Goal: Task Accomplishment & Management: Manage account settings

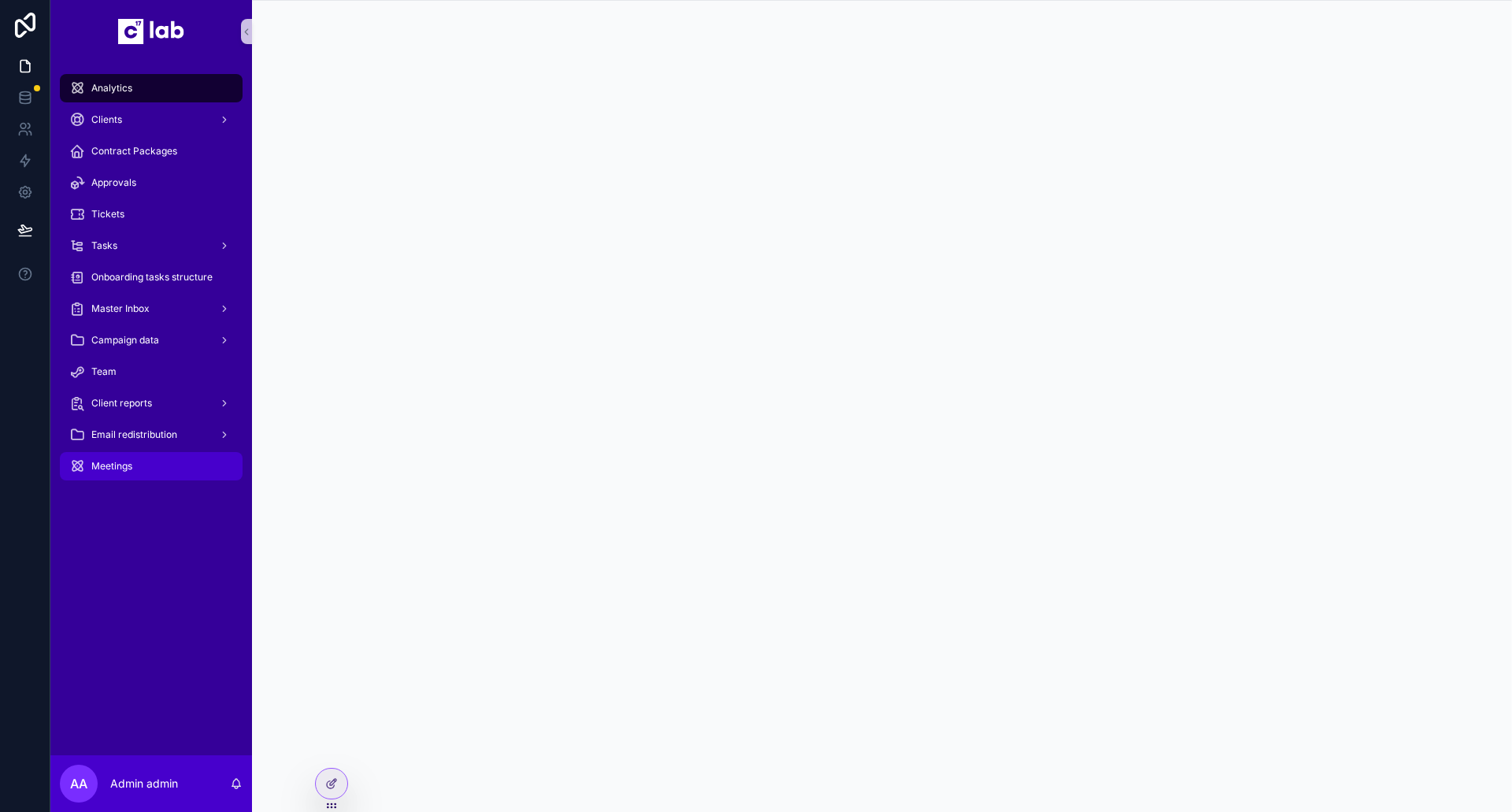
click at [111, 470] on span "Meetings" at bounding box center [112, 466] width 41 height 13
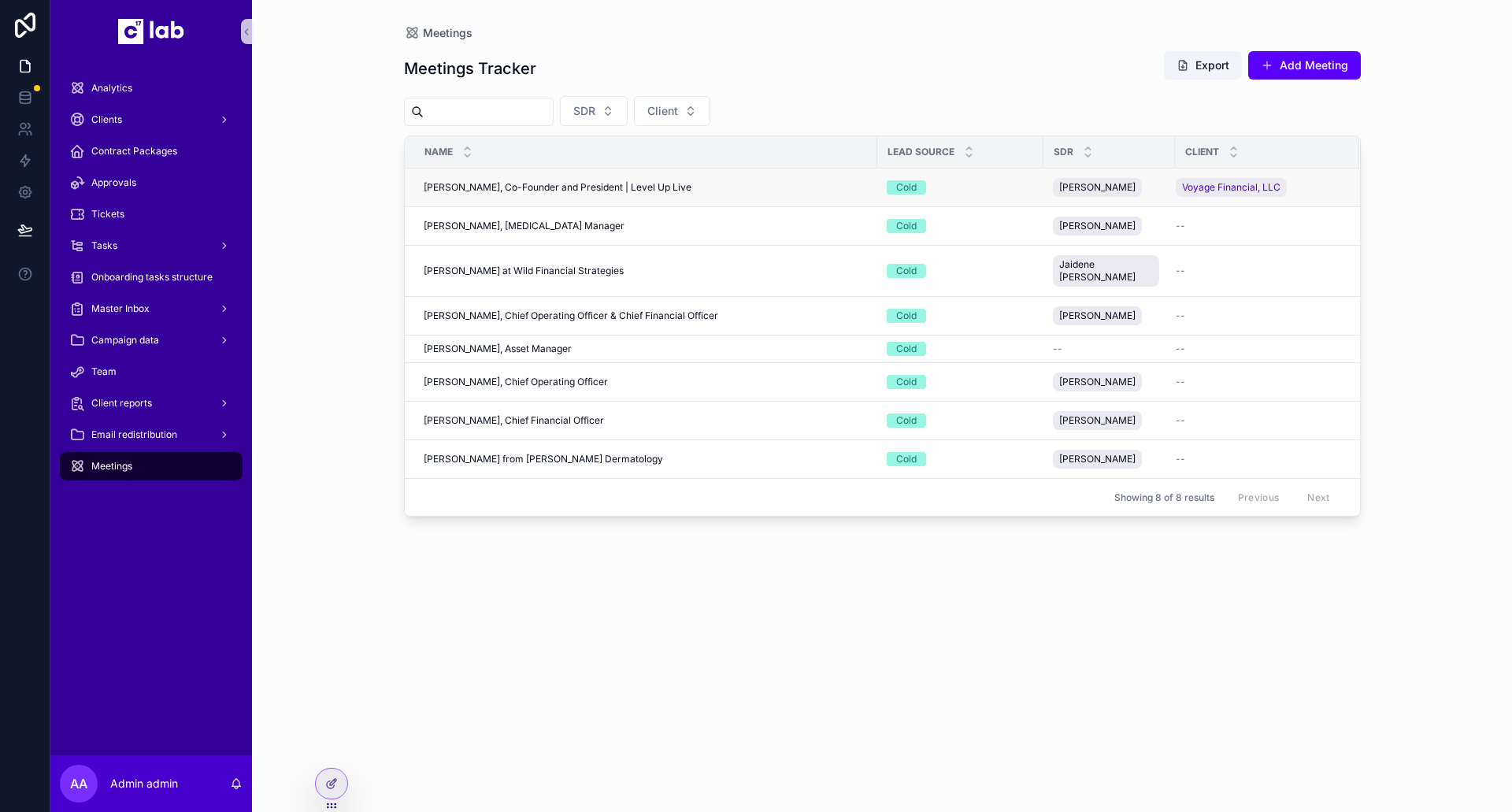
click at [691, 188] on div "Tyler Harris, Co-Founder and President | Level Up Live Tyler Harris, Co-Founder…" at bounding box center [646, 187] width 445 height 13
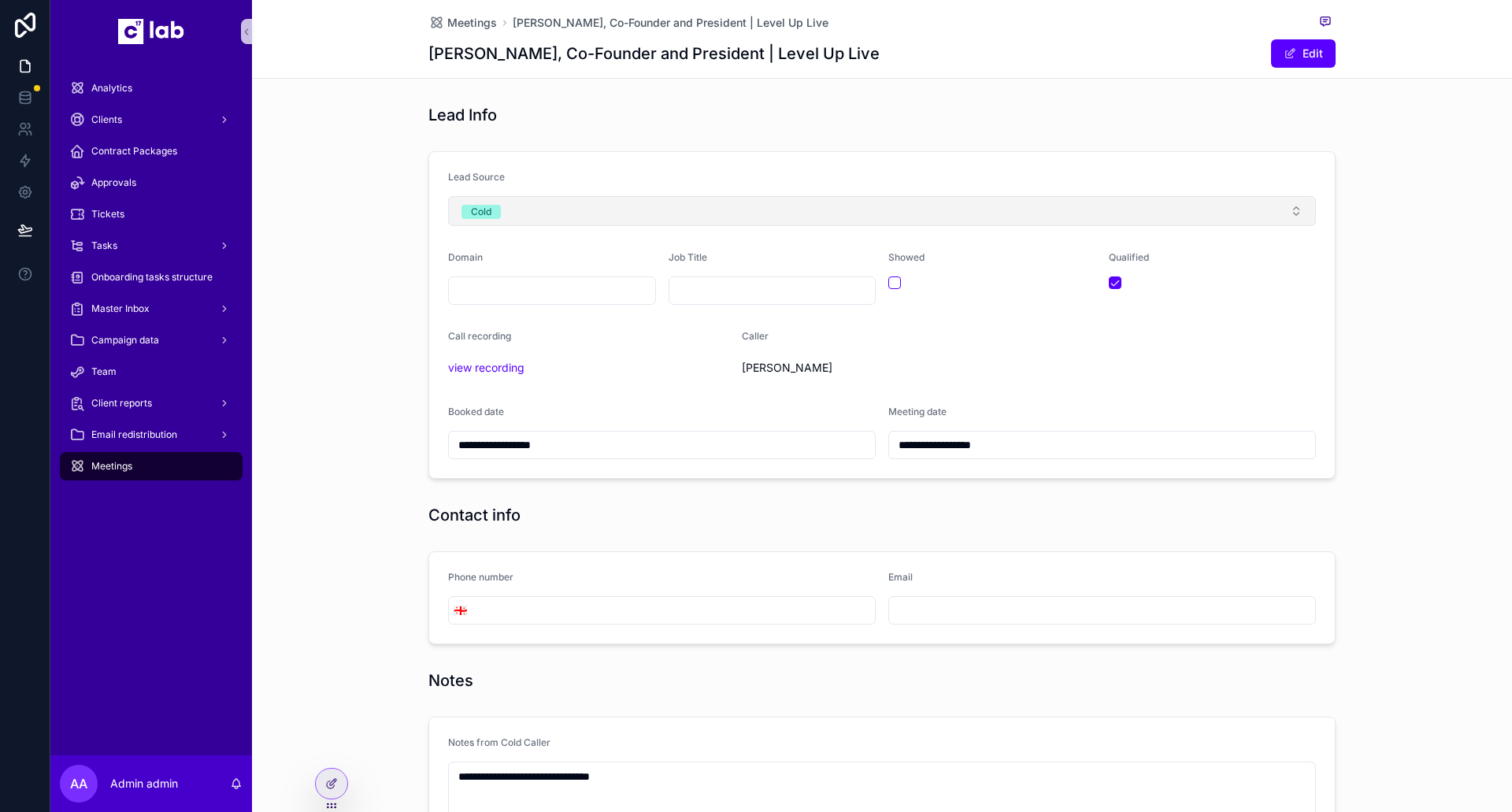
click at [537, 211] on button "Cold" at bounding box center [882, 211] width 868 height 30
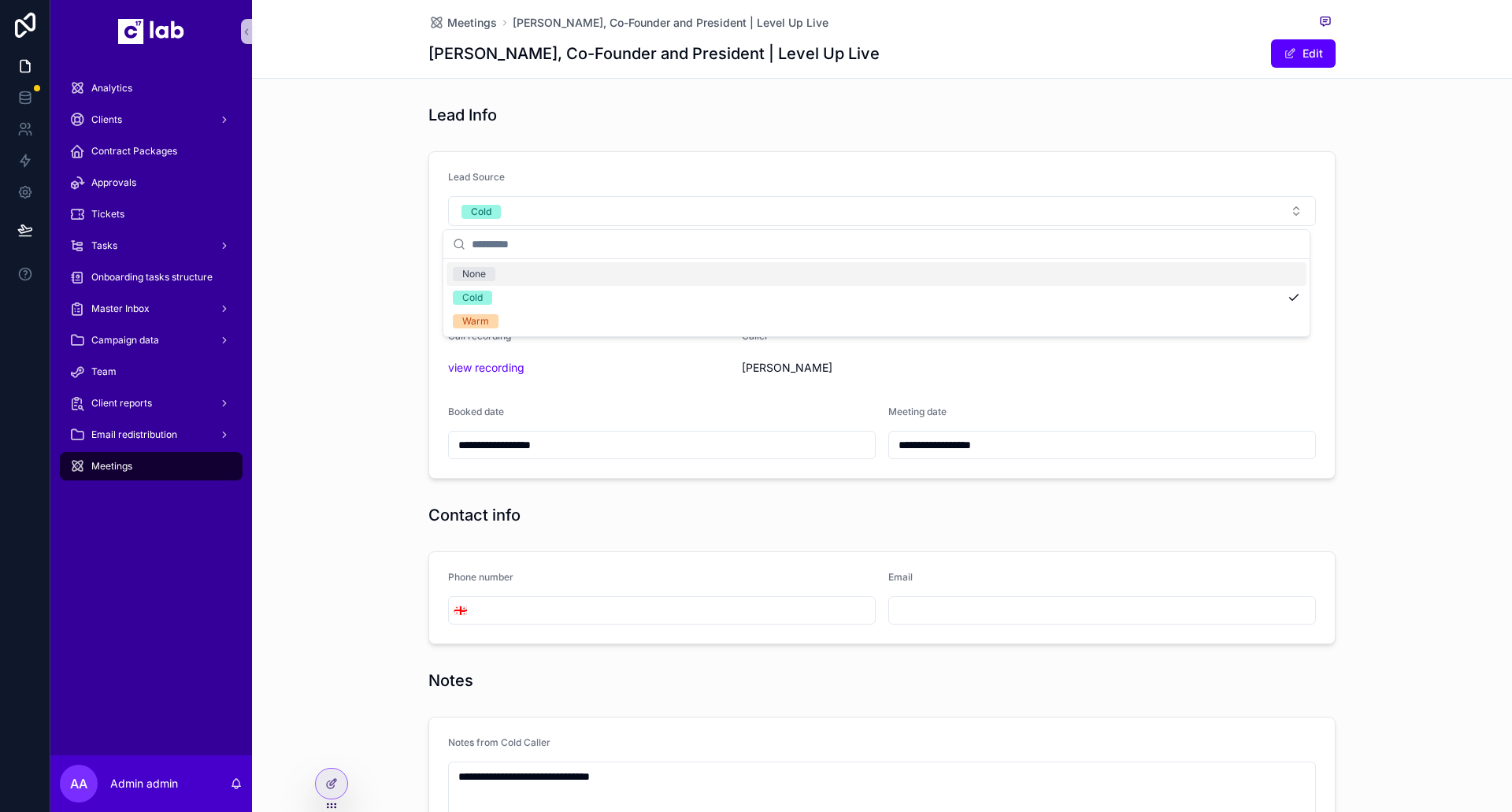
click at [364, 224] on div "**********" at bounding box center [882, 315] width 1261 height 341
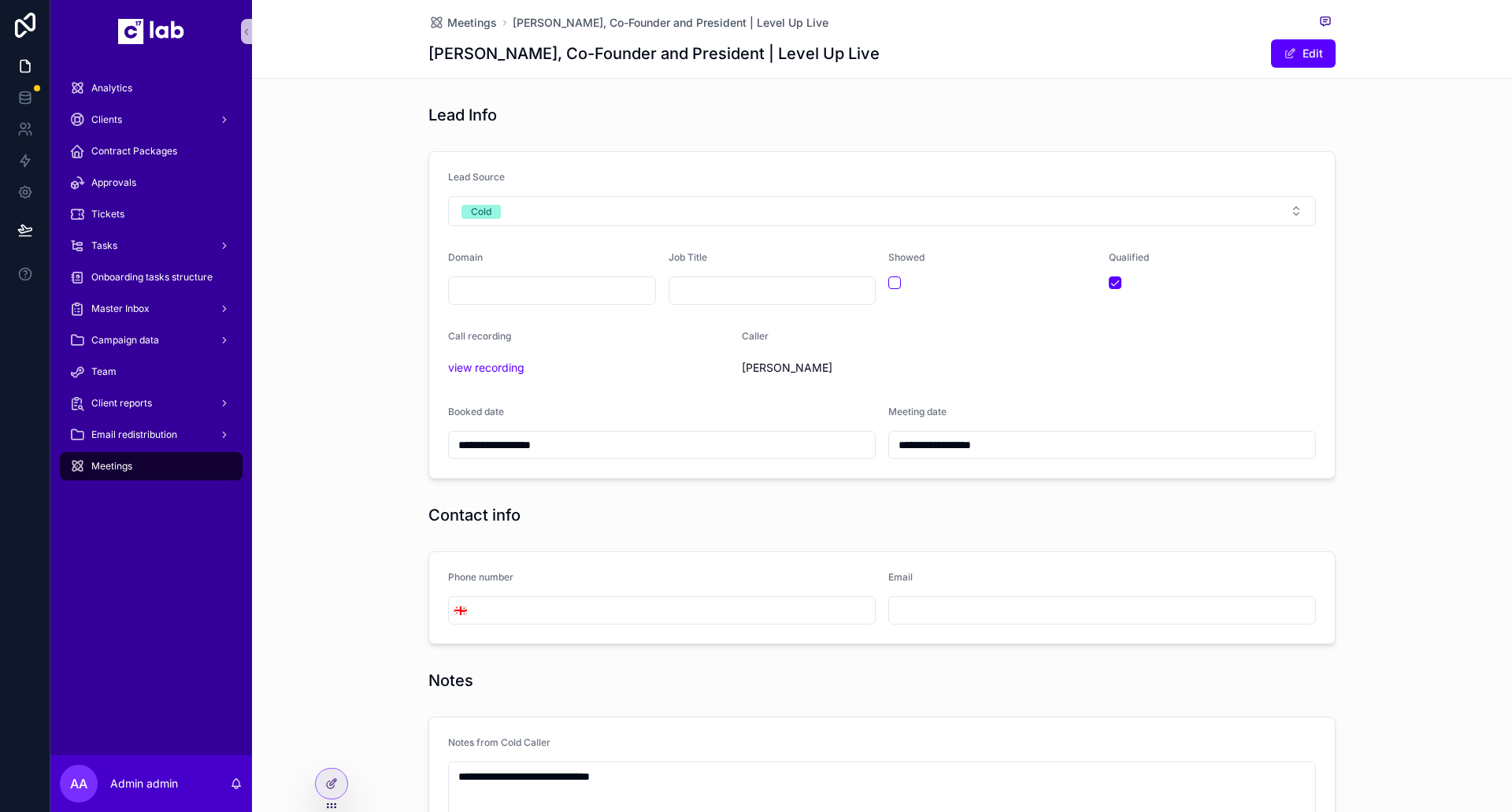
click at [120, 457] on div "Meetings" at bounding box center [151, 466] width 164 height 25
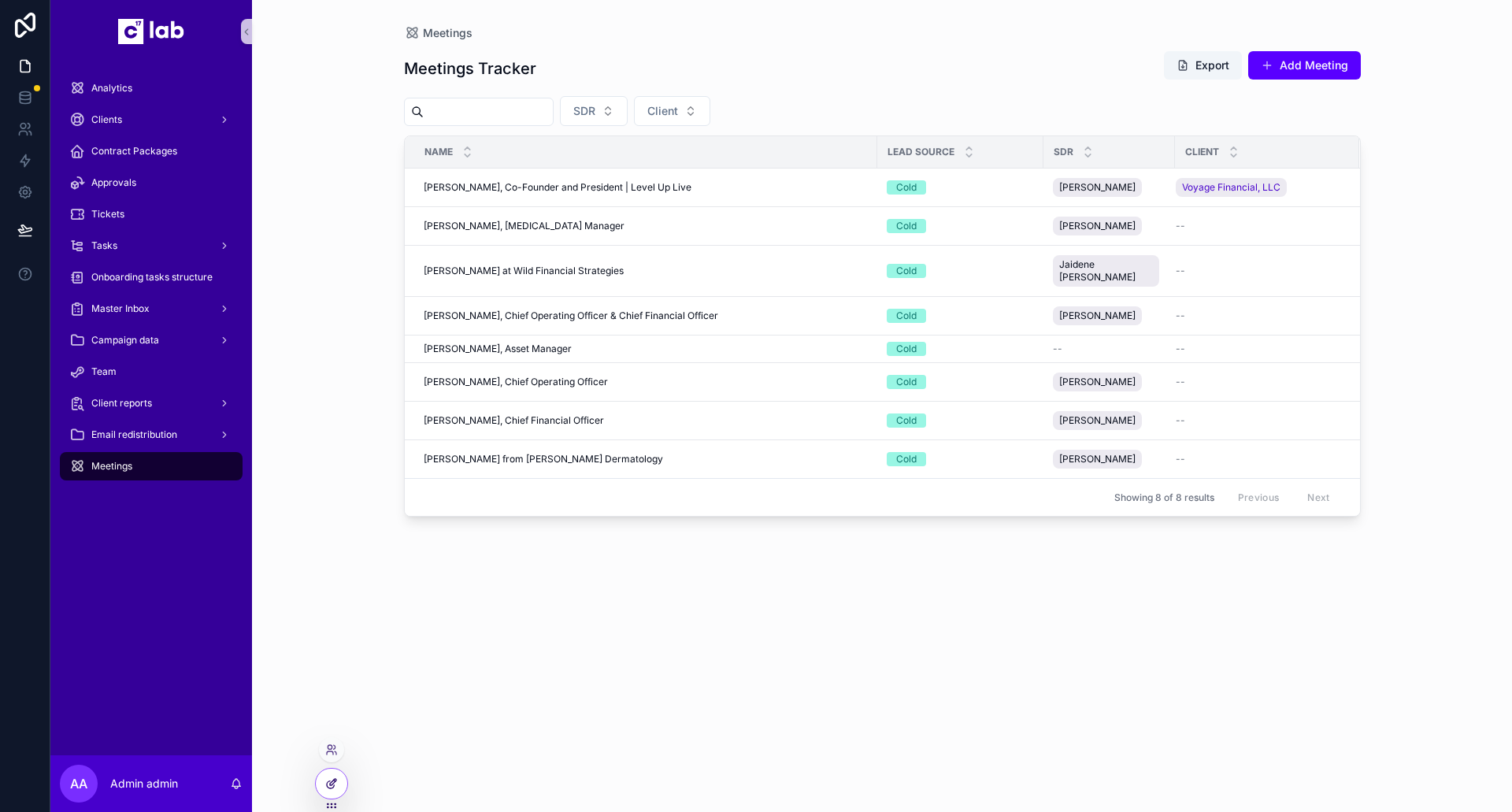
click at [330, 789] on icon at bounding box center [331, 784] width 13 height 13
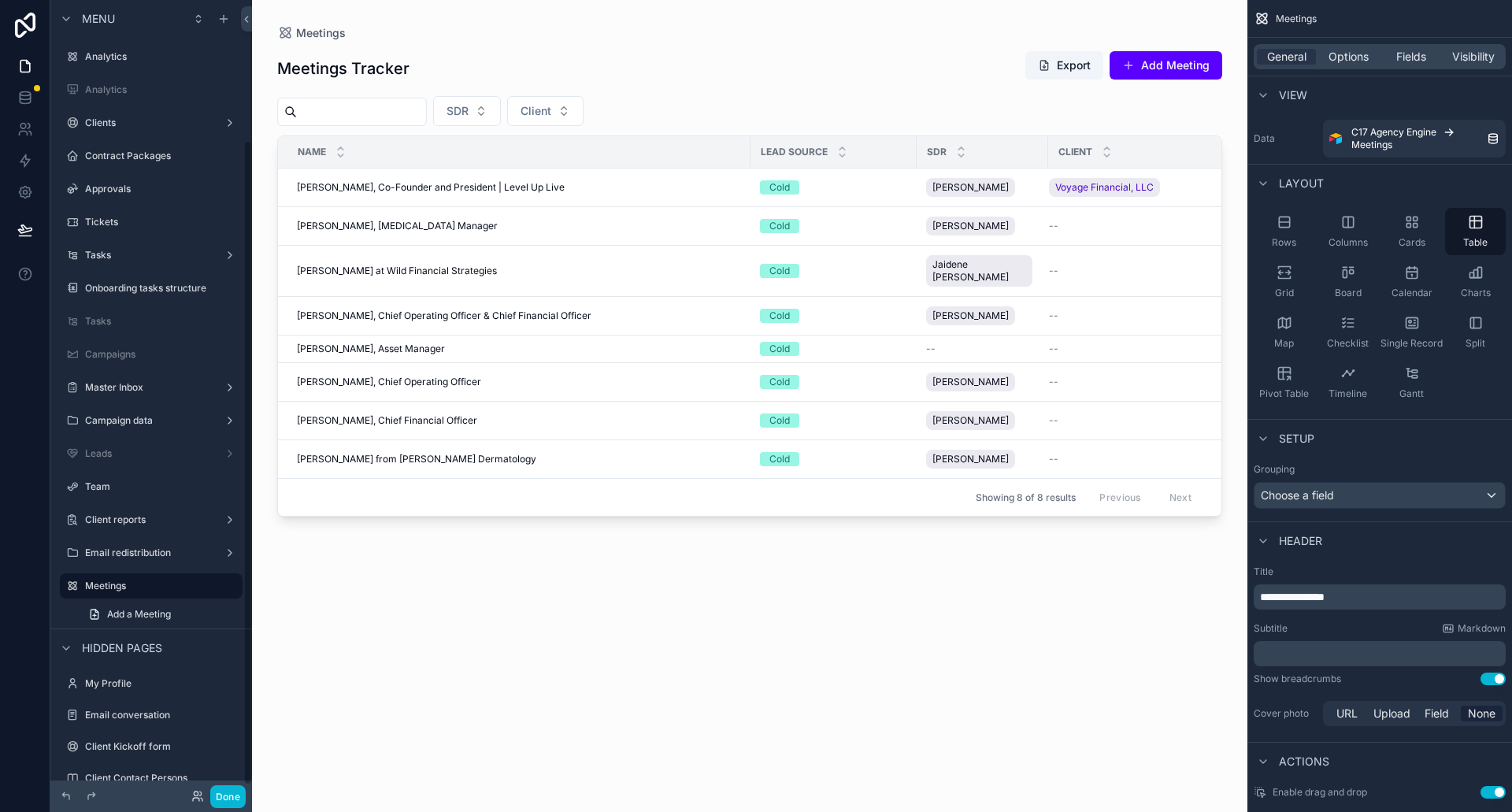
scroll to position [173, 0]
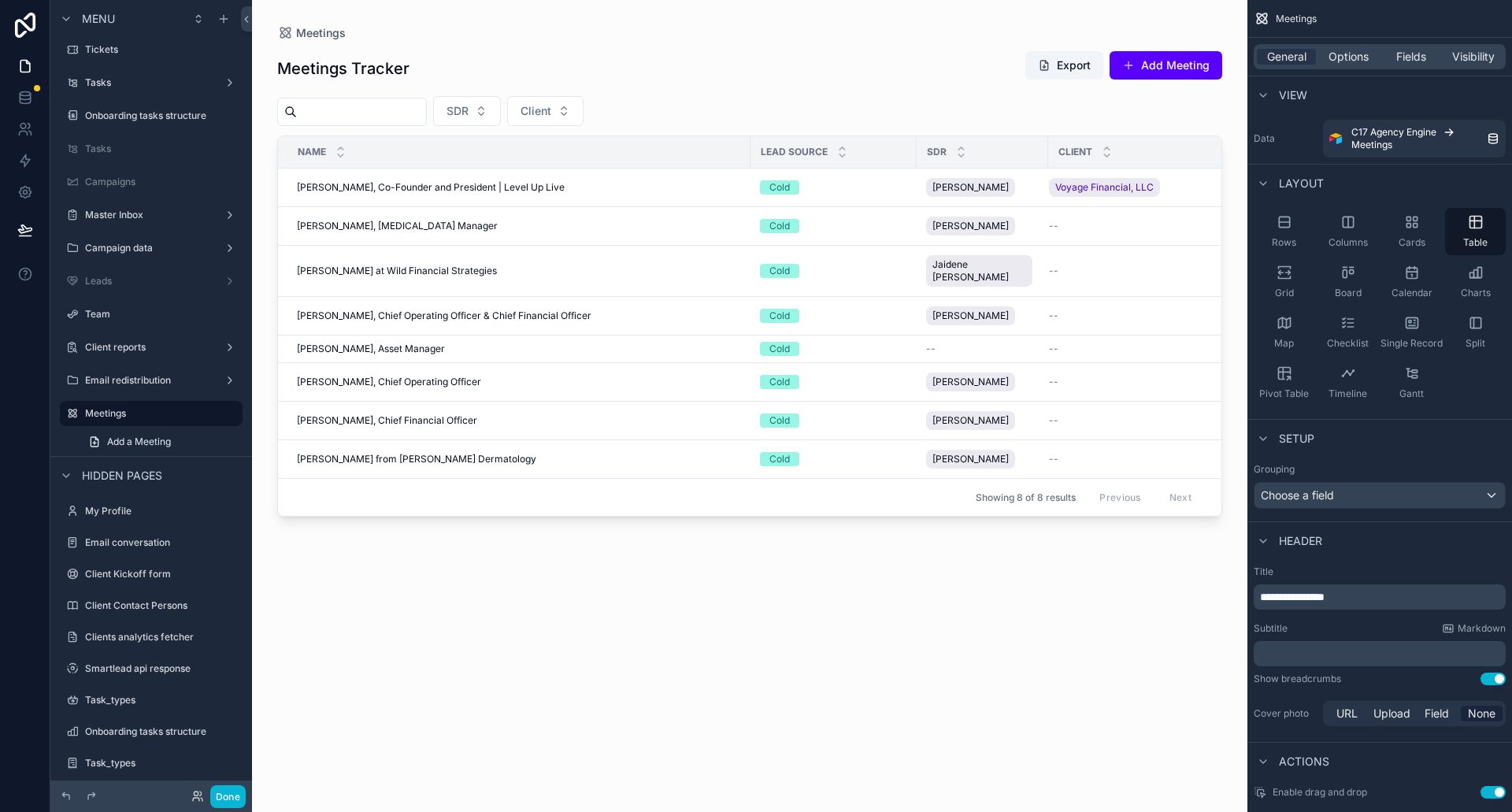
click at [603, 185] on div "scrollable content" at bounding box center [750, 397] width 995 height 793
click at [535, 191] on span "Tyler Harris, Co-Founder and President | Level Up Live" at bounding box center [431, 187] width 268 height 13
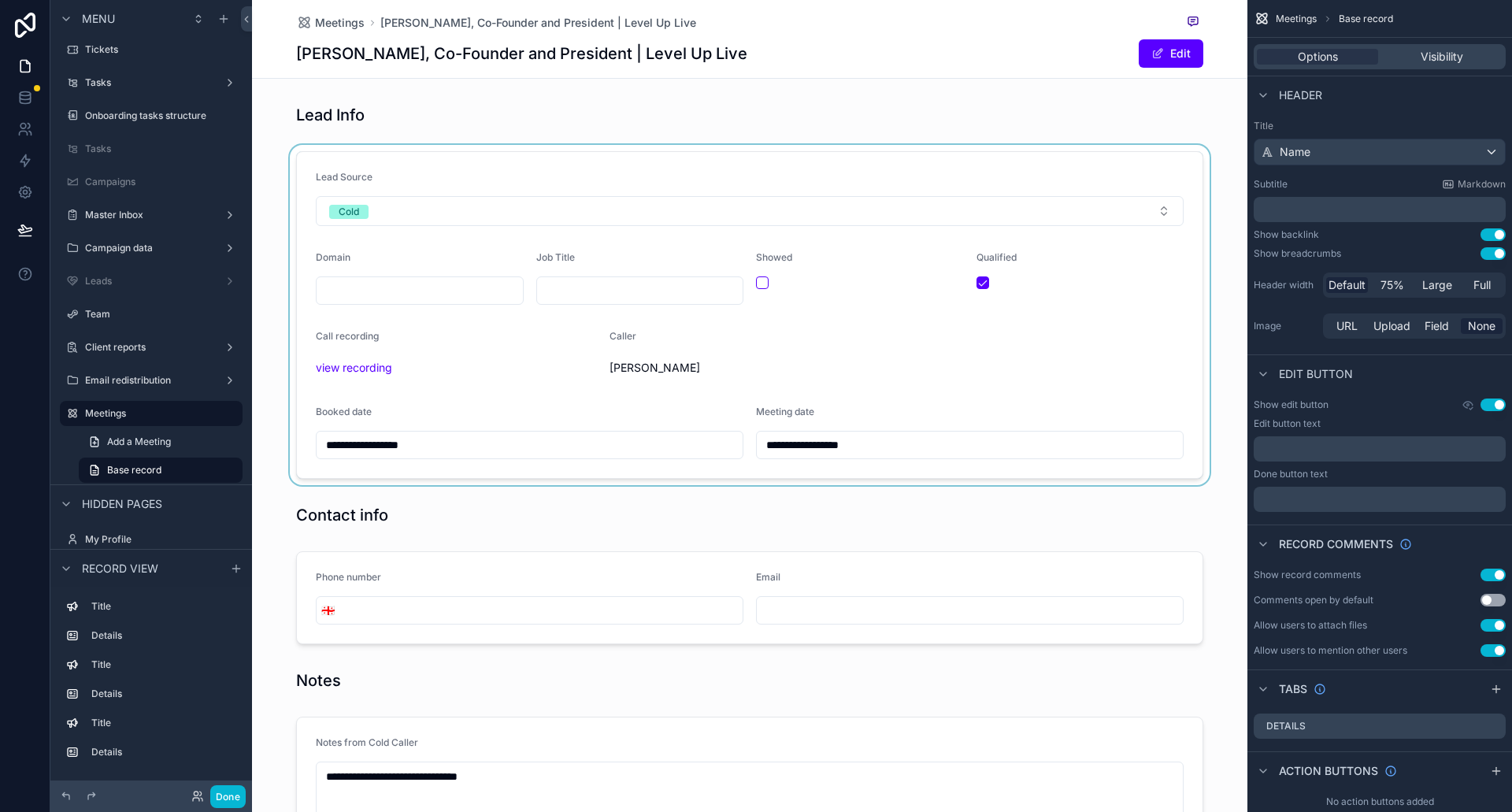
click at [504, 175] on div "scrollable content" at bounding box center [750, 315] width 995 height 341
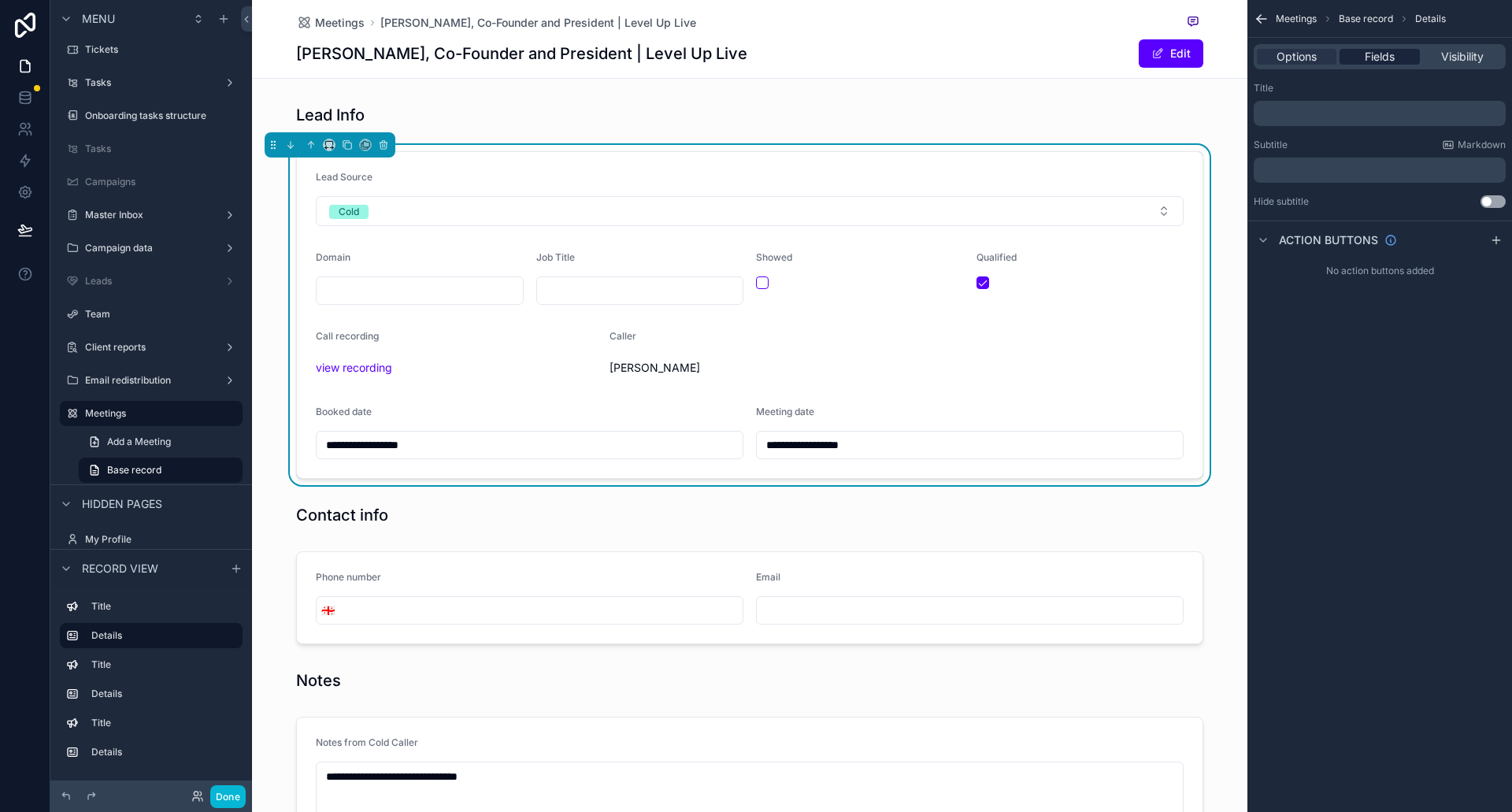
click at [1382, 51] on span "Fields" at bounding box center [1380, 57] width 30 height 15
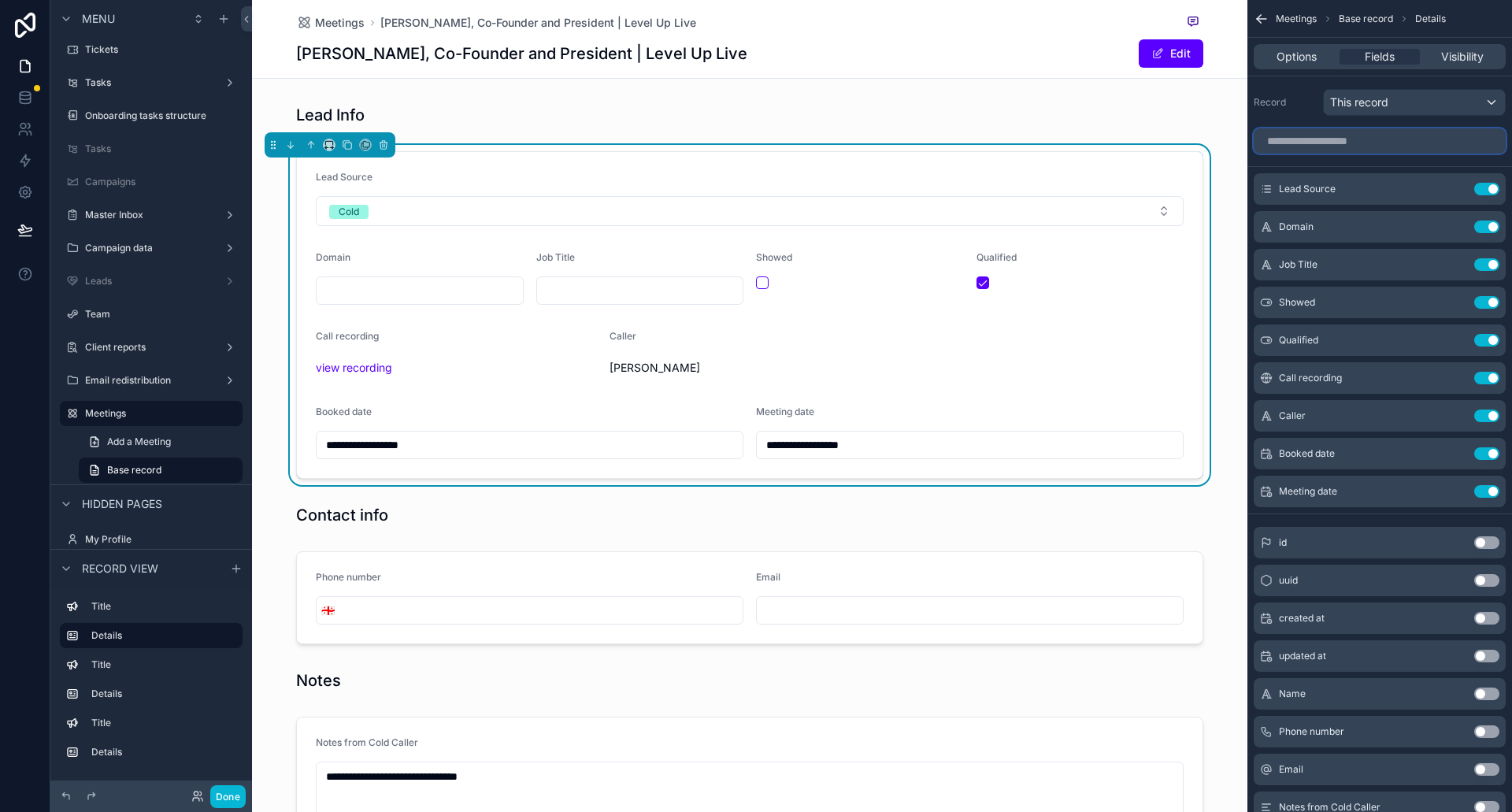
click at [1394, 141] on input "scrollable content" at bounding box center [1380, 141] width 252 height 25
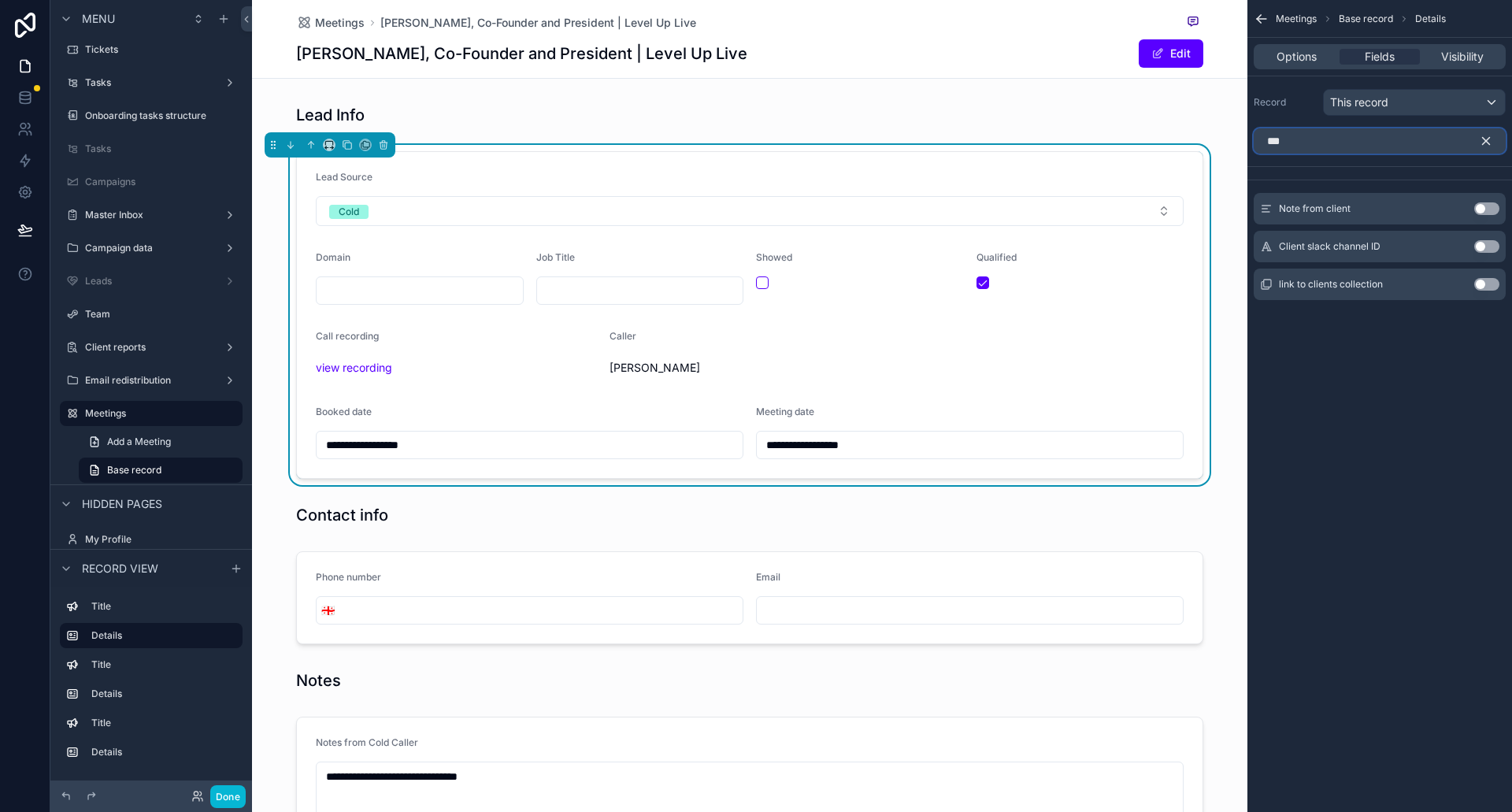
type input "***"
click at [1473, 281] on div "link to clients collection Use setting" at bounding box center [1380, 284] width 252 height 32
click at [1481, 284] on button "Use setting" at bounding box center [1486, 284] width 25 height 13
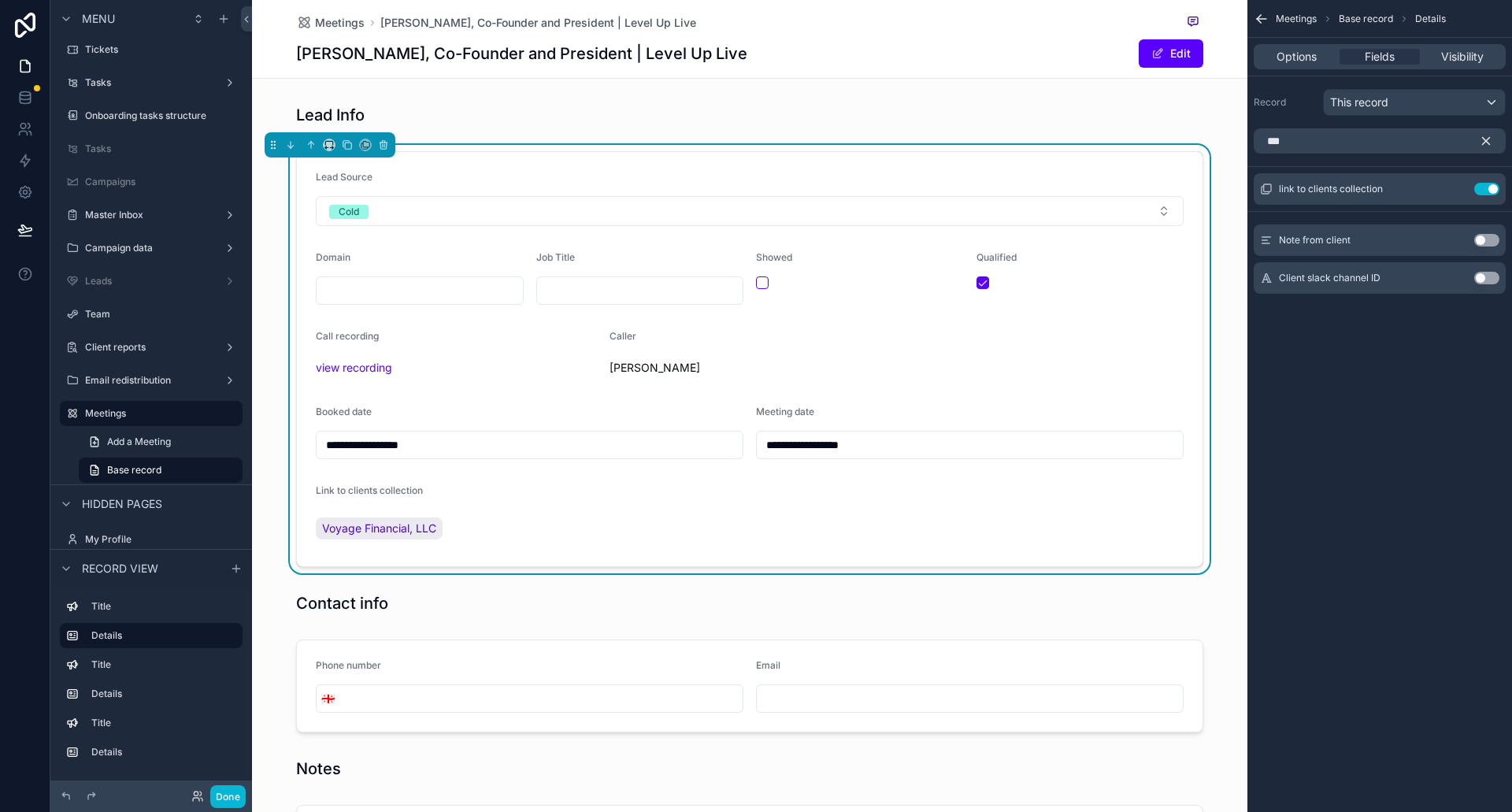
click at [1488, 142] on icon "scrollable content" at bounding box center [1486, 142] width 7 height 7
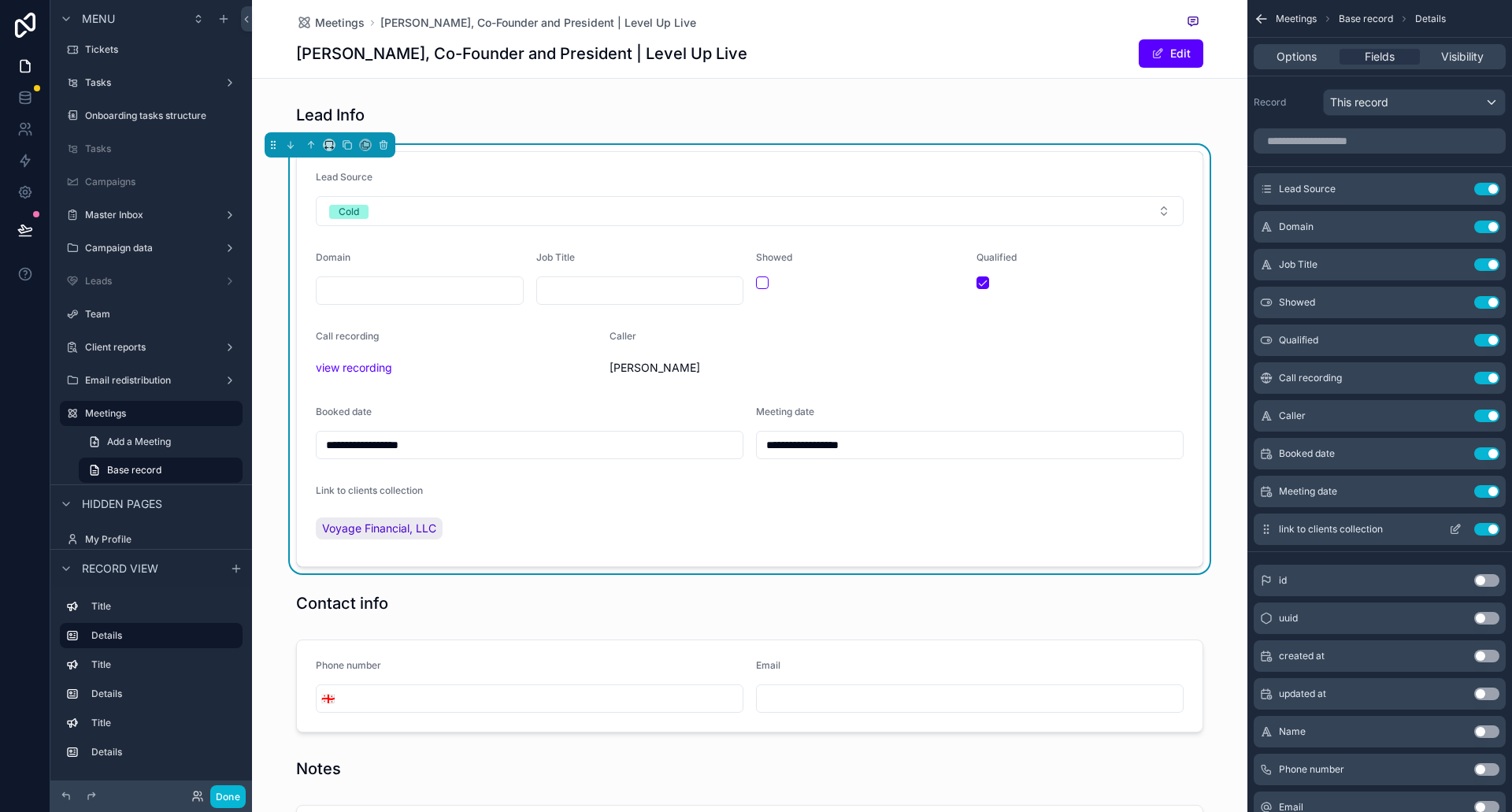
click at [1459, 524] on icon "scrollable content" at bounding box center [1456, 527] width 6 height 6
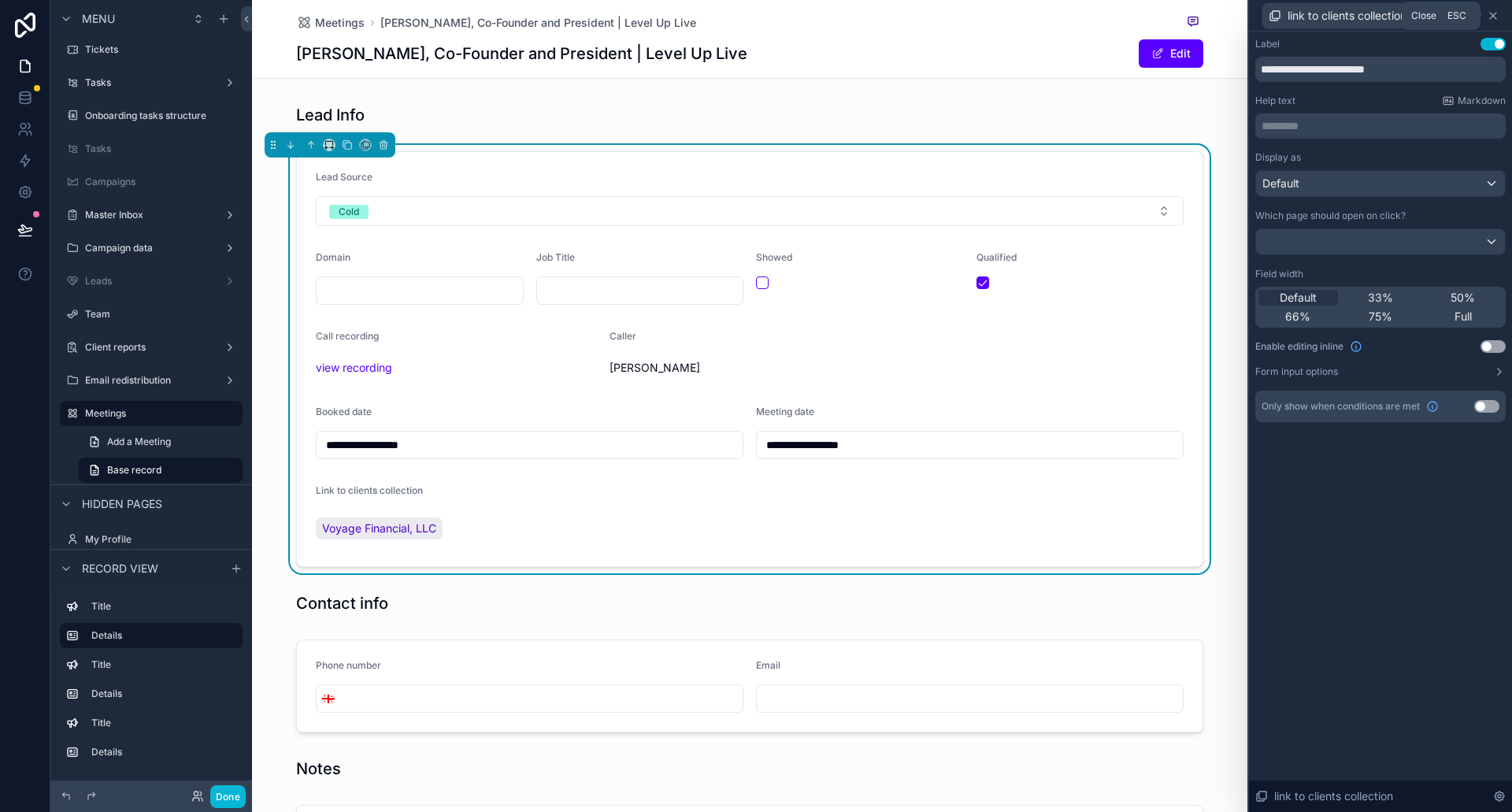
click at [1495, 11] on icon at bounding box center [1493, 15] width 13 height 13
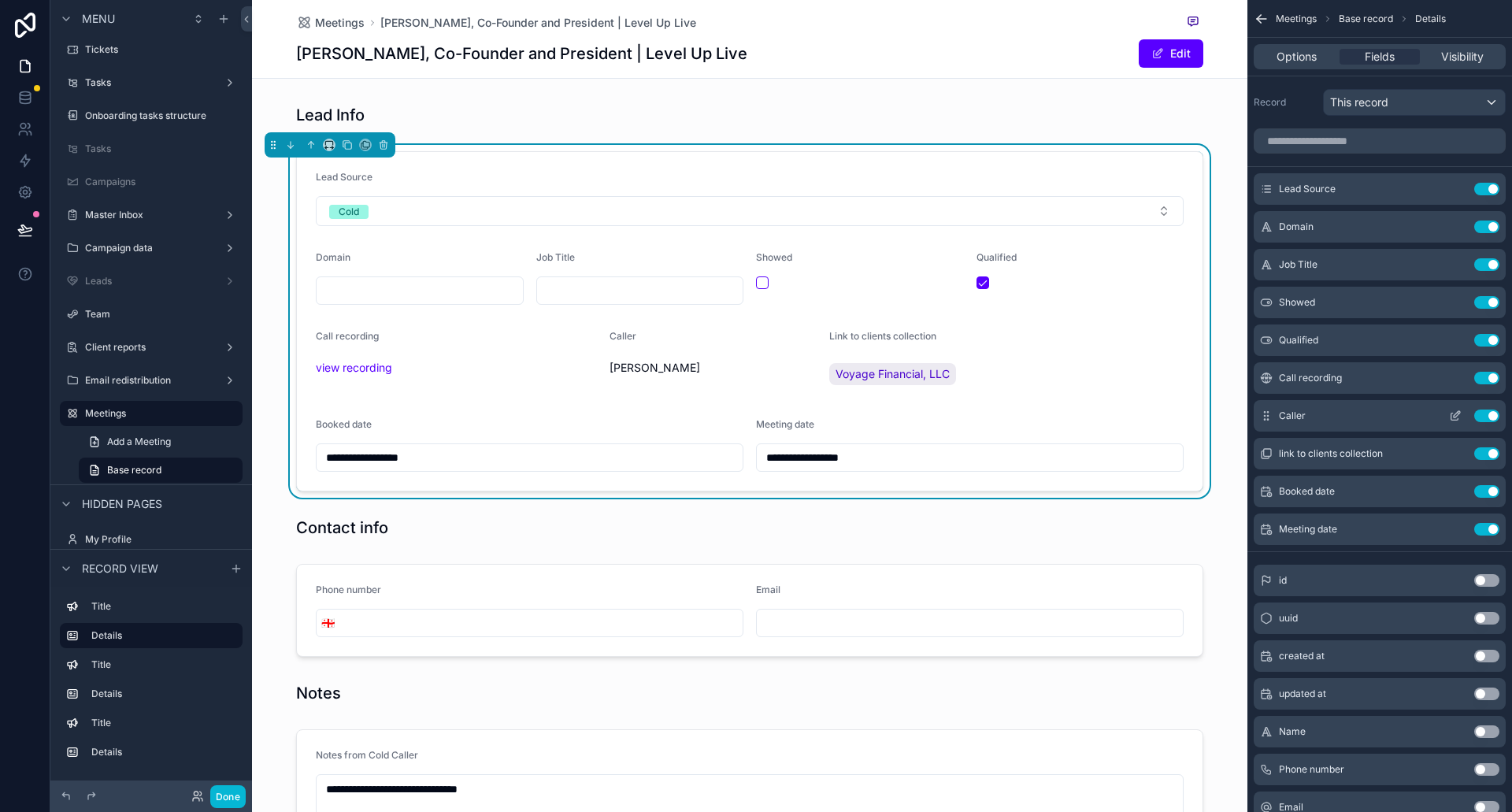
click at [1447, 412] on button "scrollable content" at bounding box center [1455, 415] width 25 height 13
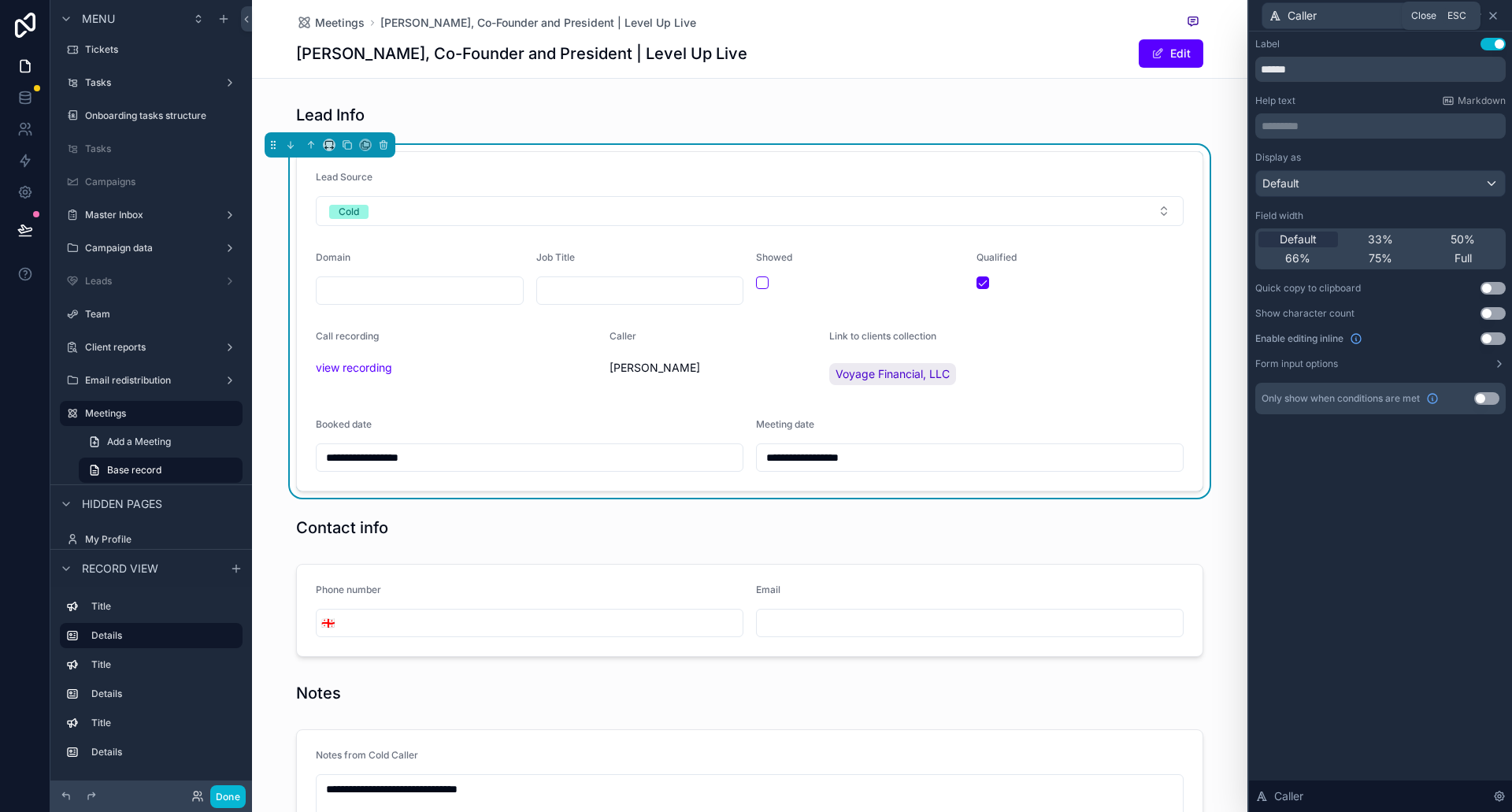
click at [1491, 15] on icon at bounding box center [1493, 15] width 13 height 13
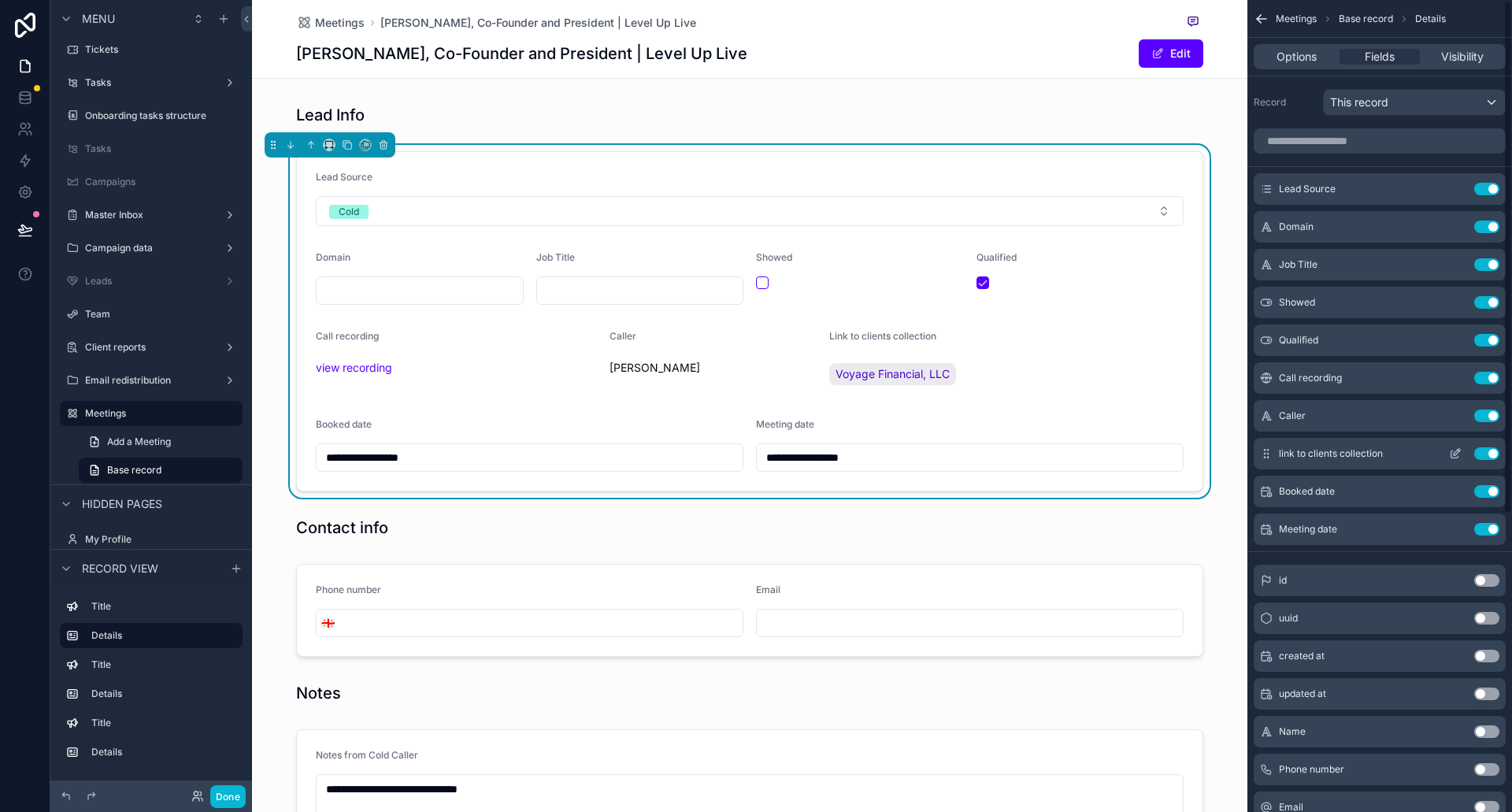
click at [1455, 451] on icon "scrollable content" at bounding box center [1455, 453] width 13 height 13
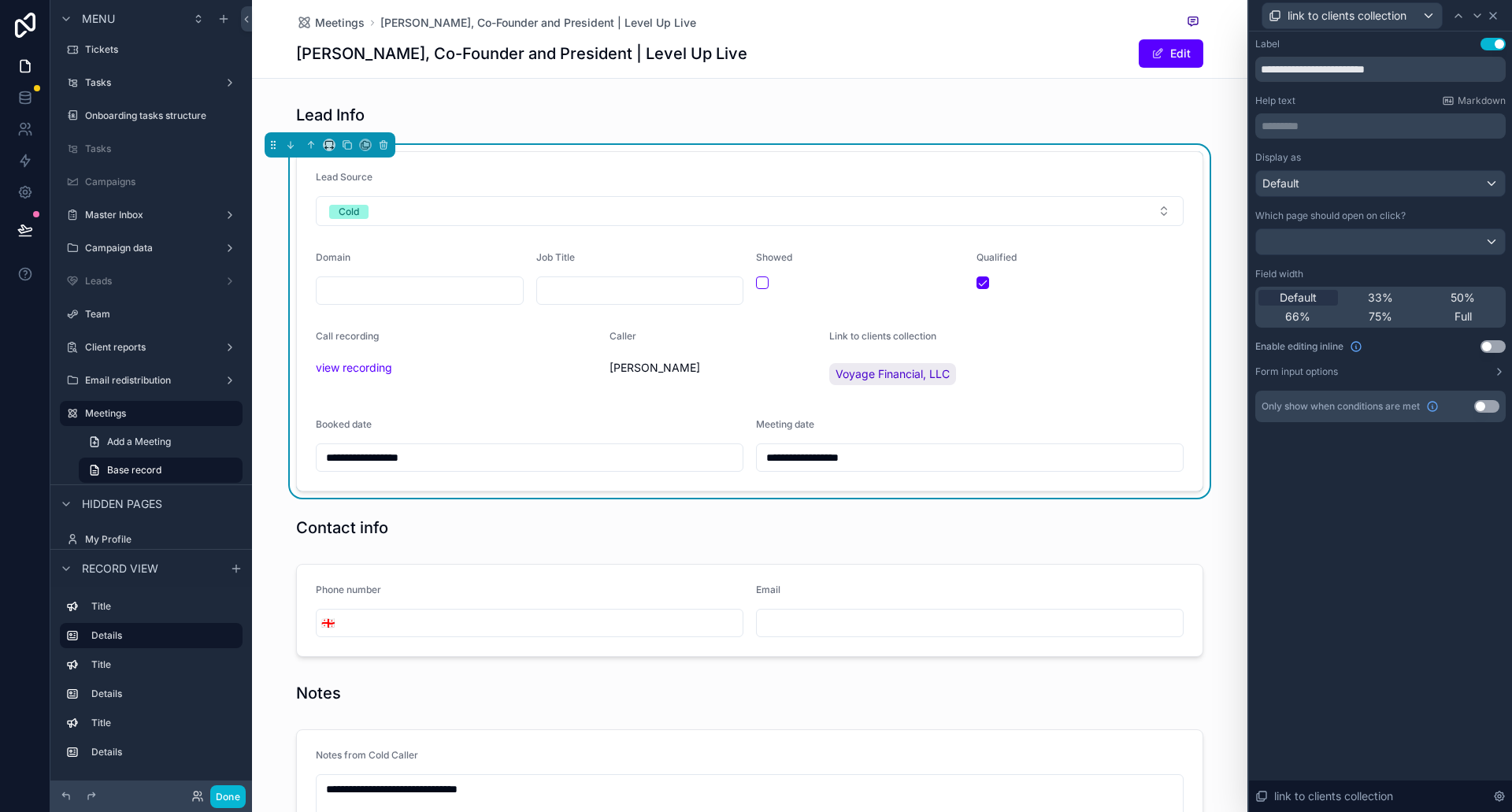
click at [1499, 15] on icon at bounding box center [1493, 15] width 13 height 13
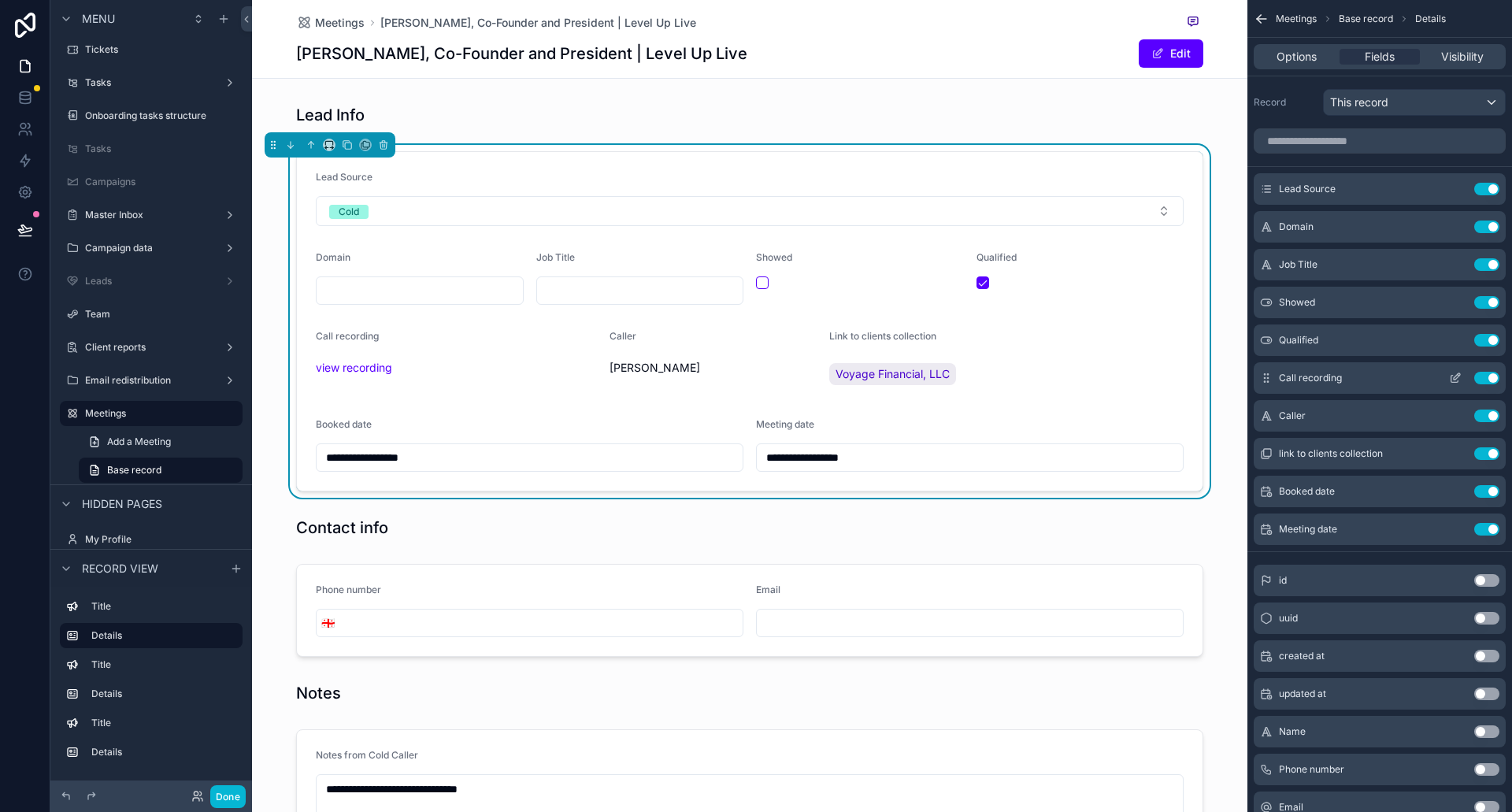
click at [1452, 376] on icon "scrollable content" at bounding box center [1455, 379] width 7 height 7
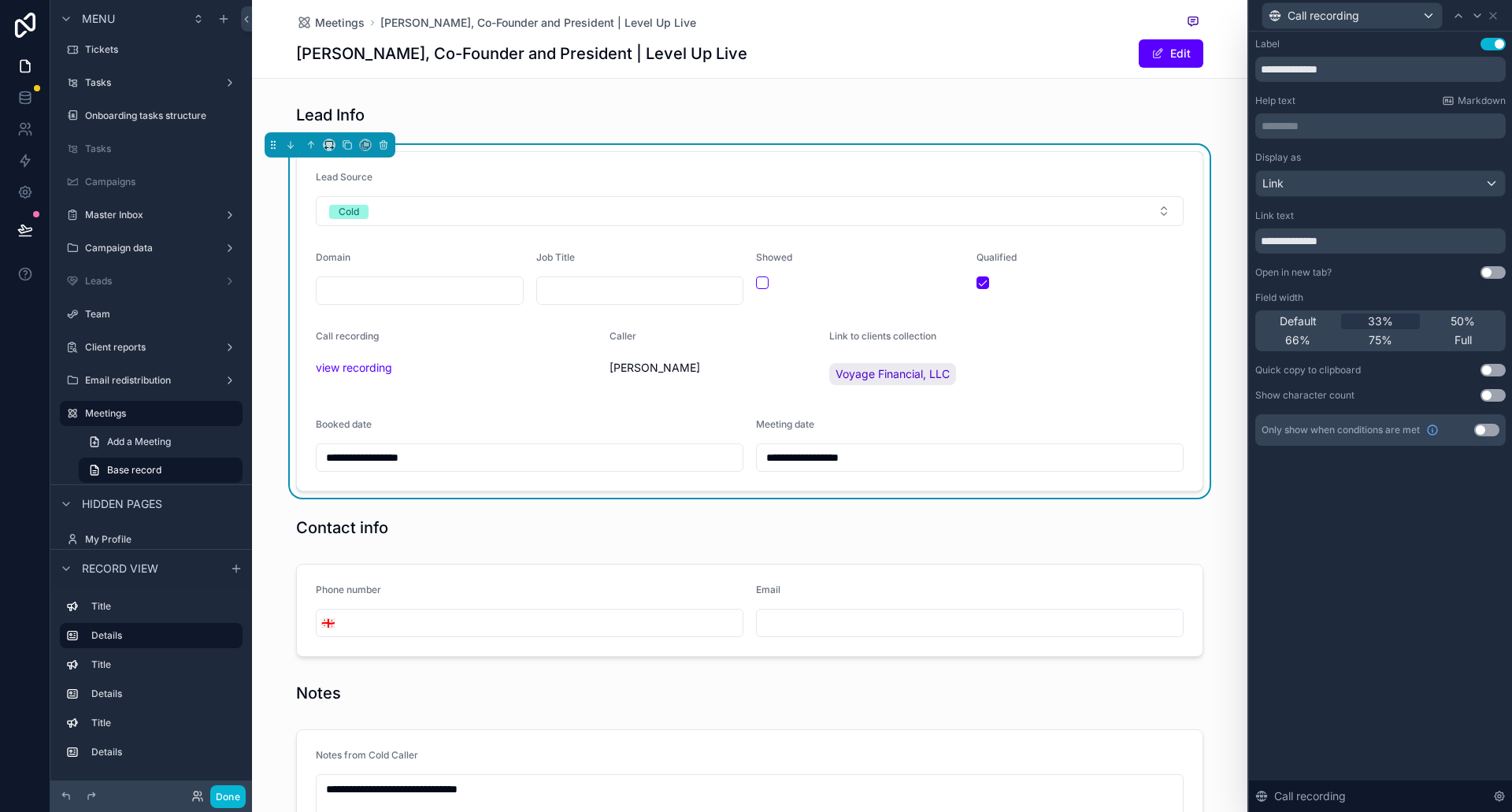
click at [1501, 17] on div "Call recording" at bounding box center [1381, 15] width 251 height 31
click at [1499, 16] on icon at bounding box center [1493, 15] width 13 height 13
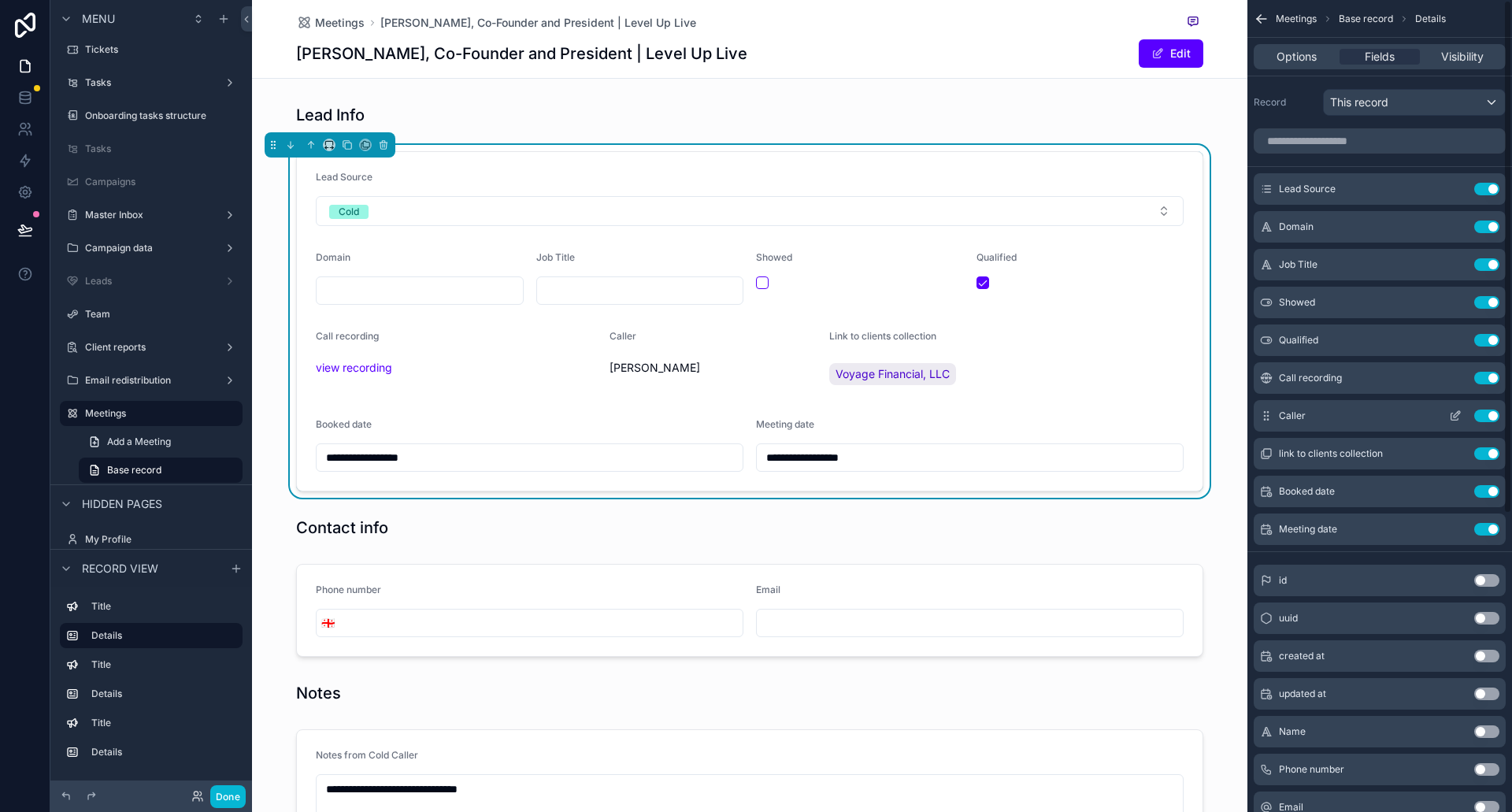
click at [1459, 412] on icon "scrollable content" at bounding box center [1455, 415] width 13 height 13
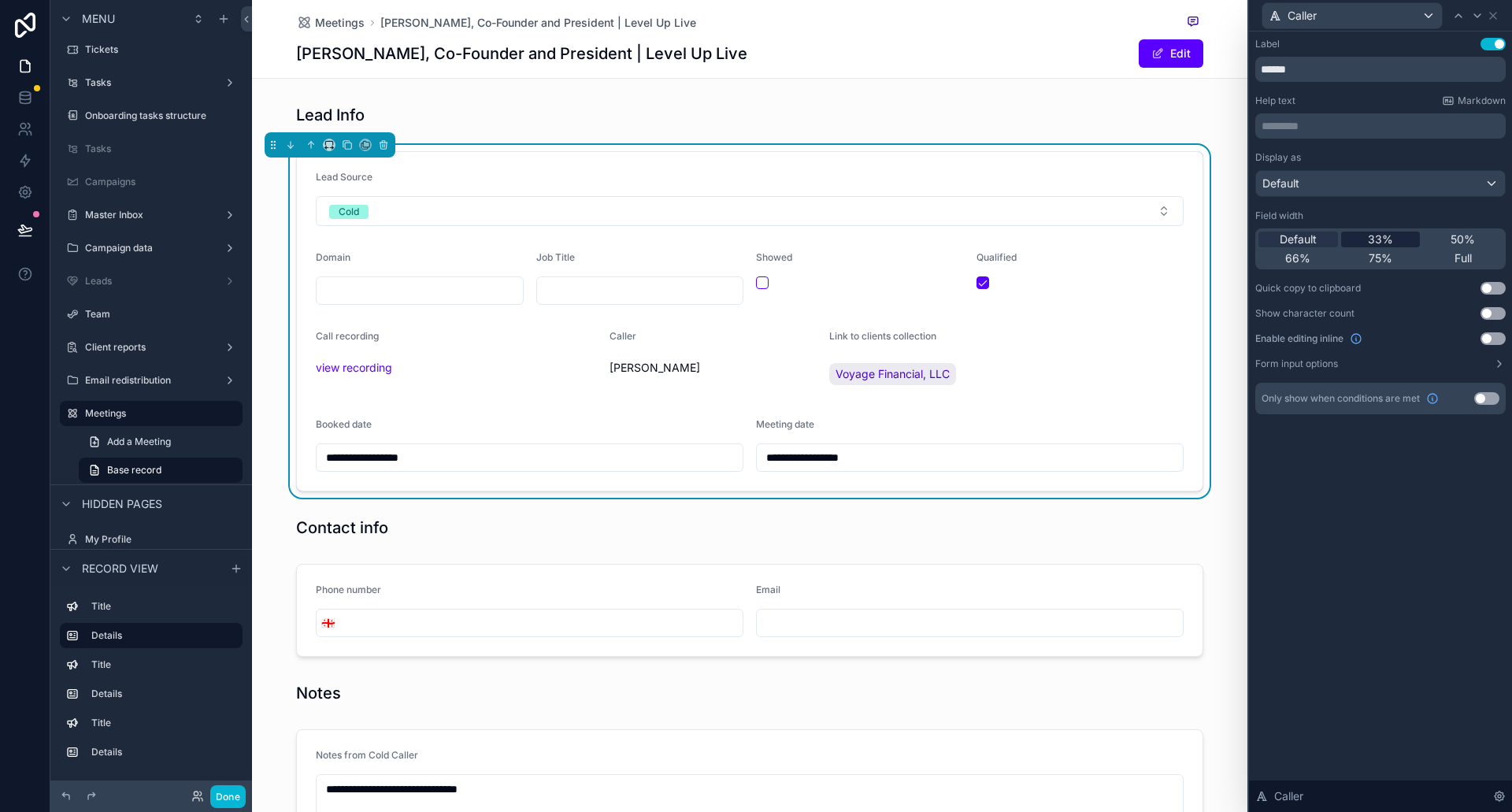
click at [1387, 243] on span "33%" at bounding box center [1380, 239] width 25 height 15
click at [1497, 16] on icon at bounding box center [1493, 15] width 13 height 13
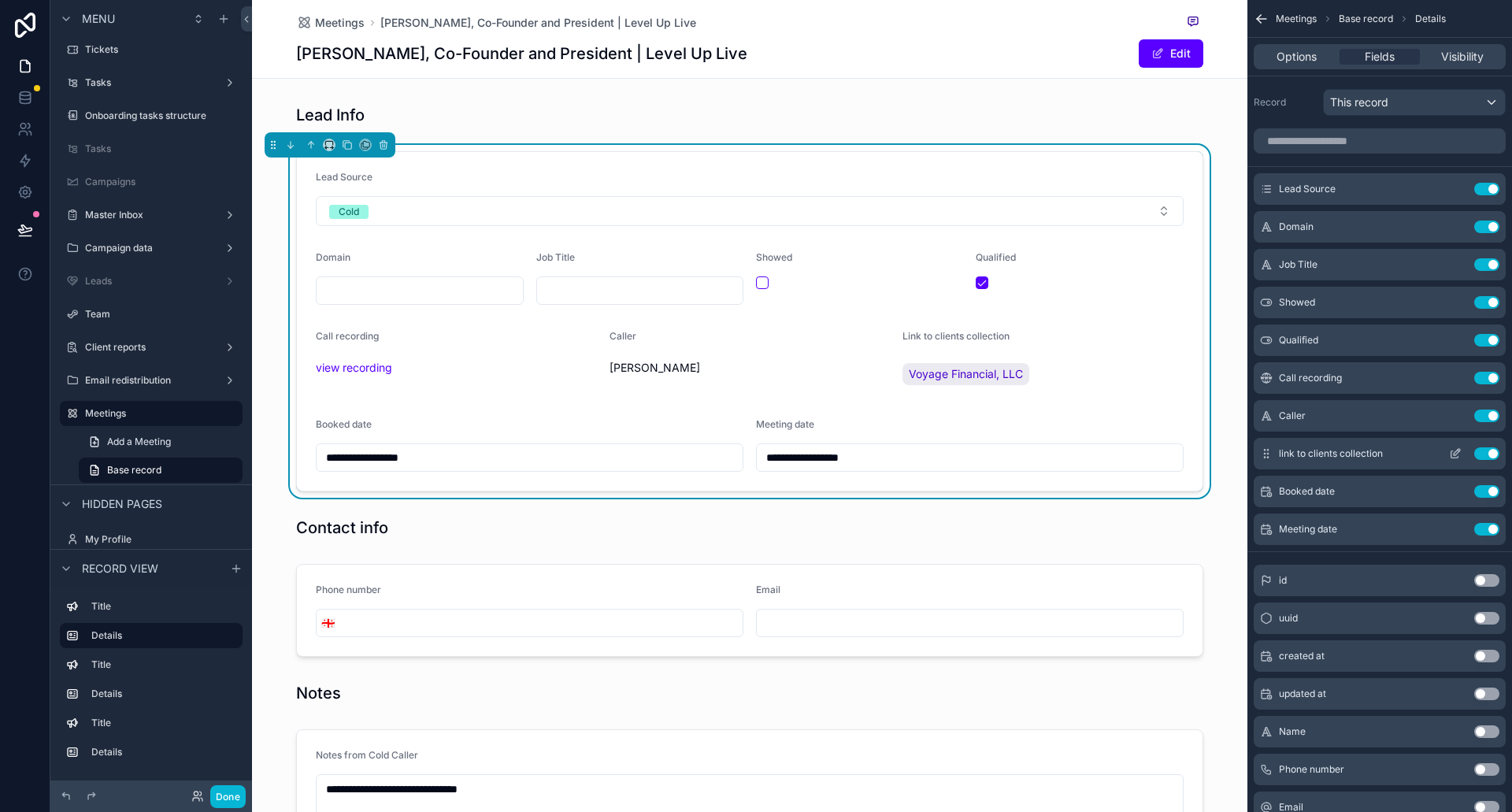
click at [1458, 456] on icon "scrollable content" at bounding box center [1455, 455] width 7 height 7
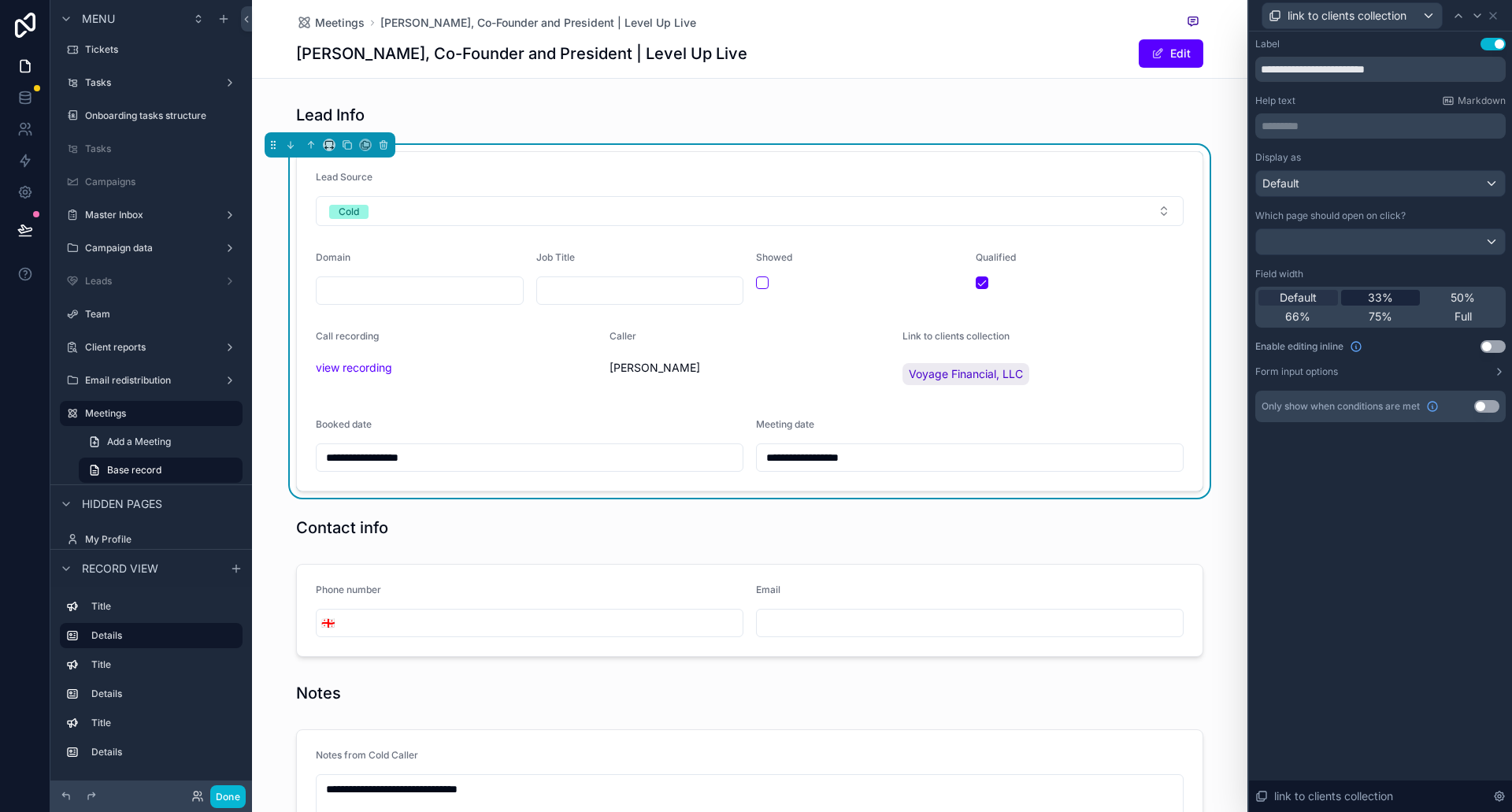
click at [1400, 300] on div "33%" at bounding box center [1381, 298] width 80 height 15
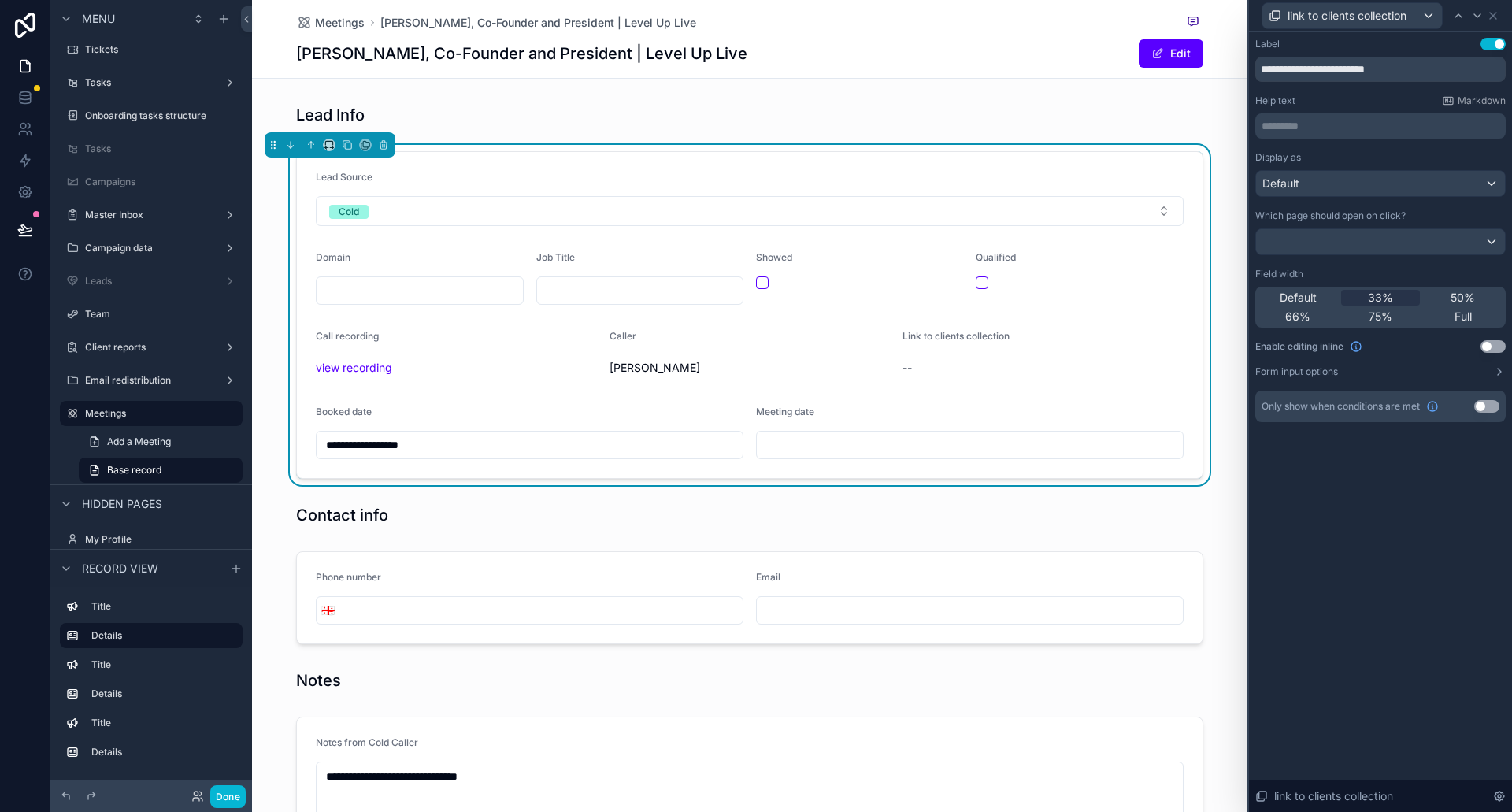
click at [1495, 348] on button "Use setting" at bounding box center [1493, 347] width 25 height 13
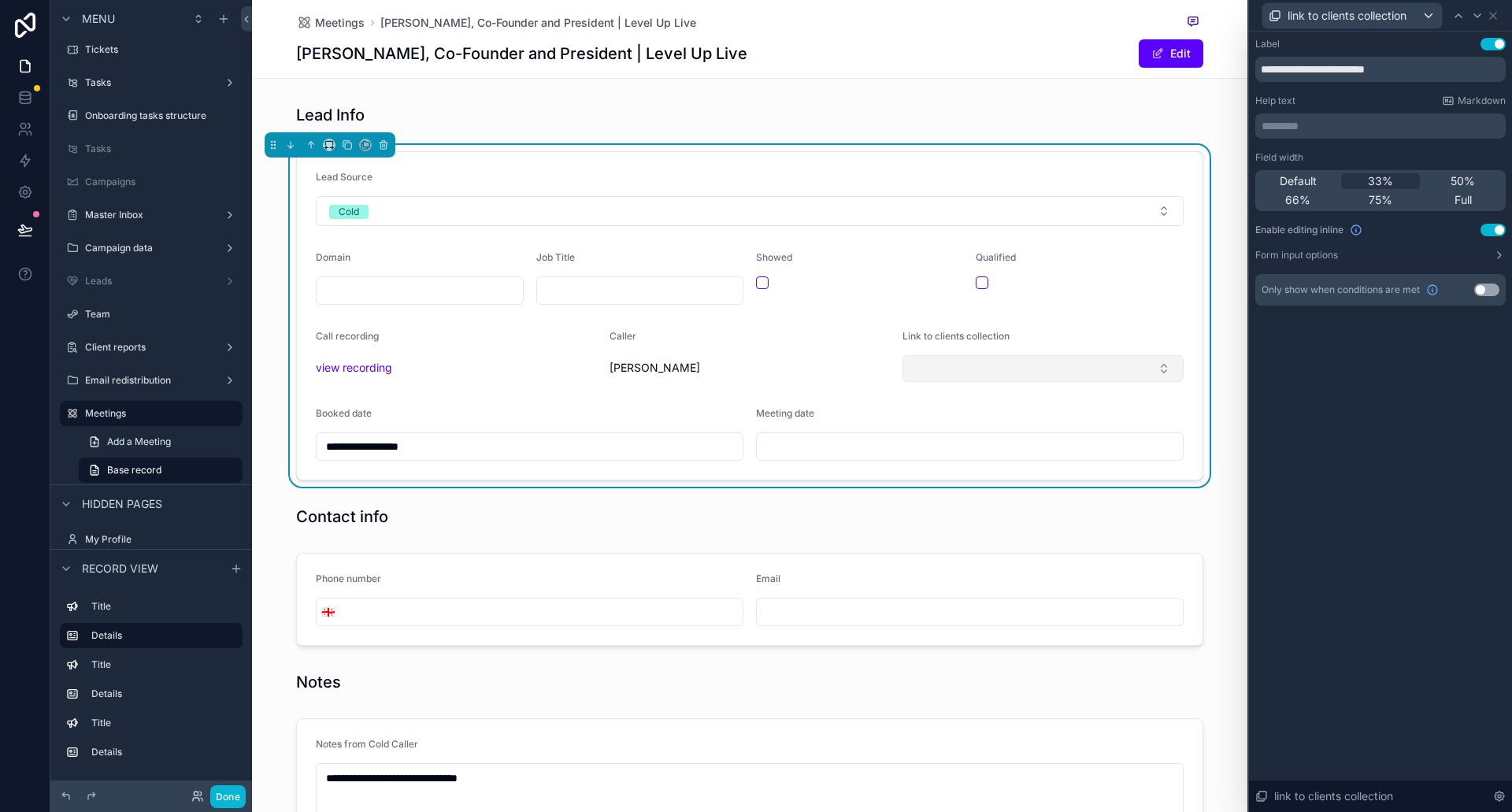
click at [1122, 372] on button "Select Button" at bounding box center [1043, 368] width 281 height 27
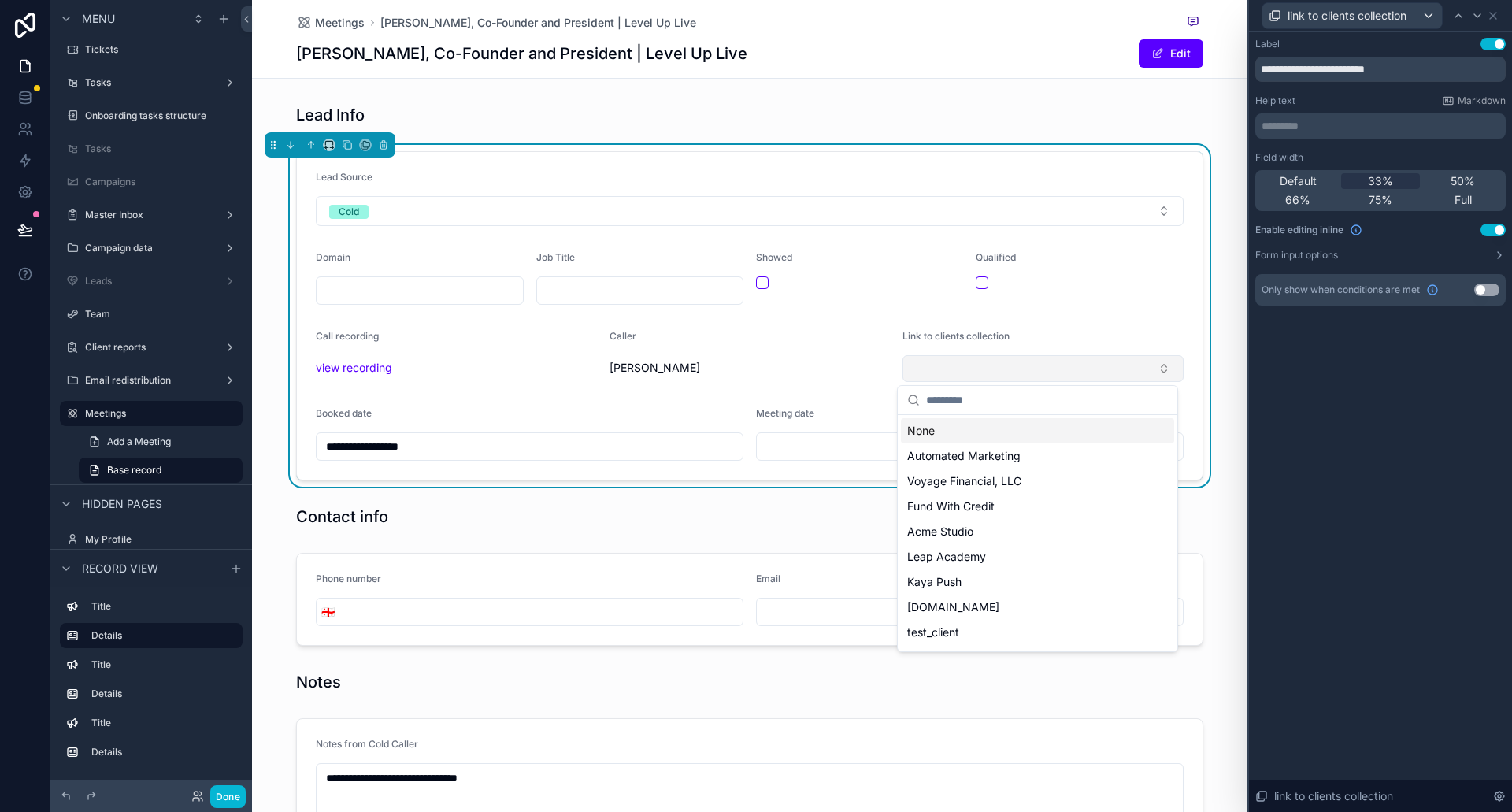
click at [1123, 364] on button "Select Button" at bounding box center [1043, 368] width 281 height 27
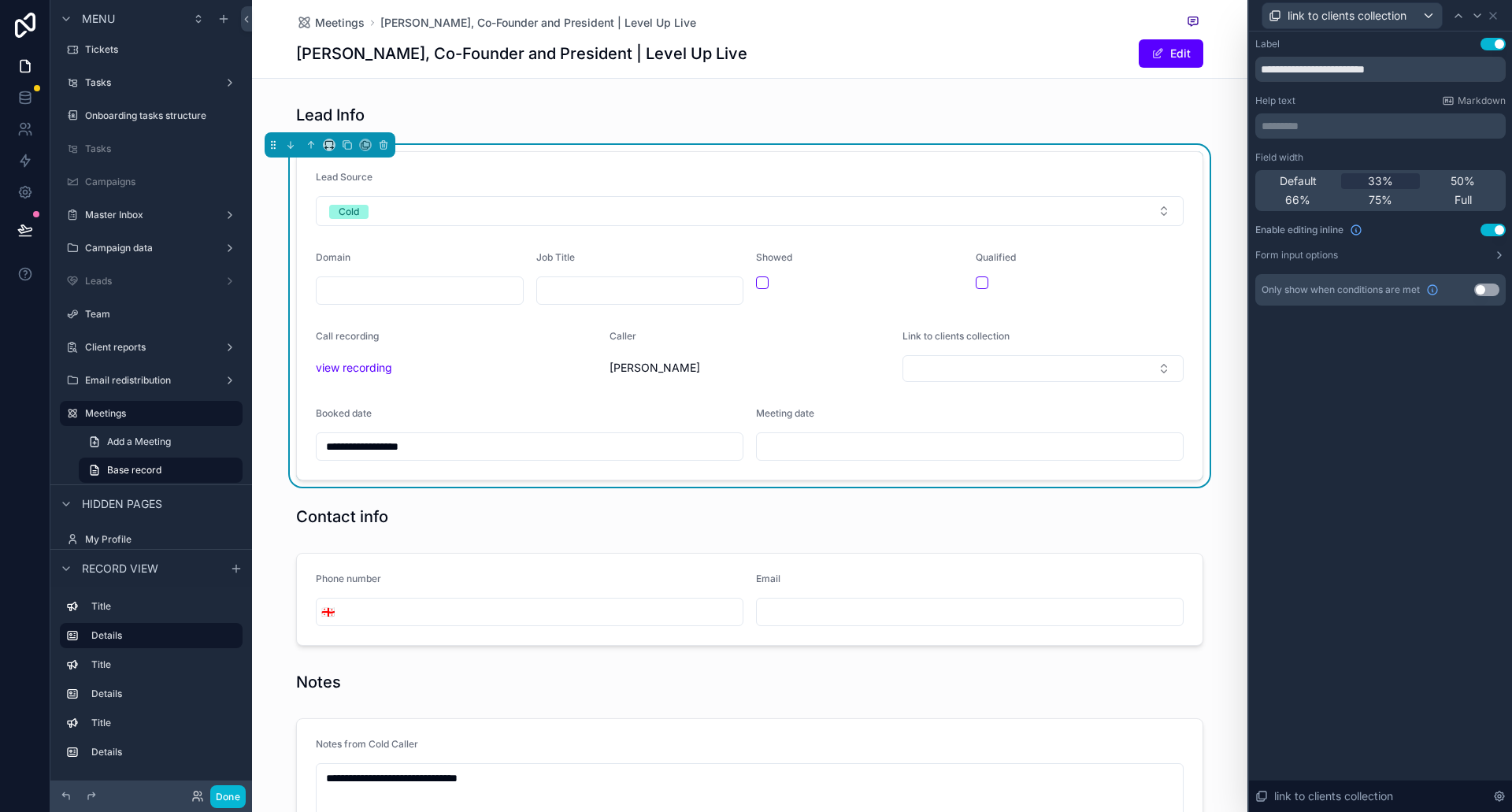
click at [1379, 434] on div "**********" at bounding box center [1381, 422] width 263 height 781
click at [1491, 18] on icon at bounding box center [1493, 15] width 13 height 13
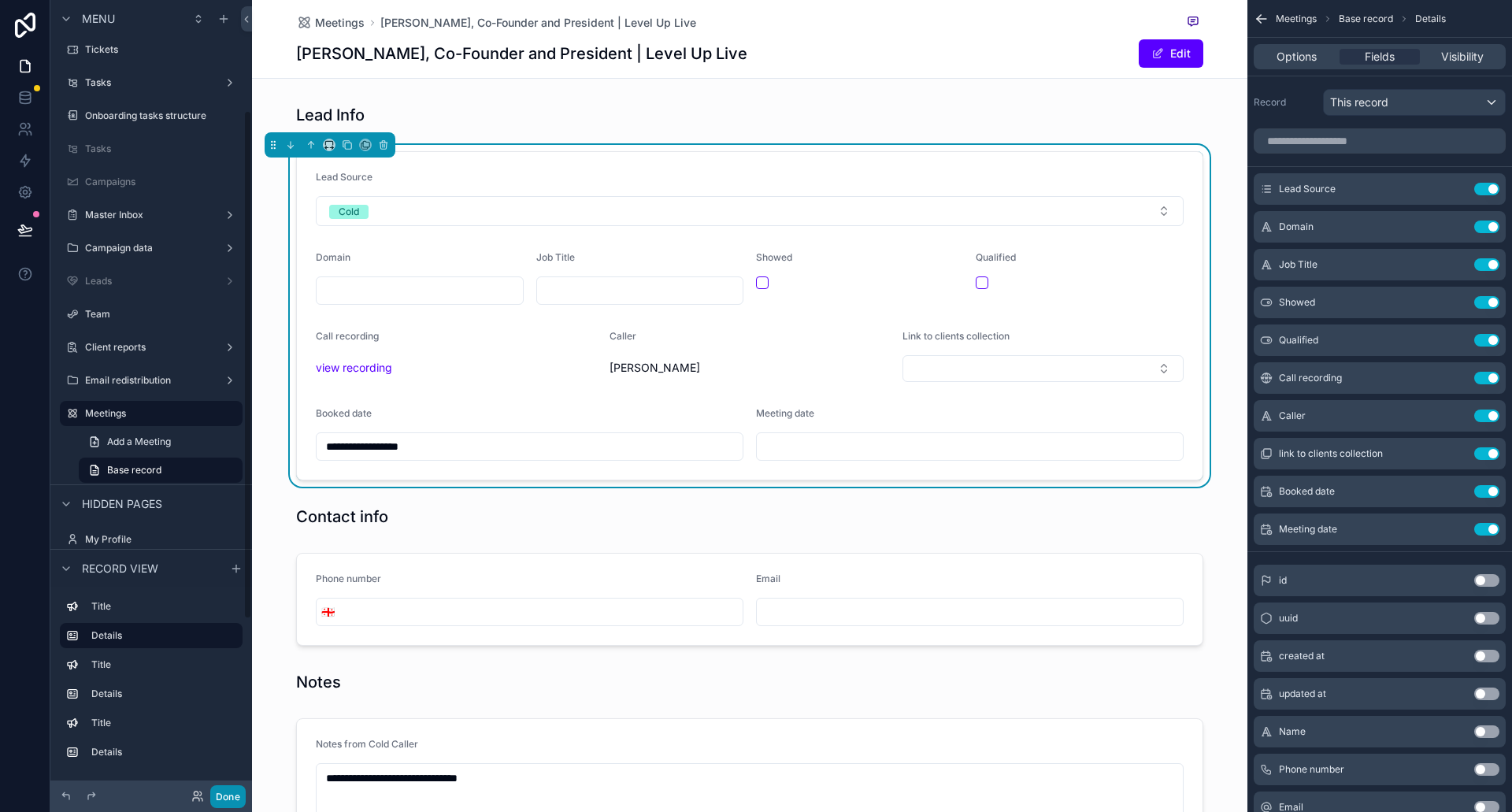
click at [233, 797] on button "Done" at bounding box center [227, 797] width 35 height 23
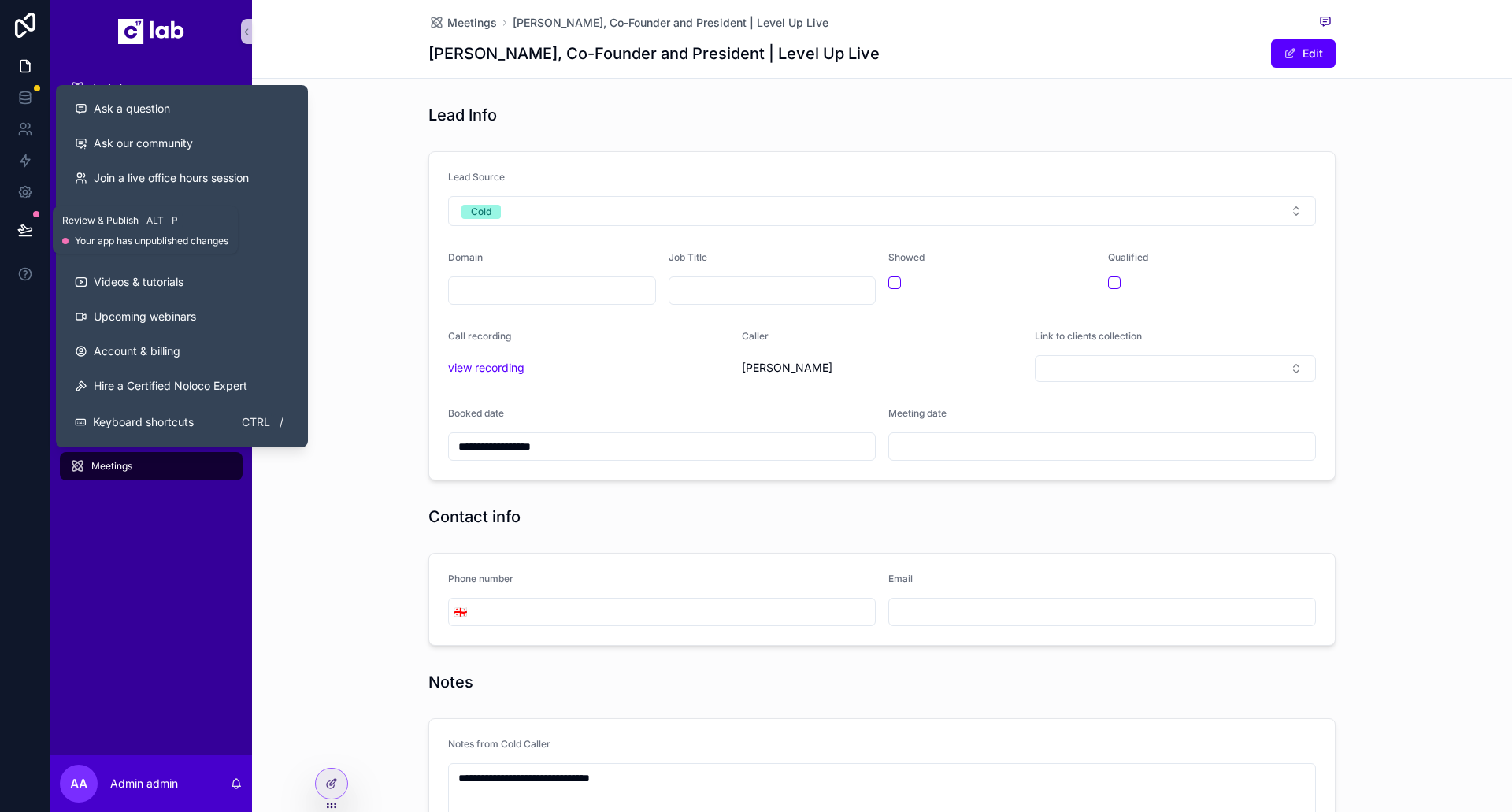
click at [18, 235] on icon at bounding box center [25, 230] width 15 height 15
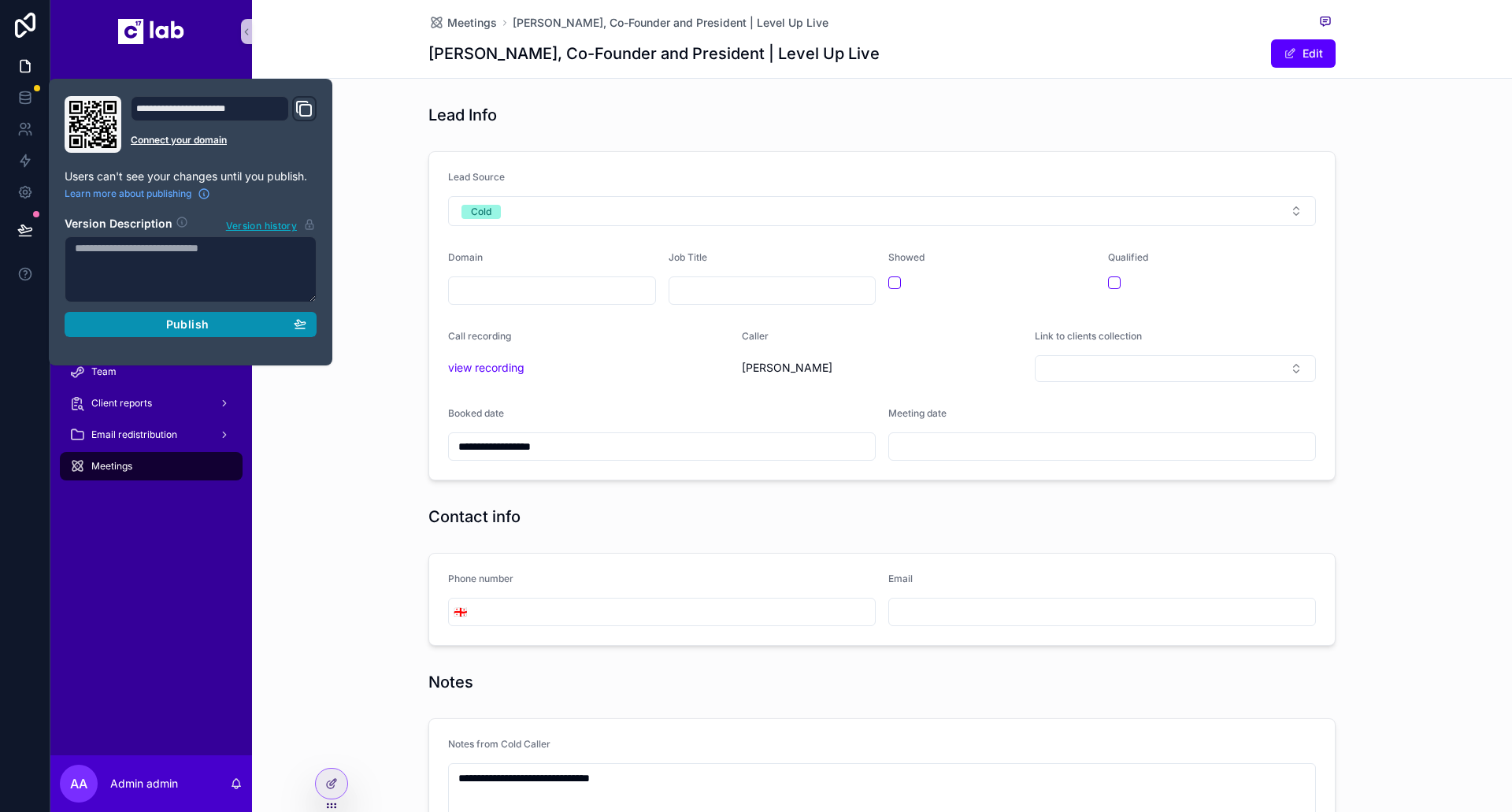
click at [198, 329] on span "Publish" at bounding box center [188, 324] width 43 height 15
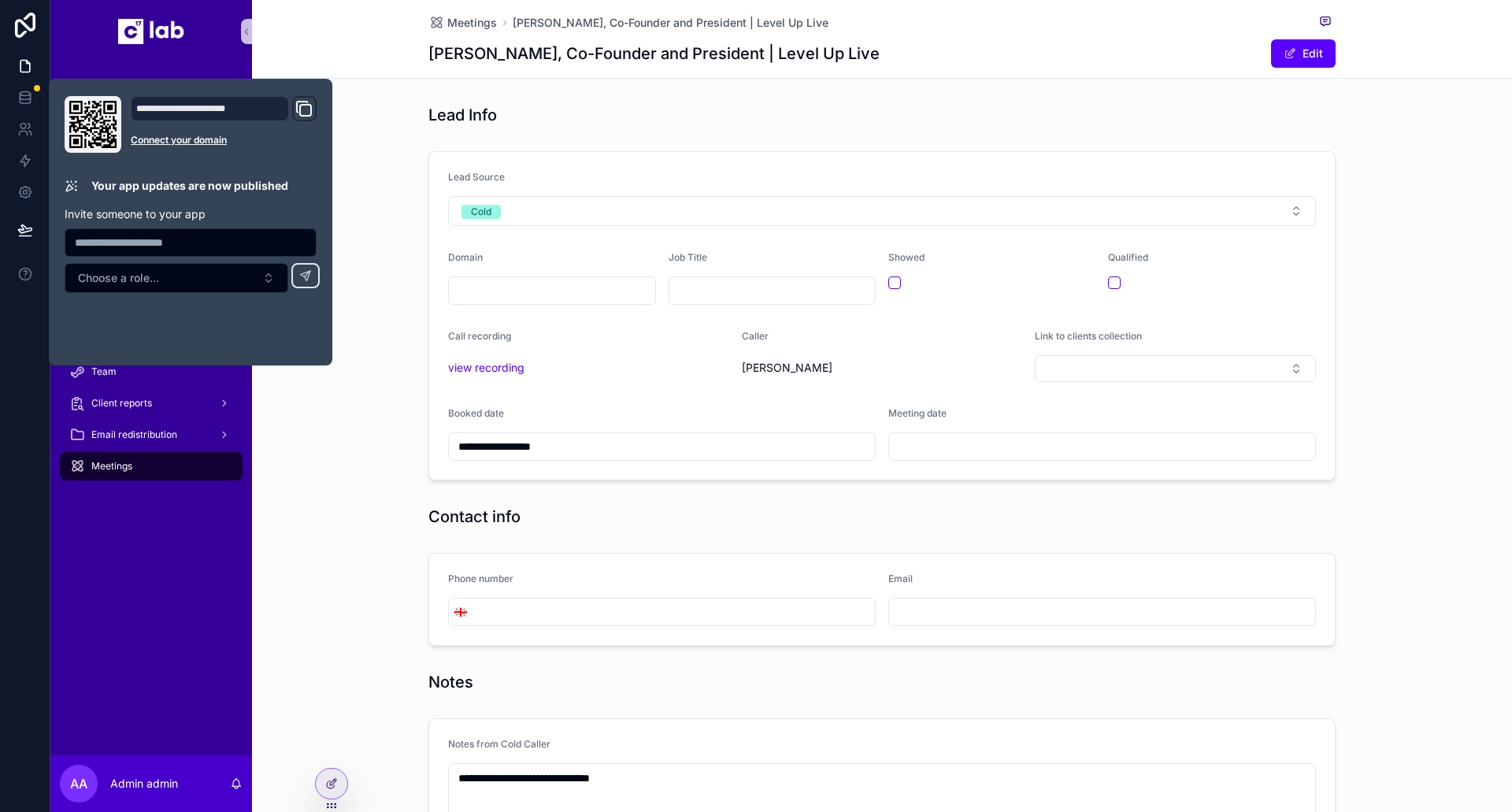
click at [168, 617] on div "Analytics Clients Contract Packages Approvals Tickets Tasks Onboarding tasks st…" at bounding box center [151, 409] width 202 height 693
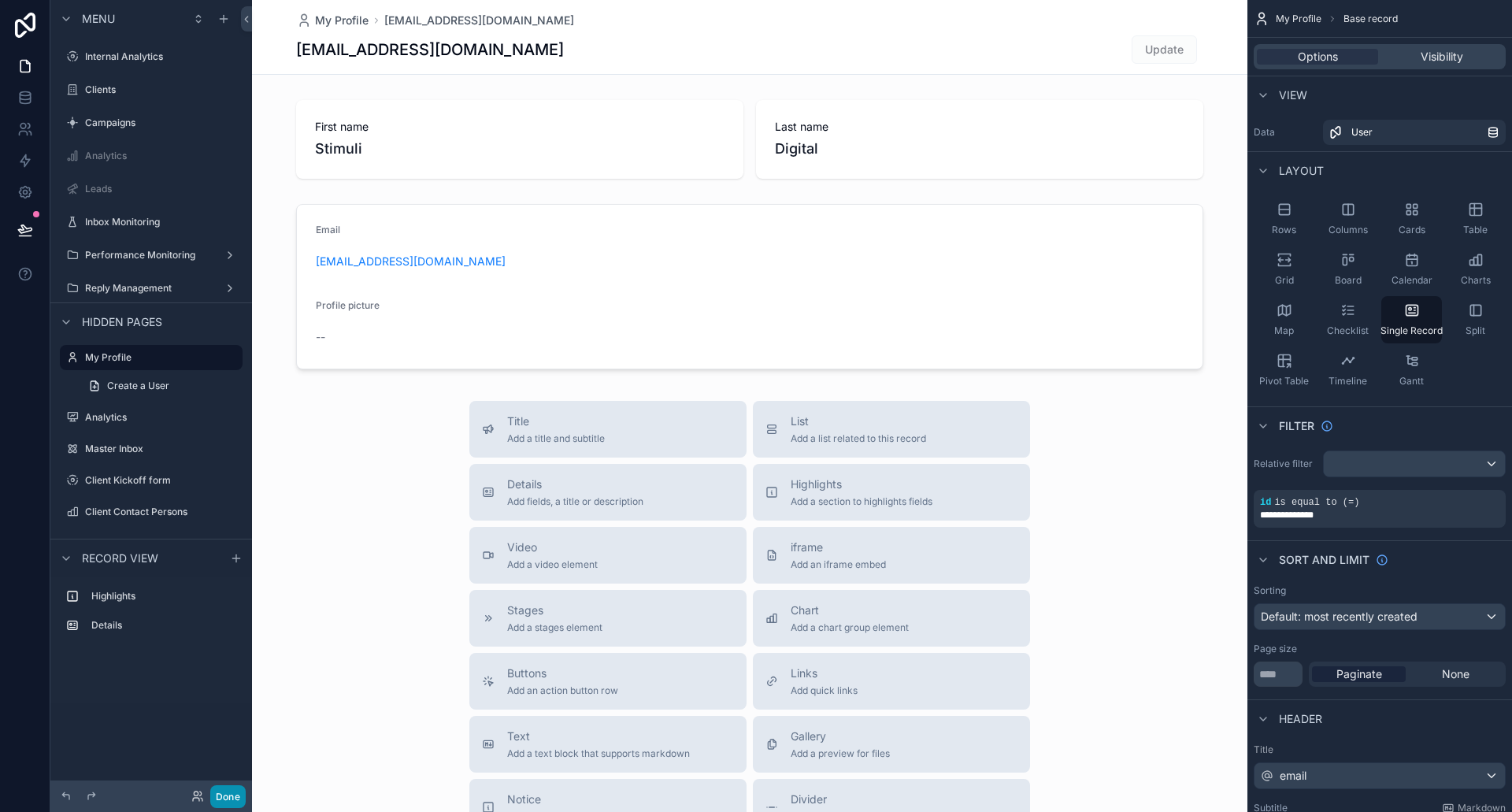
click at [235, 808] on button "Done" at bounding box center [227, 797] width 35 height 23
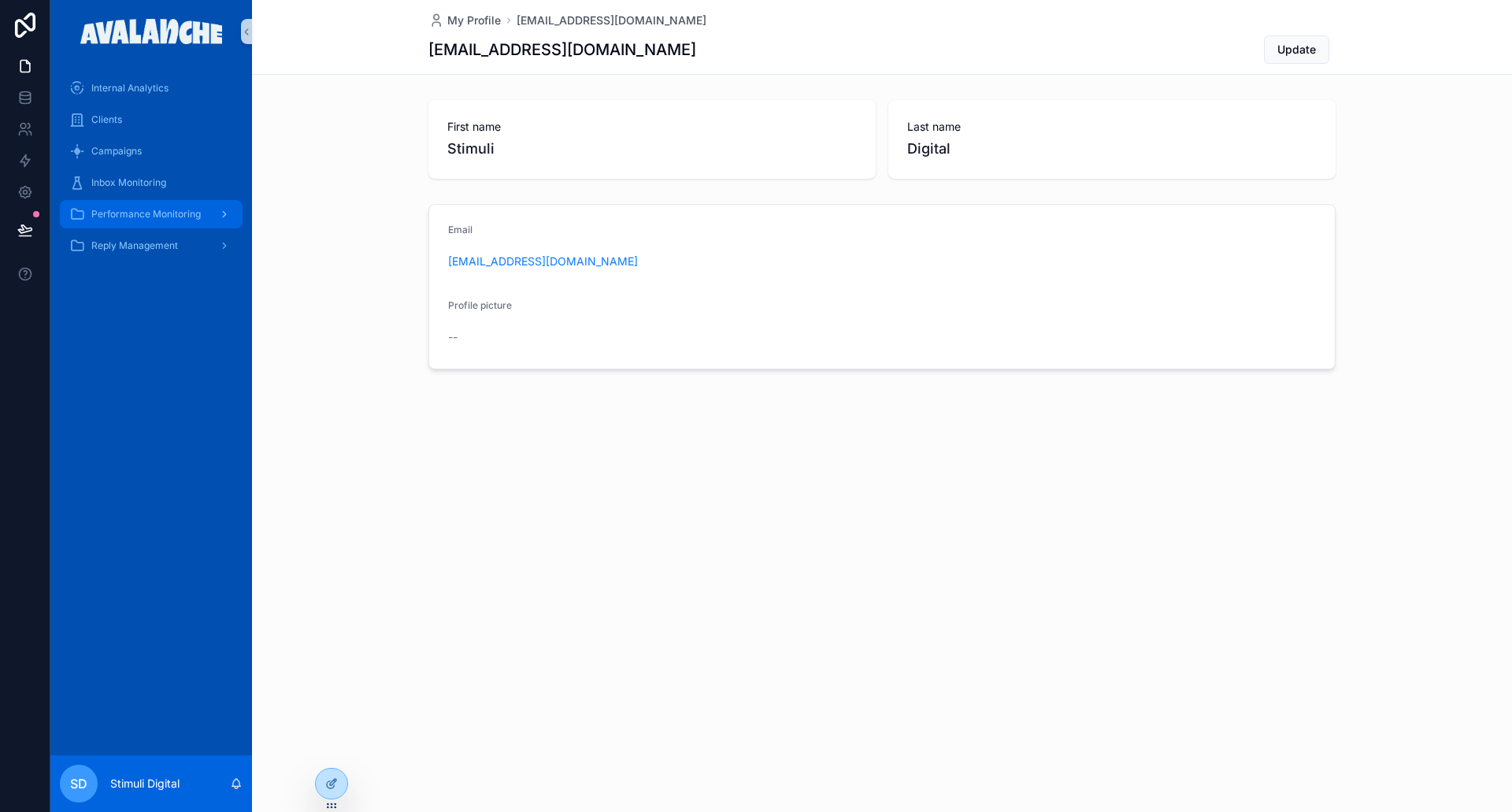
click at [165, 215] on span "Performance Monitoring" at bounding box center [146, 214] width 110 height 13
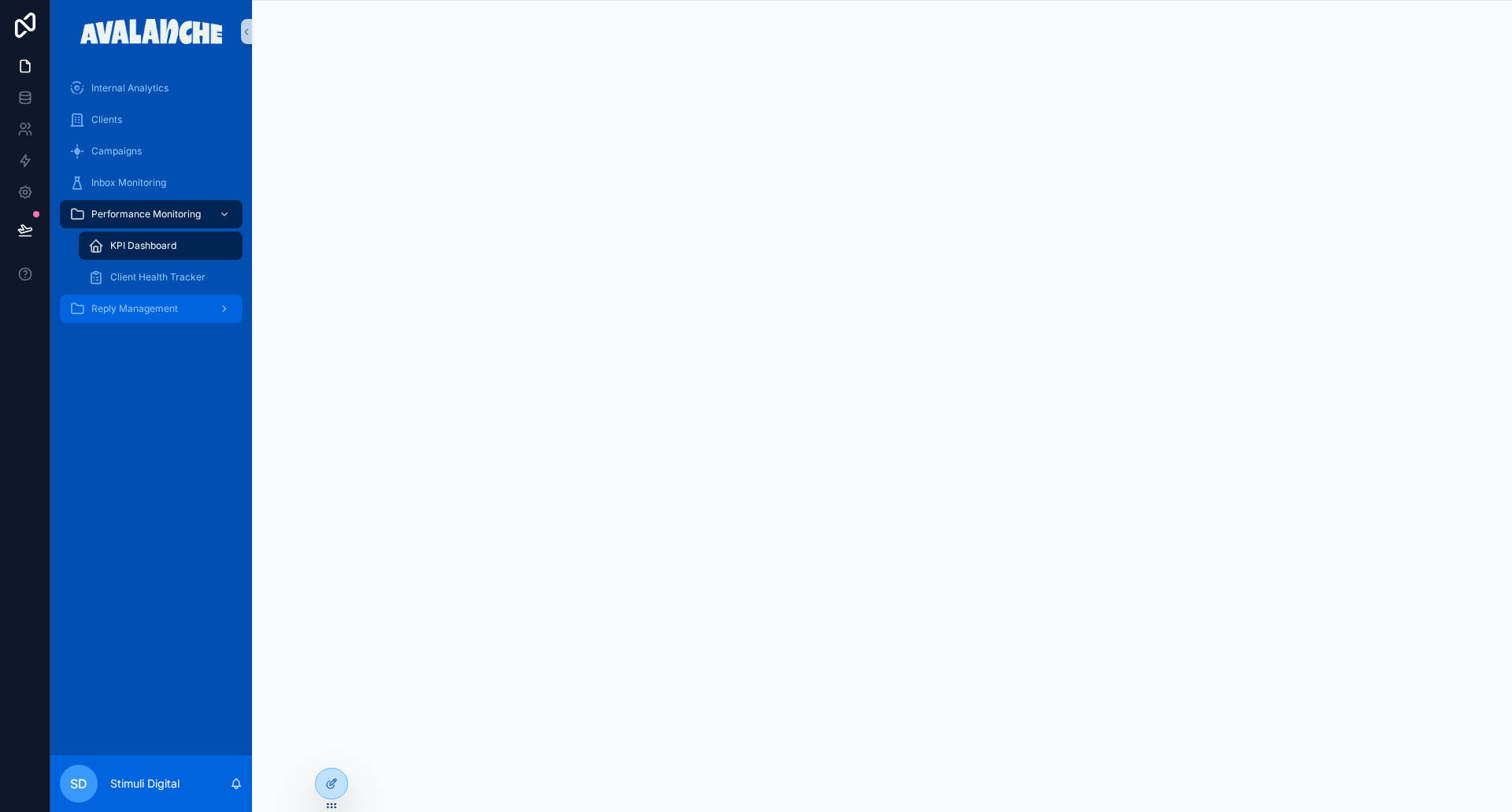
click at [141, 308] on span "Reply Management" at bounding box center [134, 308] width 87 height 13
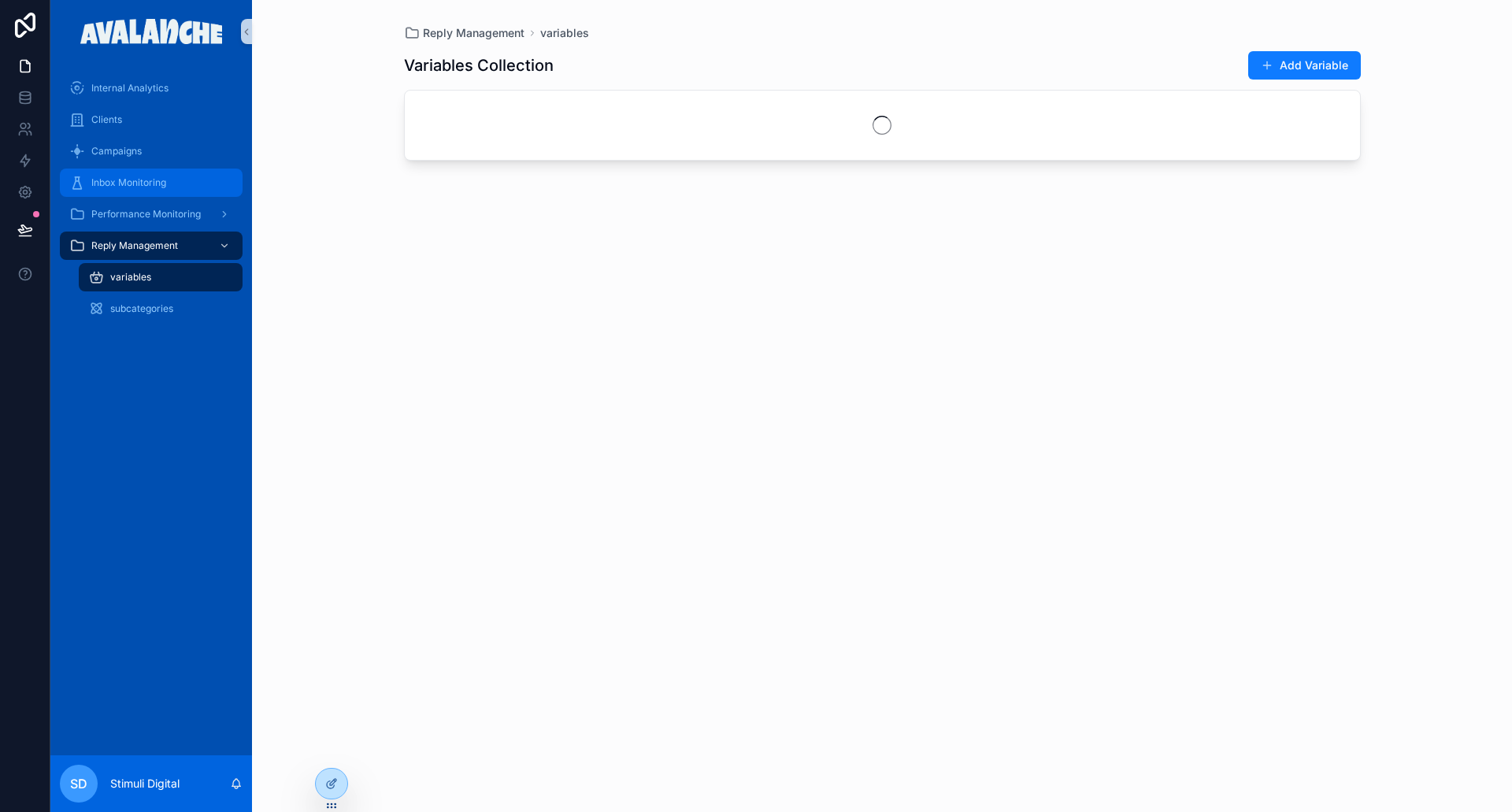
click at [142, 182] on span "Inbox Monitoring" at bounding box center [128, 183] width 75 height 13
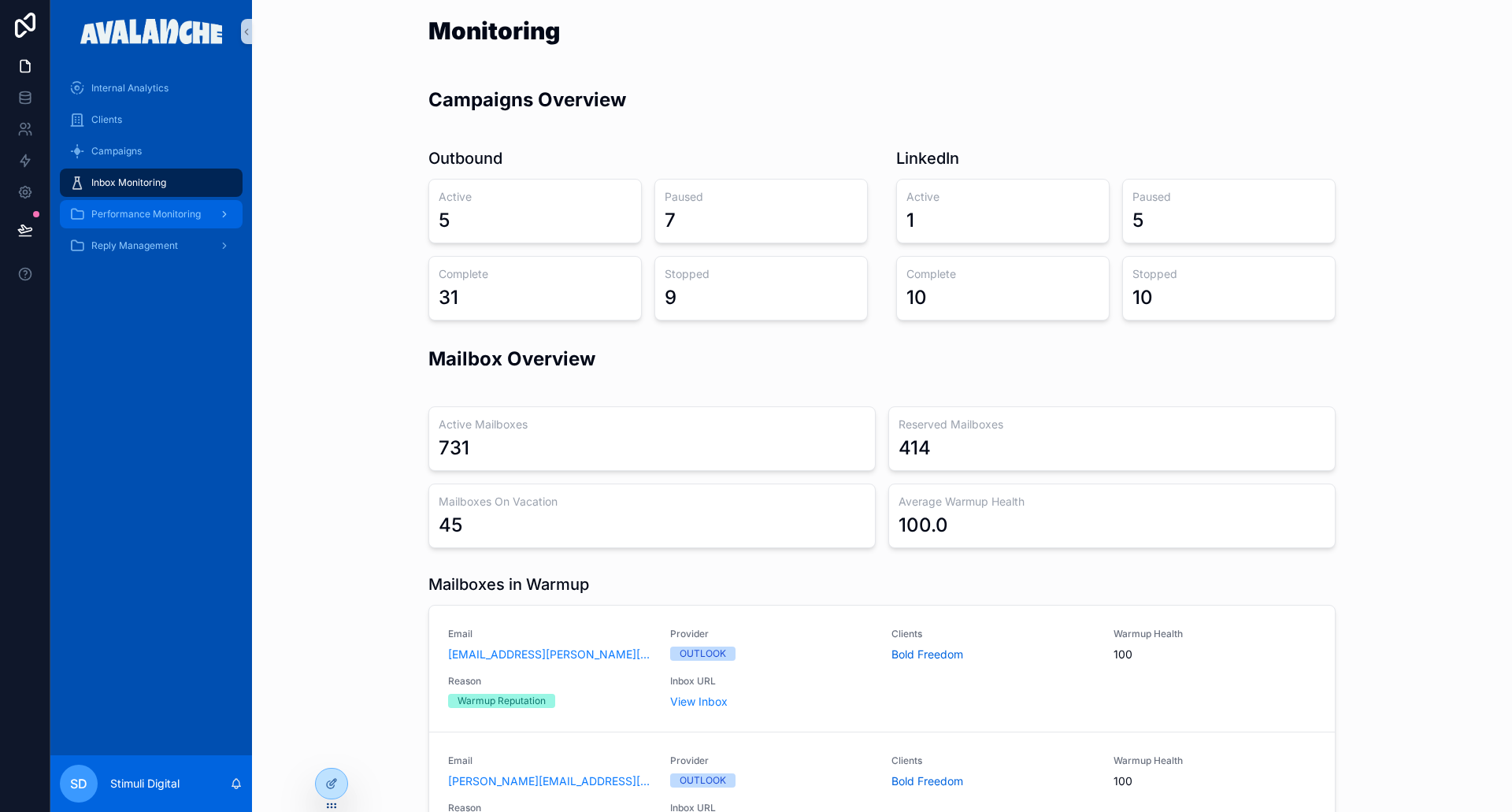
click at [148, 214] on span "Performance Monitoring" at bounding box center [146, 214] width 110 height 13
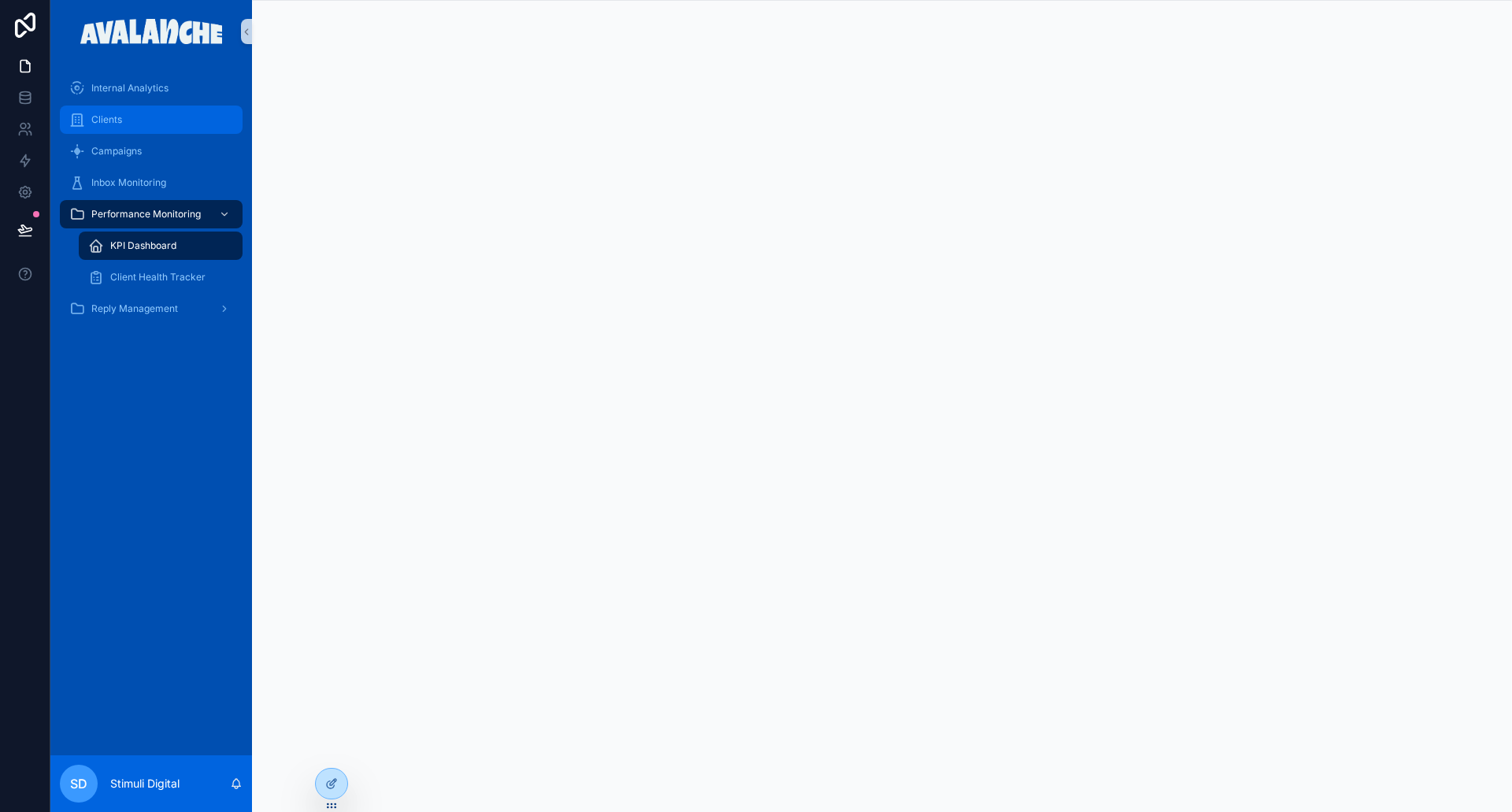
click at [142, 126] on div "Clients" at bounding box center [151, 119] width 164 height 25
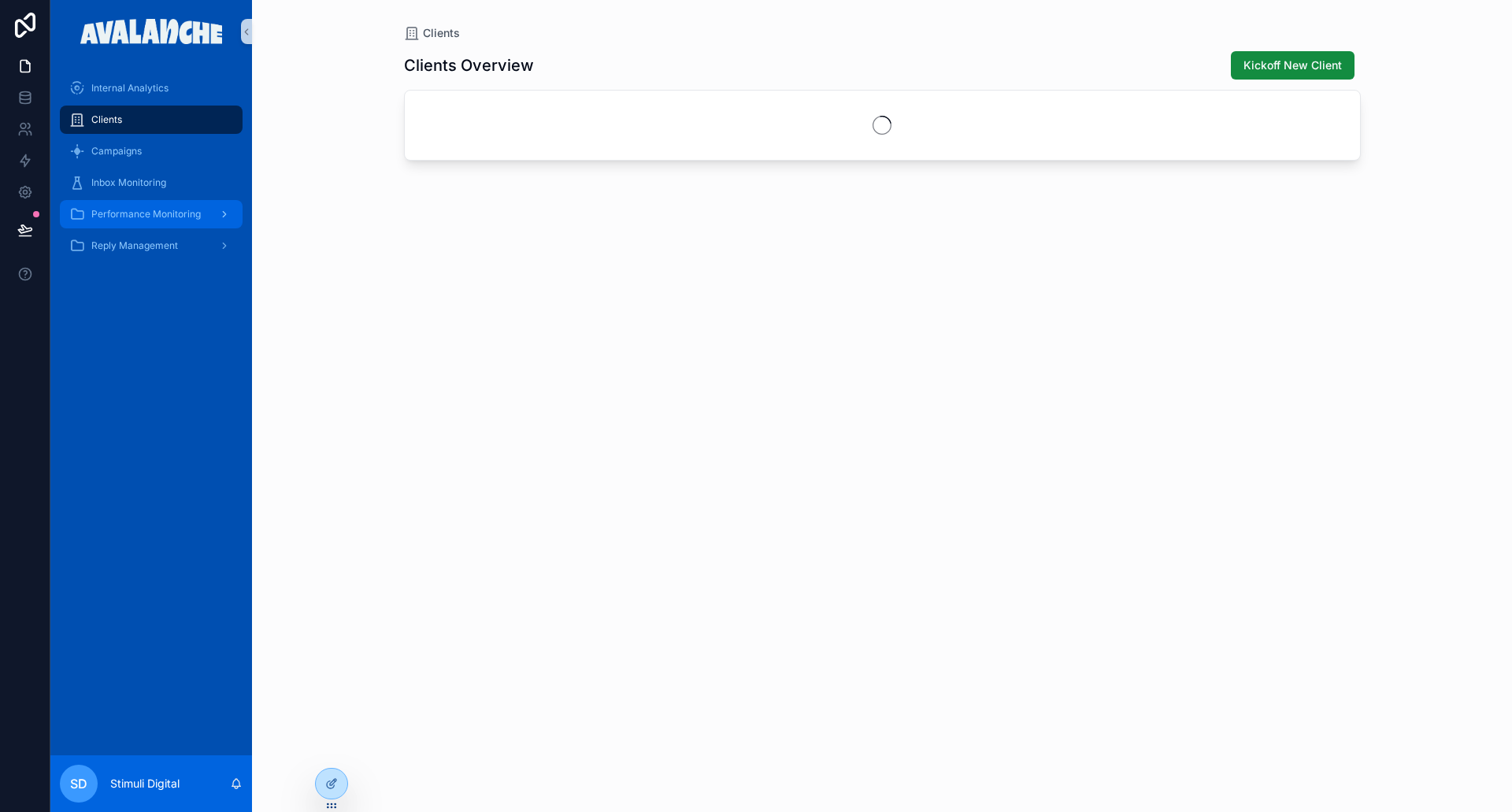
click at [154, 211] on span "Performance Monitoring" at bounding box center [146, 214] width 110 height 13
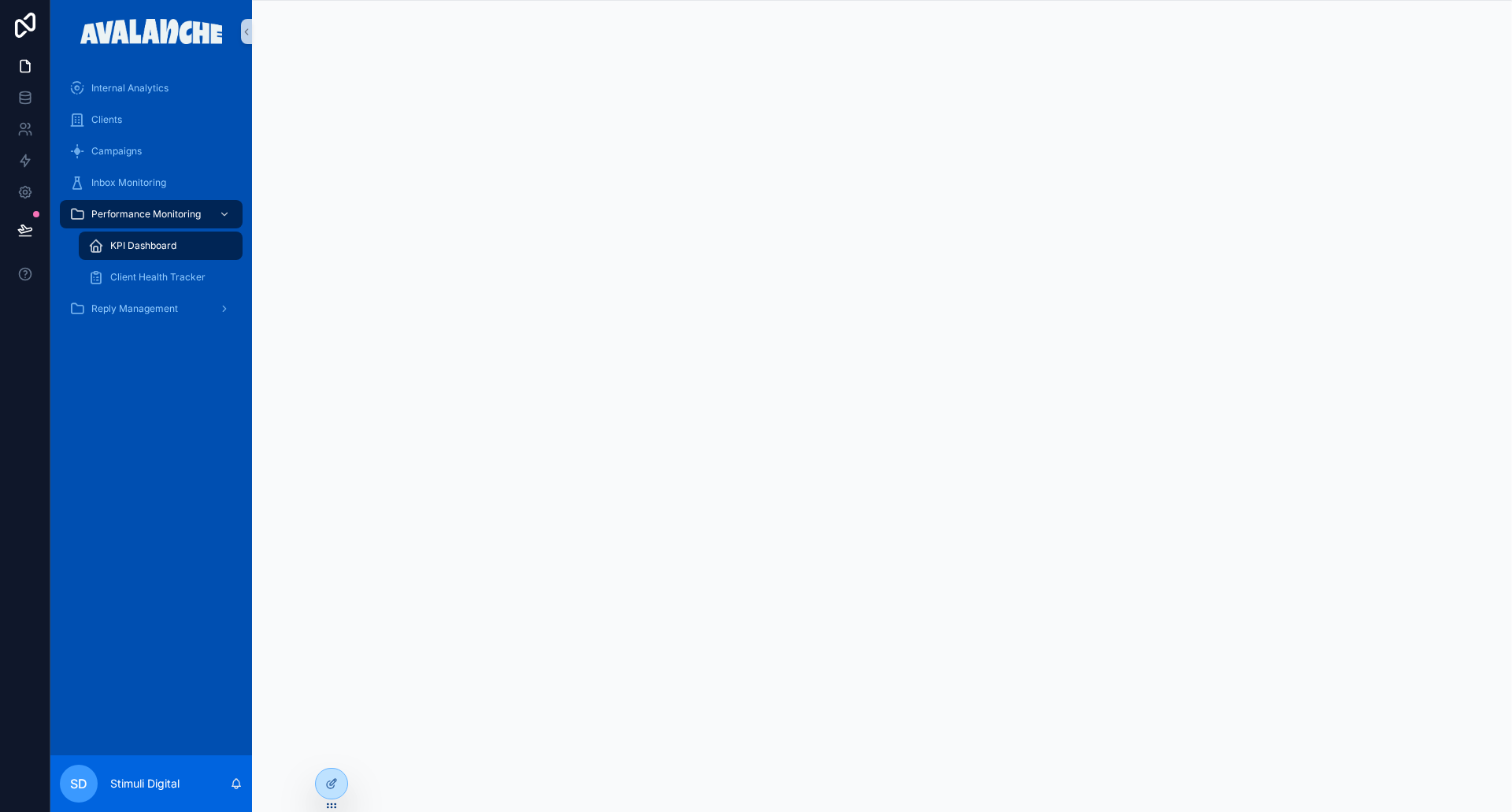
click at [128, 292] on div "Client Health Tracker" at bounding box center [160, 277] width 183 height 32
click at [131, 282] on span "Client Health Tracker" at bounding box center [158, 277] width 95 height 13
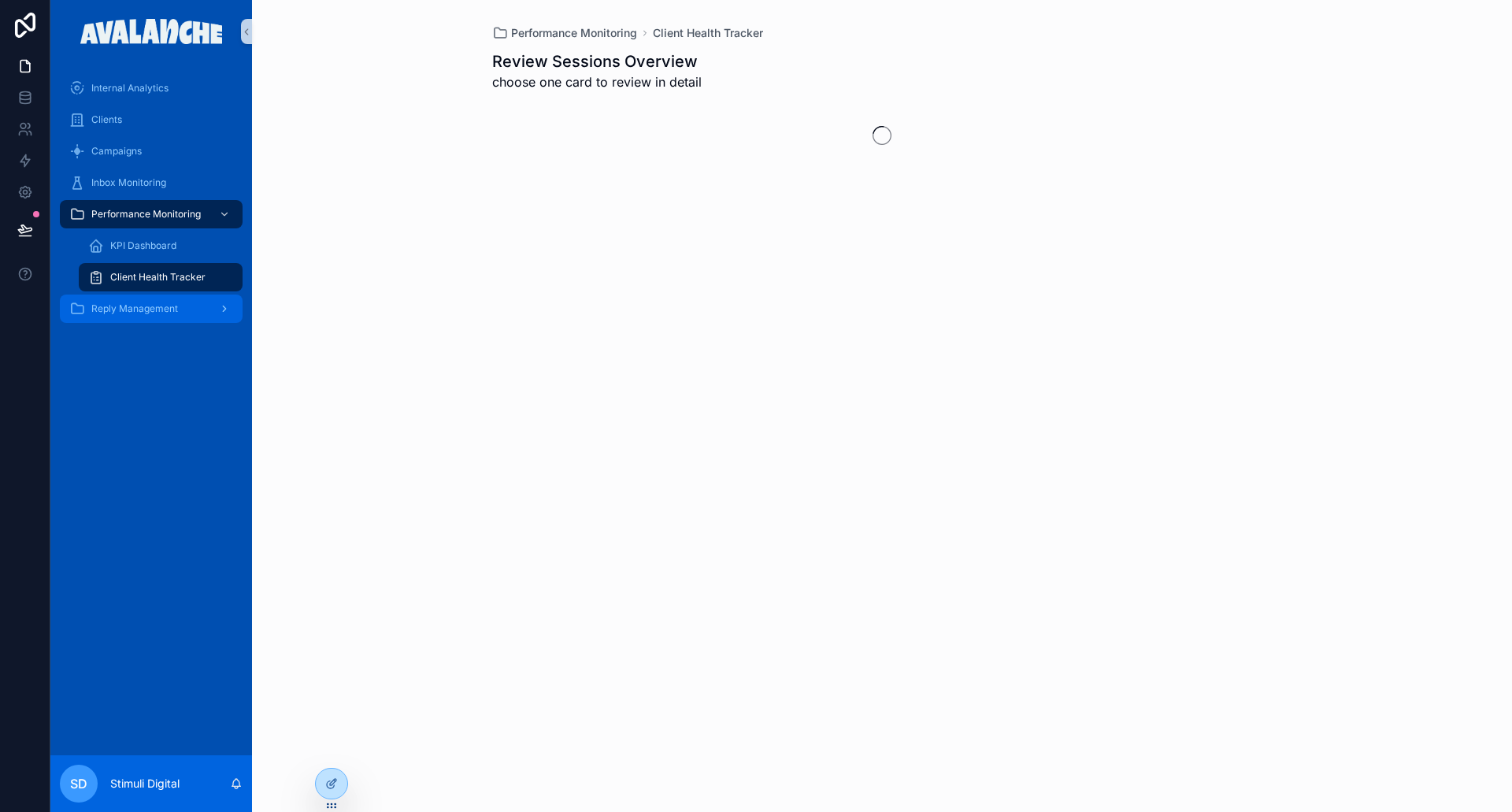
click at [139, 307] on span "Reply Management" at bounding box center [134, 308] width 87 height 13
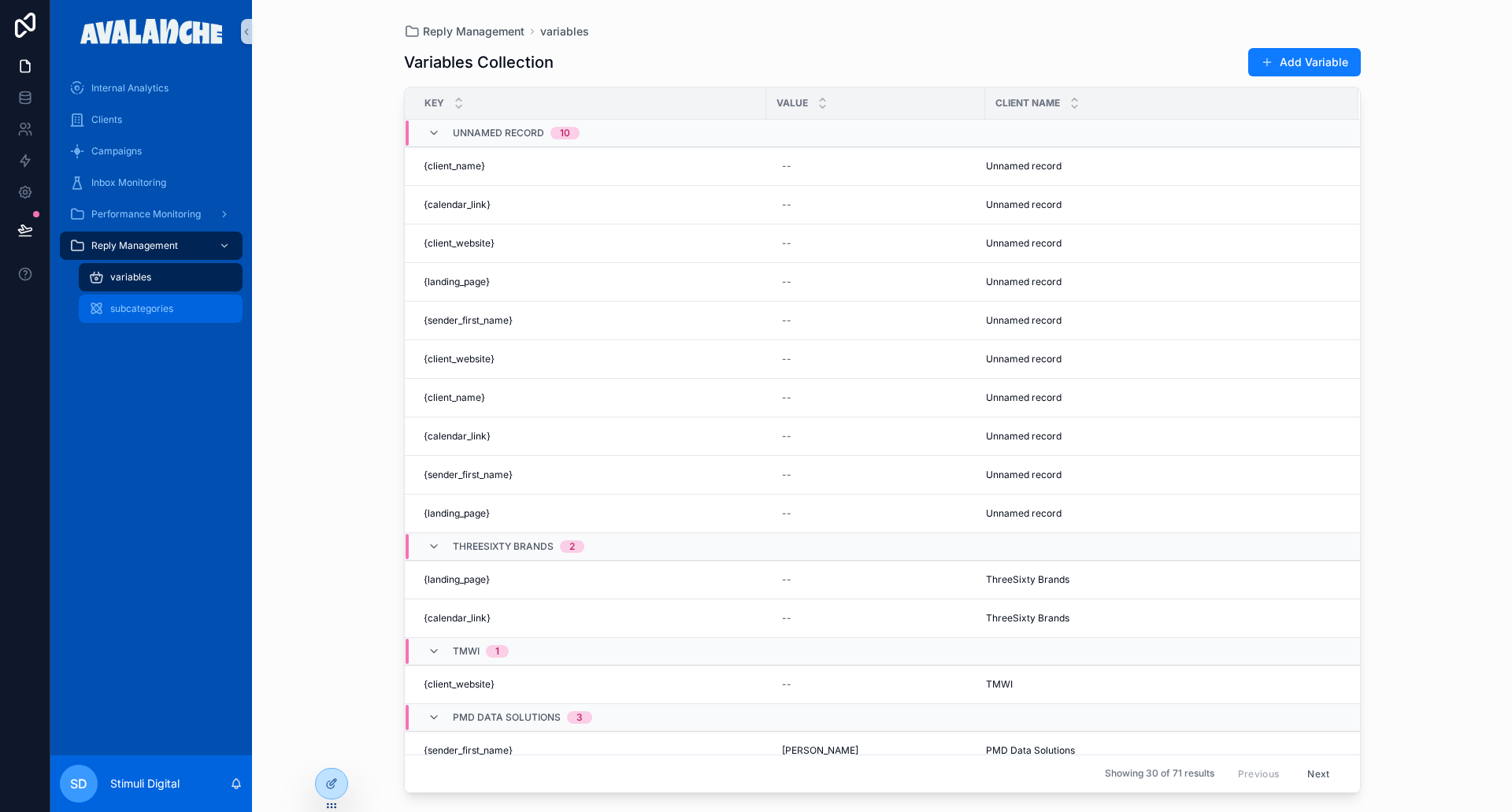
click at [178, 313] on div "subcategories" at bounding box center [160, 308] width 145 height 25
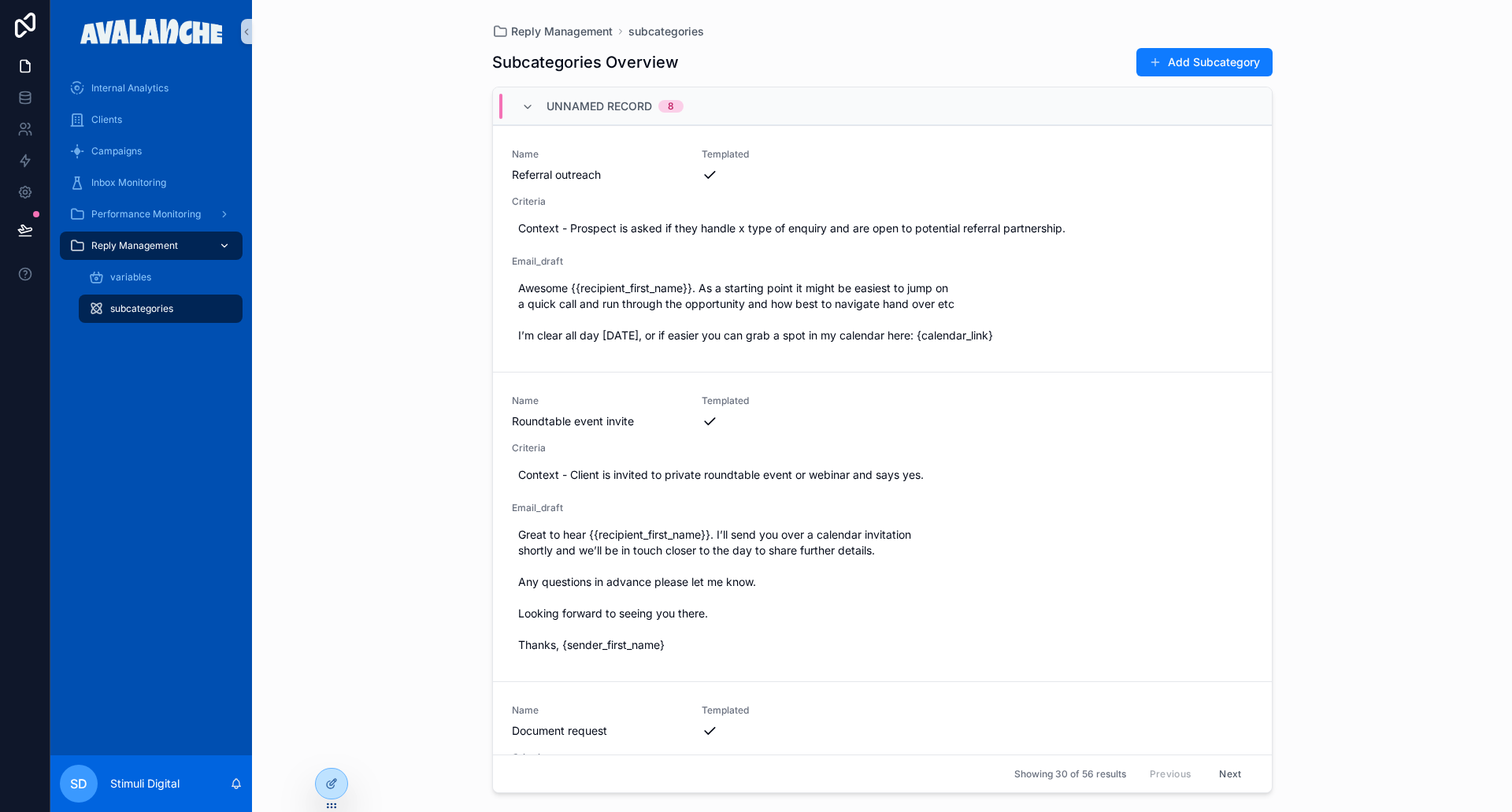
click at [147, 248] on span "Reply Management" at bounding box center [134, 245] width 87 height 13
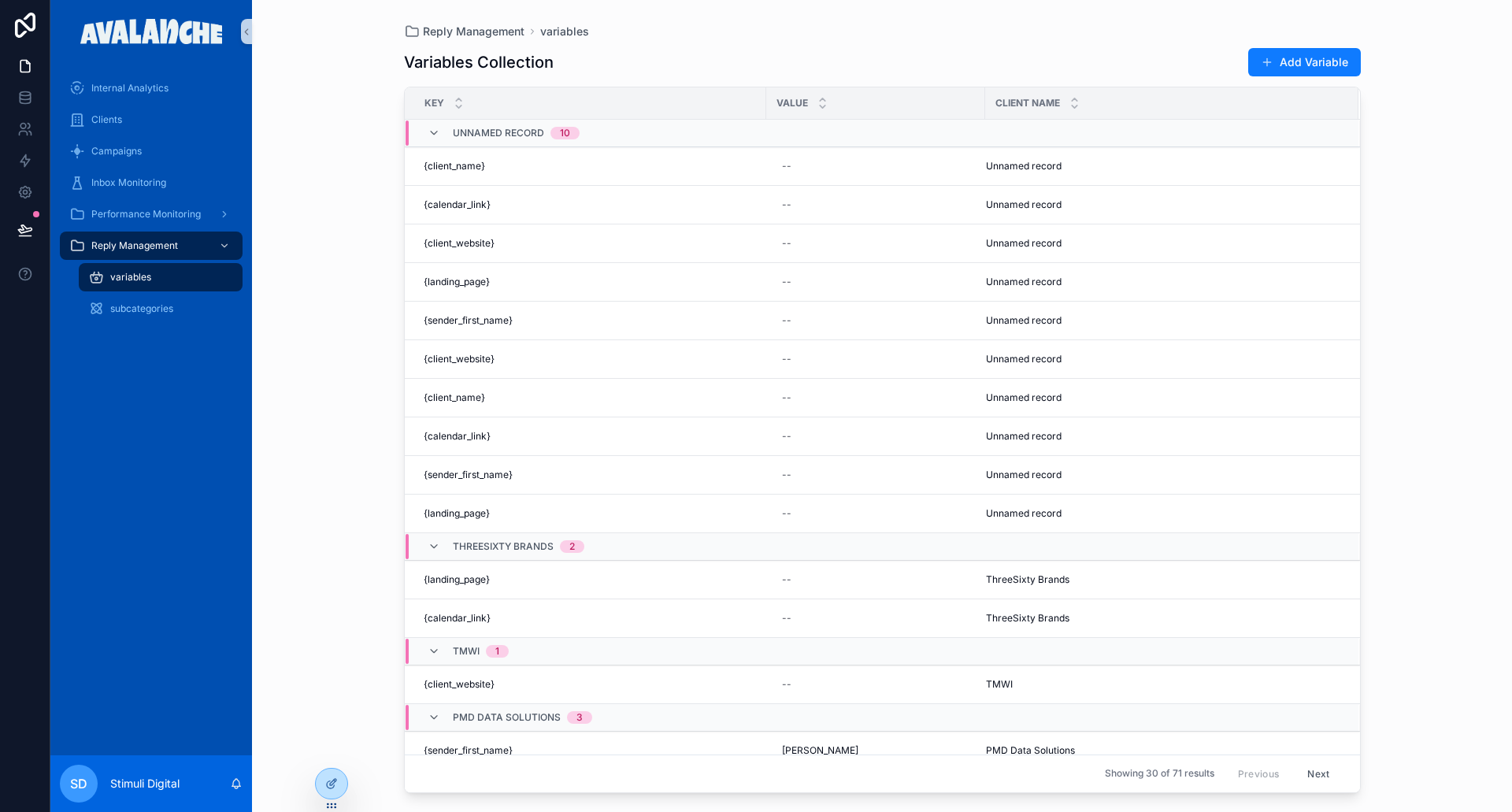
click at [154, 430] on div "Internal Analytics Clients Campaigns Inbox Monitoring Performance Monitoring Re…" at bounding box center [151, 409] width 202 height 693
click at [338, 782] on div at bounding box center [331, 784] width 32 height 30
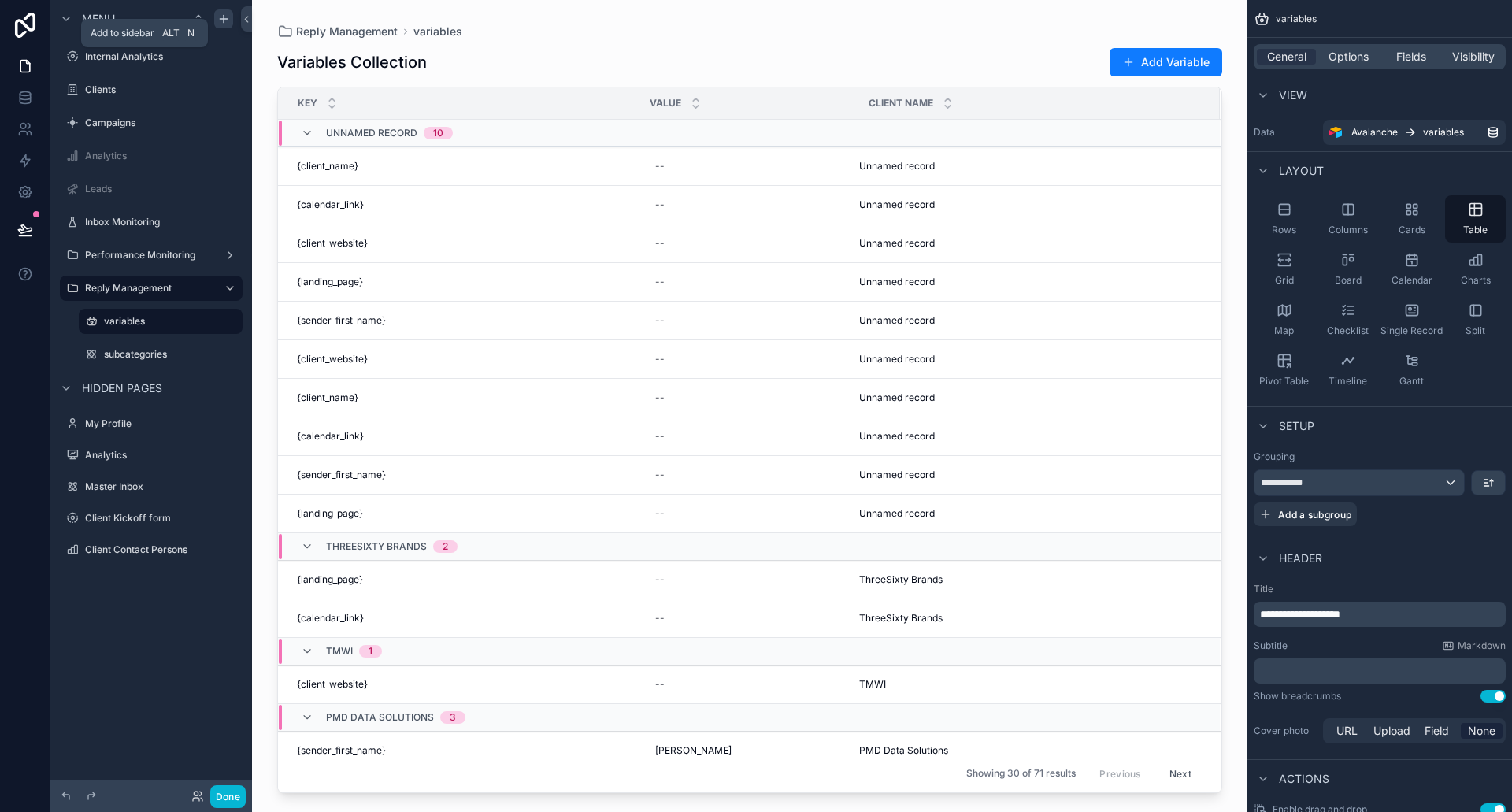
click at [226, 21] on icon "scrollable content" at bounding box center [223, 19] width 13 height 13
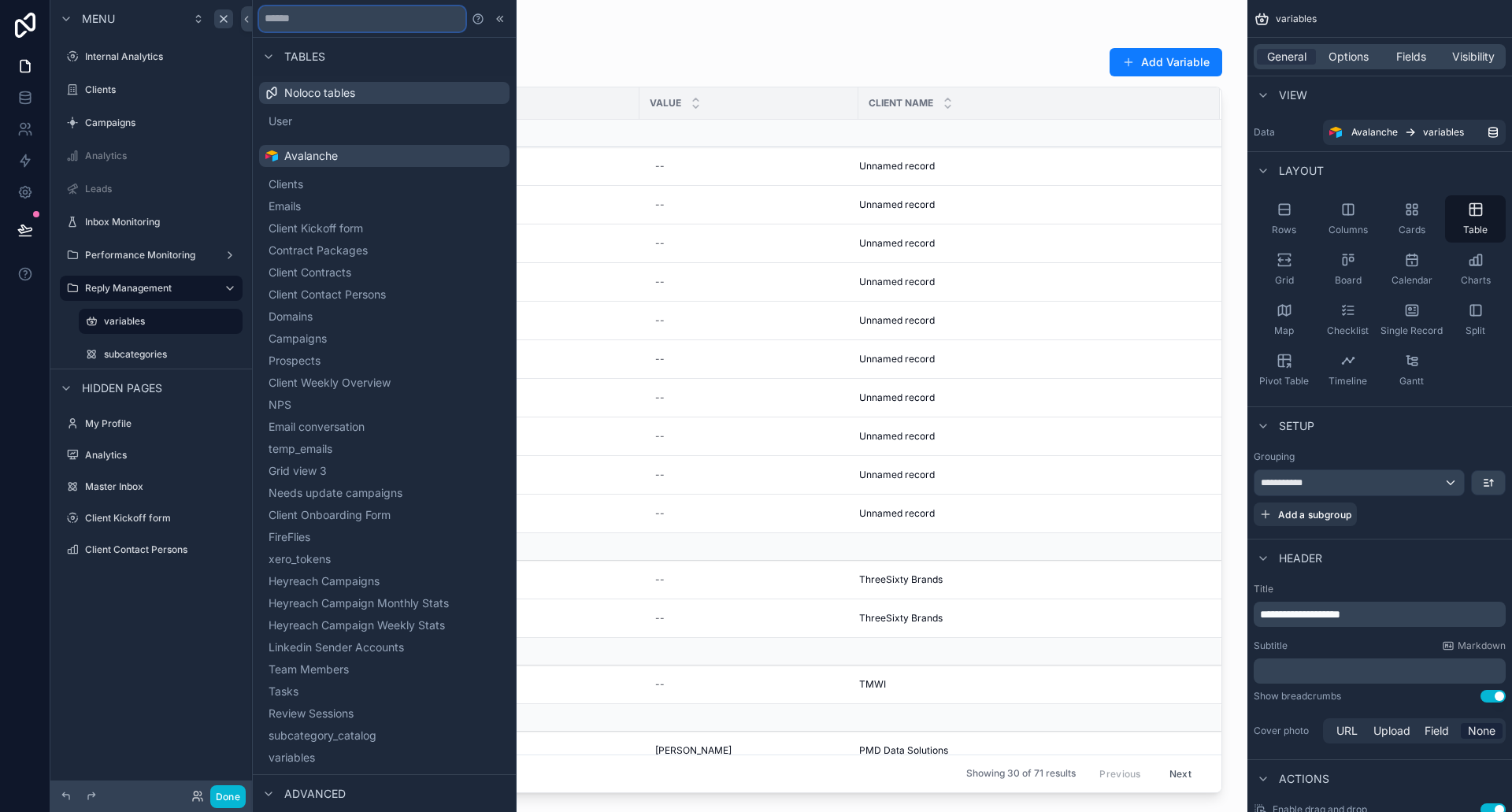
click at [328, 28] on input "text" at bounding box center [362, 18] width 206 height 25
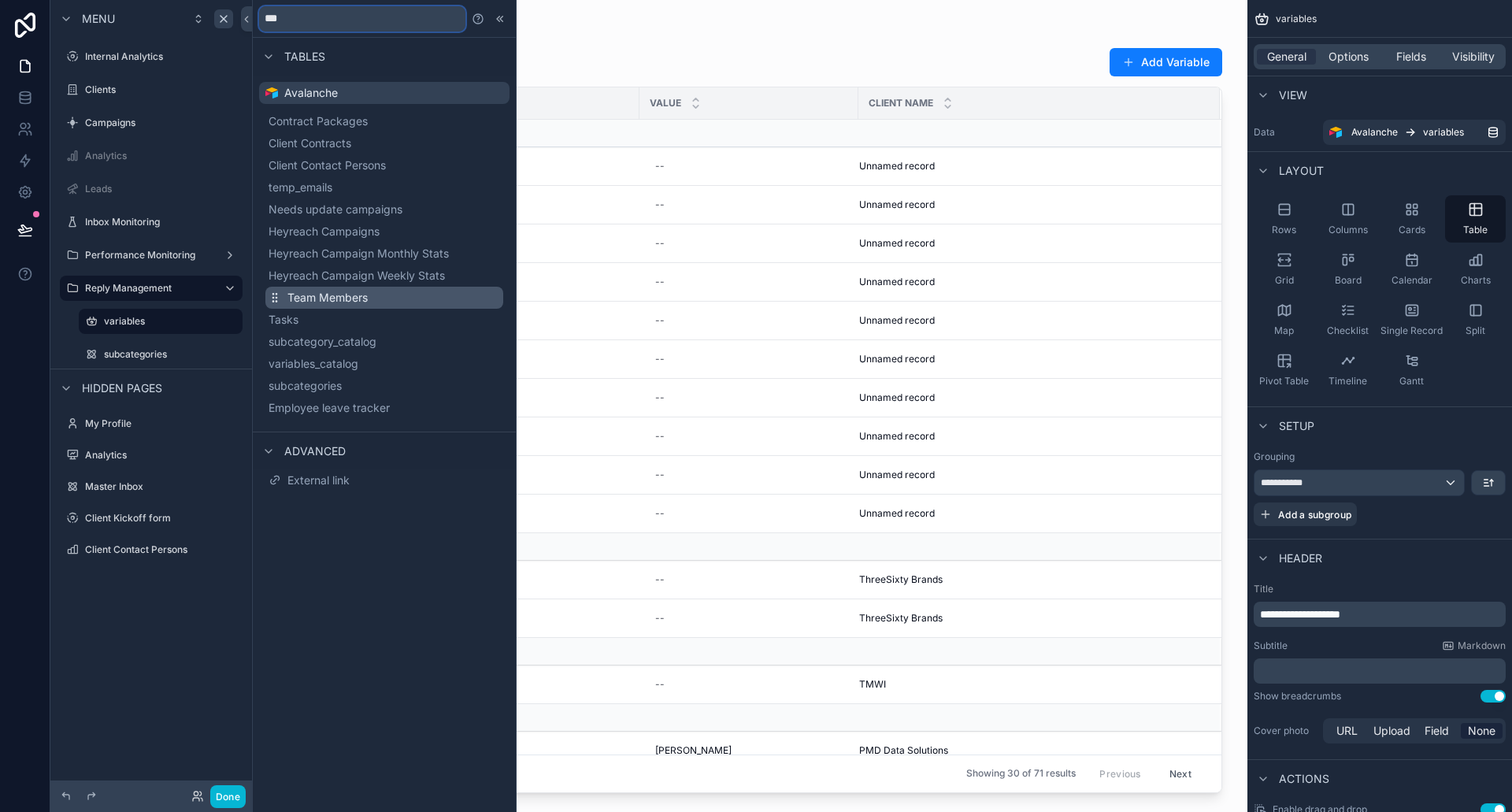
type input "***"
click at [368, 301] on span "Team Members" at bounding box center [328, 298] width 81 height 15
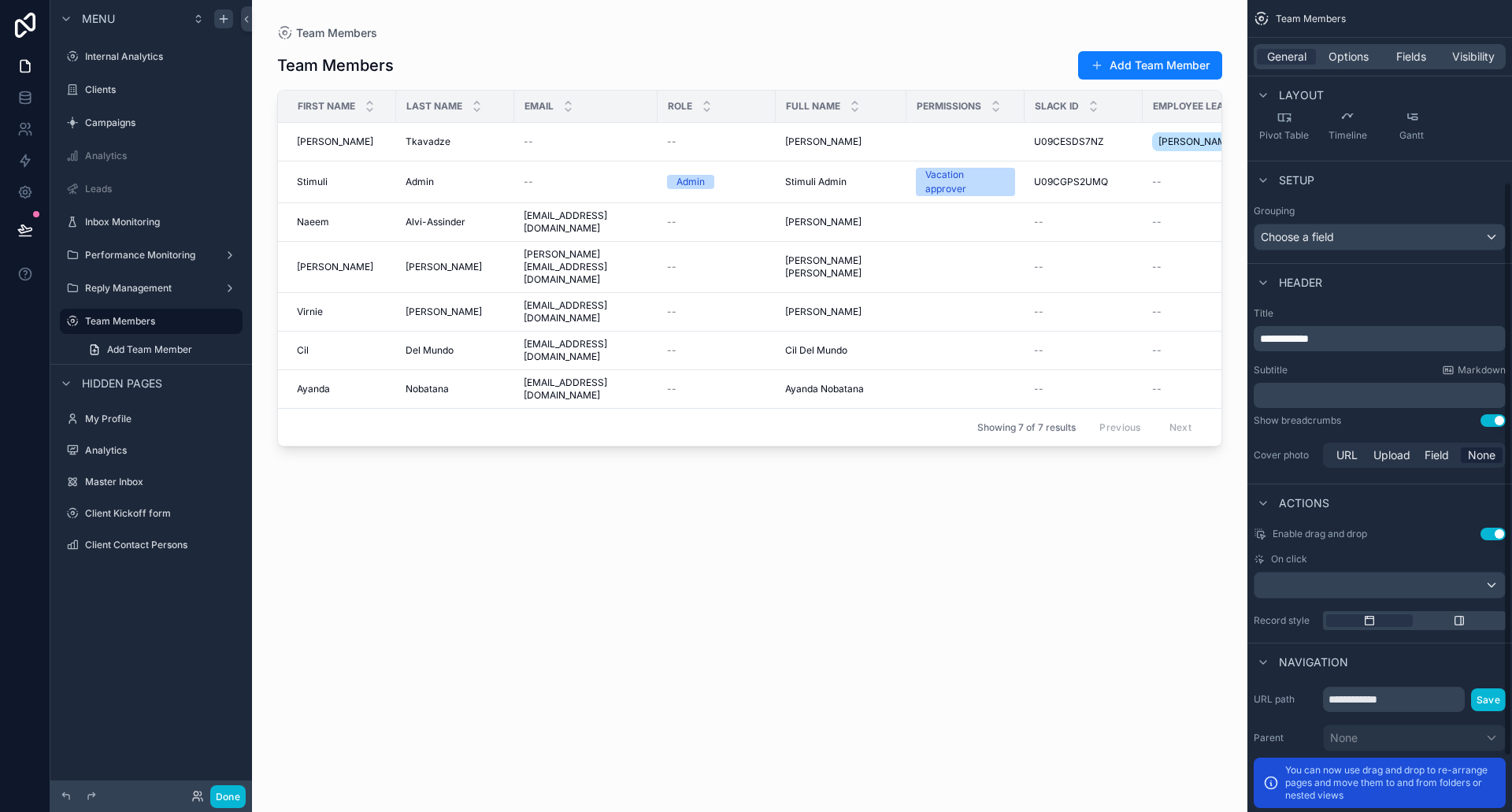
scroll to position [336, 0]
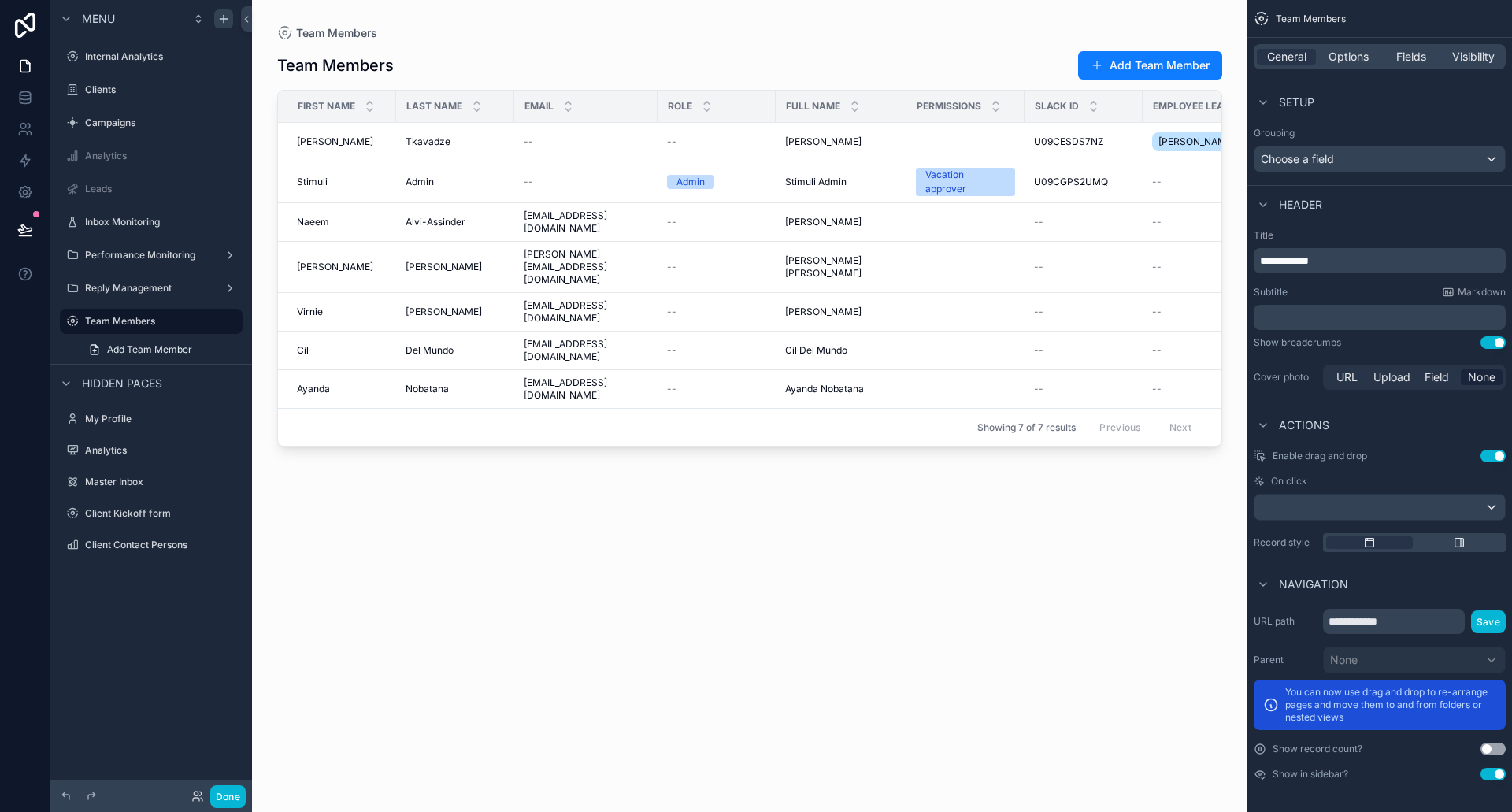
click at [1491, 458] on button "Use setting" at bounding box center [1493, 456] width 25 height 13
click at [1473, 502] on div "scrollable content" at bounding box center [1380, 506] width 251 height 25
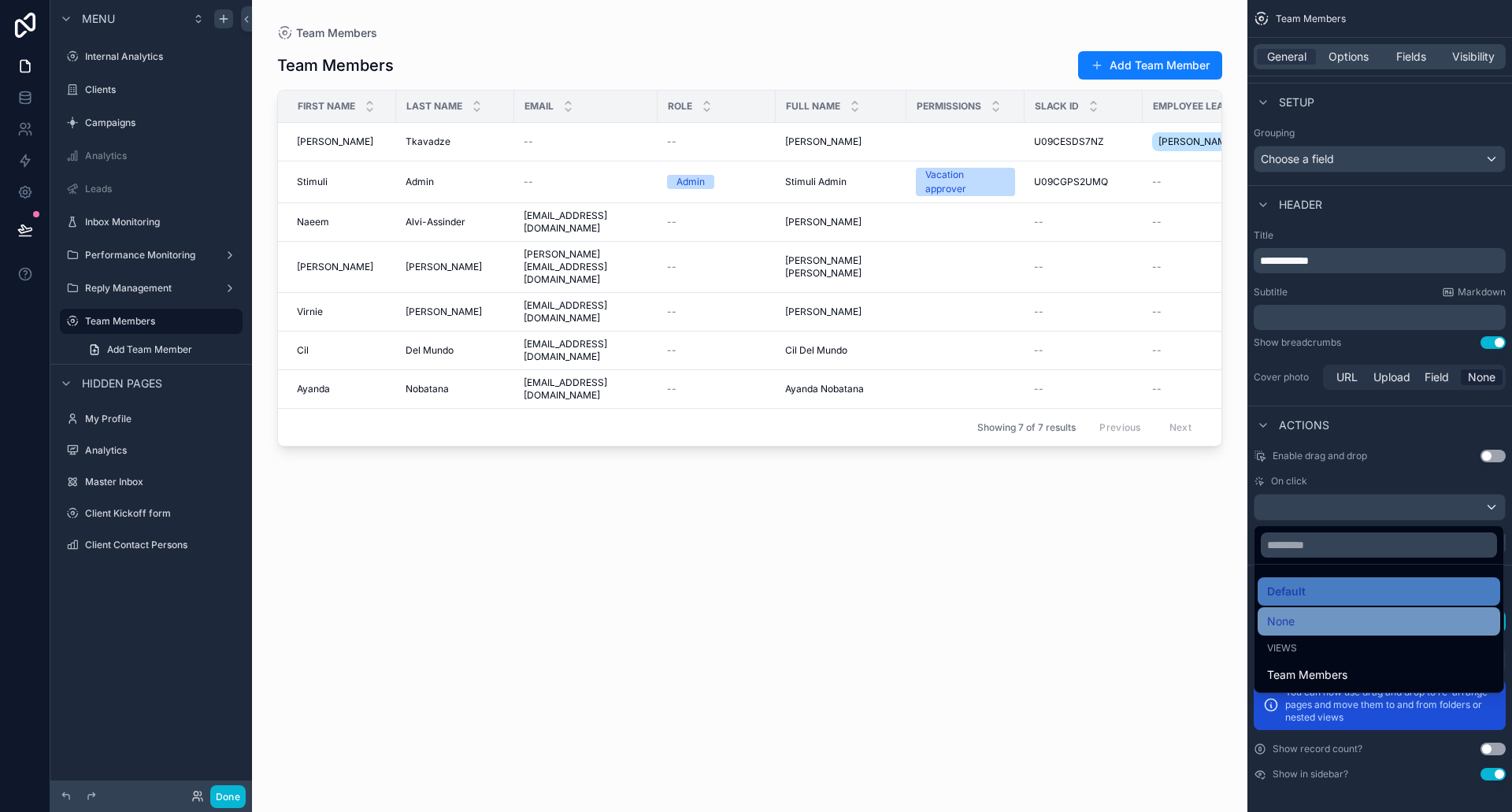
click at [1321, 627] on div "None" at bounding box center [1379, 621] width 224 height 19
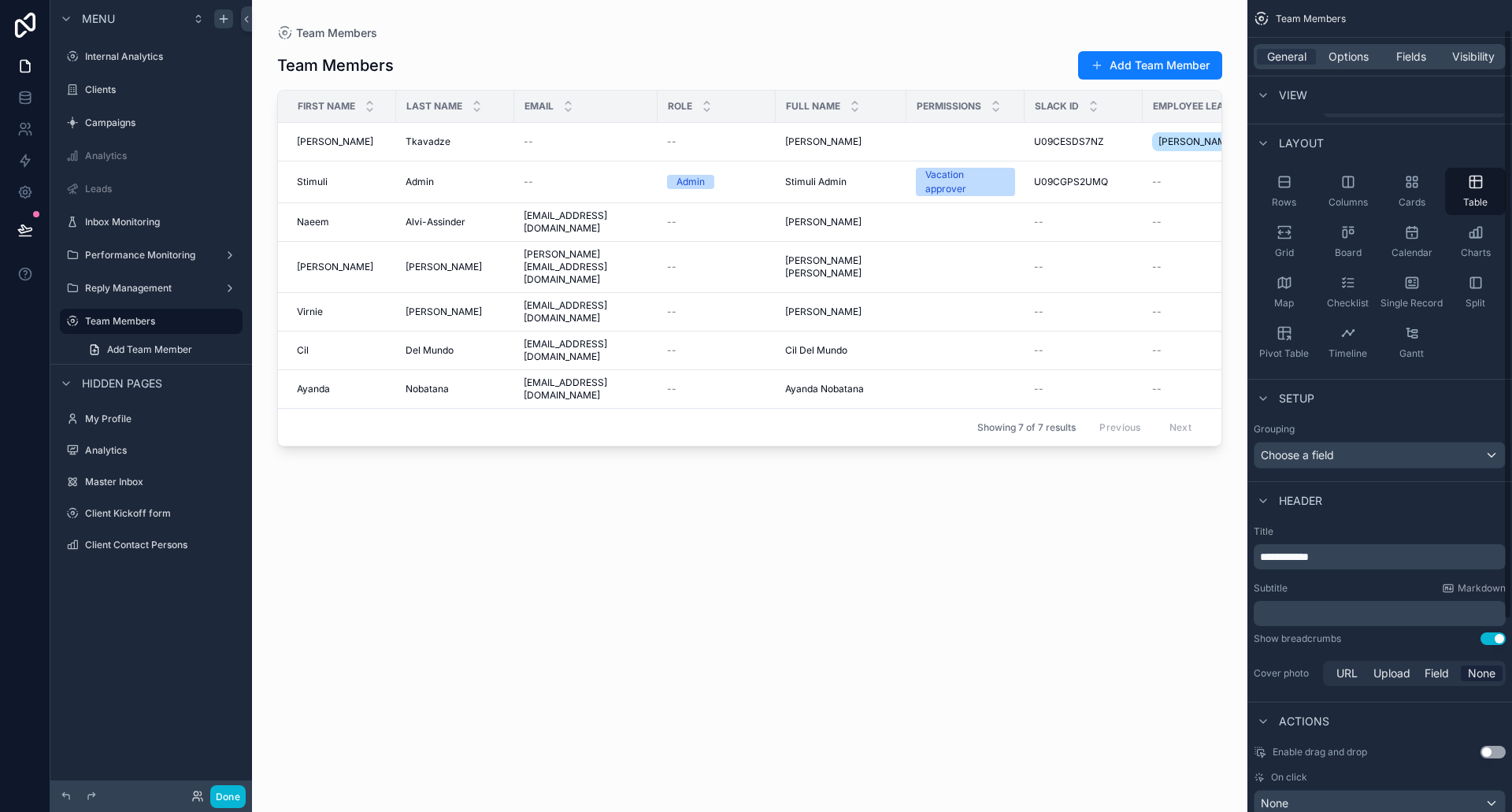
scroll to position [0, 0]
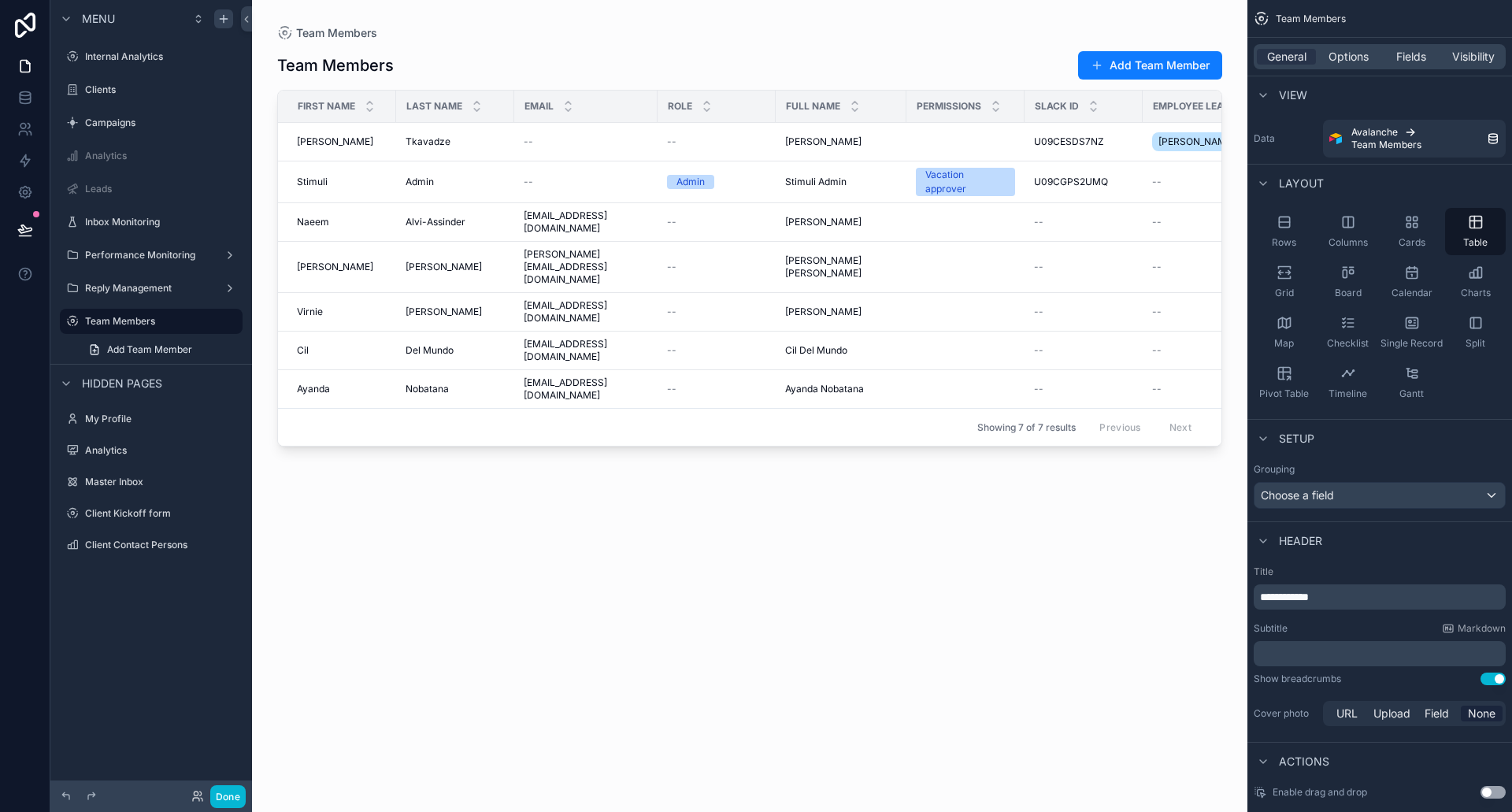
click at [1333, 46] on div "General Options Fields Visibility" at bounding box center [1380, 56] width 252 height 25
click at [1337, 52] on span "Options" at bounding box center [1348, 57] width 40 height 15
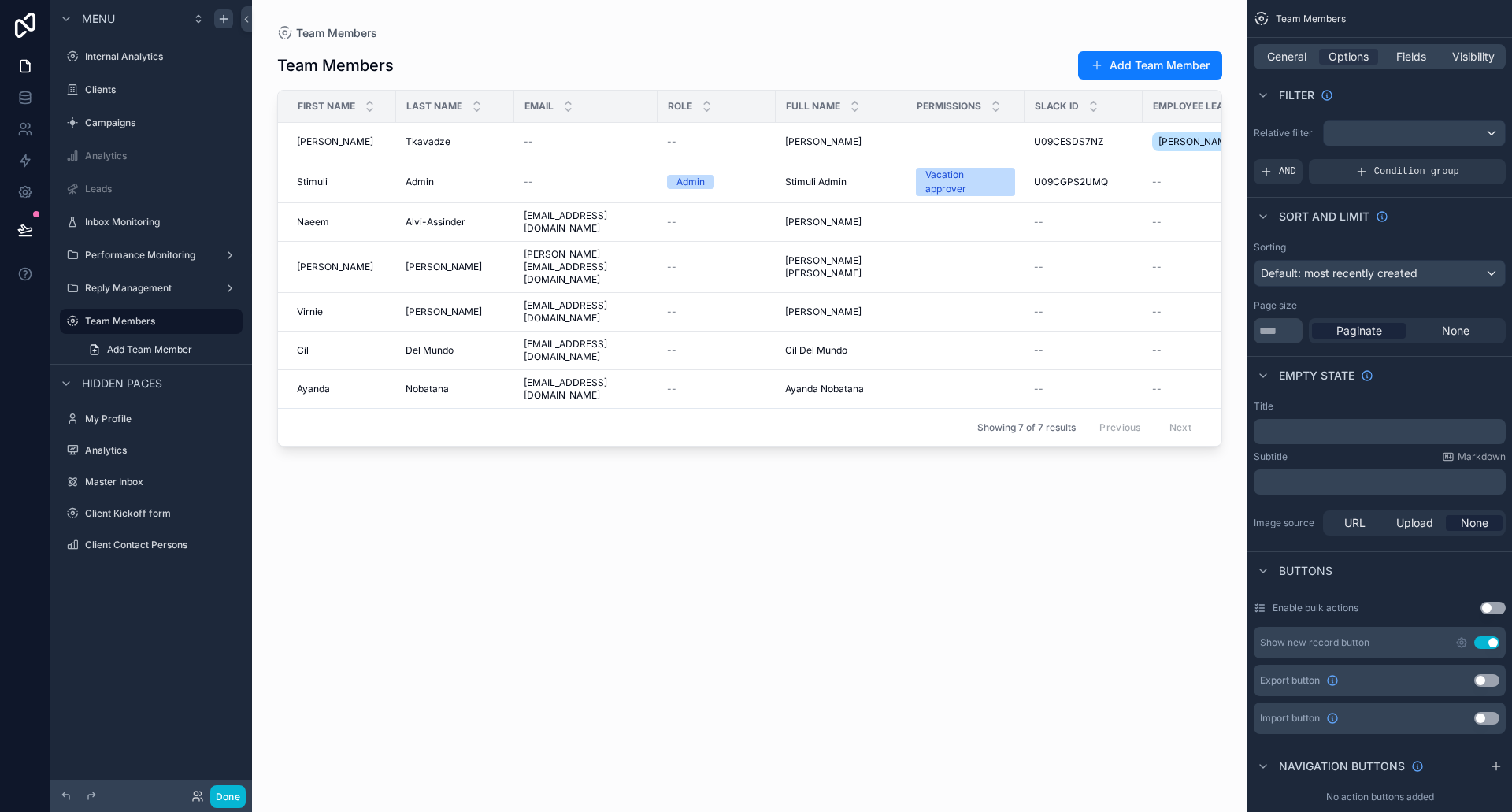
click at [1486, 644] on button "Use setting" at bounding box center [1486, 643] width 25 height 13
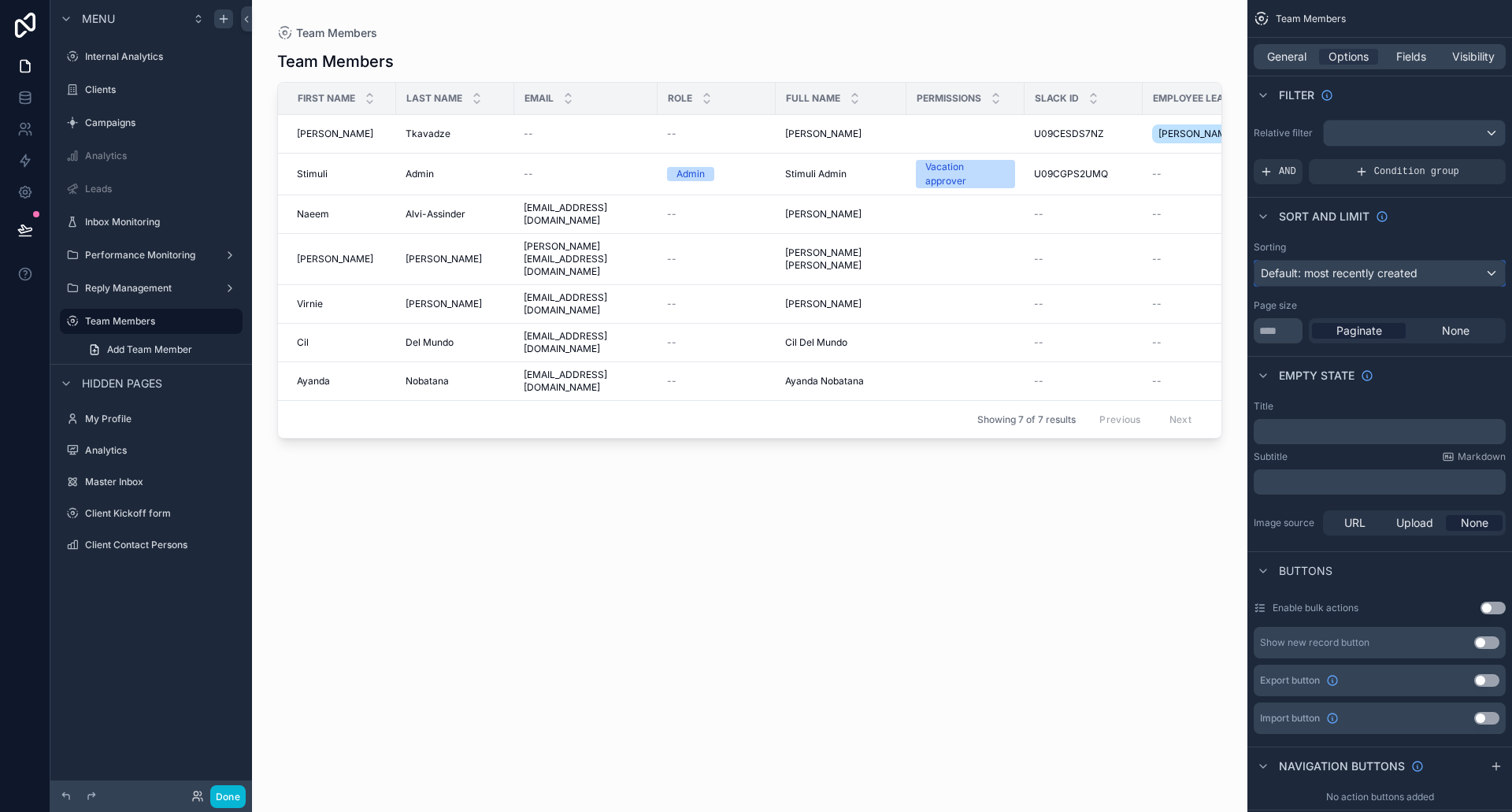
click at [1401, 271] on span "Default: most recently created" at bounding box center [1340, 273] width 157 height 14
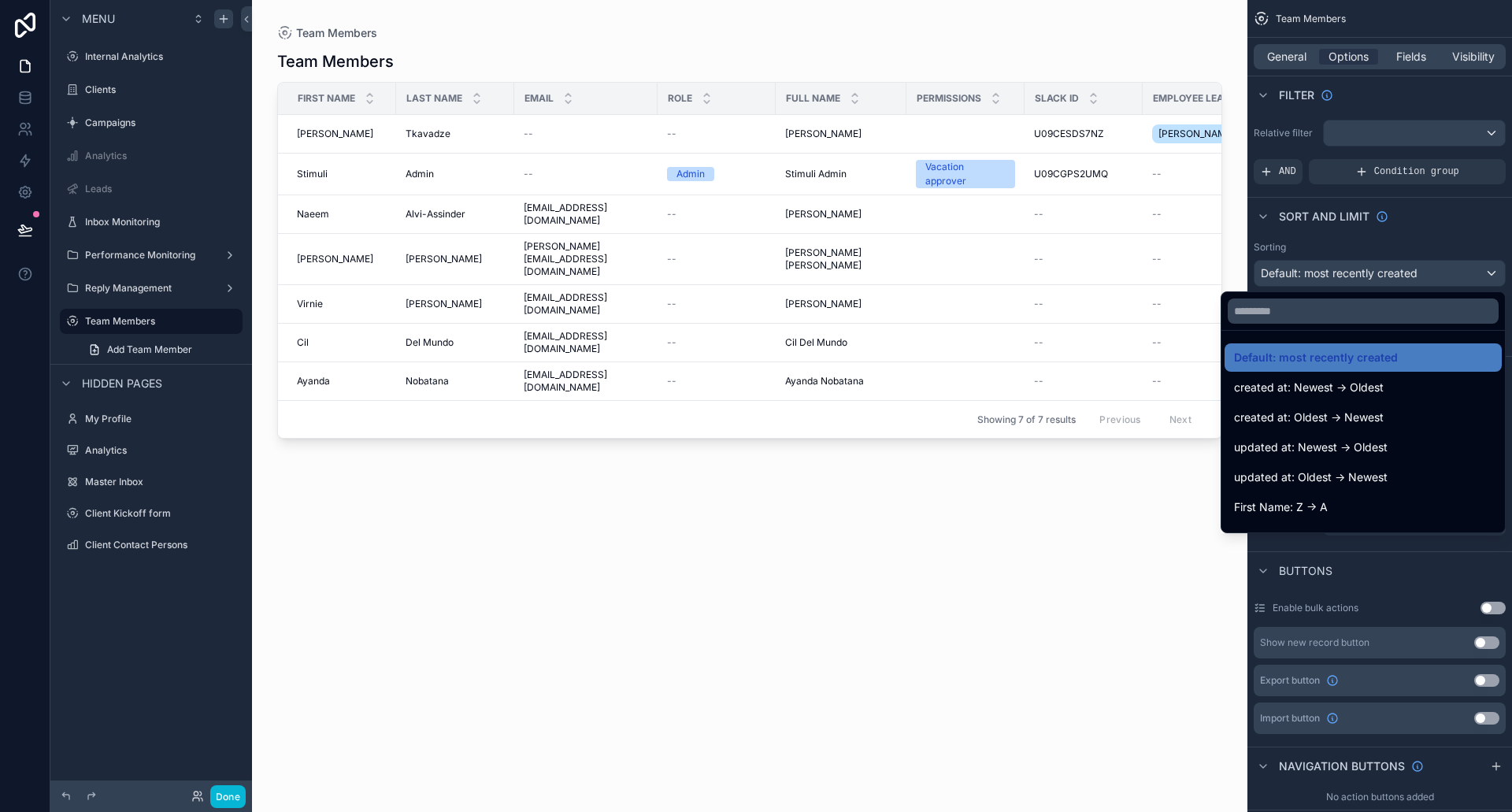
click at [1401, 271] on div "scrollable content" at bounding box center [756, 406] width 1512 height 812
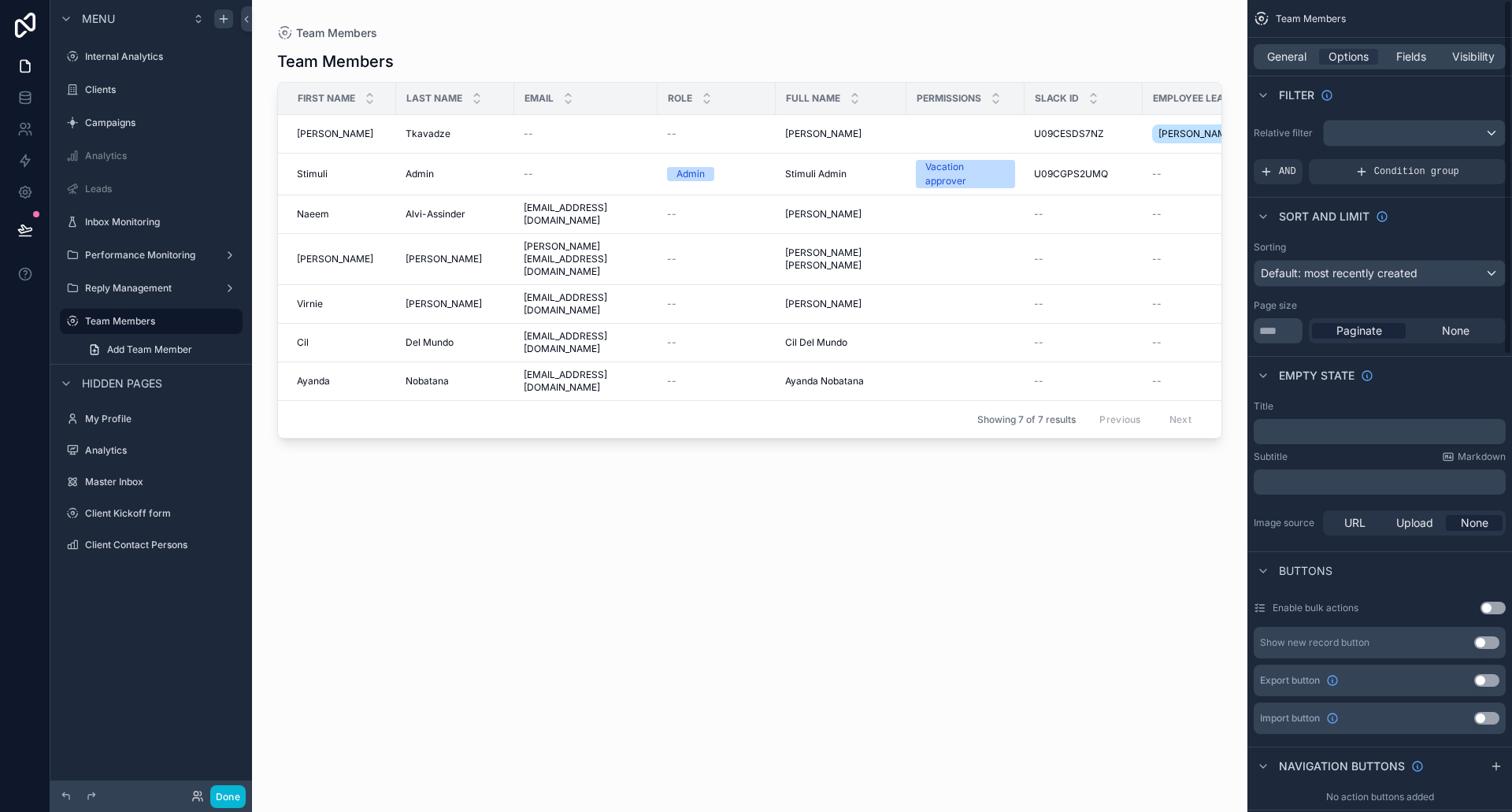
click at [1395, 72] on div "General Options Fields Visibility" at bounding box center [1380, 57] width 264 height 38
click at [1405, 61] on span "Fields" at bounding box center [1411, 57] width 30 height 15
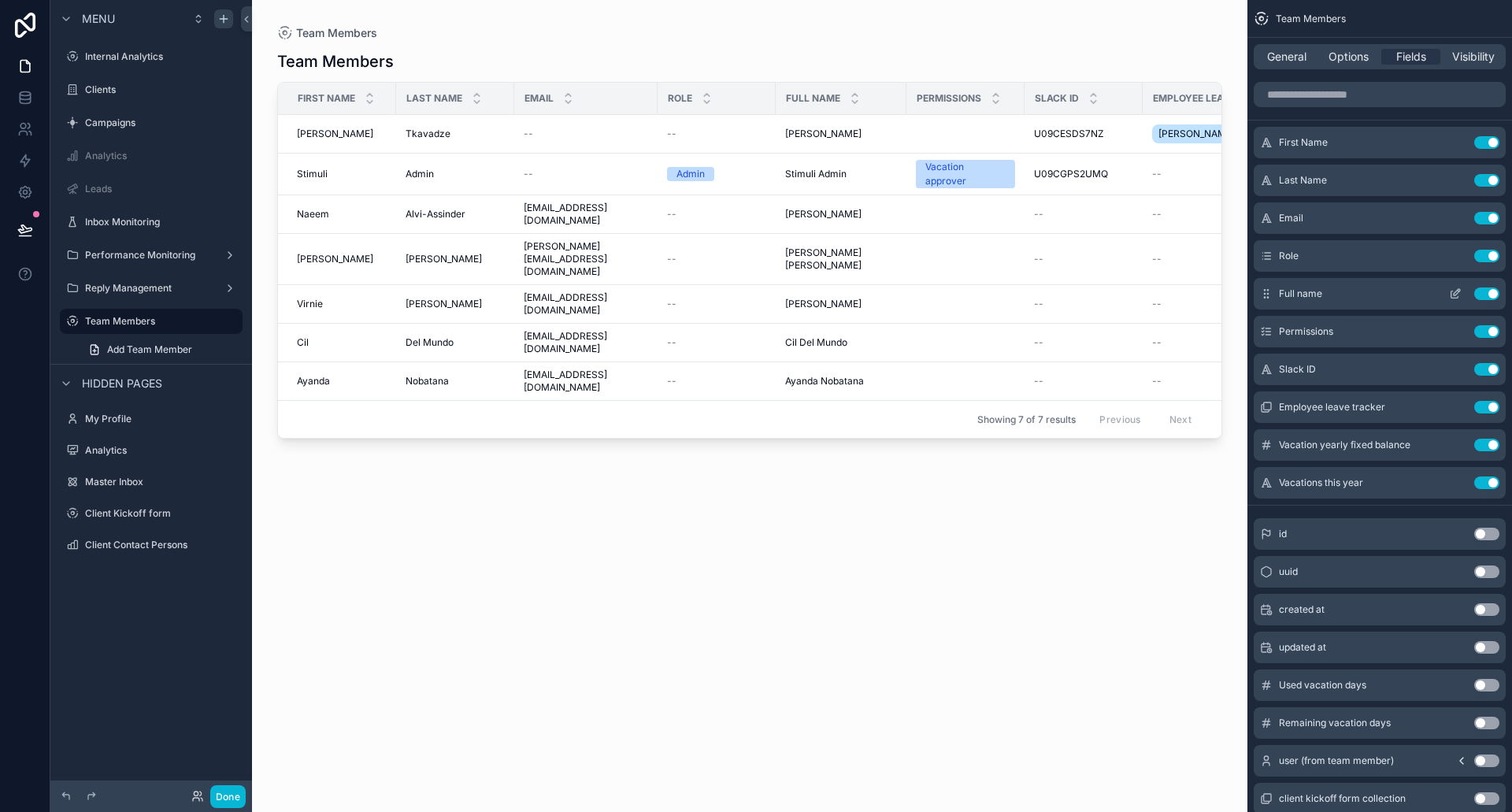
click at [1485, 293] on button "Use setting" at bounding box center [1486, 294] width 25 height 13
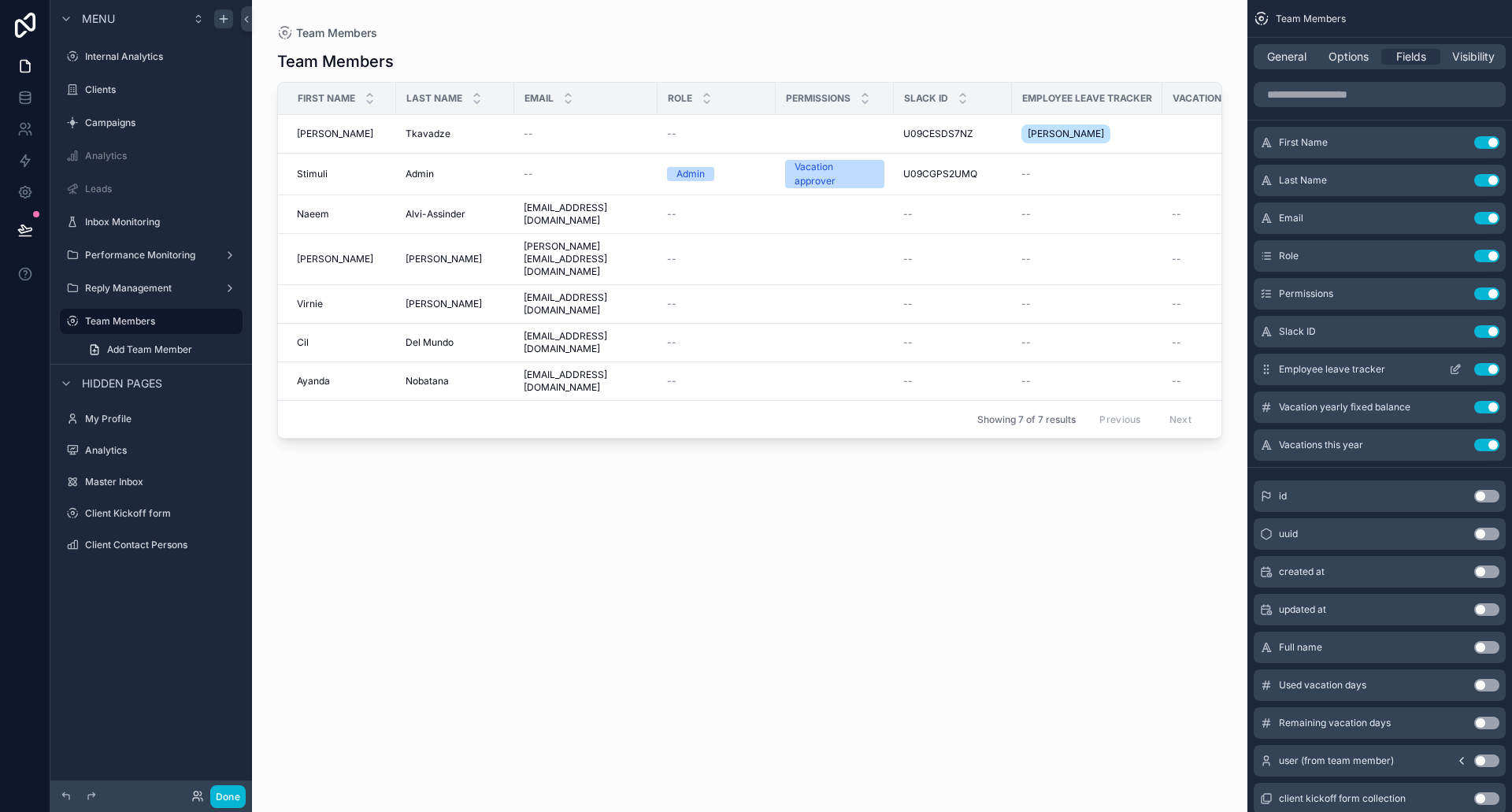
click at [1484, 370] on button "Use setting" at bounding box center [1486, 369] width 25 height 13
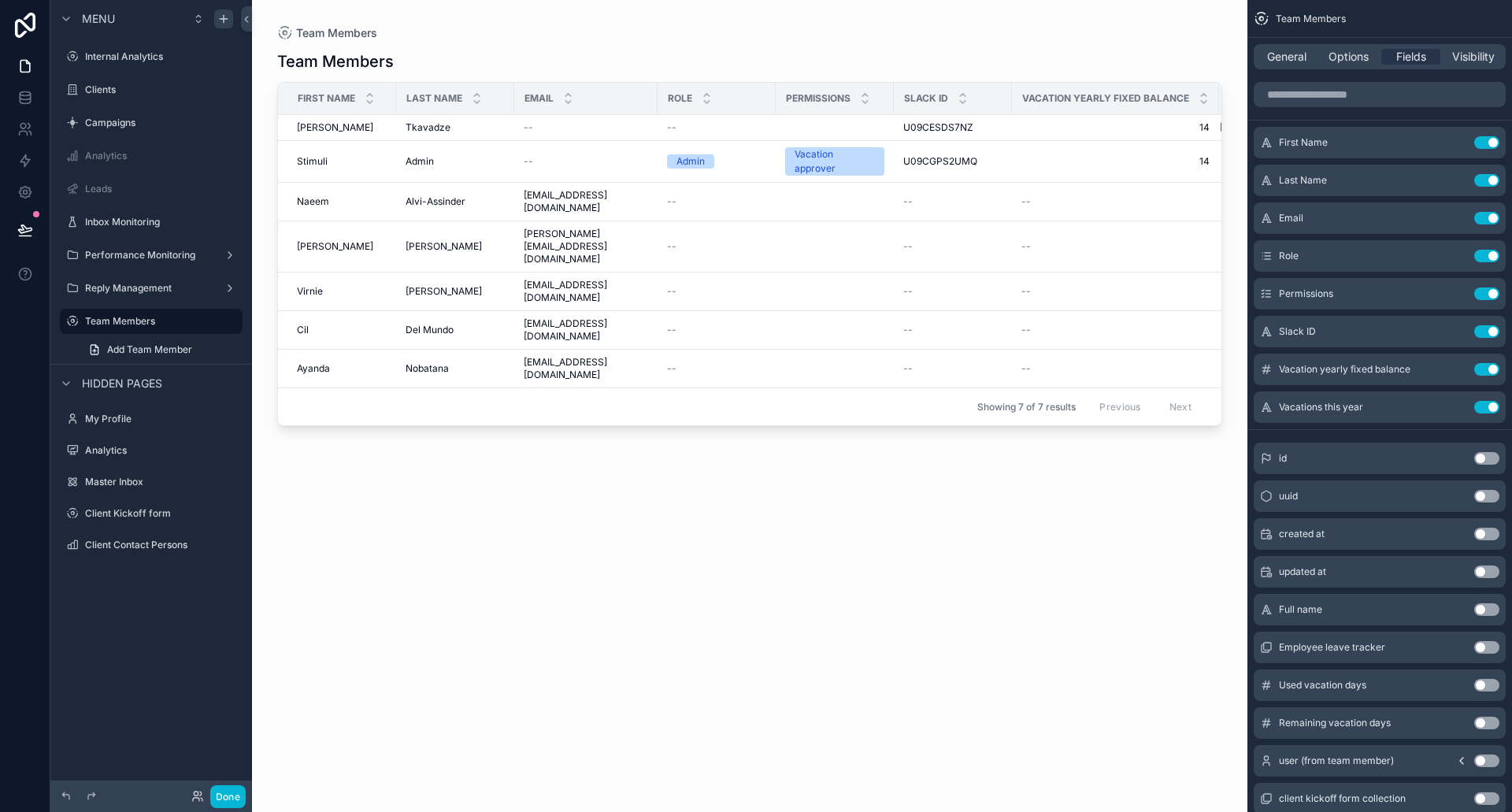
click at [1036, 428] on div "scrollable content" at bounding box center [750, 397] width 995 height 793
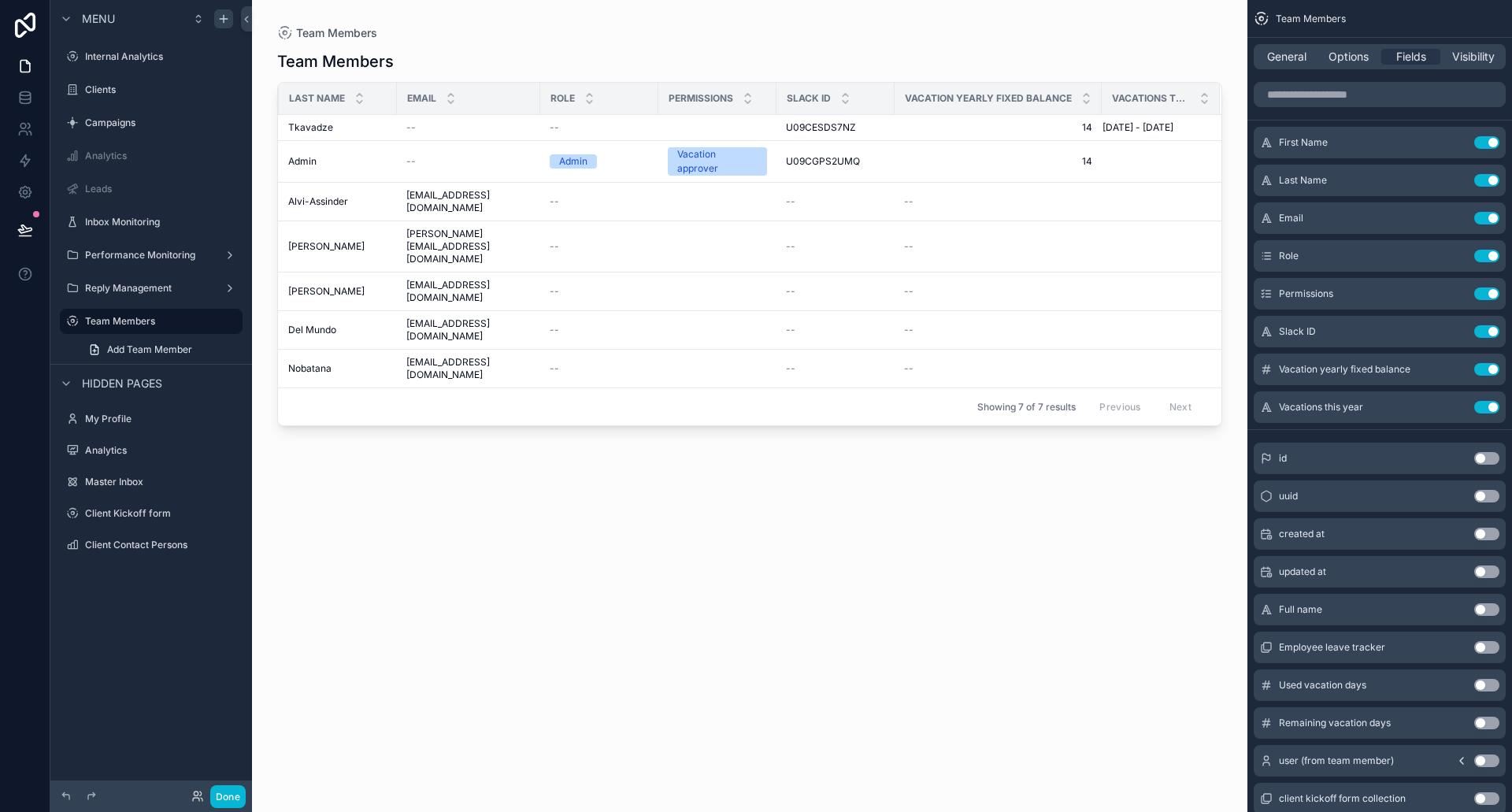
scroll to position [0, 130]
click at [1449, 364] on icon "scrollable content" at bounding box center [1455, 369] width 13 height 13
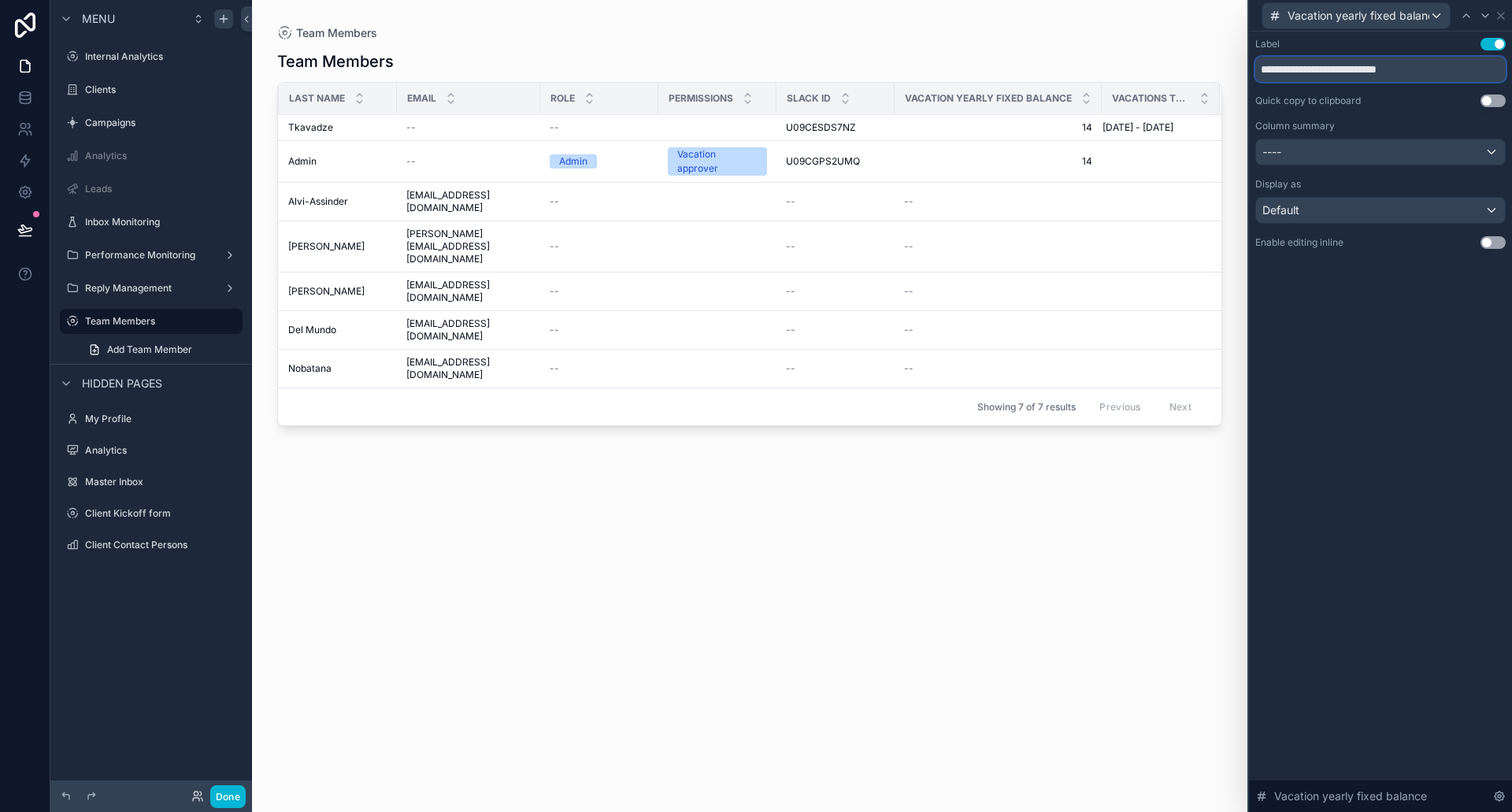
click at [1315, 71] on input "**********" at bounding box center [1381, 69] width 251 height 25
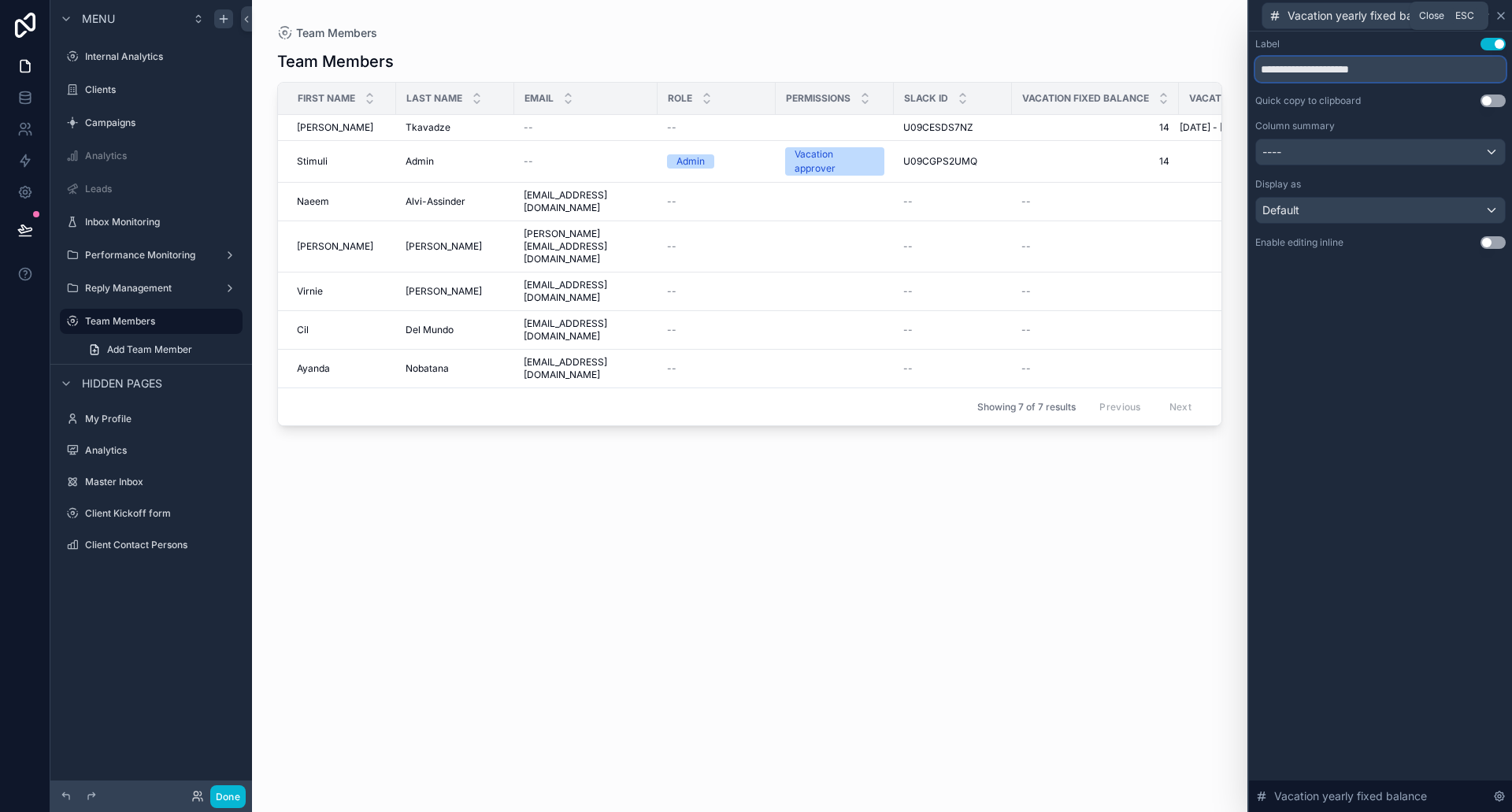
type input "**********"
click at [1506, 15] on icon at bounding box center [1501, 15] width 13 height 13
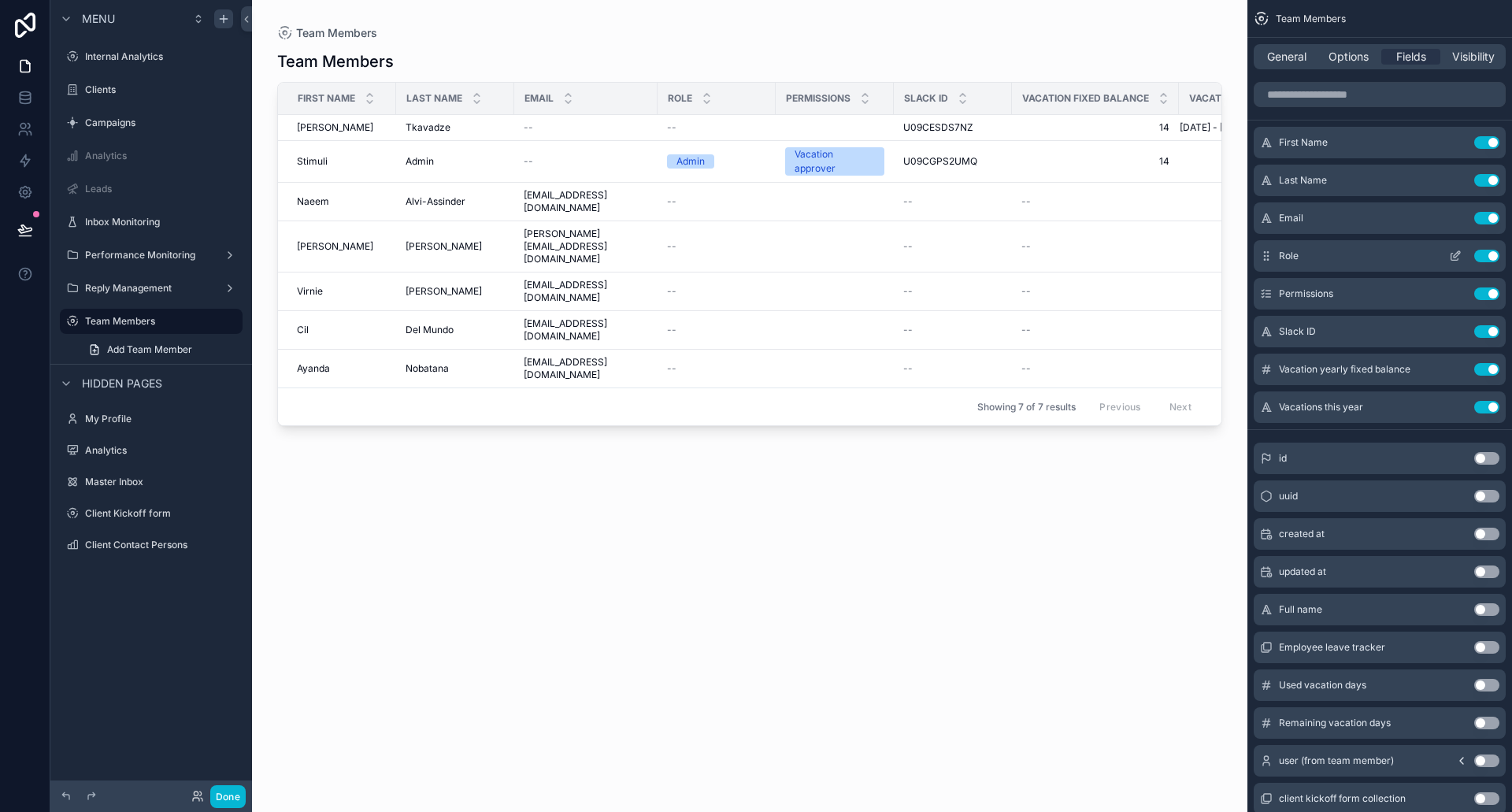
click at [1457, 257] on icon "scrollable content" at bounding box center [1455, 256] width 13 height 13
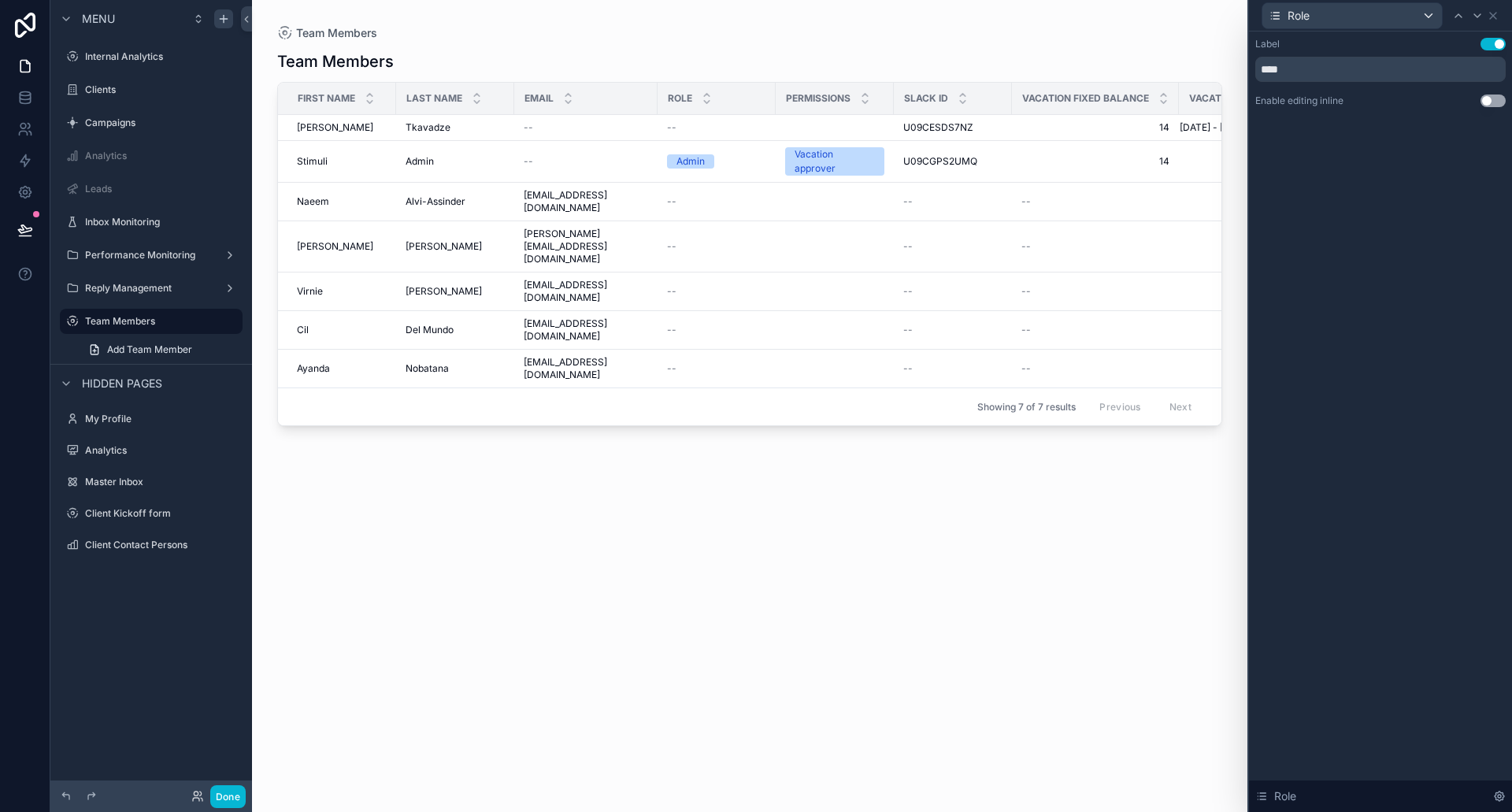
click at [1491, 91] on div "Label Use setting **** Enable editing inline Use setting" at bounding box center [1381, 72] width 251 height 70
click at [1492, 100] on button "Use setting" at bounding box center [1493, 100] width 25 height 13
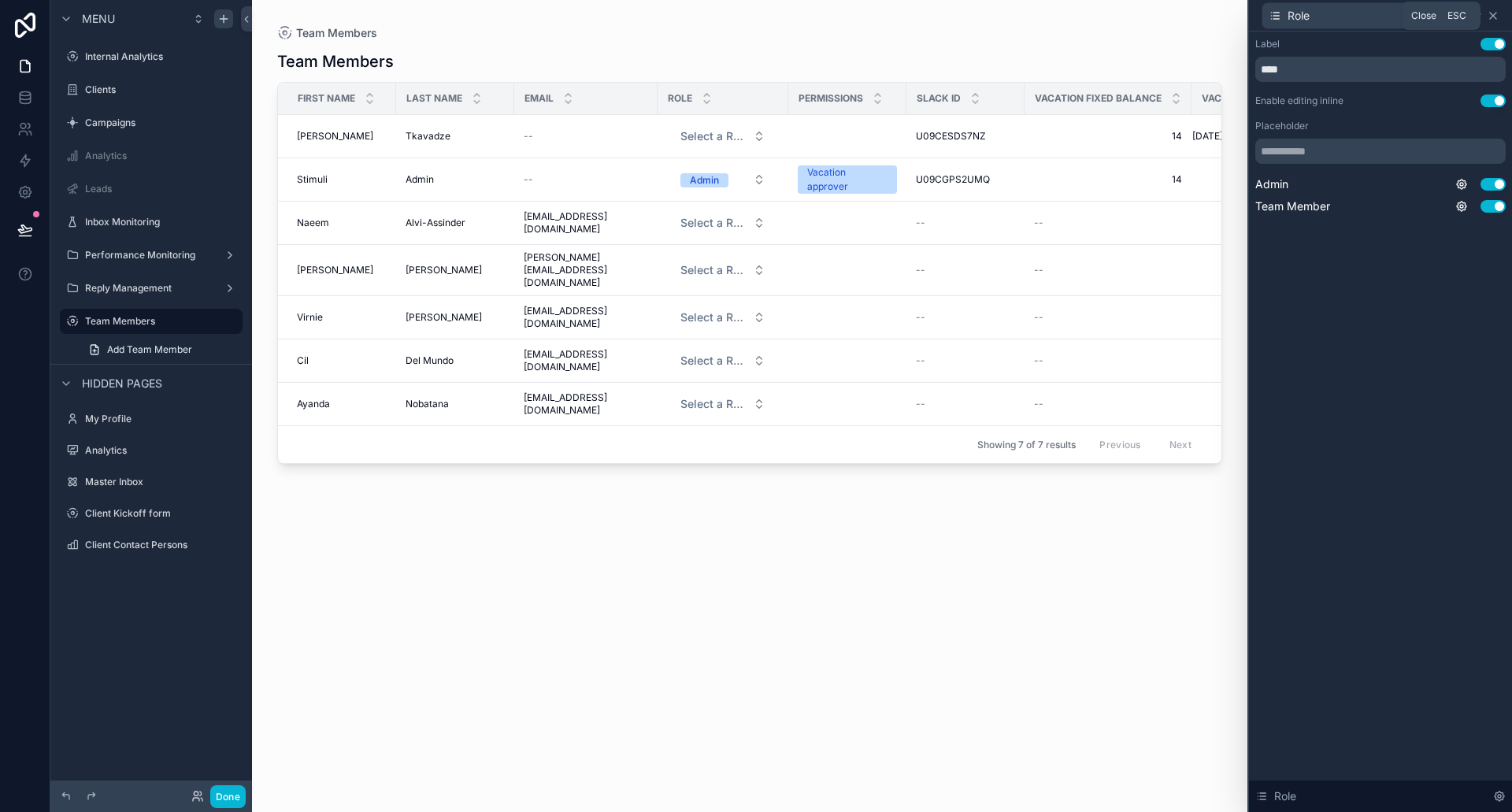
click at [1496, 14] on icon at bounding box center [1493, 15] width 6 height 6
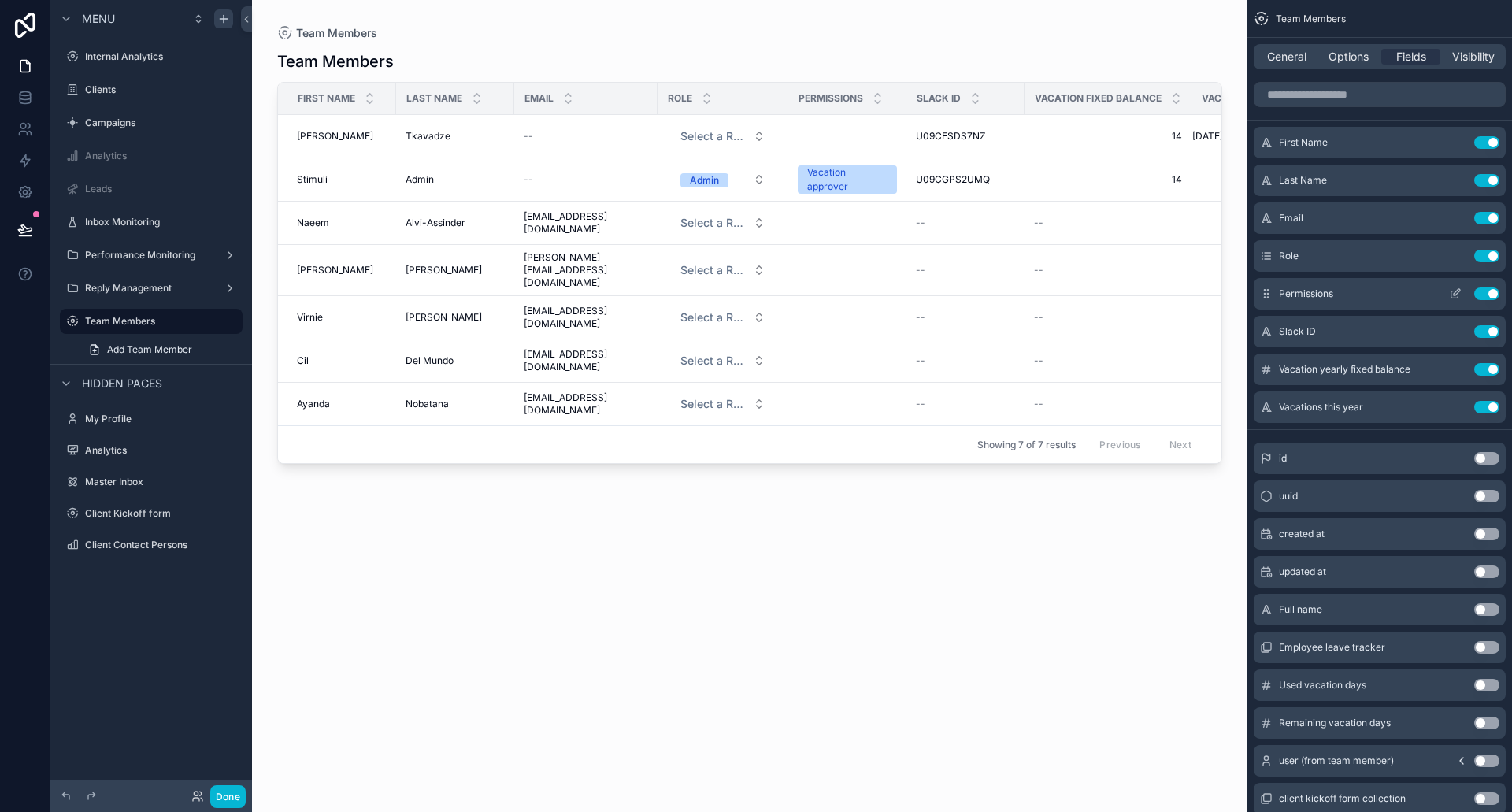
click at [1452, 292] on icon "scrollable content" at bounding box center [1455, 295] width 7 height 7
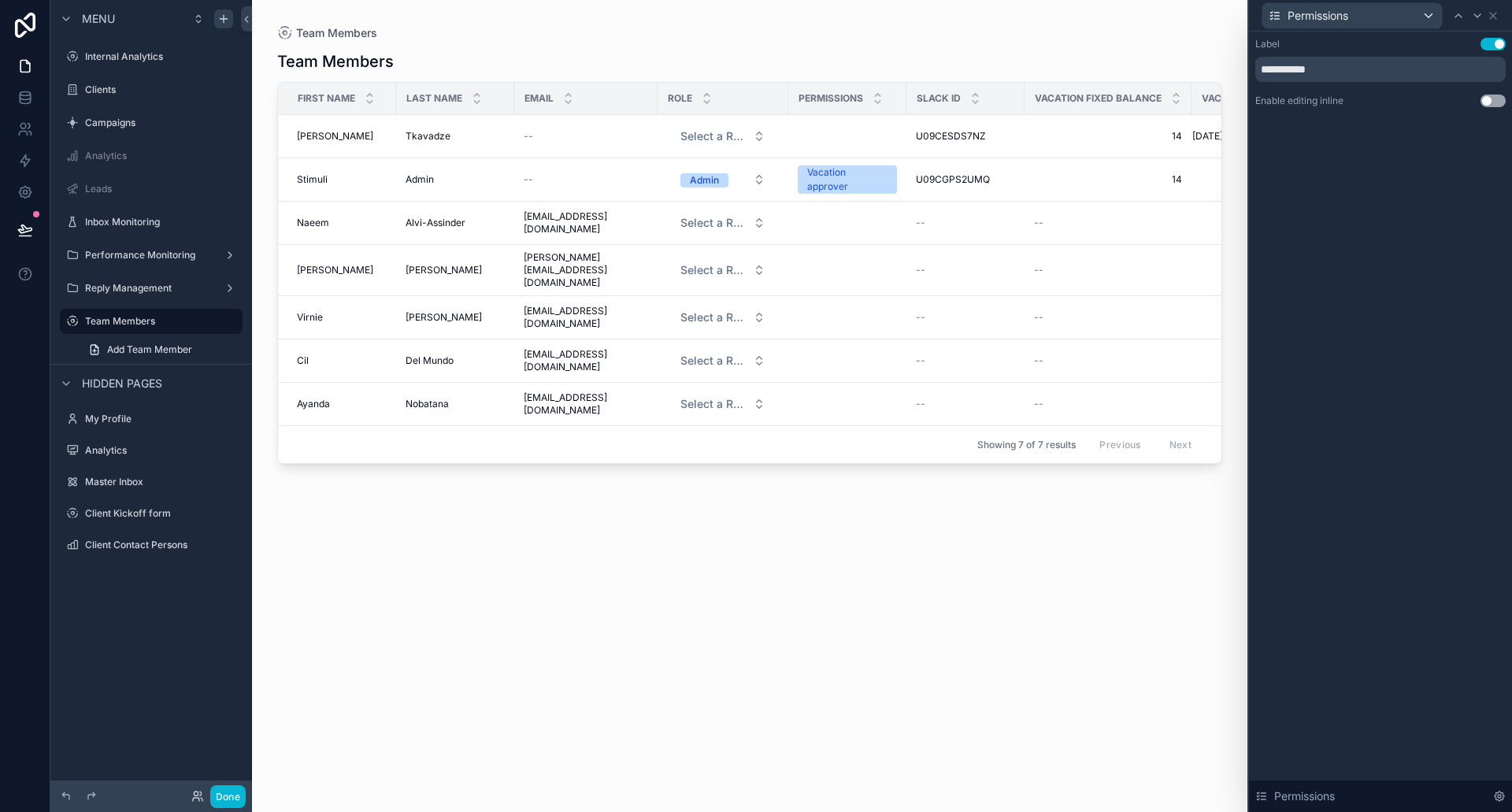
click at [1489, 97] on button "Use setting" at bounding box center [1493, 100] width 25 height 13
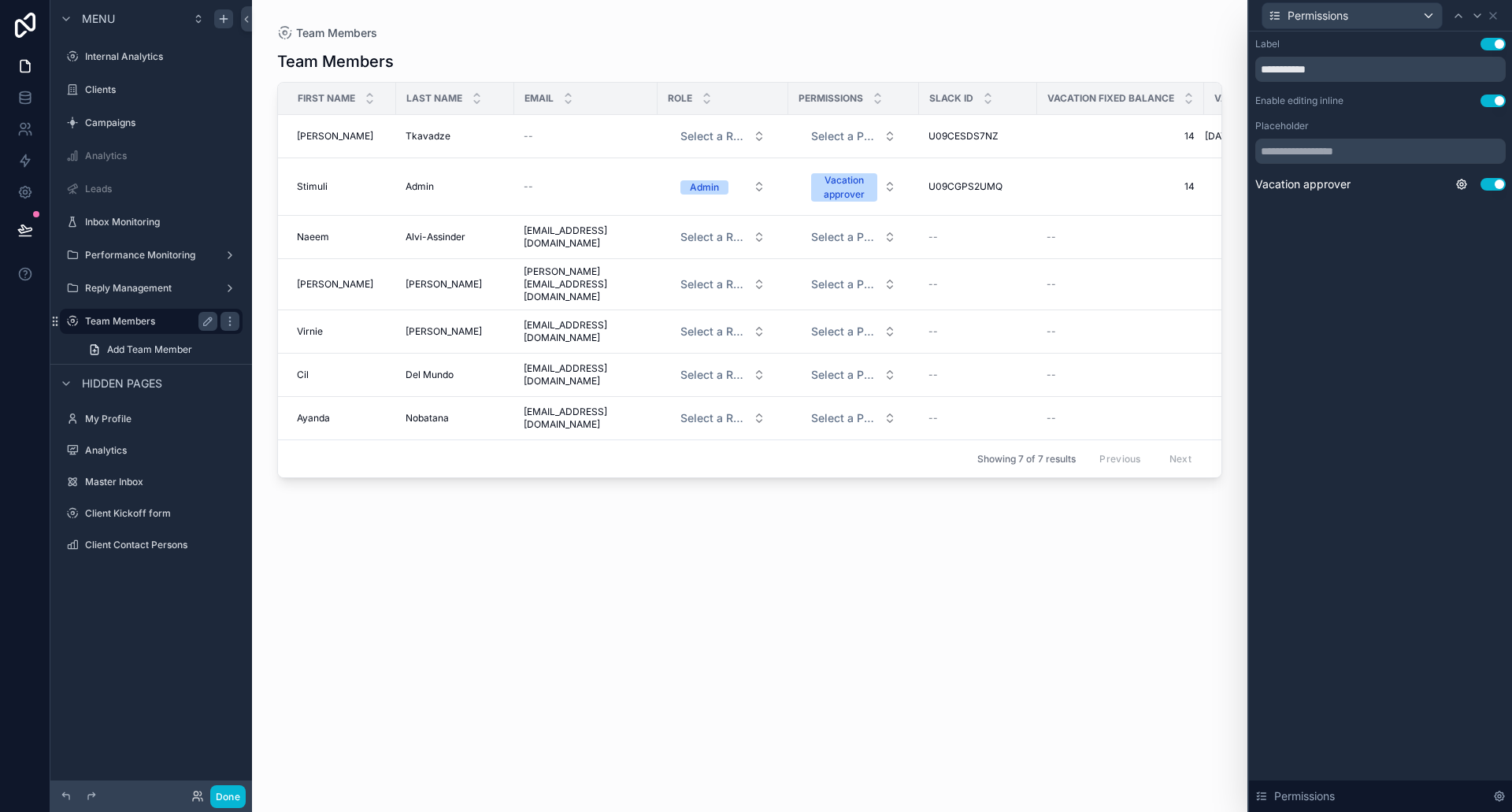
click at [178, 312] on div "Team Members" at bounding box center [151, 321] width 132 height 19
click at [1497, 15] on icon at bounding box center [1493, 15] width 13 height 13
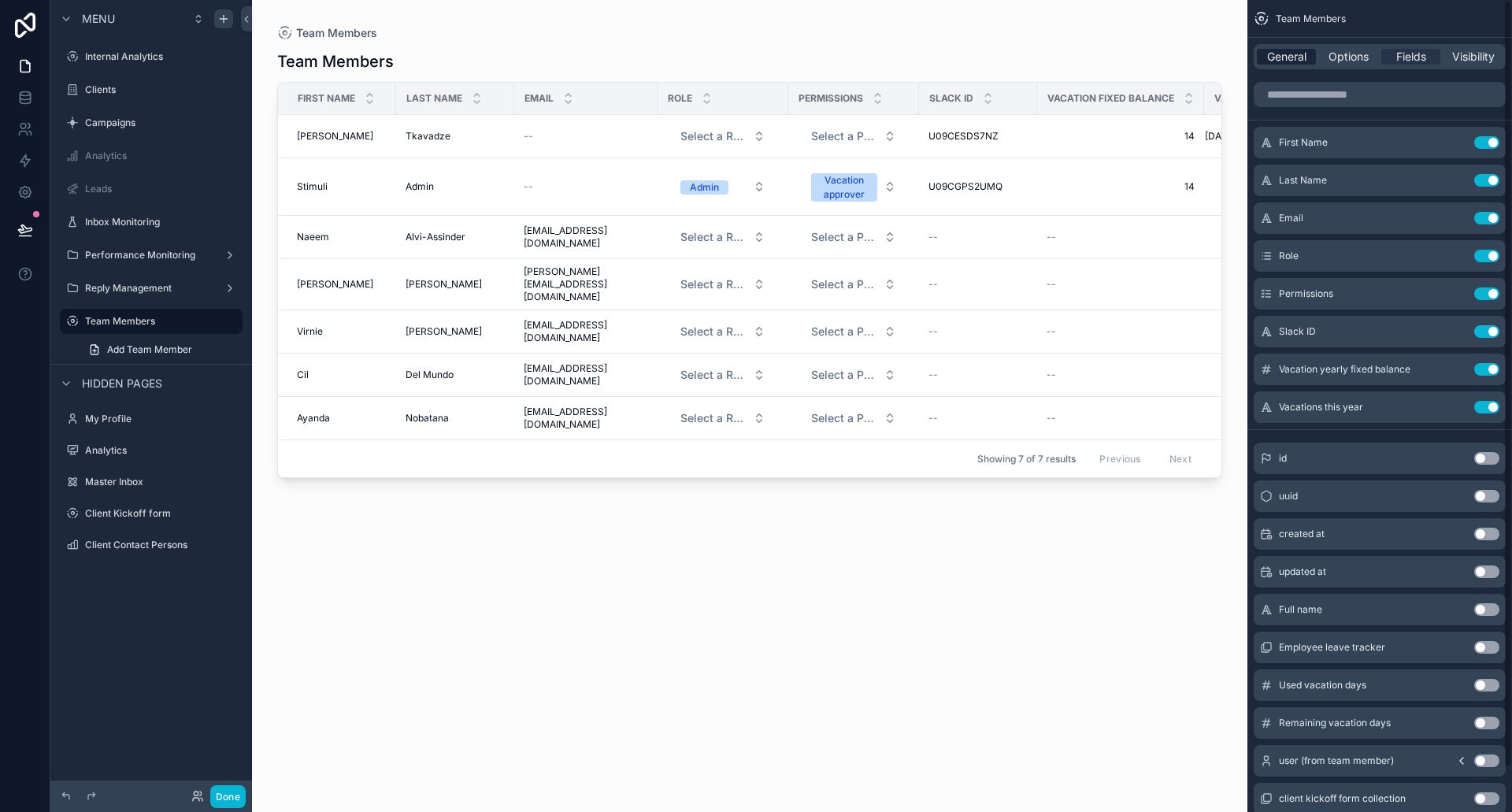
click at [1290, 57] on span "General" at bounding box center [1287, 57] width 39 height 15
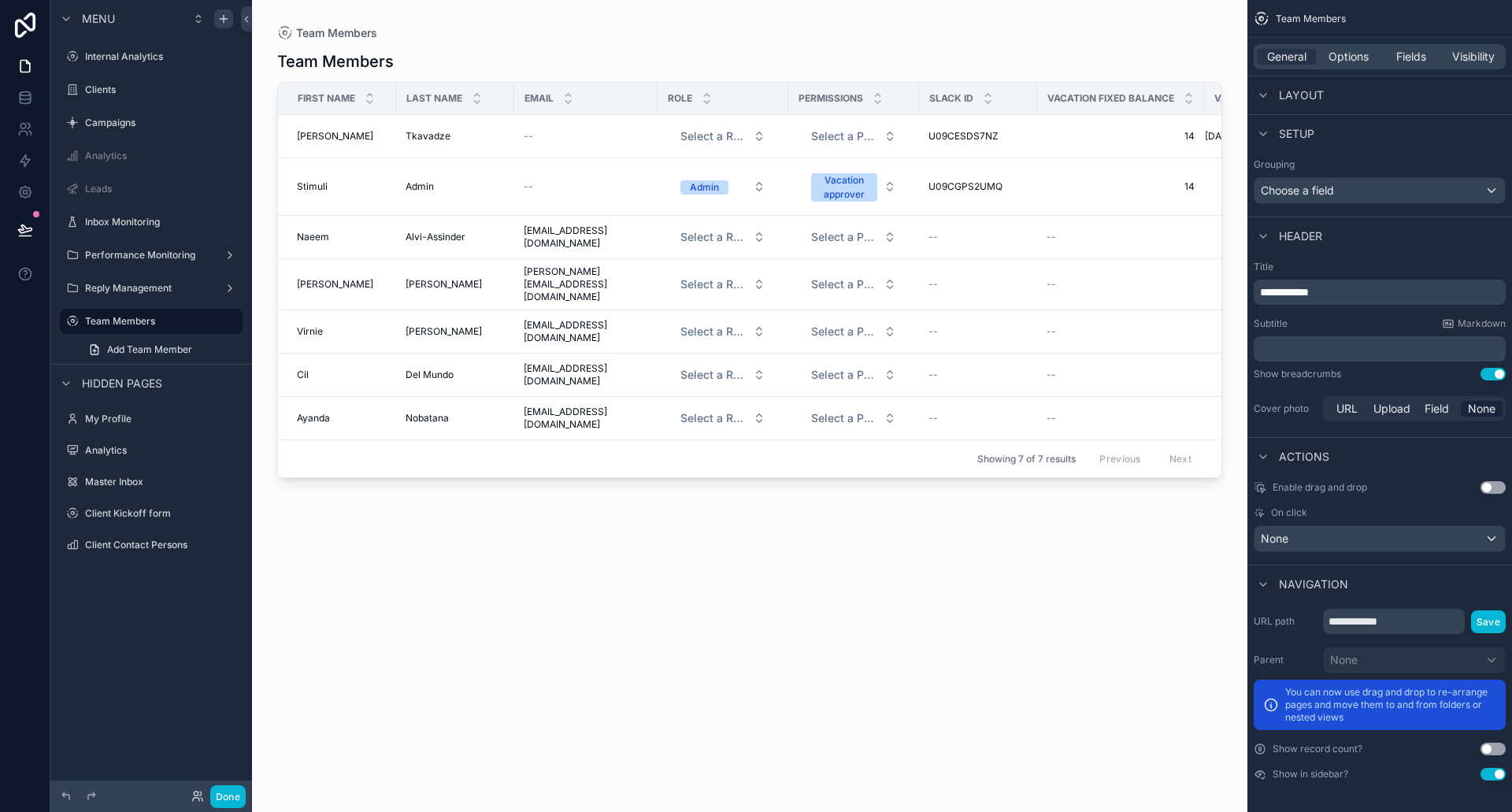
scroll to position [148, 0]
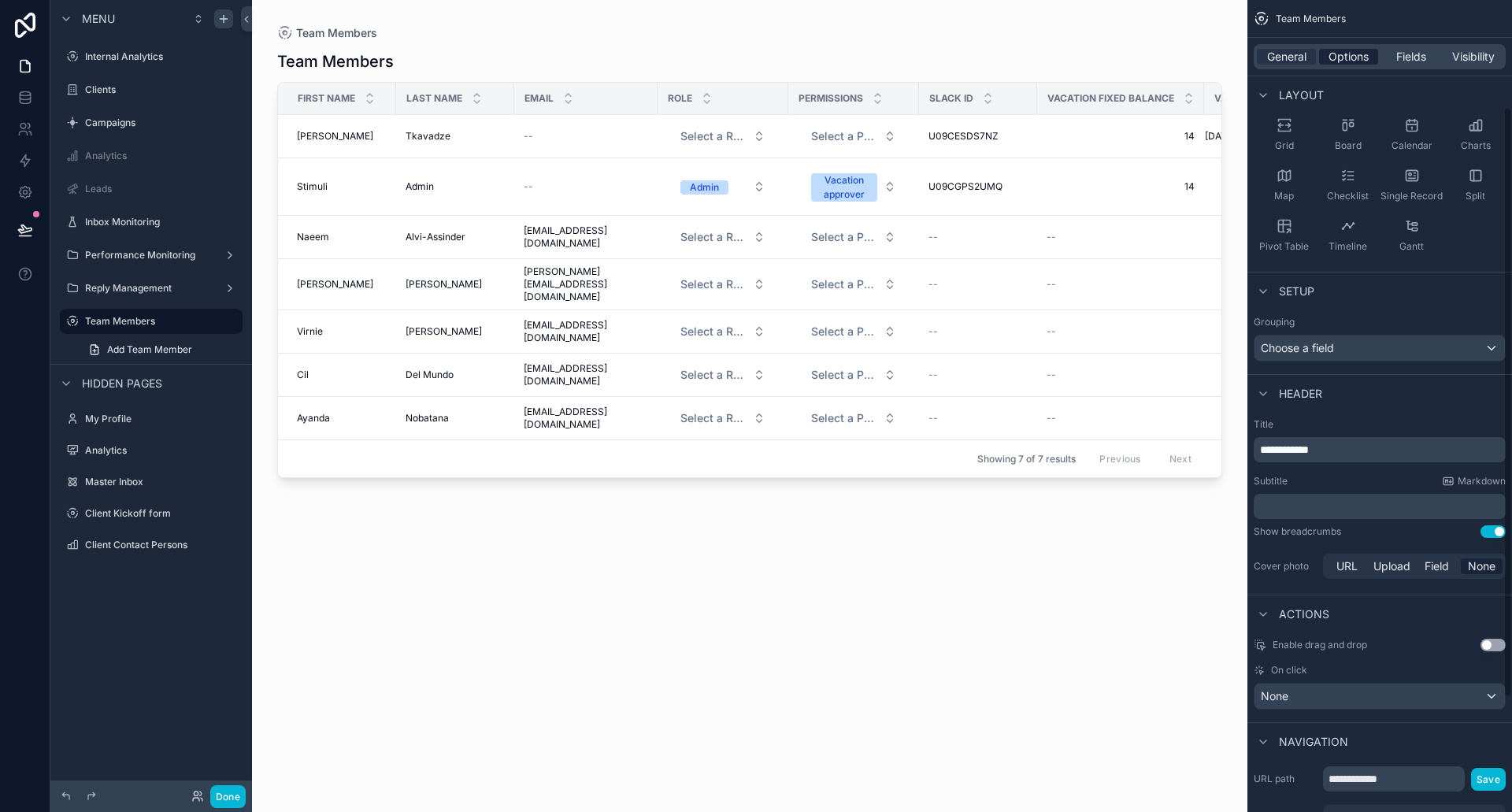
click at [1338, 50] on span "Options" at bounding box center [1348, 57] width 40 height 15
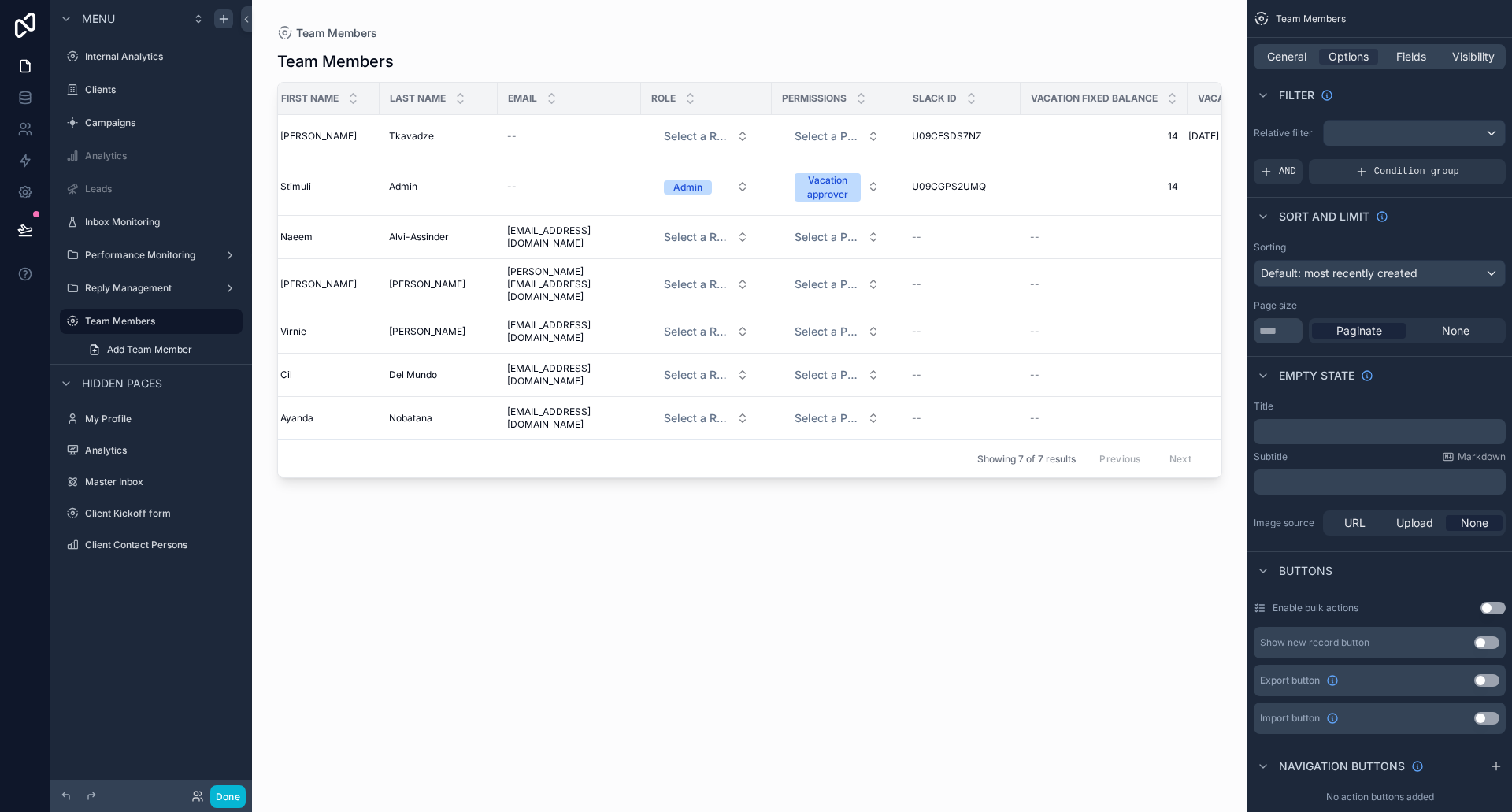
scroll to position [0, 0]
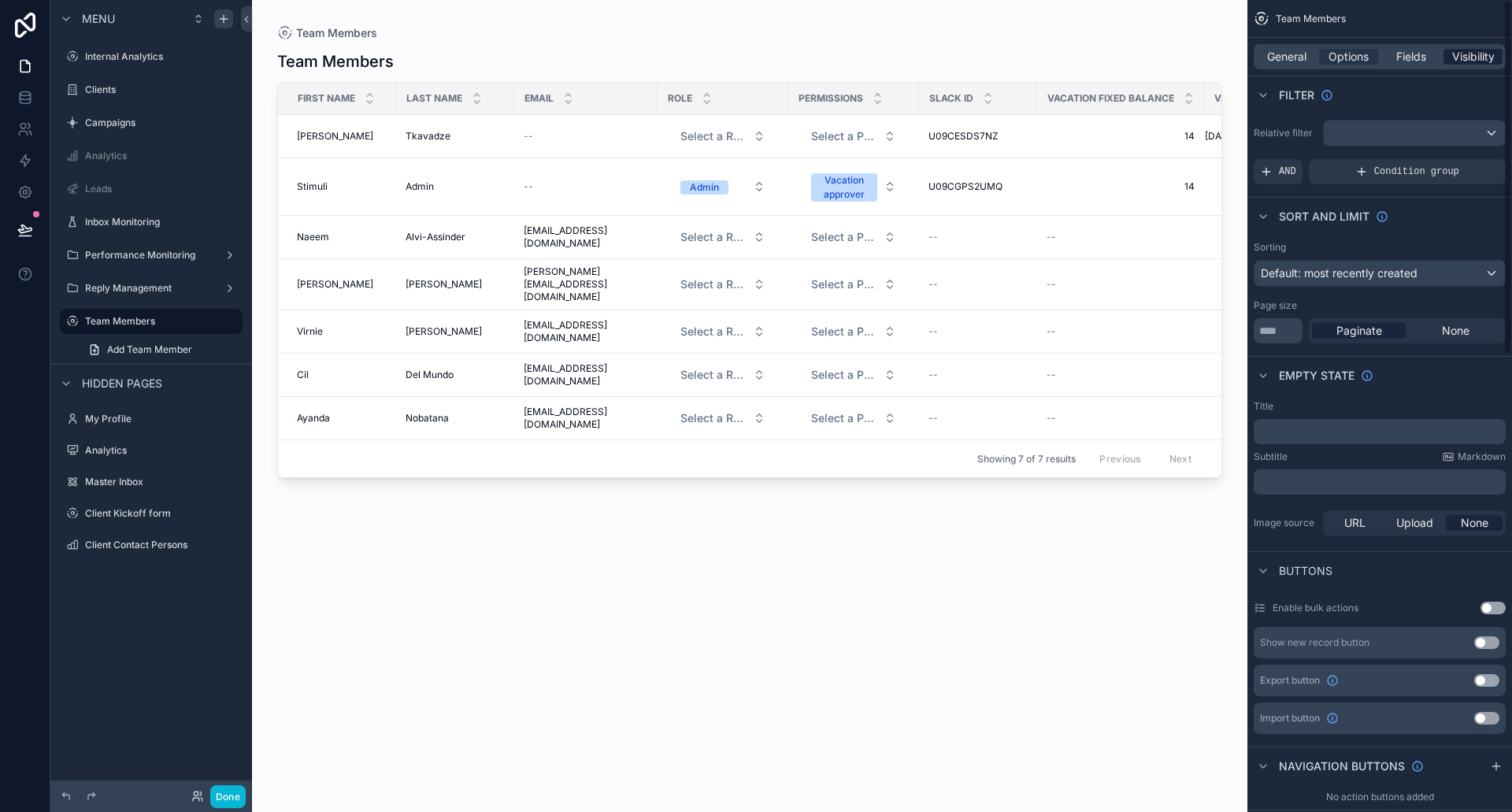
click at [1485, 58] on span "Visibility" at bounding box center [1474, 57] width 43 height 15
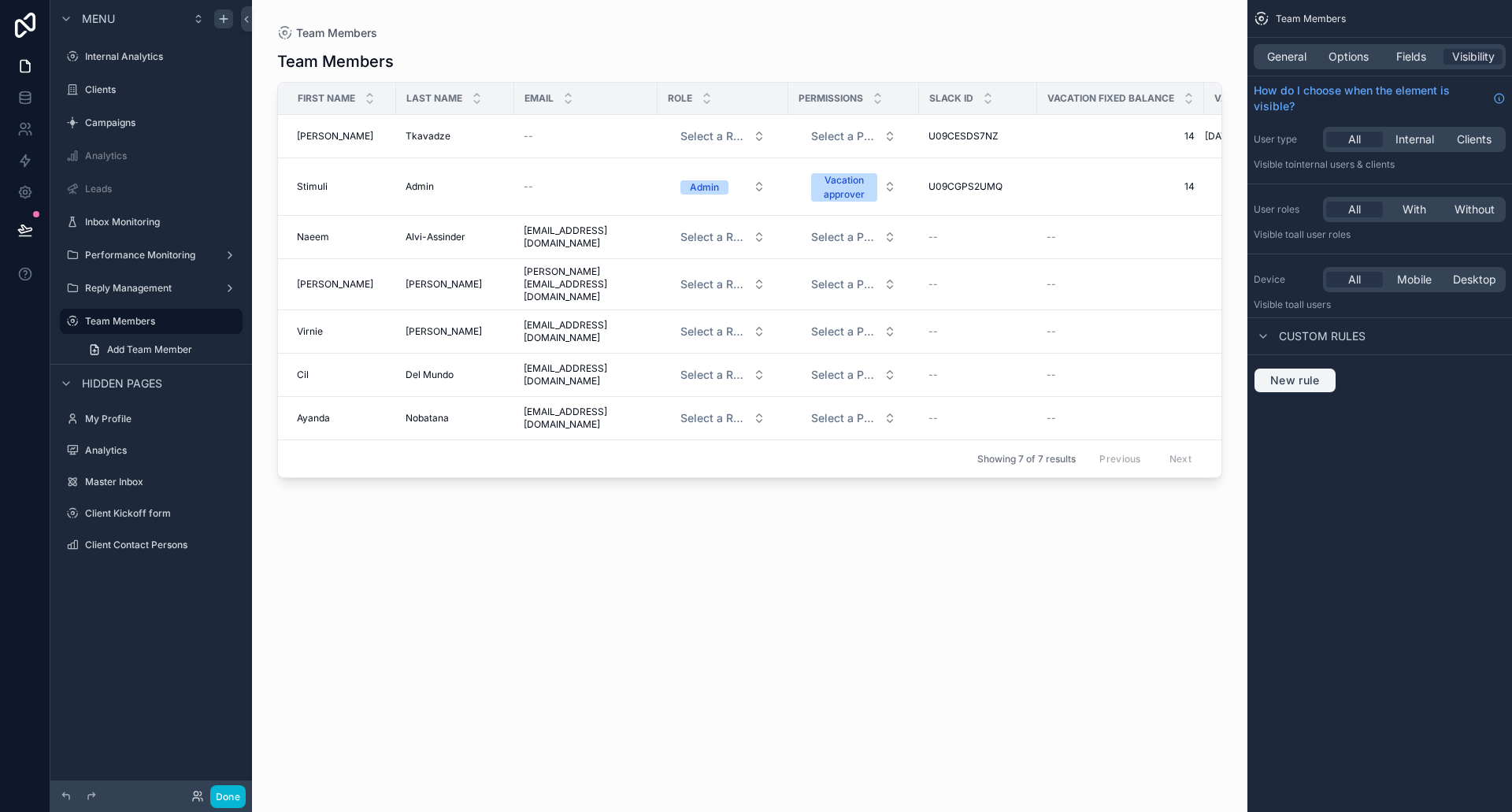
click at [1309, 379] on span "New rule" at bounding box center [1295, 380] width 63 height 15
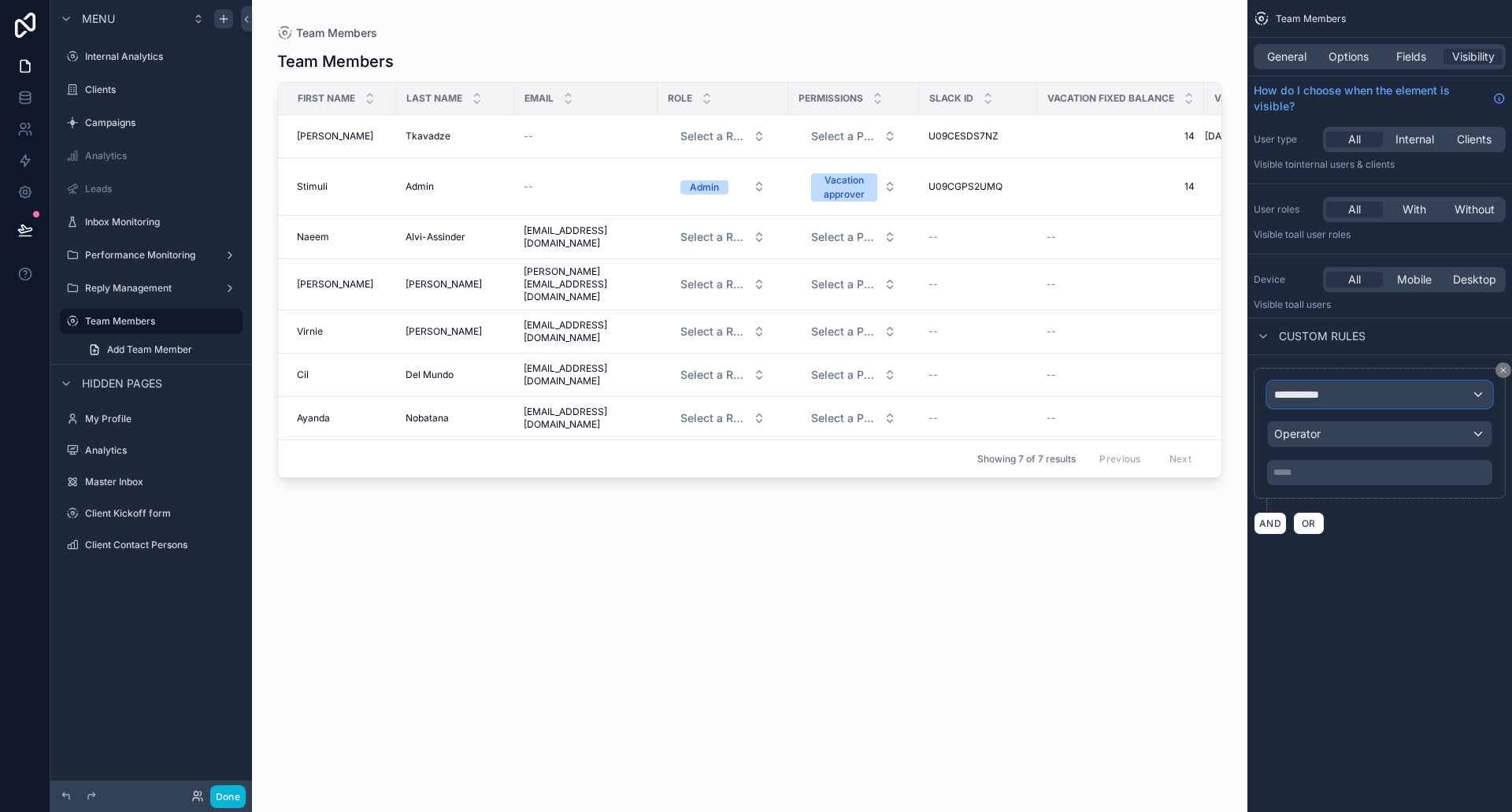
click at [1314, 393] on span "**********" at bounding box center [1303, 395] width 58 height 15
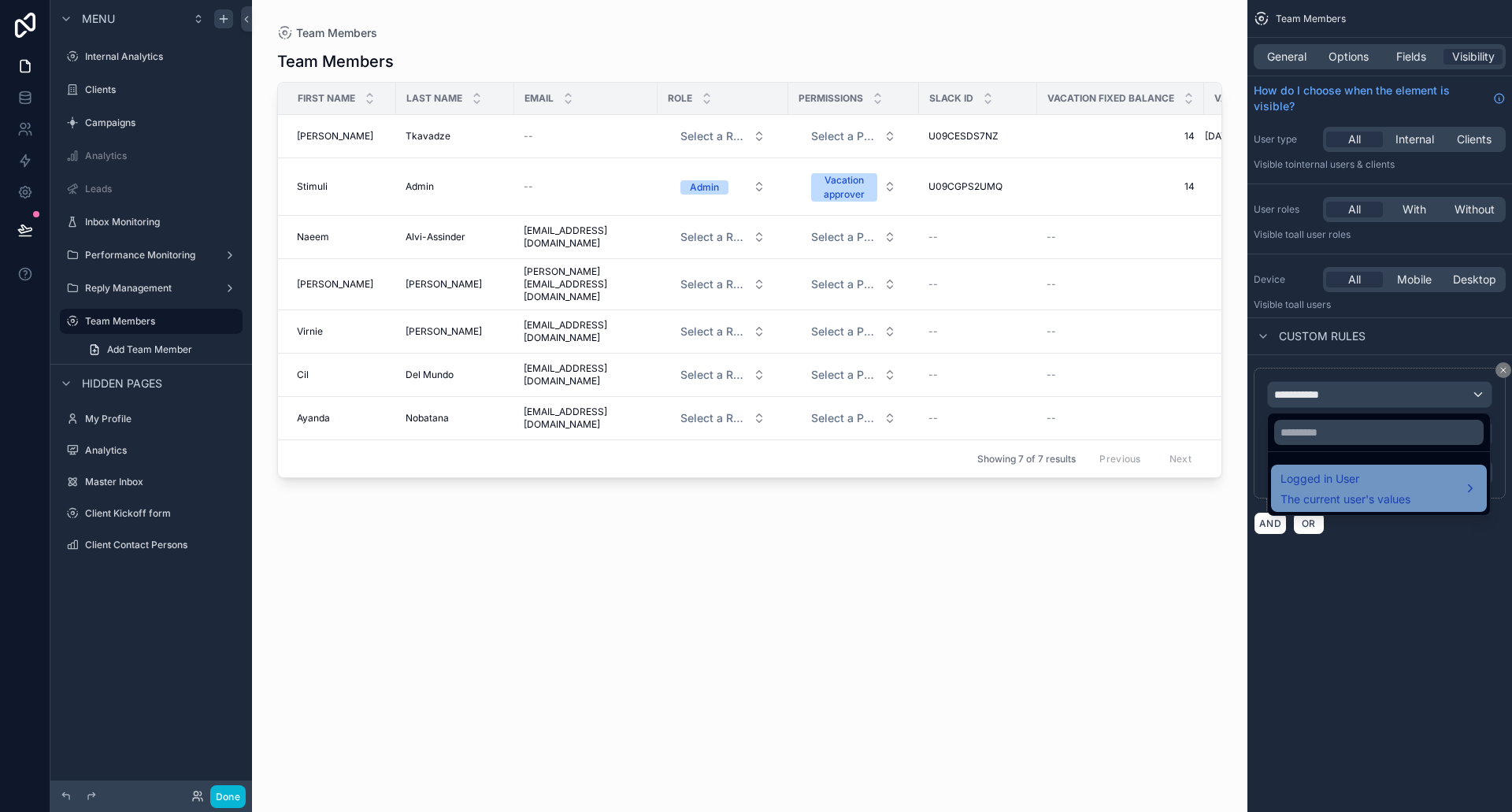
click at [1371, 480] on span "Logged in User" at bounding box center [1345, 479] width 130 height 19
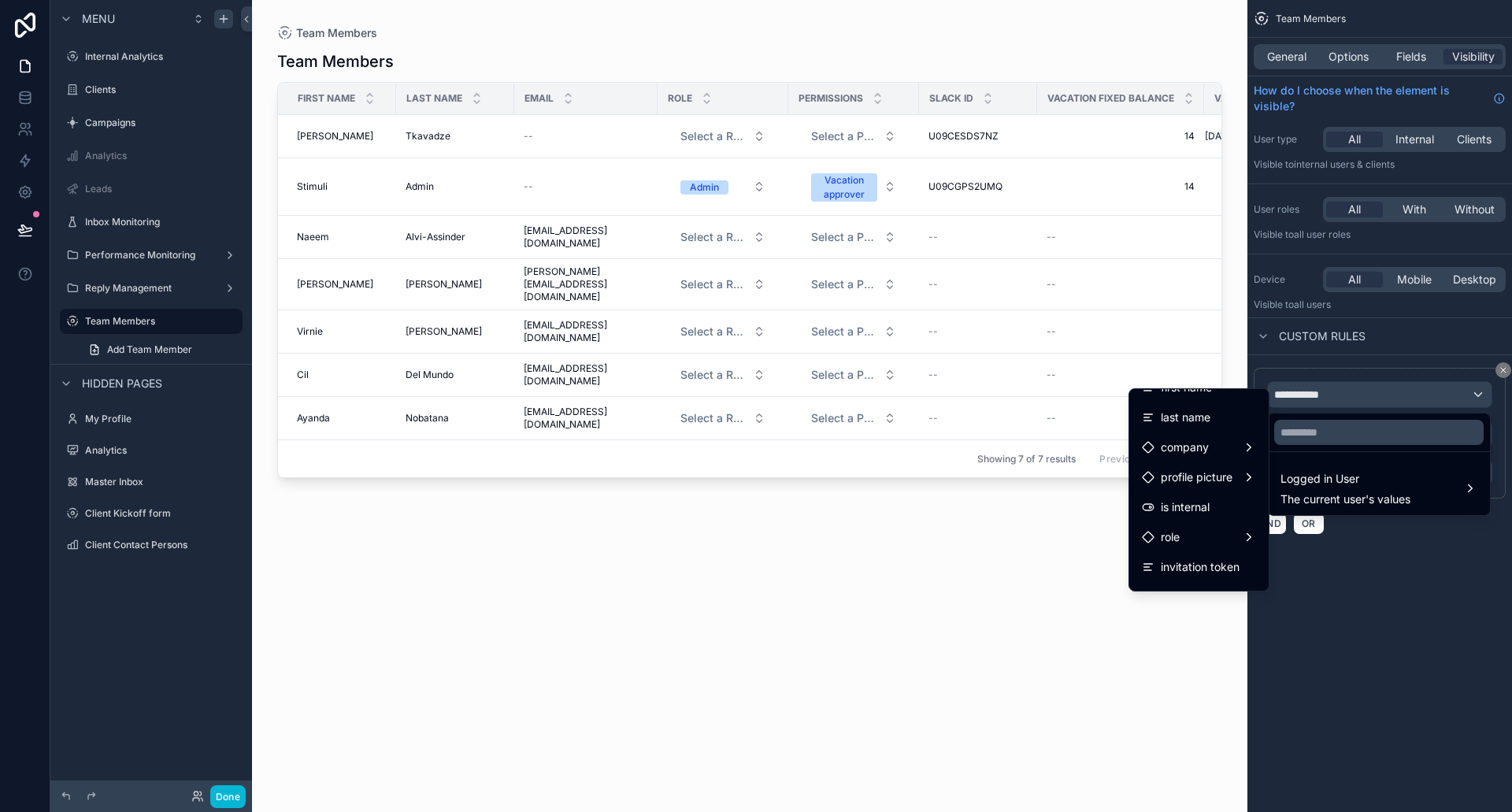
scroll to position [312, 0]
click at [1203, 483] on span "Team Member" at bounding box center [1198, 484] width 75 height 19
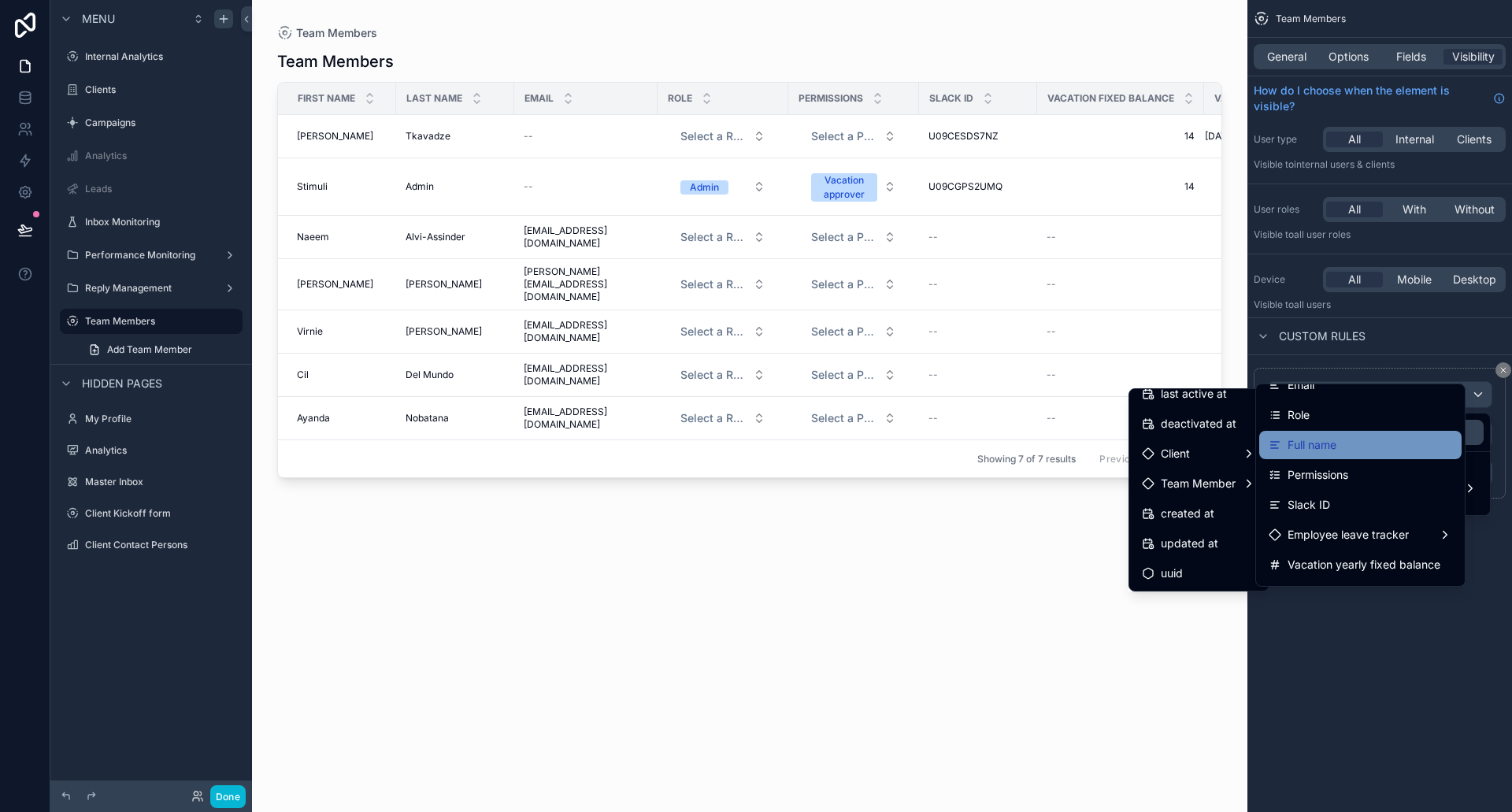
scroll to position [79, 0]
click at [1328, 449] on div "Role" at bounding box center [1361, 443] width 184 height 19
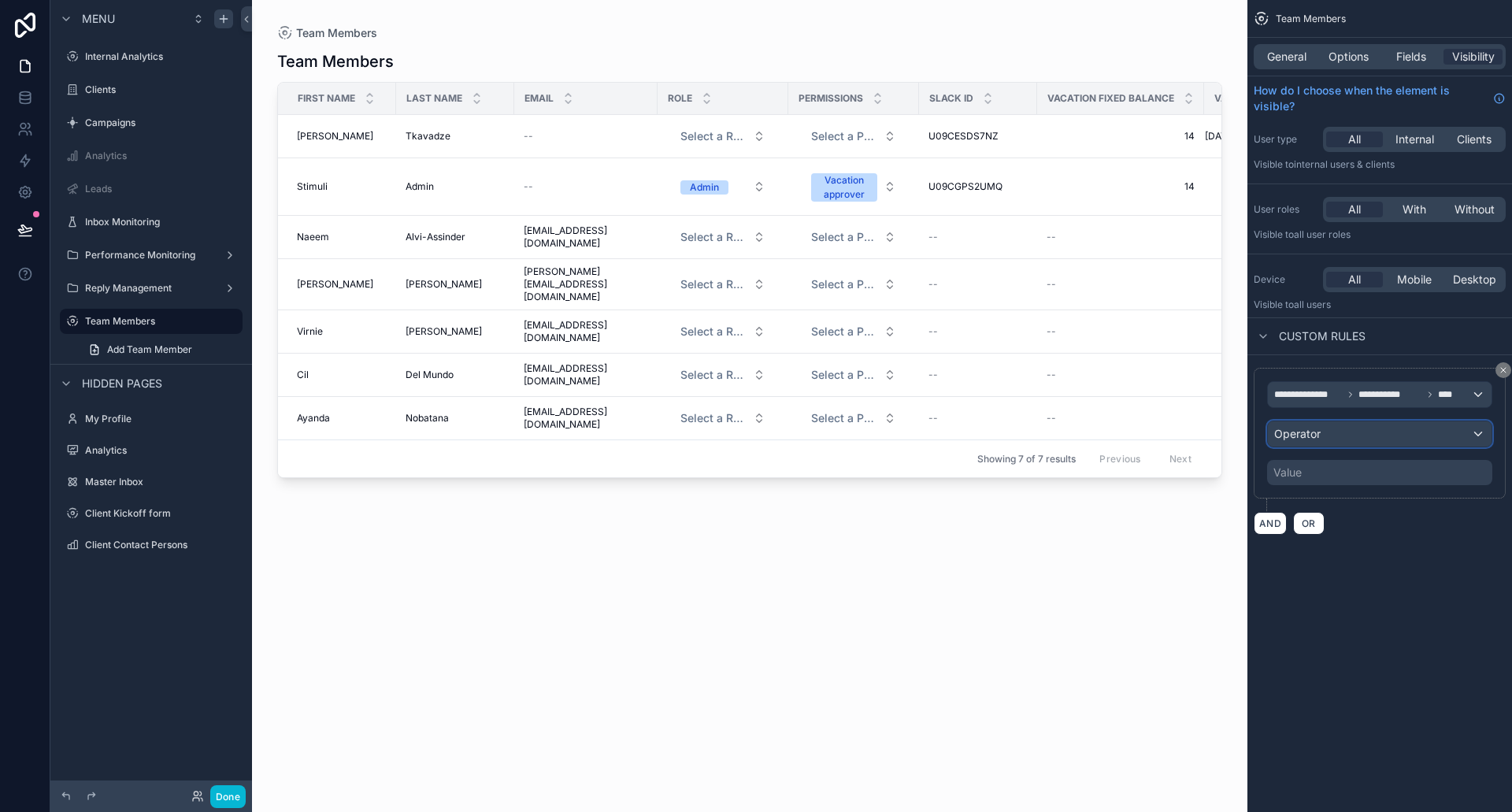
click at [1364, 434] on div "Operator" at bounding box center [1380, 433] width 224 height 25
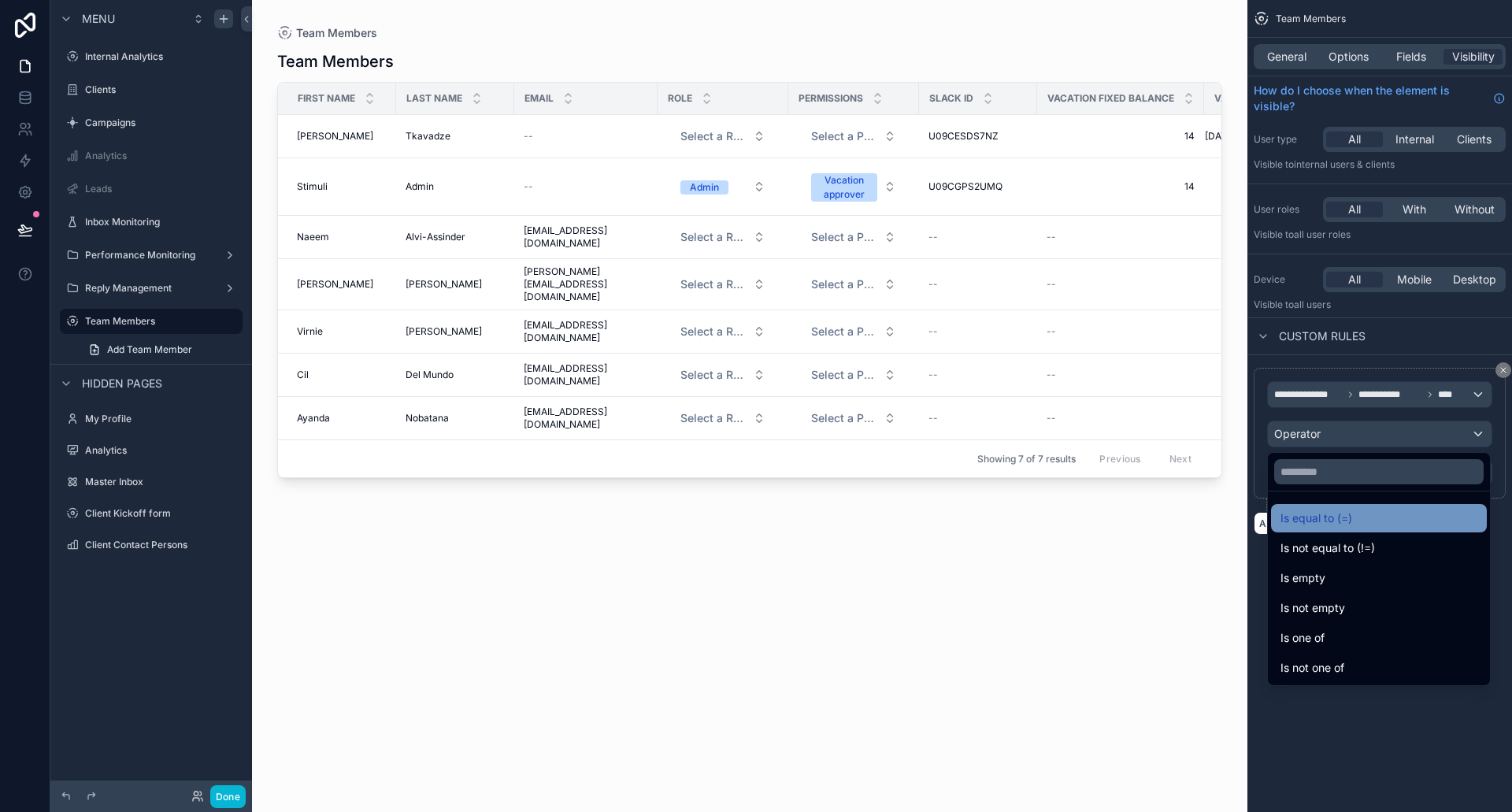
click at [1378, 514] on div "Is equal to (=)" at bounding box center [1378, 518] width 197 height 19
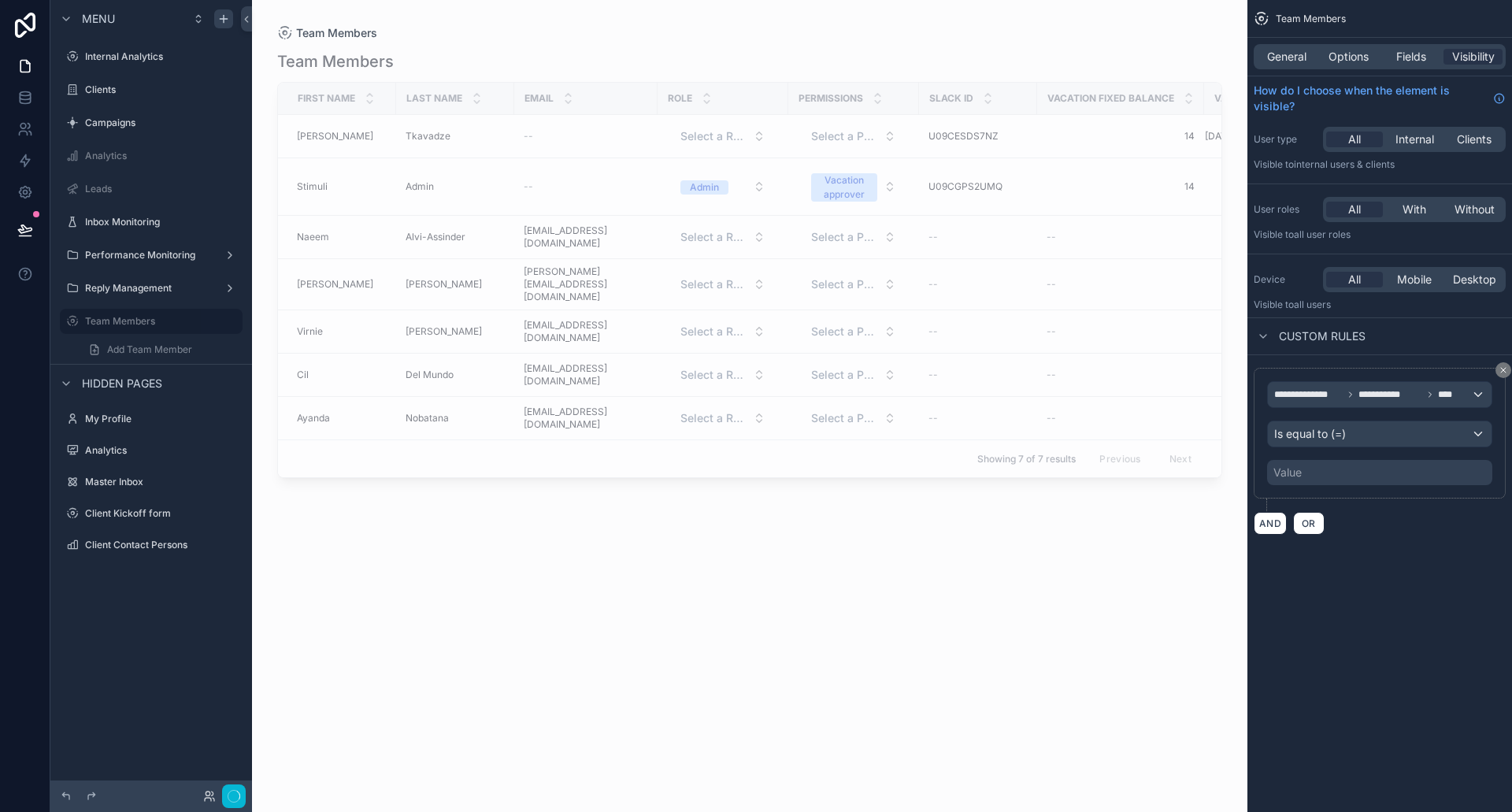
click at [1336, 468] on div "Value" at bounding box center [1380, 472] width 226 height 25
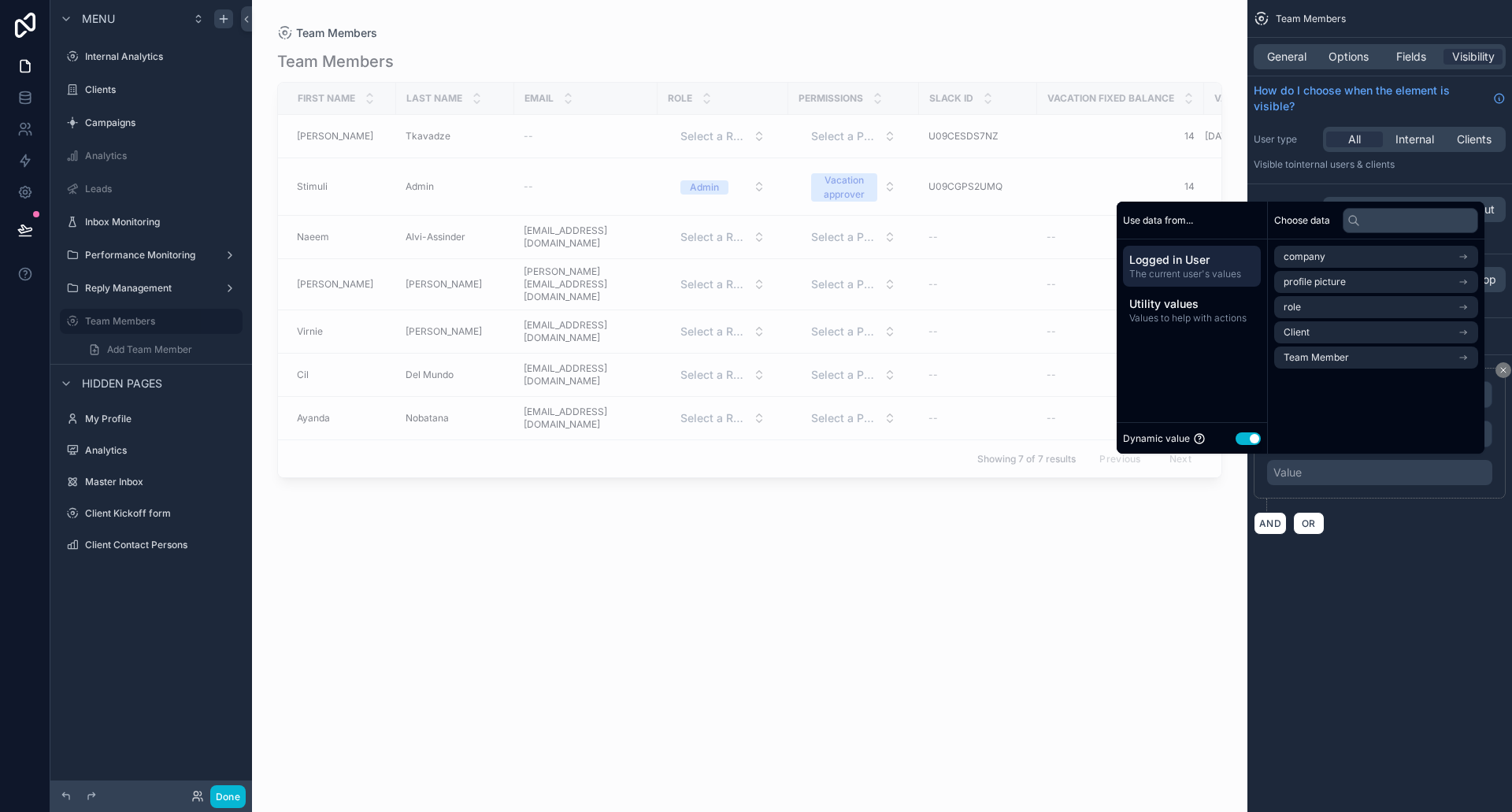
click at [1241, 433] on button "Use setting" at bounding box center [1248, 439] width 25 height 13
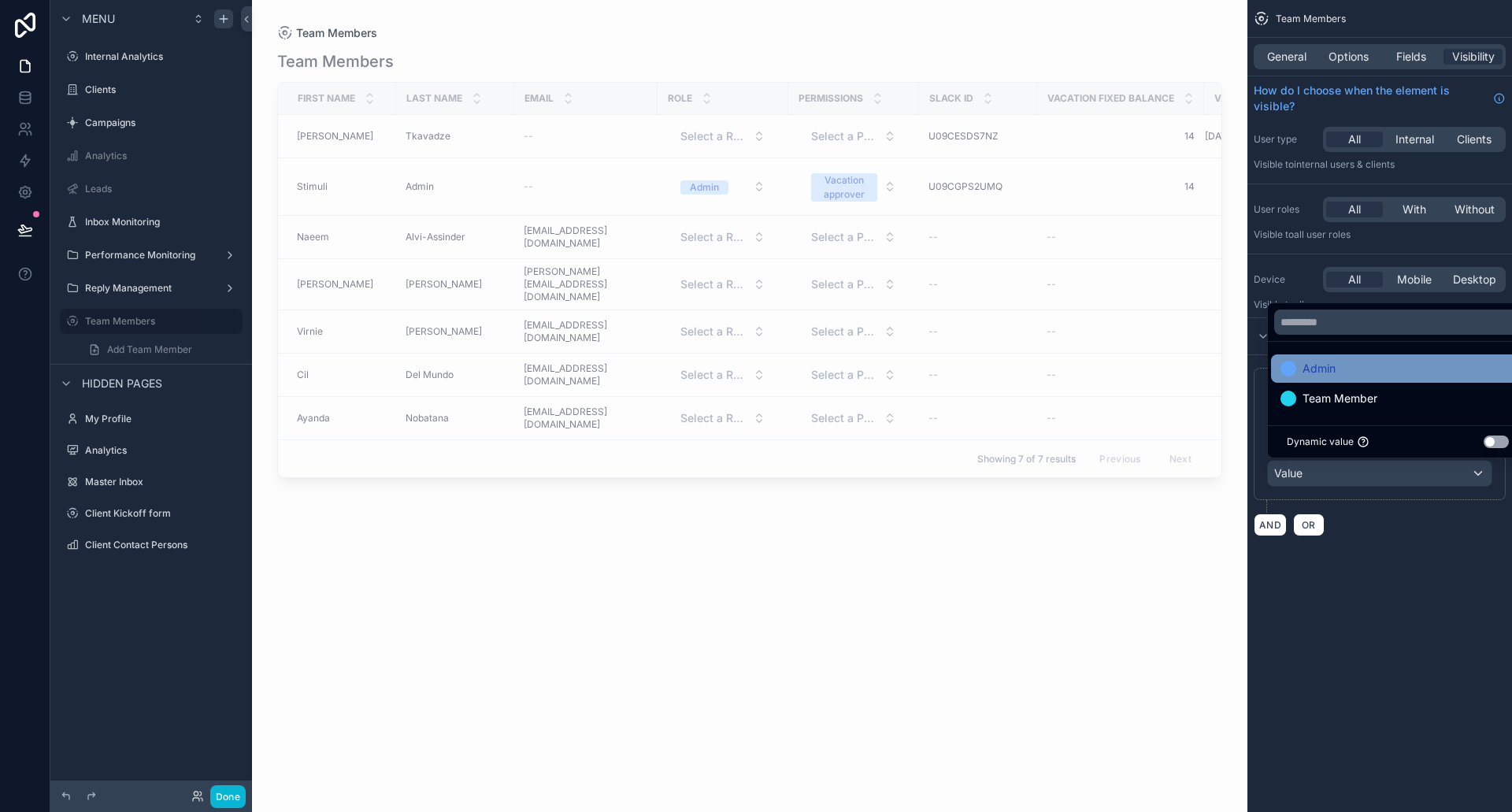
click at [1334, 369] on span "Admin" at bounding box center [1319, 369] width 33 height 19
click at [1374, 542] on div "**********" at bounding box center [1380, 452] width 264 height 194
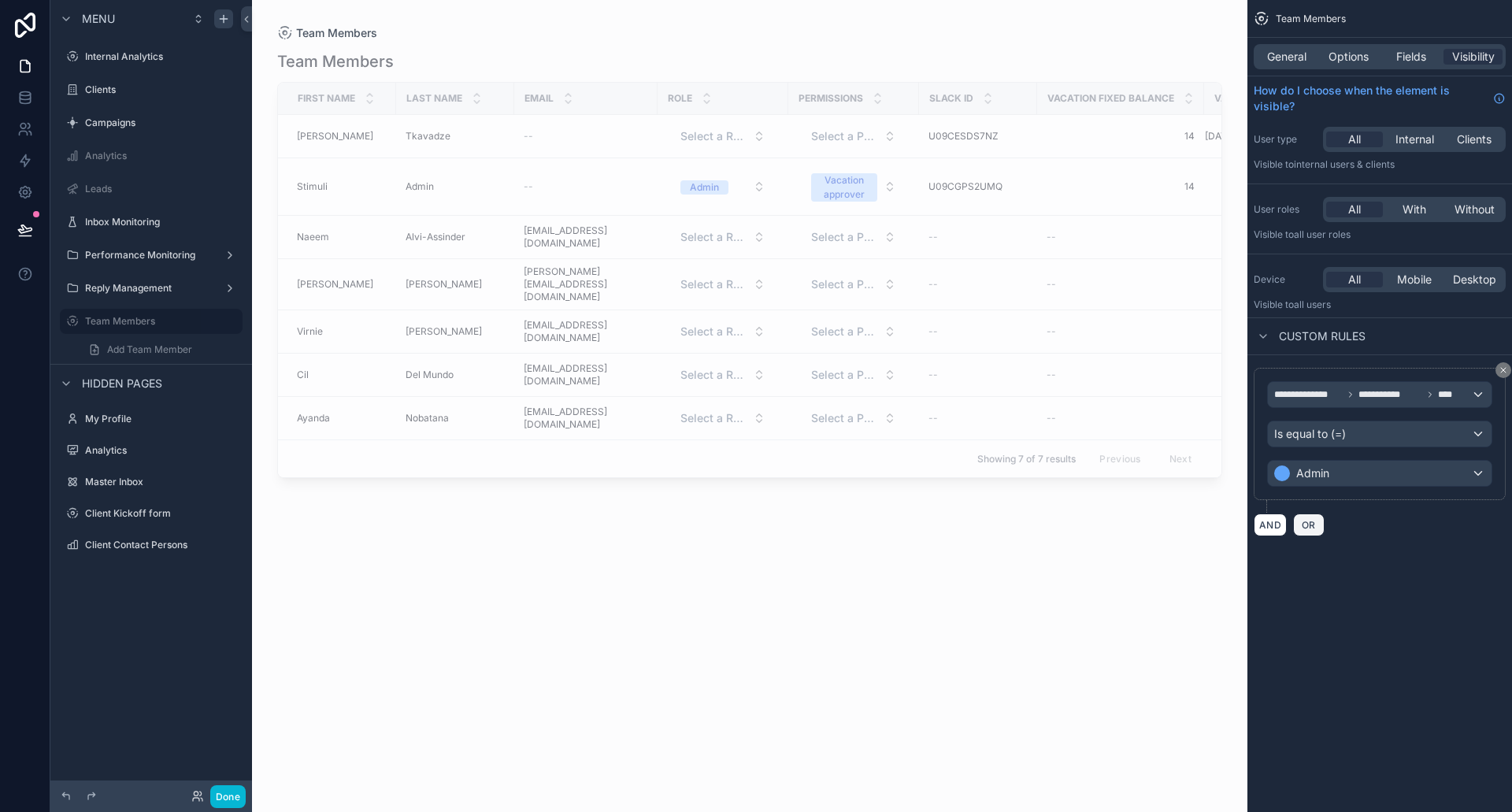
click at [1308, 523] on span "OR" at bounding box center [1309, 525] width 21 height 12
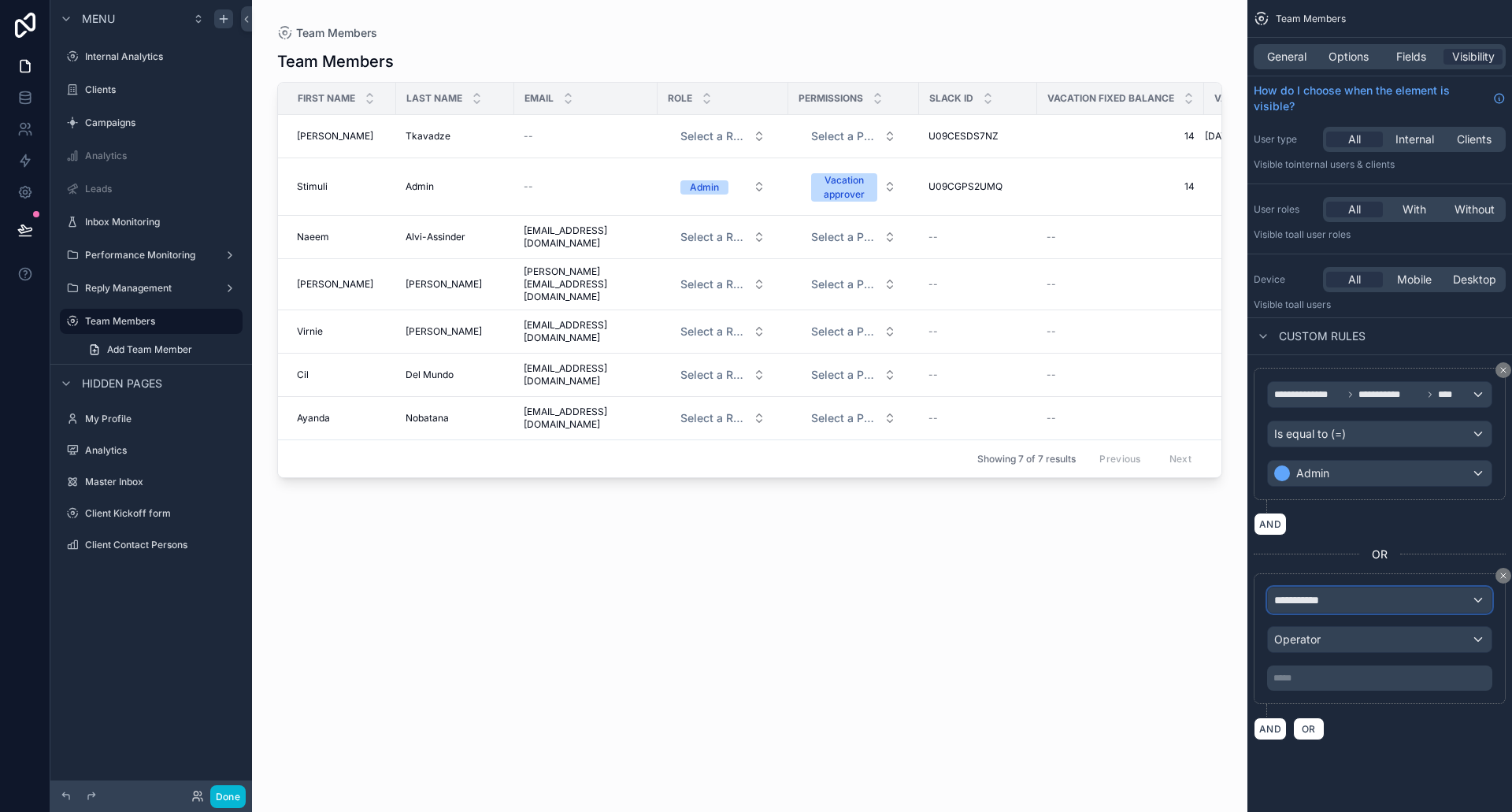
click at [1347, 602] on div "**********" at bounding box center [1380, 600] width 224 height 25
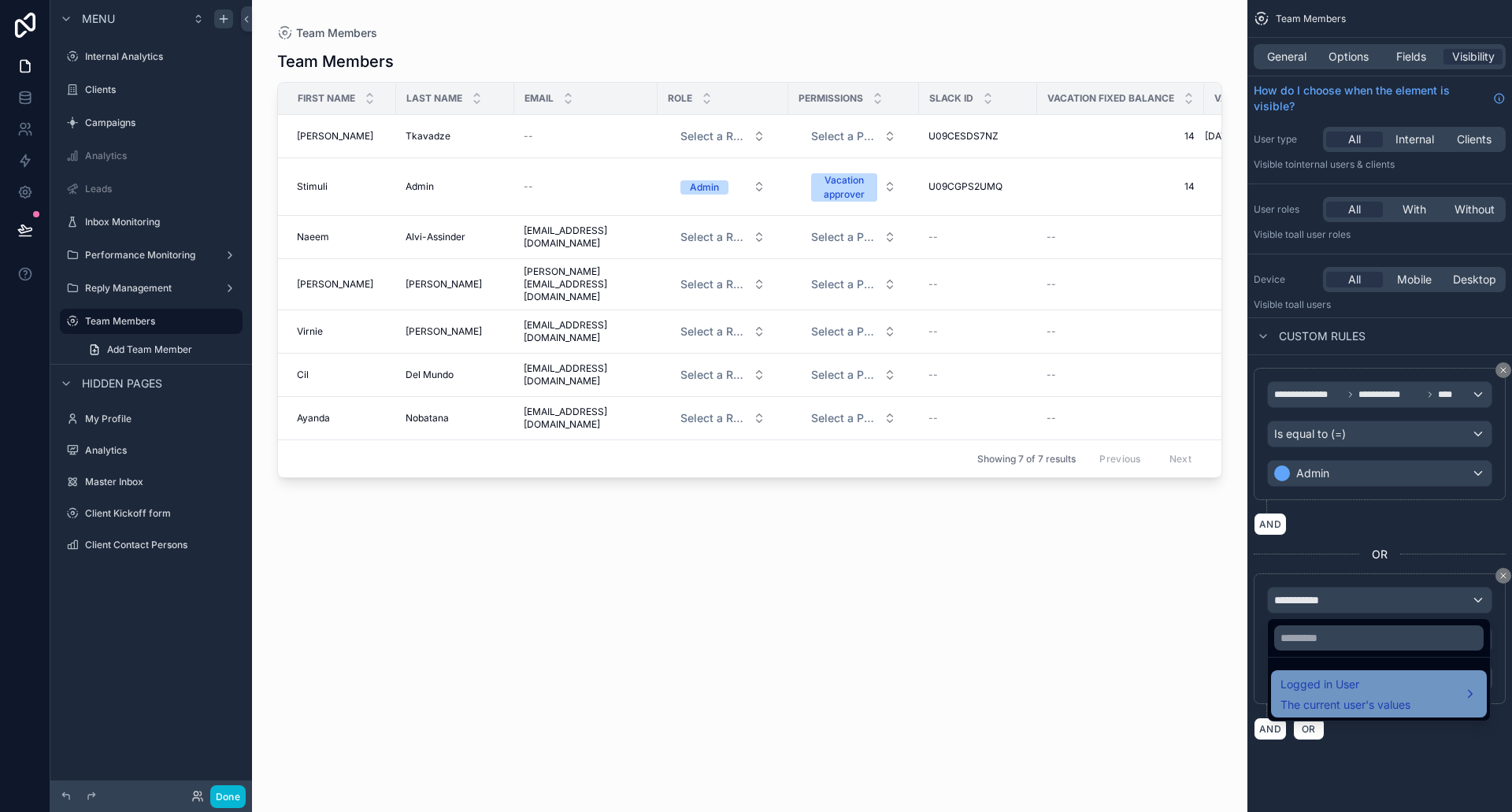
click at [1358, 701] on span "The current user's values" at bounding box center [1345, 705] width 130 height 15
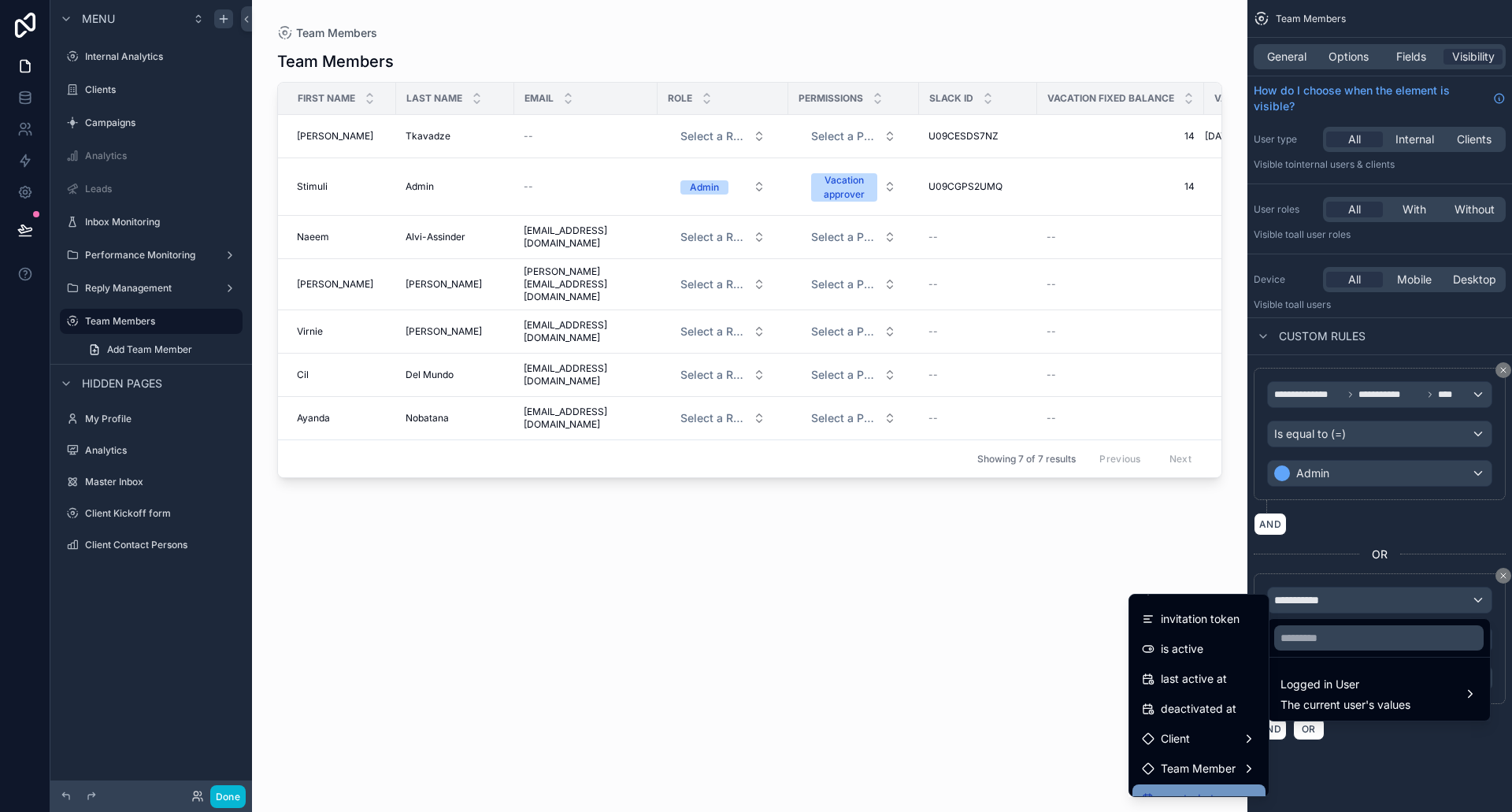
scroll to position [312, 0]
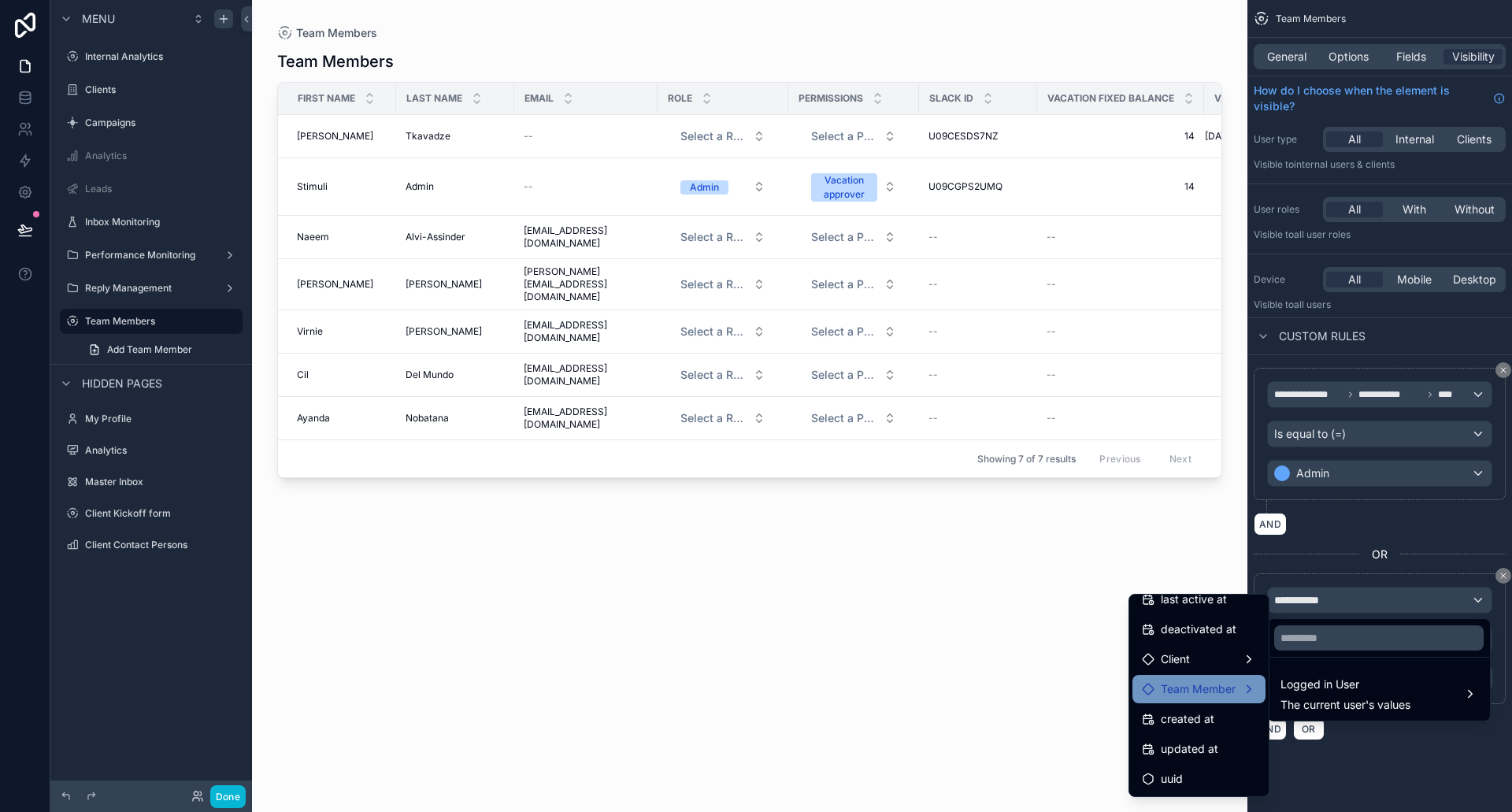
click at [1201, 697] on span "Team Member" at bounding box center [1198, 689] width 75 height 19
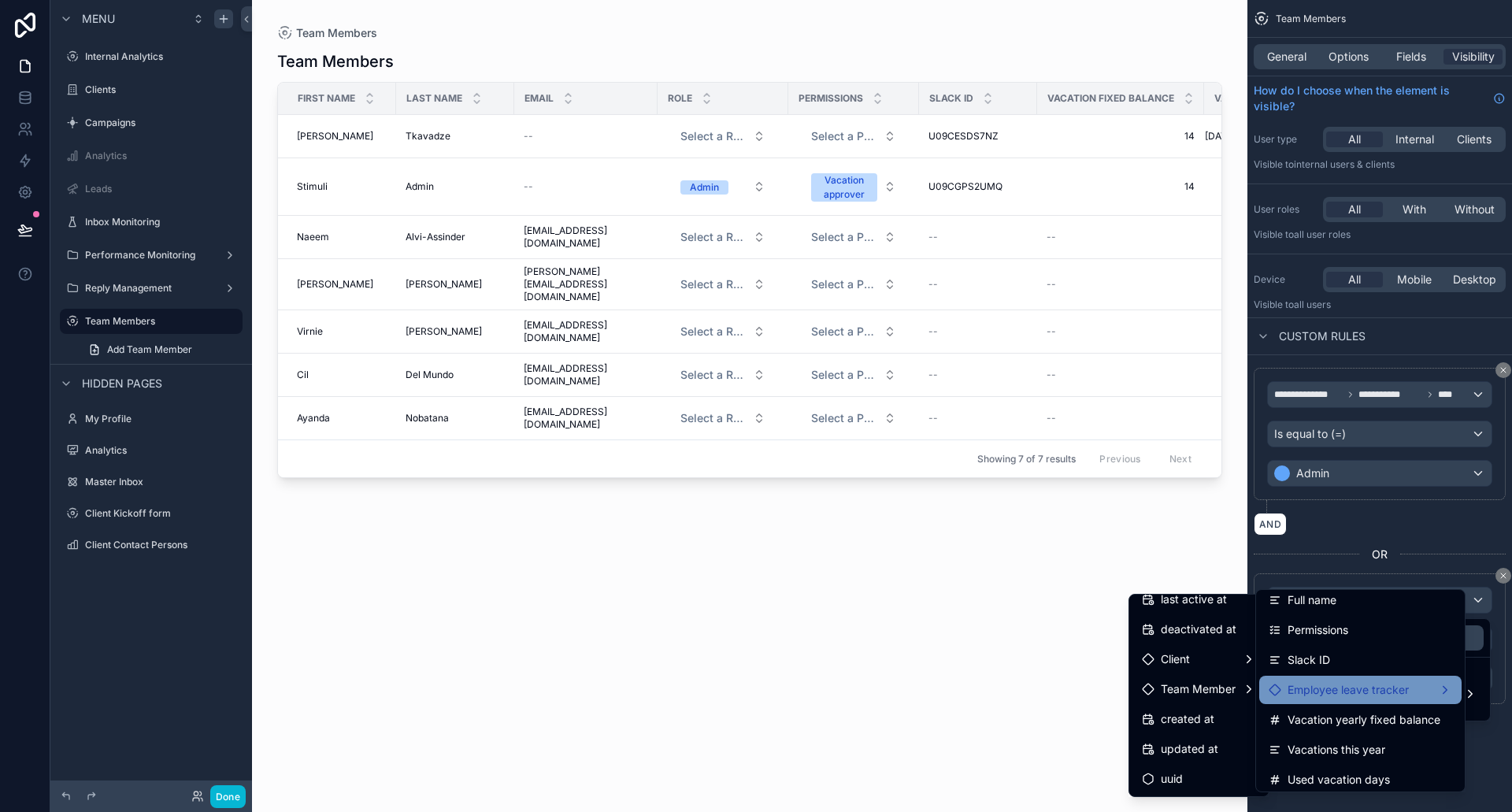
scroll to position [158, 0]
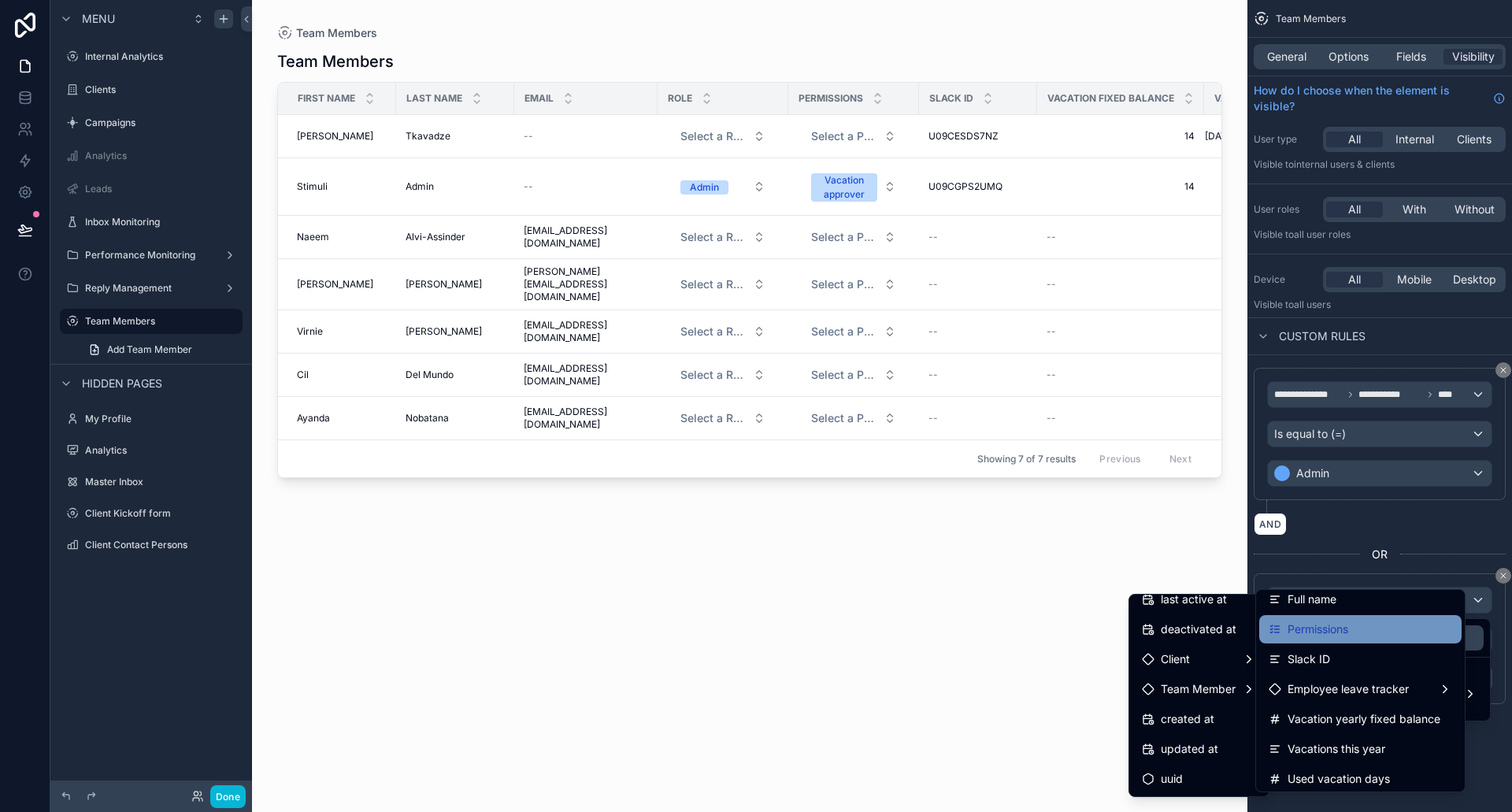
click at [1319, 628] on span "Permissions" at bounding box center [1318, 629] width 61 height 19
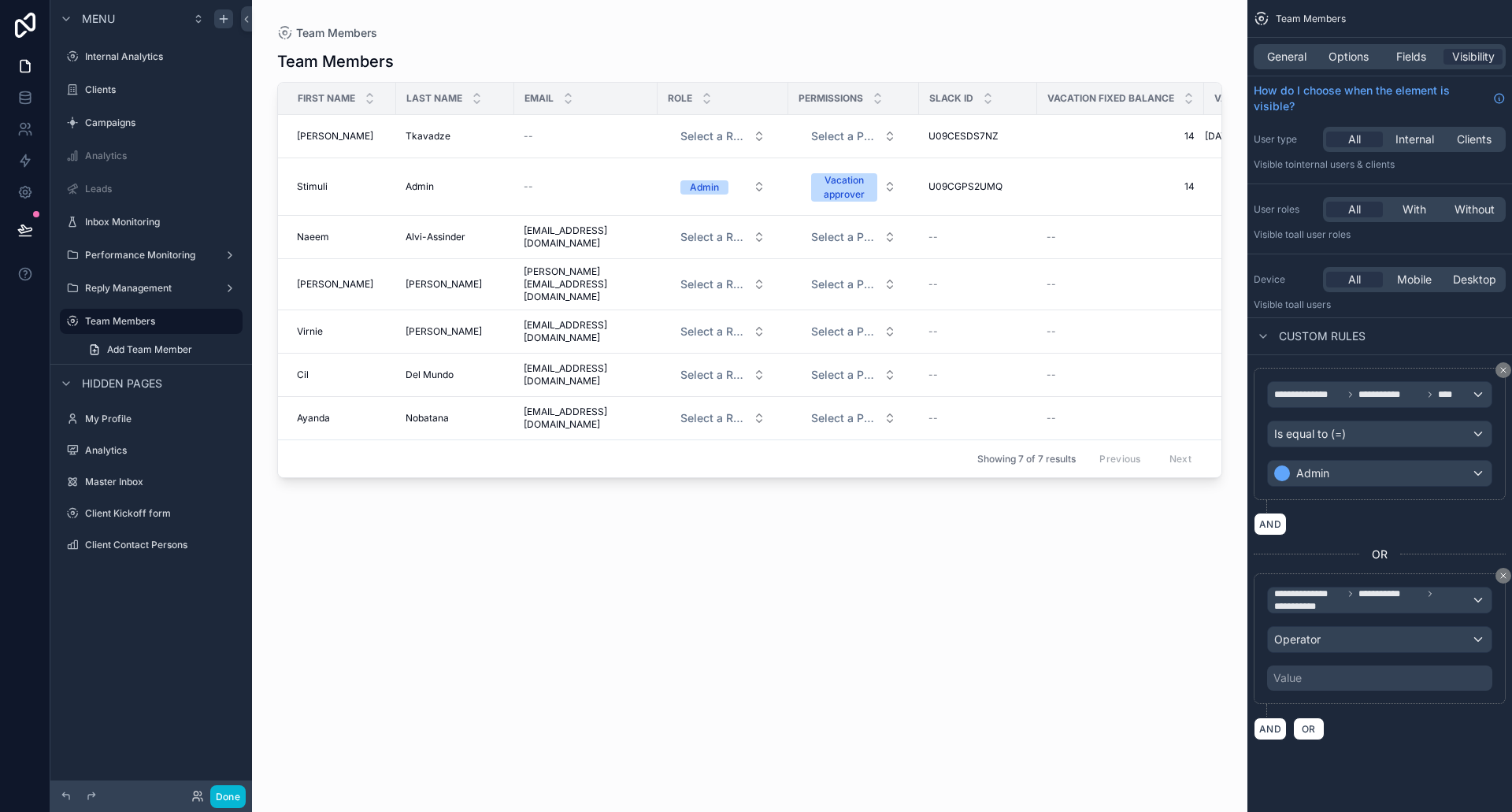
click at [1341, 674] on div "Value" at bounding box center [1380, 678] width 226 height 25
click at [1327, 641] on div "Operator" at bounding box center [1380, 639] width 224 height 25
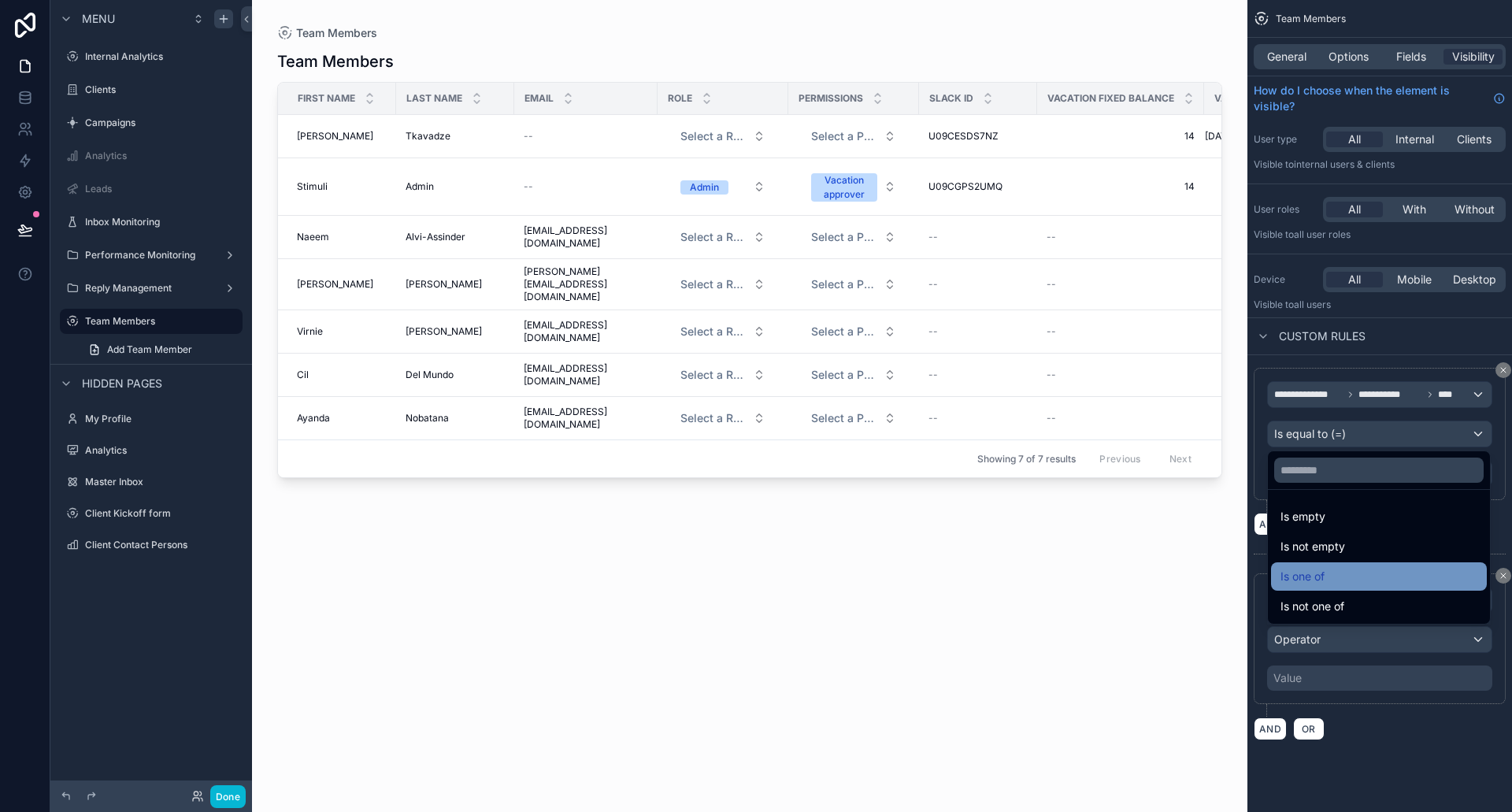
click at [1319, 576] on span "Is one of" at bounding box center [1302, 577] width 44 height 19
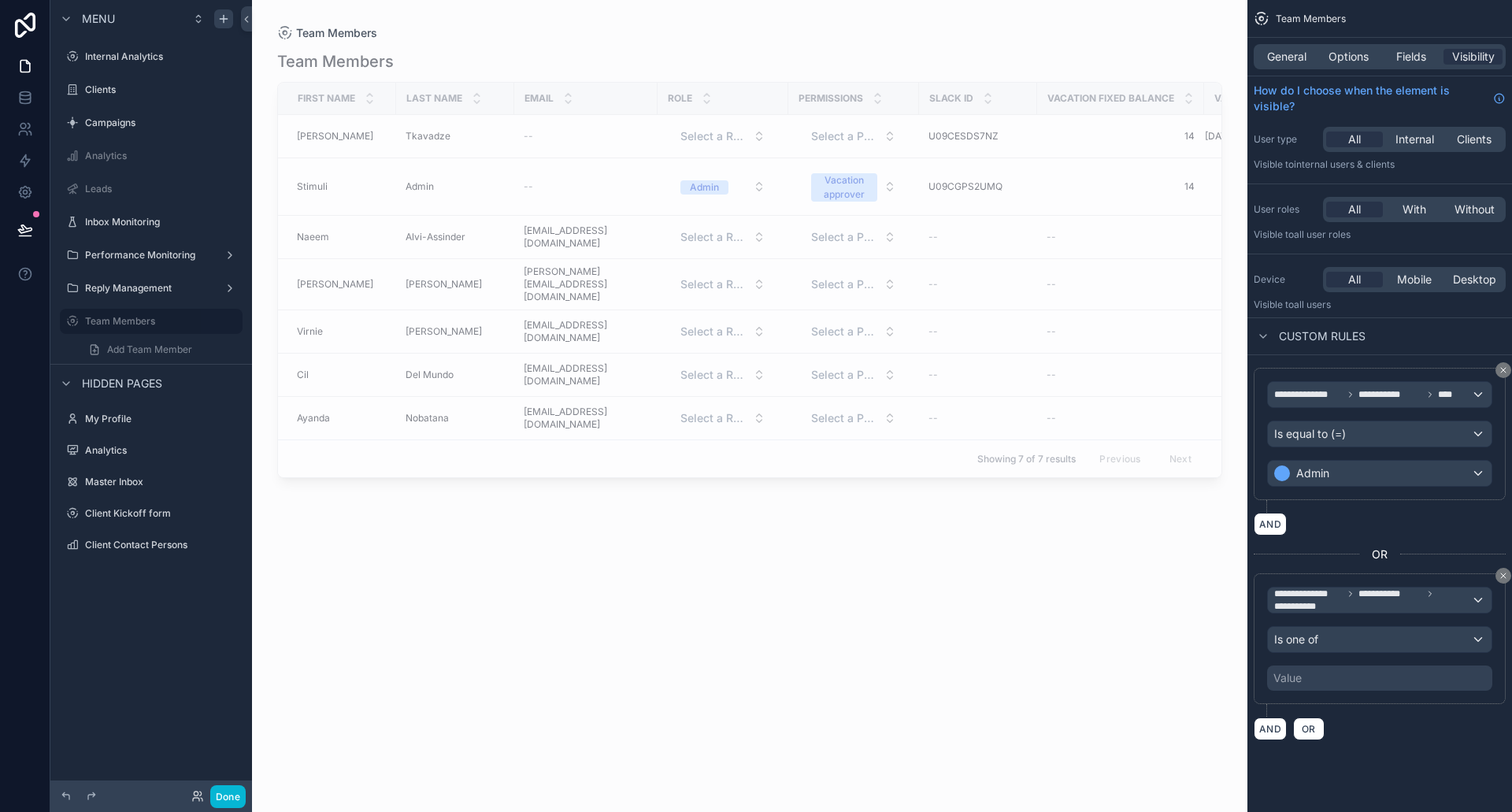
click at [1315, 681] on div "Value" at bounding box center [1380, 678] width 226 height 25
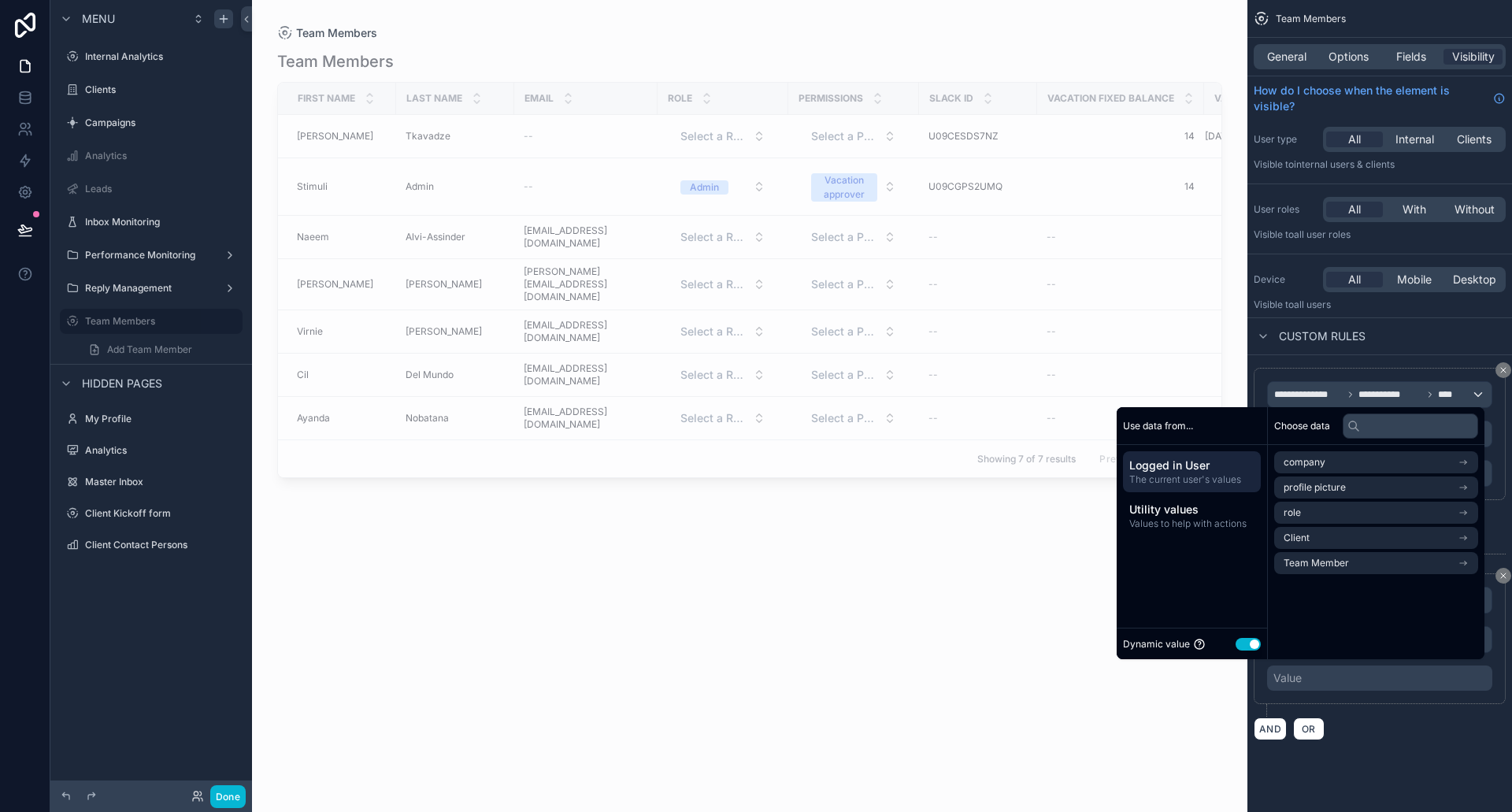
click at [1243, 638] on button "Use setting" at bounding box center [1248, 644] width 25 height 13
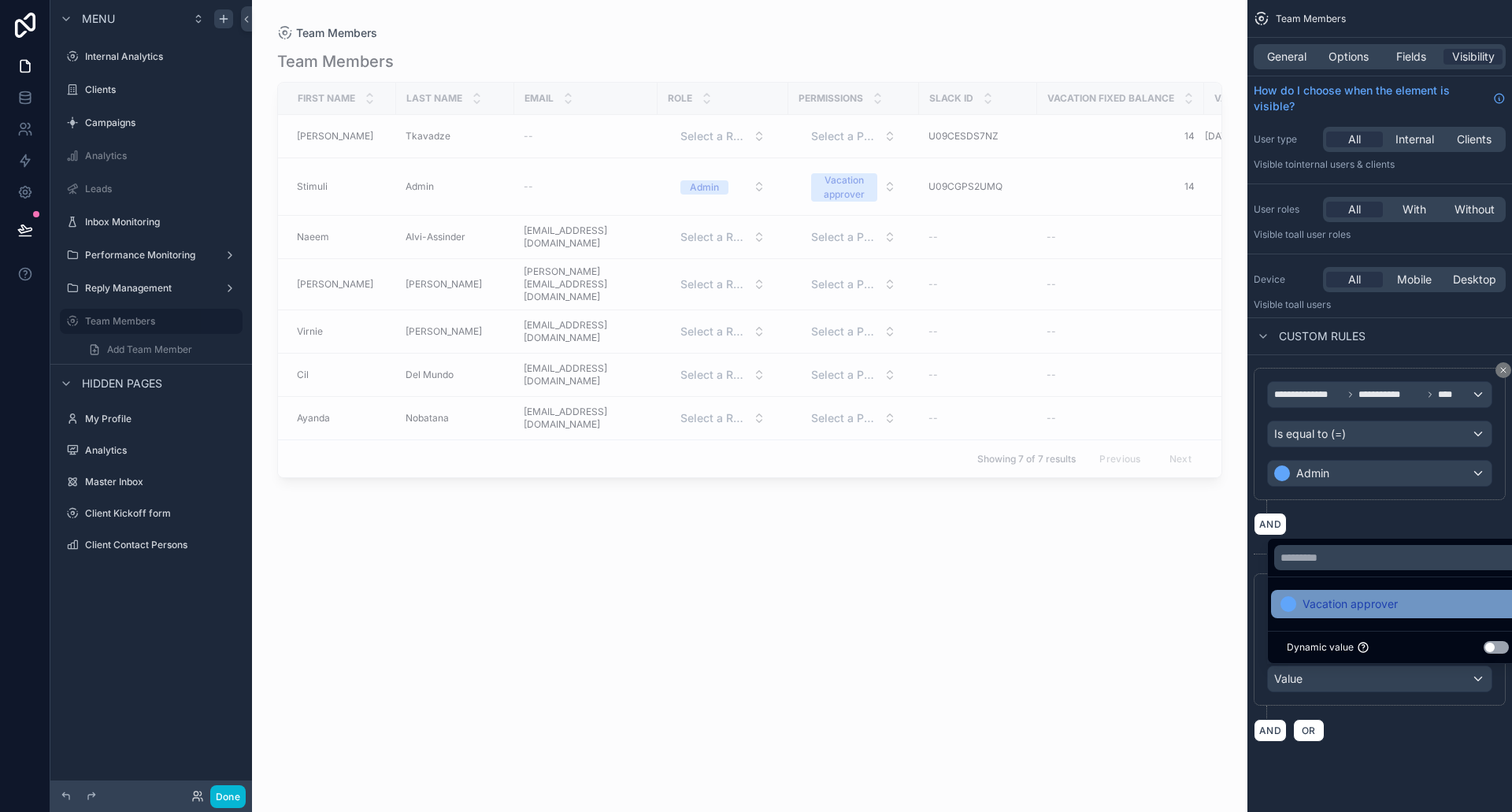
click at [1331, 607] on span "Vacation approver" at bounding box center [1350, 604] width 95 height 19
click at [1374, 750] on div "**********" at bounding box center [1380, 554] width 264 height 399
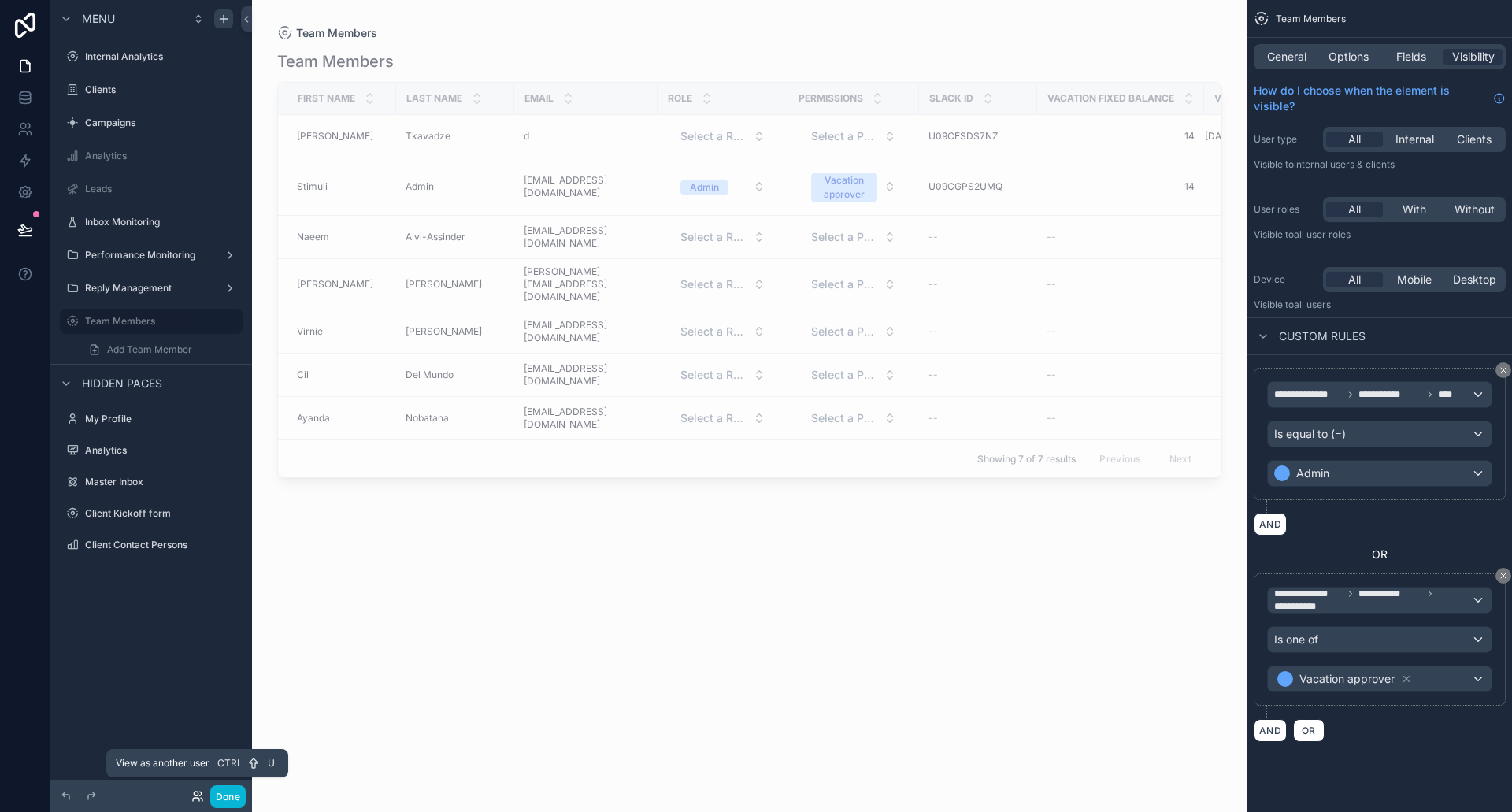
click at [197, 795] on icon at bounding box center [197, 797] width 13 height 13
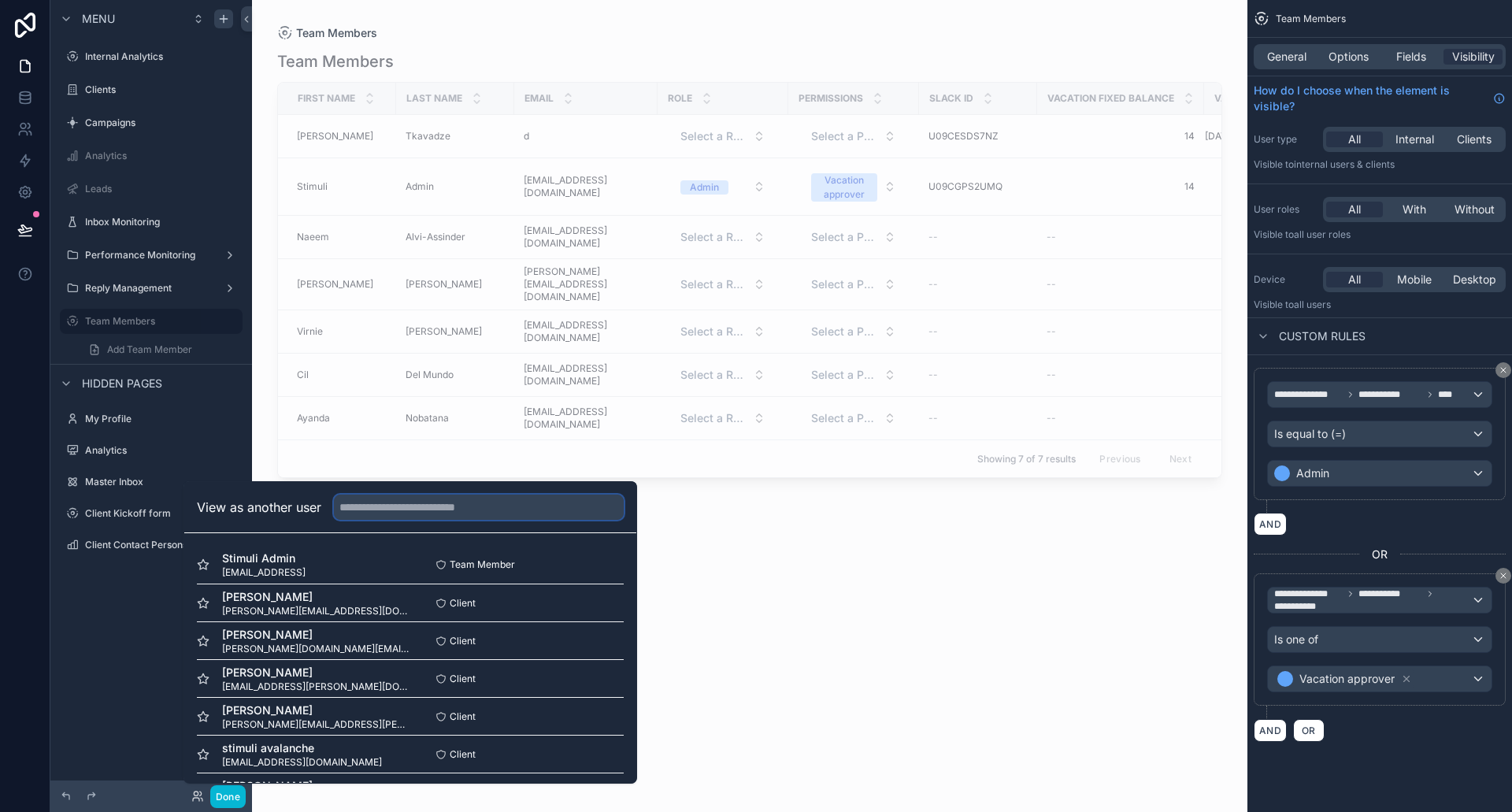
click at [411, 494] on input "text" at bounding box center [479, 506] width 290 height 25
type input "**"
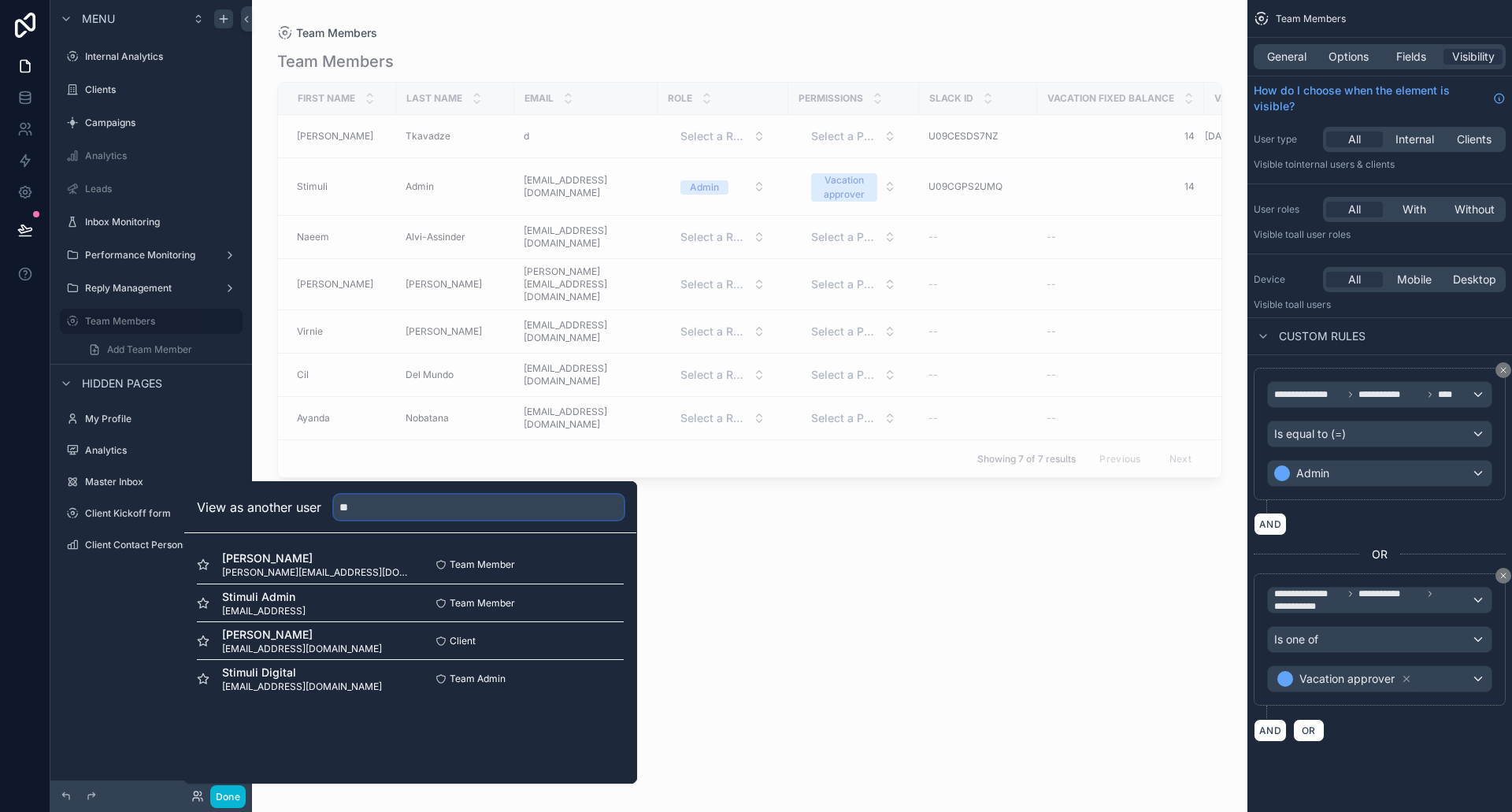
click at [386, 506] on input "**" at bounding box center [479, 506] width 290 height 25
drag, startPoint x: 386, startPoint y: 506, endPoint x: 251, endPoint y: 503, distance: 135.0
click at [259, 503] on div "View as another user **" at bounding box center [409, 506] width 426 height 25
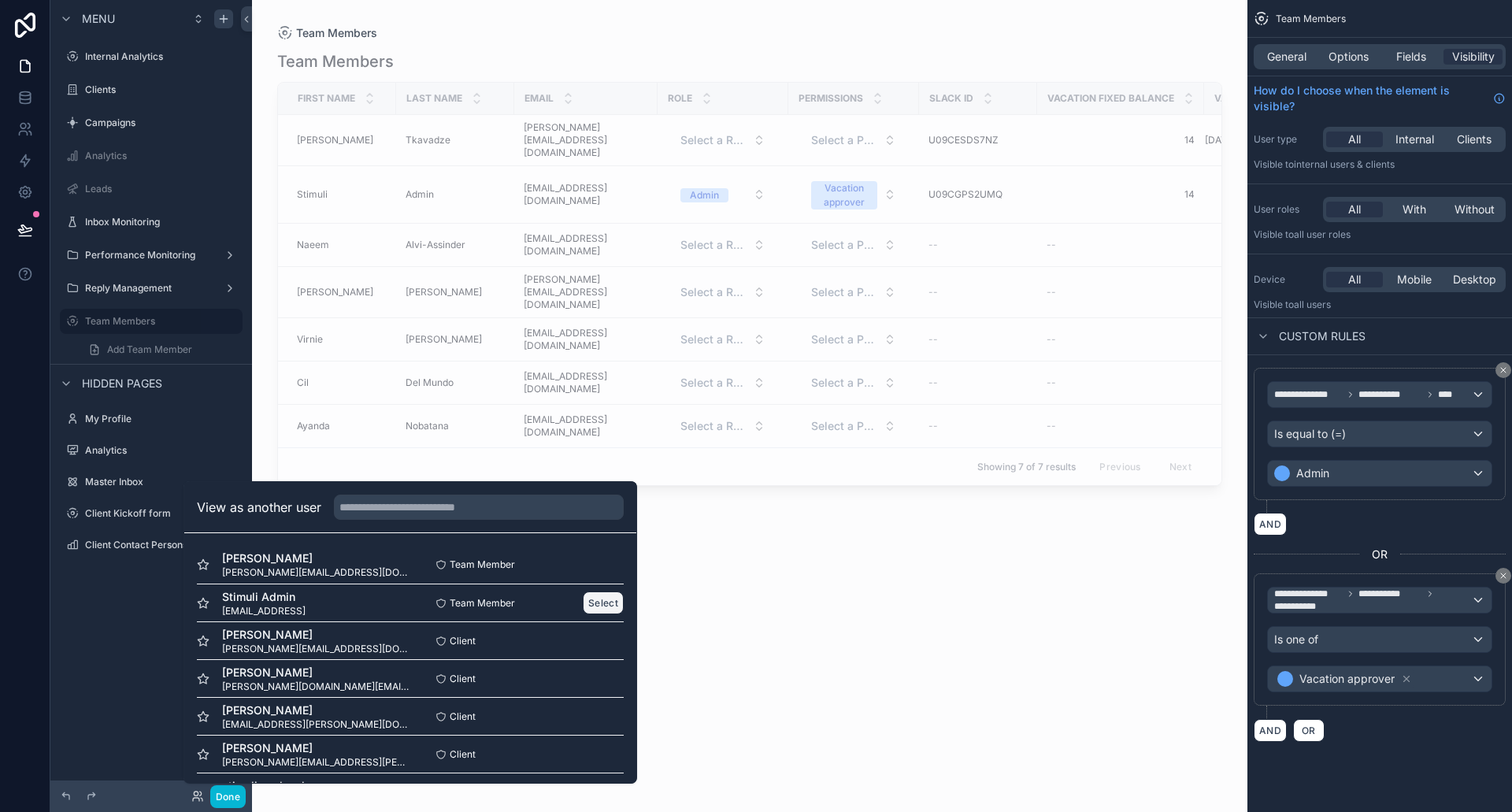
click at [590, 608] on button "Select" at bounding box center [603, 603] width 41 height 23
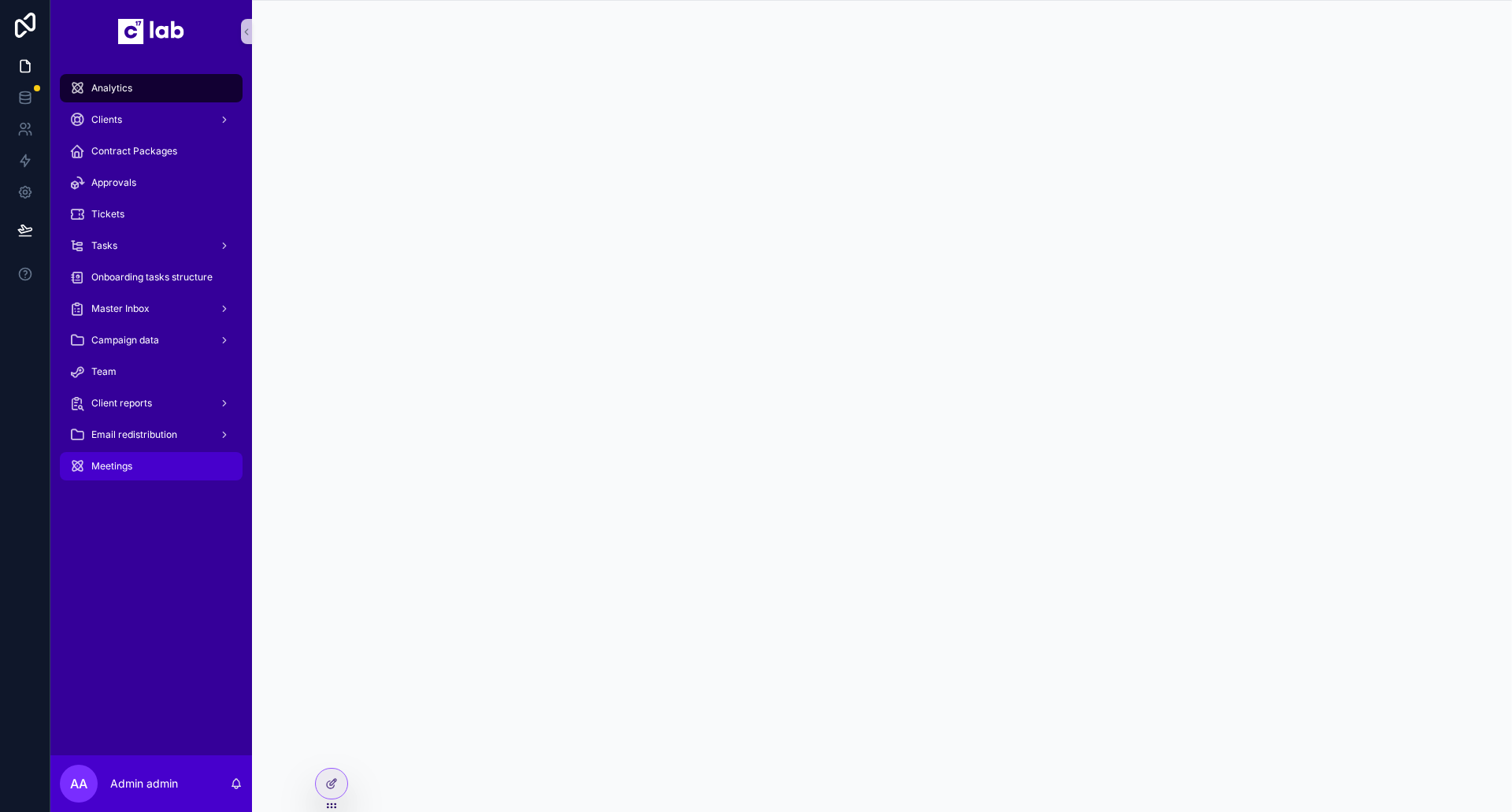
click at [143, 464] on div "Meetings" at bounding box center [151, 466] width 164 height 25
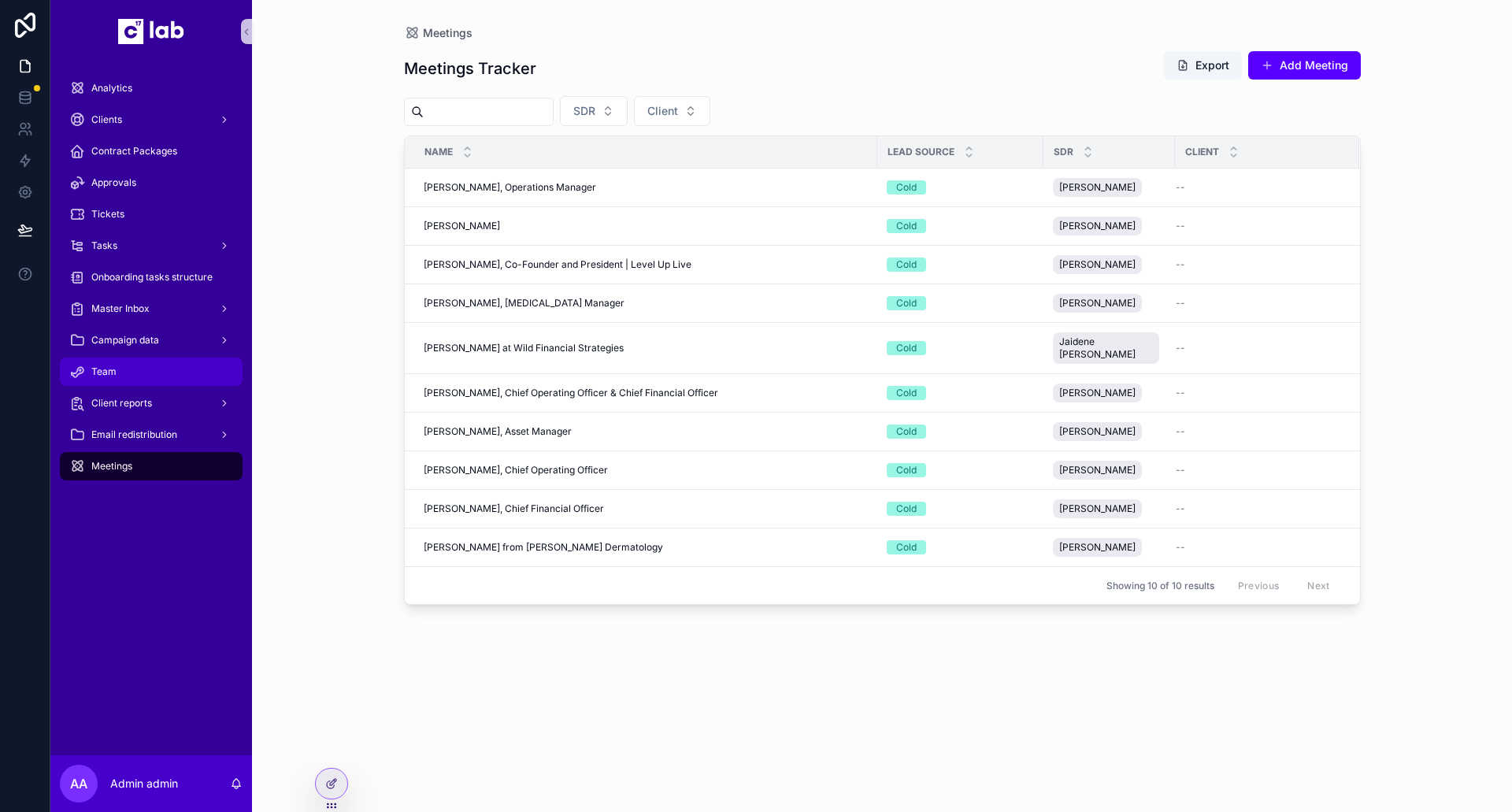
click at [120, 371] on div "Team" at bounding box center [151, 372] width 164 height 25
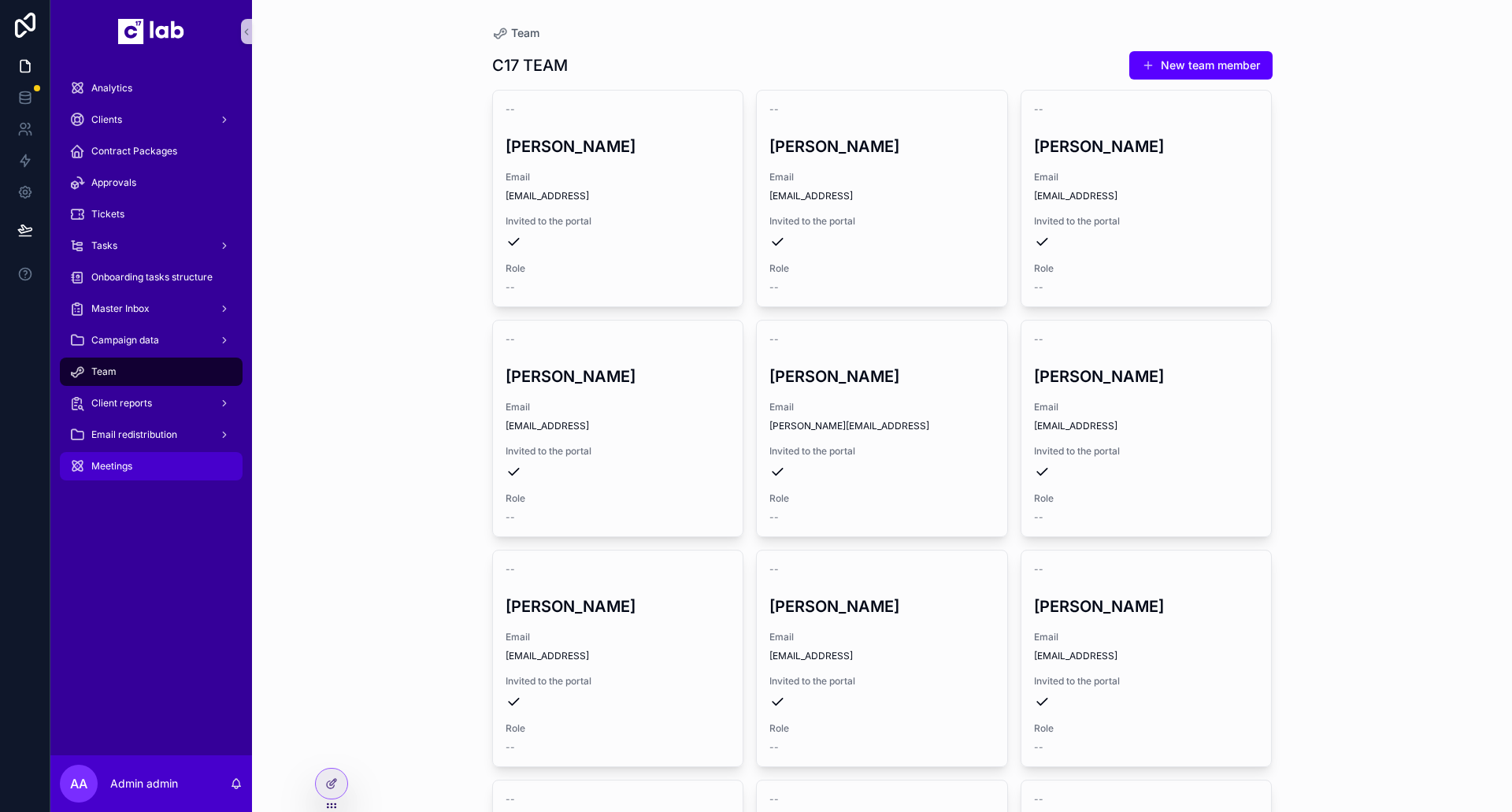
click at [133, 467] on div "Meetings" at bounding box center [151, 466] width 164 height 25
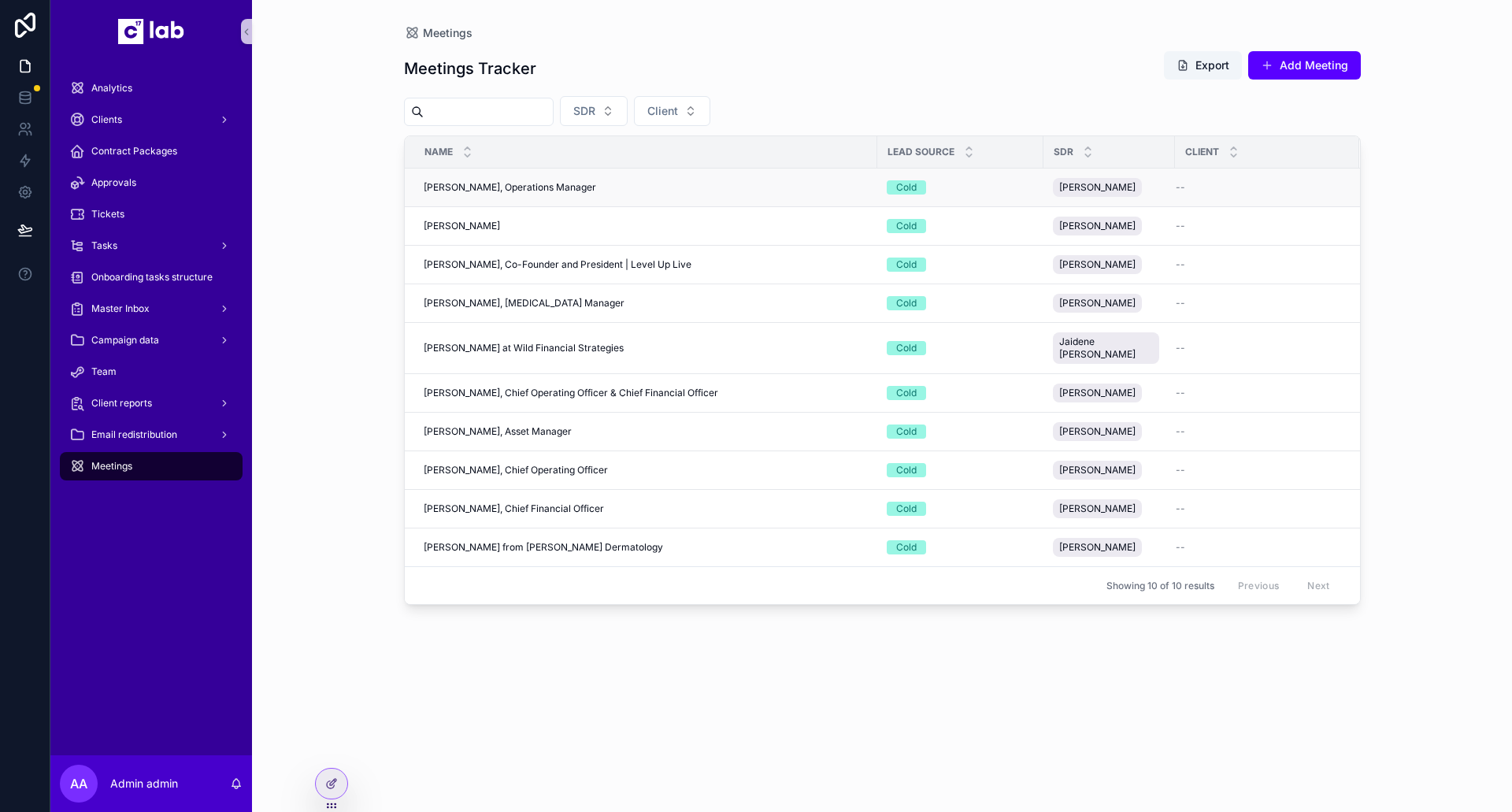
scroll to position [0, 1]
click at [732, 190] on div "Emily Bendelow, Operations Manager Emily Bendelow, Operations Manager" at bounding box center [645, 187] width 445 height 13
click at [628, 121] on button "SDR" at bounding box center [594, 111] width 68 height 30
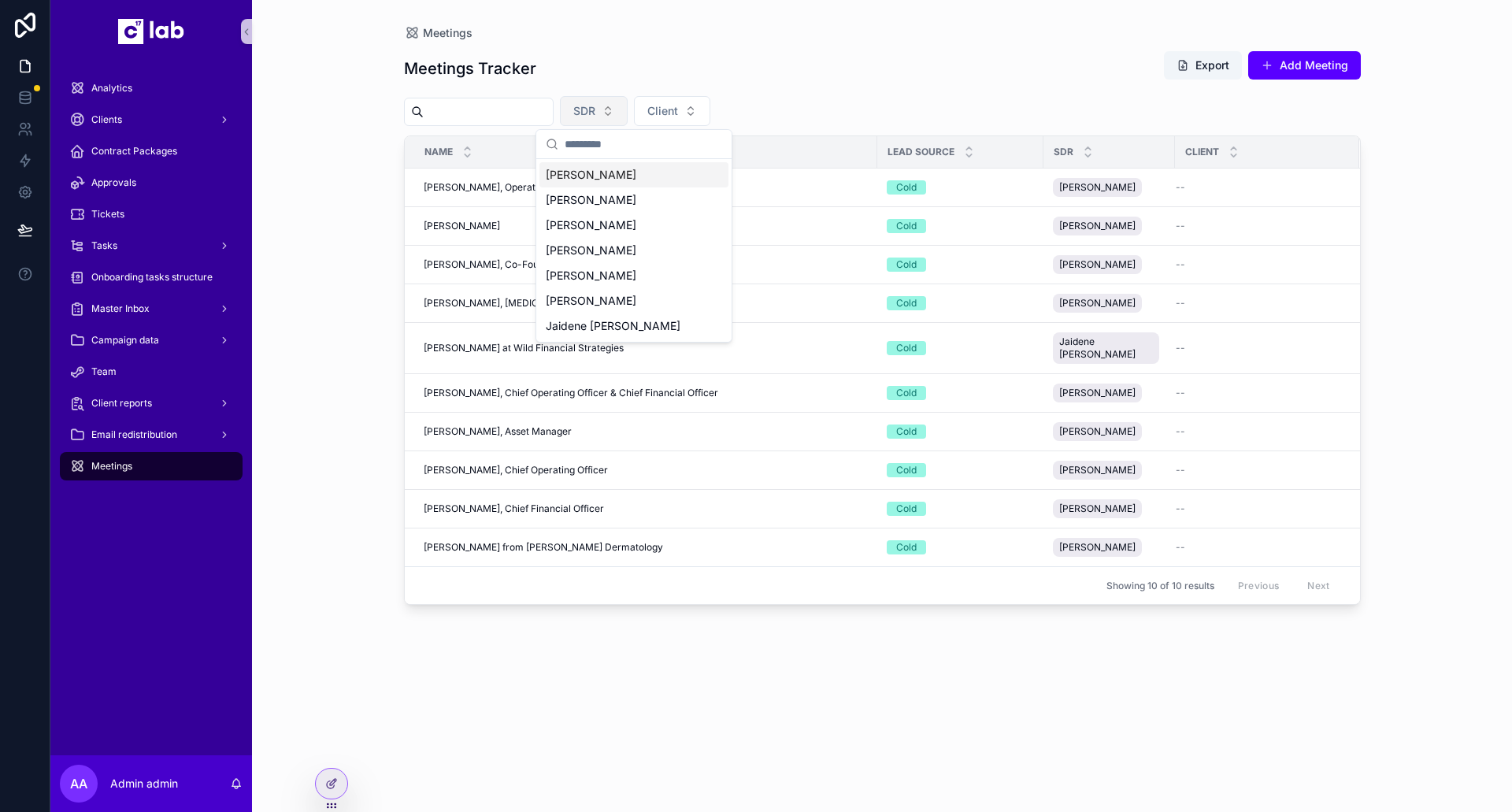
click at [628, 113] on button "SDR" at bounding box center [594, 111] width 68 height 30
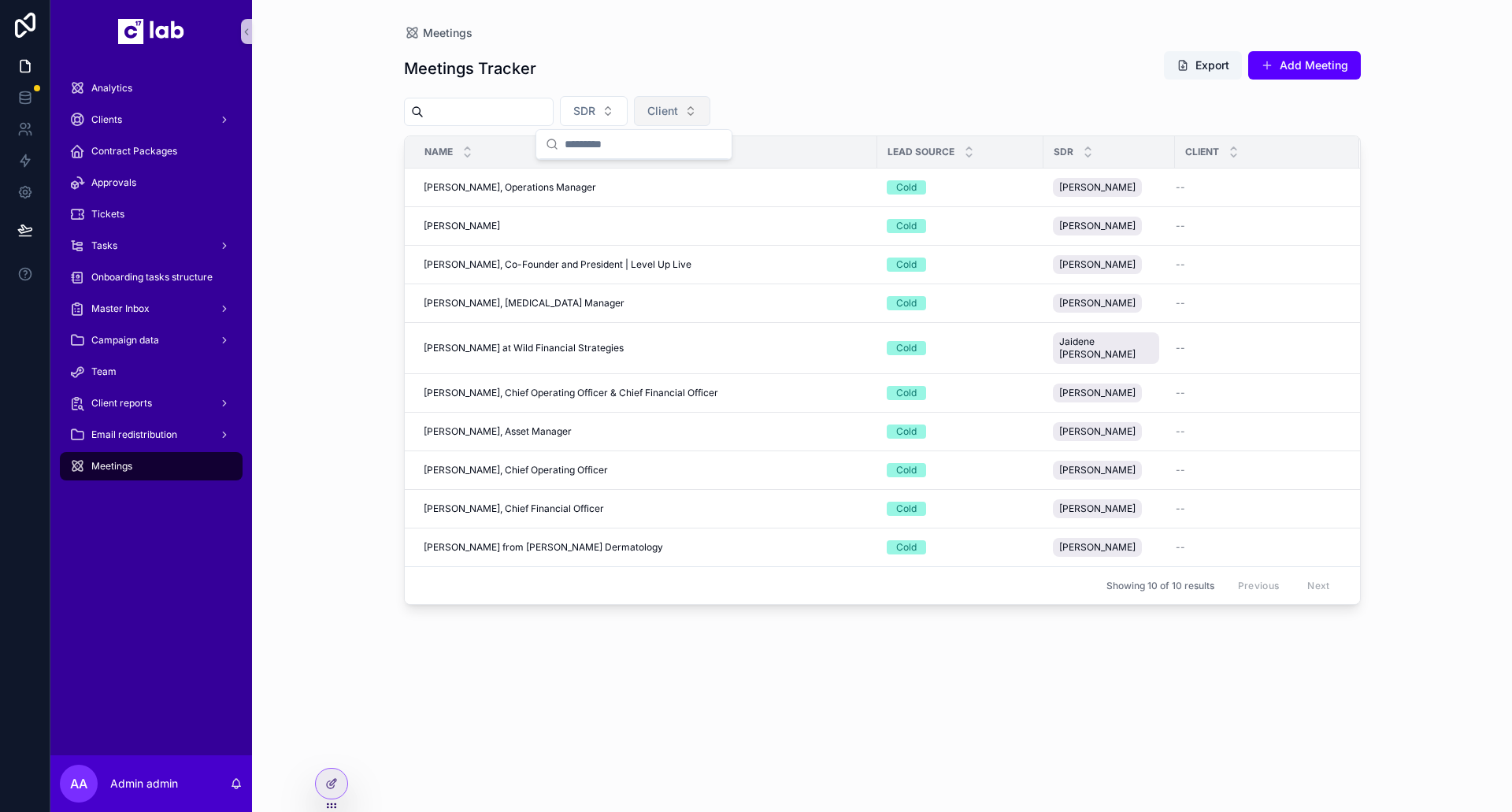
click at [711, 112] on button "Client" at bounding box center [672, 111] width 76 height 30
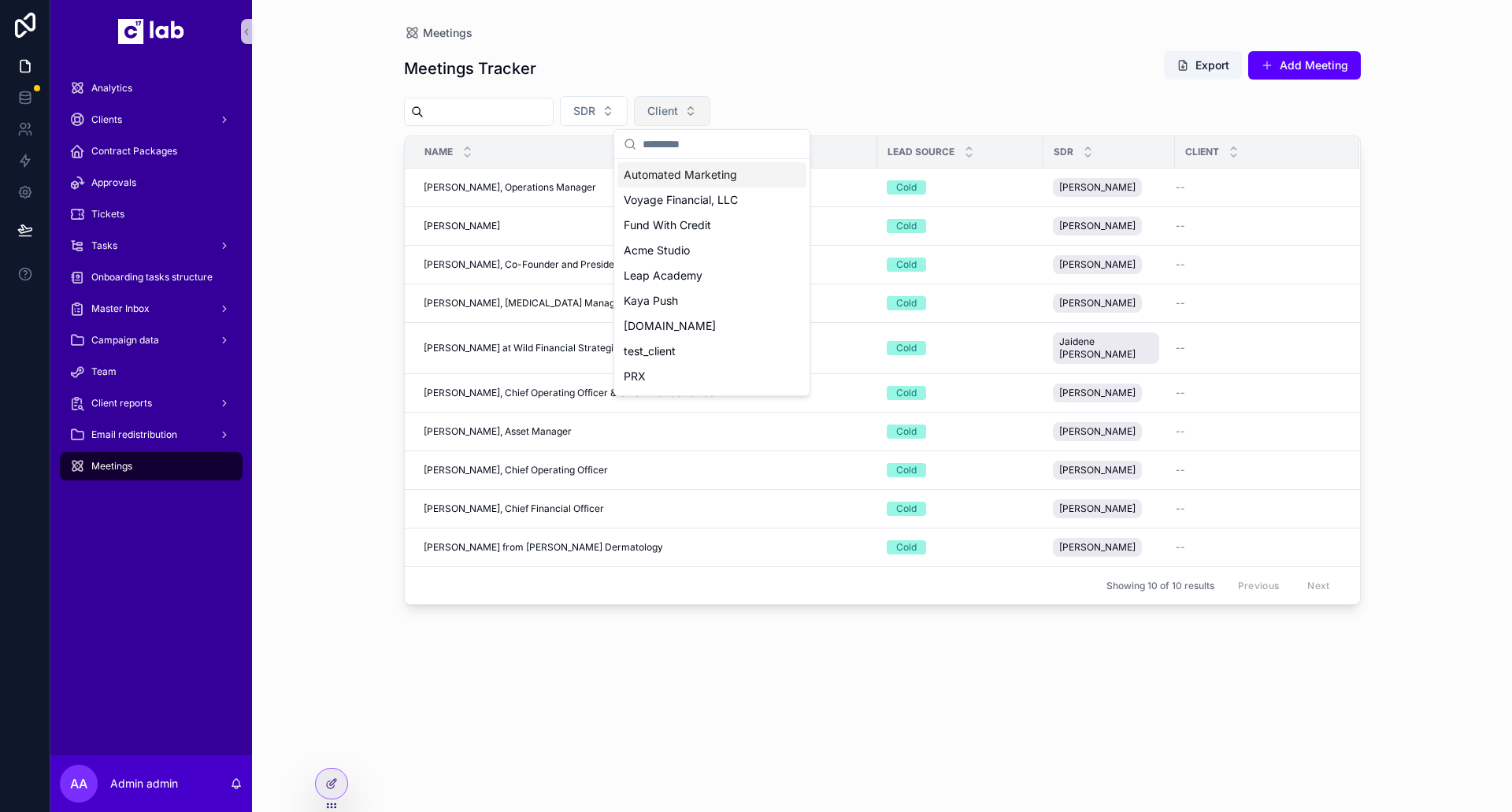
click at [711, 106] on button "Client" at bounding box center [672, 111] width 76 height 30
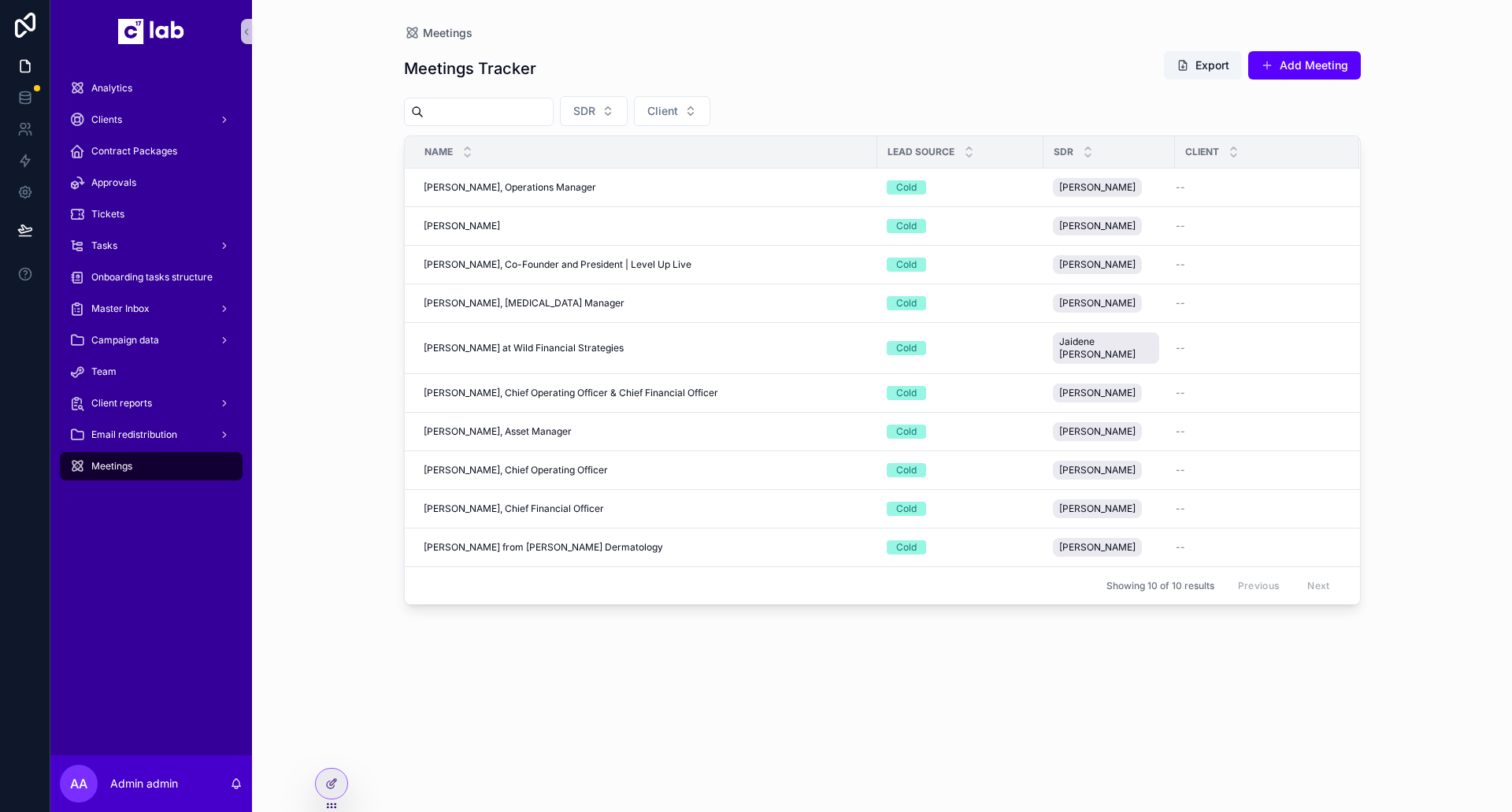
click at [843, 66] on div "Meetings Tracker Export Add Meeting" at bounding box center [882, 69] width 957 height 36
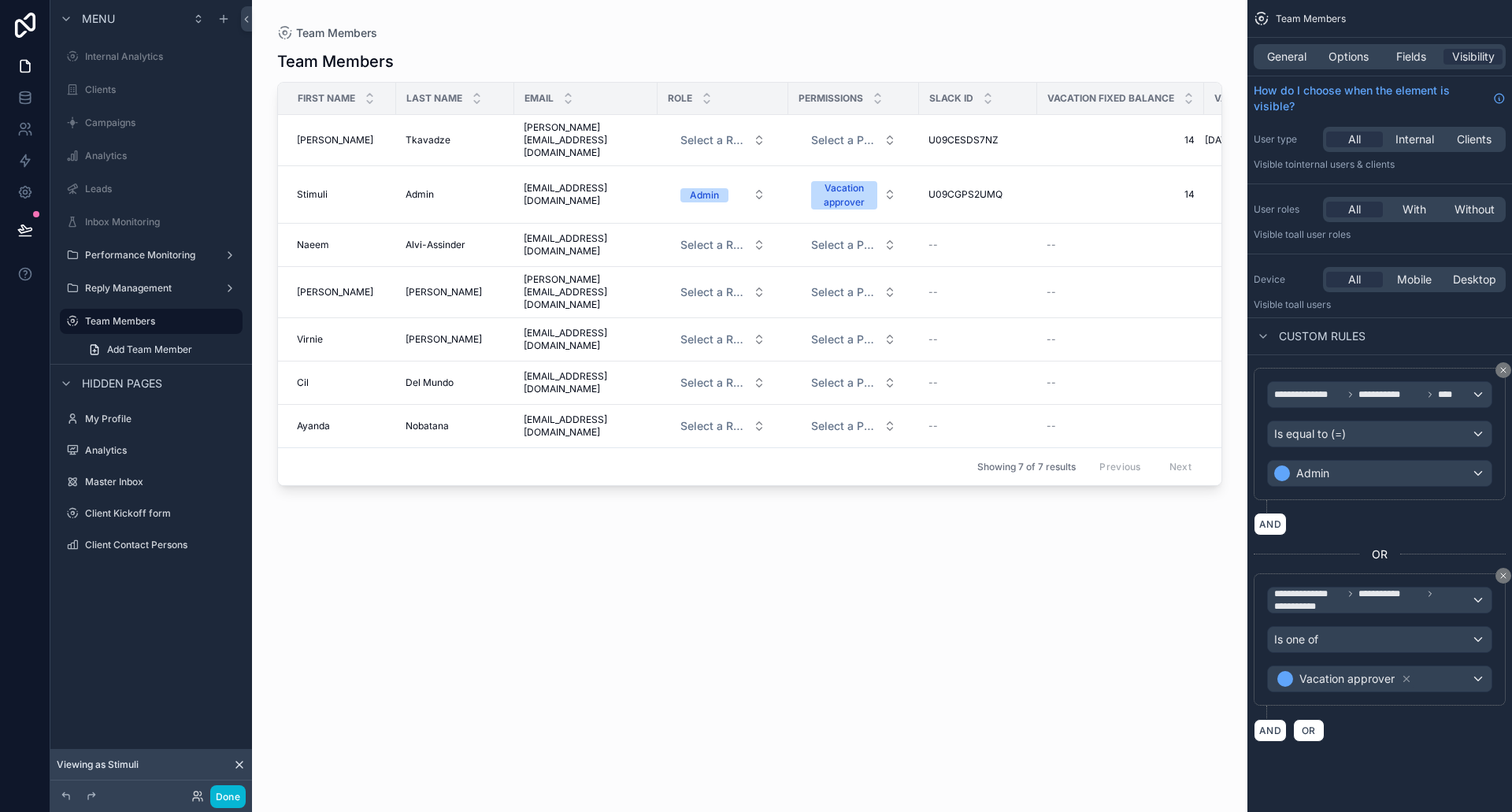
scroll to position [0, 116]
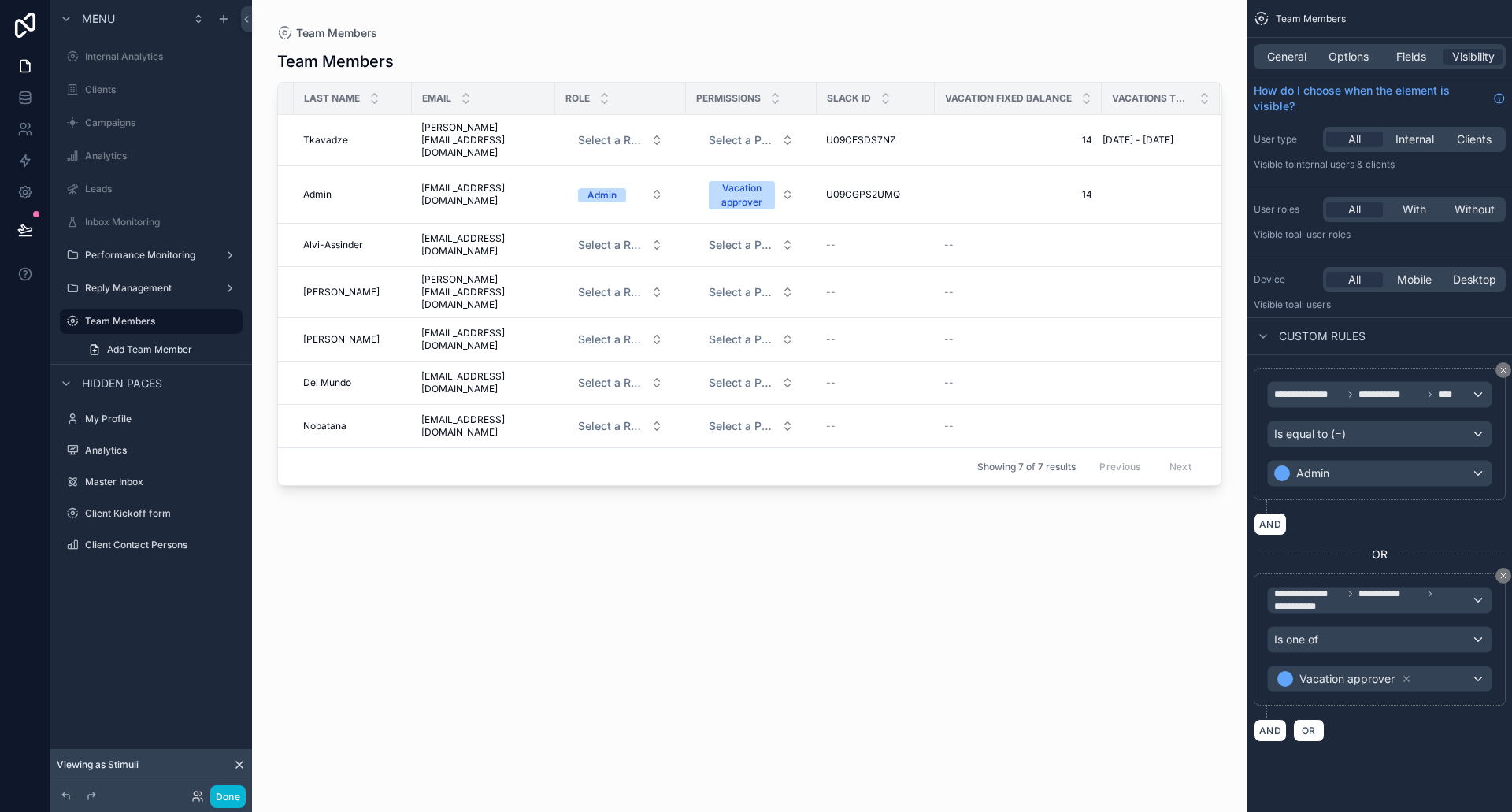
click at [773, 488] on div "Team Members First Name Last Name Email Role Permissions Slack ID Vacation fixe…" at bounding box center [749, 417] width 945 height 753
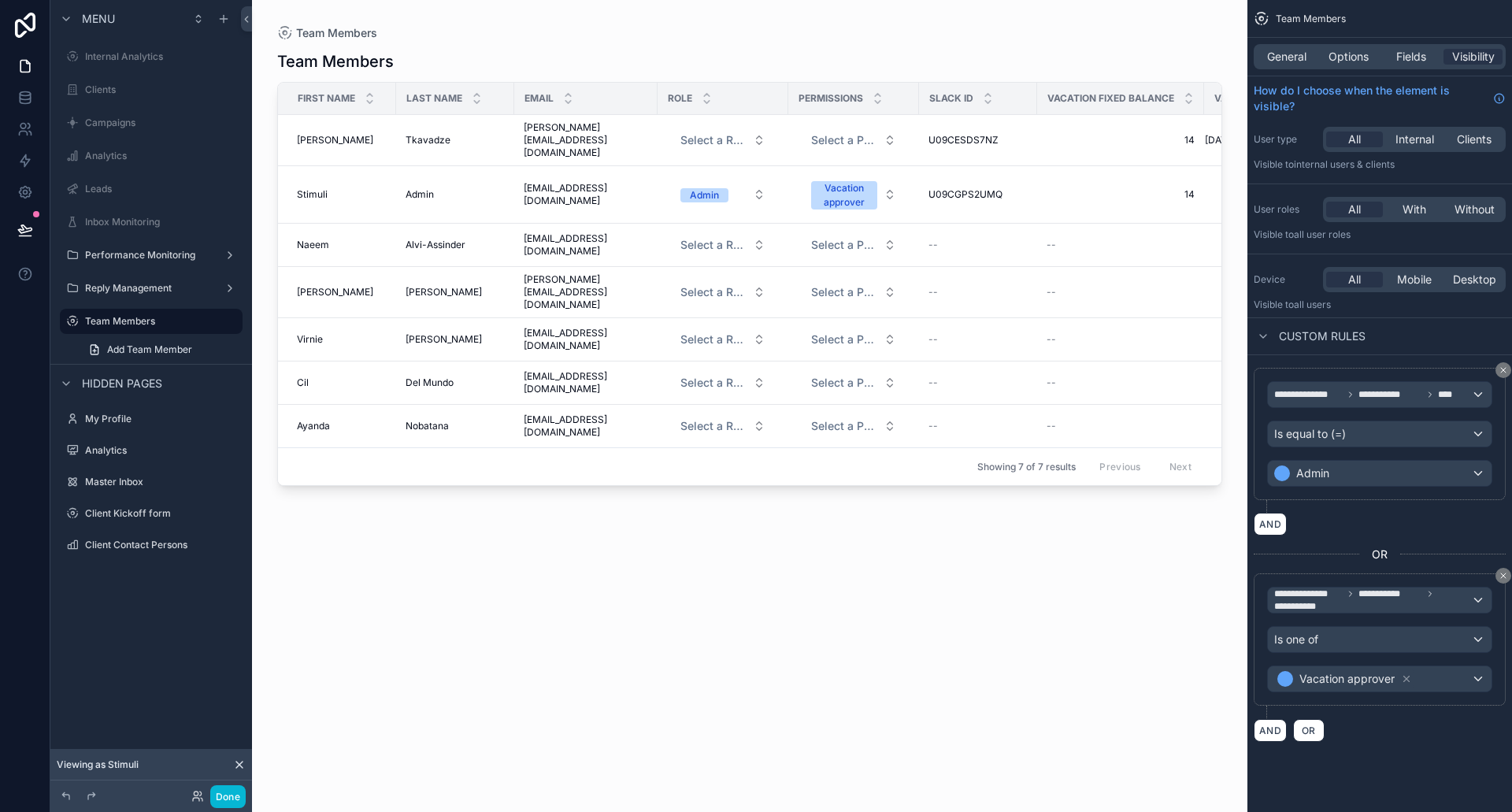
click at [235, 763] on icon at bounding box center [239, 765] width 13 height 13
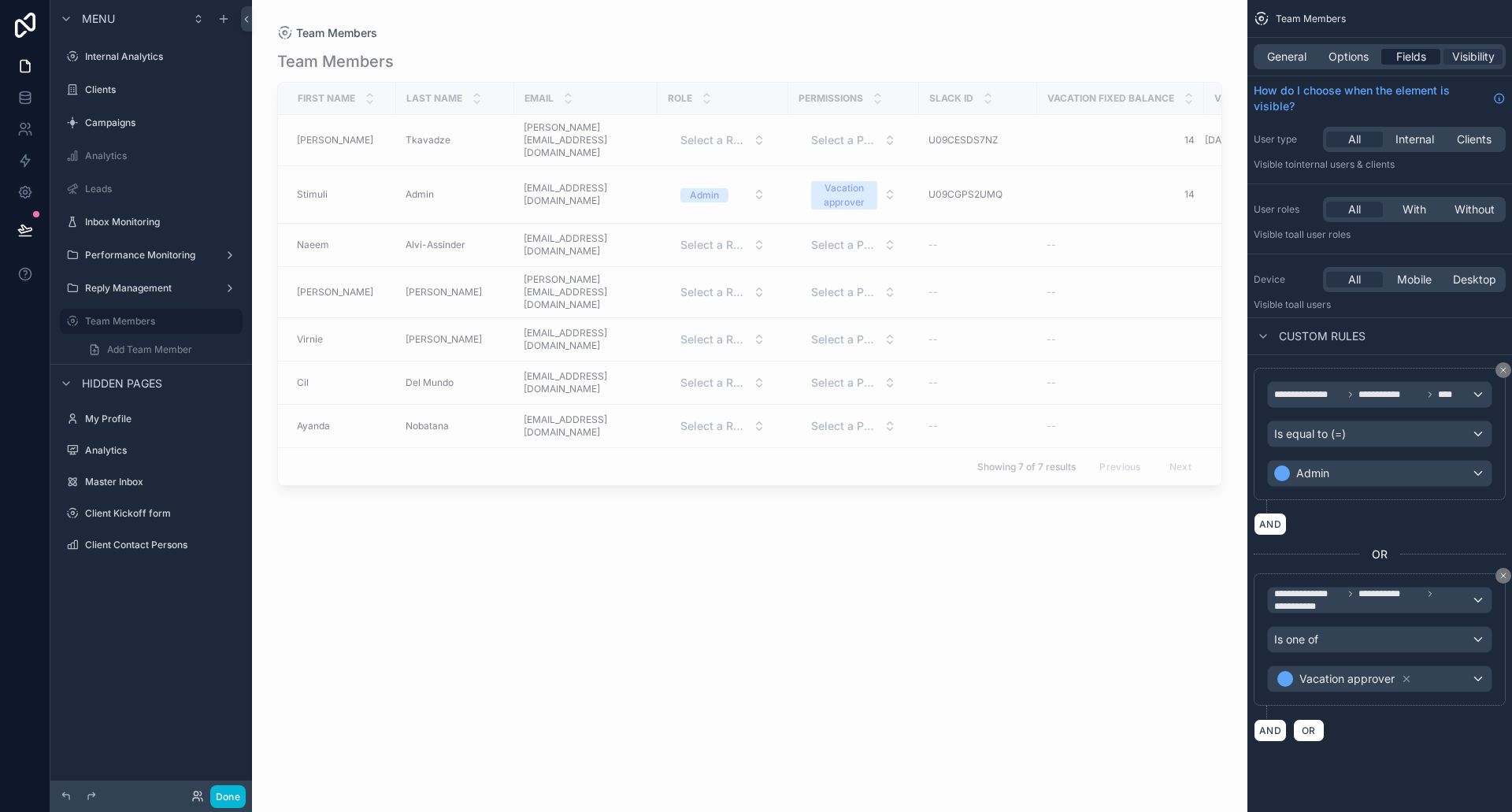
click at [1432, 61] on div "Fields" at bounding box center [1411, 57] width 59 height 15
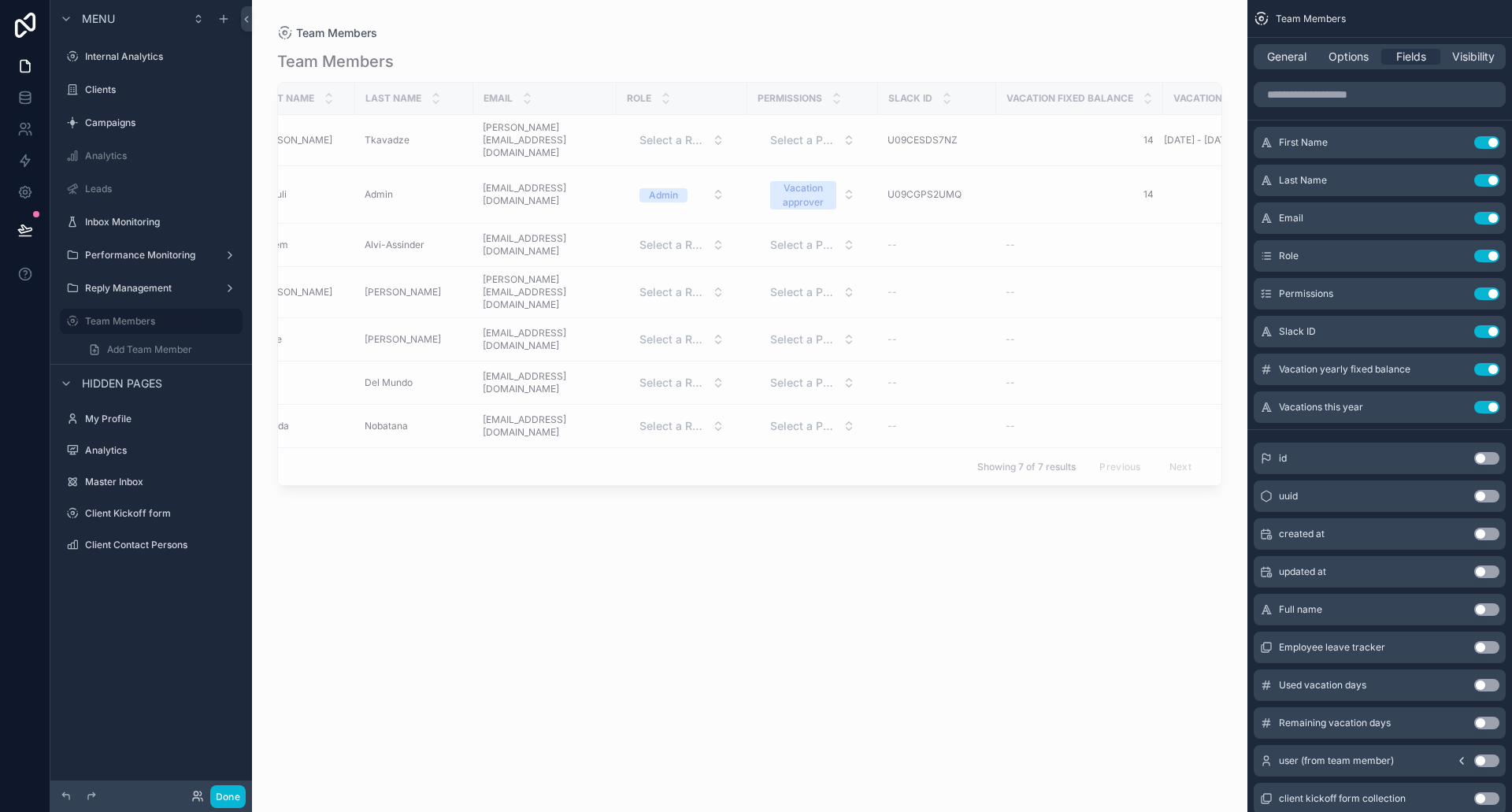
scroll to position [0, 2]
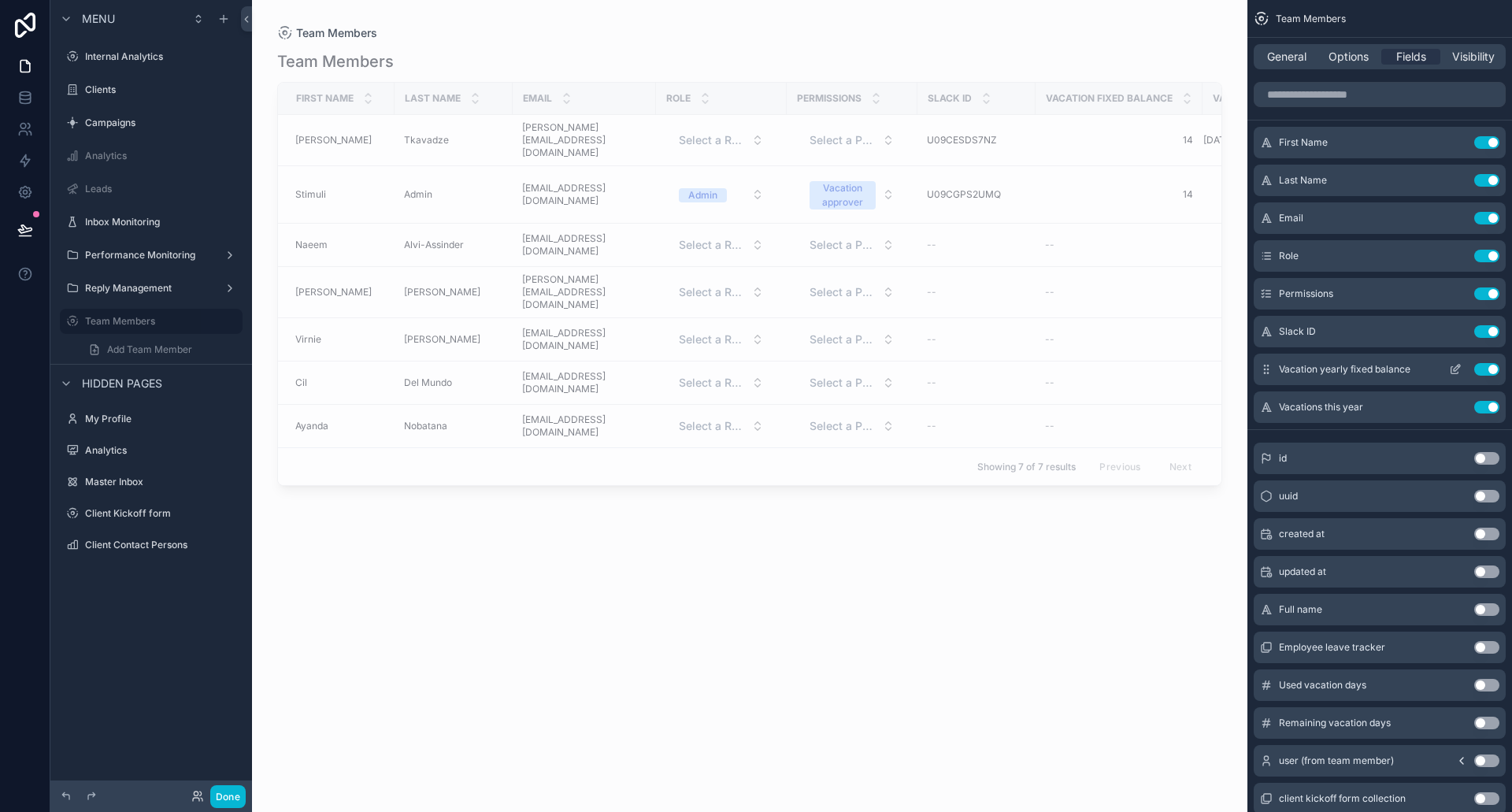
click at [1450, 369] on icon "scrollable content" at bounding box center [1455, 369] width 13 height 13
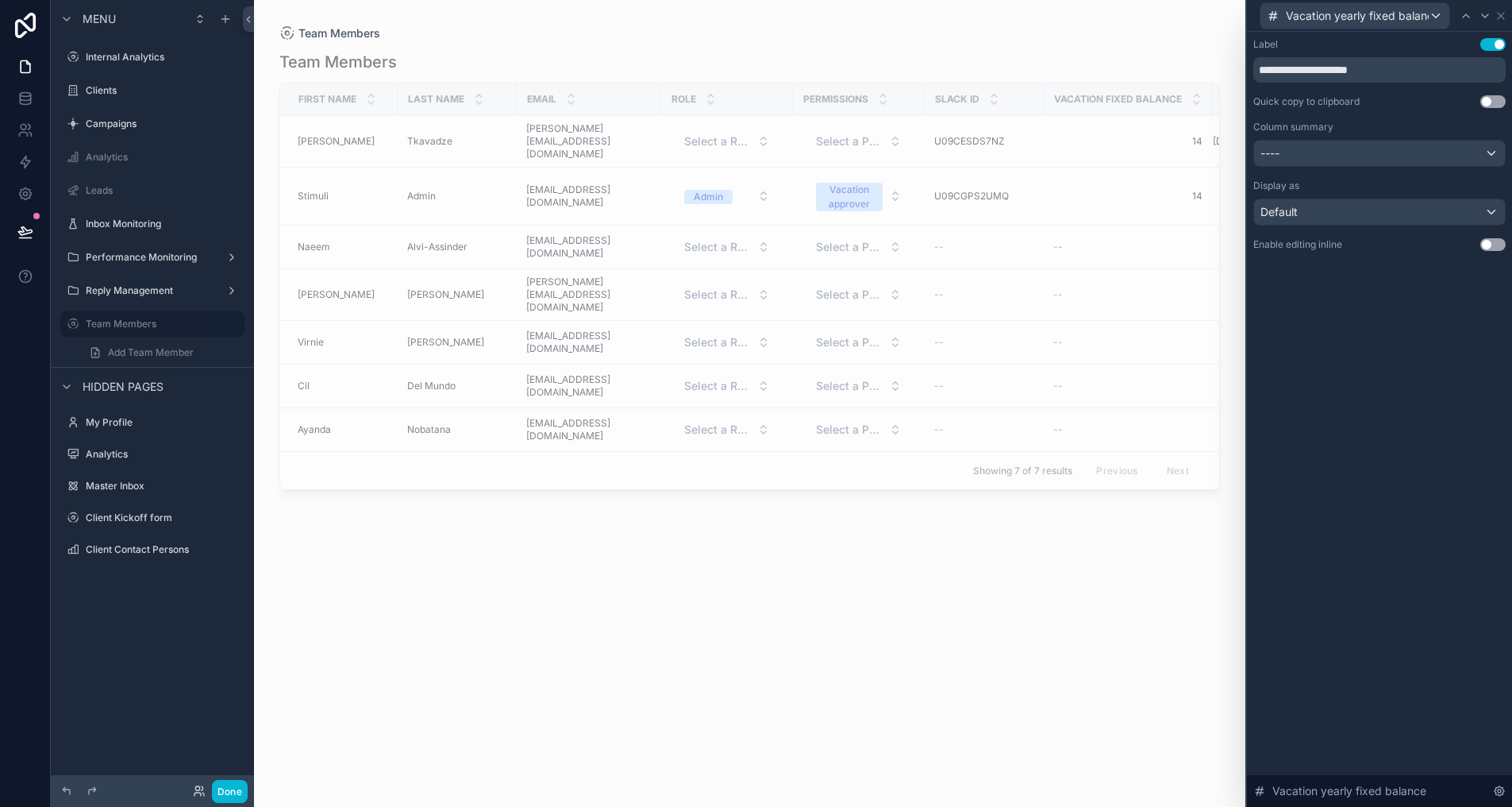
click at [1502, 248] on button "Use setting" at bounding box center [1492, 244] width 25 height 13
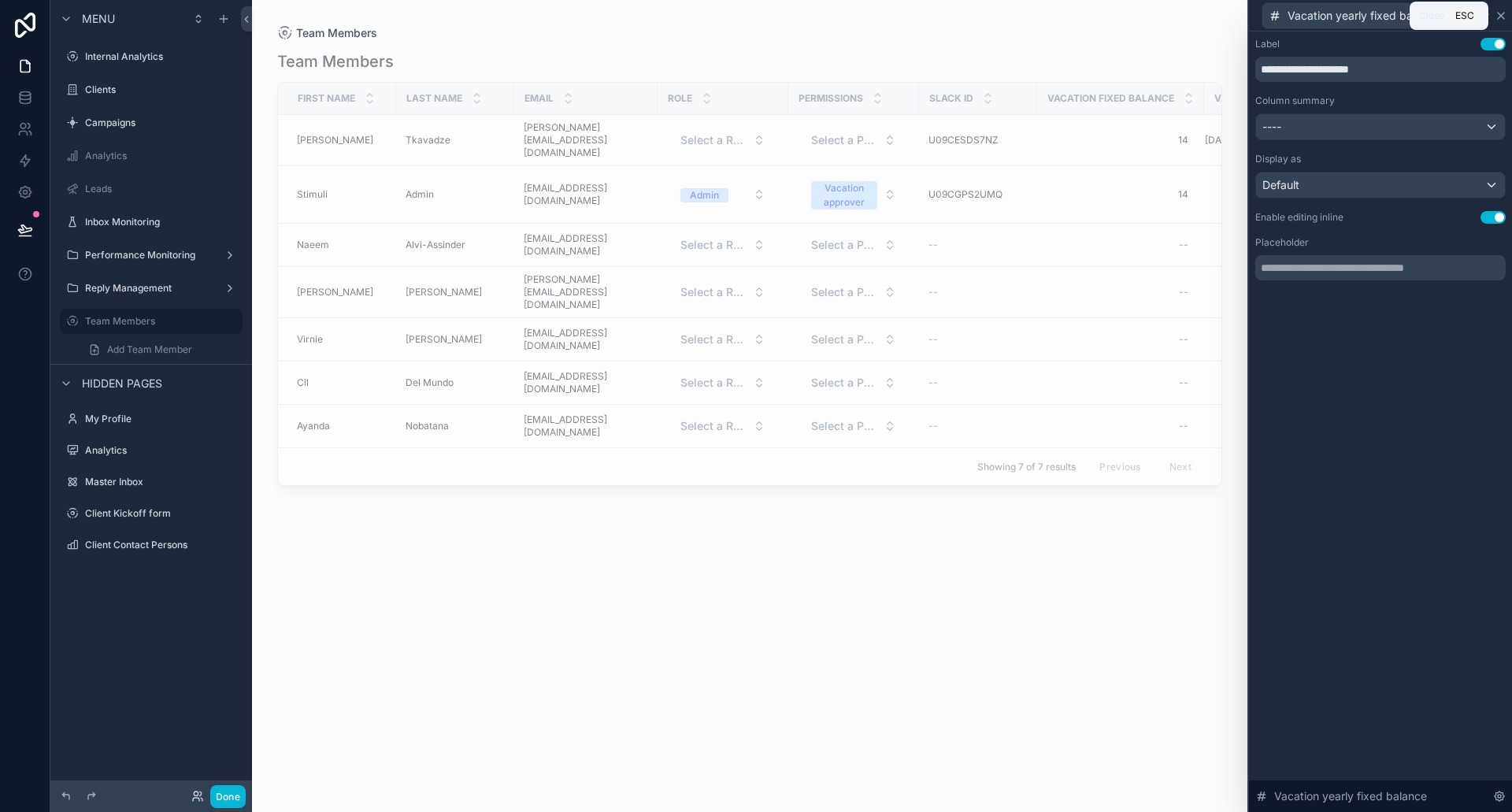
click at [1504, 15] on icon at bounding box center [1501, 15] width 13 height 13
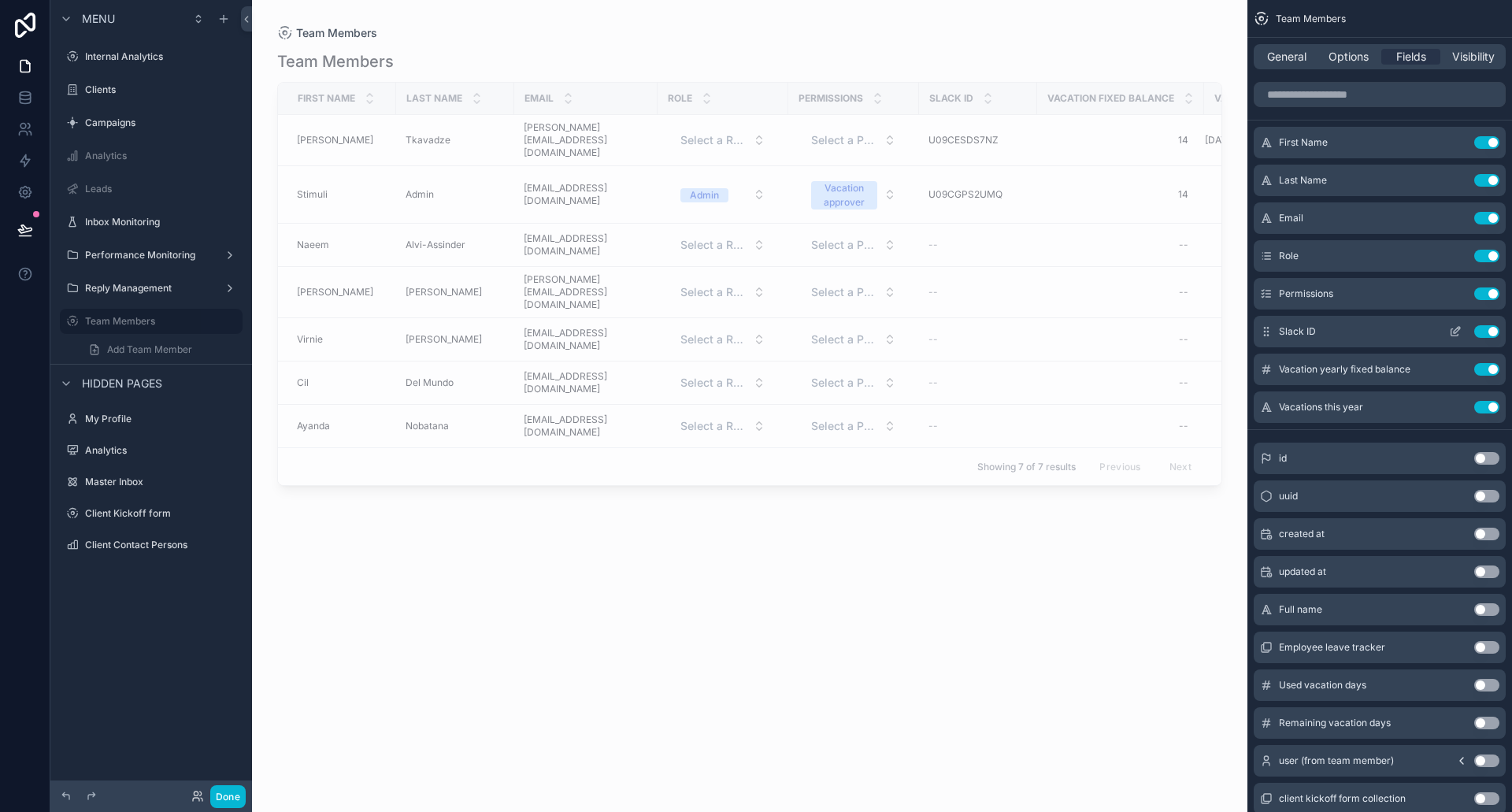
click at [1480, 329] on button "Use setting" at bounding box center [1486, 331] width 25 height 13
click at [1495, 180] on button "Use setting" at bounding box center [1486, 180] width 25 height 13
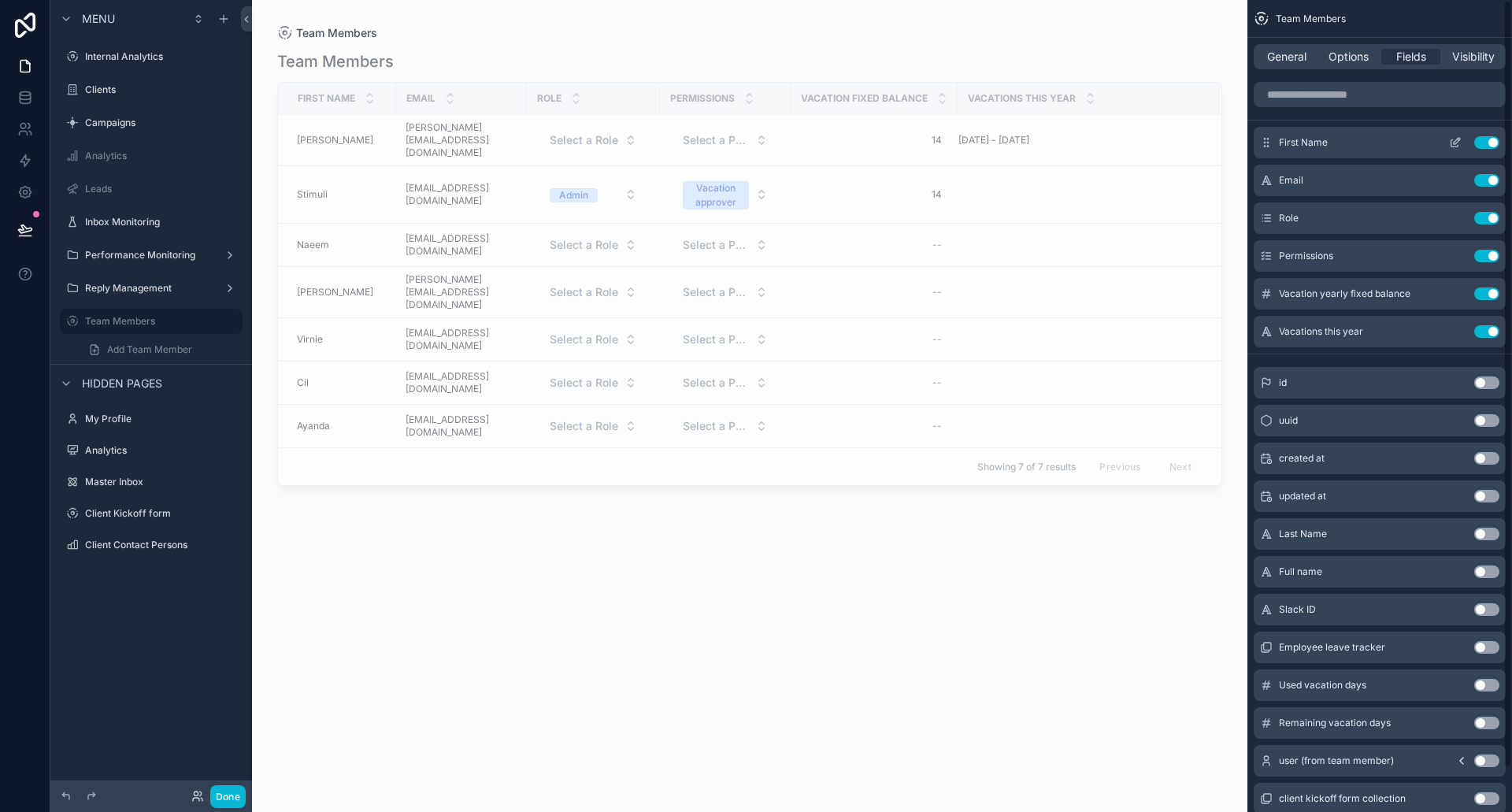
click at [1491, 142] on button "Use setting" at bounding box center [1486, 142] width 25 height 13
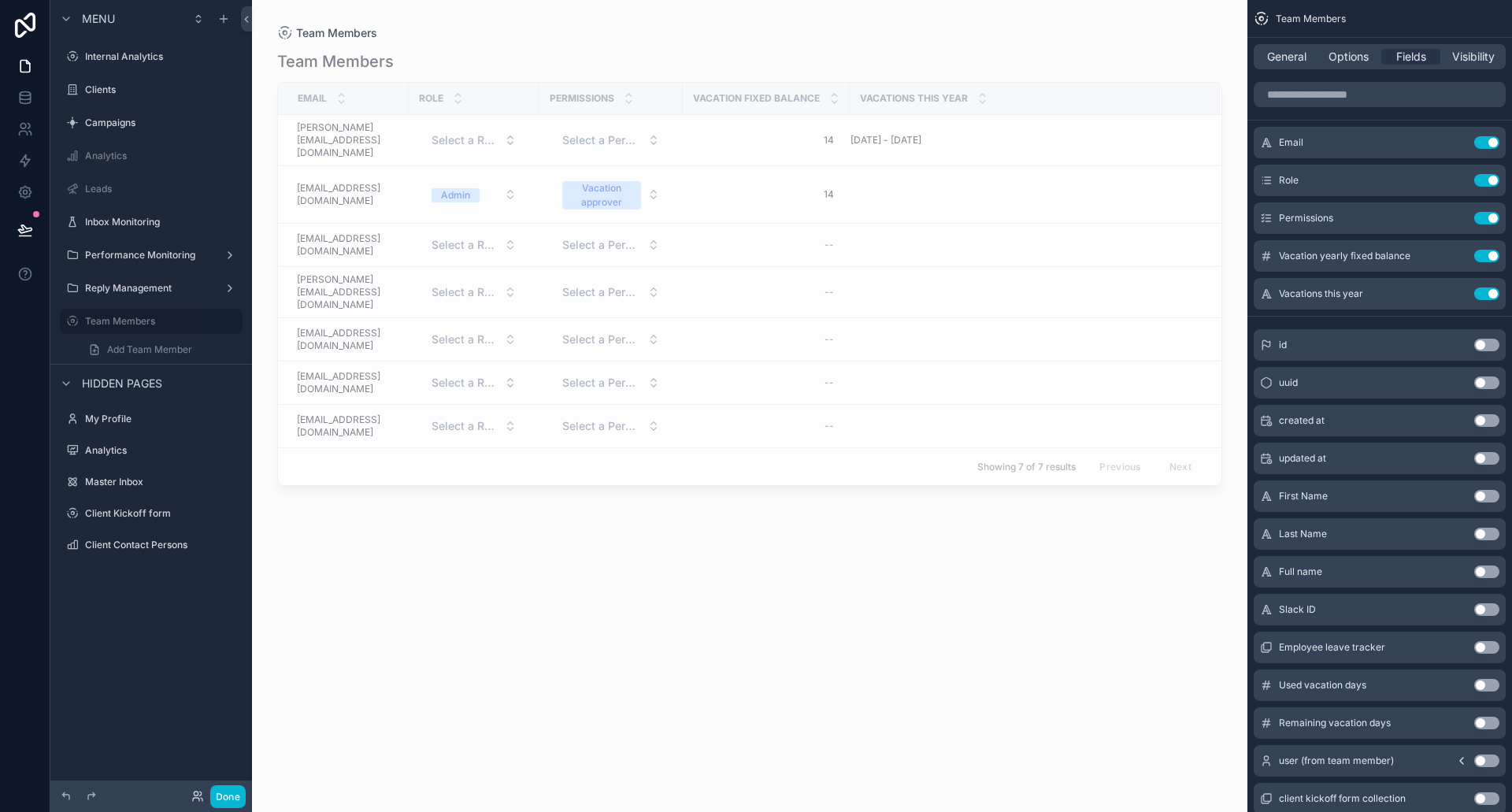
click at [1488, 566] on button "Use setting" at bounding box center [1486, 572] width 25 height 13
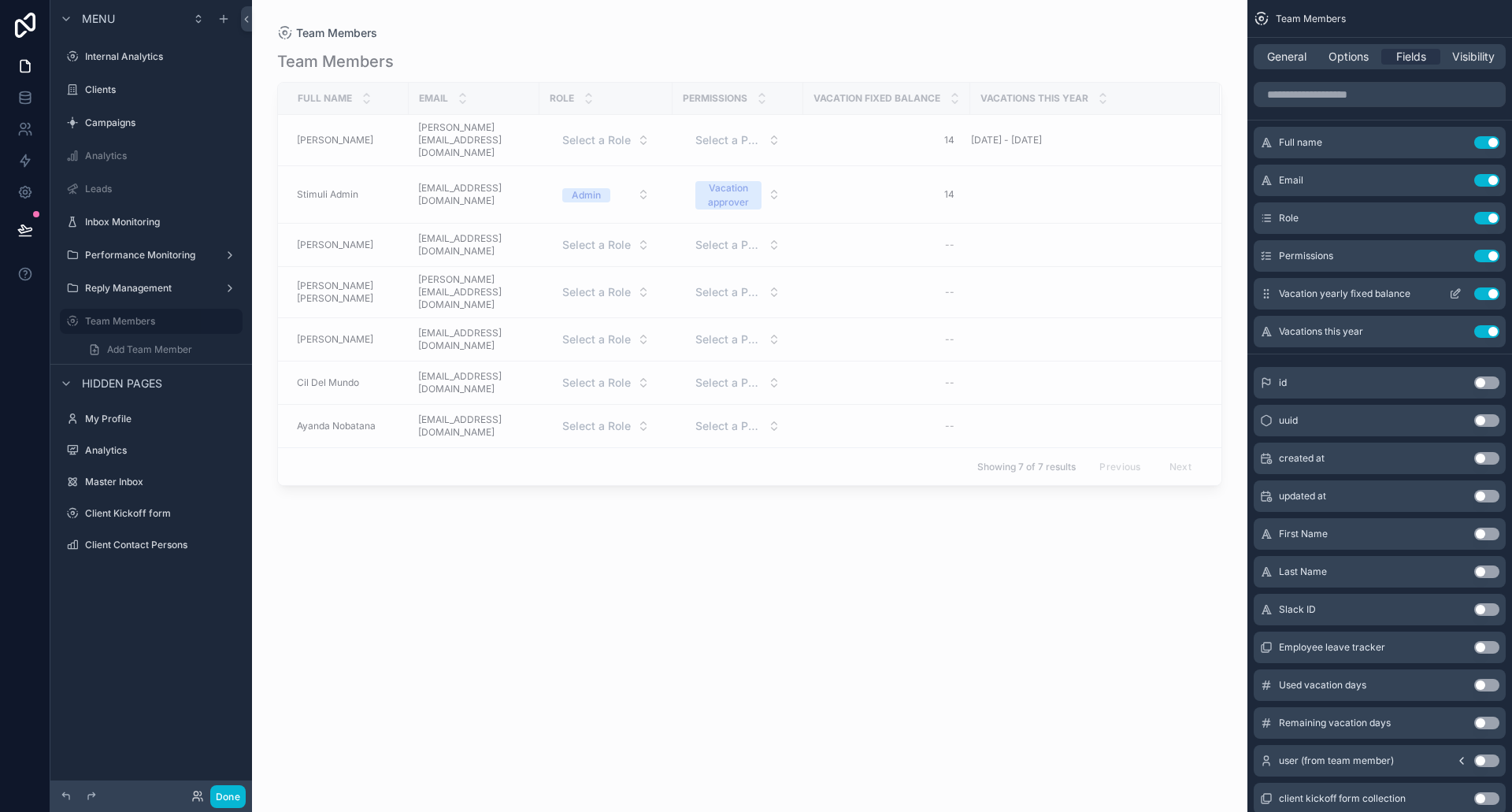
click at [1453, 292] on icon "scrollable content" at bounding box center [1455, 295] width 7 height 7
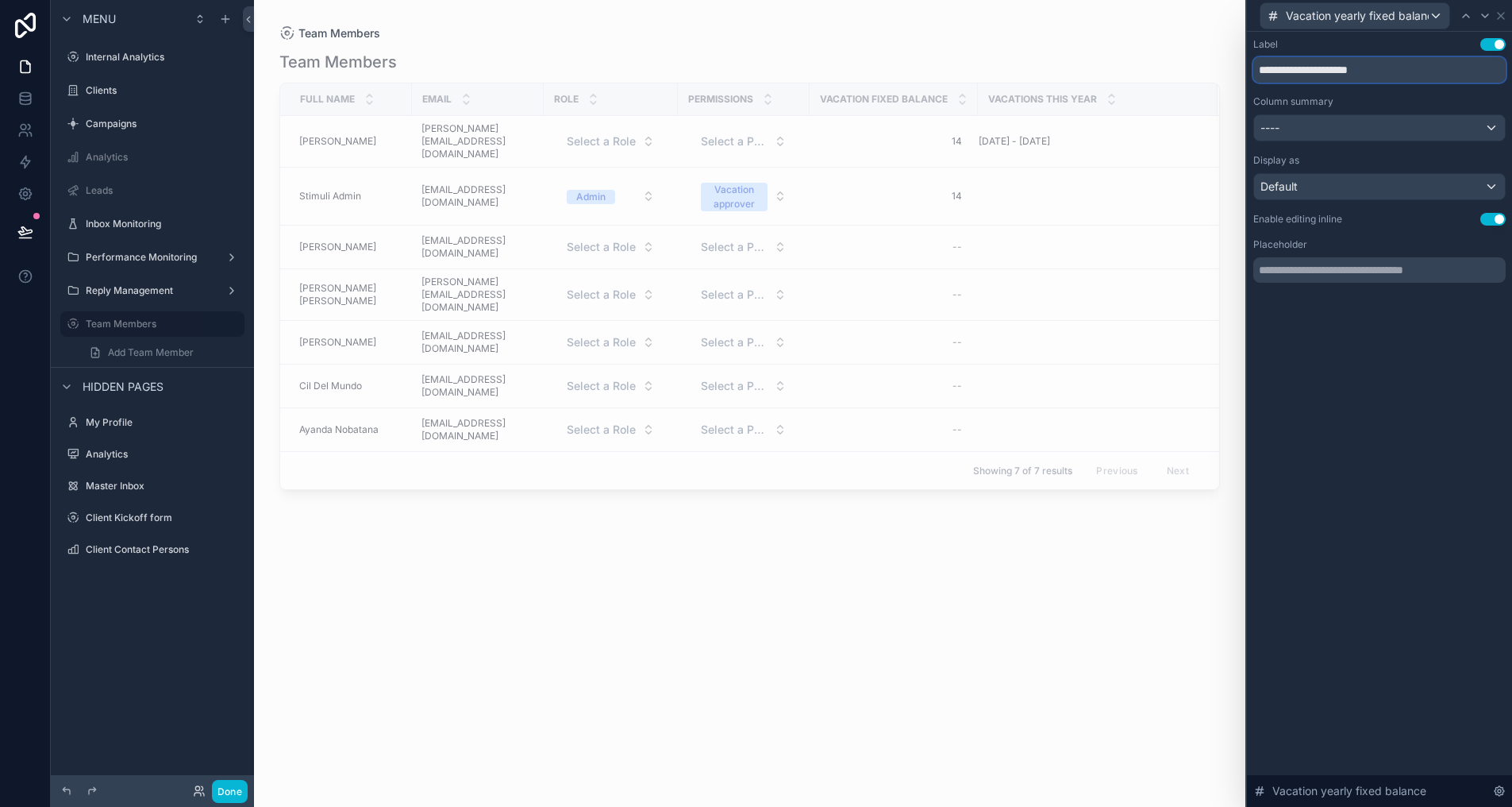
click at [1322, 71] on input "**********" at bounding box center [1379, 69] width 252 height 25
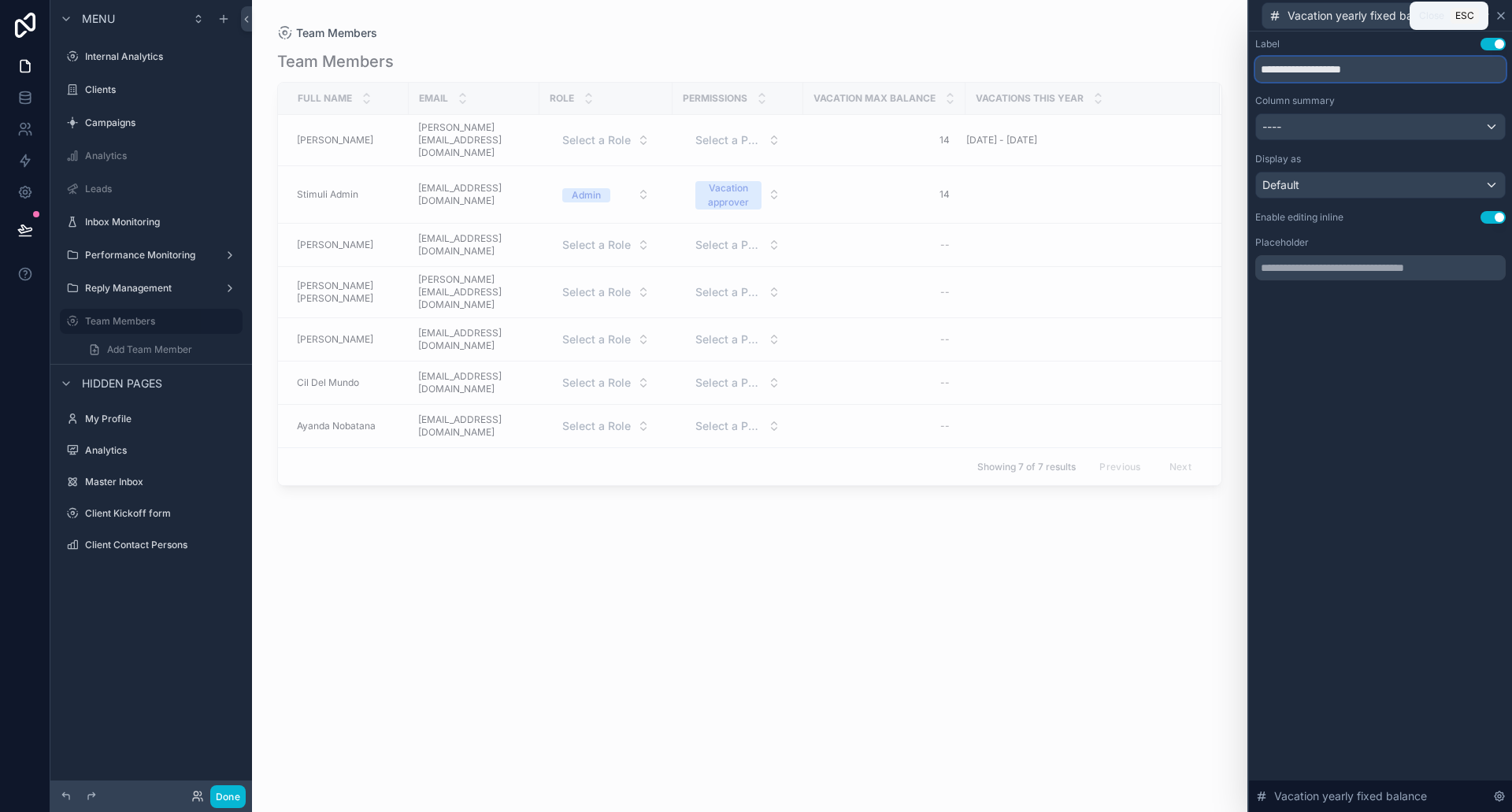
type input "**********"
click at [1501, 16] on icon at bounding box center [1501, 15] width 13 height 13
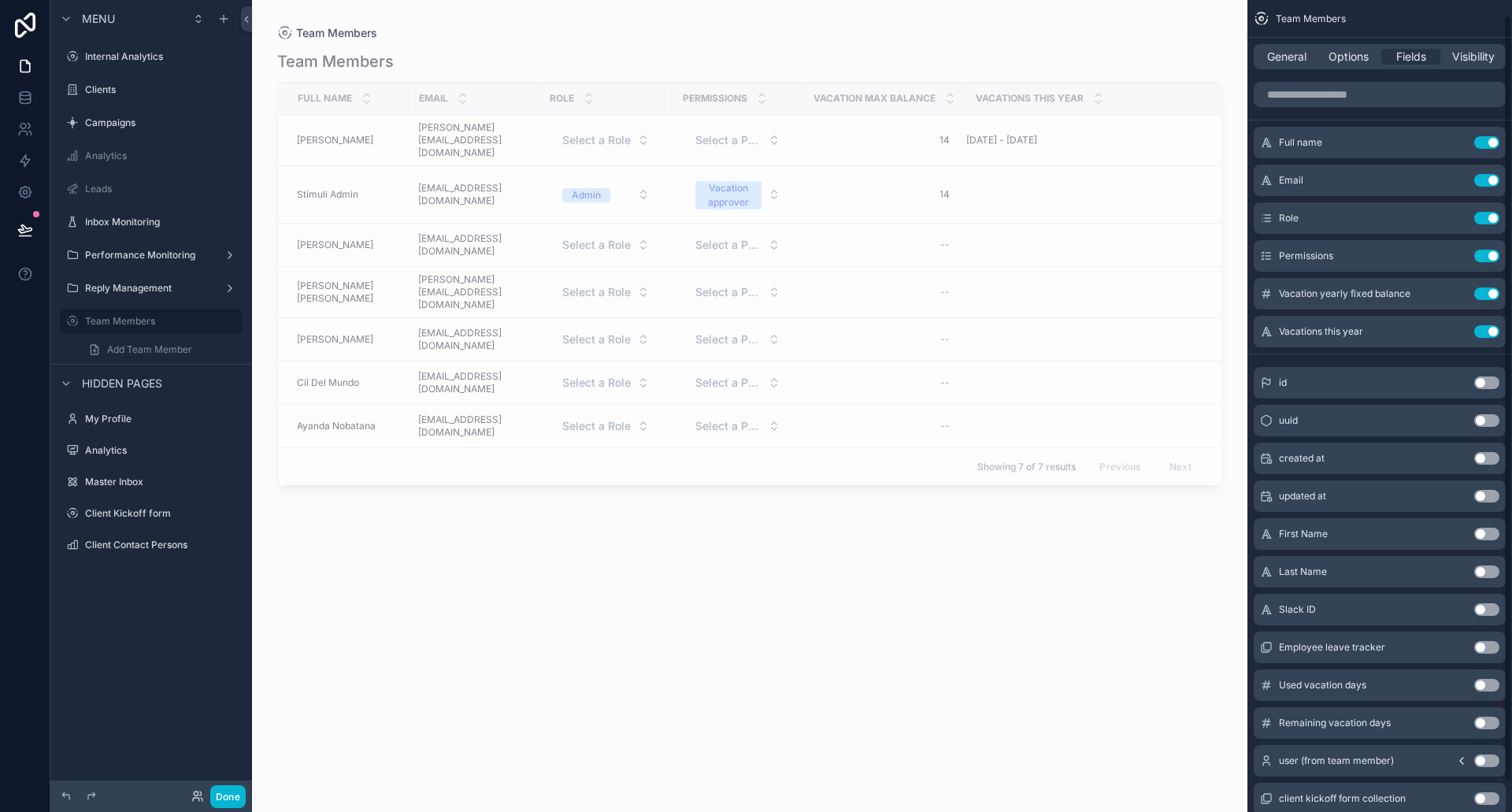
scroll to position [46, 0]
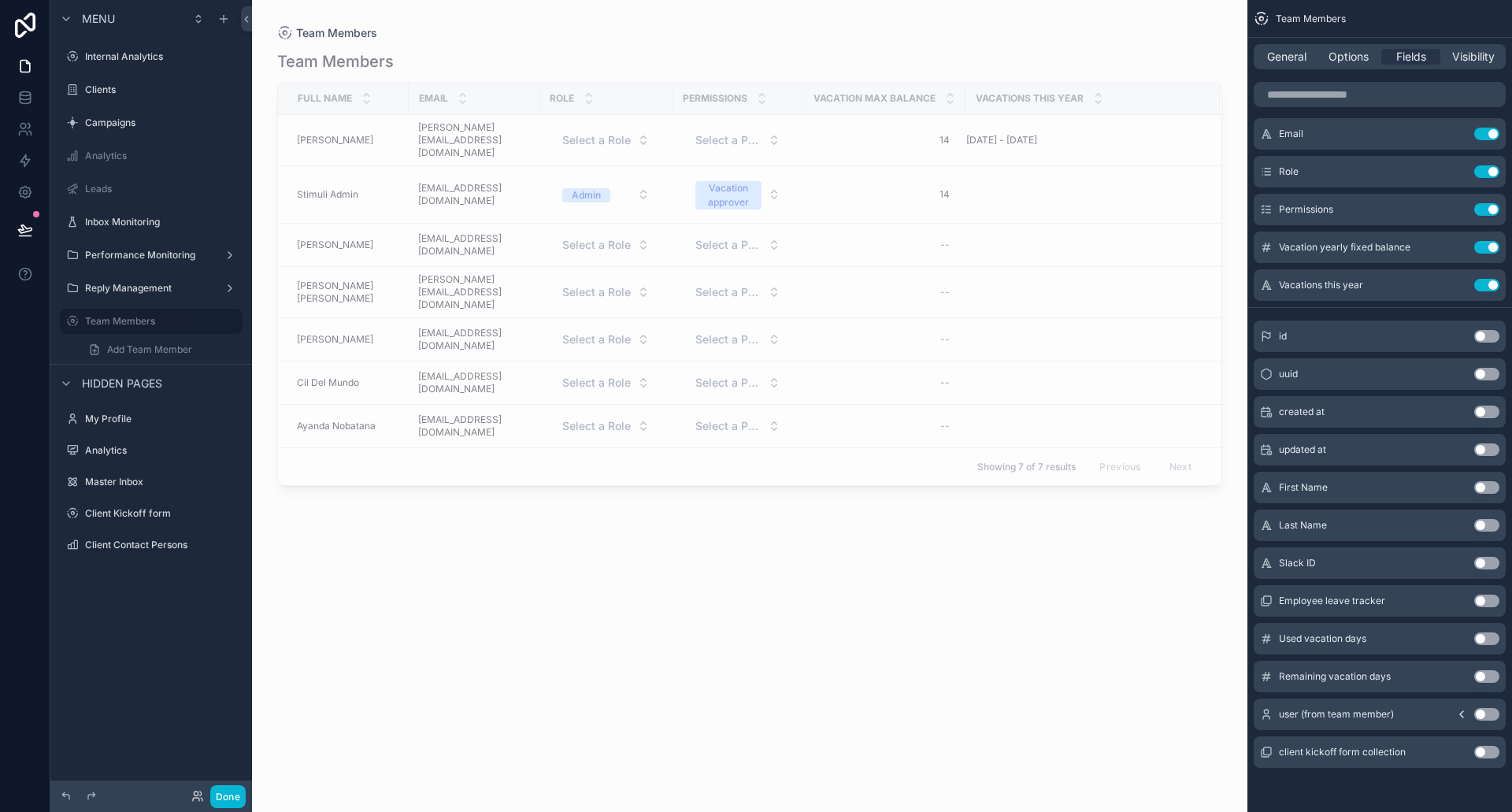
click at [1481, 639] on button "Use setting" at bounding box center [1486, 639] width 25 height 13
click at [1479, 676] on button "Use setting" at bounding box center [1486, 676] width 25 height 13
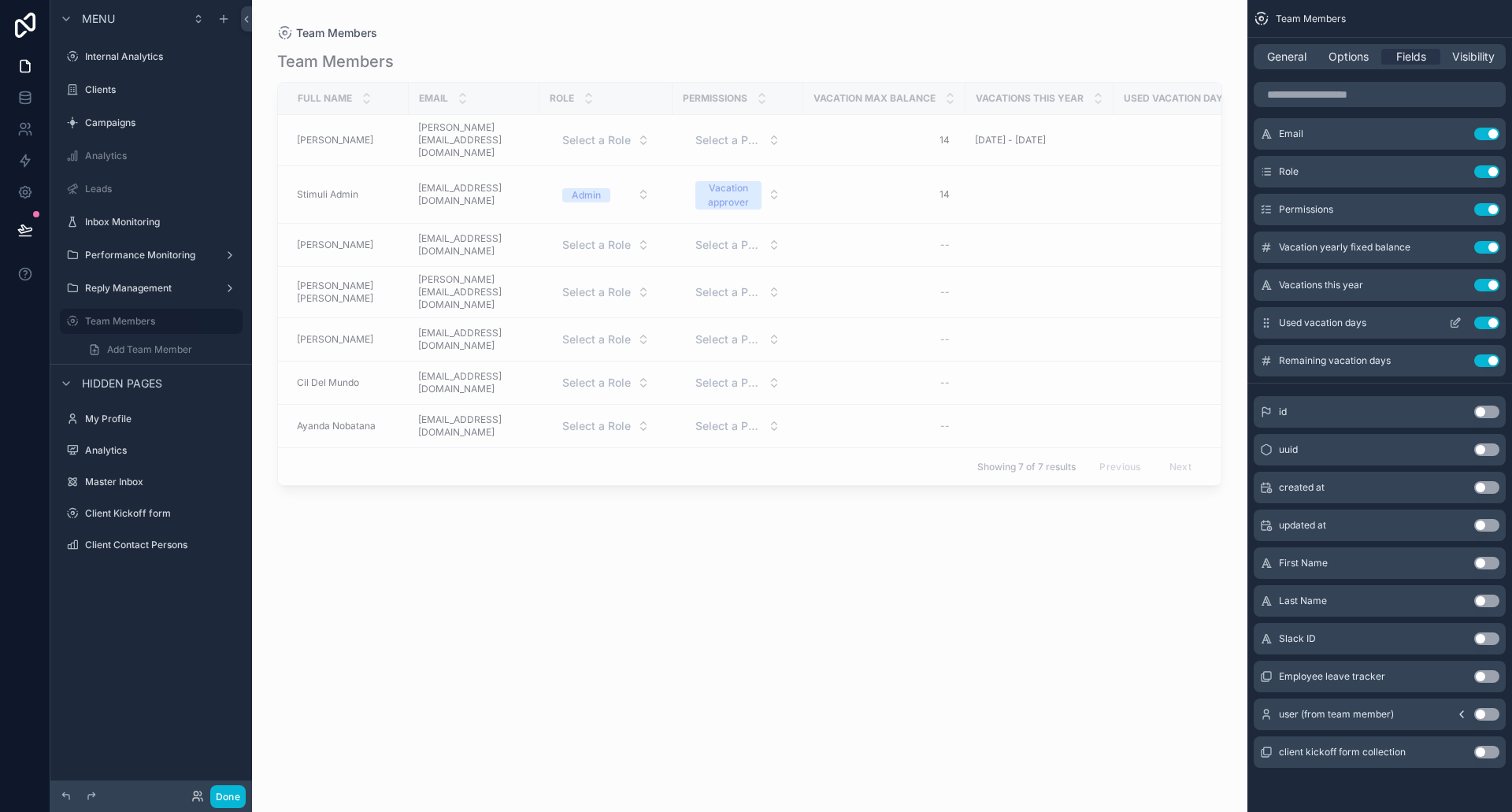
click at [1479, 321] on button "Use setting" at bounding box center [1486, 323] width 25 height 13
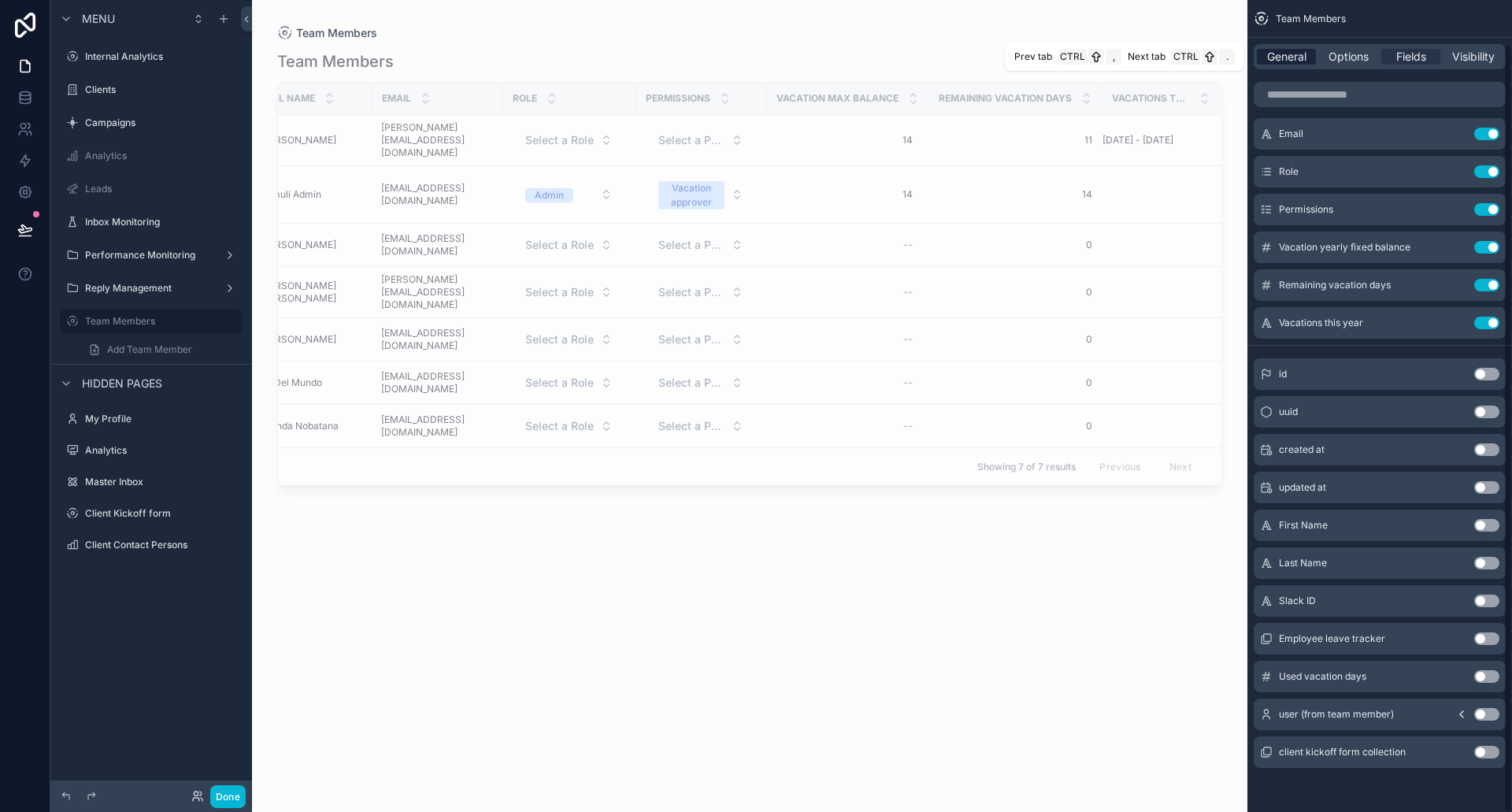
click at [1296, 54] on span "General" at bounding box center [1287, 57] width 39 height 15
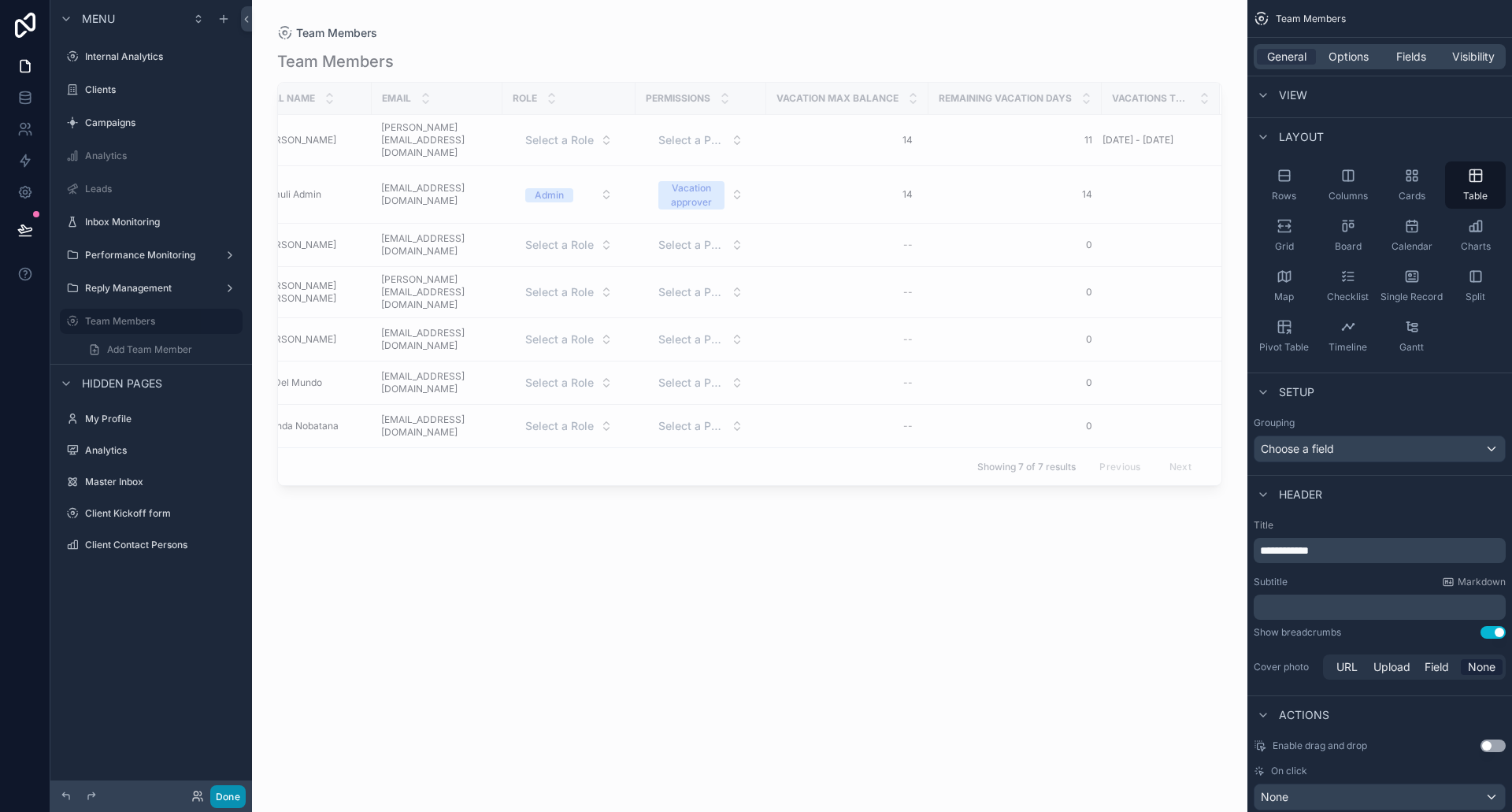
click at [233, 791] on button "Done" at bounding box center [227, 797] width 35 height 23
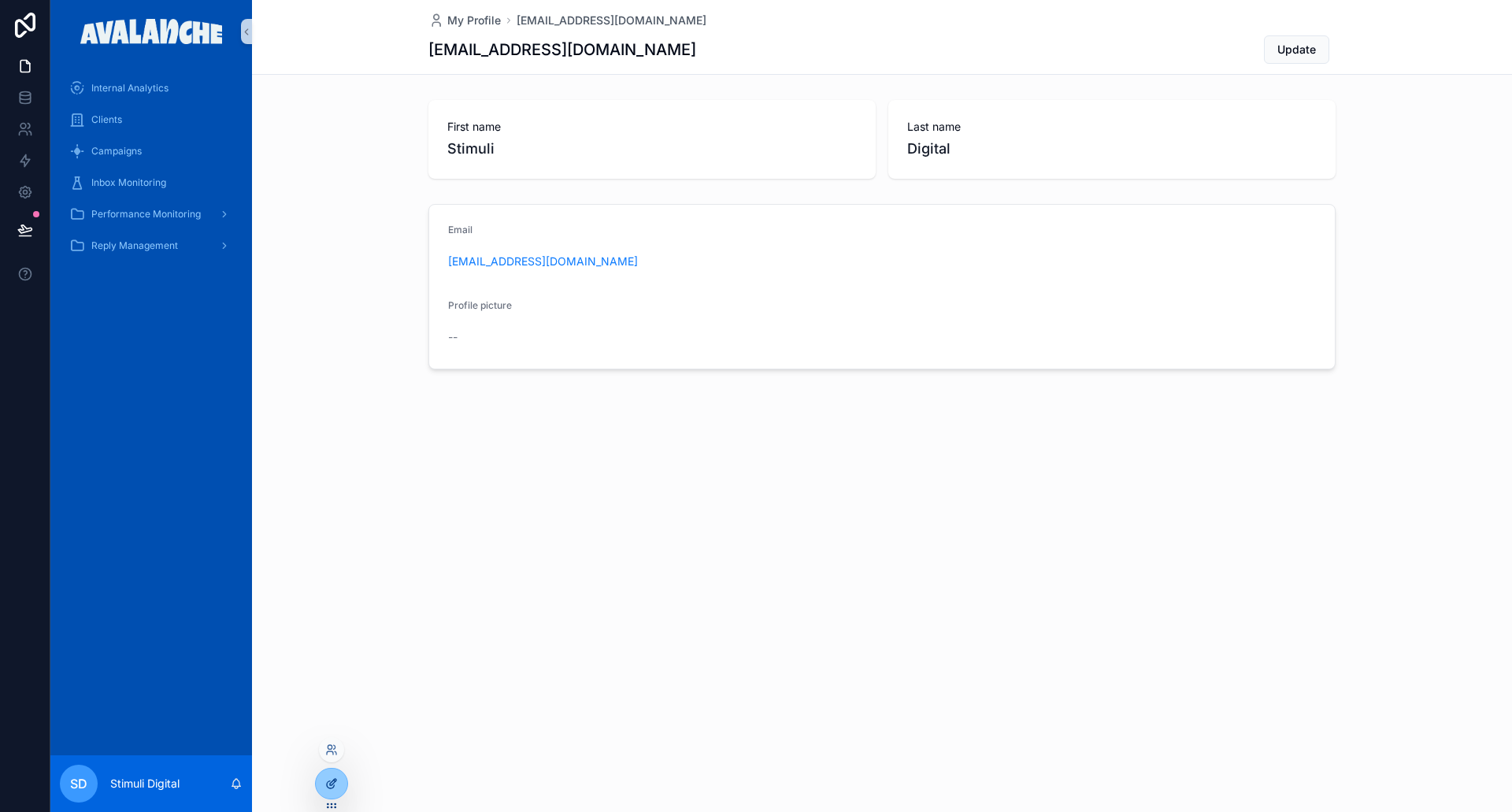
click at [336, 784] on icon at bounding box center [331, 784] width 13 height 13
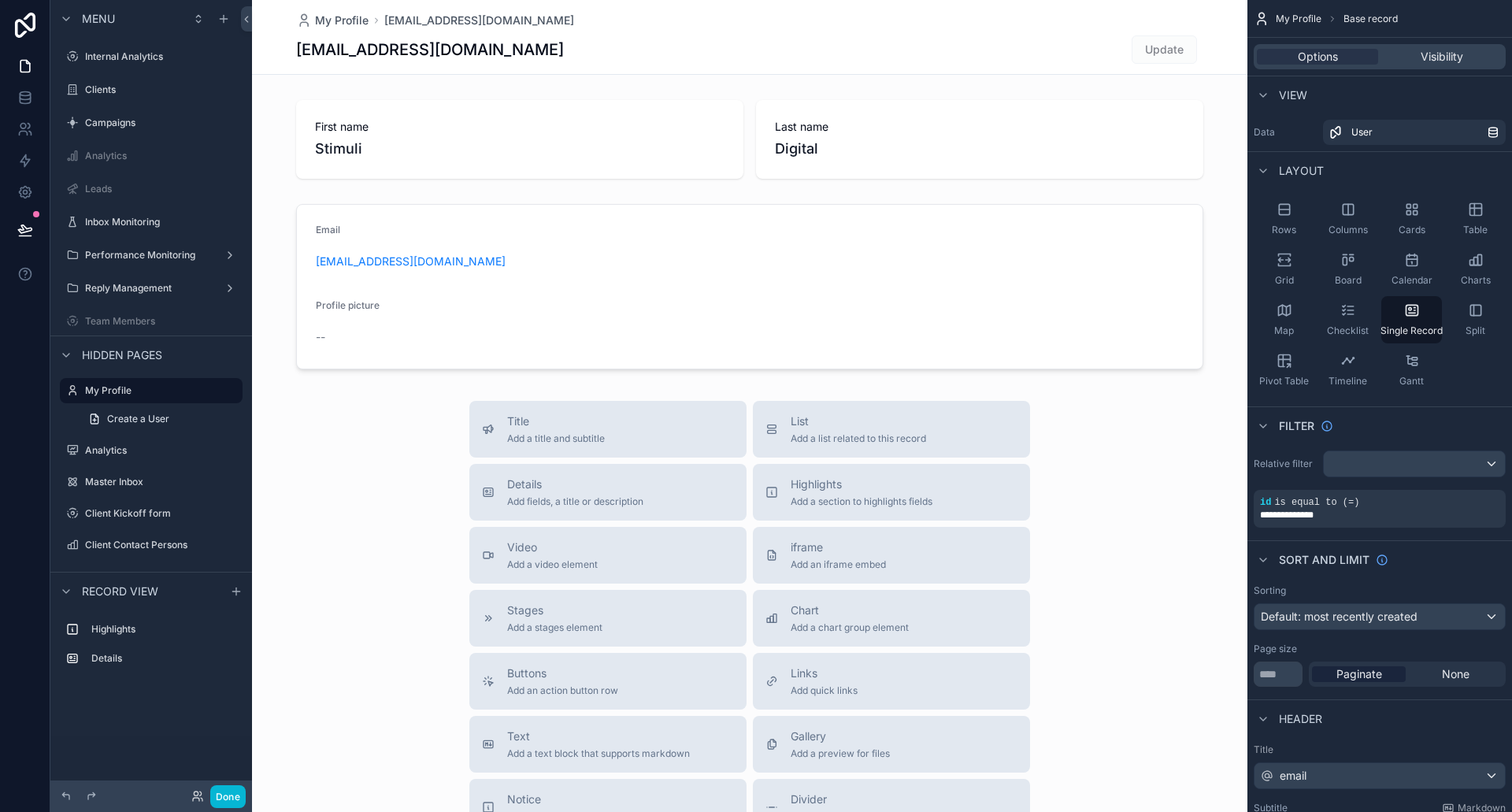
click at [197, 789] on div "Done" at bounding box center [214, 797] width 63 height 23
click at [197, 793] on icon at bounding box center [197, 797] width 13 height 13
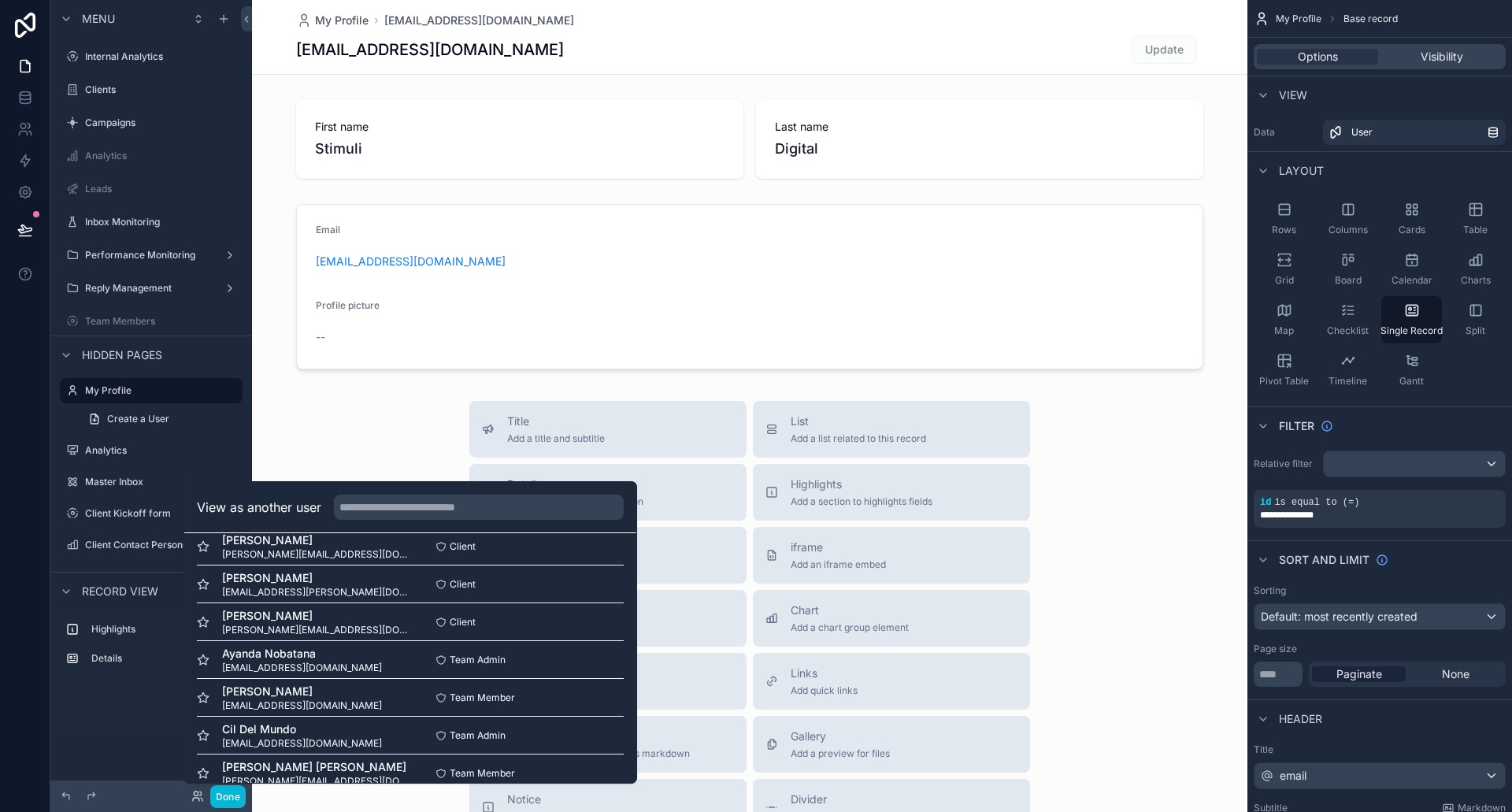
scroll to position [683, 0]
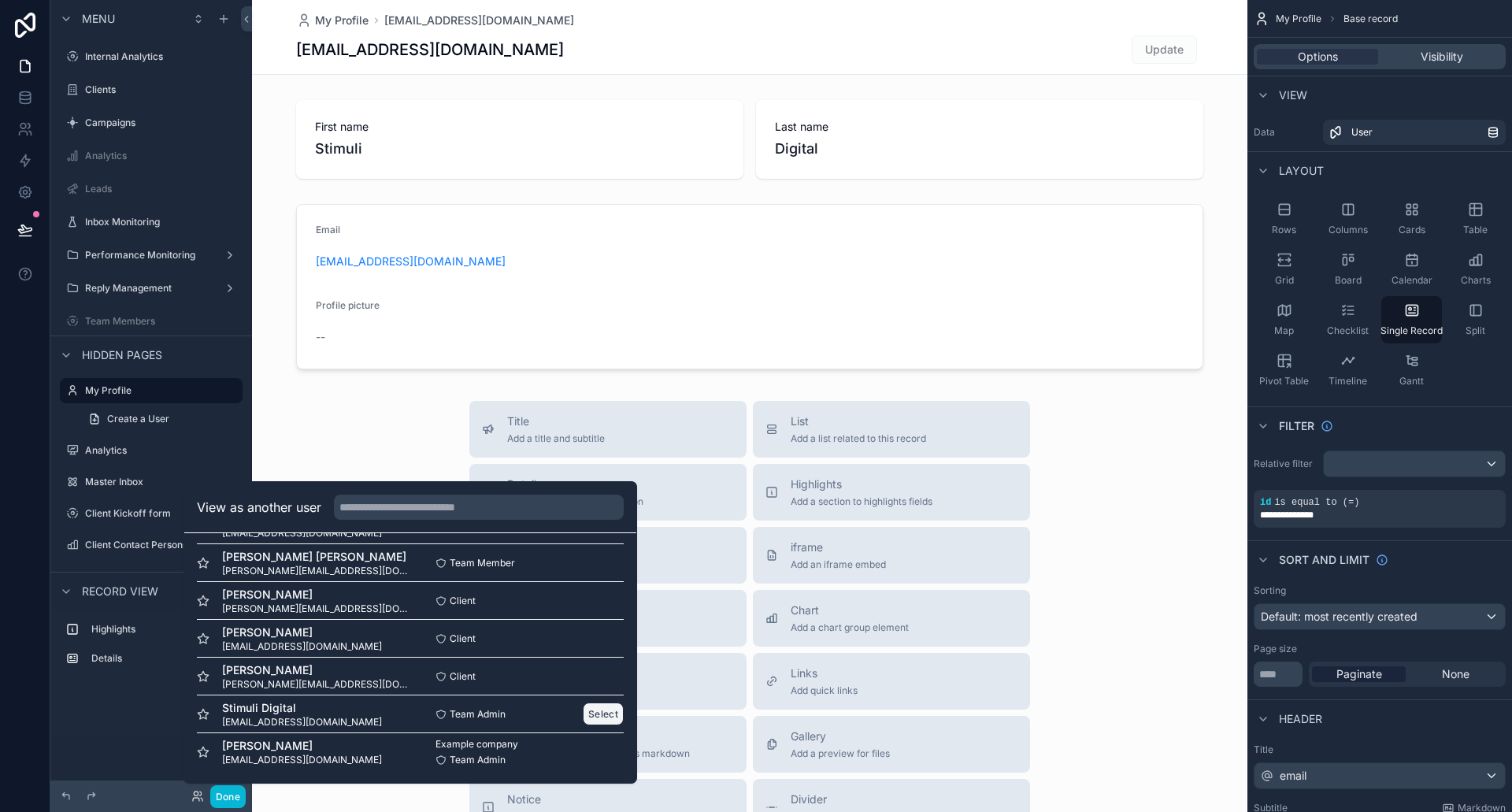
click at [597, 712] on button "Select" at bounding box center [603, 714] width 41 height 23
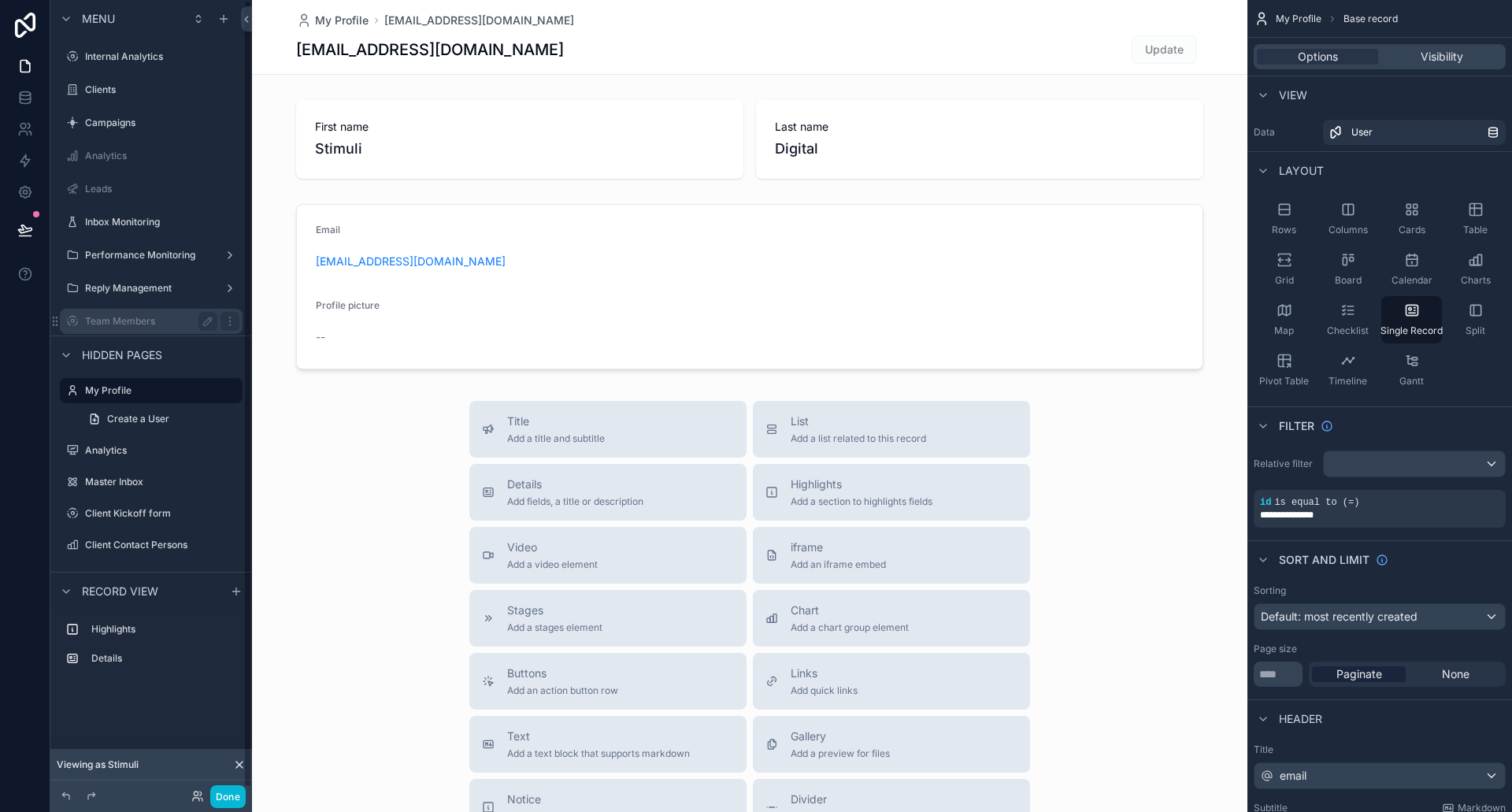
click at [130, 321] on label "Team Members" at bounding box center [148, 321] width 126 height 13
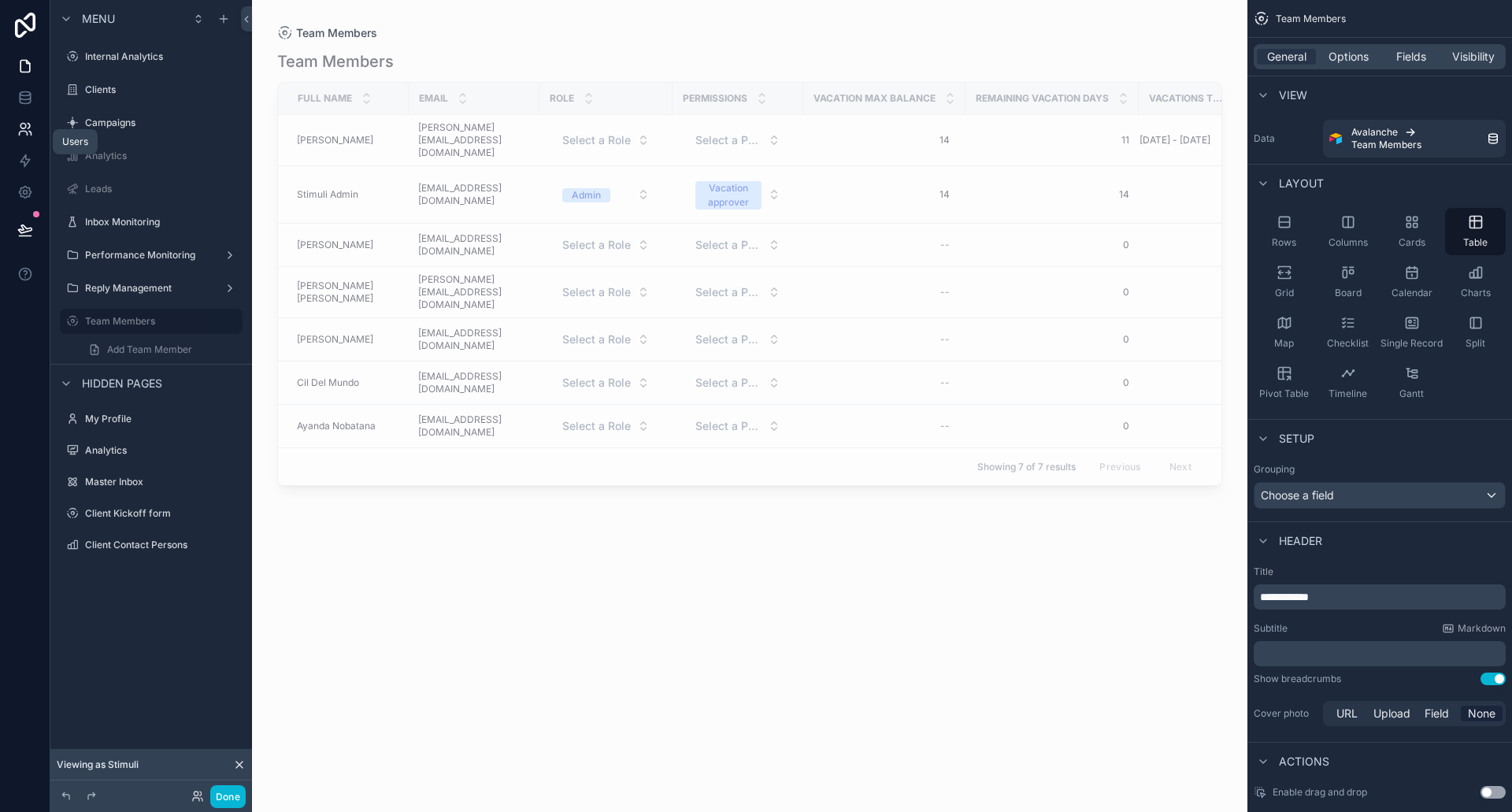
click at [21, 120] on link at bounding box center [25, 129] width 50 height 32
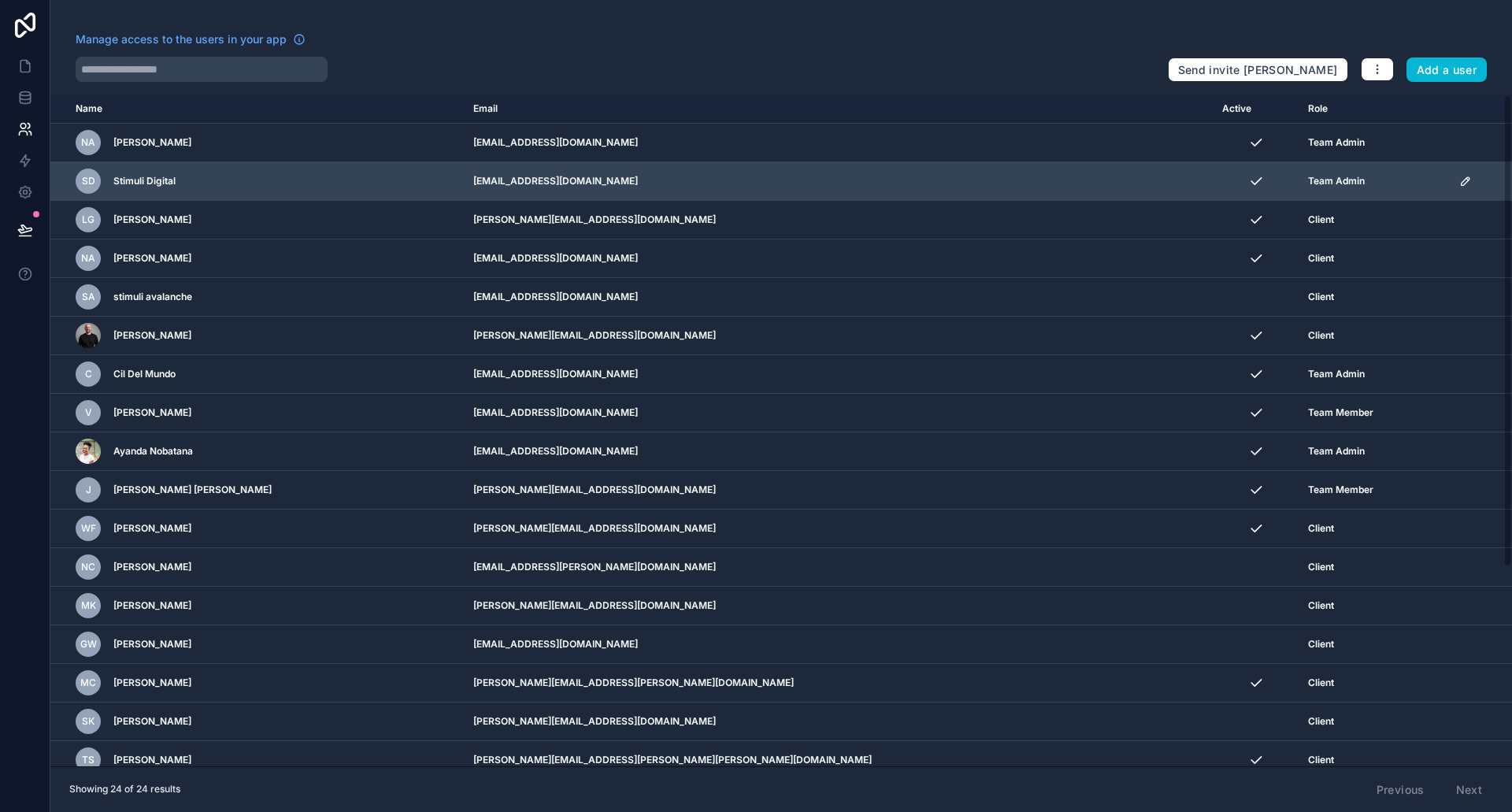
click at [1450, 179] on td "scrollable content" at bounding box center [1481, 181] width 63 height 39
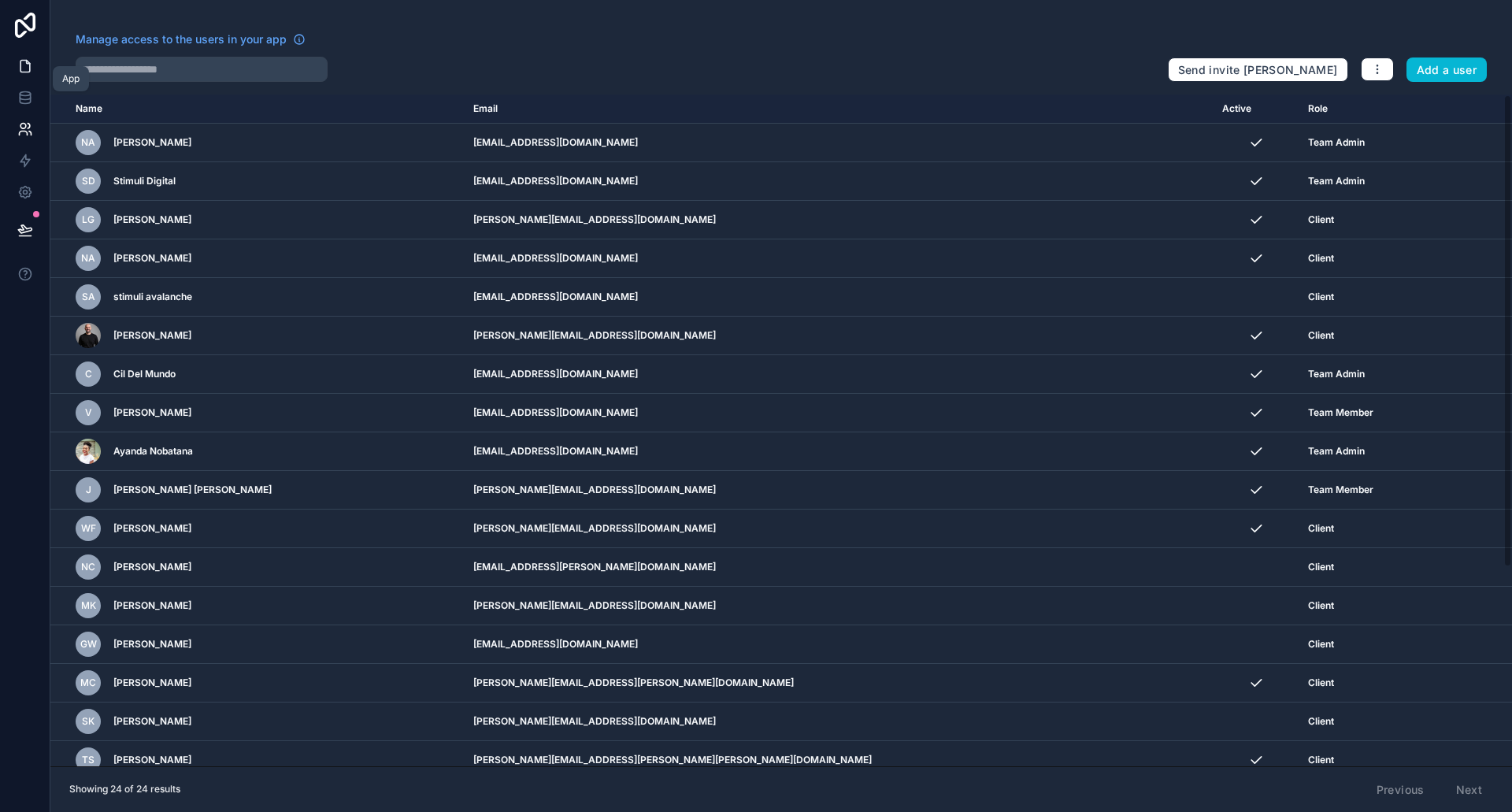
click at [21, 68] on icon at bounding box center [25, 67] width 9 height 12
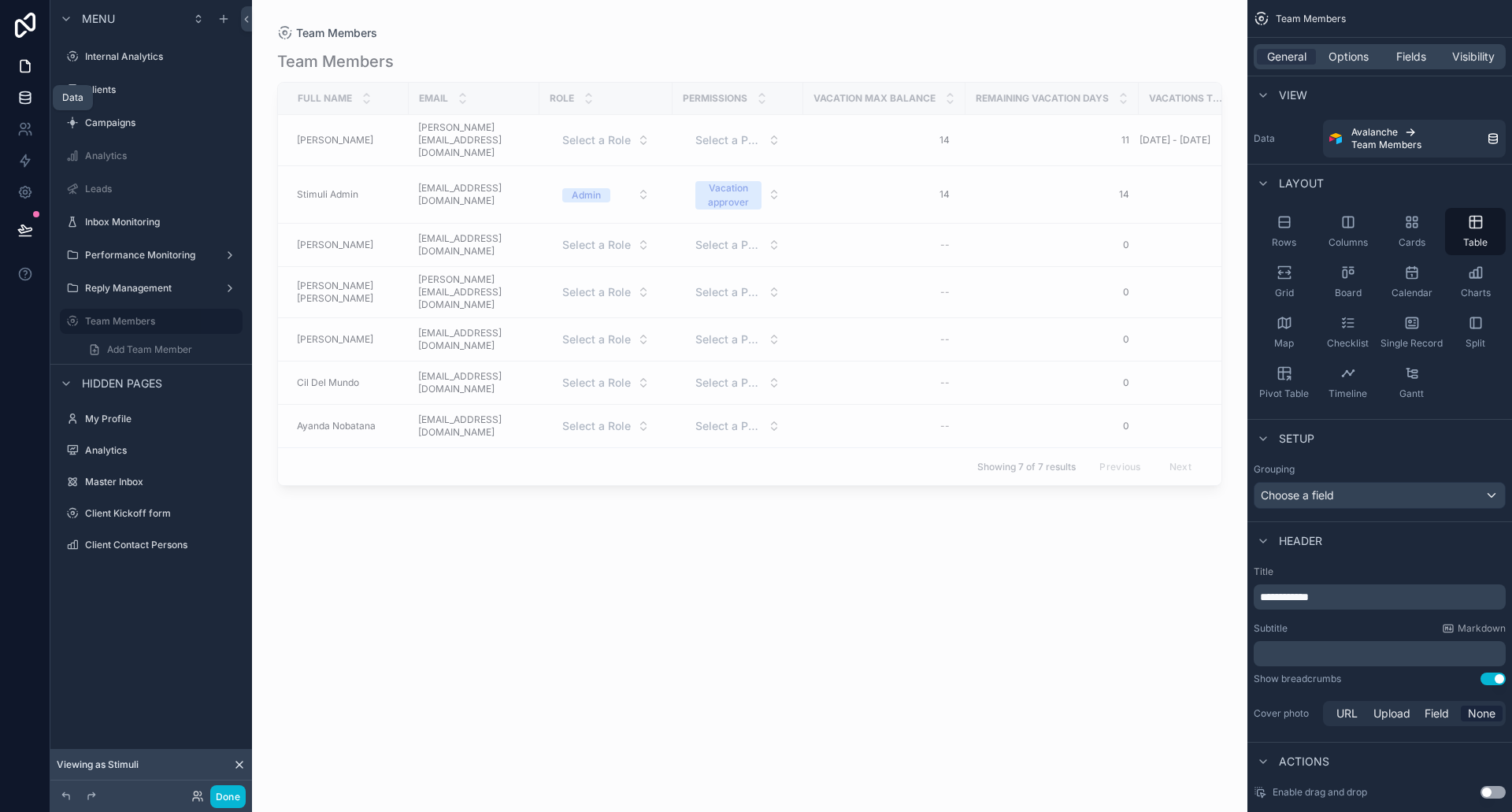
click at [17, 96] on icon at bounding box center [25, 98] width 15 height 15
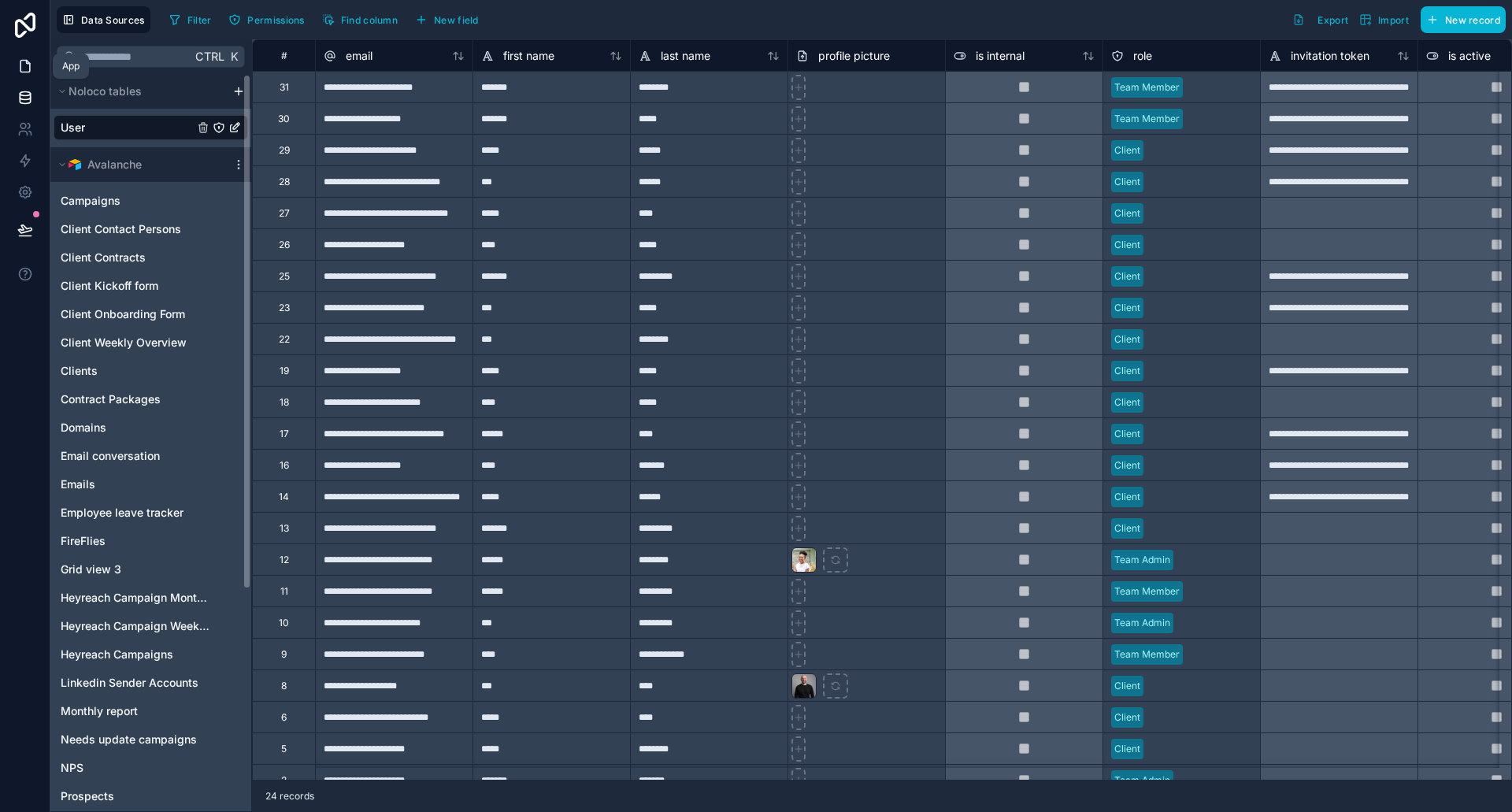
click at [33, 63] on link at bounding box center [25, 66] width 50 height 32
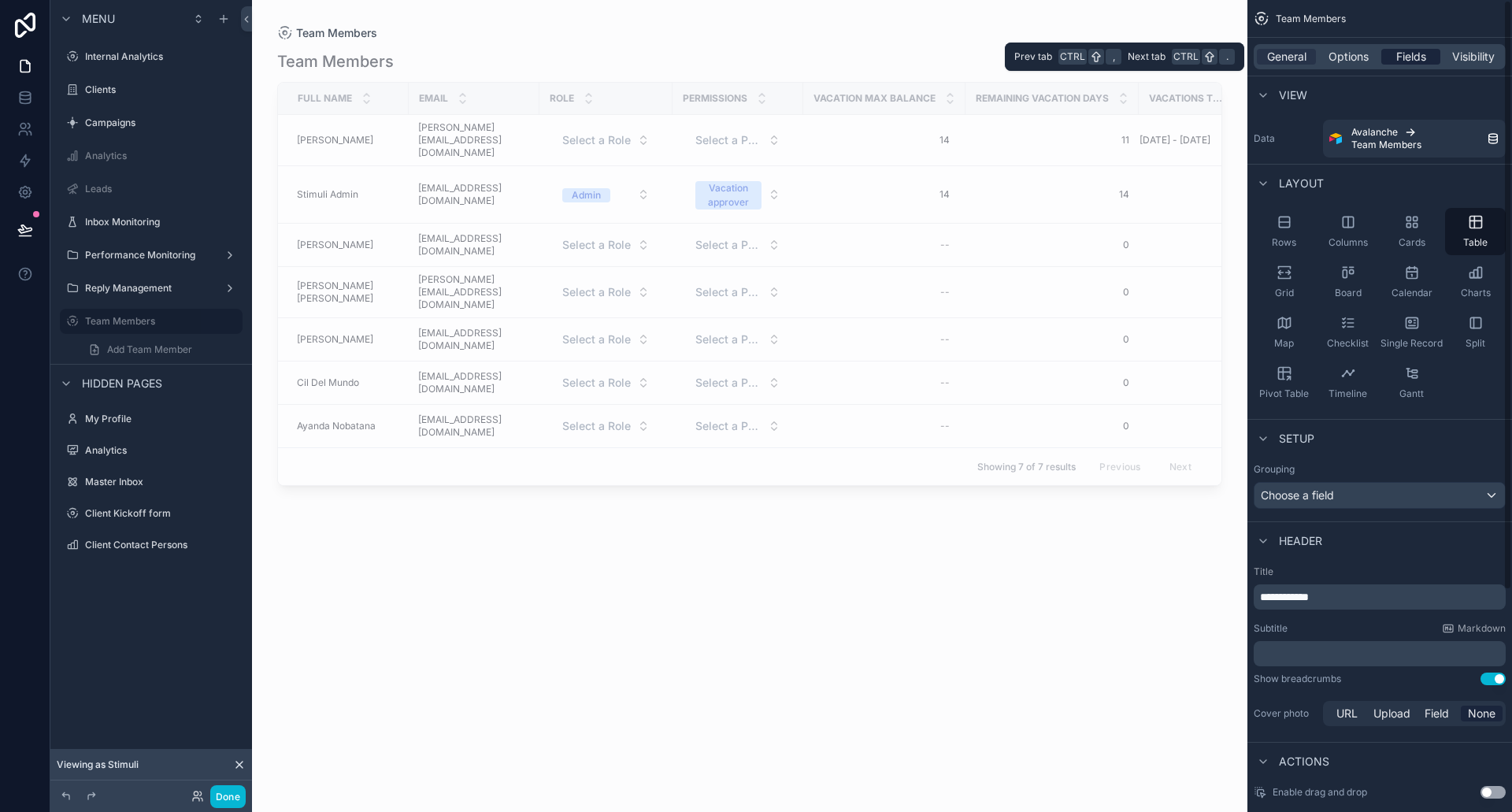
click at [1420, 53] on span "Fields" at bounding box center [1411, 57] width 30 height 15
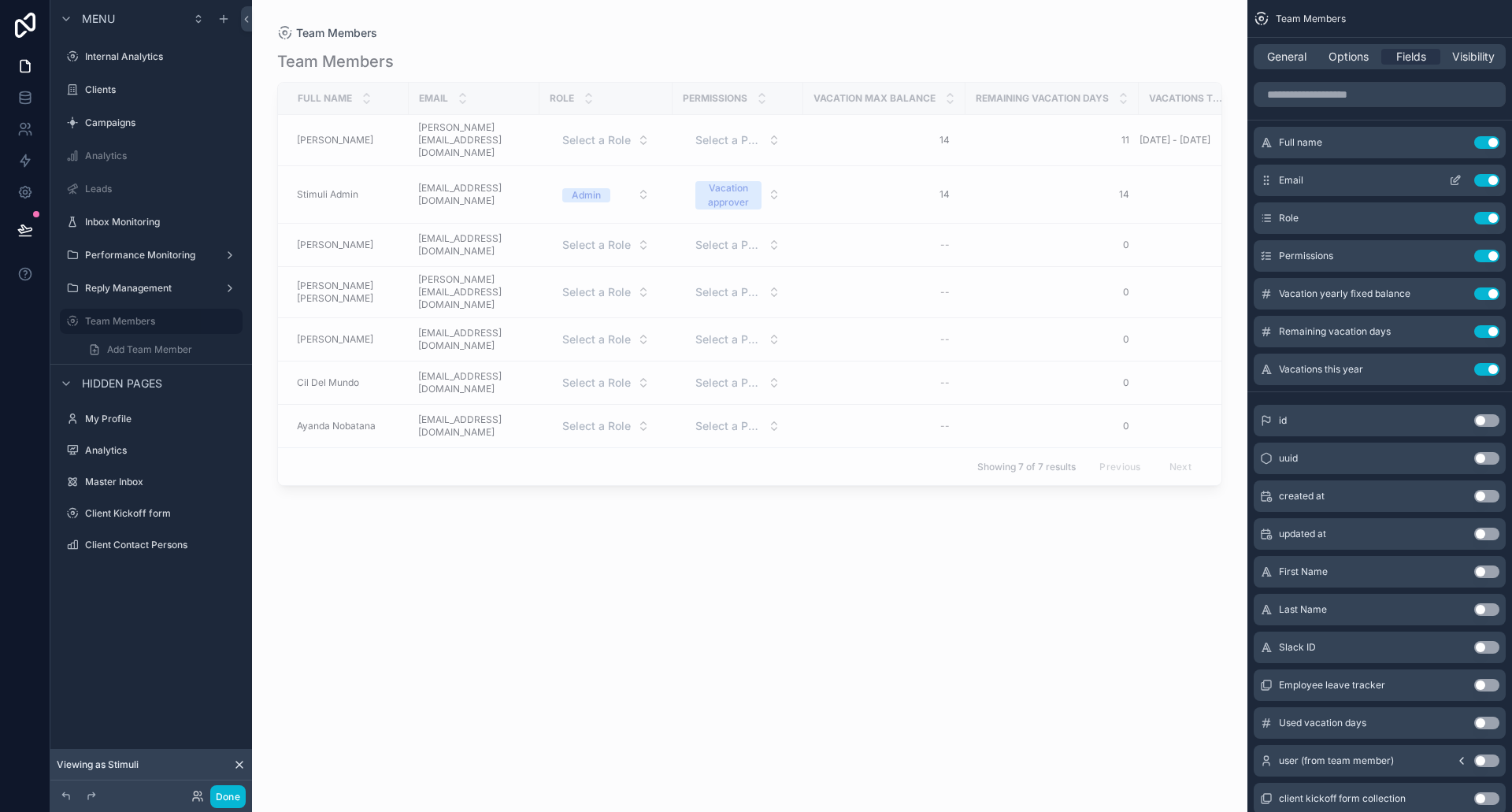
click at [1491, 180] on button "Use setting" at bounding box center [1486, 180] width 25 height 13
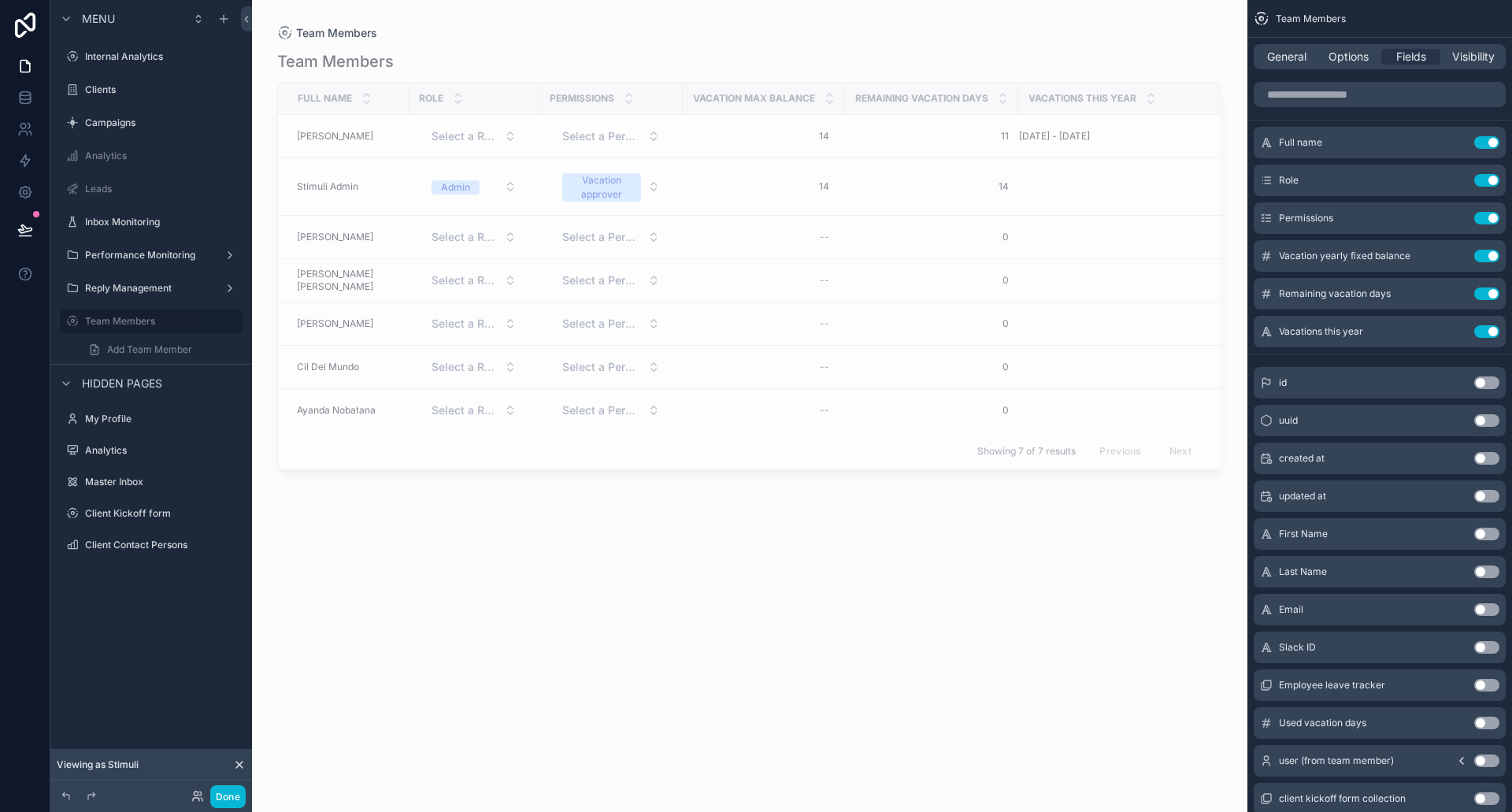
click at [680, 102] on div "scrollable content" at bounding box center [750, 397] width 995 height 793
click at [1289, 61] on span "General" at bounding box center [1287, 57] width 39 height 15
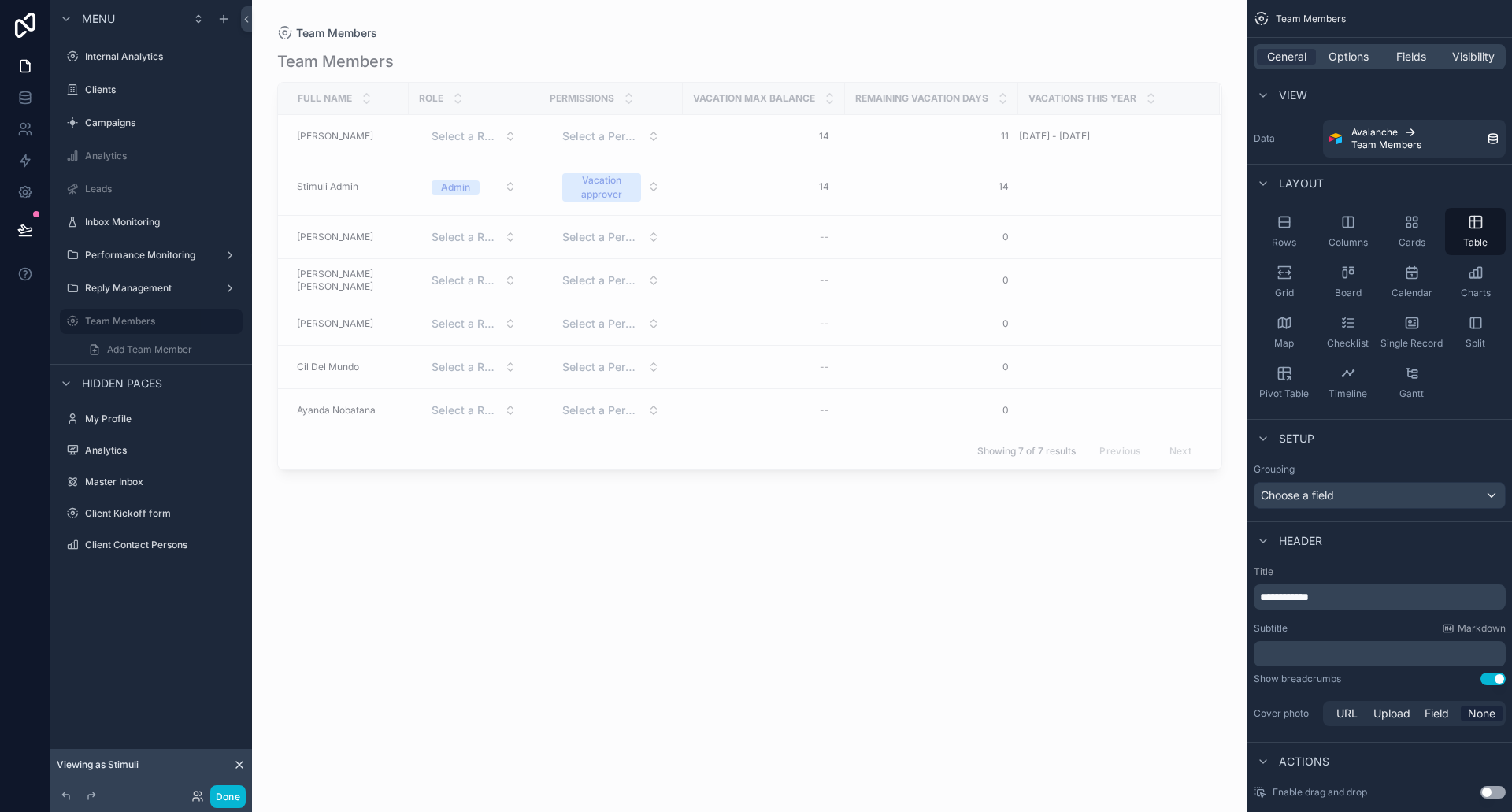
click at [684, 87] on div "Vacation max balance" at bounding box center [764, 98] width 160 height 30
drag, startPoint x: 836, startPoint y: 94, endPoint x: 811, endPoint y: 95, distance: 25.0
click at [811, 95] on th "Vacation max balance" at bounding box center [764, 99] width 162 height 33
drag, startPoint x: 1009, startPoint y: 96, endPoint x: 991, endPoint y: 96, distance: 18.0
click at [991, 96] on th "Remaining vacation days" at bounding box center [932, 99] width 173 height 33
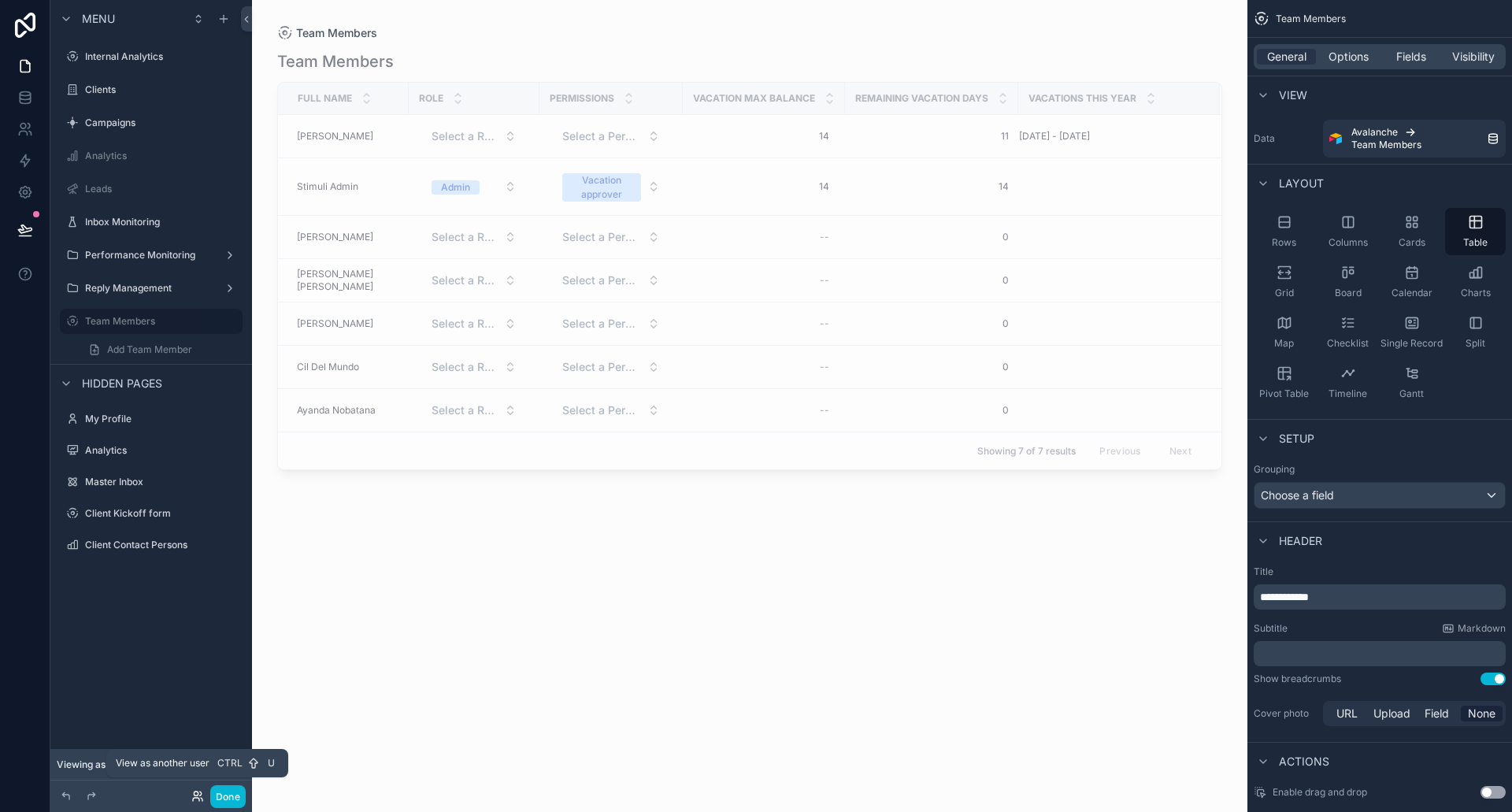
click at [197, 797] on icon at bounding box center [197, 797] width 13 height 13
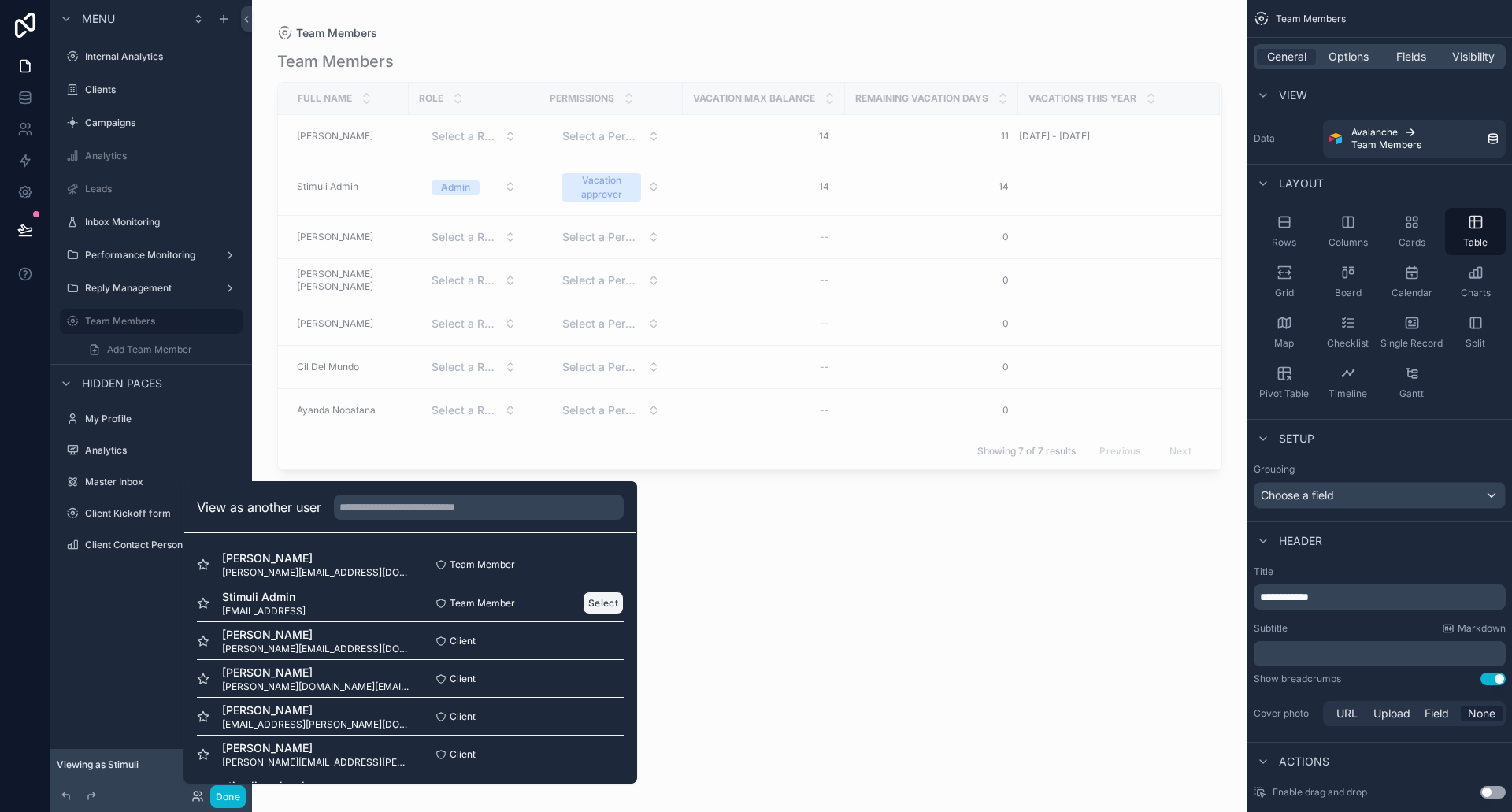
click at [583, 594] on button "Select" at bounding box center [603, 603] width 41 height 23
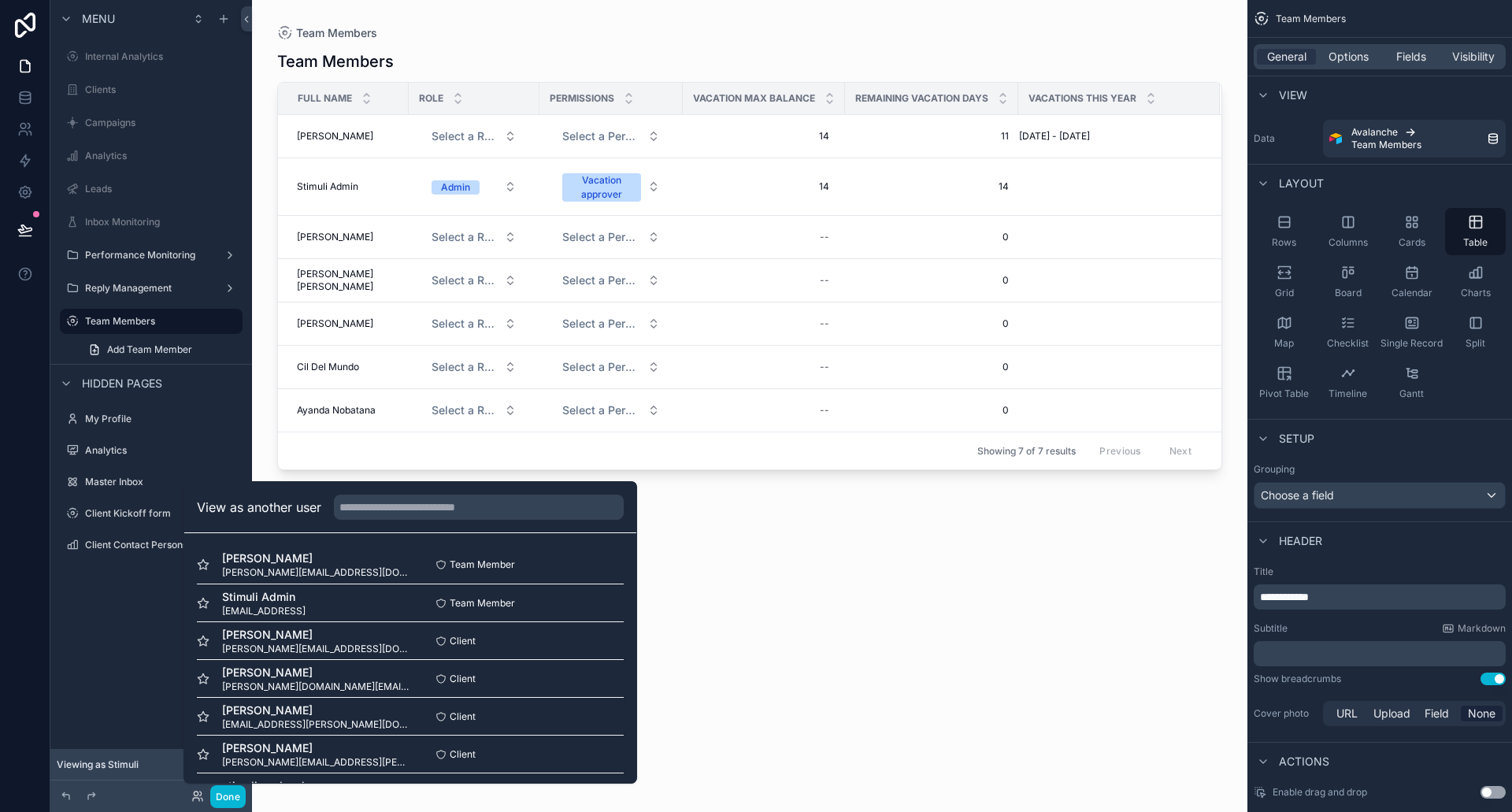
click at [753, 590] on div "Team Members Full name Role Permissions Vacation max balance Remaining vacation…" at bounding box center [749, 417] width 945 height 753
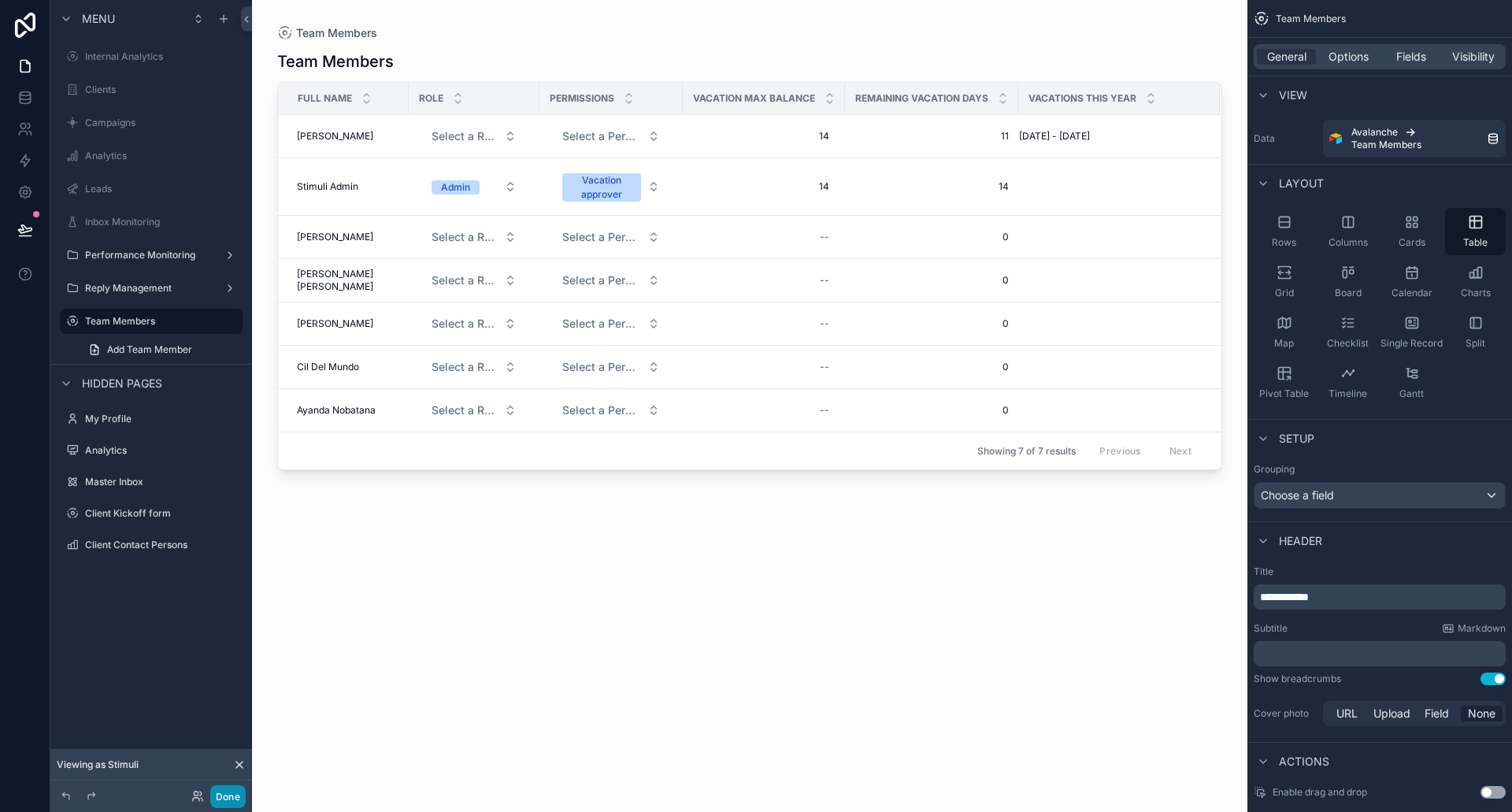
click at [221, 796] on button "Done" at bounding box center [227, 797] width 35 height 23
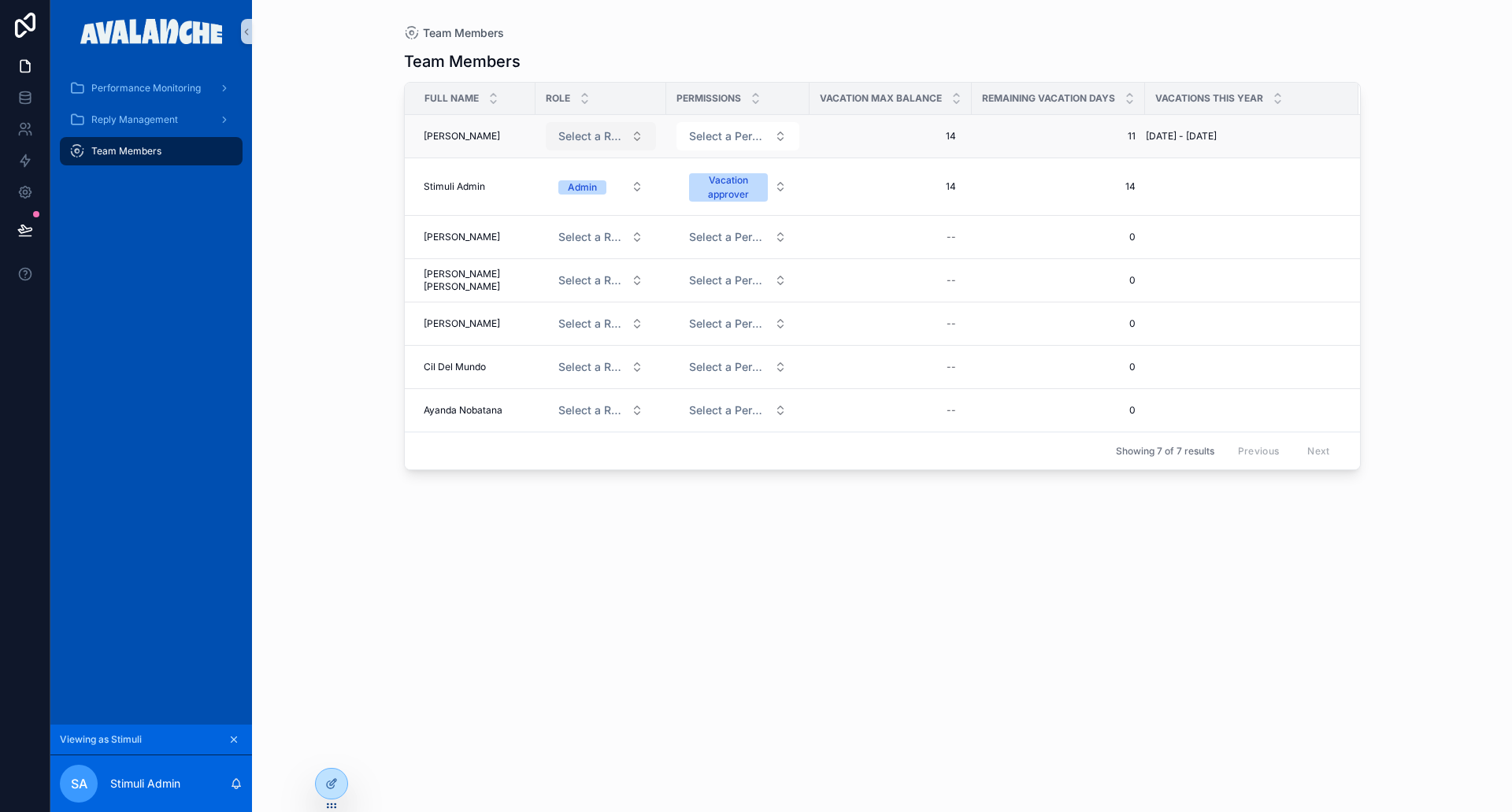
click at [619, 136] on button "Select a Role" at bounding box center [601, 136] width 111 height 28
click at [578, 599] on div "Team Members Full name Role Permissions Vacation max balance Remaining vacation…" at bounding box center [882, 417] width 957 height 753
click at [760, 130] on button "Select a Permissions" at bounding box center [737, 136] width 123 height 28
click at [839, 562] on div "Team Members Full name Role Permissions Vacation max balance Remaining vacation…" at bounding box center [882, 417] width 957 height 753
click at [323, 782] on div at bounding box center [331, 784] width 32 height 30
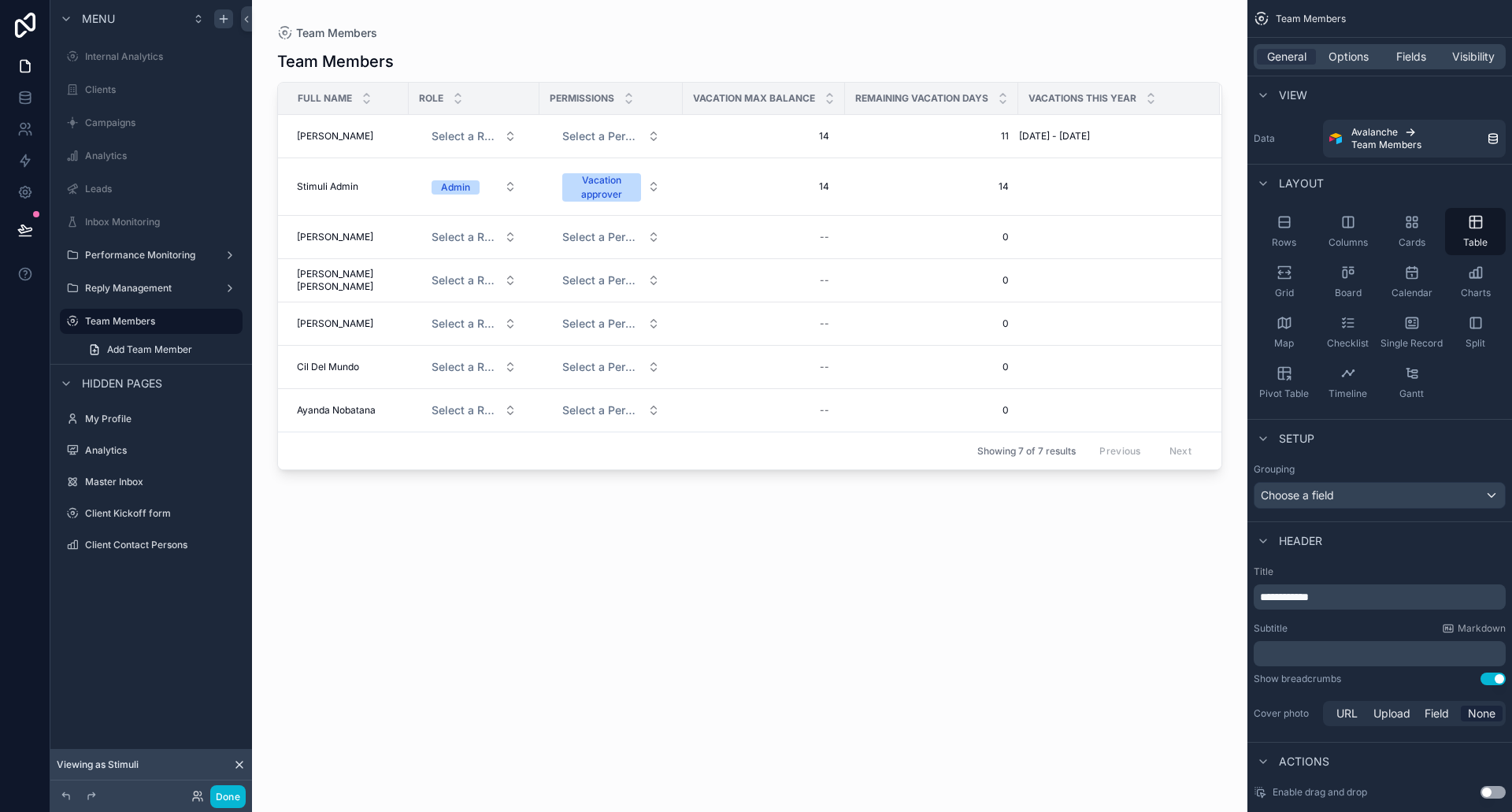
click at [227, 15] on icon "scrollable content" at bounding box center [223, 19] width 13 height 13
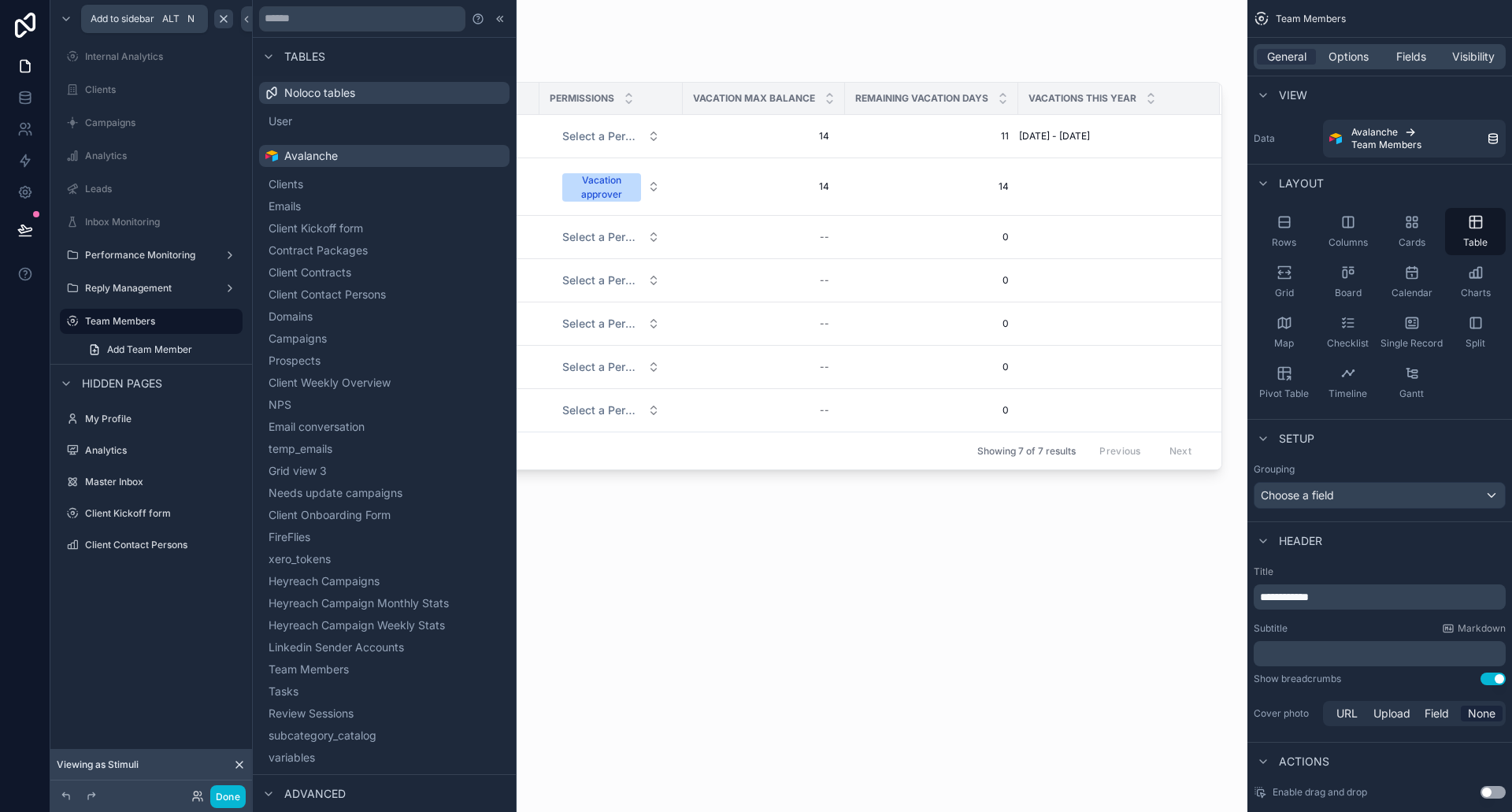
click at [227, 15] on icon "scrollable content" at bounding box center [223, 19] width 13 height 13
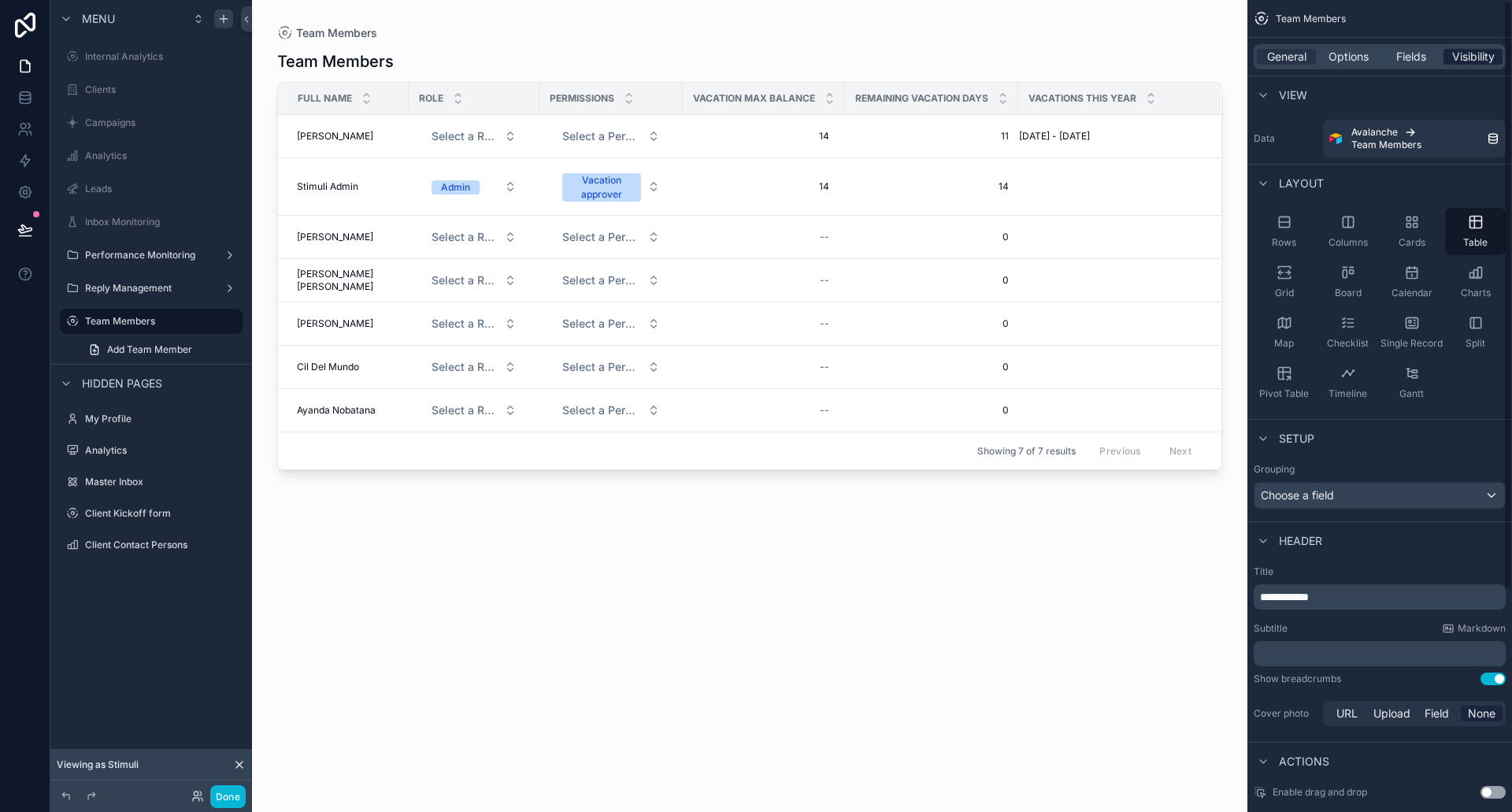
click at [1491, 50] on span "Visibility" at bounding box center [1474, 57] width 43 height 15
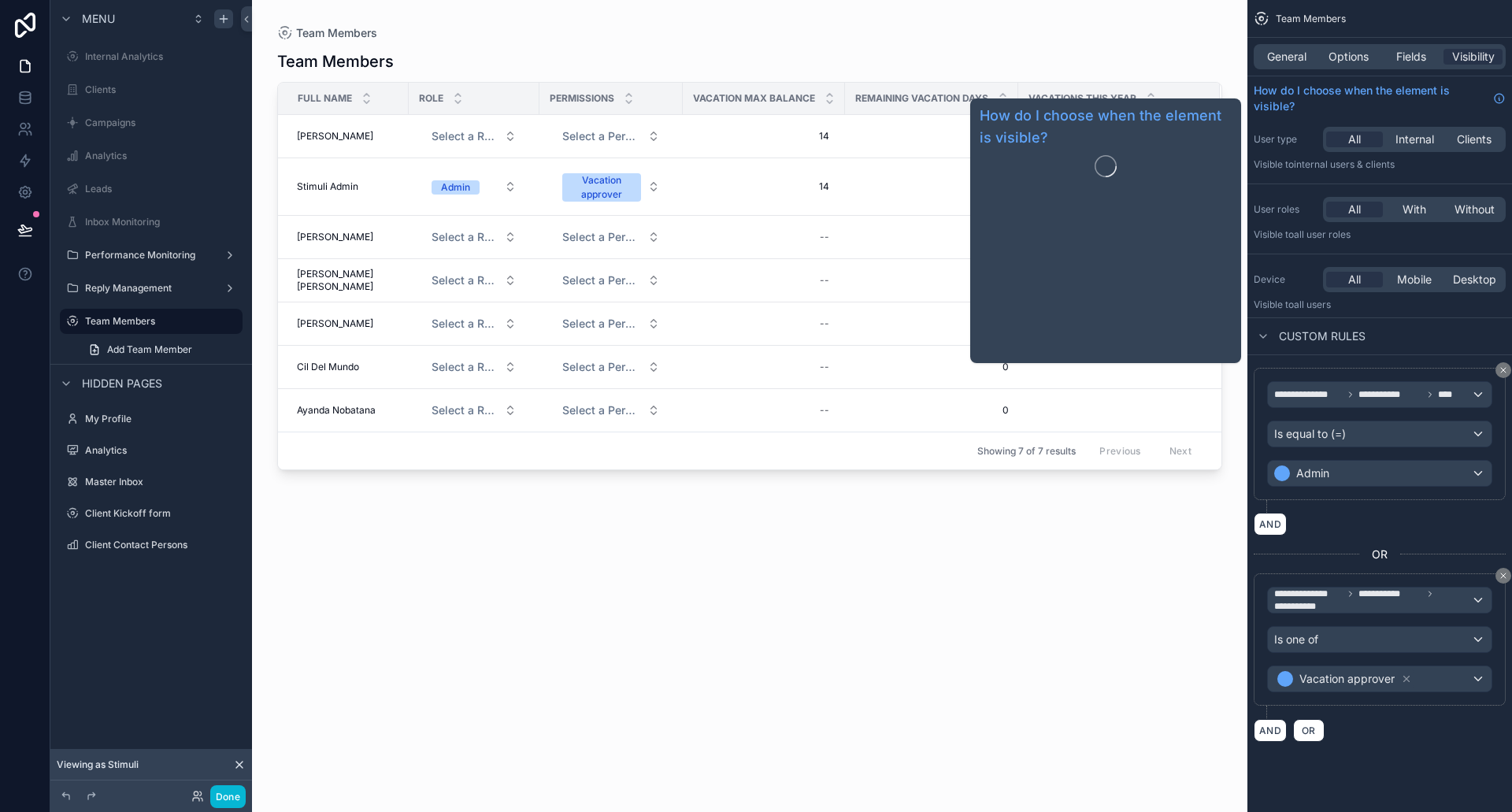
click at [1404, 139] on span "Internal" at bounding box center [1414, 139] width 39 height 15
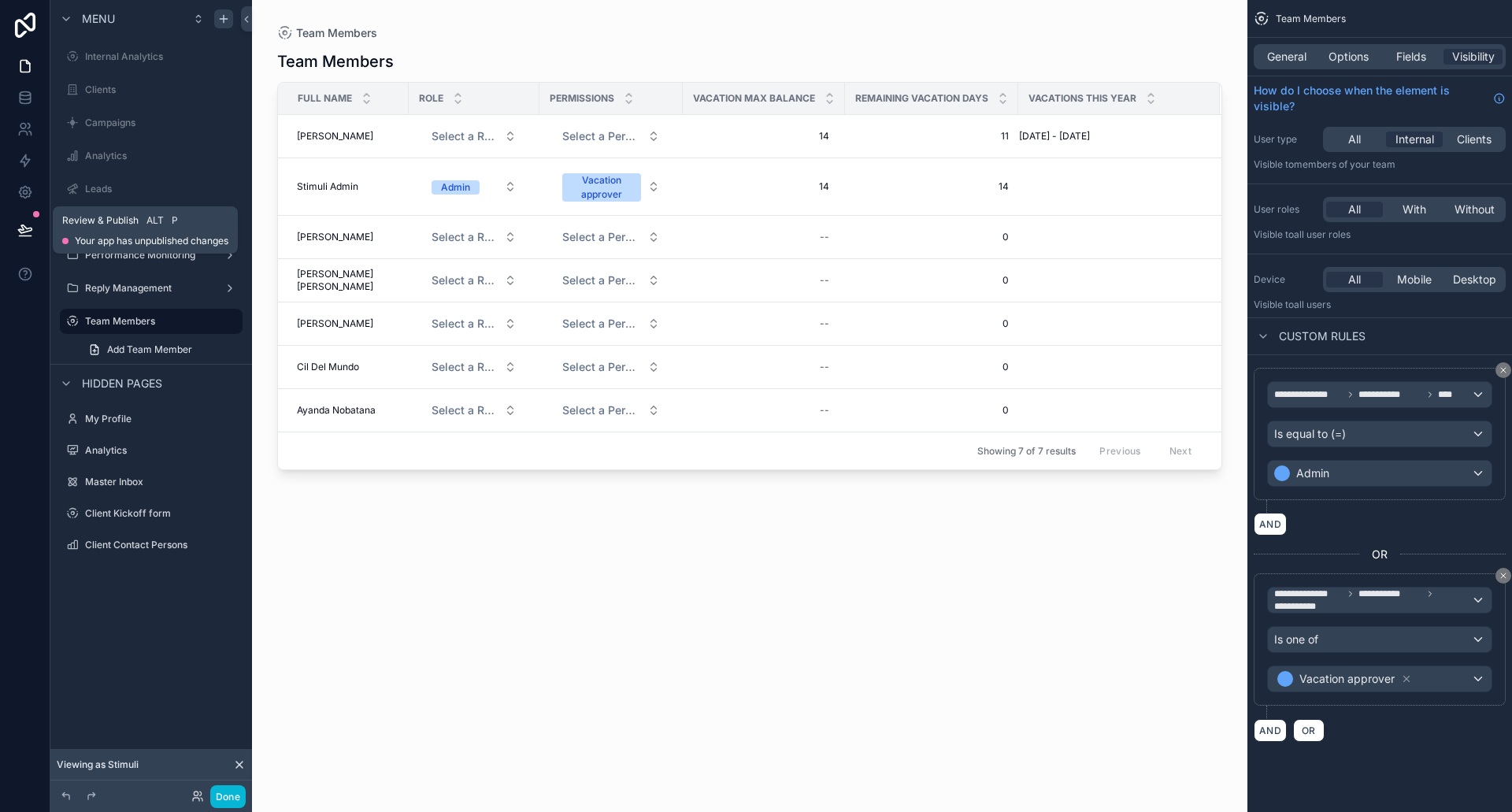
click at [23, 227] on icon at bounding box center [25, 229] width 14 height 8
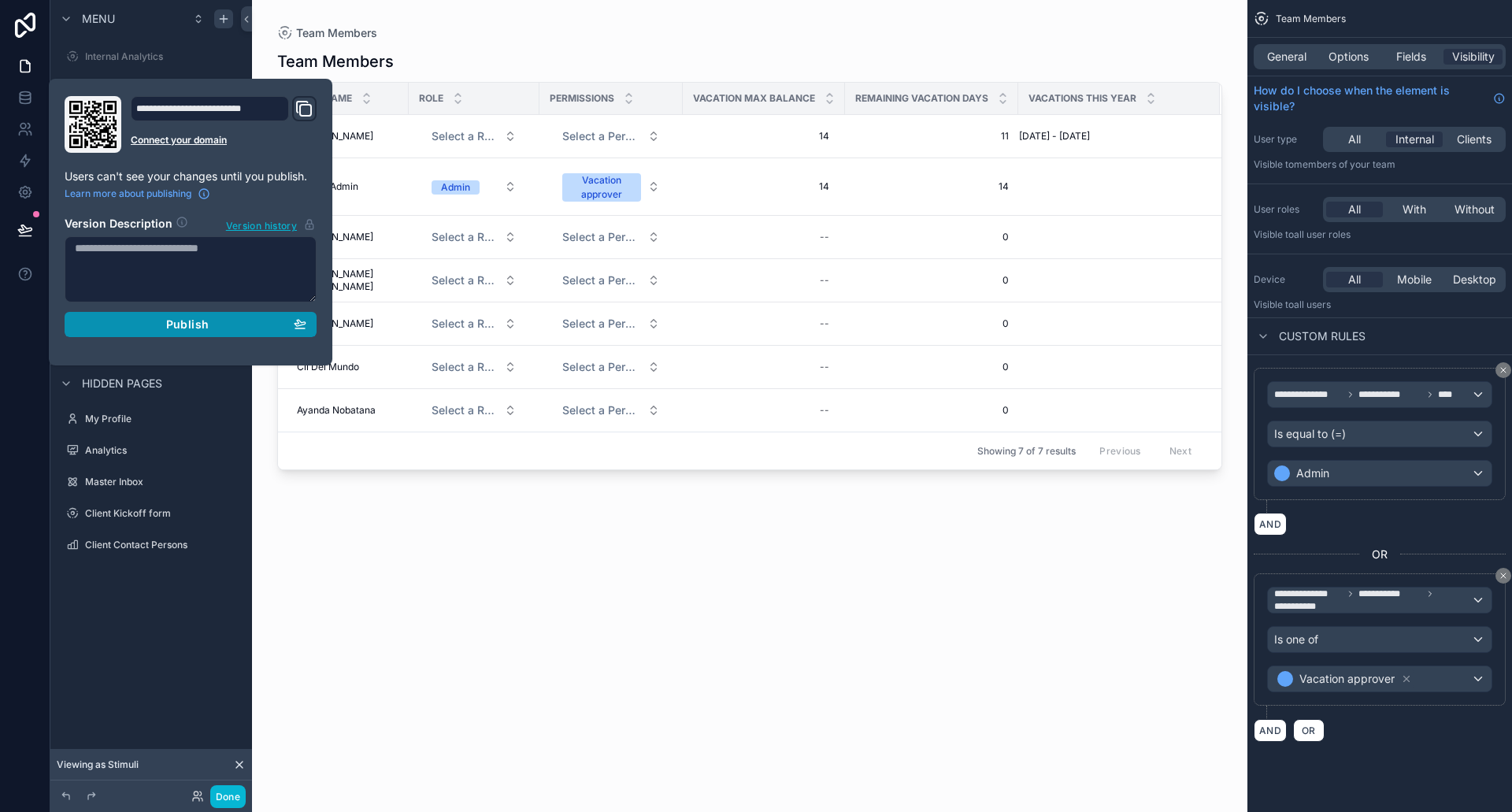
click at [236, 330] on div "Publish" at bounding box center [191, 324] width 232 height 15
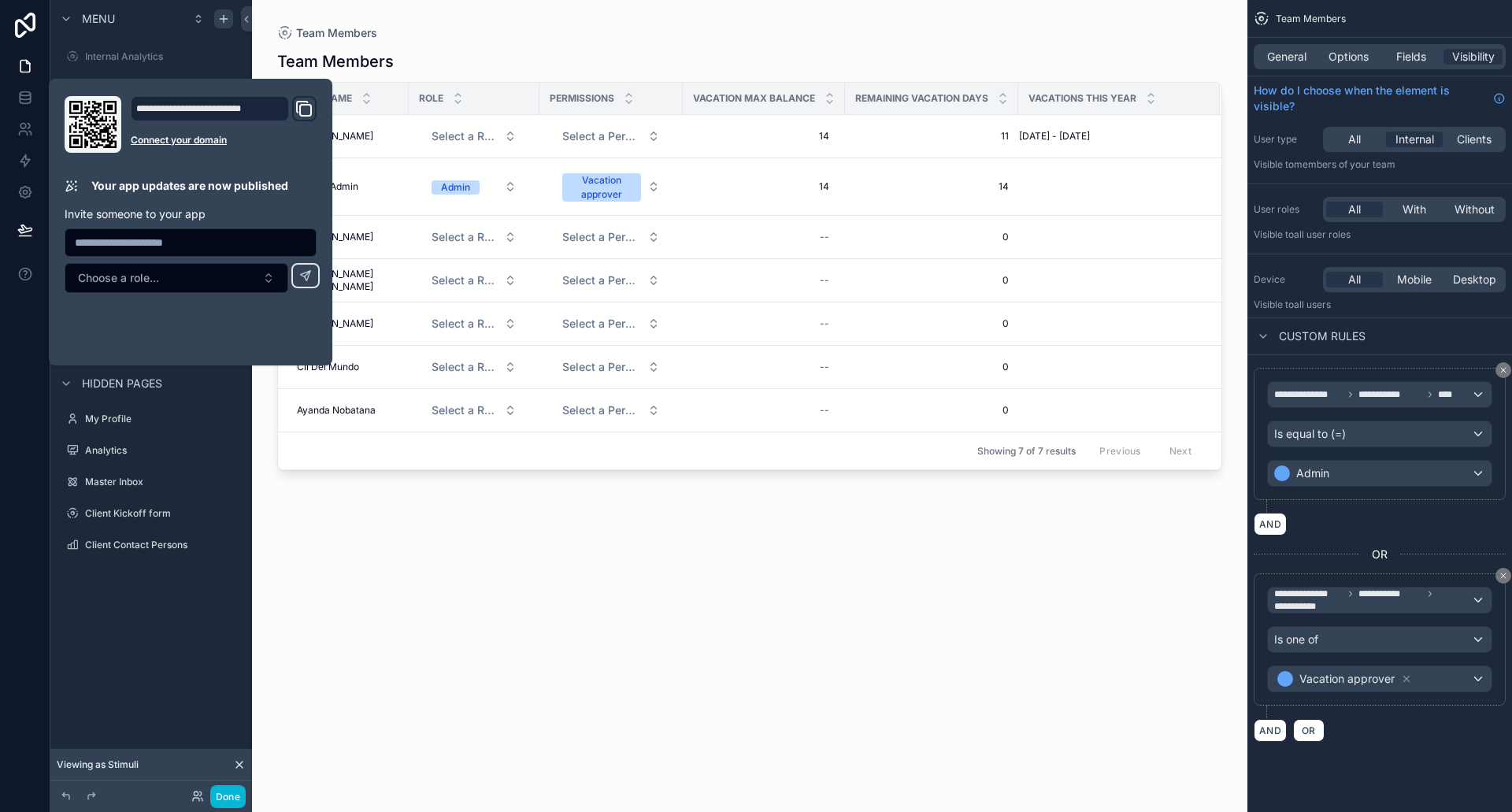
click at [481, 590] on div "scrollable content" at bounding box center [750, 397] width 995 height 793
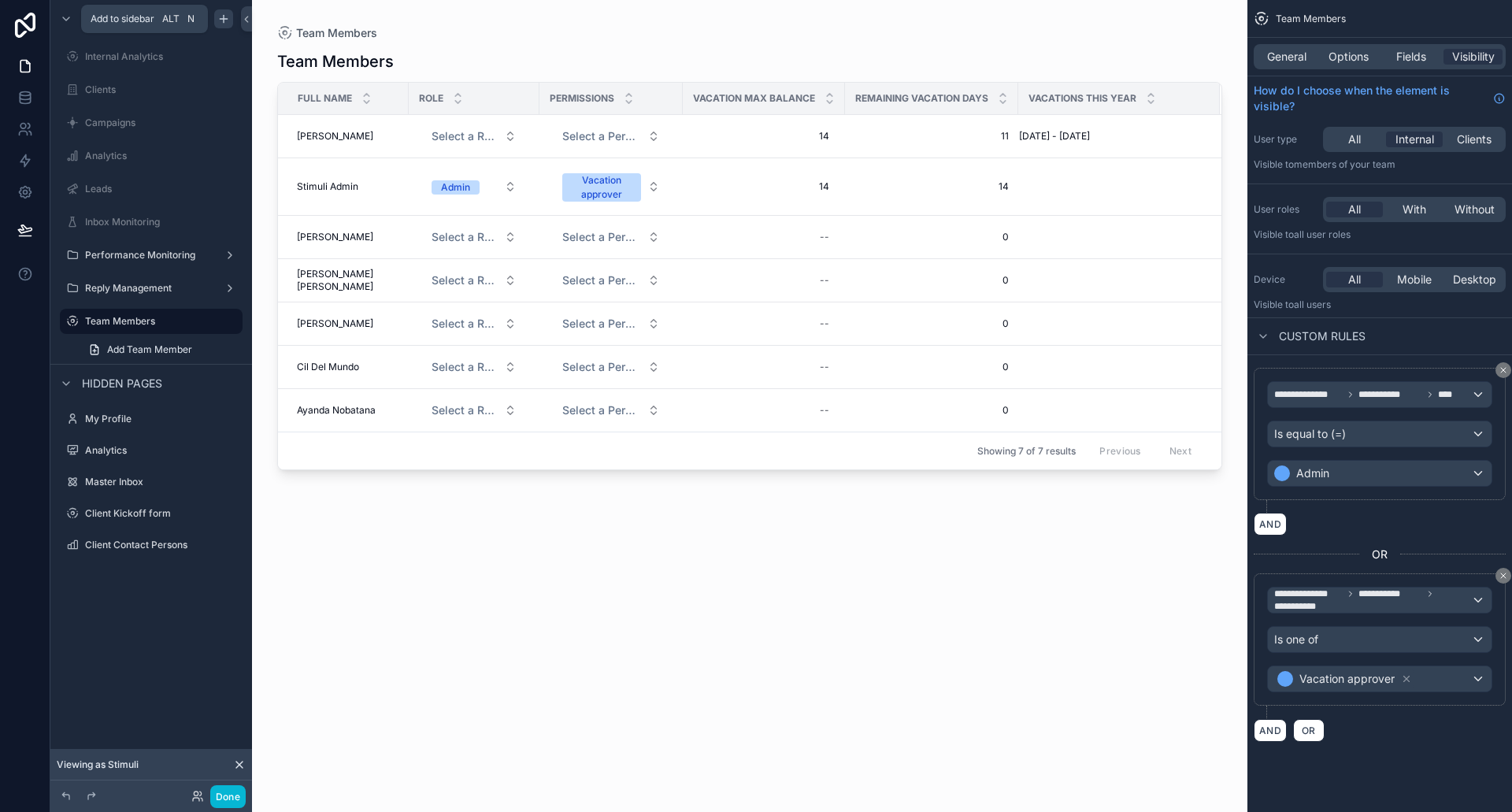
click at [222, 16] on icon "scrollable content" at bounding box center [223, 19] width 13 height 13
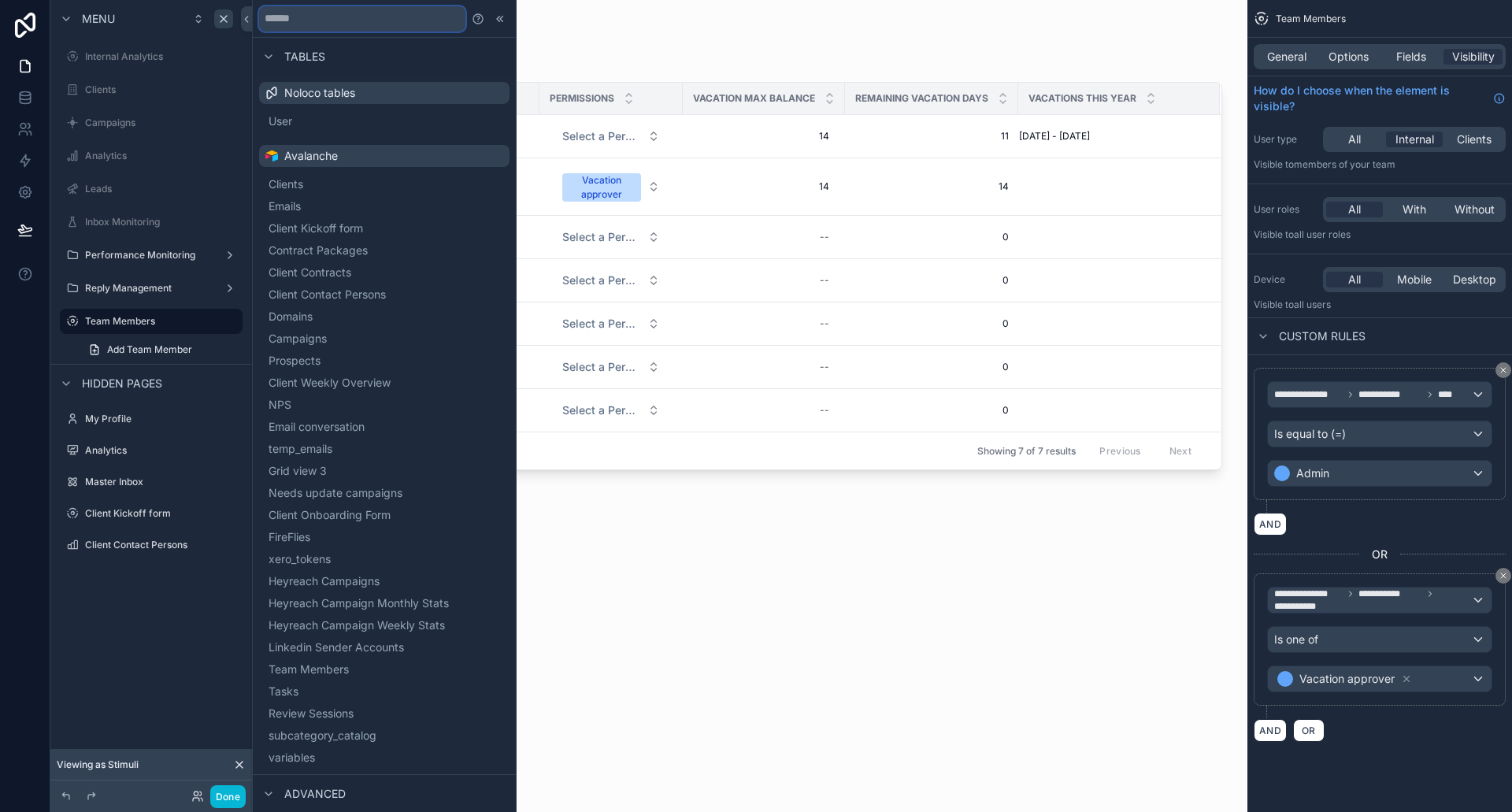
click at [381, 22] on input "text" at bounding box center [362, 18] width 206 height 25
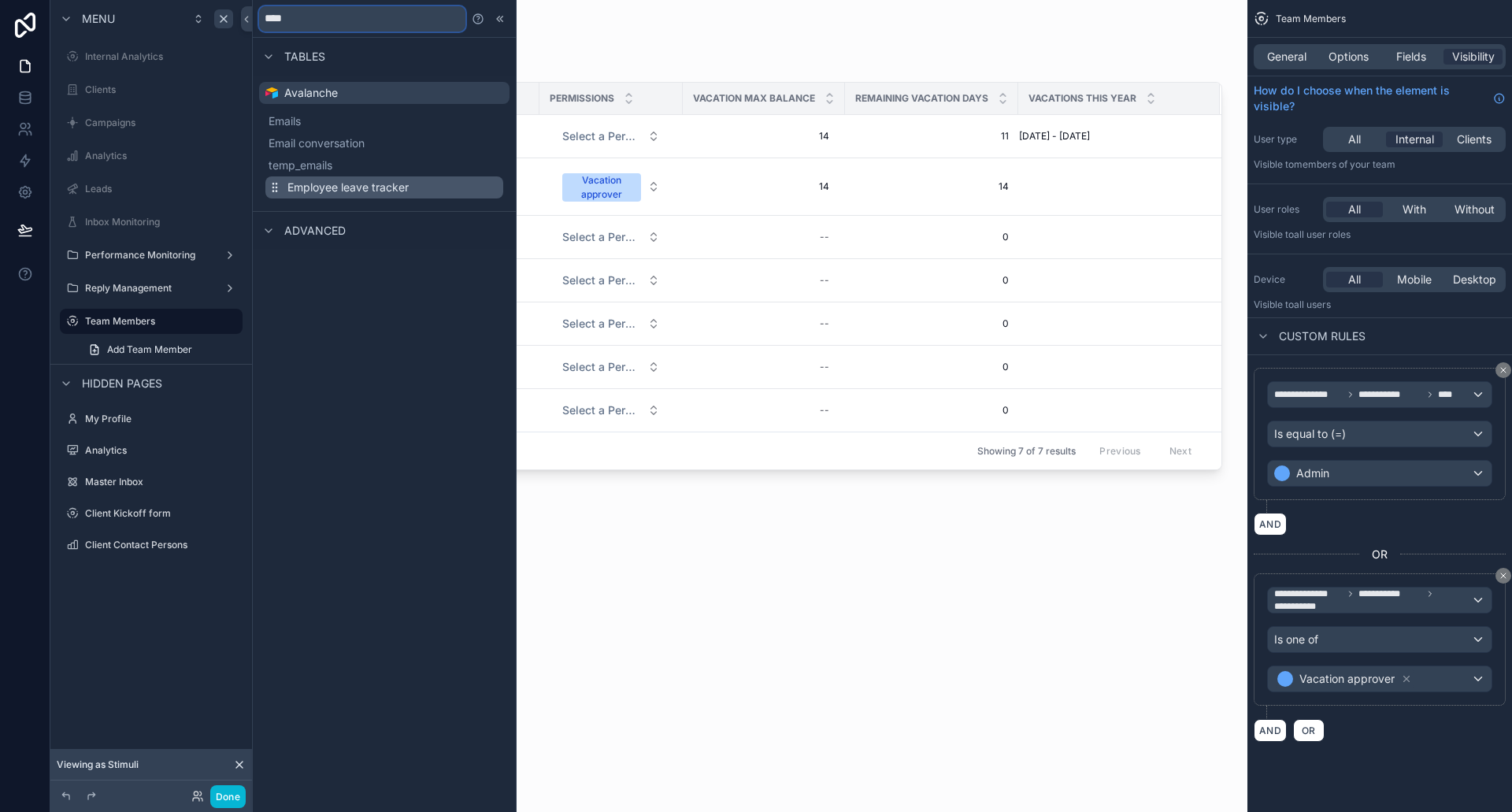
type input "****"
click at [364, 188] on span "Employee leave tracker" at bounding box center [348, 187] width 121 height 15
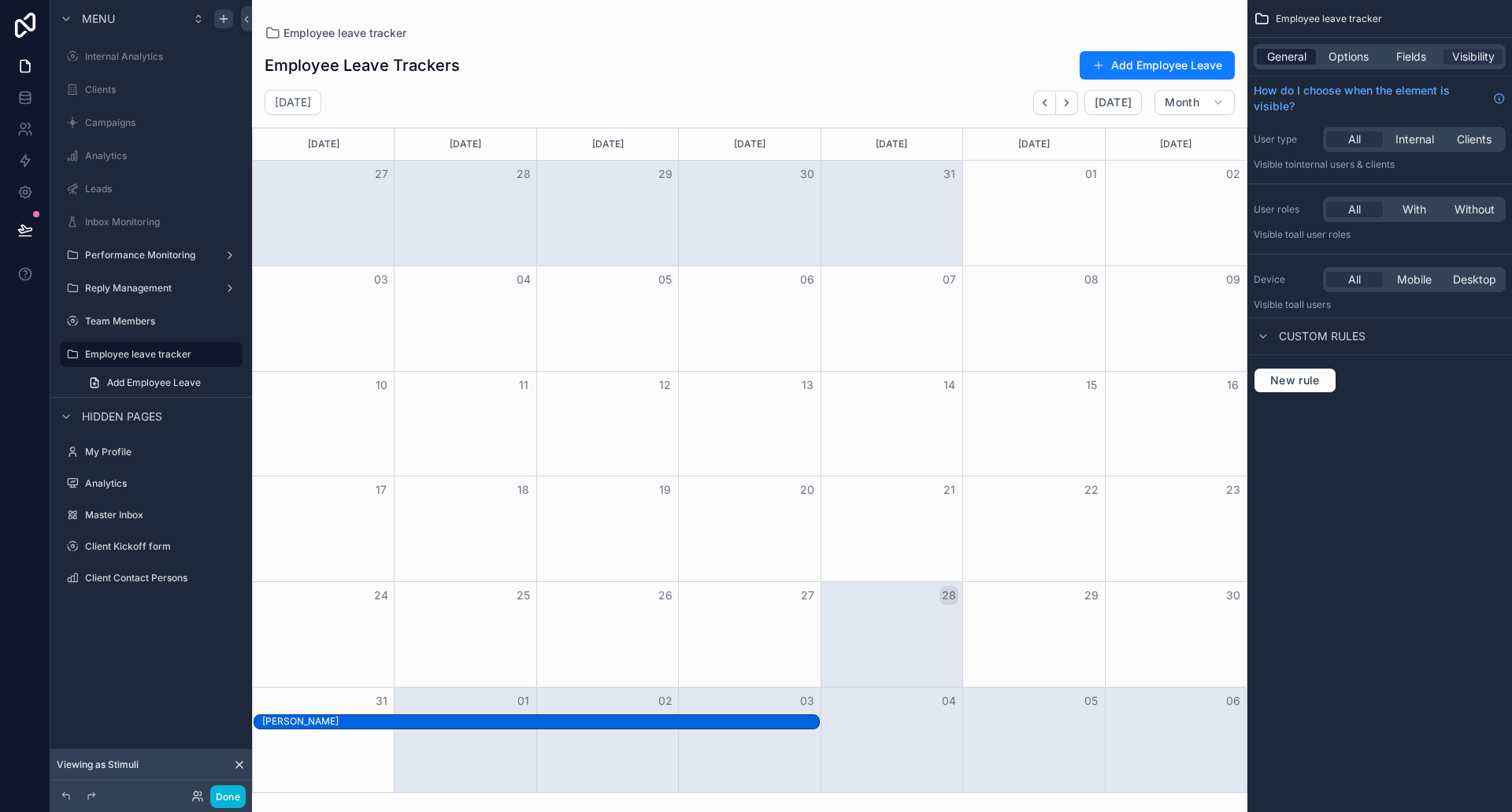
click at [1309, 50] on div "General" at bounding box center [1286, 57] width 59 height 15
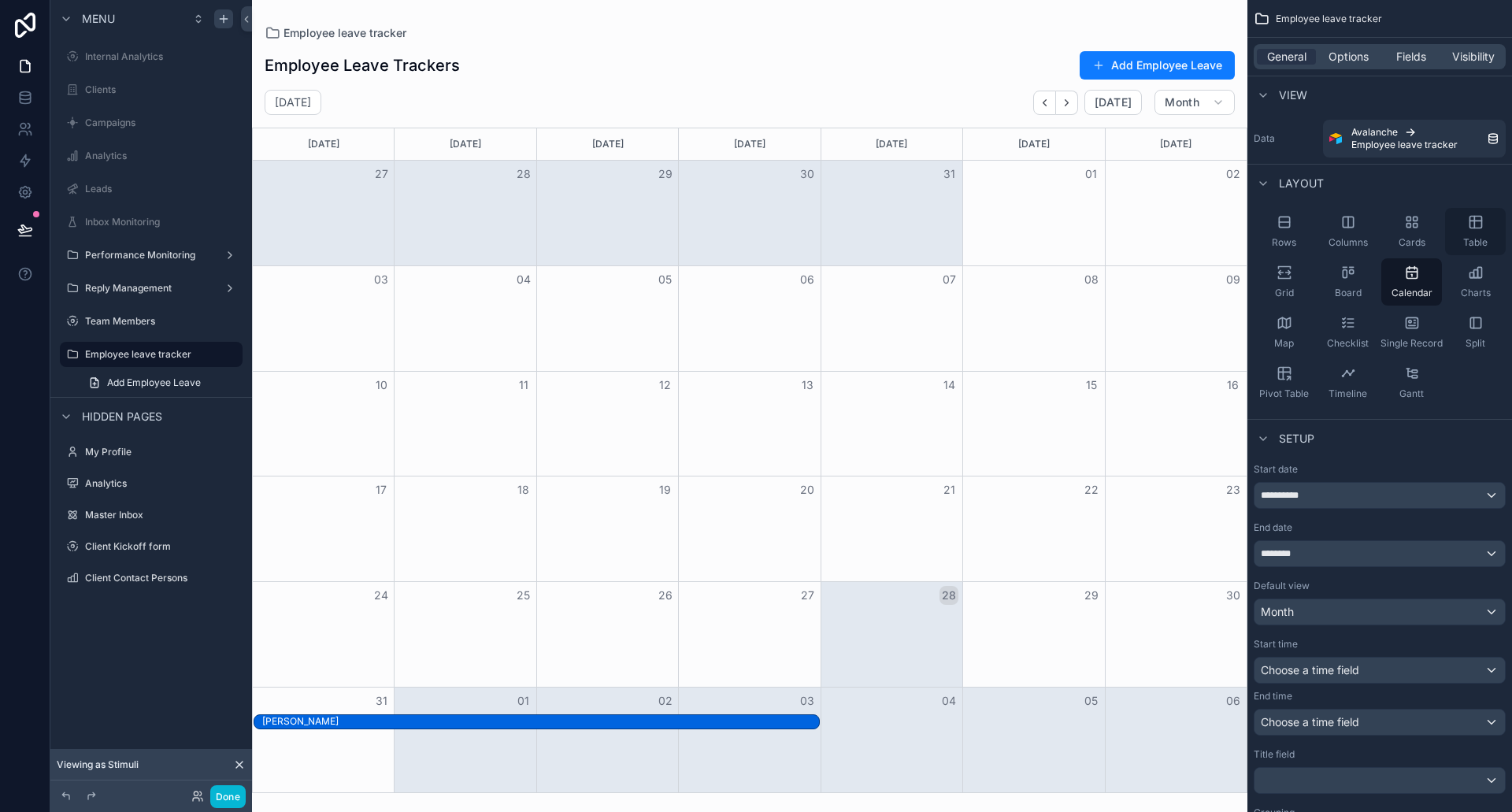
click at [1480, 233] on div "Table" at bounding box center [1475, 231] width 61 height 47
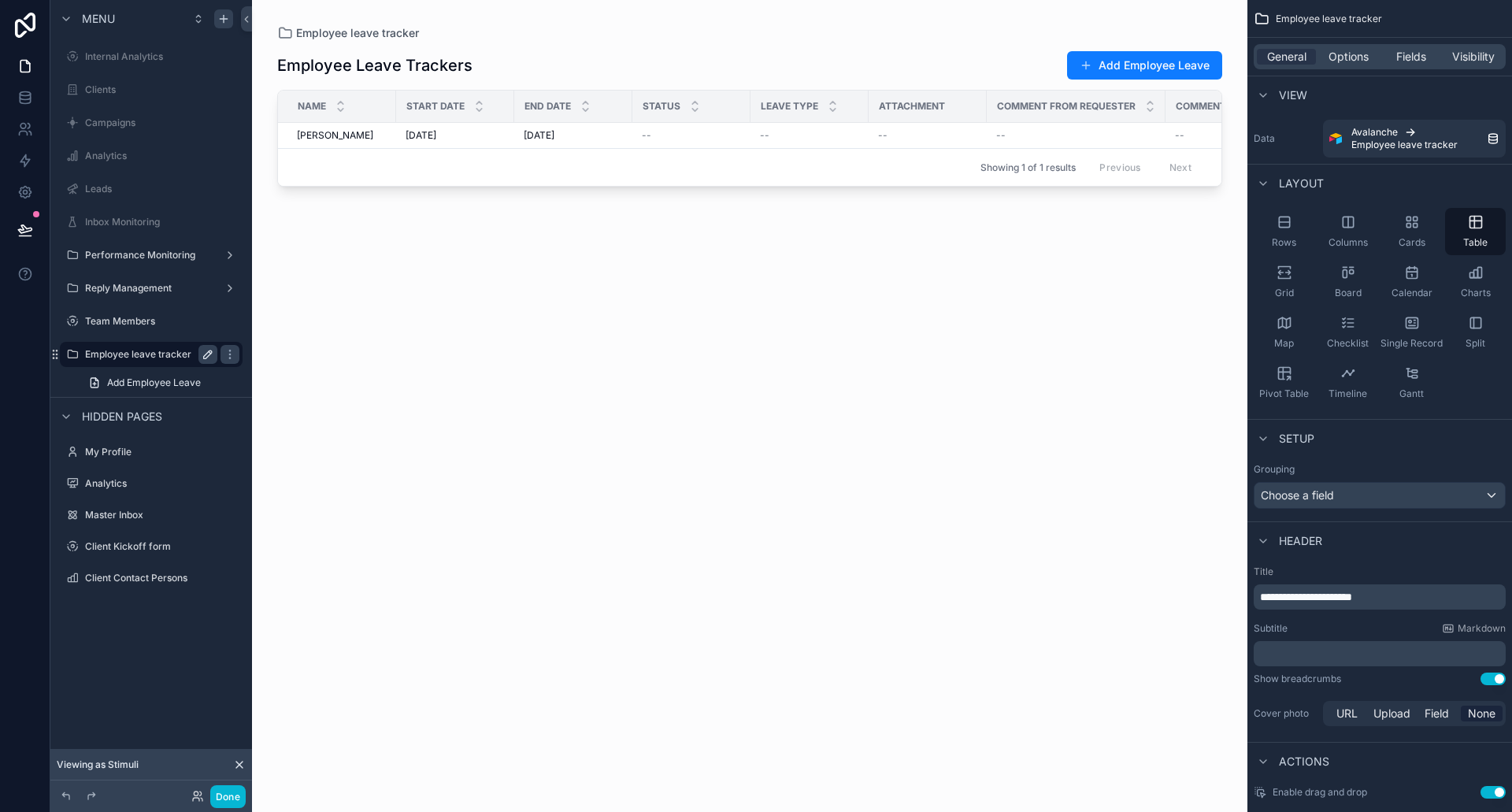
click at [210, 355] on icon "scrollable content" at bounding box center [208, 354] width 13 height 13
click at [72, 352] on icon "scrollable content" at bounding box center [72, 354] width 13 height 13
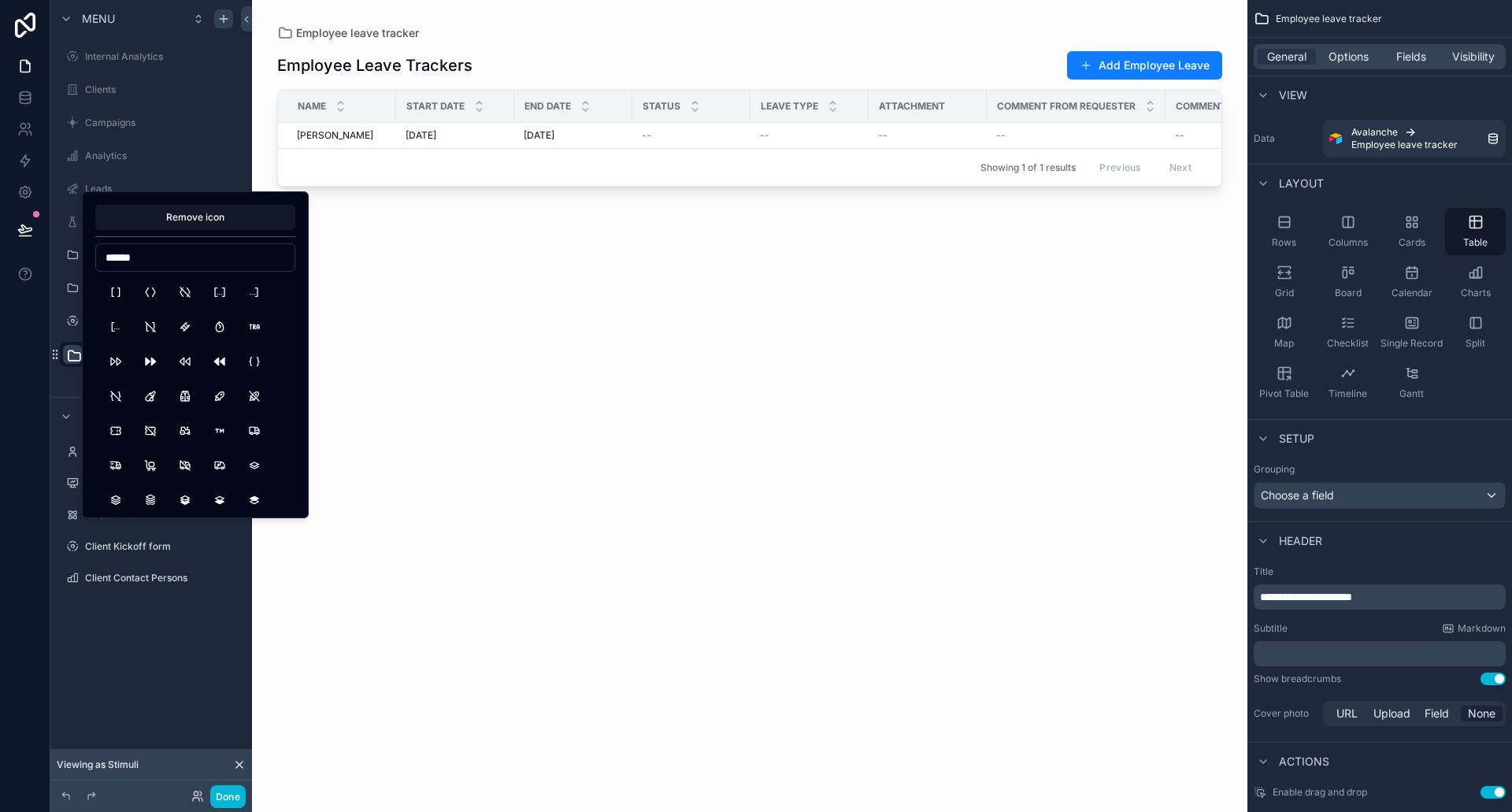
type input "*******"
click at [372, 293] on div "scrollable content" at bounding box center [750, 397] width 995 height 793
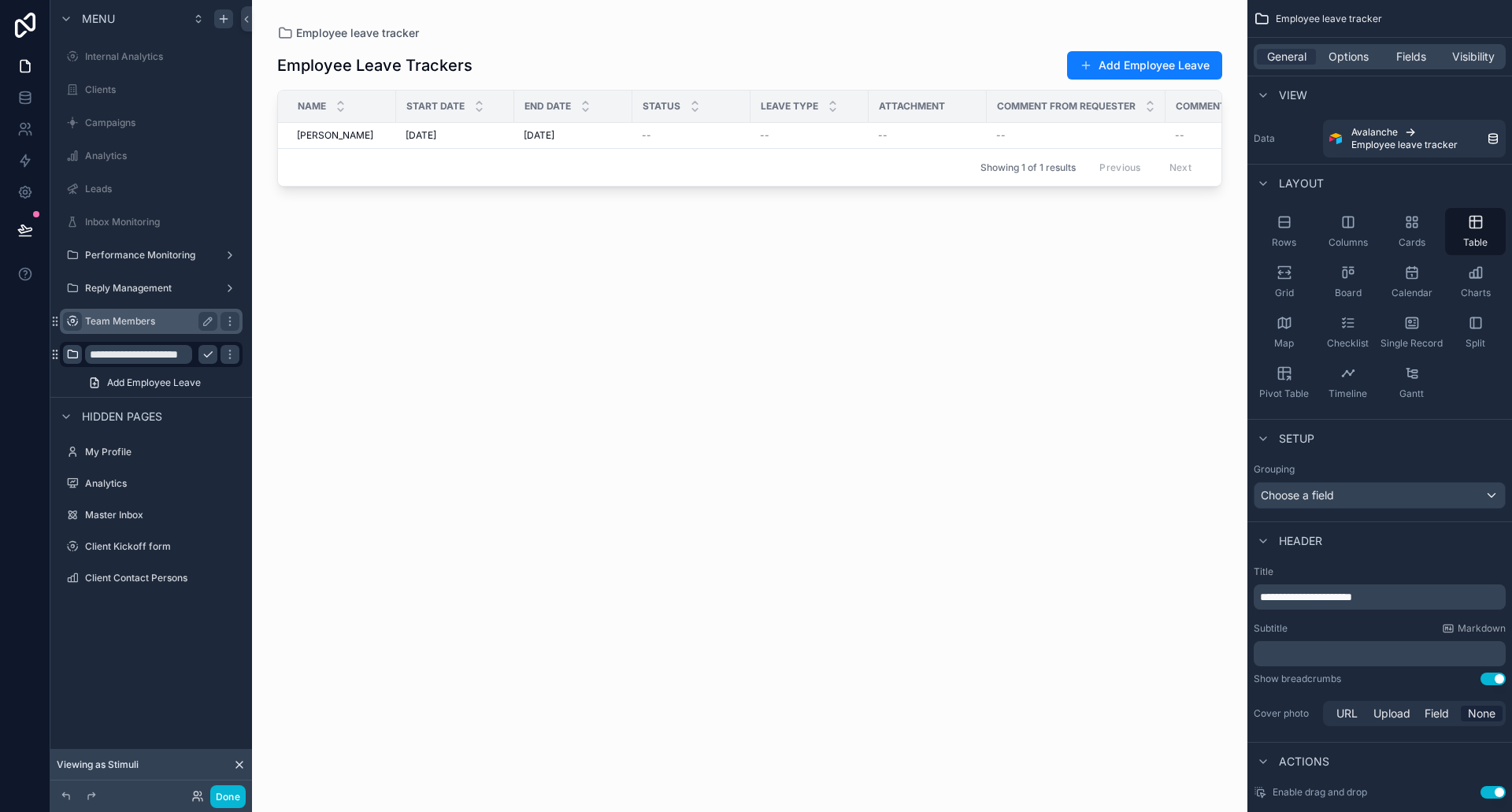
click at [64, 317] on div "scrollable content" at bounding box center [72, 321] width 19 height 19
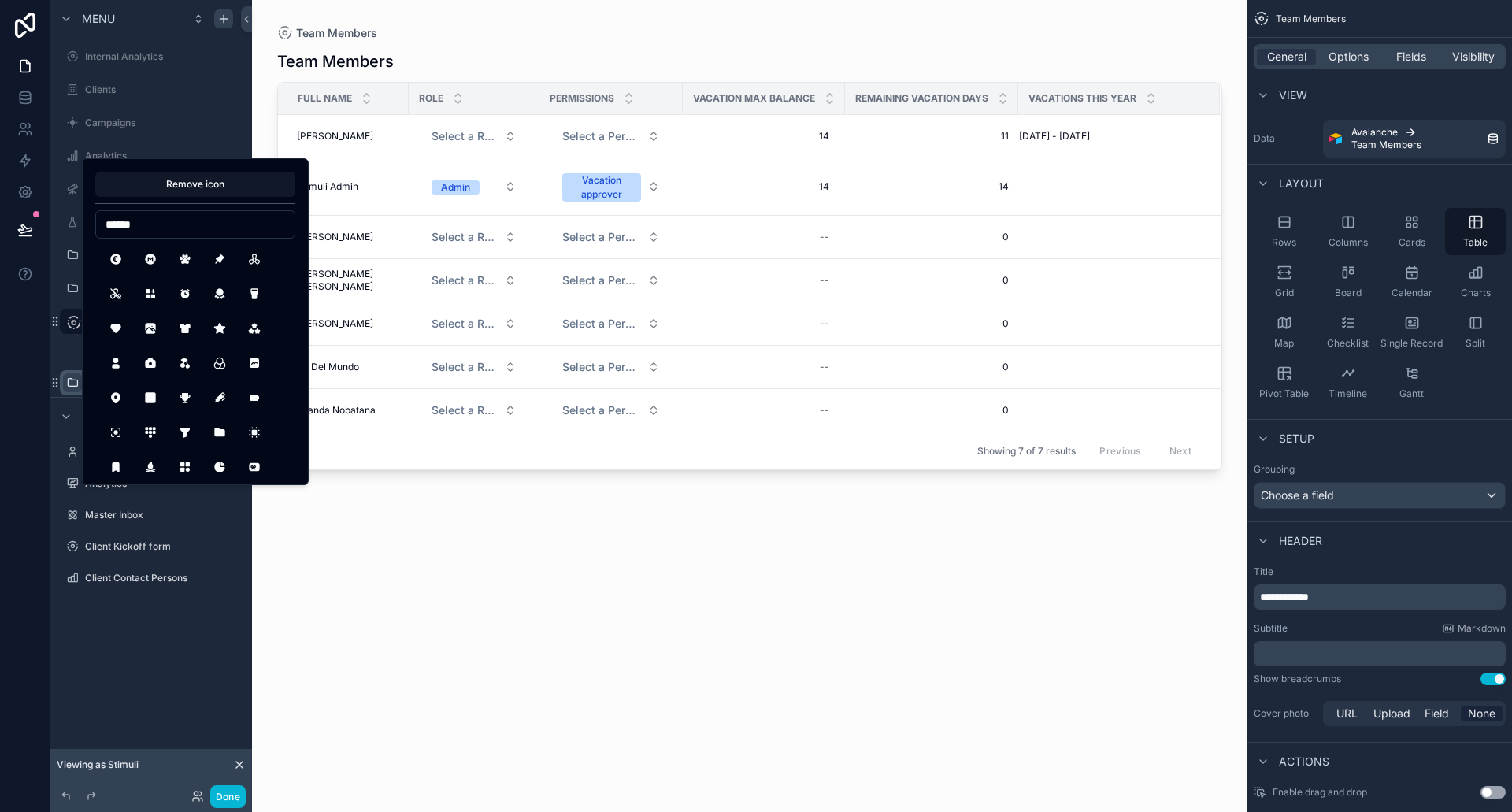
type input "*******"
click at [212, 187] on button "Remove icon" at bounding box center [195, 184] width 200 height 25
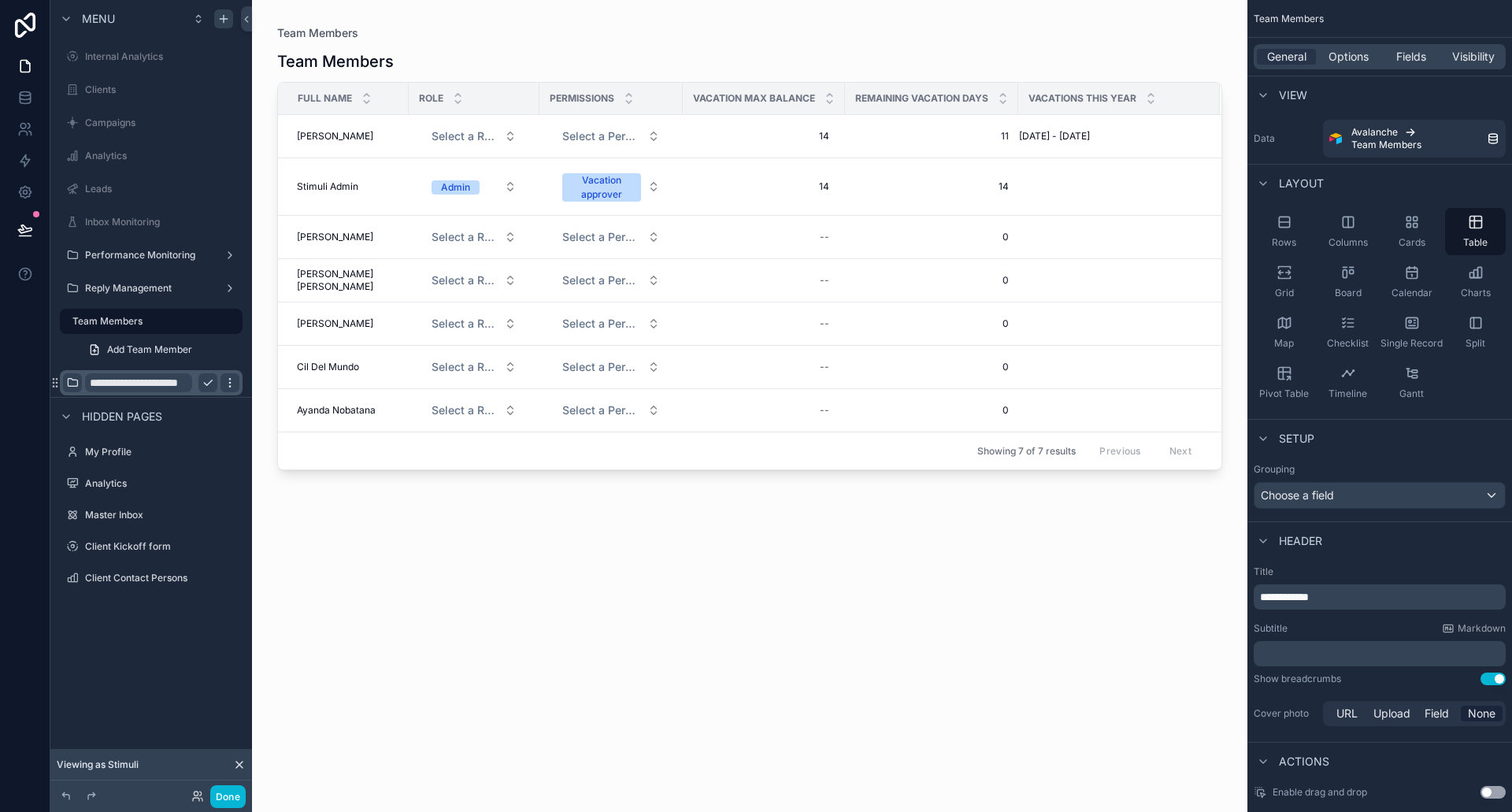
click at [227, 382] on icon "scrollable content" at bounding box center [230, 383] width 13 height 13
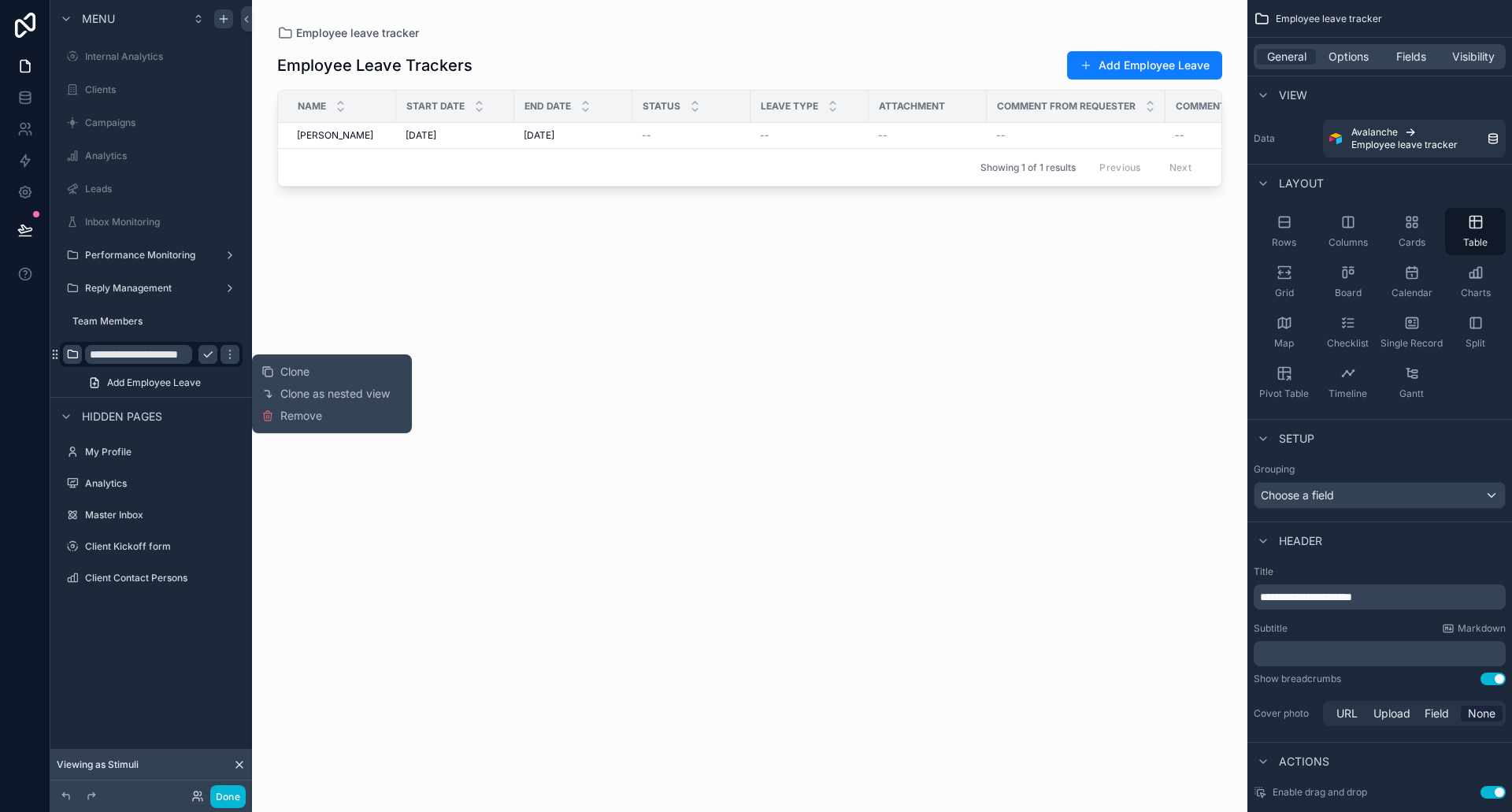
click at [68, 351] on icon "scrollable content" at bounding box center [72, 354] width 13 height 13
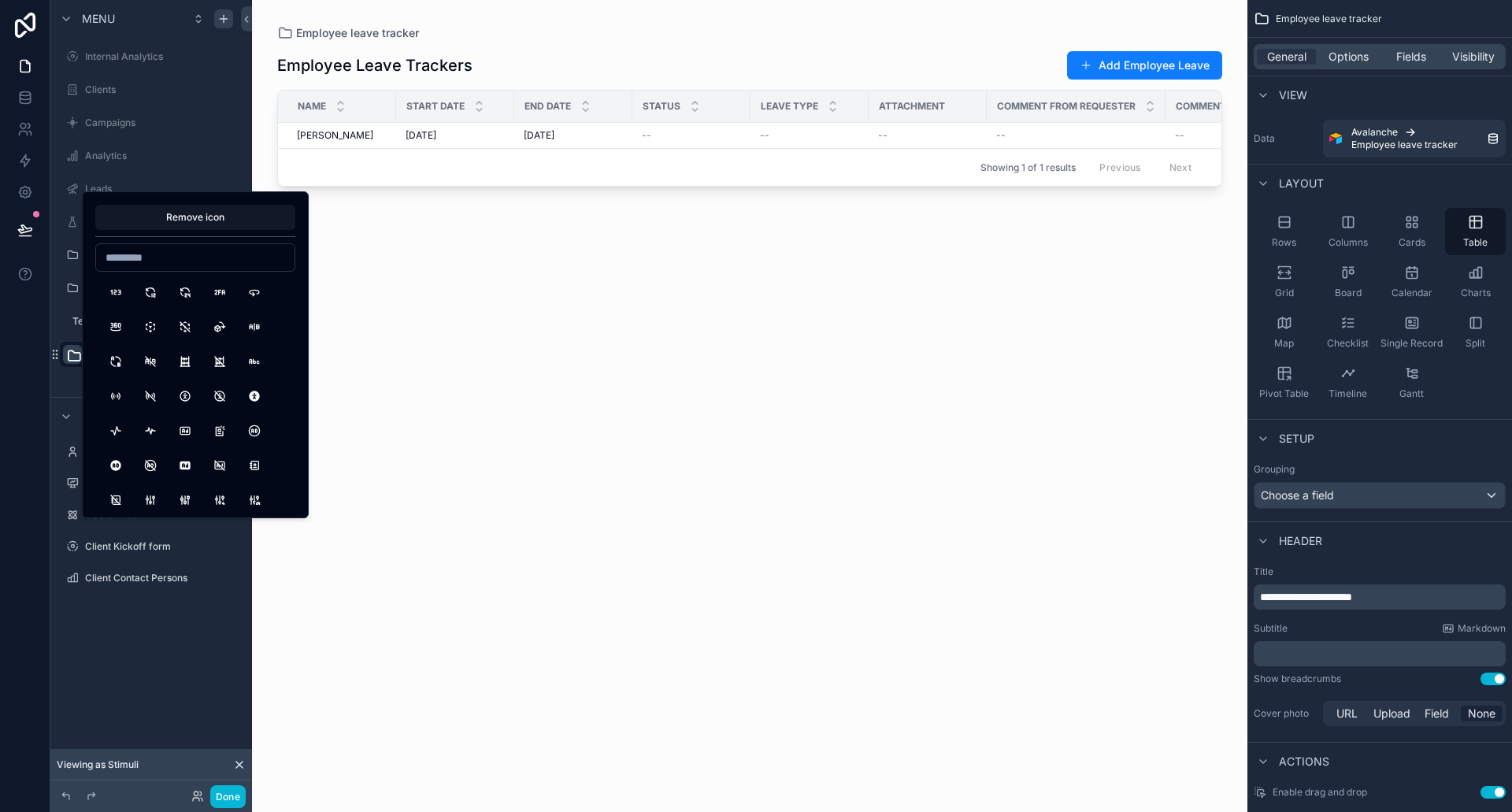
click at [209, 203] on div "Remove icon" at bounding box center [195, 354] width 227 height 327
click at [209, 216] on button "Remove icon" at bounding box center [195, 217] width 200 height 25
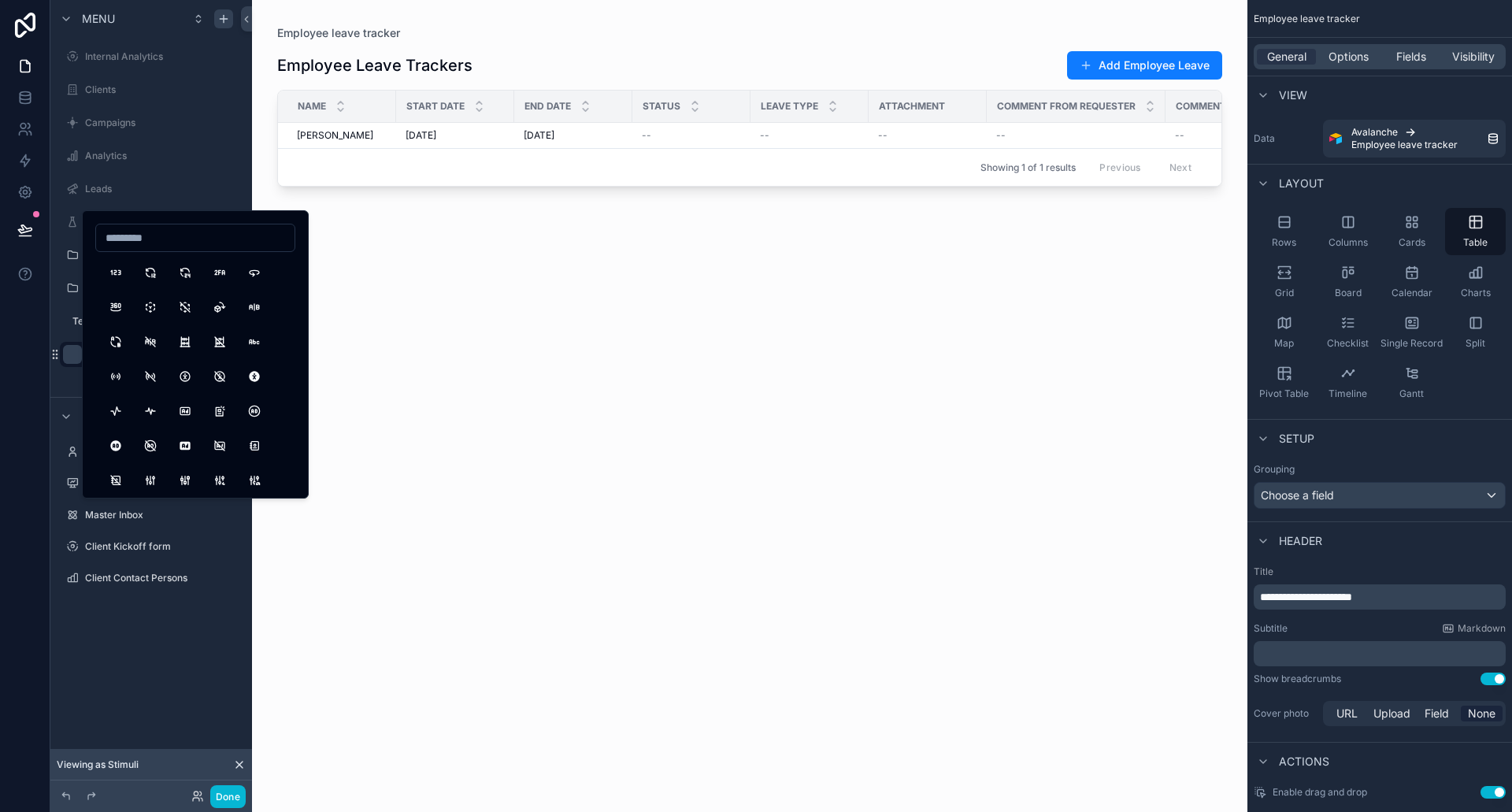
click at [421, 401] on div "Employee Leave Trackers Add Employee Leave Name Start date End date Status Leav…" at bounding box center [749, 417] width 945 height 753
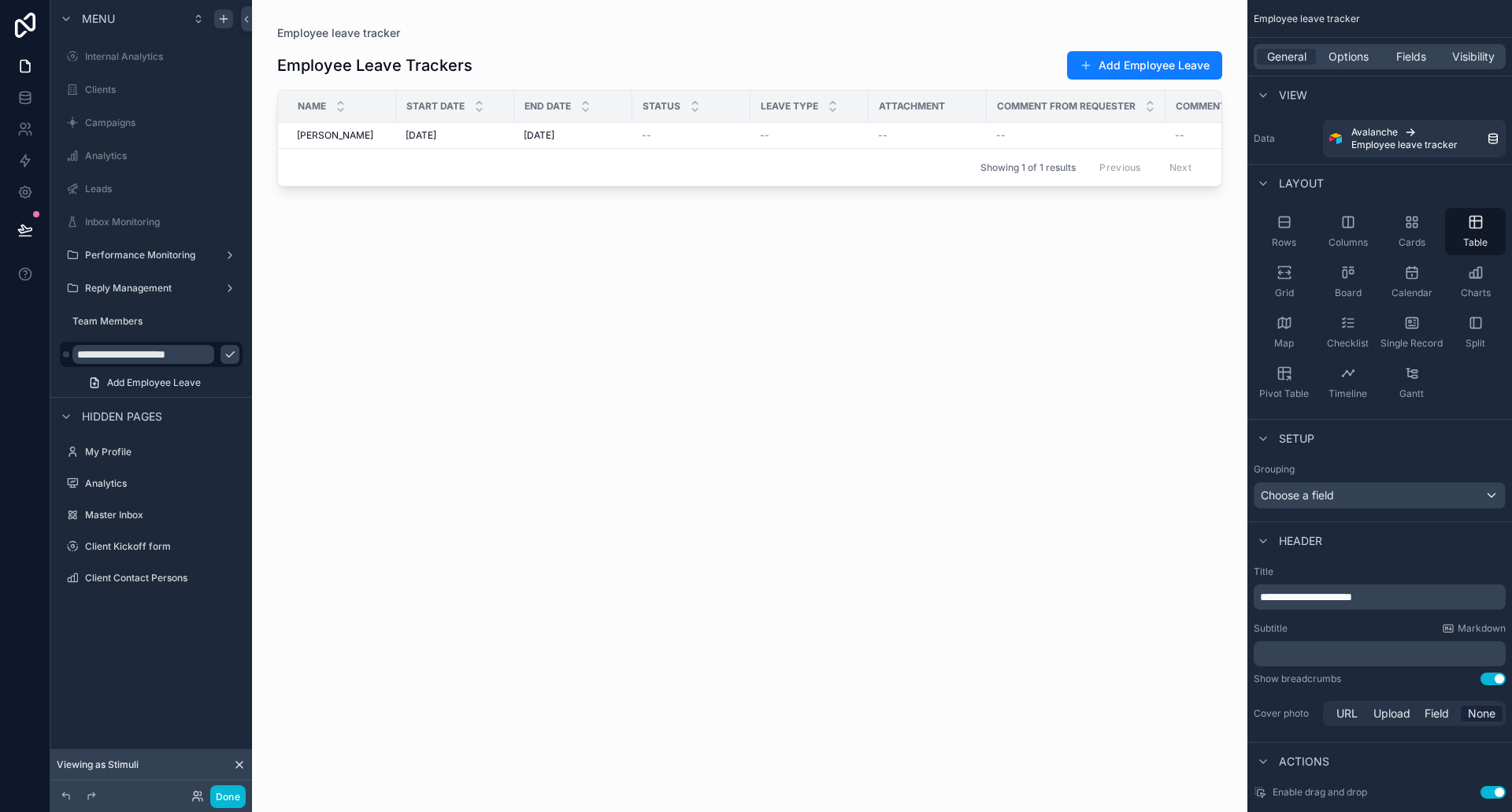
click at [408, 370] on div "Employee Leave Trackers Add Employee Leave Name Start date End date Status Leav…" at bounding box center [749, 417] width 945 height 753
click at [224, 350] on icon "scrollable content" at bounding box center [230, 354] width 13 height 13
click at [206, 357] on icon "scrollable content" at bounding box center [208, 354] width 13 height 13
click at [147, 354] on input "**********" at bounding box center [142, 354] width 142 height 19
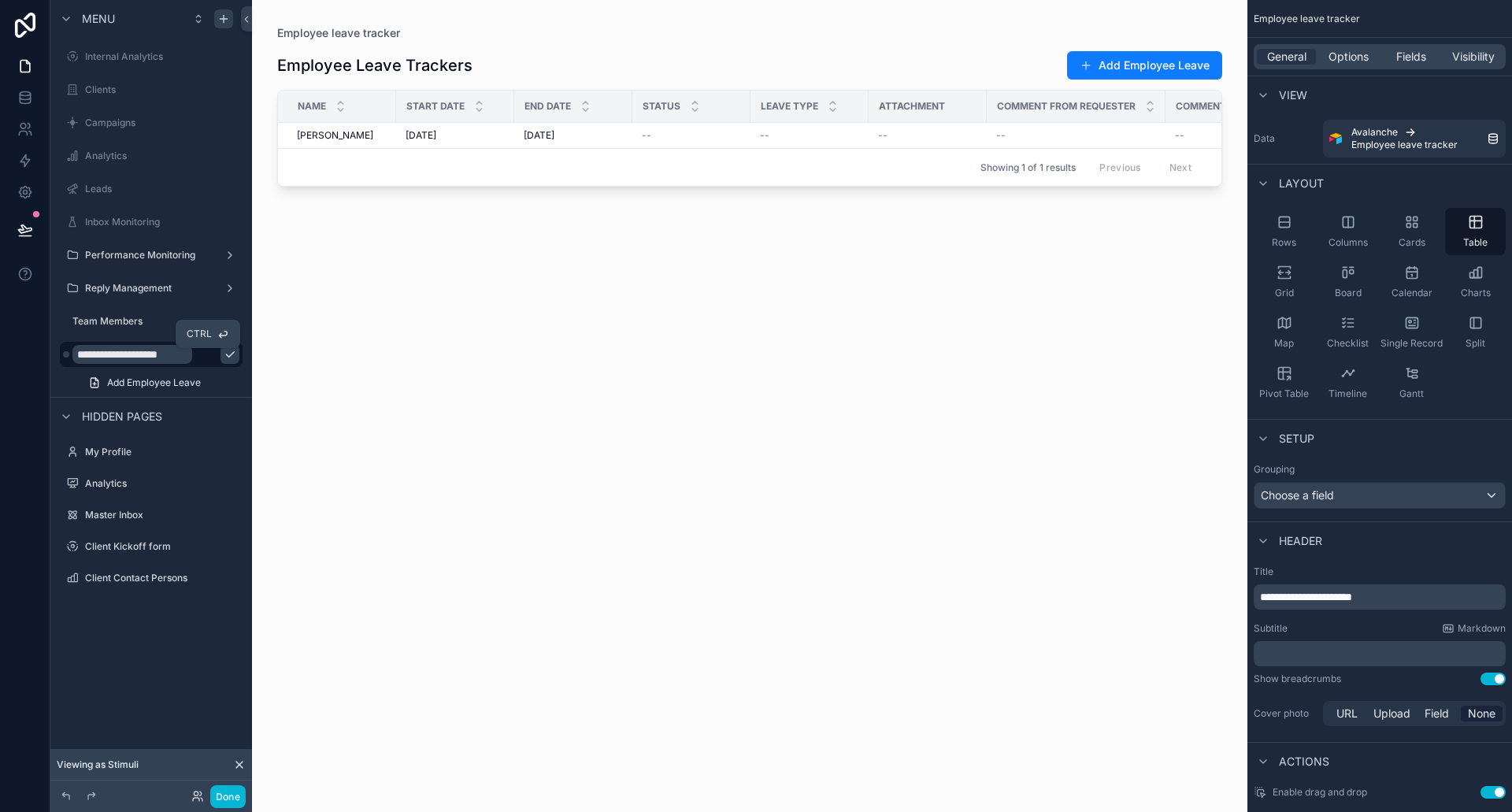
type input "**********"
click at [224, 354] on icon "scrollable content" at bounding box center [230, 354] width 13 height 13
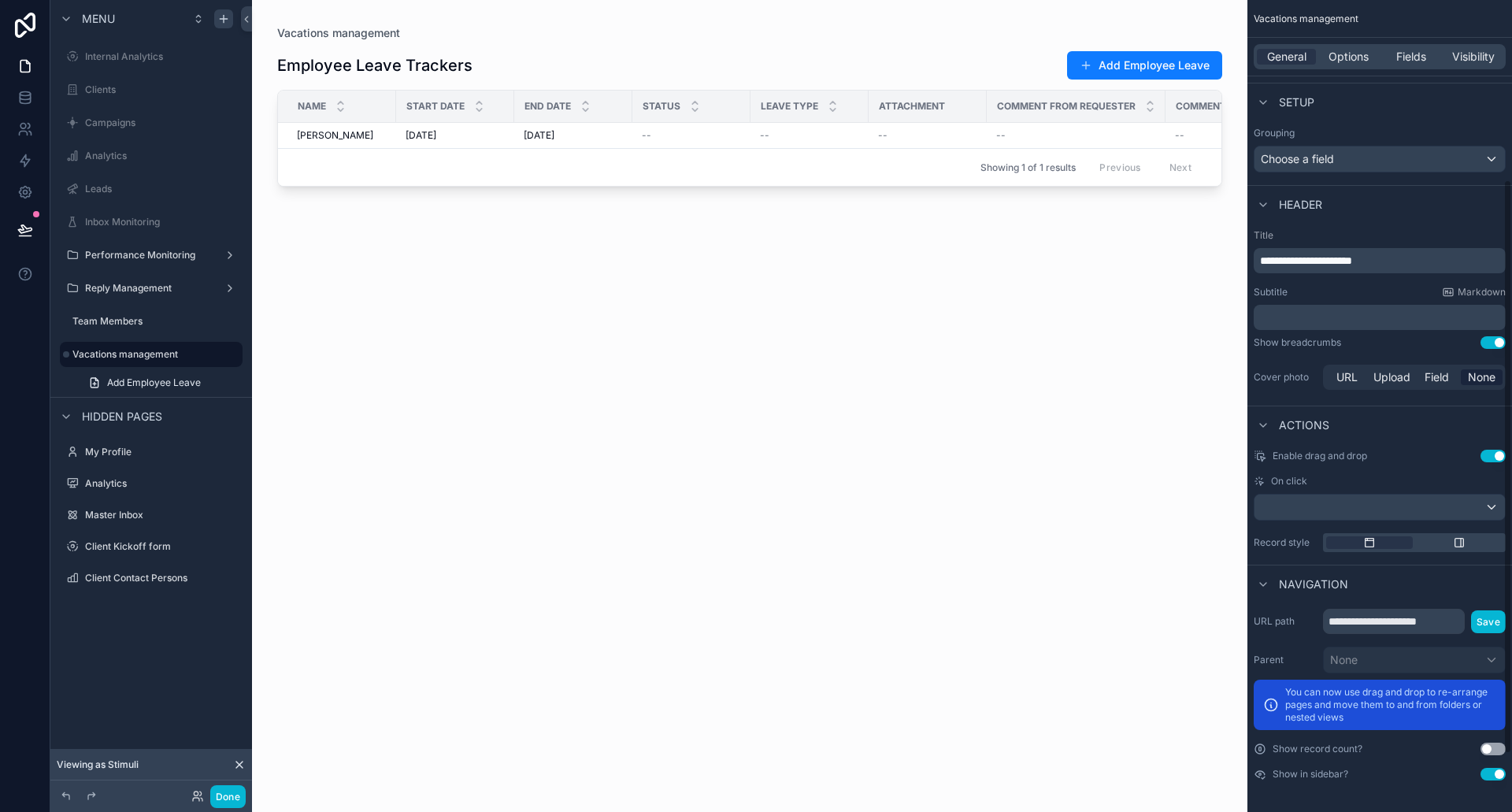
scroll to position [0, 0]
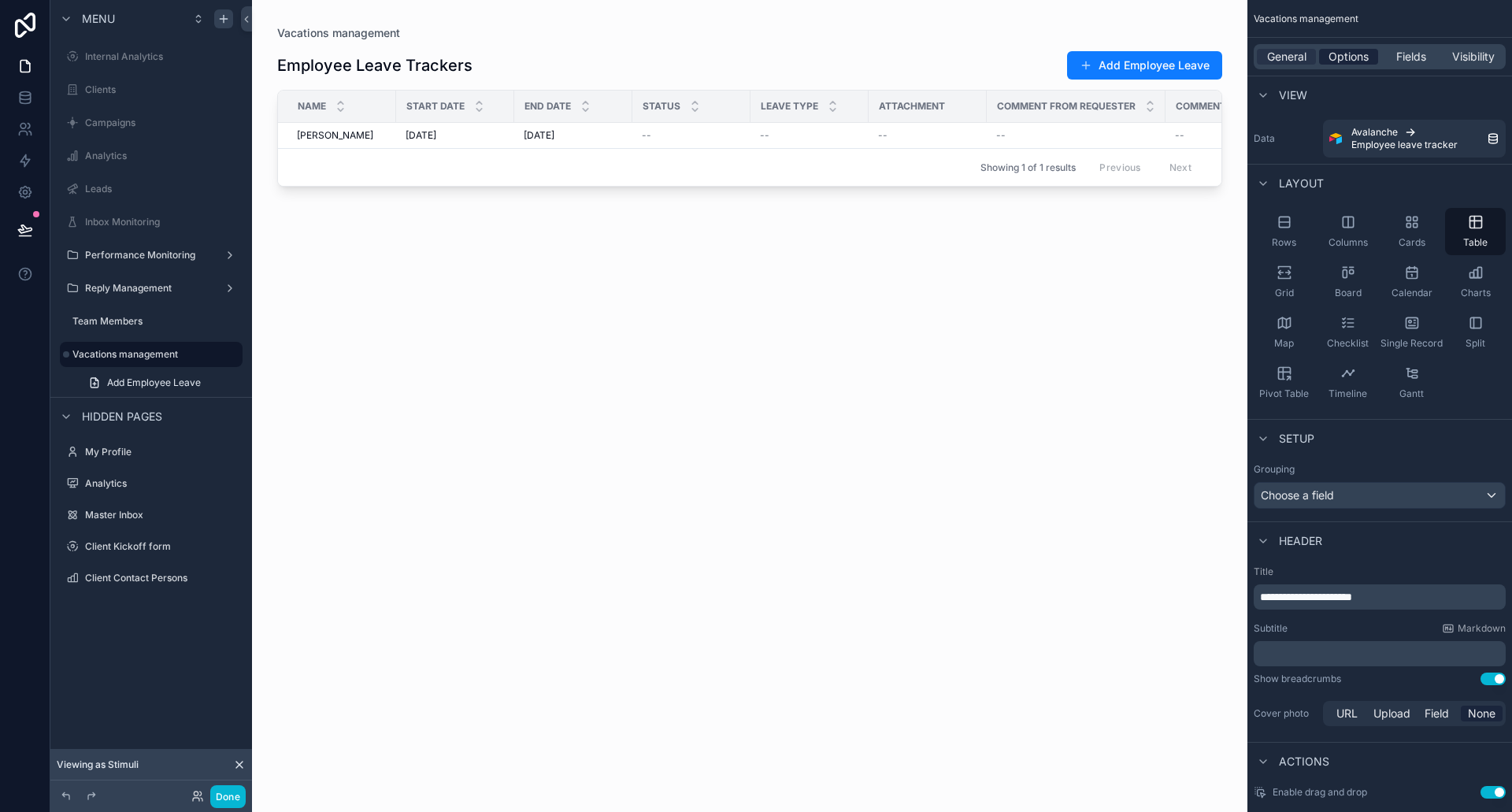
click at [1333, 55] on span "Options" at bounding box center [1348, 57] width 40 height 15
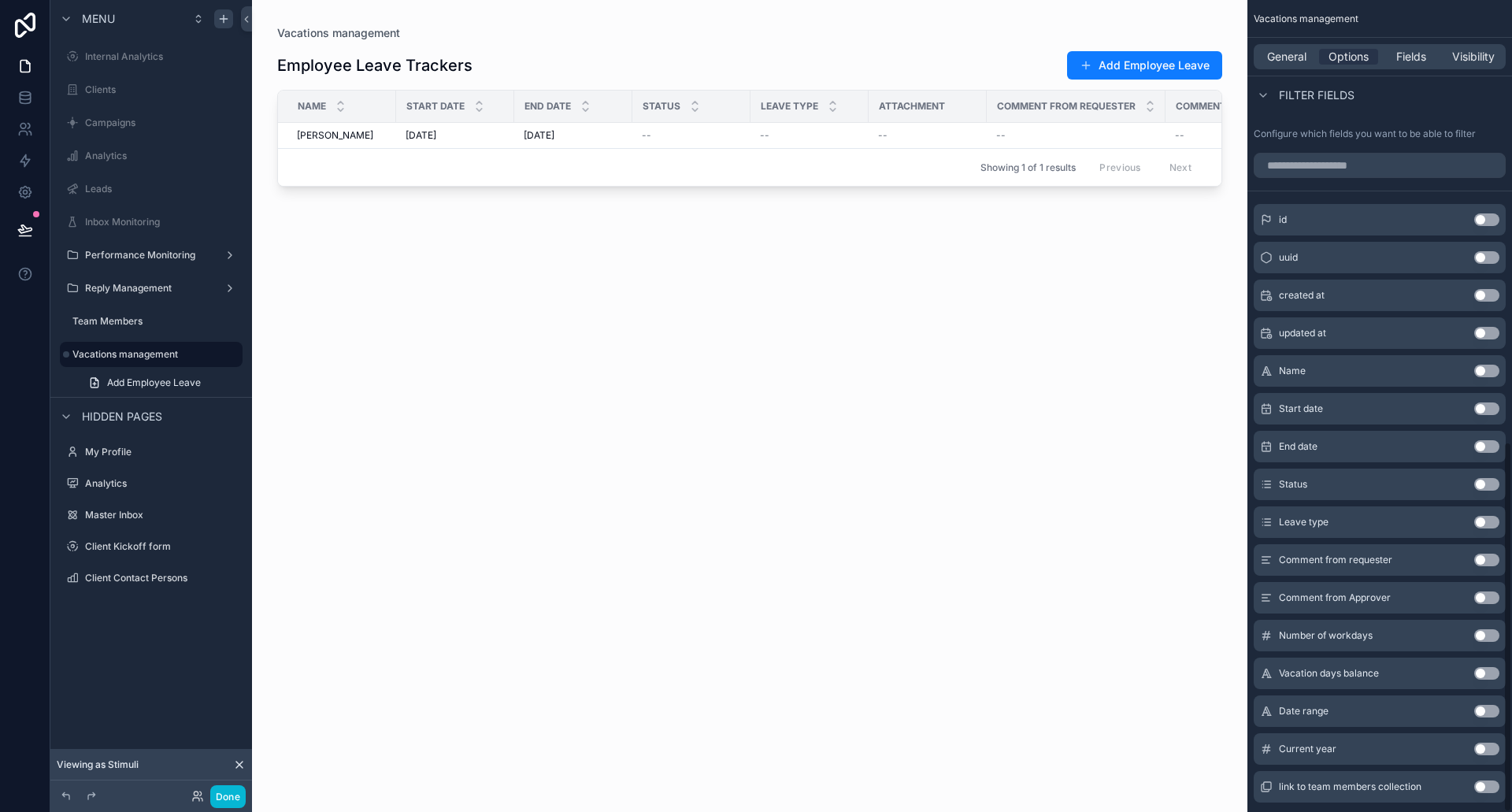
scroll to position [969, 0]
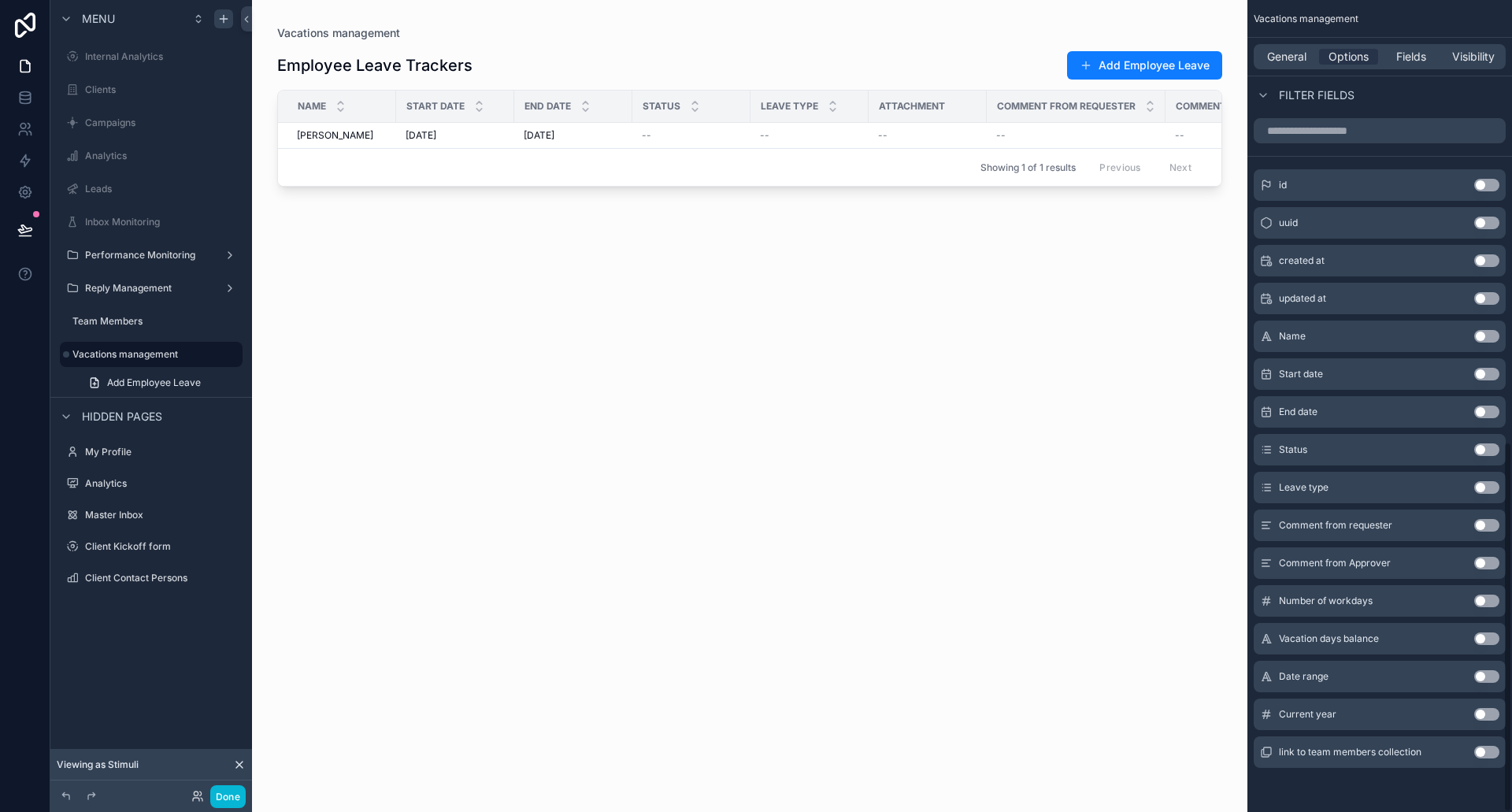
click at [1473, 749] on div "link to team members collection Use setting" at bounding box center [1380, 752] width 252 height 32
click at [1484, 753] on button "Use setting" at bounding box center [1486, 752] width 25 height 13
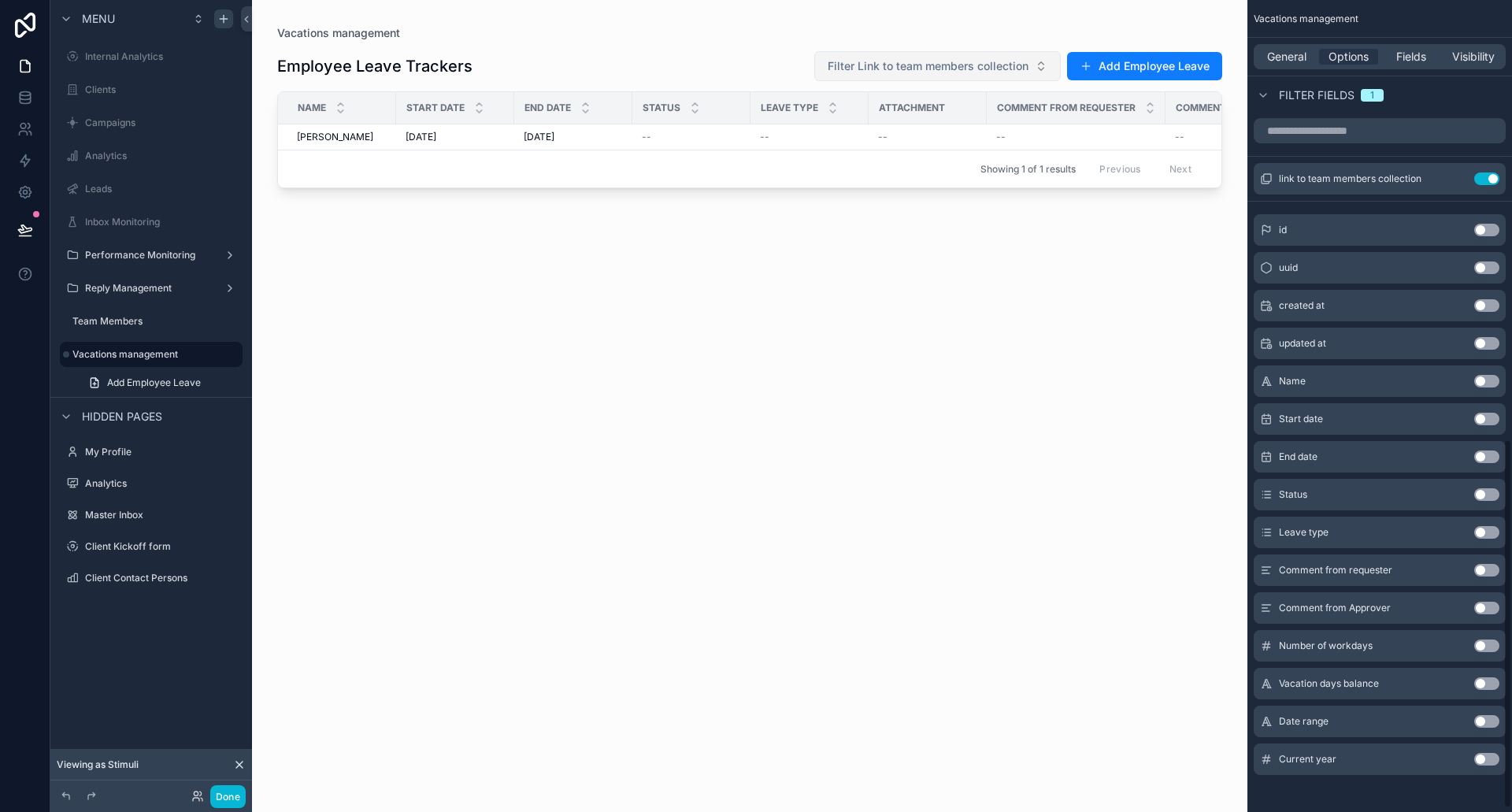
click at [947, 65] on span "Filter Link to team members collection" at bounding box center [928, 66] width 201 height 15
click at [686, 414] on div "Employee Leave Trackers Filter Link to team members collection Add Employee Lea…" at bounding box center [749, 417] width 945 height 753
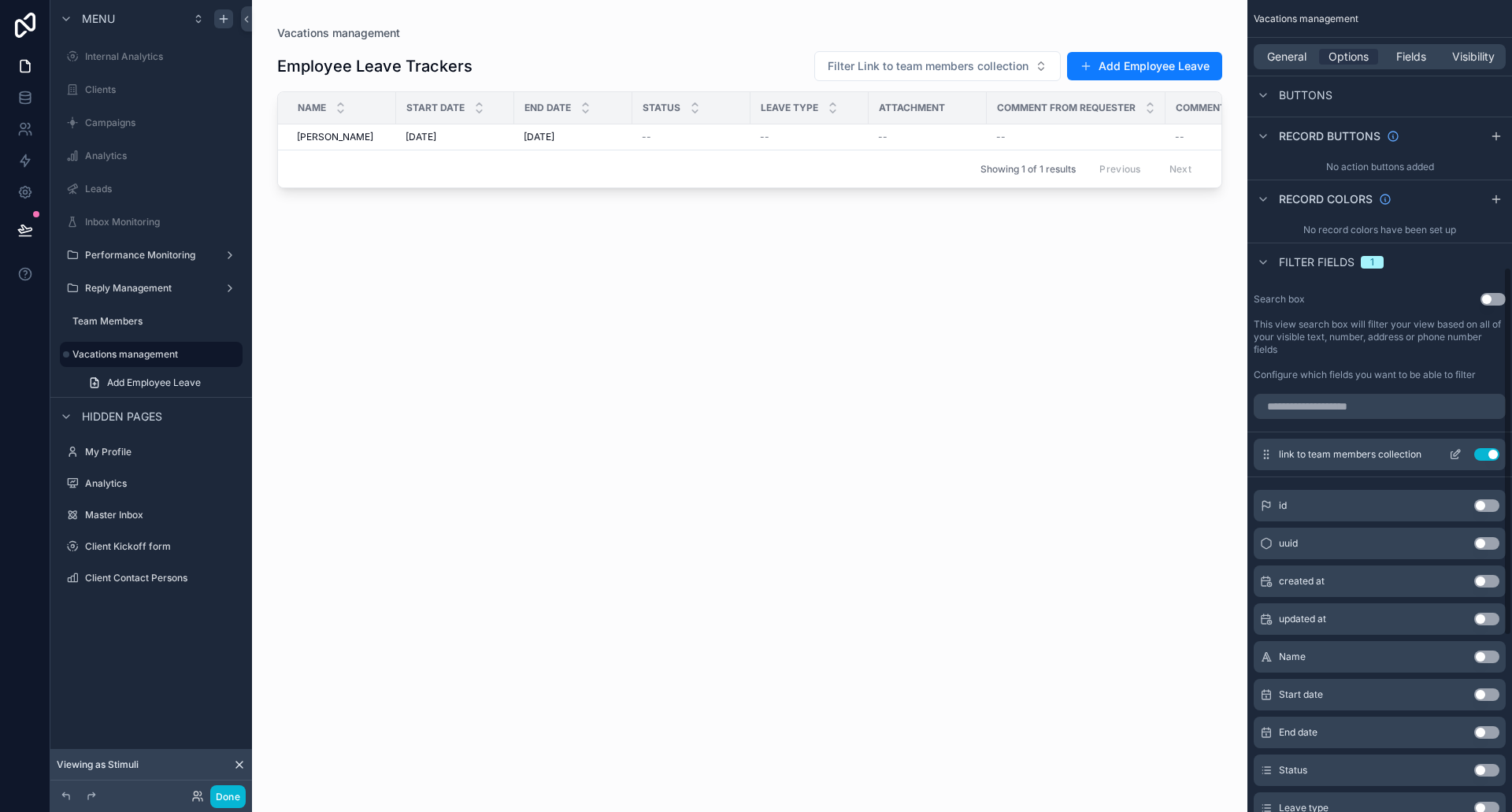
scroll to position [733, 0]
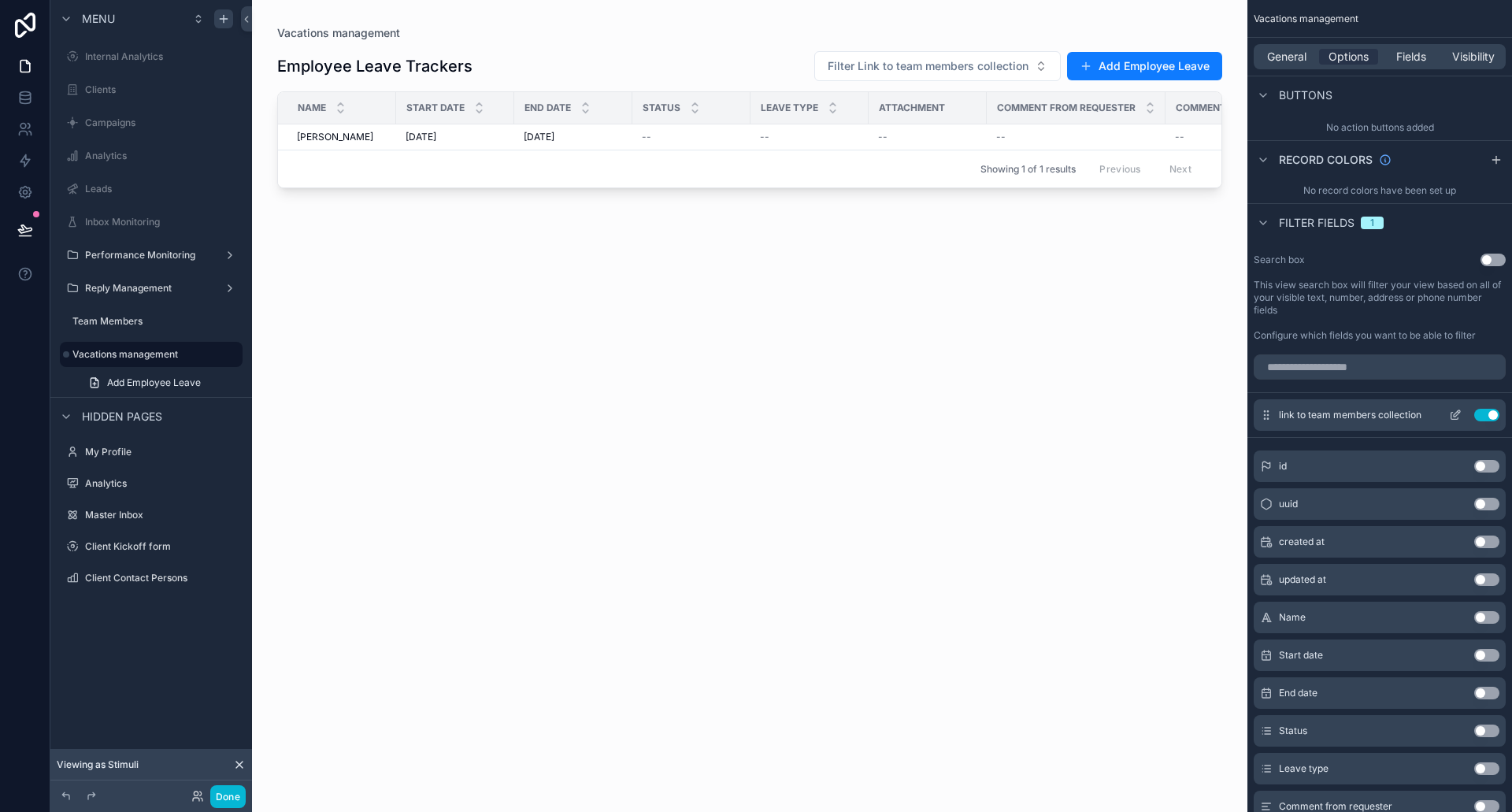
click at [1455, 415] on icon "scrollable content" at bounding box center [1455, 415] width 13 height 13
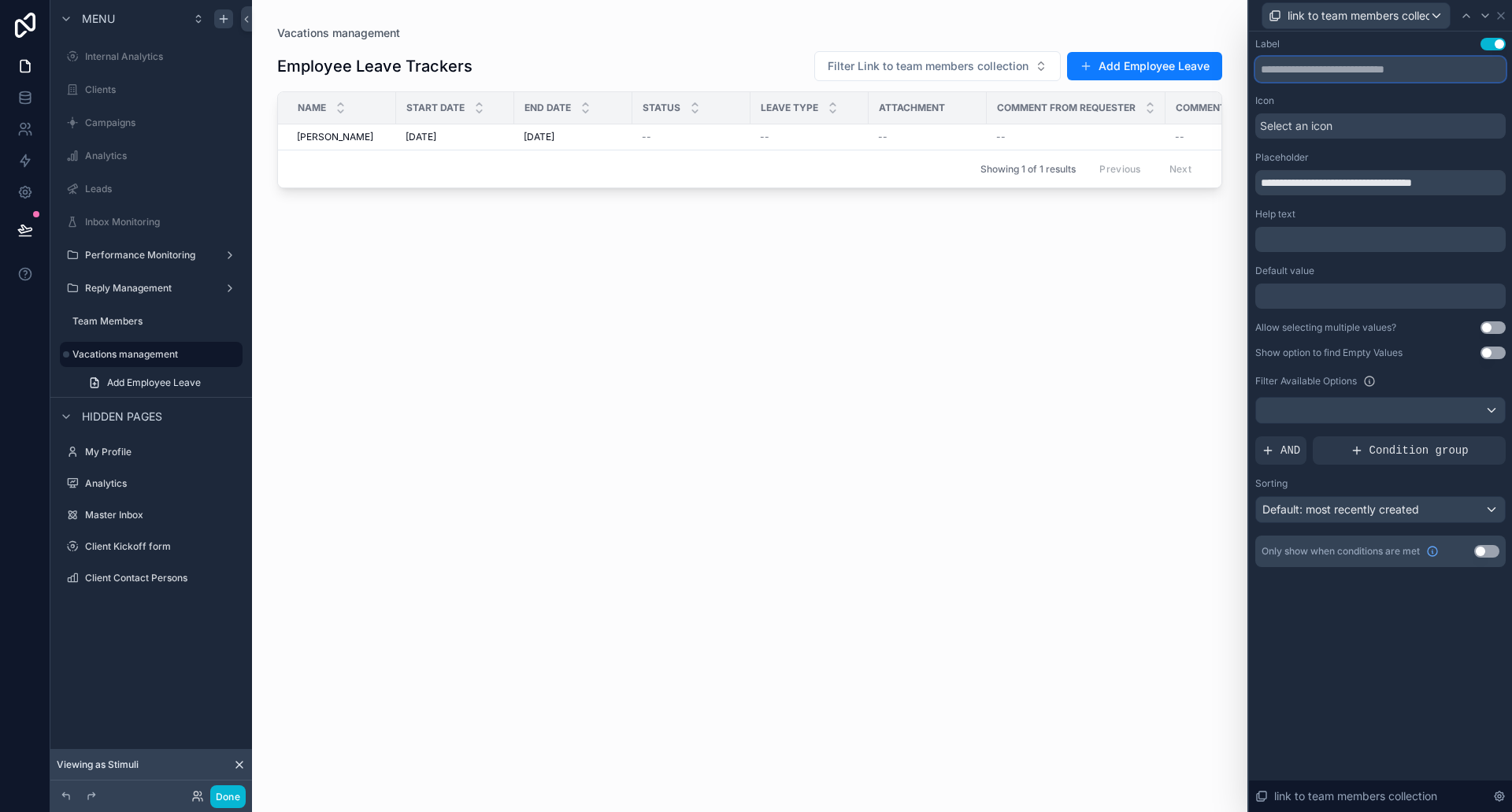
click at [1315, 73] on input "text" at bounding box center [1381, 69] width 251 height 25
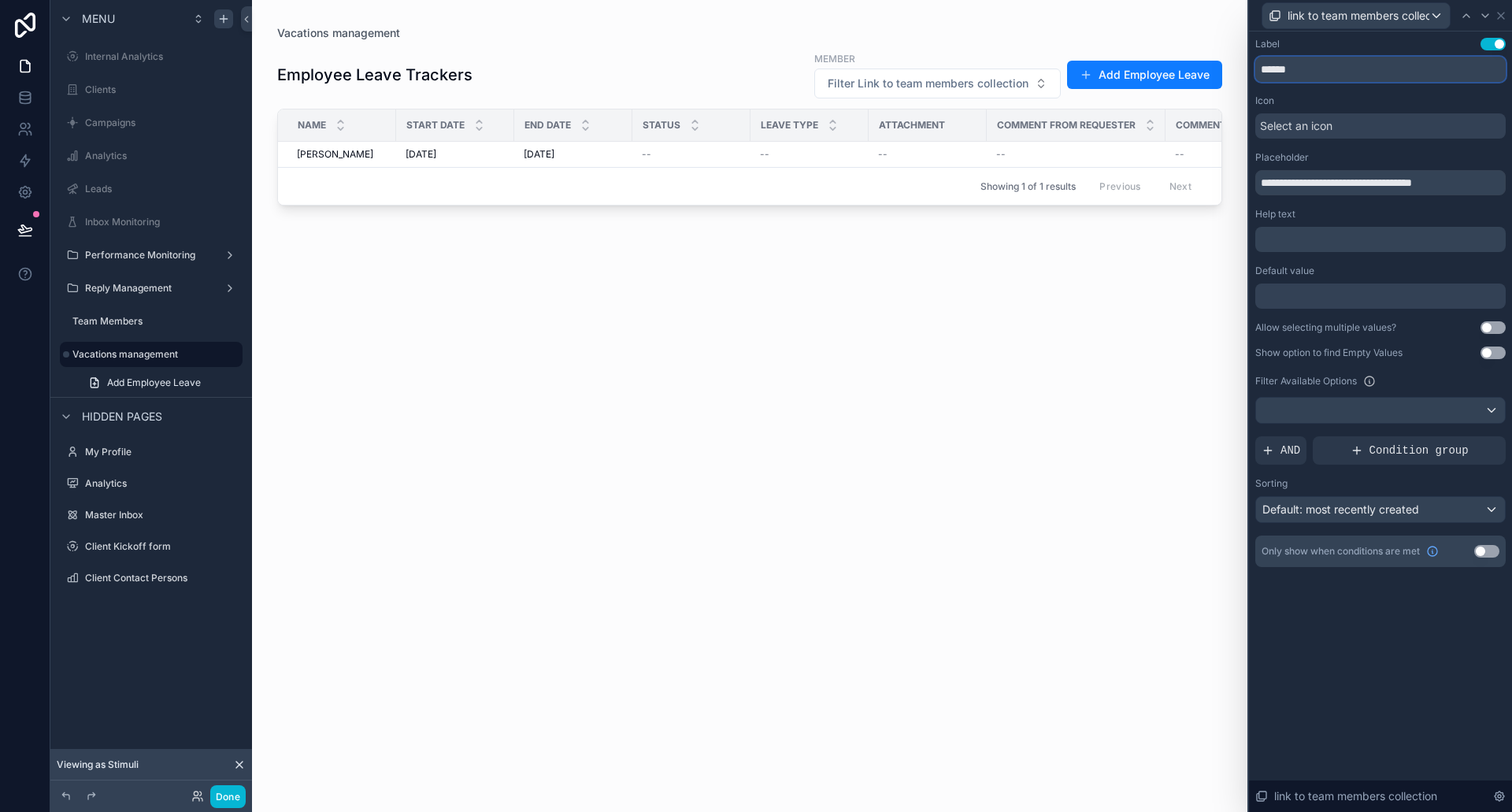
type input "******"
click at [1350, 45] on div "Label Use setting" at bounding box center [1381, 44] width 251 height 13
click at [1500, 18] on icon at bounding box center [1501, 15] width 13 height 13
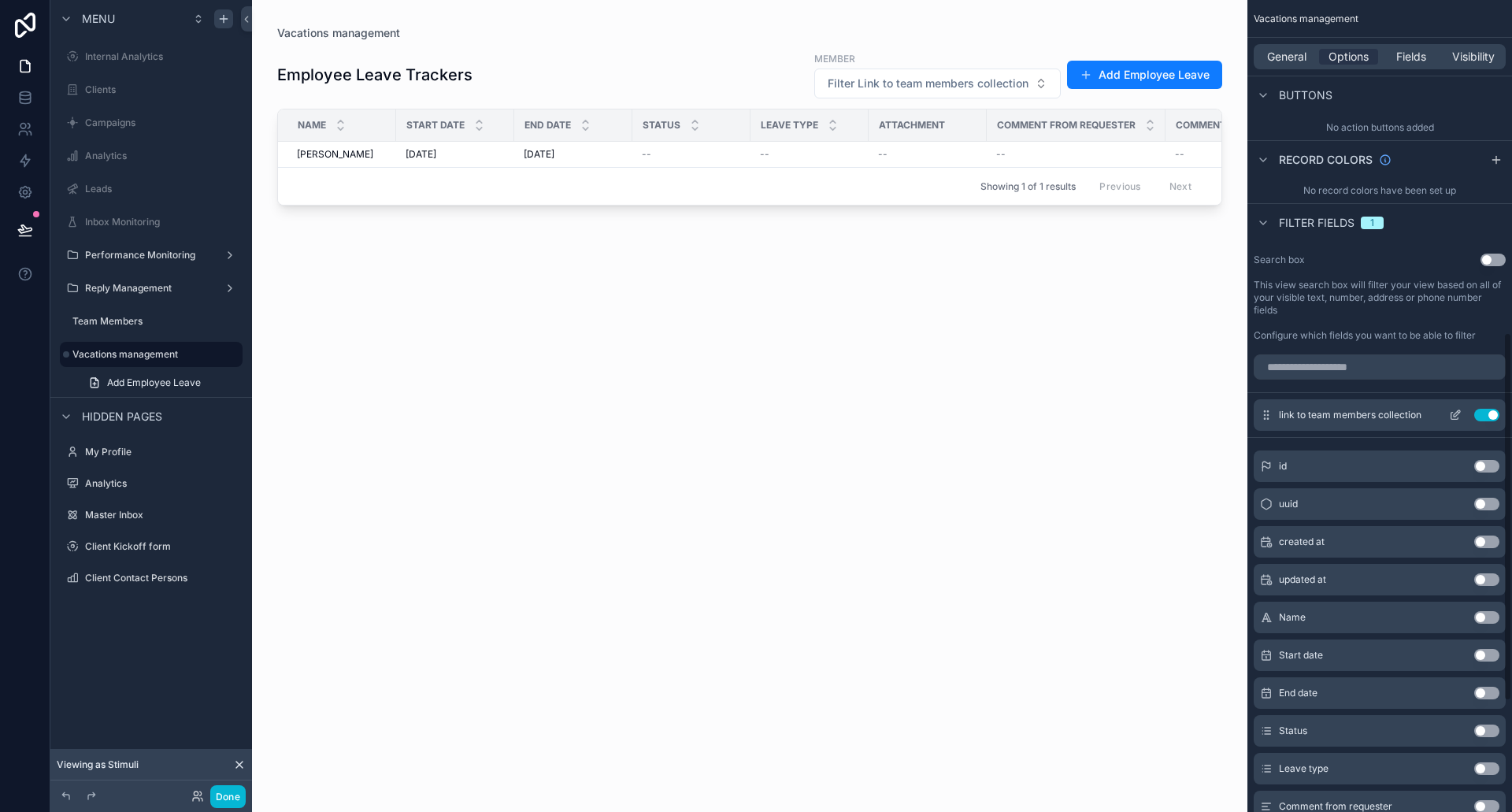
click at [1453, 409] on icon "scrollable content" at bounding box center [1455, 415] width 13 height 13
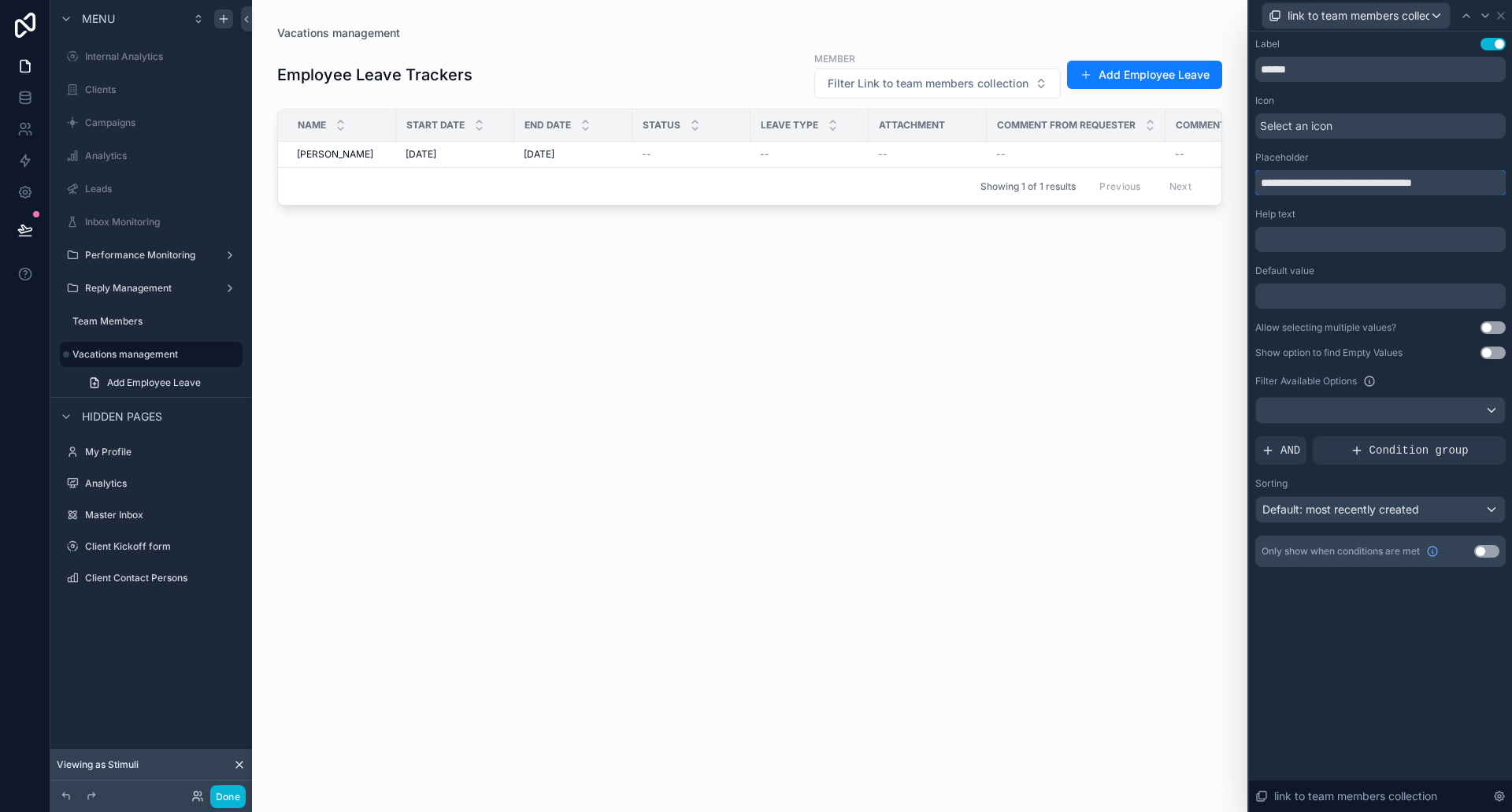
click at [1346, 184] on input "**********" at bounding box center [1381, 182] width 251 height 25
type input "******"
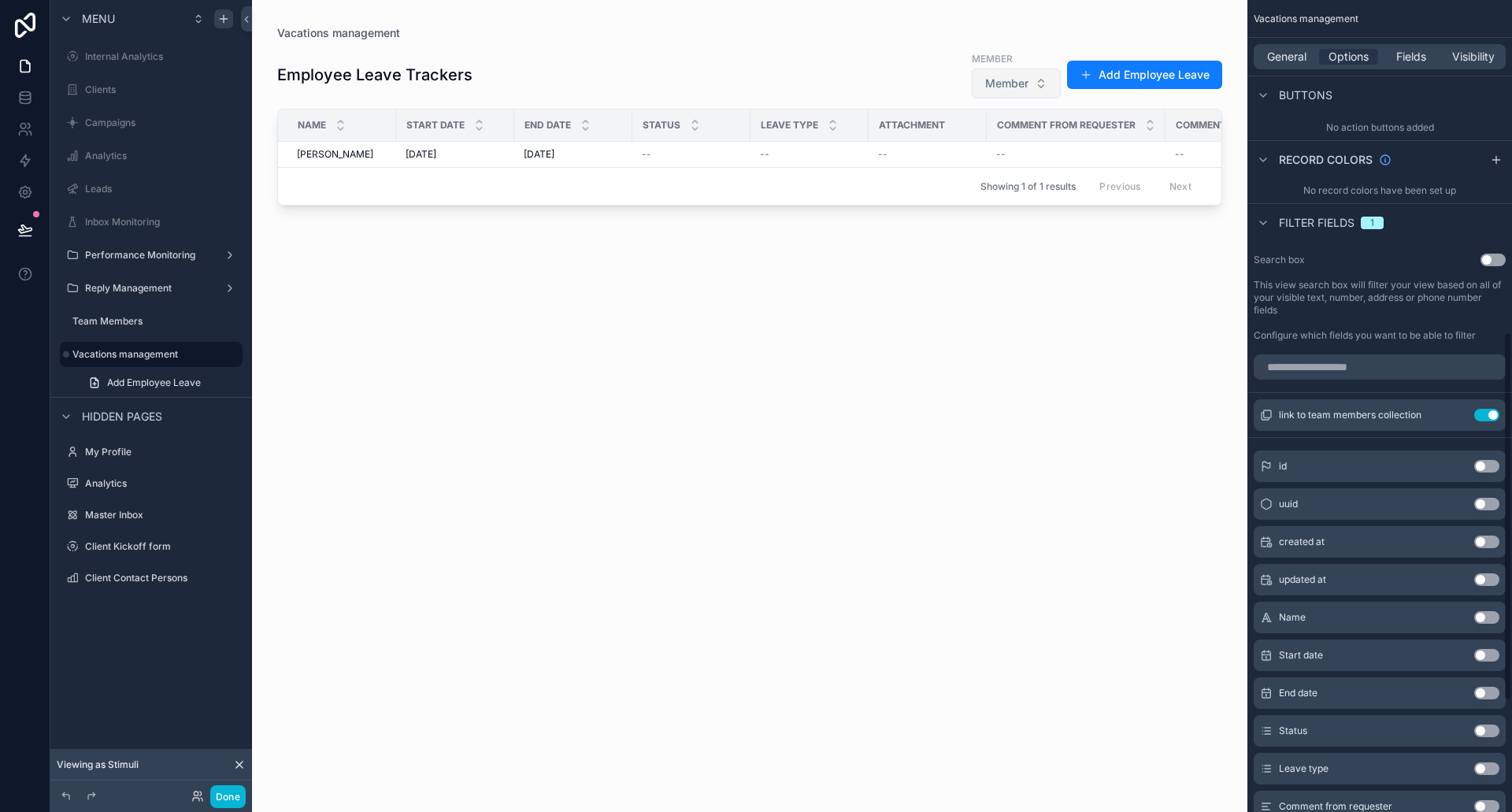
click at [1006, 79] on span "Member" at bounding box center [1007, 83] width 43 height 15
click at [1006, 78] on span "Member" at bounding box center [1007, 83] width 43 height 15
click at [1457, 408] on div "link to team members collection Use setting" at bounding box center [1380, 415] width 252 height 32
click at [1455, 415] on icon "scrollable content" at bounding box center [1455, 415] width 13 height 13
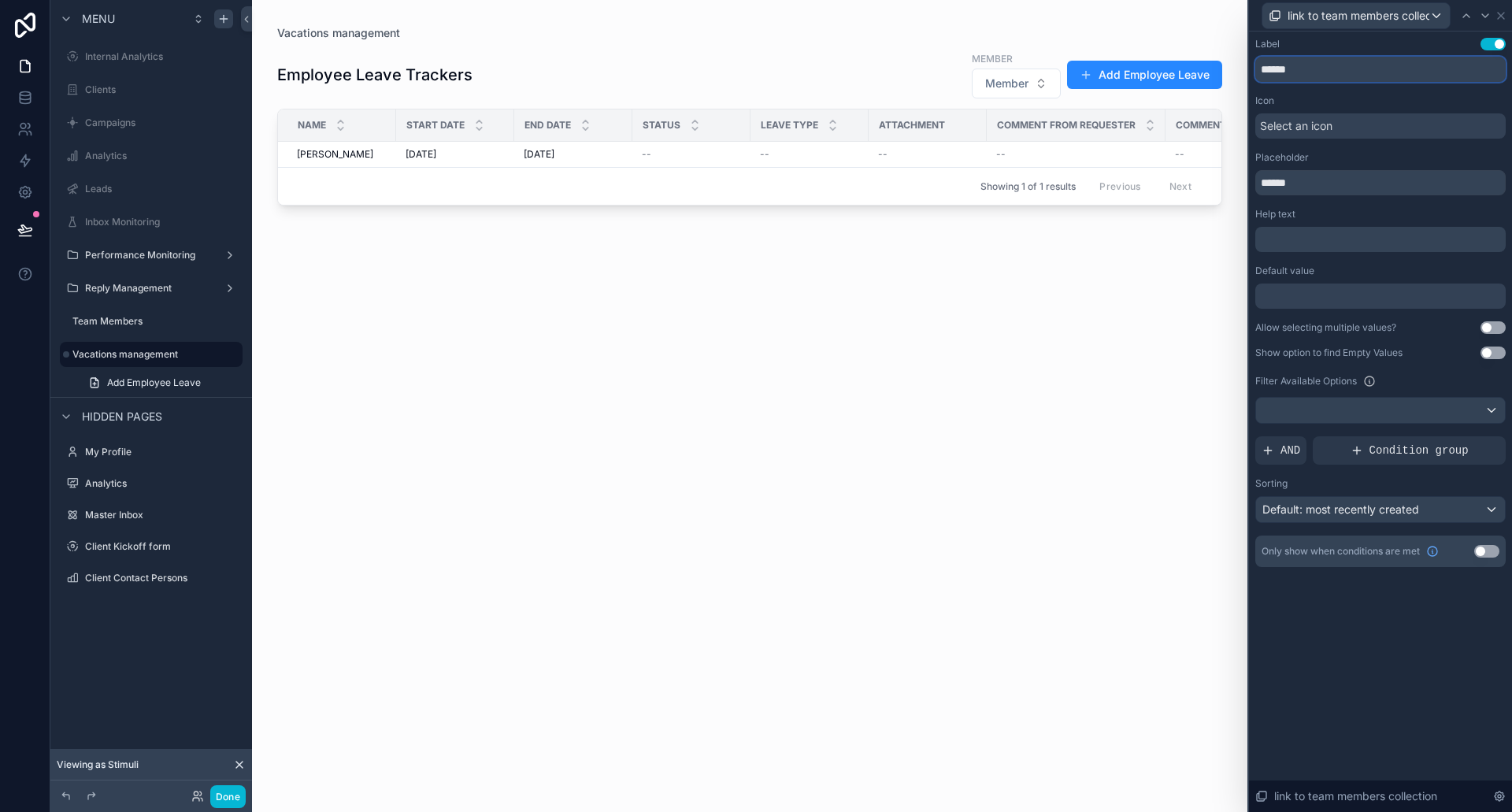
drag, startPoint x: 1356, startPoint y: 62, endPoint x: 1128, endPoint y: 61, distance: 228.0
click at [1138, 60] on div "link to team members collection Label Use setting ****** Icon Select an icon Pl…" at bounding box center [756, 406] width 1512 height 812
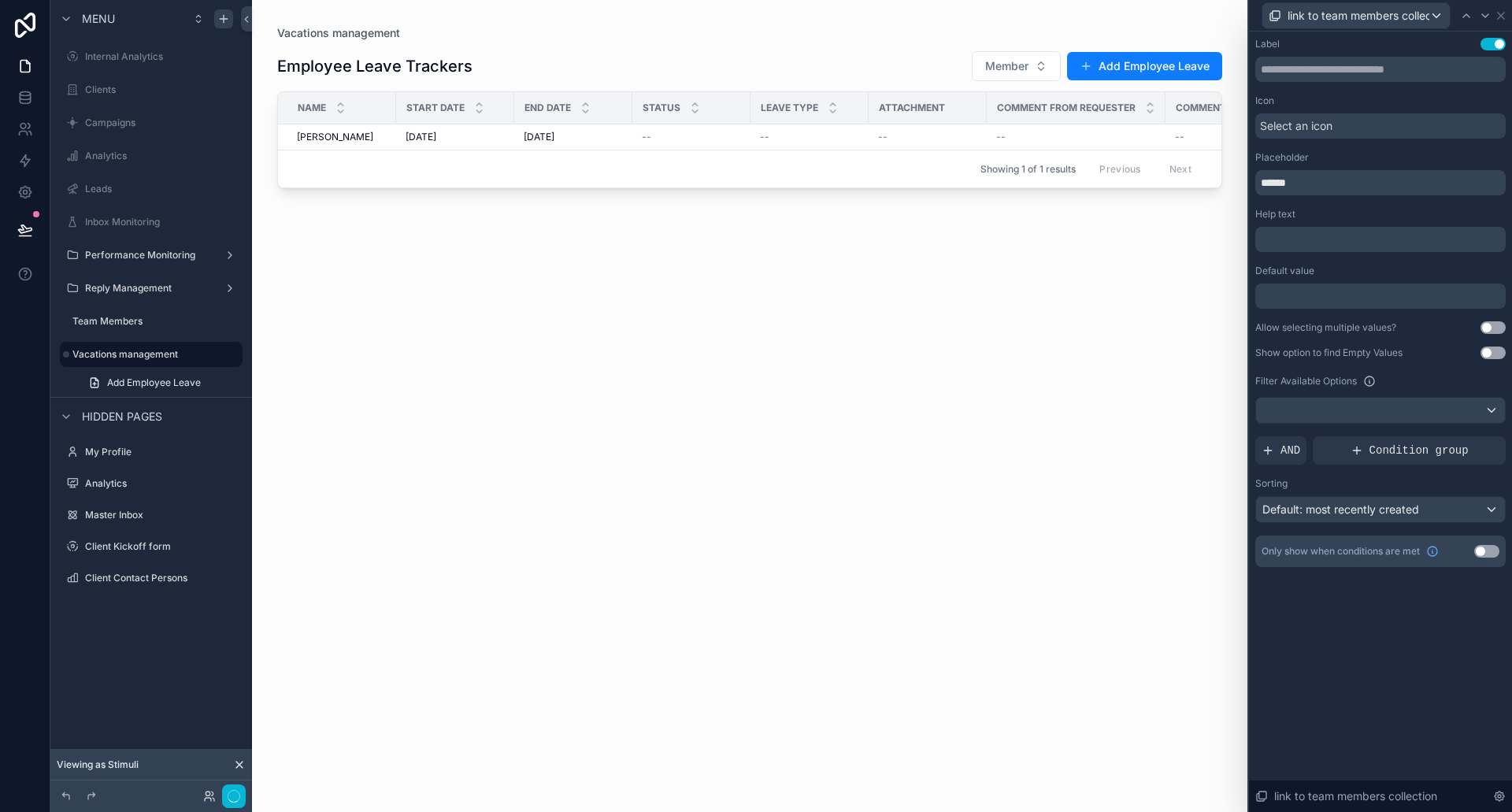
click at [1332, 89] on div "Label Use setting Icon Select an icon Placeholder ****** Help text ﻿ Default va…" at bounding box center [1381, 302] width 251 height 530
click at [1008, 52] on button "Member" at bounding box center [1017, 66] width 89 height 30
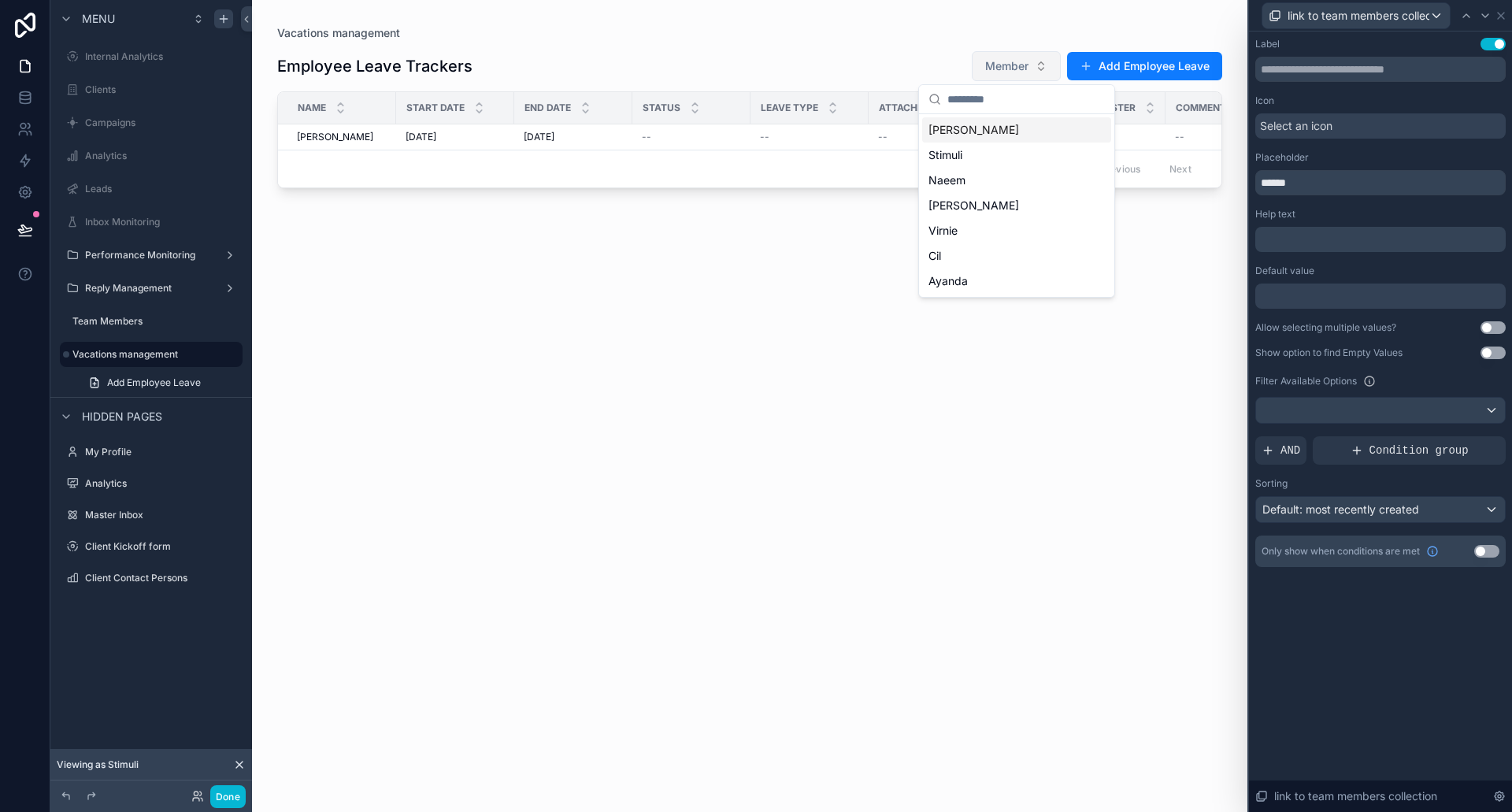
click at [1008, 53] on button "Member" at bounding box center [1017, 66] width 89 height 30
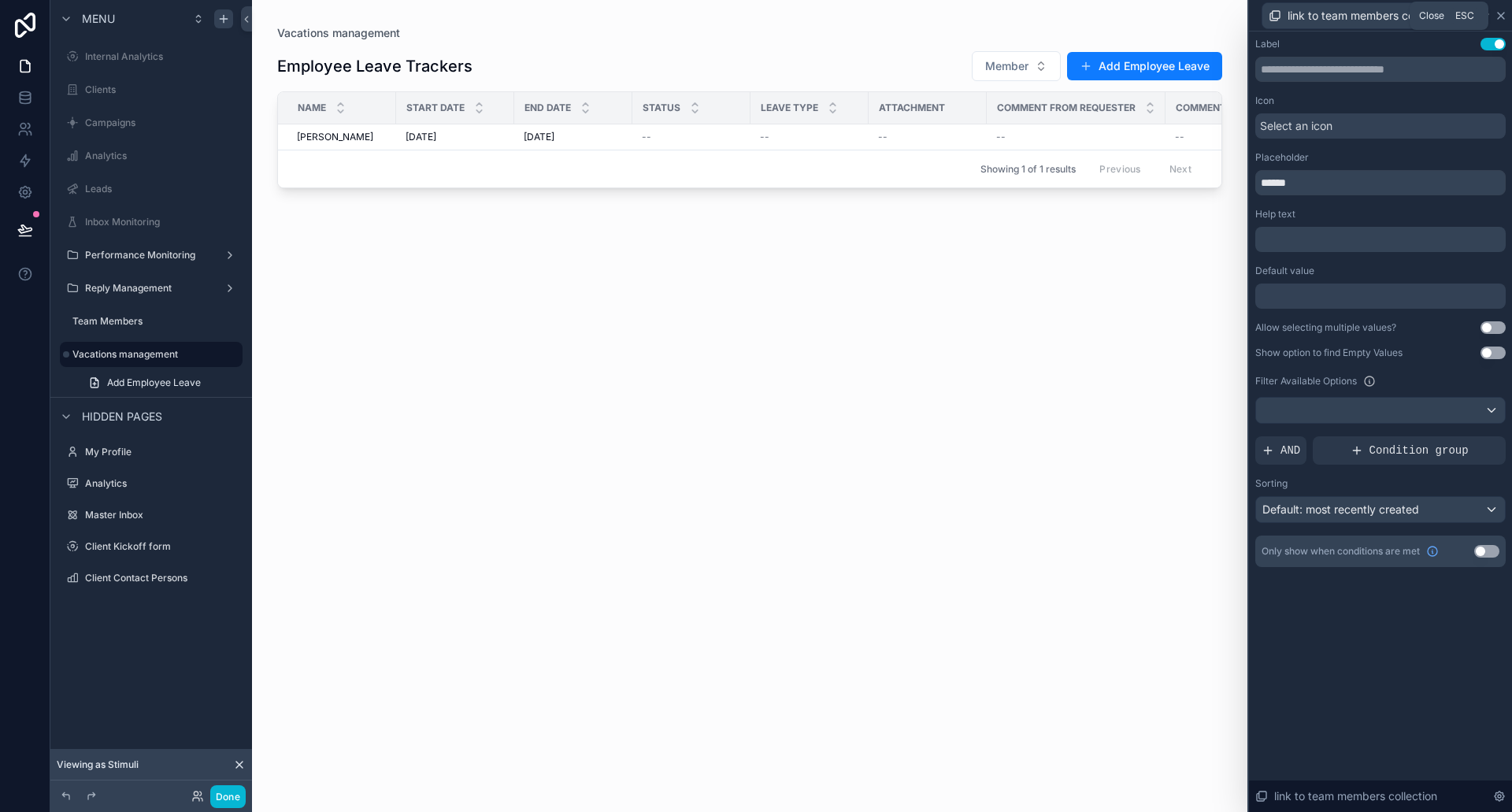
click at [1498, 15] on icon at bounding box center [1501, 15] width 13 height 13
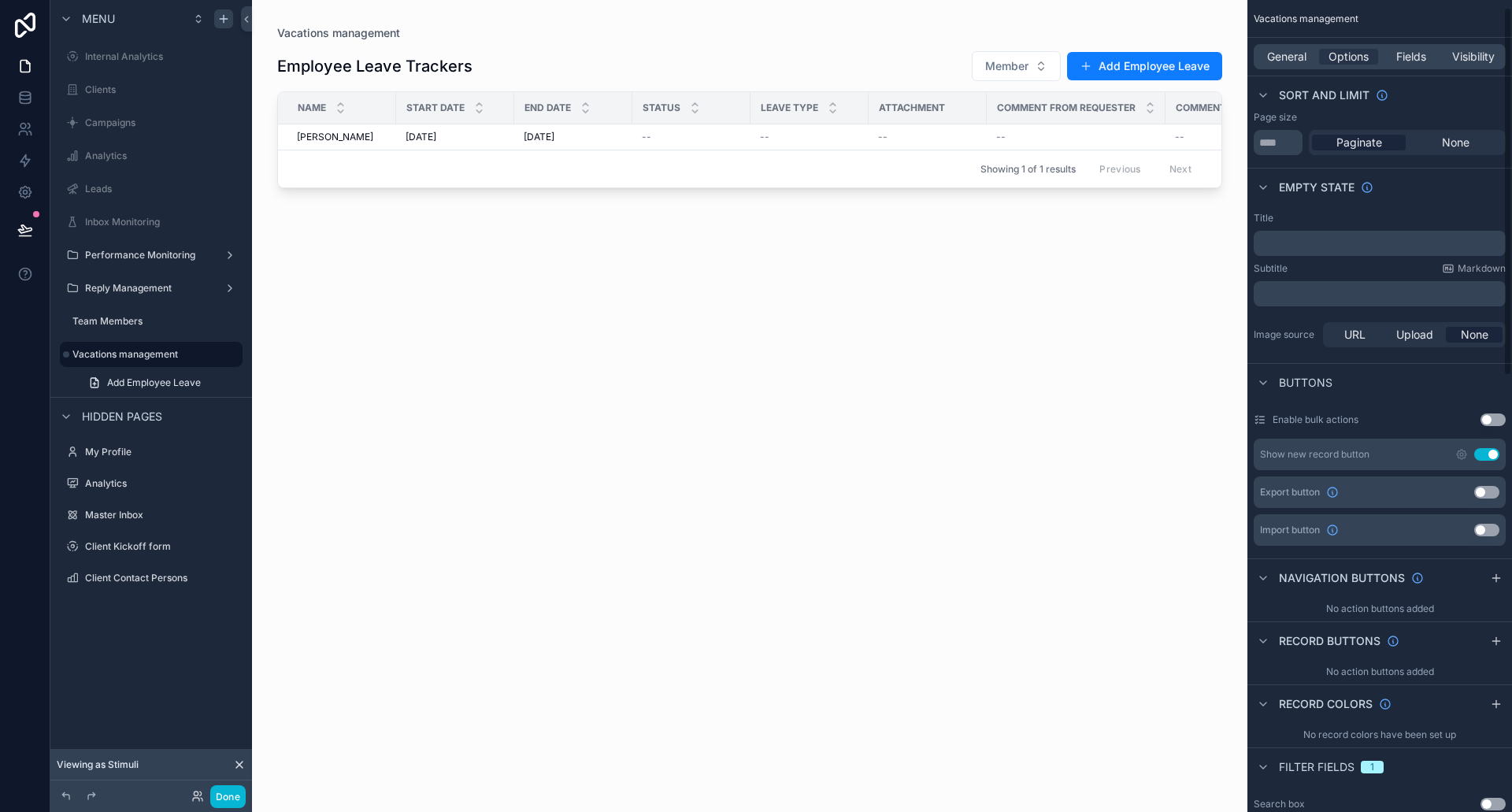
scroll to position [0, 0]
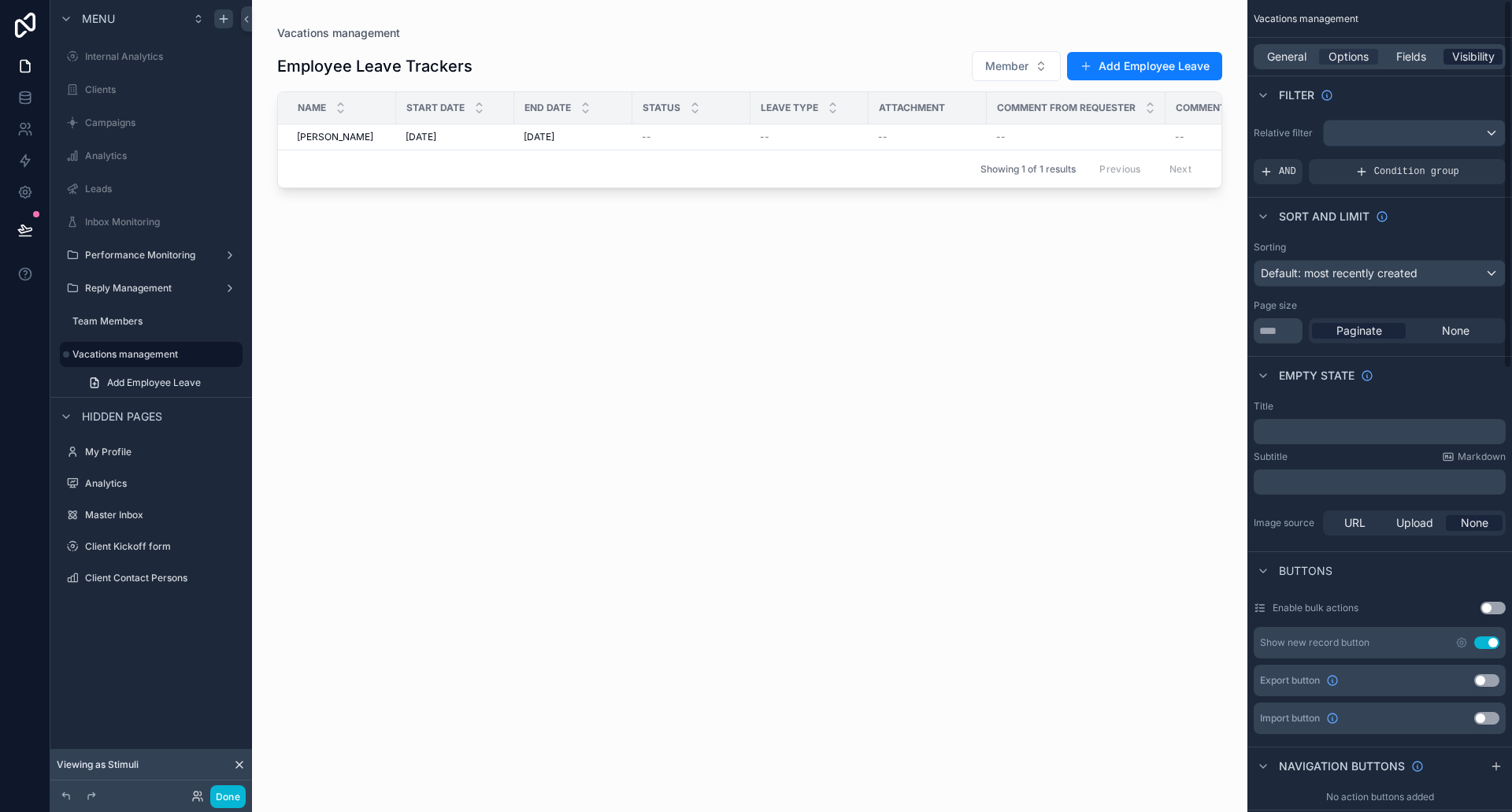
click at [1459, 58] on span "Visibility" at bounding box center [1474, 57] width 43 height 15
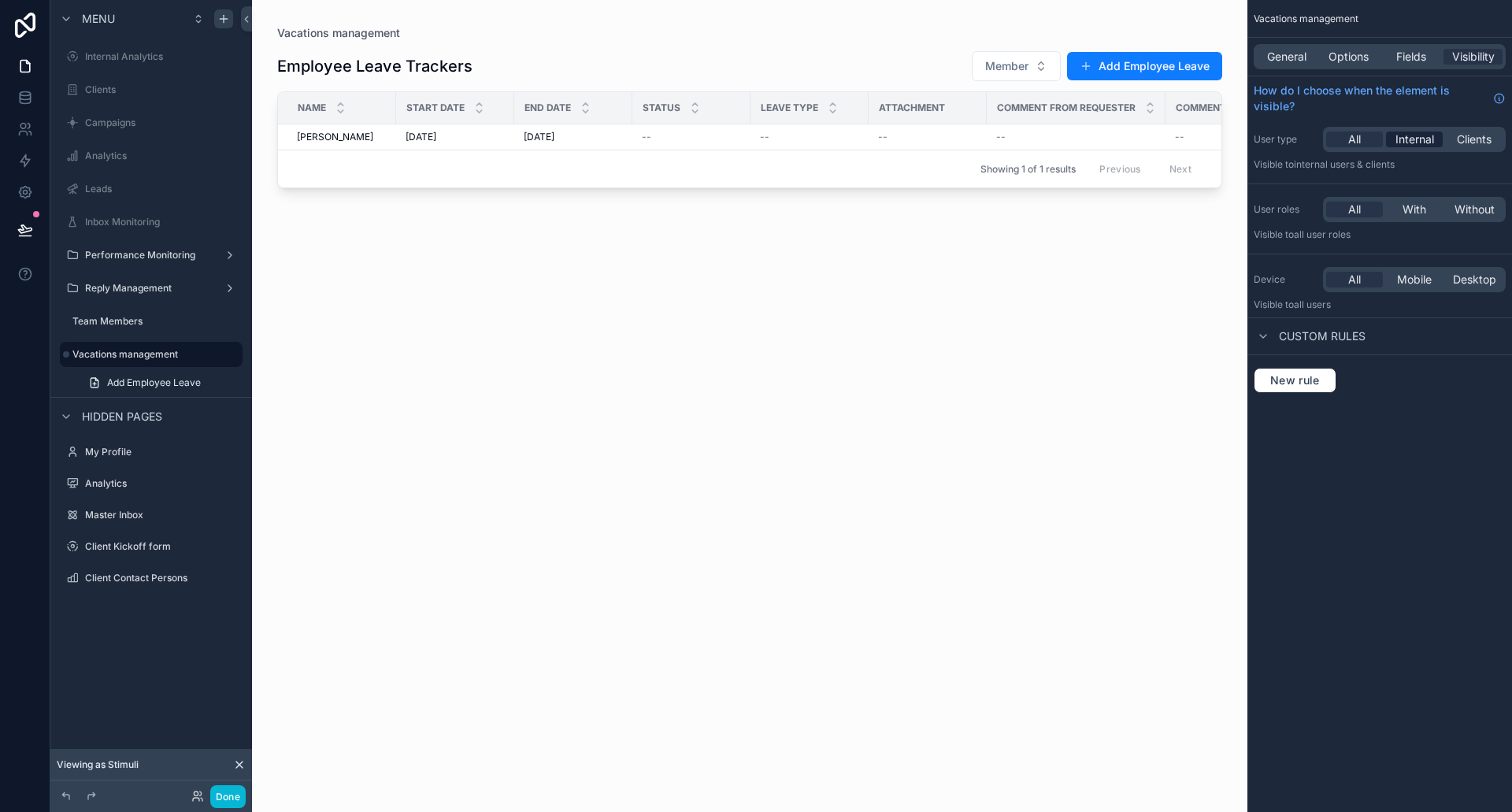
click at [1408, 137] on span "Internal" at bounding box center [1414, 139] width 39 height 15
click at [1303, 49] on span "General" at bounding box center [1287, 57] width 39 height 15
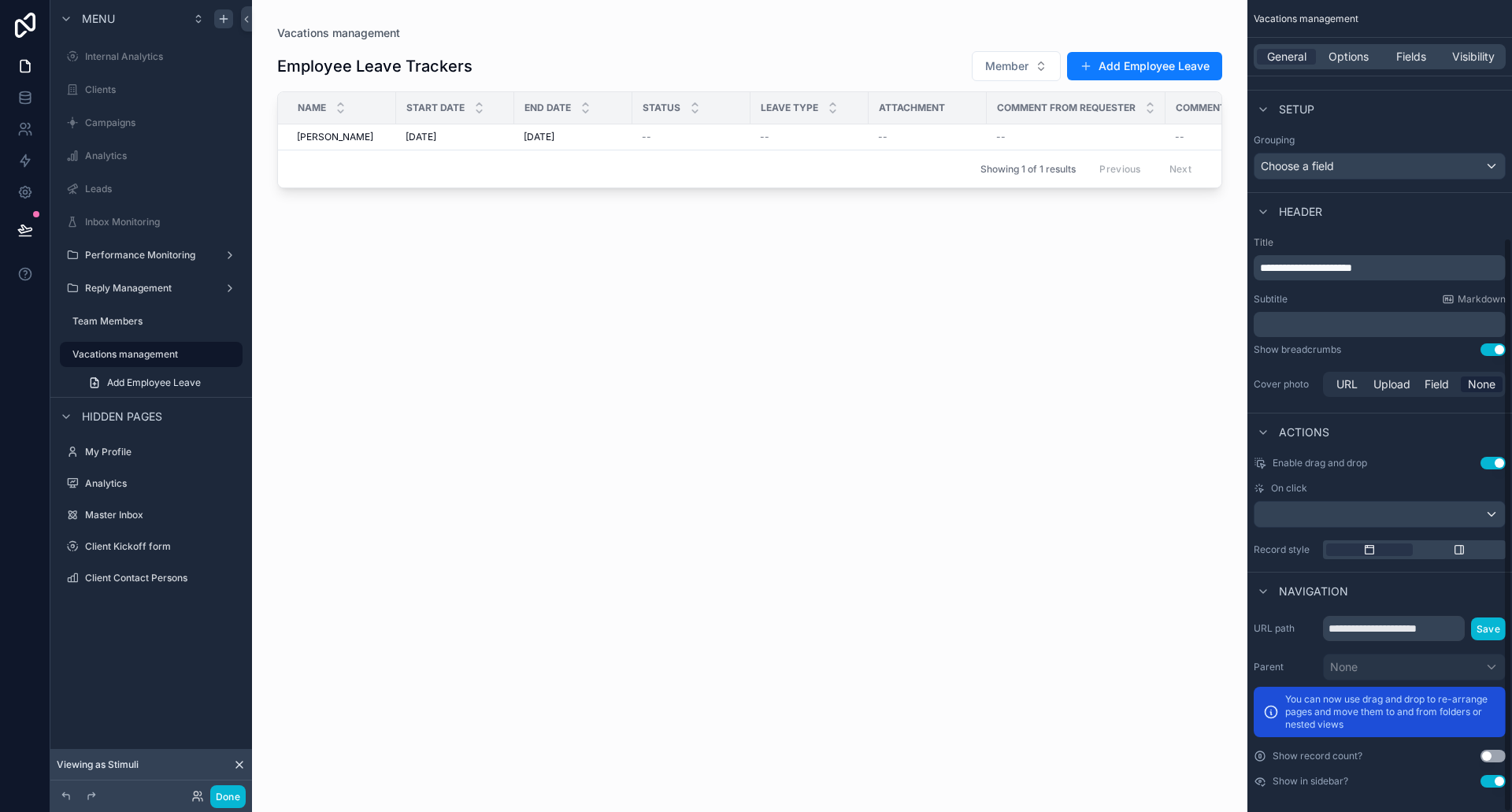
scroll to position [336, 0]
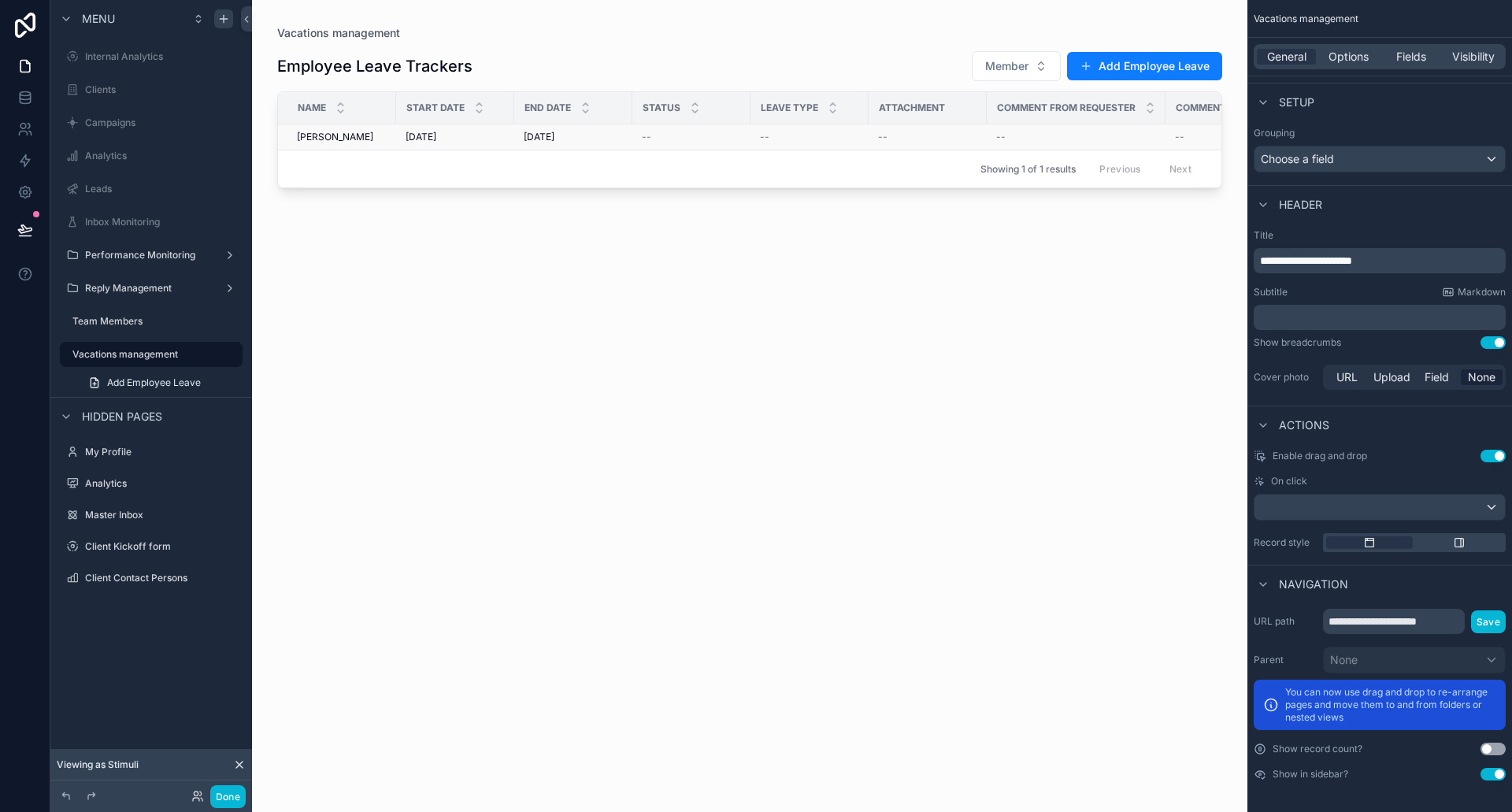
click at [486, 133] on div "8/31/2025 8/31/2025" at bounding box center [456, 136] width 100 height 13
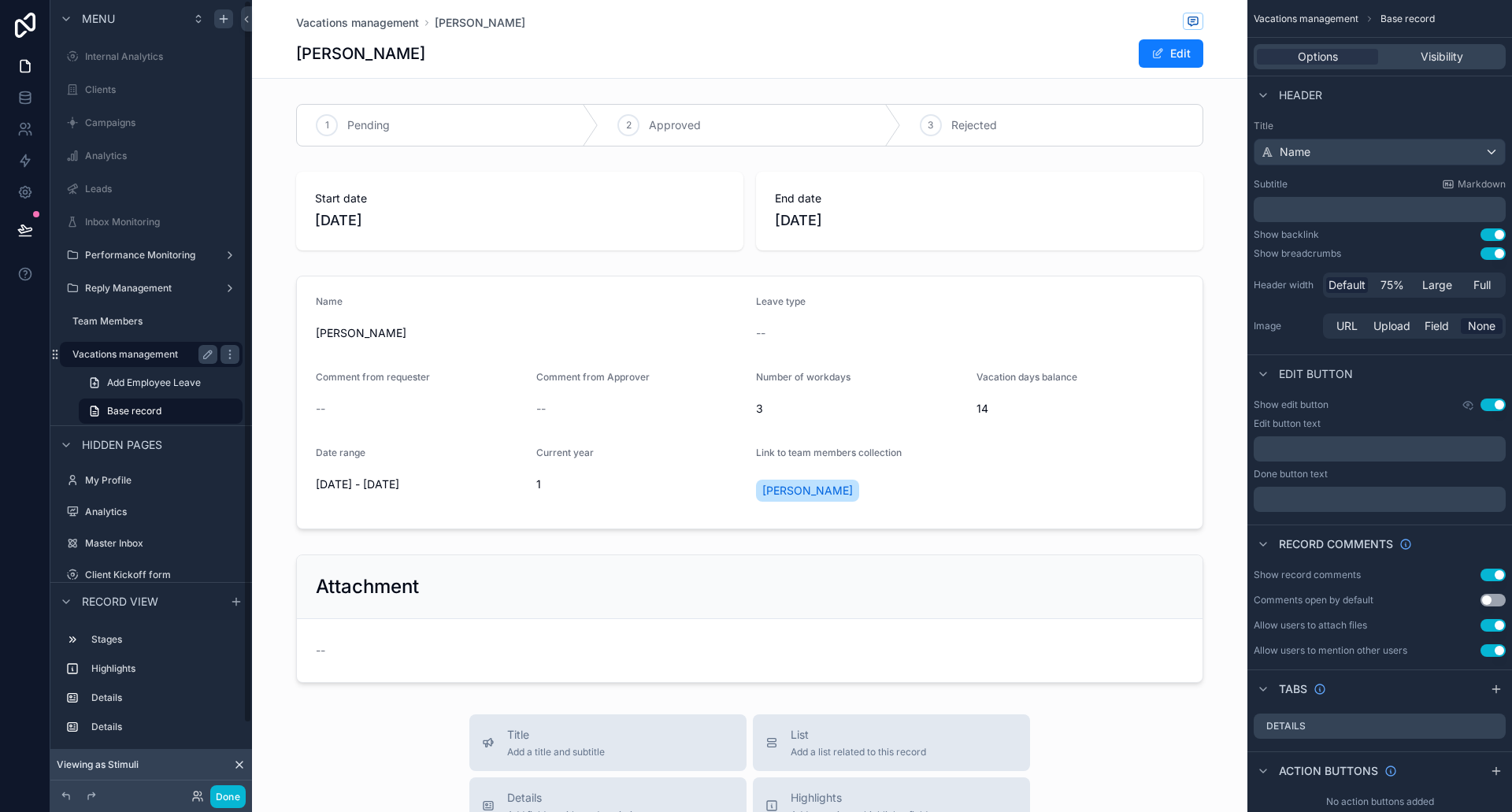
click at [121, 353] on label "Vacations management" at bounding box center [142, 354] width 139 height 13
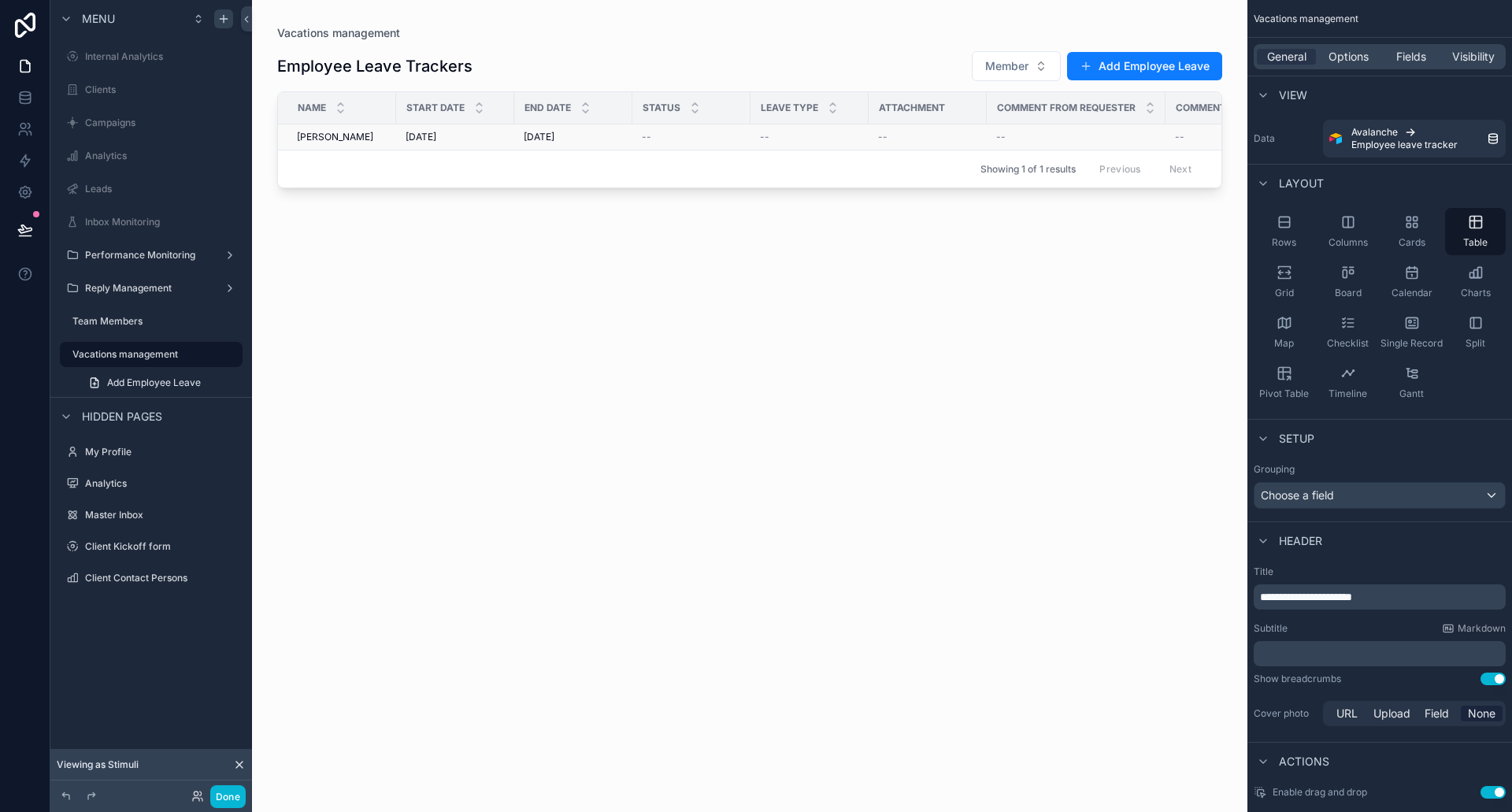
click at [475, 136] on div "8/31/2025 8/31/2025" at bounding box center [456, 136] width 100 height 13
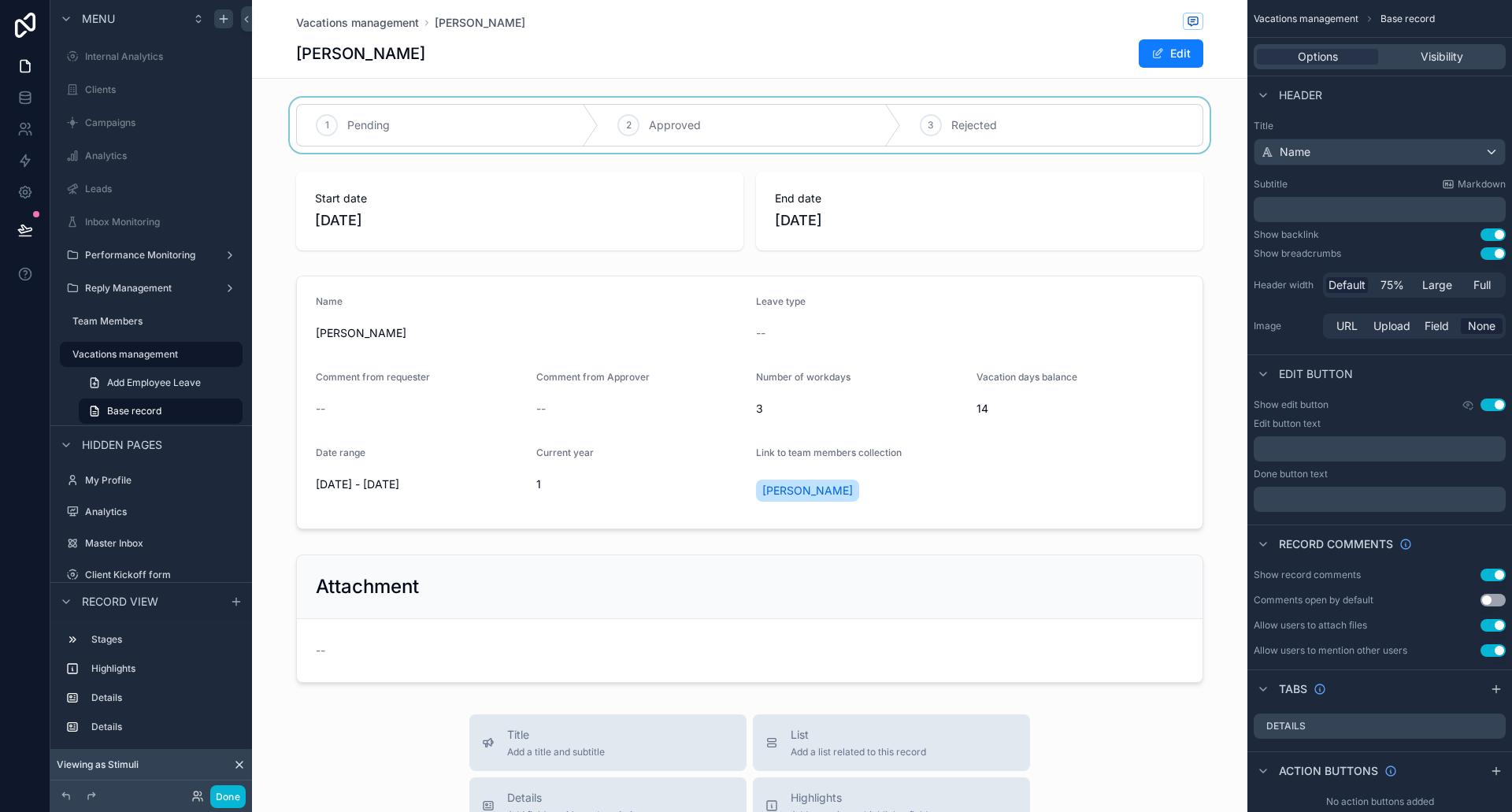
click at [397, 137] on div "scrollable content" at bounding box center [750, 125] width 995 height 55
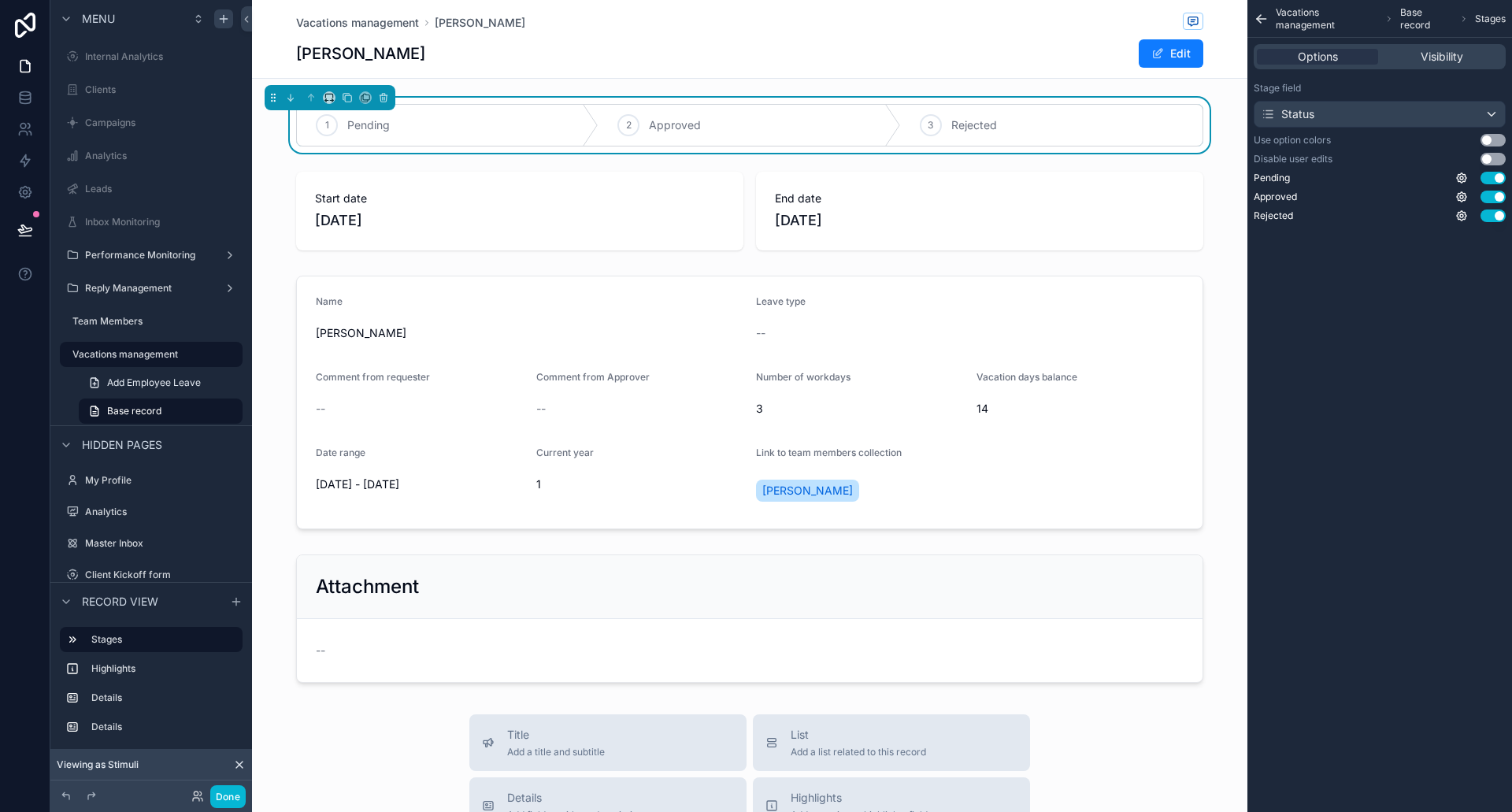
click at [865, 84] on div "Vacations management Dimitri Tkavadze Dimitri Tkavadze Edit 1 Pending 2 Approve…" at bounding box center [750, 700] width 995 height 1402
click at [1269, 17] on icon "scrollable content" at bounding box center [1261, 19] width 15 height 15
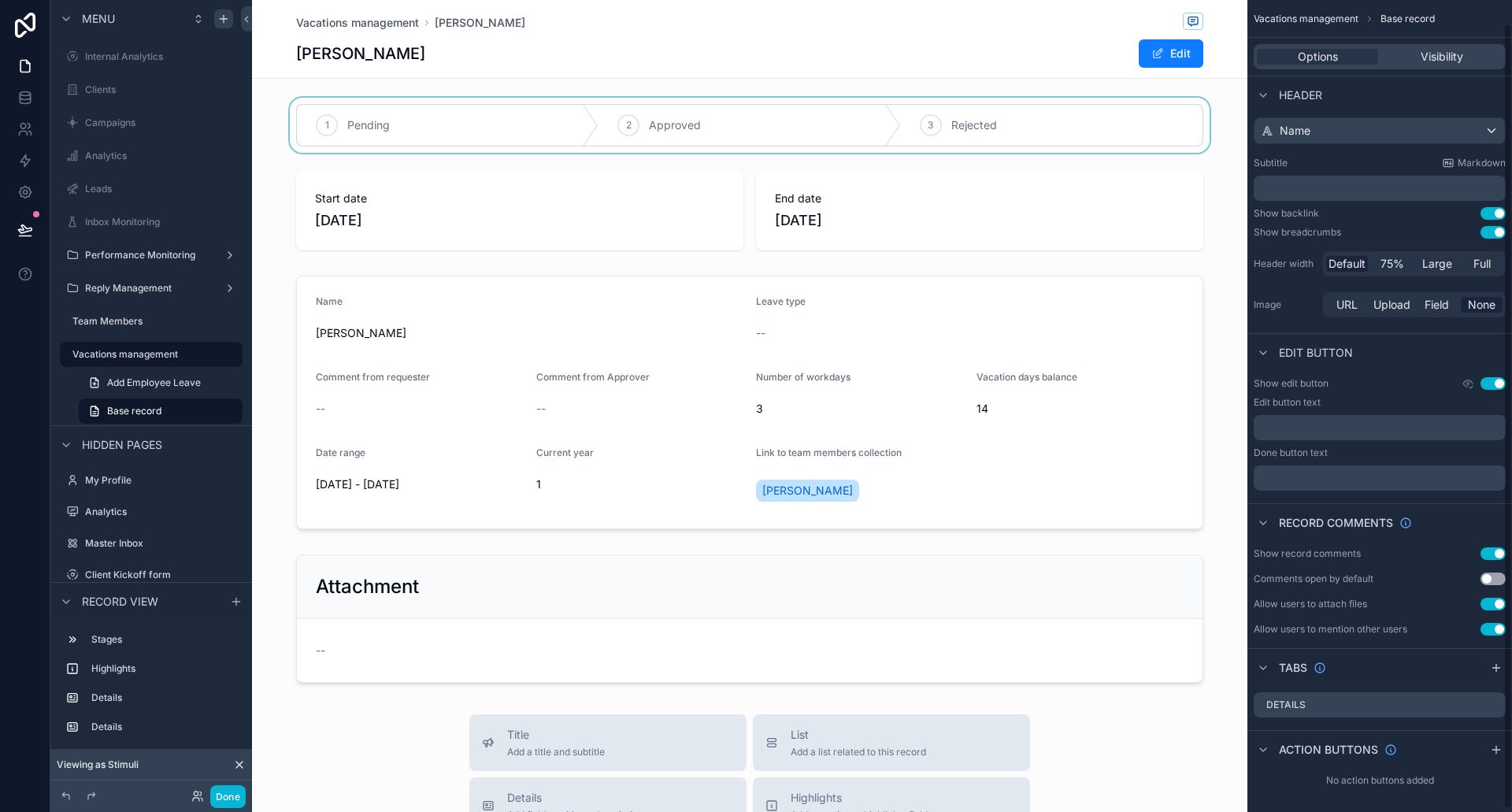
scroll to position [27, 0]
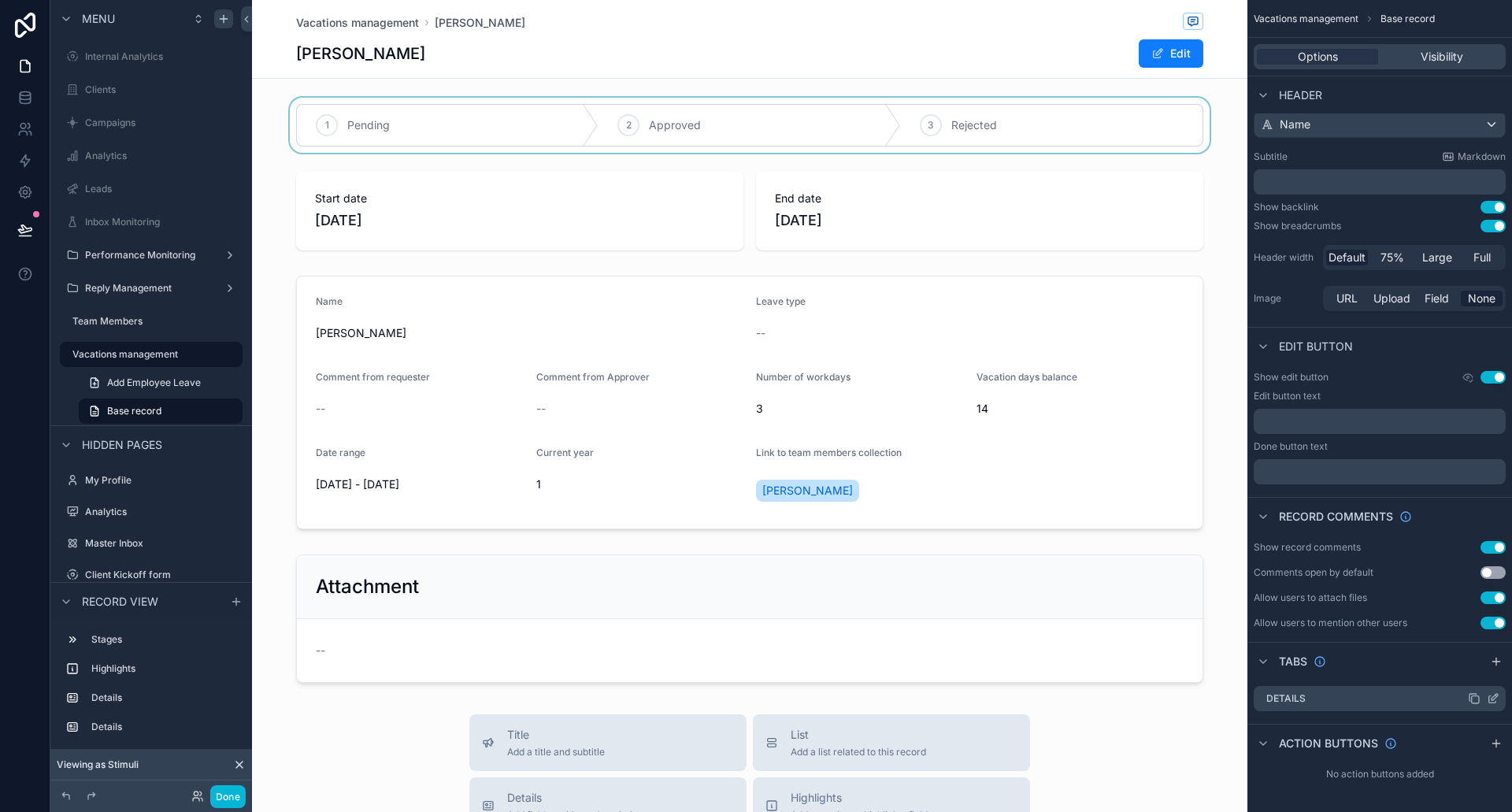
click at [1494, 695] on icon "scrollable content" at bounding box center [1493, 699] width 13 height 13
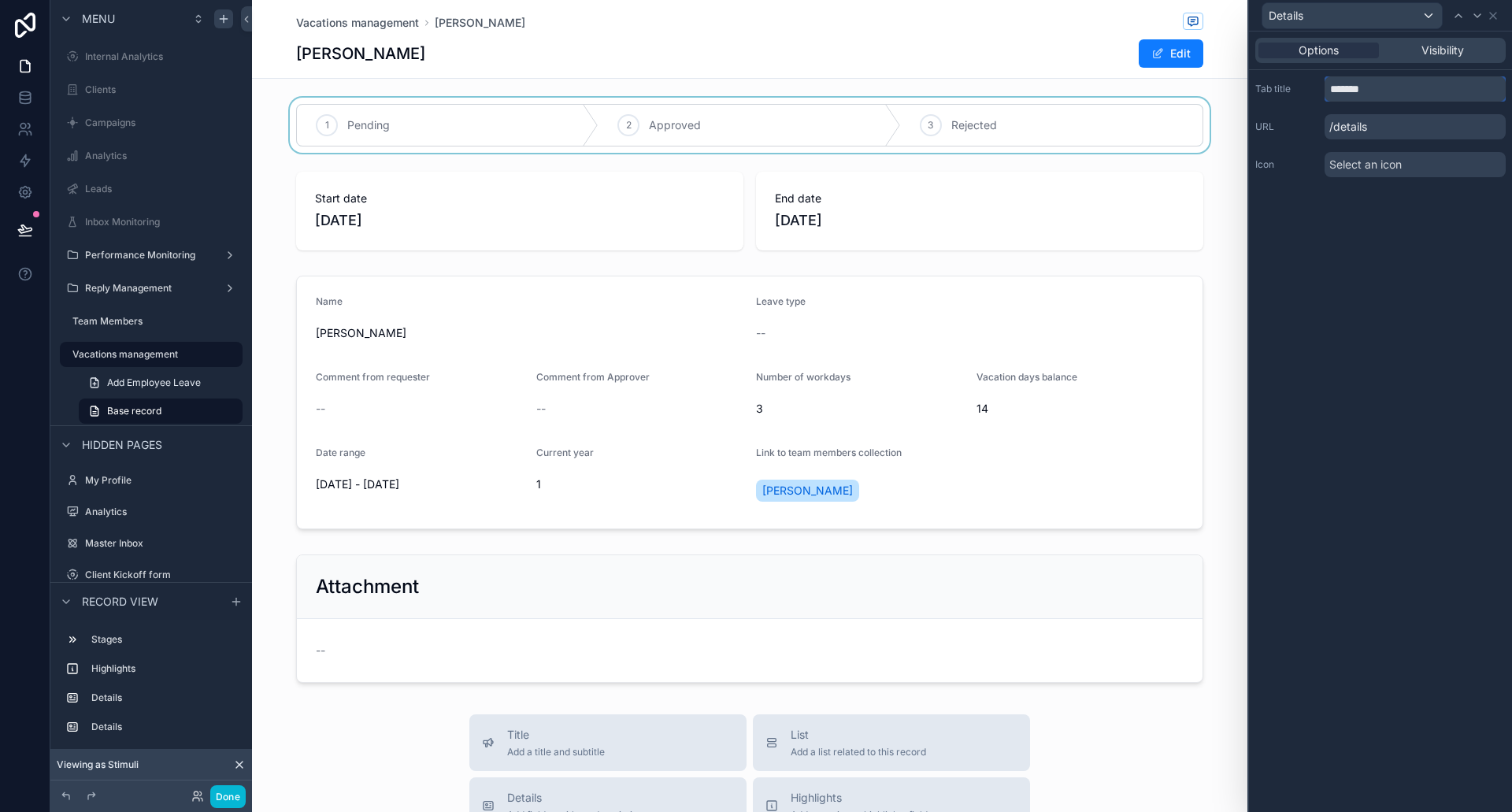
click at [1365, 80] on input "*******" at bounding box center [1415, 88] width 181 height 25
type input "*********"
click at [1396, 133] on p "/details" at bounding box center [1415, 126] width 181 height 25
click at [1497, 17] on icon at bounding box center [1493, 15] width 13 height 13
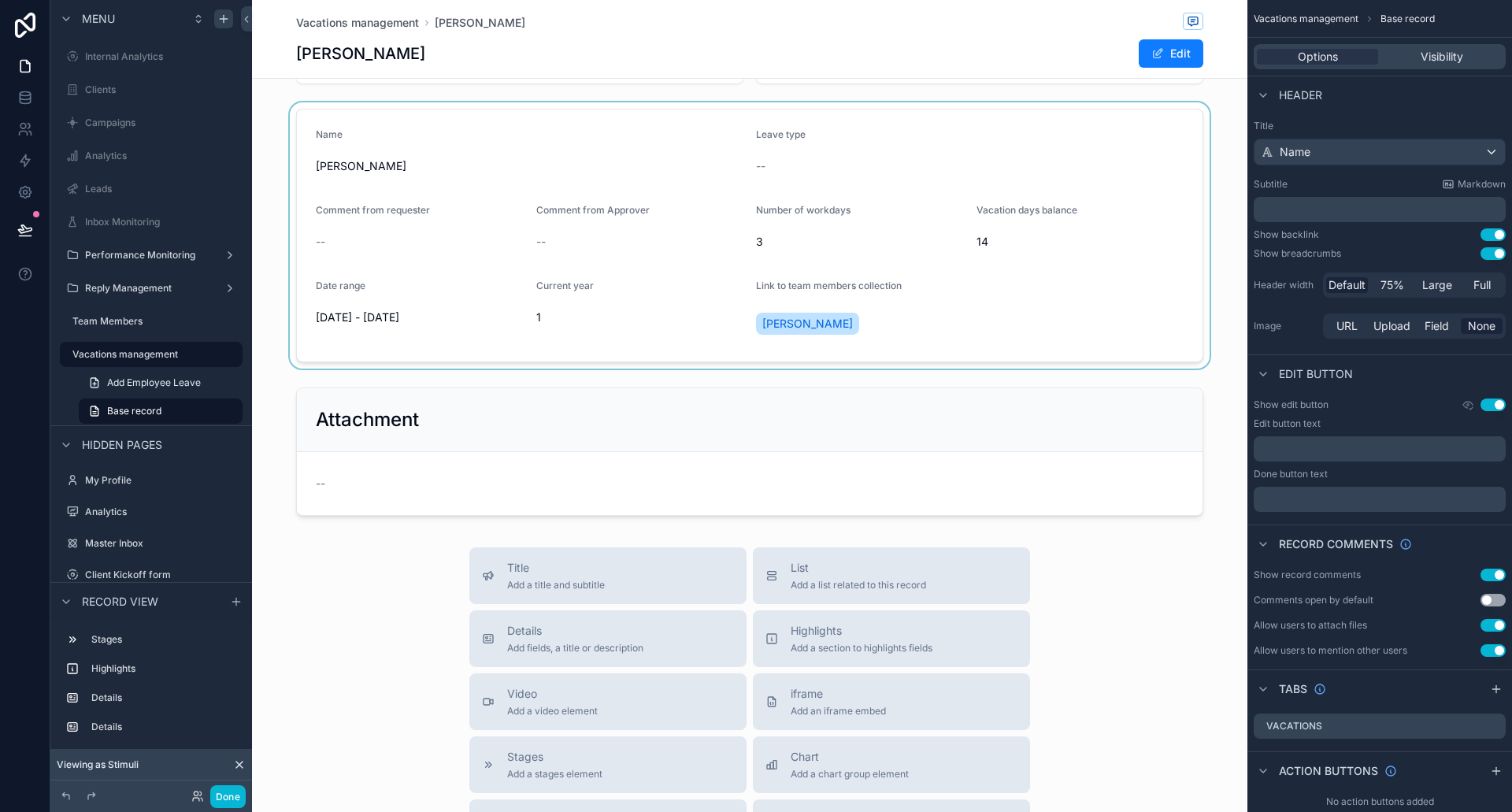
scroll to position [0, 0]
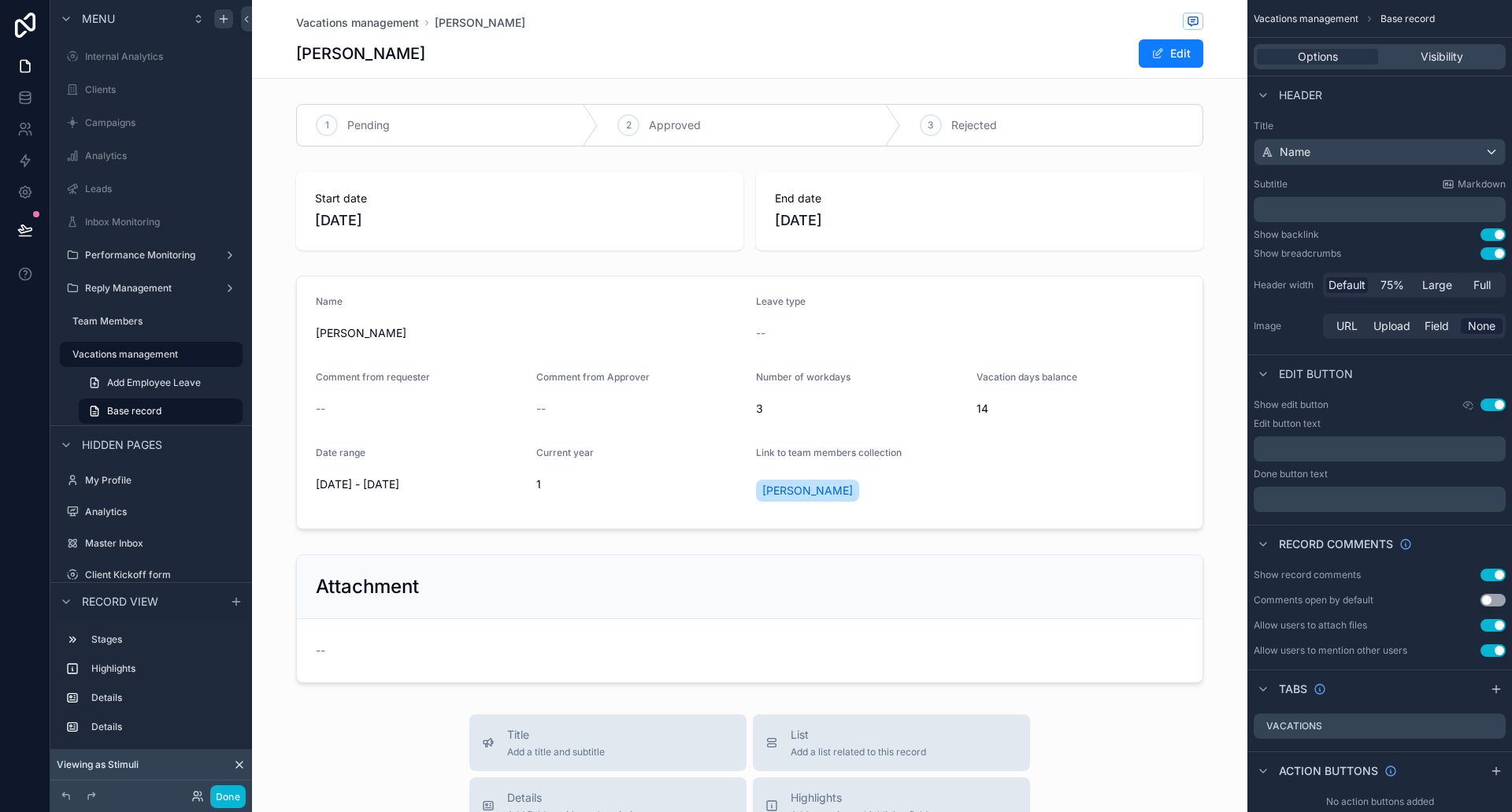
click at [958, 75] on div "Vacations management Dimitri Tkavadze Dimitri Tkavadze Edit" at bounding box center [749, 39] width 907 height 78
click at [934, 94] on div "Vacations management Dimitri Tkavadze Dimitri Tkavadze Edit 1 Pending 2 Approve…" at bounding box center [750, 700] width 995 height 1402
click at [514, 107] on div "scrollable content" at bounding box center [750, 125] width 995 height 55
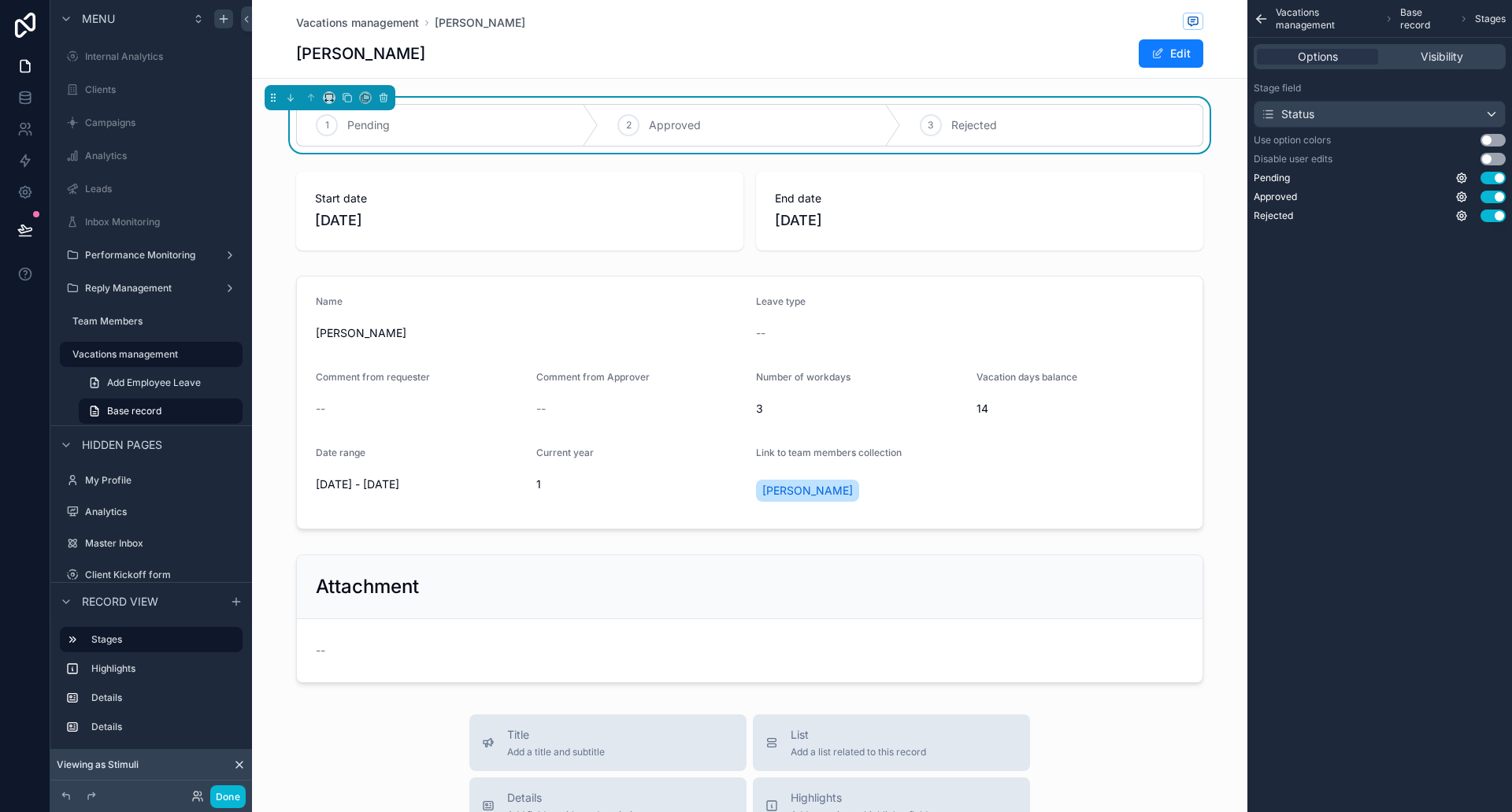
click at [838, 69] on div "Vacations management Dimitri Tkavadze Dimitri Tkavadze Edit" at bounding box center [749, 39] width 907 height 78
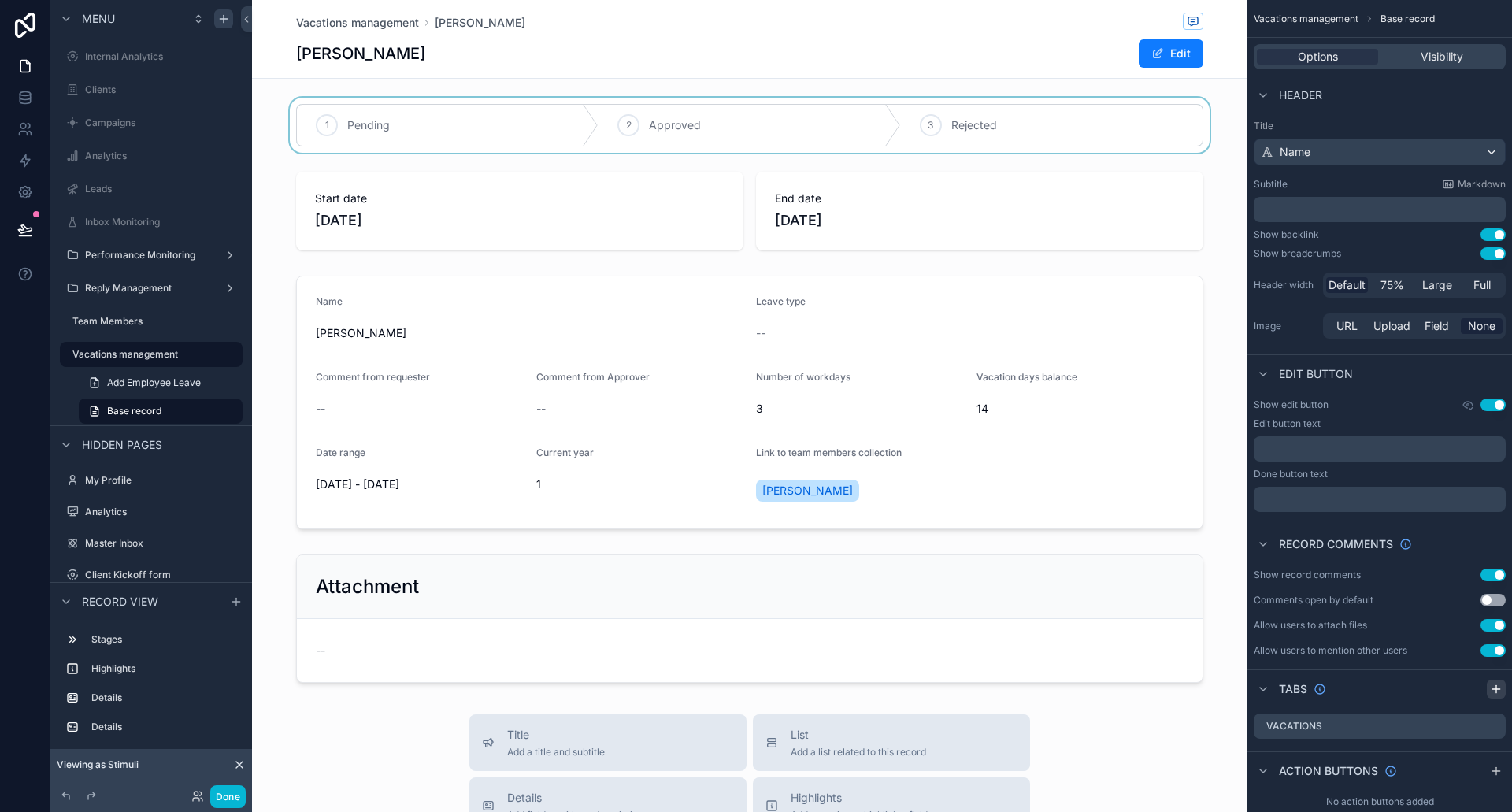
click at [1497, 691] on icon "scrollable content" at bounding box center [1497, 689] width 13 height 13
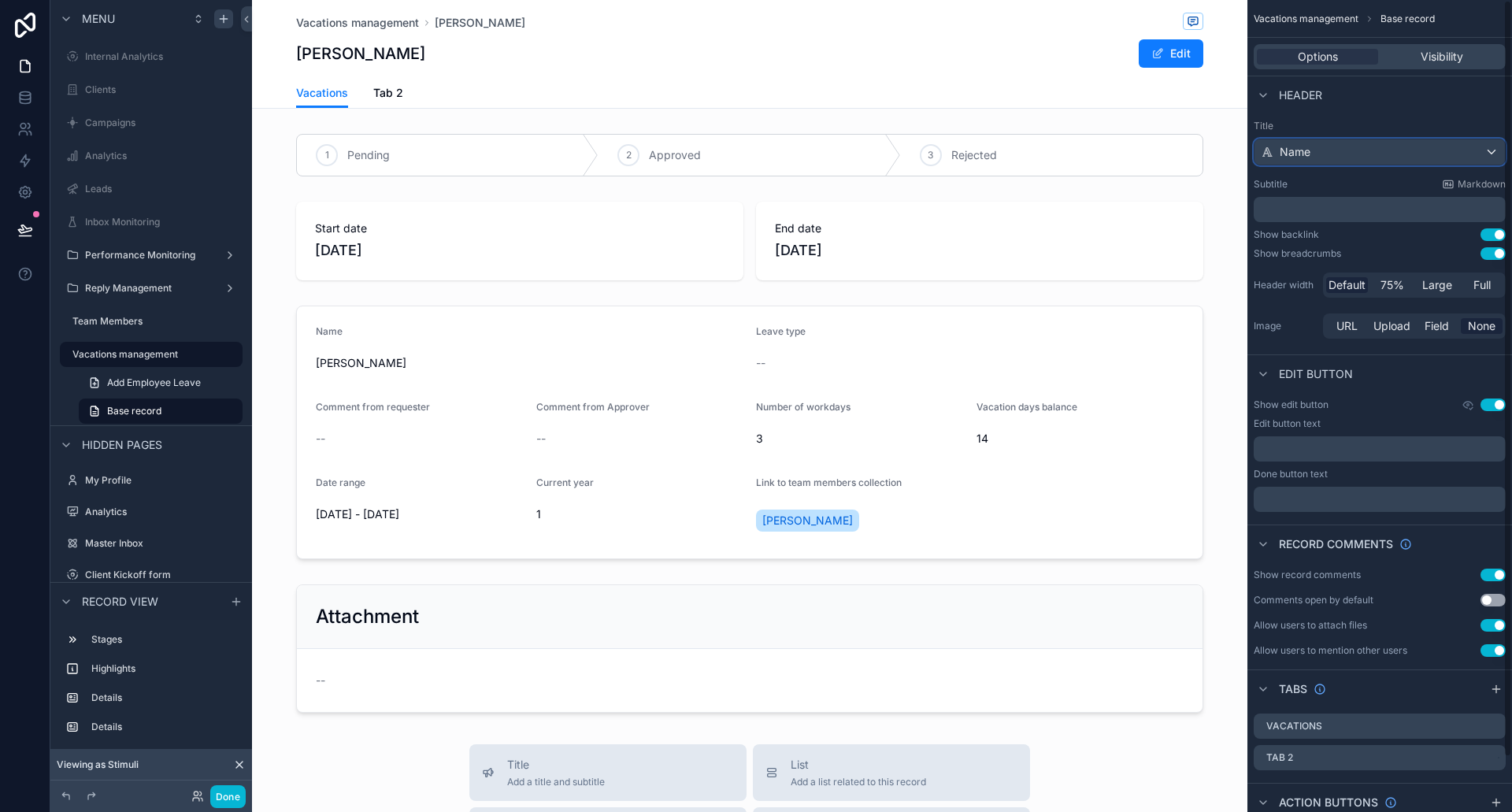
click at [1319, 152] on div "Name" at bounding box center [1380, 151] width 251 height 25
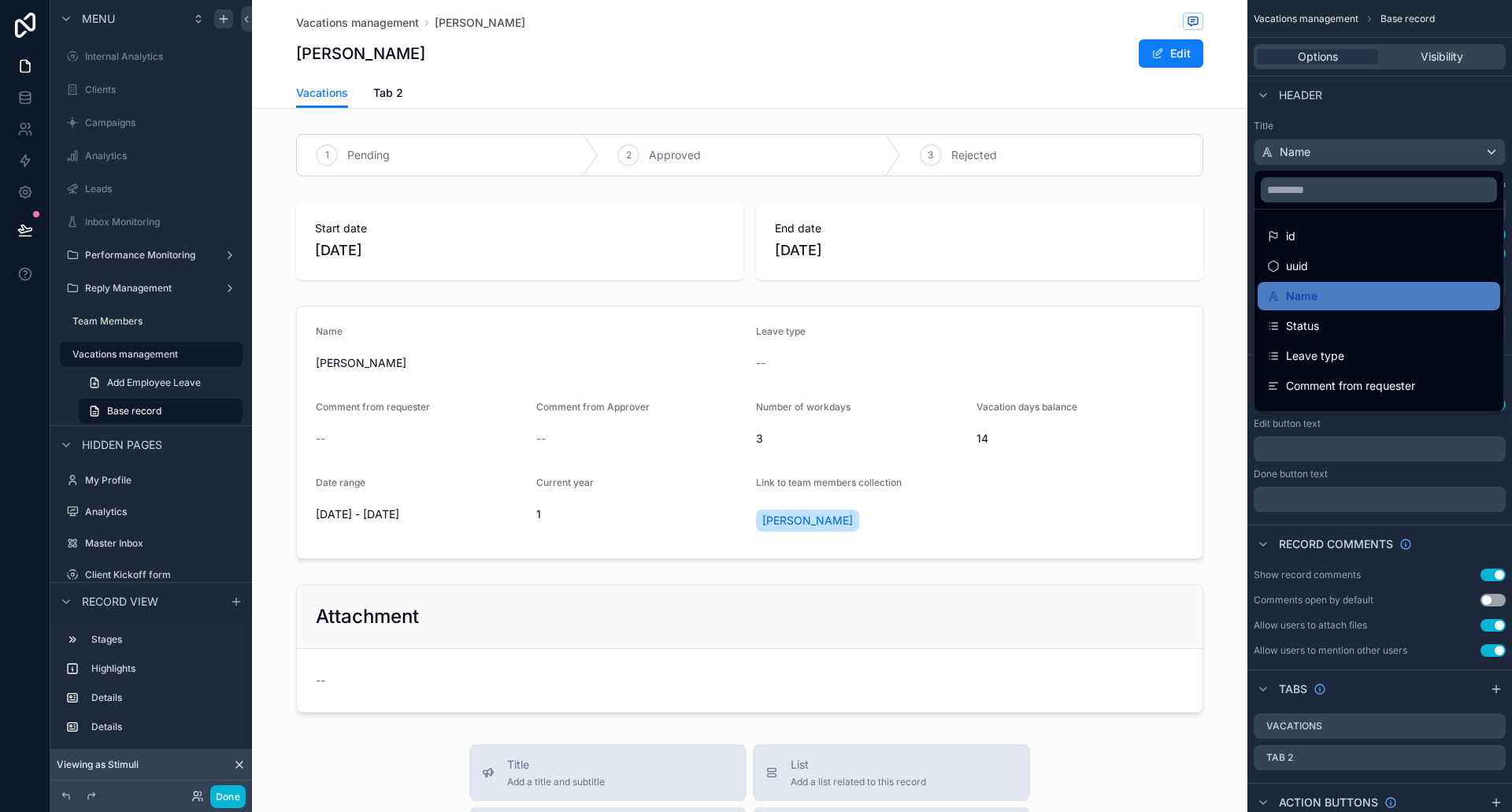
click at [1339, 118] on div "scrollable content" at bounding box center [756, 406] width 1512 height 812
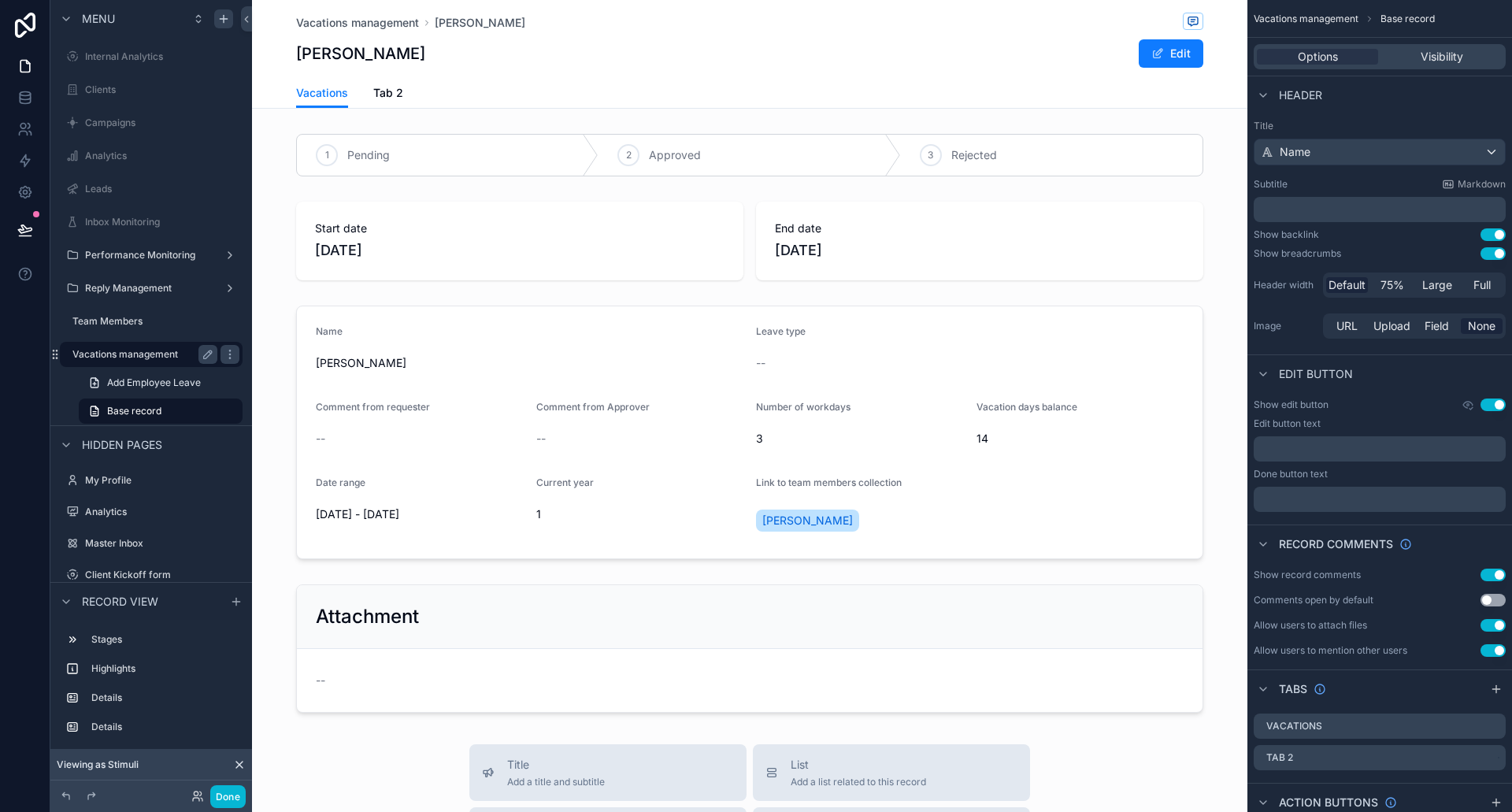
click at [132, 357] on label "Vacations management" at bounding box center [142, 354] width 139 height 13
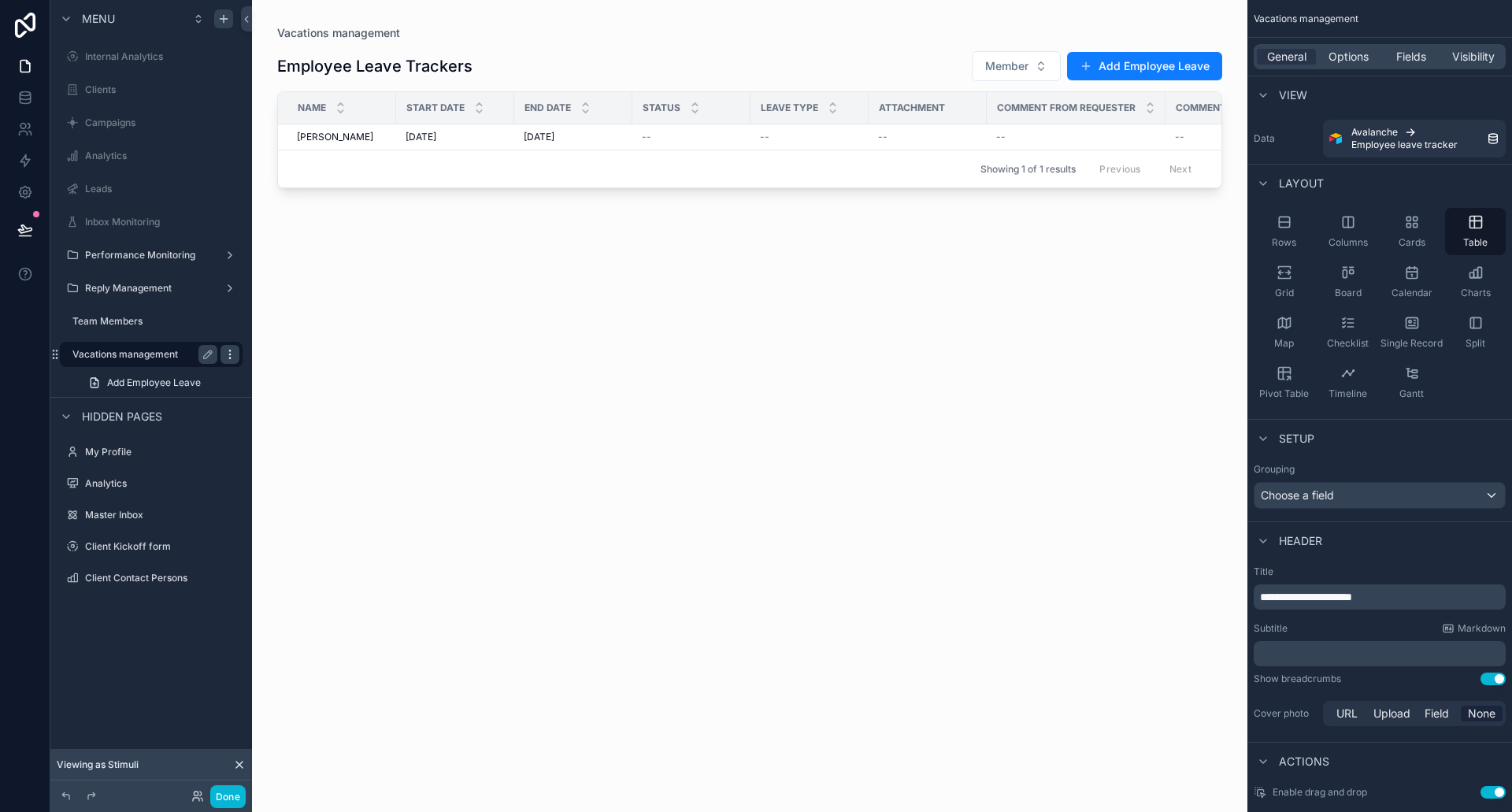
click at [228, 354] on icon "scrollable content" at bounding box center [230, 354] width 13 height 13
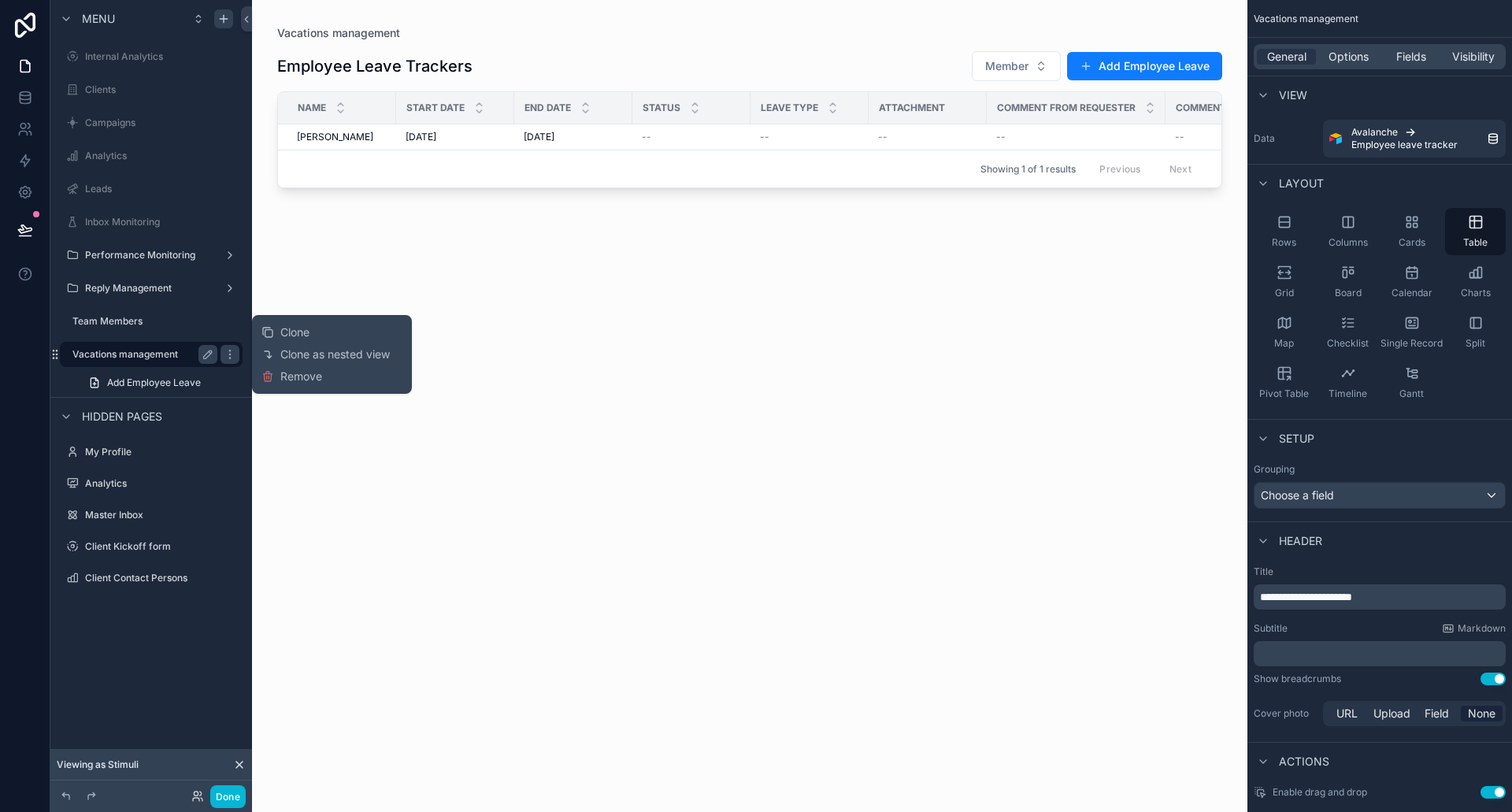
click at [158, 357] on label "Vacations management" at bounding box center [142, 354] width 139 height 13
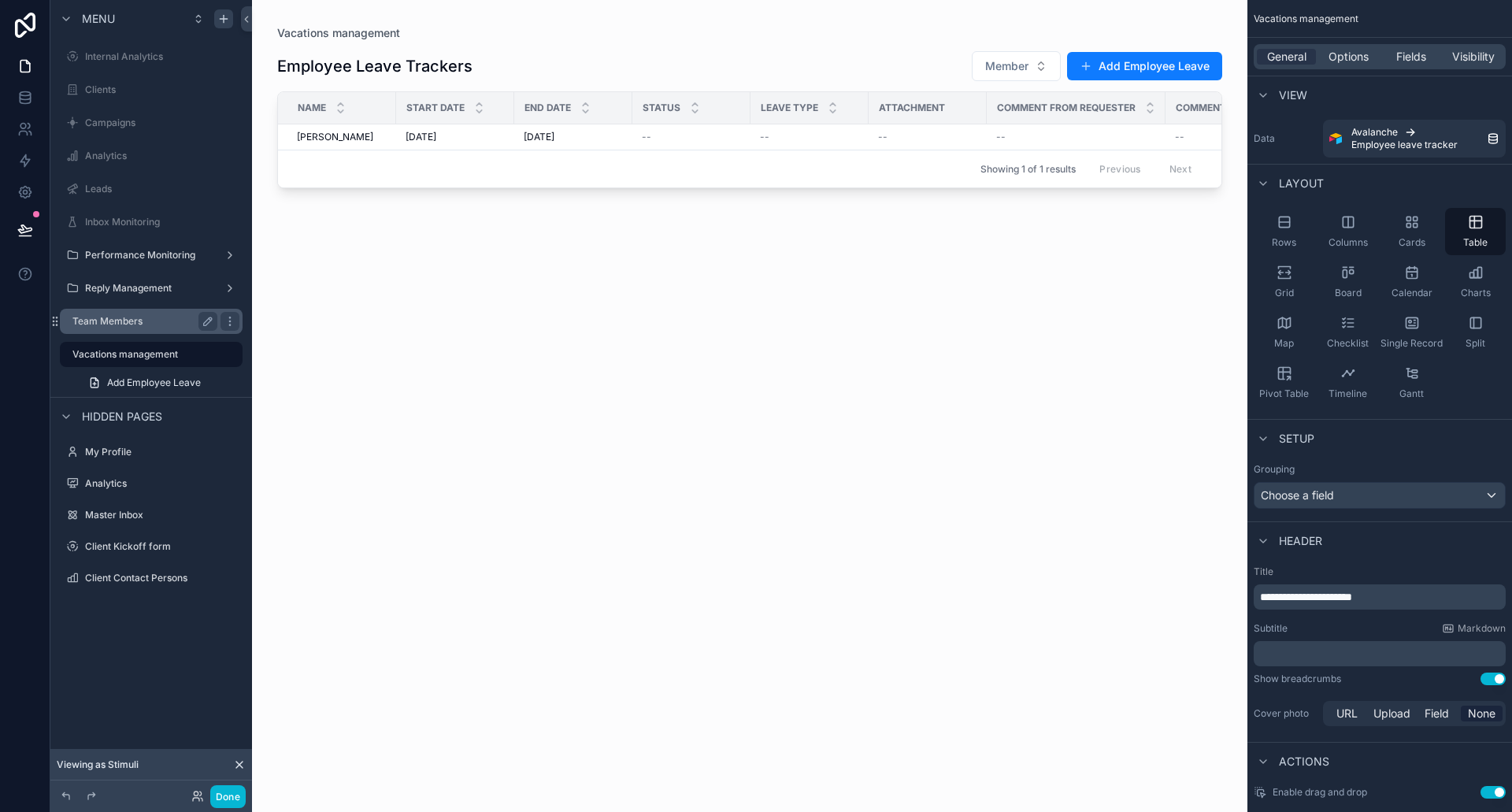
click at [162, 325] on label "Team Members" at bounding box center [142, 321] width 139 height 13
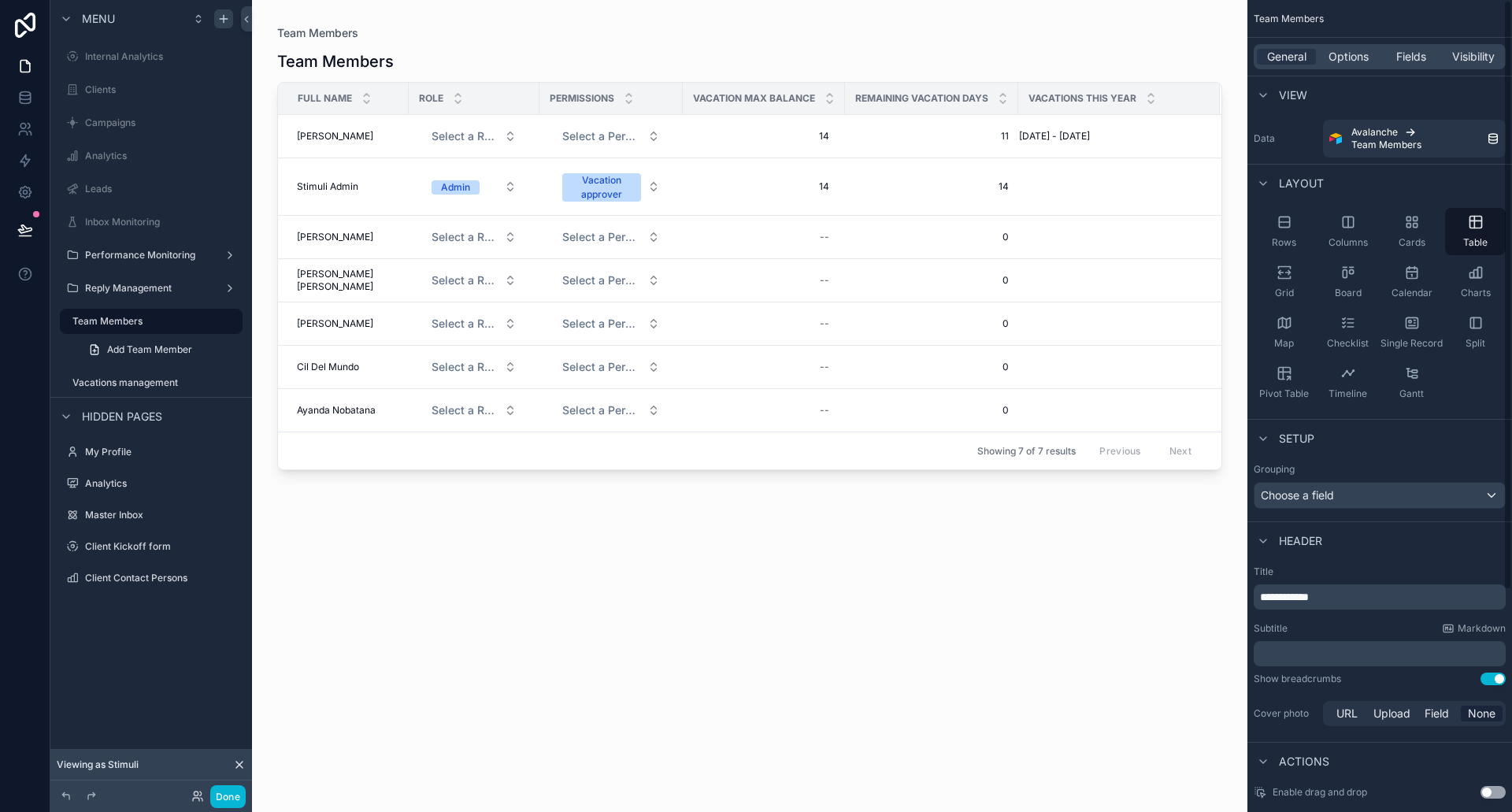
click at [995, 595] on div "scrollable content" at bounding box center [750, 397] width 995 height 793
click at [973, 627] on div "Team Members Full name Role Permissions Vacation max balance Remaining vacation…" at bounding box center [749, 417] width 945 height 753
click at [972, 627] on div "Team Members Full name Role Permissions Vacation max balance Remaining vacation…" at bounding box center [749, 417] width 945 height 753
click at [455, 557] on div "Team Members Full name Role Permissions Vacation max balance Remaining vacation…" at bounding box center [749, 417] width 945 height 753
click at [121, 389] on div "Vacations management" at bounding box center [144, 383] width 145 height 19
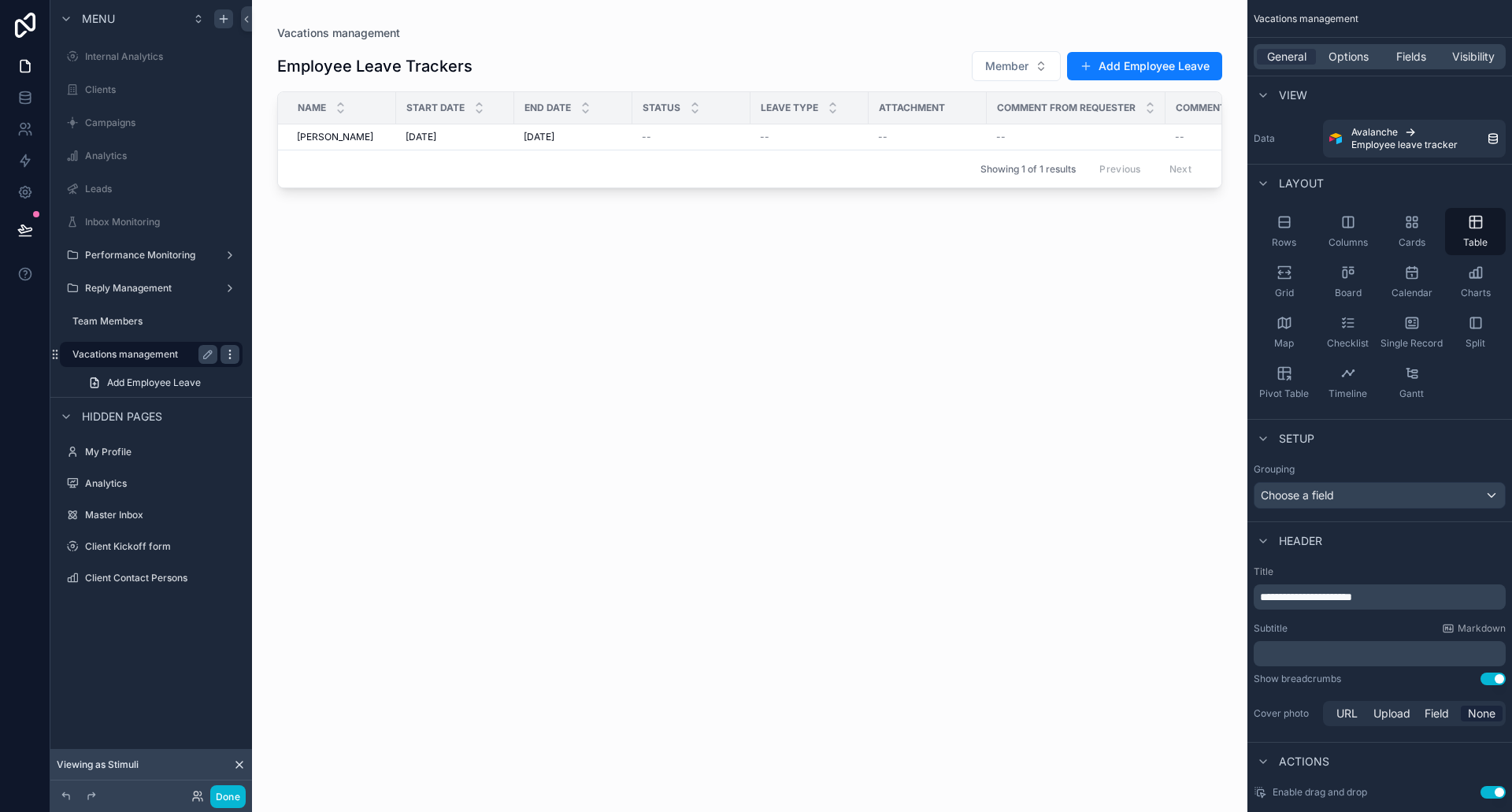
click at [222, 351] on div "scrollable content" at bounding box center [230, 354] width 19 height 19
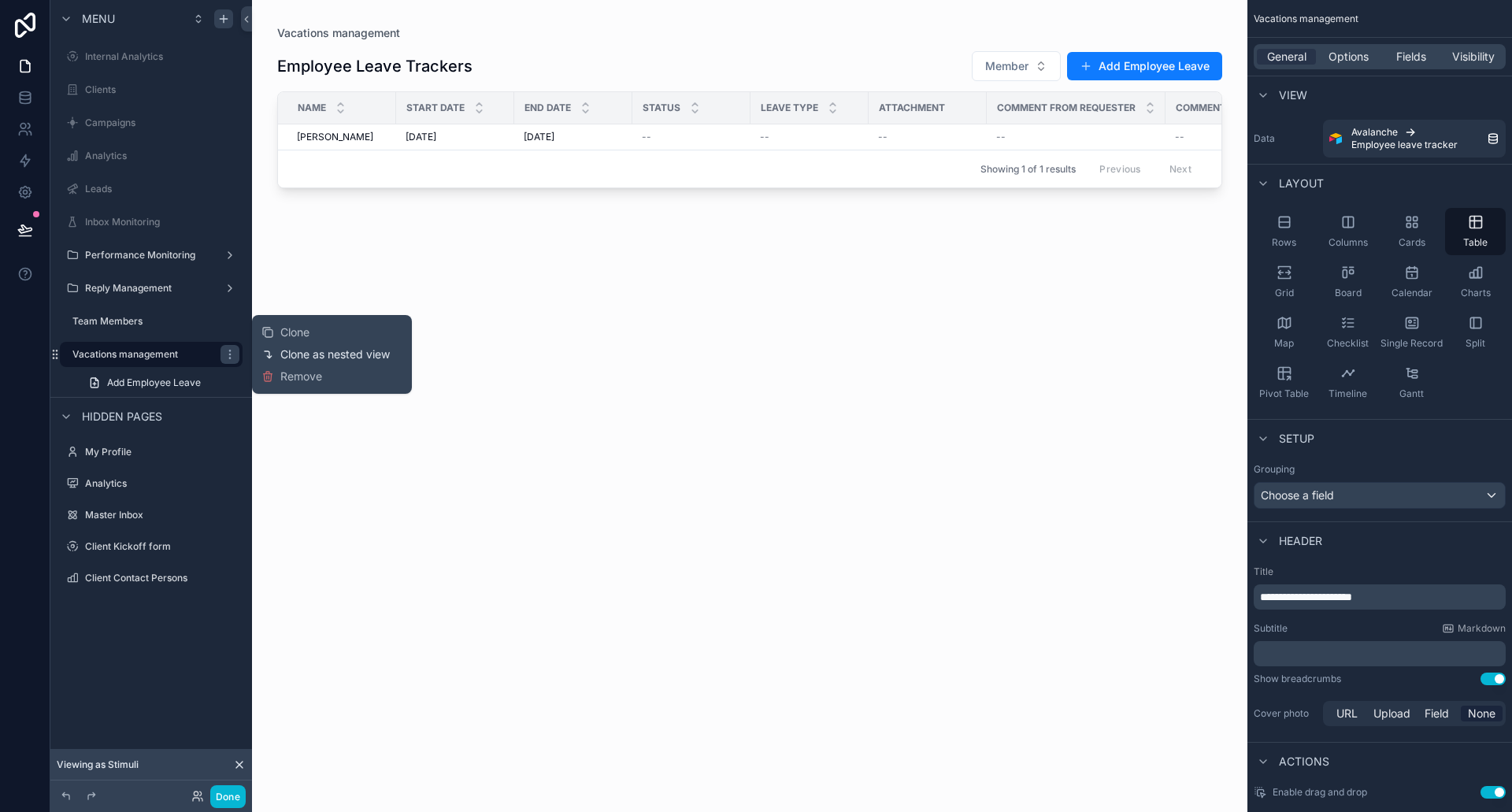
click at [287, 349] on span "Clone as nested view" at bounding box center [336, 354] width 110 height 15
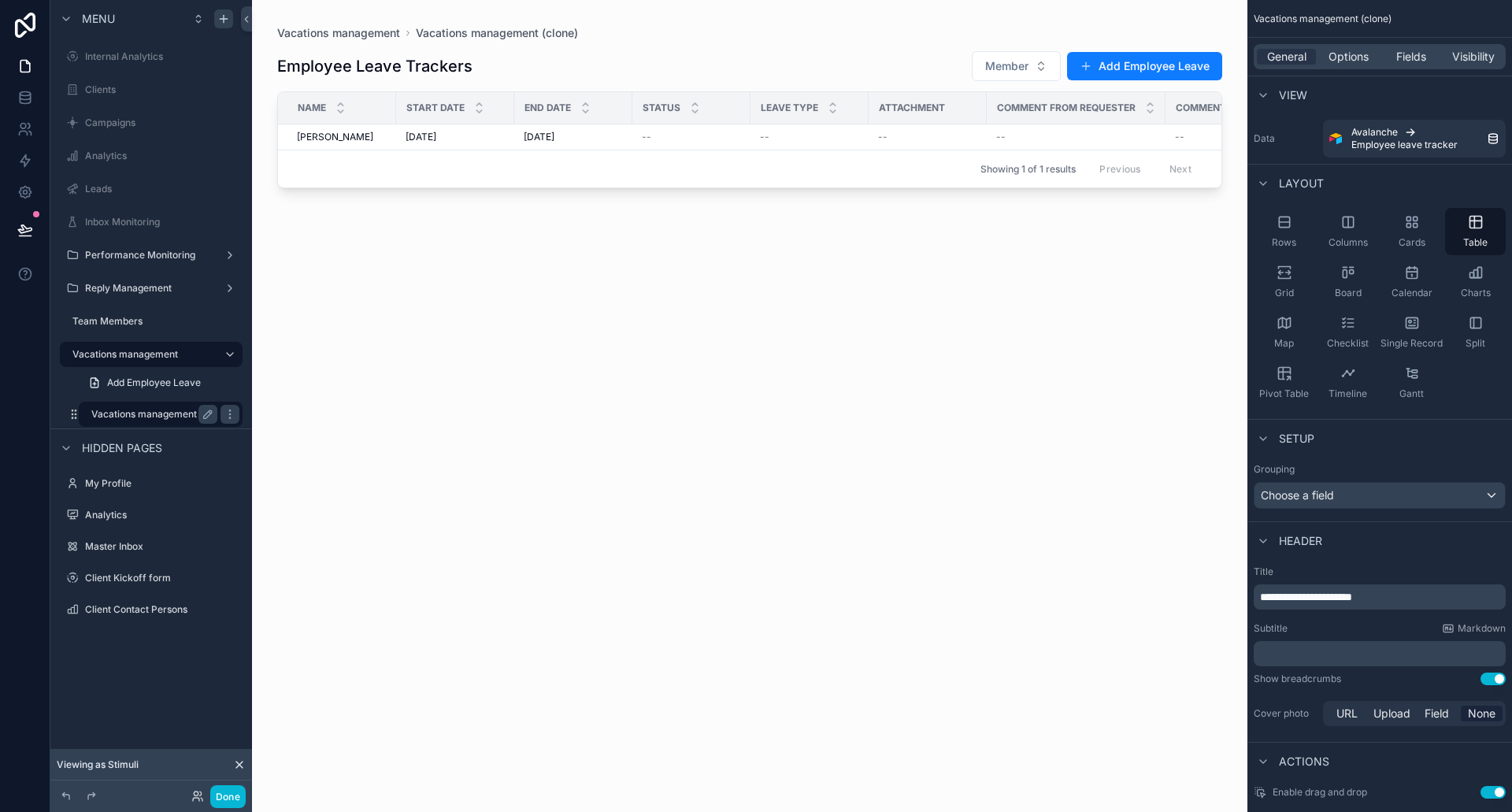
click at [175, 416] on label "Vacations management (clone)" at bounding box center [160, 414] width 139 height 13
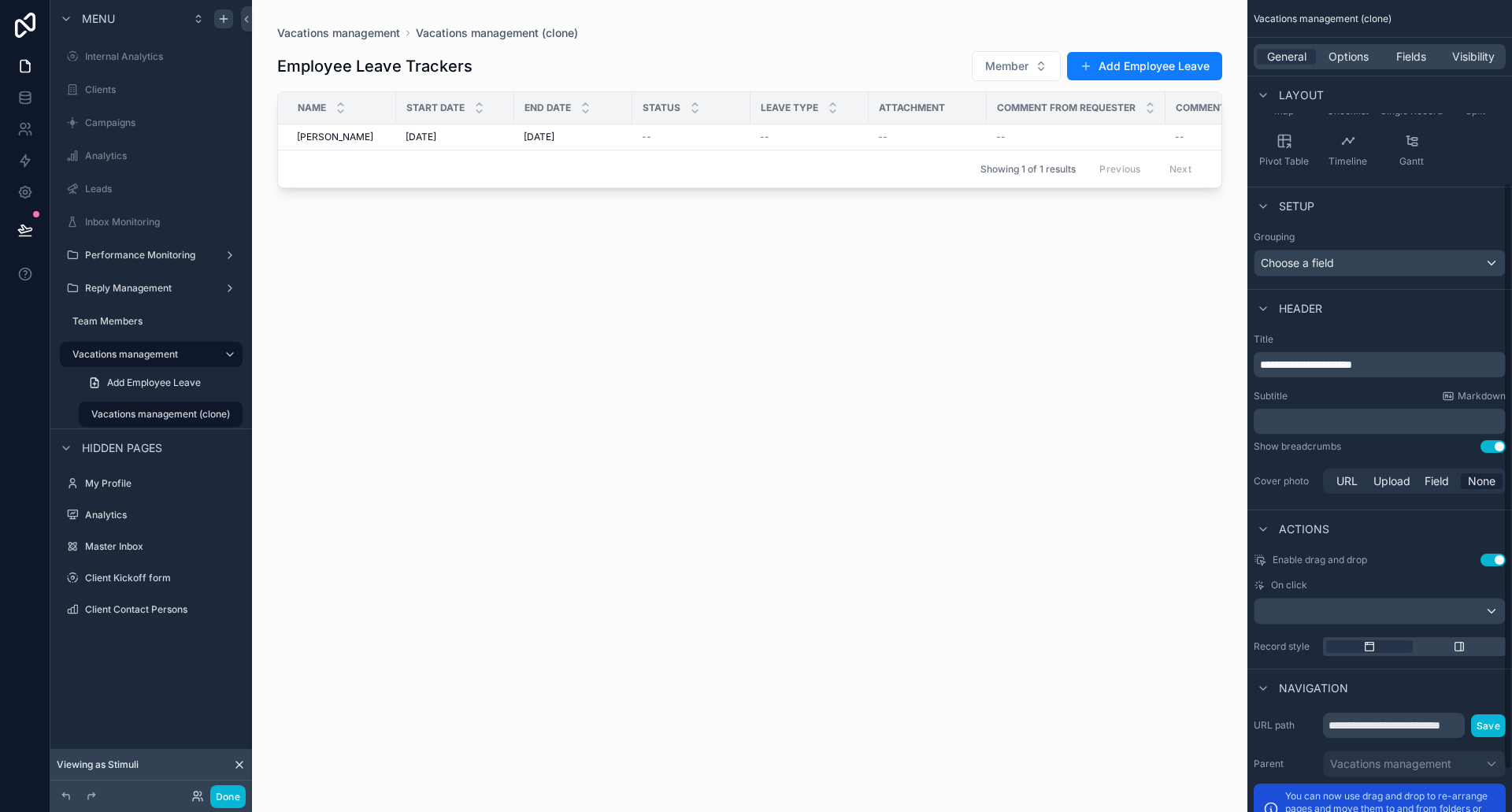
scroll to position [312, 0]
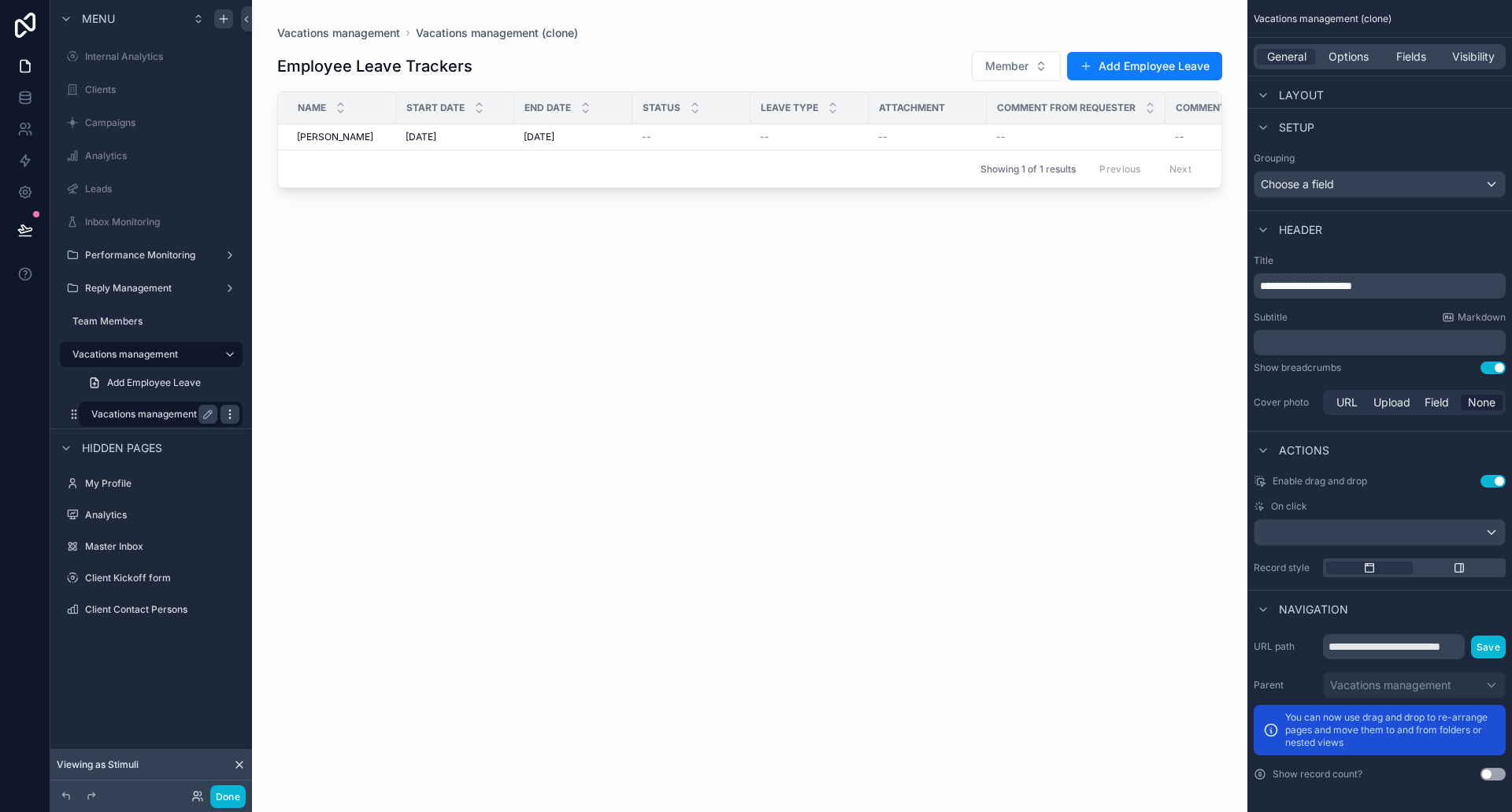
click at [230, 418] on icon "scrollable content" at bounding box center [229, 417] width 1 height 1
click at [311, 422] on span "Remove" at bounding box center [301, 425] width 42 height 15
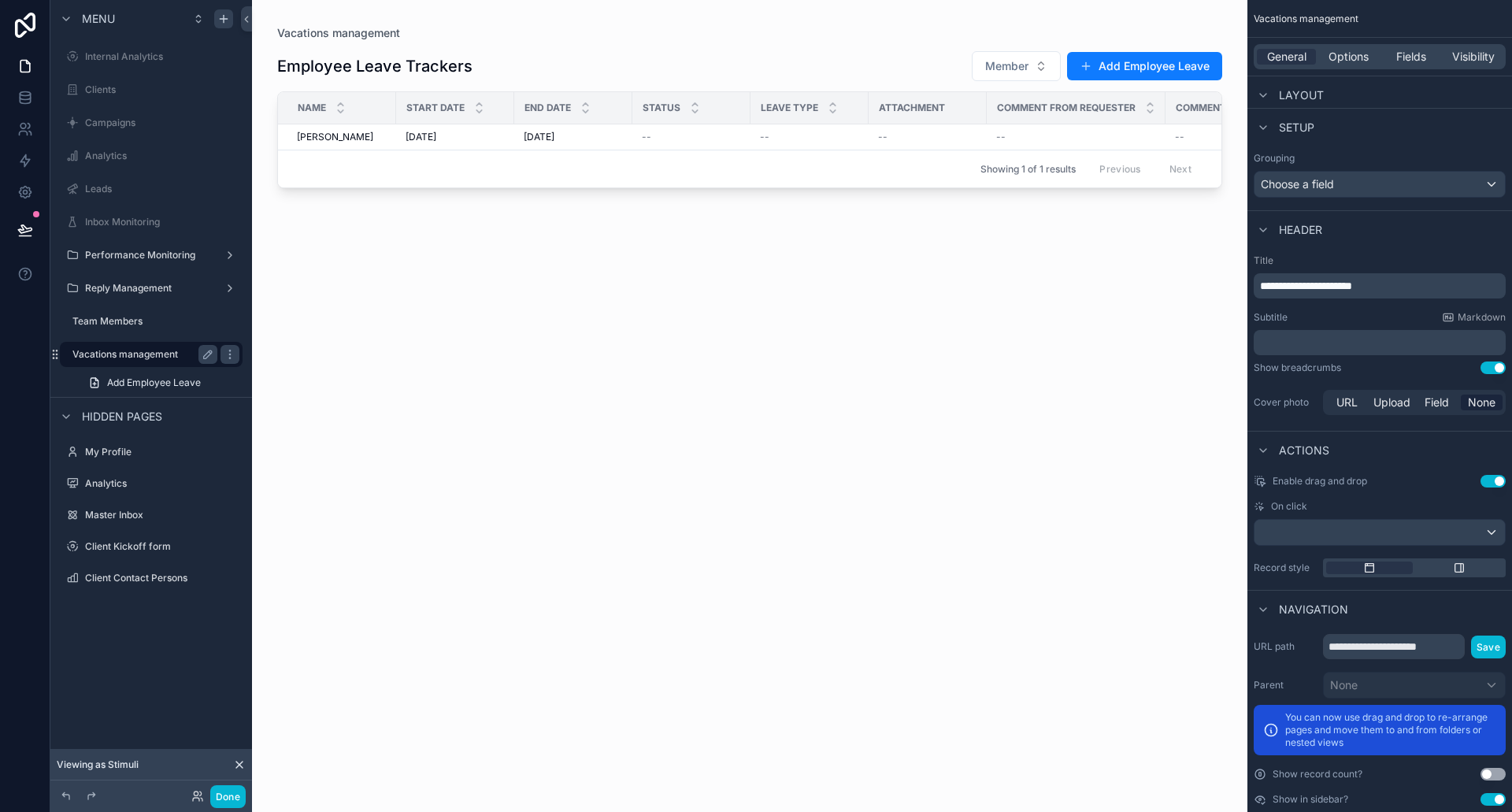
click at [115, 352] on label "Vacations management" at bounding box center [142, 354] width 139 height 13
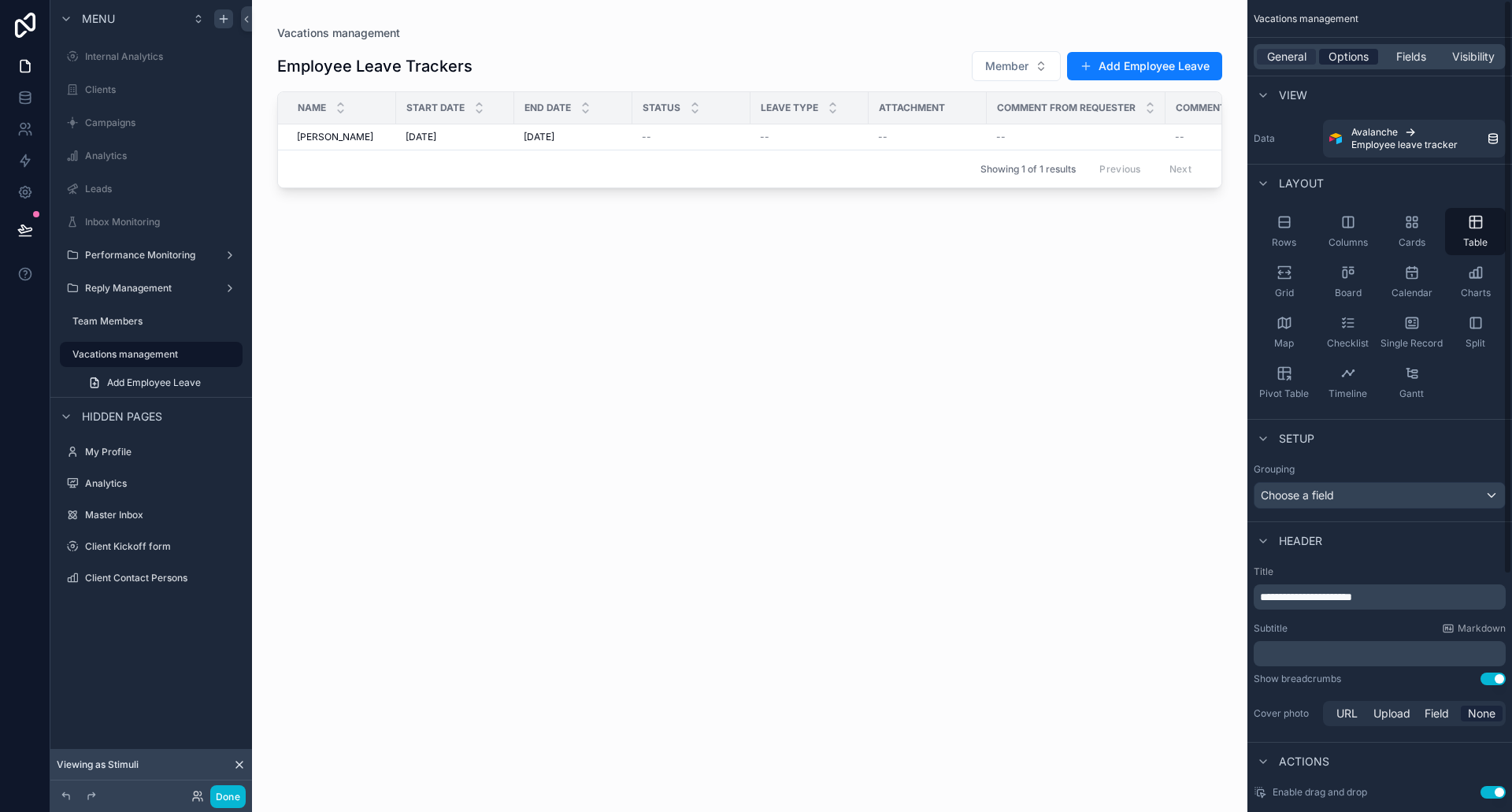
click at [1358, 59] on span "Options" at bounding box center [1348, 57] width 40 height 15
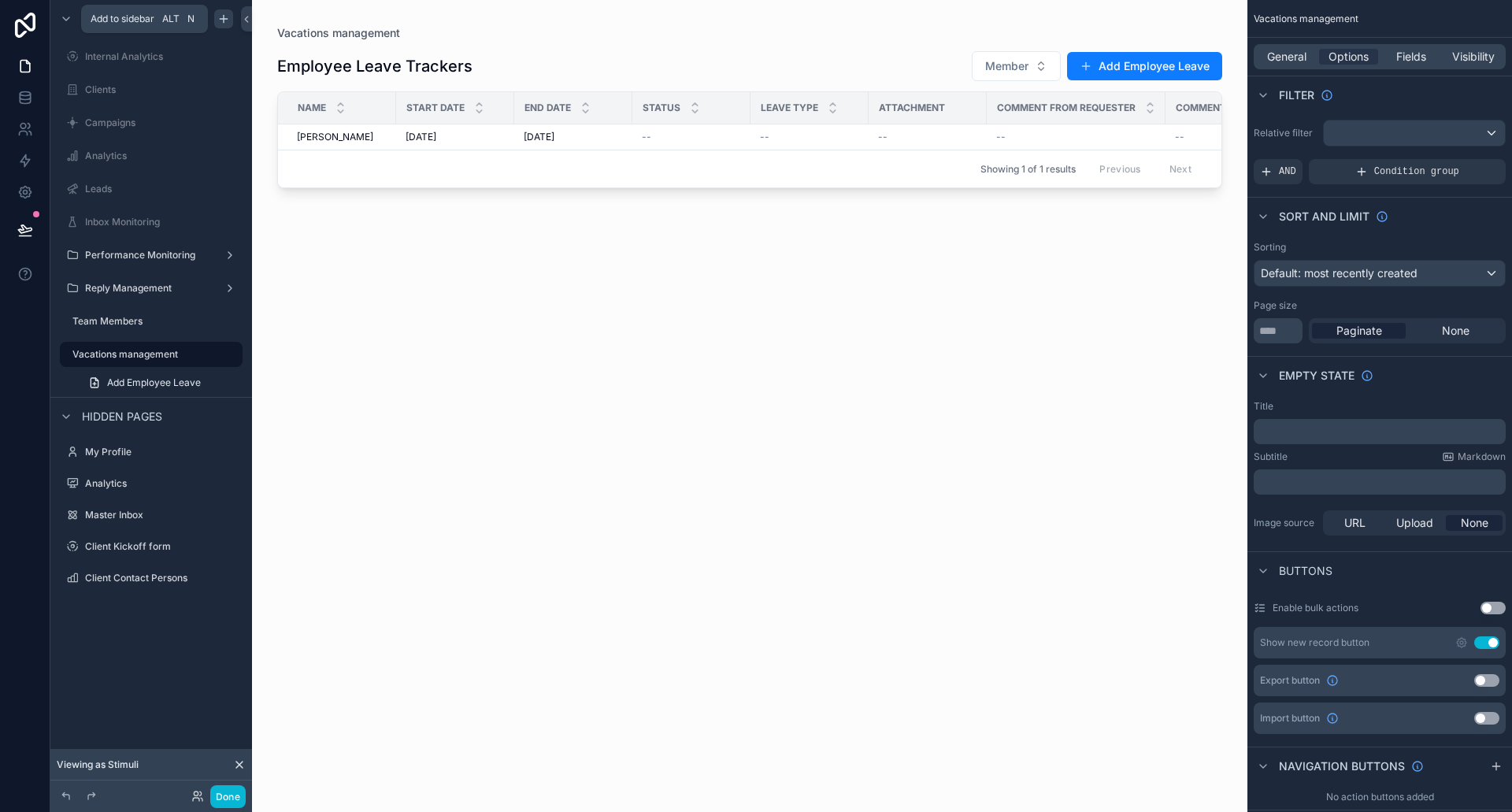
click at [232, 25] on div "scrollable content" at bounding box center [224, 19] width 19 height 19
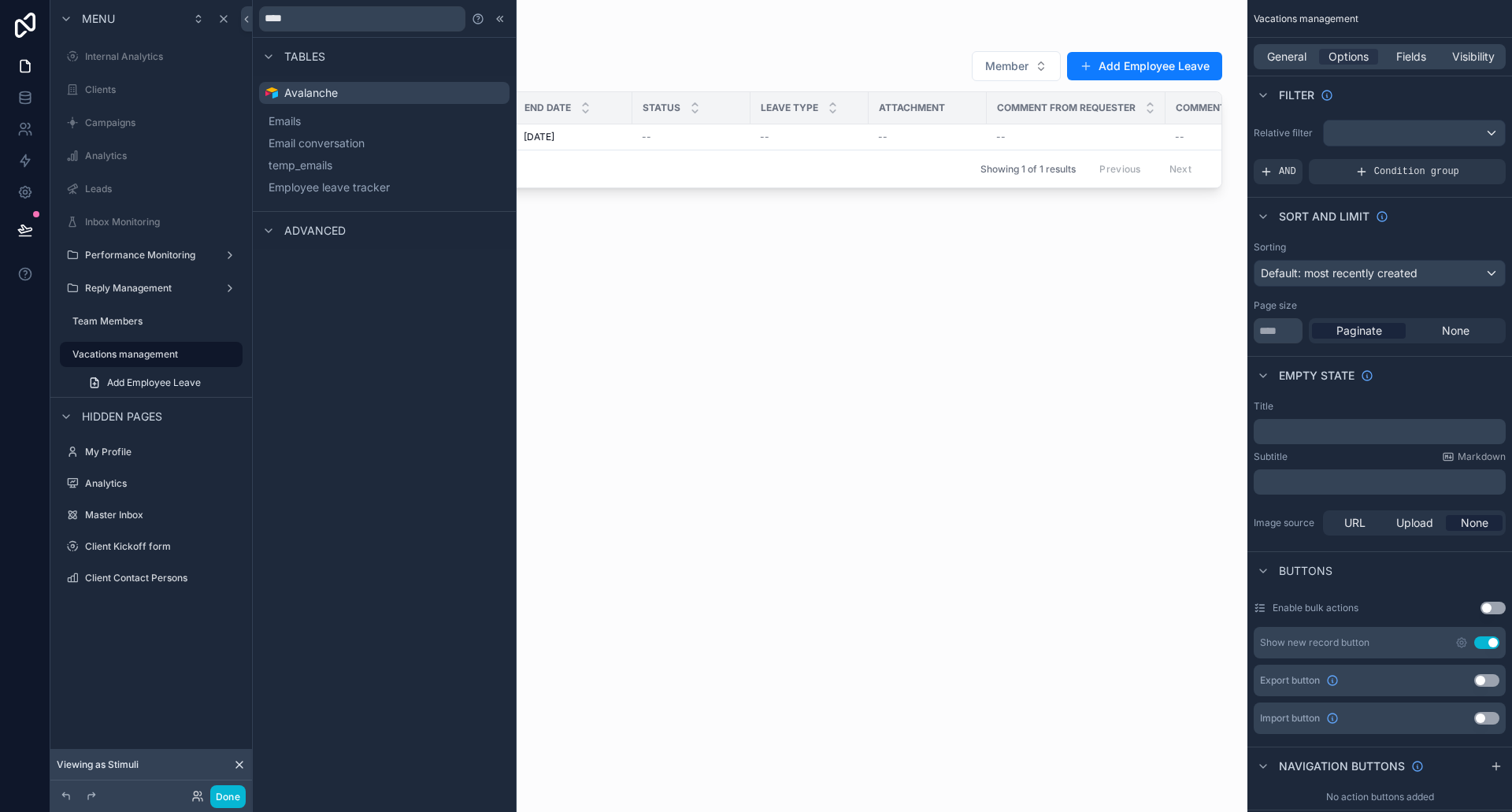
click at [325, 227] on span "Advanced" at bounding box center [315, 231] width 62 height 15
drag, startPoint x: 350, startPoint y: 25, endPoint x: 235, endPoint y: 26, distance: 115.0
click at [237, 26] on div "**** Tables Avalanche Emails Email conversation temp_emails Employee leave trac…" at bounding box center [756, 406] width 1512 height 812
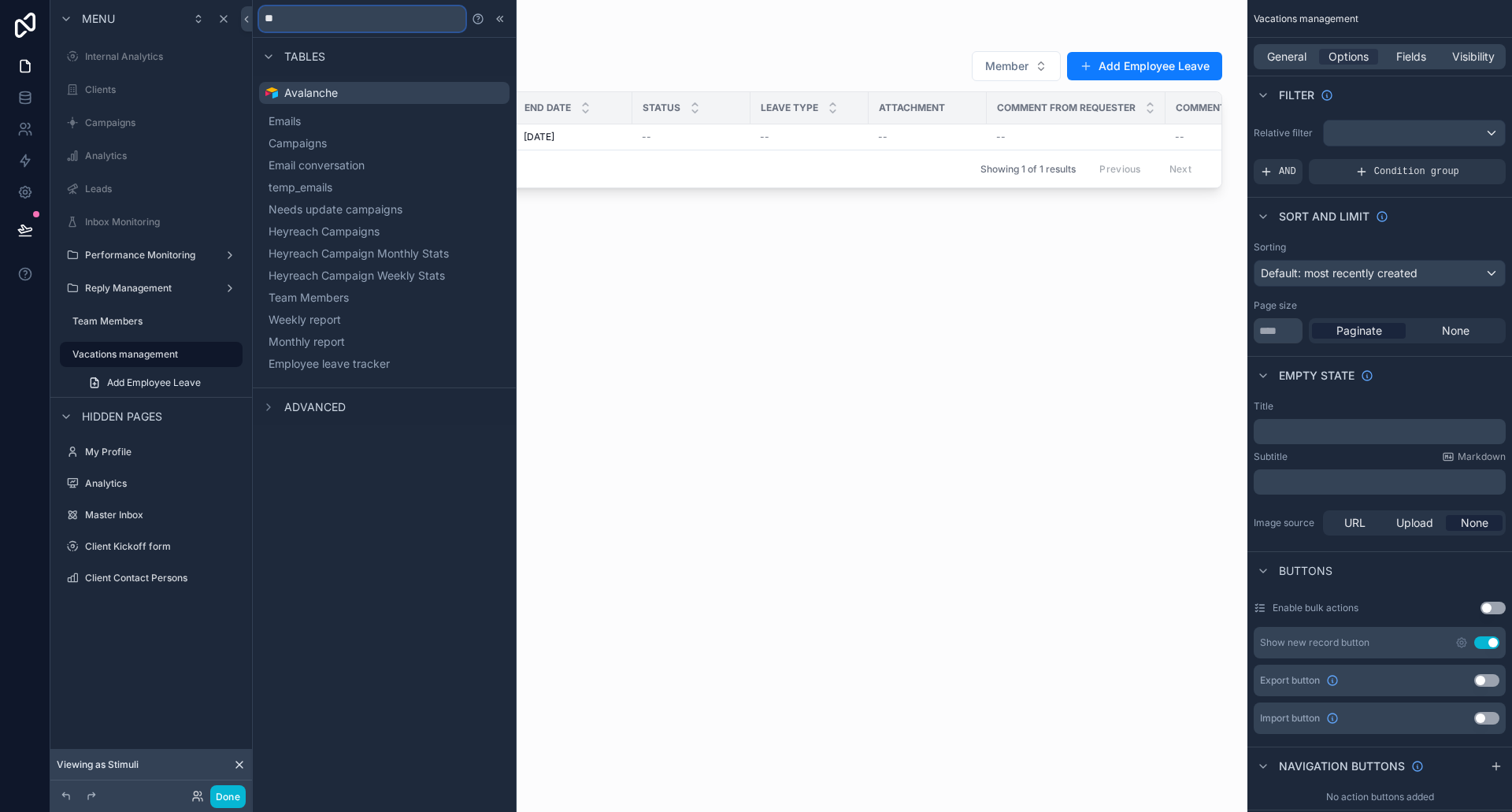
type input "*"
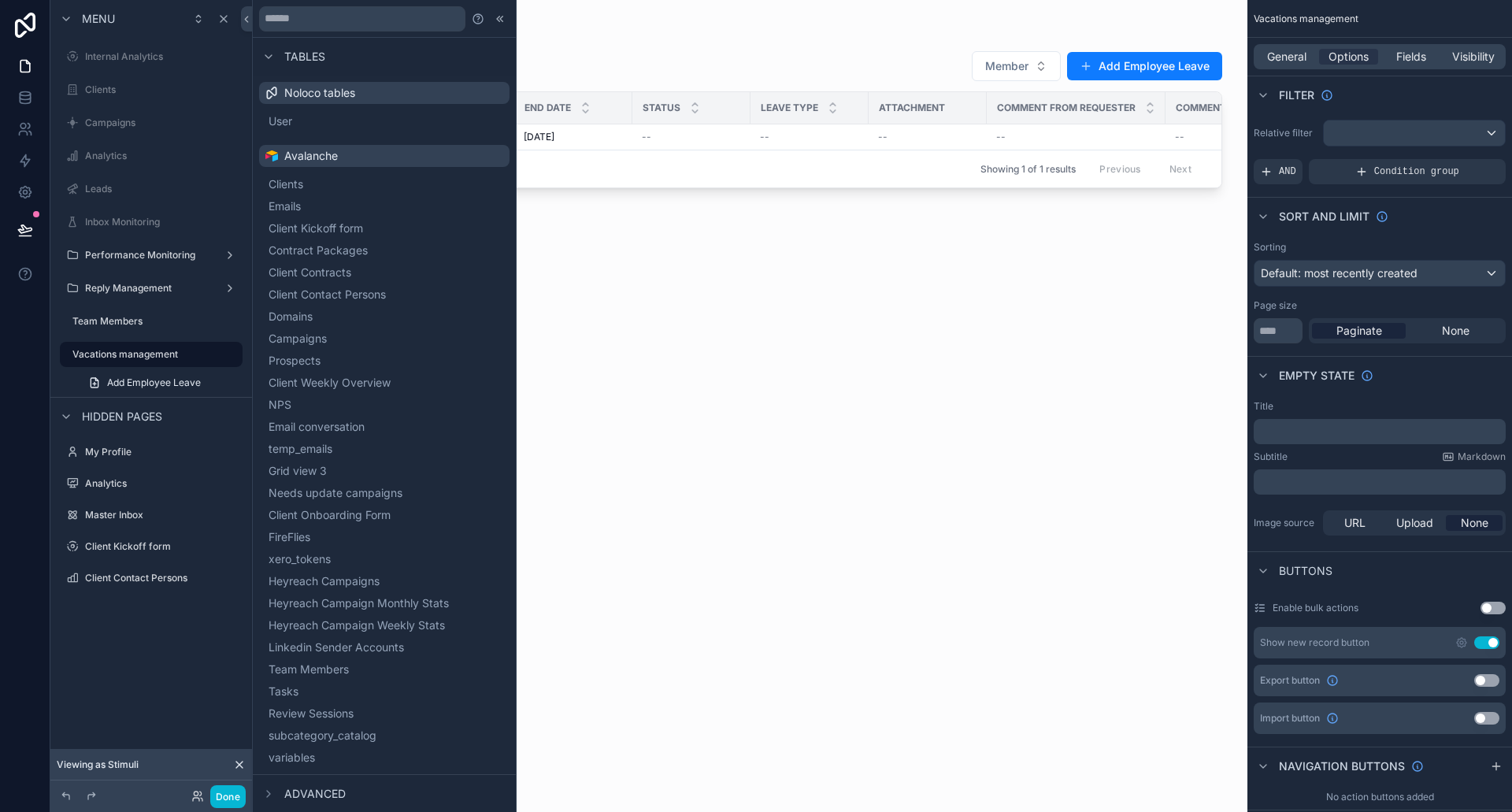
click at [592, 391] on div "scrollable content" at bounding box center [750, 397] width 995 height 793
click at [748, 297] on div "Employee Leave Trackers Member Add Employee Leave Name Start date End date Stat…" at bounding box center [749, 417] width 945 height 753
click at [494, 24] on icon at bounding box center [500, 19] width 13 height 13
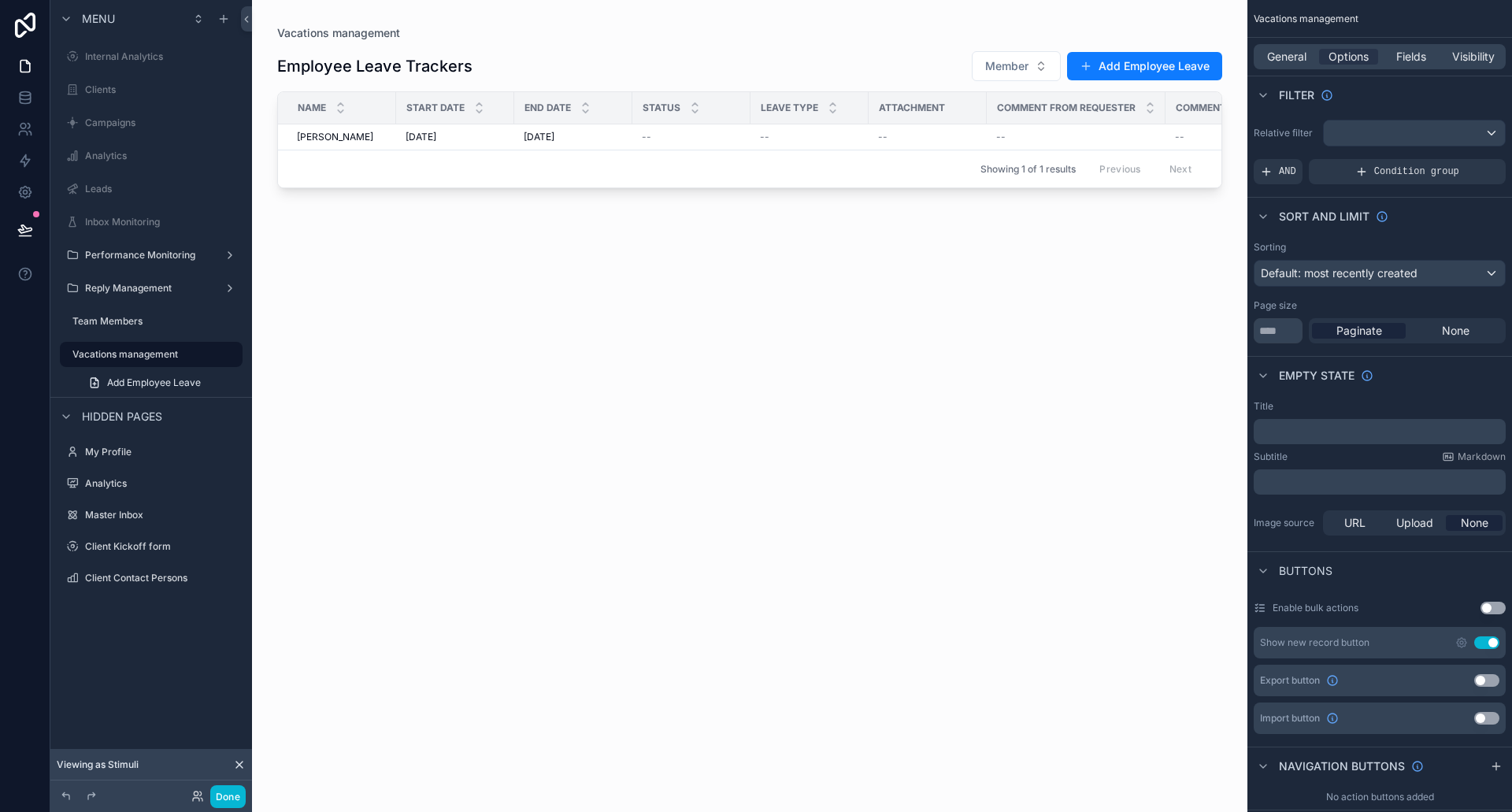
click at [413, 323] on div "Employee Leave Trackers Member Add Employee Leave Name Start date End date Stat…" at bounding box center [749, 417] width 945 height 753
click at [215, 16] on div "scrollable content" at bounding box center [224, 19] width 19 height 19
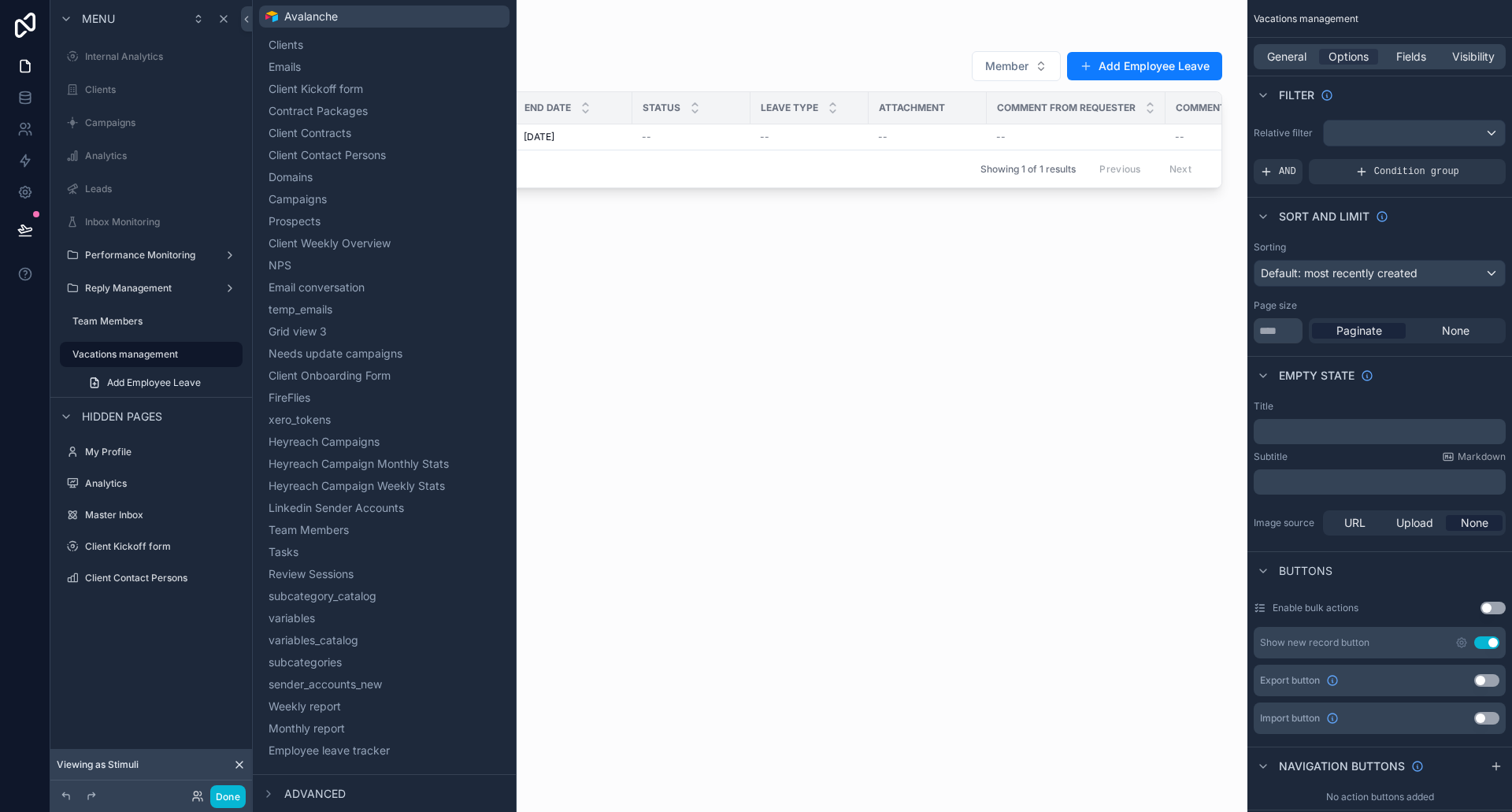
click at [369, 790] on div "Advanced" at bounding box center [384, 793] width 263 height 38
click at [339, 796] on span "Advanced" at bounding box center [315, 794] width 62 height 15
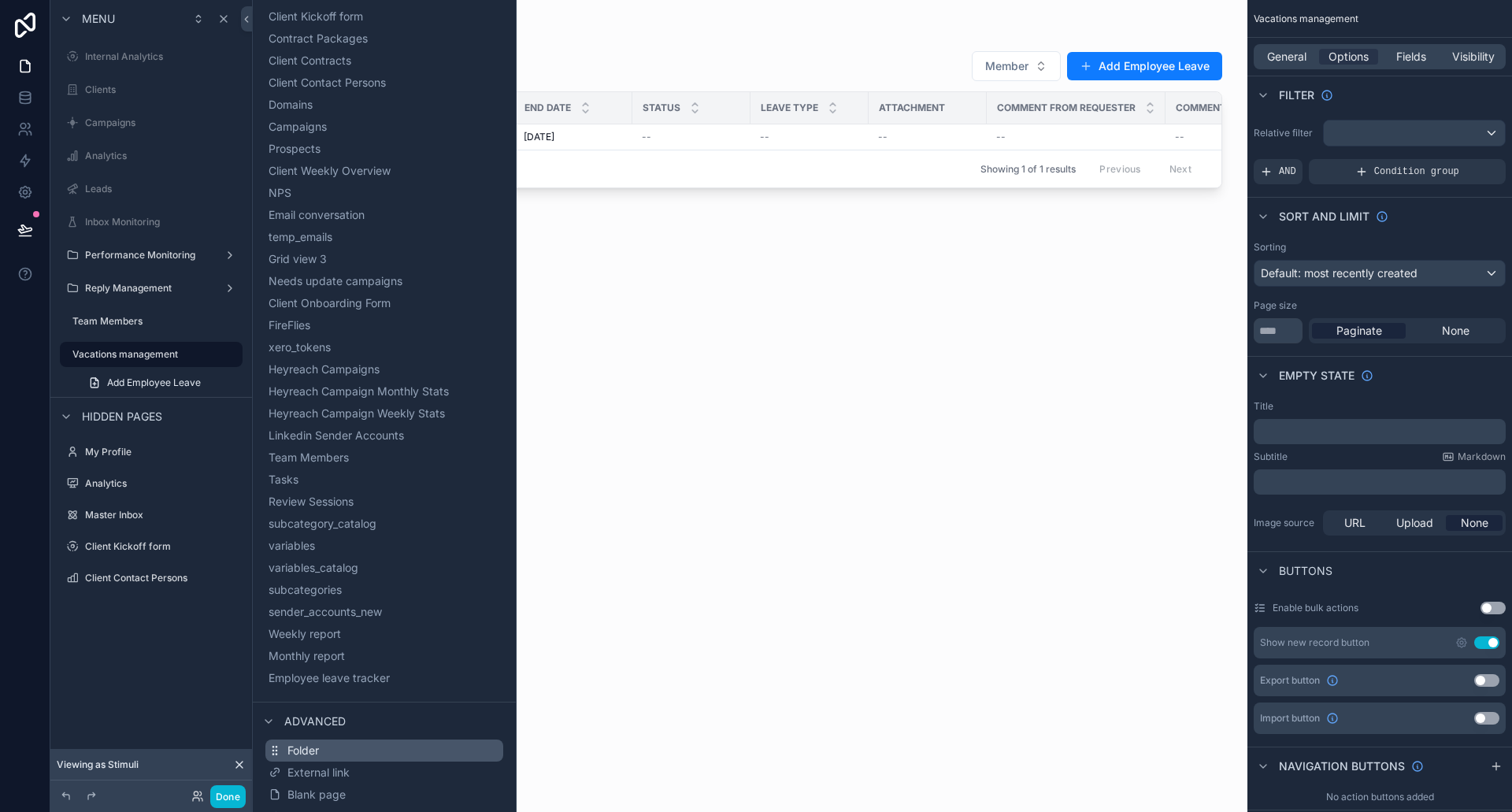
scroll to position [250, 0]
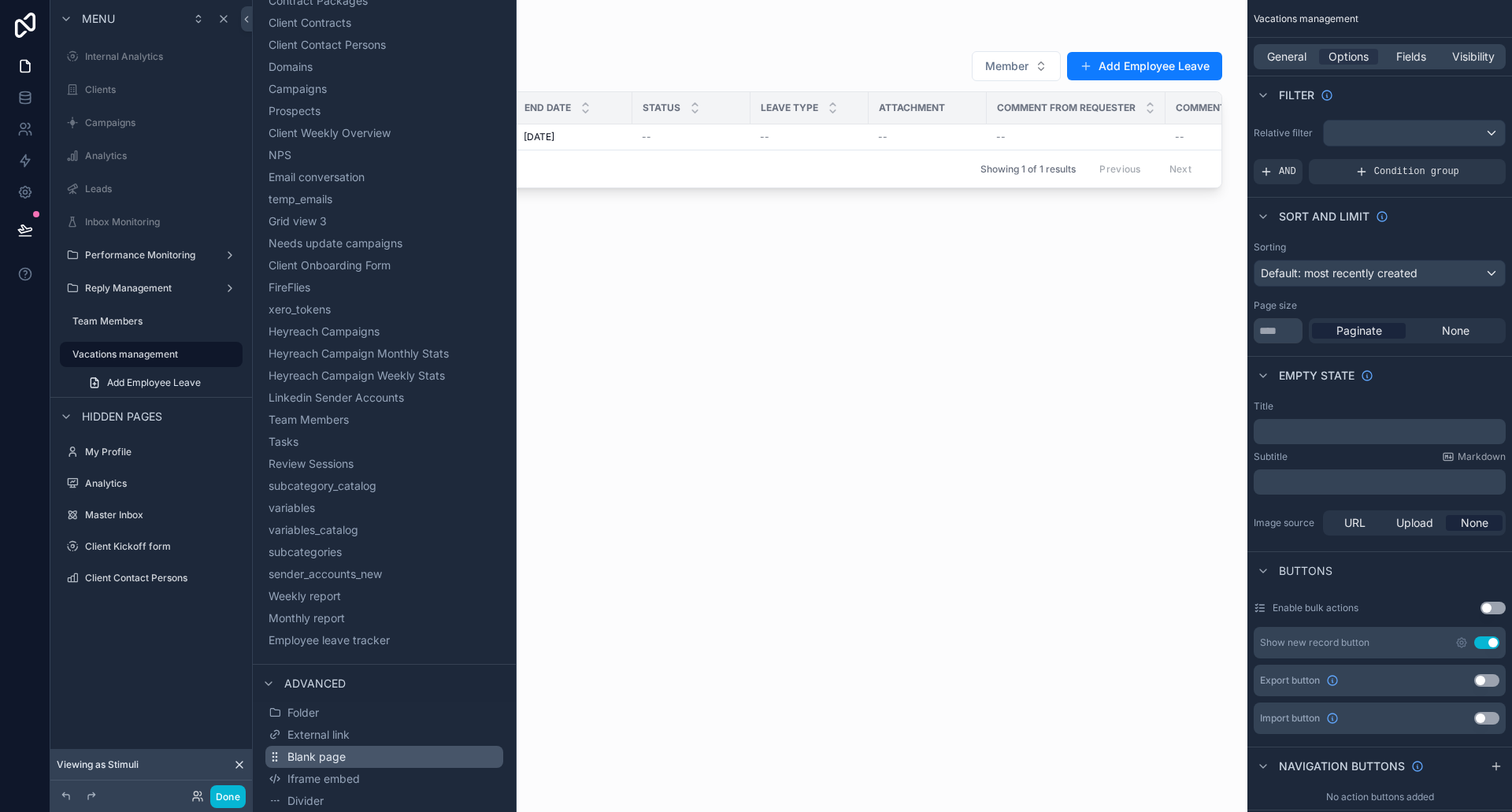
click at [347, 758] on button "Blank page" at bounding box center [384, 757] width 238 height 22
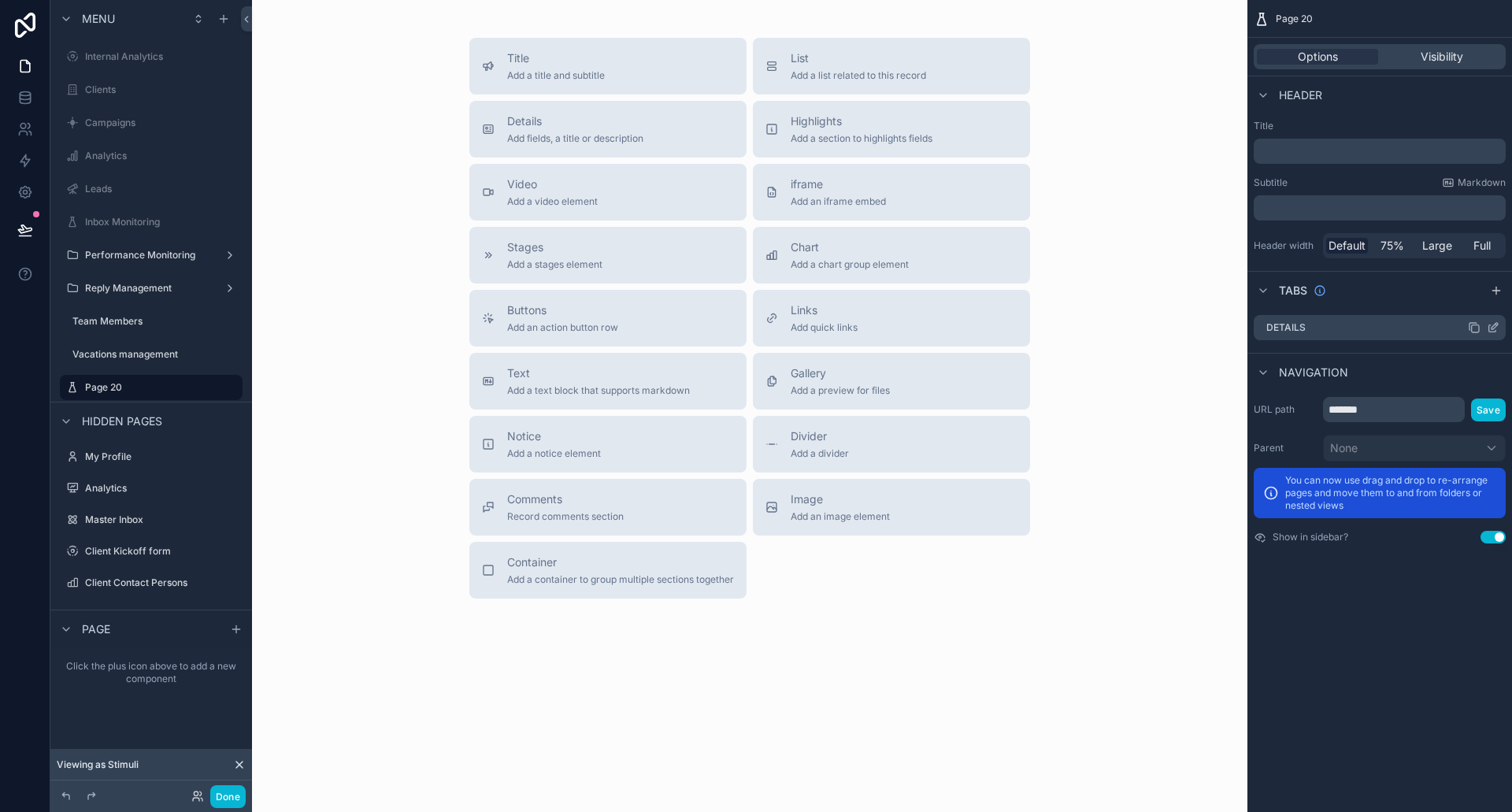
click at [1491, 328] on icon "scrollable content" at bounding box center [1494, 325] width 6 height 6
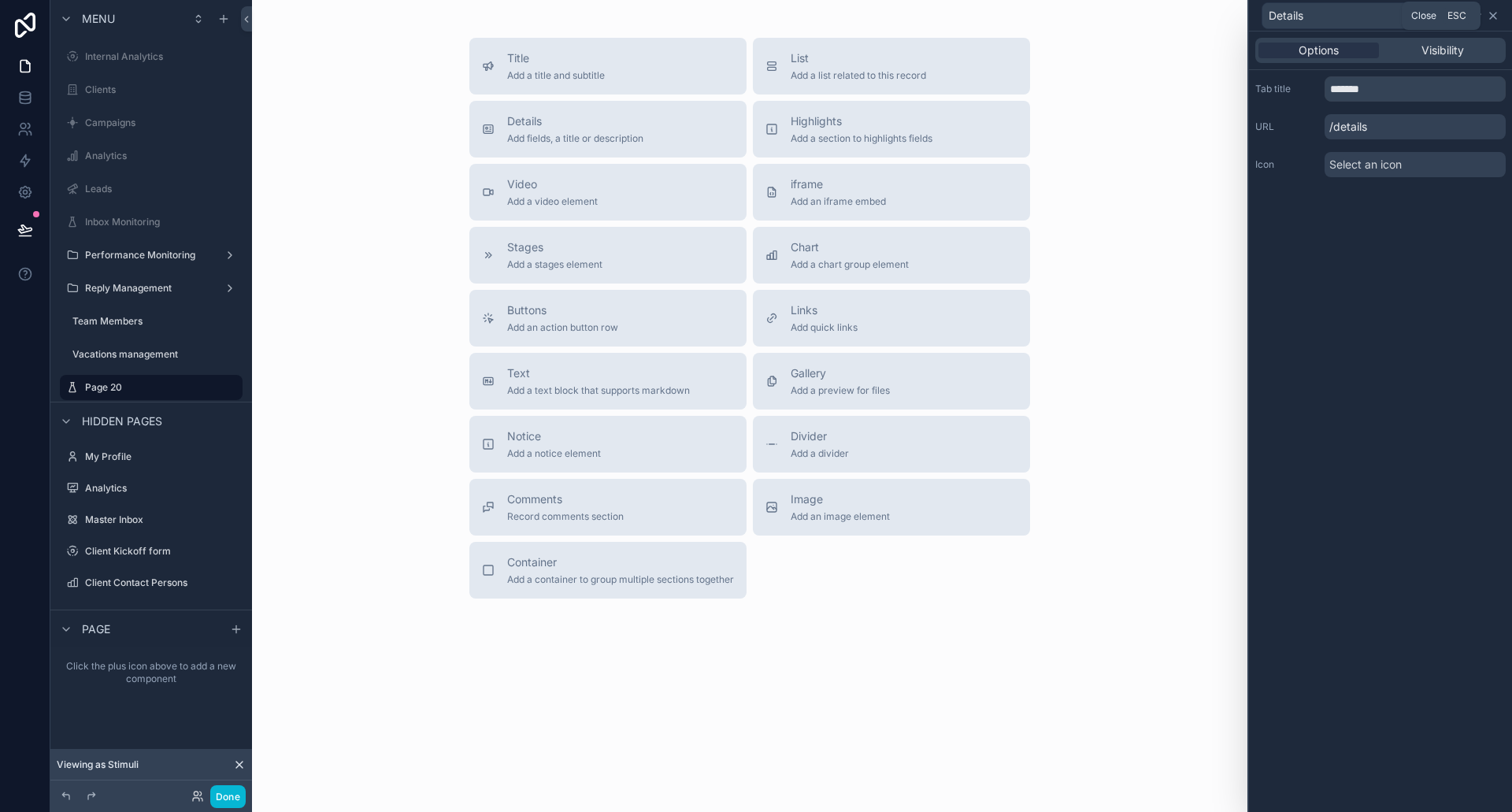
click at [1491, 20] on icon at bounding box center [1493, 15] width 13 height 13
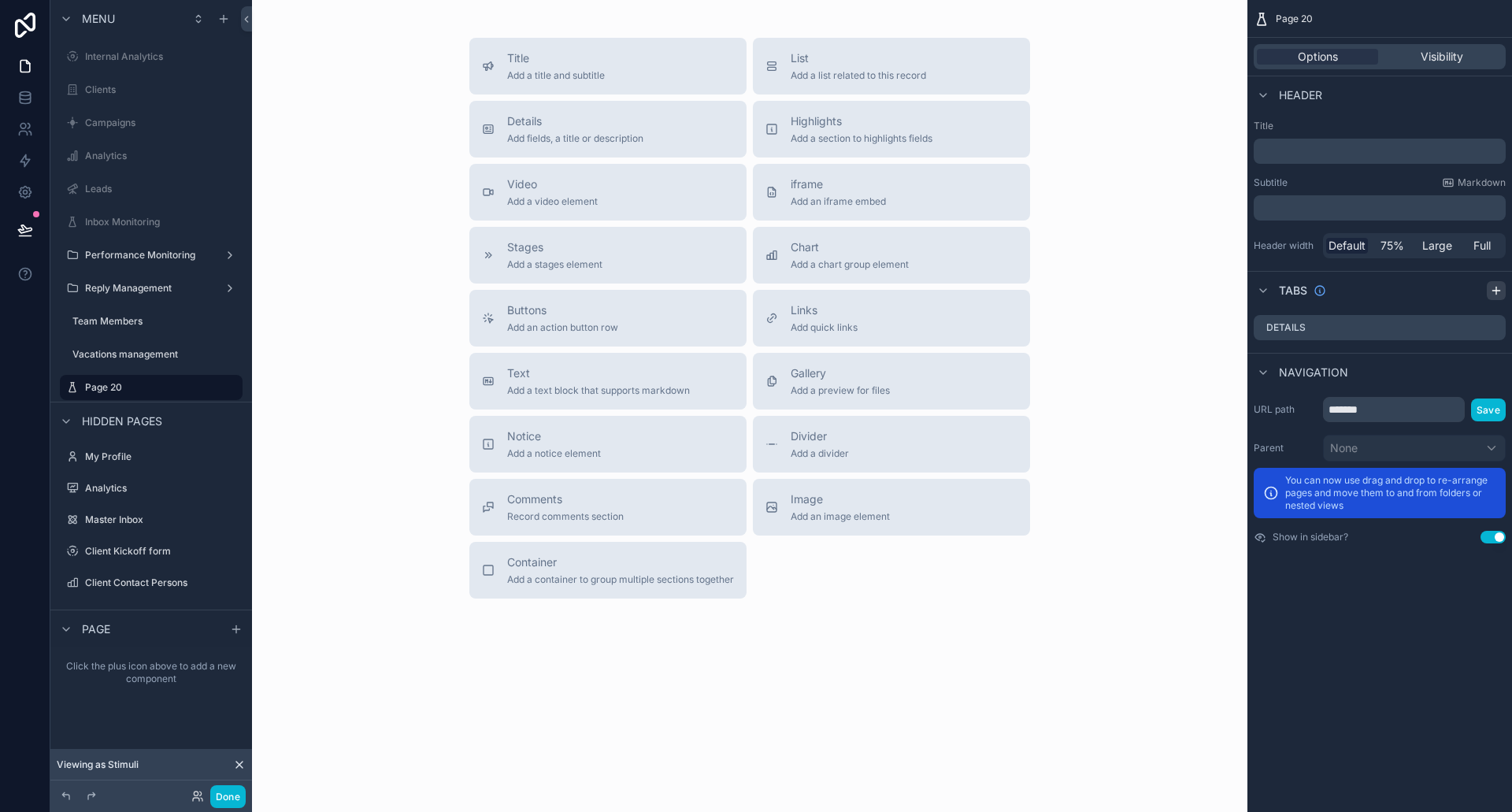
click at [1491, 285] on icon "scrollable content" at bounding box center [1497, 290] width 13 height 13
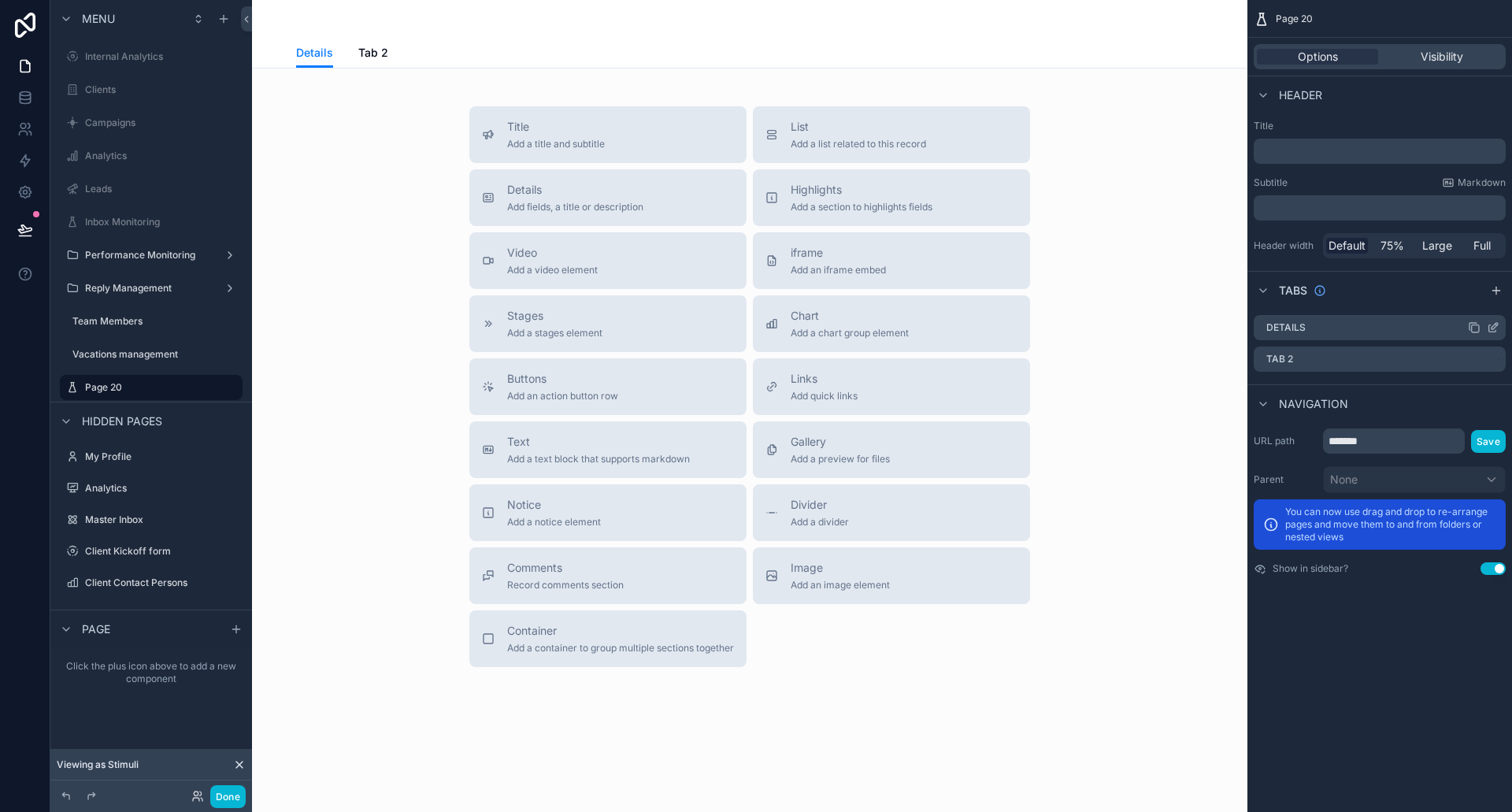
click at [1497, 327] on icon "scrollable content" at bounding box center [1493, 327] width 13 height 13
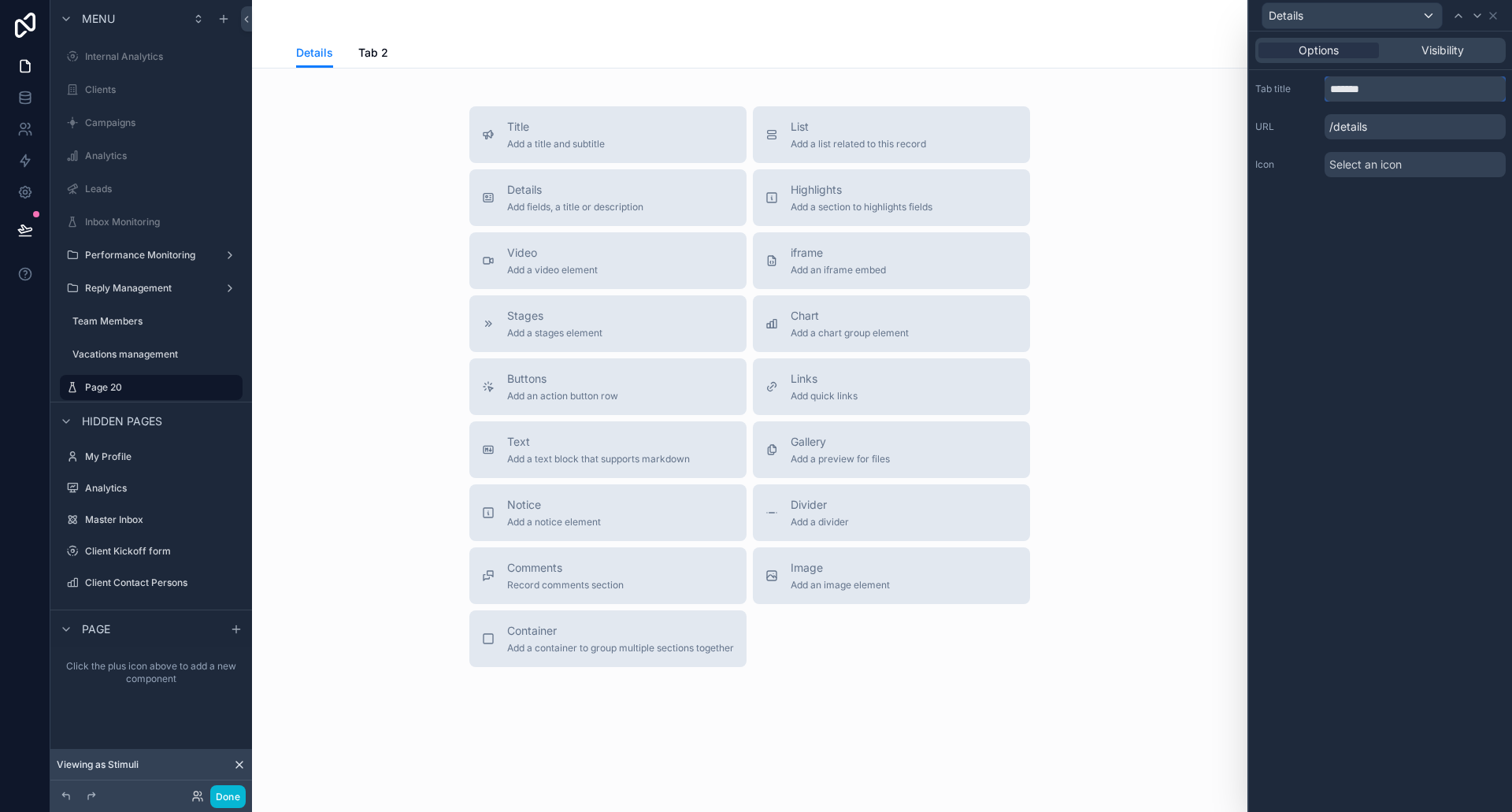
click at [1368, 88] on input "*******" at bounding box center [1415, 88] width 181 height 25
type input "*********"
click at [1469, 51] on div "Visibility" at bounding box center [1442, 51] width 120 height 15
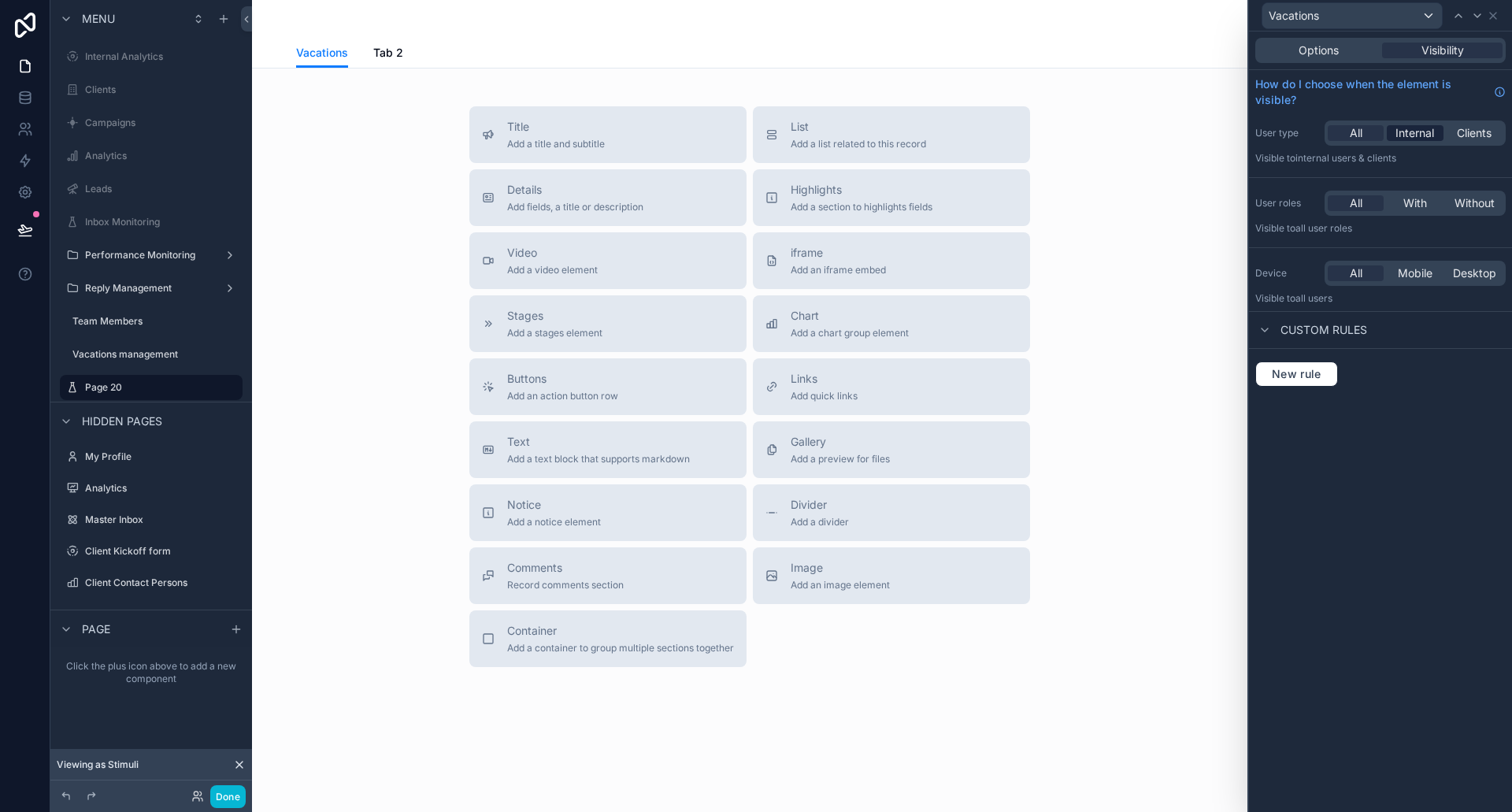
click at [1406, 138] on span "Internal" at bounding box center [1414, 133] width 39 height 15
click at [1293, 373] on span "New rule" at bounding box center [1297, 374] width 63 height 15
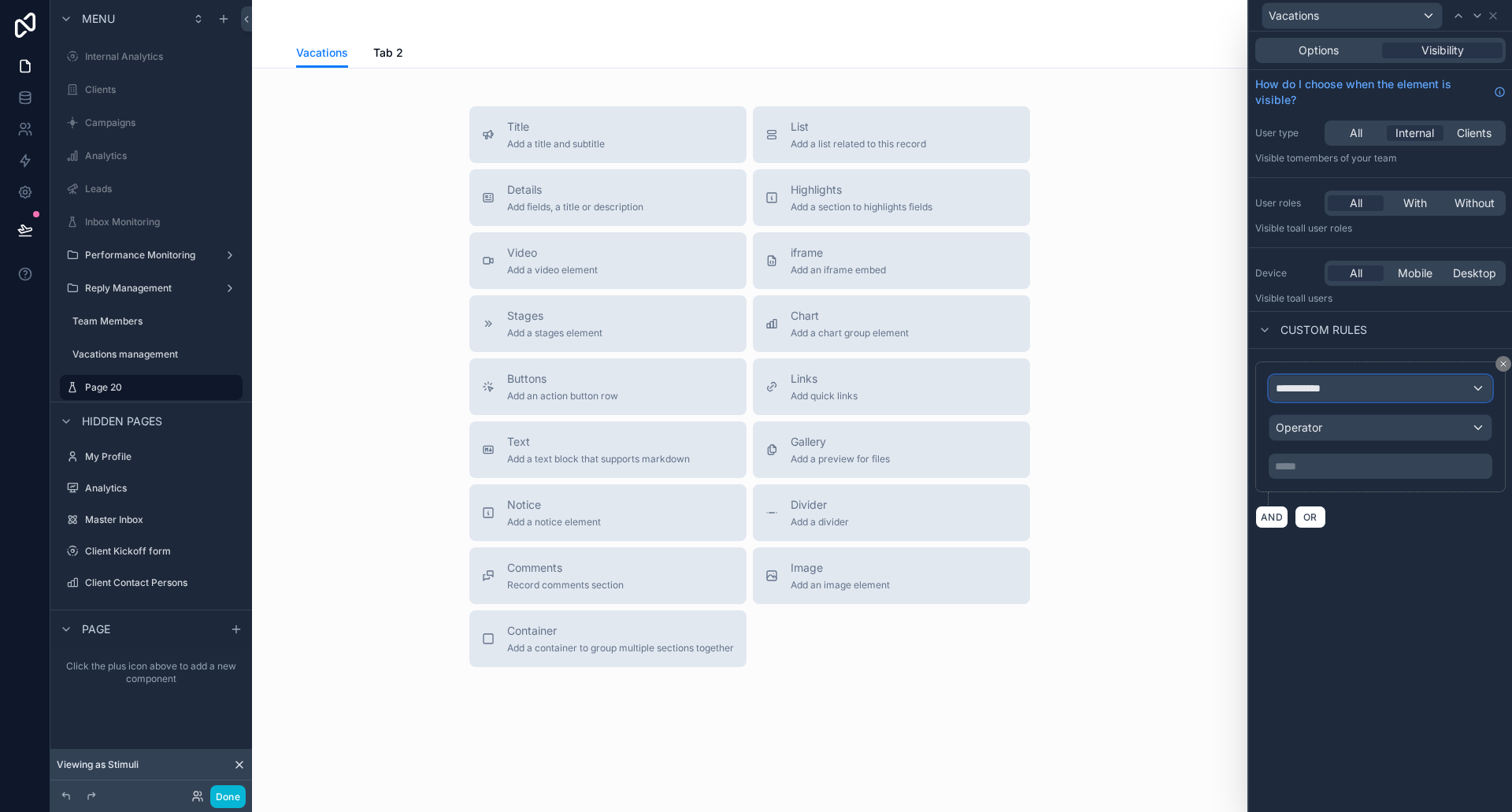
click at [1328, 387] on span "**********" at bounding box center [1305, 388] width 58 height 15
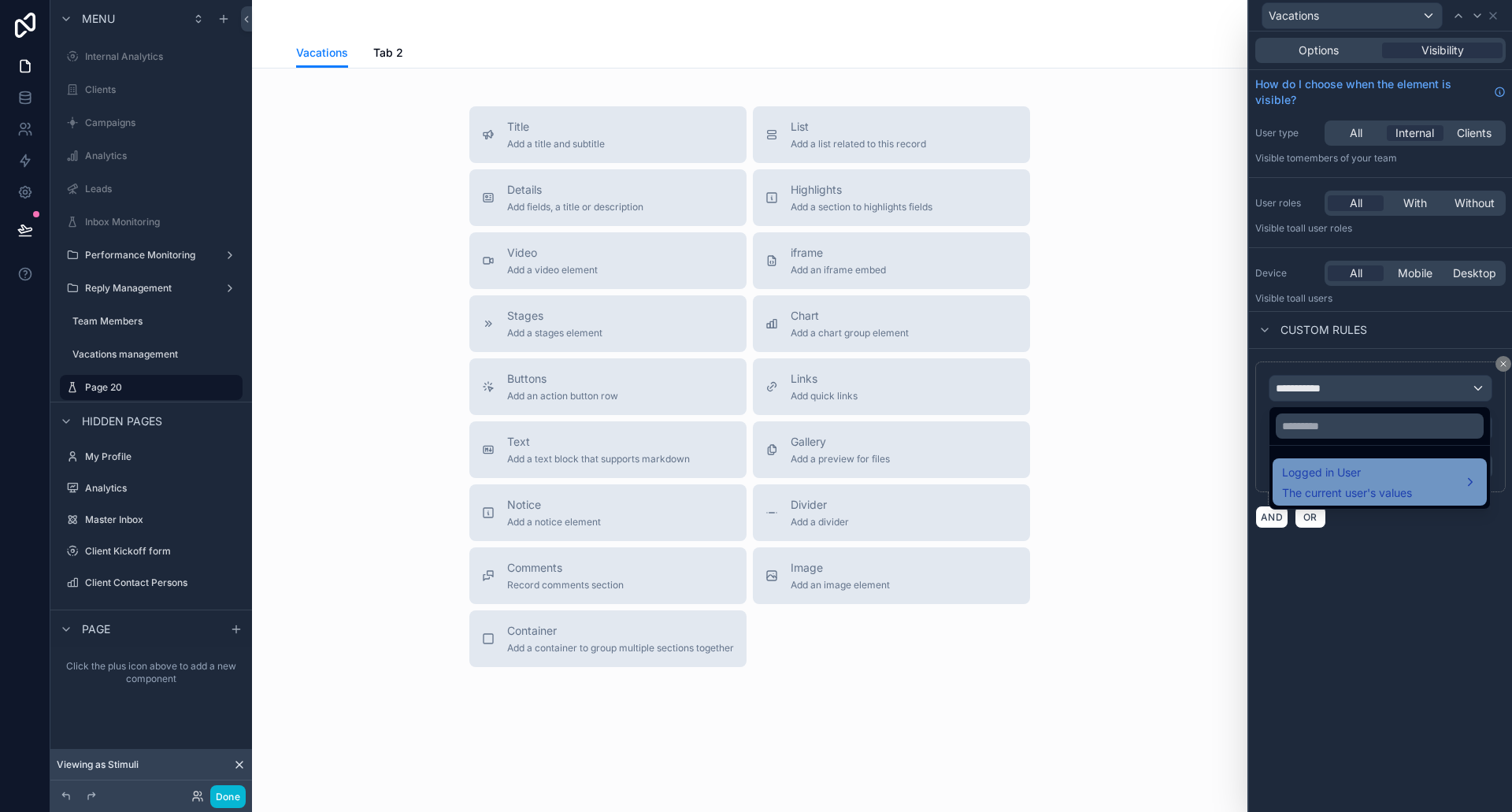
click at [1336, 474] on span "Logged in User" at bounding box center [1346, 473] width 130 height 19
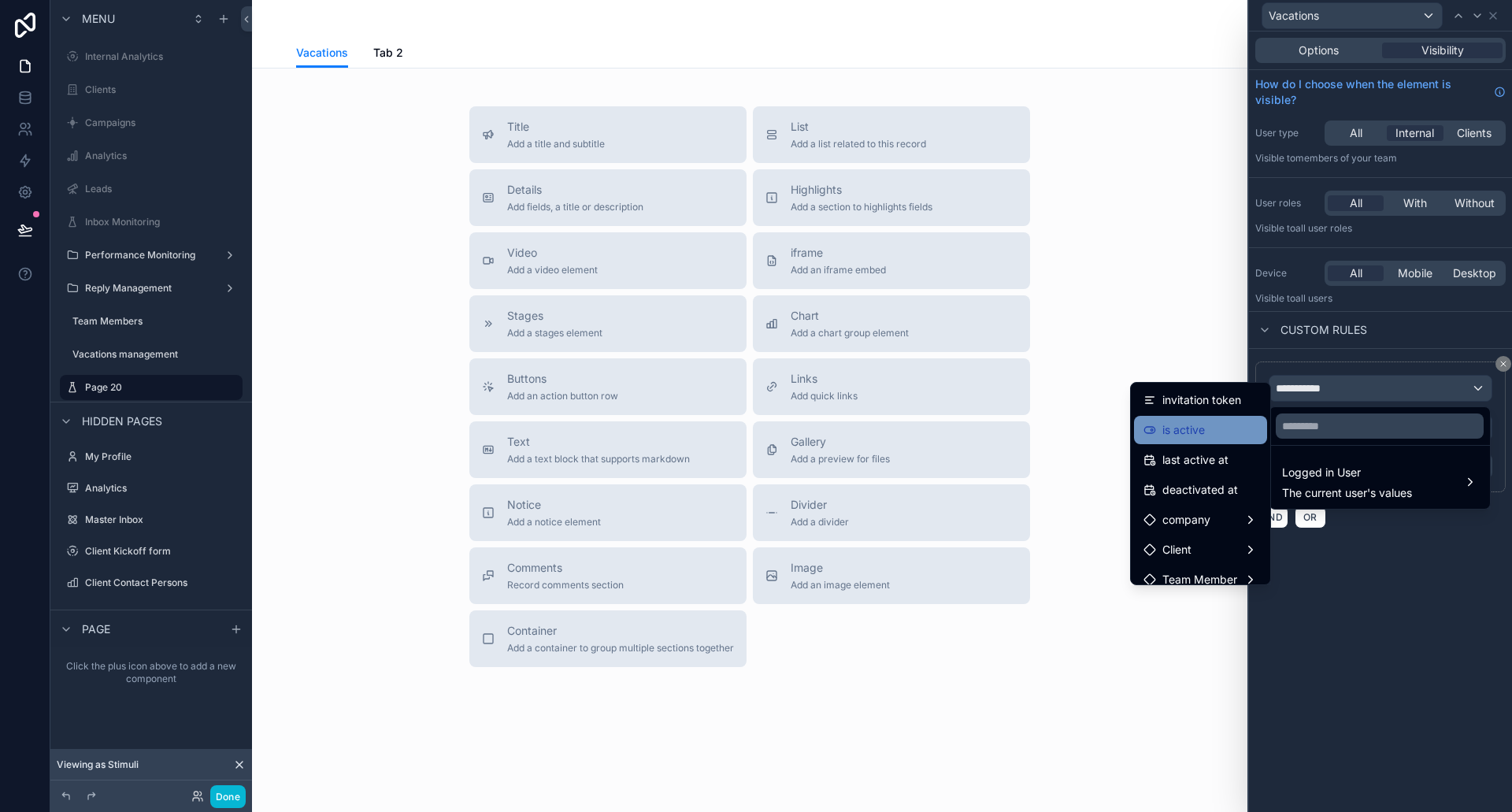
scroll to position [236, 0]
click at [1194, 544] on span "Team Member" at bounding box center [1200, 553] width 75 height 19
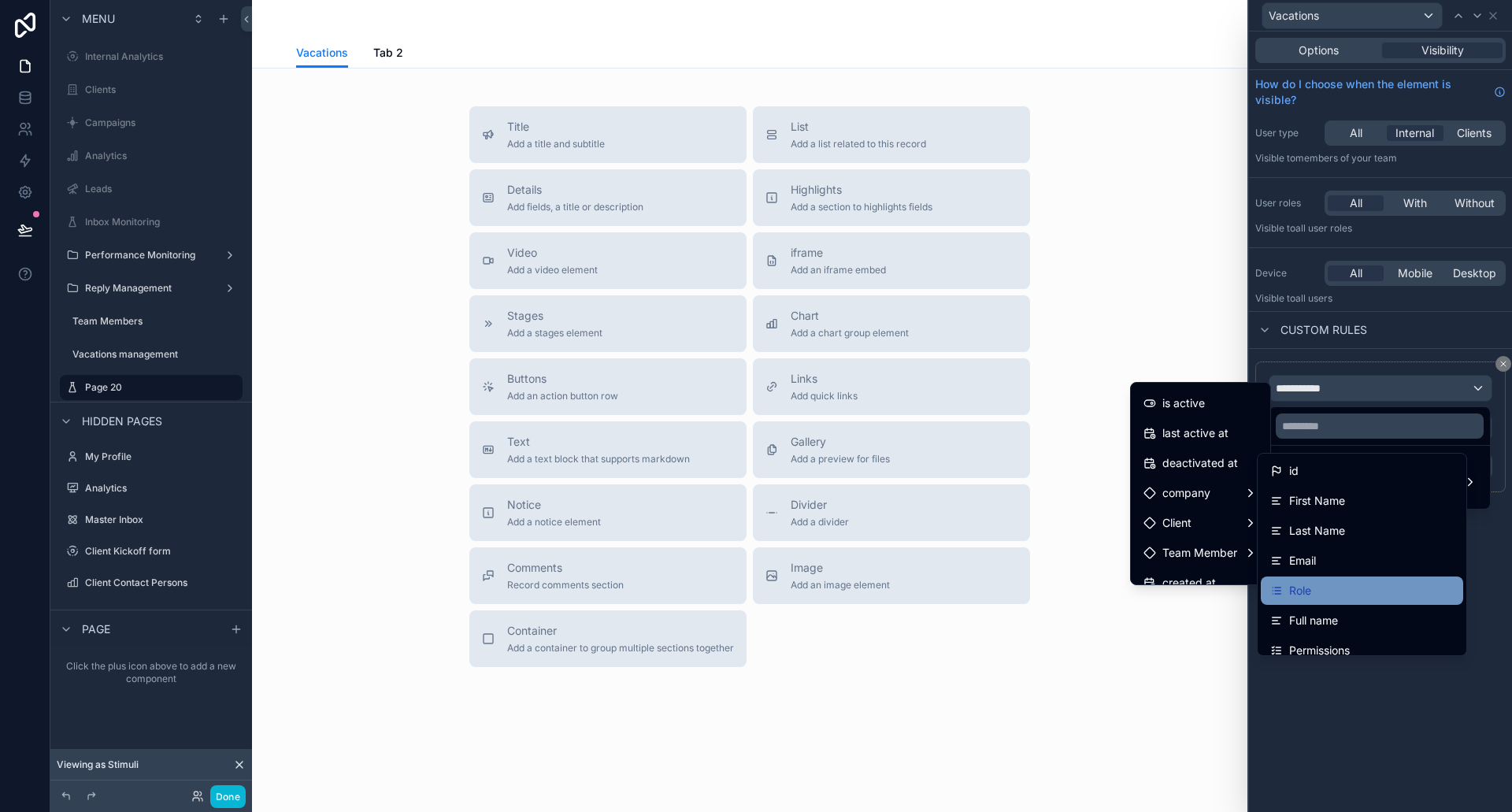
click at [1340, 579] on div "Role" at bounding box center [1363, 591] width 203 height 28
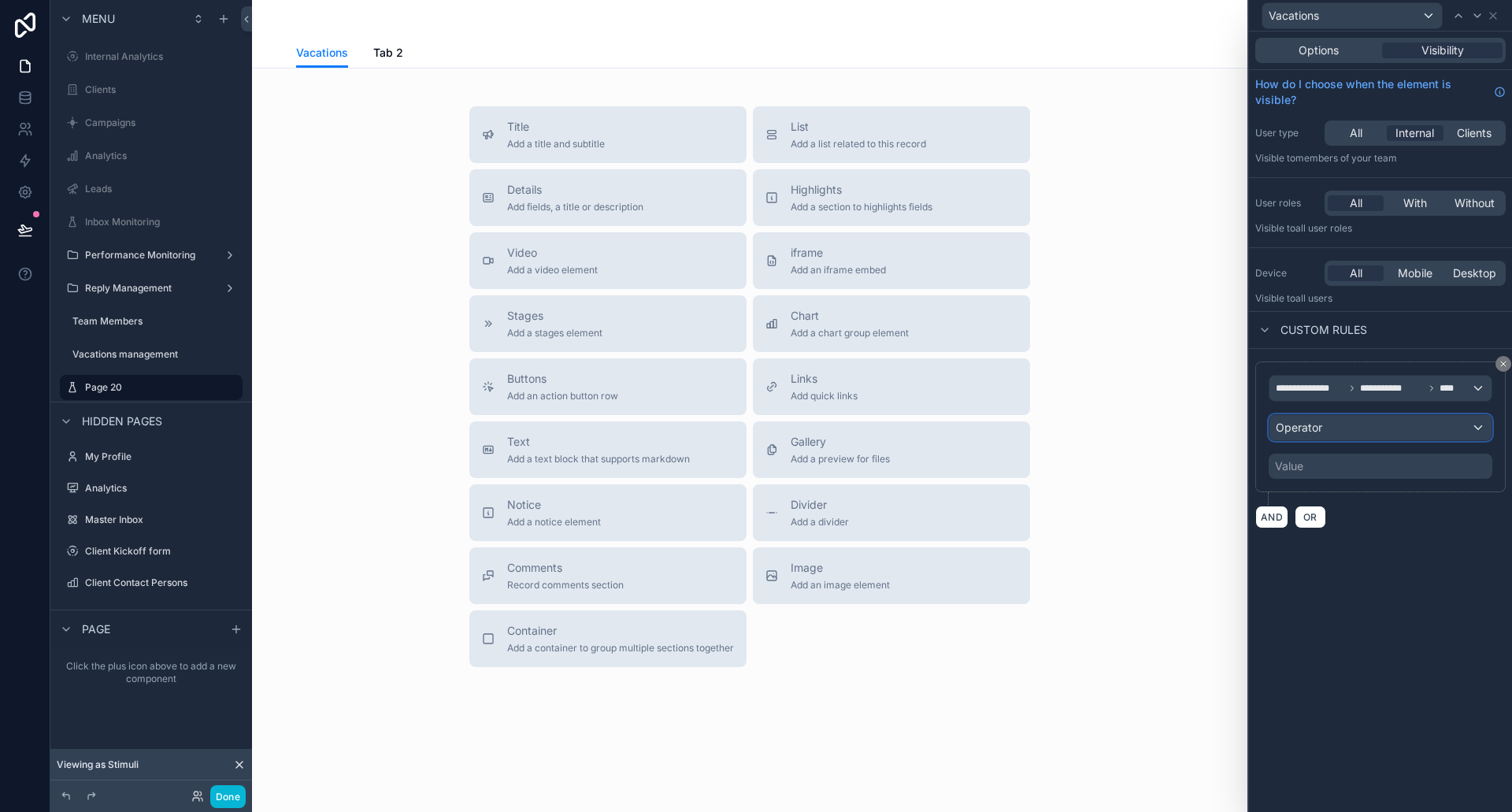
click at [1335, 435] on div "Operator" at bounding box center [1381, 427] width 222 height 25
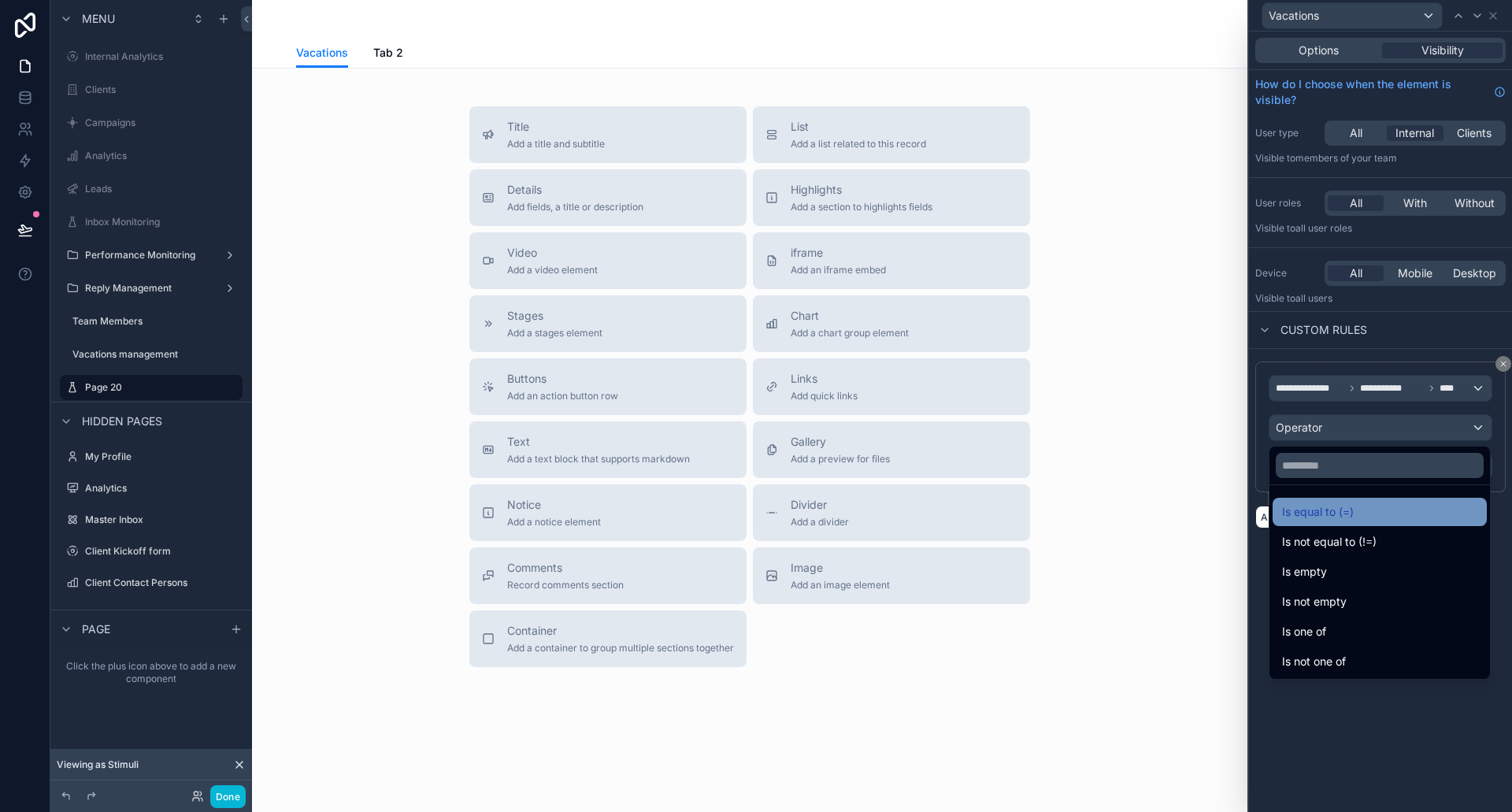
click at [1332, 513] on span "Is equal to (=)" at bounding box center [1318, 512] width 72 height 19
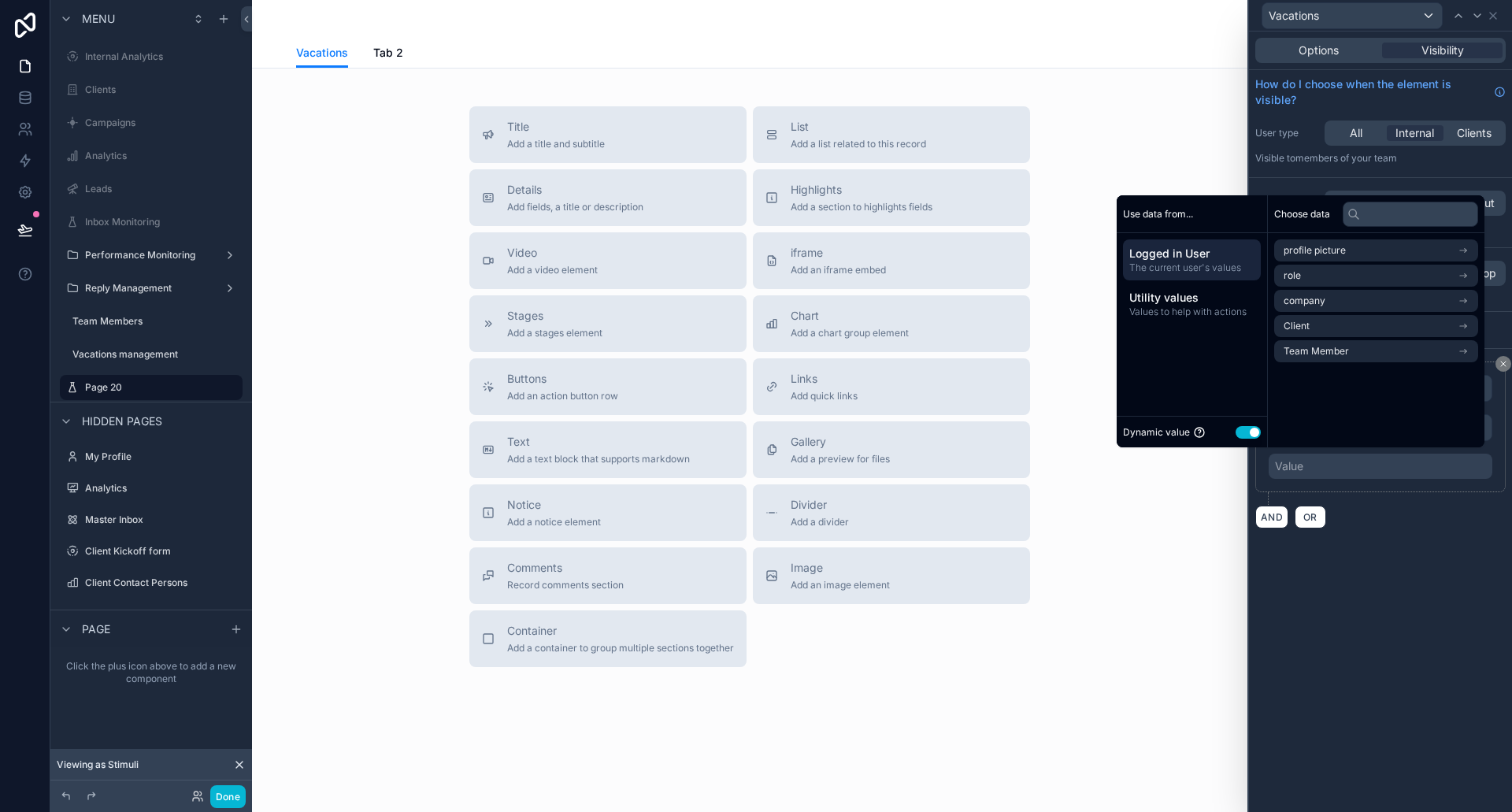
click at [1236, 428] on button "Use setting" at bounding box center [1248, 433] width 25 height 13
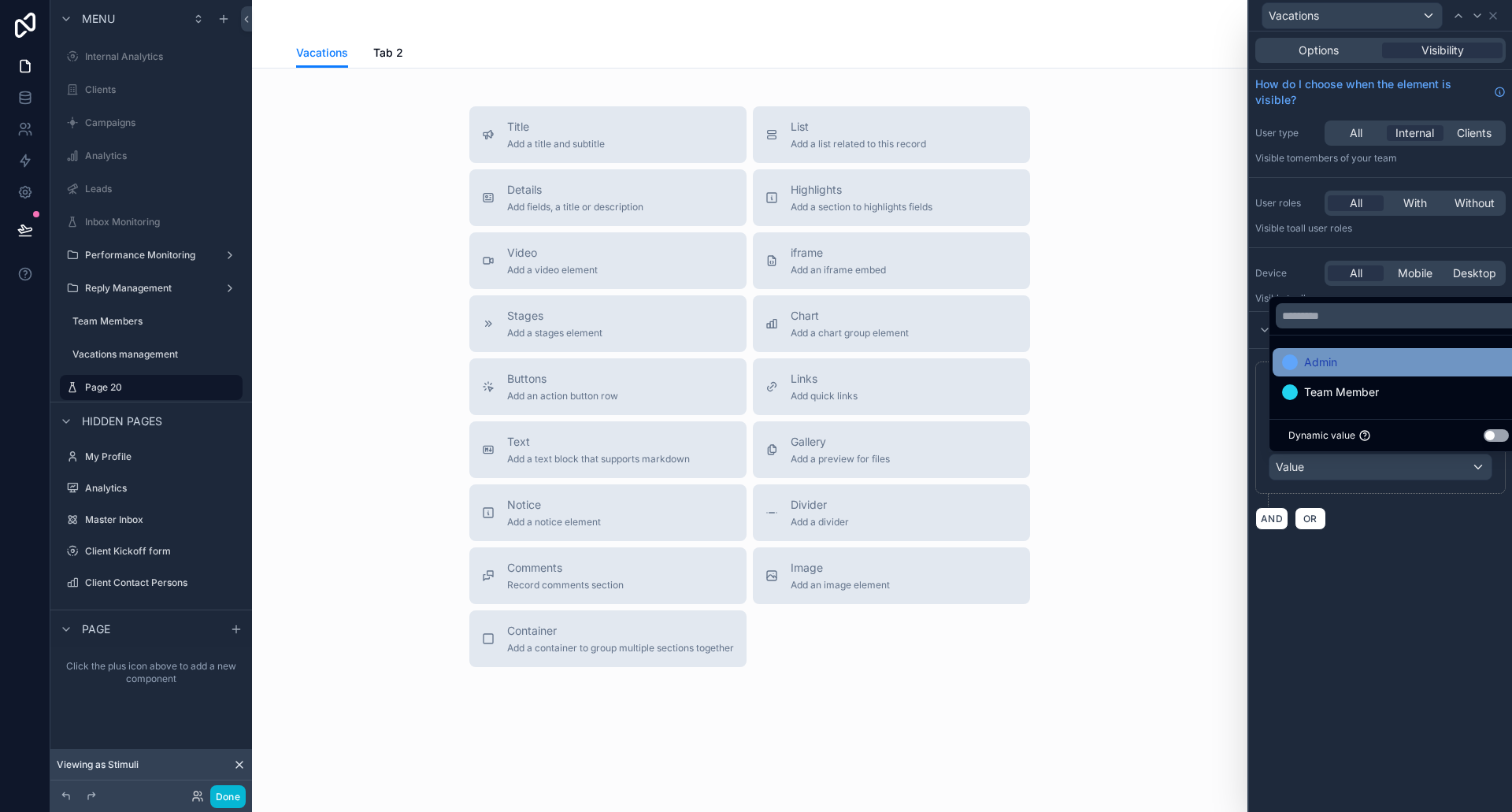
click at [1321, 359] on span "Admin" at bounding box center [1321, 362] width 33 height 19
click at [1329, 367] on span "Admin" at bounding box center [1321, 362] width 35 height 19
click at [1382, 650] on div "**********" at bounding box center [1381, 422] width 263 height 781
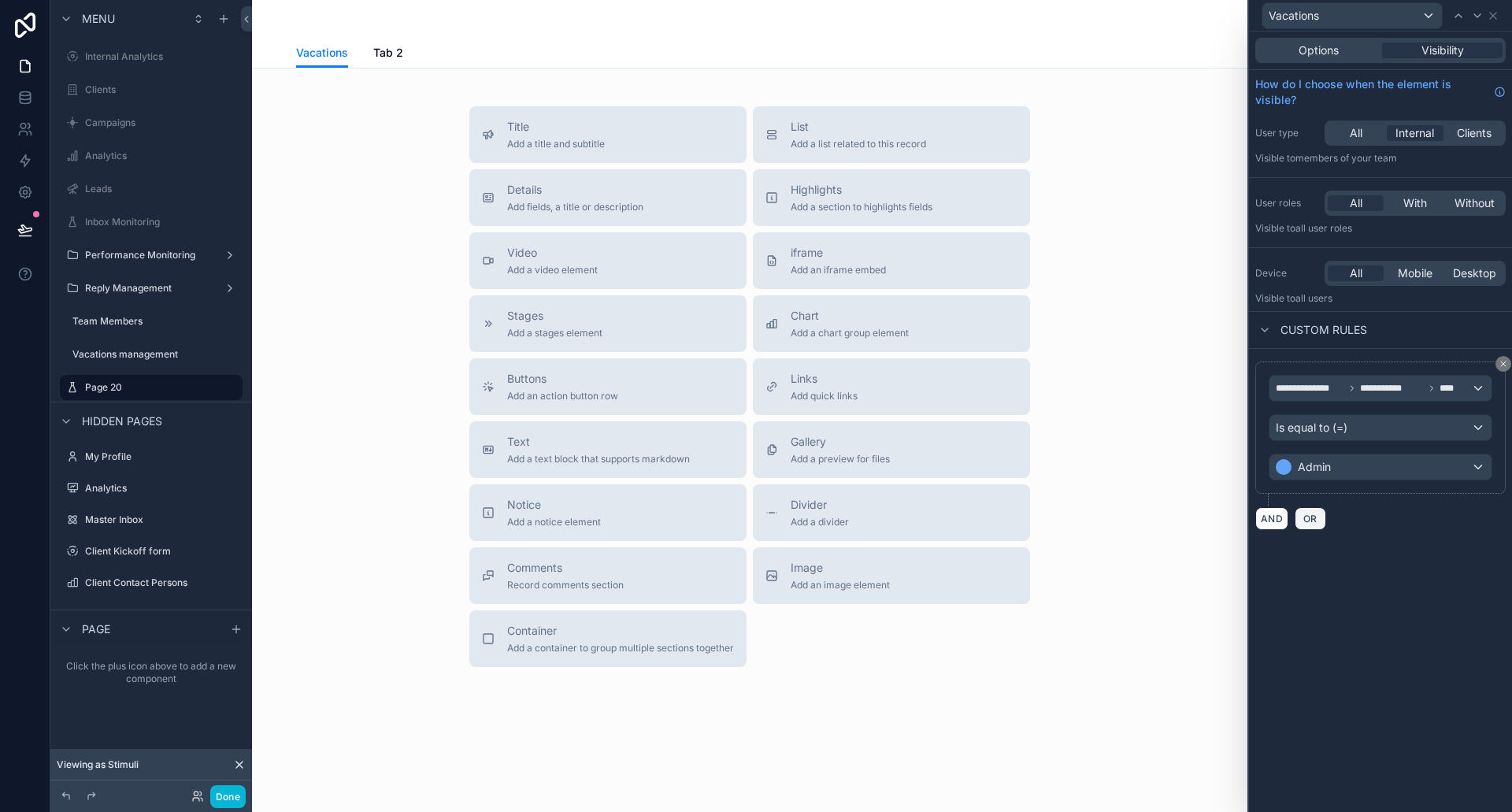
click at [1313, 516] on span "OR" at bounding box center [1310, 519] width 21 height 12
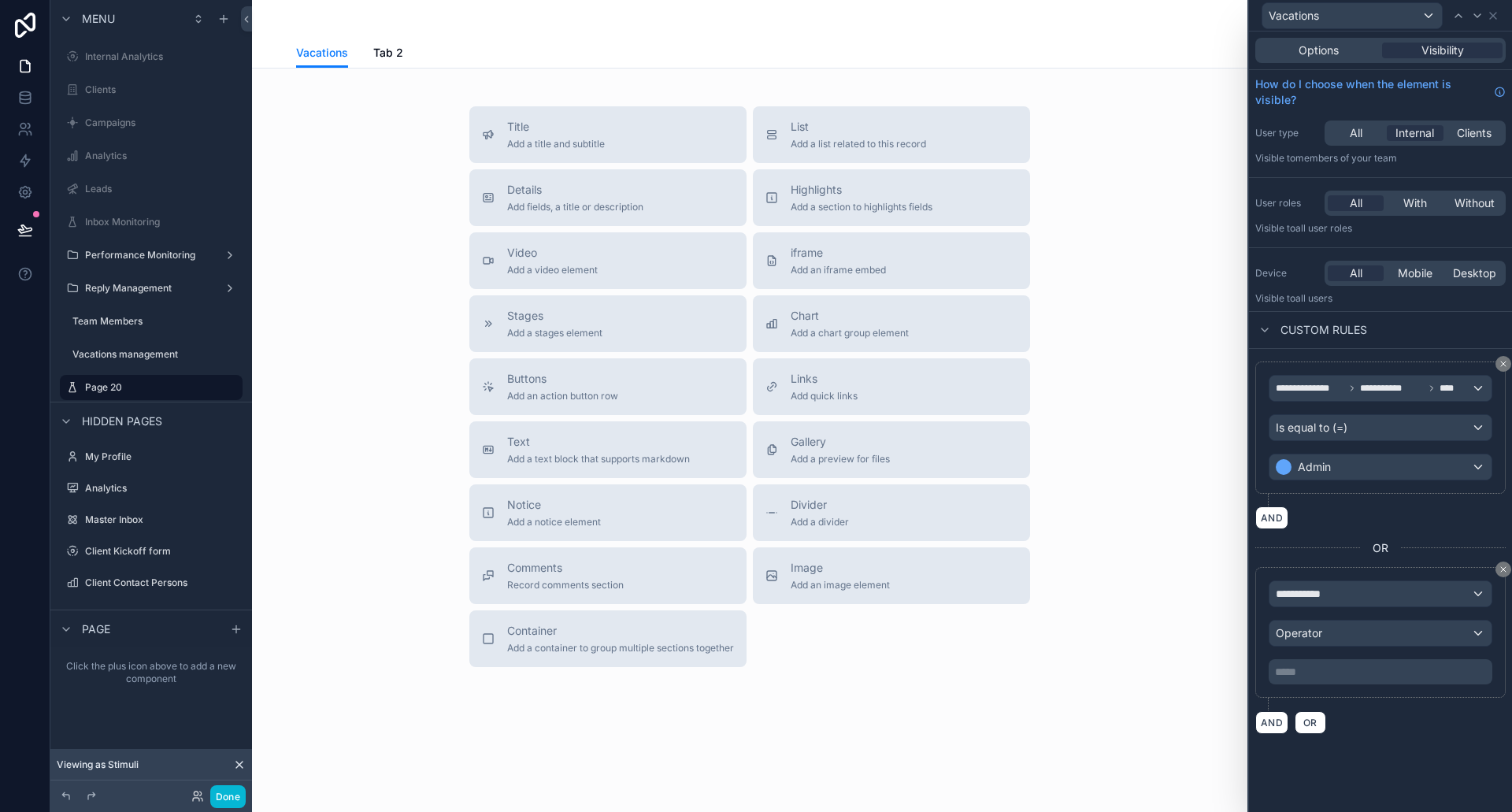
click at [1341, 579] on div "**********" at bounding box center [1381, 633] width 251 height 130
click at [1341, 588] on div "**********" at bounding box center [1381, 593] width 222 height 25
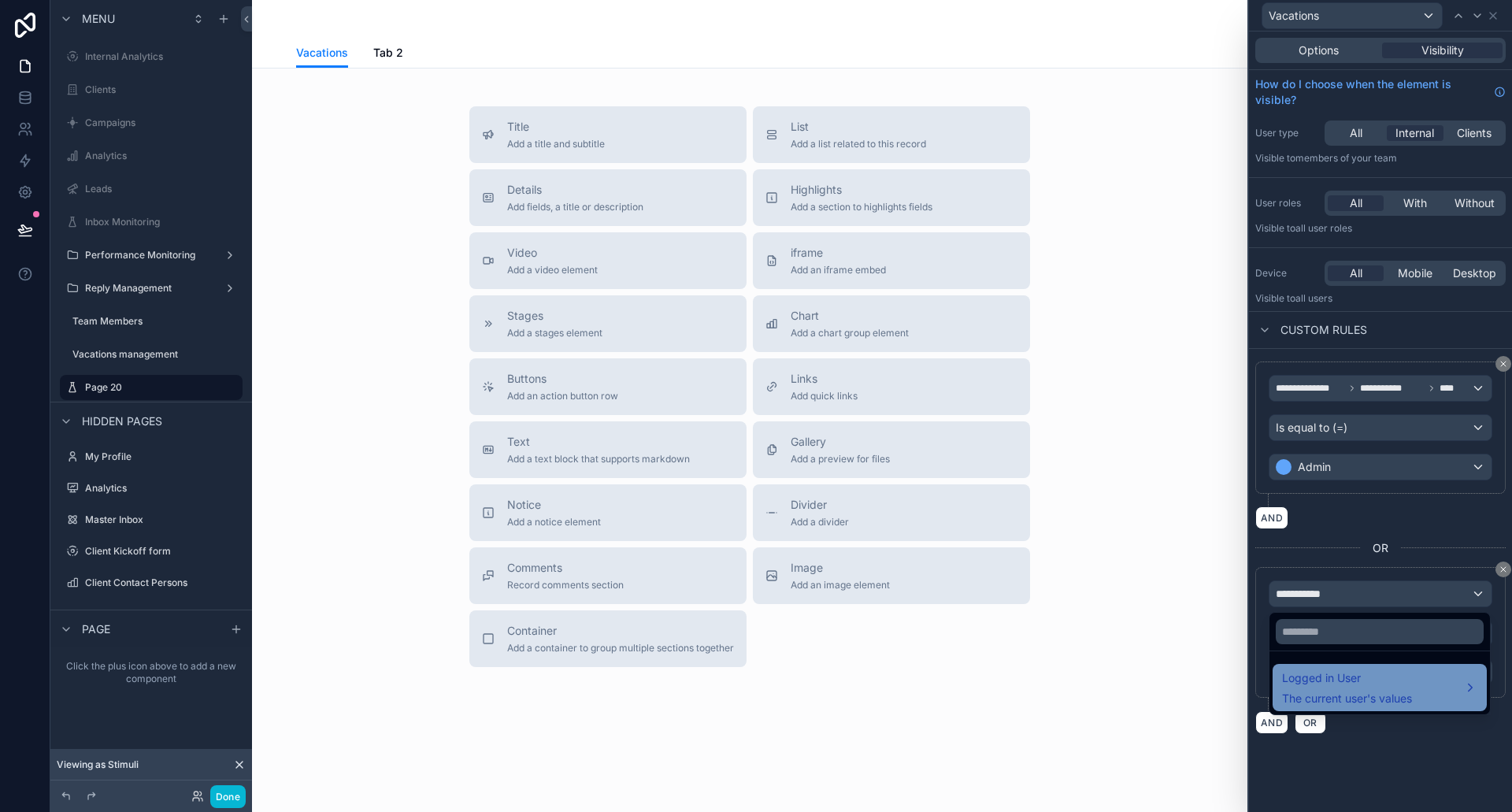
click at [1352, 694] on span "The current user's values" at bounding box center [1346, 699] width 130 height 15
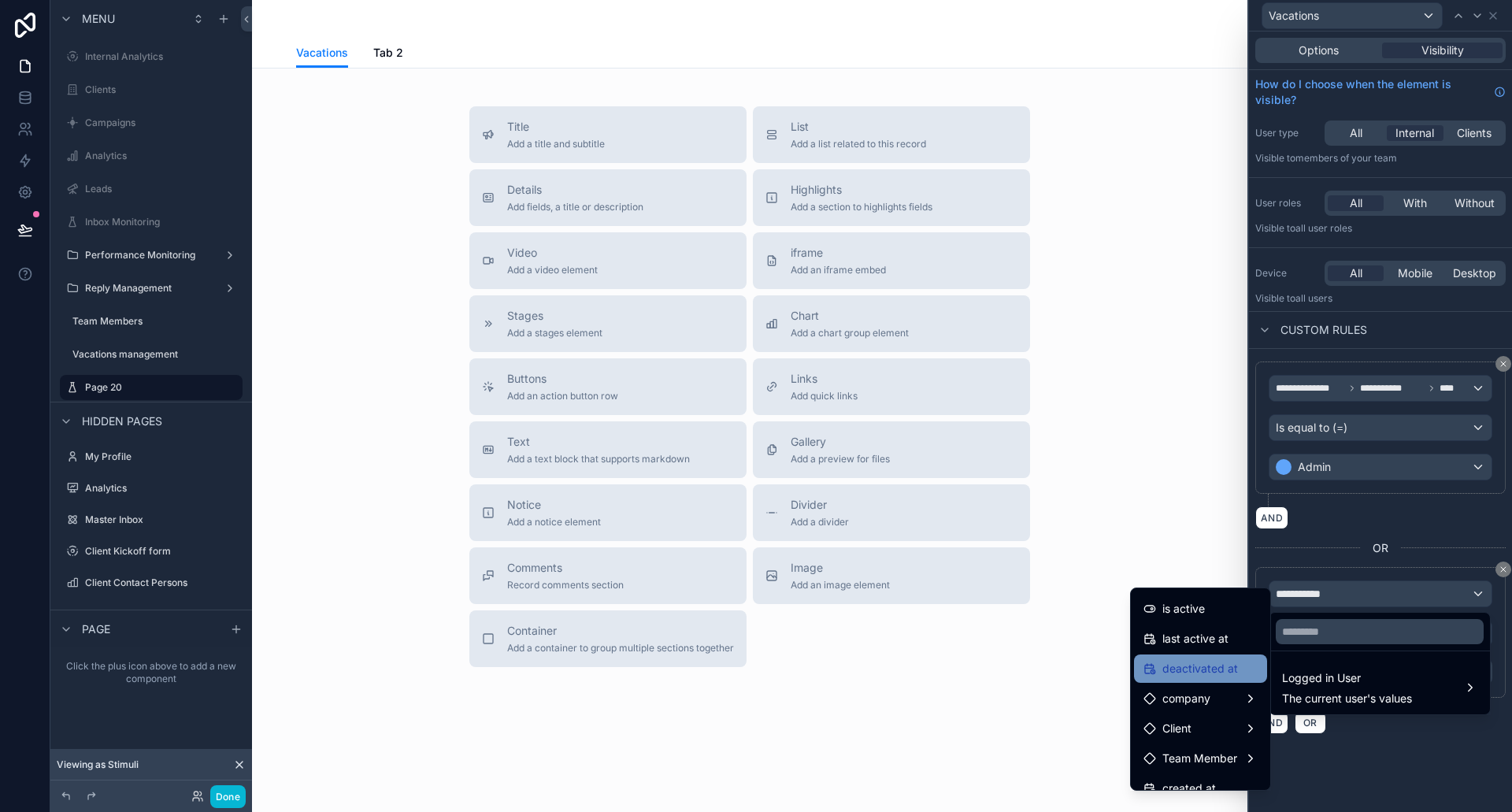
scroll to position [312, 0]
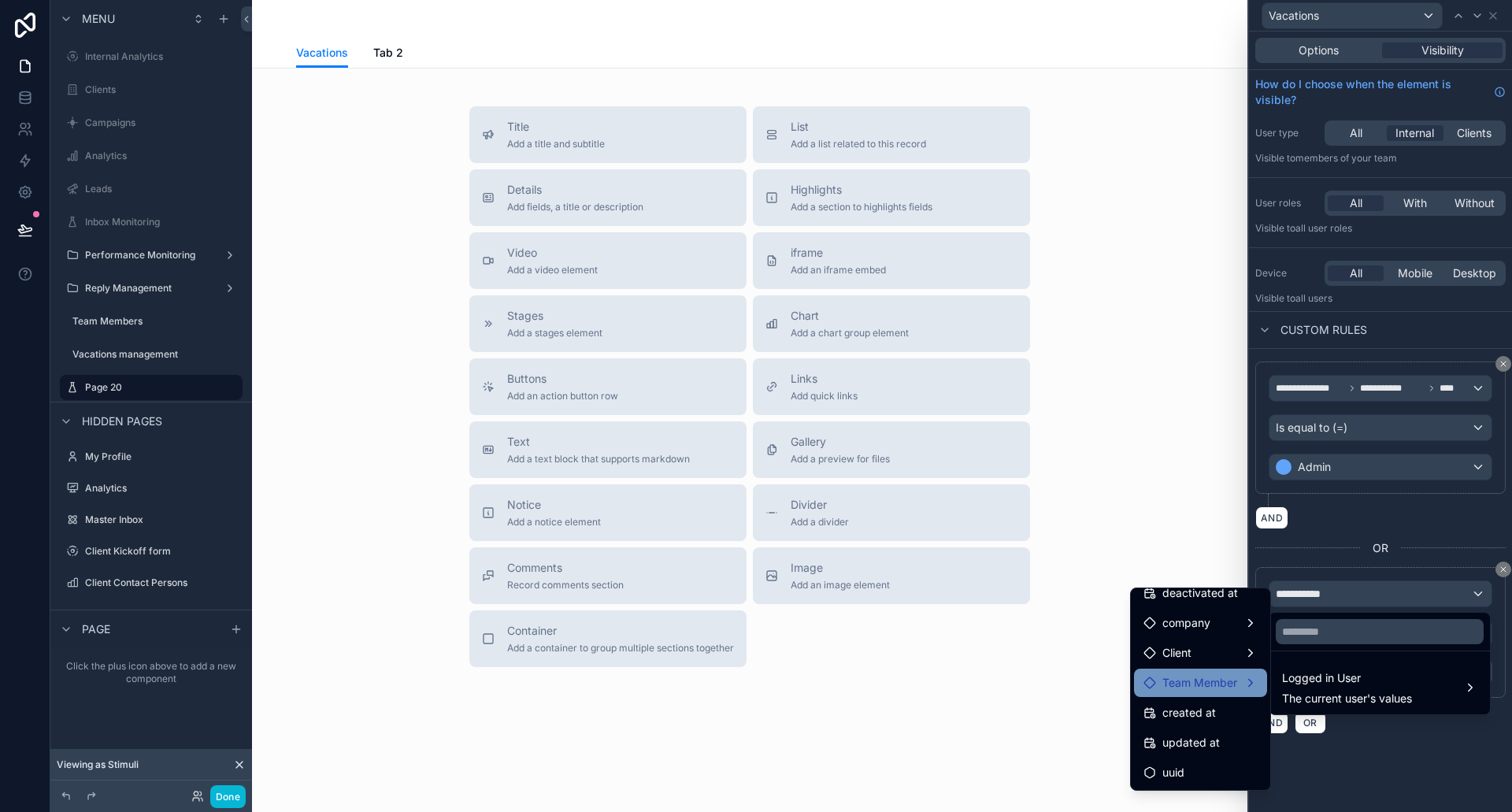
click at [1201, 676] on span "Team Member" at bounding box center [1200, 683] width 75 height 19
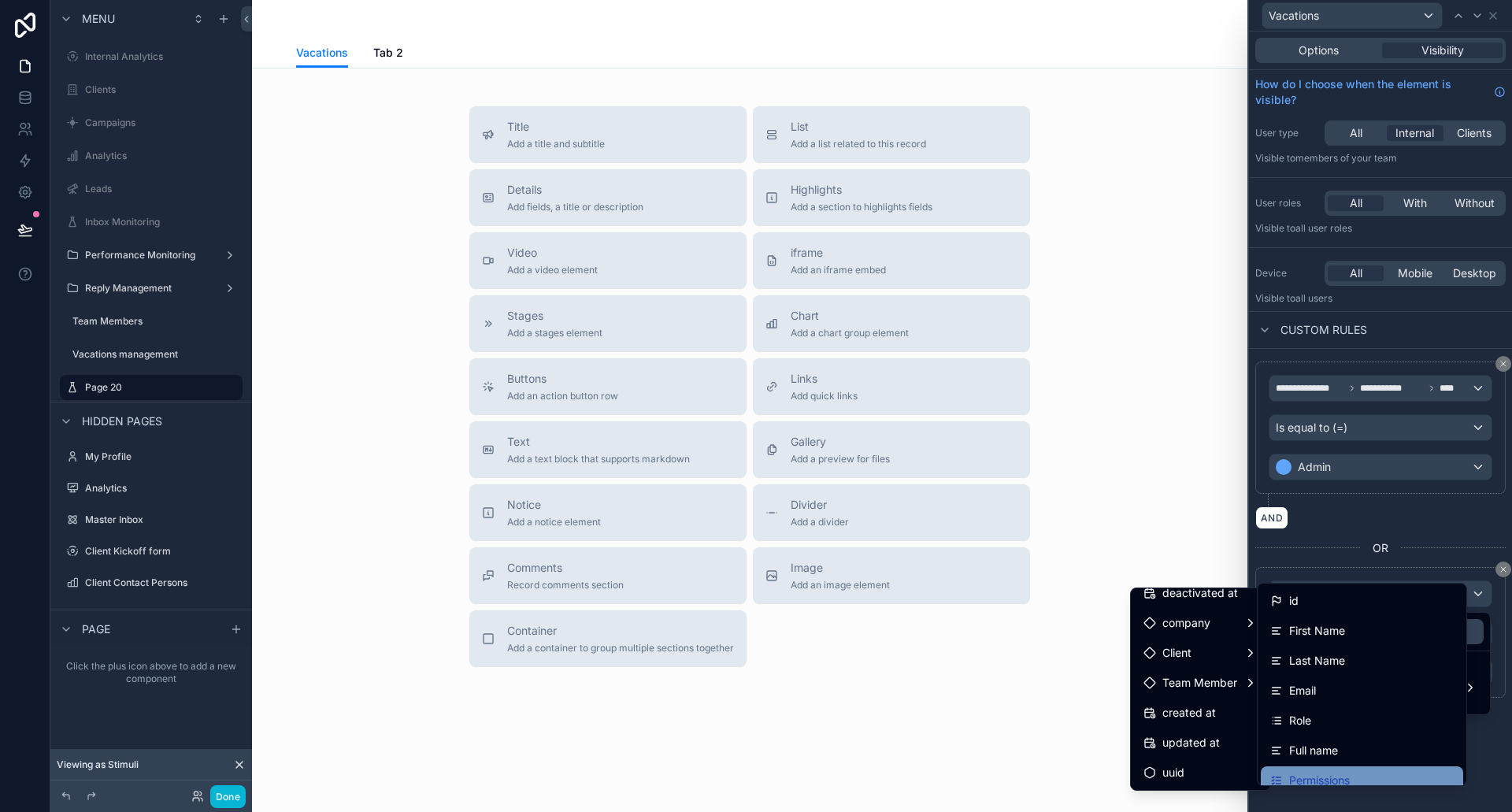
click at [1340, 767] on div "Permissions" at bounding box center [1363, 780] width 203 height 28
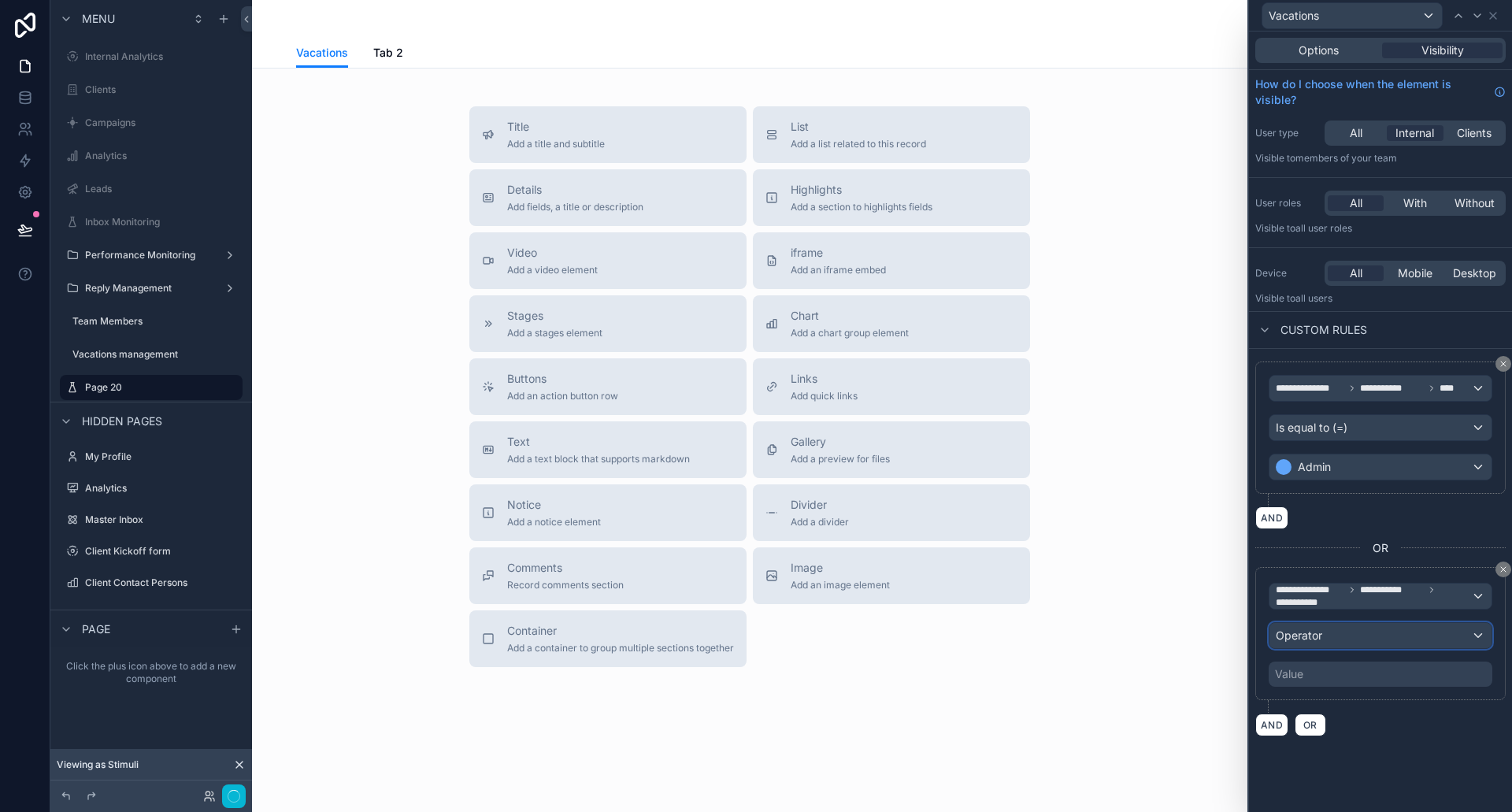
click at [1340, 629] on div "Operator" at bounding box center [1381, 635] width 222 height 25
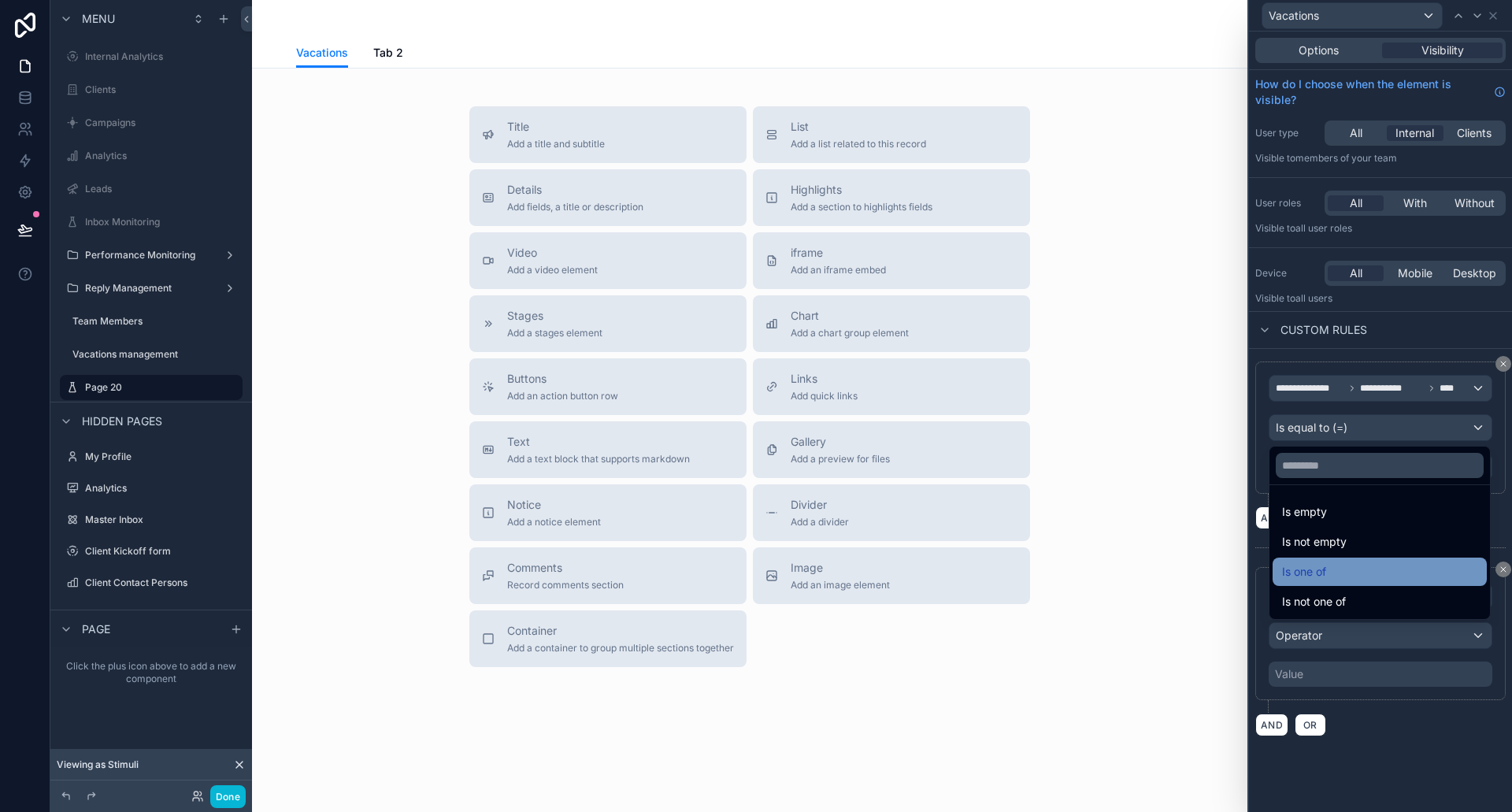
click at [1351, 580] on div "Is one of" at bounding box center [1380, 572] width 196 height 19
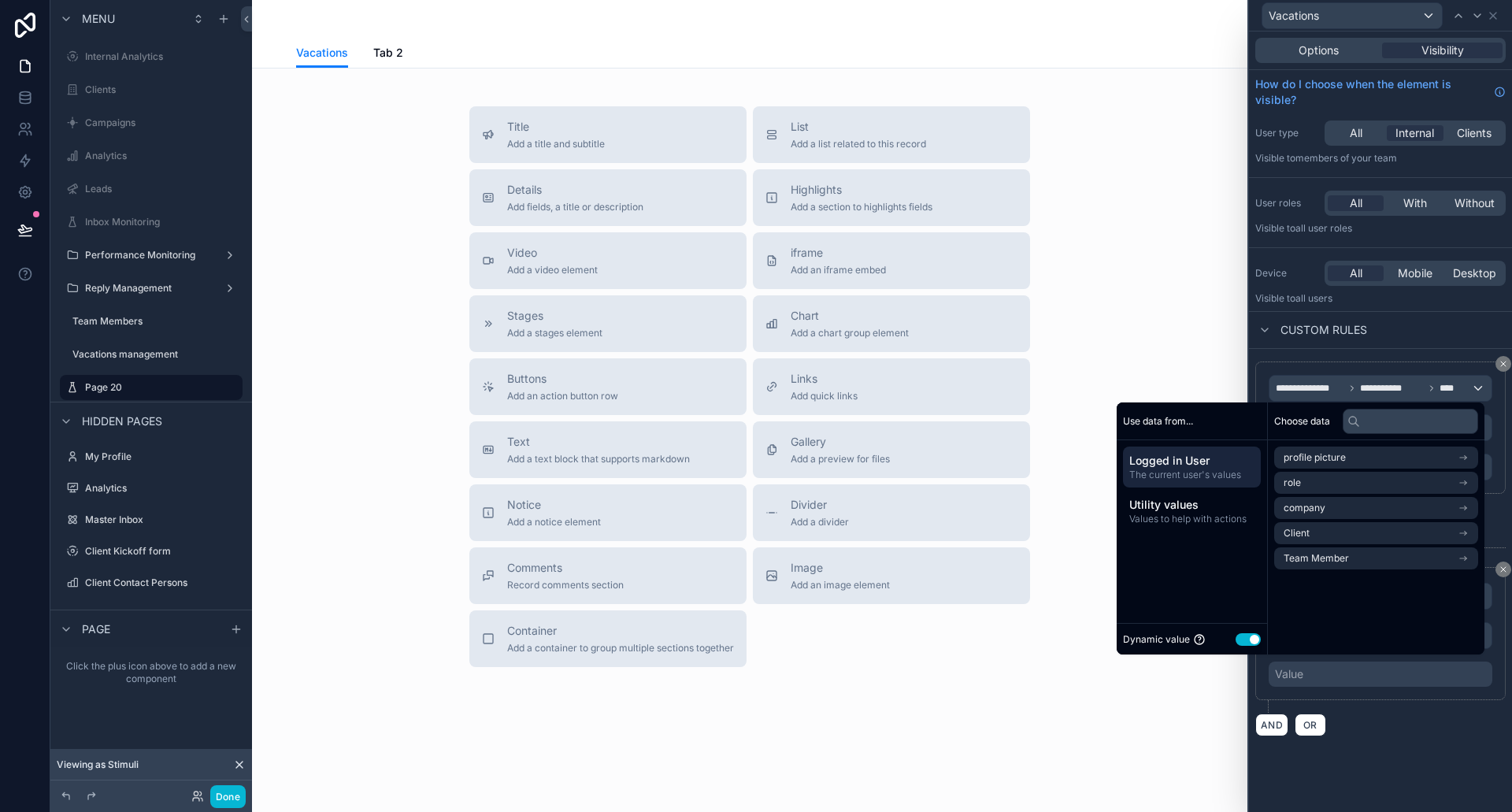
click at [1239, 633] on button "Use setting" at bounding box center [1248, 639] width 25 height 13
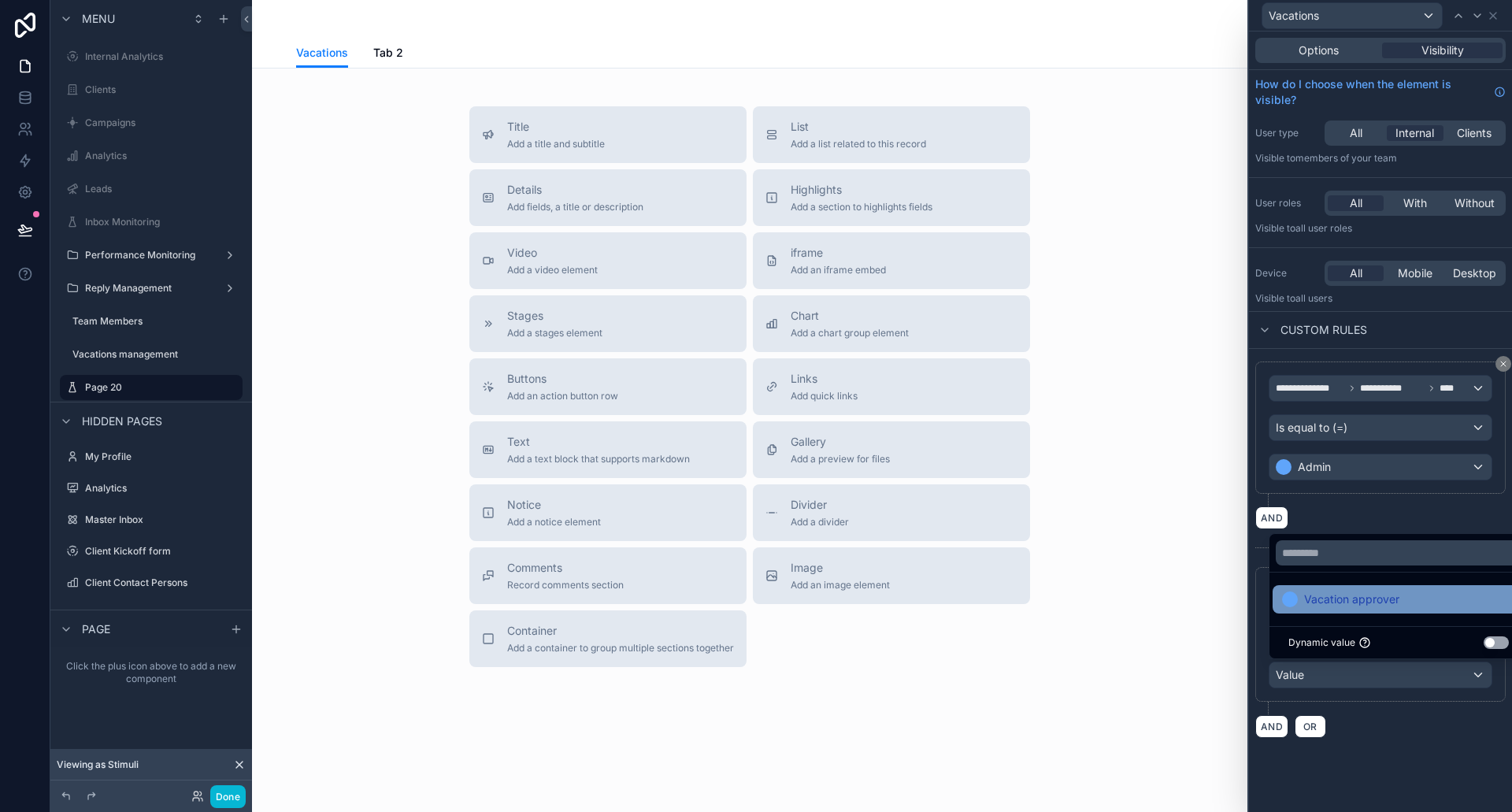
click at [1363, 588] on div "Vacation approver" at bounding box center [1399, 599] width 252 height 28
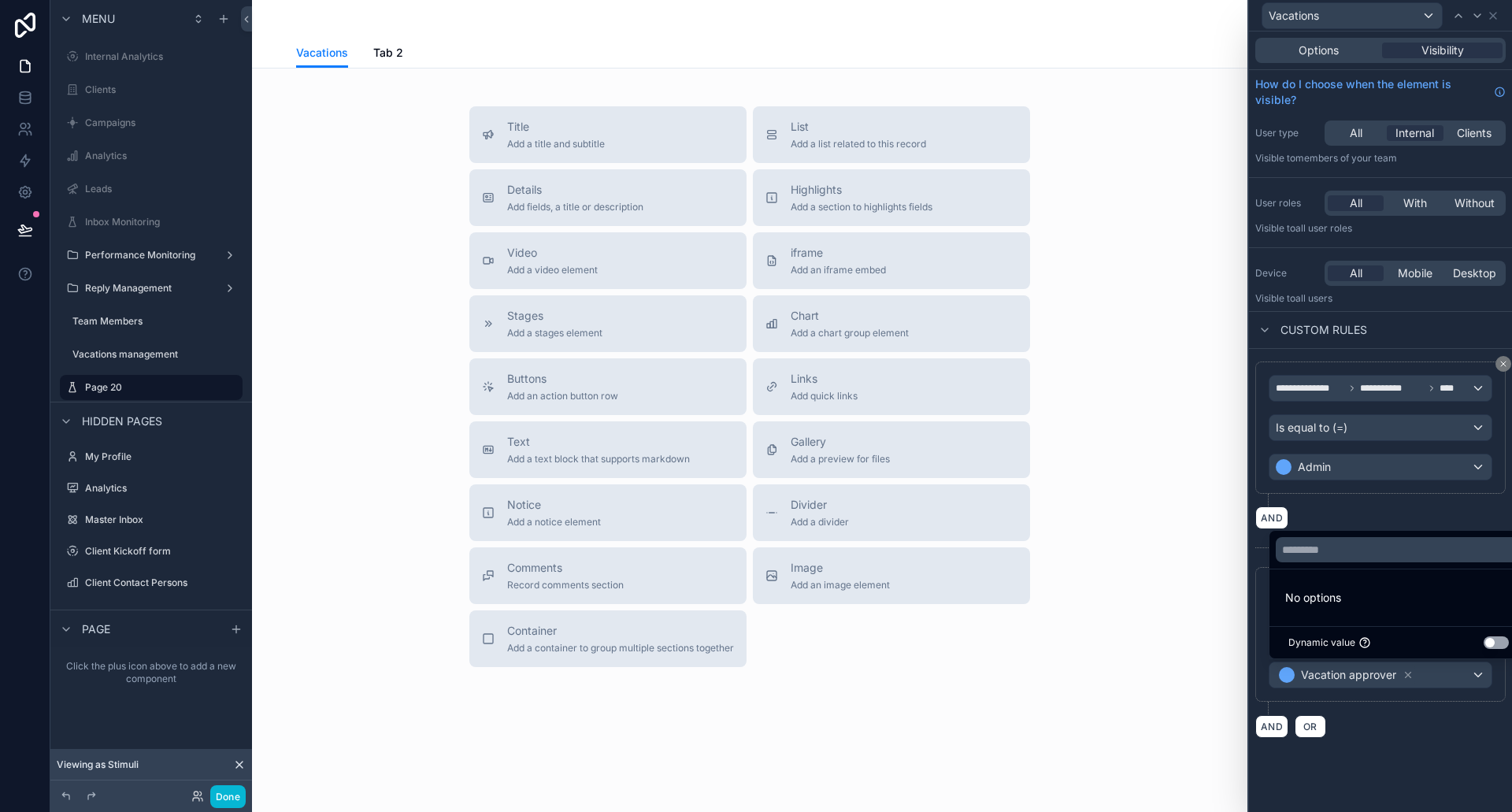
click at [1399, 773] on div "**********" at bounding box center [1381, 422] width 263 height 781
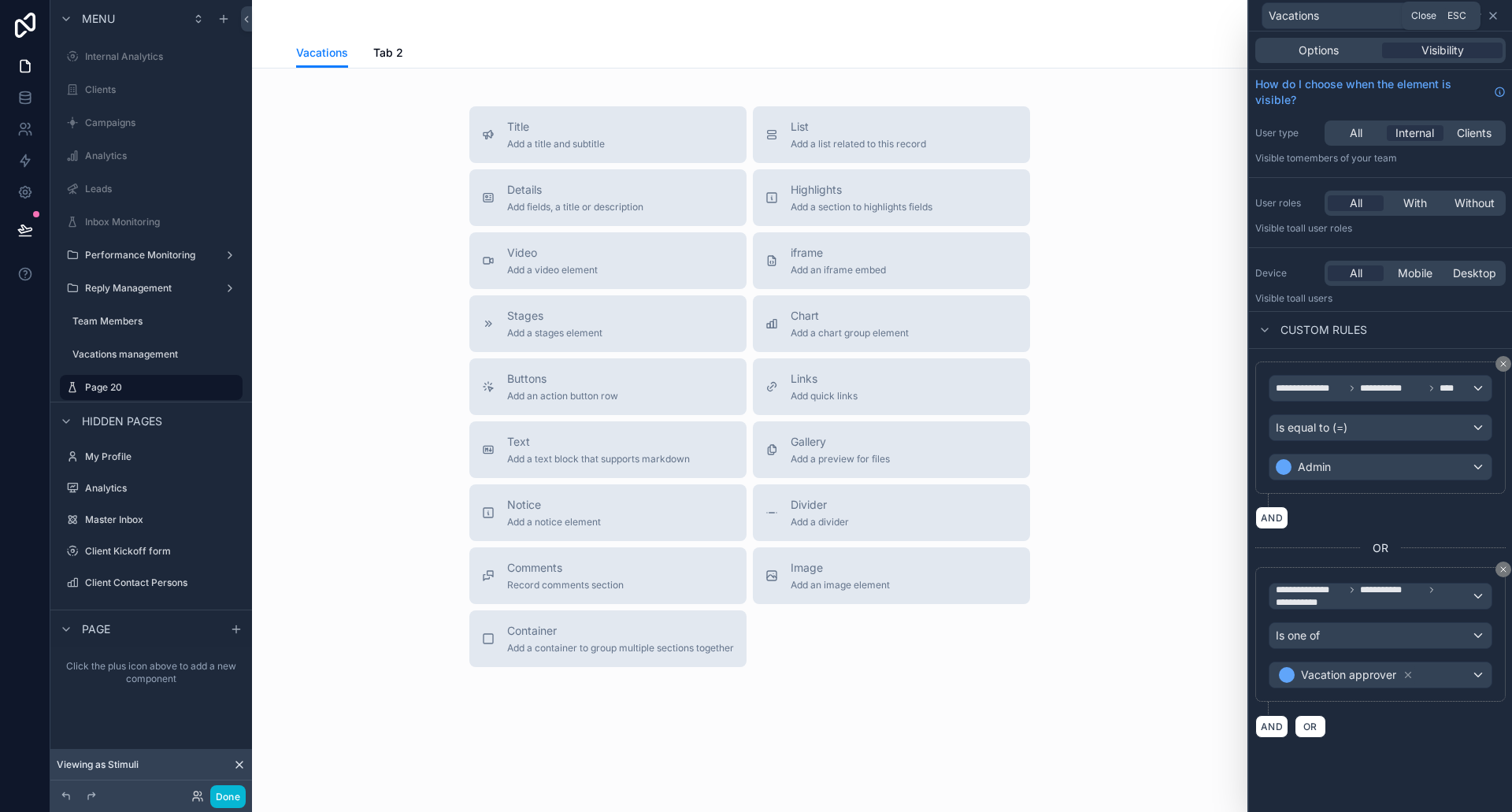
click at [1497, 14] on icon at bounding box center [1493, 15] width 13 height 13
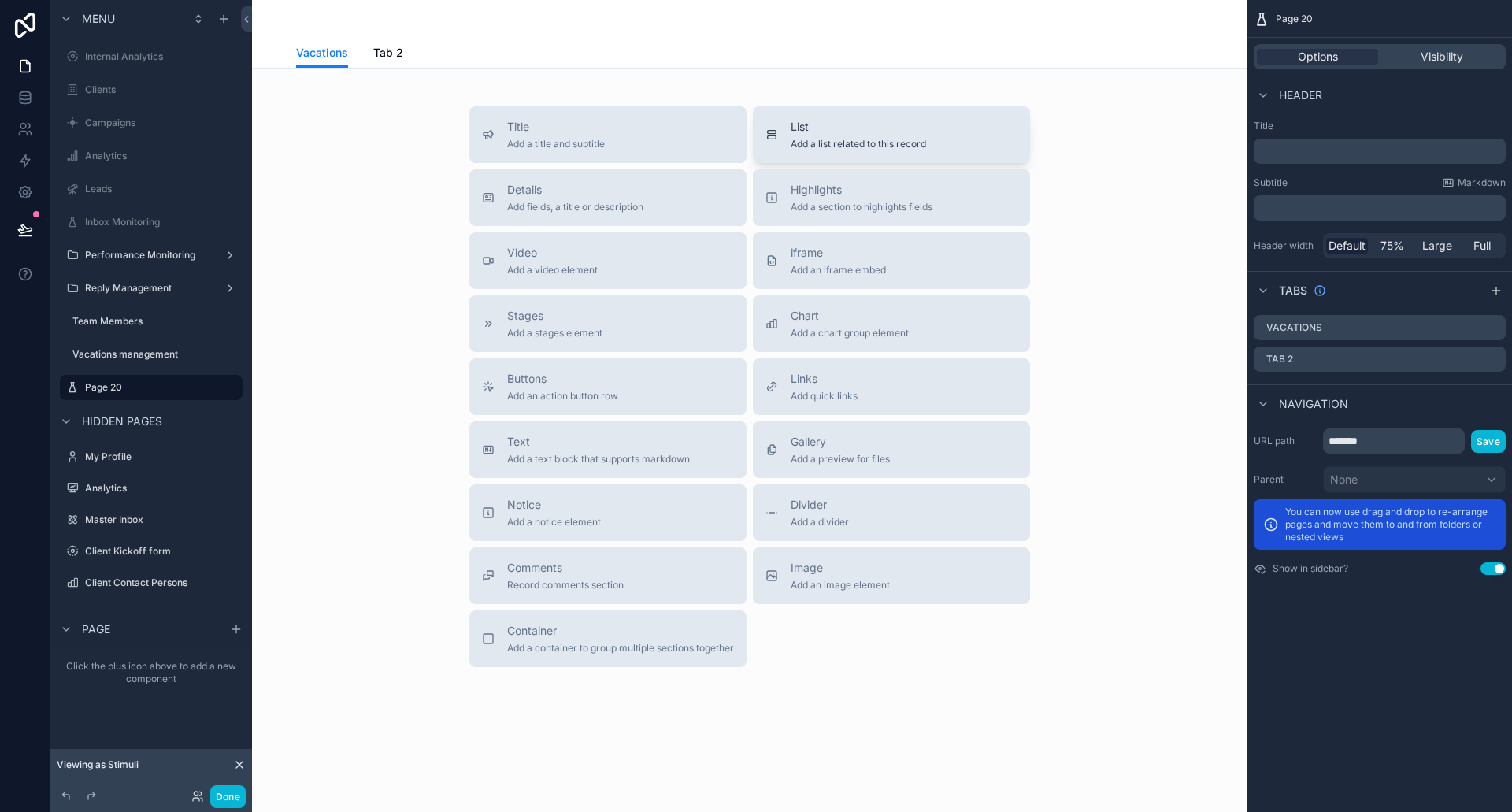
click at [823, 146] on span "Add a list related to this record" at bounding box center [859, 144] width 136 height 13
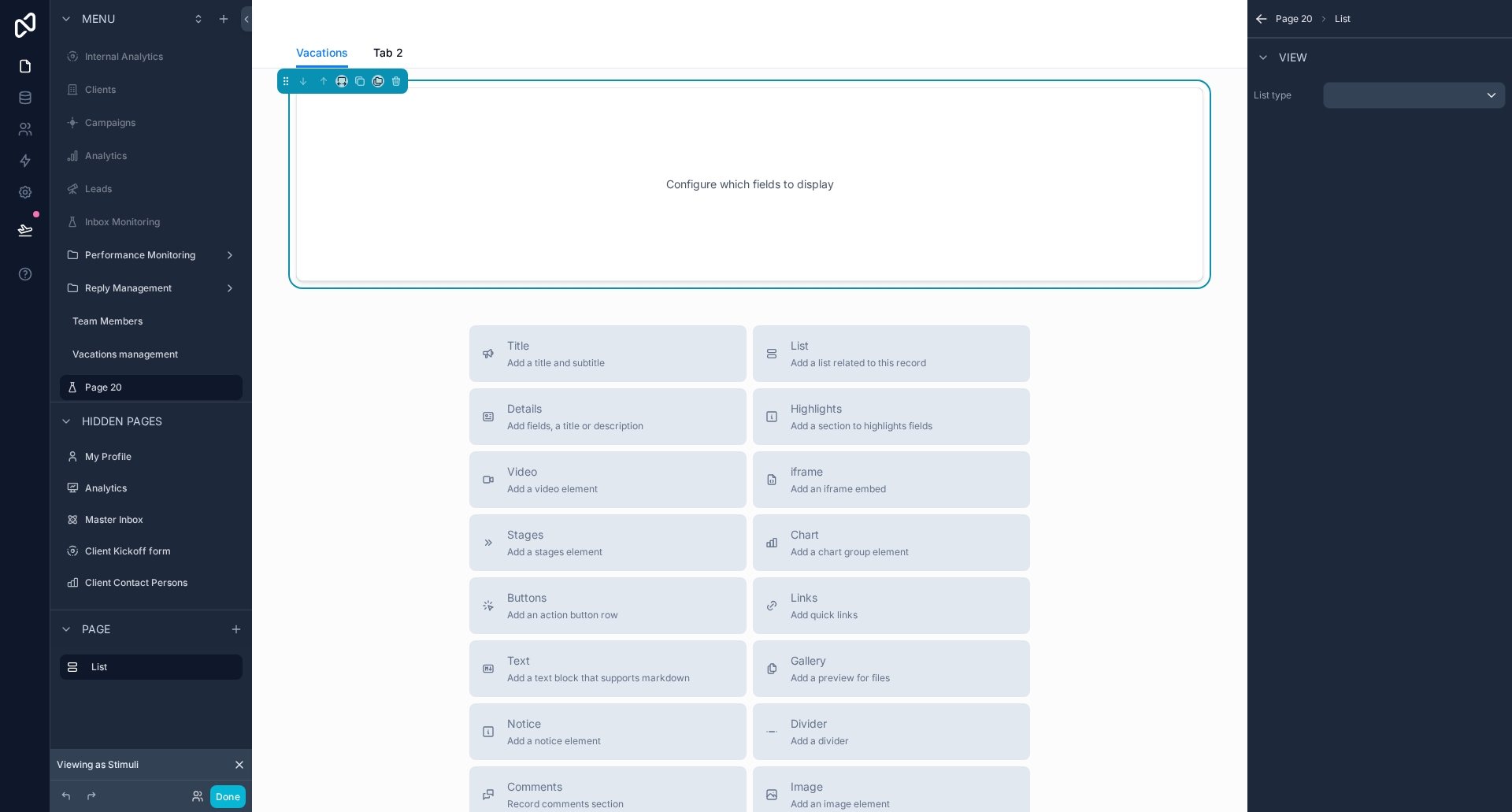
click at [1070, 135] on div "Configure which fields to display" at bounding box center [749, 184] width 856 height 142
click at [1374, 78] on div "List type" at bounding box center [1380, 95] width 264 height 39
click at [1376, 86] on div "scrollable content" at bounding box center [1414, 94] width 181 height 25
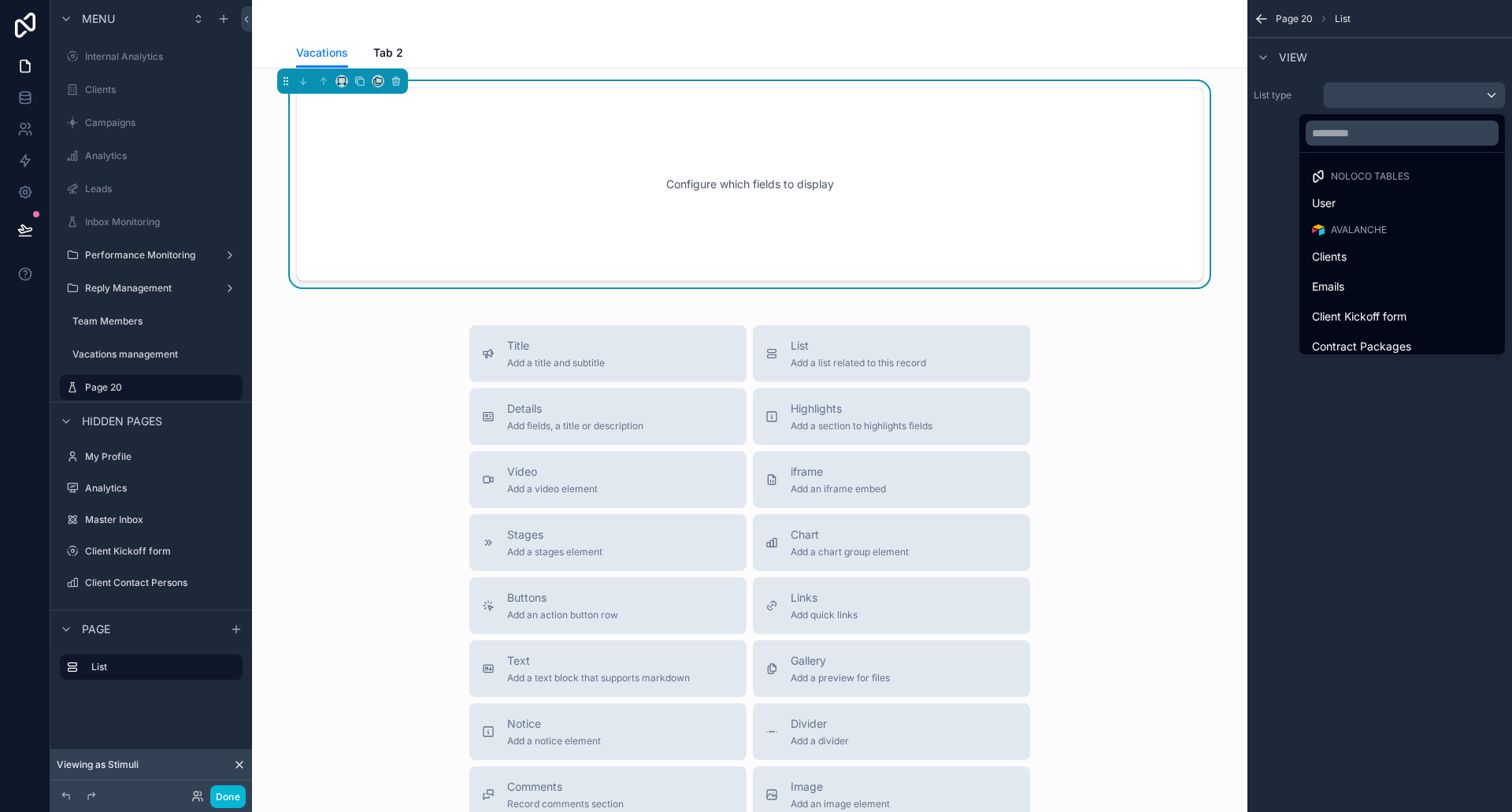
click at [1352, 150] on div at bounding box center [1402, 133] width 206 height 38
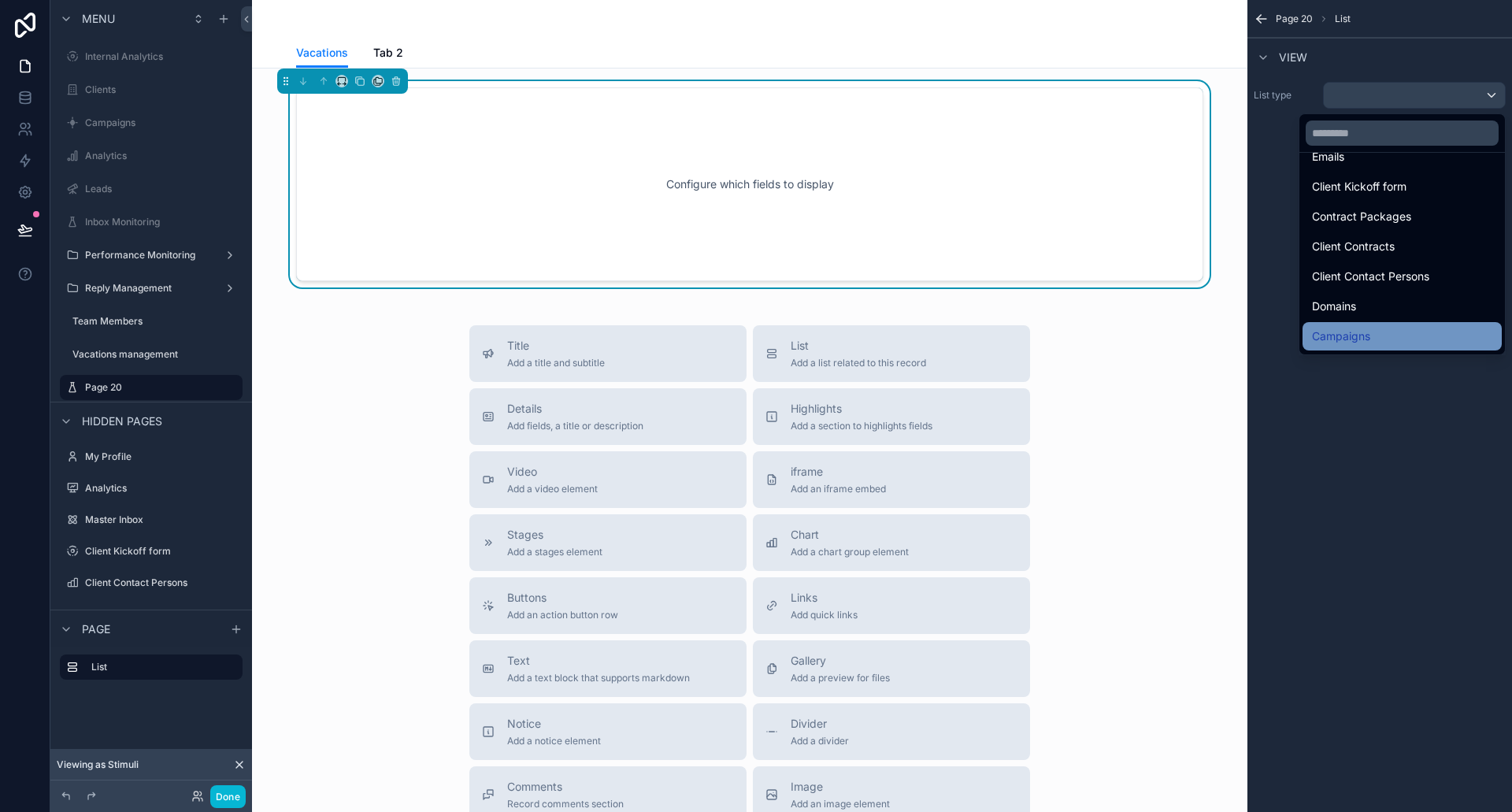
scroll to position [236, 0]
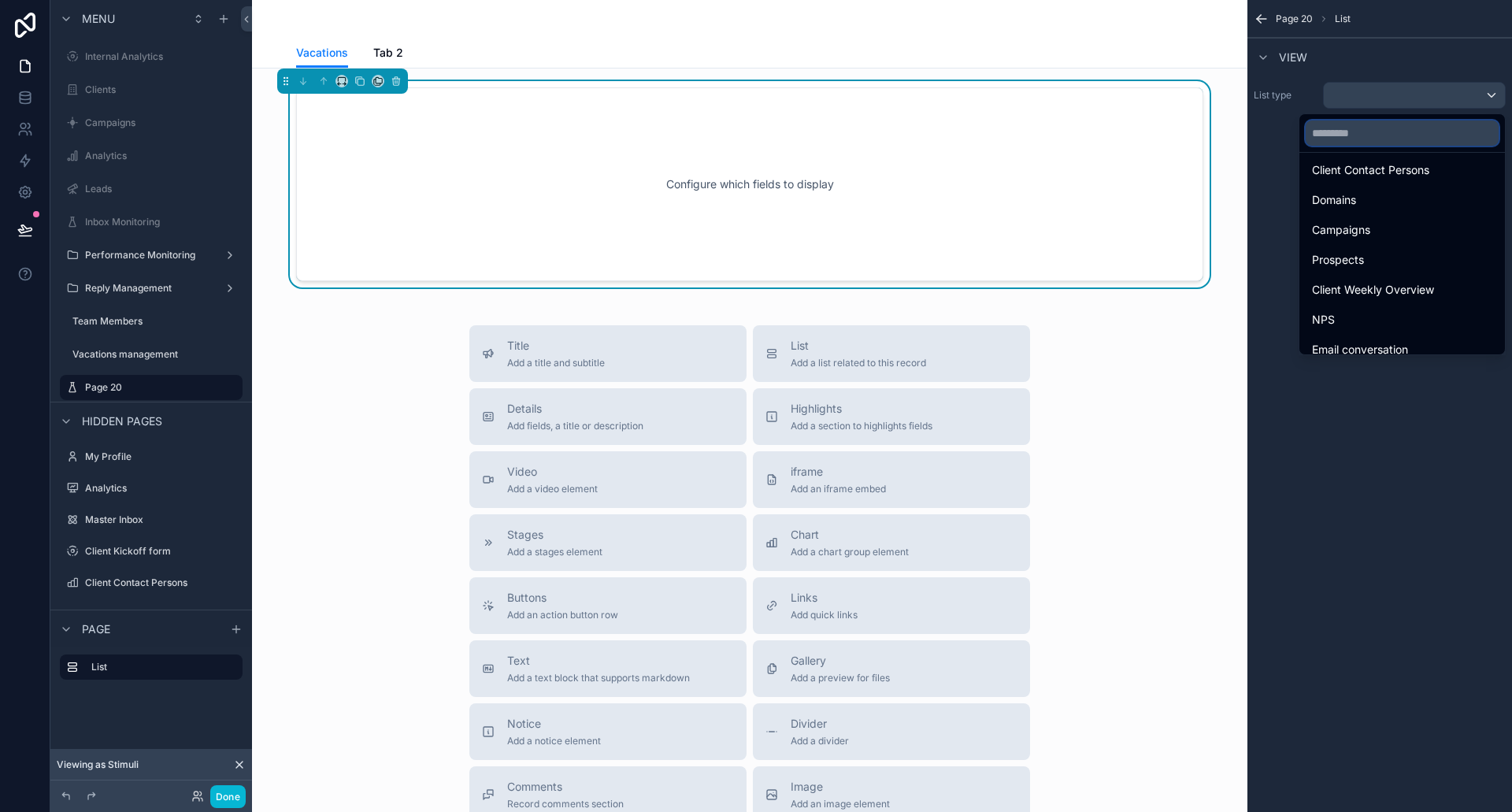
click at [1329, 130] on input "text" at bounding box center [1402, 132] width 193 height 25
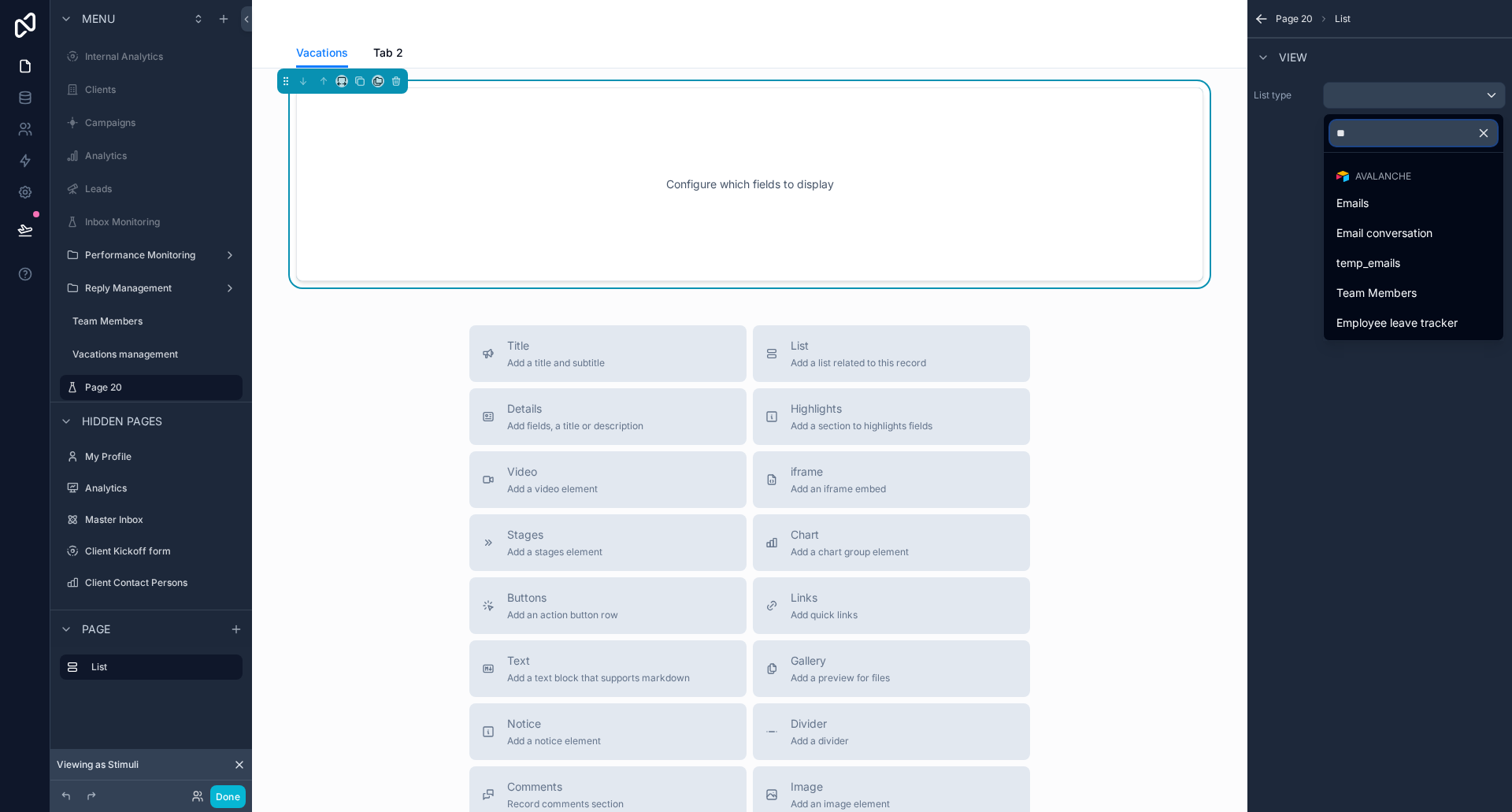
scroll to position [0, 0]
type input "**"
click at [1405, 328] on span "Employee leave tracker" at bounding box center [1397, 323] width 121 height 19
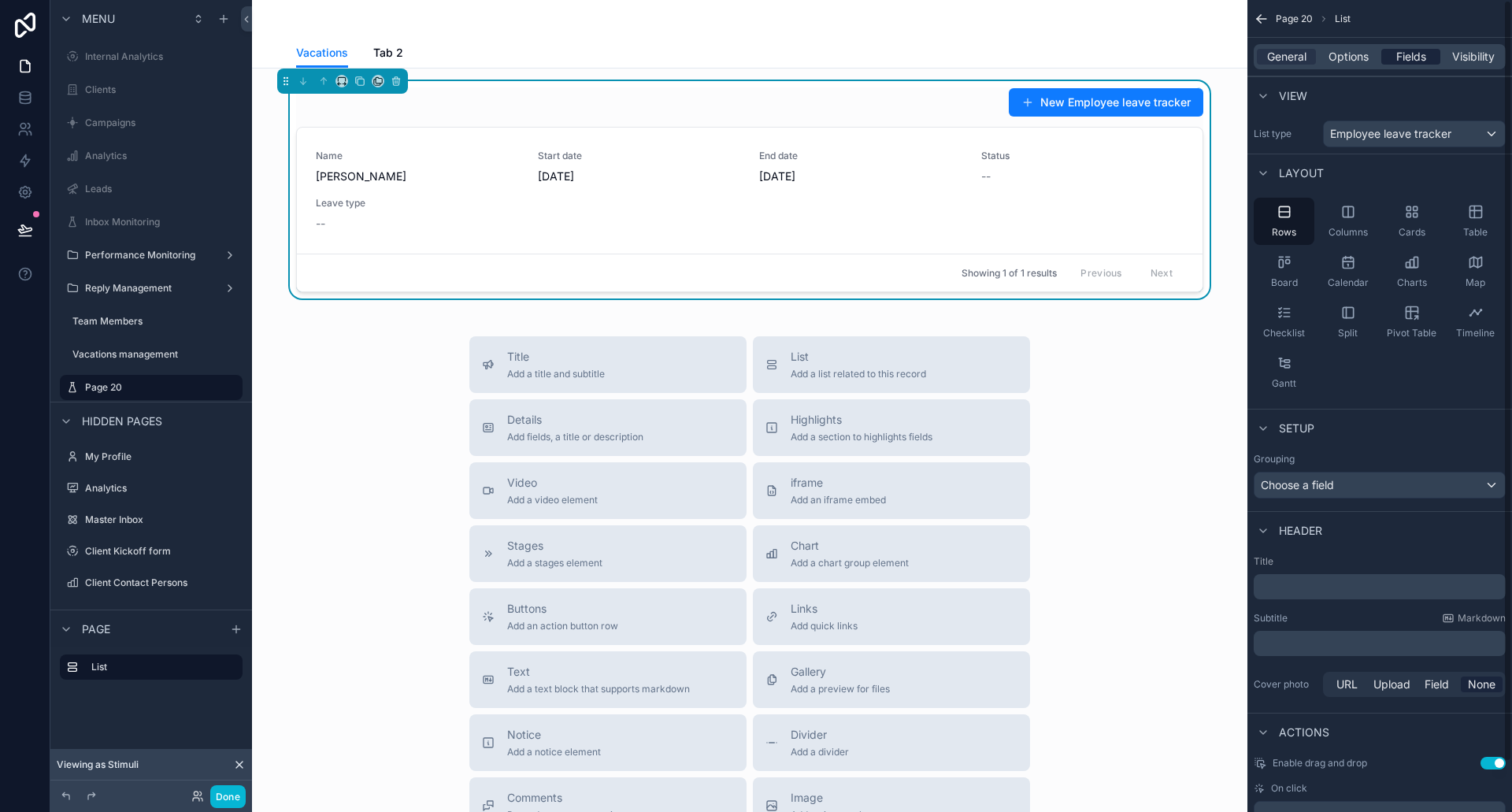
click at [1402, 55] on span "Fields" at bounding box center [1411, 57] width 30 height 15
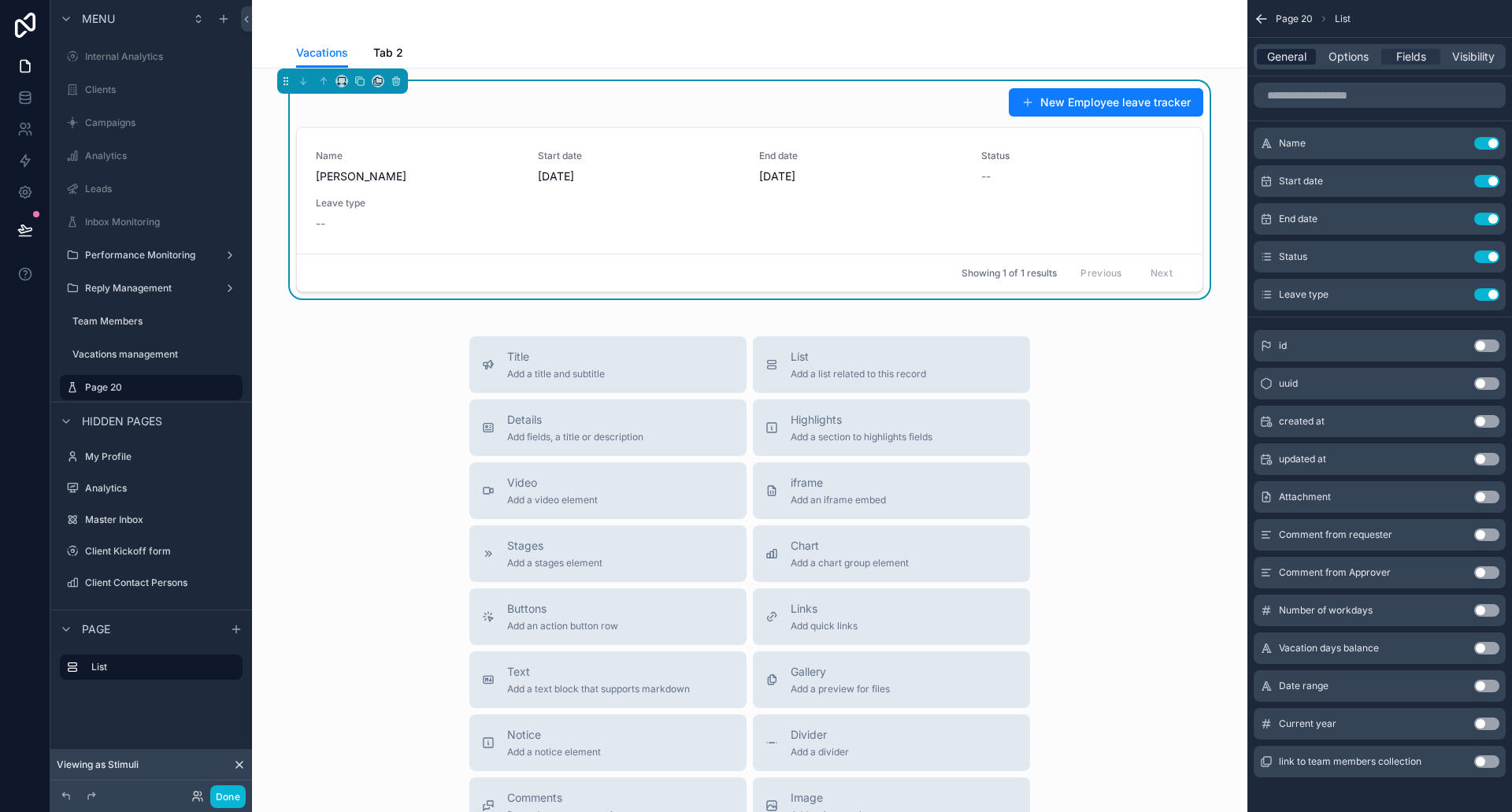
click at [1270, 62] on span "General" at bounding box center [1287, 57] width 39 height 15
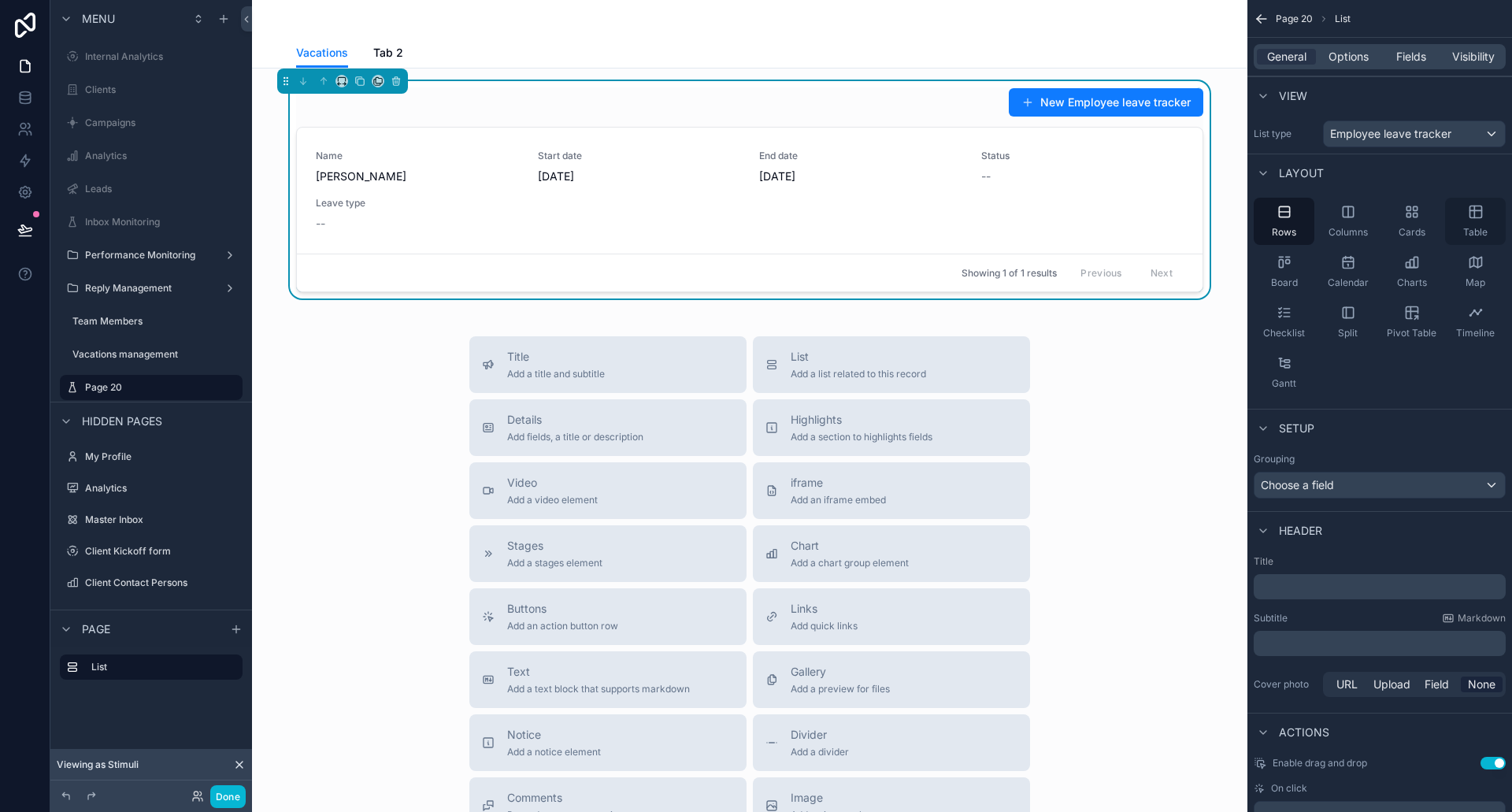
click at [1467, 221] on div "Table" at bounding box center [1475, 221] width 61 height 47
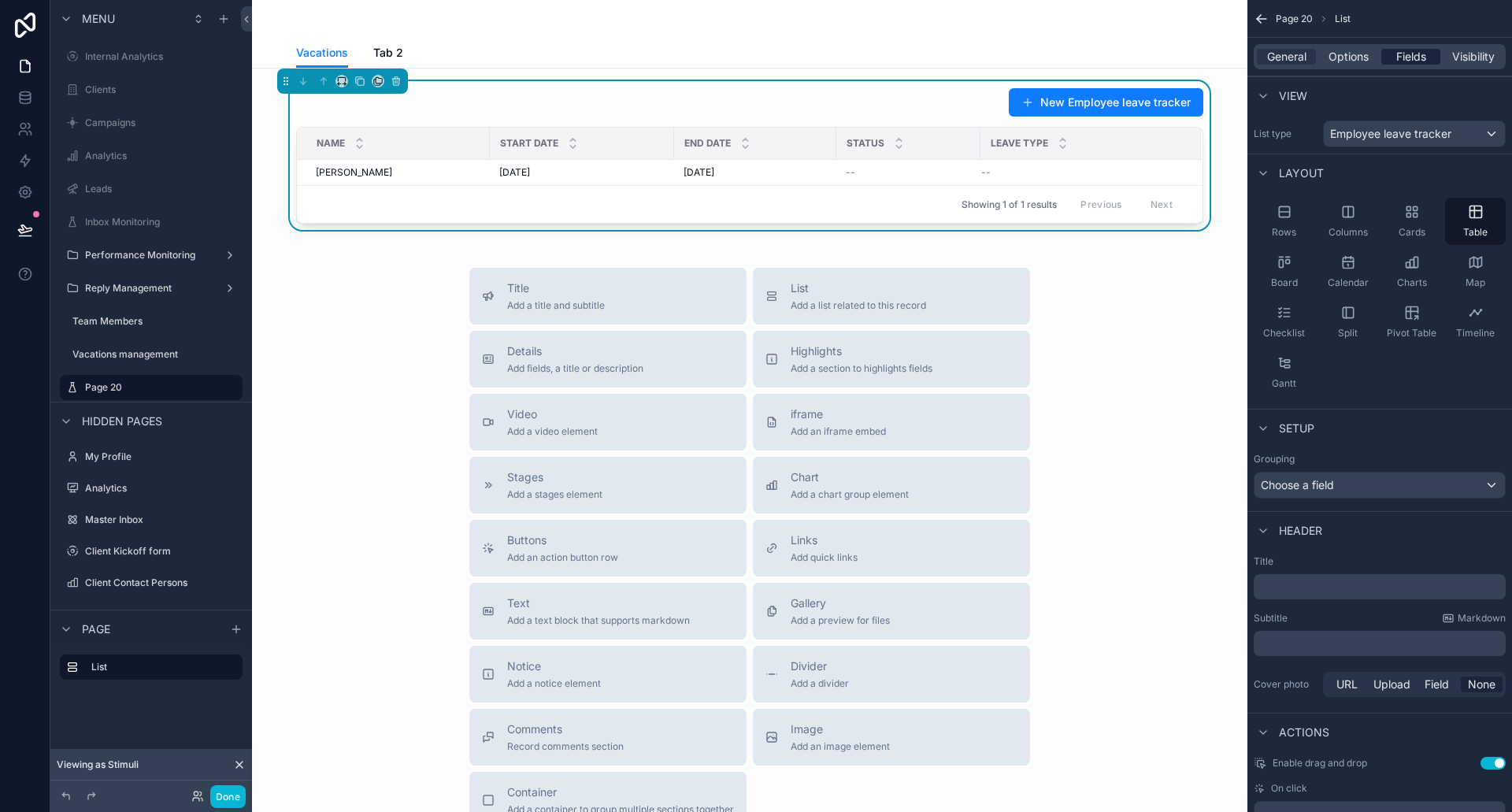
click at [1412, 51] on span "Fields" at bounding box center [1411, 57] width 30 height 15
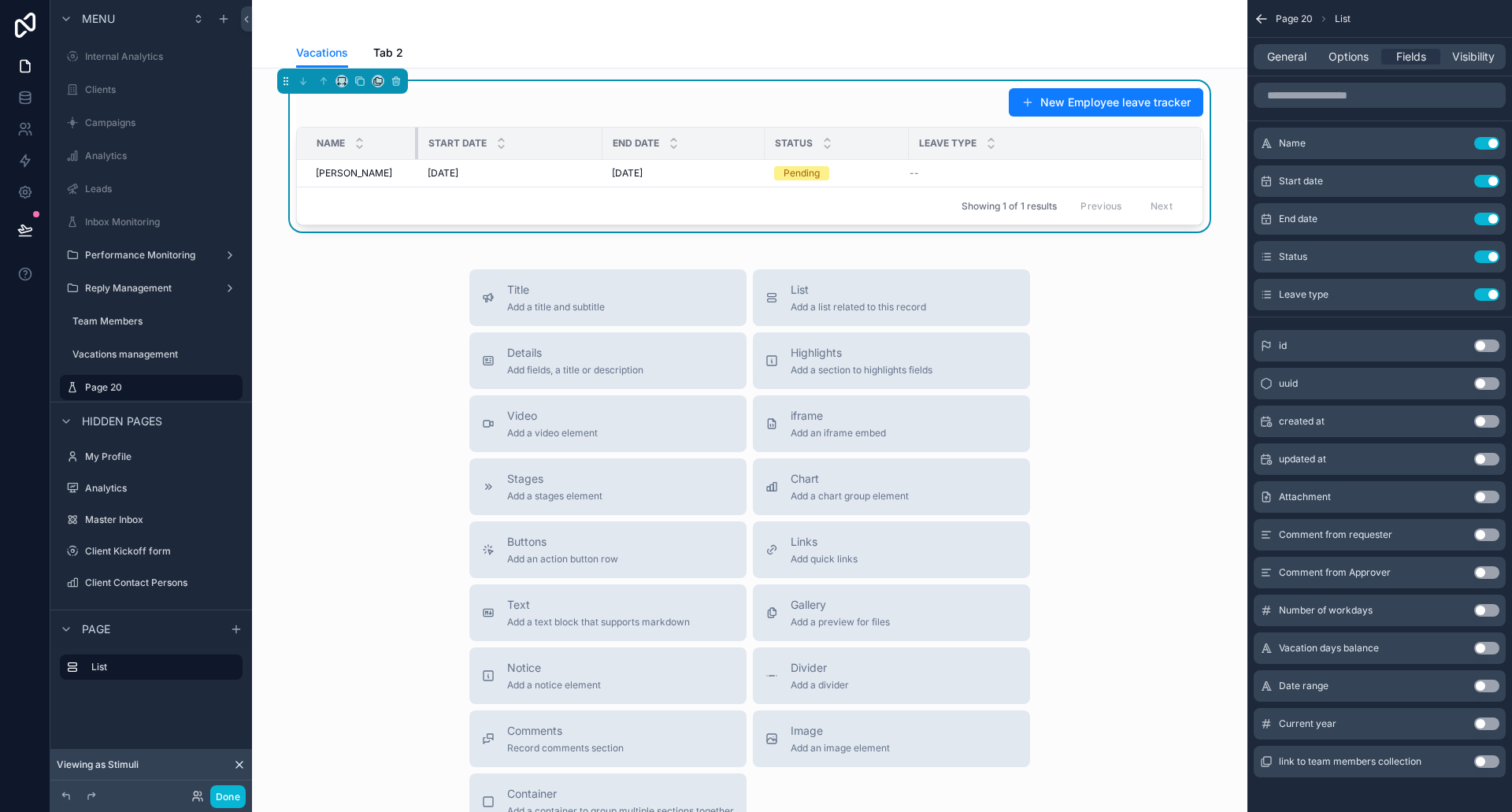
drag, startPoint x: 483, startPoint y: 139, endPoint x: 411, endPoint y: 140, distance: 72.0
click at [415, 140] on div "scrollable content" at bounding box center [418, 143] width 6 height 32
drag, startPoint x: 594, startPoint y: 140, endPoint x: 518, endPoint y: 142, distance: 76.0
click at [523, 142] on div "scrollable content" at bounding box center [526, 143] width 6 height 32
click at [689, 138] on th "Status" at bounding box center [761, 144] width 144 height 33
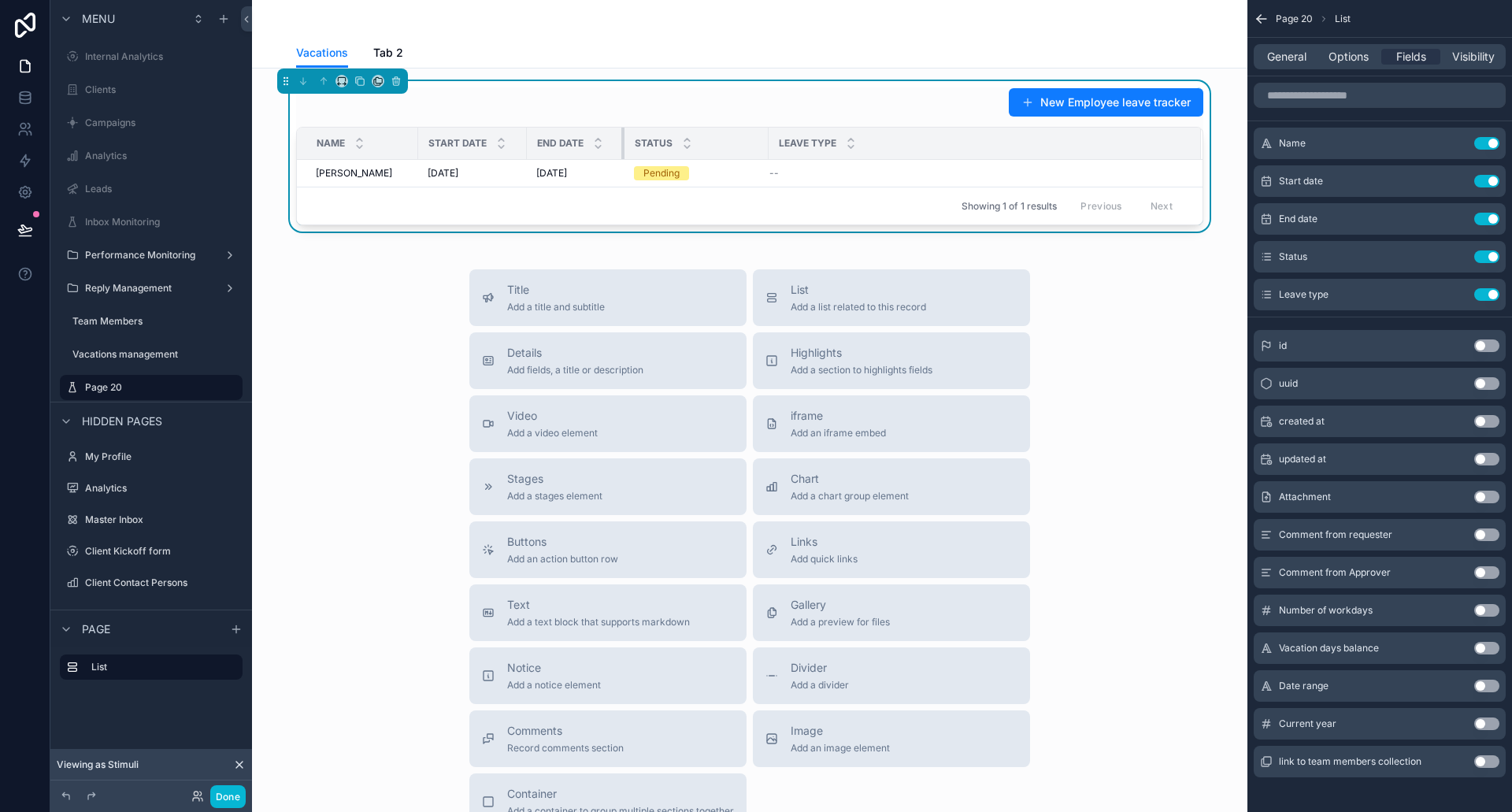
drag, startPoint x: 681, startPoint y: 138, endPoint x: 617, endPoint y: 142, distance: 64.1
click at [621, 142] on div "scrollable content" at bounding box center [624, 143] width 6 height 32
click at [1319, 93] on input "scrollable content" at bounding box center [1380, 94] width 252 height 25
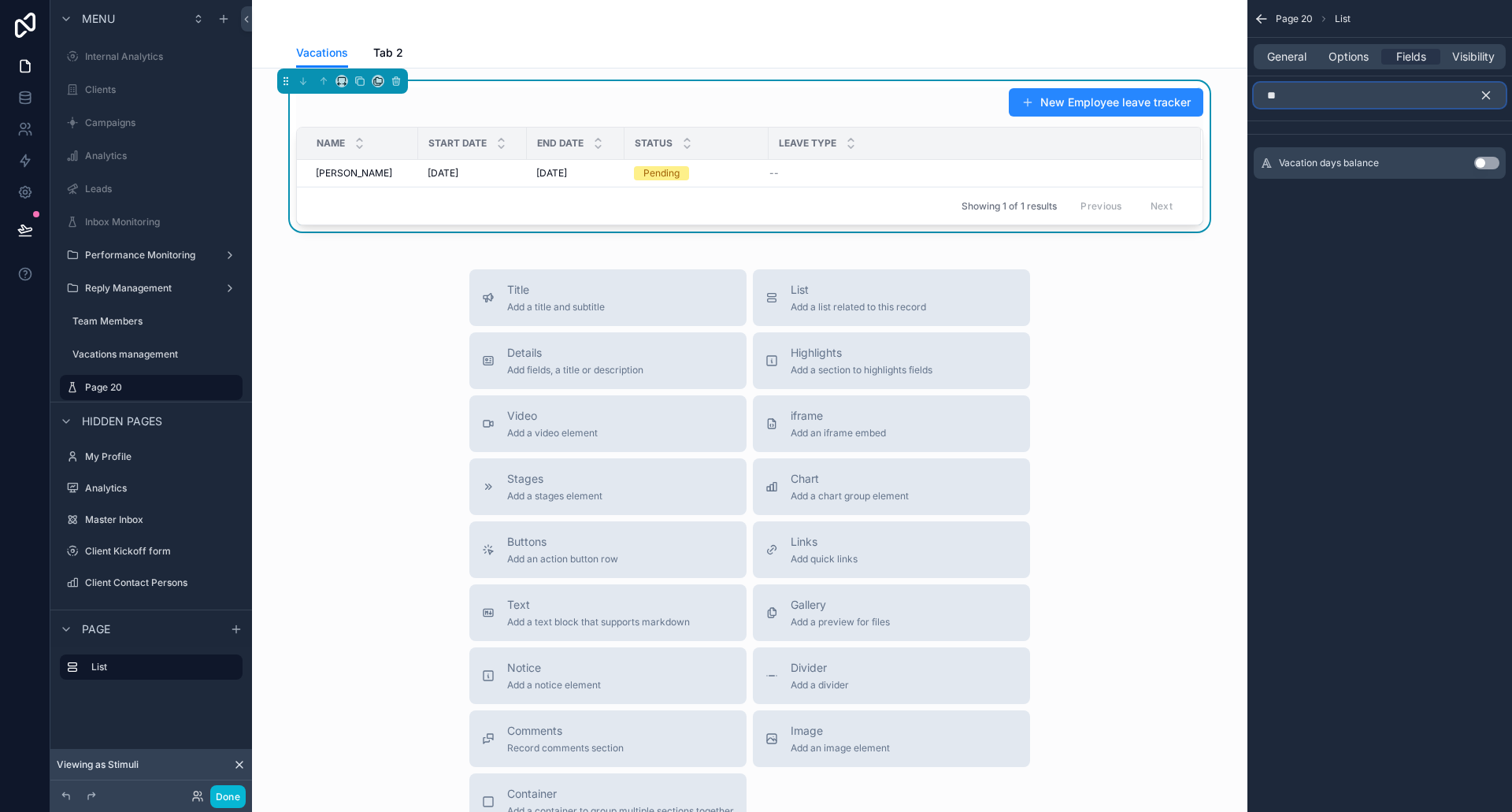
drag, startPoint x: 1331, startPoint y: 95, endPoint x: 1179, endPoint y: 94, distance: 152.0
click at [1218, 95] on div "Internal Analytics Clients Campaigns Analytics Leads Inbox Monitoring Performan…" at bounding box center [882, 406] width 1261 height 812
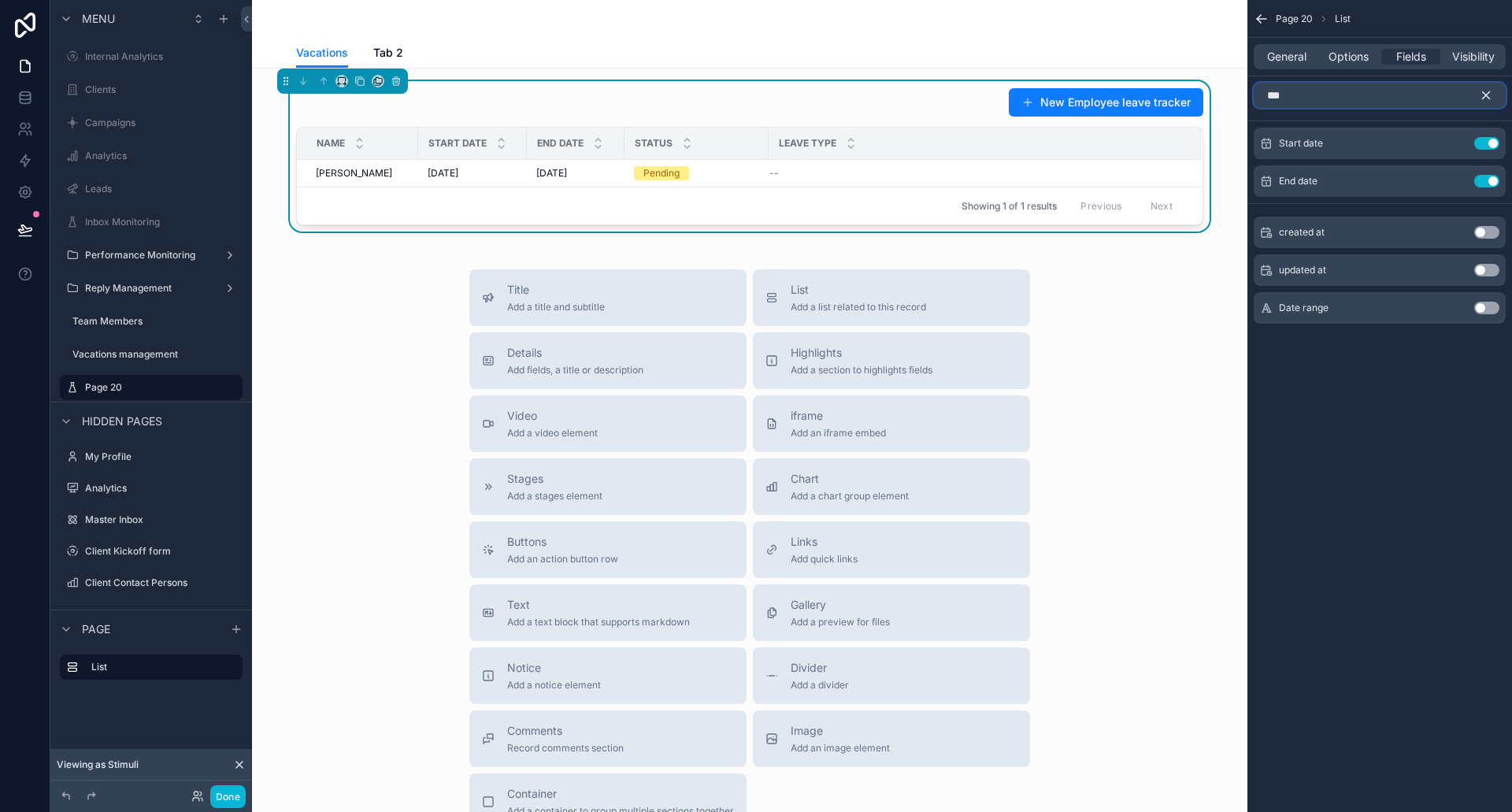
type input "***"
click at [1481, 306] on button "Use setting" at bounding box center [1486, 308] width 25 height 13
click at [1481, 140] on button "Use setting" at bounding box center [1486, 143] width 25 height 13
click at [1485, 142] on button "Use setting" at bounding box center [1486, 143] width 25 height 13
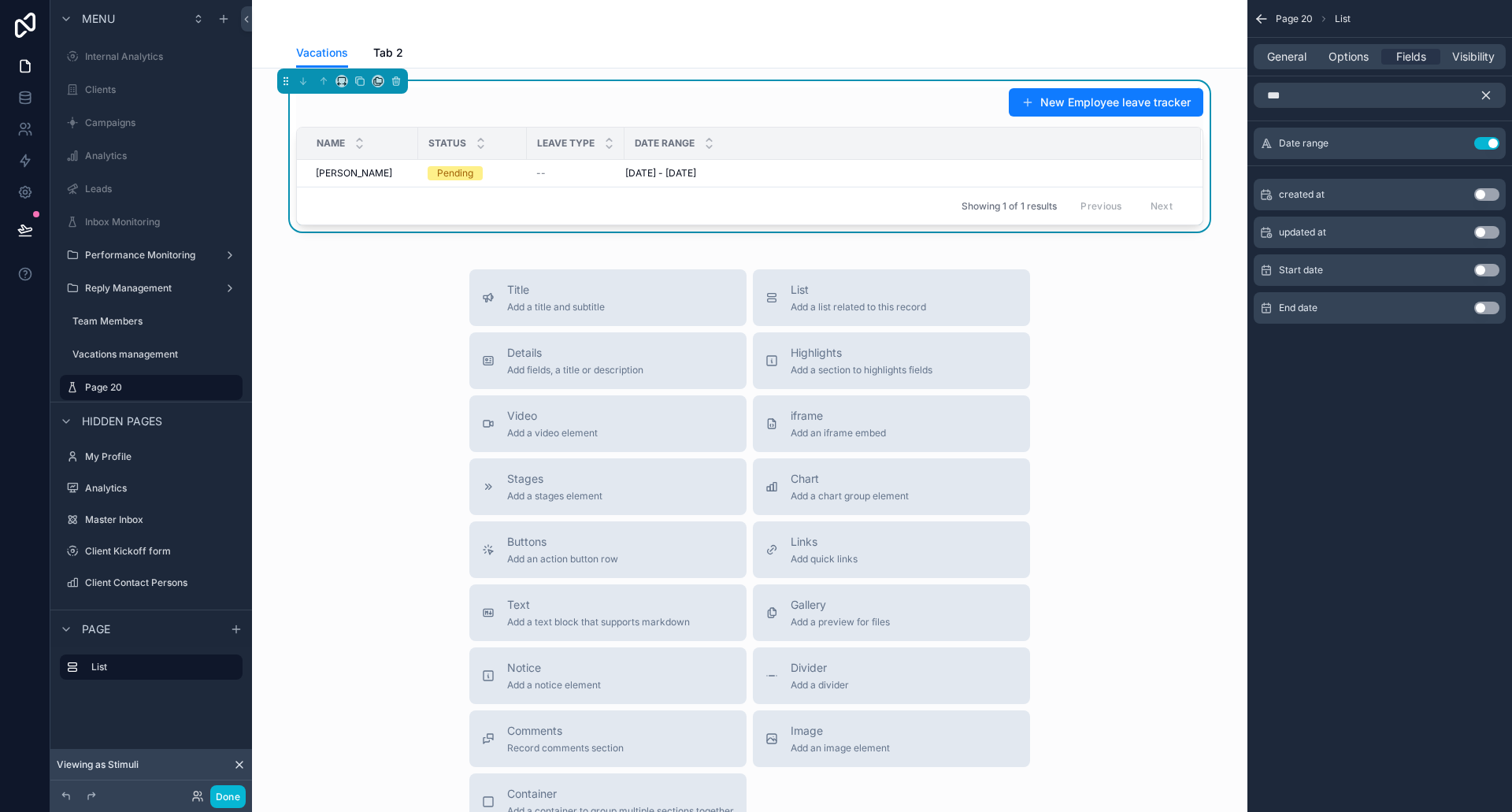
click at [1485, 88] on button "scrollable content" at bounding box center [1492, 94] width 27 height 25
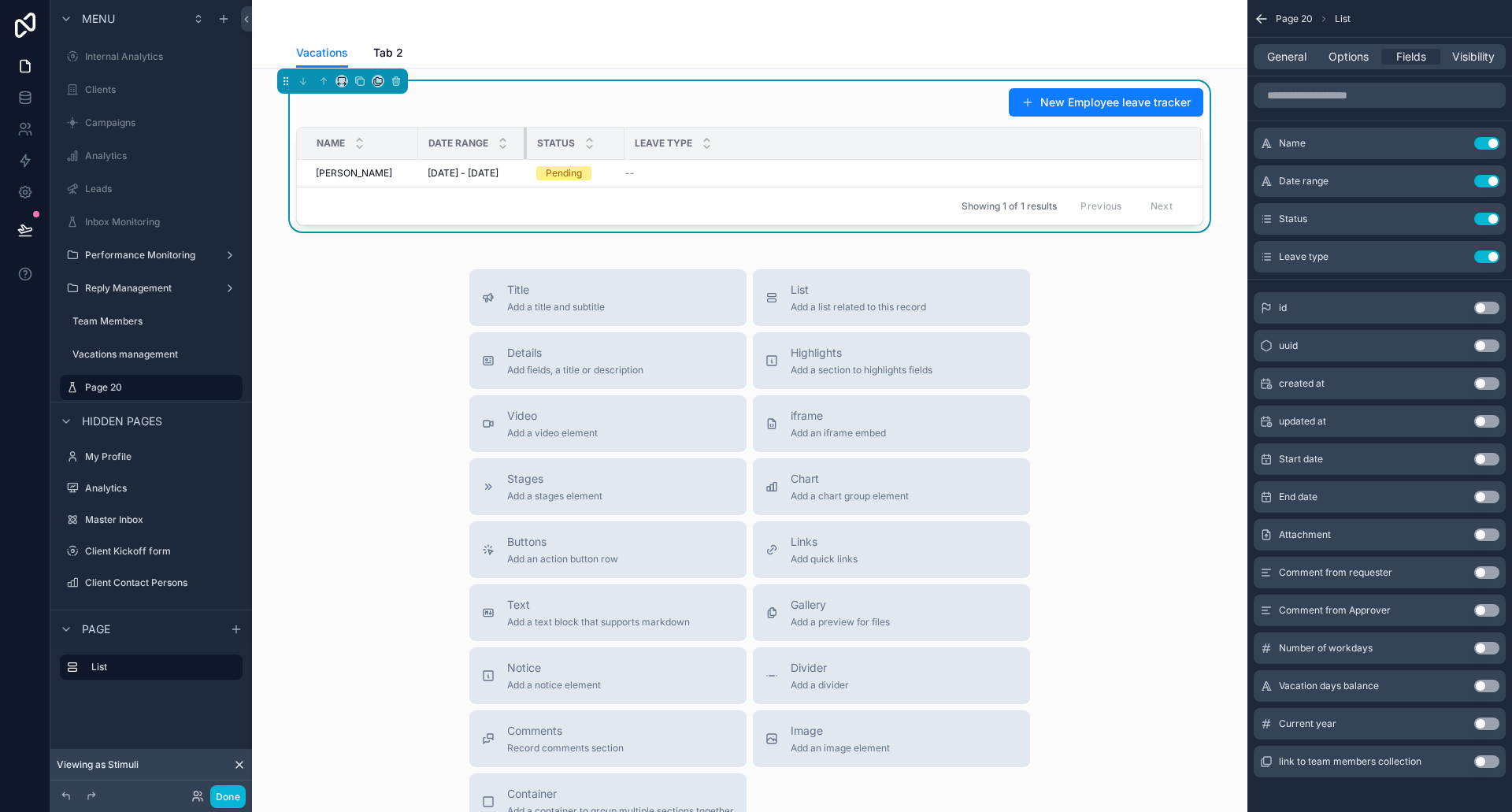
click at [526, 143] on div "Date range" at bounding box center [472, 143] width 107 height 30
click at [537, 140] on th "Status" at bounding box center [576, 144] width 98 height 33
click at [533, 140] on th "Status" at bounding box center [576, 144] width 98 height 33
drag, startPoint x: 531, startPoint y: 140, endPoint x: 567, endPoint y: 142, distance: 36.1
click at [567, 142] on tr "Name Date range Status Leave type" at bounding box center [750, 144] width 906 height 33
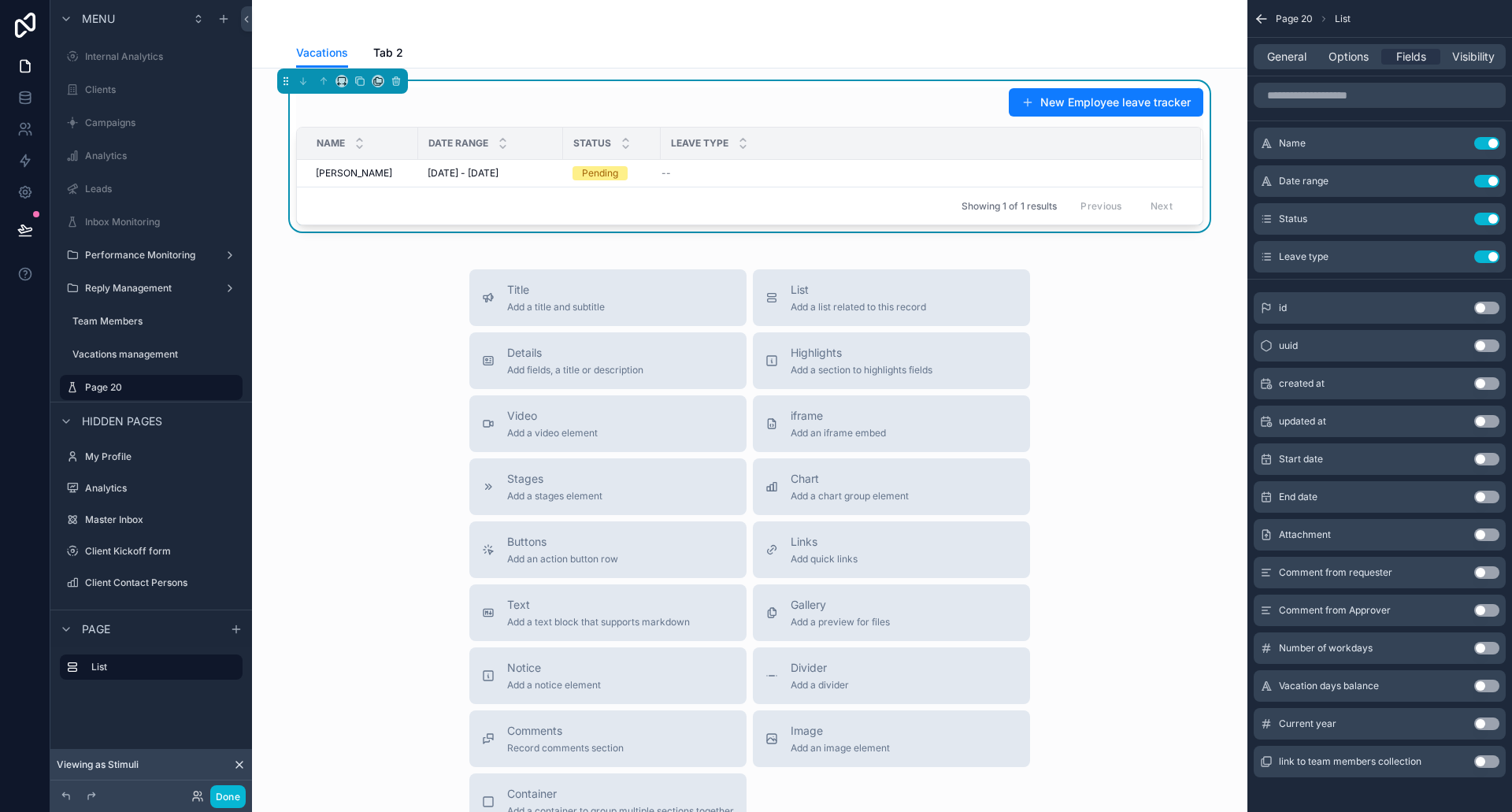
click at [573, 142] on span "Status" at bounding box center [592, 143] width 38 height 13
click at [1461, 248] on div "Leave type Use setting" at bounding box center [1380, 257] width 252 height 32
click at [1452, 218] on icon "scrollable content" at bounding box center [1455, 220] width 7 height 7
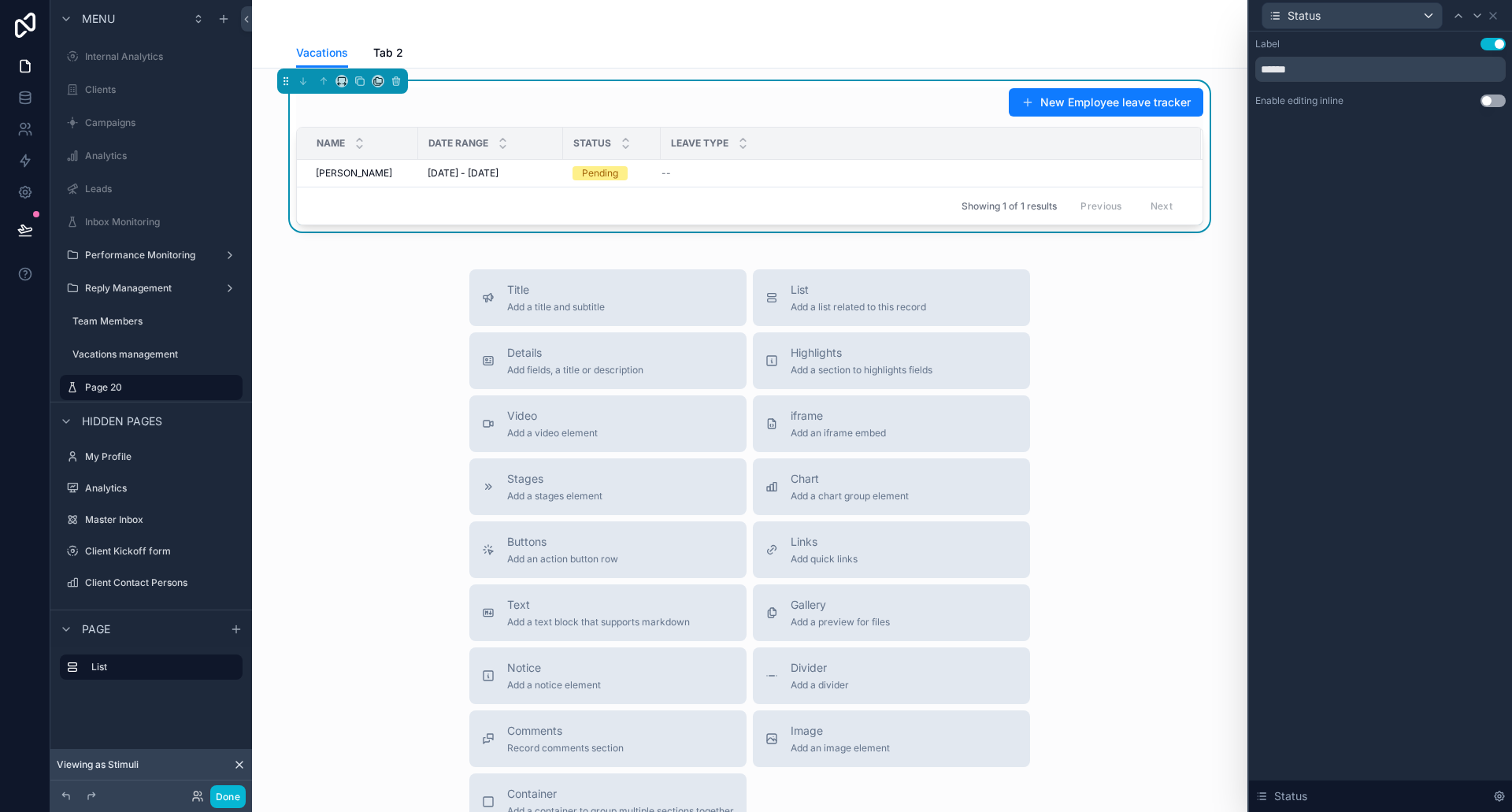
click at [1483, 100] on button "Use setting" at bounding box center [1493, 100] width 25 height 13
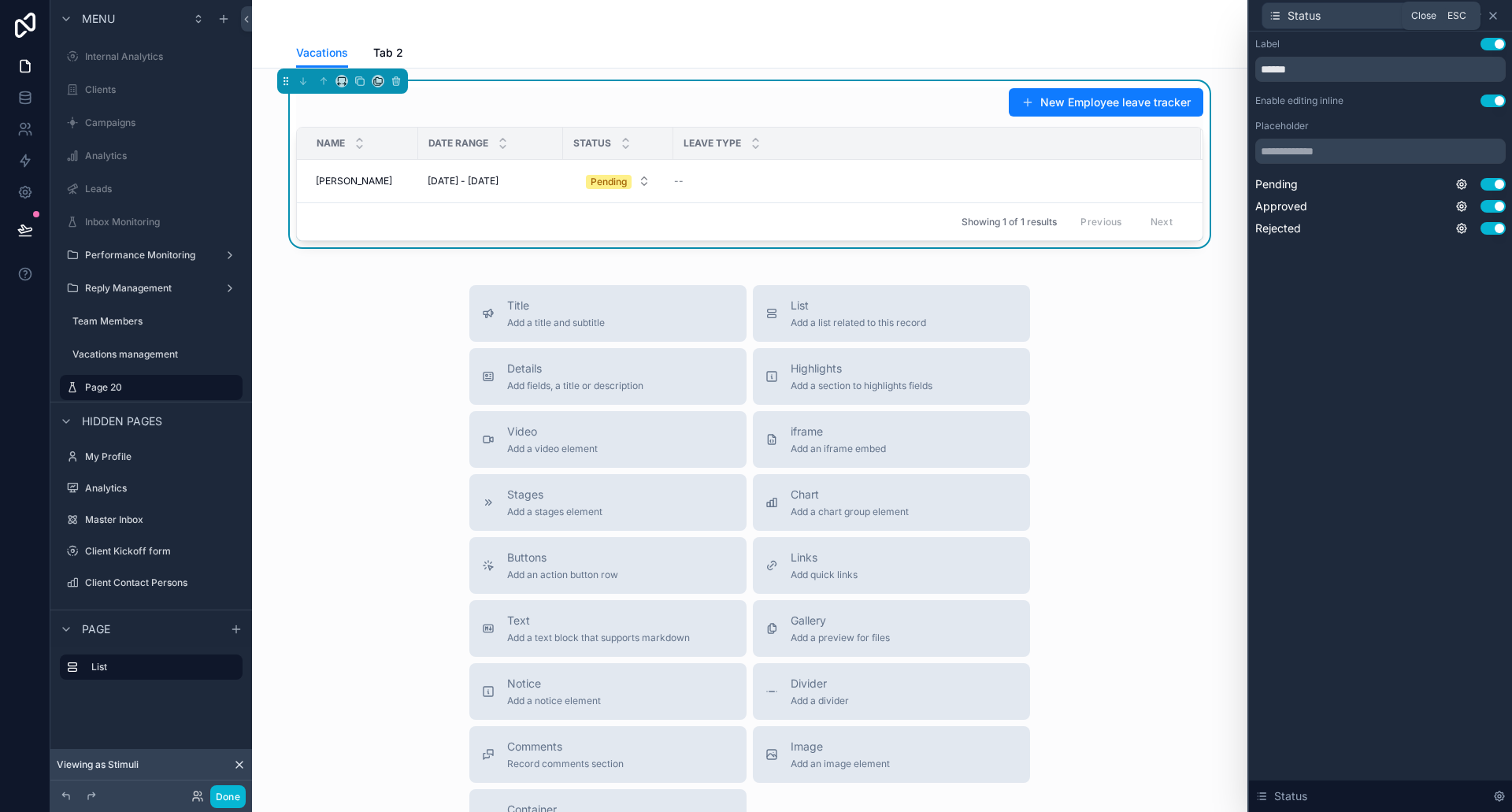
click at [1490, 13] on icon at bounding box center [1493, 15] width 13 height 13
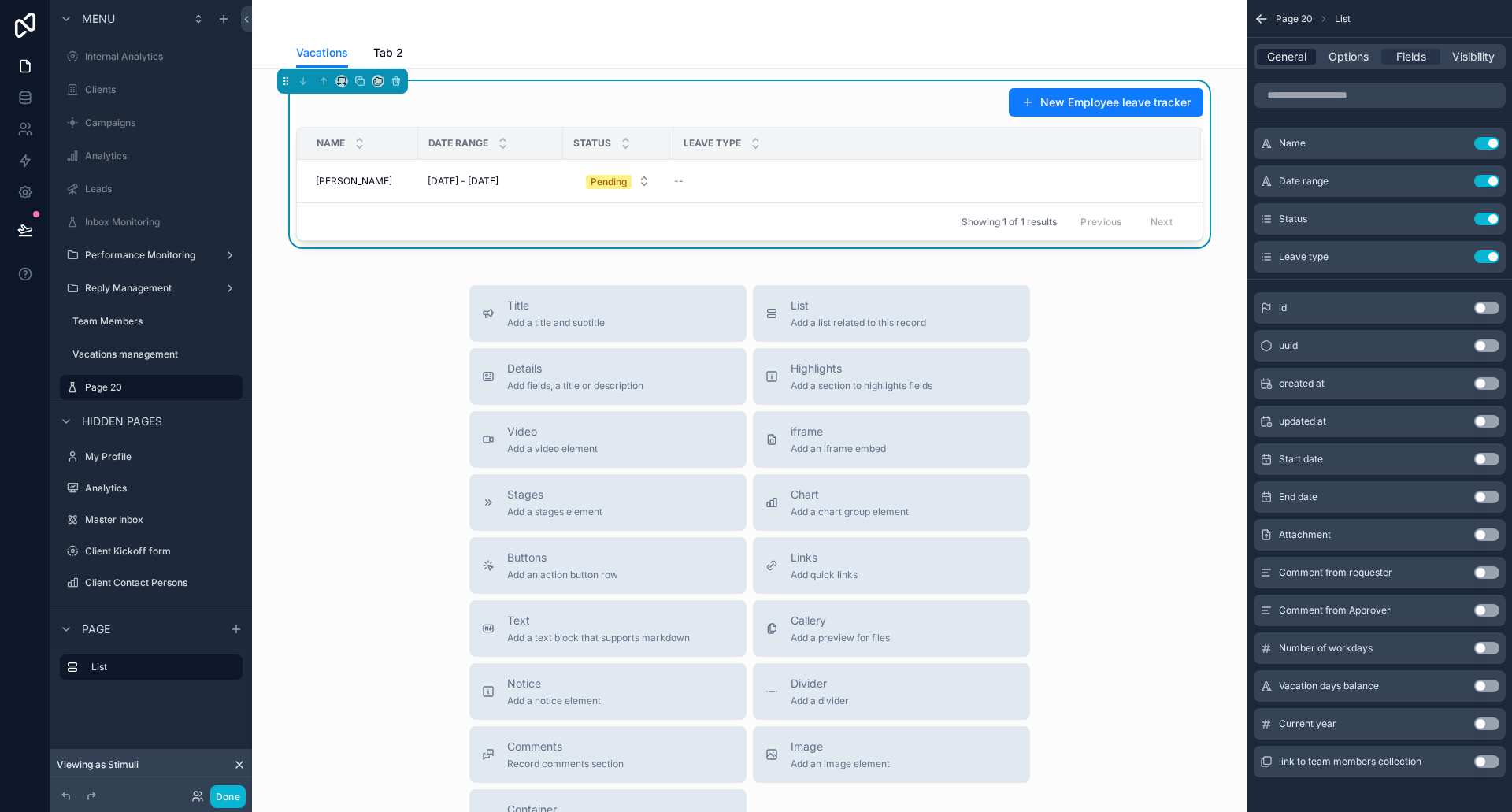
click at [1276, 51] on span "General" at bounding box center [1287, 57] width 39 height 15
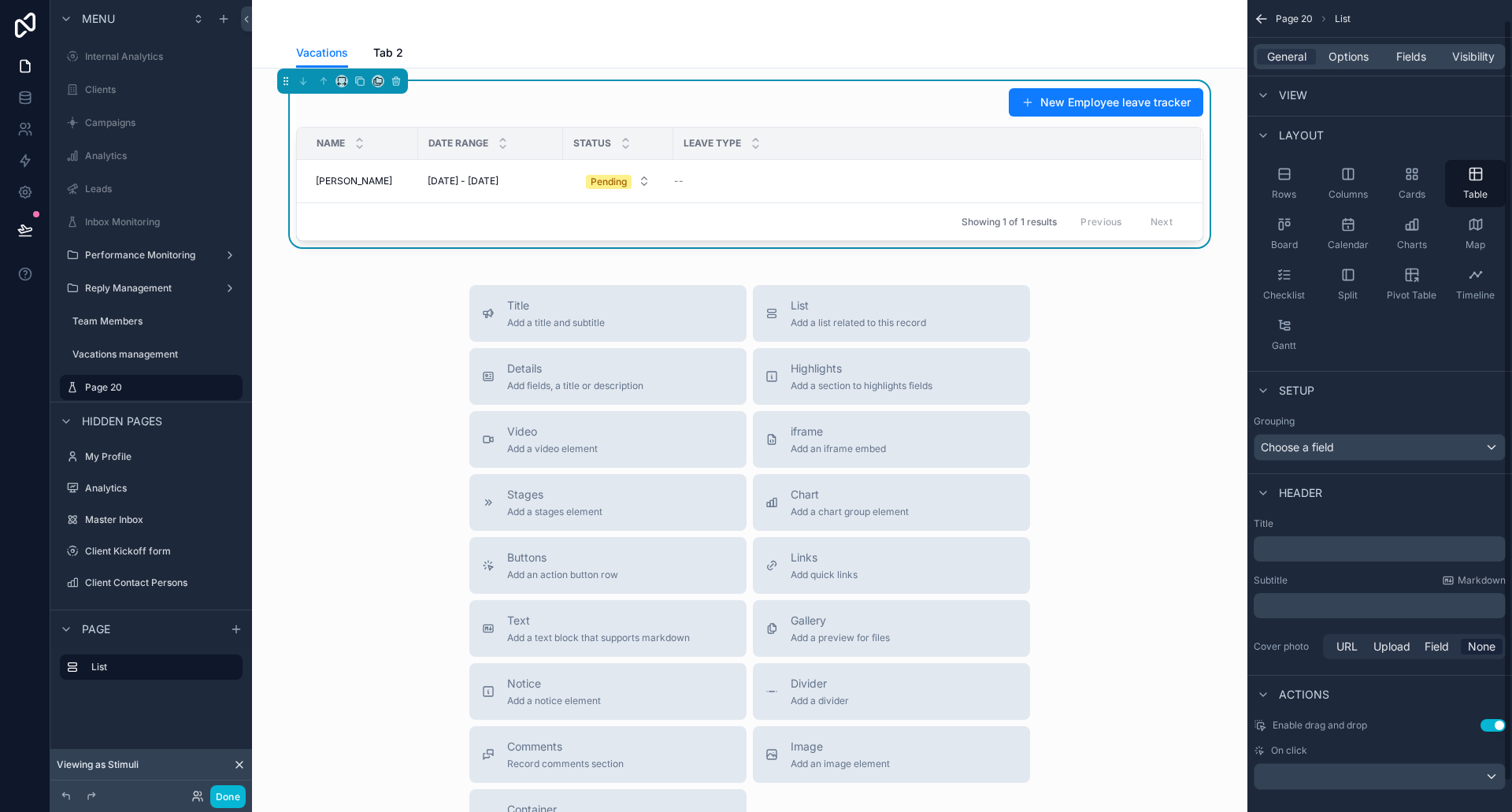
scroll to position [53, 0]
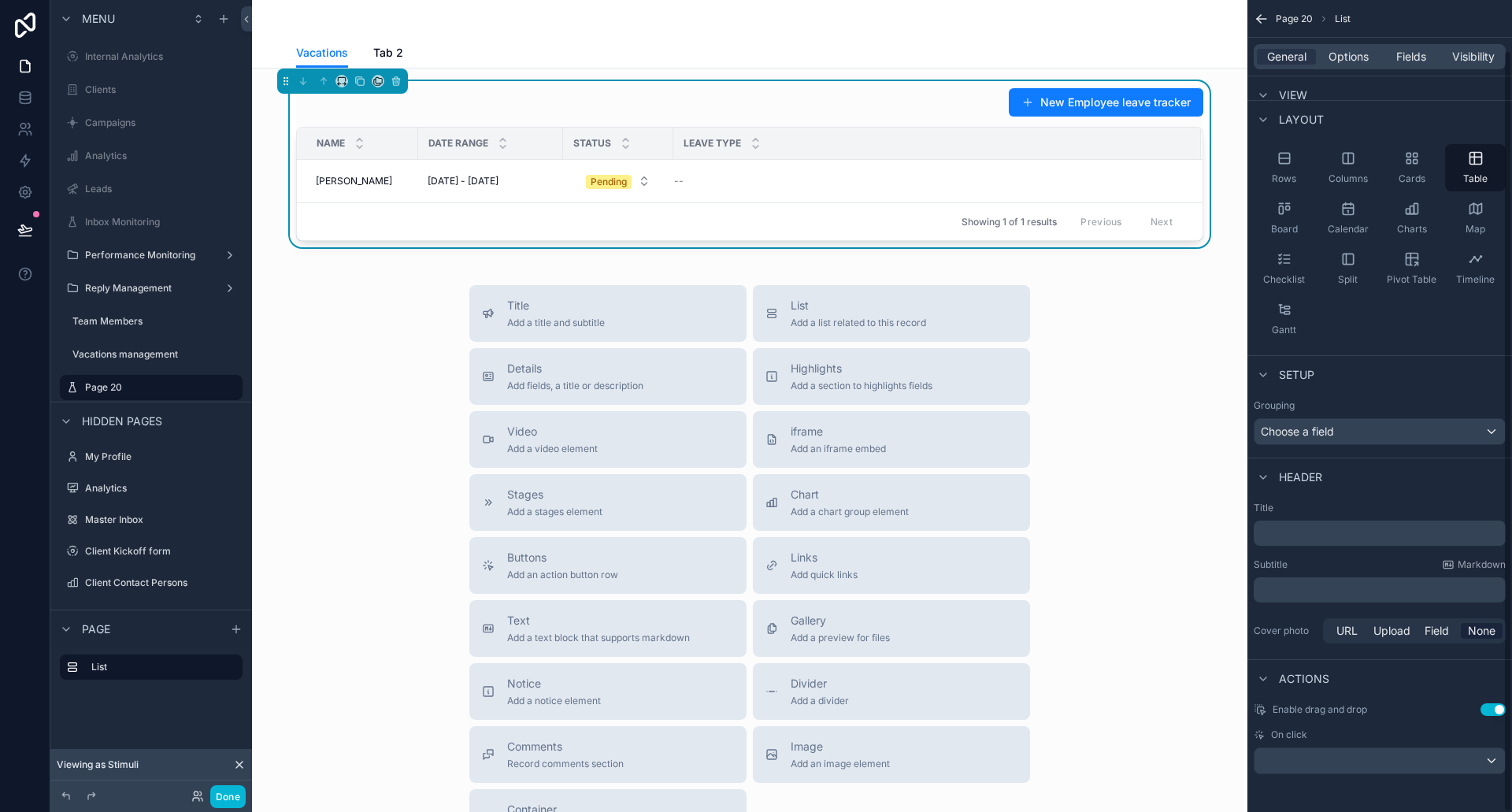
click at [1497, 706] on button "Use setting" at bounding box center [1493, 710] width 25 height 13
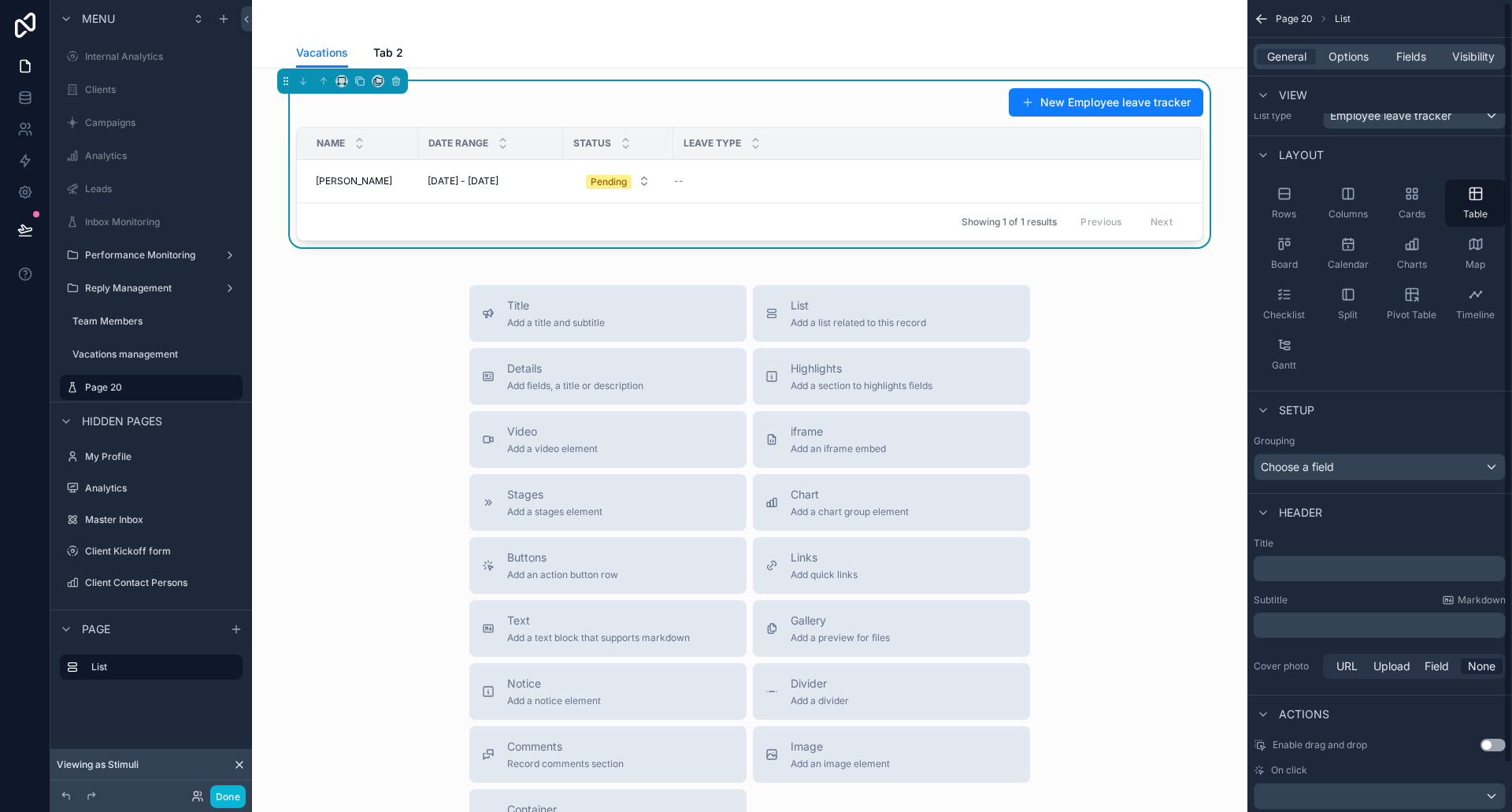
scroll to position [0, 0]
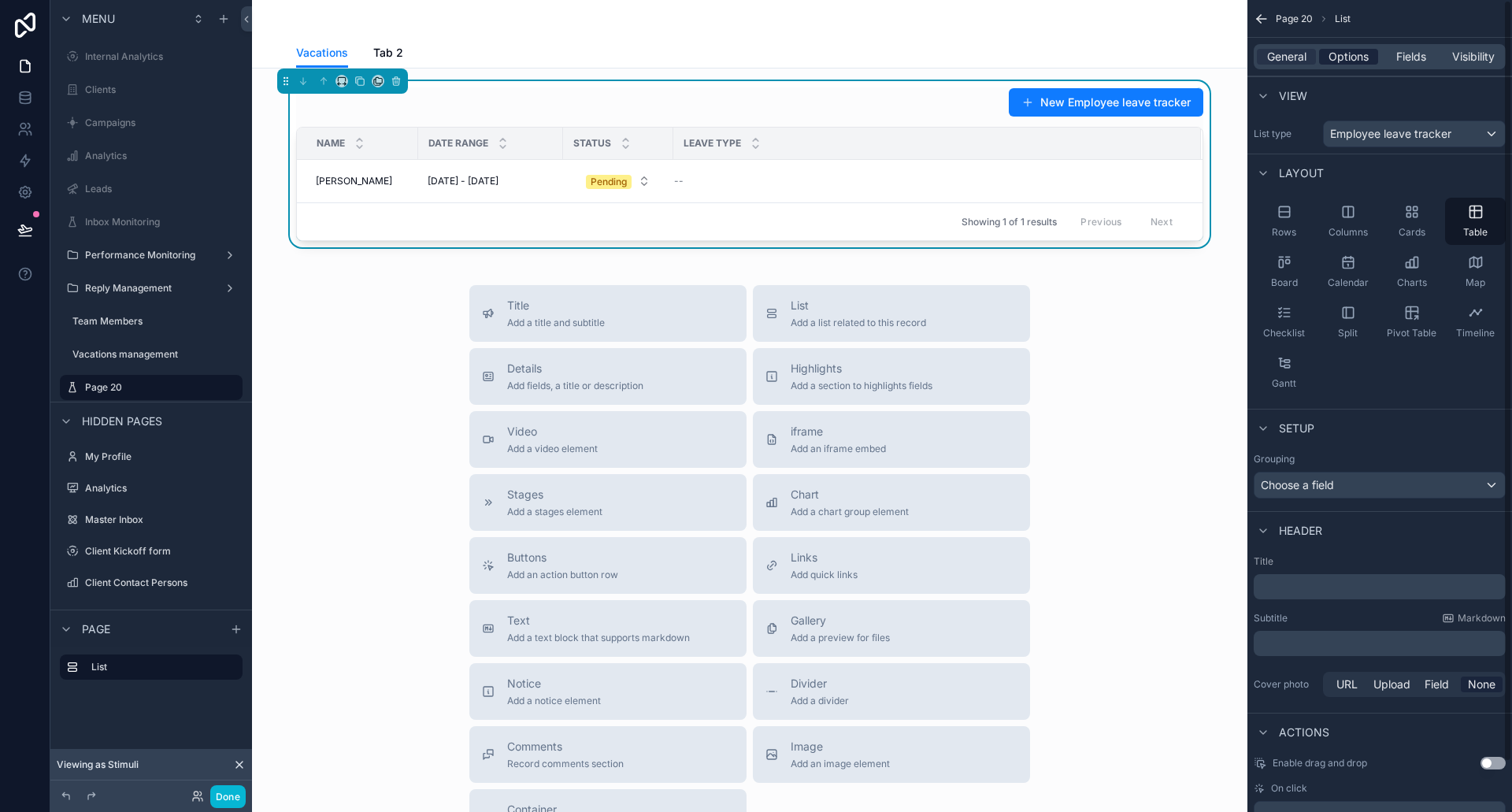
click at [1340, 55] on span "Options" at bounding box center [1348, 57] width 40 height 15
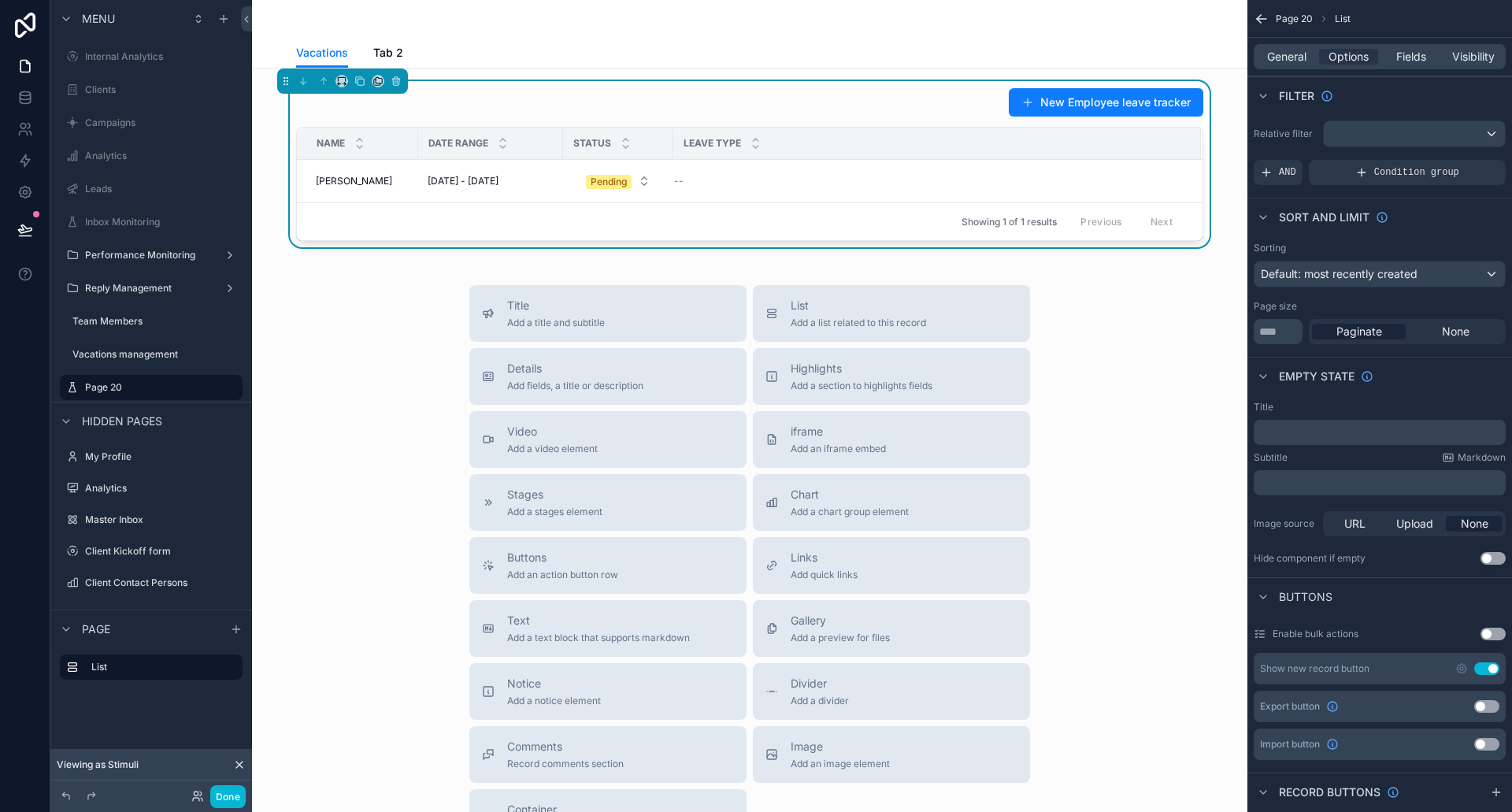
click at [1488, 669] on button "Use setting" at bounding box center [1486, 669] width 25 height 13
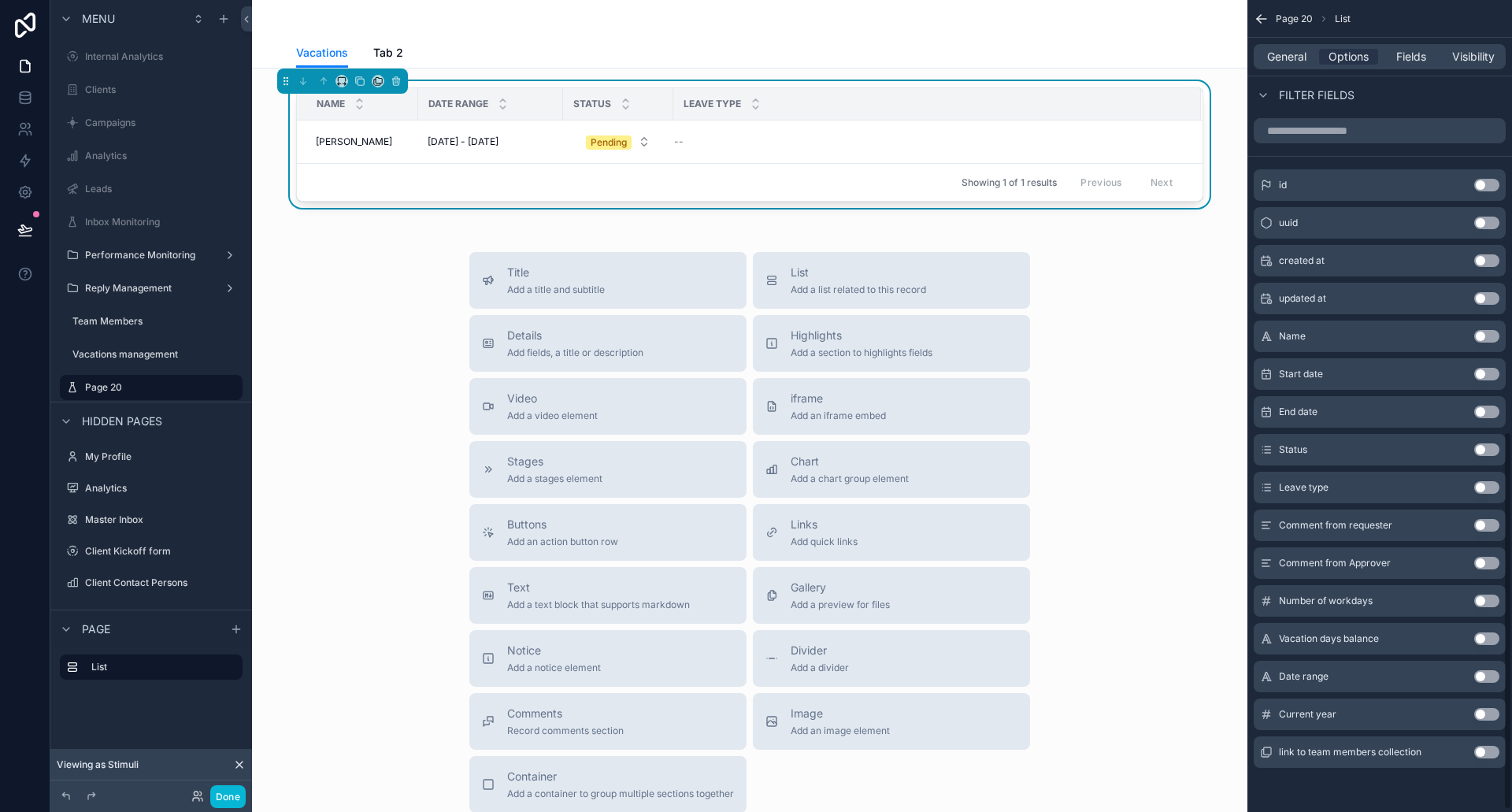
scroll to position [853, 0]
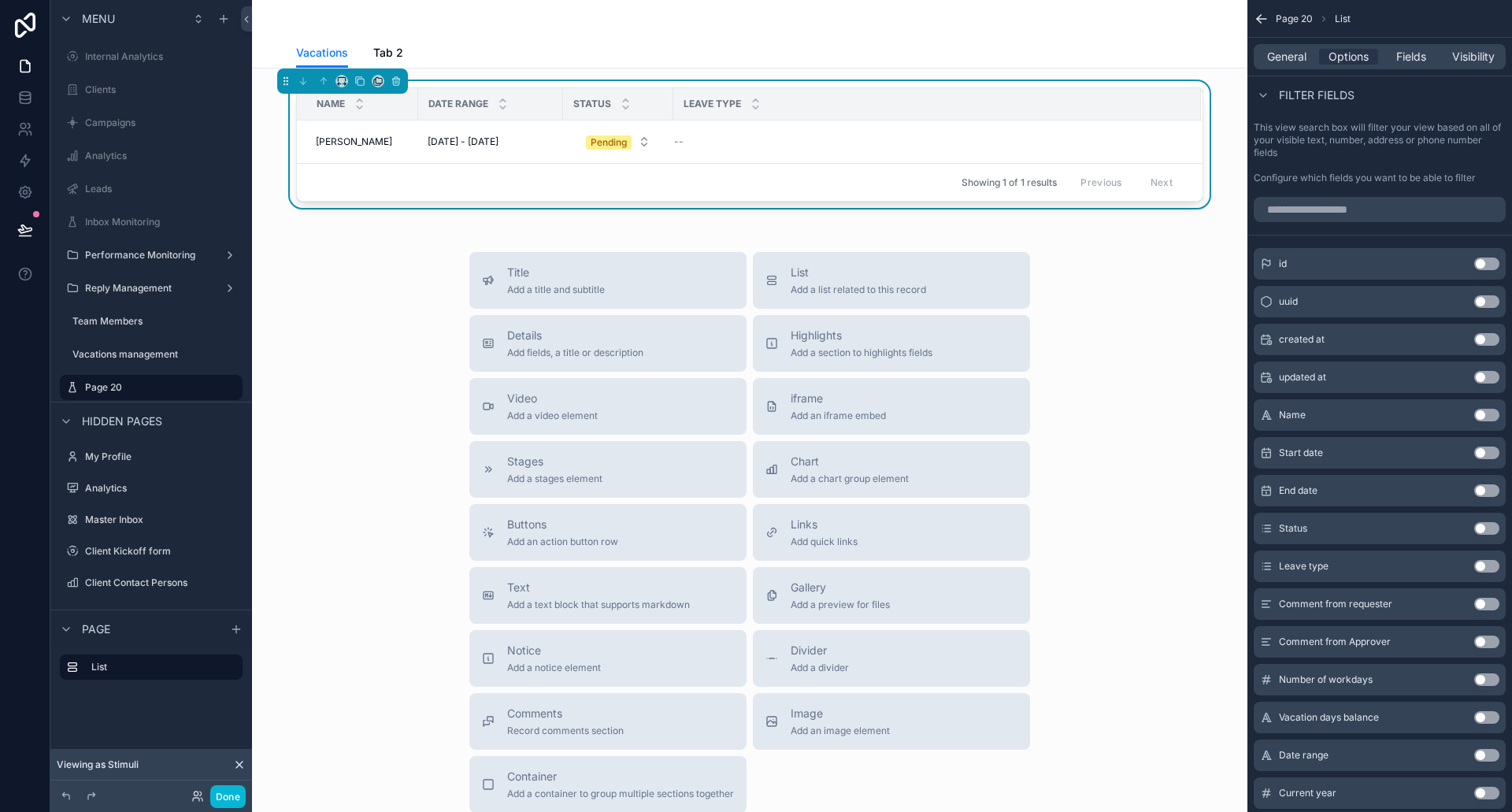
click at [1482, 452] on button "Use setting" at bounding box center [1486, 452] width 25 height 13
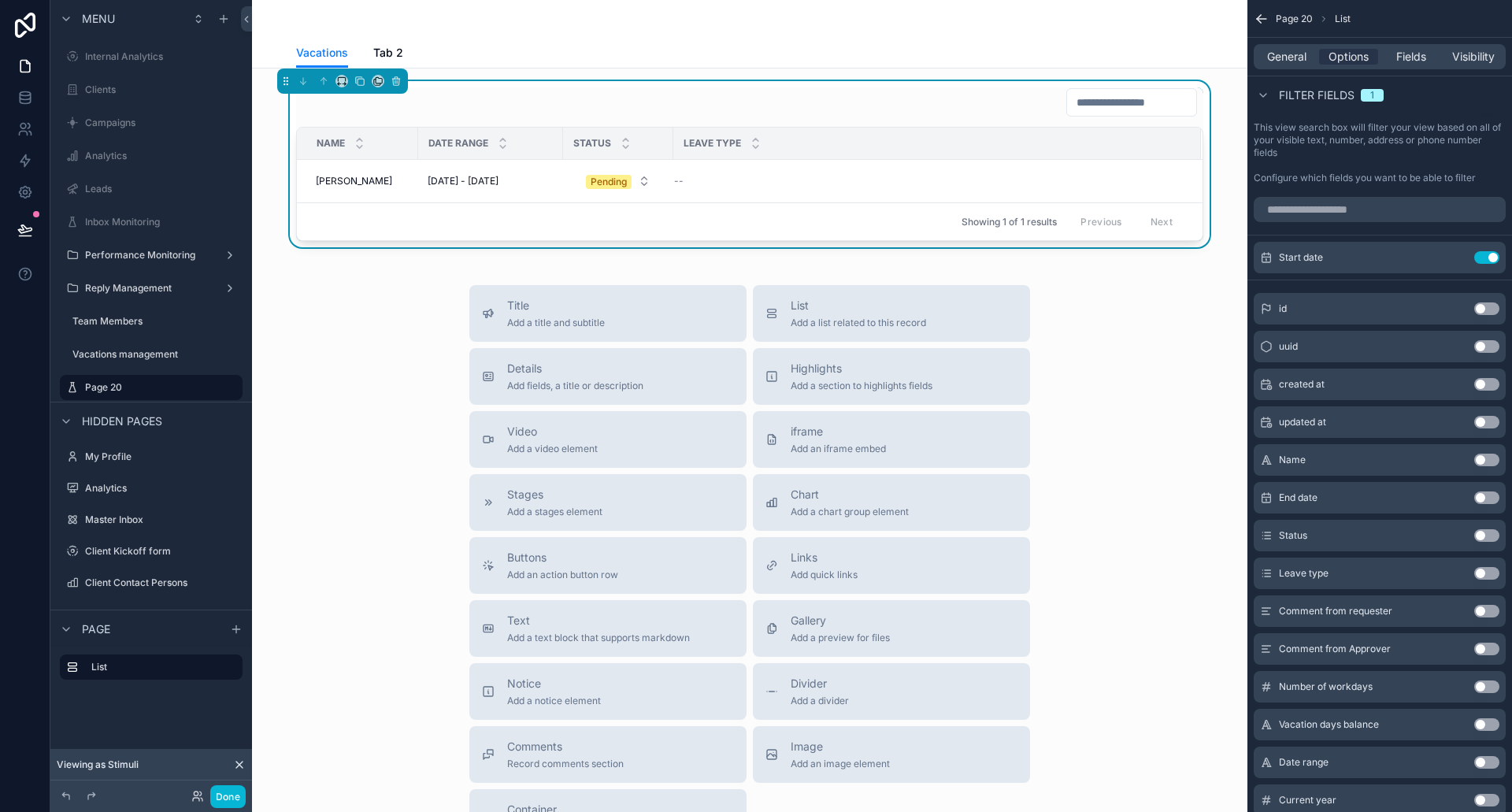
click at [1084, 103] on input "scrollable content" at bounding box center [1132, 102] width 130 height 22
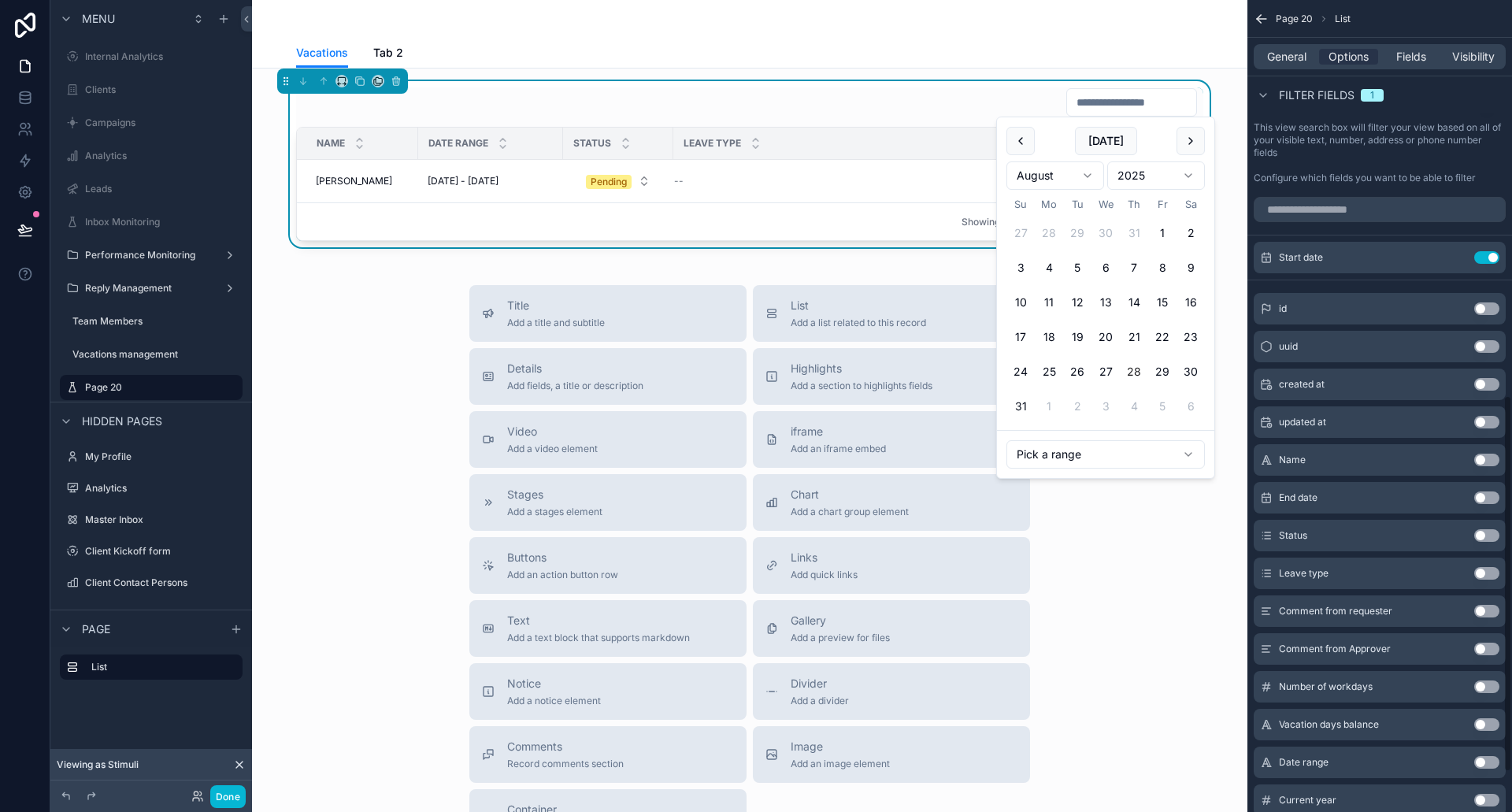
click at [1324, 170] on div "Search box Use setting This view search box will filter your view based on all …" at bounding box center [1380, 140] width 264 height 100
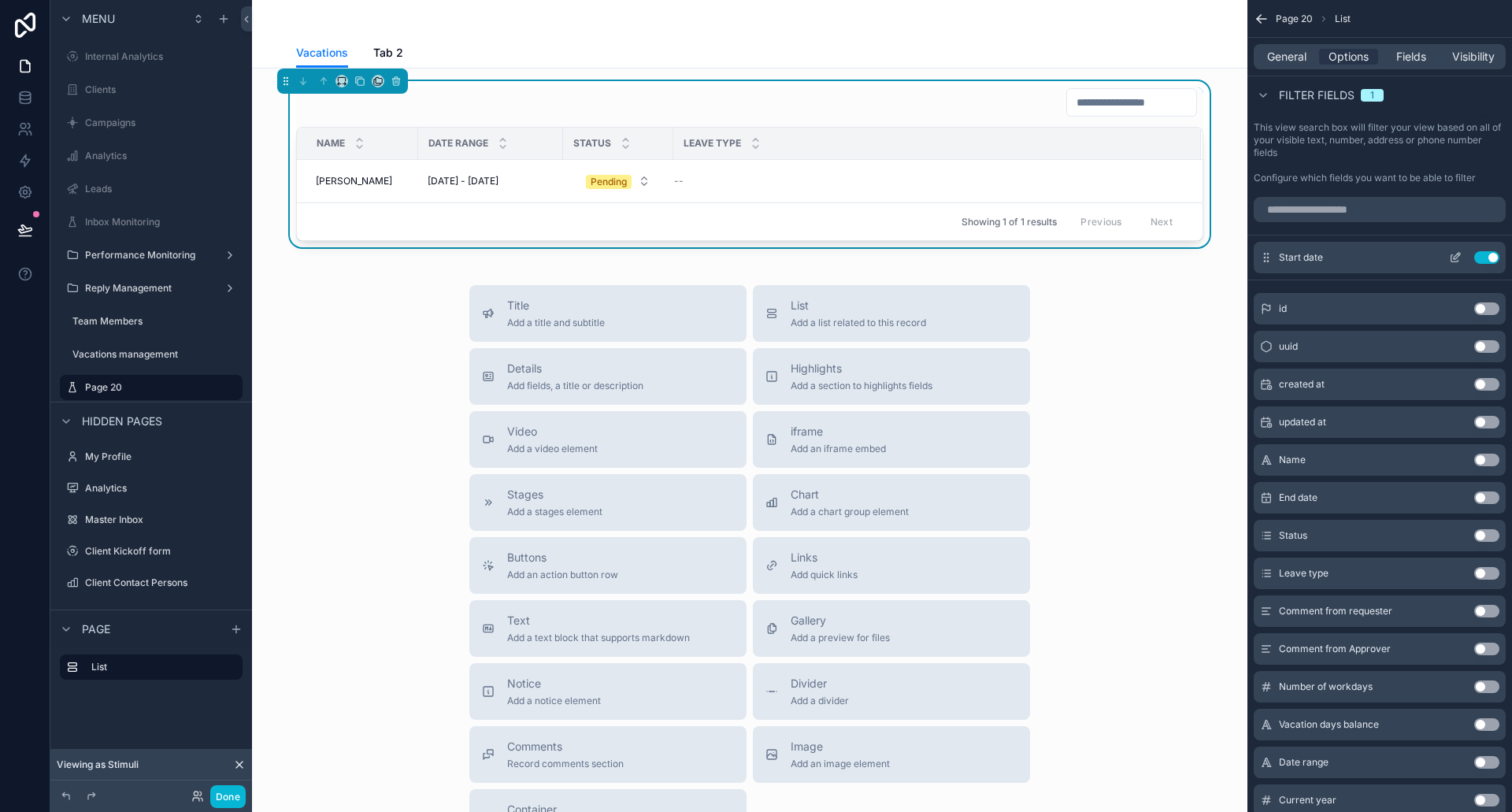
click at [1453, 254] on icon "scrollable content" at bounding box center [1455, 258] width 13 height 13
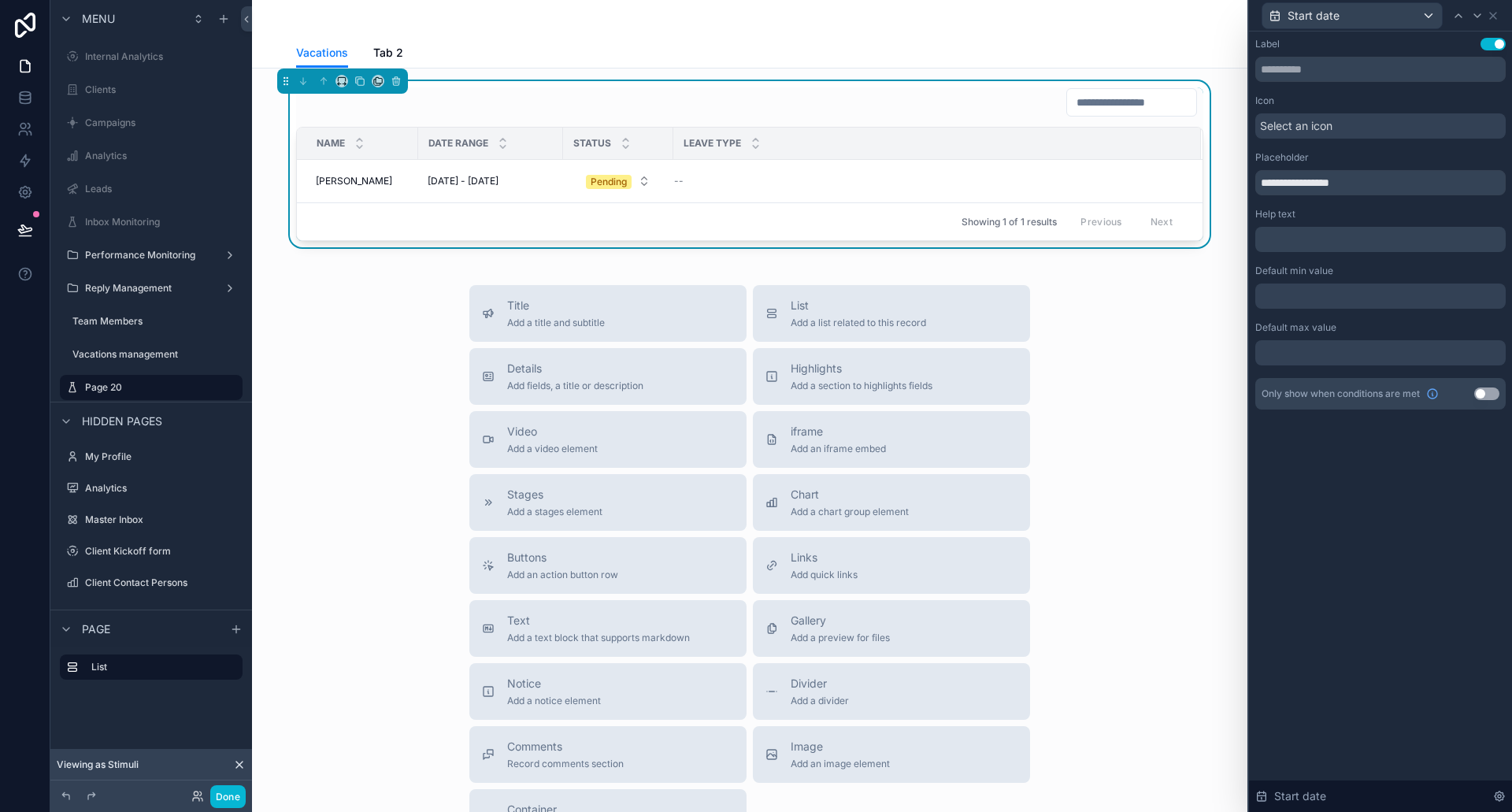
click at [1322, 295] on div at bounding box center [1381, 295] width 251 height 25
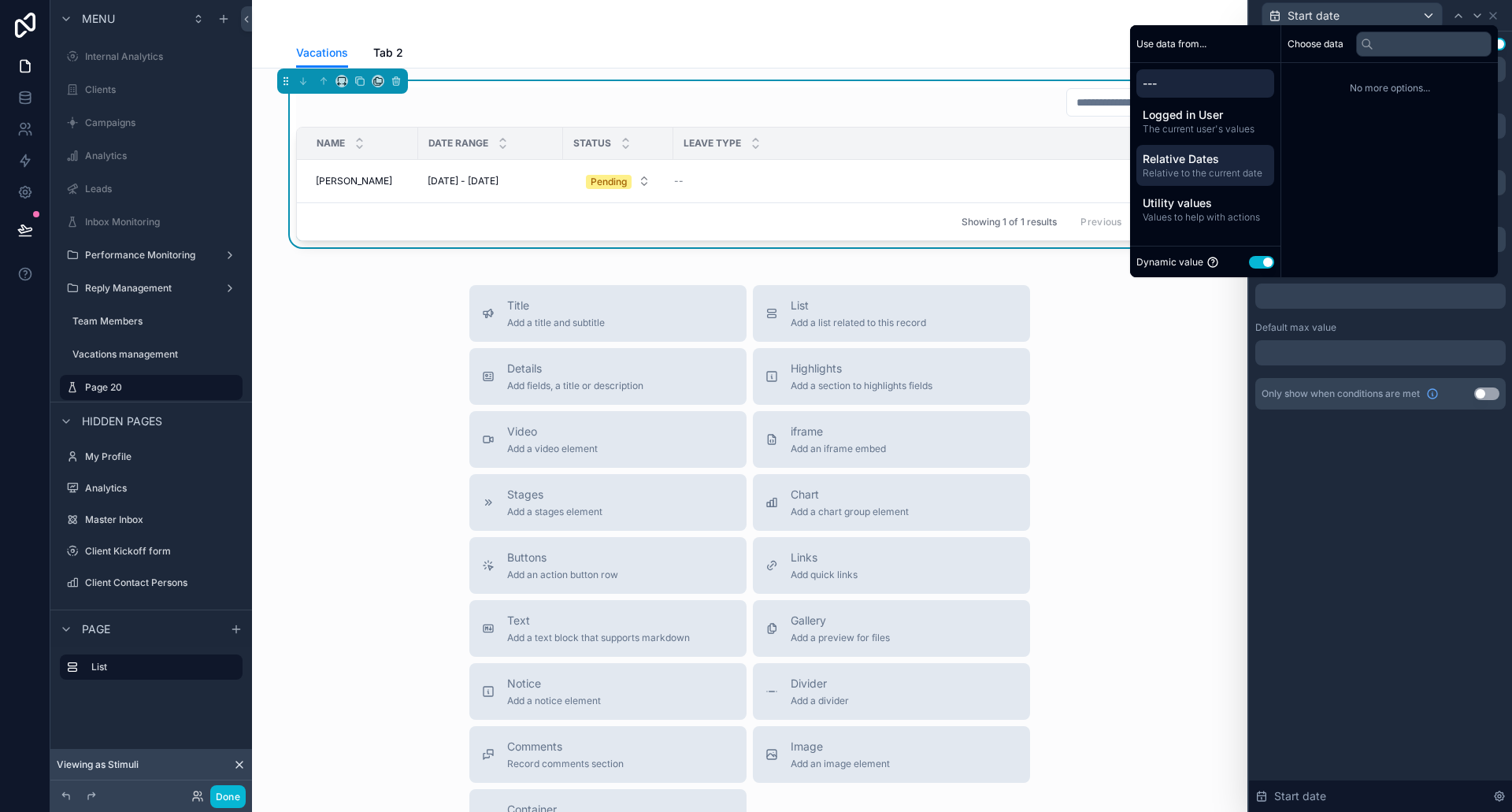
click at [1197, 171] on span "Relative to the current date" at bounding box center [1206, 173] width 125 height 13
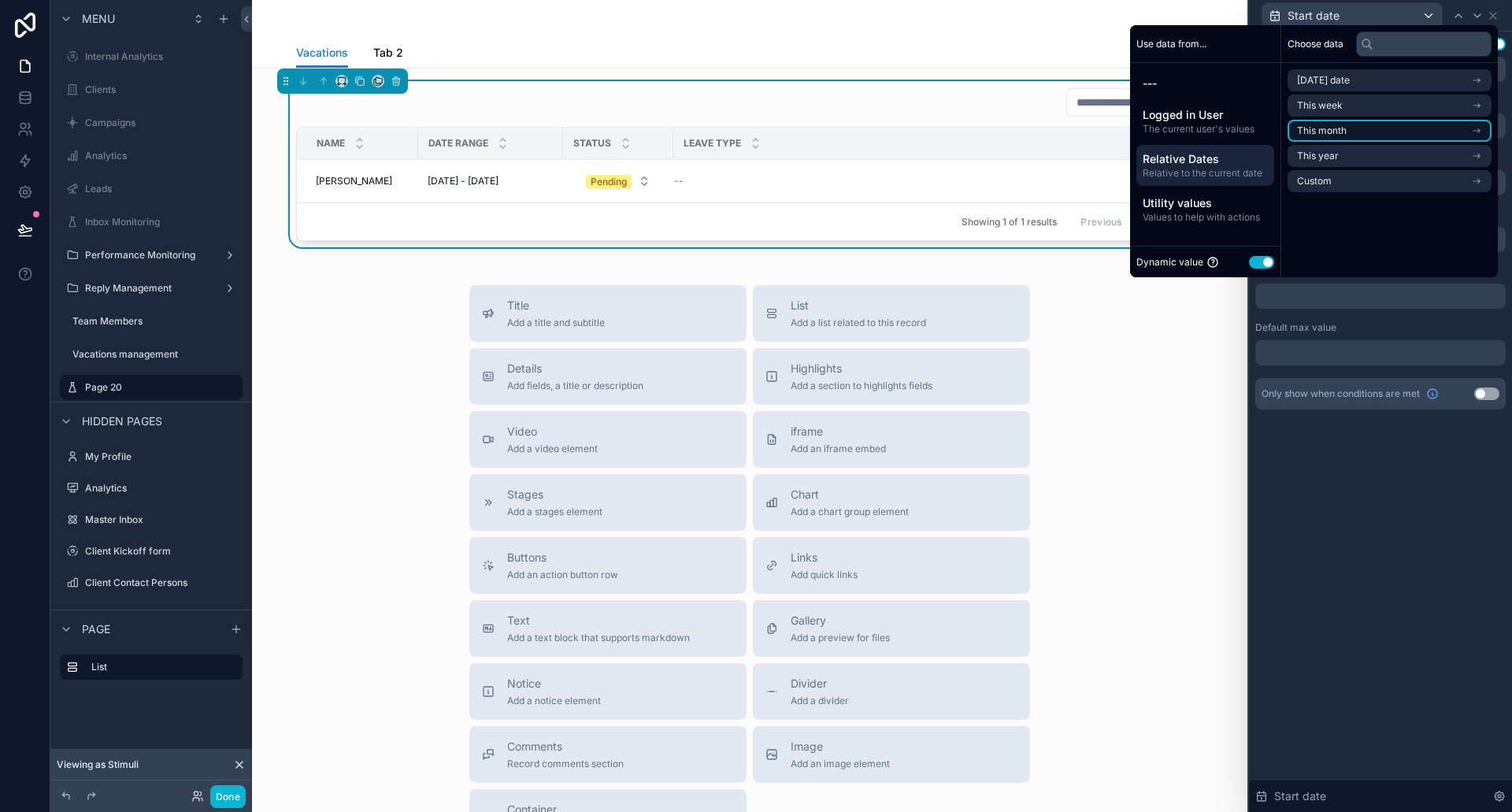
click at [1324, 130] on span "This month" at bounding box center [1322, 130] width 50 height 13
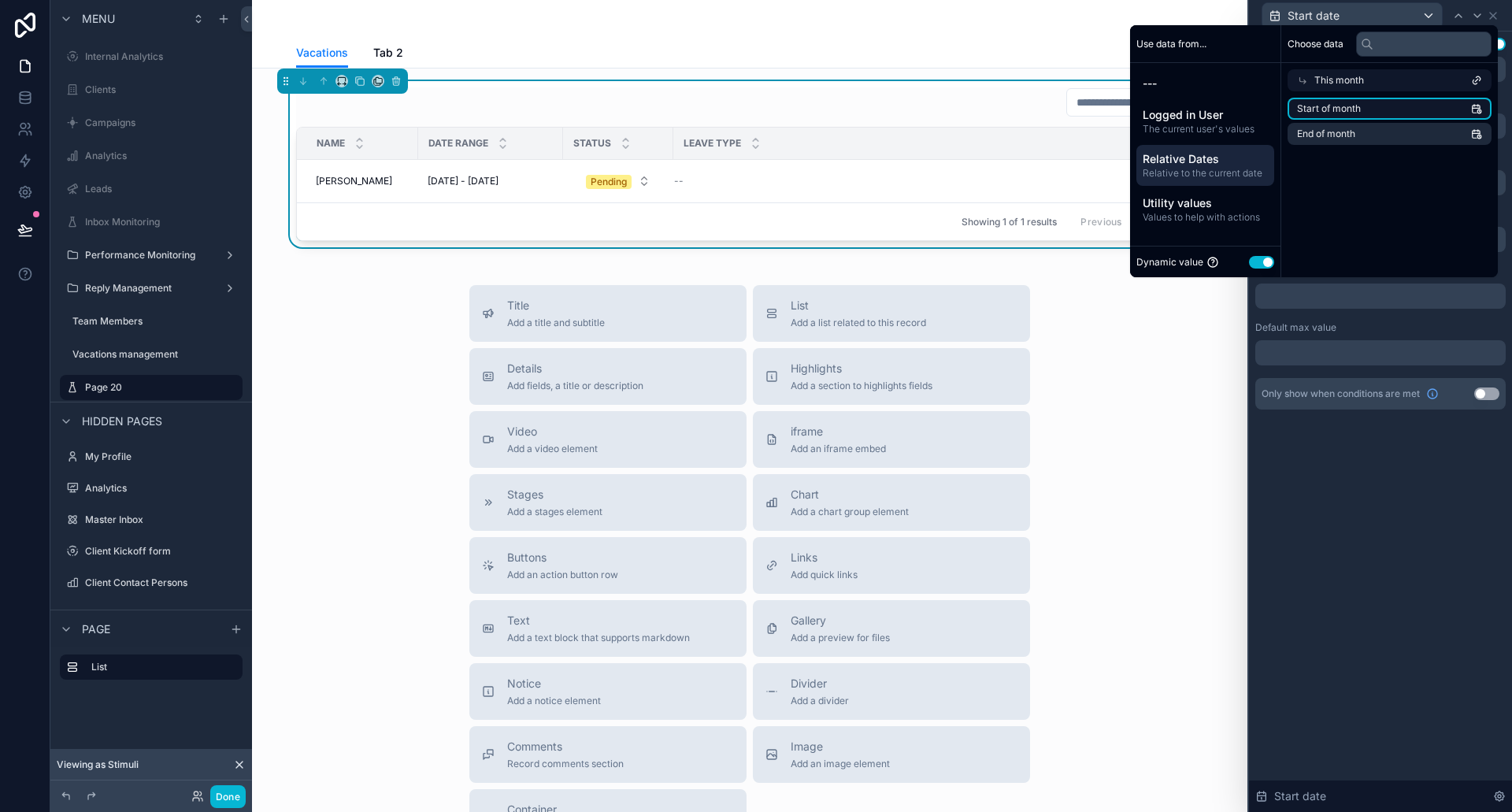
click at [1316, 109] on span "Start of month" at bounding box center [1329, 108] width 64 height 13
click at [1347, 509] on div "**********" at bounding box center [1381, 422] width 263 height 781
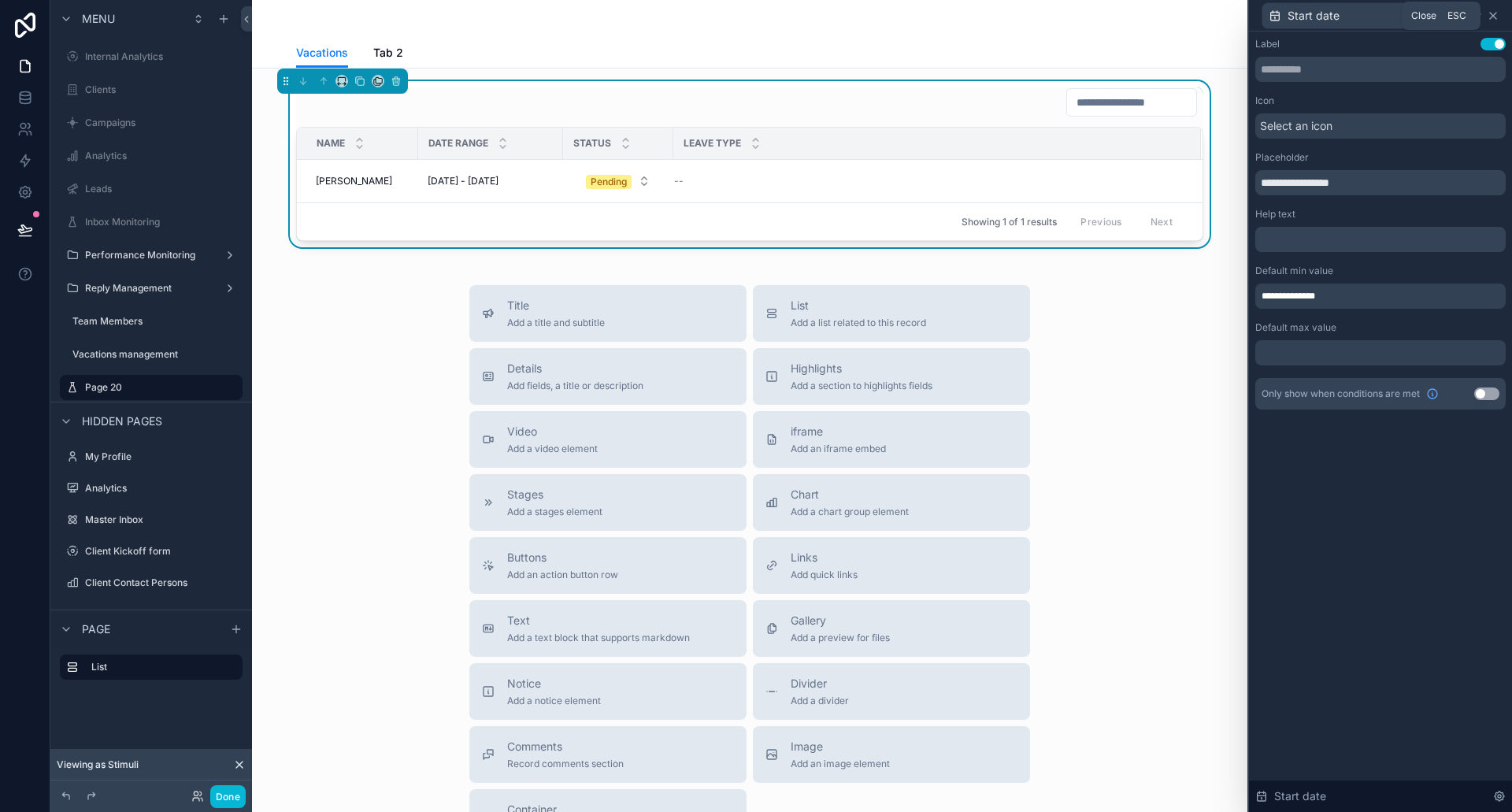
click at [1495, 15] on icon at bounding box center [1493, 15] width 6 height 6
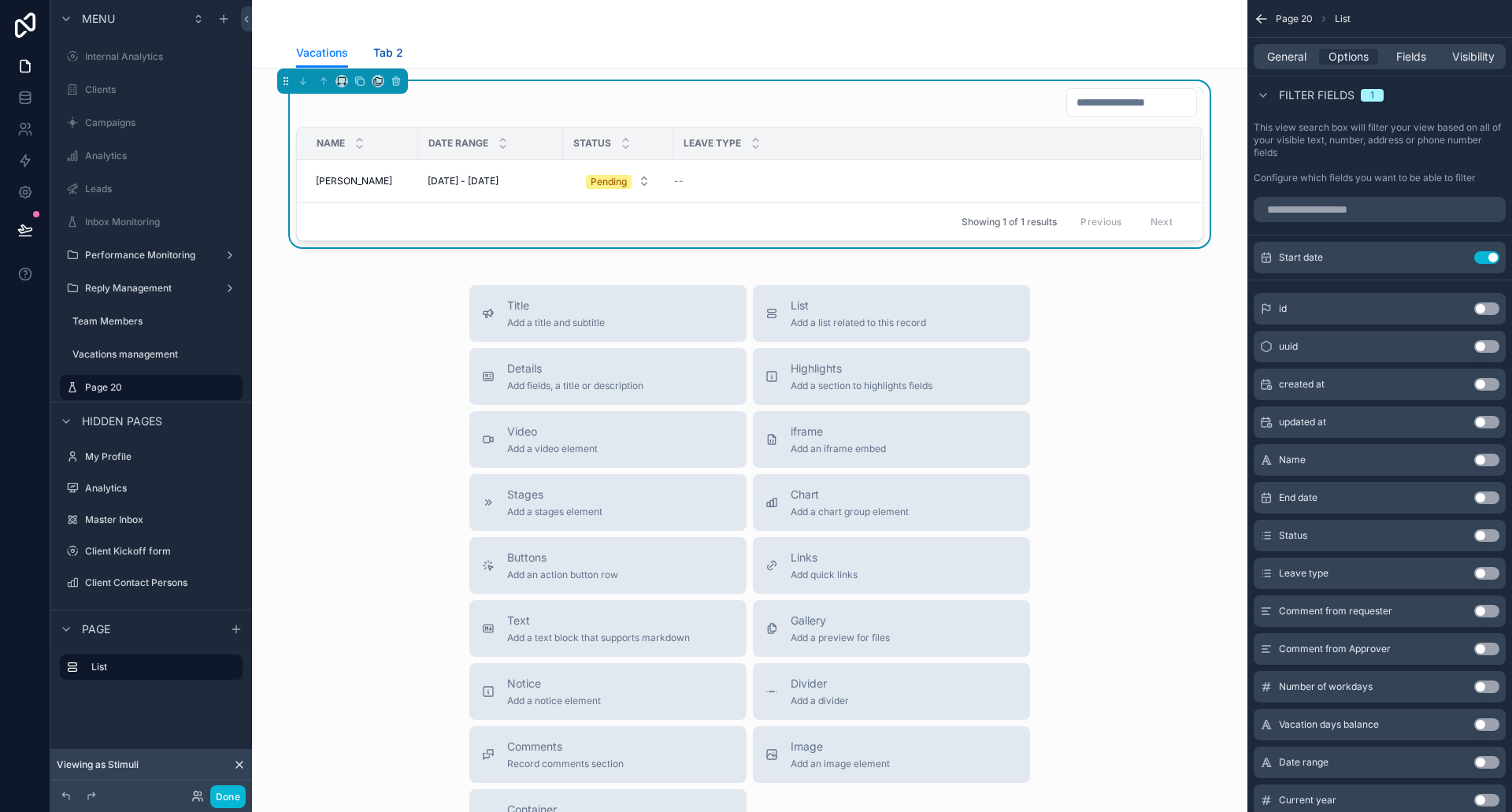
click at [392, 51] on span "Tab 2" at bounding box center [388, 52] width 30 height 15
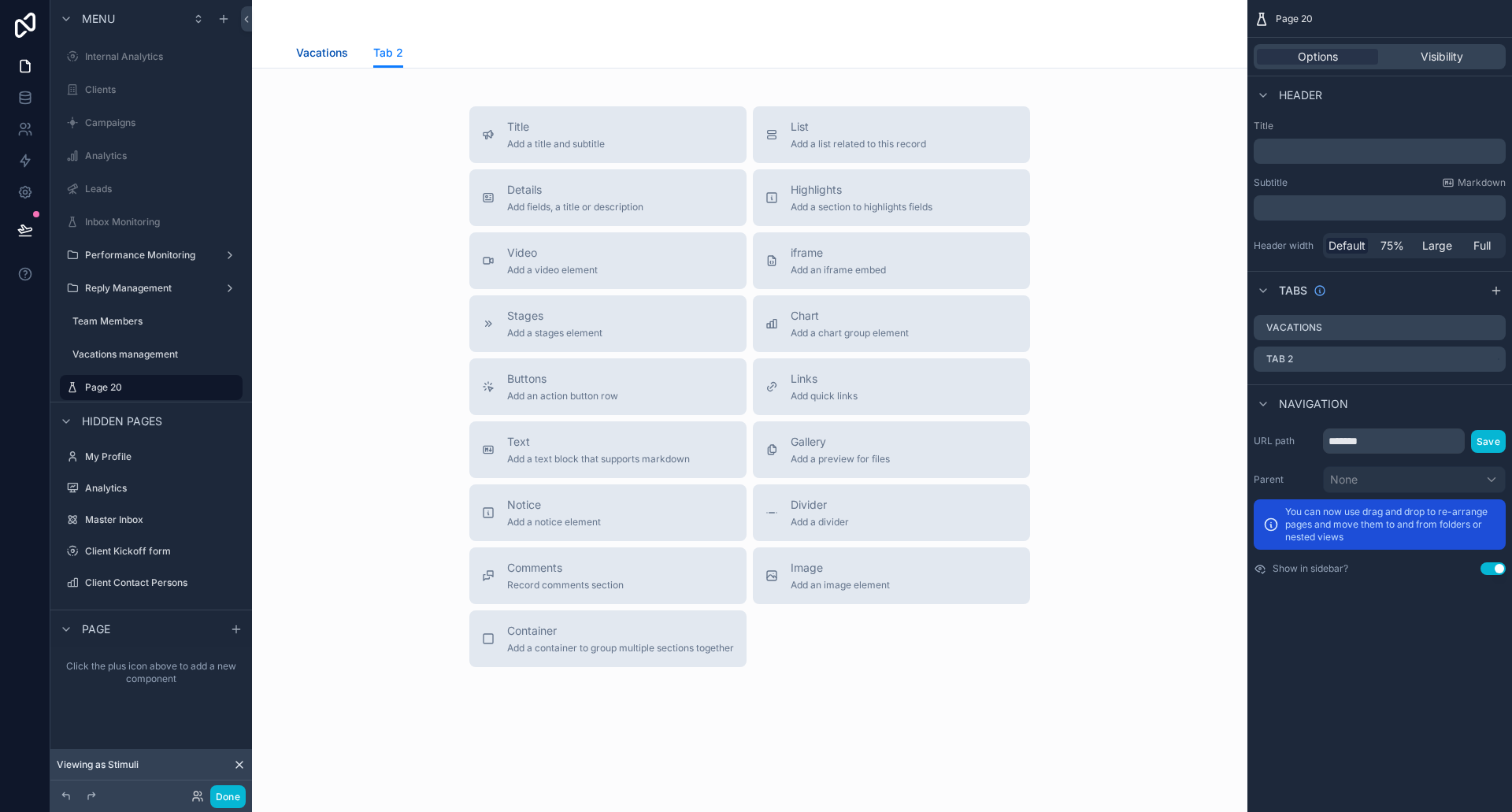
click at [313, 48] on span "Vacations" at bounding box center [322, 52] width 52 height 15
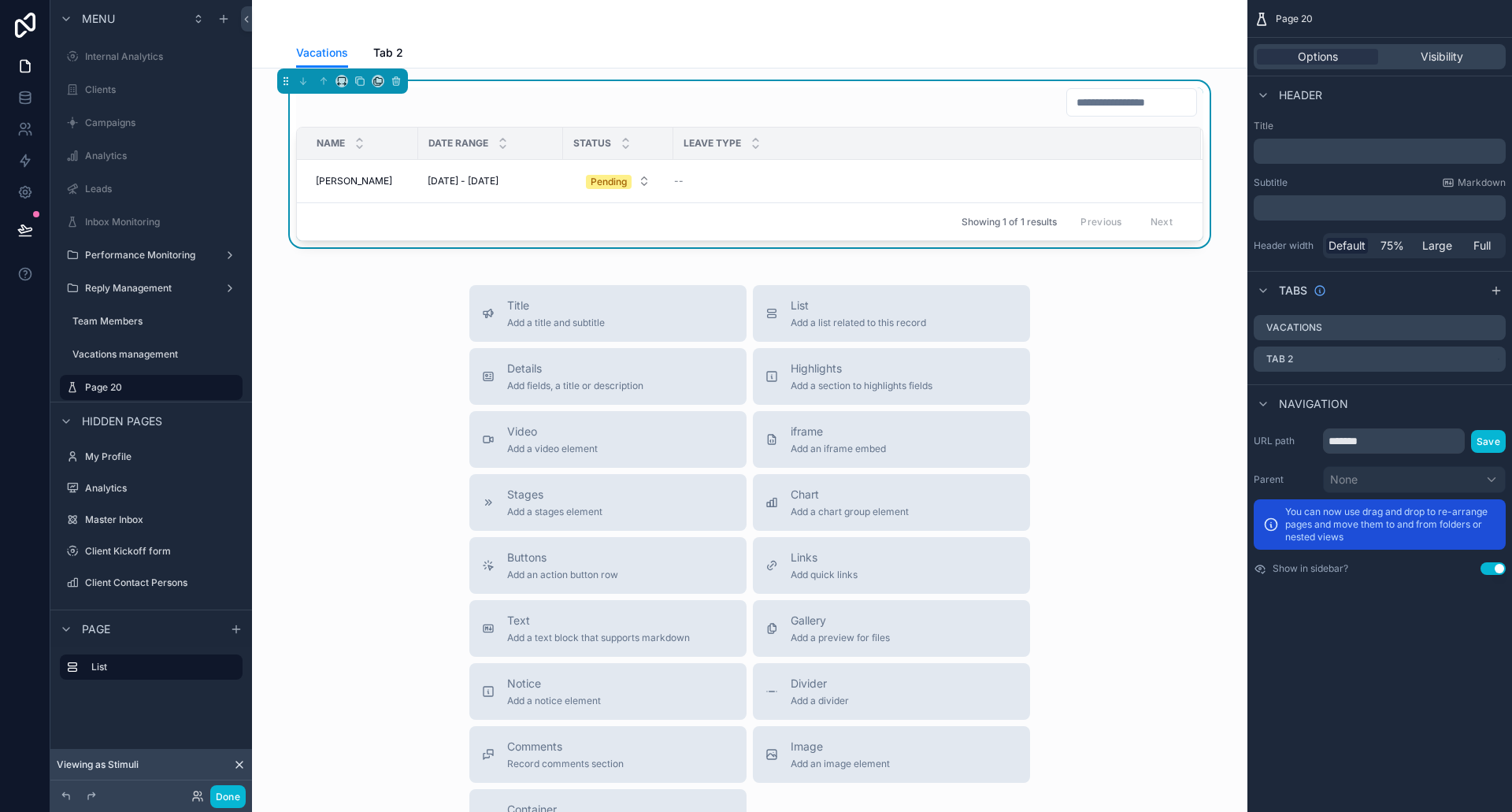
click at [1111, 96] on input "scrollable content" at bounding box center [1132, 102] width 130 height 22
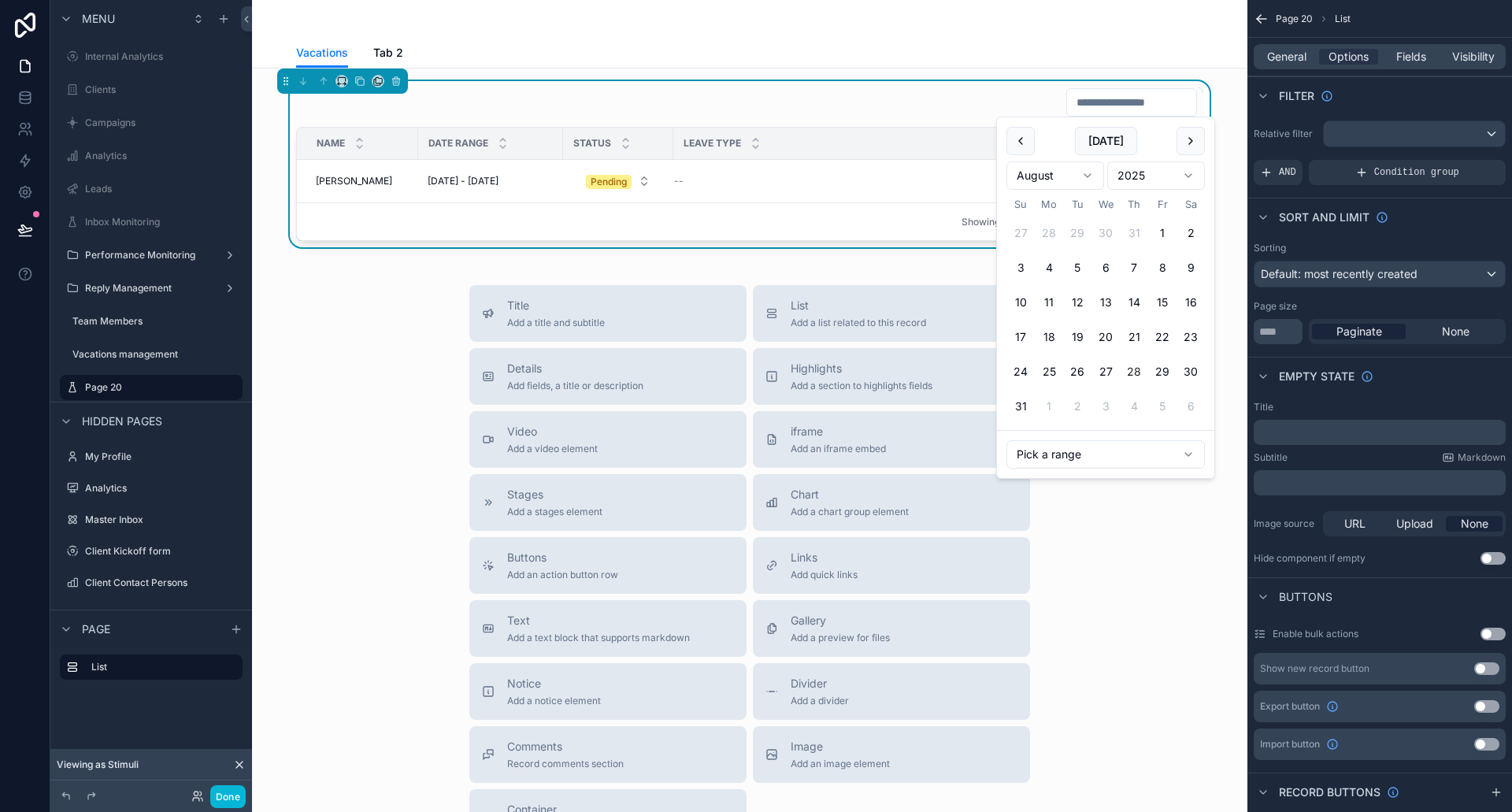
click at [1108, 98] on input "scrollable content" at bounding box center [1132, 102] width 130 height 22
click at [1412, 623] on div "Enable bulk actions Use setting" at bounding box center [1380, 633] width 252 height 25
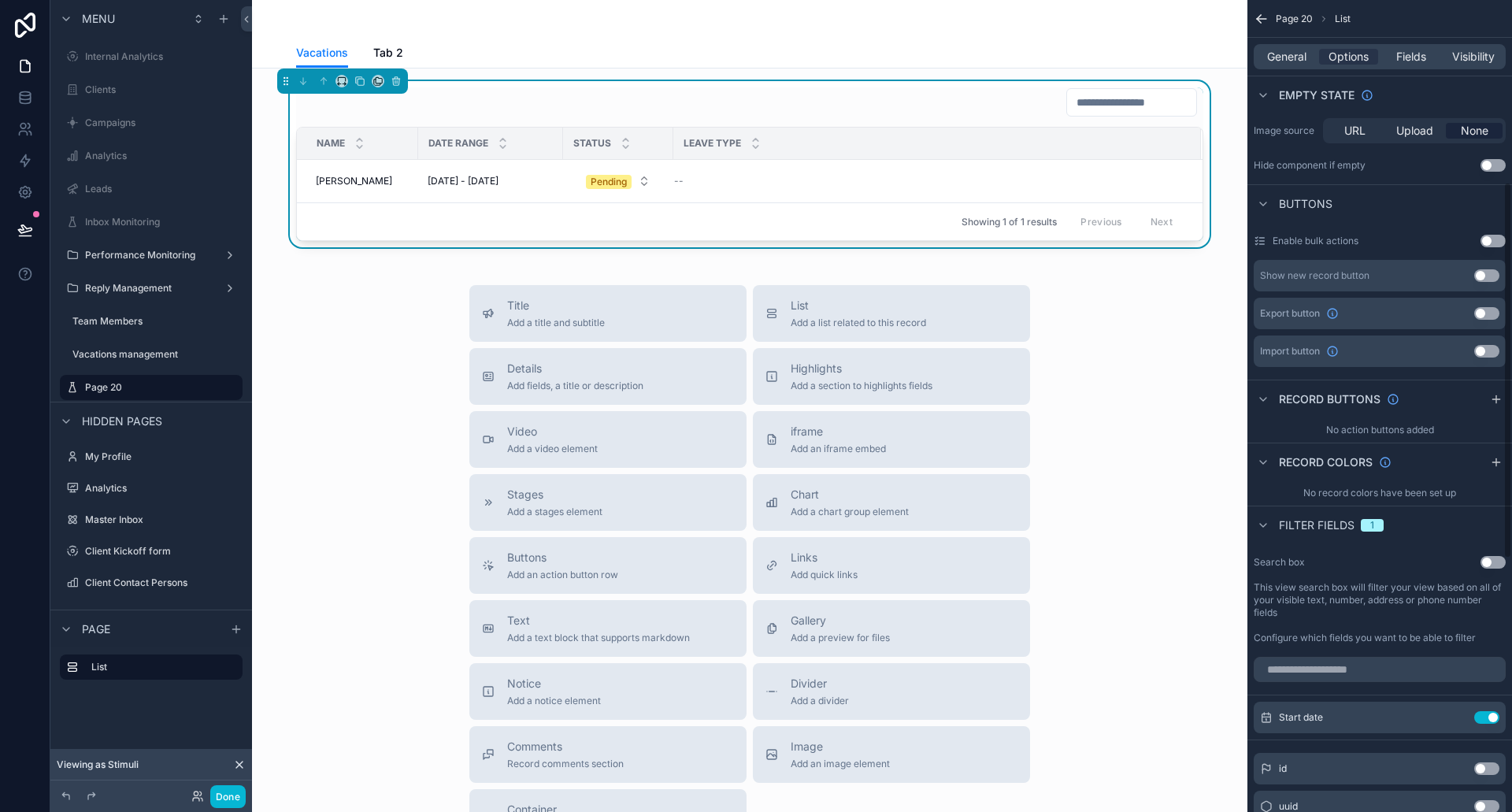
scroll to position [394, 0]
click at [1452, 714] on icon "scrollable content" at bounding box center [1455, 717] width 13 height 13
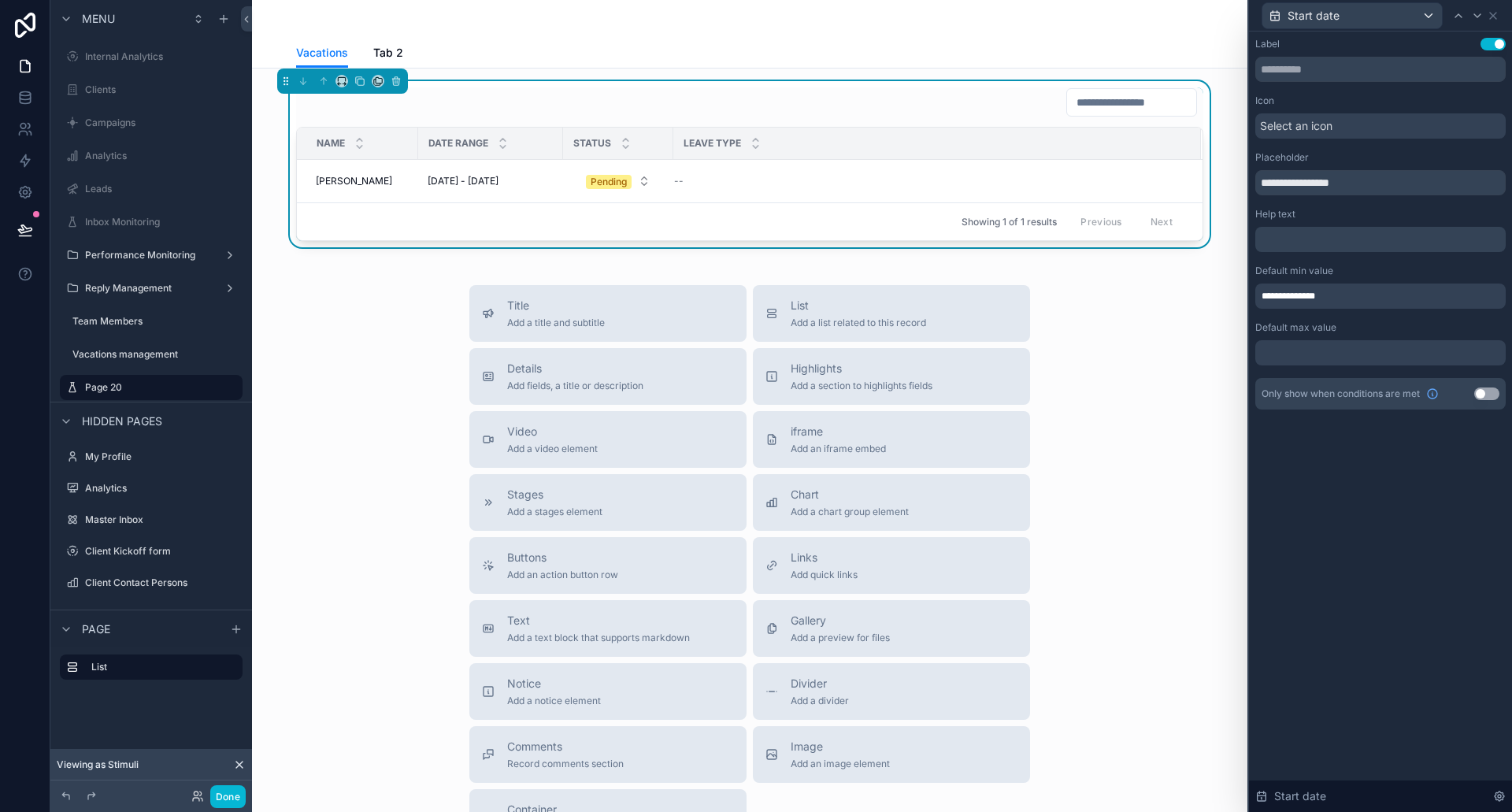
click at [1325, 348] on div at bounding box center [1381, 353] width 251 height 25
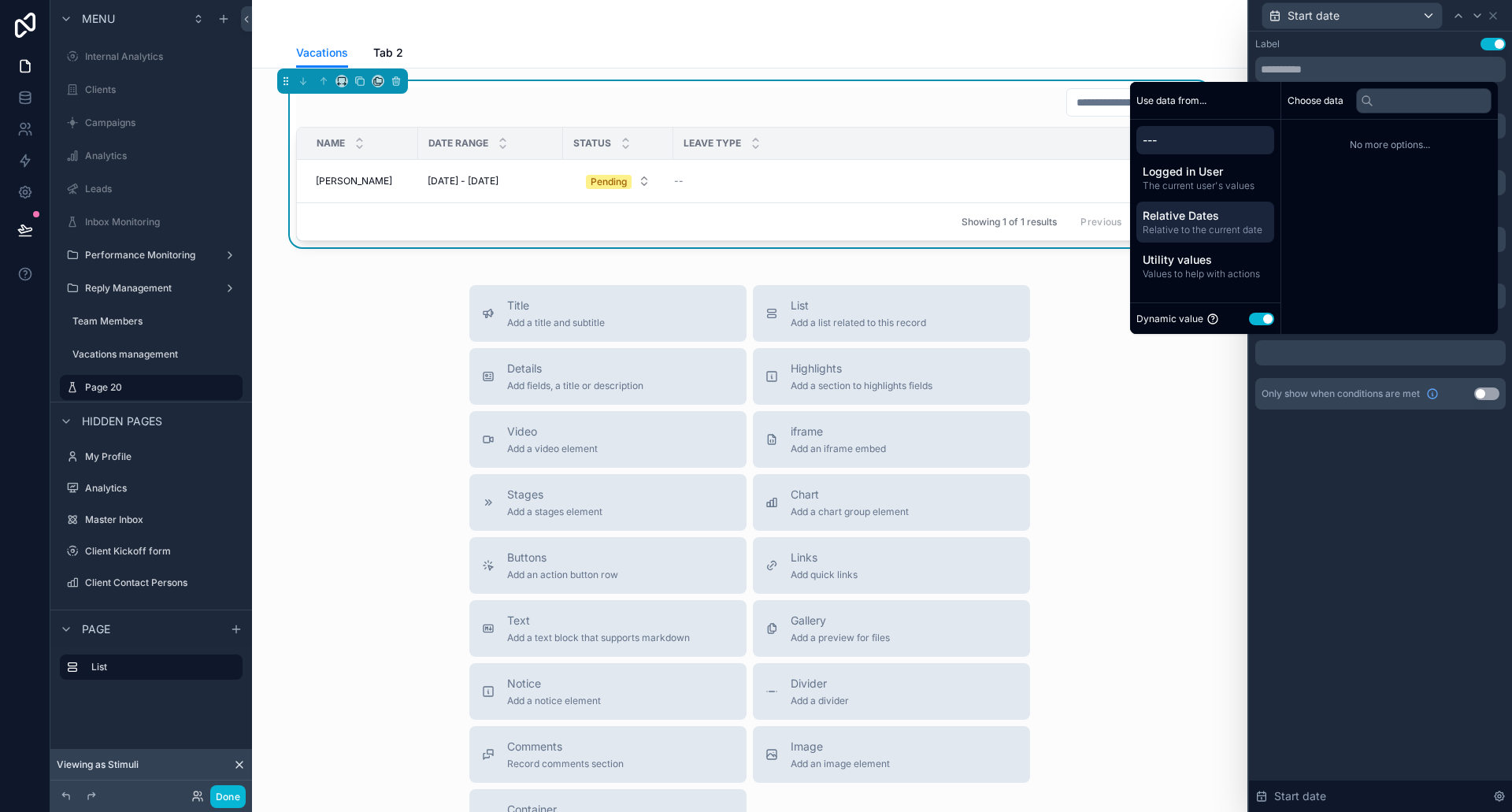
click at [1170, 216] on span "Relative Dates" at bounding box center [1206, 215] width 125 height 15
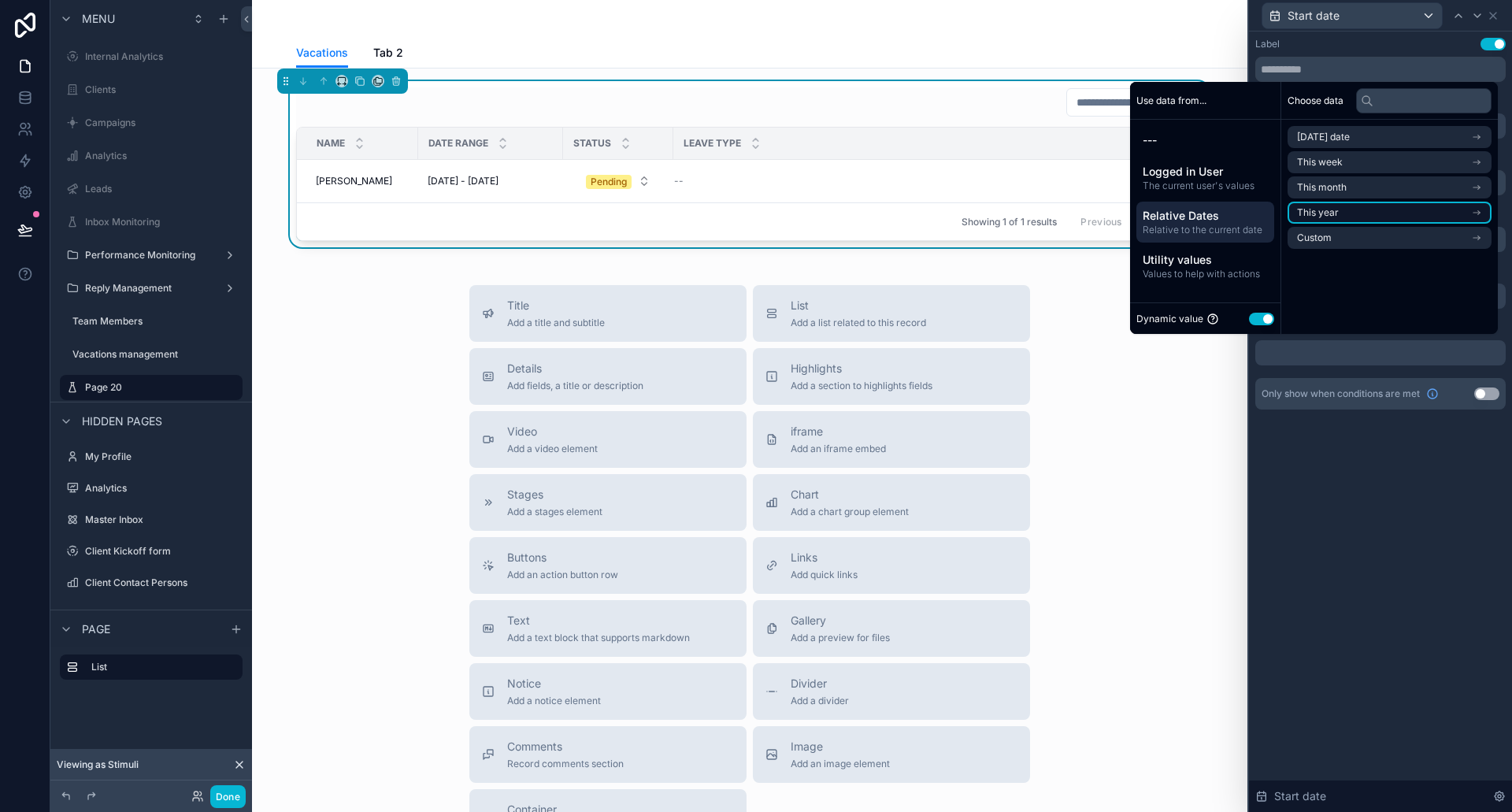
click at [1328, 212] on span "This year" at bounding box center [1318, 212] width 42 height 13
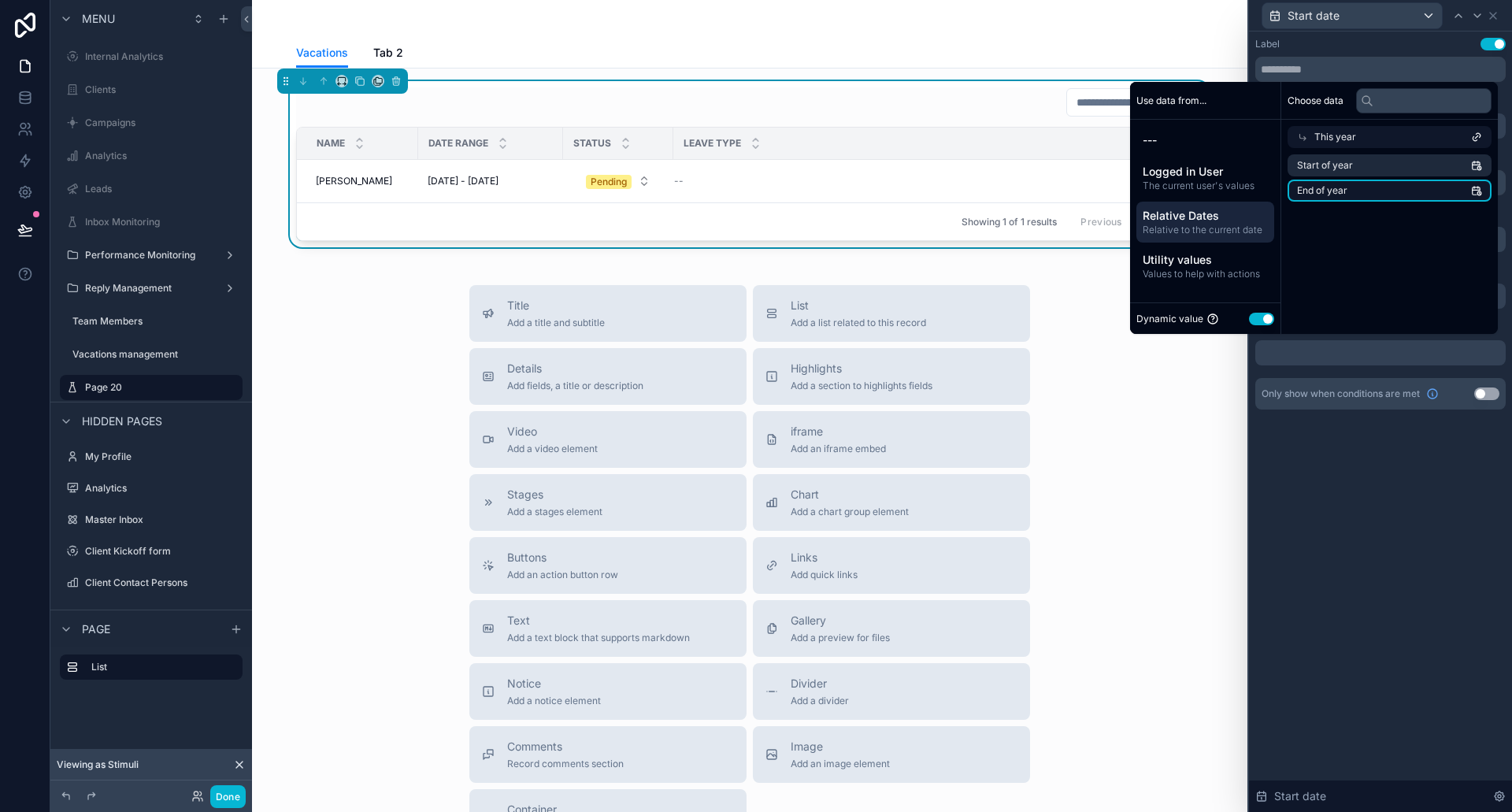
click at [1330, 189] on span "End of year" at bounding box center [1322, 191] width 51 height 13
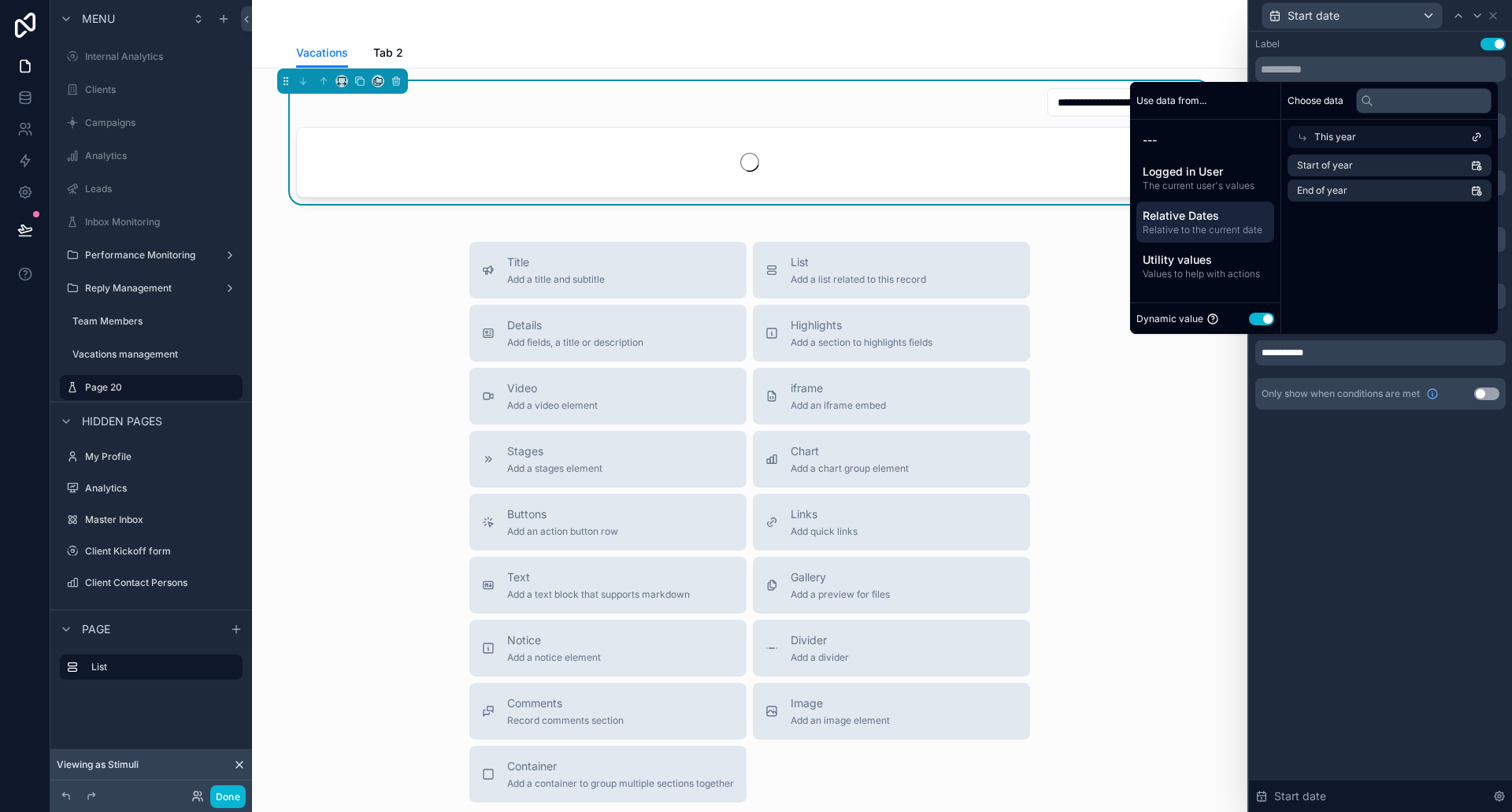
click at [1418, 541] on div "**********" at bounding box center [1381, 422] width 263 height 781
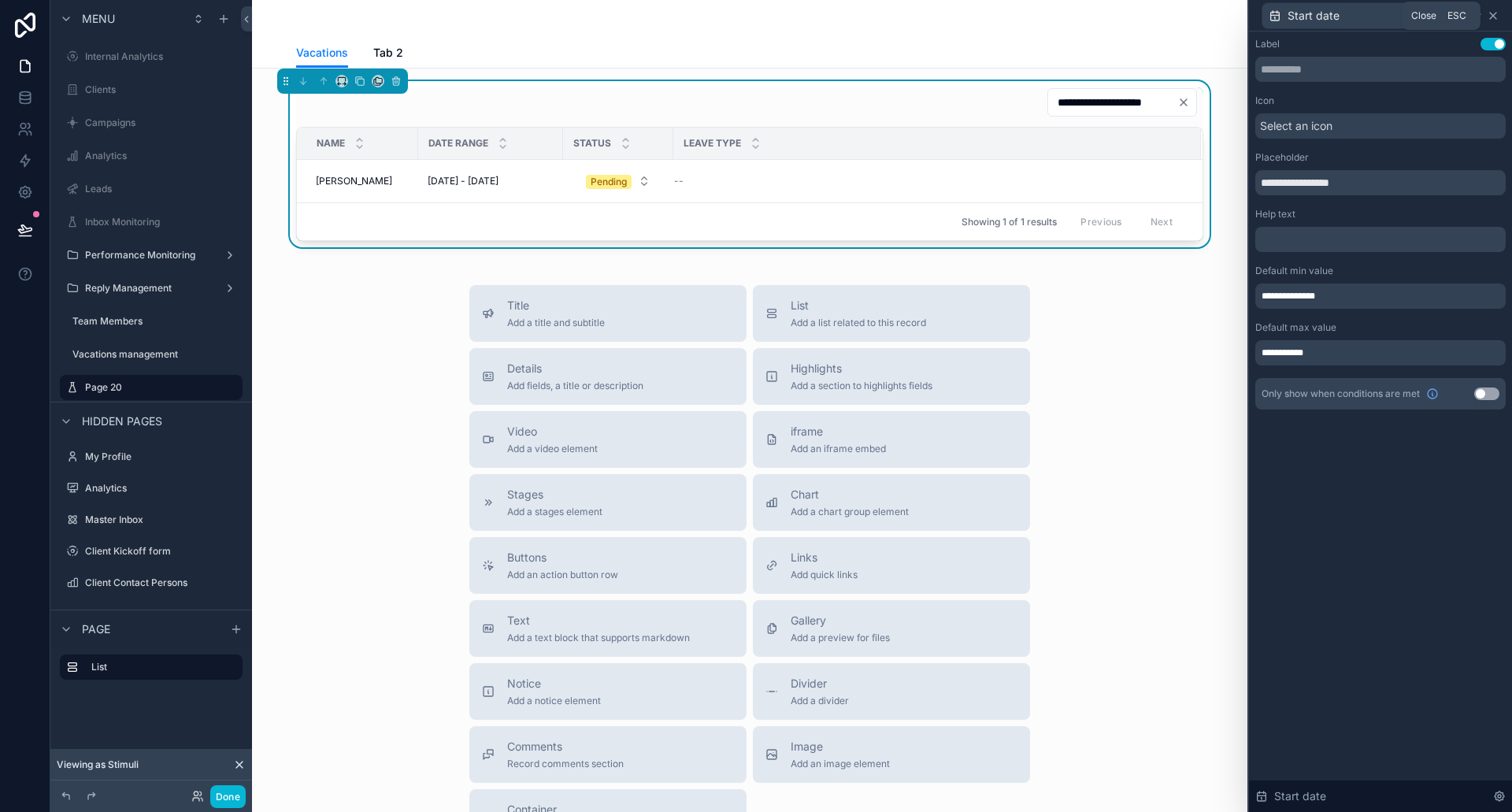
click at [1496, 15] on icon at bounding box center [1493, 15] width 13 height 13
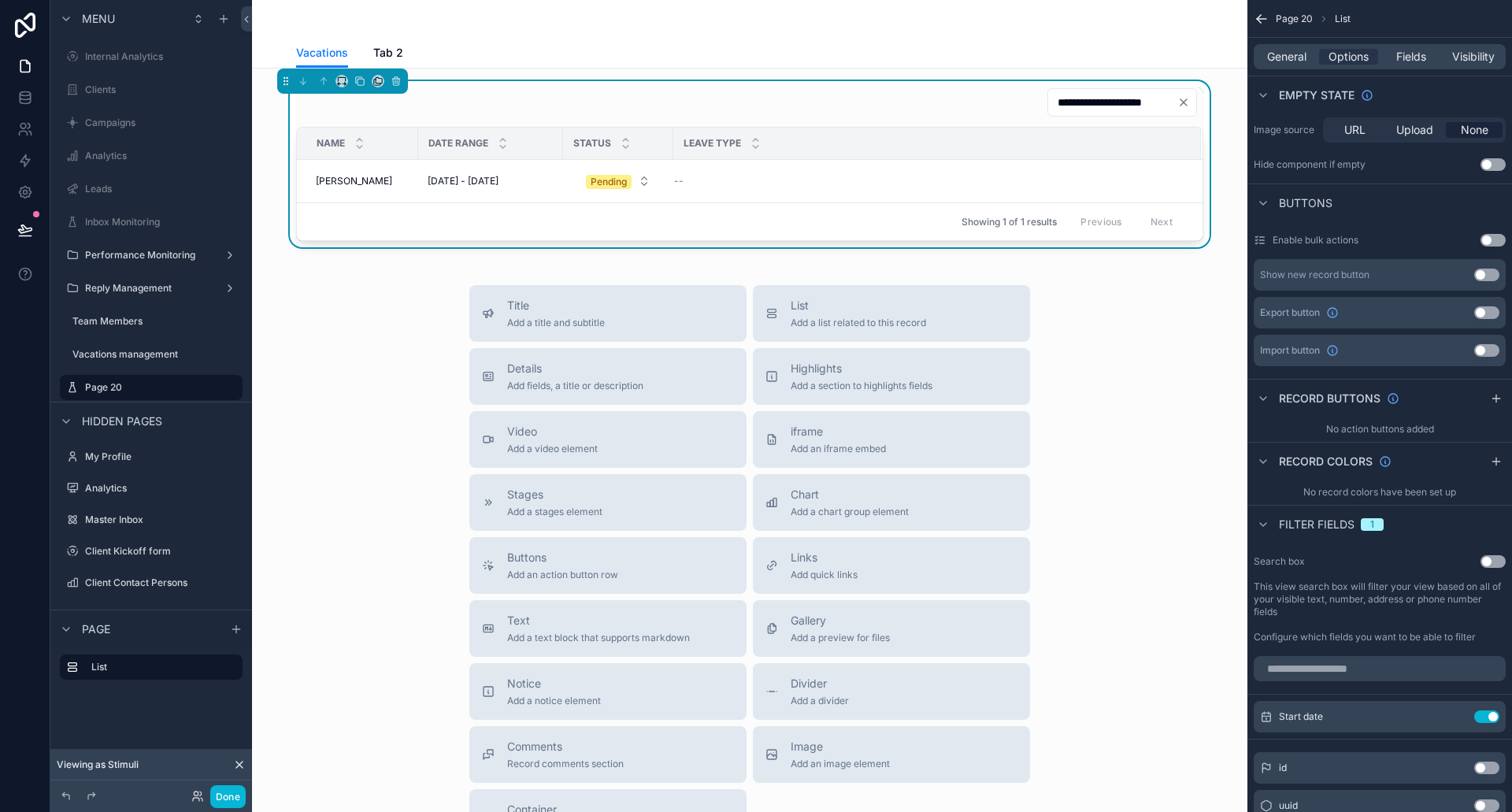
click at [1156, 305] on div "Title Add a title and subtitle List Add a list related to this record Details A…" at bounding box center [749, 566] width 971 height 561
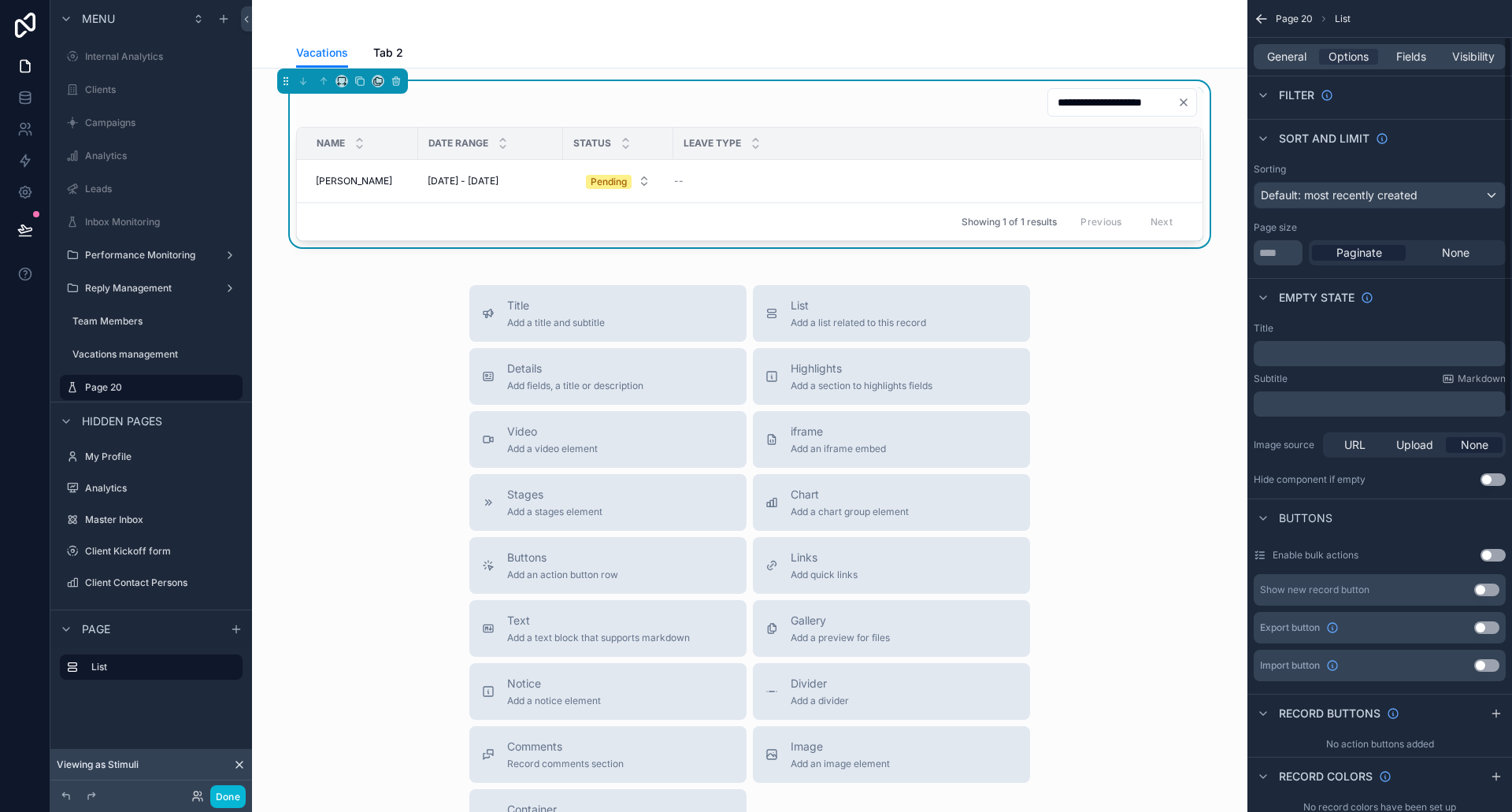
scroll to position [0, 0]
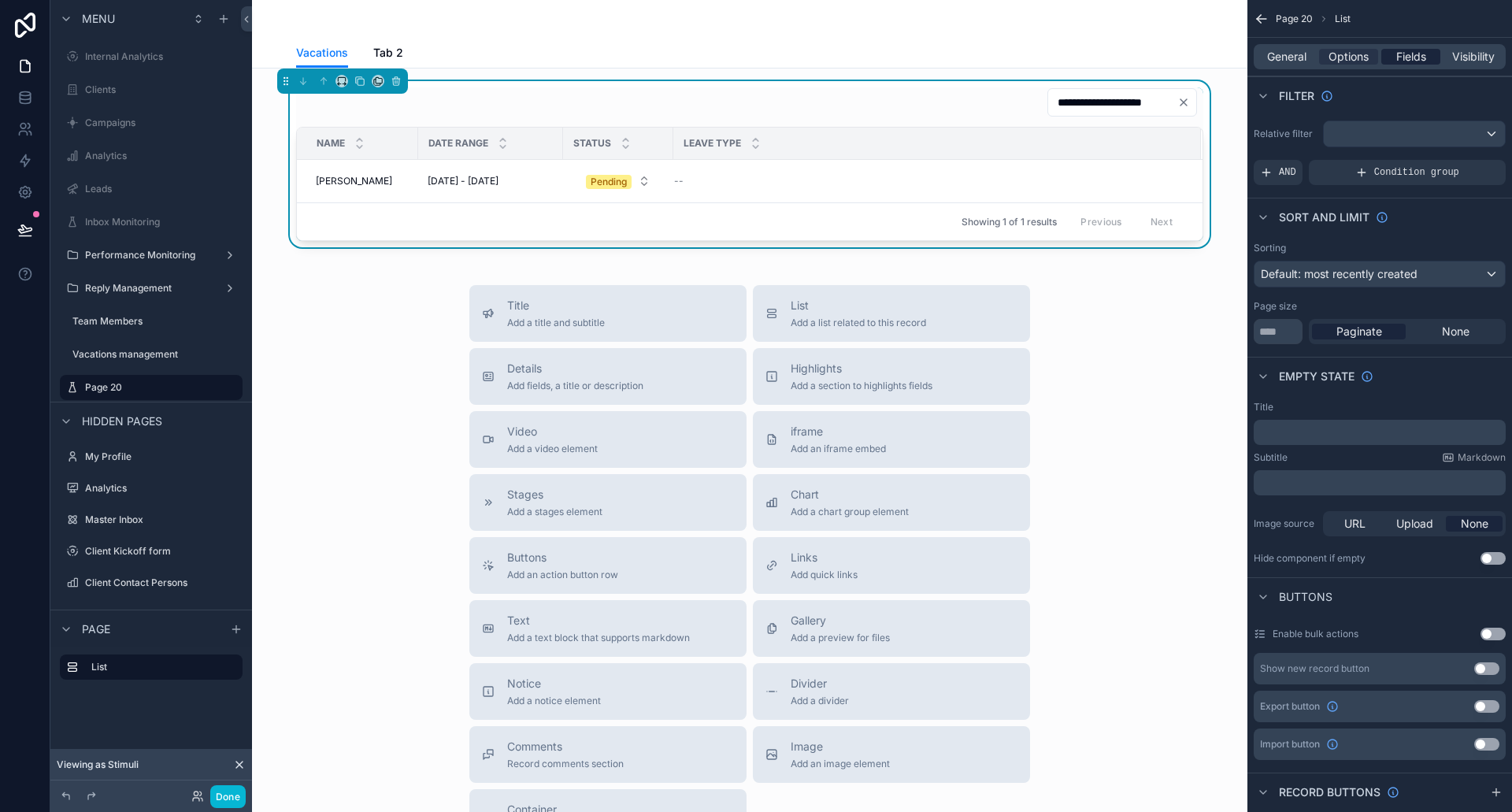
click at [1414, 53] on span "Fields" at bounding box center [1411, 57] width 30 height 15
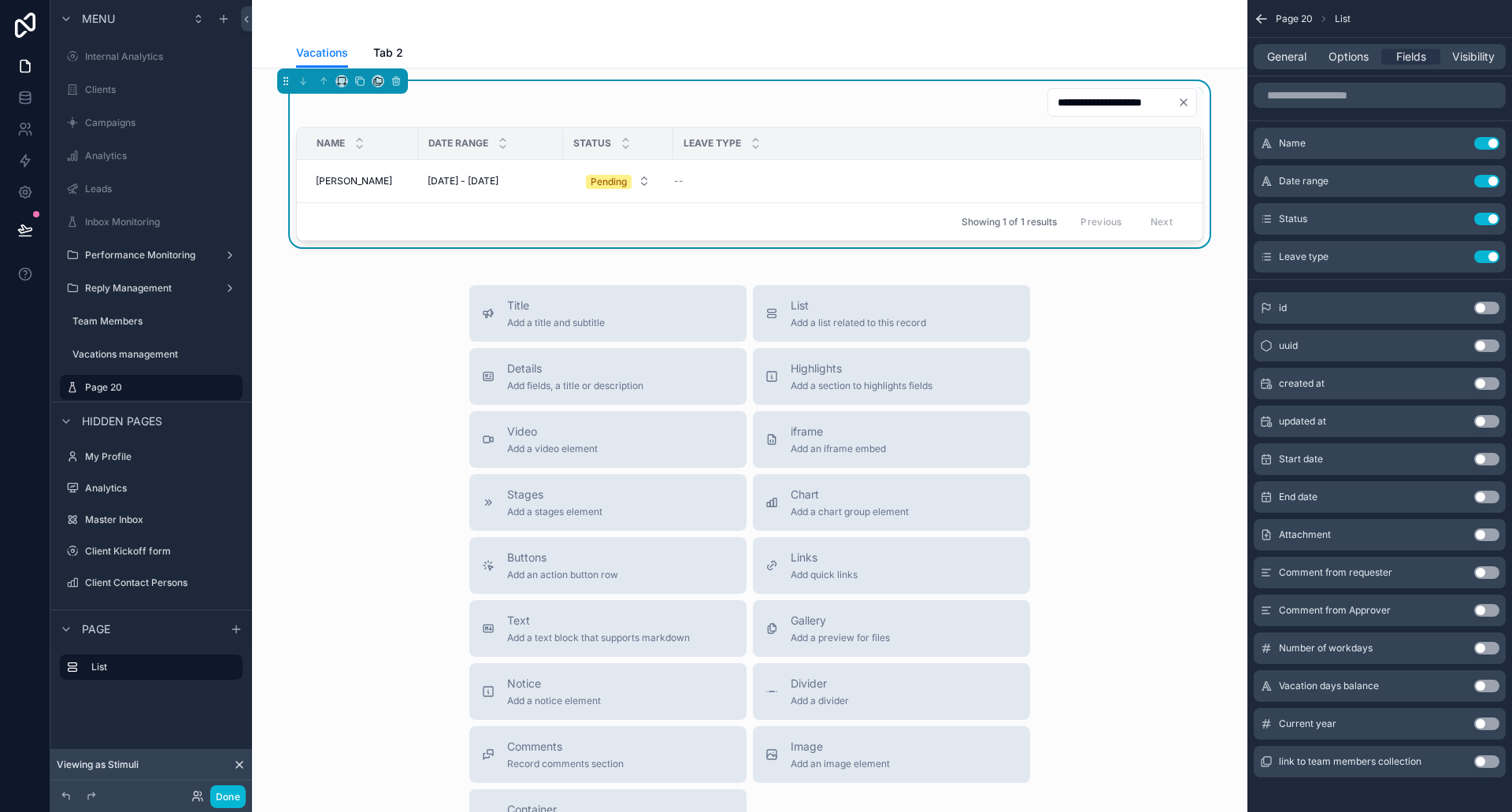
click at [1484, 531] on button "Use setting" at bounding box center [1486, 535] width 25 height 13
click at [1485, 573] on button "Use setting" at bounding box center [1486, 573] width 25 height 13
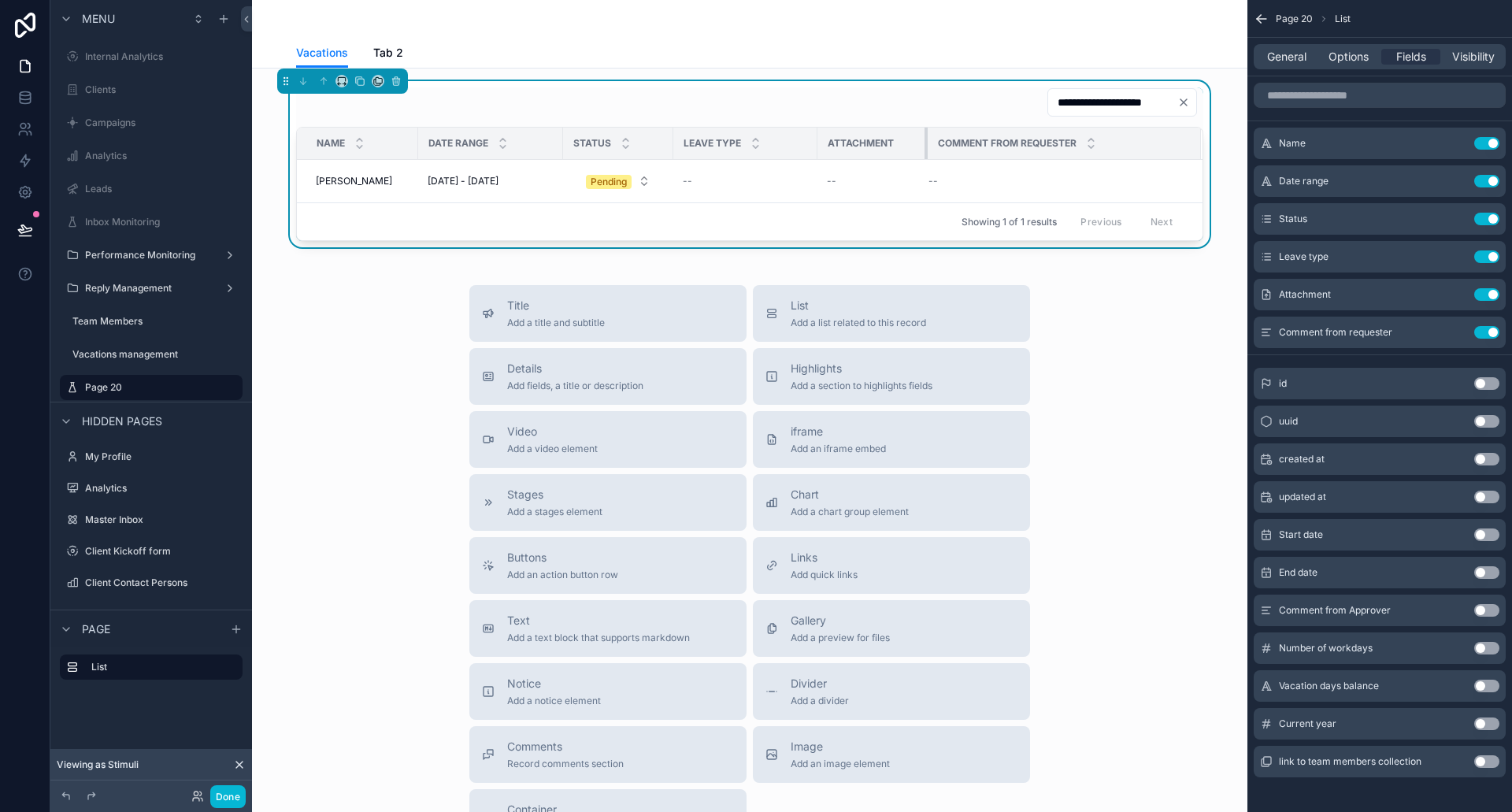
drag, startPoint x: 1031, startPoint y: 138, endPoint x: 920, endPoint y: 139, distance: 111.0
click at [925, 139] on div "scrollable content" at bounding box center [928, 143] width 6 height 32
click at [1455, 334] on icon "scrollable content" at bounding box center [1456, 330] width 6 height 6
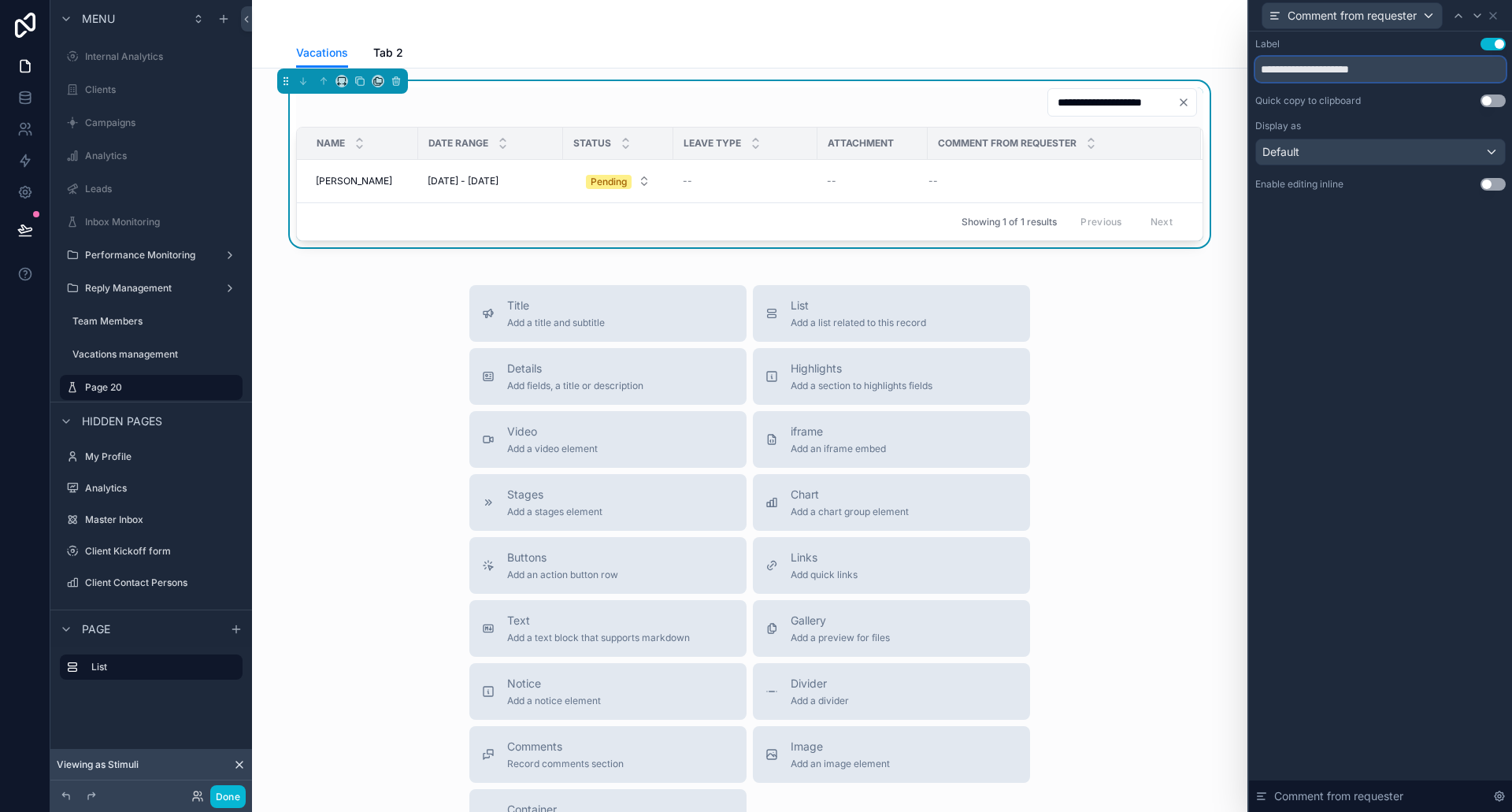
click at [1388, 68] on input "**********" at bounding box center [1381, 69] width 251 height 25
type input "**********"
click at [1495, 16] on icon at bounding box center [1493, 15] width 6 height 6
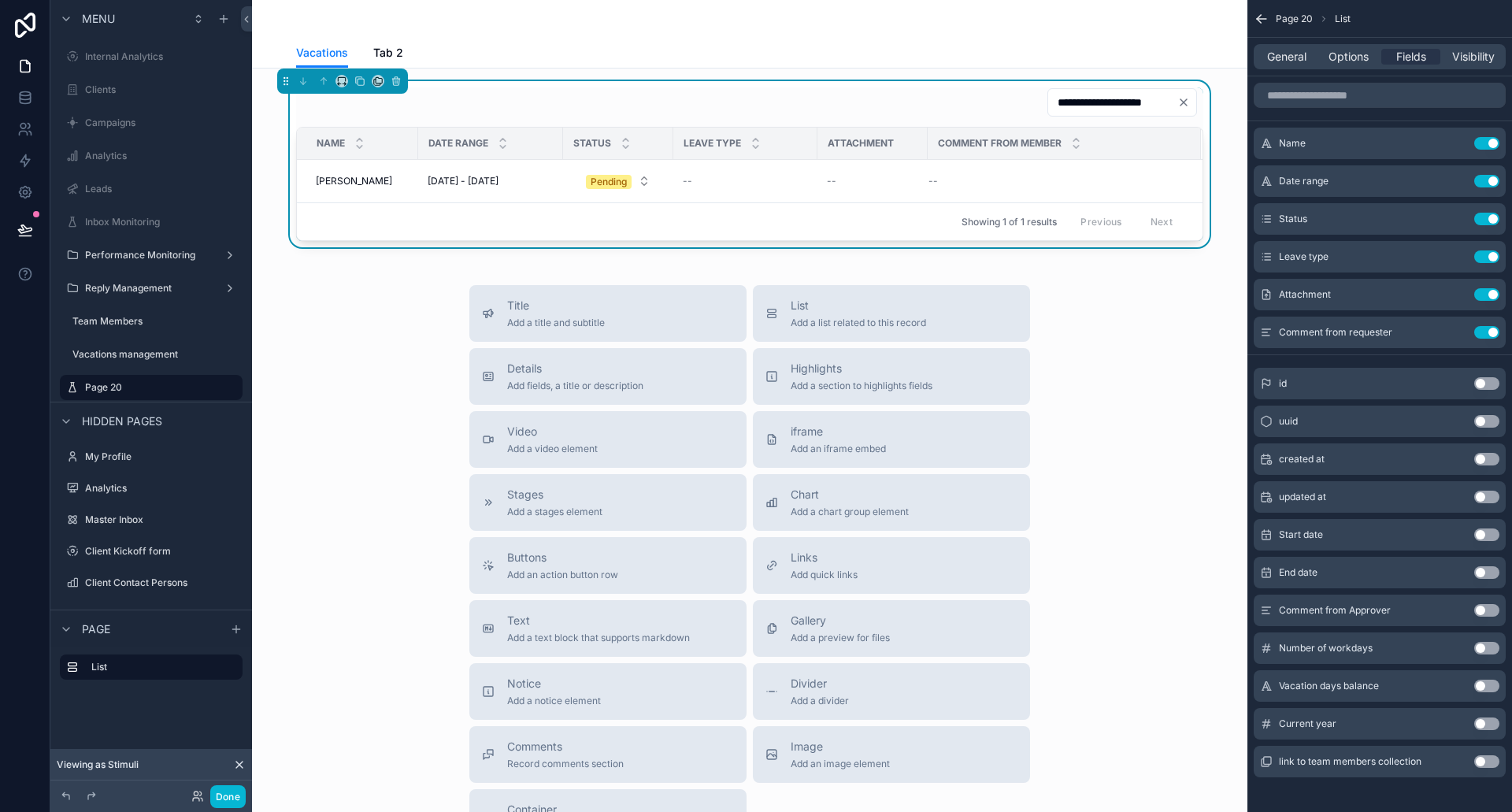
click at [1485, 649] on button "Use setting" at bounding box center [1486, 648] width 25 height 13
click at [1482, 688] on button "Use setting" at bounding box center [1486, 686] width 25 height 13
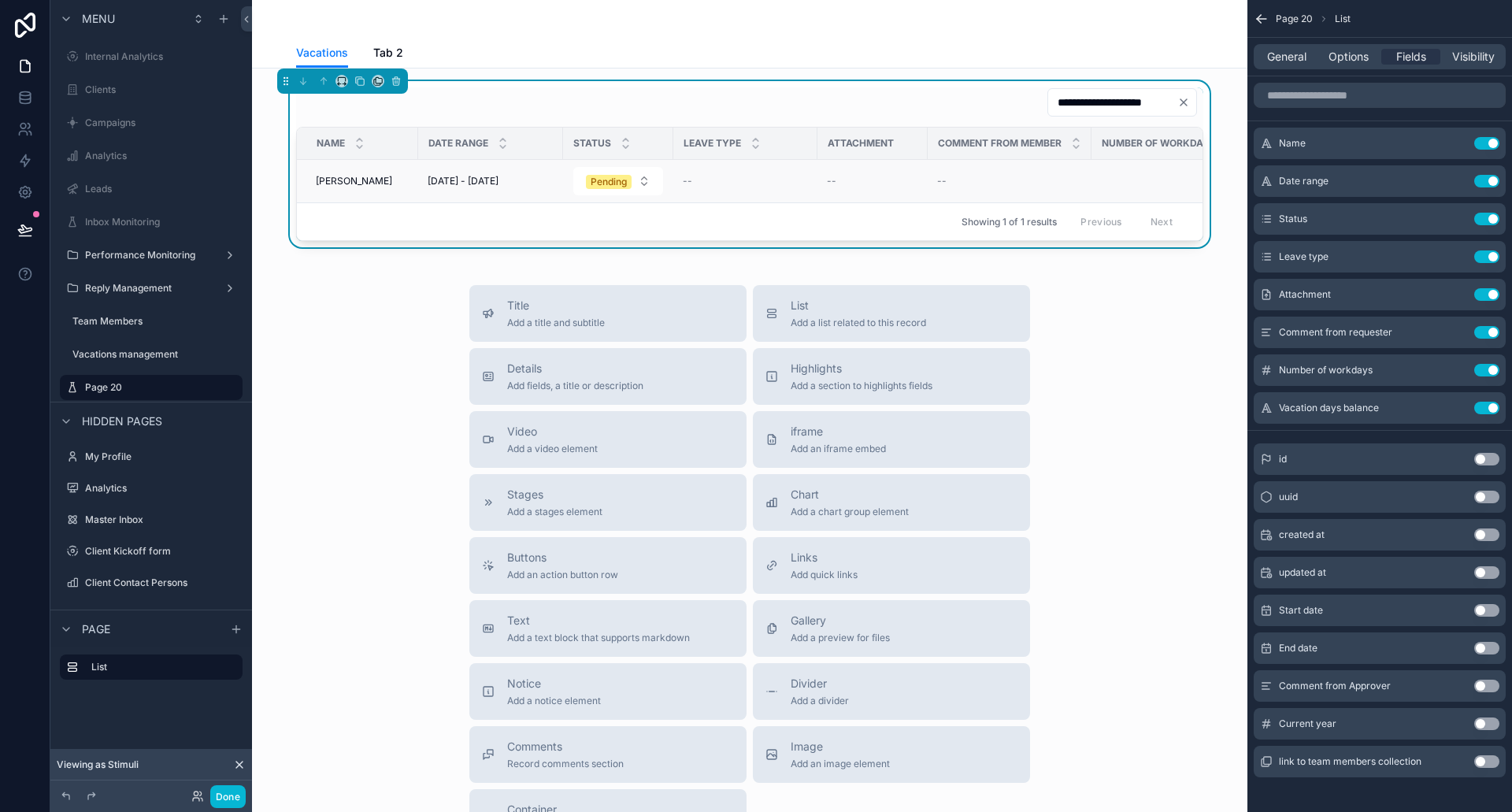
scroll to position [0, 164]
drag, startPoint x: 711, startPoint y: 134, endPoint x: 700, endPoint y: 134, distance: 11.0
click at [700, 134] on th "Number of workdays" at bounding box center [640, 144] width 154 height 33
click at [1292, 60] on span "General" at bounding box center [1287, 57] width 39 height 15
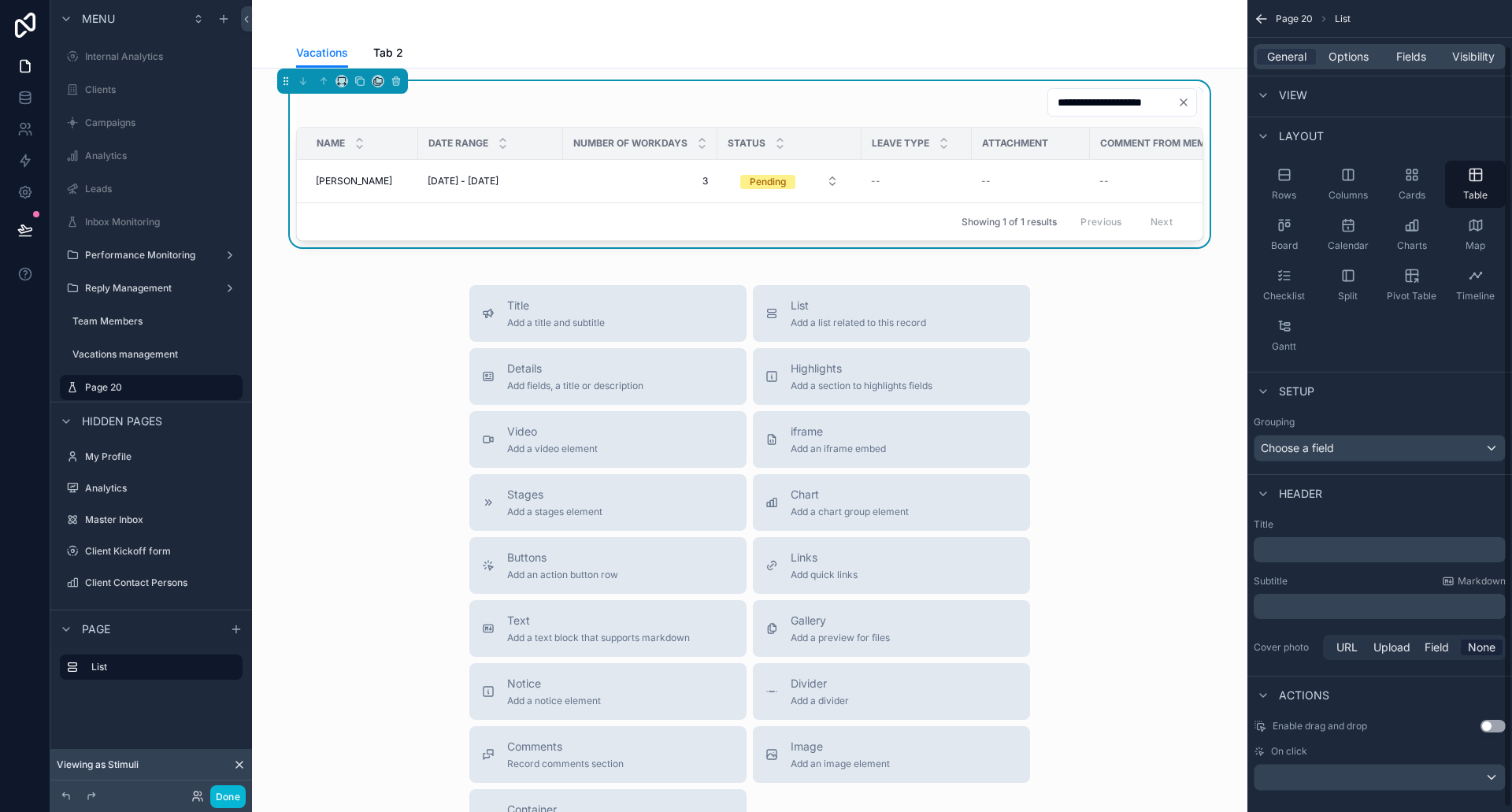
scroll to position [53, 0]
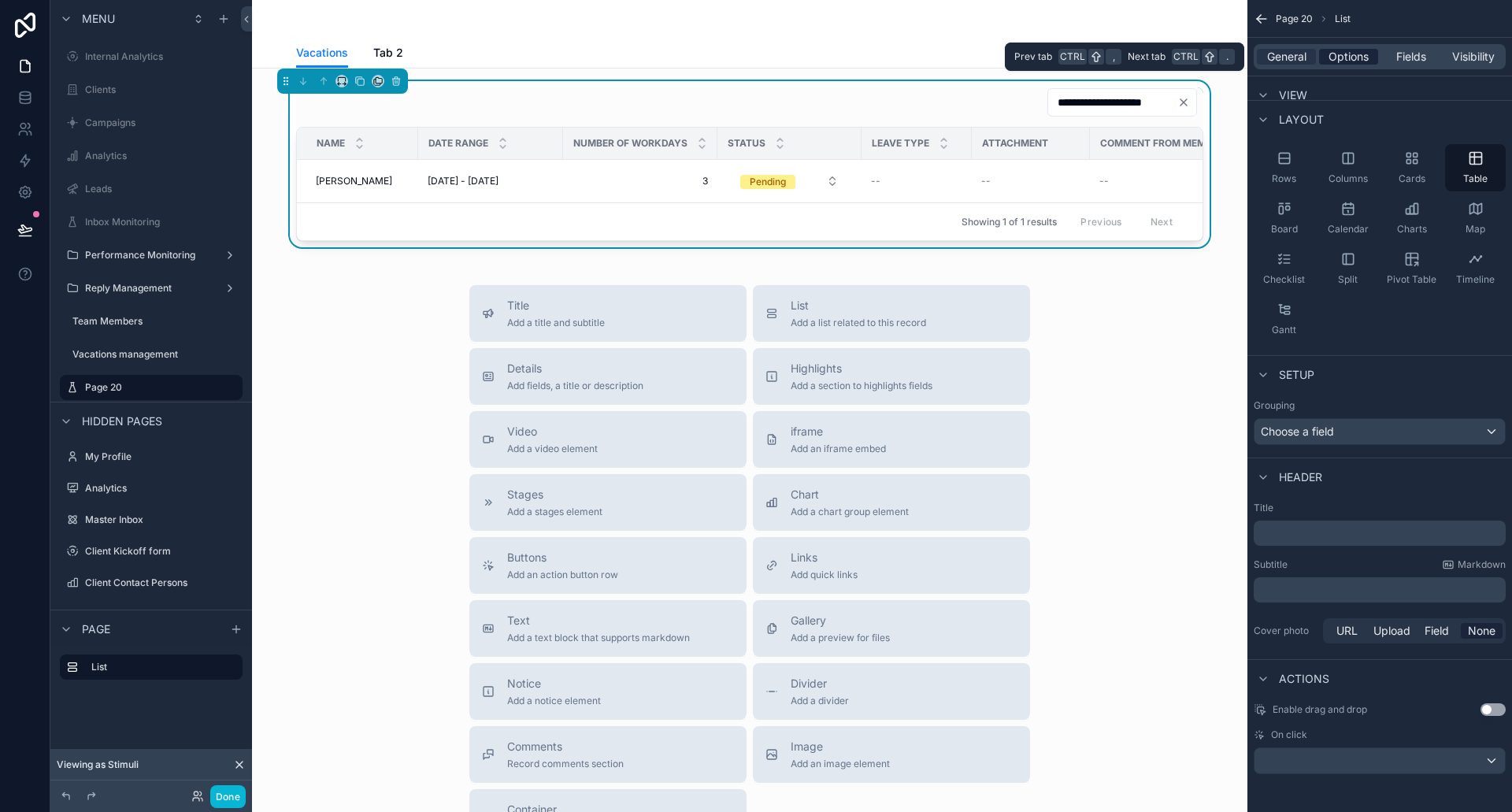
click at [1347, 62] on span "Options" at bounding box center [1348, 57] width 40 height 15
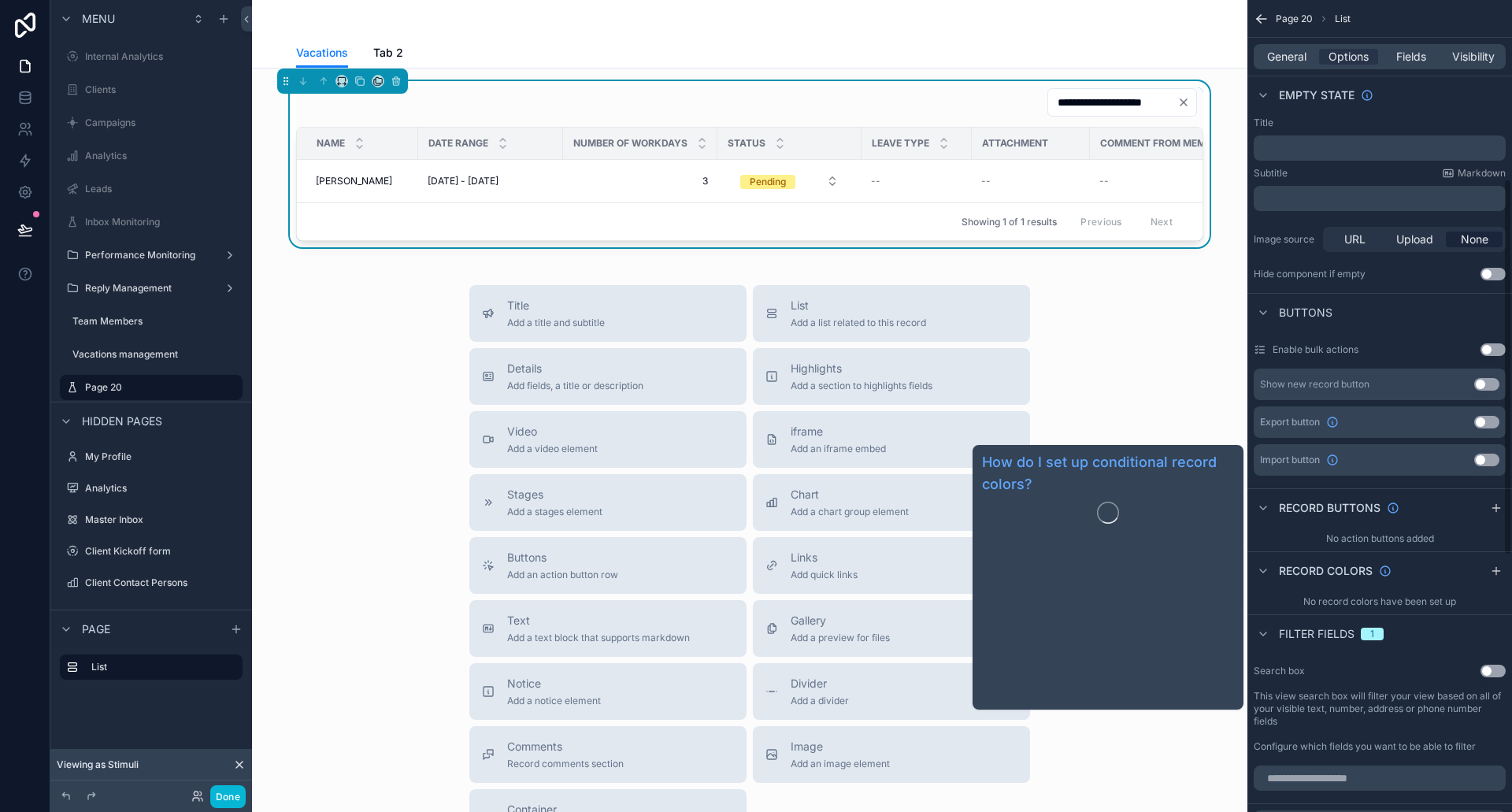
scroll to position [211, 0]
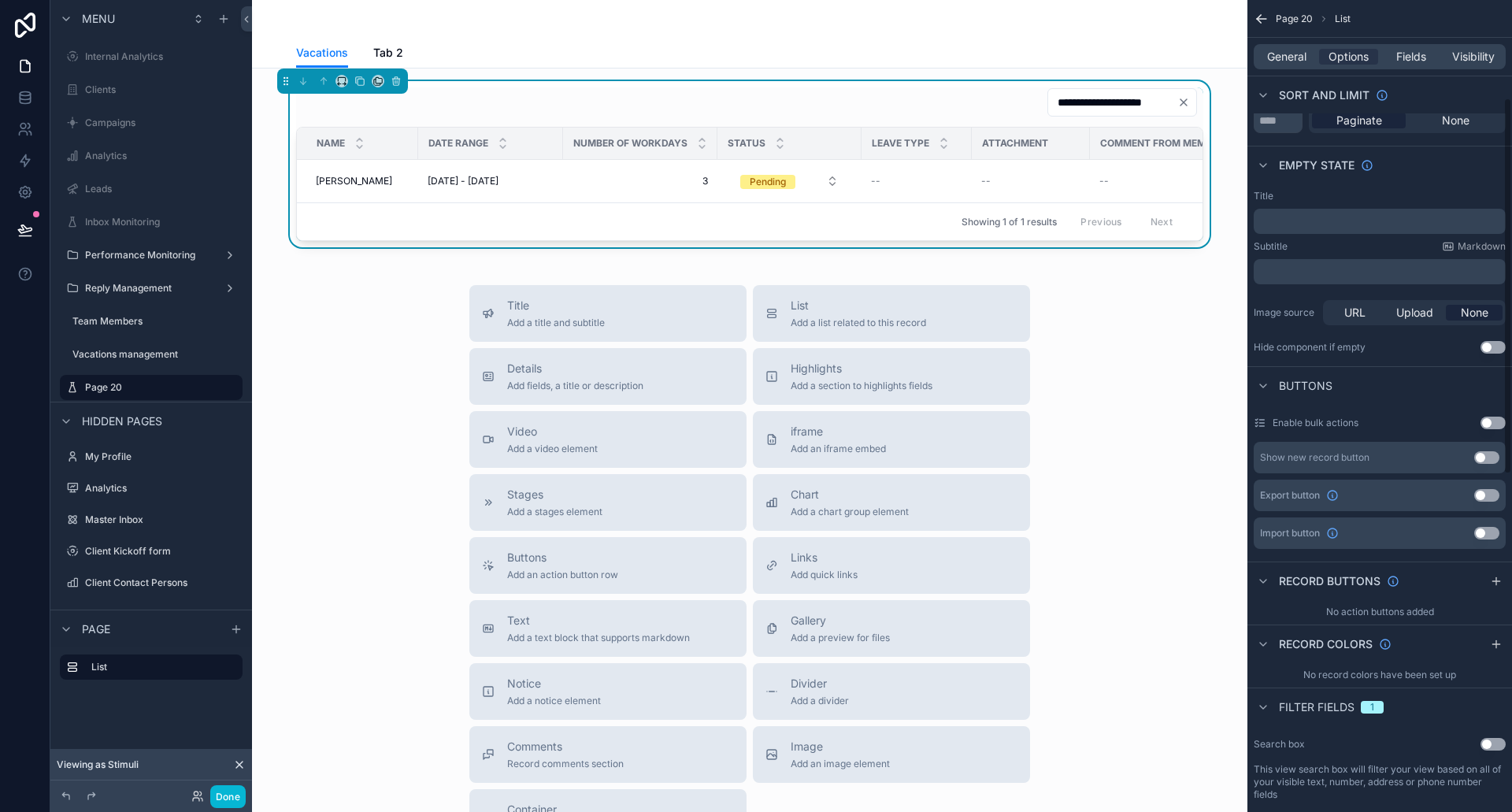
click at [1273, 66] on div "General Options Fields Visibility" at bounding box center [1380, 56] width 252 height 25
click at [1275, 64] on div "General Options Fields Visibility" at bounding box center [1380, 56] width 252 height 25
click at [1276, 59] on span "General" at bounding box center [1287, 57] width 39 height 15
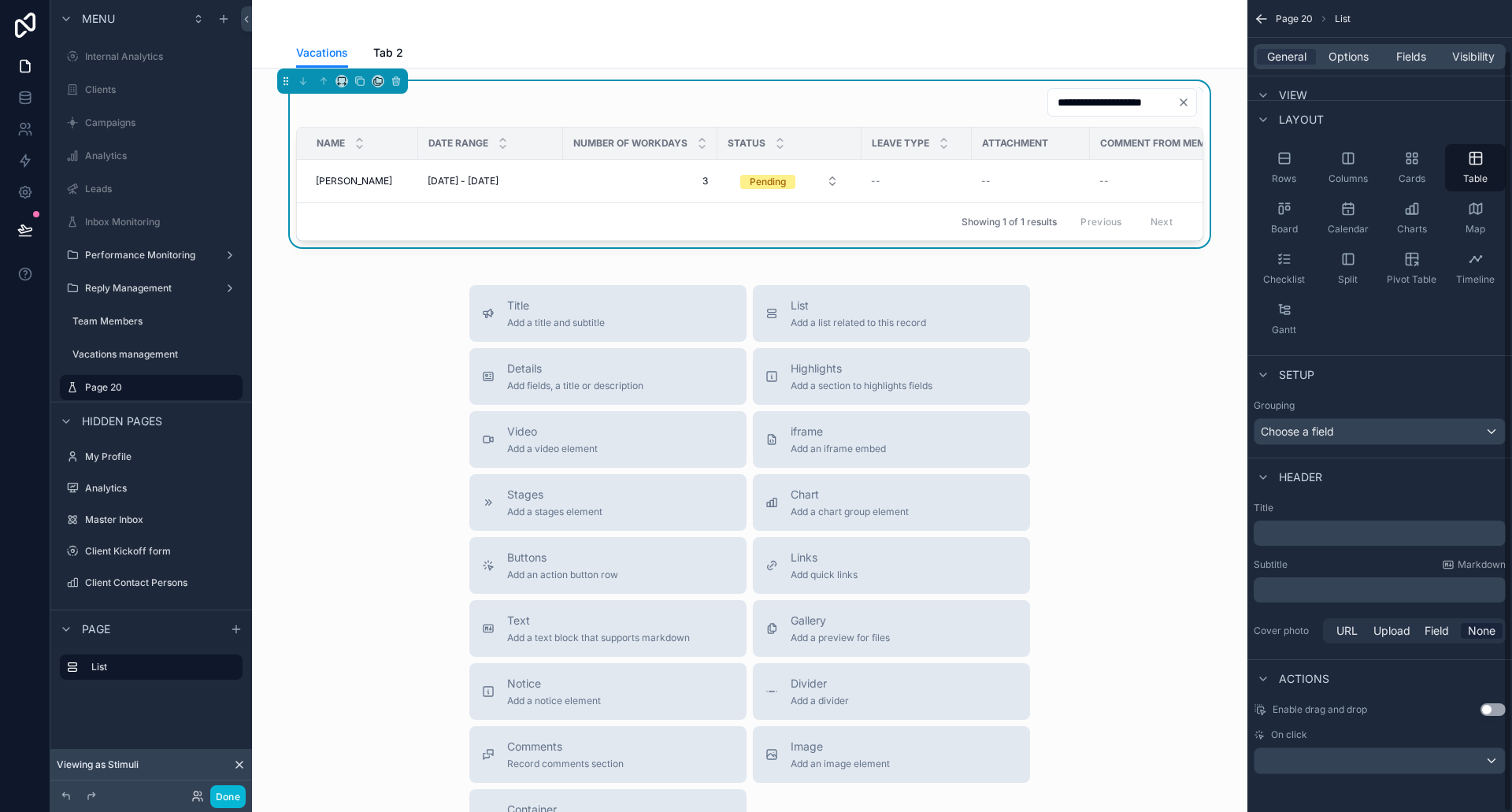
click at [1154, 389] on div "Title Add a title and subtitle List Add a list related to this record Details A…" at bounding box center [749, 566] width 971 height 561
click at [1261, 14] on icon "scrollable content" at bounding box center [1261, 19] width 15 height 15
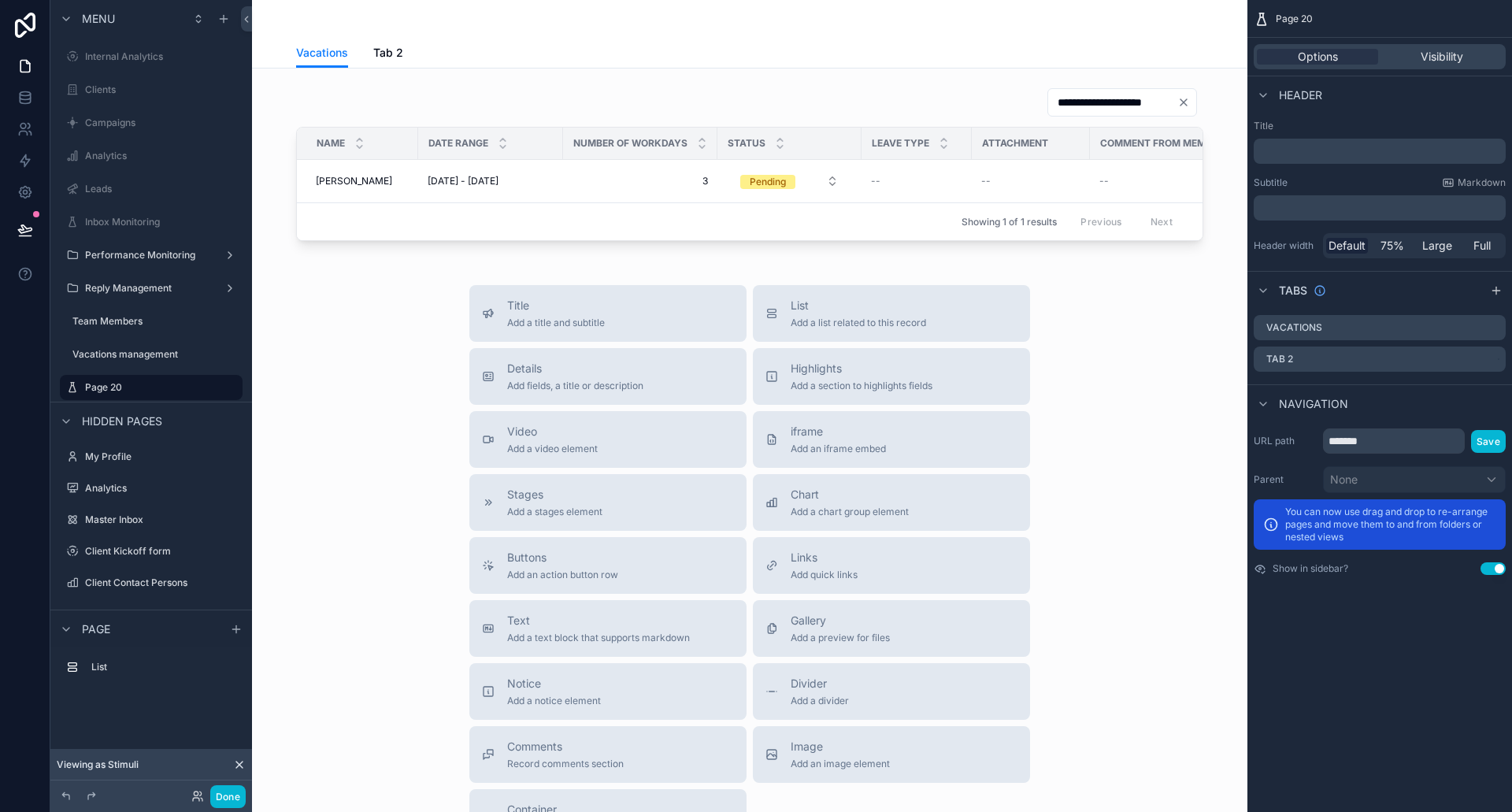
scroll to position [0, 0]
click at [1378, 435] on input "*******" at bounding box center [1394, 440] width 142 height 25
type input "**********"
click at [212, 385] on icon "scrollable content" at bounding box center [208, 387] width 8 height 8
click at [155, 389] on input "*******" at bounding box center [138, 388] width 107 height 19
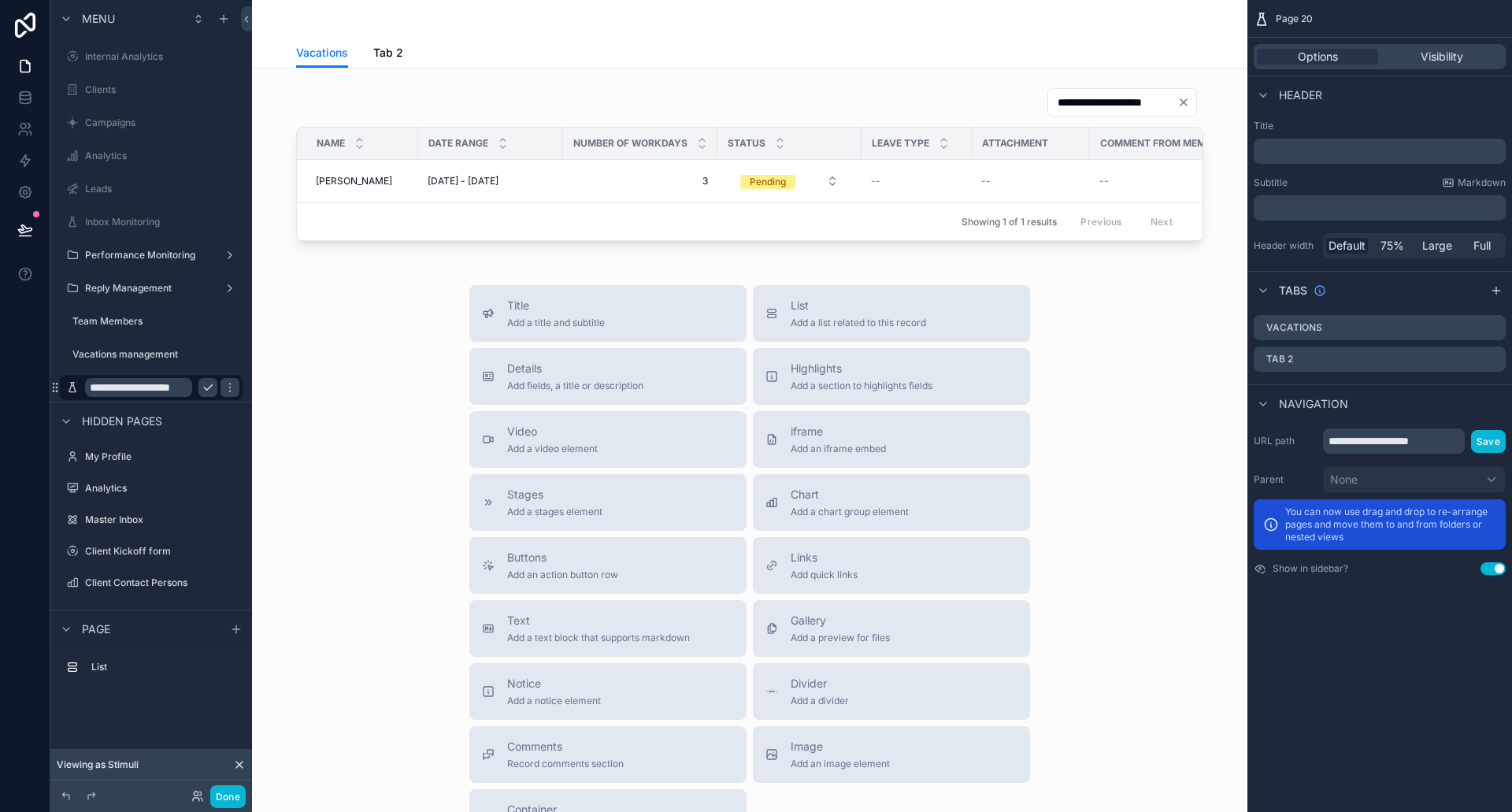
scroll to position [0, 21]
type input "**********"
click at [224, 385] on icon "scrollable content" at bounding box center [230, 387] width 13 height 13
click at [0, 0] on icon "scrollable content" at bounding box center [0, 0] width 0 height 0
click at [147, 385] on input "**********" at bounding box center [138, 388] width 107 height 19
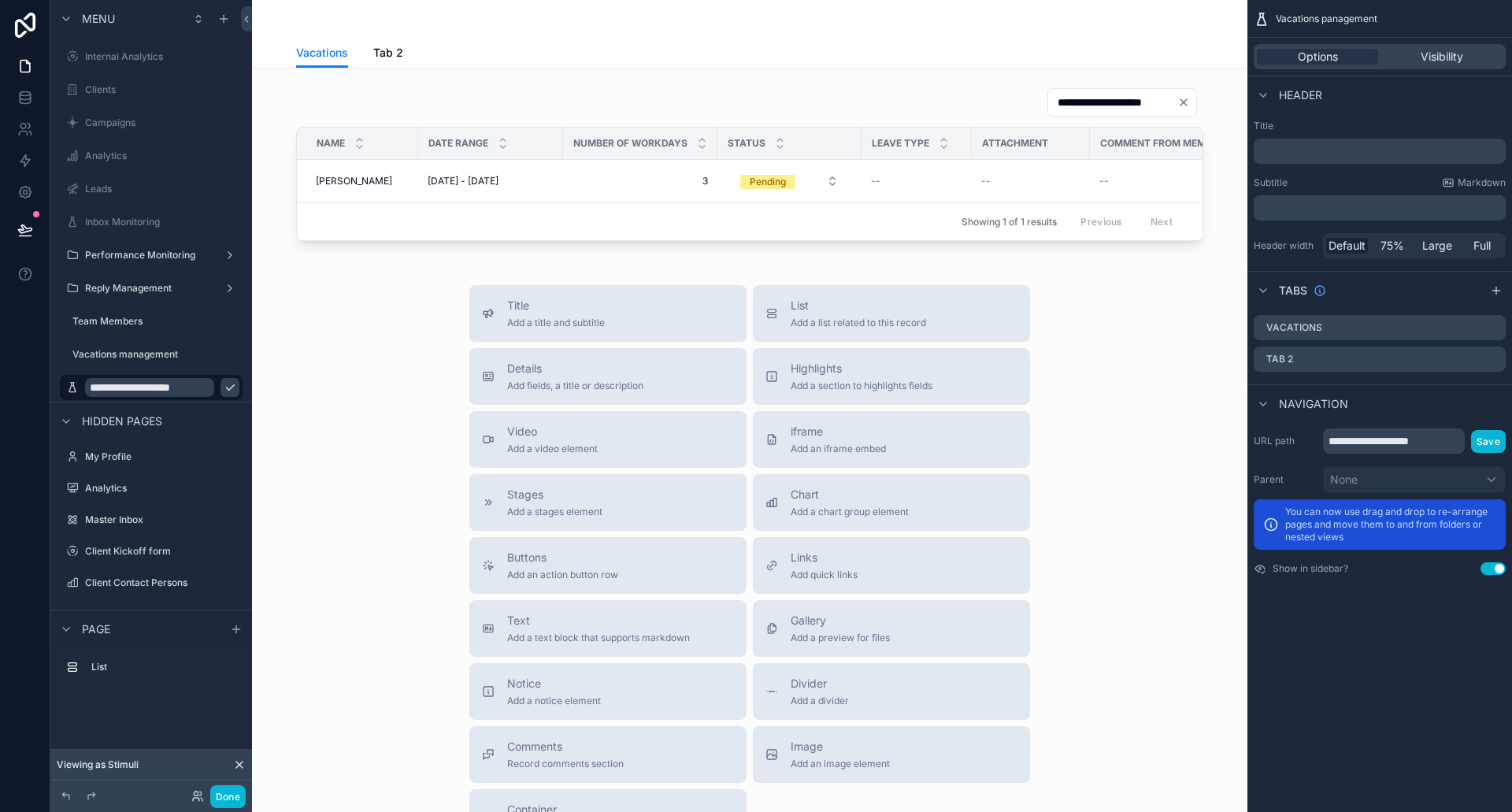
type input "**********"
click at [224, 383] on icon "scrollable content" at bounding box center [230, 387] width 13 height 13
click at [130, 354] on label "Vacations management" at bounding box center [142, 354] width 139 height 13
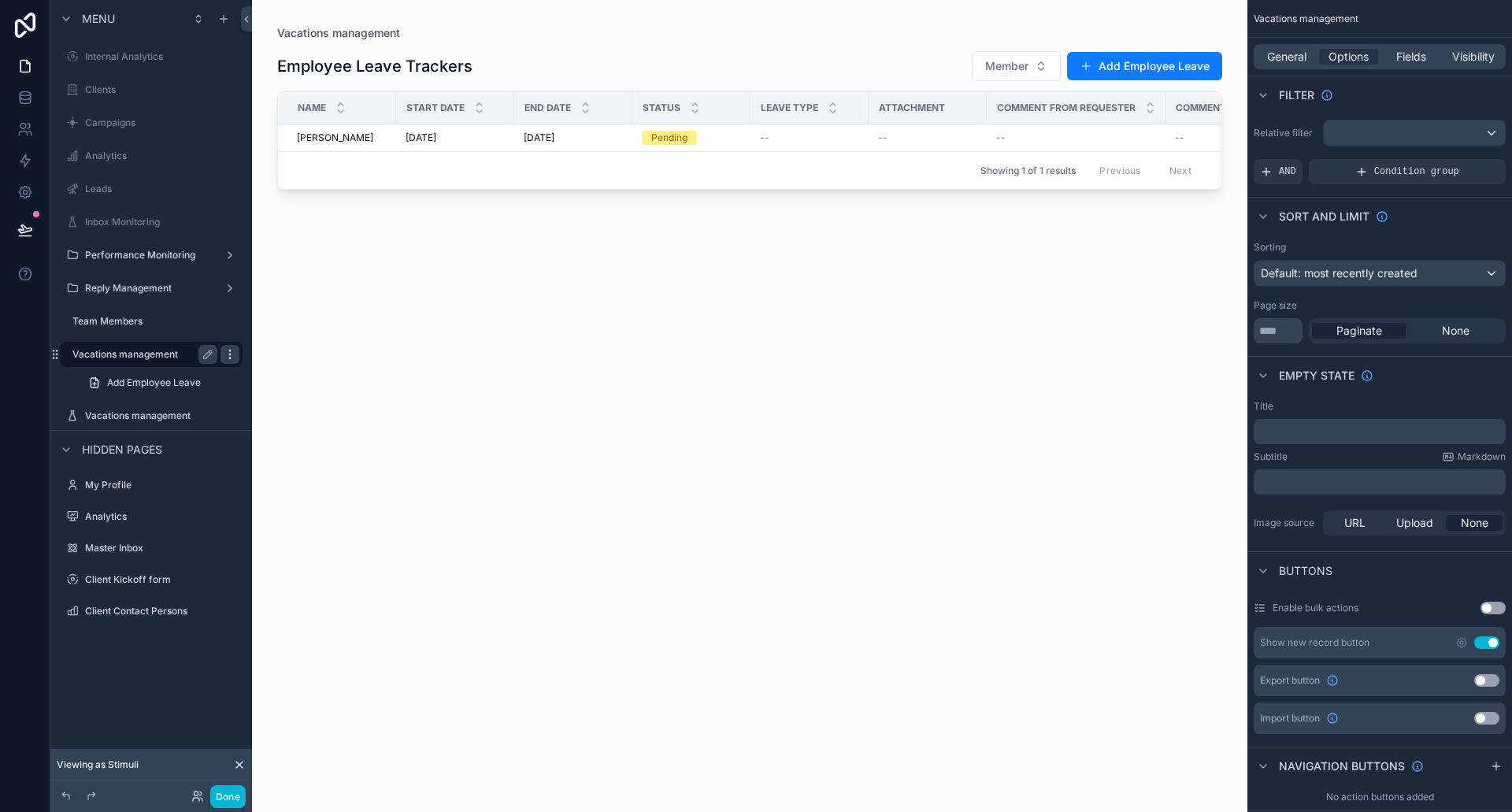
click at [230, 358] on icon "scrollable content" at bounding box center [229, 358] width 1 height 1
click at [295, 410] on span "Remove" at bounding box center [301, 415] width 42 height 15
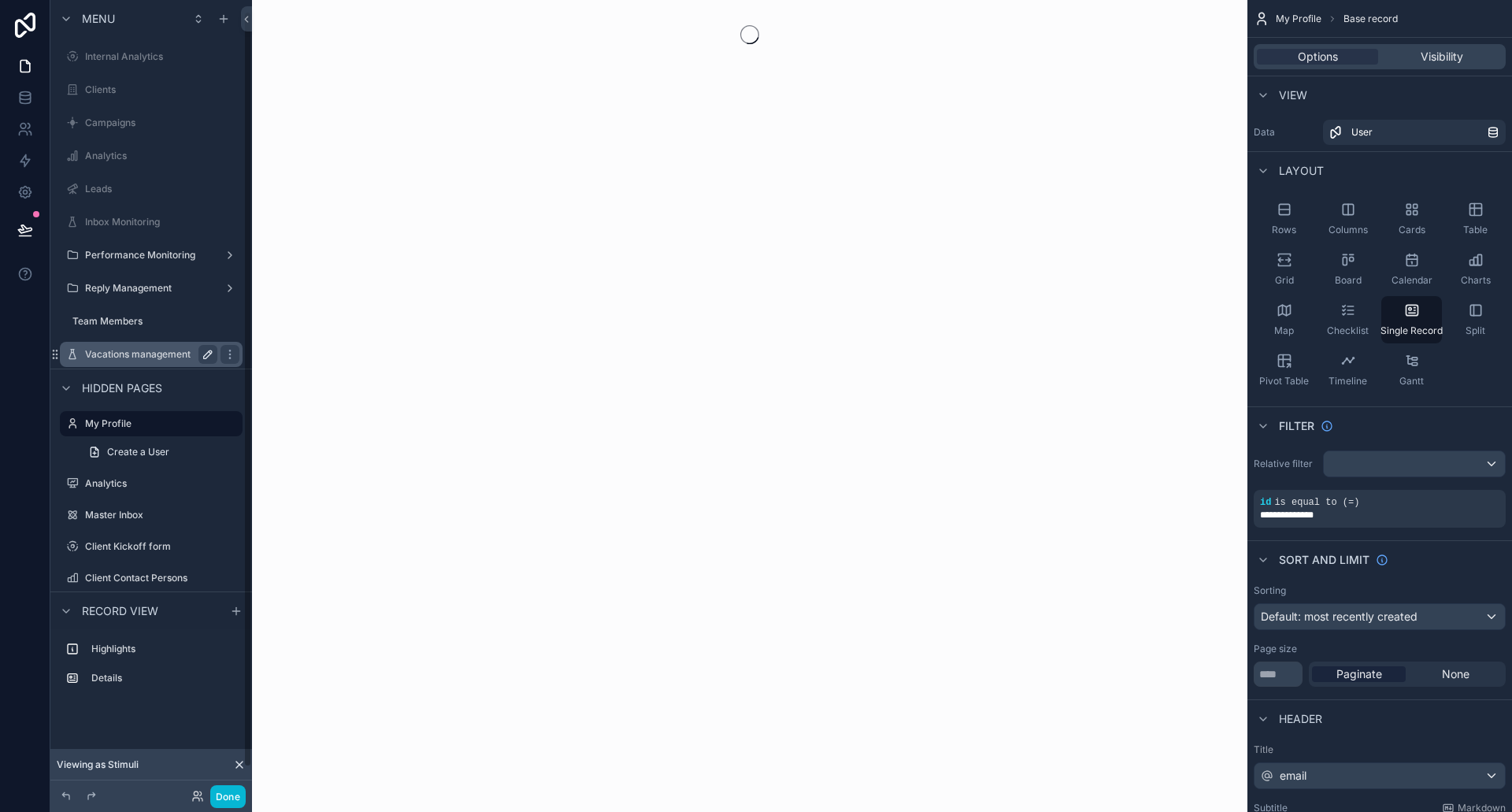
scroll to position [12, 0]
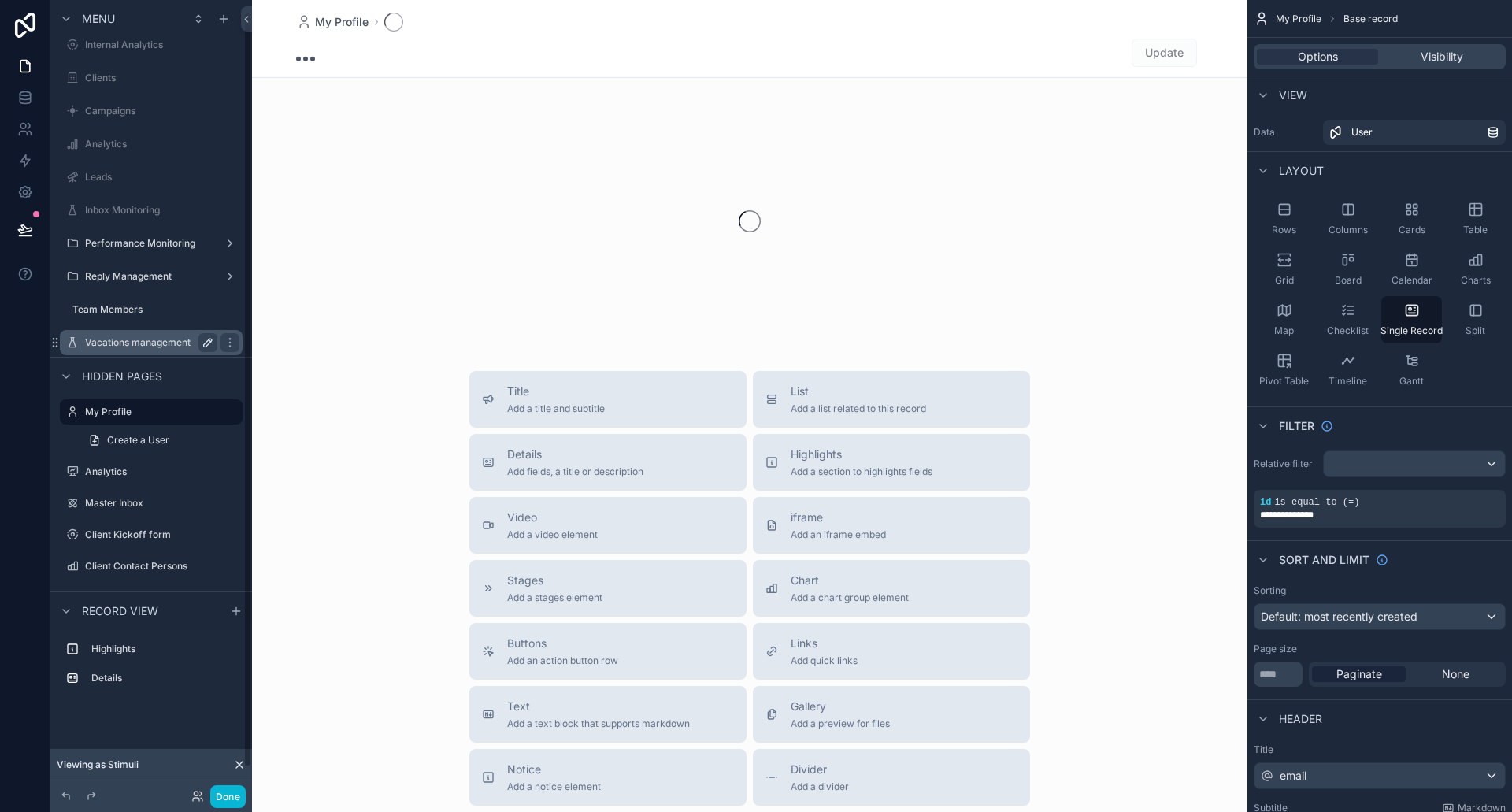
click at [97, 341] on label "Vacations management" at bounding box center [148, 342] width 126 height 13
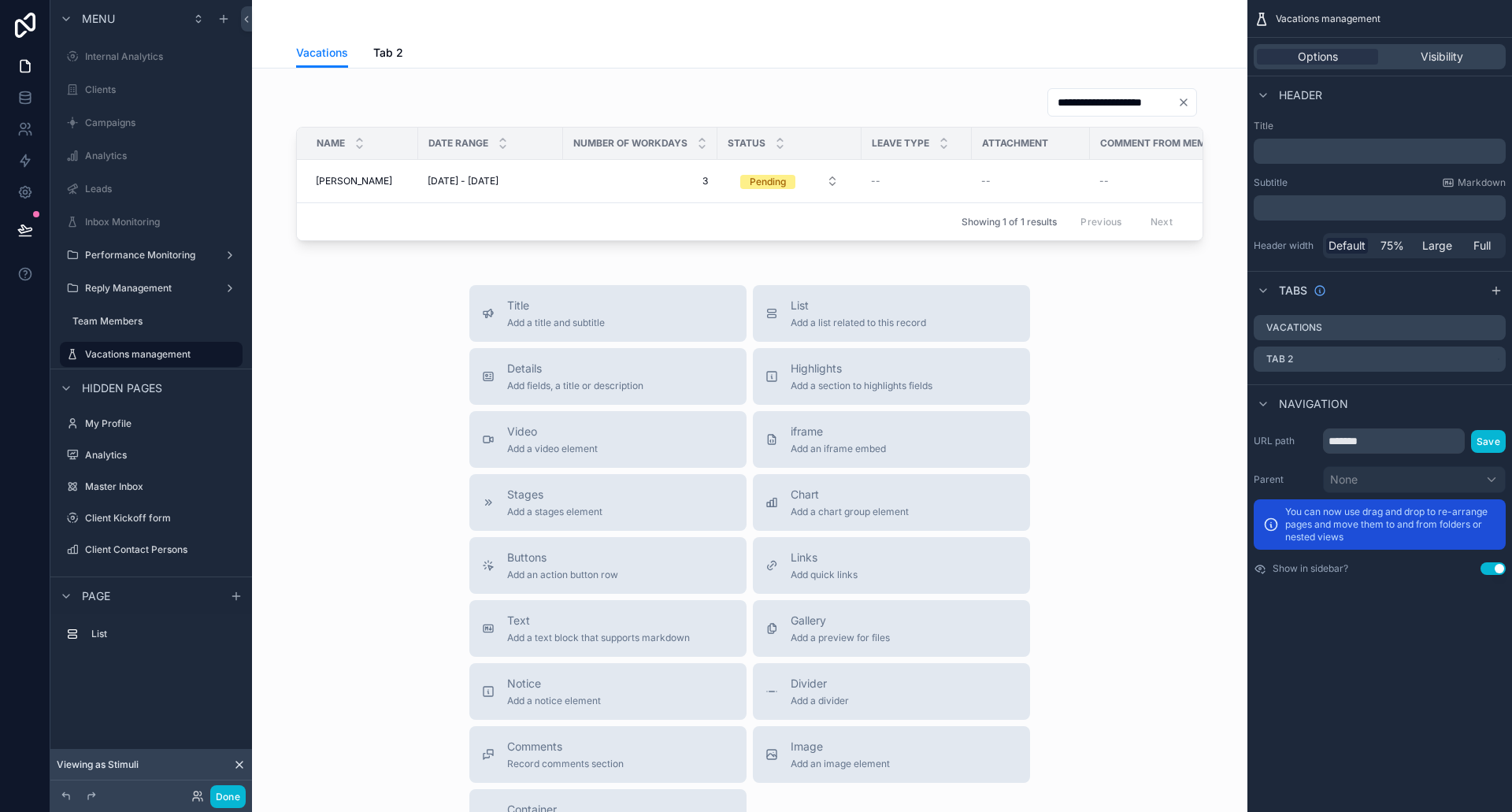
click at [0, 0] on icon "scrollable content" at bounding box center [0, 0] width 0 height 0
click at [77, 350] on icon "scrollable content" at bounding box center [72, 354] width 13 height 13
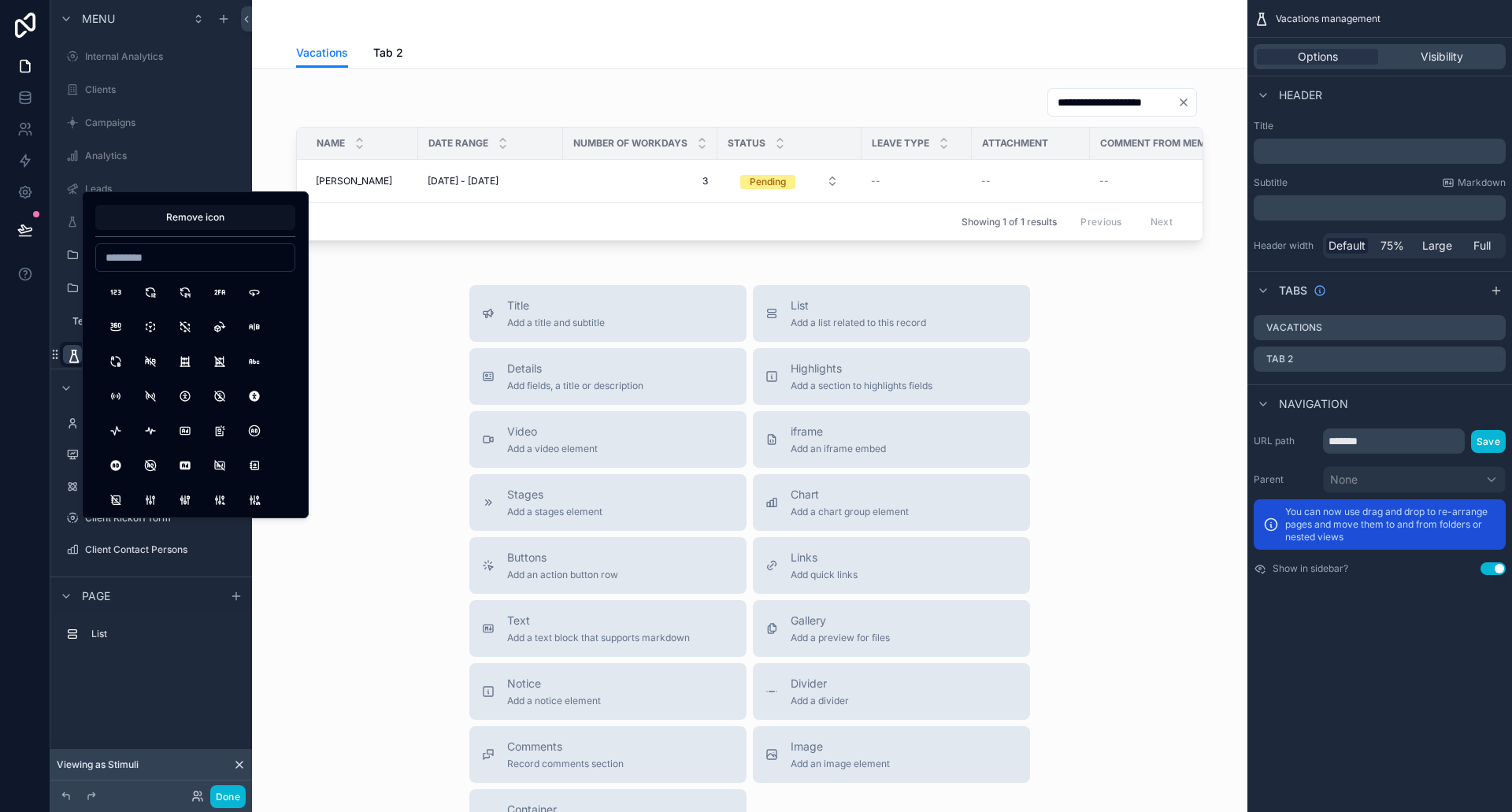
click at [208, 208] on button "Remove icon" at bounding box center [195, 217] width 200 height 25
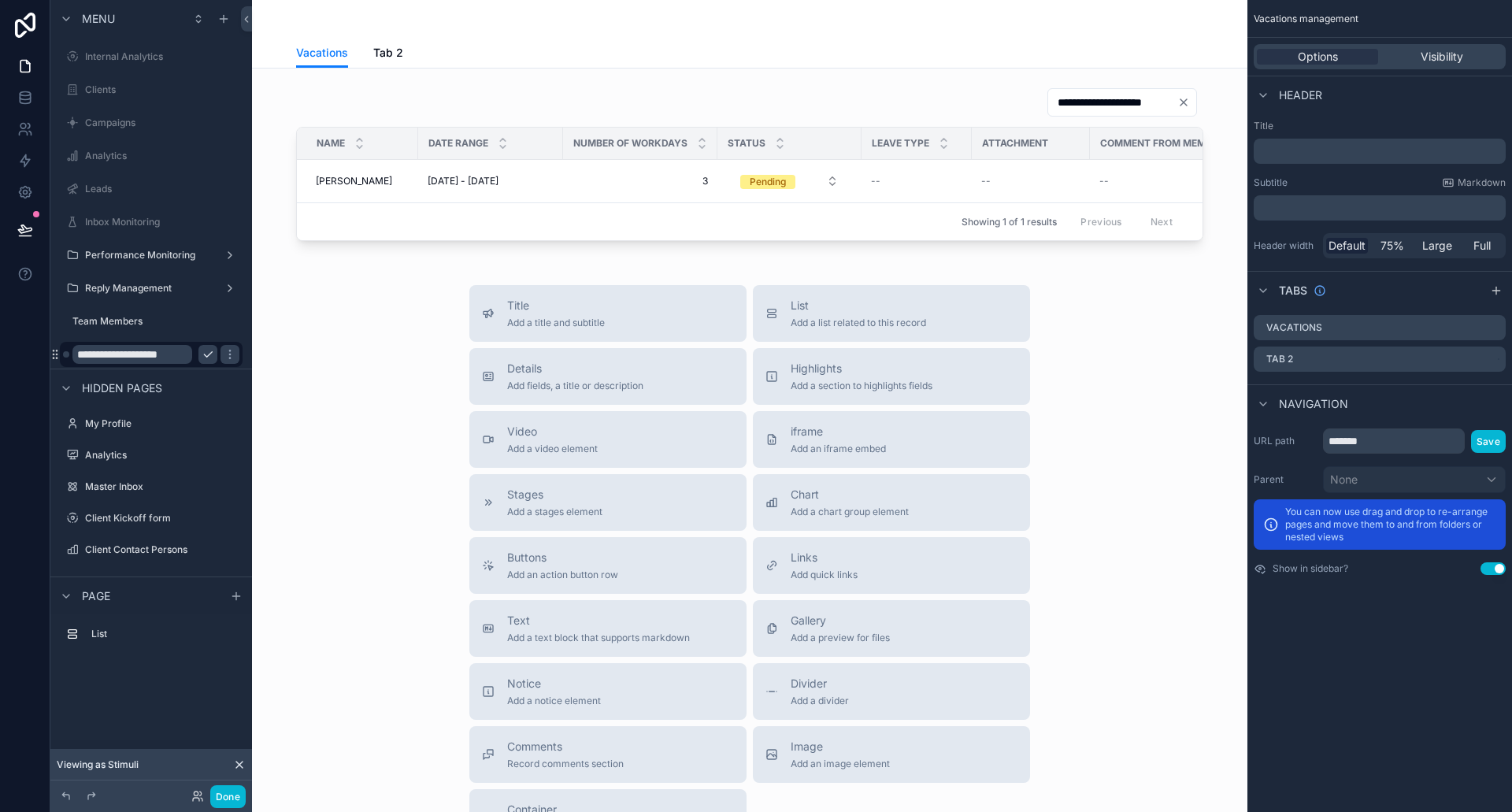
click at [324, 332] on div "Title Add a title and subtitle List Add a list related to this record Details A…" at bounding box center [749, 566] width 971 height 561
click at [227, 359] on icon "scrollable content" at bounding box center [230, 354] width 13 height 13
click at [224, 354] on icon "scrollable content" at bounding box center [230, 354] width 13 height 13
click at [336, 315] on div "Title Add a title and subtitle List Add a list related to this record Details A…" at bounding box center [749, 566] width 971 height 561
click at [156, 356] on label "Vacations management" at bounding box center [142, 354] width 139 height 13
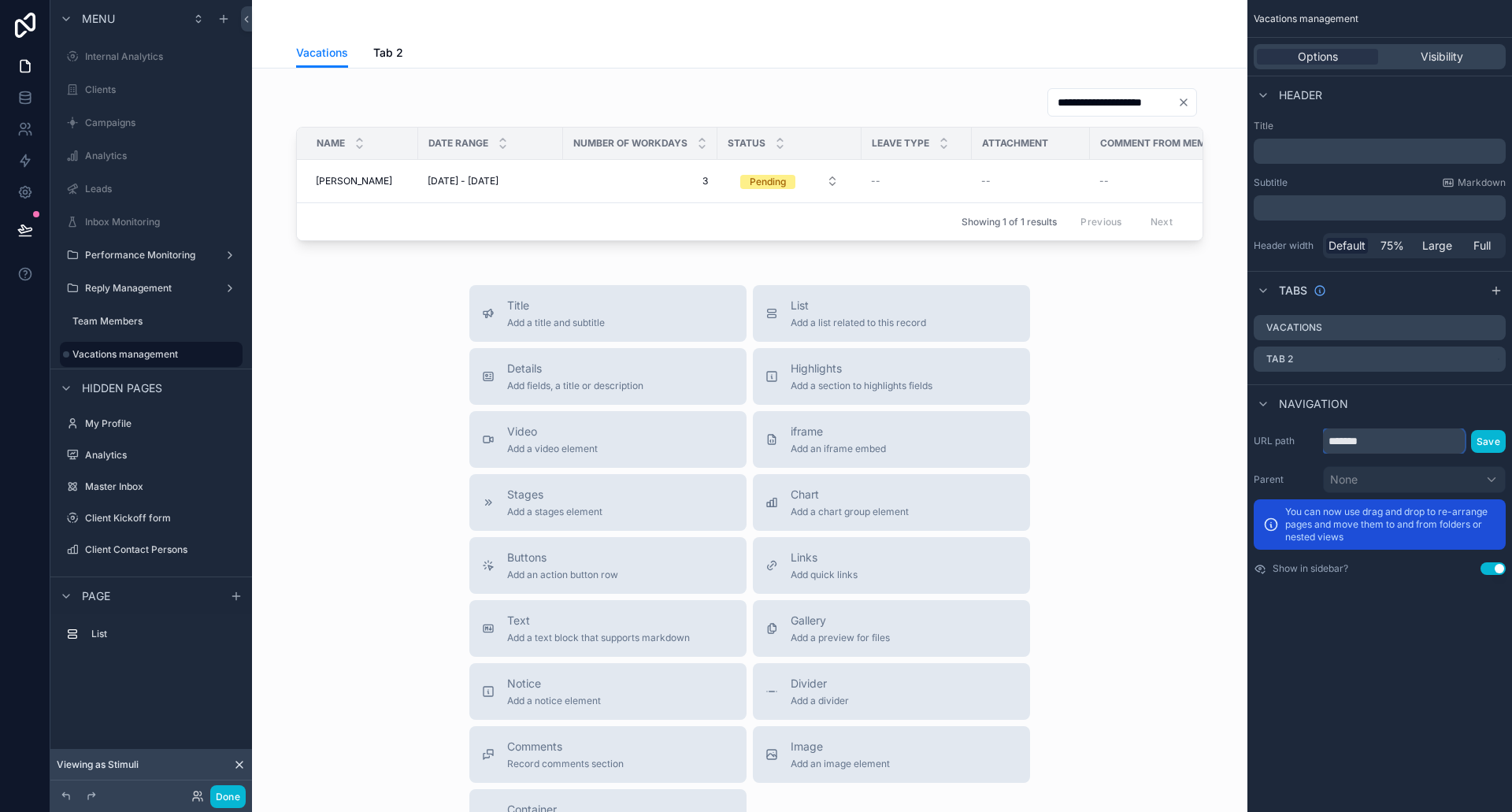
click at [1378, 439] on input "*******" at bounding box center [1394, 440] width 142 height 25
type input "**********"
click at [1483, 439] on button "Save" at bounding box center [1489, 441] width 34 height 23
click at [373, 55] on span "Tab 2" at bounding box center [388, 52] width 30 height 15
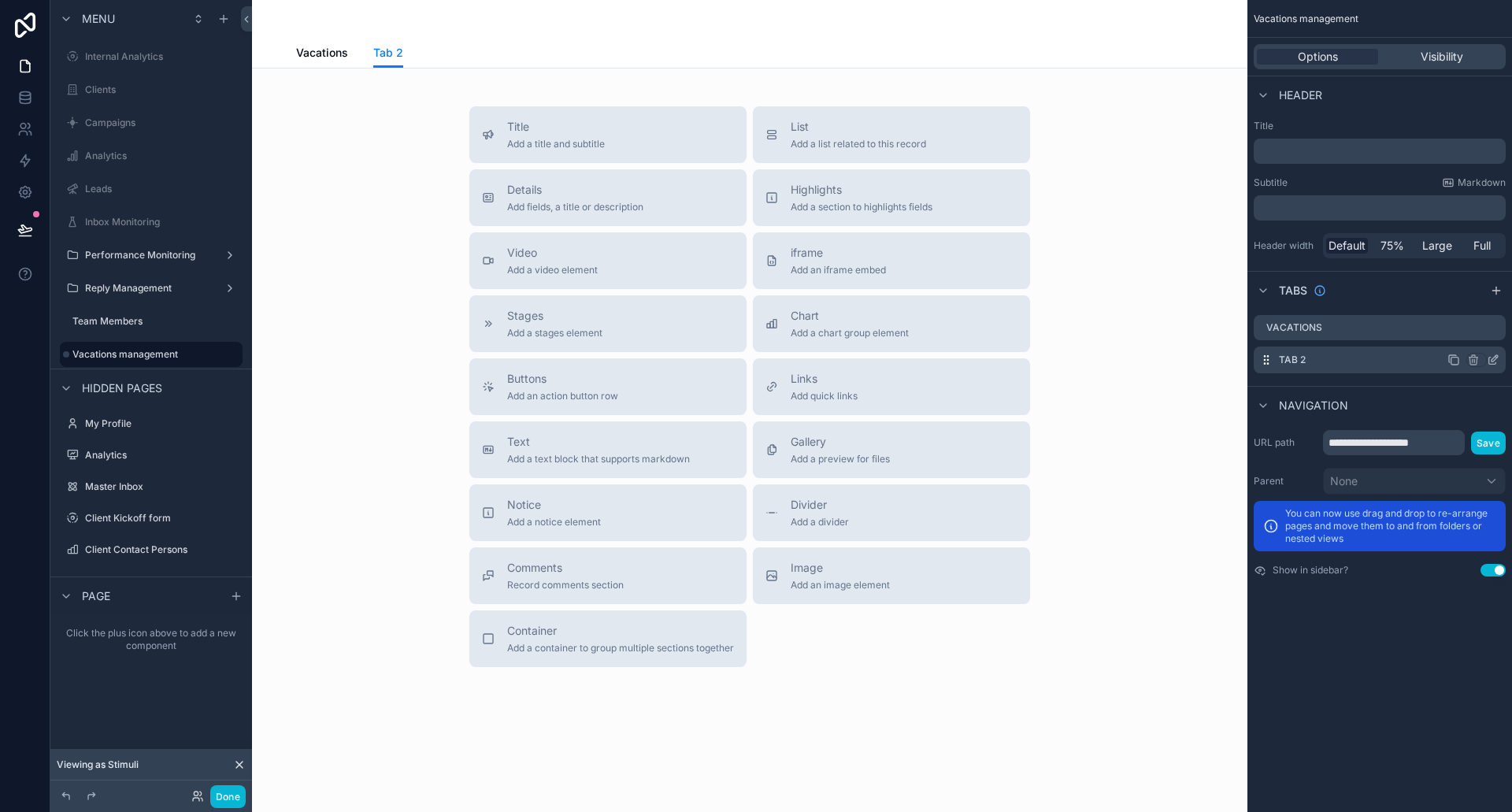
click at [1496, 357] on icon "scrollable content" at bounding box center [1497, 357] width 2 height 2
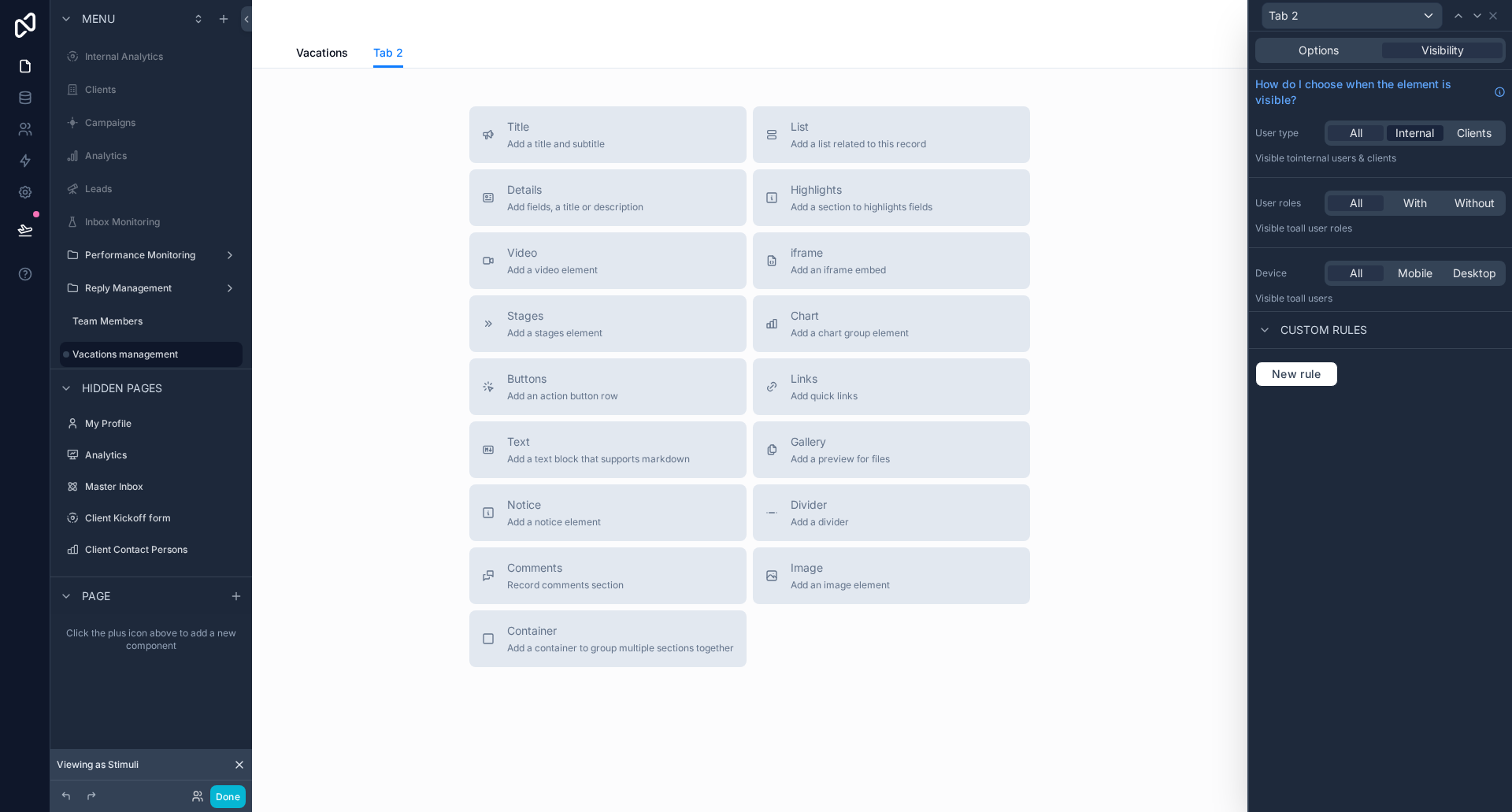
click at [1415, 135] on span "Internal" at bounding box center [1414, 133] width 39 height 15
click at [1496, 18] on icon at bounding box center [1493, 15] width 6 height 6
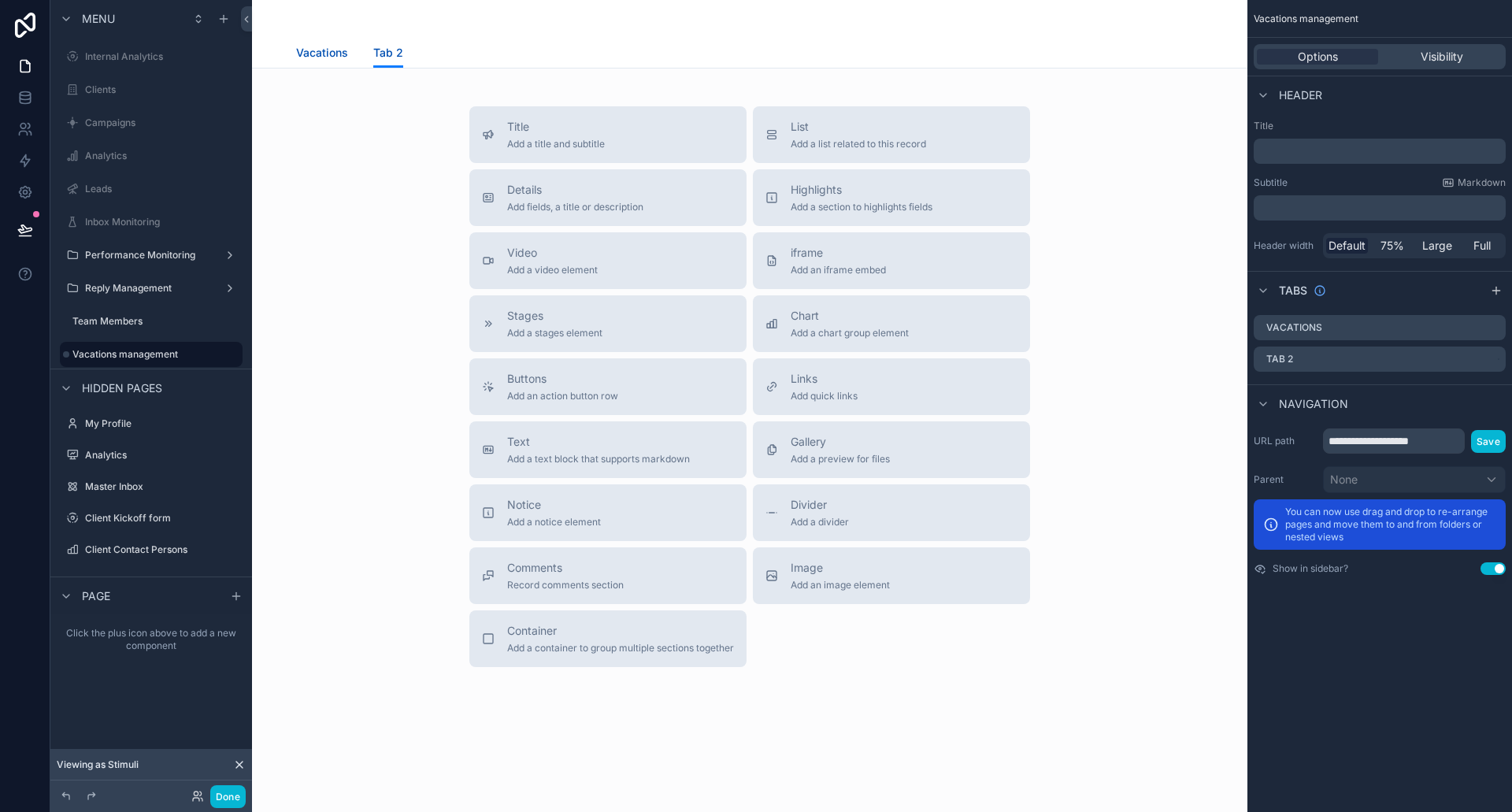
click at [324, 50] on span "Vacations" at bounding box center [322, 52] width 52 height 15
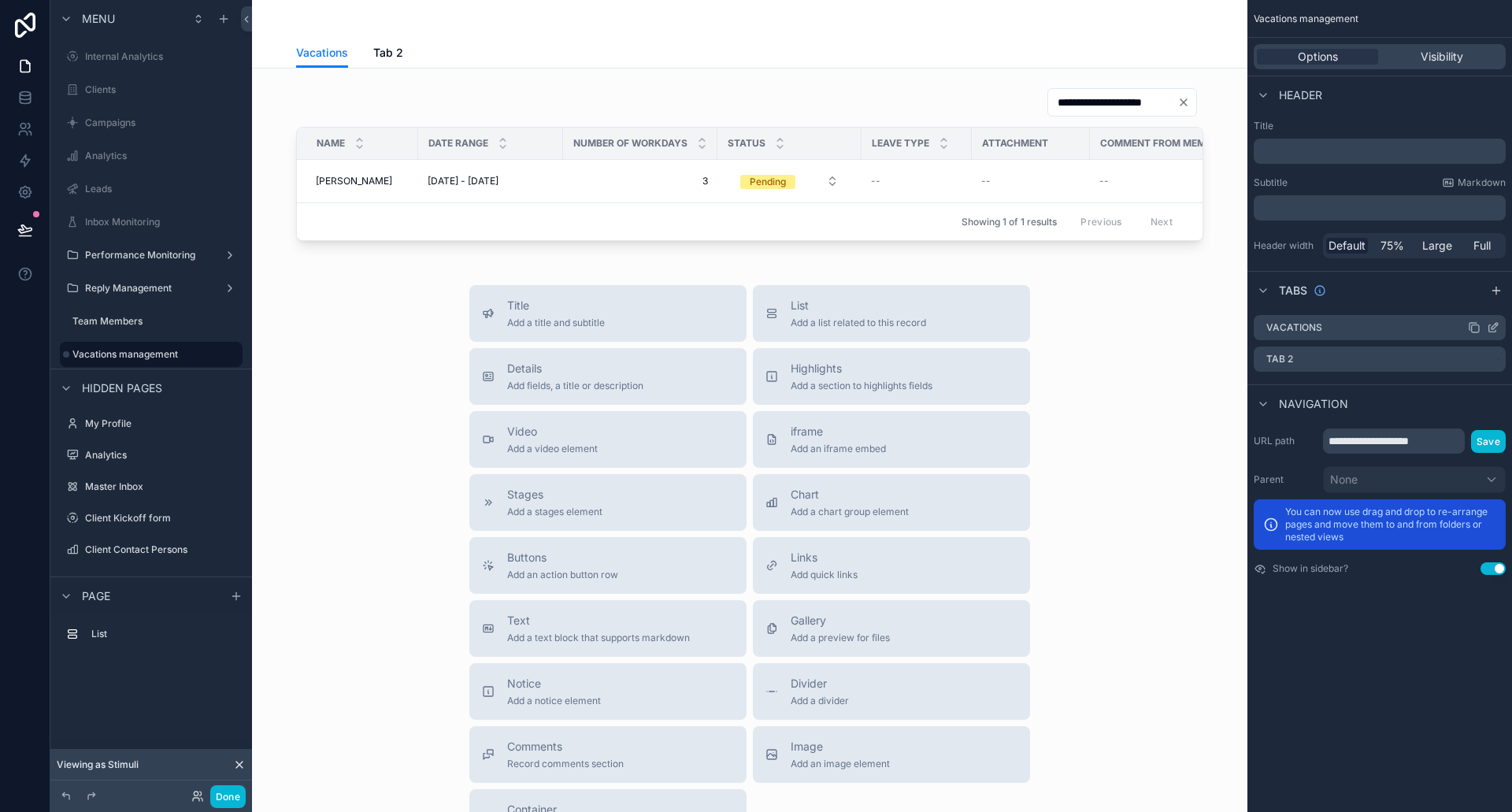
click at [1493, 328] on icon "scrollable content" at bounding box center [1493, 327] width 13 height 13
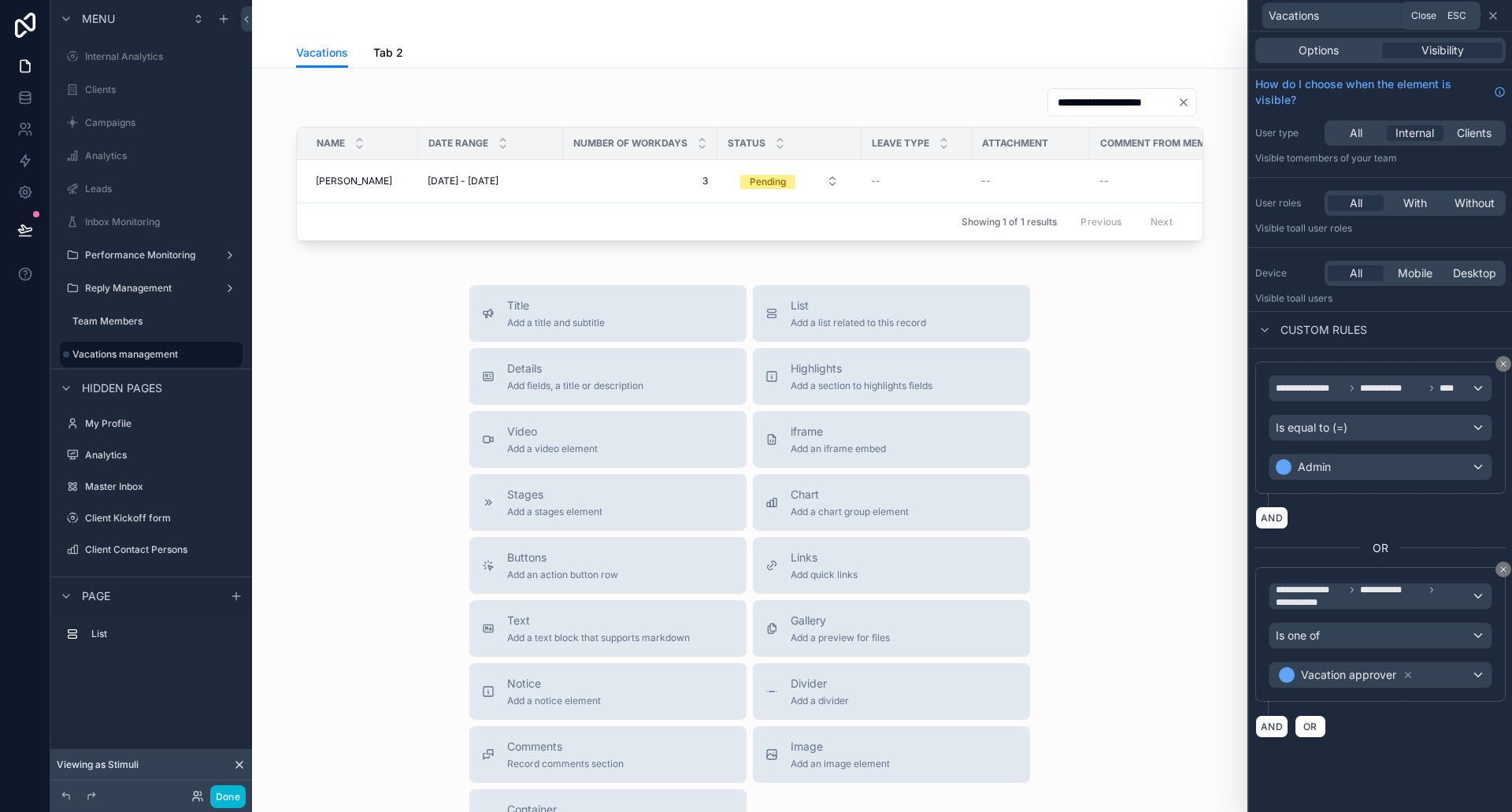
click at [1498, 13] on icon at bounding box center [1493, 15] width 13 height 13
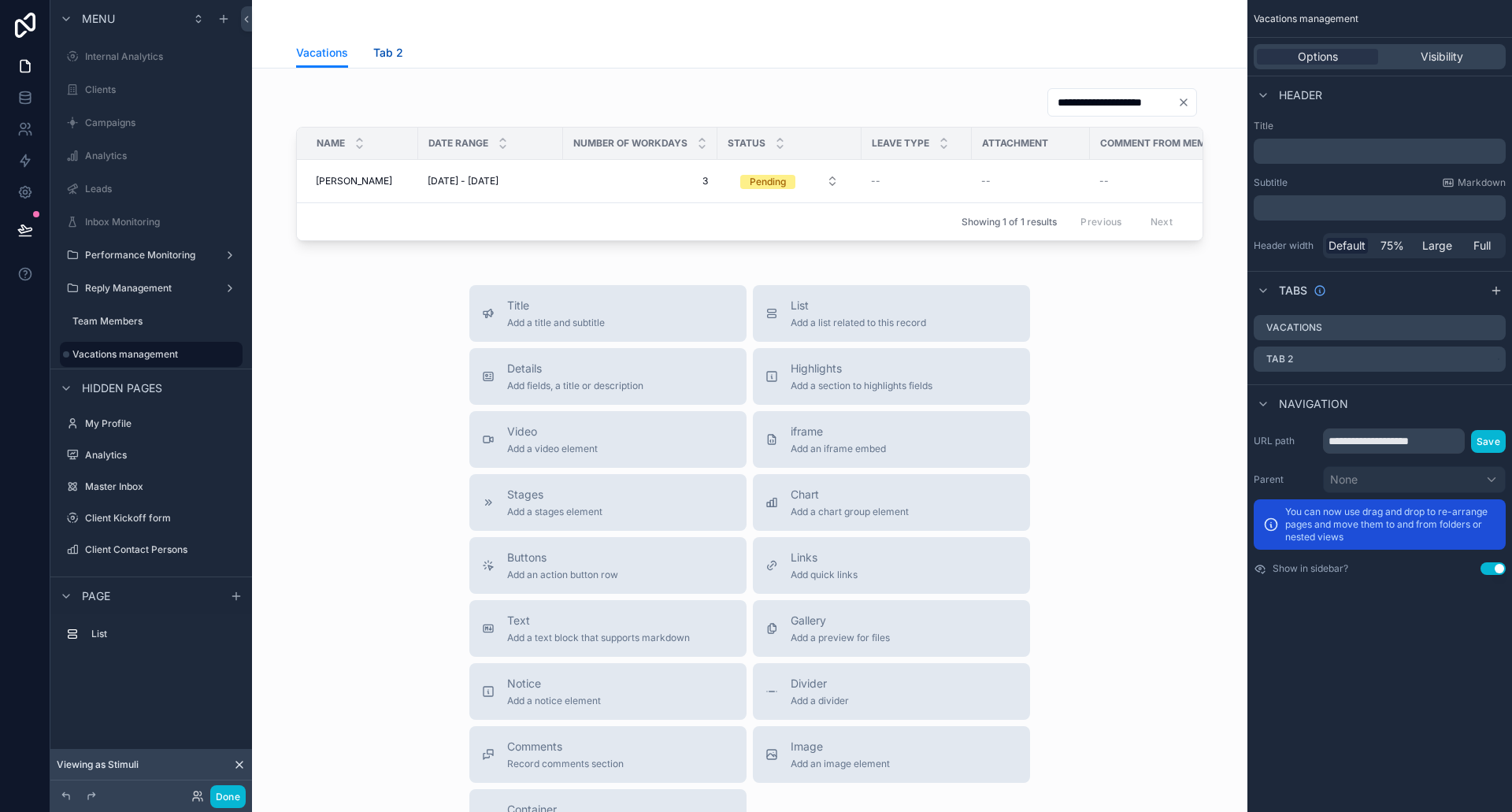
click at [378, 48] on span "Tab 2" at bounding box center [388, 52] width 30 height 15
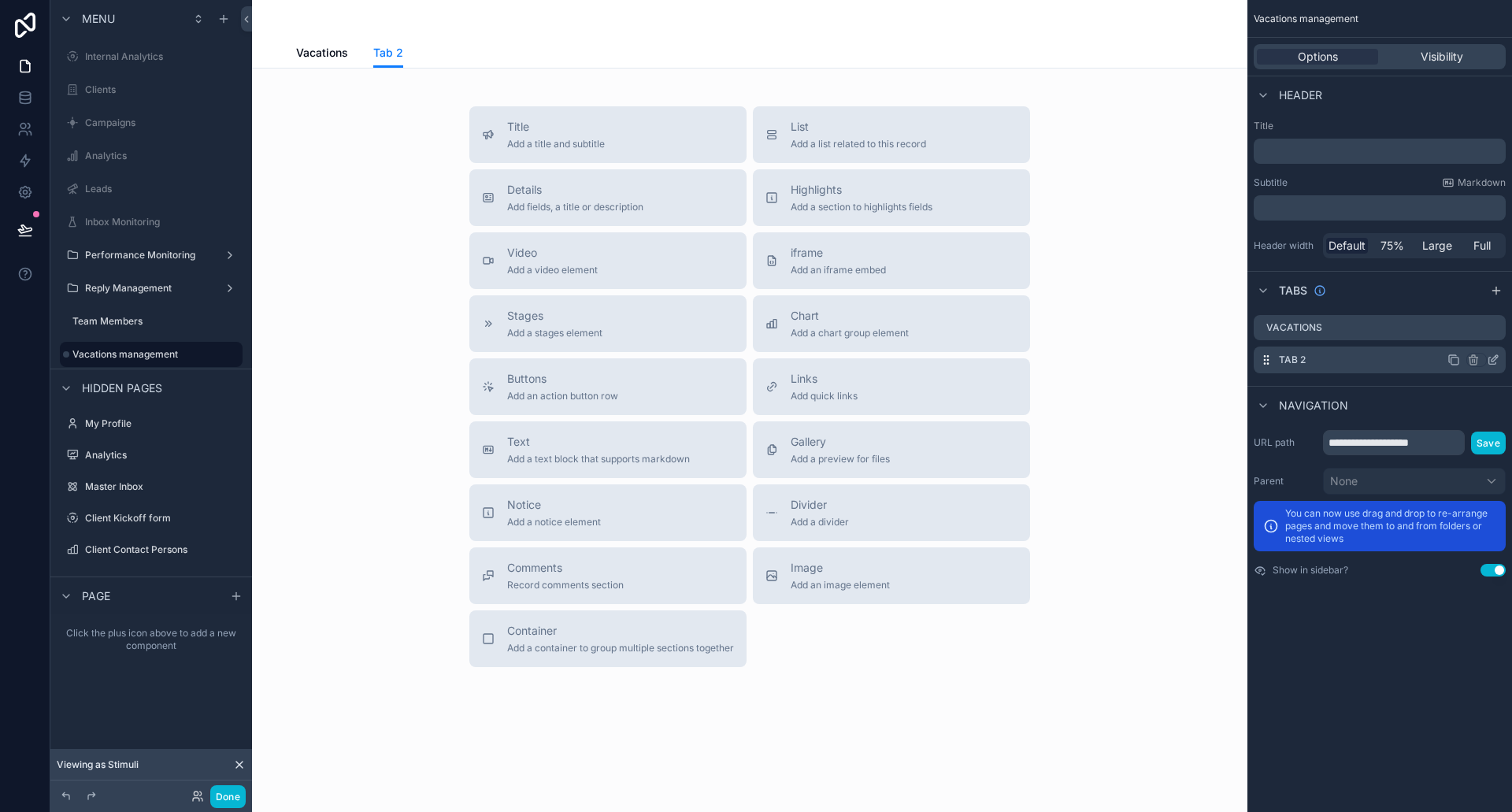
click at [1491, 356] on icon "scrollable content" at bounding box center [1493, 360] width 13 height 13
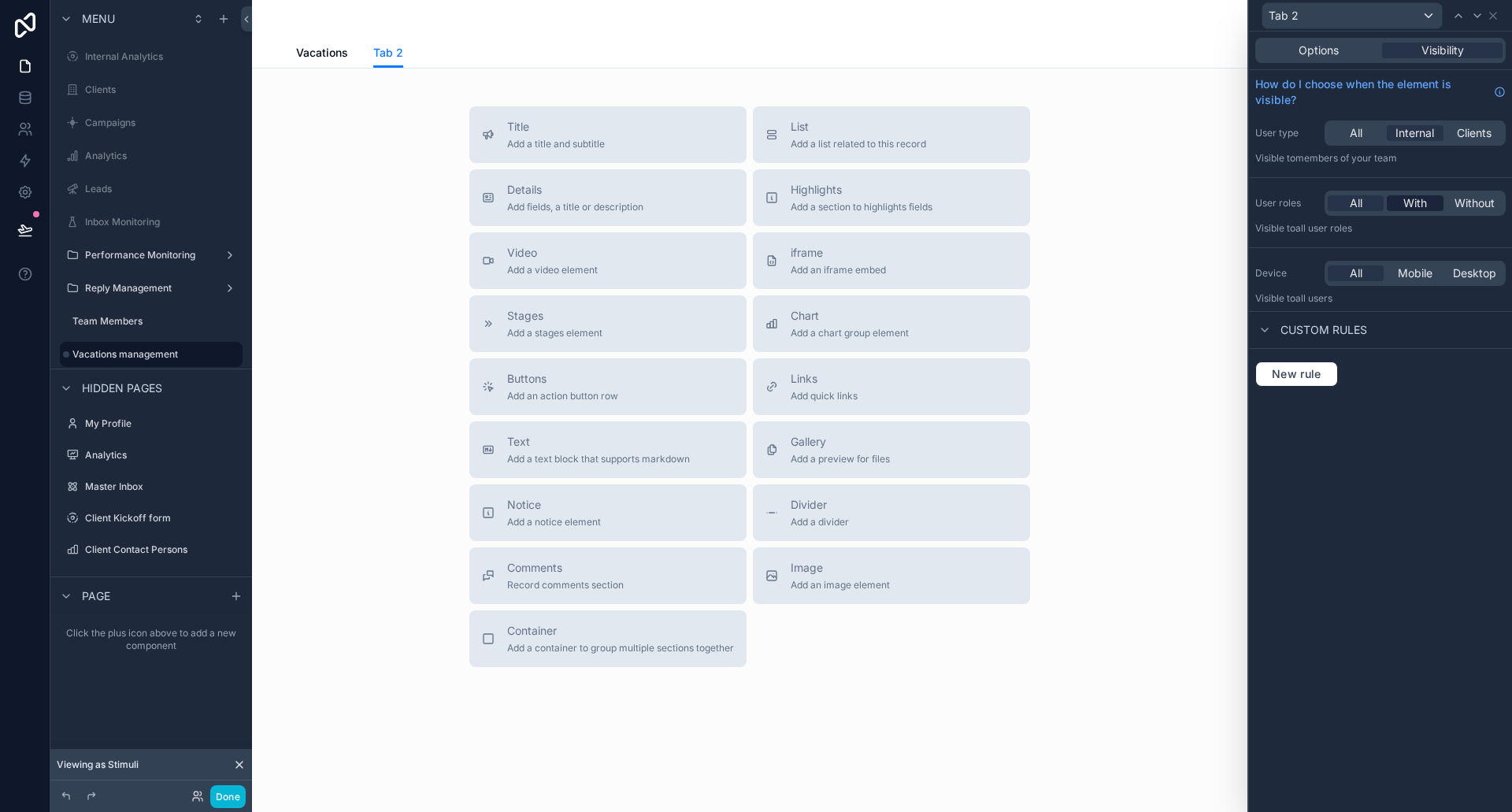
click at [1424, 207] on span "With" at bounding box center [1416, 203] width 24 height 15
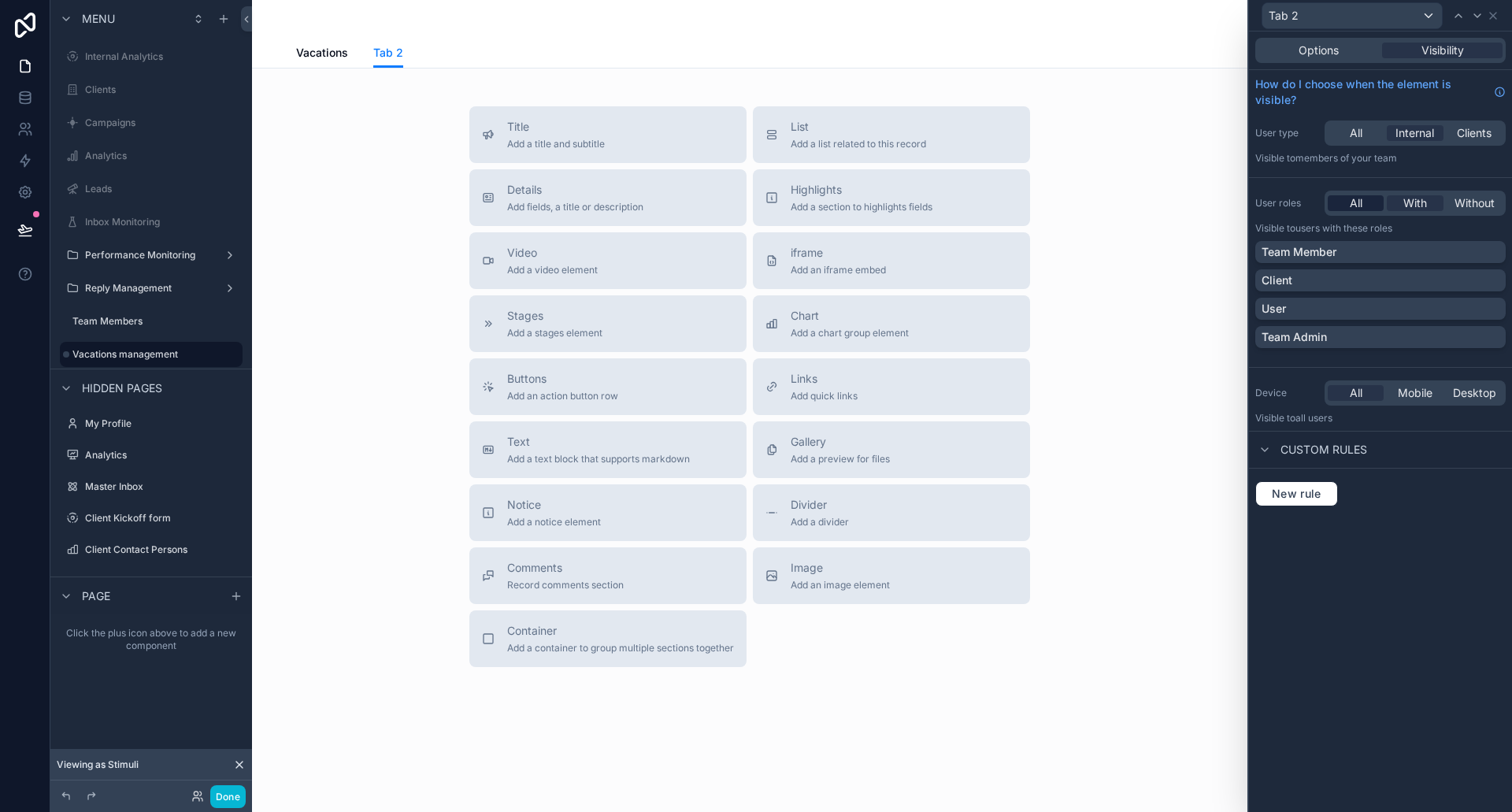
click at [1375, 206] on div "All" at bounding box center [1356, 203] width 56 height 15
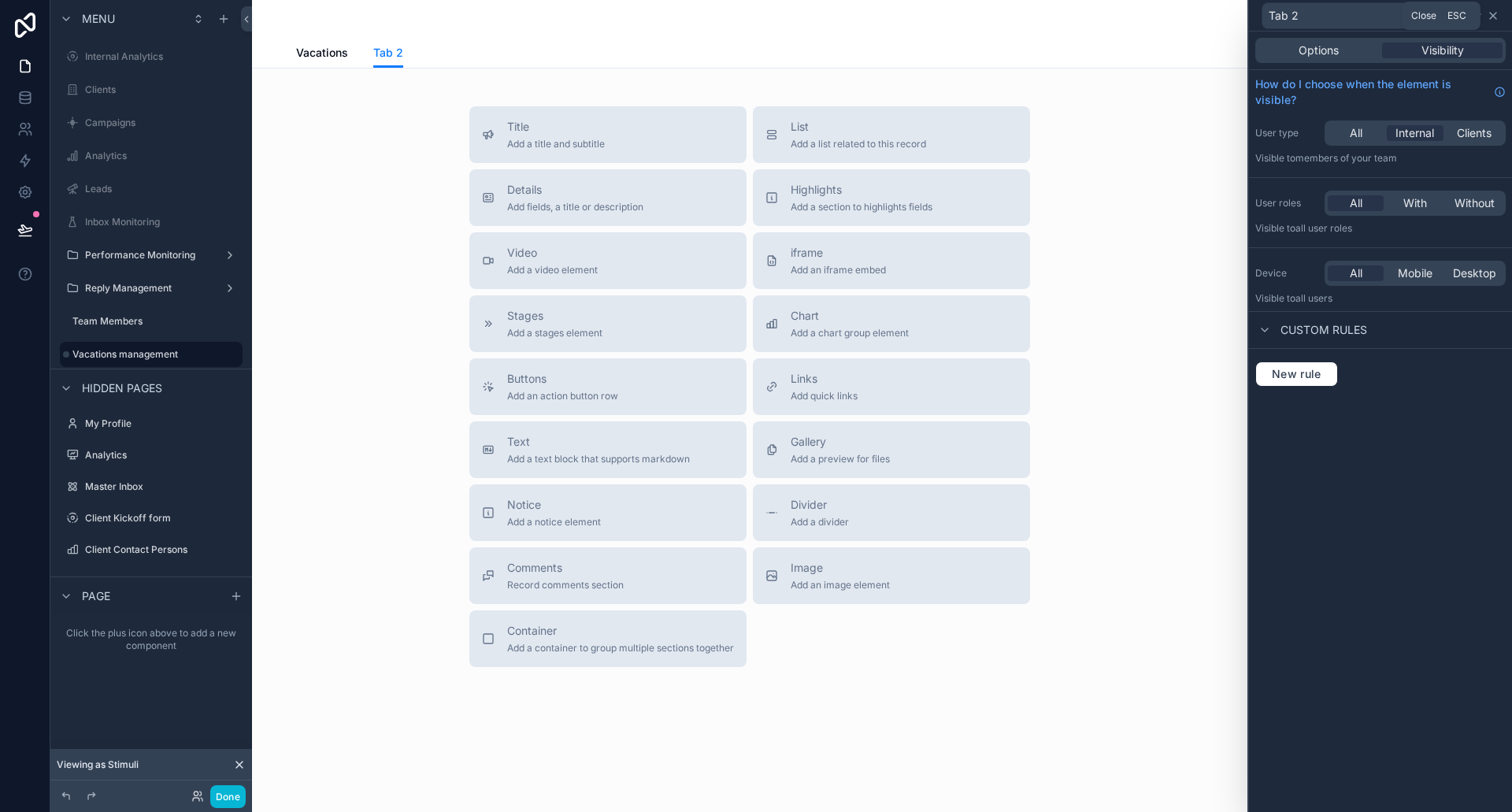
click at [1494, 15] on icon at bounding box center [1493, 15] width 6 height 6
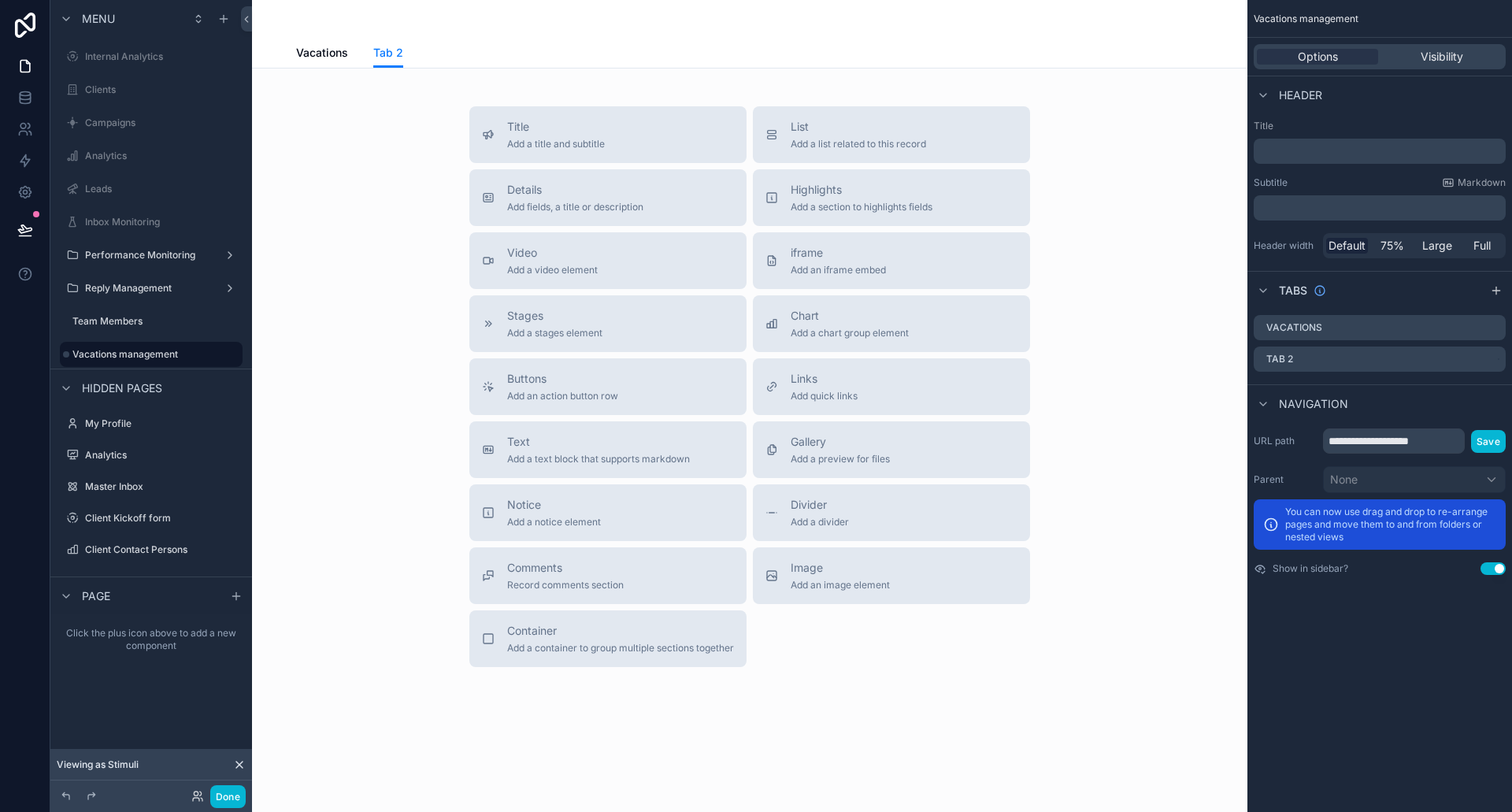
click at [242, 762] on icon at bounding box center [239, 765] width 6 height 6
click at [146, 330] on div "Team Members" at bounding box center [144, 321] width 145 height 19
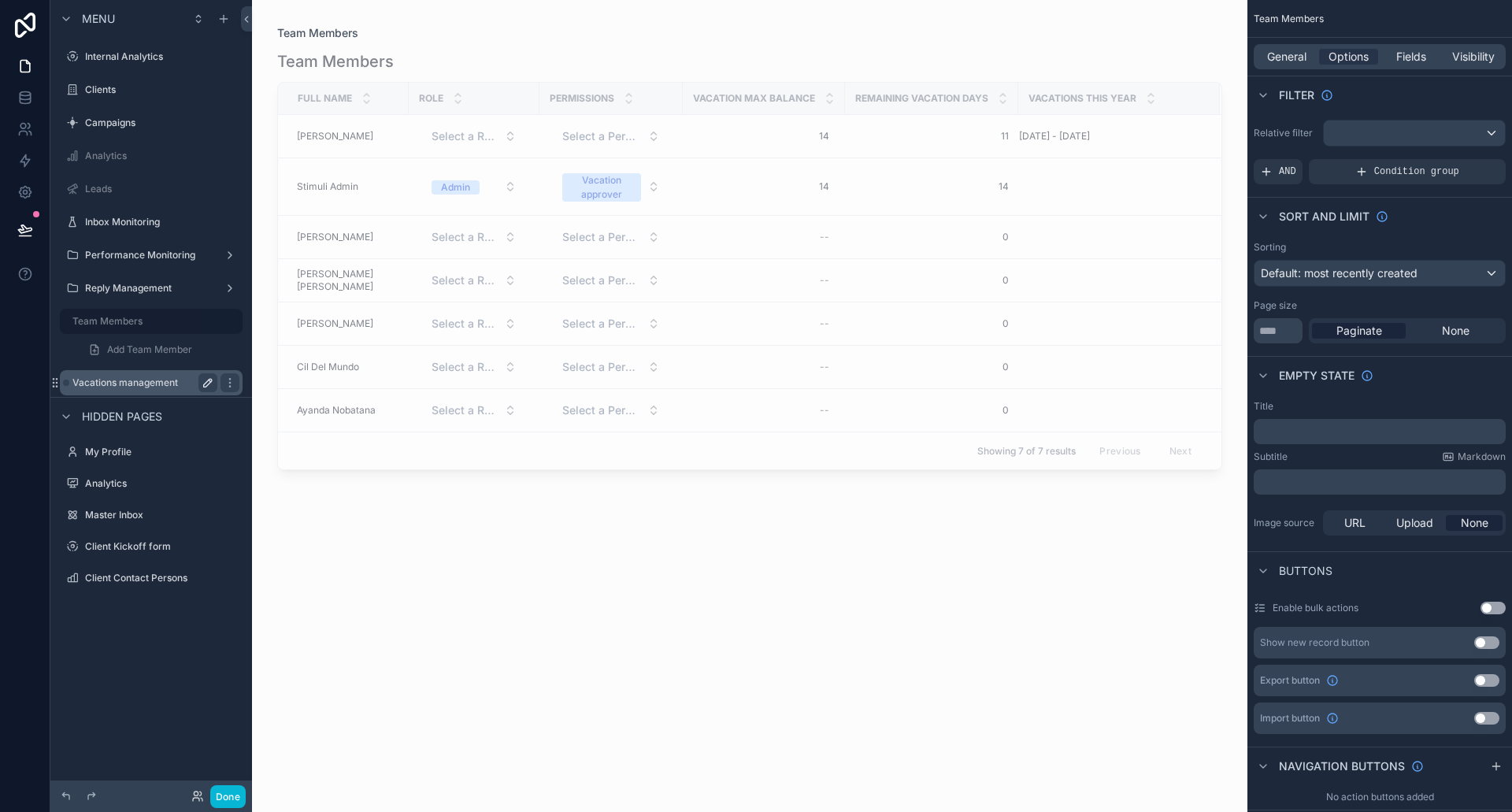
click at [158, 386] on label "Vacations management" at bounding box center [142, 383] width 139 height 13
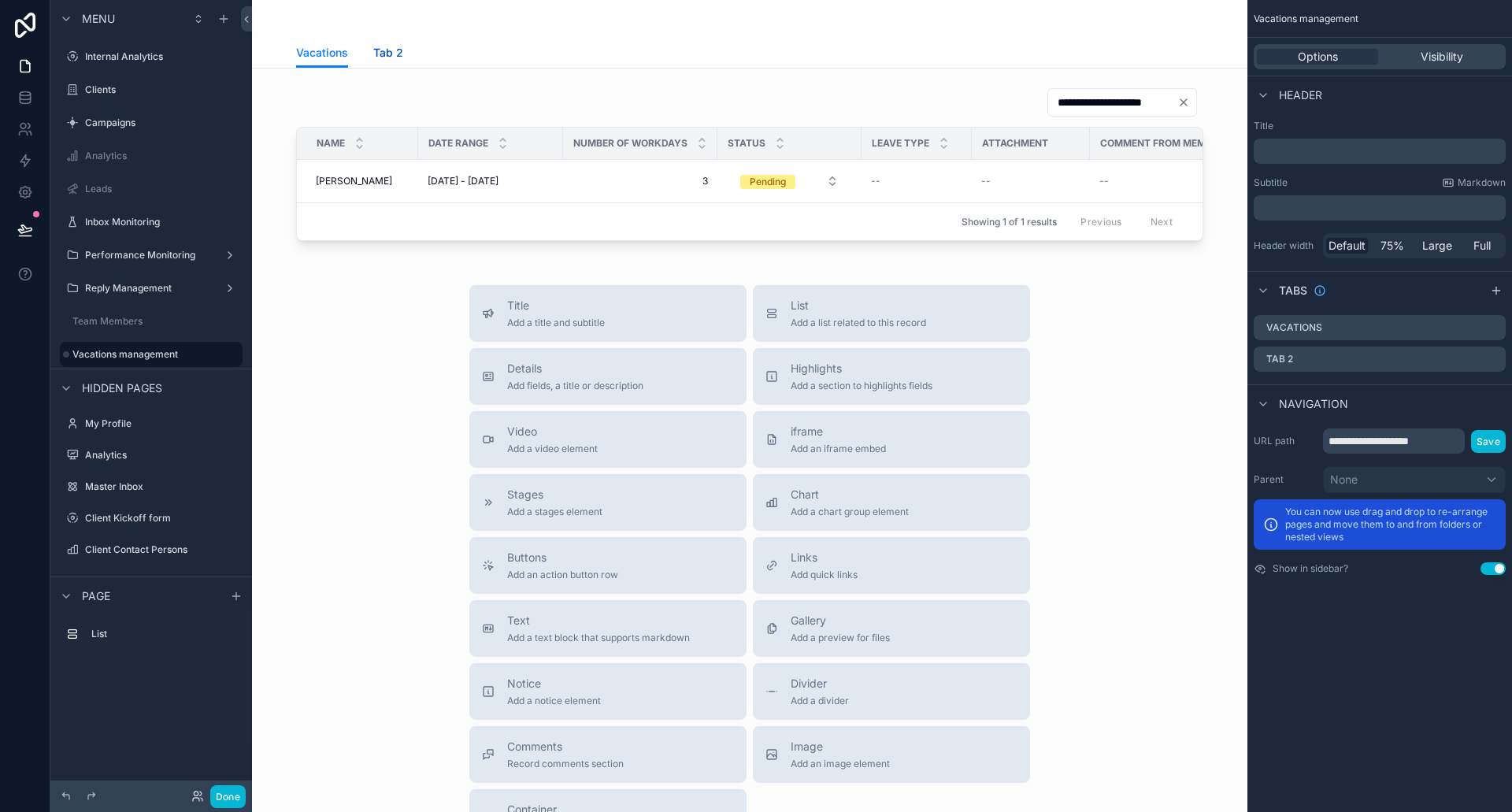
click at [381, 62] on link "Tab 2" at bounding box center [388, 54] width 30 height 32
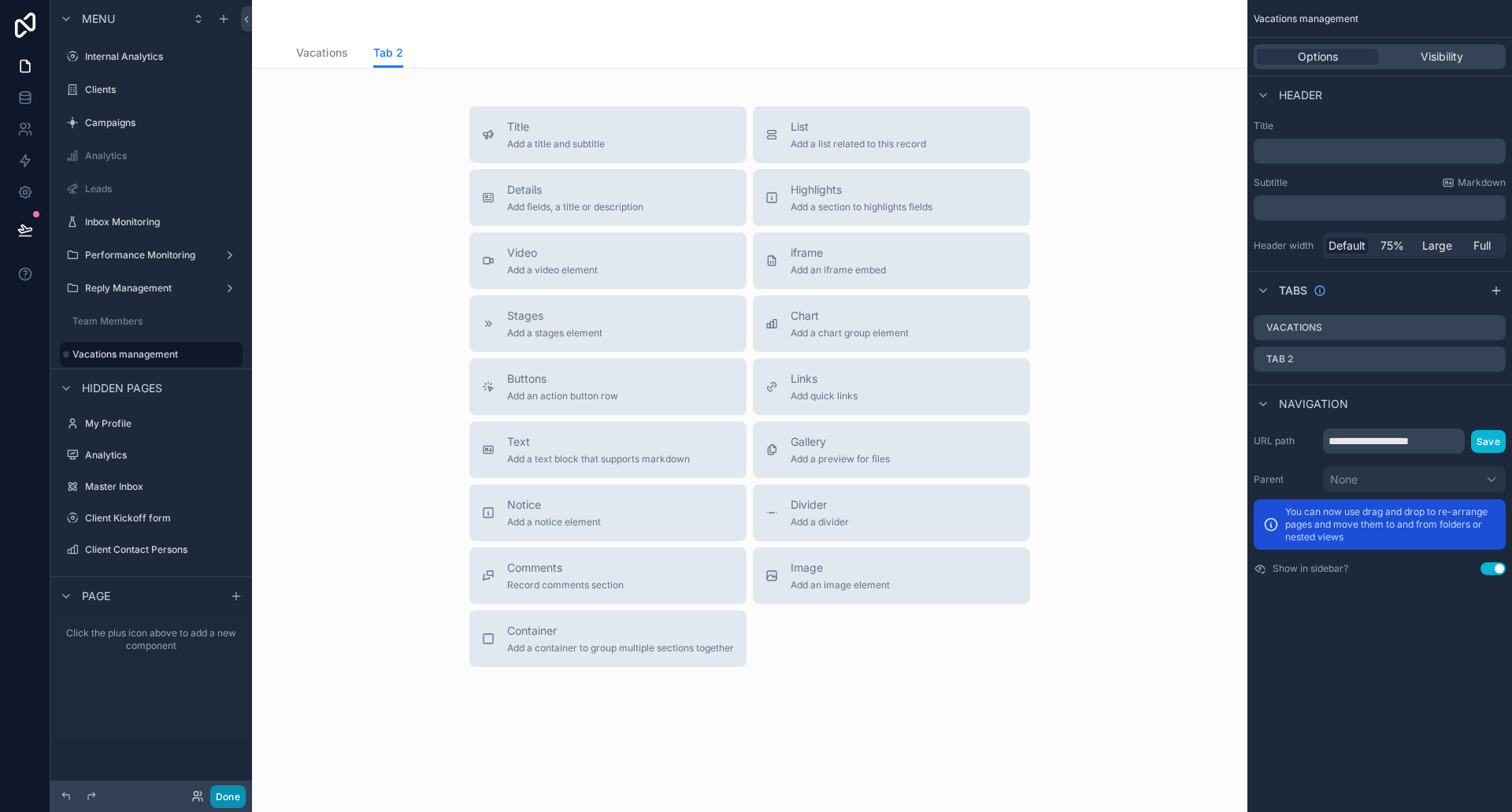
click at [229, 793] on button "Done" at bounding box center [227, 797] width 35 height 23
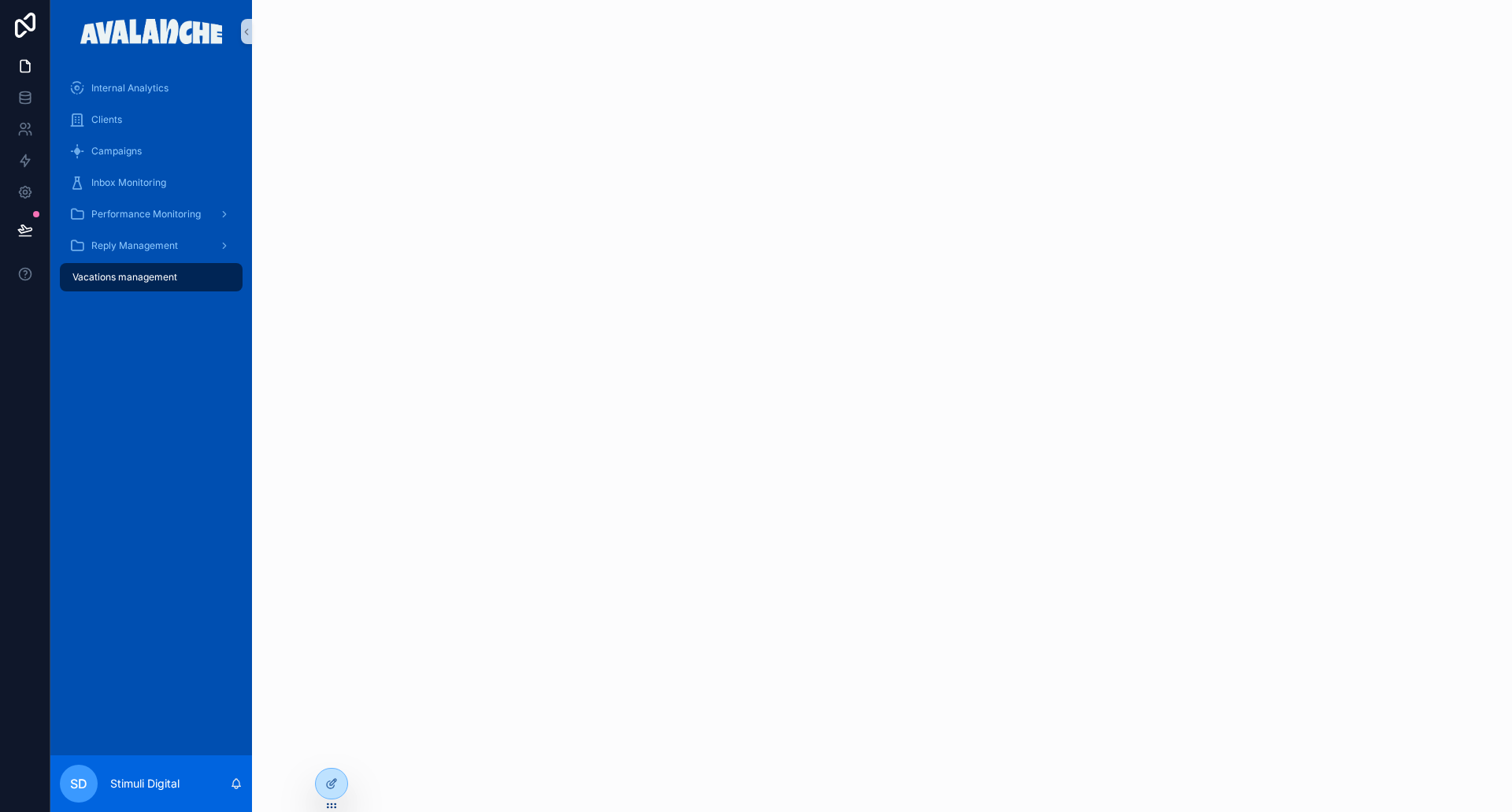
click at [134, 278] on span "Vacations management" at bounding box center [124, 277] width 105 height 13
click at [326, 779] on icon at bounding box center [331, 784] width 13 height 13
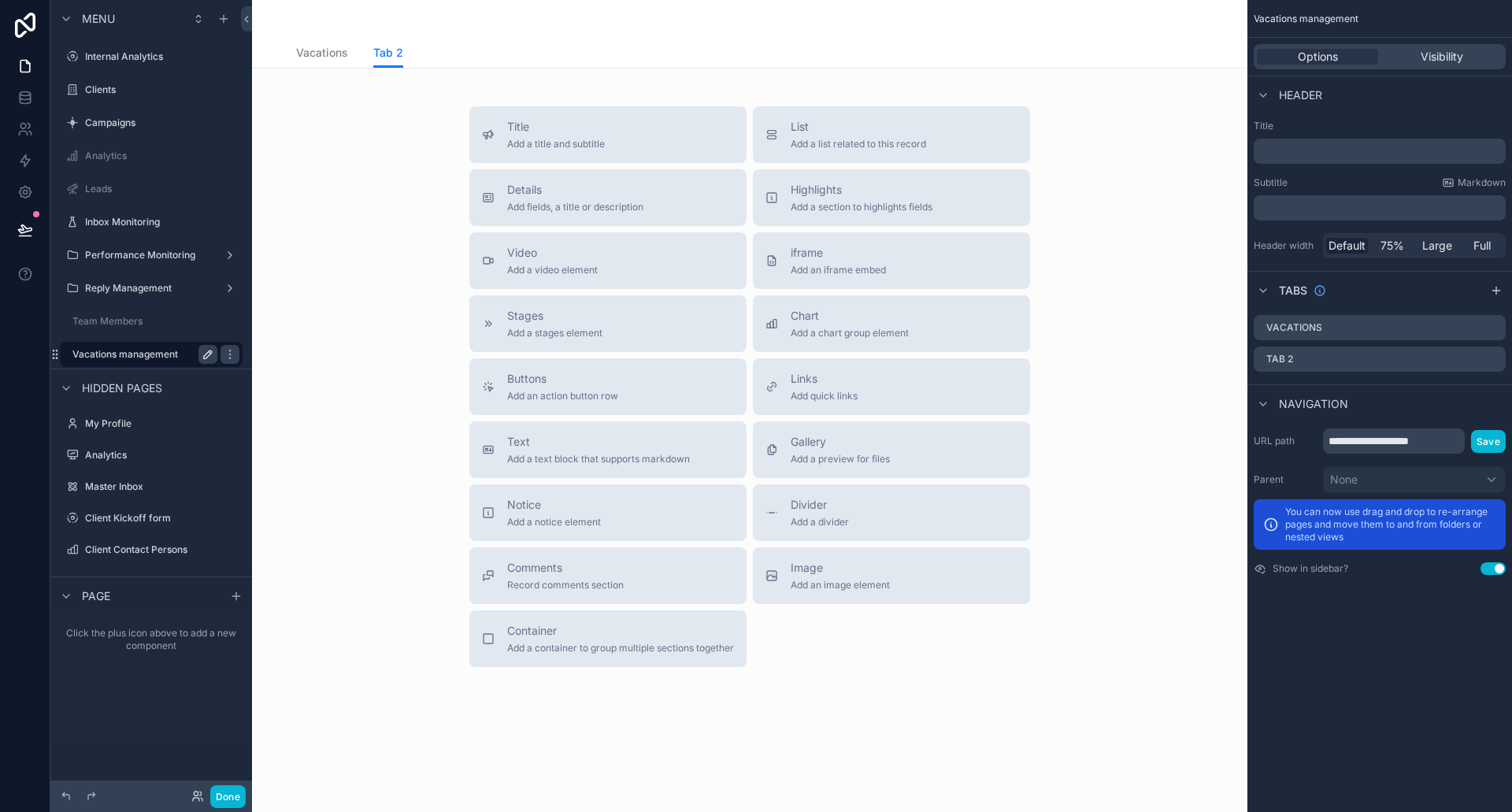
click at [208, 353] on icon "scrollable content" at bounding box center [208, 354] width 8 height 8
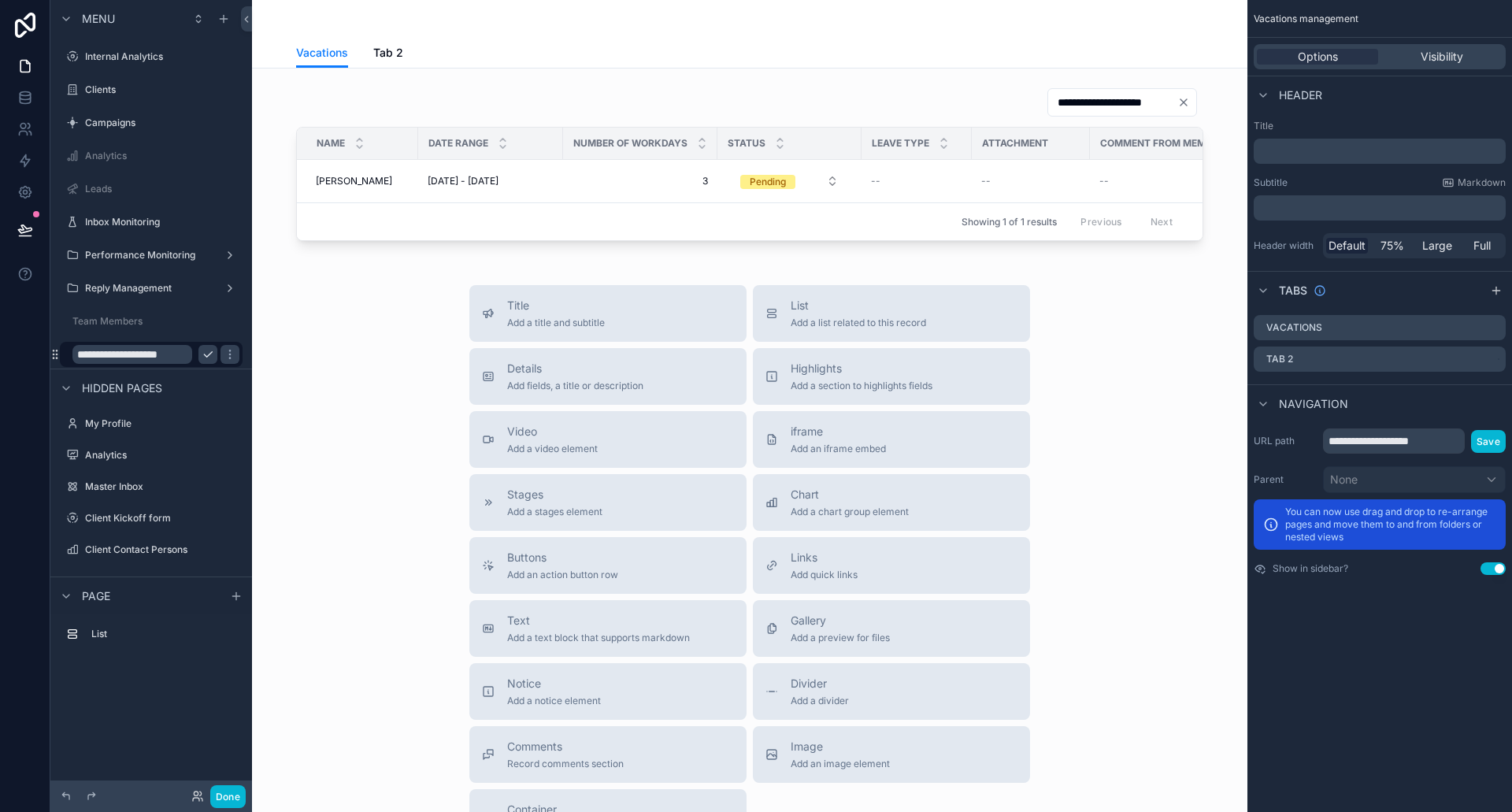
click at [168, 352] on input "**********" at bounding box center [132, 354] width 120 height 19
type input "*********"
click at [224, 351] on icon "scrollable content" at bounding box center [230, 354] width 13 height 13
click at [356, 349] on div "Title Add a title and subtitle List Add a list related to this record Details A…" at bounding box center [749, 566] width 971 height 561
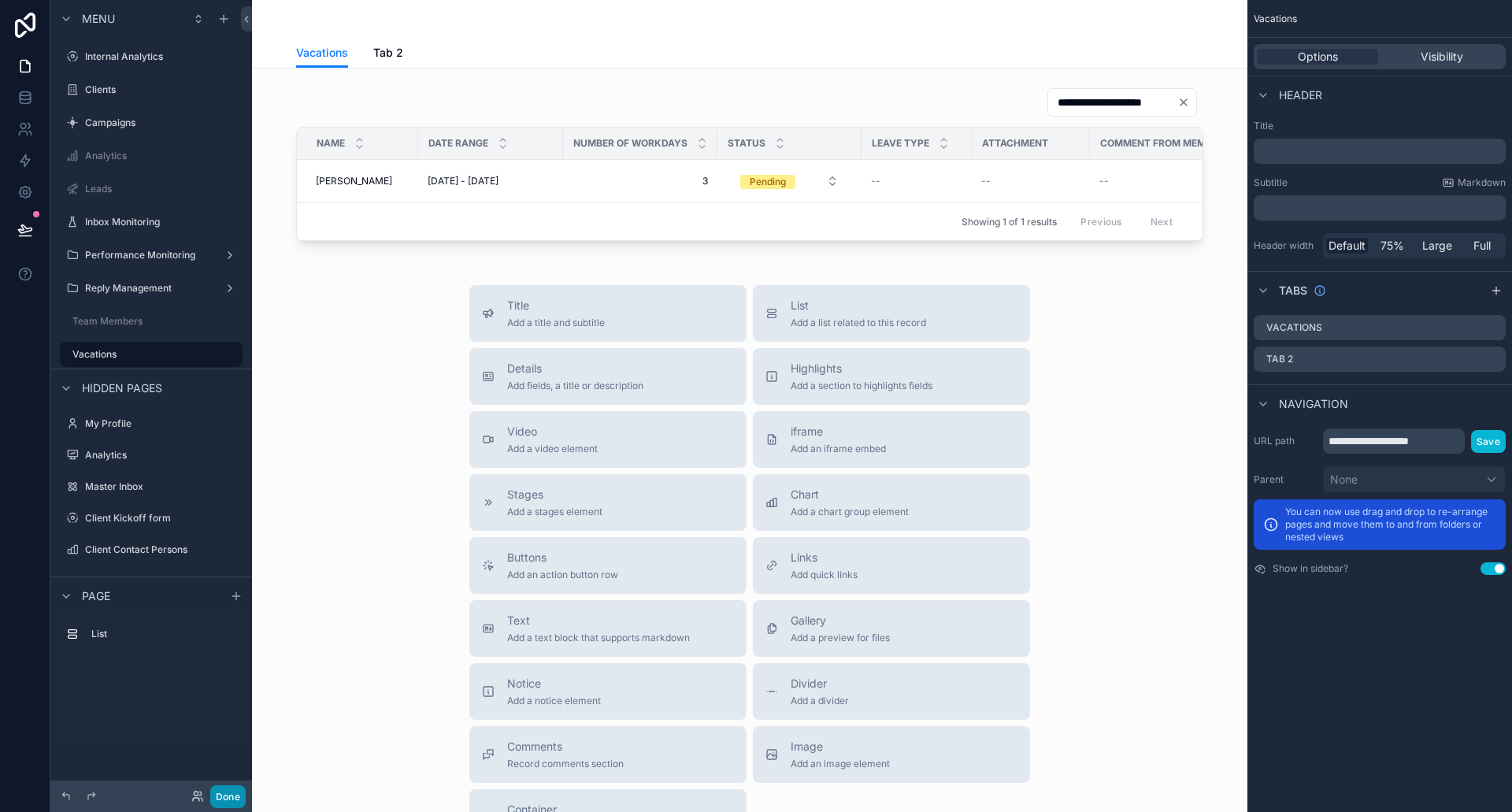
click at [227, 791] on button "Done" at bounding box center [227, 797] width 35 height 23
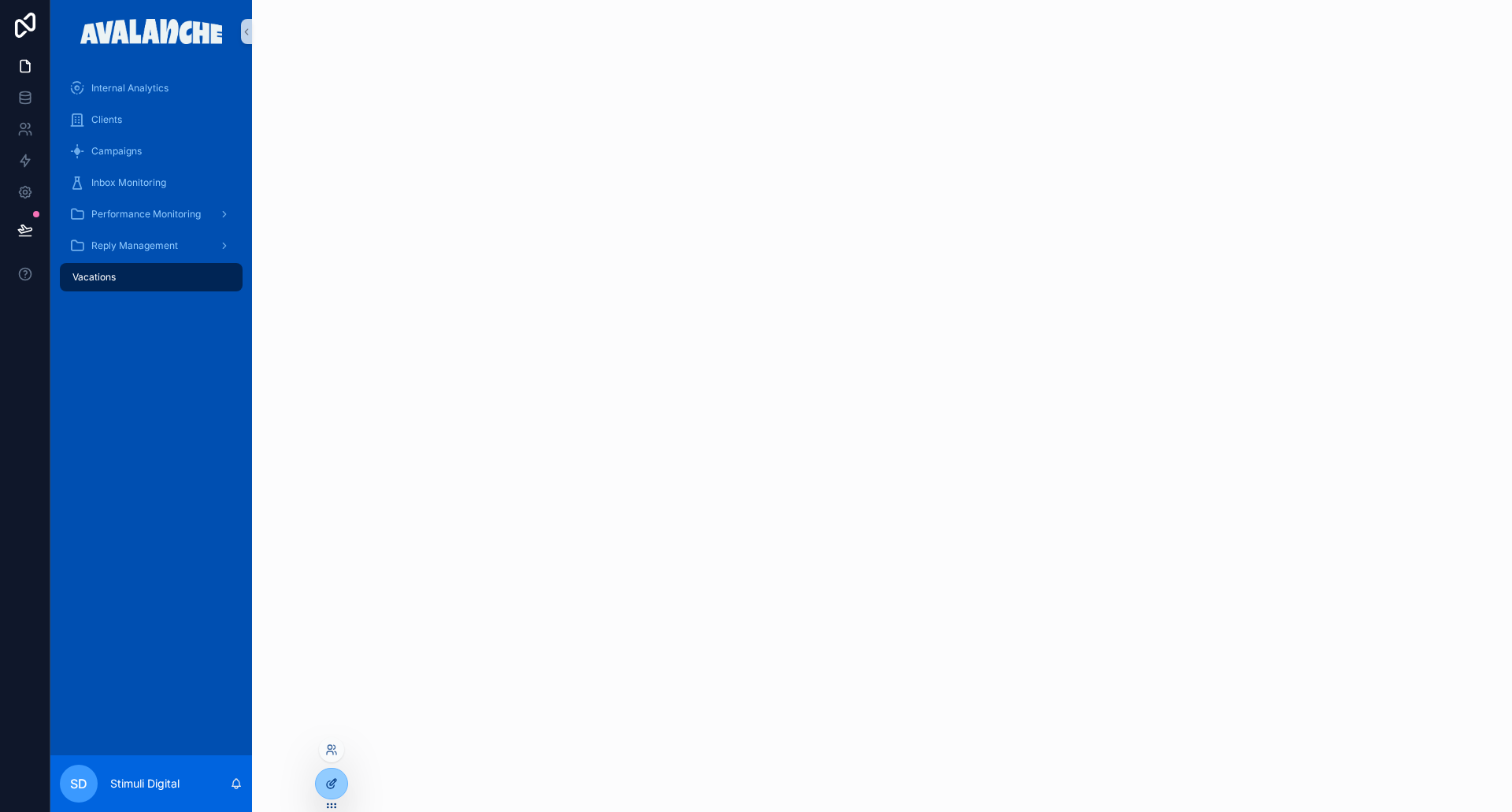
click at [331, 784] on icon at bounding box center [331, 784] width 13 height 13
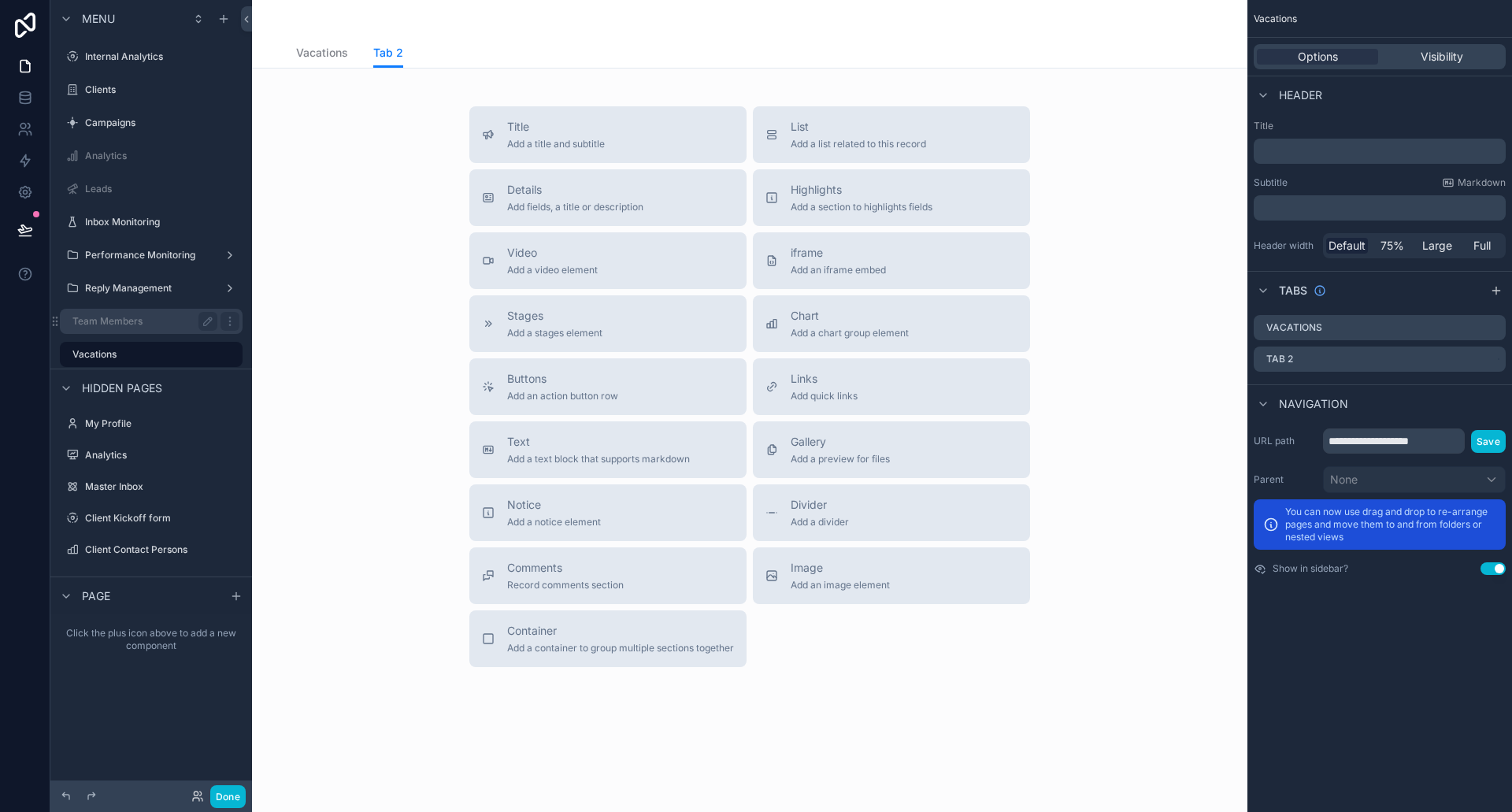
click at [145, 324] on label "Team Members" at bounding box center [142, 321] width 139 height 13
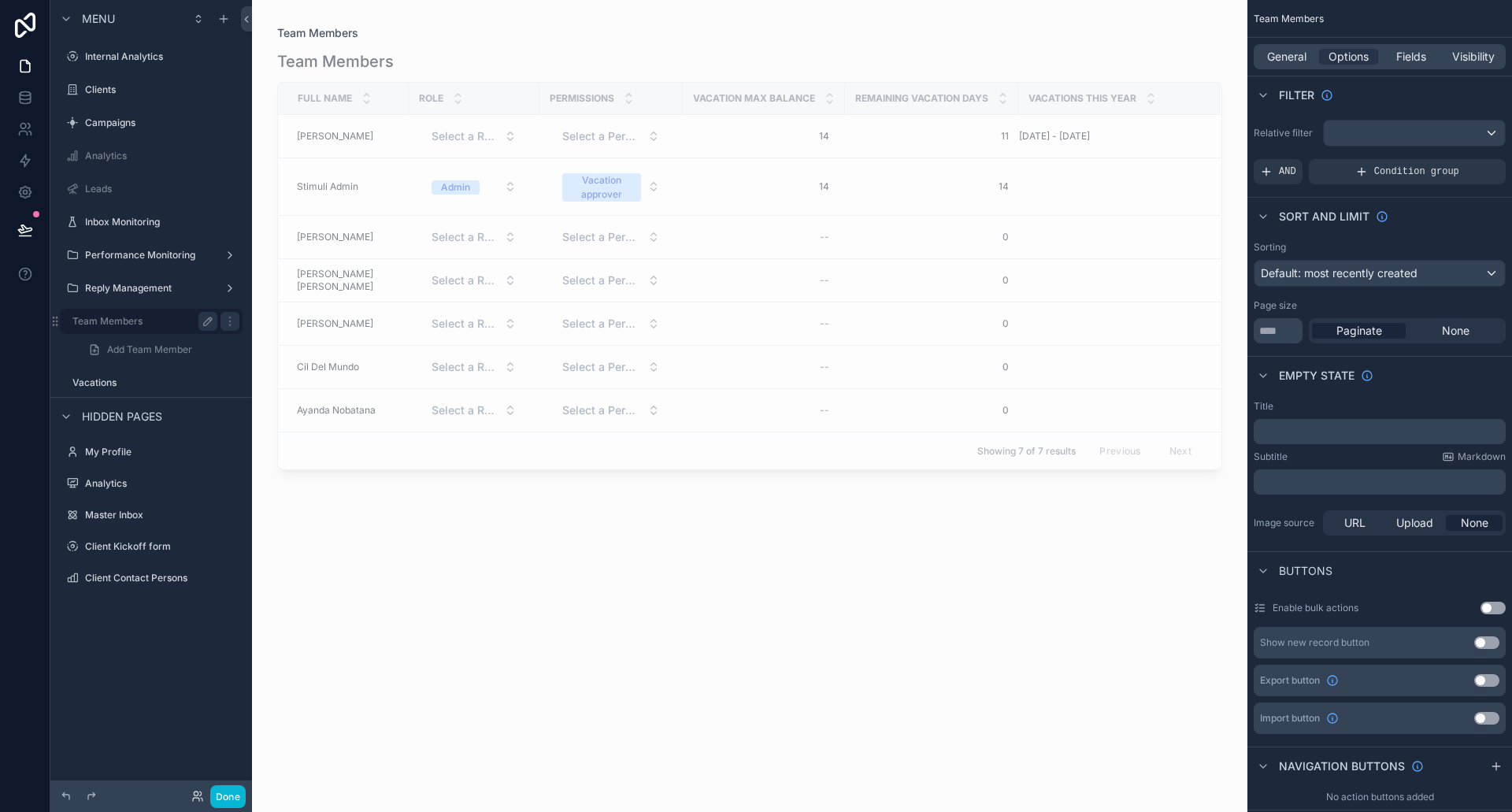
click at [211, 322] on icon "scrollable content" at bounding box center [208, 321] width 13 height 13
click at [66, 321] on div "scrollable content" at bounding box center [65, 321] width 6 height 6
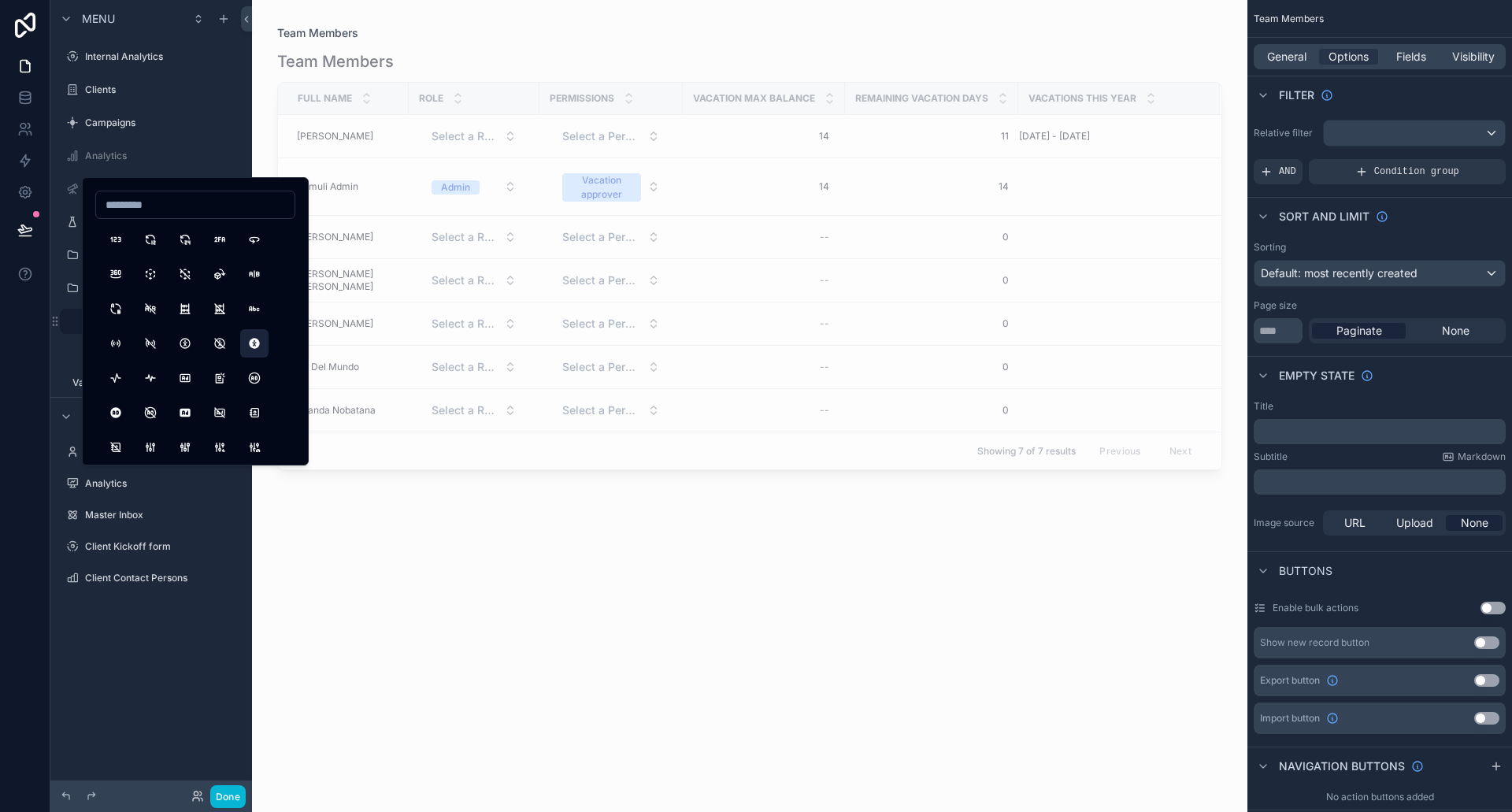
click at [249, 342] on button "AccessibleOffFilled" at bounding box center [254, 343] width 28 height 28
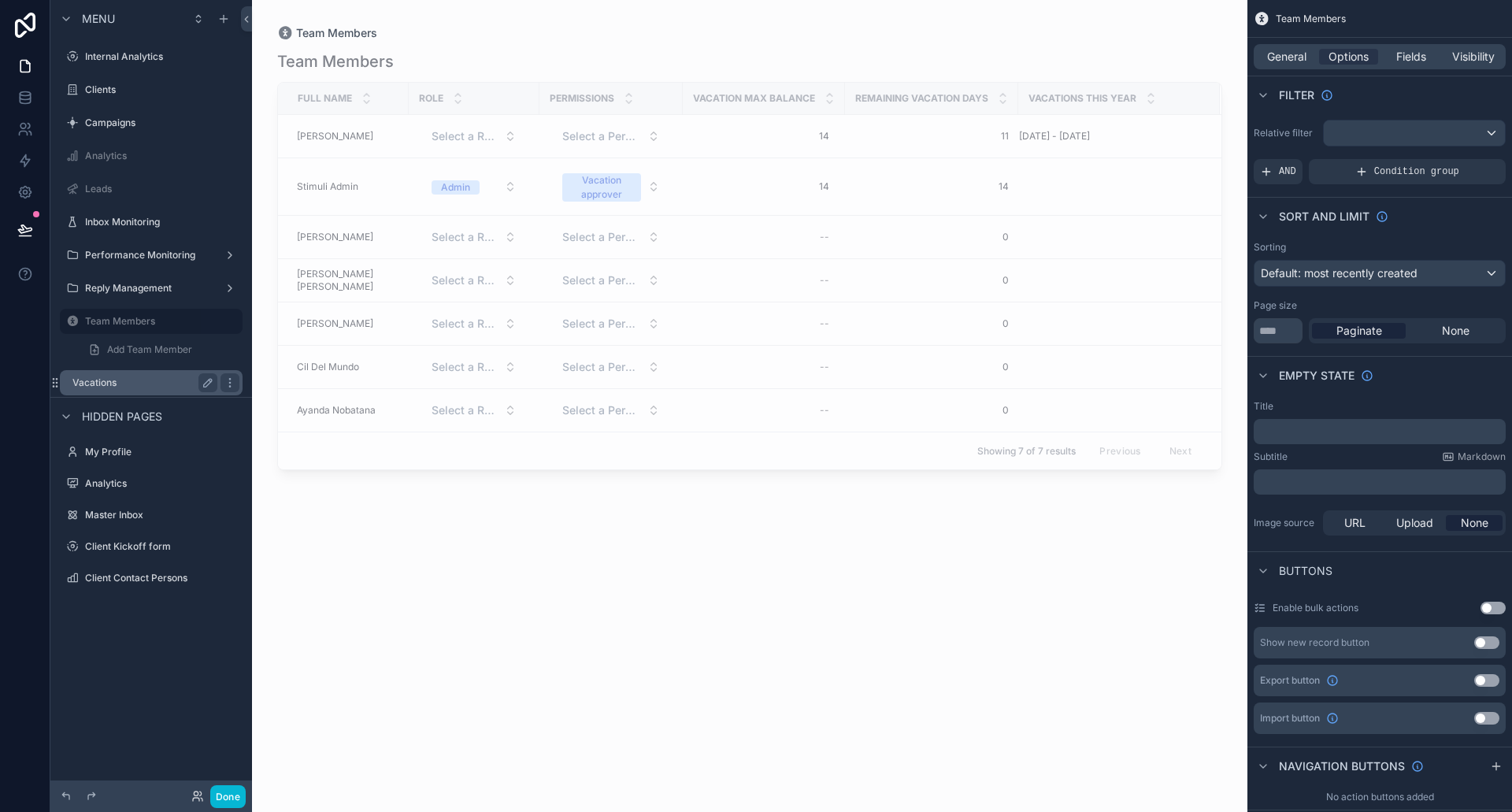
click at [118, 374] on div "Vacations" at bounding box center [144, 383] width 145 height 19
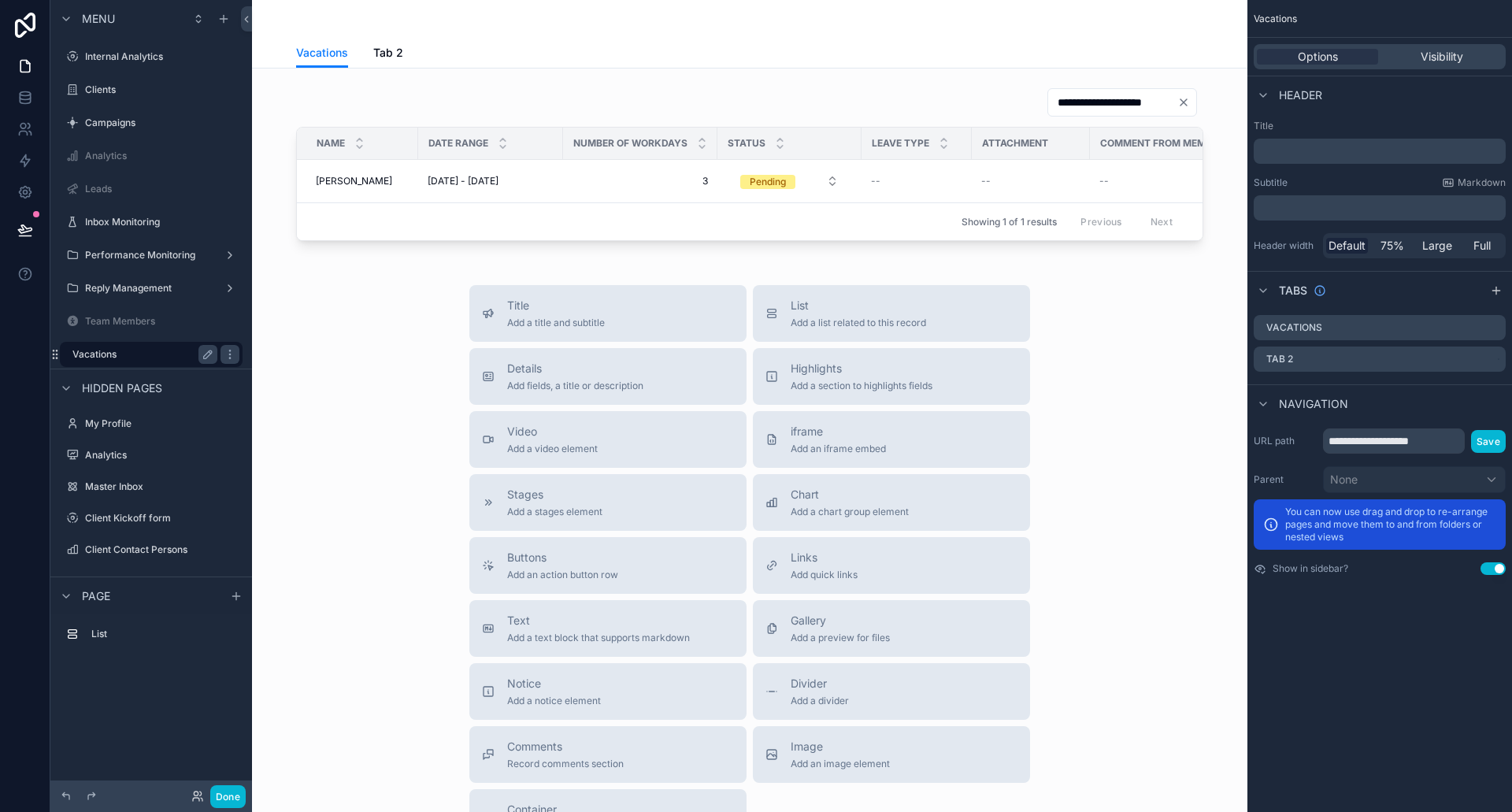
click at [69, 351] on div "Vacations" at bounding box center [151, 354] width 177 height 25
click at [69, 354] on div "scrollable content" at bounding box center [65, 354] width 6 height 6
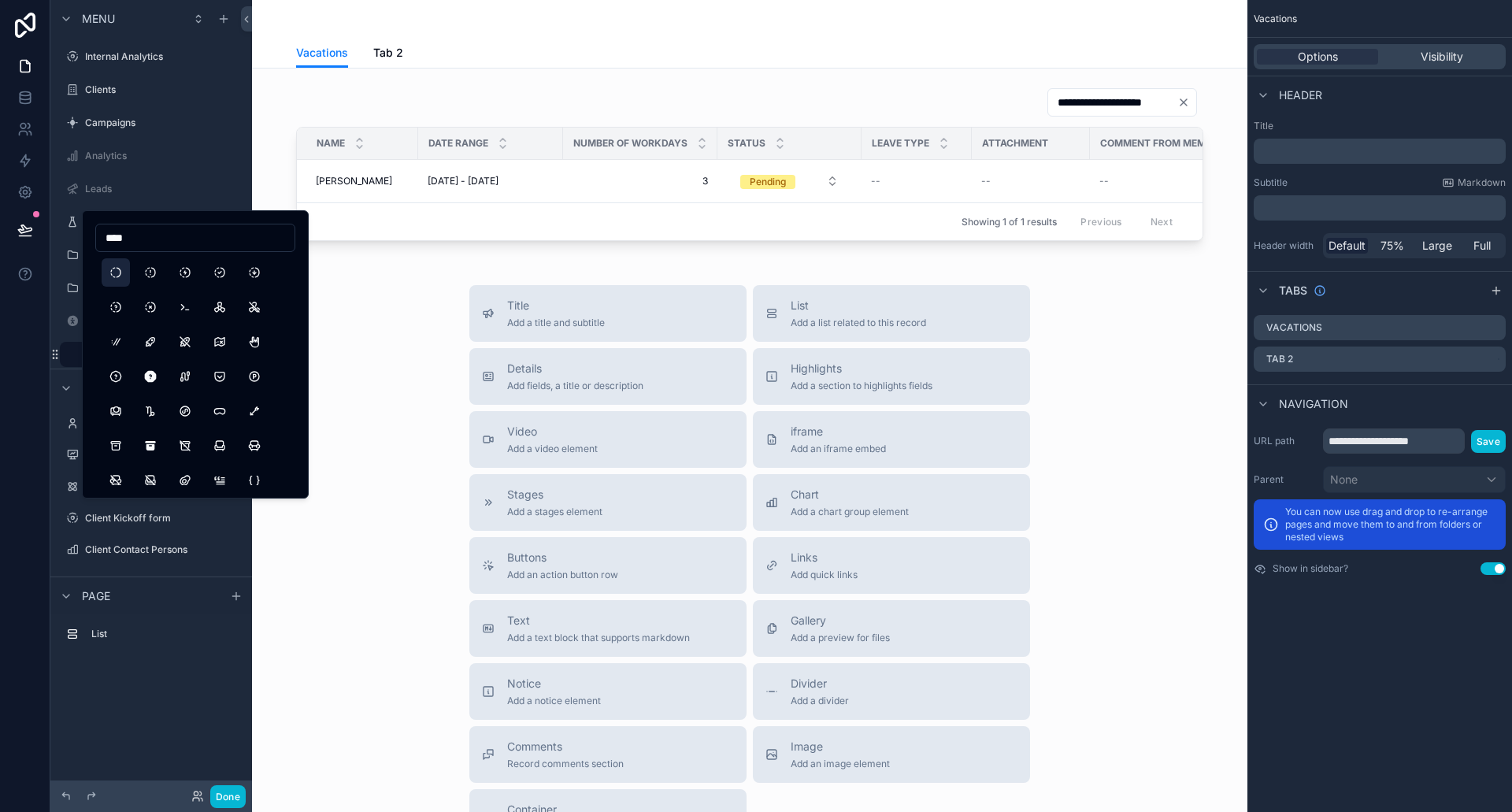
type input "****"
click at [114, 275] on button "Progress" at bounding box center [115, 272] width 28 height 28
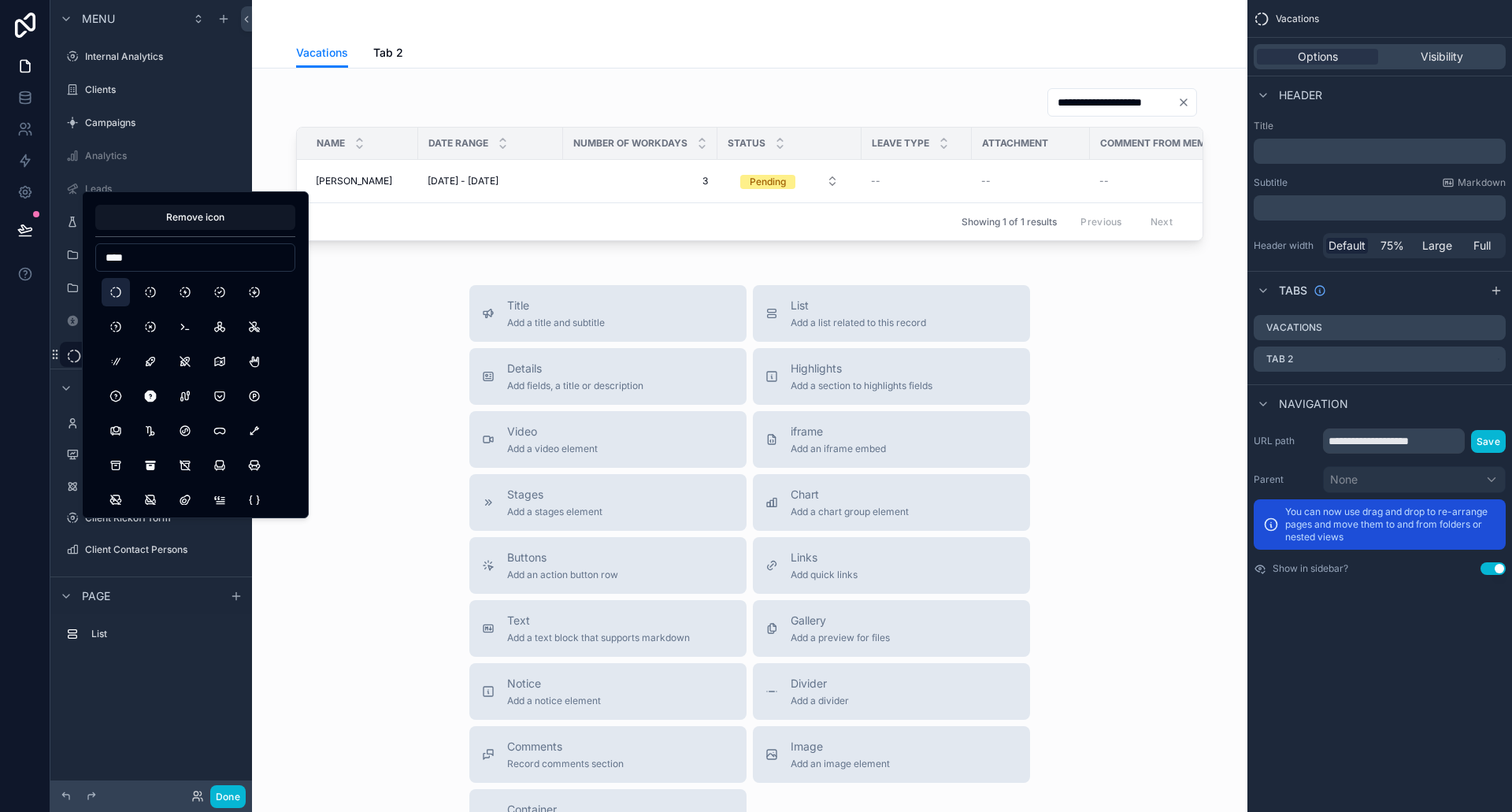
click at [392, 329] on div "Title Add a title and subtitle List Add a list related to this record Details A…" at bounding box center [749, 566] width 971 height 561
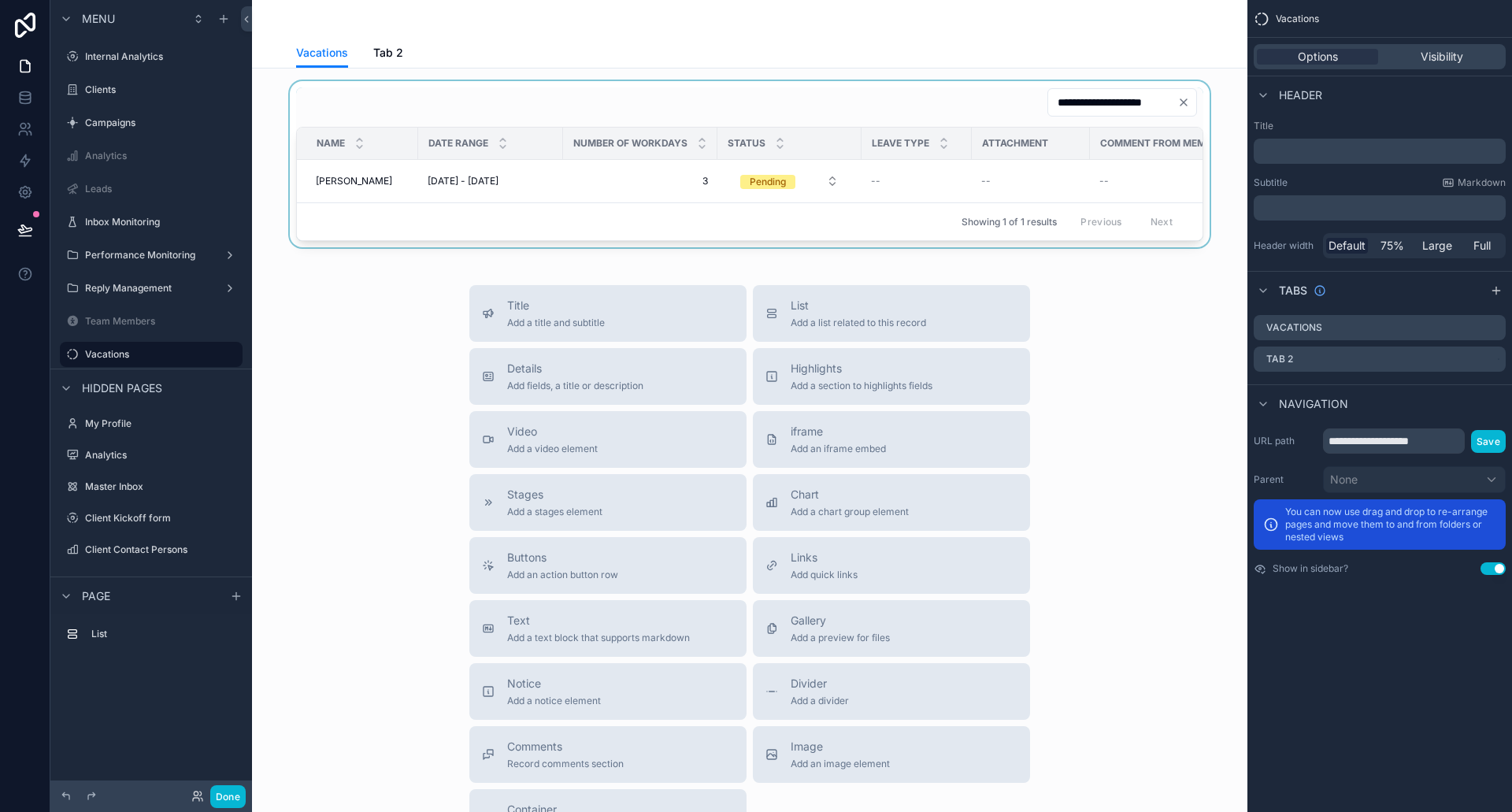
drag, startPoint x: 704, startPoint y: 248, endPoint x: 743, endPoint y: 249, distance: 39.0
click at [743, 247] on div "scrollable content" at bounding box center [749, 165] width 971 height 167
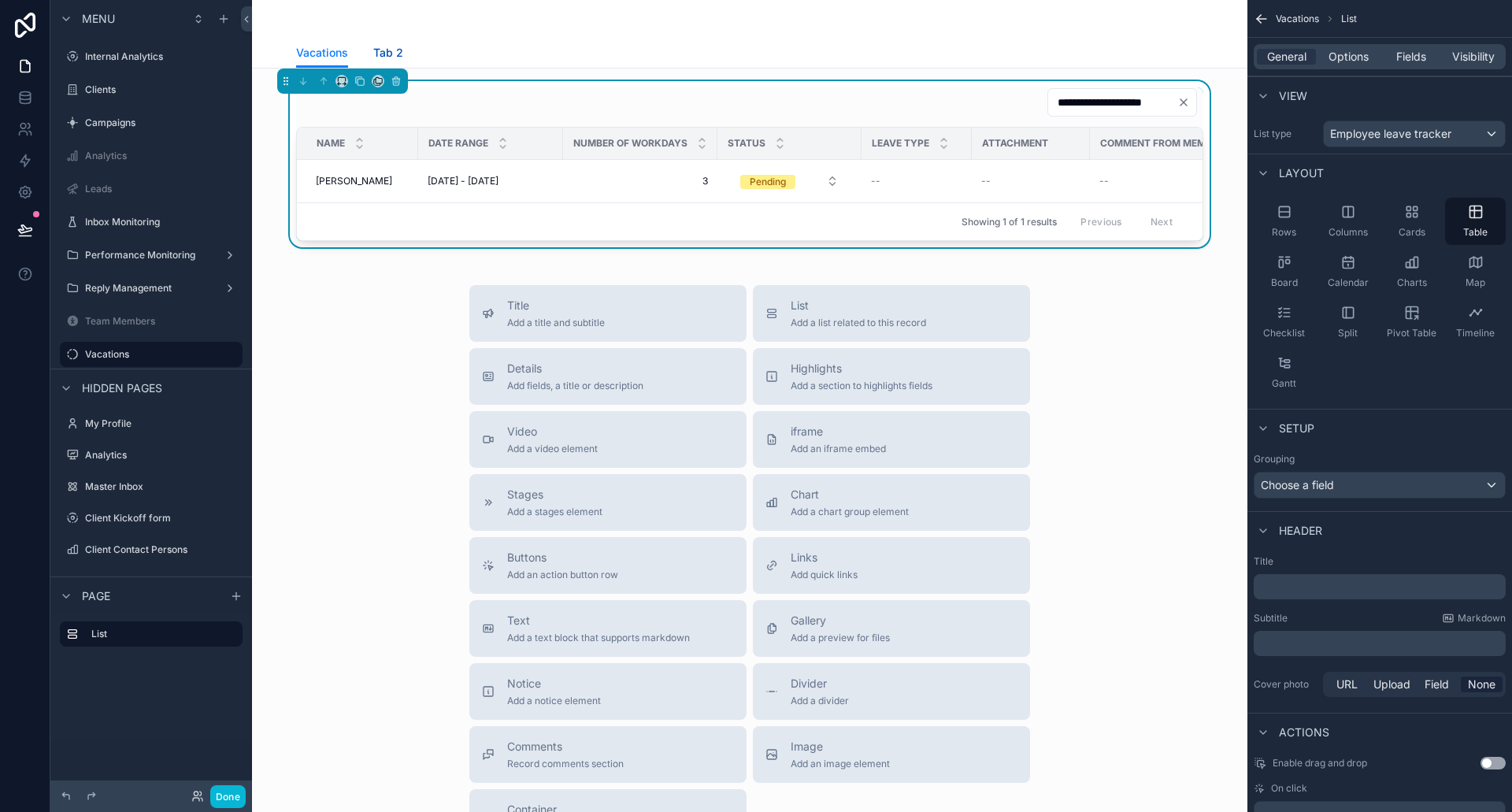
click at [391, 51] on span "Tab 2" at bounding box center [388, 52] width 30 height 15
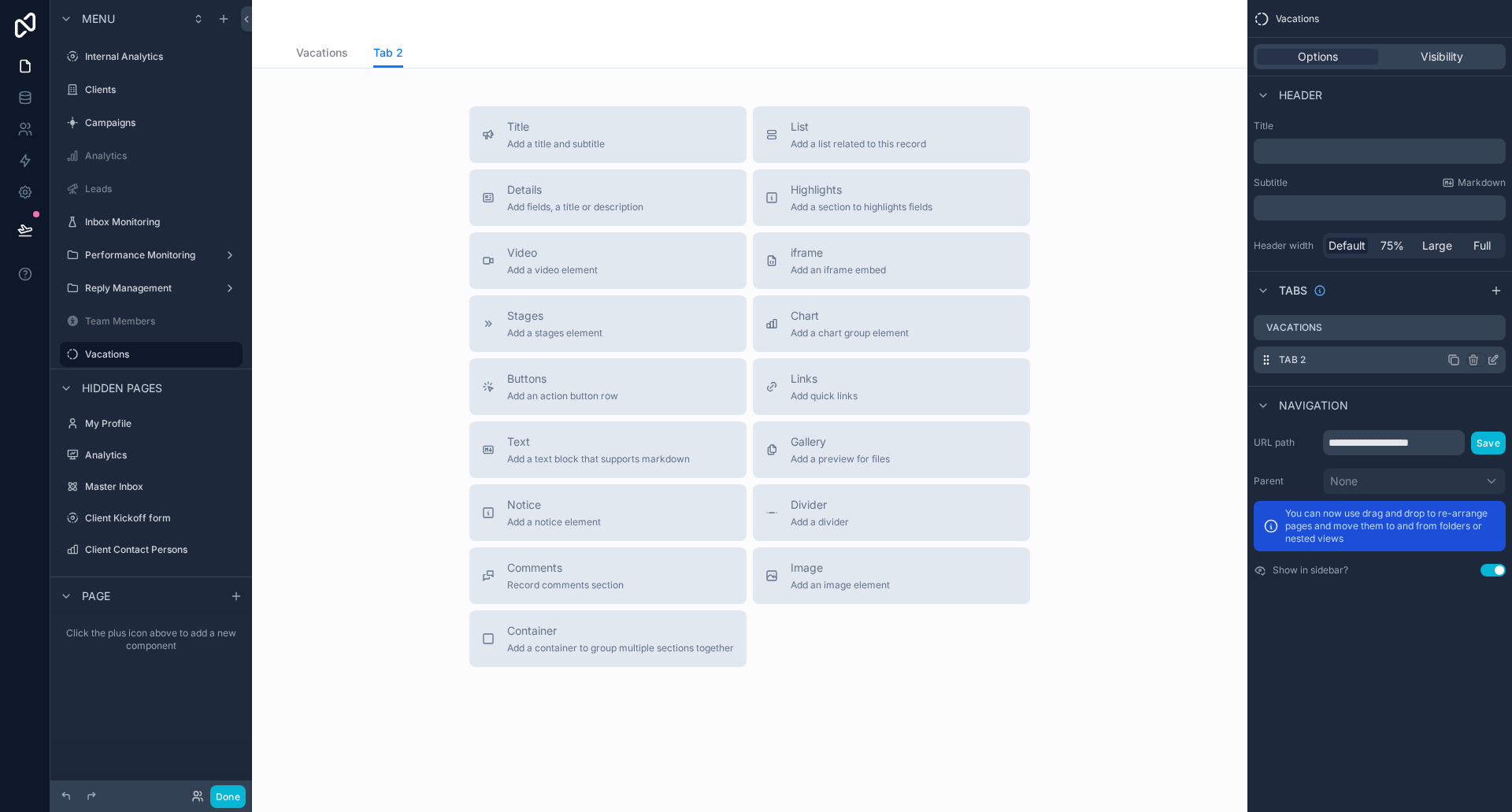
click at [1373, 353] on div "Tab 2" at bounding box center [1380, 360] width 252 height 27
click at [311, 58] on span "Vacations" at bounding box center [322, 52] width 52 height 15
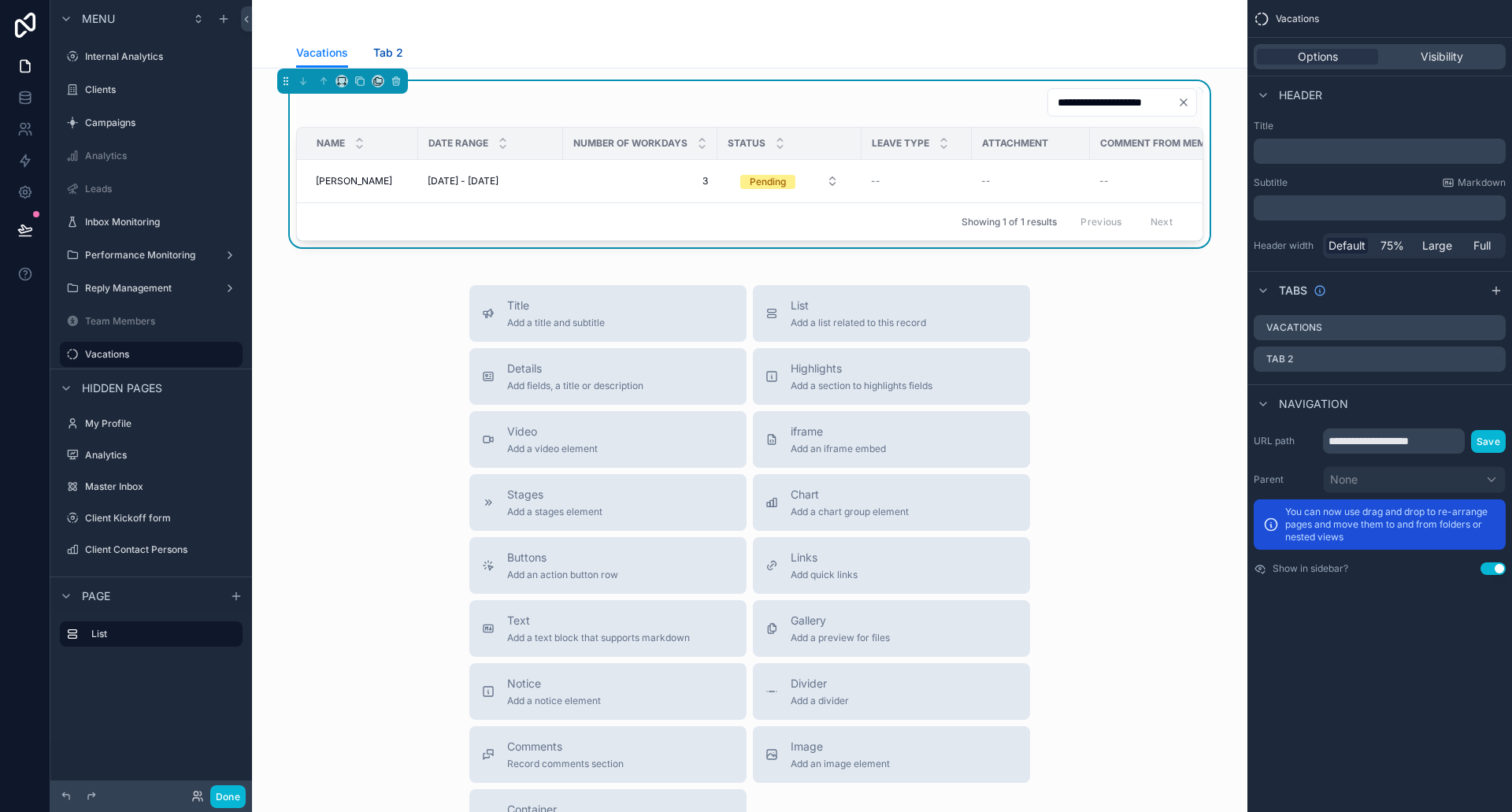
click at [385, 55] on span "Tab 2" at bounding box center [388, 52] width 30 height 15
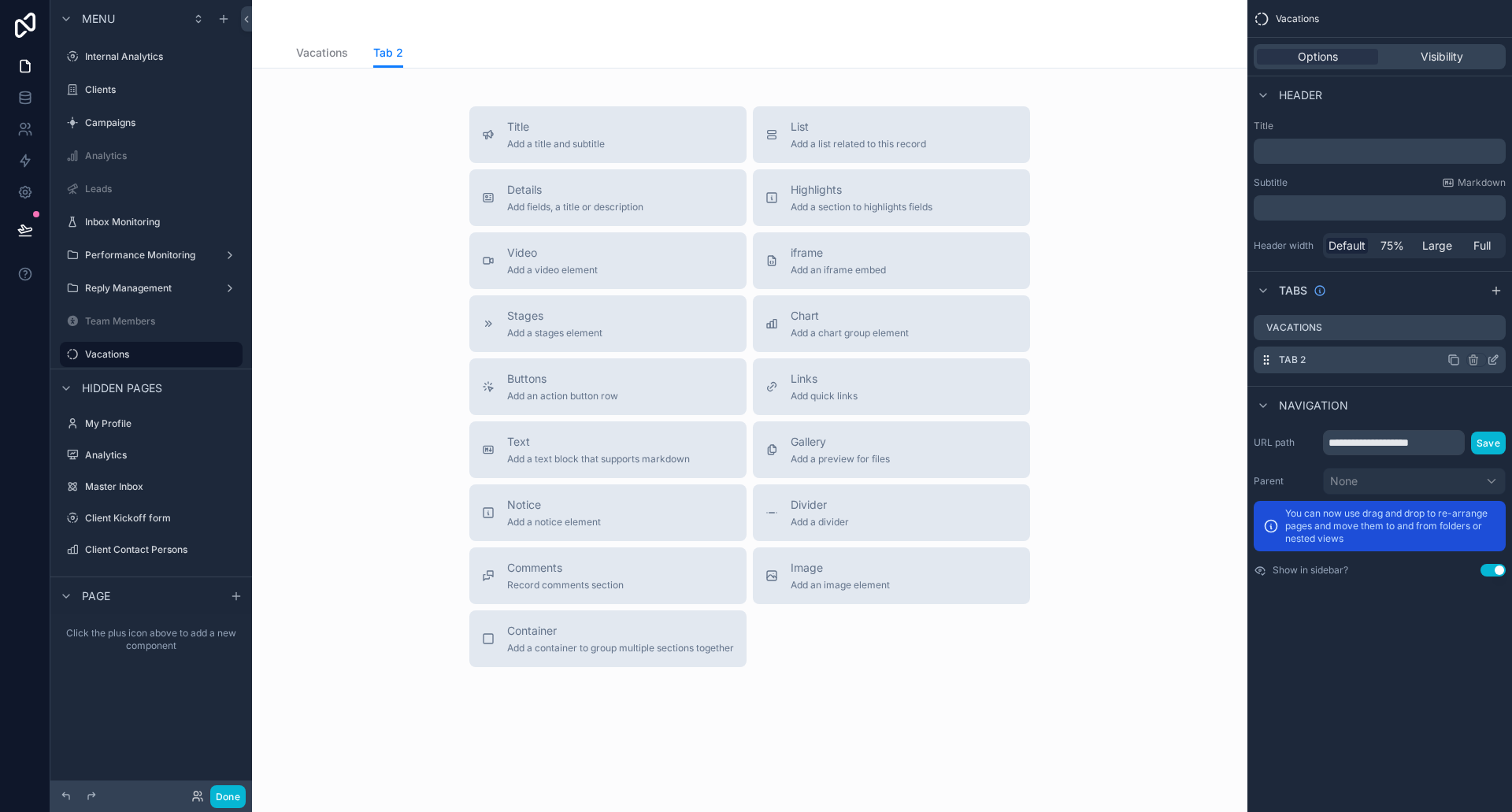
click at [1497, 361] on icon "scrollable content" at bounding box center [1493, 360] width 13 height 13
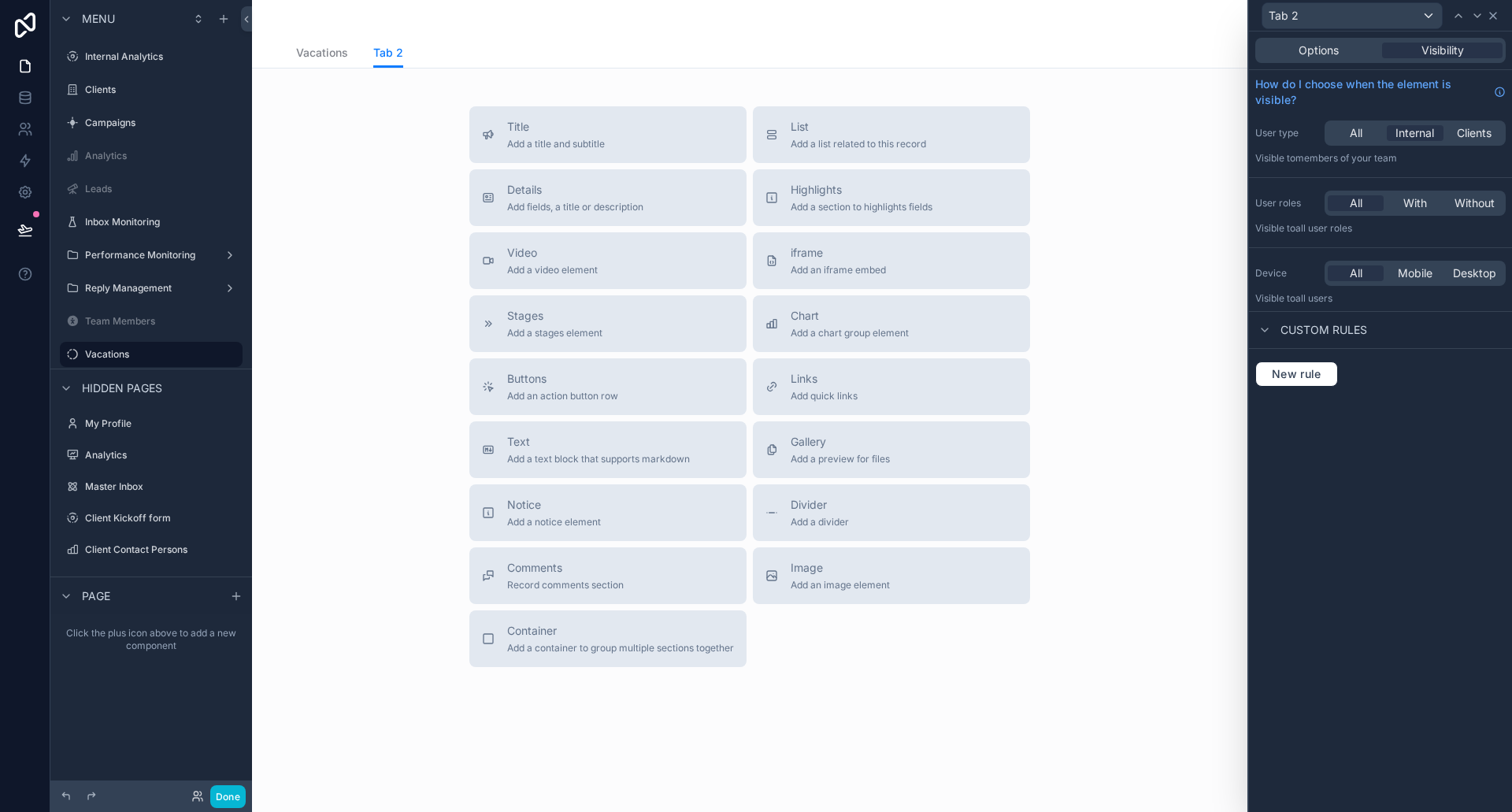
click at [1496, 21] on icon at bounding box center [1493, 15] width 13 height 13
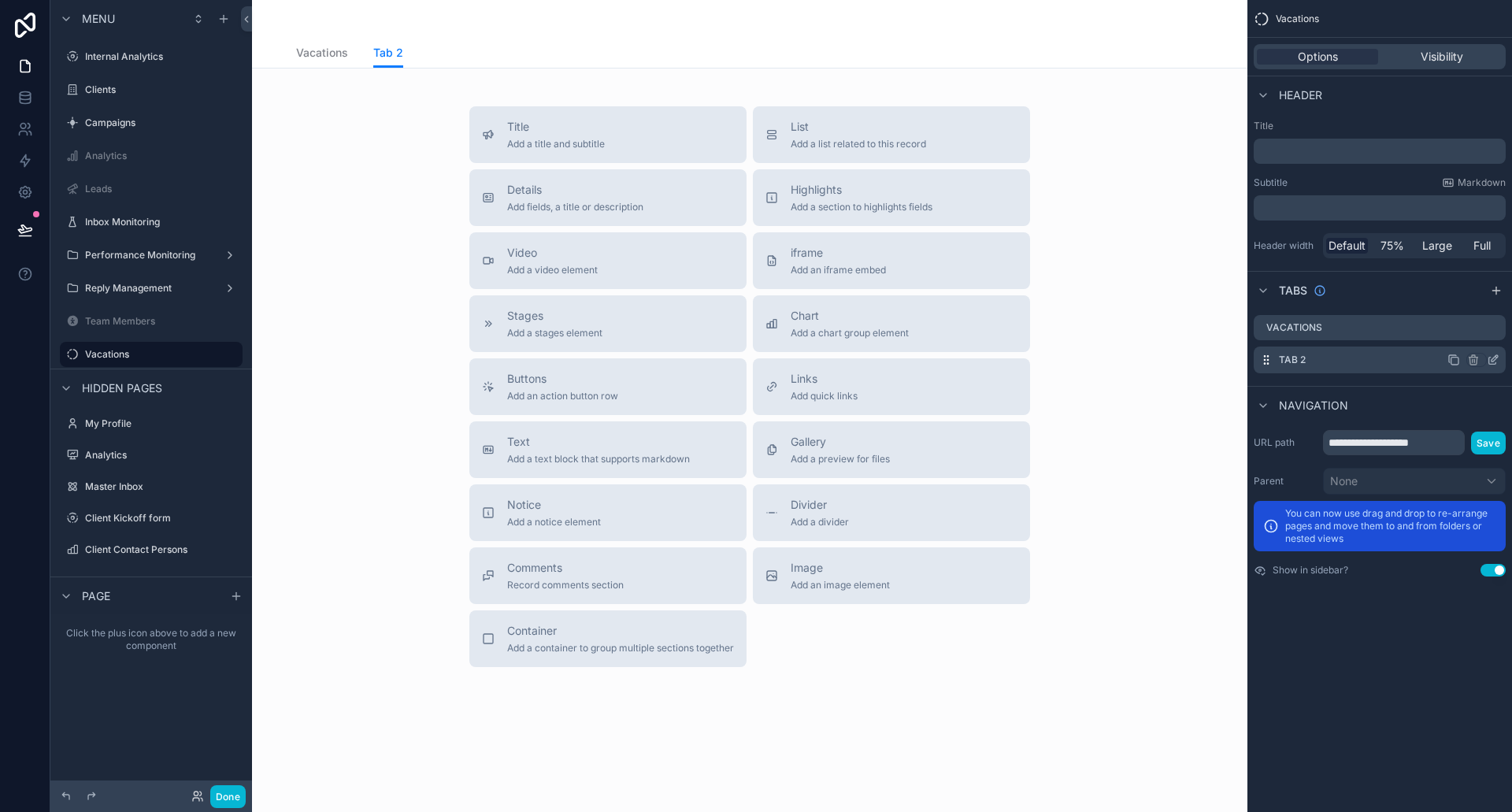
click at [1372, 358] on div "Tab 2" at bounding box center [1380, 360] width 252 height 27
click at [1491, 358] on icon "scrollable content" at bounding box center [1493, 361] width 7 height 7
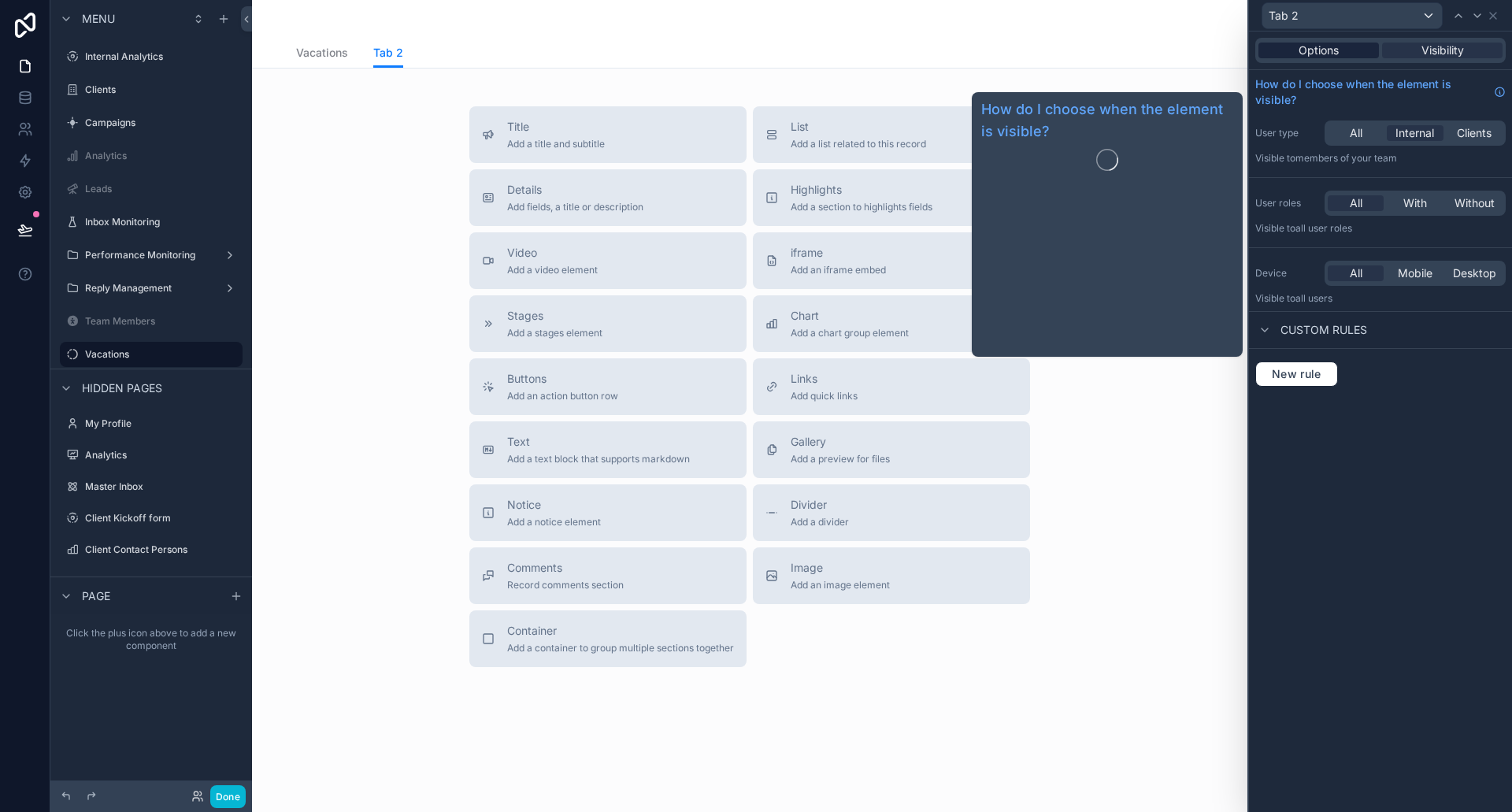
click at [1343, 52] on div "Options" at bounding box center [1319, 51] width 120 height 15
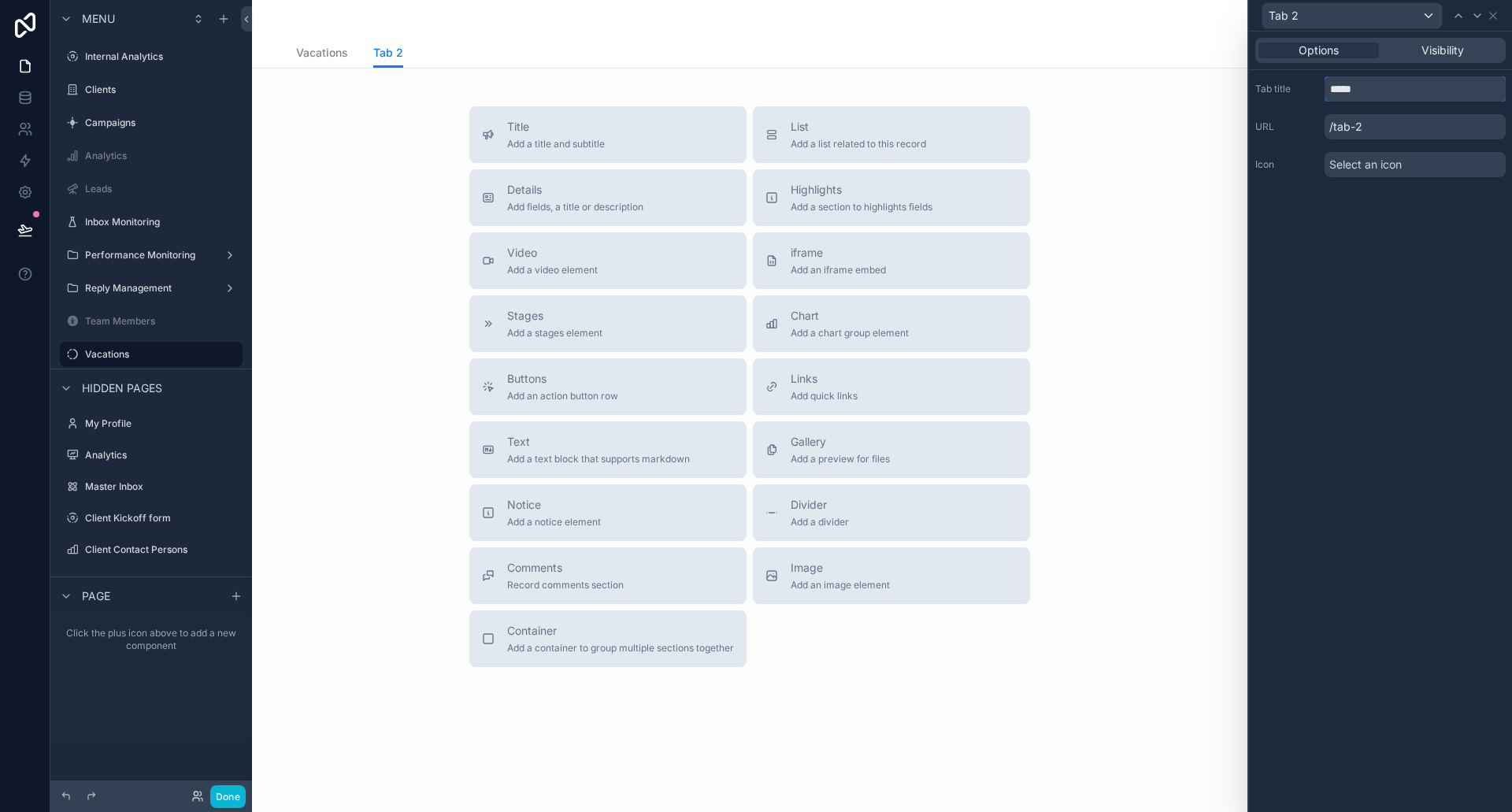
click at [1370, 88] on input "*****" at bounding box center [1415, 88] width 181 height 25
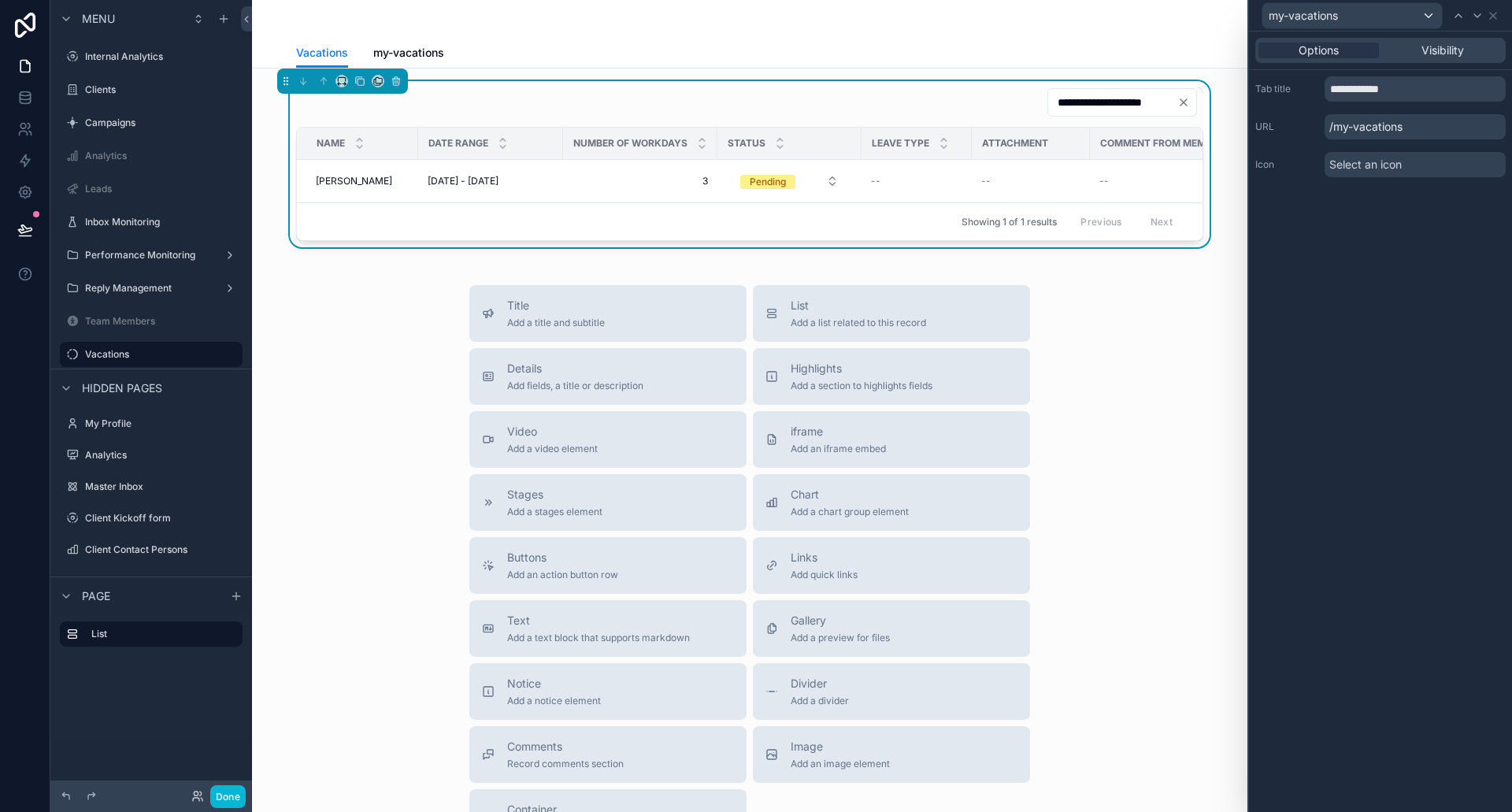
click at [1409, 227] on div "**********" at bounding box center [1381, 422] width 263 height 781
click at [1351, 88] on input "**********" at bounding box center [1415, 88] width 181 height 25
type input "**********"
click at [1418, 230] on div "**********" at bounding box center [1381, 422] width 263 height 781
click at [1495, 16] on icon at bounding box center [1493, 15] width 6 height 6
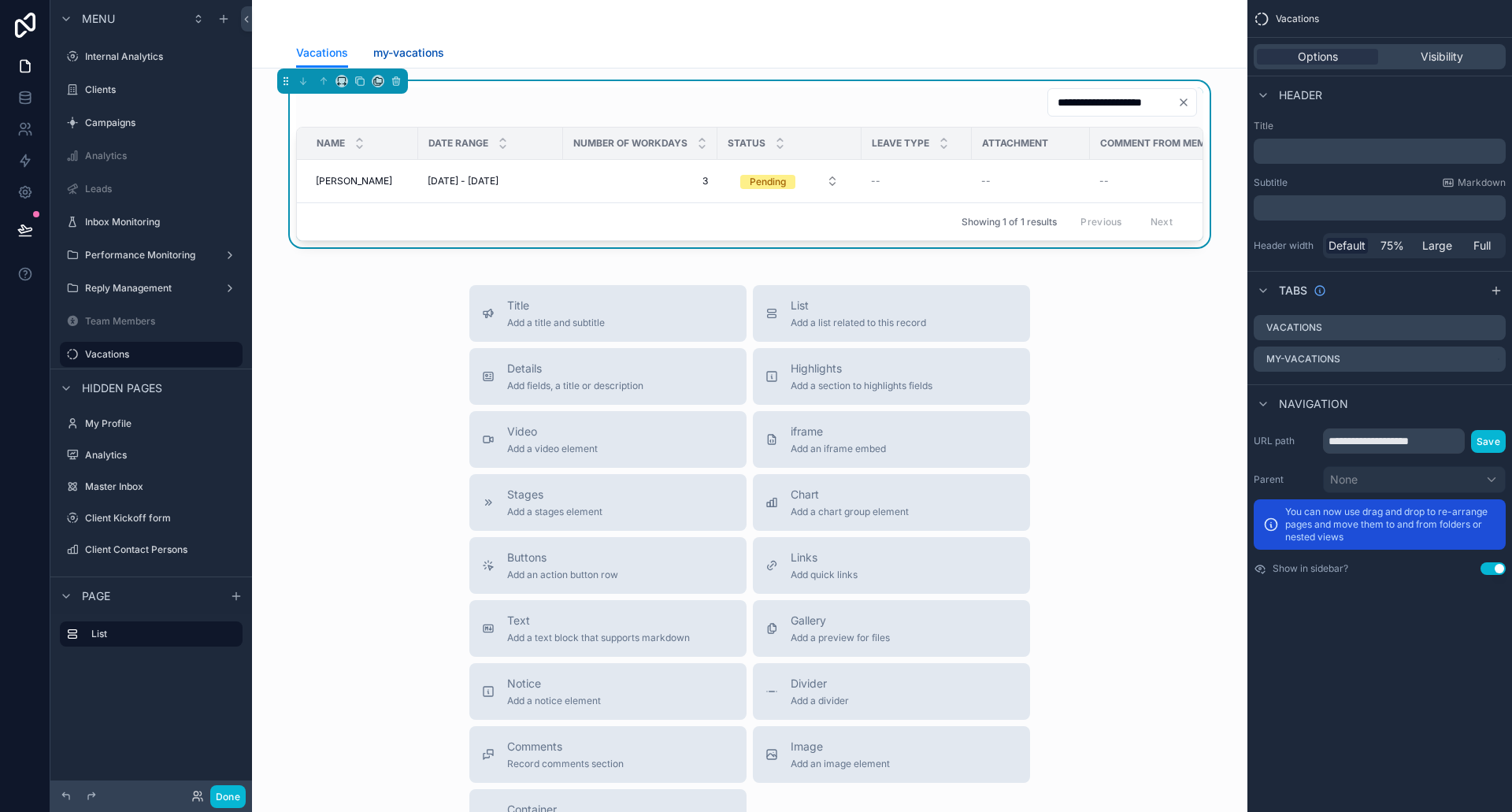
click at [427, 53] on span "my-vacations" at bounding box center [408, 52] width 71 height 15
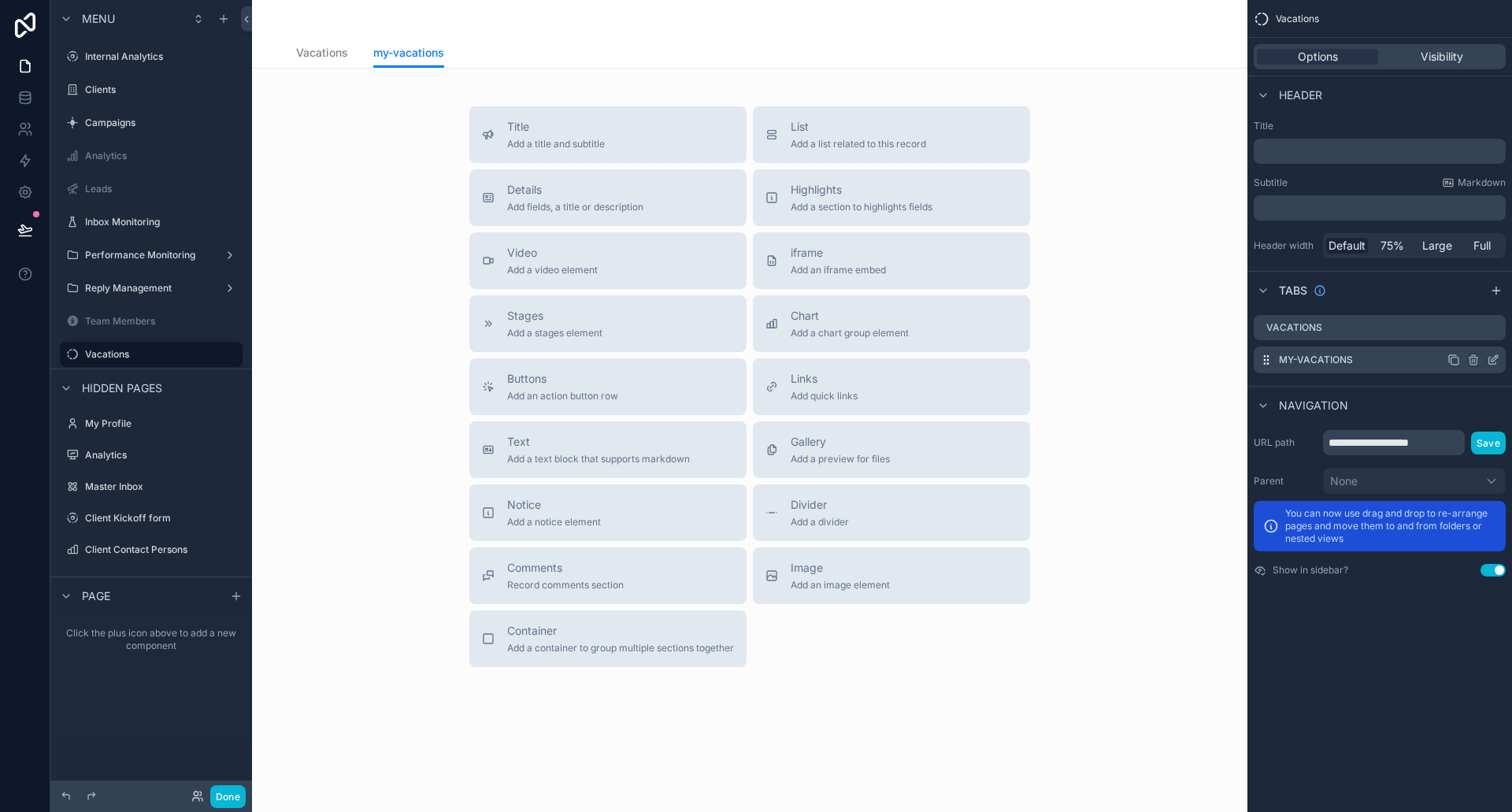
click at [1491, 357] on icon "scrollable content" at bounding box center [1493, 360] width 13 height 13
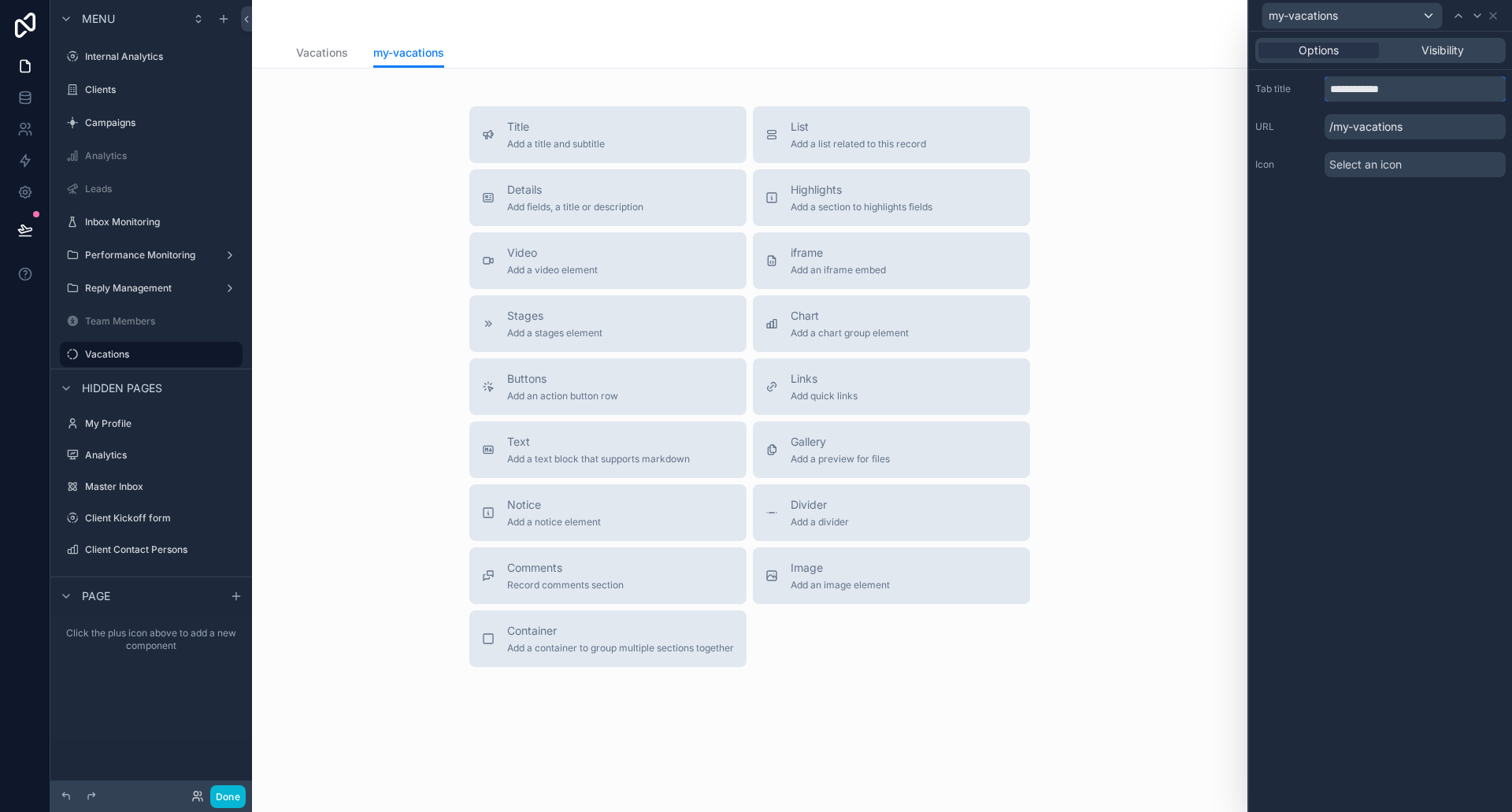
click at [1384, 85] on input "**********" at bounding box center [1415, 88] width 181 height 25
click at [1489, 18] on icon at bounding box center [1493, 15] width 13 height 13
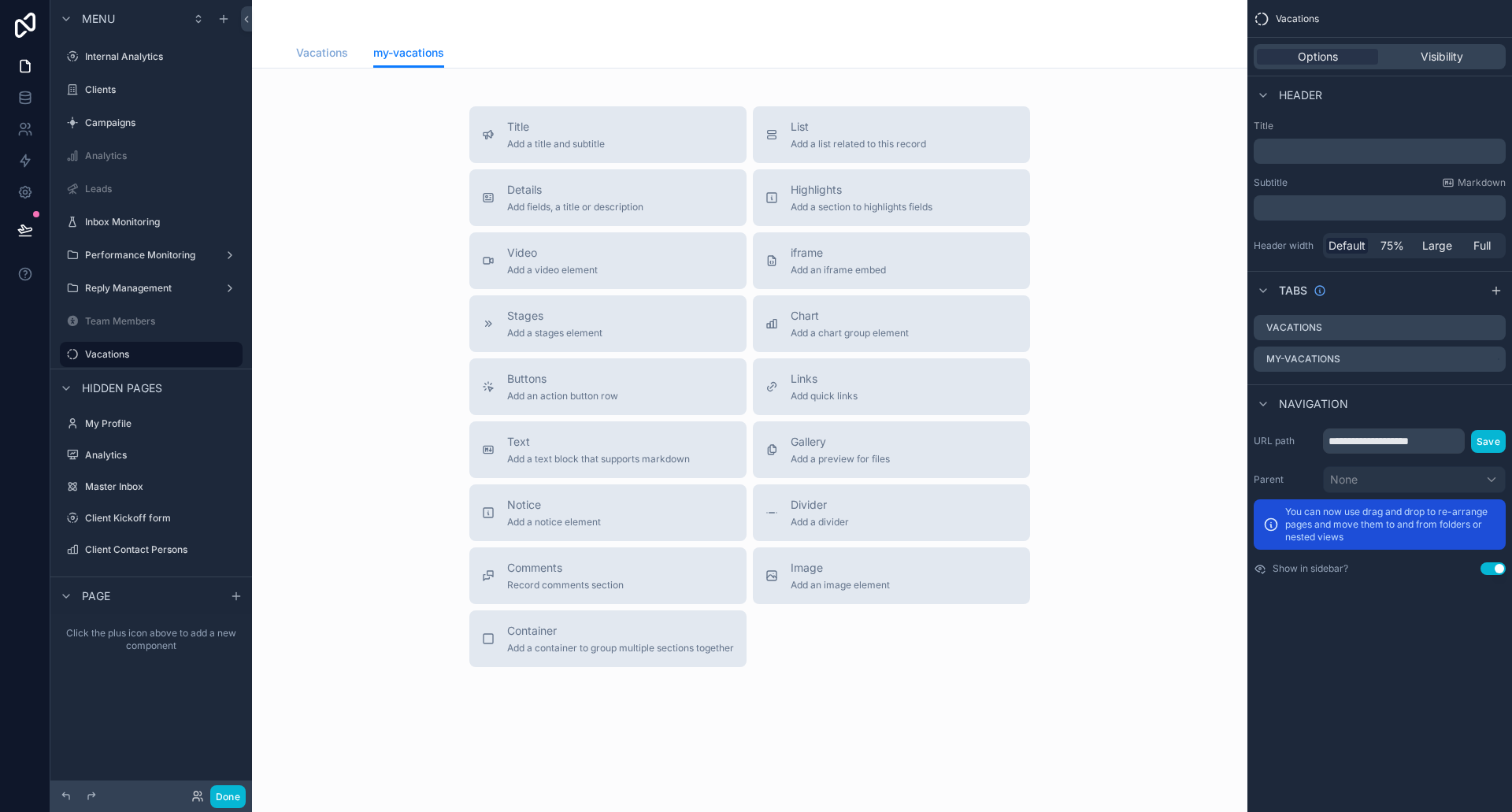
click at [315, 53] on span "Vacations" at bounding box center [322, 52] width 52 height 15
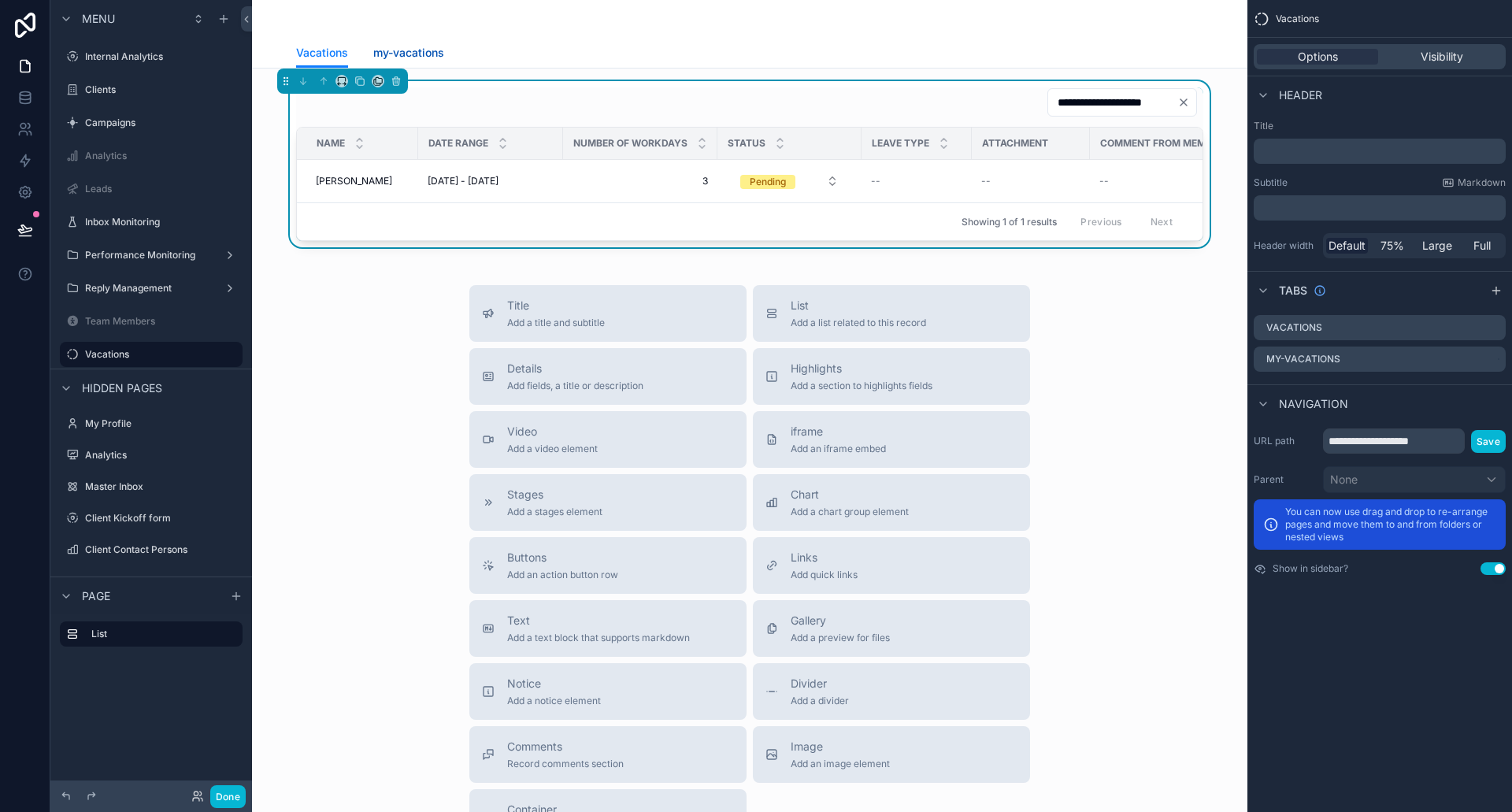
click at [404, 54] on span "my-vacations" at bounding box center [408, 52] width 71 height 15
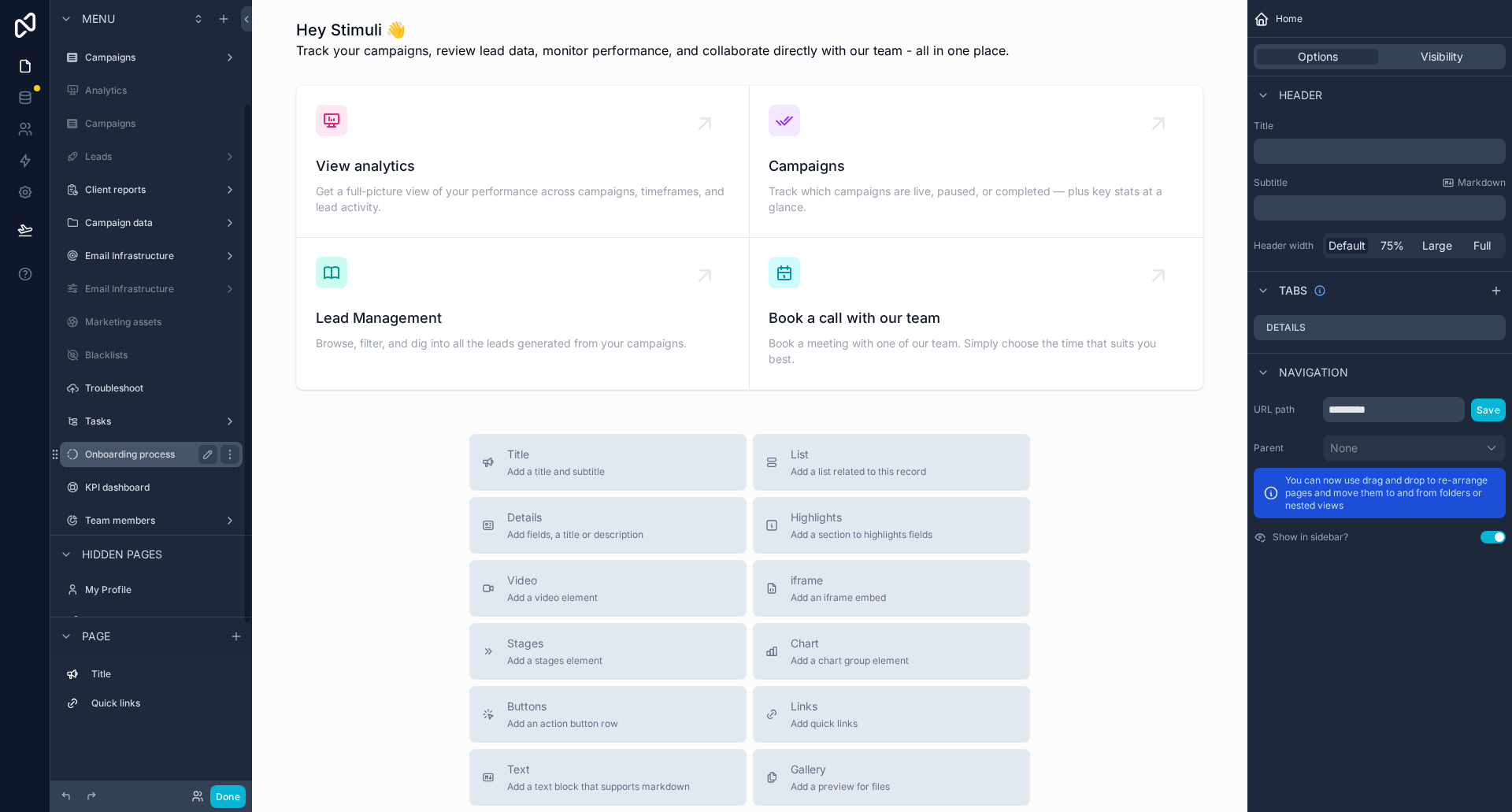
scroll to position [158, 0]
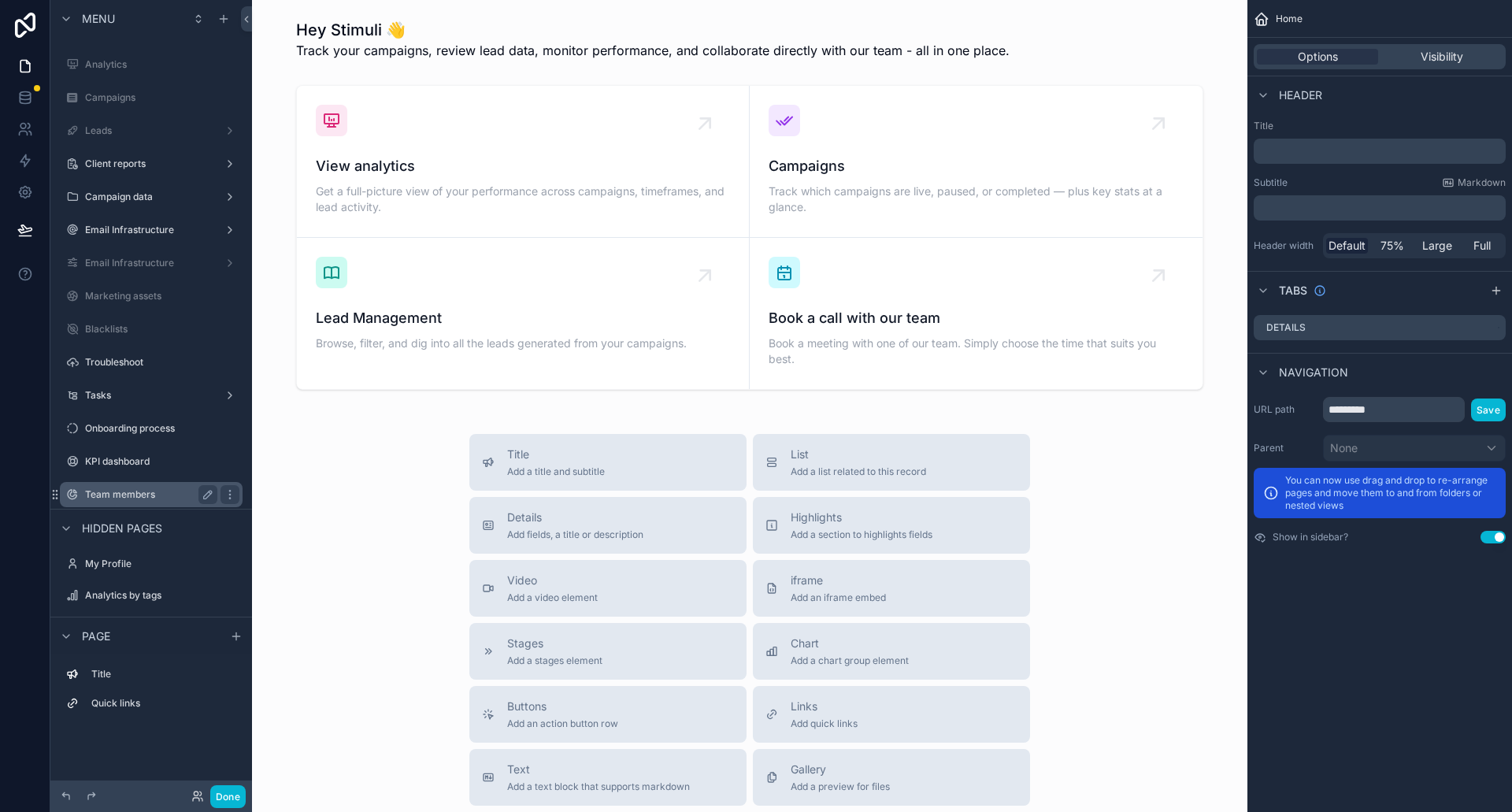
click at [139, 492] on label "Team members" at bounding box center [148, 494] width 126 height 13
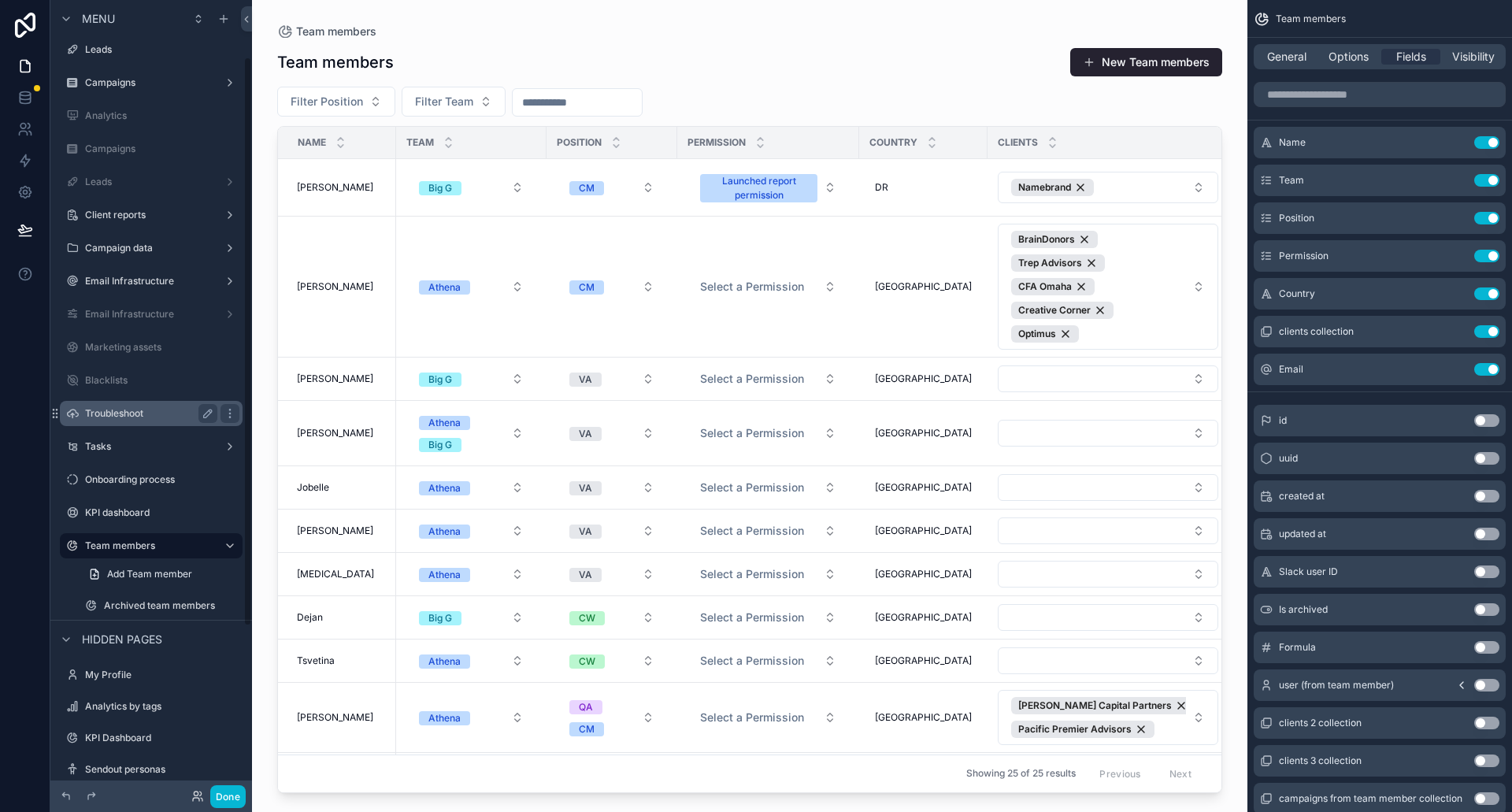
scroll to position [79, 0]
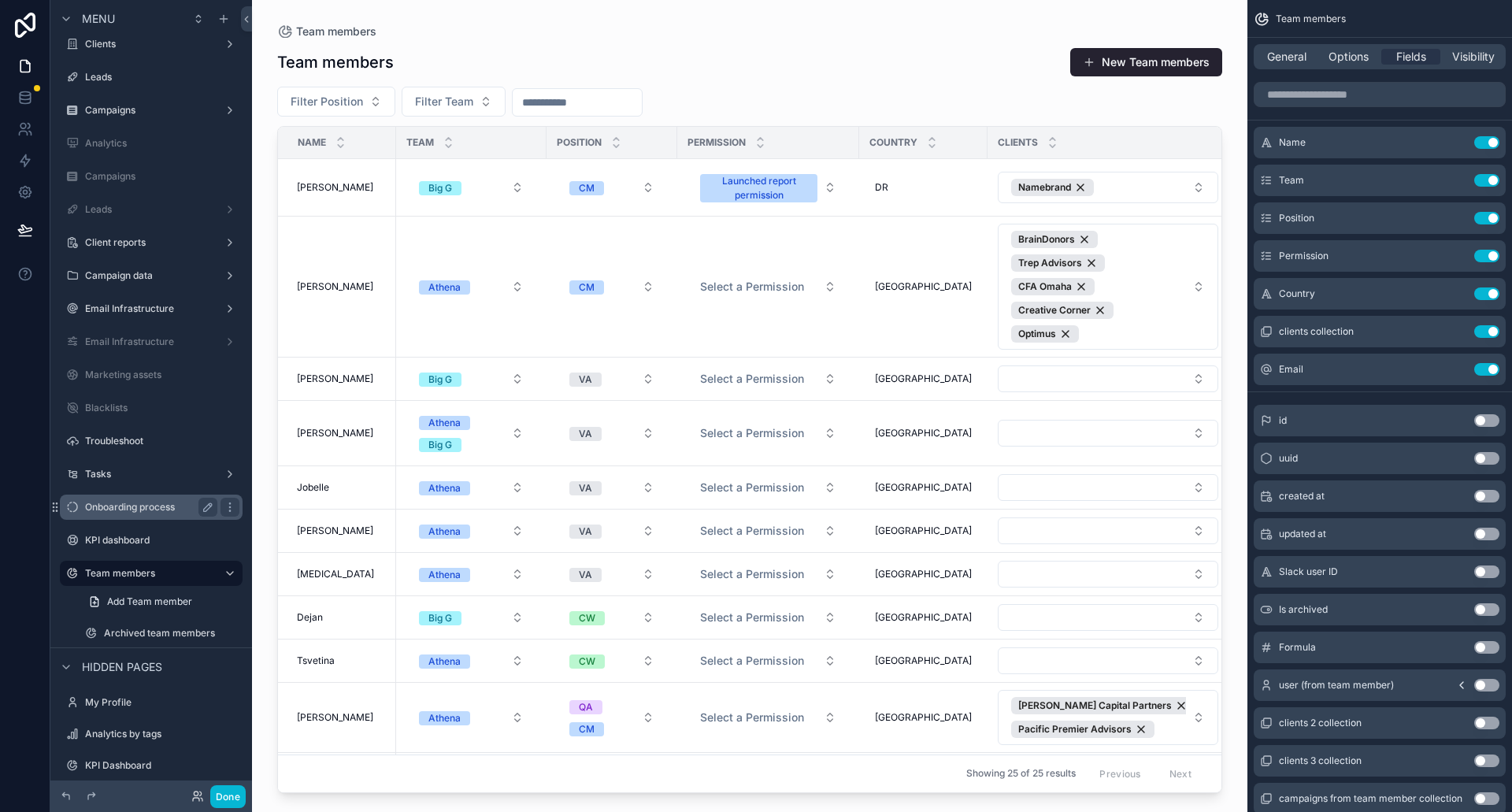
click at [147, 500] on div "Onboarding process" at bounding box center [151, 507] width 132 height 19
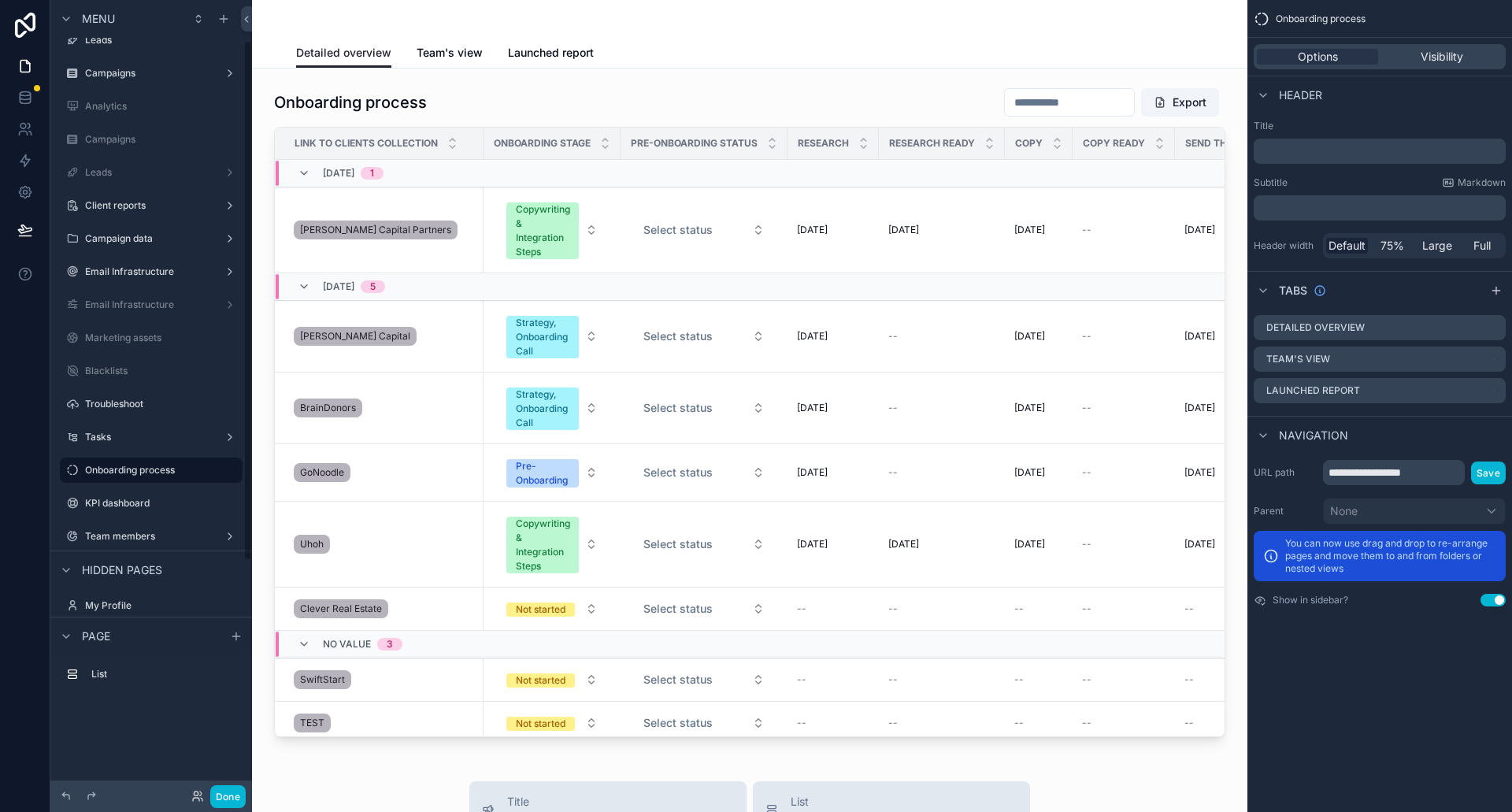
scroll to position [258, 0]
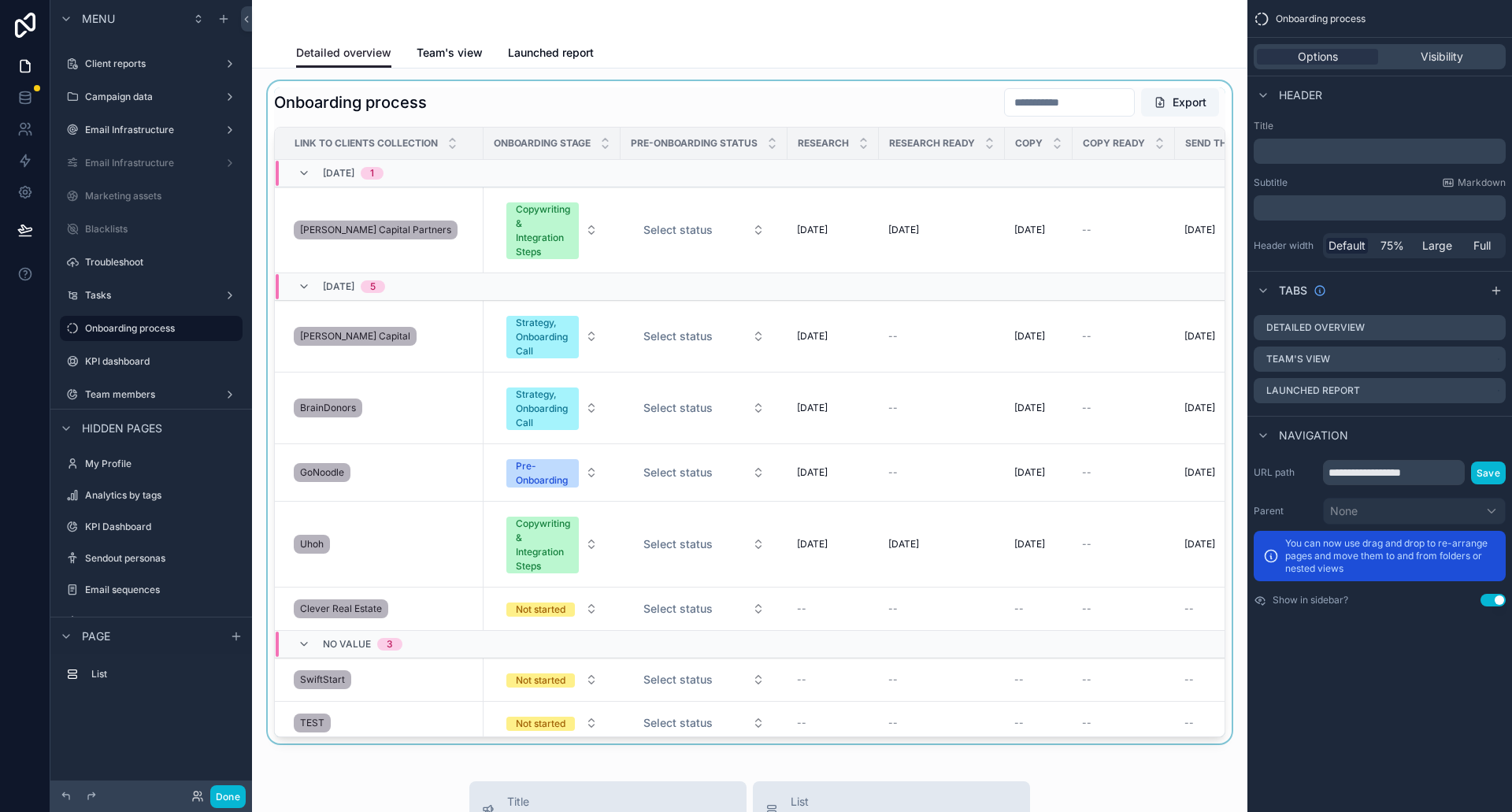
click at [816, 90] on div "scrollable content" at bounding box center [749, 413] width 971 height 663
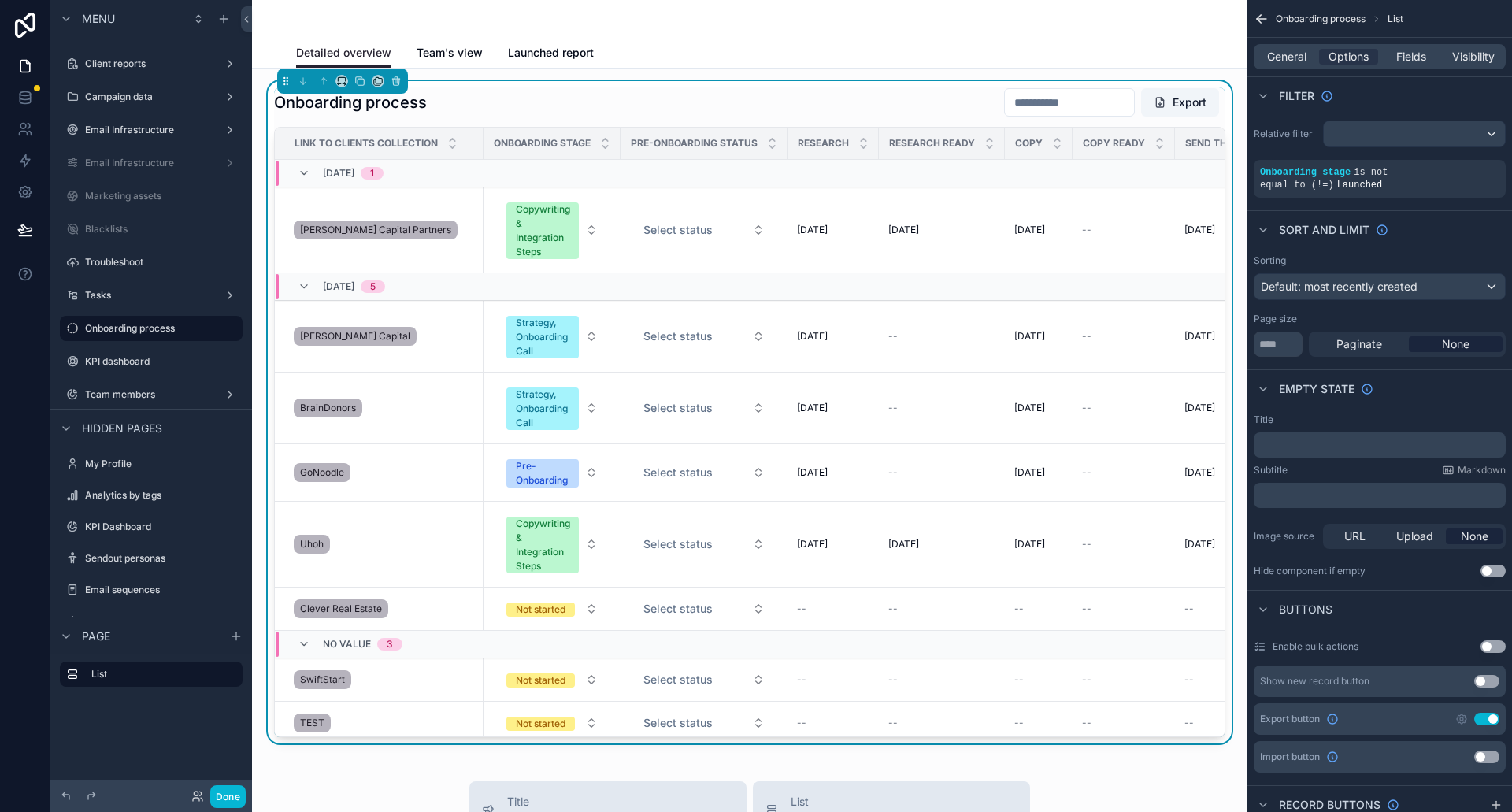
click at [764, 53] on div "Detailed overview Team's view Launched report" at bounding box center [749, 52] width 907 height 30
click at [744, 107] on div "Onboarding process Export" at bounding box center [749, 102] width 952 height 30
click at [753, 101] on div "Onboarding process Export" at bounding box center [749, 102] width 952 height 30
click at [773, 42] on div "Detailed overview Team's view Launched report" at bounding box center [749, 52] width 907 height 30
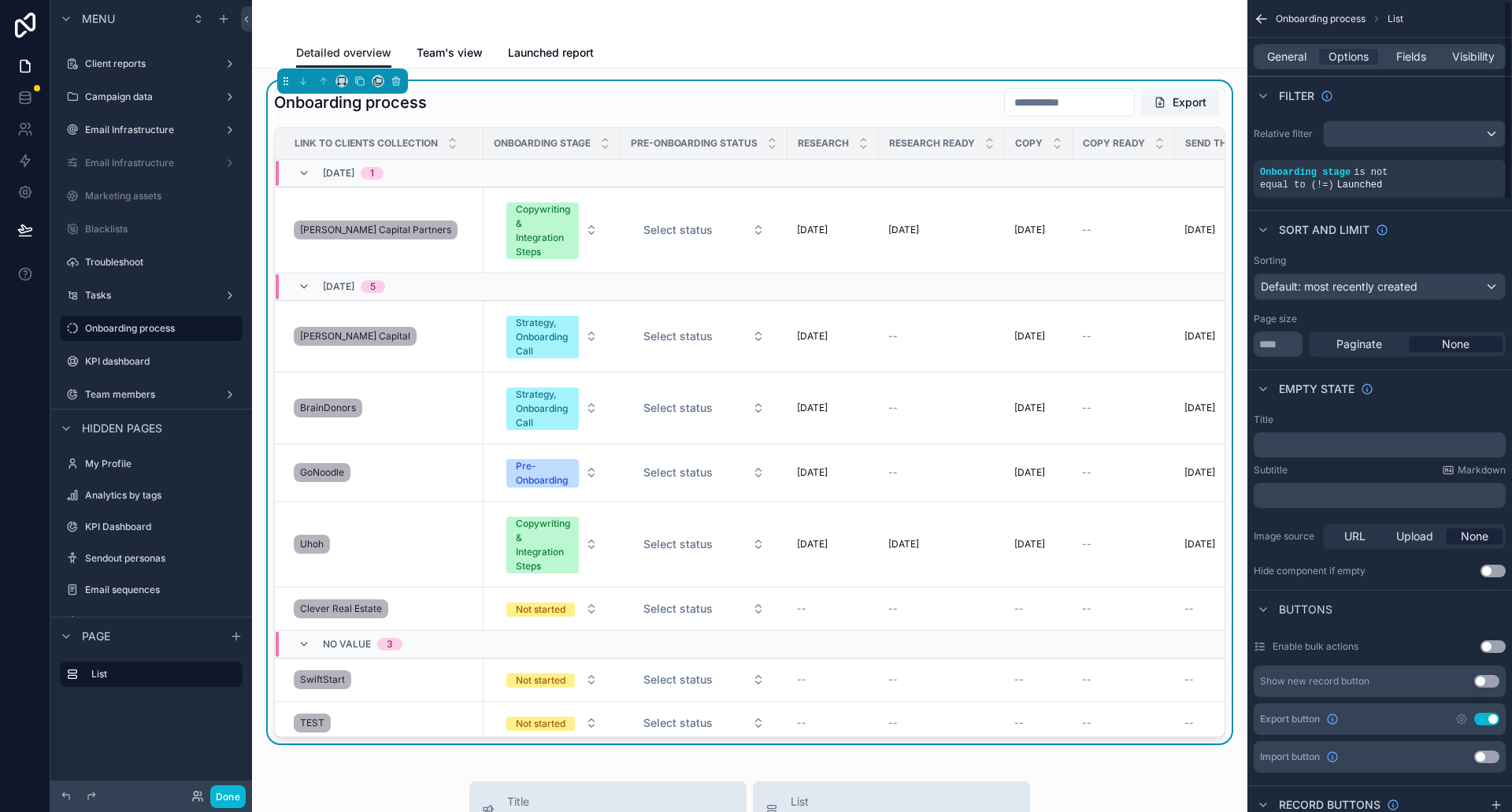
click at [1282, 21] on span "Onboarding process" at bounding box center [1321, 19] width 90 height 13
click at [1261, 15] on icon "scrollable content" at bounding box center [1261, 19] width 15 height 15
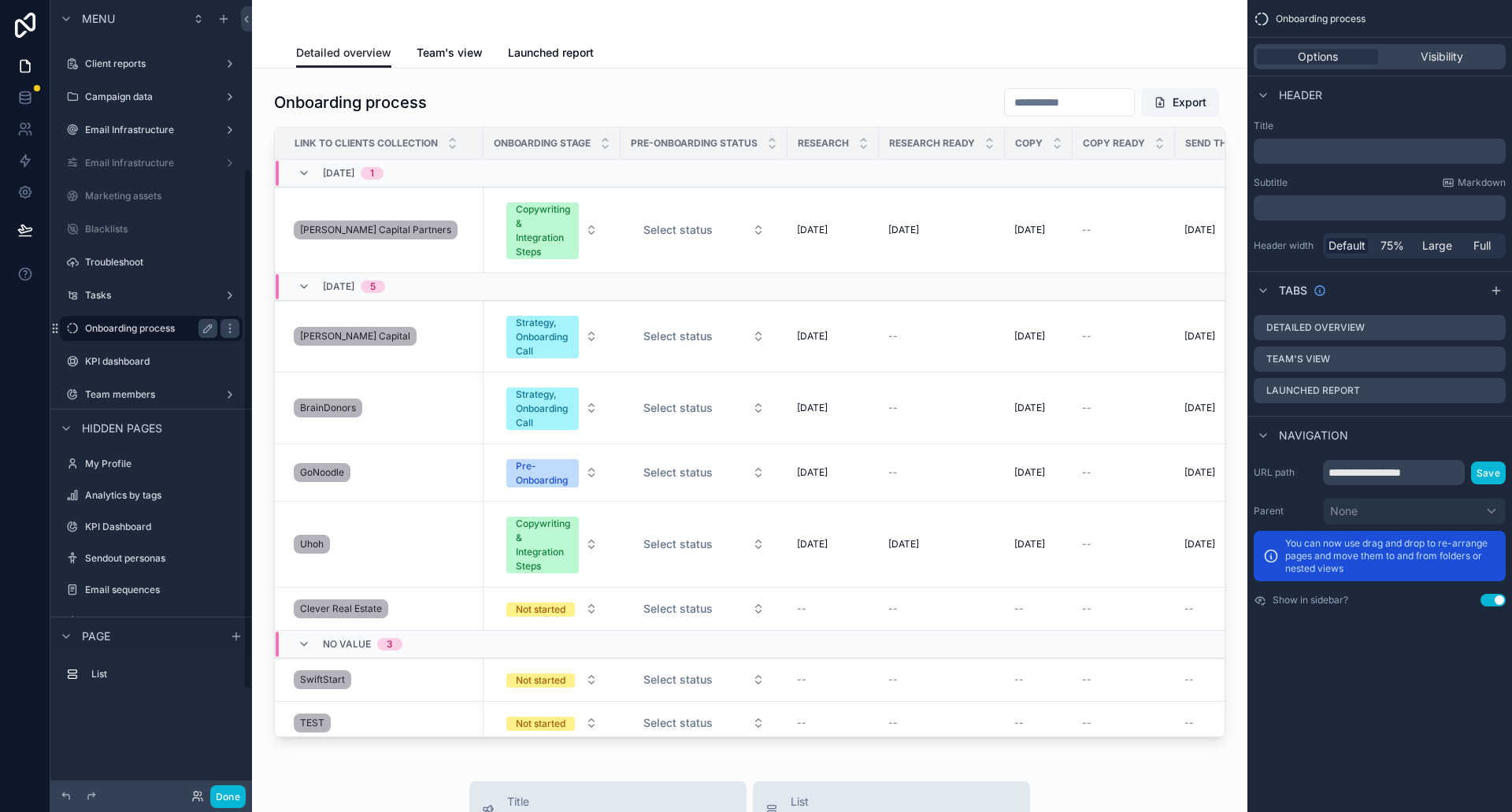
click at [136, 323] on label "Onboarding process" at bounding box center [148, 328] width 126 height 13
click at [429, 58] on span "Team's view" at bounding box center [450, 52] width 66 height 15
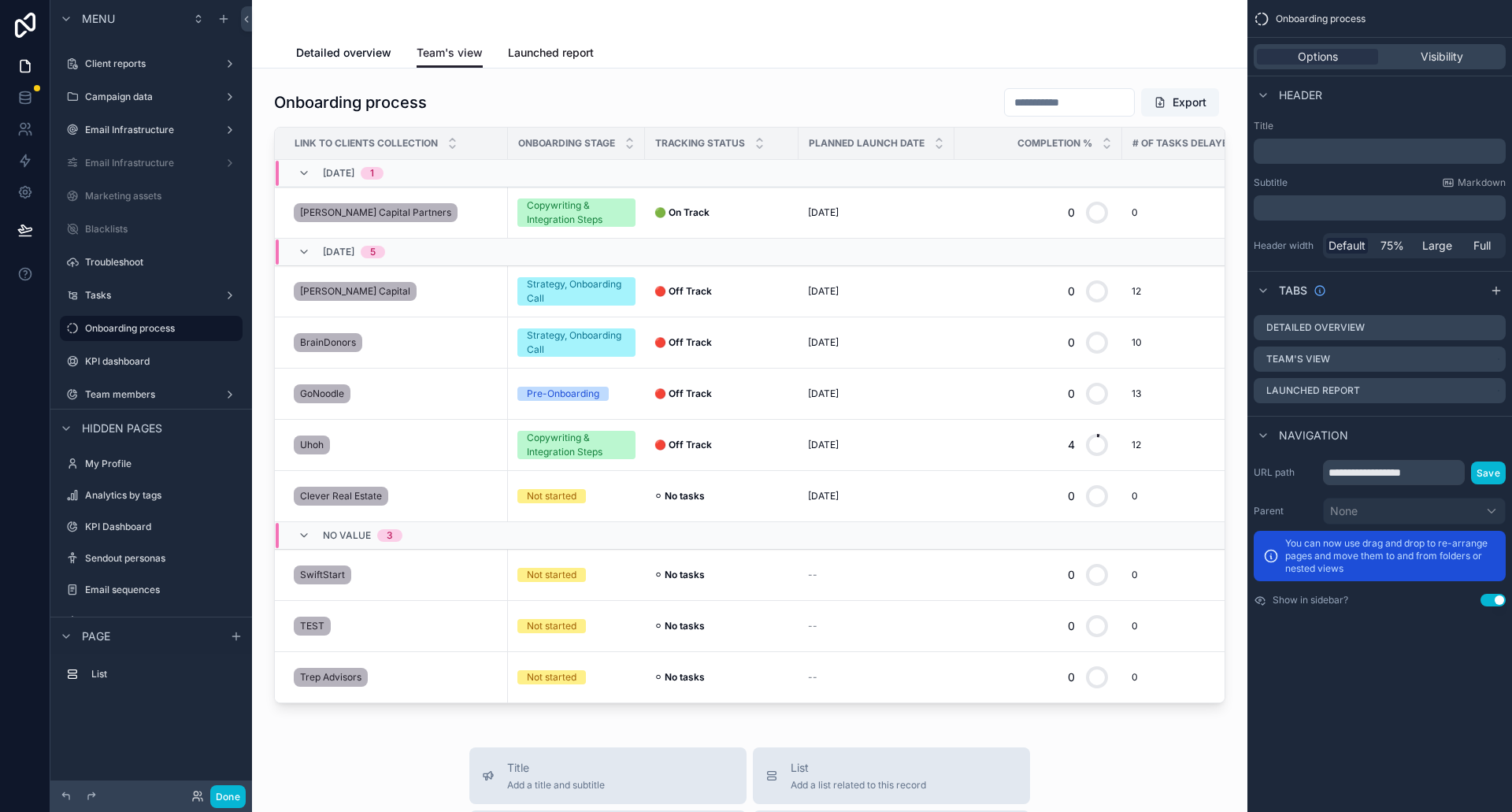
click at [541, 52] on span "Launched report" at bounding box center [551, 52] width 86 height 15
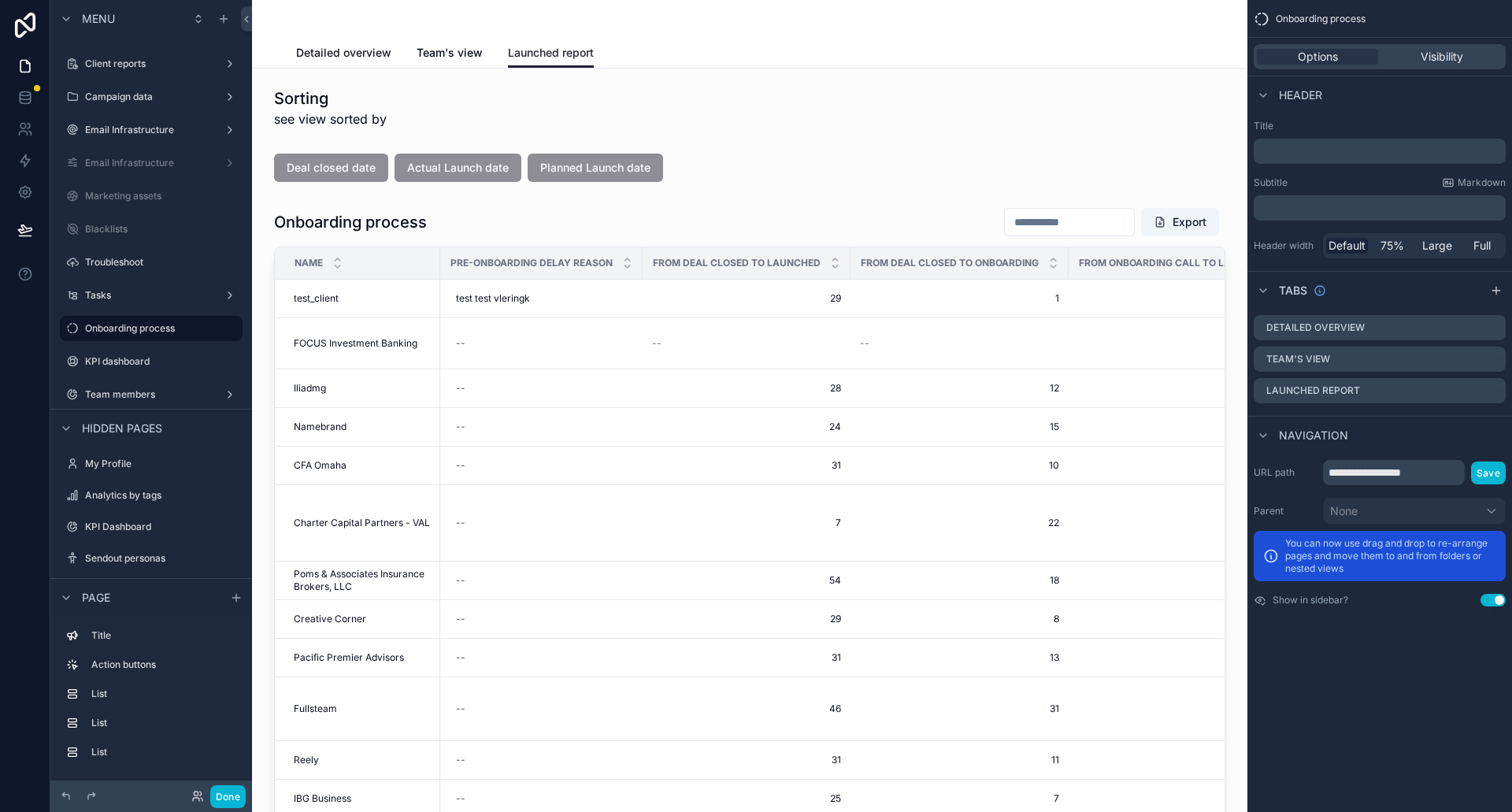
click at [341, 47] on span "Detailed overview" at bounding box center [343, 52] width 95 height 15
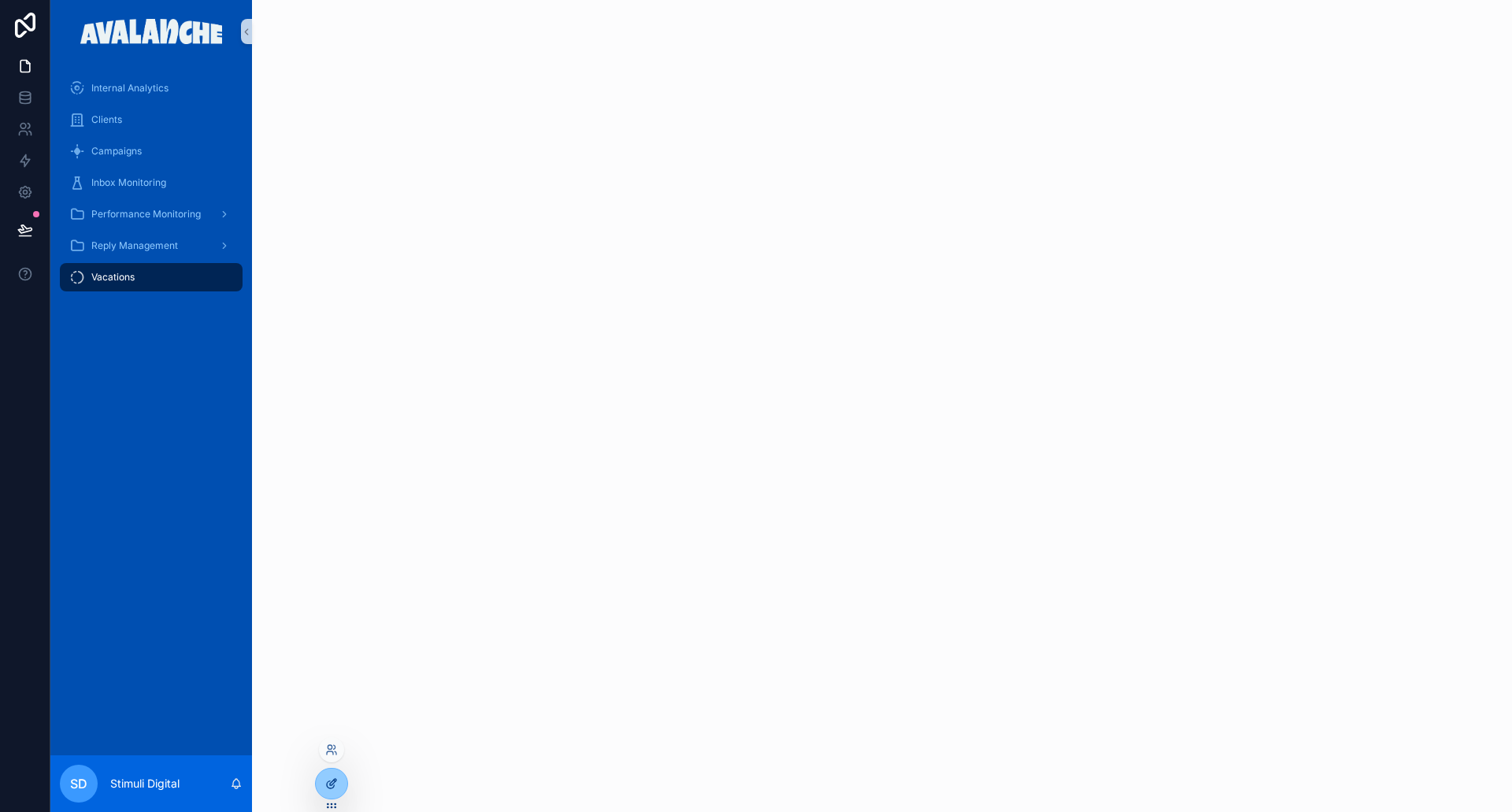
click at [329, 785] on icon at bounding box center [331, 784] width 13 height 13
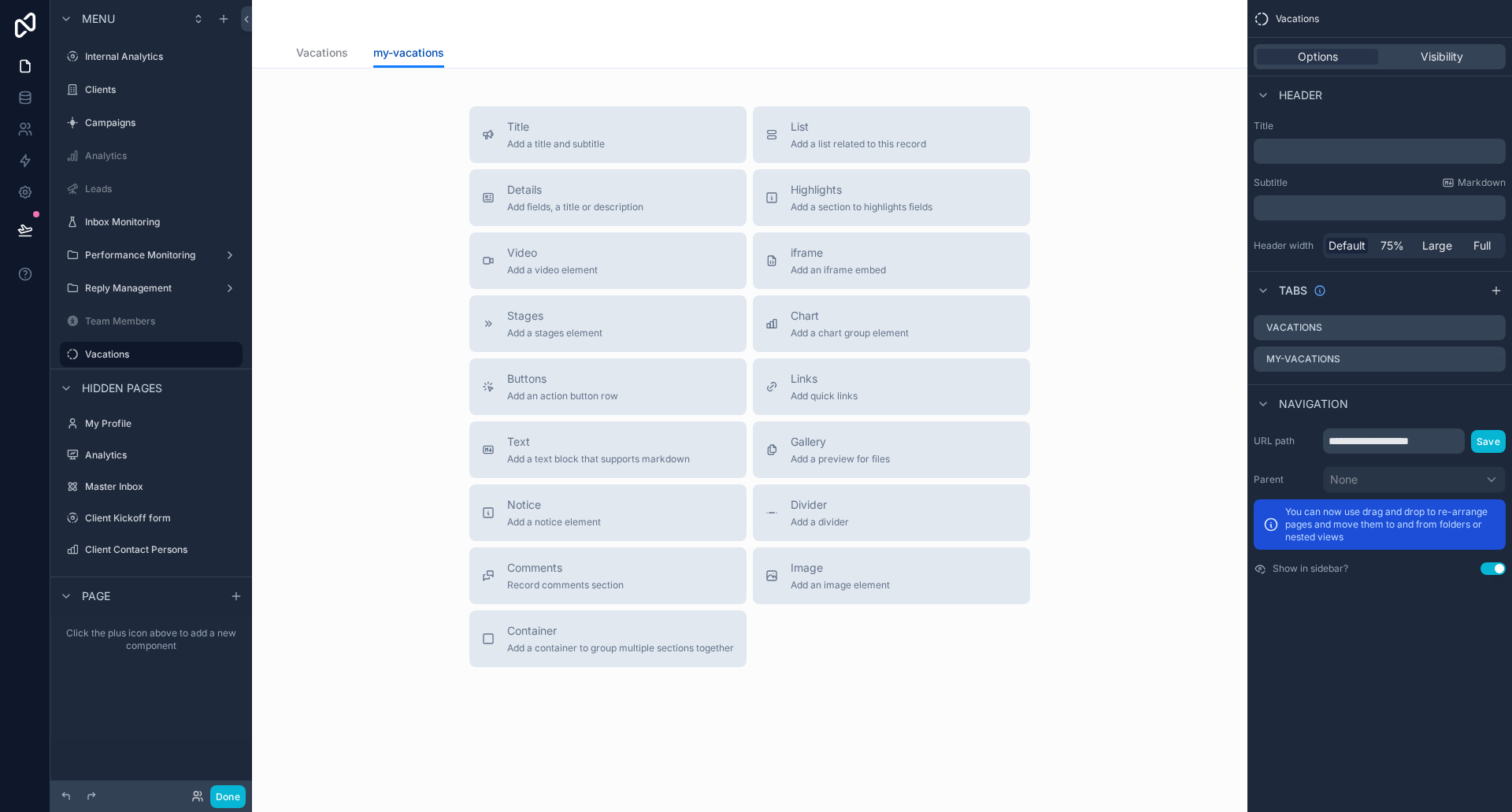
click at [388, 58] on span "my-vacations" at bounding box center [408, 52] width 71 height 15
click at [1493, 360] on icon "scrollable content" at bounding box center [1493, 360] width 13 height 13
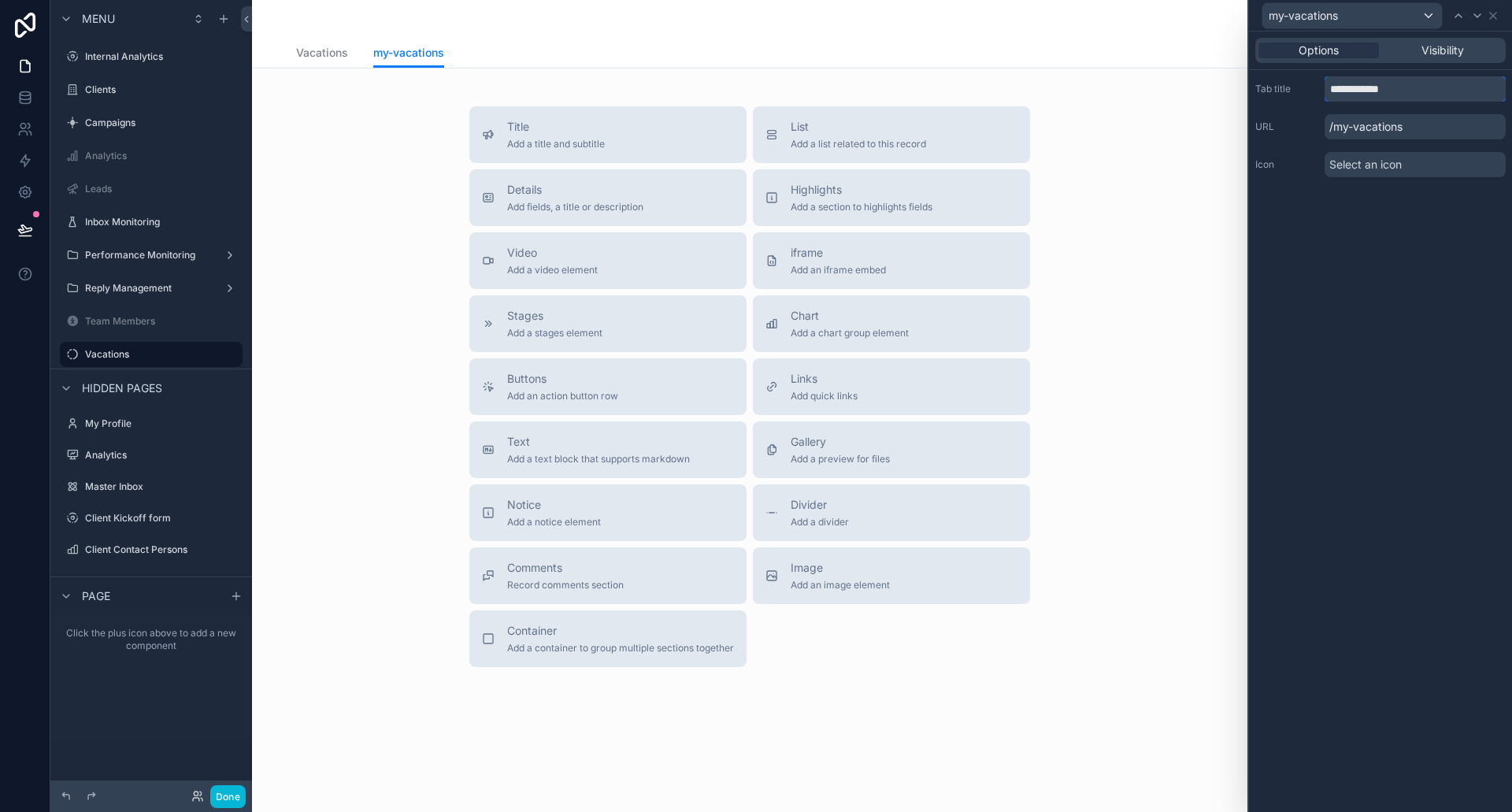
click at [1352, 88] on input "**********" at bounding box center [1415, 88] width 181 height 25
type input "**********"
click at [1381, 302] on div "**********" at bounding box center [1381, 422] width 263 height 781
click at [1497, 15] on icon at bounding box center [1493, 15] width 13 height 13
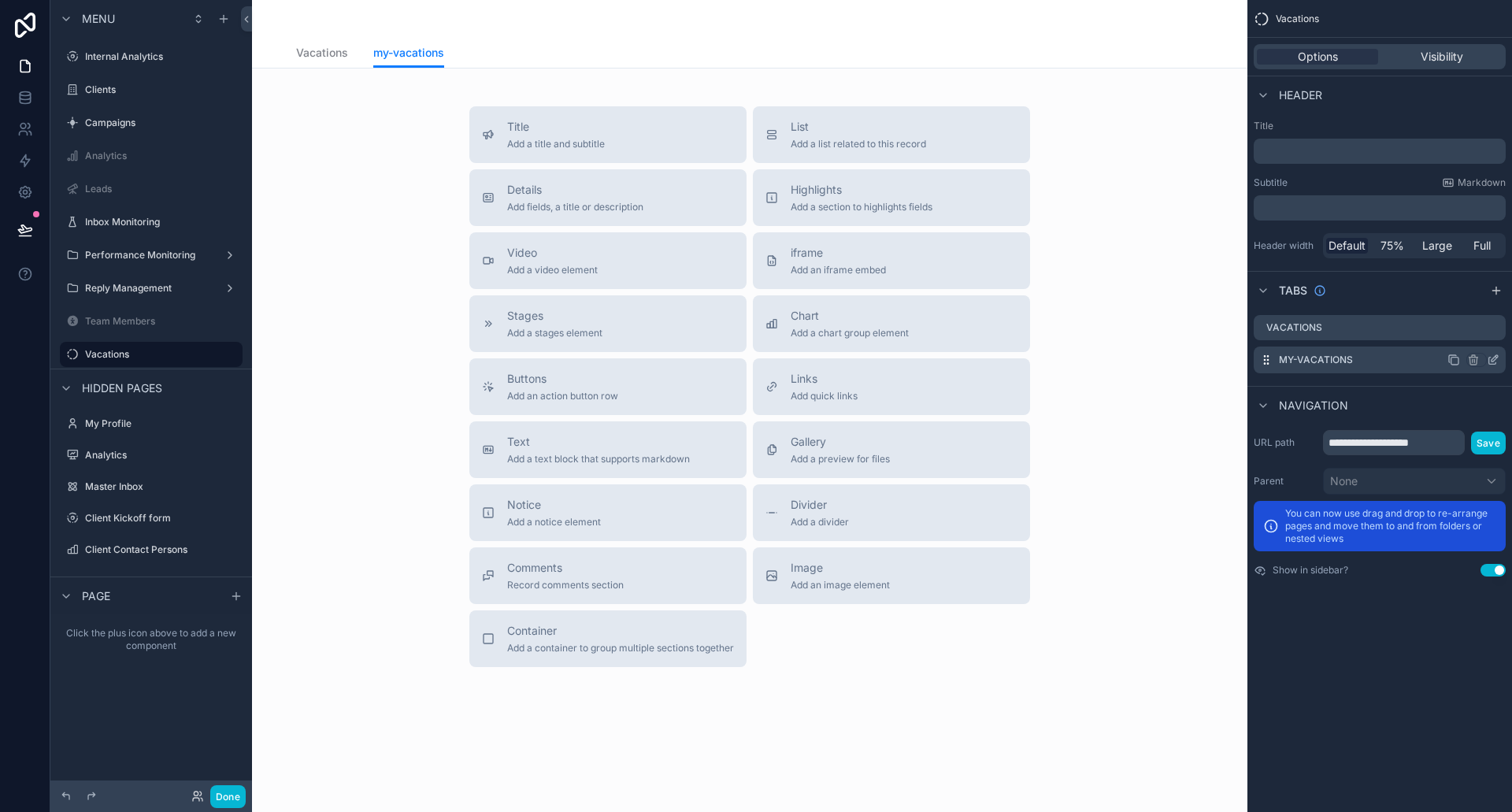
click at [1491, 358] on icon "scrollable content" at bounding box center [1493, 361] width 7 height 7
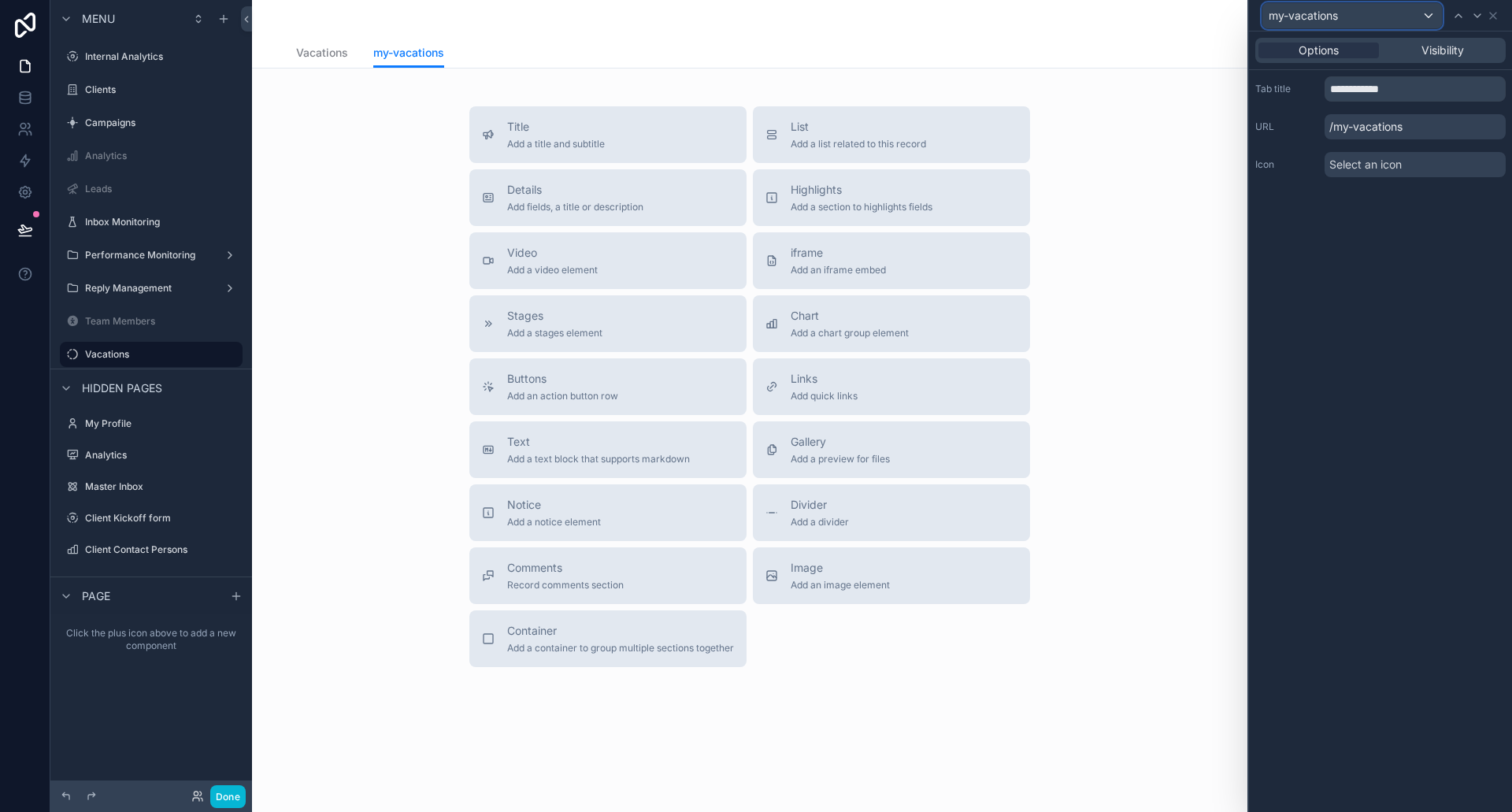
click at [1341, 11] on div "my-vacations" at bounding box center [1352, 15] width 179 height 25
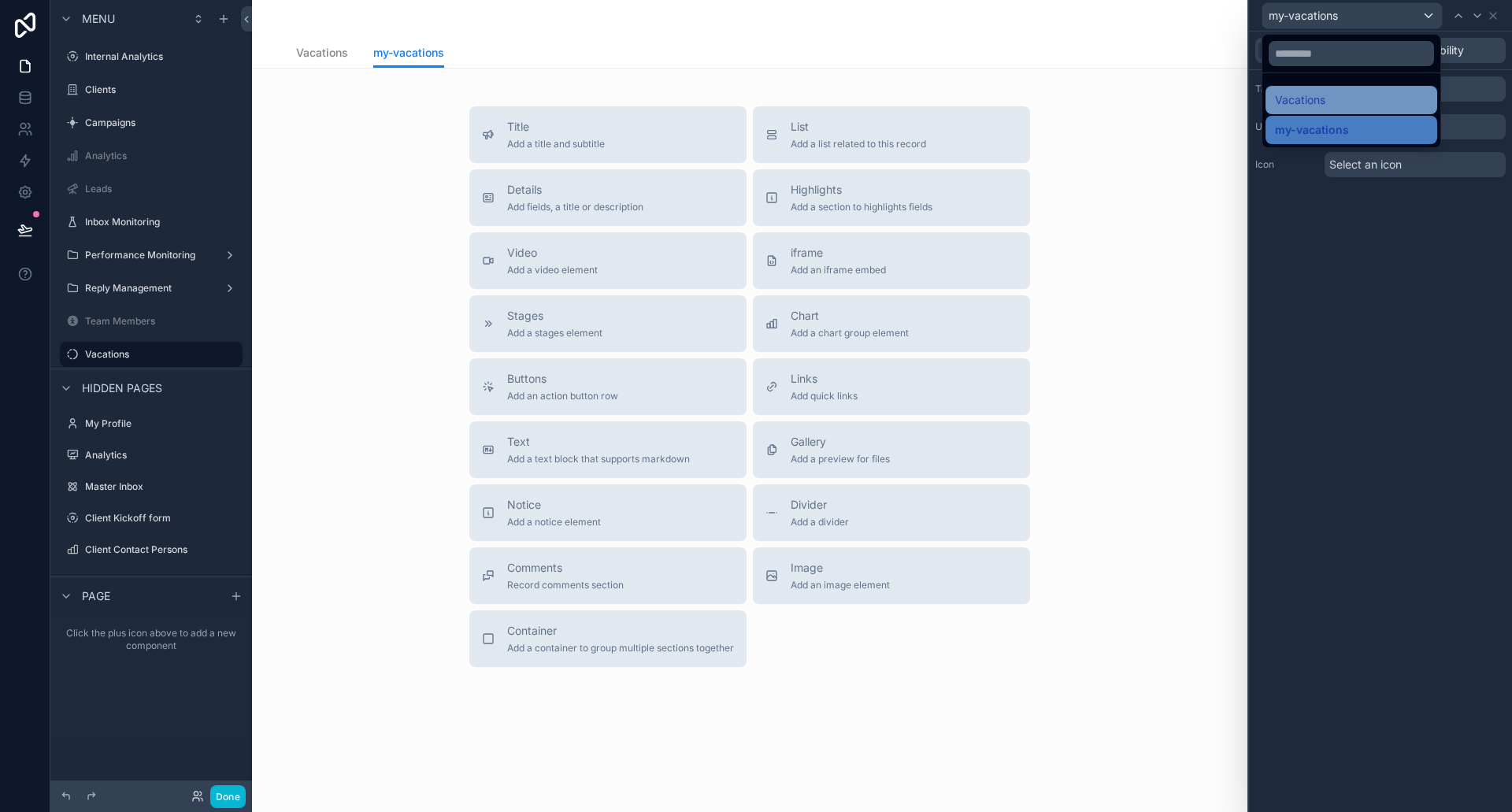
click at [1323, 103] on span "Vacations" at bounding box center [1300, 100] width 51 height 19
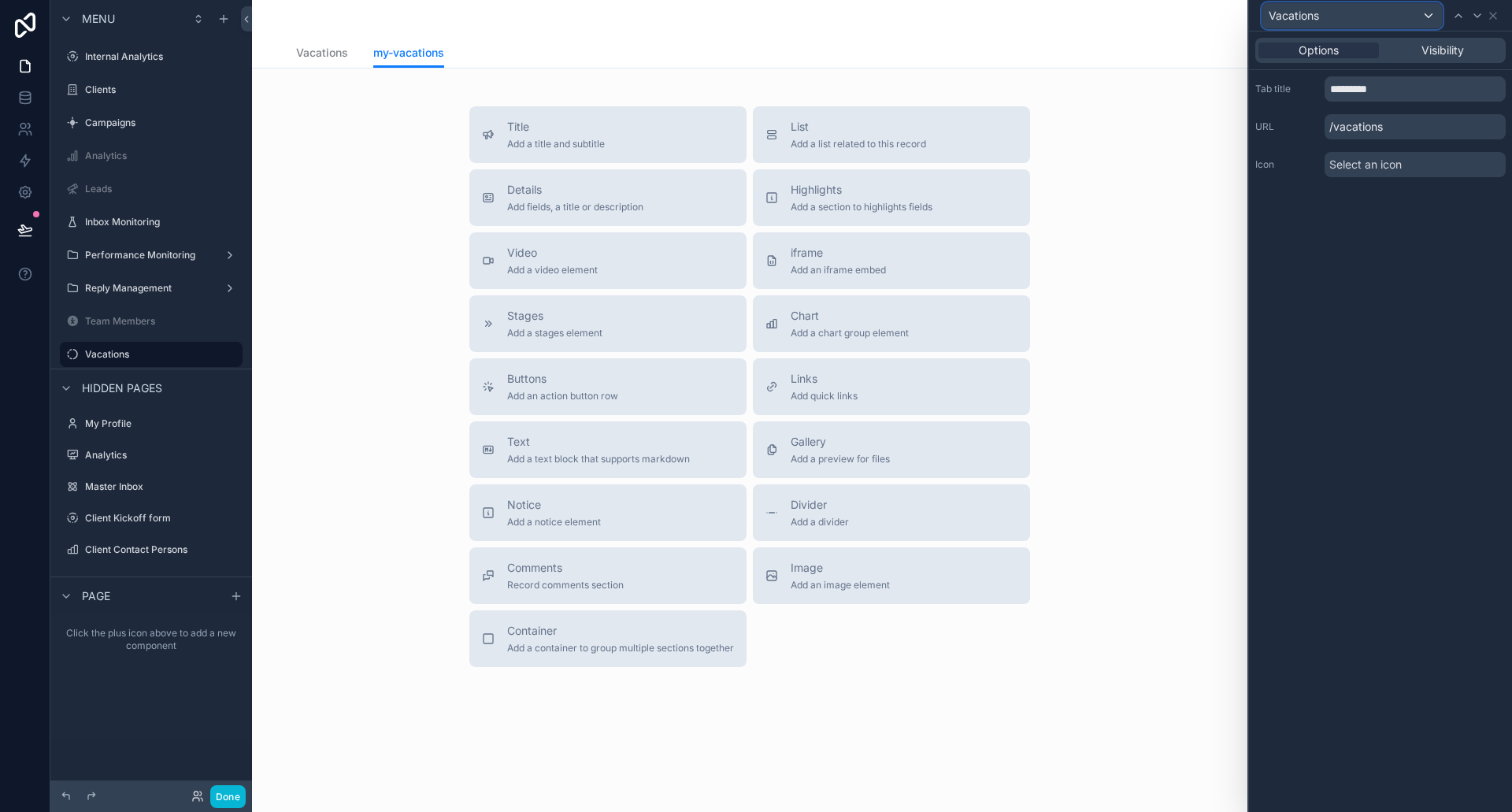
click at [1327, 17] on div "Vacations" at bounding box center [1352, 15] width 179 height 25
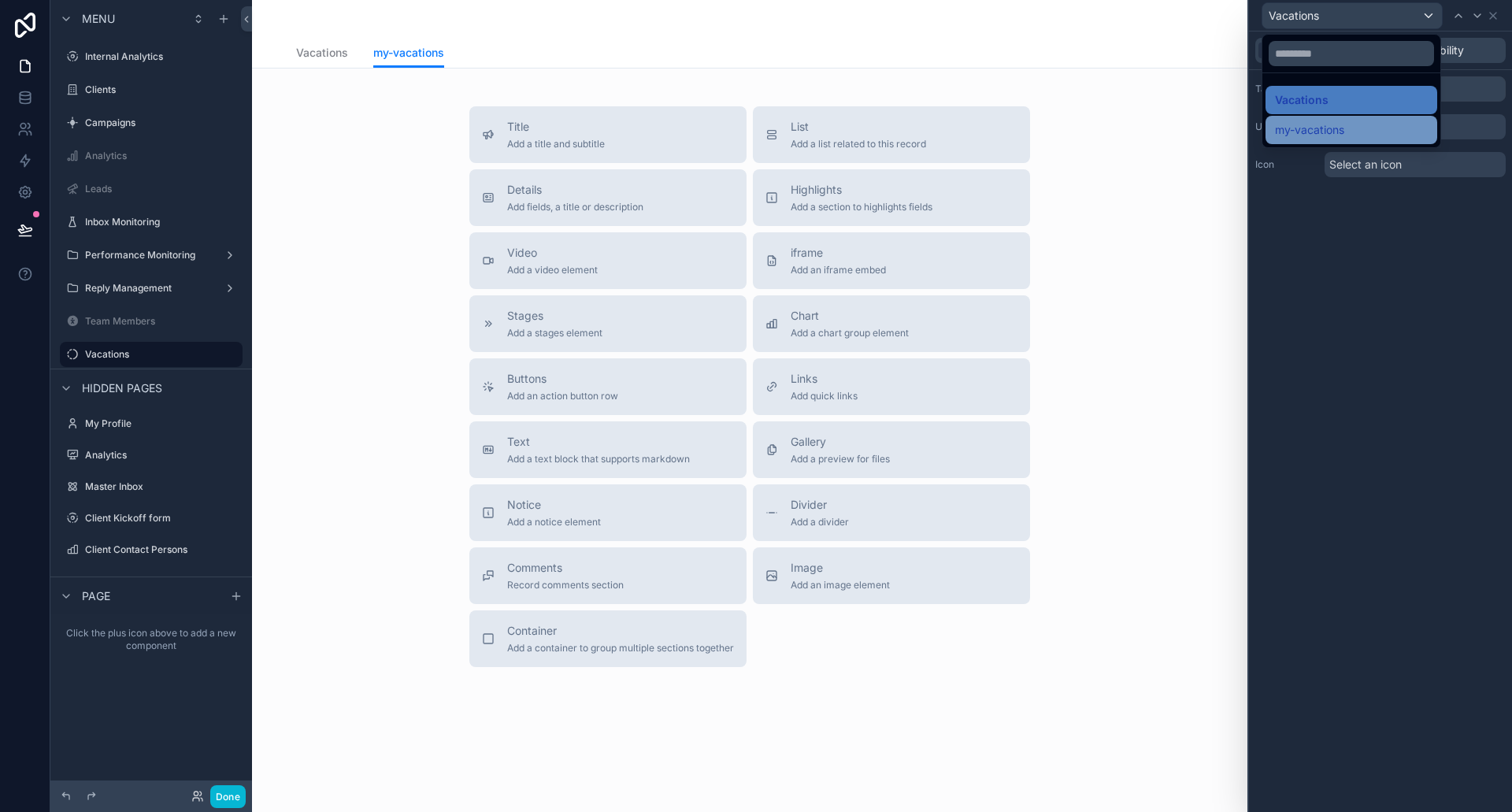
click at [1299, 136] on span "my-vacations" at bounding box center [1309, 130] width 70 height 19
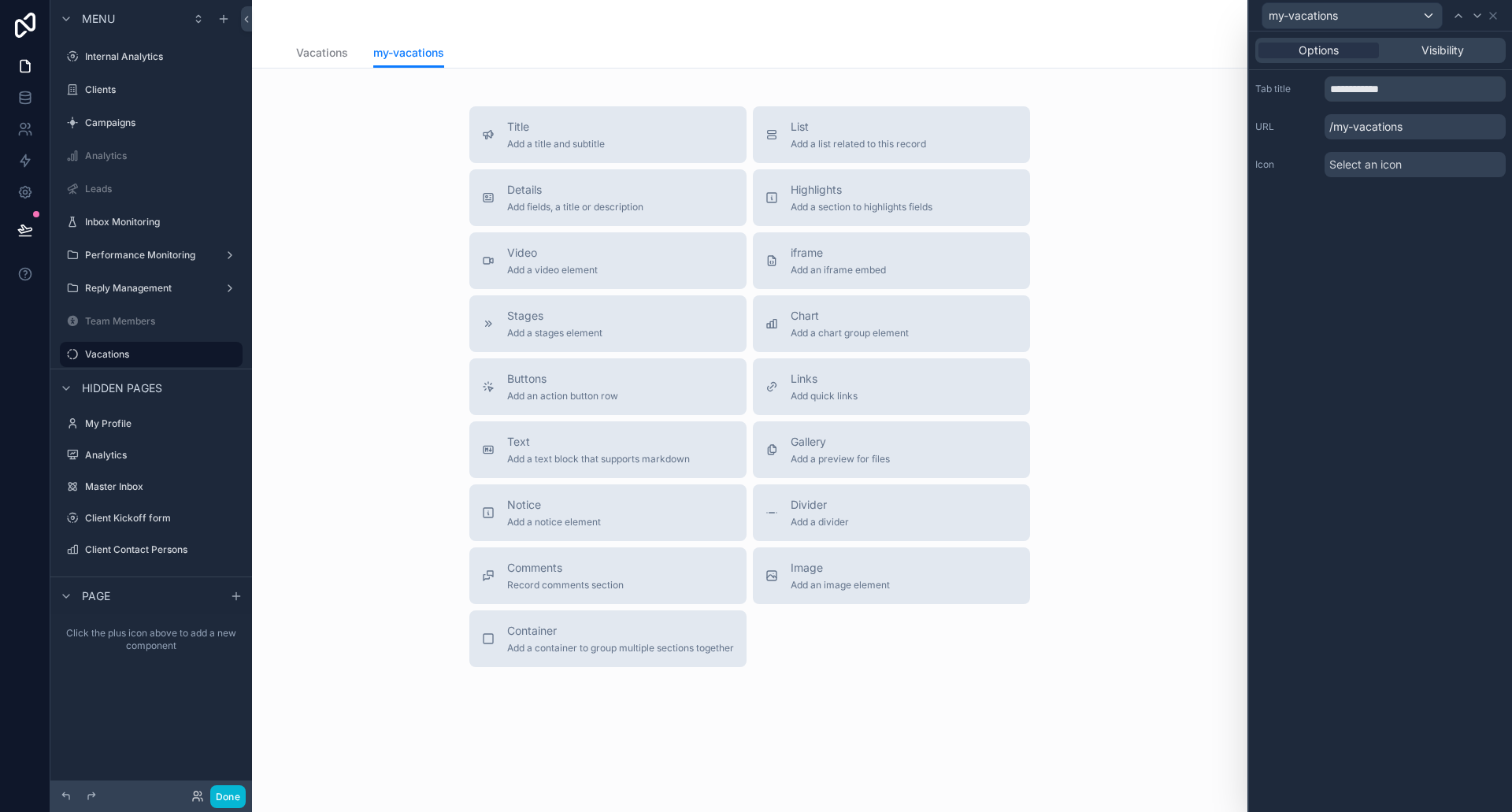
click at [1391, 130] on p "/my-vacations" at bounding box center [1415, 126] width 181 height 25
click at [1477, 45] on div "Visibility" at bounding box center [1442, 51] width 120 height 15
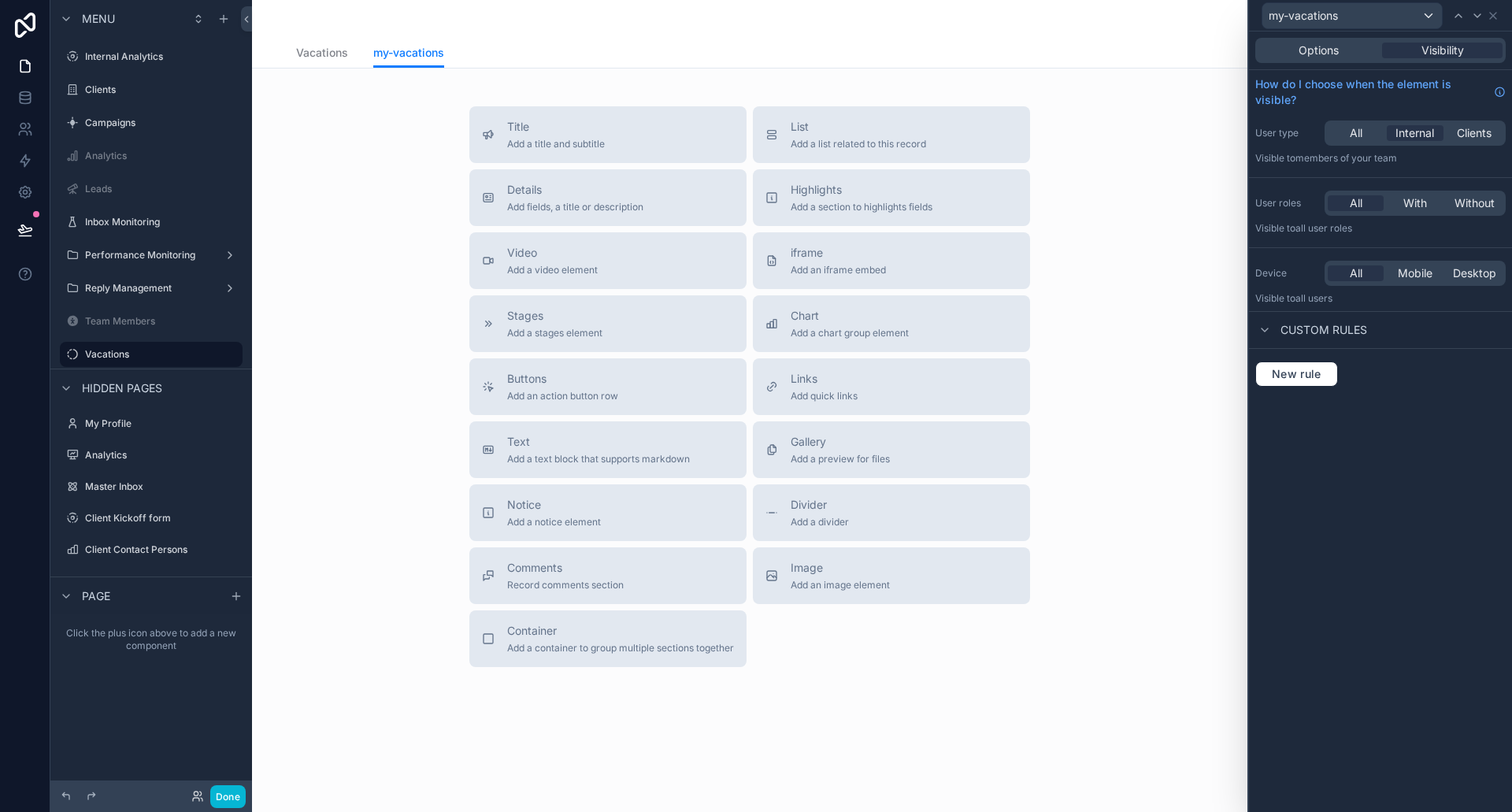
click at [1503, 9] on div "my-vacations" at bounding box center [1381, 15] width 251 height 31
click at [1497, 15] on icon at bounding box center [1493, 15] width 13 height 13
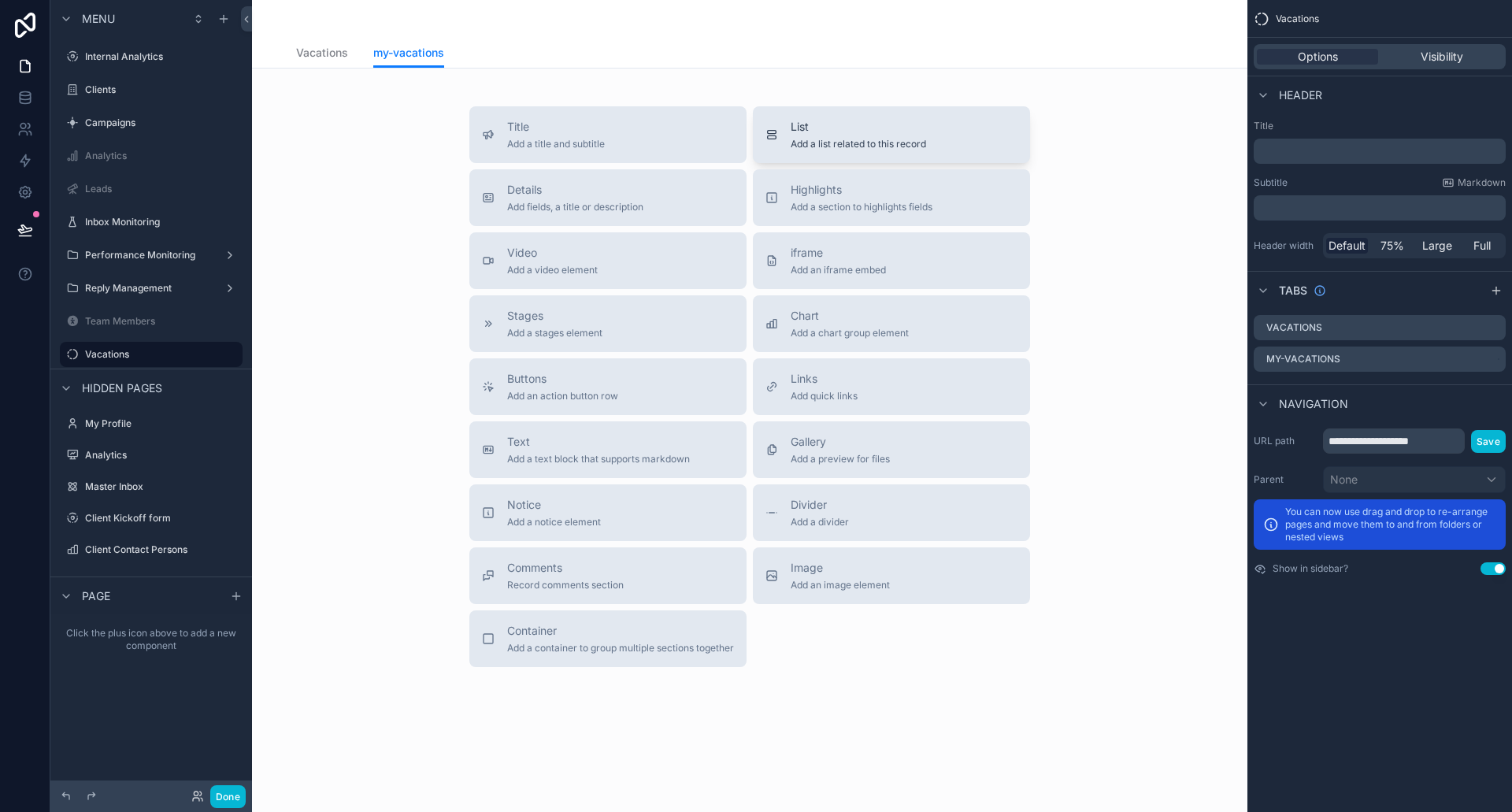
click at [865, 133] on span "List" at bounding box center [859, 127] width 136 height 15
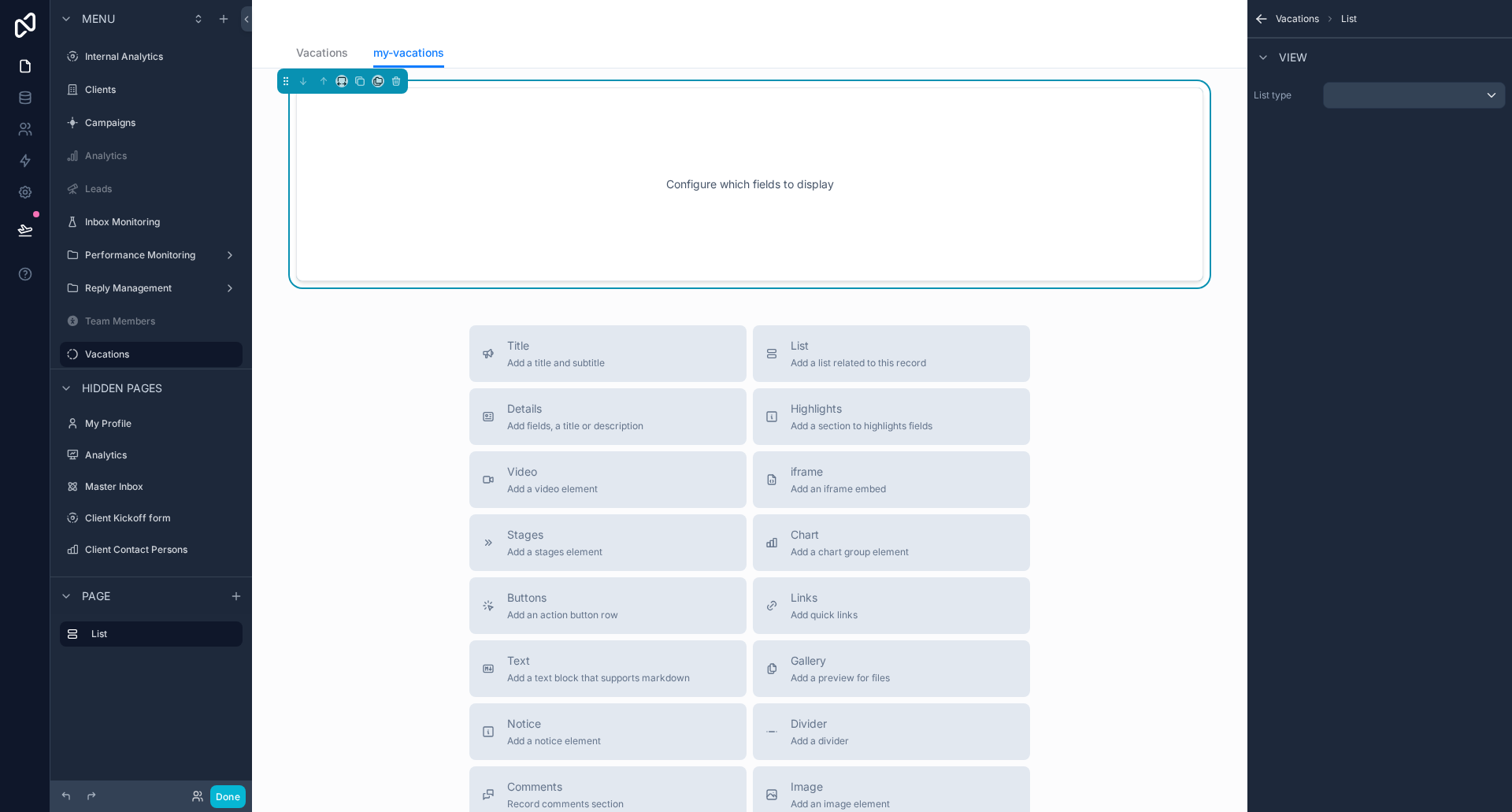
click at [1056, 175] on div "Configure which fields to display" at bounding box center [749, 184] width 856 height 142
click at [1365, 97] on div "scrollable content" at bounding box center [1414, 94] width 181 height 25
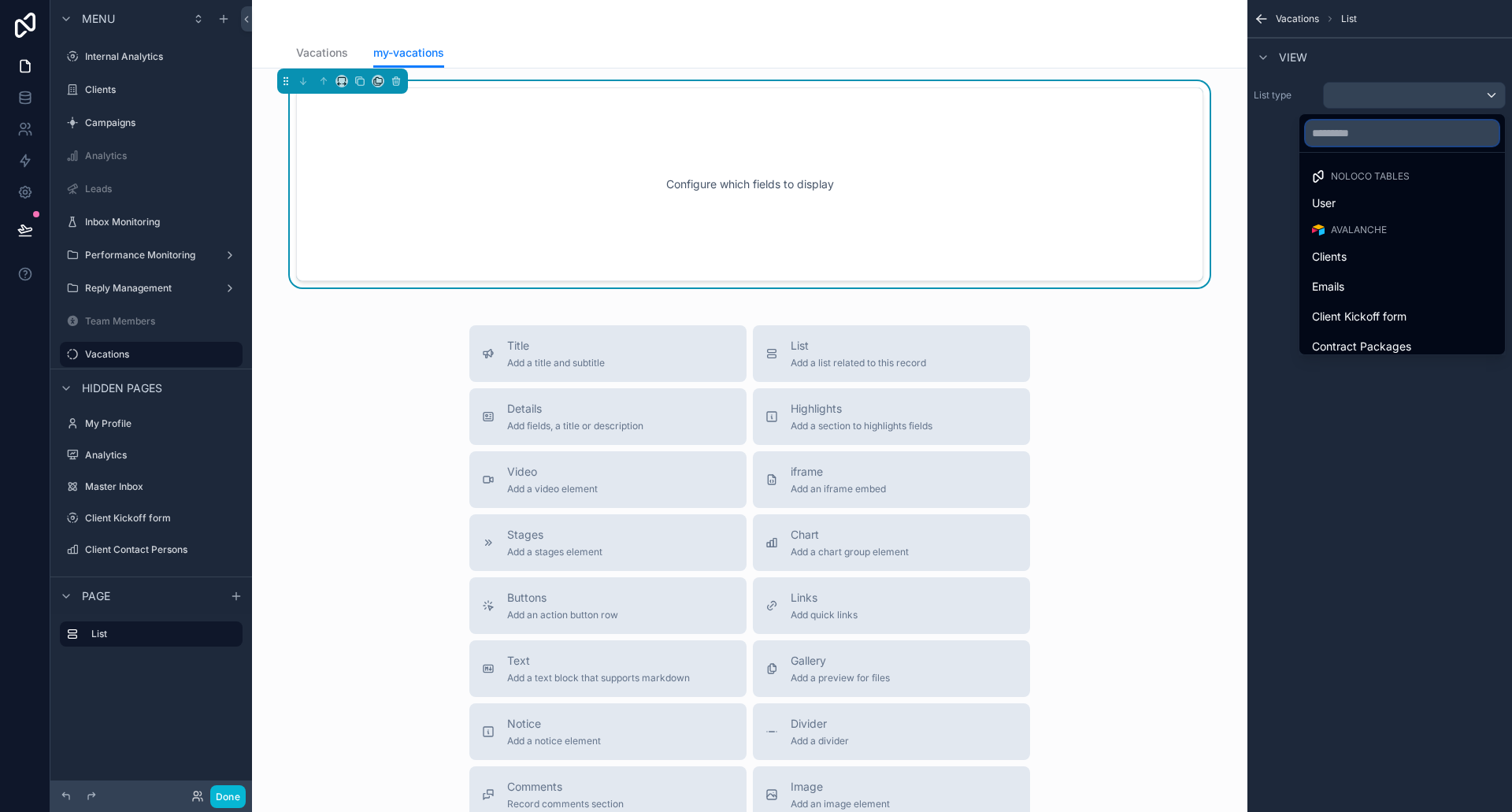
click at [1358, 139] on input "text" at bounding box center [1402, 132] width 193 height 25
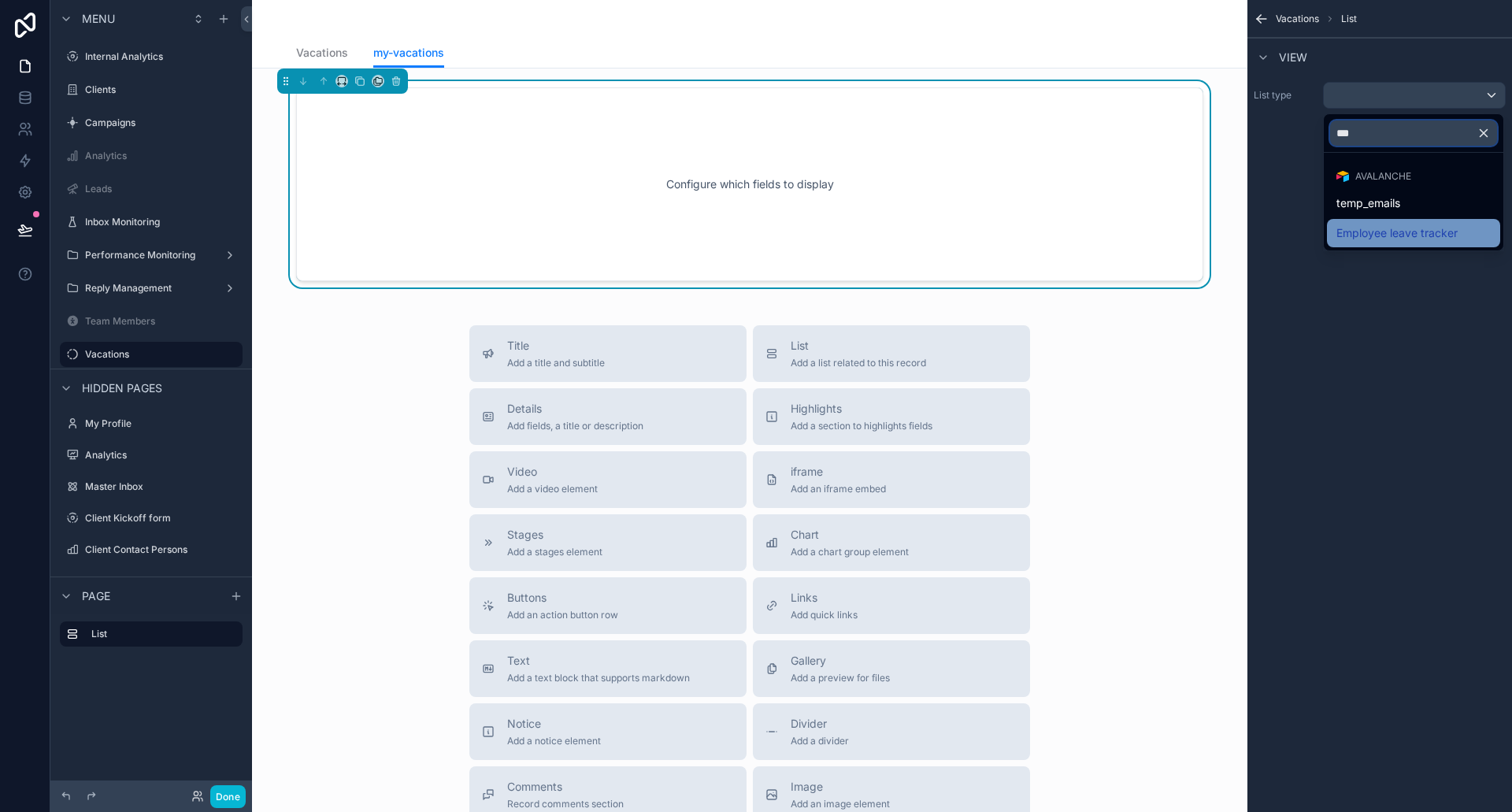
type input "***"
click at [1427, 224] on span "Employee leave tracker" at bounding box center [1397, 233] width 121 height 19
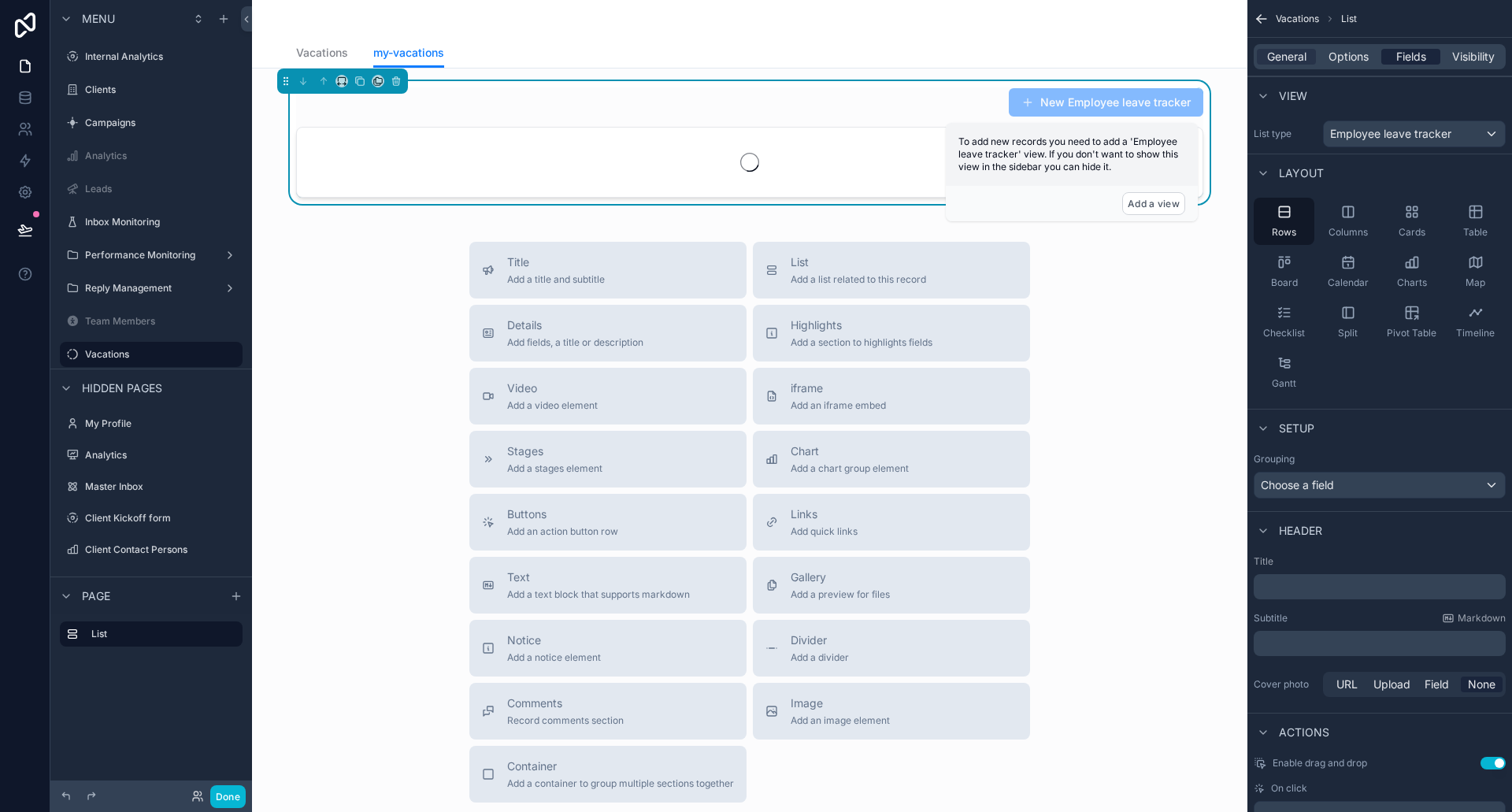
click at [1398, 56] on span "Fields" at bounding box center [1411, 57] width 30 height 15
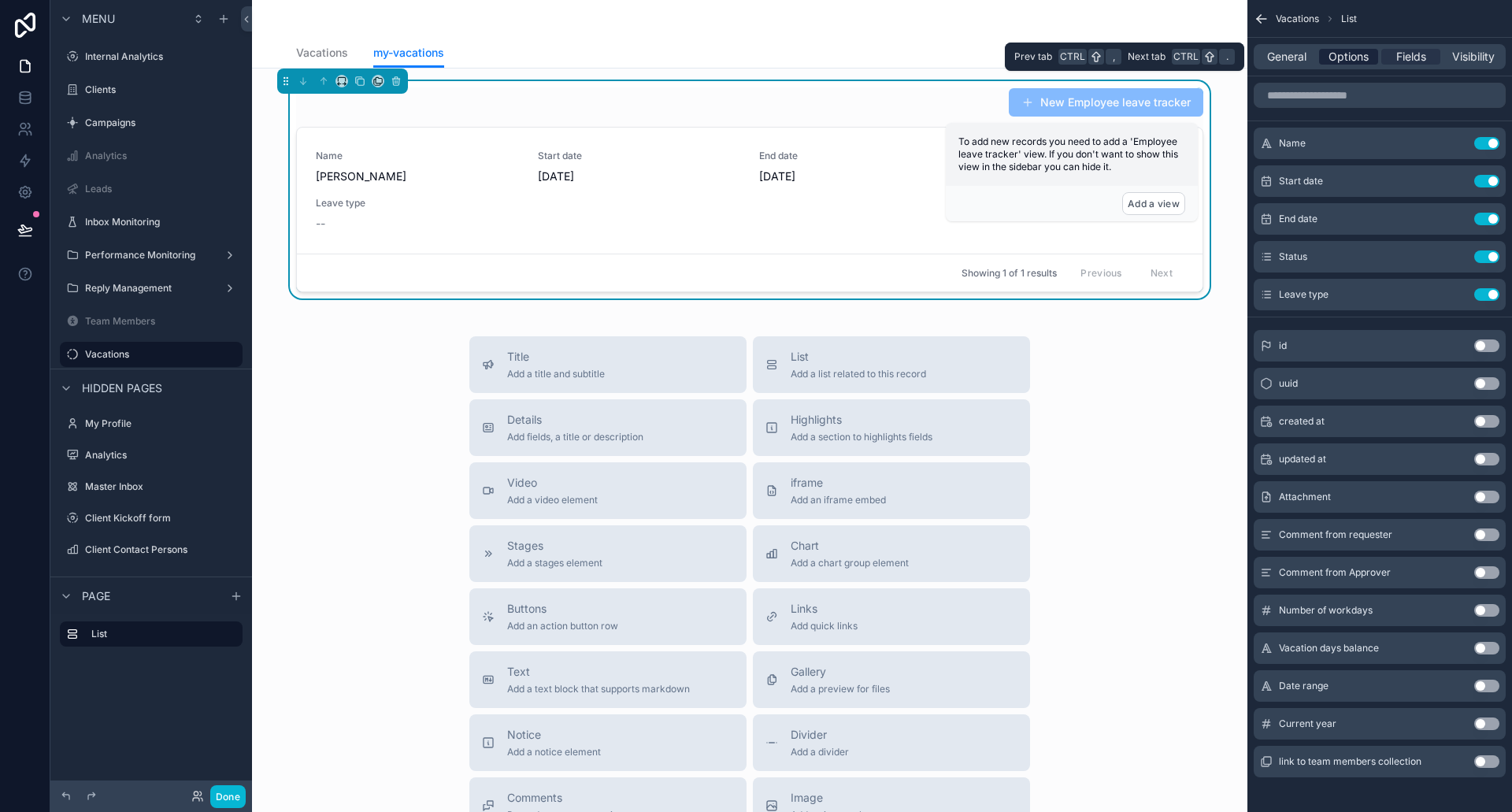
click at [1346, 57] on span "Options" at bounding box center [1348, 57] width 40 height 15
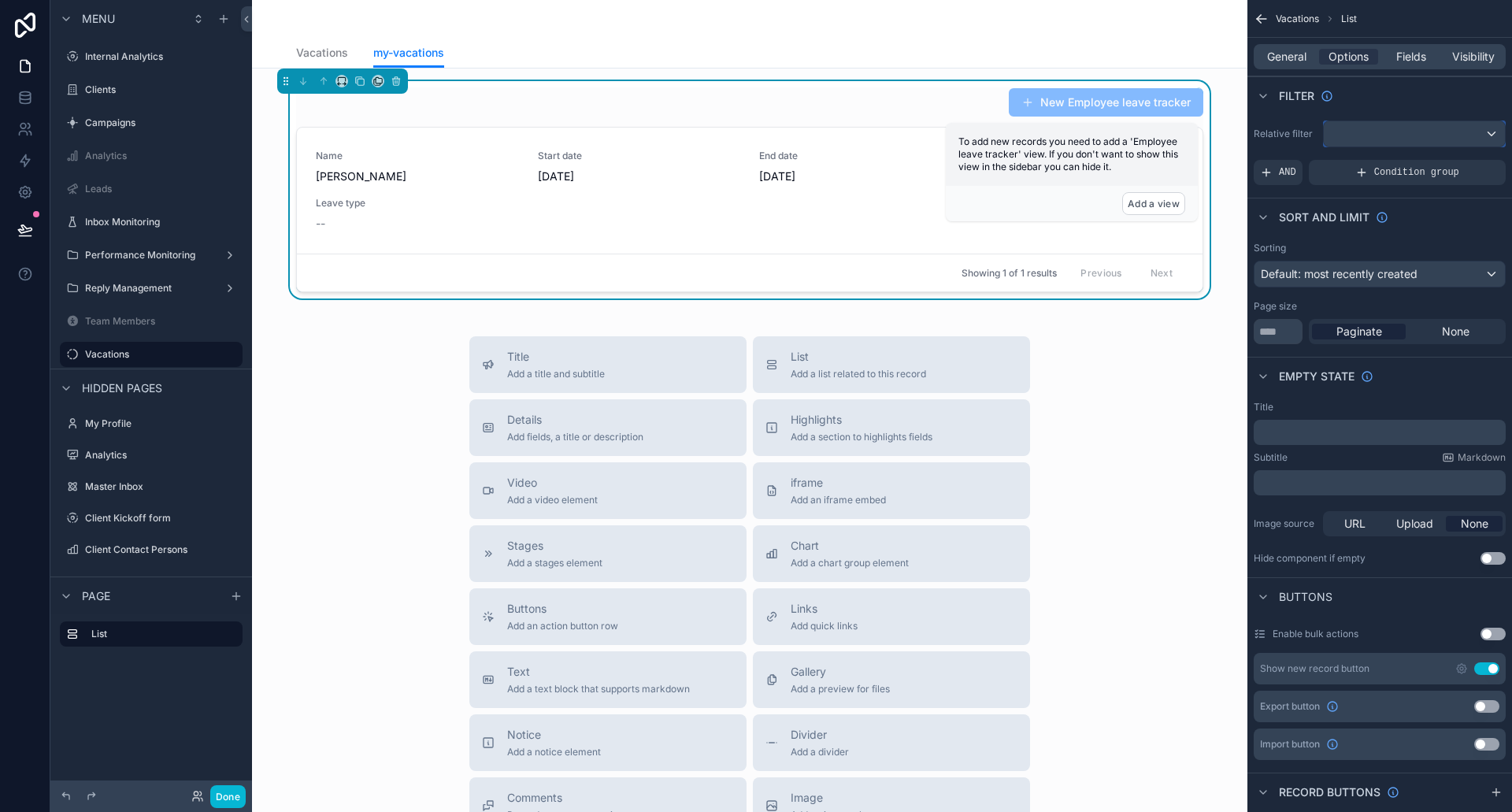
click at [1359, 131] on div "scrollable content" at bounding box center [1414, 133] width 181 height 25
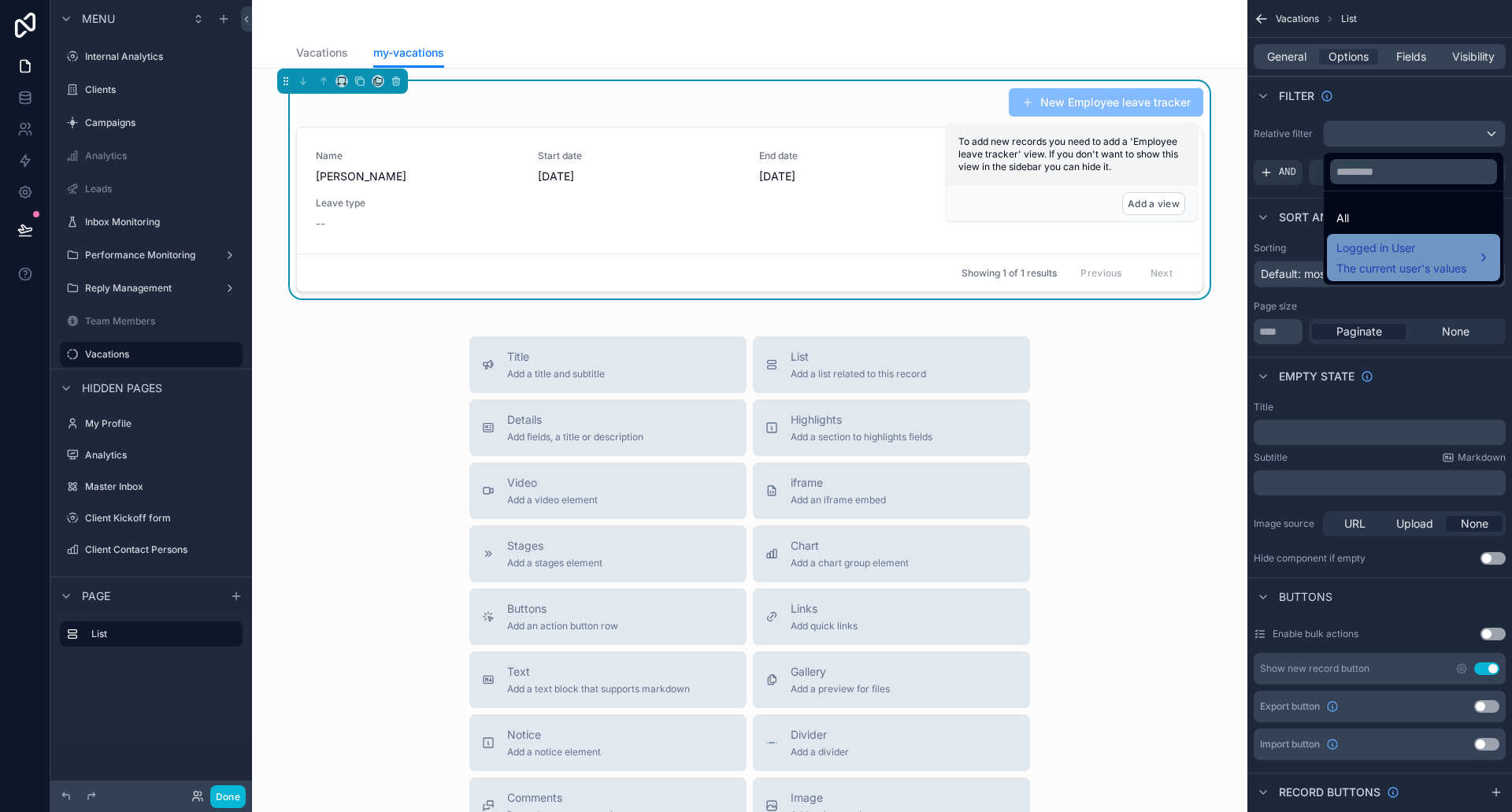
click at [1405, 258] on div "Logged in User The current user's values" at bounding box center [1401, 258] width 130 height 38
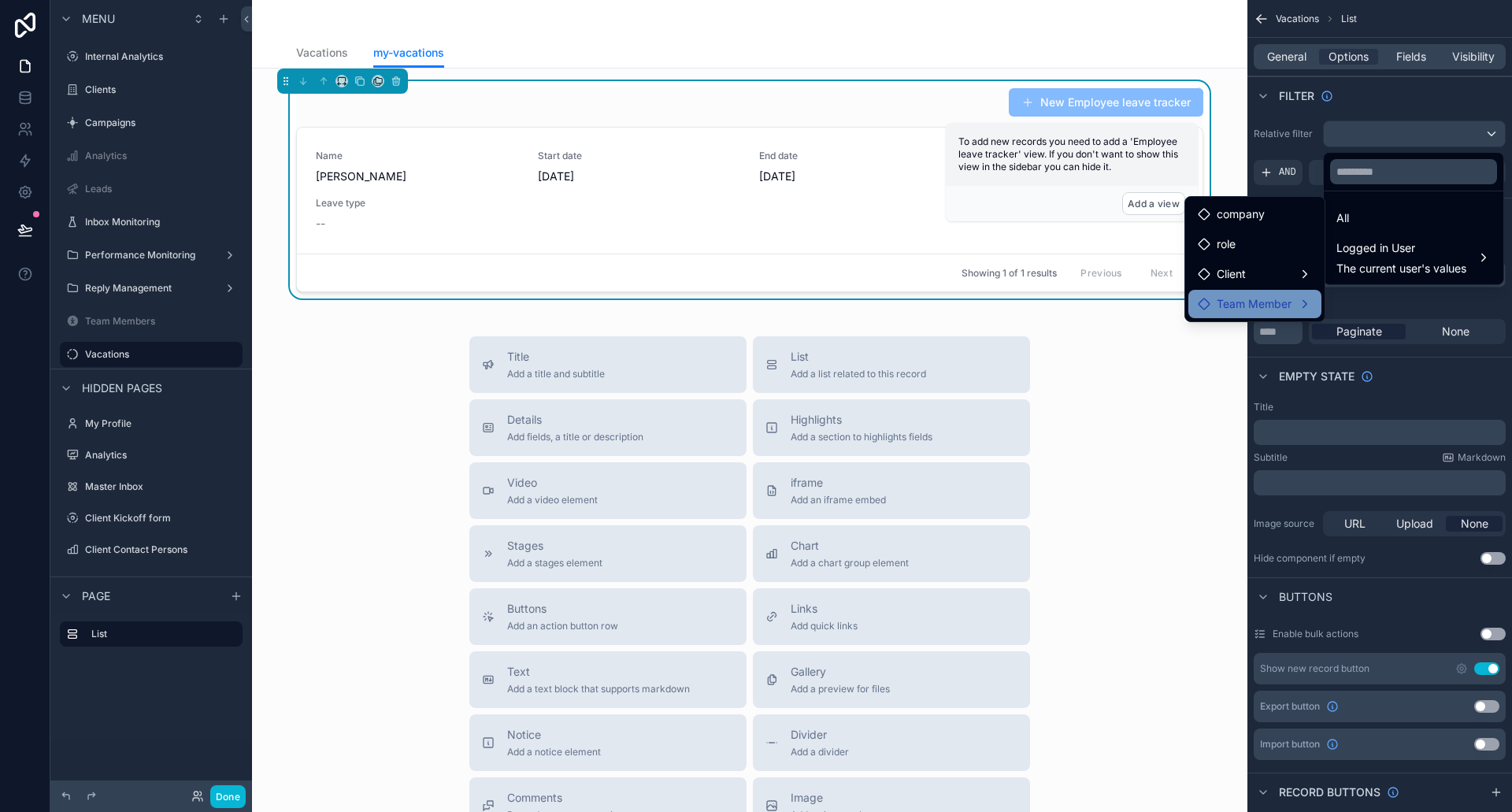
click at [1264, 298] on span "Team Member" at bounding box center [1254, 304] width 75 height 19
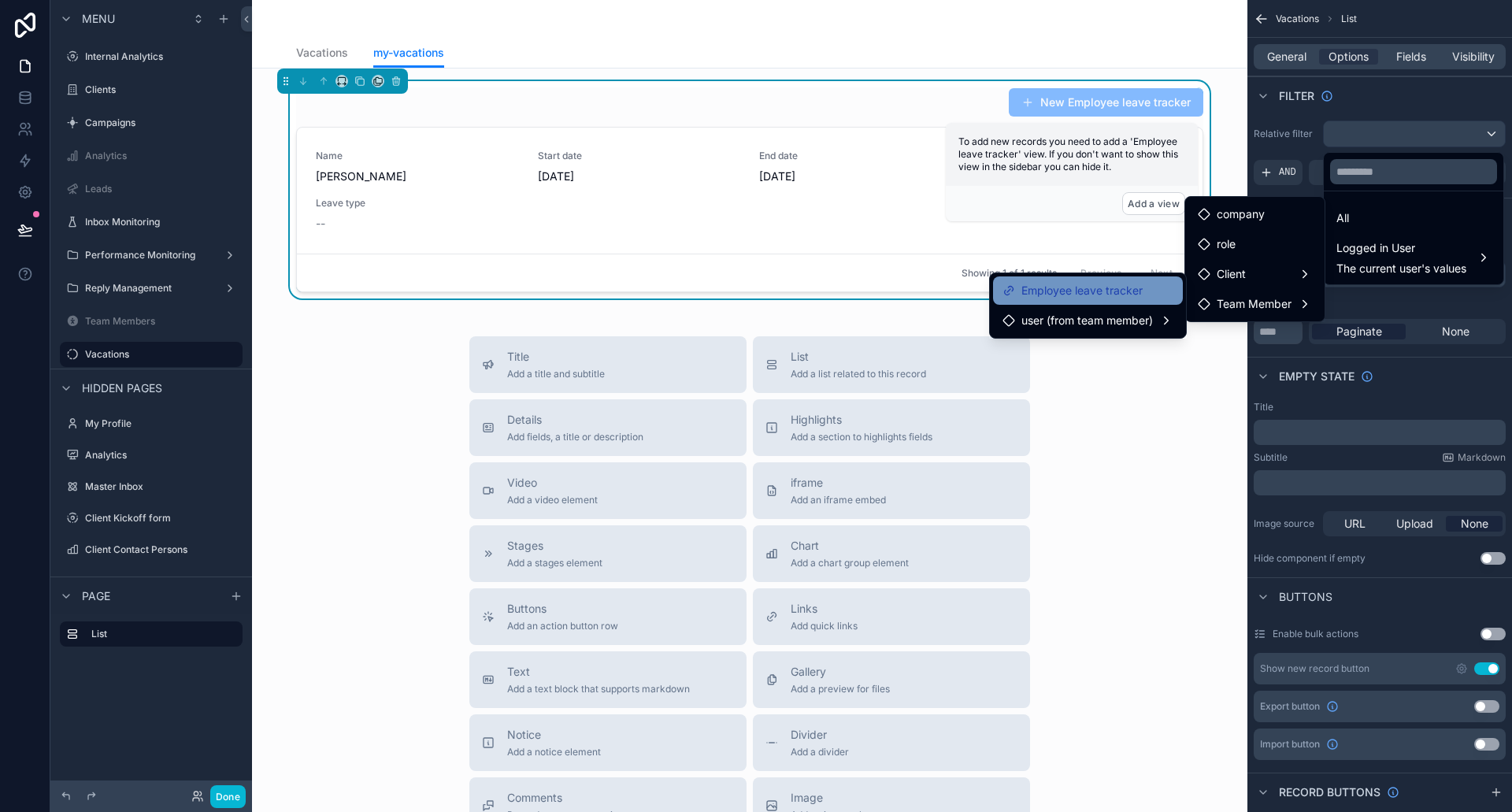
click at [1115, 289] on span "Employee leave tracker" at bounding box center [1081, 291] width 121 height 19
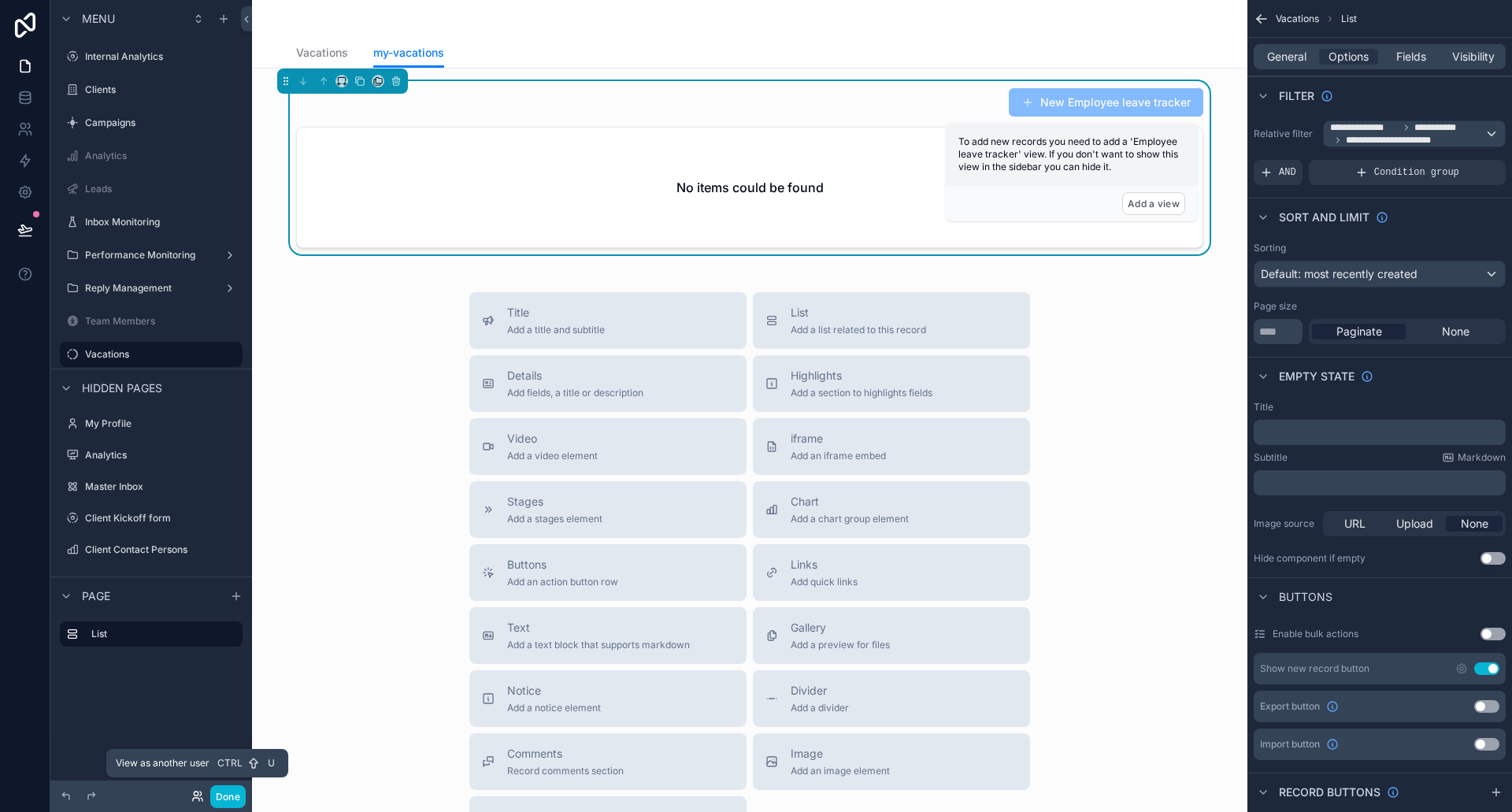
click at [193, 795] on icon at bounding box center [197, 797] width 13 height 13
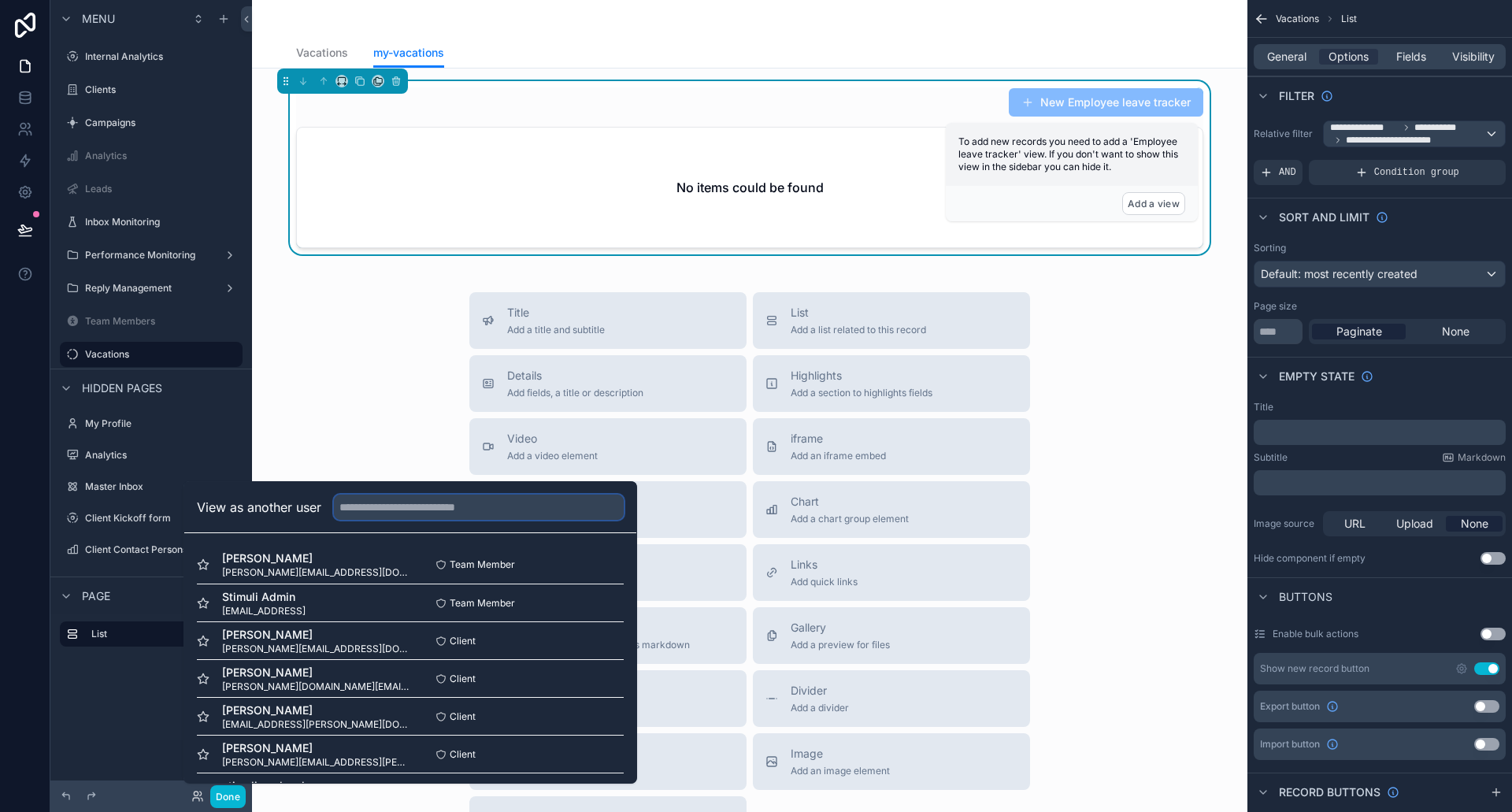
click at [378, 512] on input "text" at bounding box center [479, 506] width 290 height 25
click at [586, 561] on button "Select" at bounding box center [603, 565] width 41 height 23
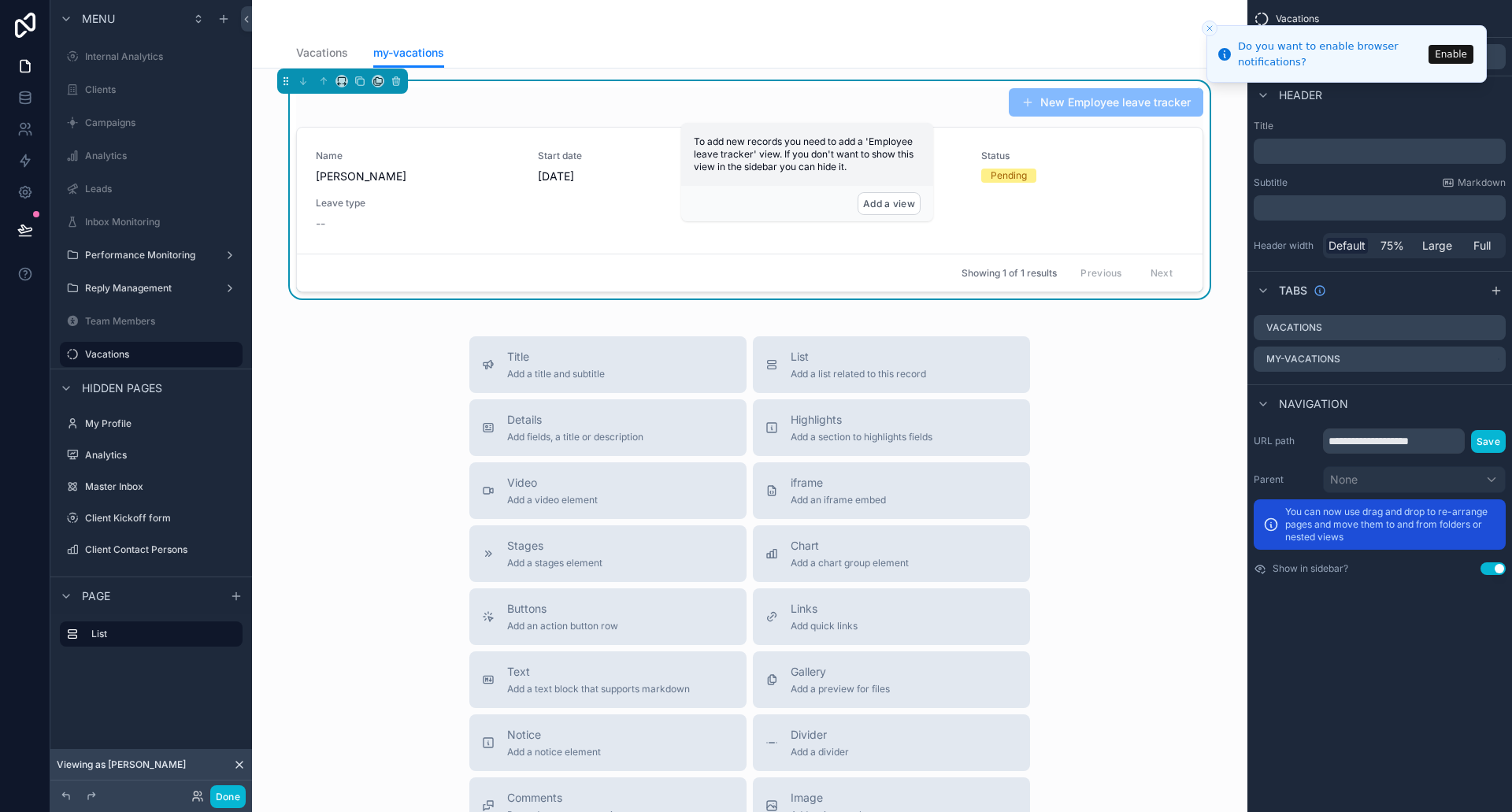
click at [1413, 620] on div "**********" at bounding box center [1380, 406] width 264 height 812
click at [868, 97] on div "New Employee leave tracker" at bounding box center [749, 102] width 907 height 30
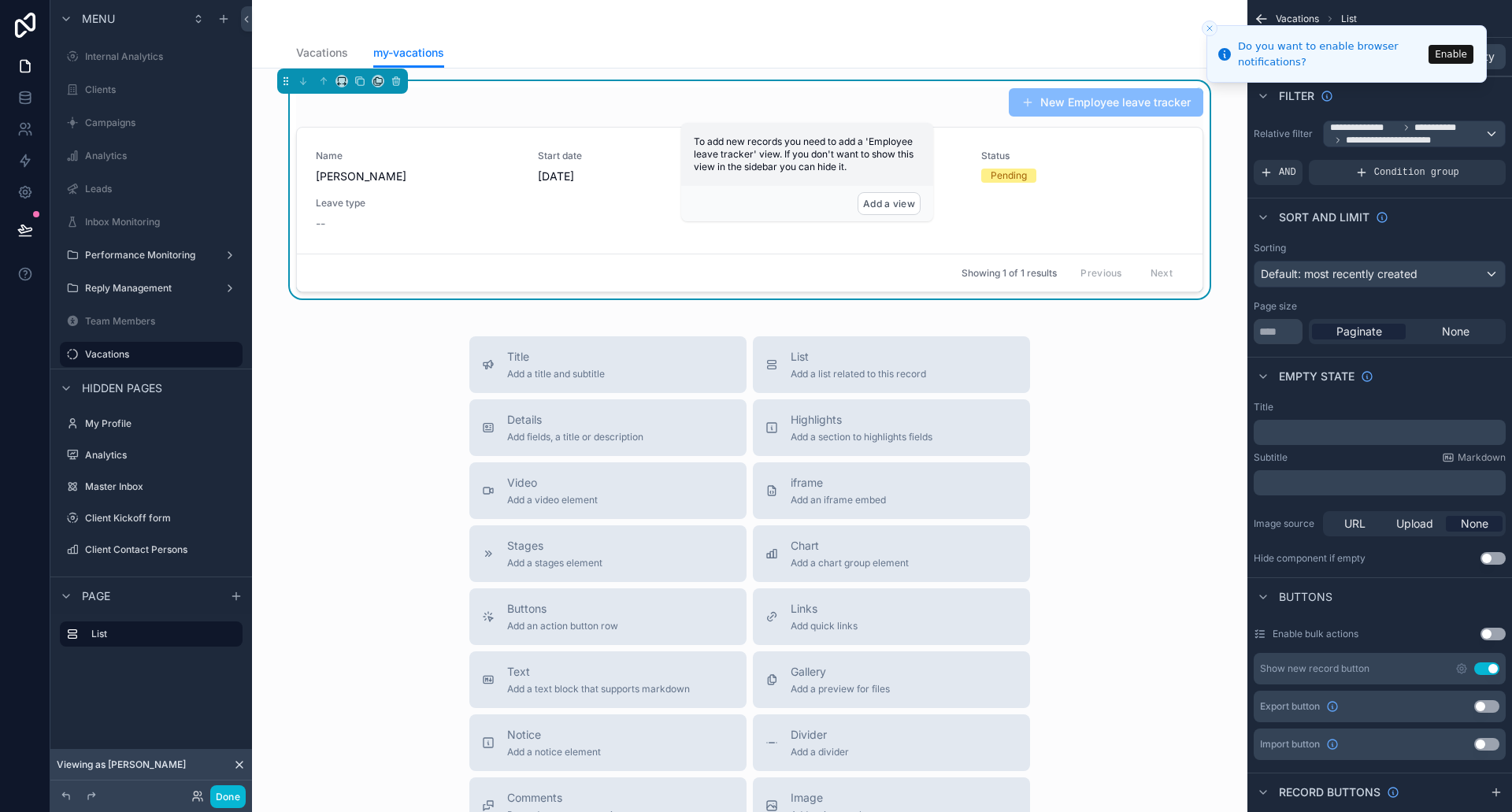
click at [1212, 29] on icon "Close toast" at bounding box center [1209, 28] width 9 height 9
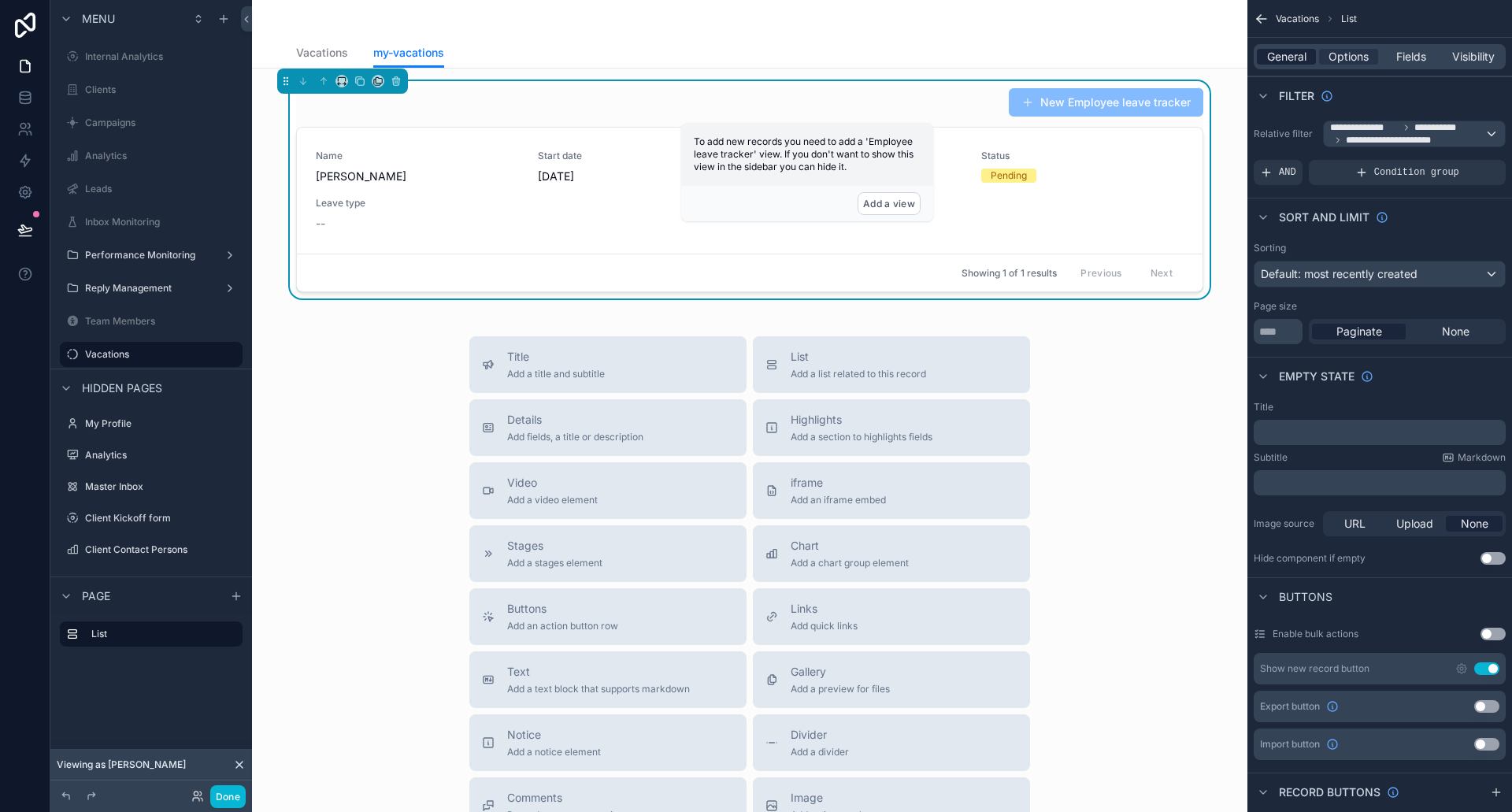
click at [1290, 55] on span "General" at bounding box center [1287, 57] width 39 height 15
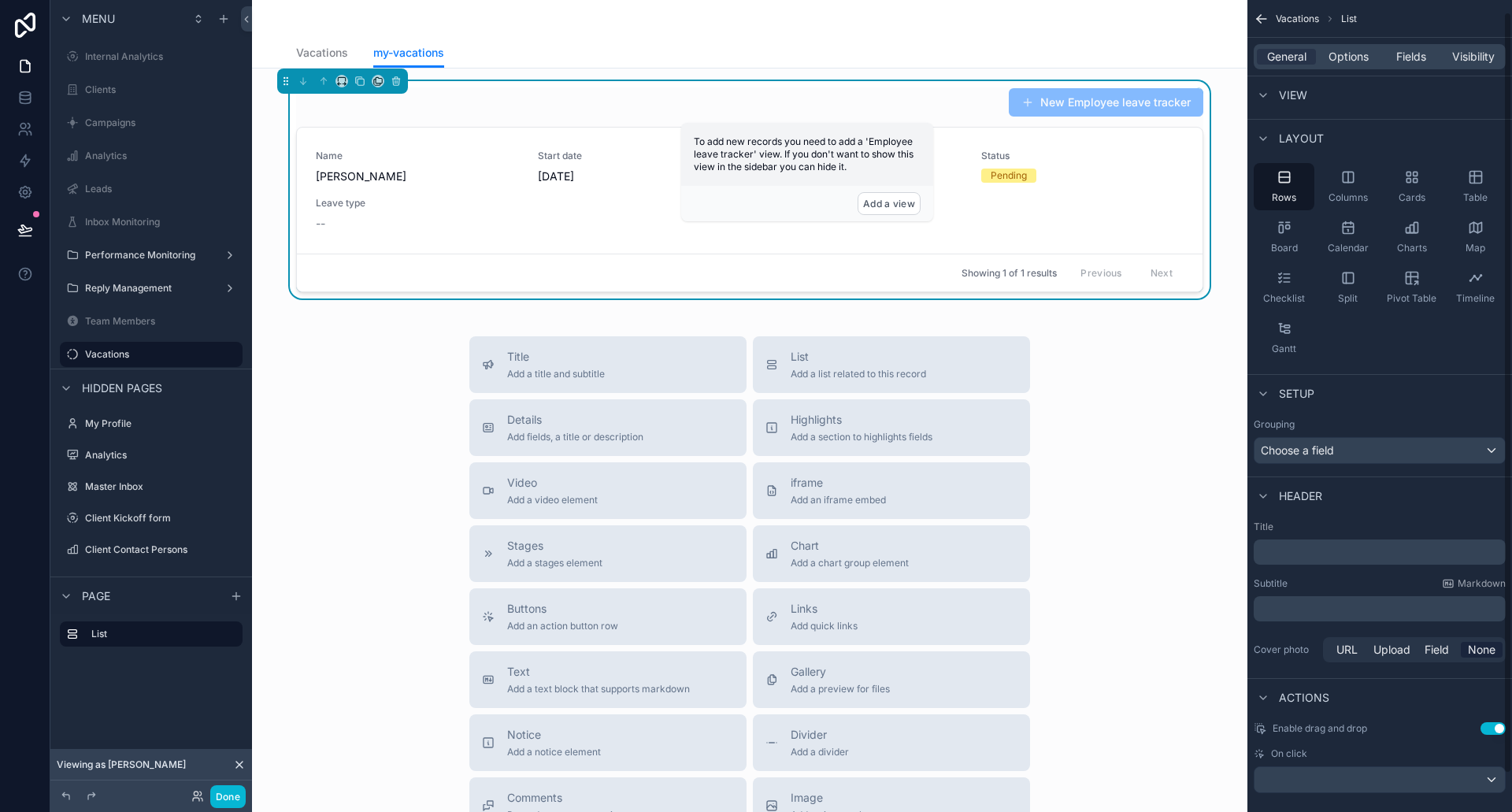
scroll to position [53, 0]
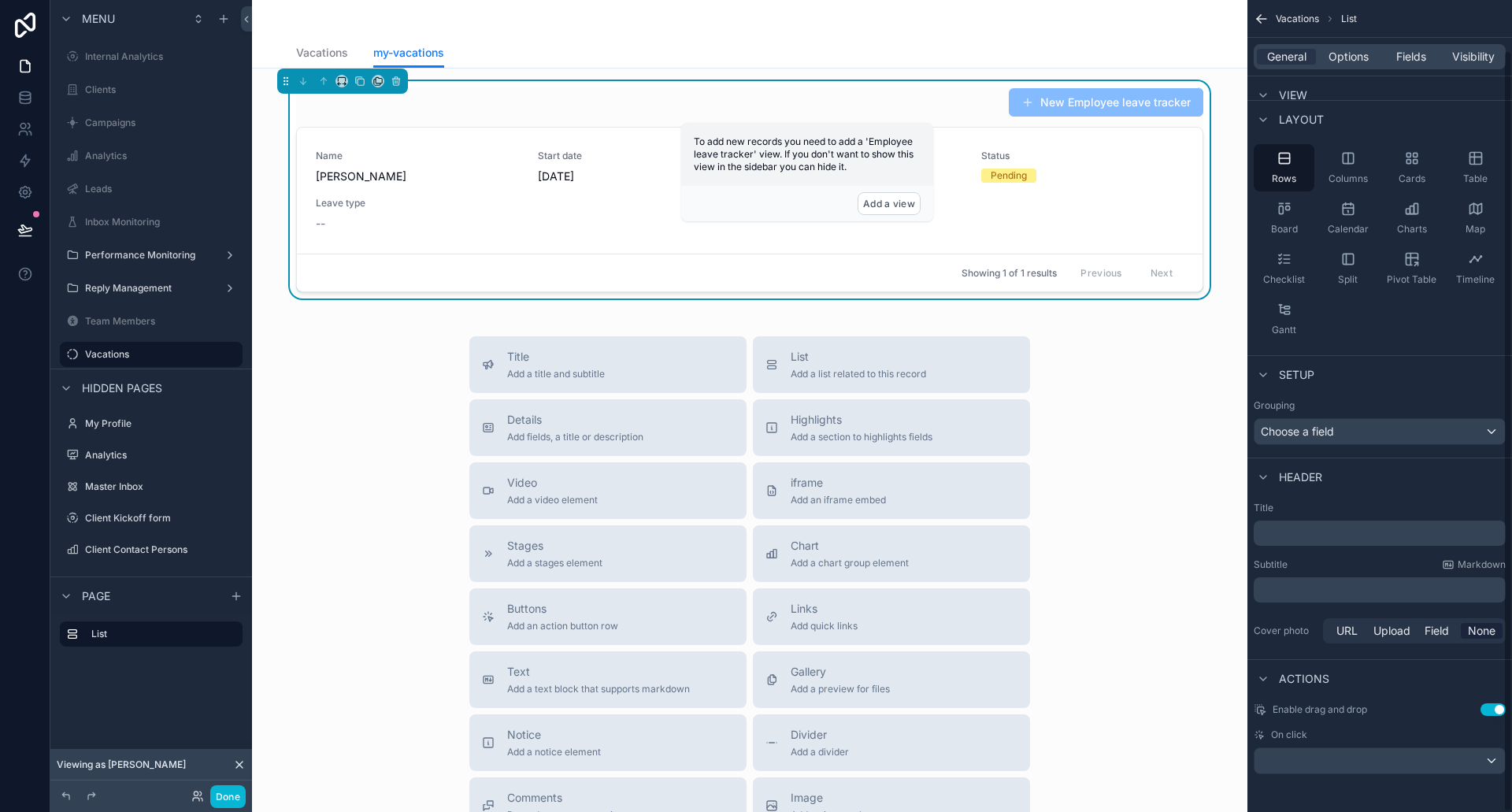
click at [1489, 715] on button "Use setting" at bounding box center [1493, 710] width 25 height 13
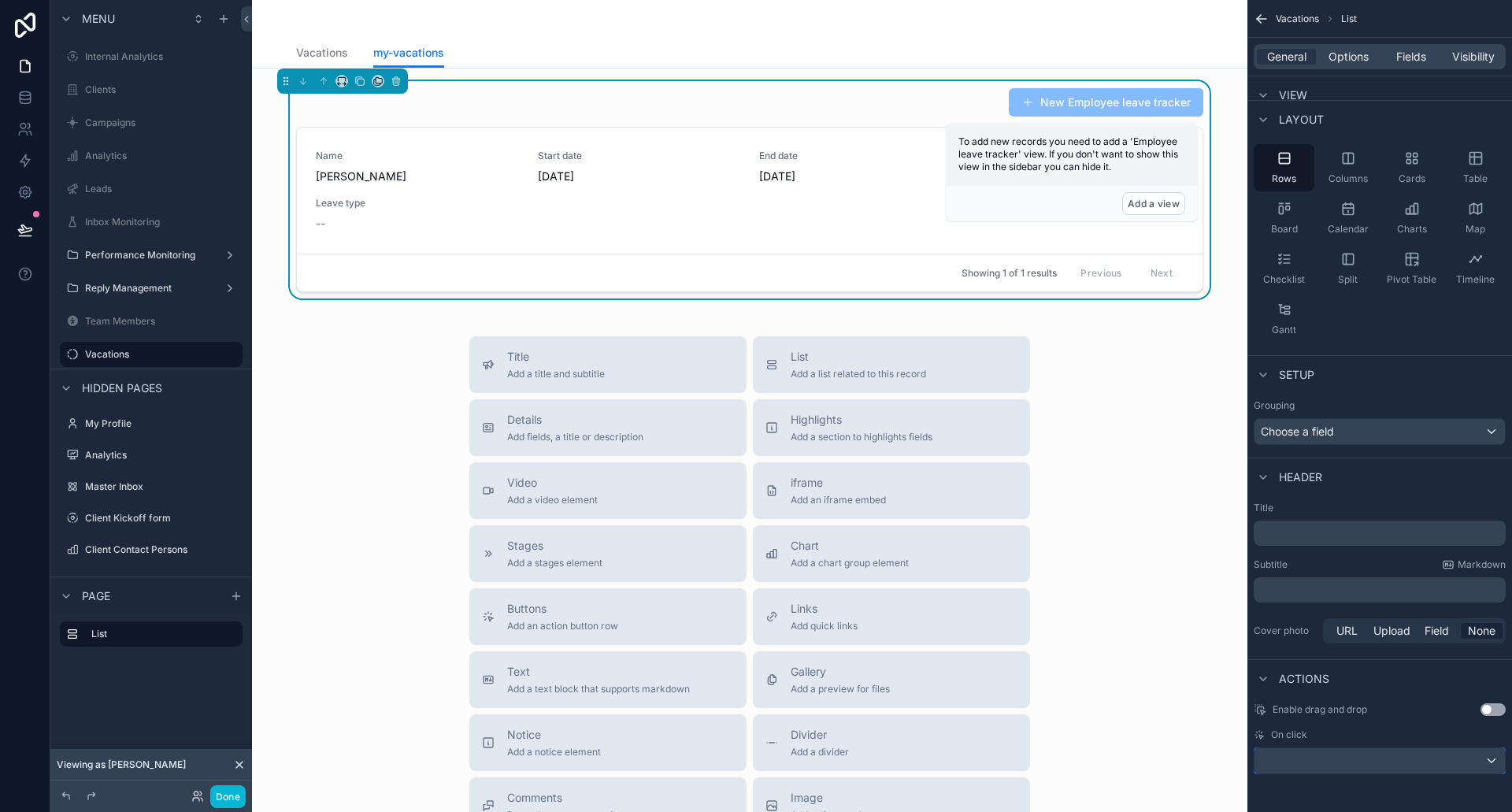
click at [1484, 748] on div "scrollable content" at bounding box center [1380, 760] width 251 height 25
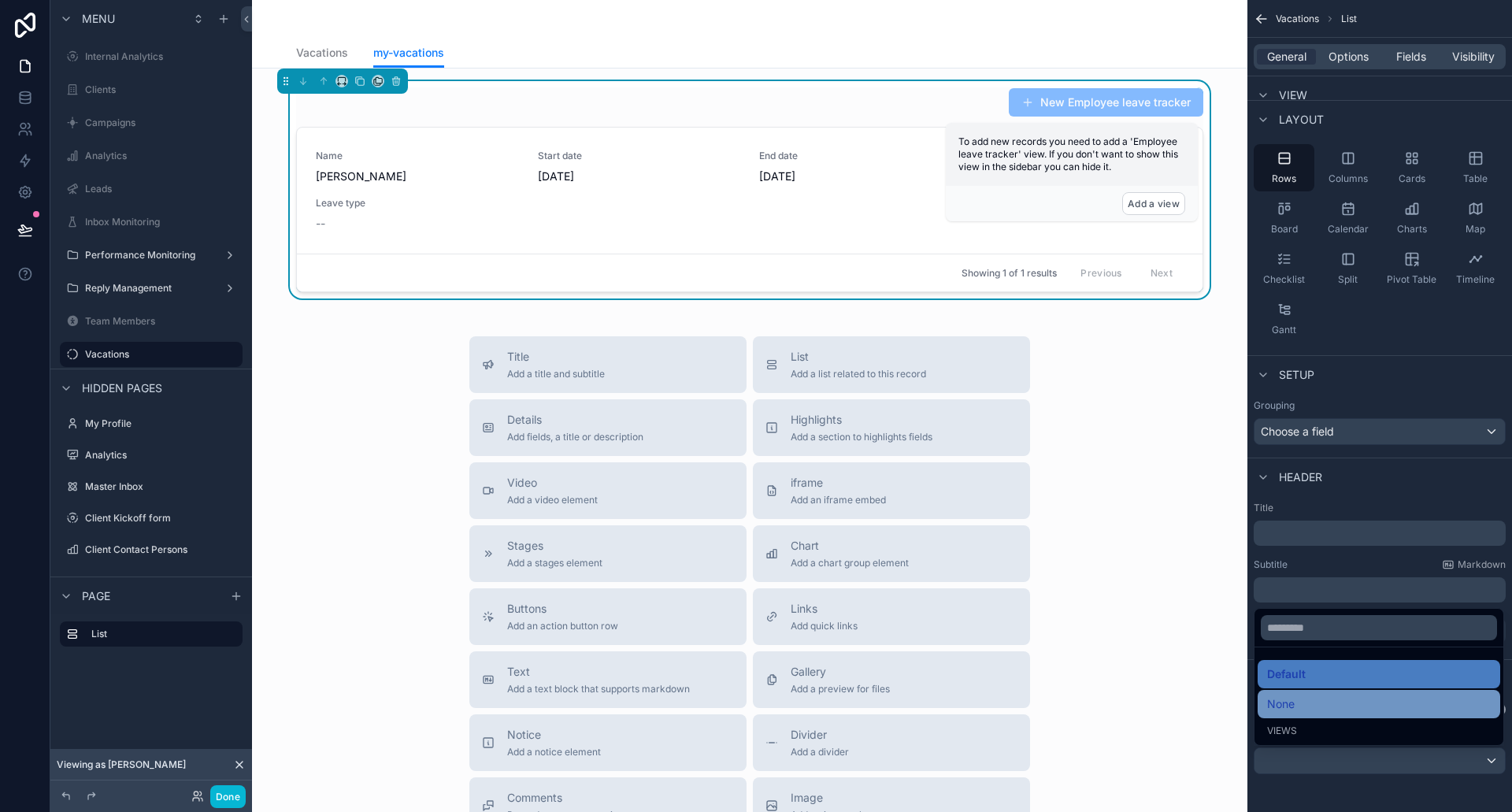
click at [1304, 706] on div "None" at bounding box center [1379, 705] width 224 height 19
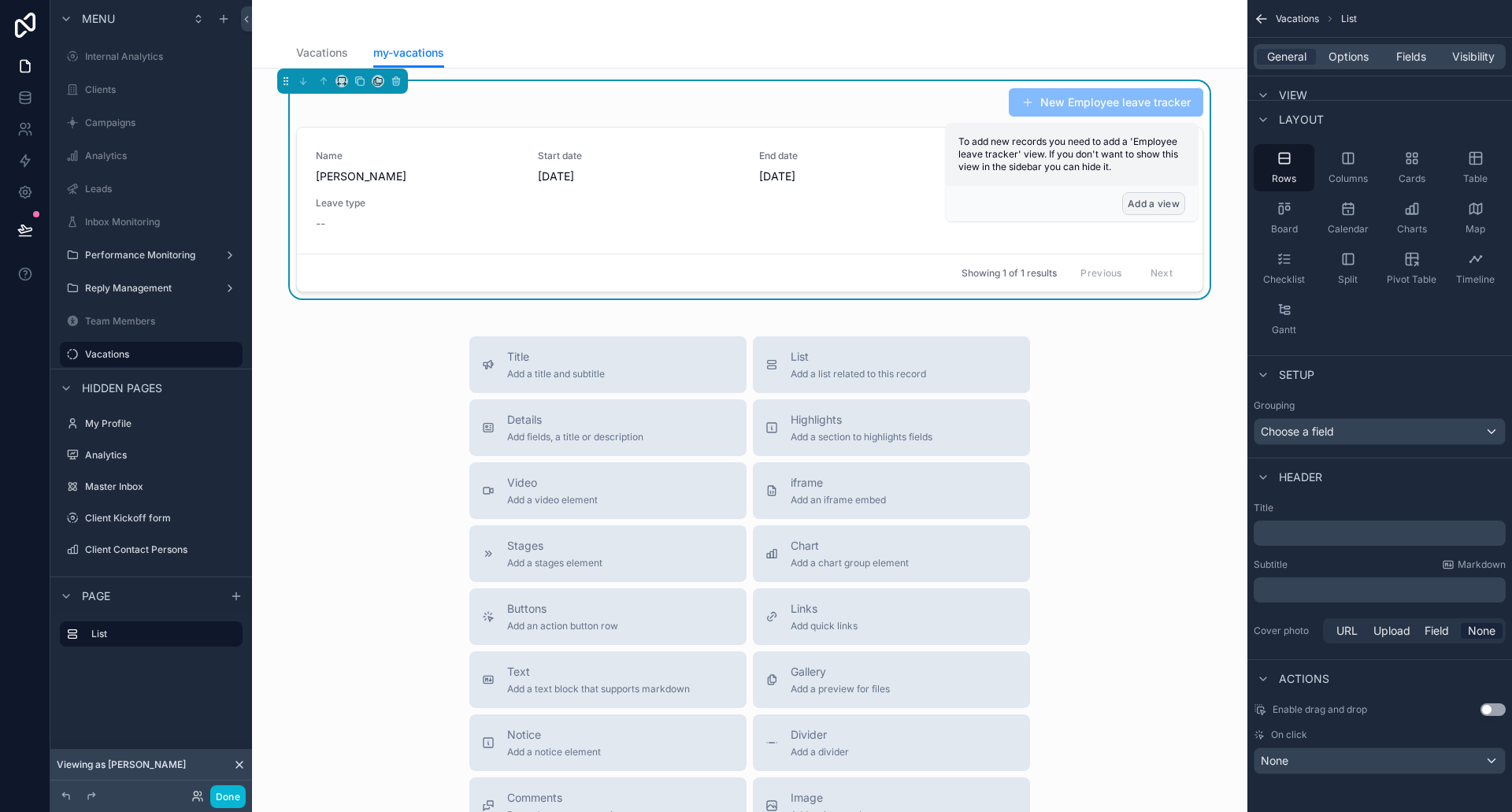
click at [1158, 206] on button "Add a view" at bounding box center [1153, 203] width 63 height 23
click at [1152, 202] on button "Add a view" at bounding box center [1153, 203] width 63 height 23
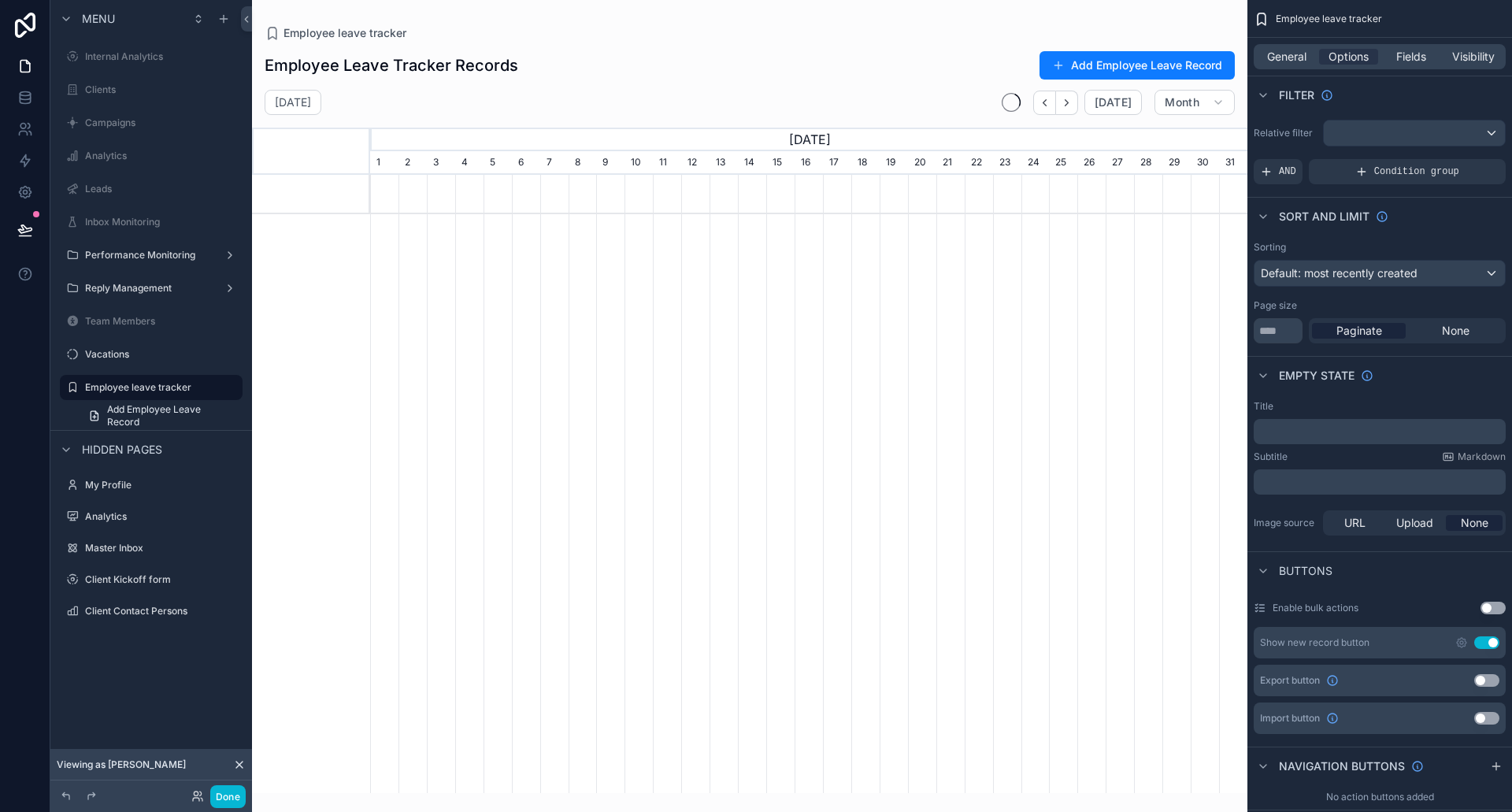
scroll to position [0, 878]
click at [168, 388] on label "Employee leave tracker" at bounding box center [148, 387] width 126 height 13
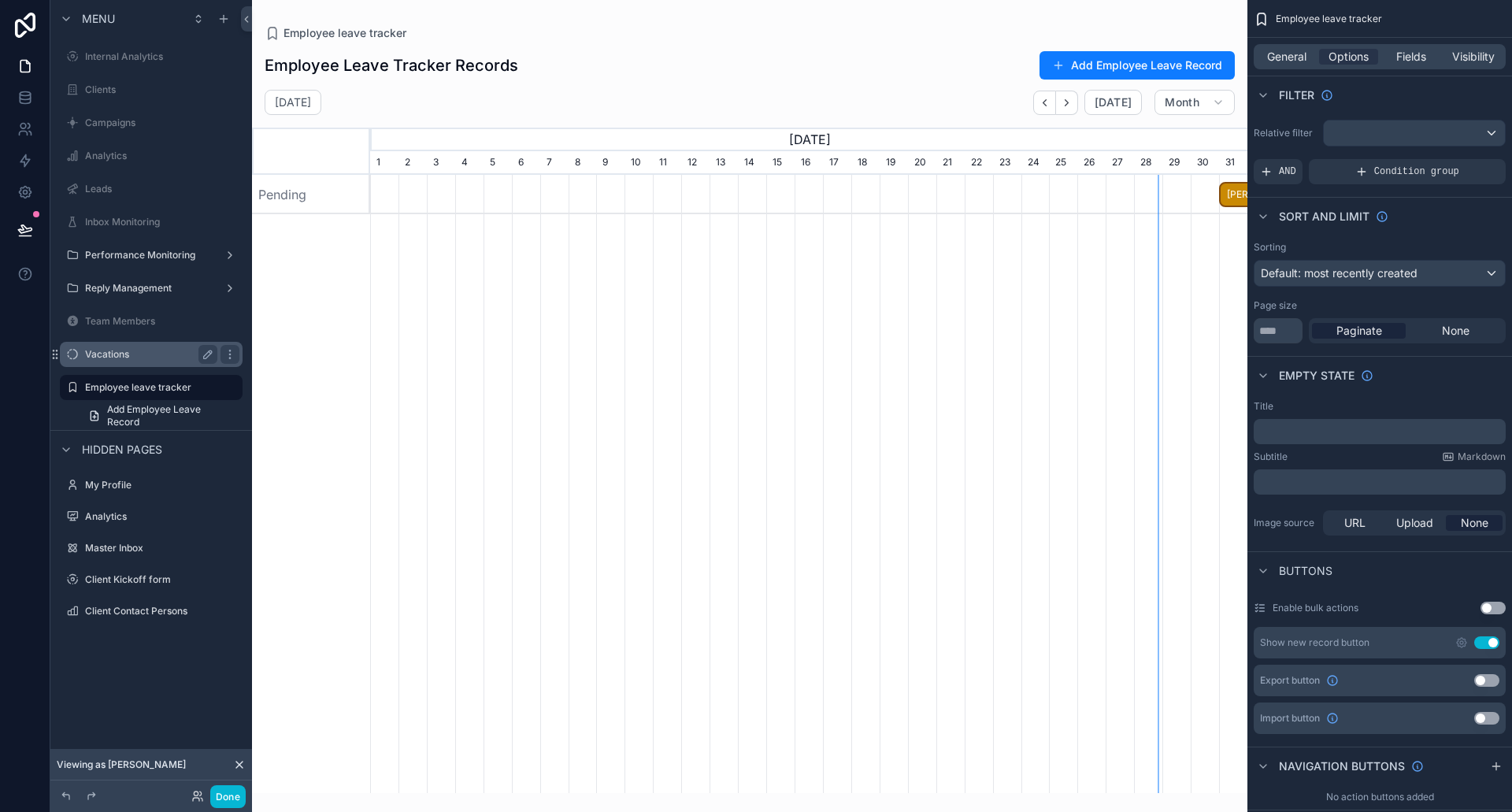
click at [139, 357] on label "Vacations" at bounding box center [148, 354] width 126 height 13
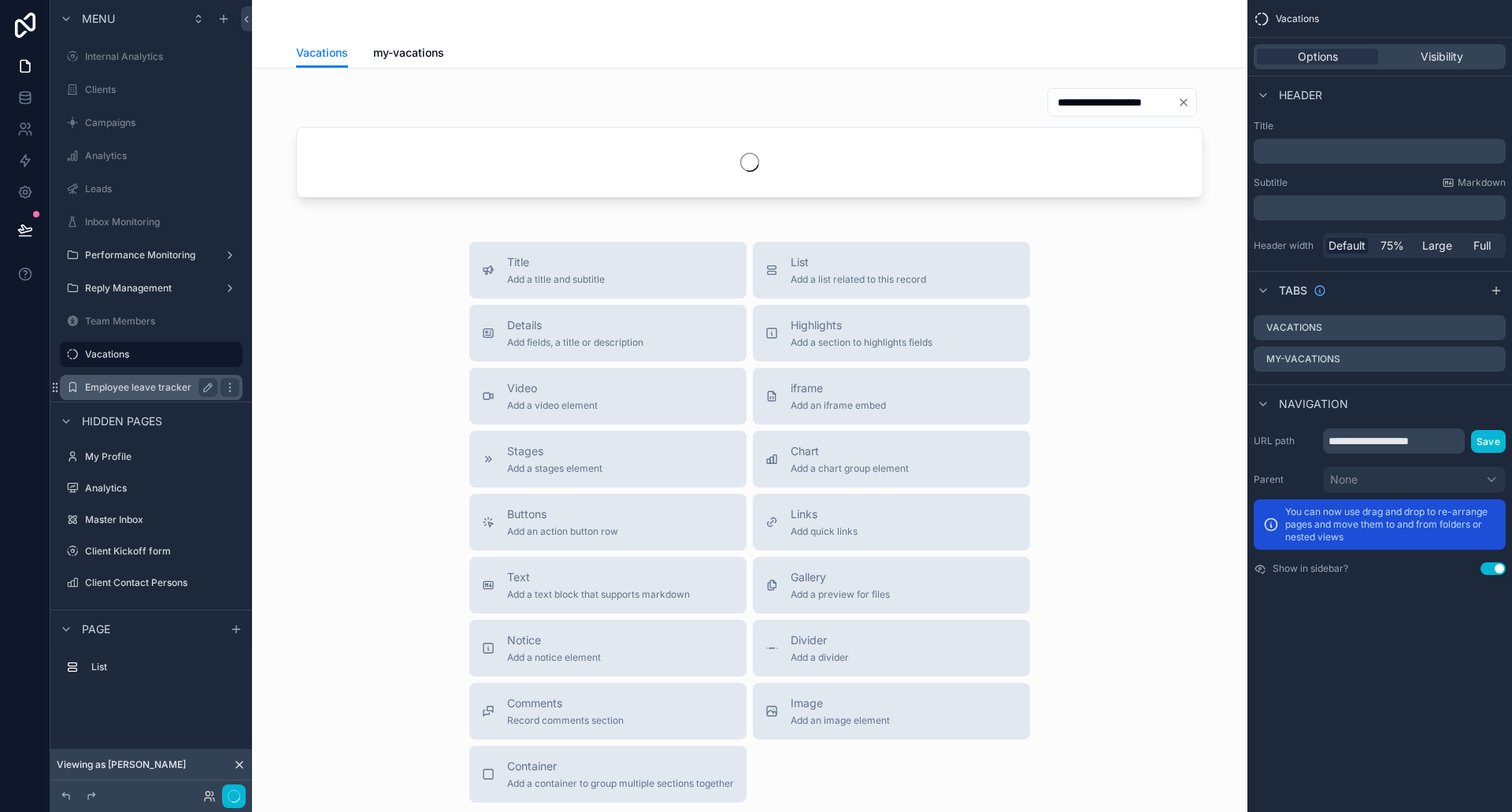
click at [158, 397] on div "Employee leave tracker" at bounding box center [151, 388] width 132 height 19
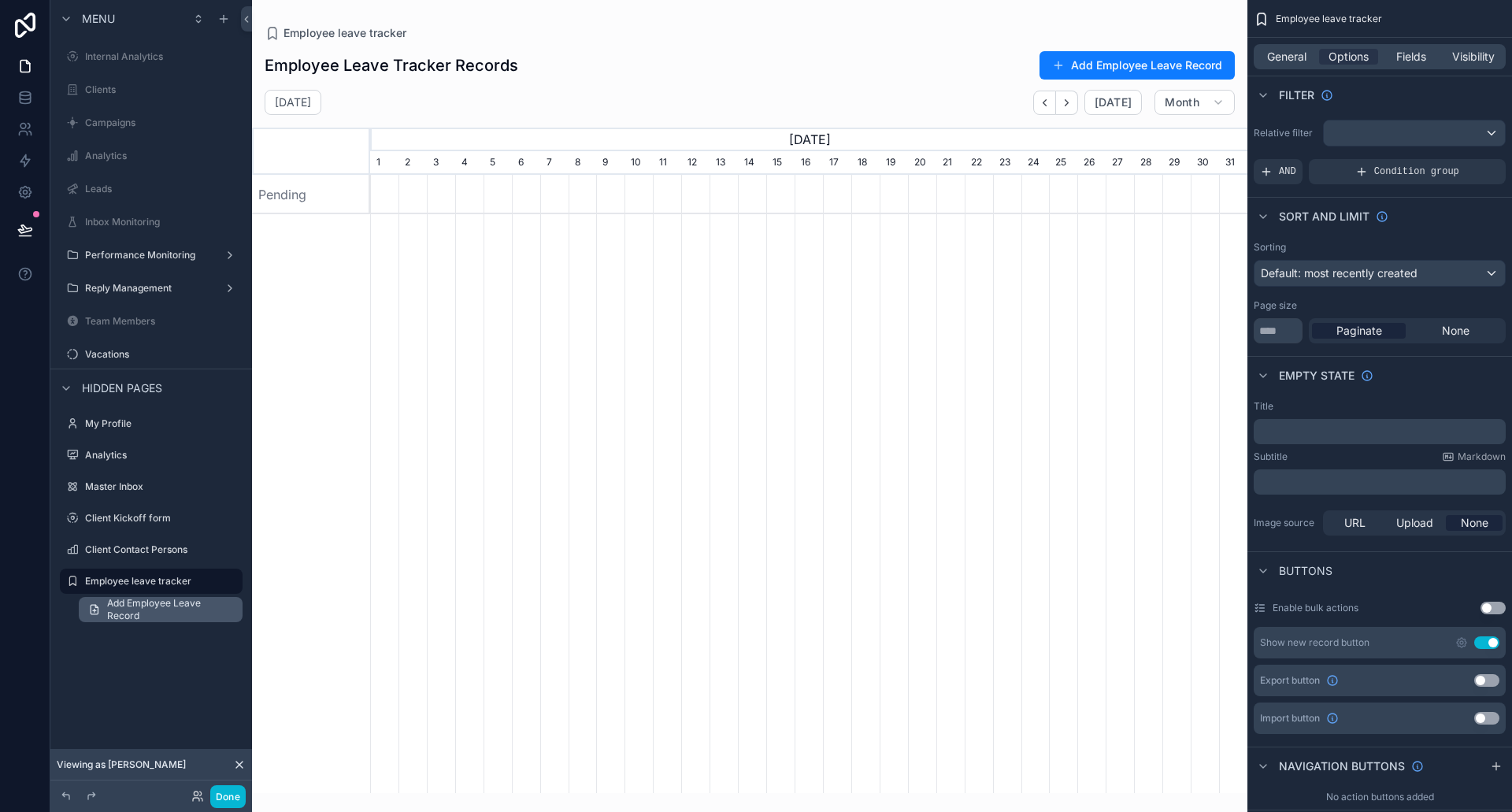
scroll to position [0, 878]
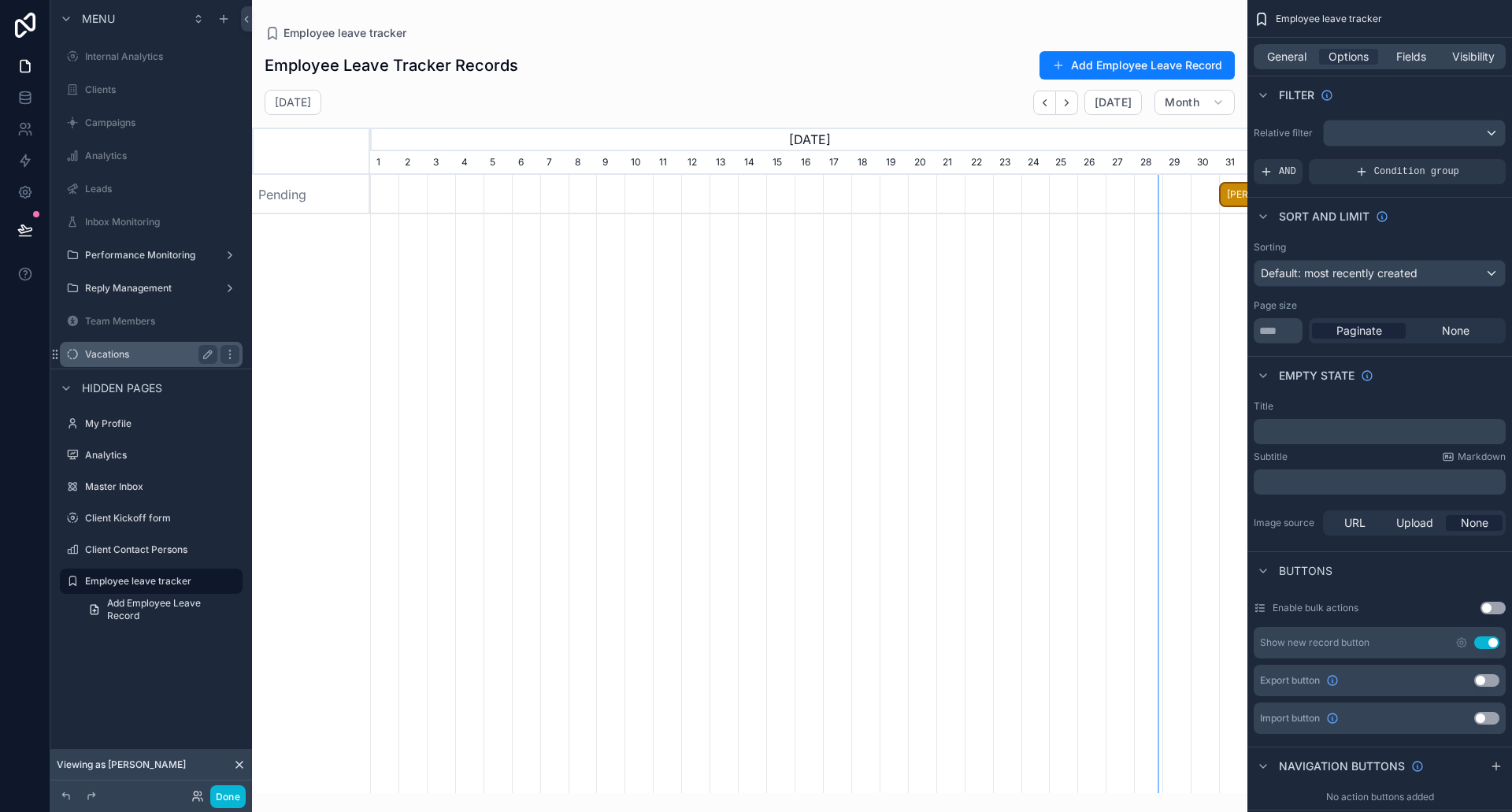
click at [117, 357] on label "Vacations" at bounding box center [148, 354] width 126 height 13
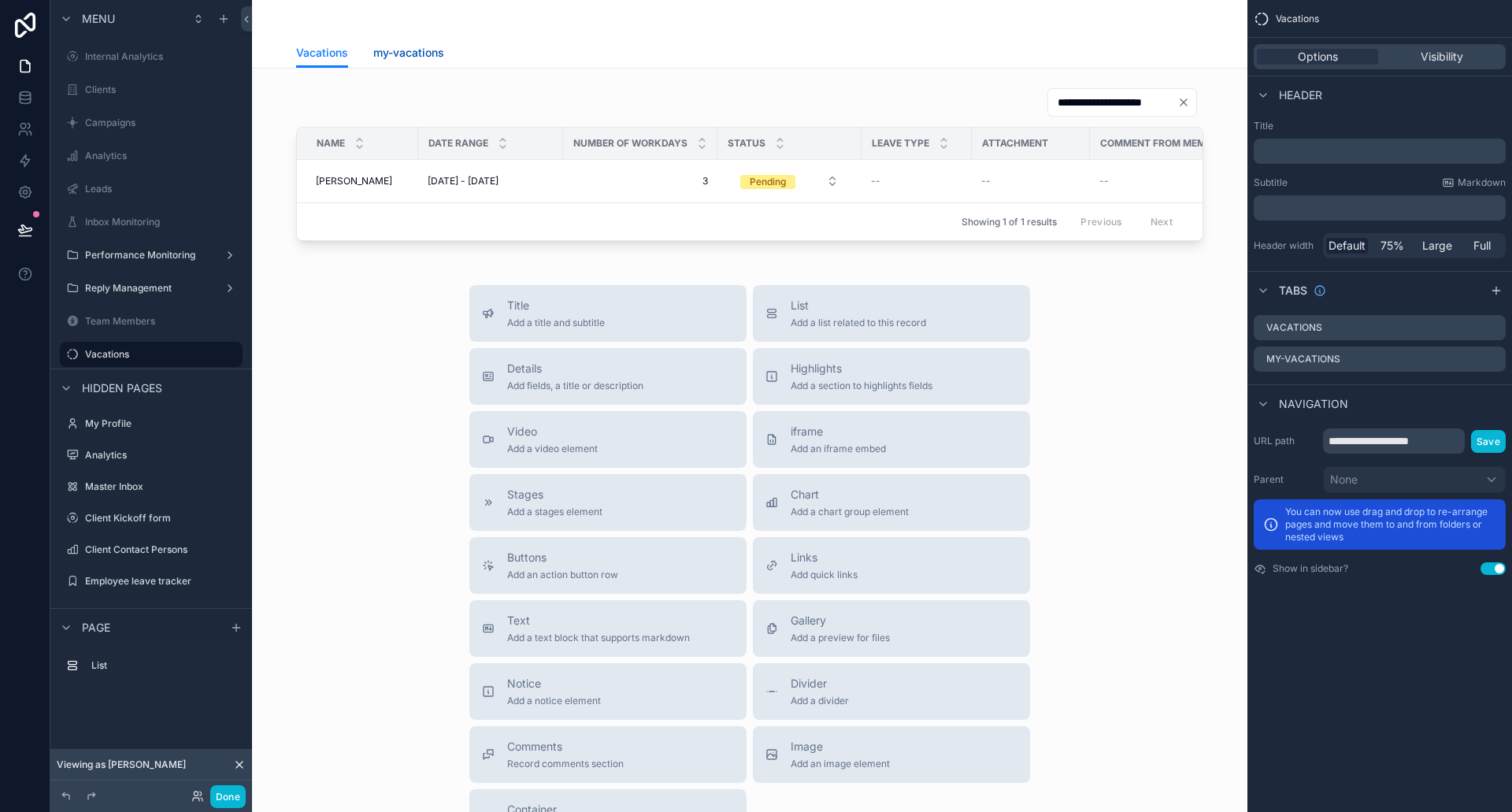
click at [411, 51] on span "my-vacations" at bounding box center [408, 52] width 71 height 15
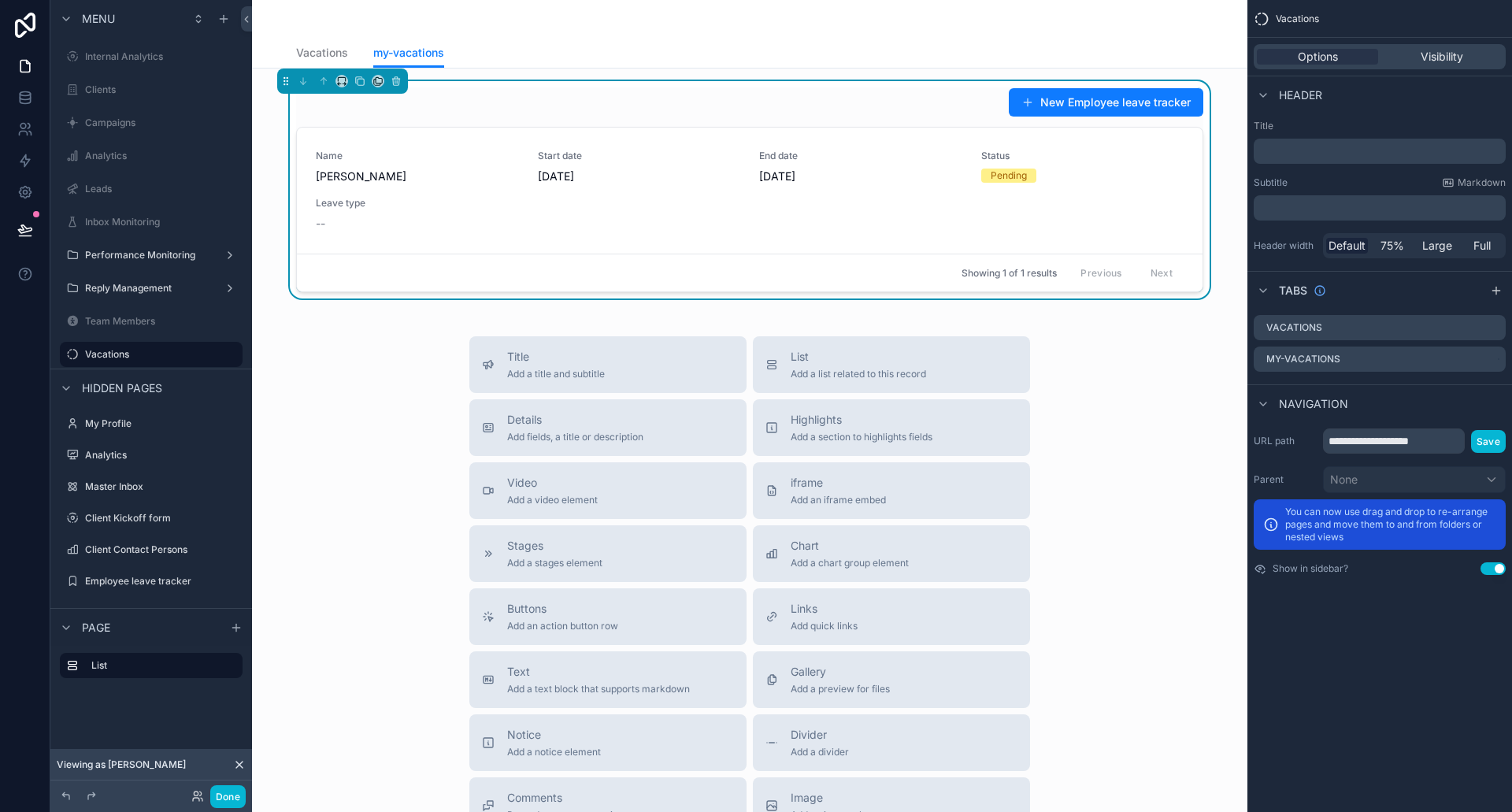
click at [950, 113] on div "New Employee leave tracker" at bounding box center [749, 102] width 907 height 30
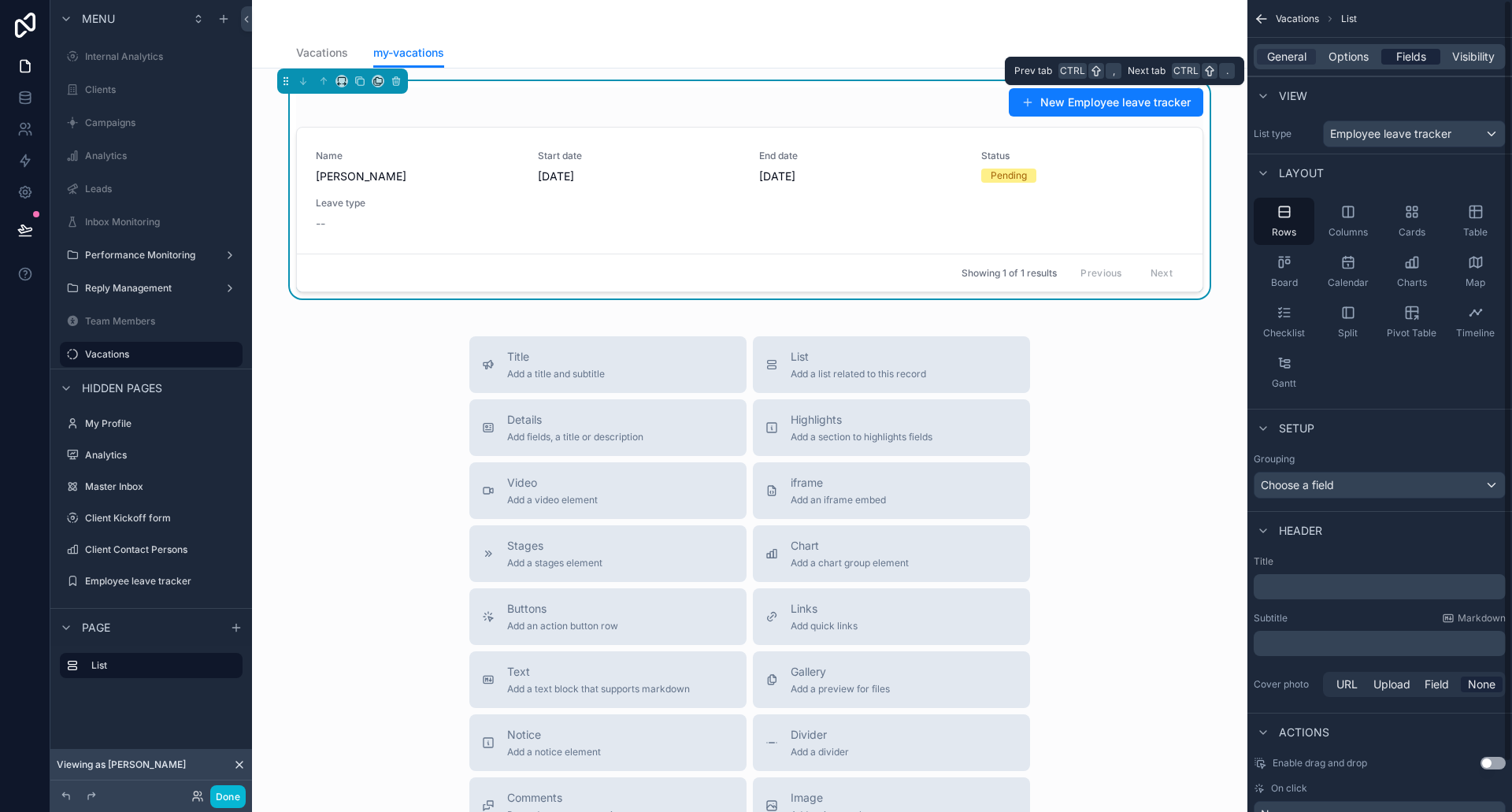
click at [1405, 52] on span "Fields" at bounding box center [1411, 57] width 30 height 15
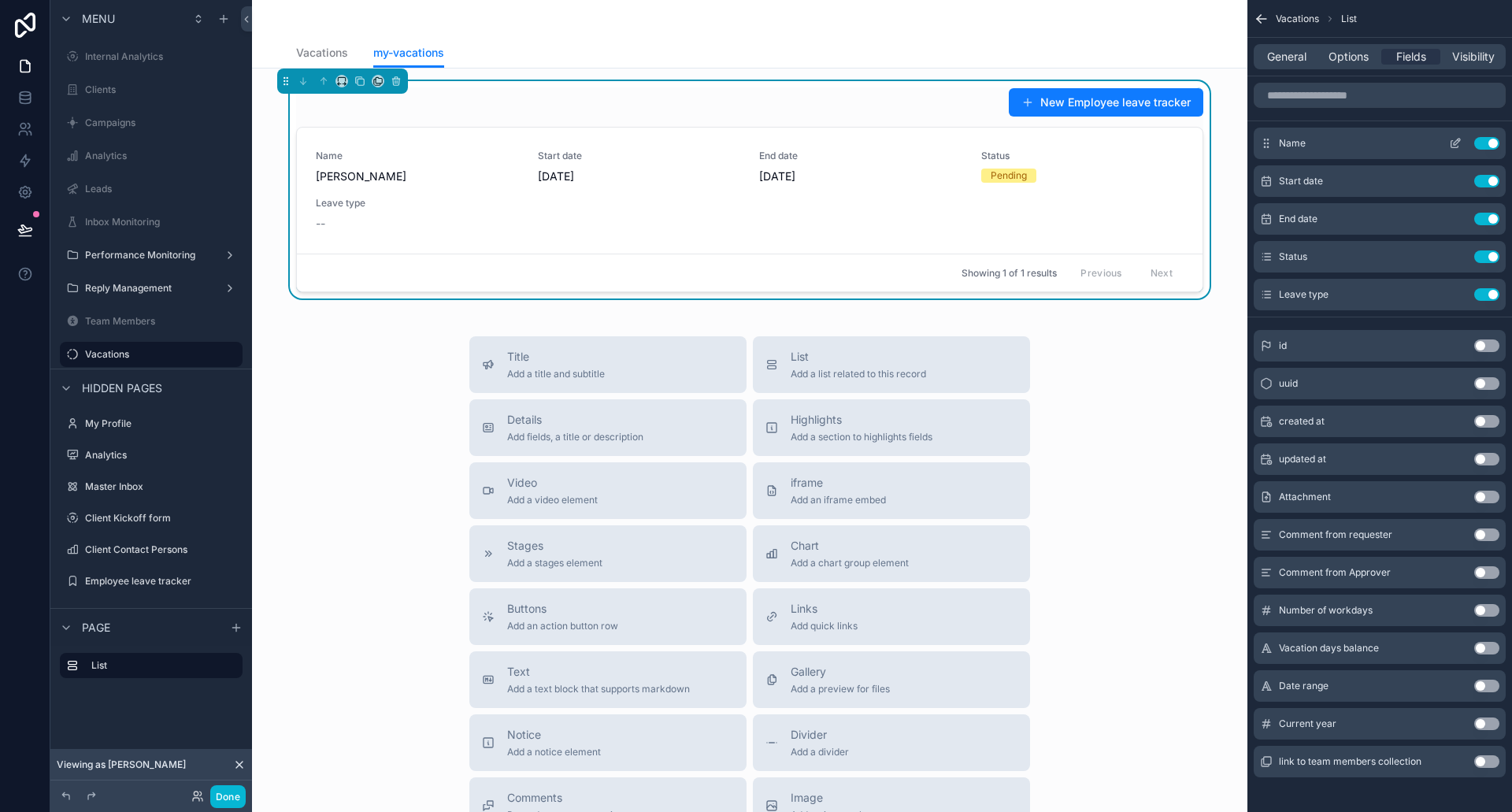
click at [1491, 141] on button "Use setting" at bounding box center [1486, 143] width 25 height 13
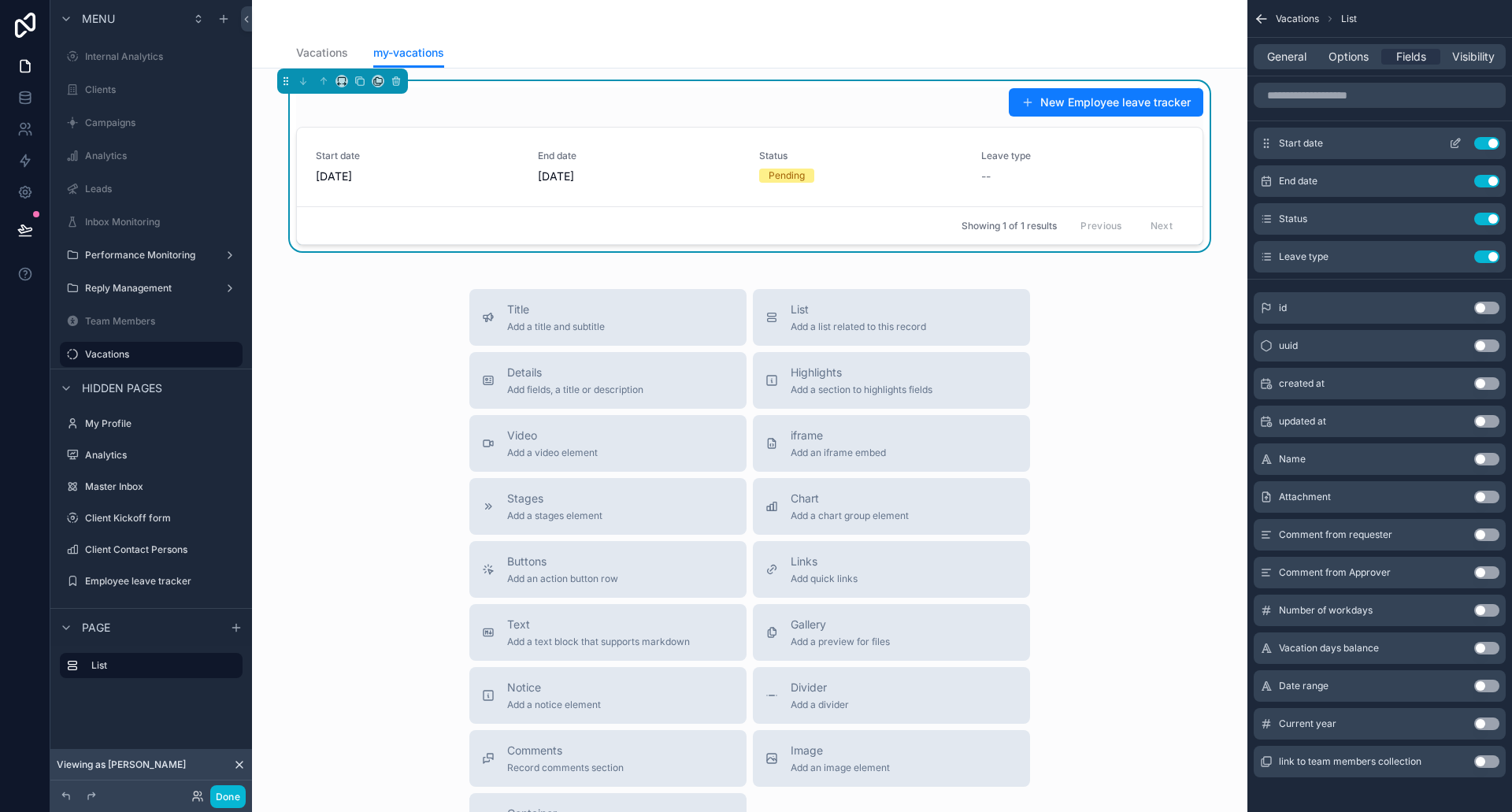
click at [1489, 139] on button "Use setting" at bounding box center [1486, 143] width 25 height 13
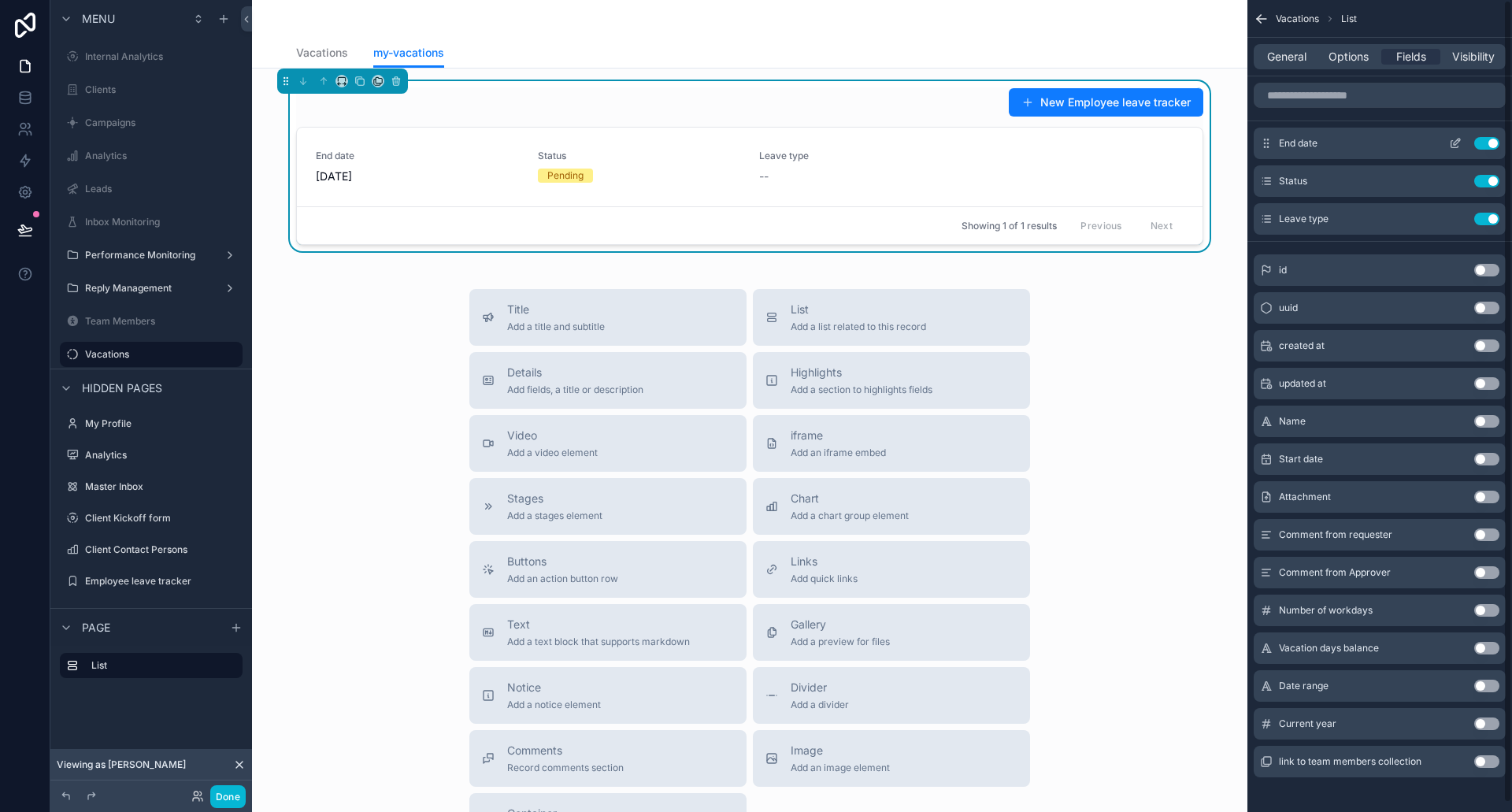
click at [1490, 139] on button "Use setting" at bounding box center [1486, 143] width 25 height 13
click at [1488, 499] on button "Use setting" at bounding box center [1486, 497] width 25 height 13
click at [1490, 651] on button "Use setting" at bounding box center [1486, 648] width 25 height 13
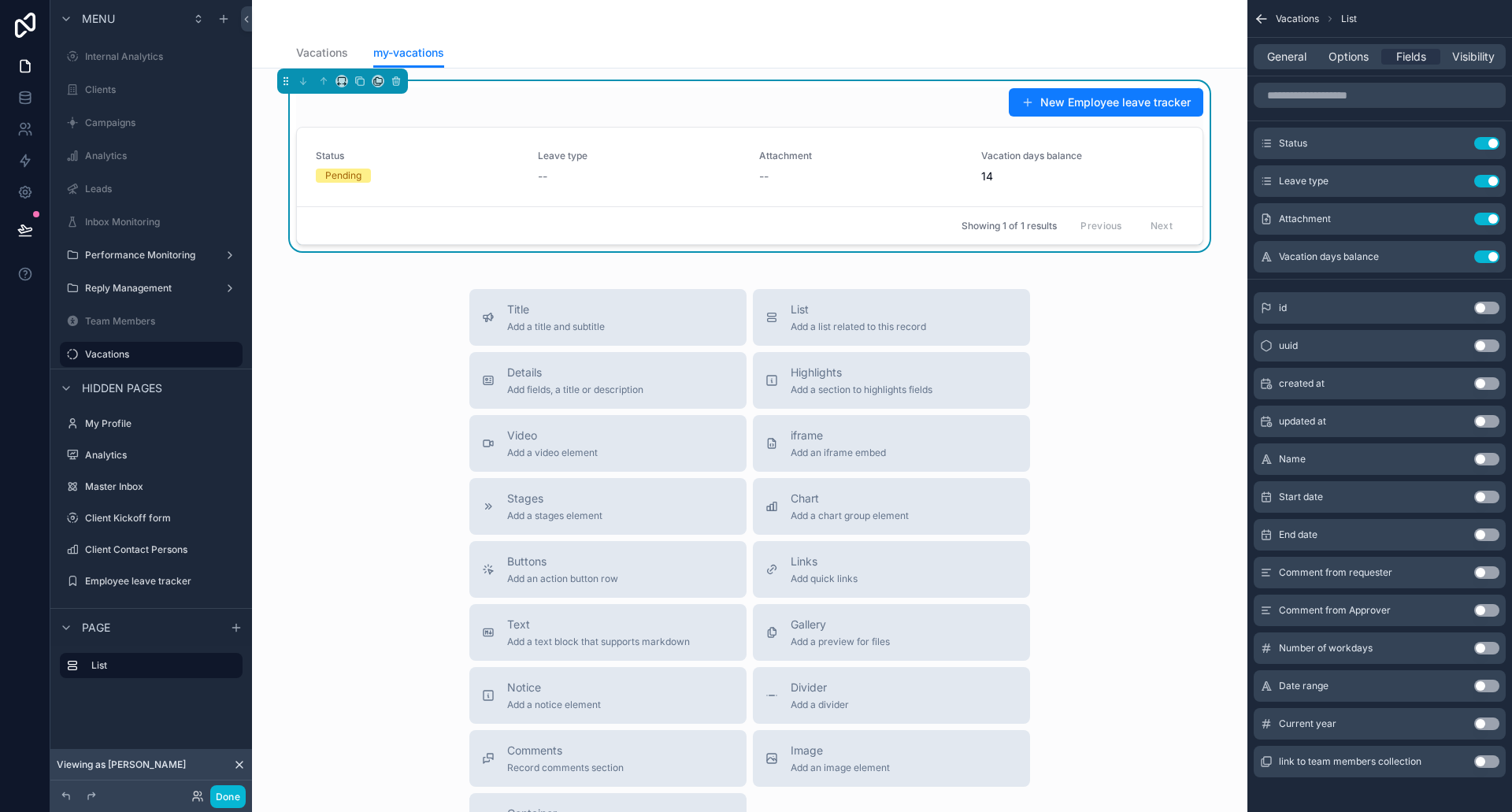
click at [1485, 648] on button "Use setting" at bounding box center [1486, 648] width 25 height 13
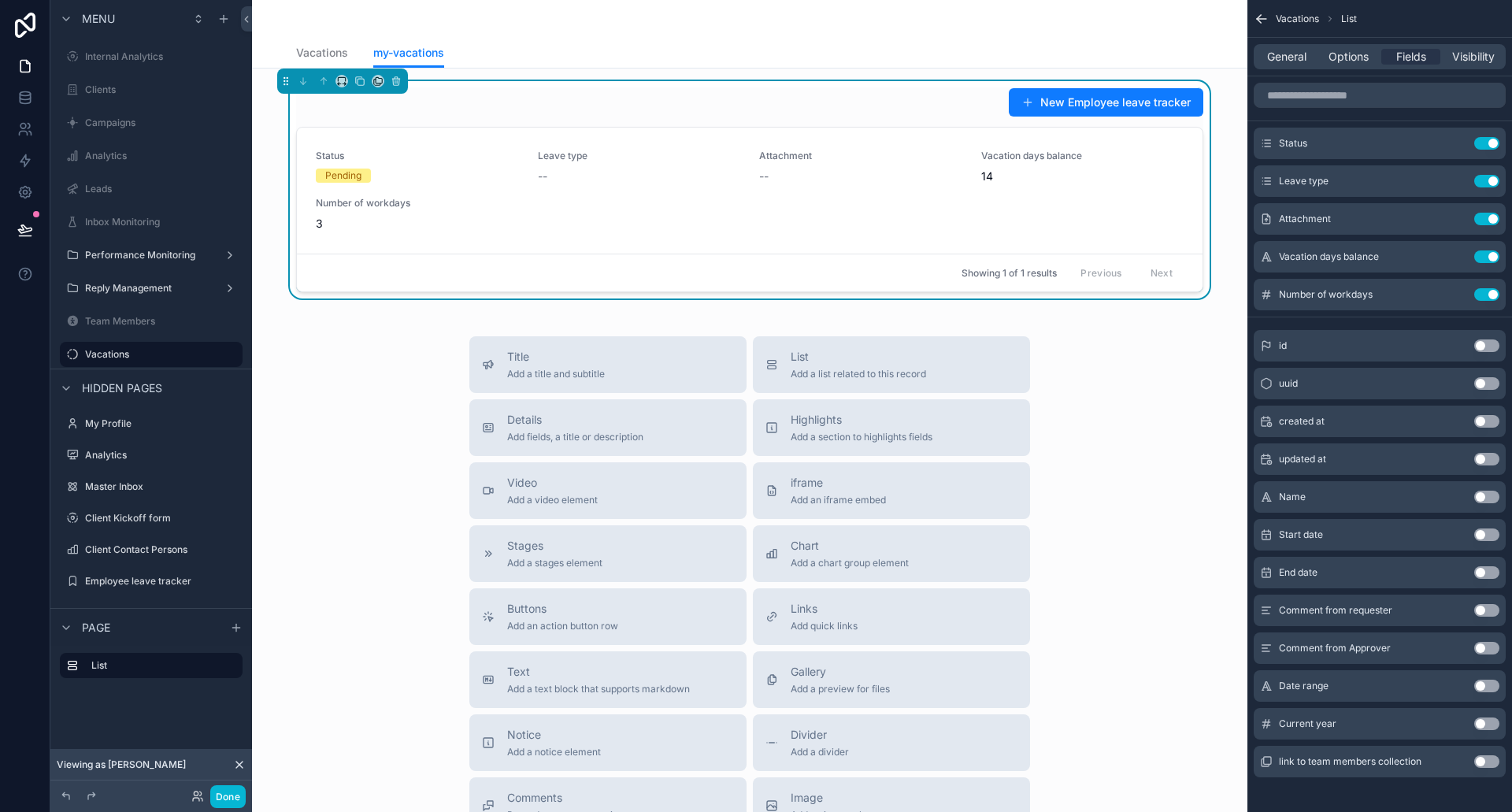
click at [386, 426] on div "Title Add a title and subtitle List Add a list related to this record Details A…" at bounding box center [749, 617] width 971 height 561
click at [523, 425] on span "Details" at bounding box center [575, 420] width 136 height 15
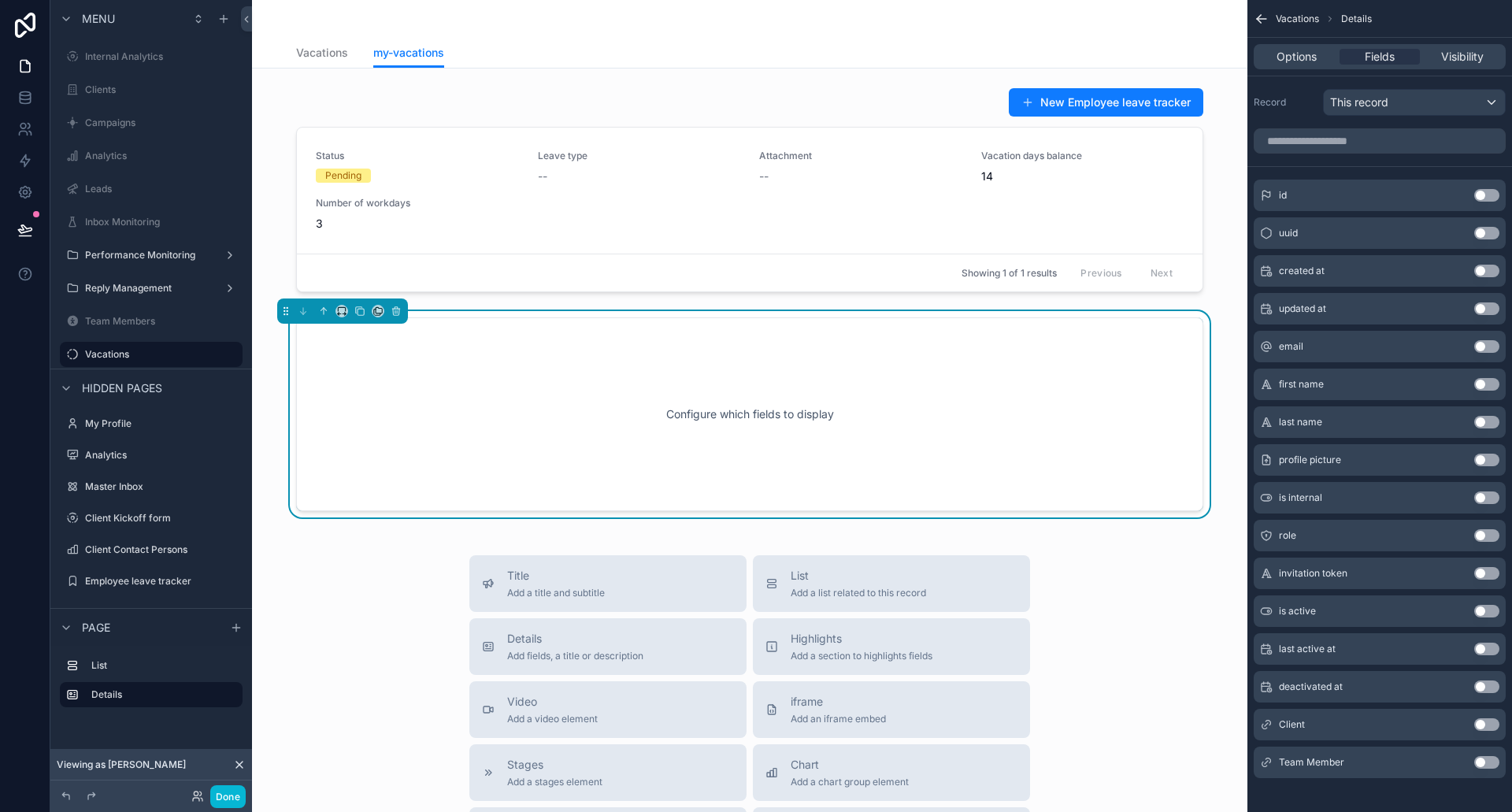
scroll to position [9, 0]
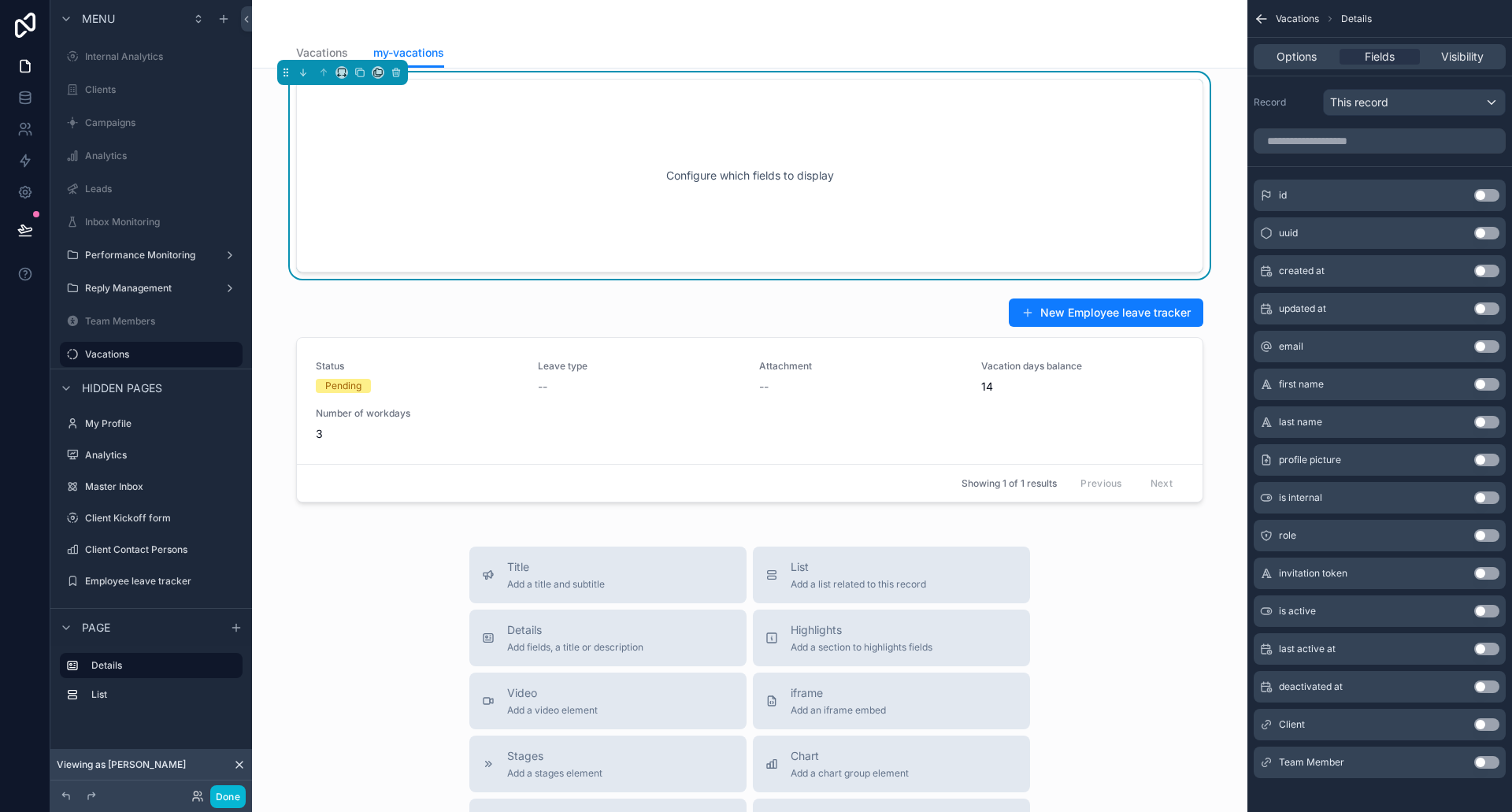
click at [668, 115] on div "Configure which fields to display" at bounding box center [749, 175] width 856 height 142
click at [1291, 62] on span "Options" at bounding box center [1297, 57] width 40 height 15
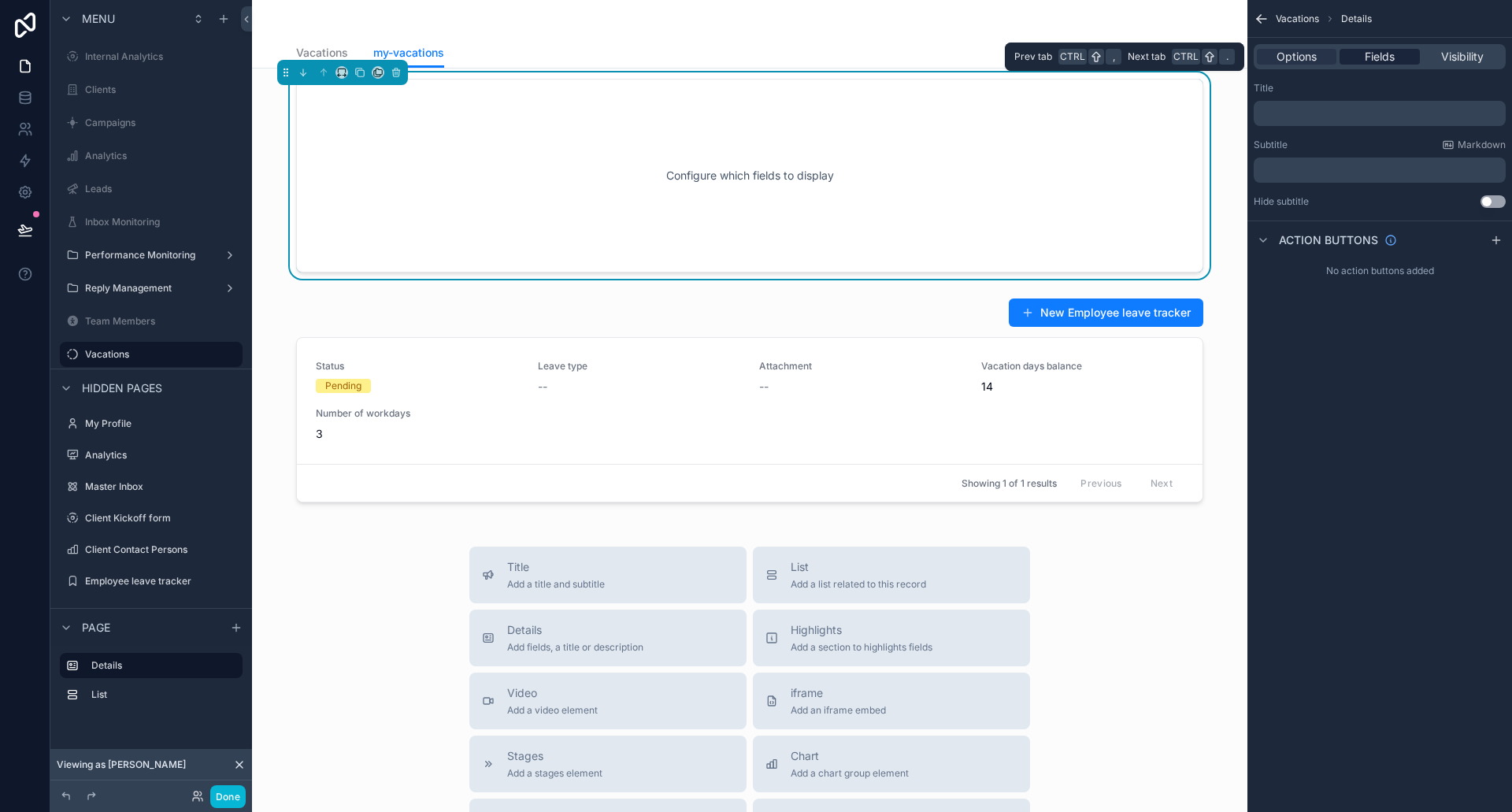
click at [1371, 62] on span "Fields" at bounding box center [1380, 57] width 30 height 15
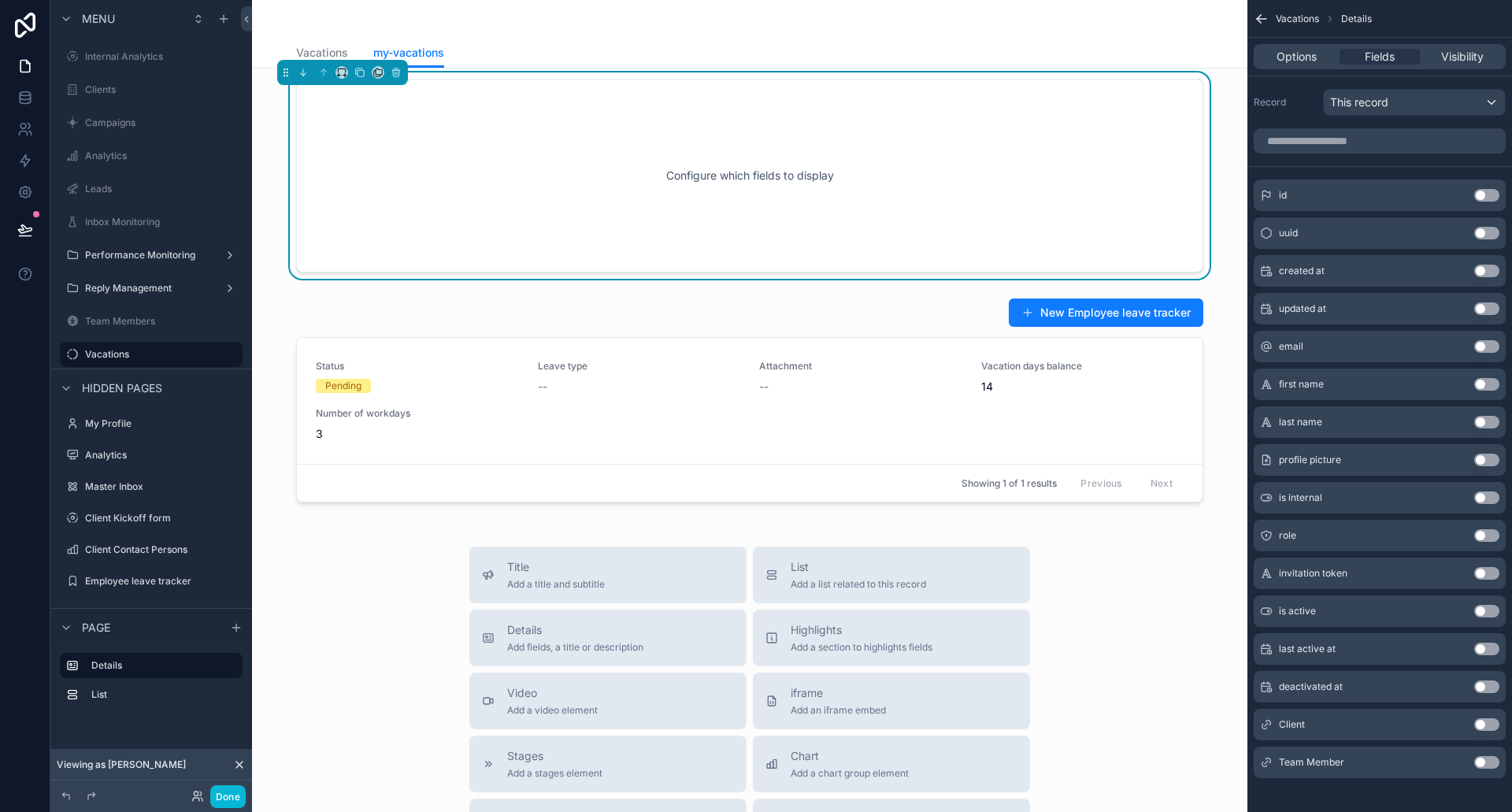
click at [1282, 44] on div "Options Fields Visibility" at bounding box center [1380, 56] width 252 height 25
click at [1285, 53] on span "Options" at bounding box center [1297, 57] width 40 height 15
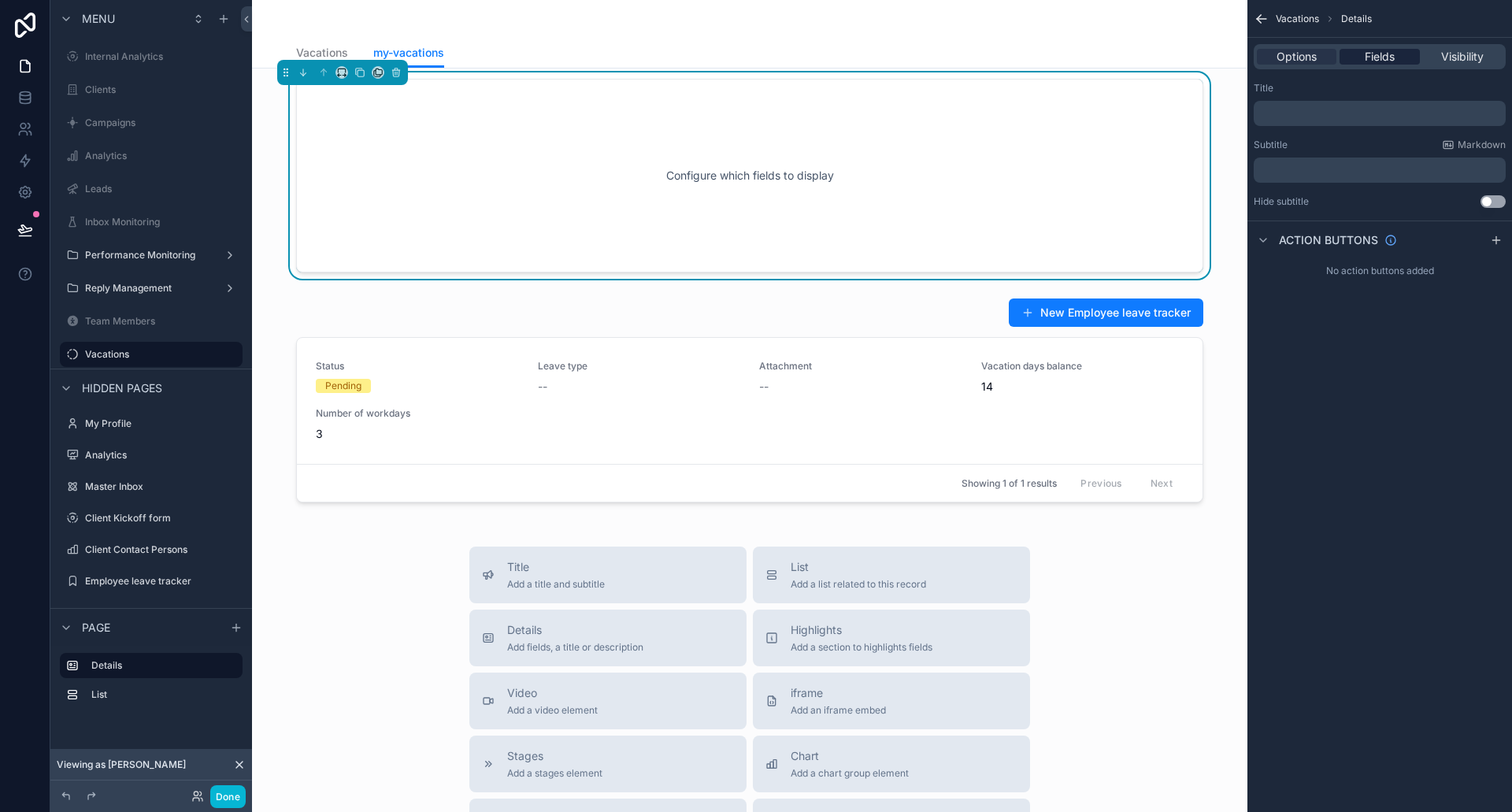
click at [1370, 52] on span "Fields" at bounding box center [1380, 57] width 30 height 15
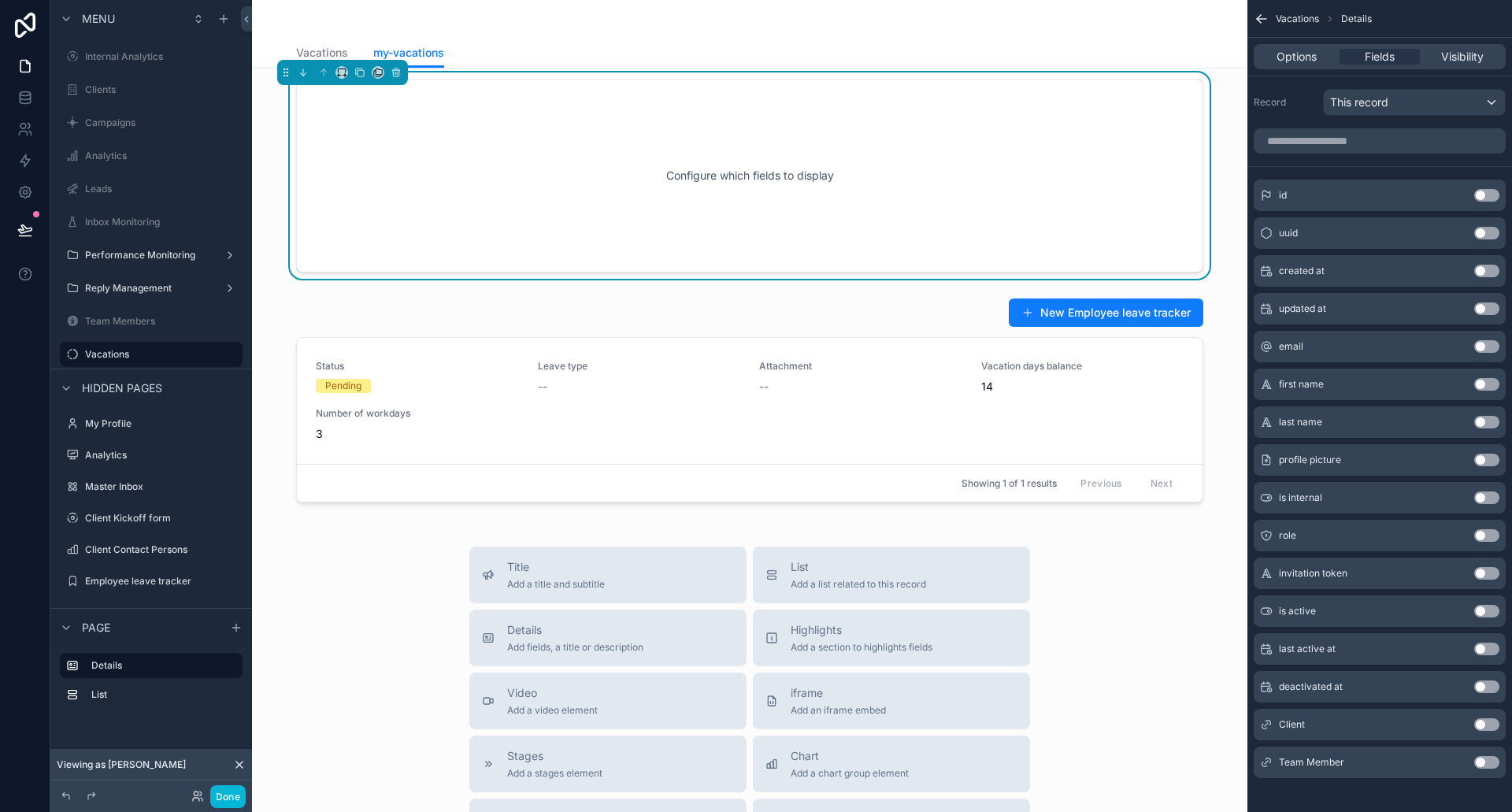
click at [1021, 118] on div "Configure which fields to display" at bounding box center [749, 175] width 856 height 142
click at [1364, 101] on span "This record" at bounding box center [1359, 102] width 58 height 15
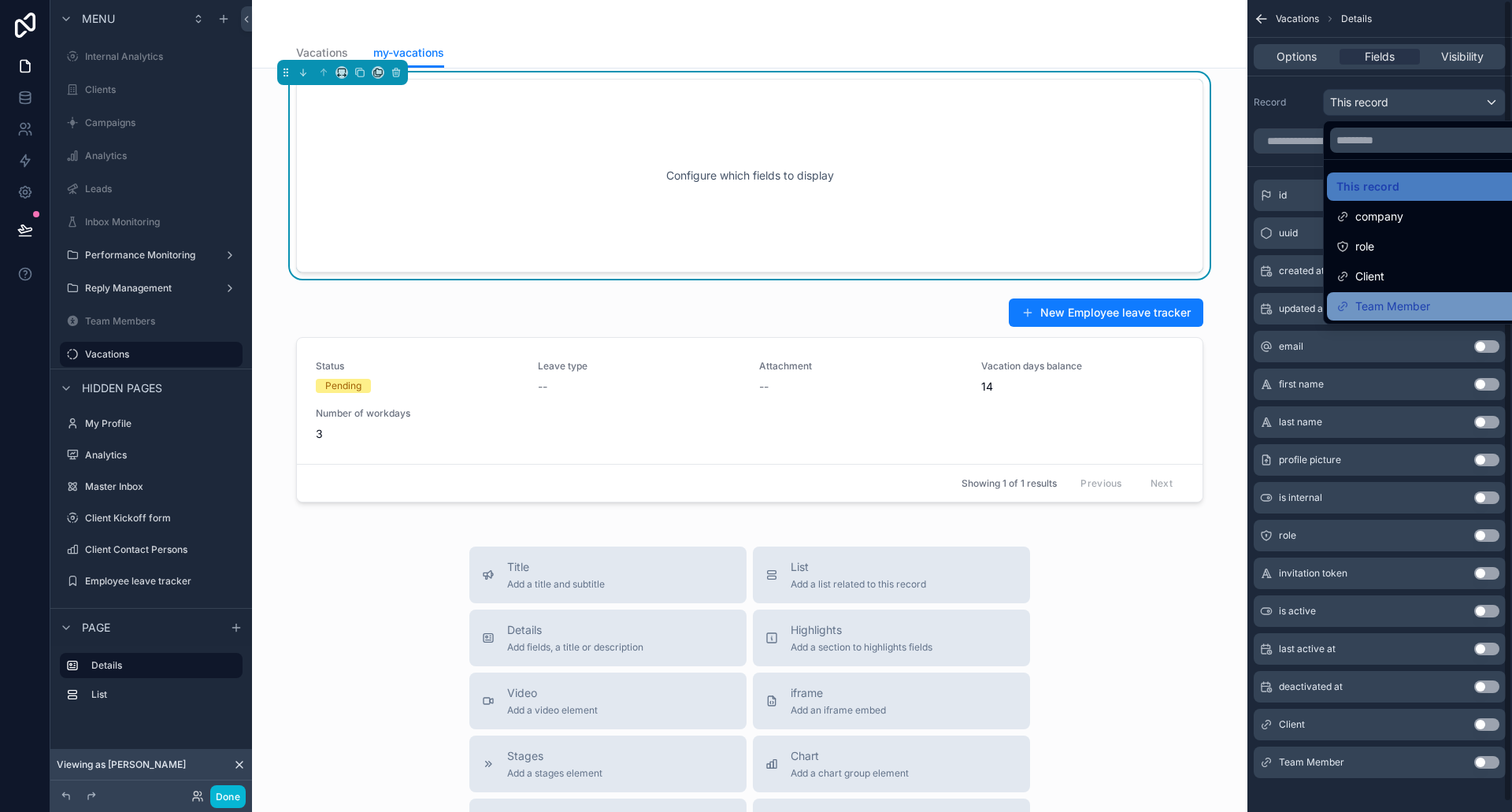
click at [1412, 312] on span "Team Member" at bounding box center [1393, 306] width 75 height 19
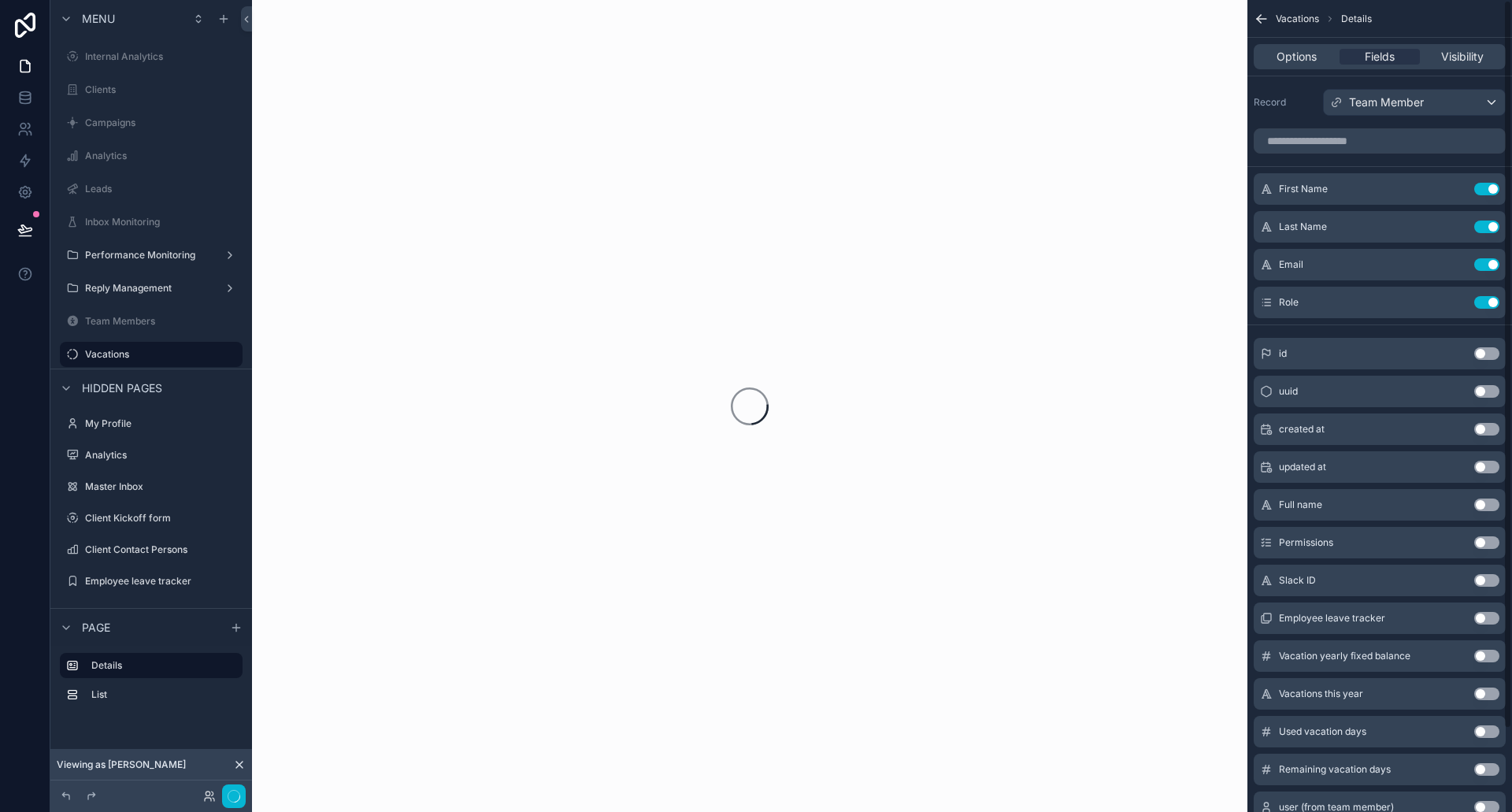
scroll to position [0, 0]
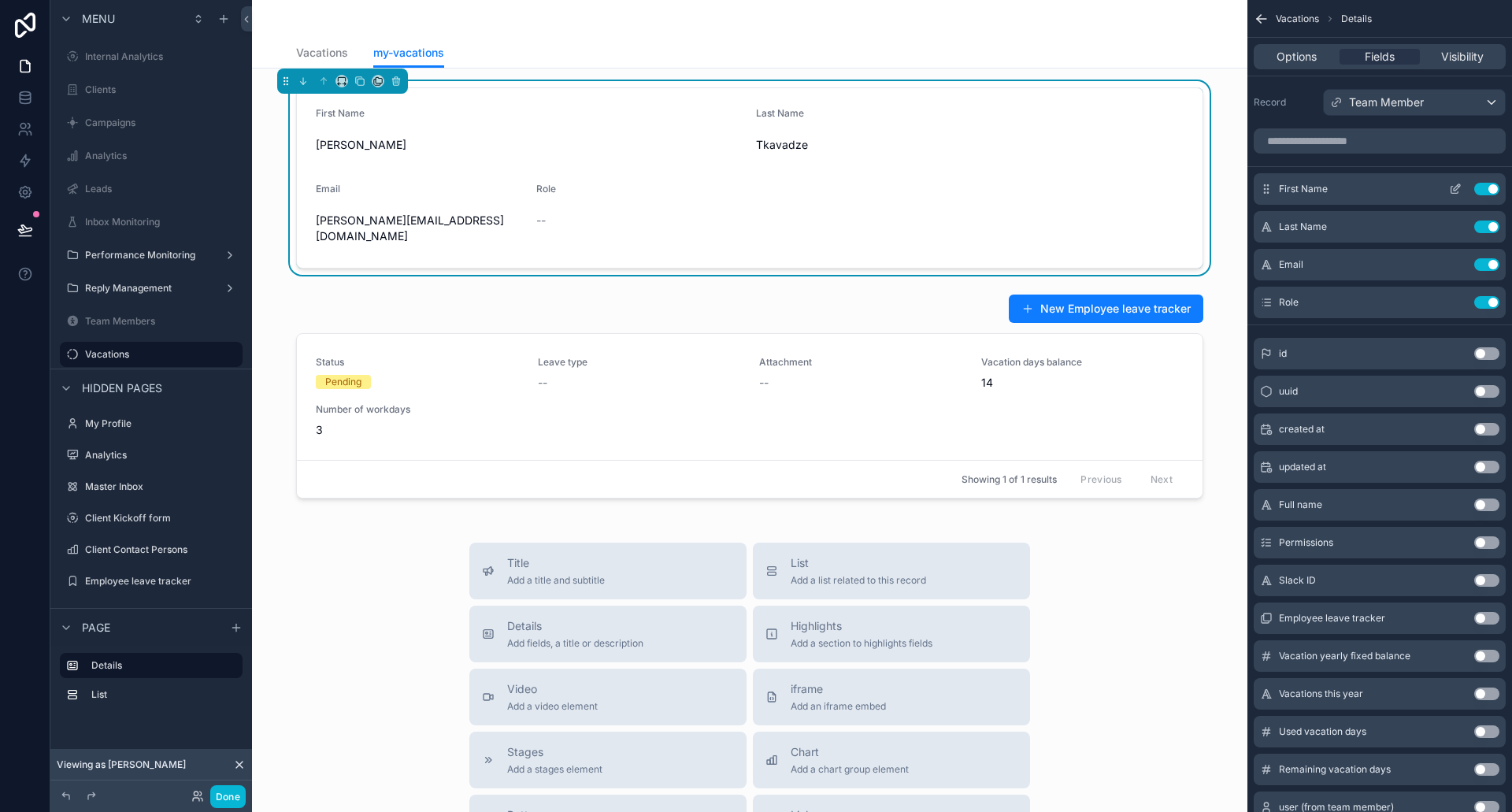
click at [1479, 186] on button "Use setting" at bounding box center [1486, 189] width 25 height 13
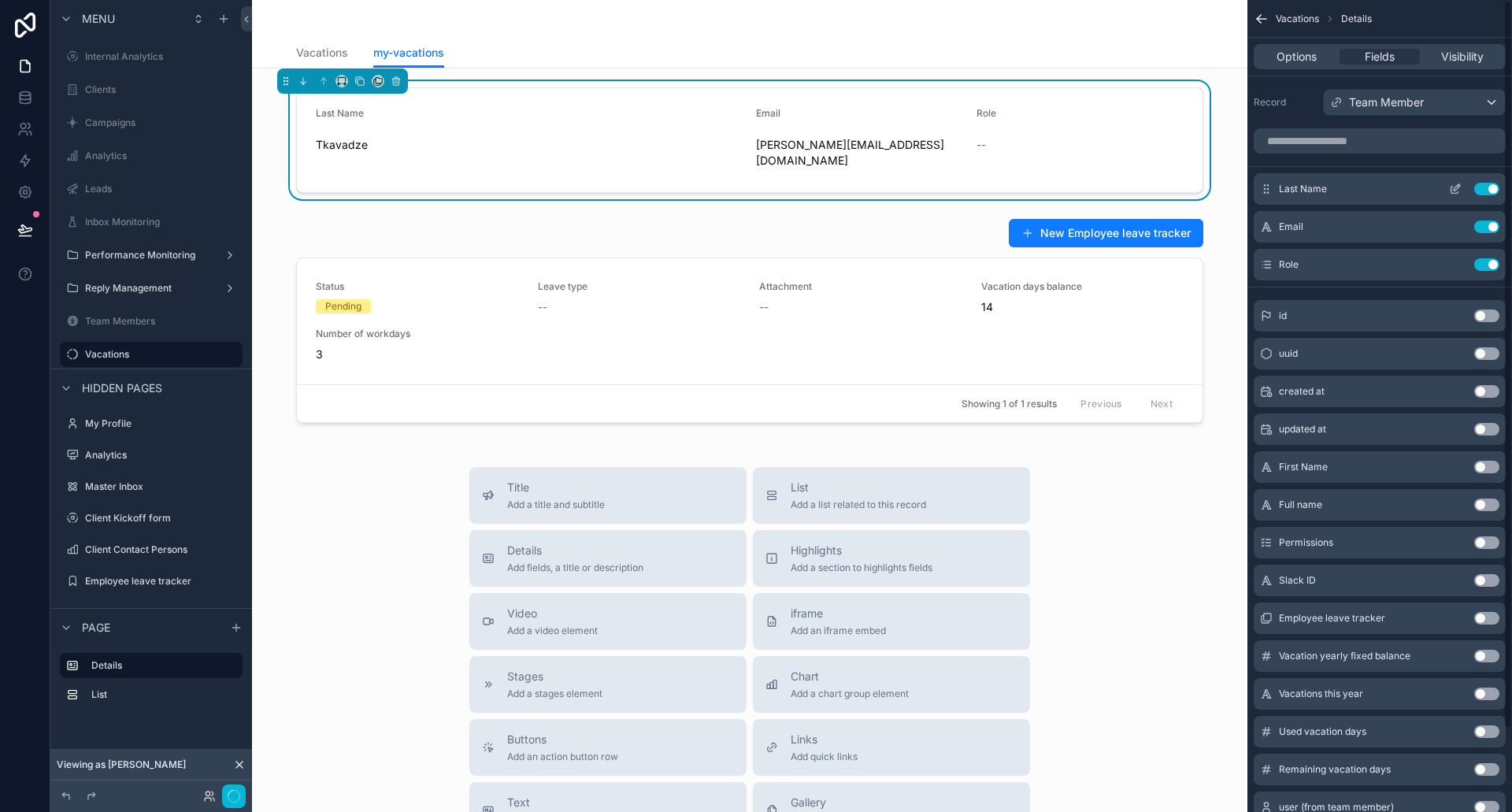
click at [1484, 183] on button "Use setting" at bounding box center [1486, 189] width 25 height 13
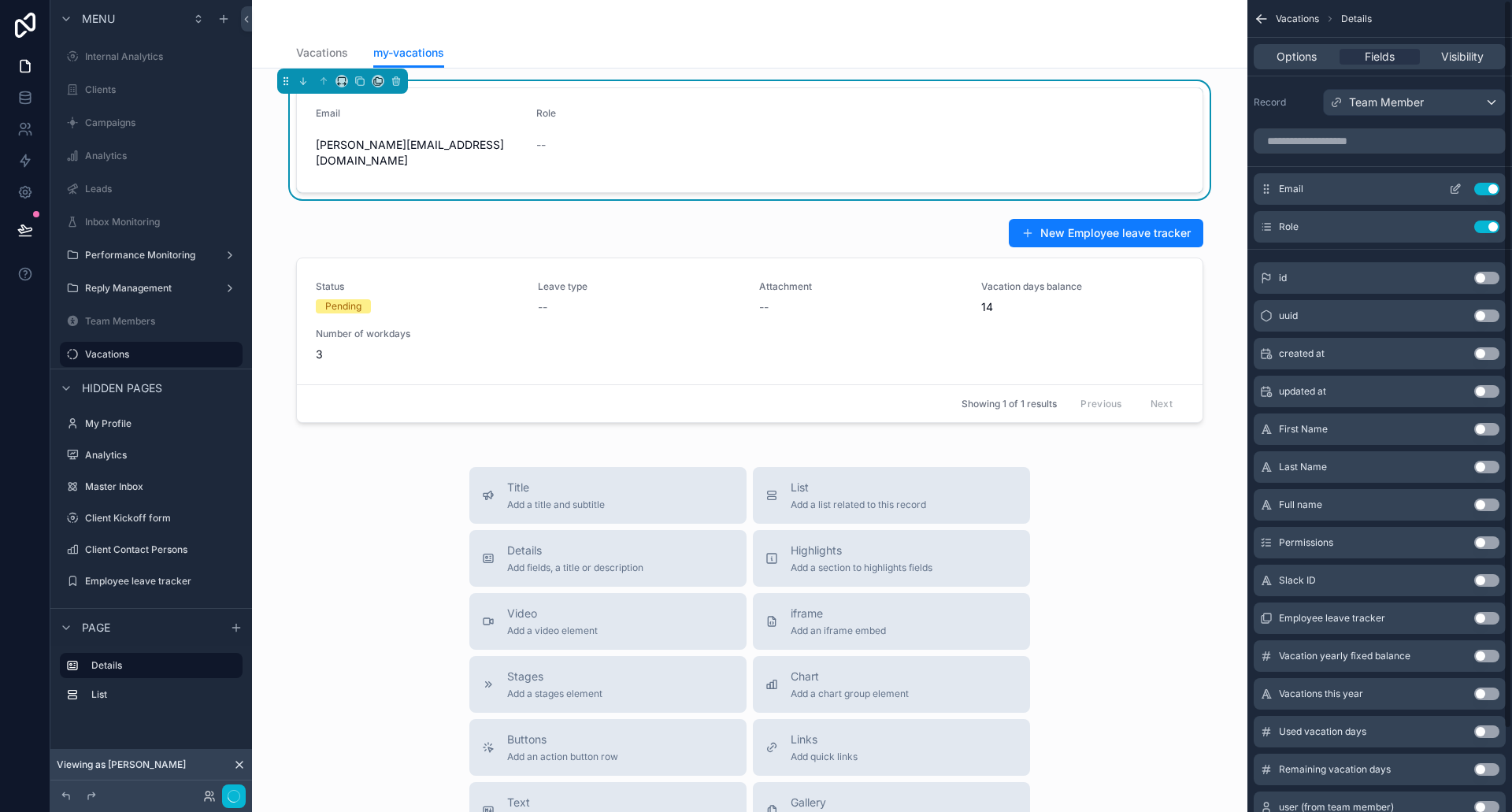
click at [1485, 187] on button "Use setting" at bounding box center [1486, 189] width 25 height 13
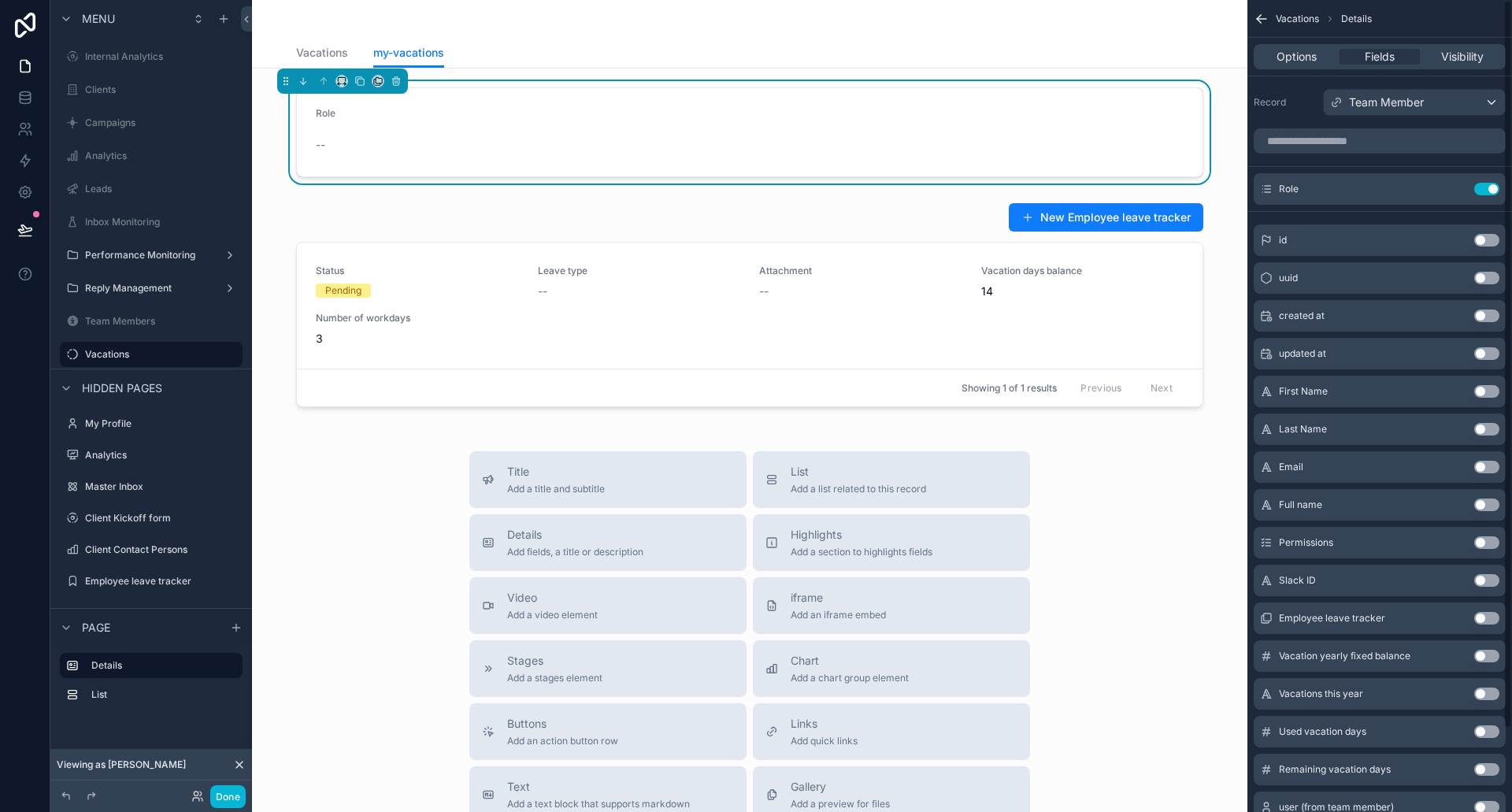
click at [1485, 187] on button "Use setting" at bounding box center [1486, 189] width 25 height 13
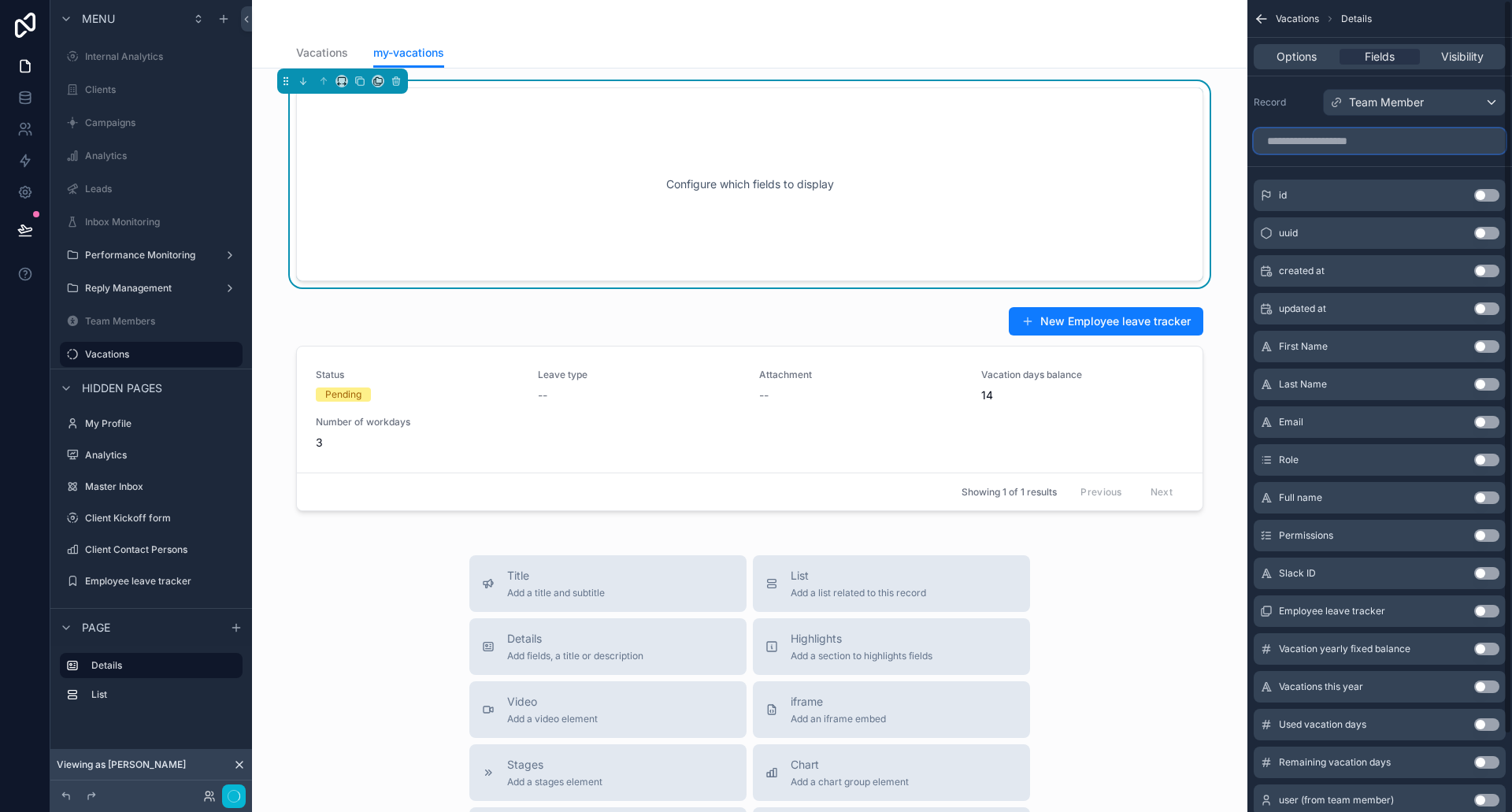
click at [1309, 142] on input "scrollable content" at bounding box center [1380, 141] width 252 height 25
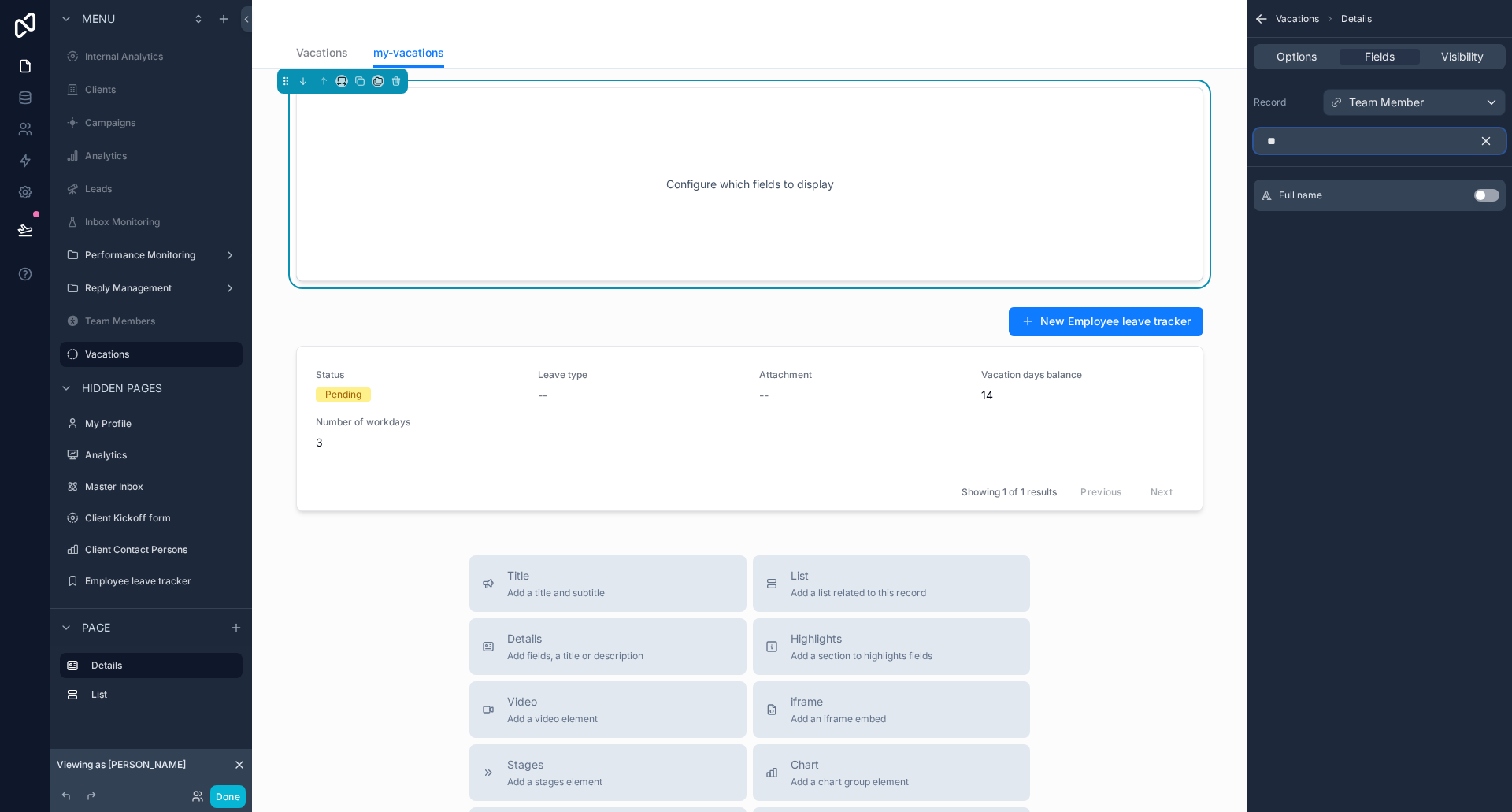
type input "**"
click at [1480, 193] on button "Use setting" at bounding box center [1486, 195] width 25 height 13
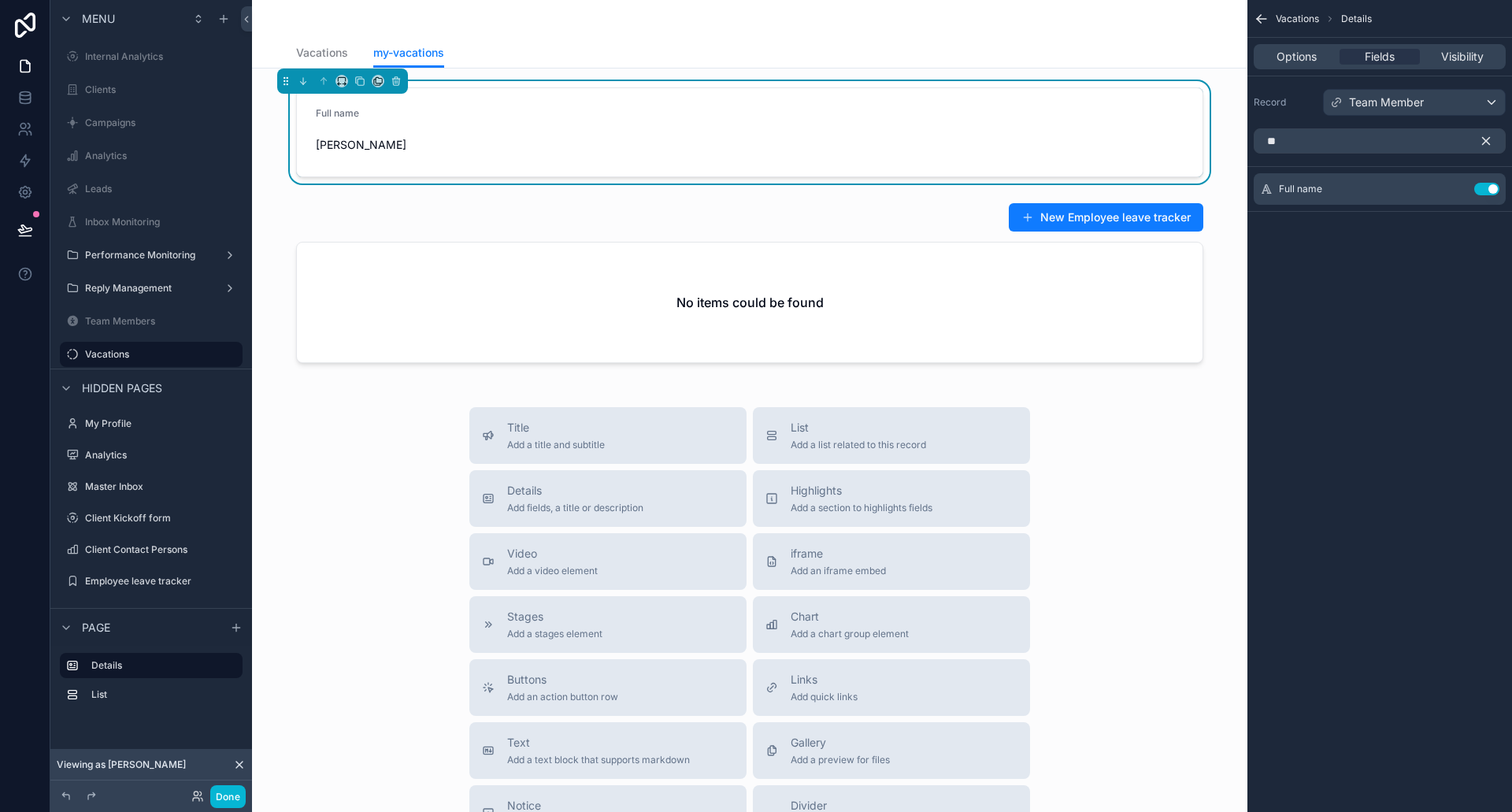
click at [1485, 140] on icon "scrollable content" at bounding box center [1486, 142] width 7 height 7
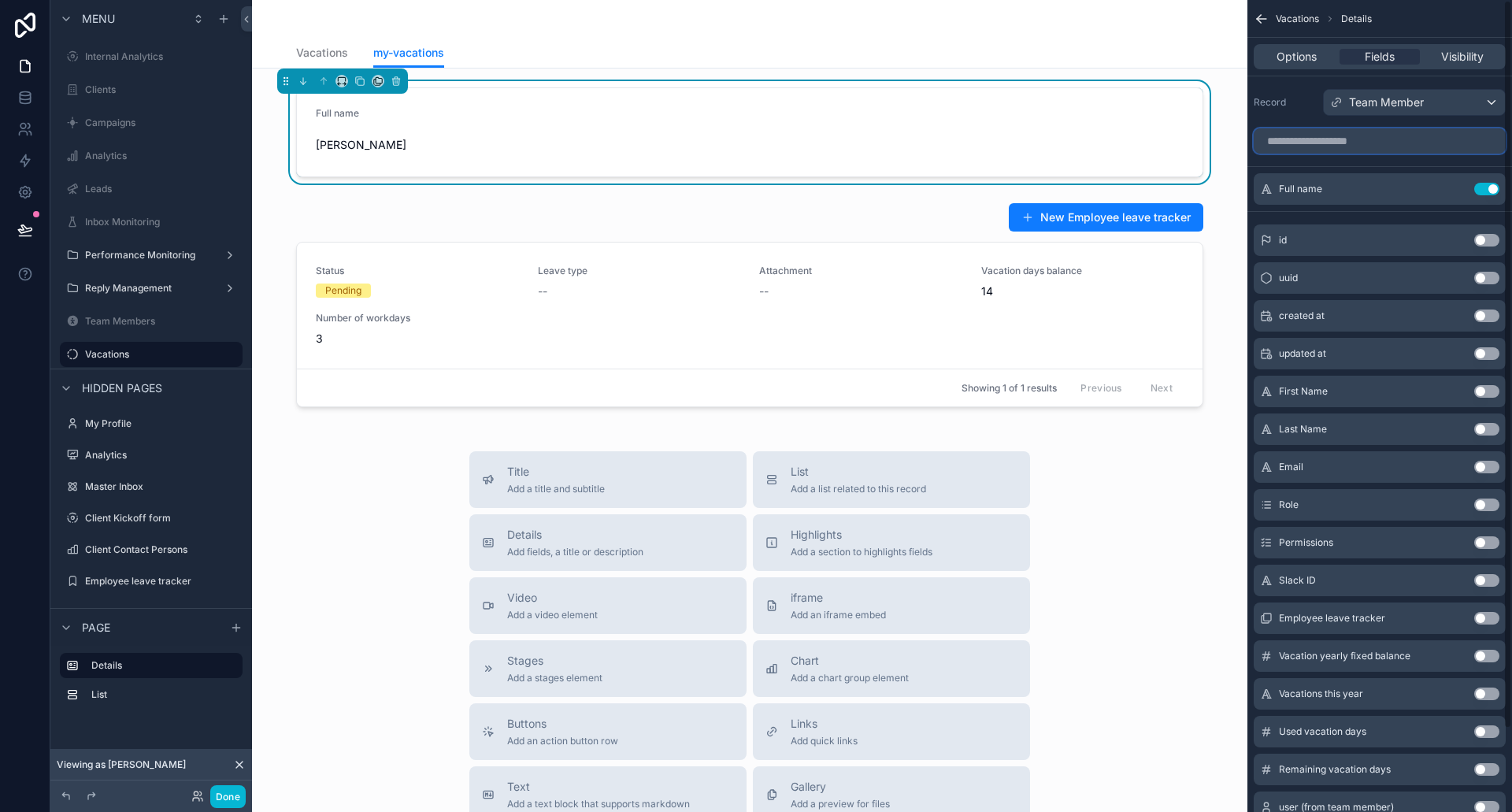
click at [1406, 146] on input "scrollable content" at bounding box center [1380, 141] width 252 height 25
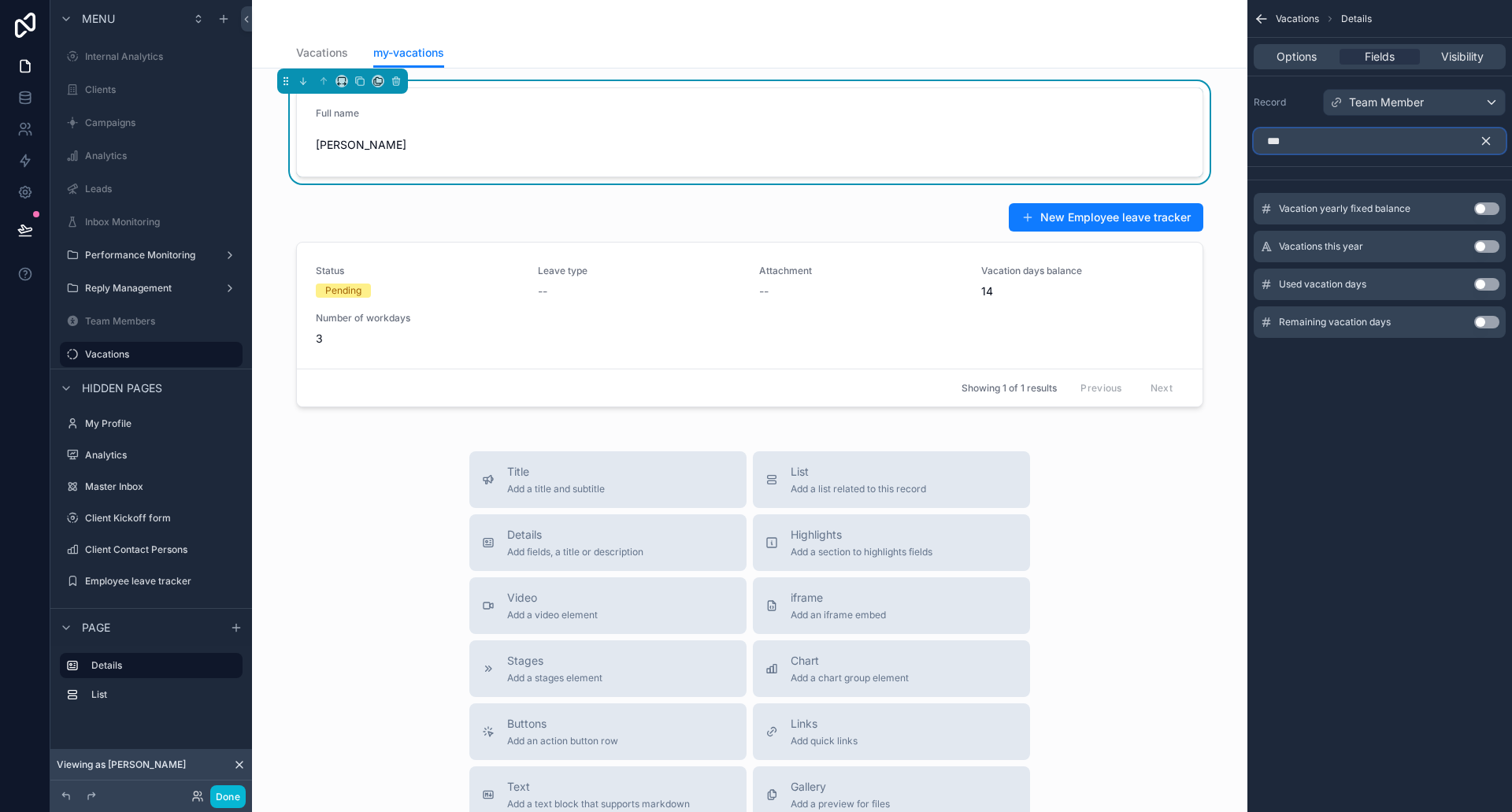
type input "***"
click at [1493, 208] on button "Use setting" at bounding box center [1486, 209] width 25 height 13
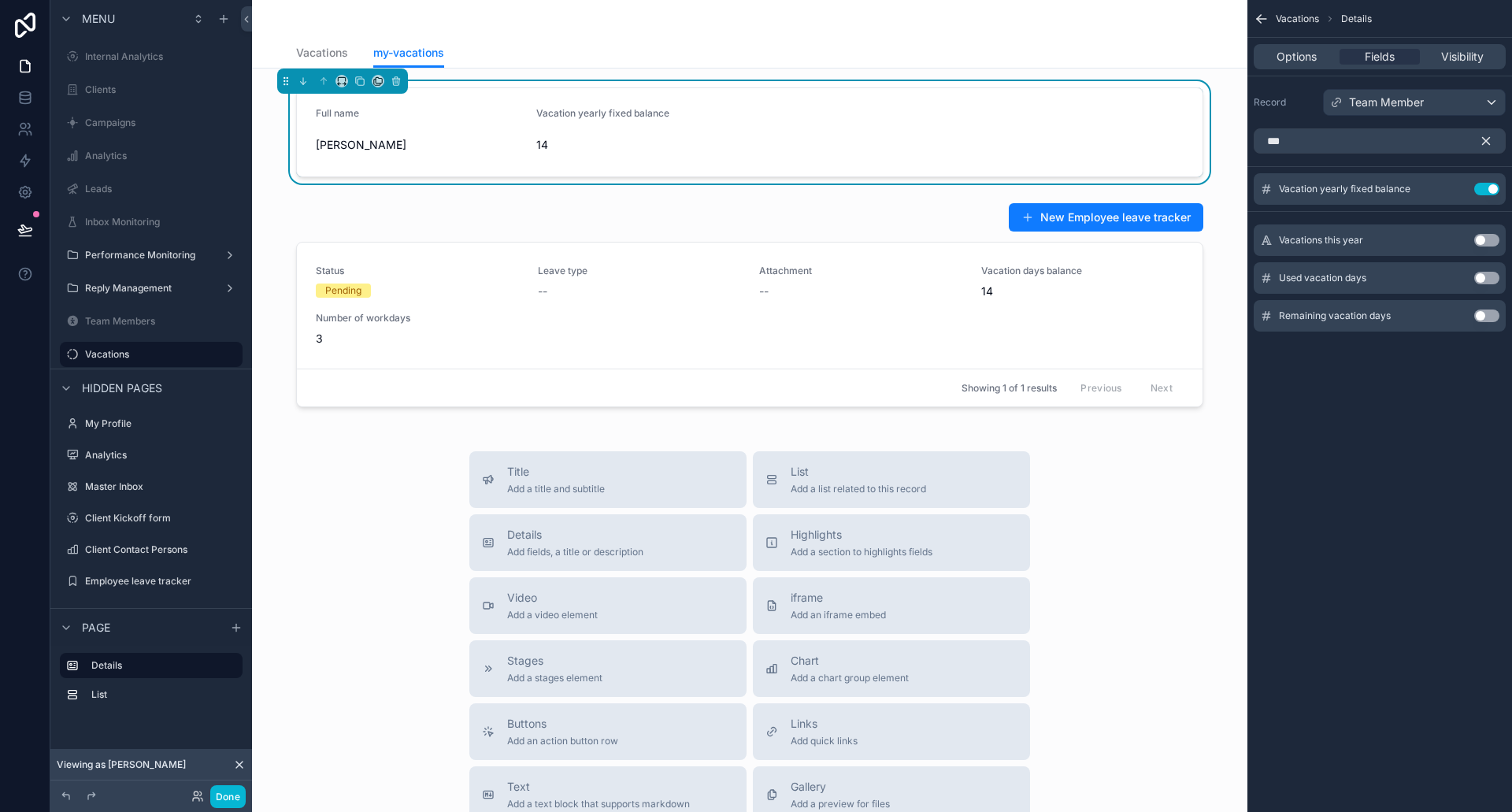
click at [1486, 274] on button "Use setting" at bounding box center [1486, 278] width 25 height 13
click at [1490, 280] on button "Use setting" at bounding box center [1486, 278] width 25 height 13
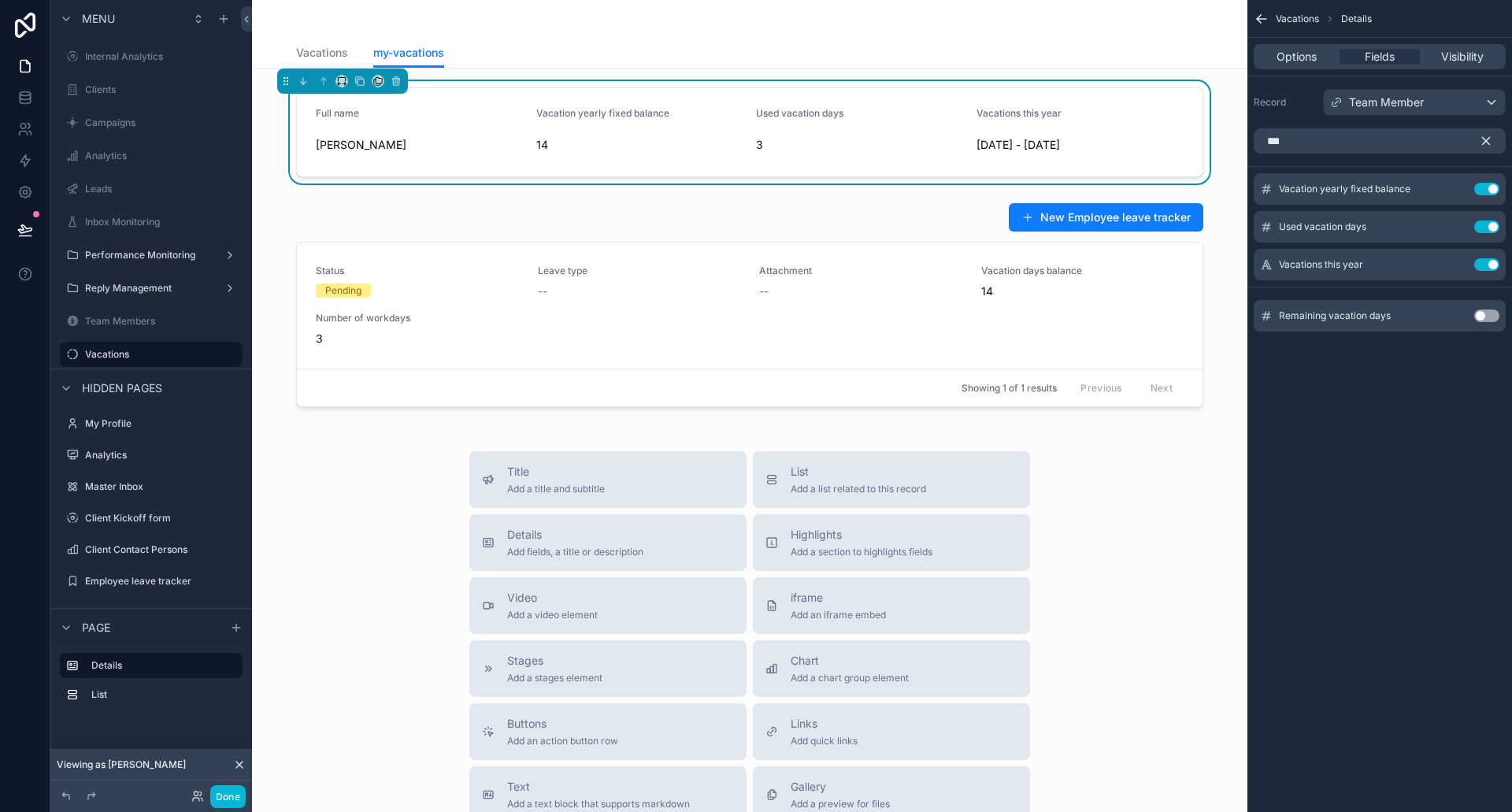
click at [1485, 313] on button "Use setting" at bounding box center [1486, 316] width 25 height 13
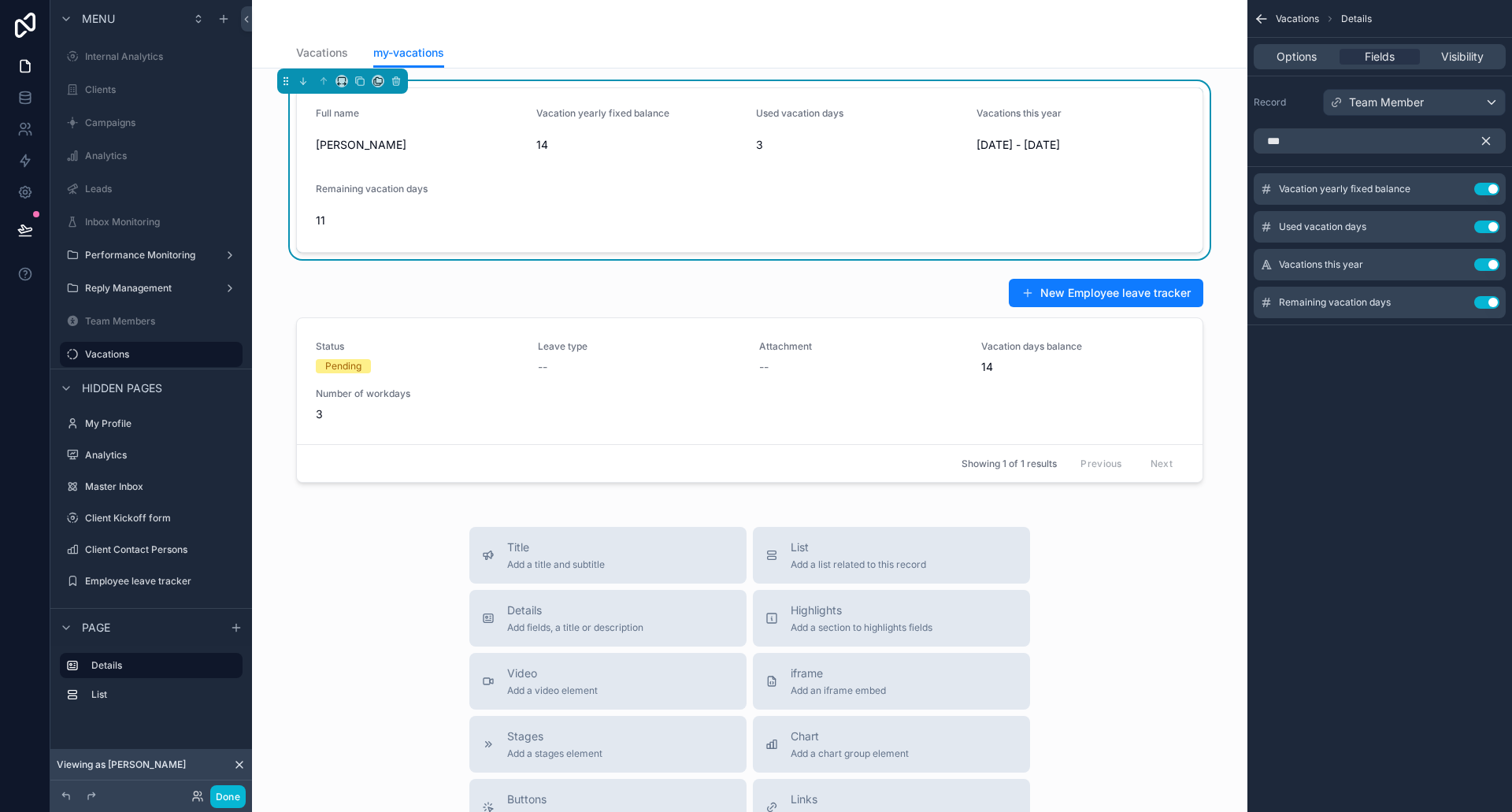
click at [1485, 142] on icon "scrollable content" at bounding box center [1486, 142] width 7 height 7
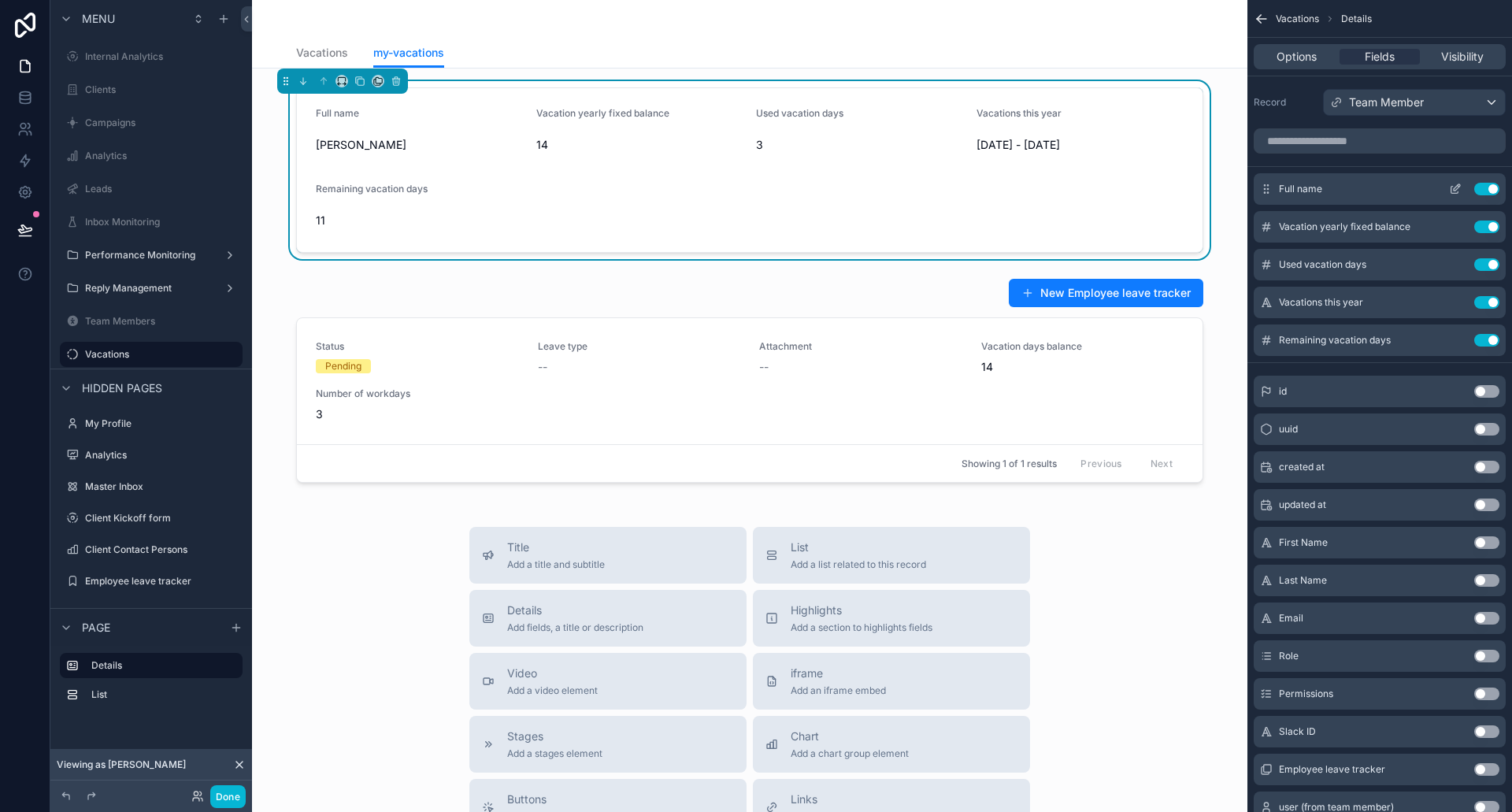
click at [1492, 189] on button "Use setting" at bounding box center [1486, 189] width 25 height 13
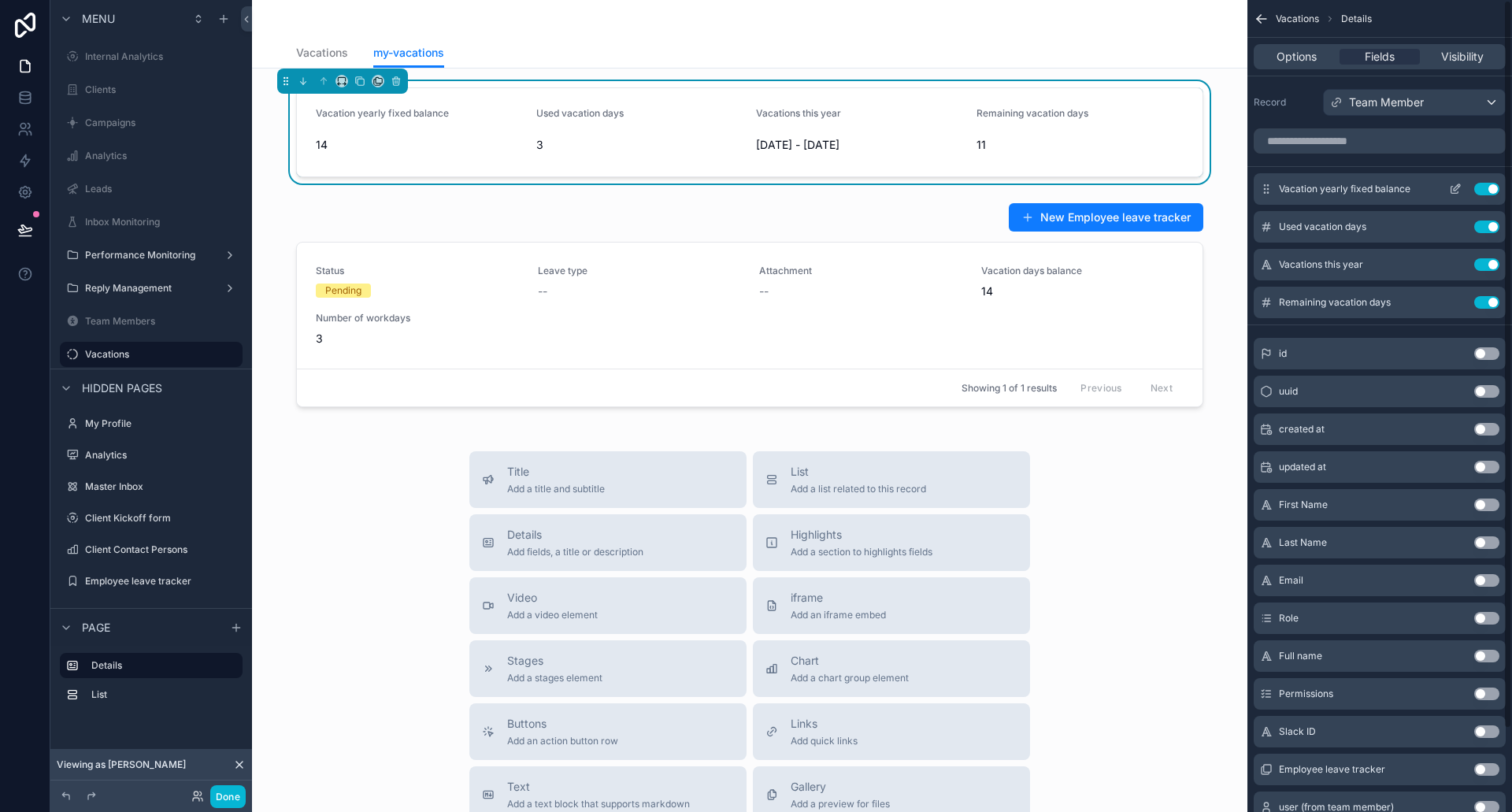
click at [1453, 187] on icon "scrollable content" at bounding box center [1455, 191] width 7 height 7
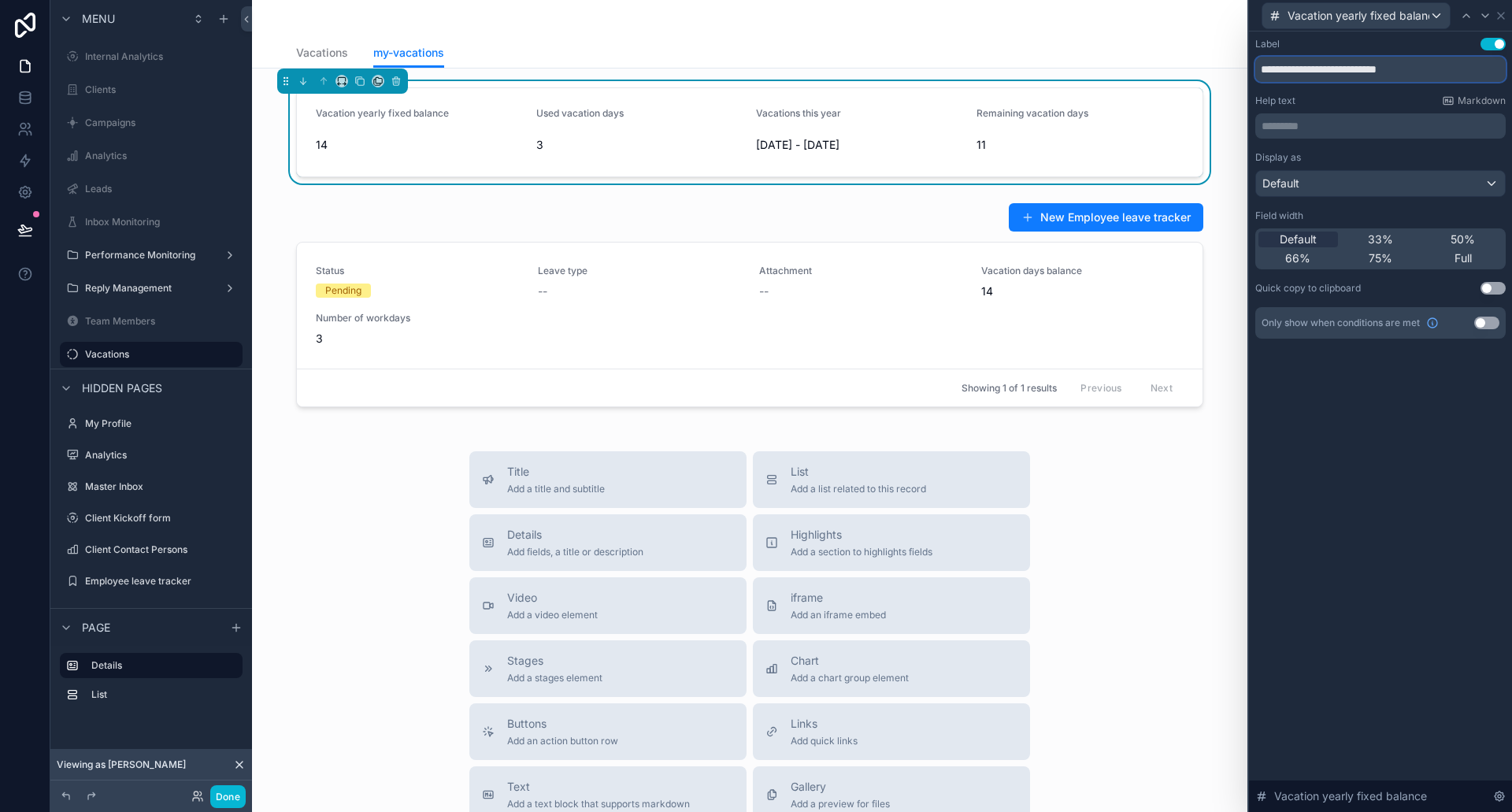
click at [1309, 72] on input "**********" at bounding box center [1381, 69] width 251 height 25
click at [1306, 72] on input "**********" at bounding box center [1381, 69] width 251 height 25
drag, startPoint x: 1443, startPoint y: 66, endPoint x: 1347, endPoint y: 76, distance: 96.5
click at [1347, 76] on input "**********" at bounding box center [1381, 69] width 251 height 25
type input "**********"
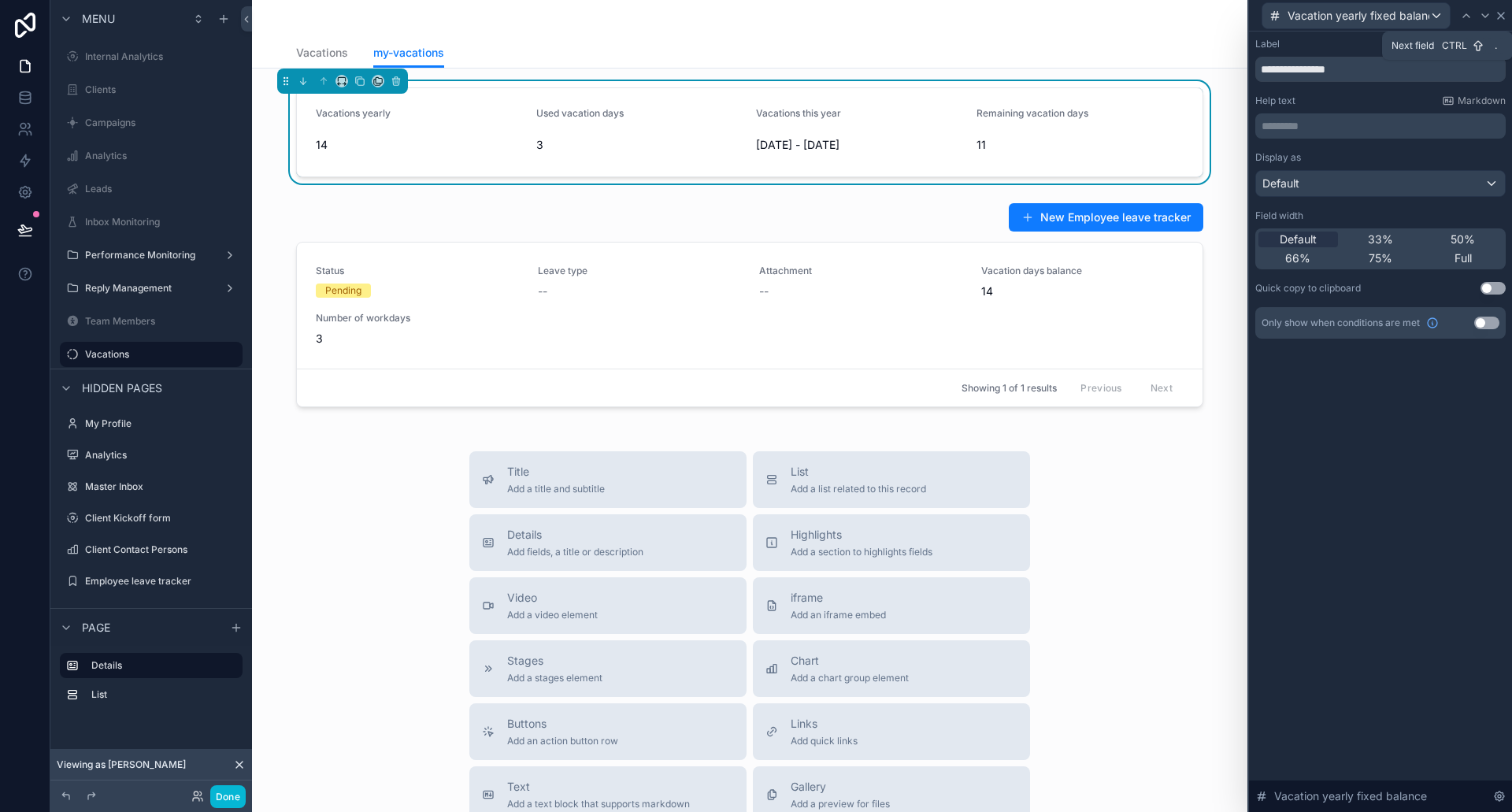
click at [1502, 12] on icon at bounding box center [1501, 15] width 13 height 13
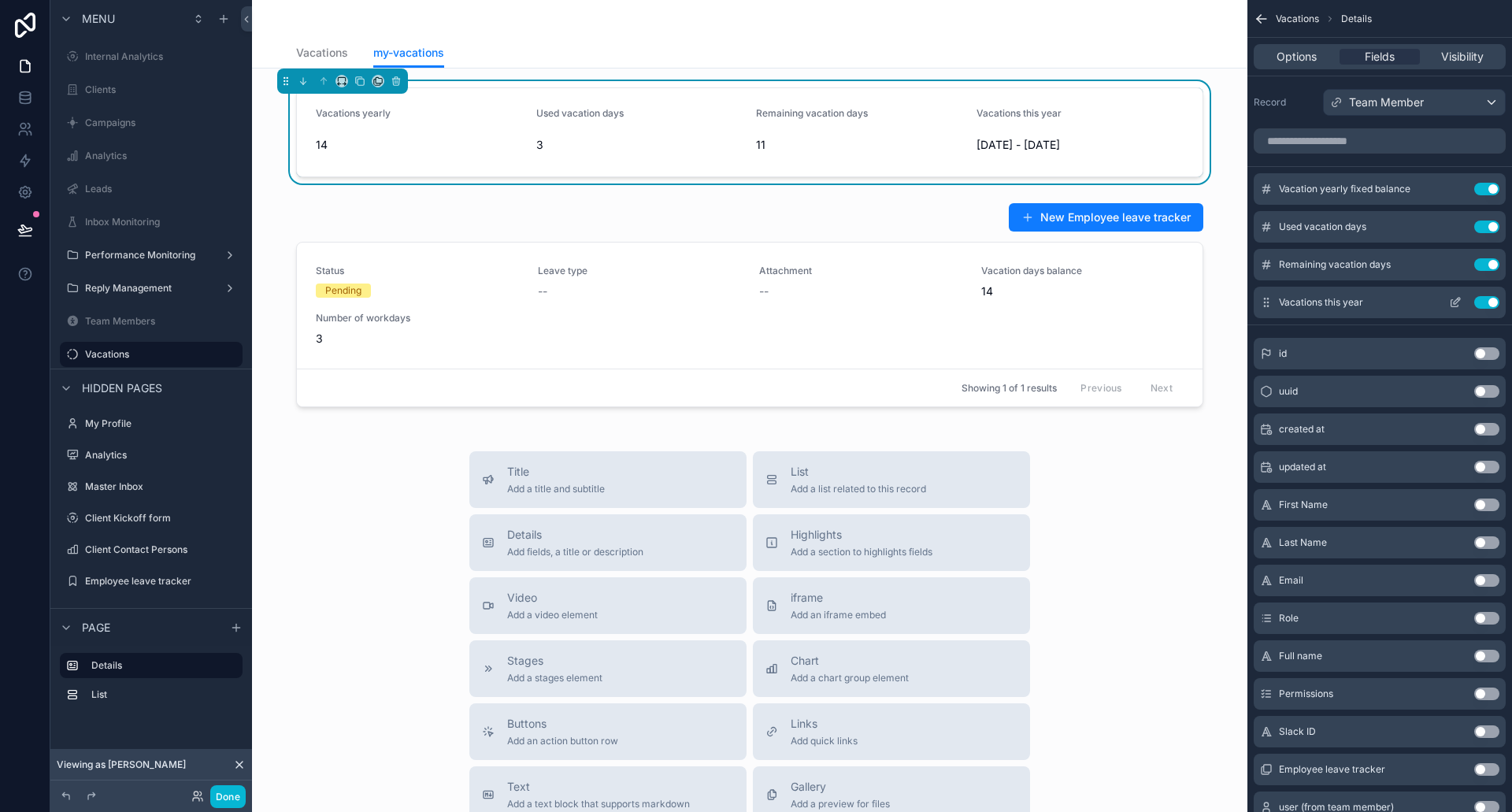
click at [1484, 303] on button "Use setting" at bounding box center [1486, 302] width 25 height 13
click at [1453, 185] on icon "scrollable content" at bounding box center [1455, 189] width 13 height 13
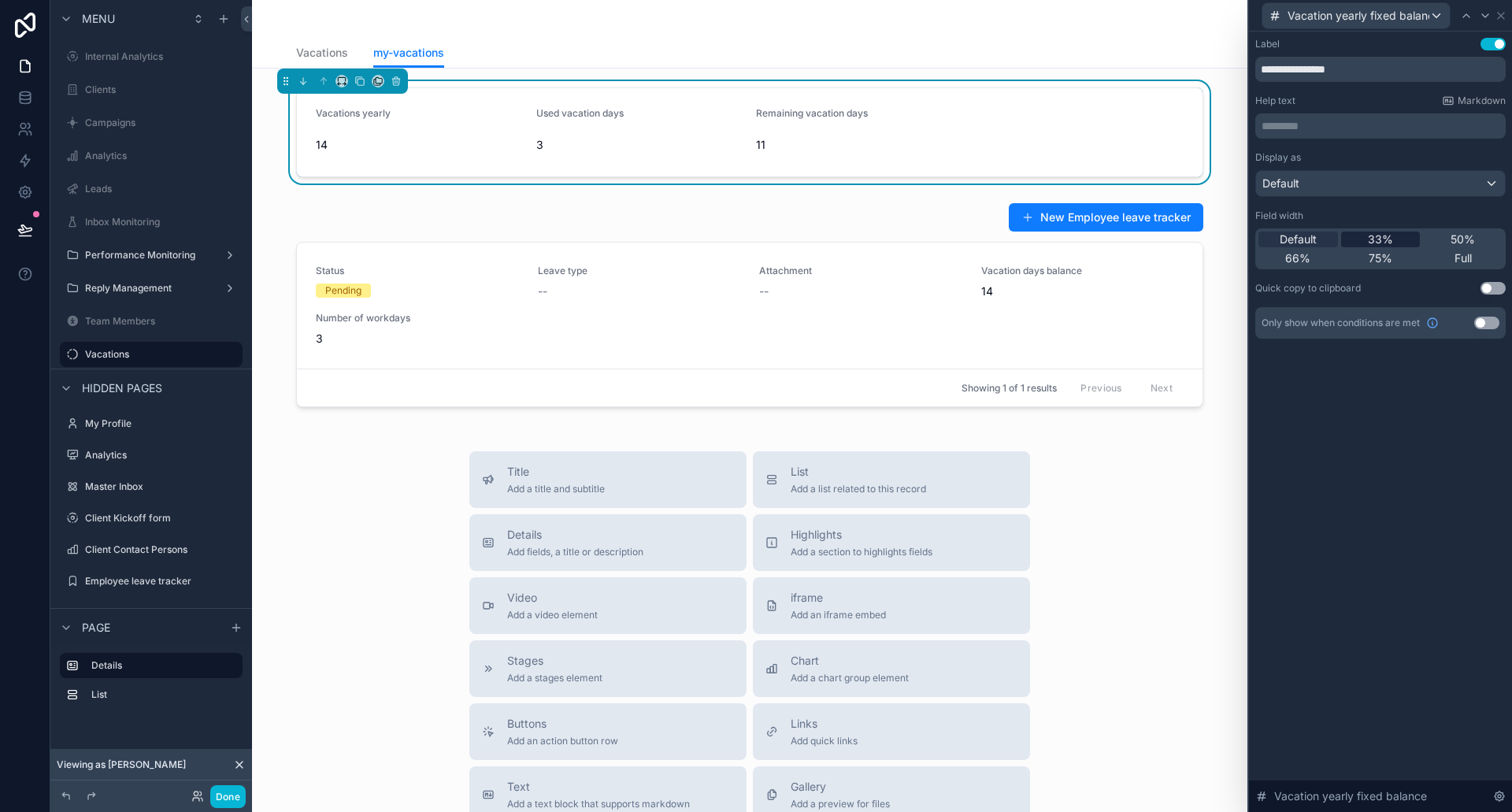
click at [1389, 236] on span "33%" at bounding box center [1380, 239] width 25 height 15
click at [1501, 12] on icon at bounding box center [1501, 15] width 13 height 13
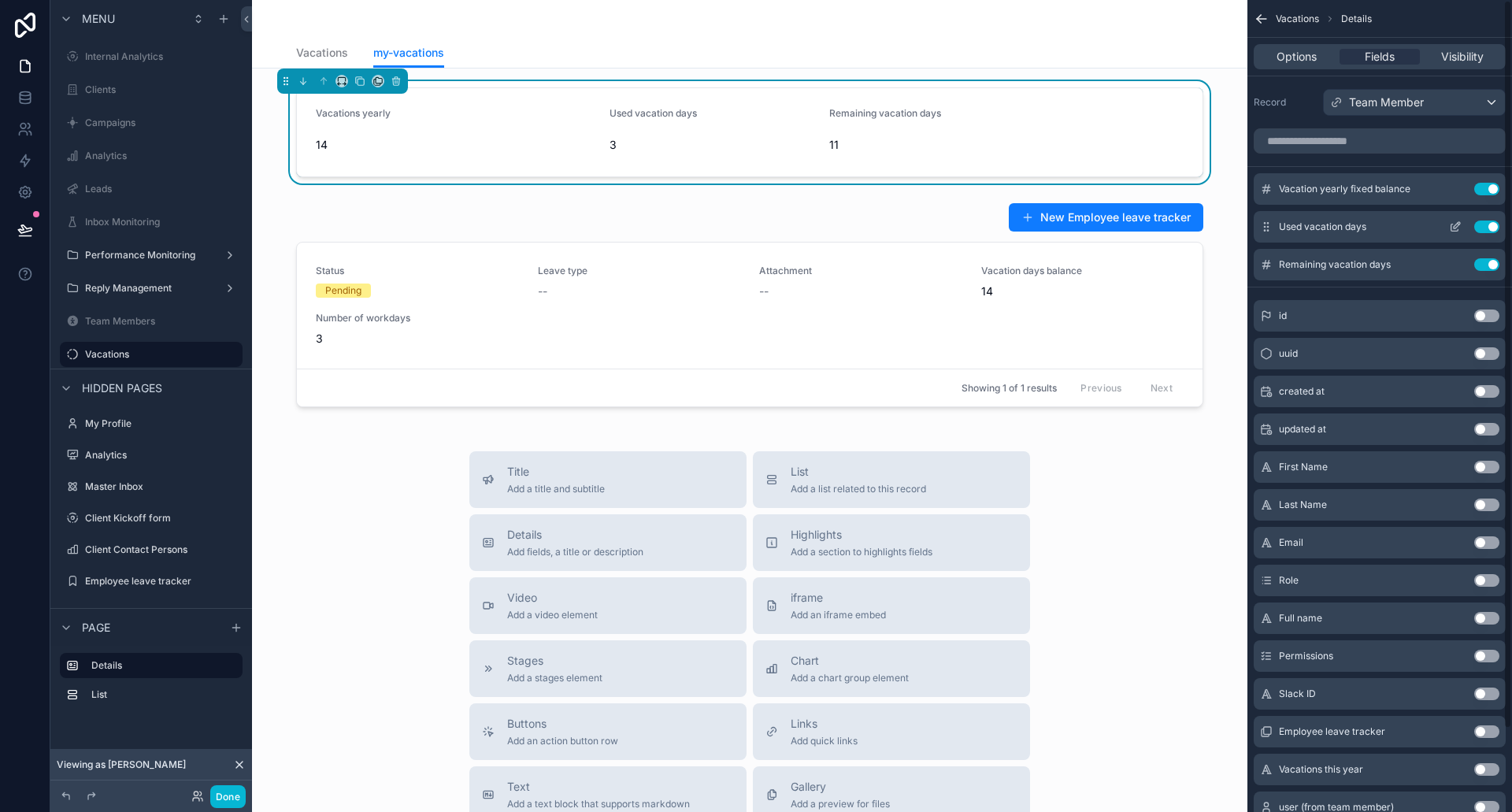
click at [1462, 218] on div "Used vacation days Use setting" at bounding box center [1380, 227] width 252 height 32
click at [1461, 227] on icon "scrollable content" at bounding box center [1455, 227] width 13 height 13
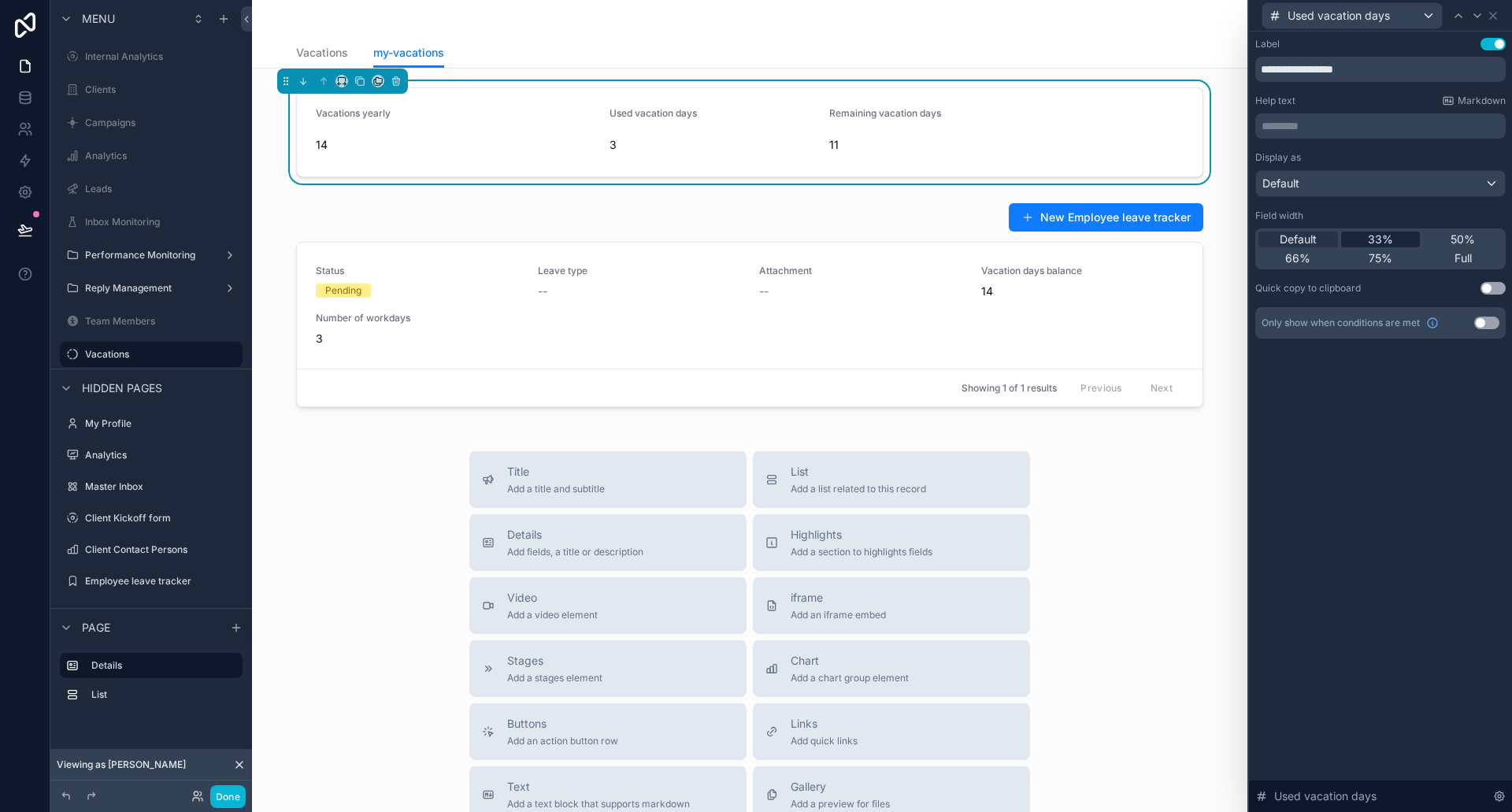
click at [1383, 240] on span "33%" at bounding box center [1380, 239] width 25 height 15
click at [1495, 12] on icon at bounding box center [1493, 15] width 13 height 13
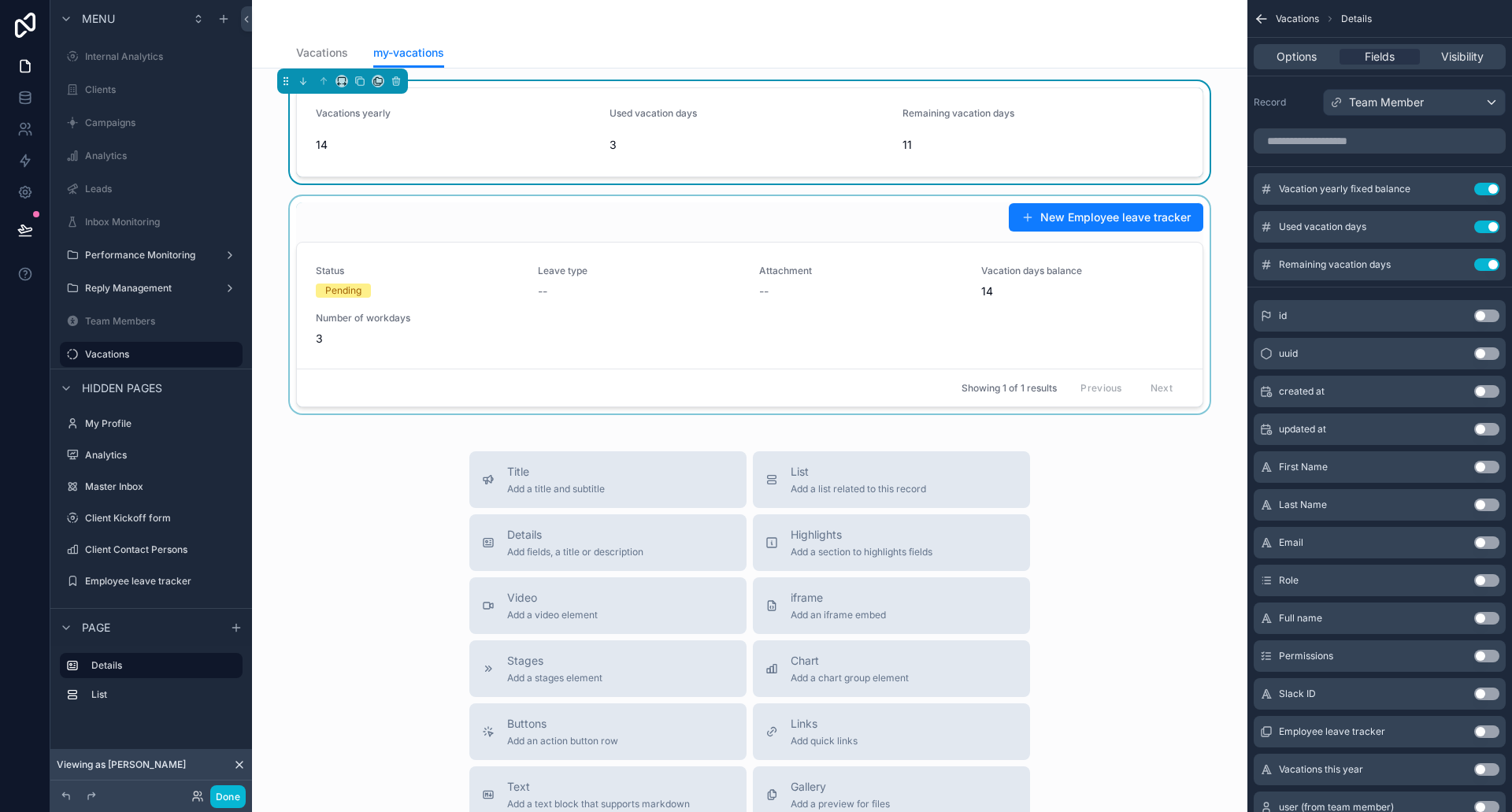
click at [690, 233] on div "scrollable content" at bounding box center [749, 305] width 971 height 217
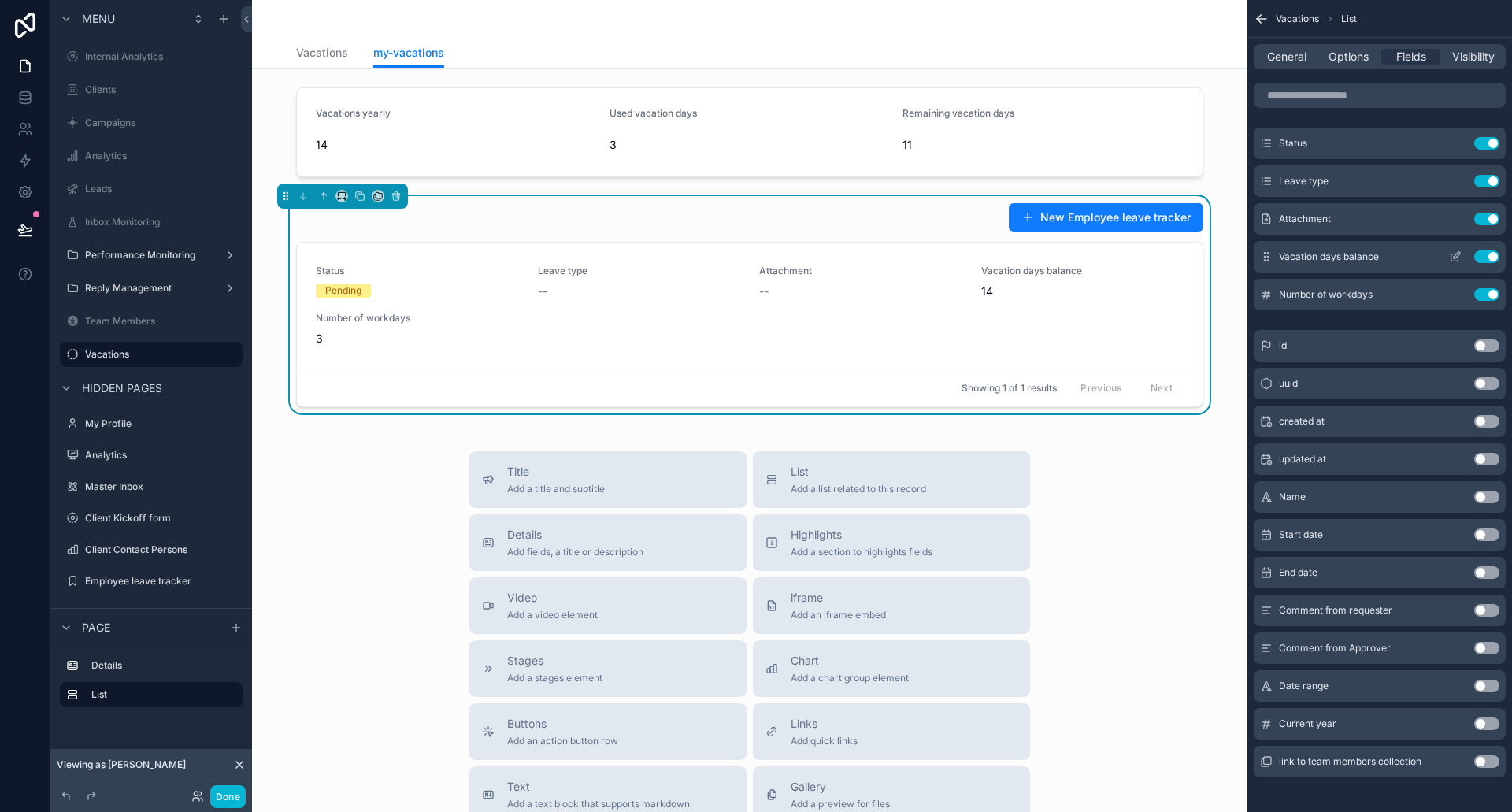
click at [1483, 257] on button "Use setting" at bounding box center [1486, 257] width 25 height 13
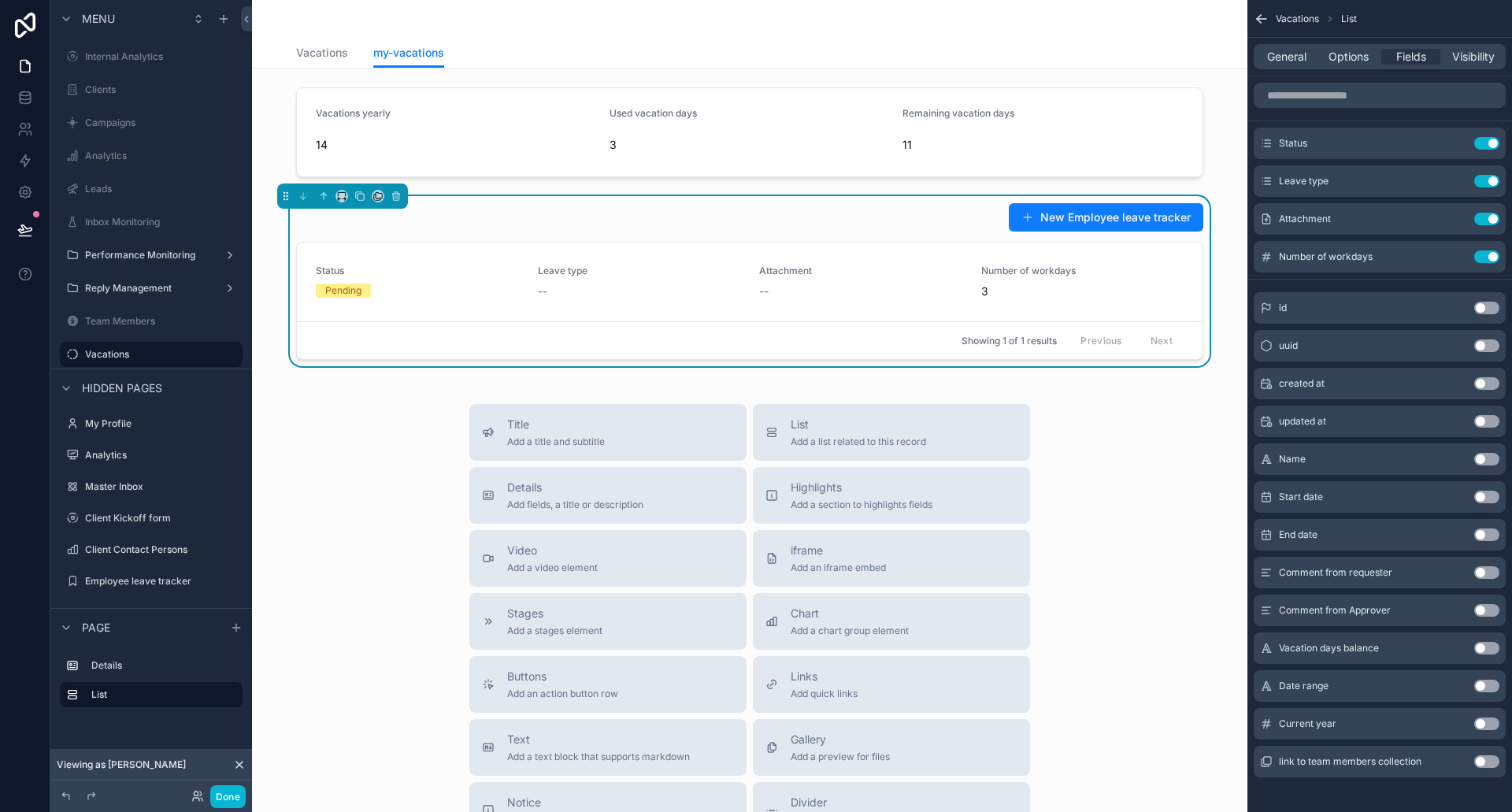
click at [1490, 687] on button "Use setting" at bounding box center [1486, 686] width 25 height 13
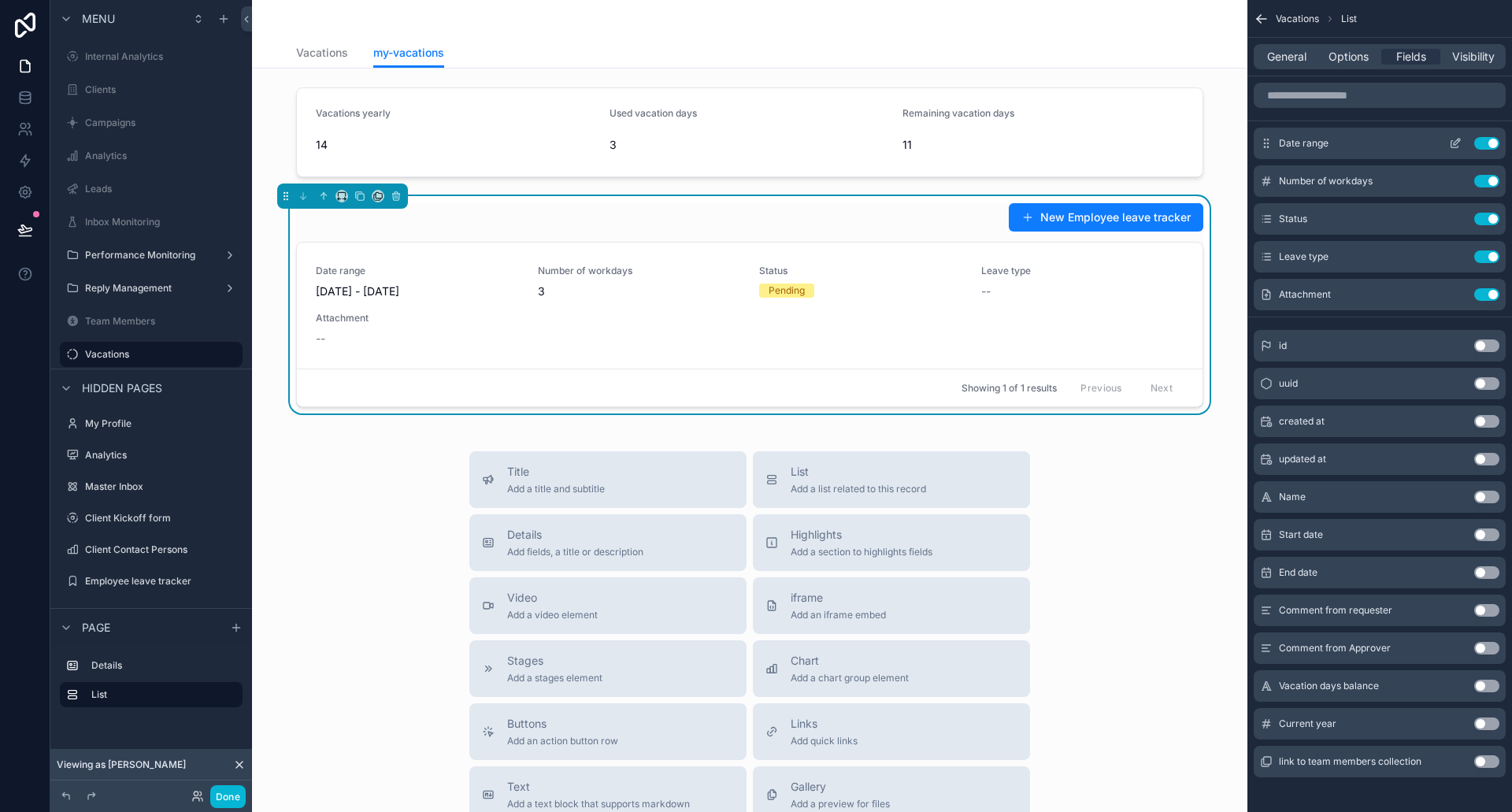
click at [1460, 140] on icon "scrollable content" at bounding box center [1455, 143] width 13 height 13
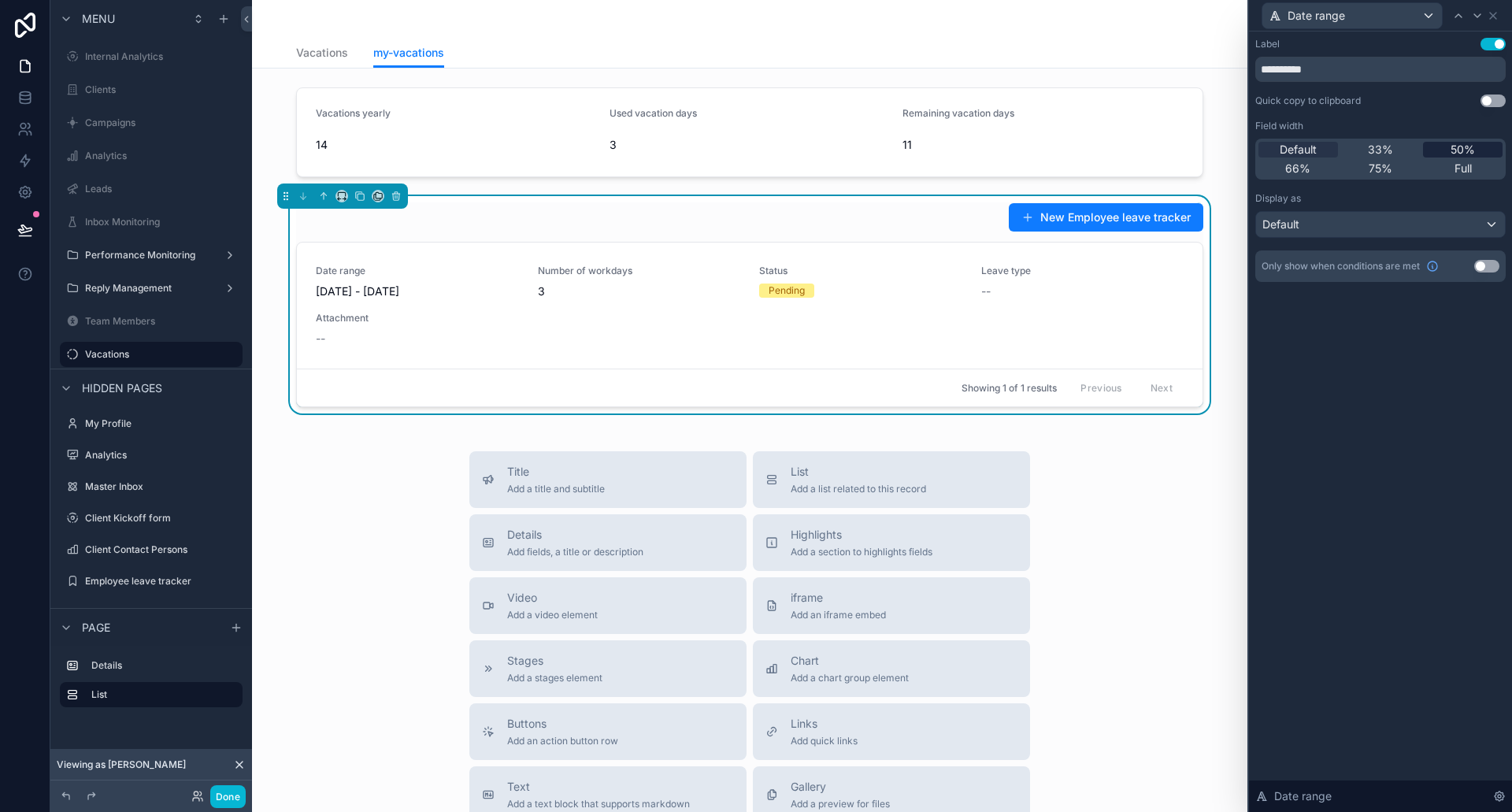
click at [1448, 151] on div "50%" at bounding box center [1463, 149] width 80 height 15
click at [1496, 15] on icon at bounding box center [1493, 15] width 13 height 13
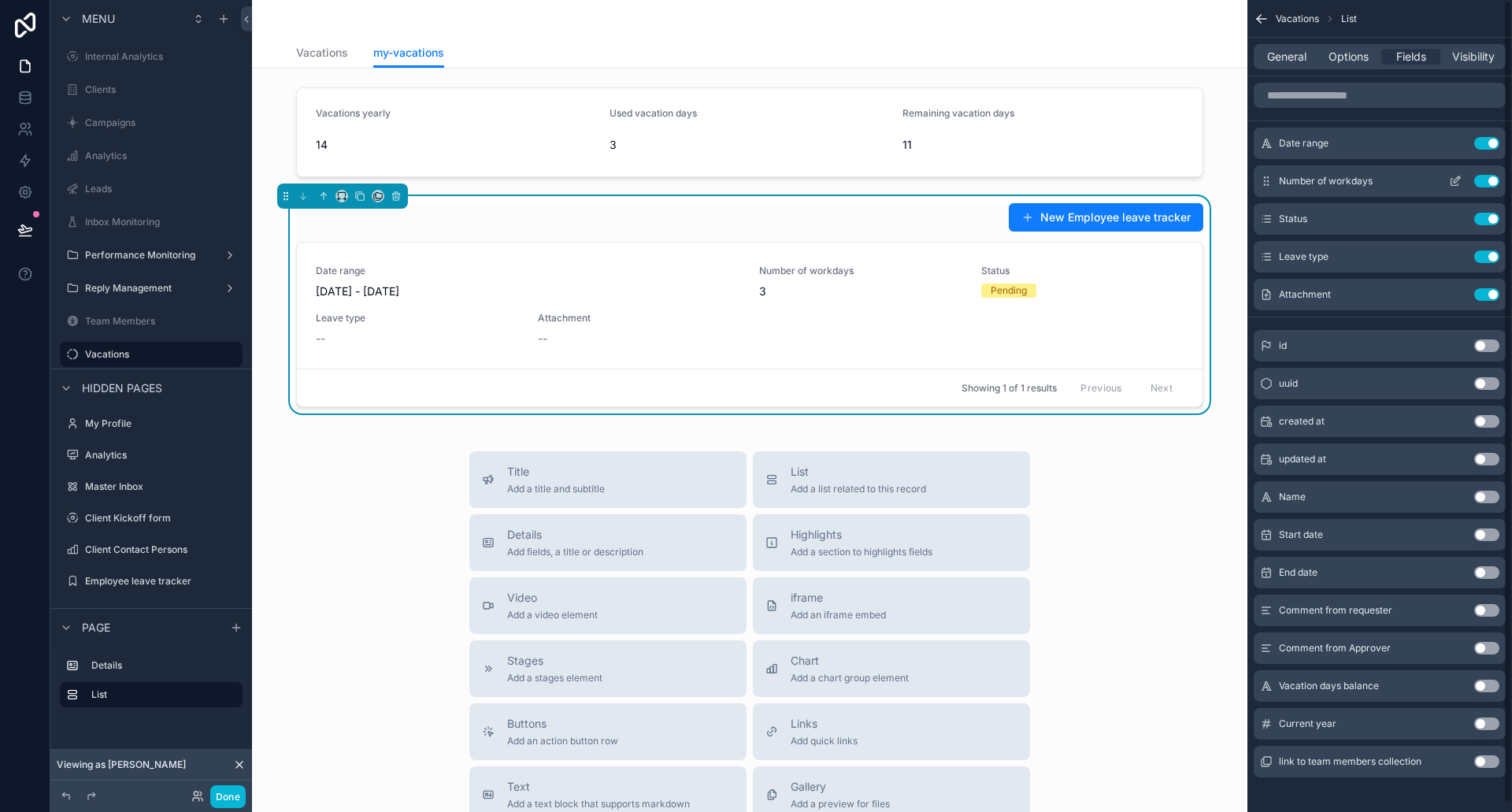
click at [1461, 179] on icon "scrollable content" at bounding box center [1455, 181] width 13 height 13
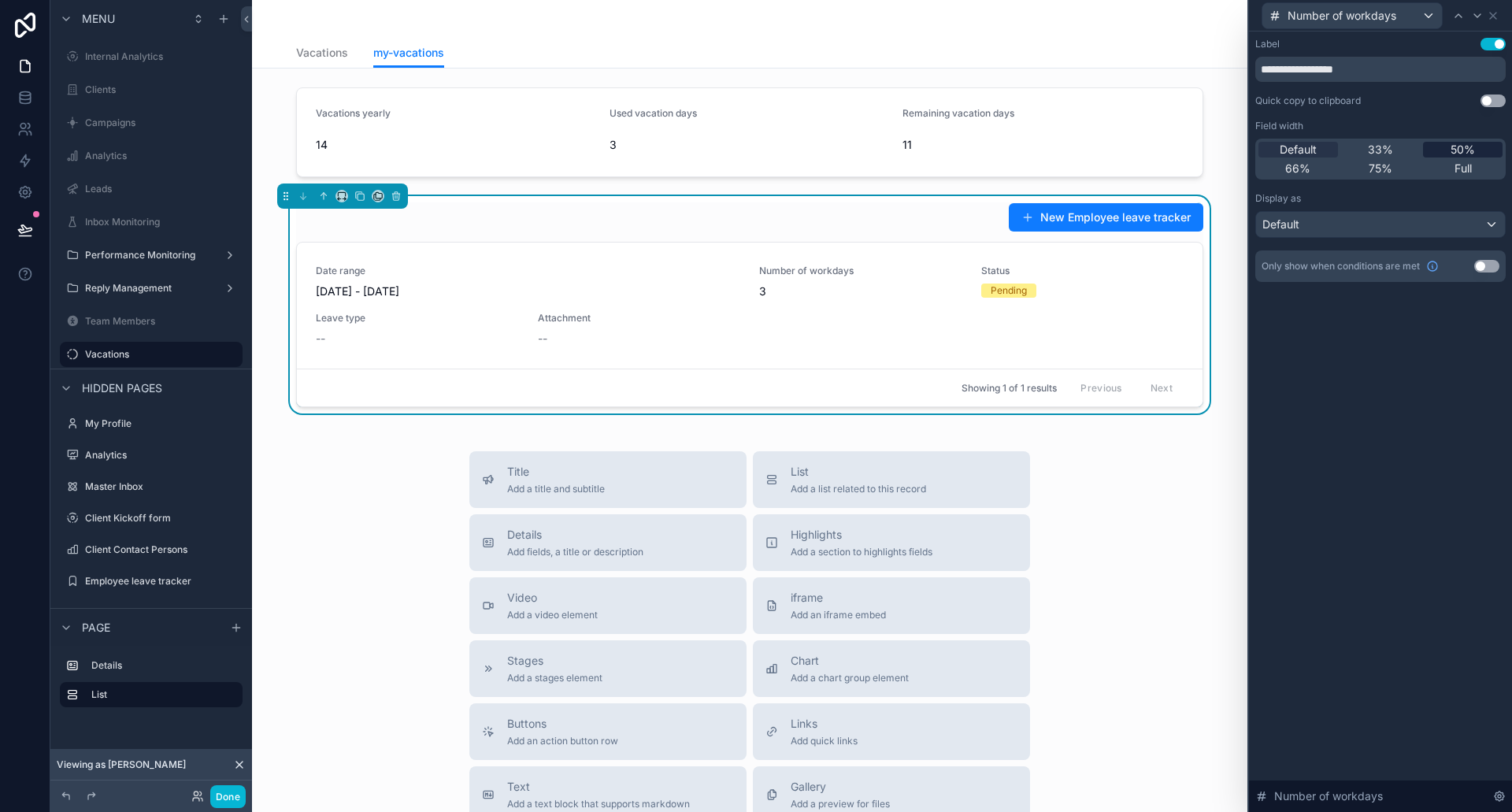
click at [1457, 148] on span "50%" at bounding box center [1463, 149] width 24 height 15
click at [1494, 15] on icon at bounding box center [1493, 15] width 6 height 6
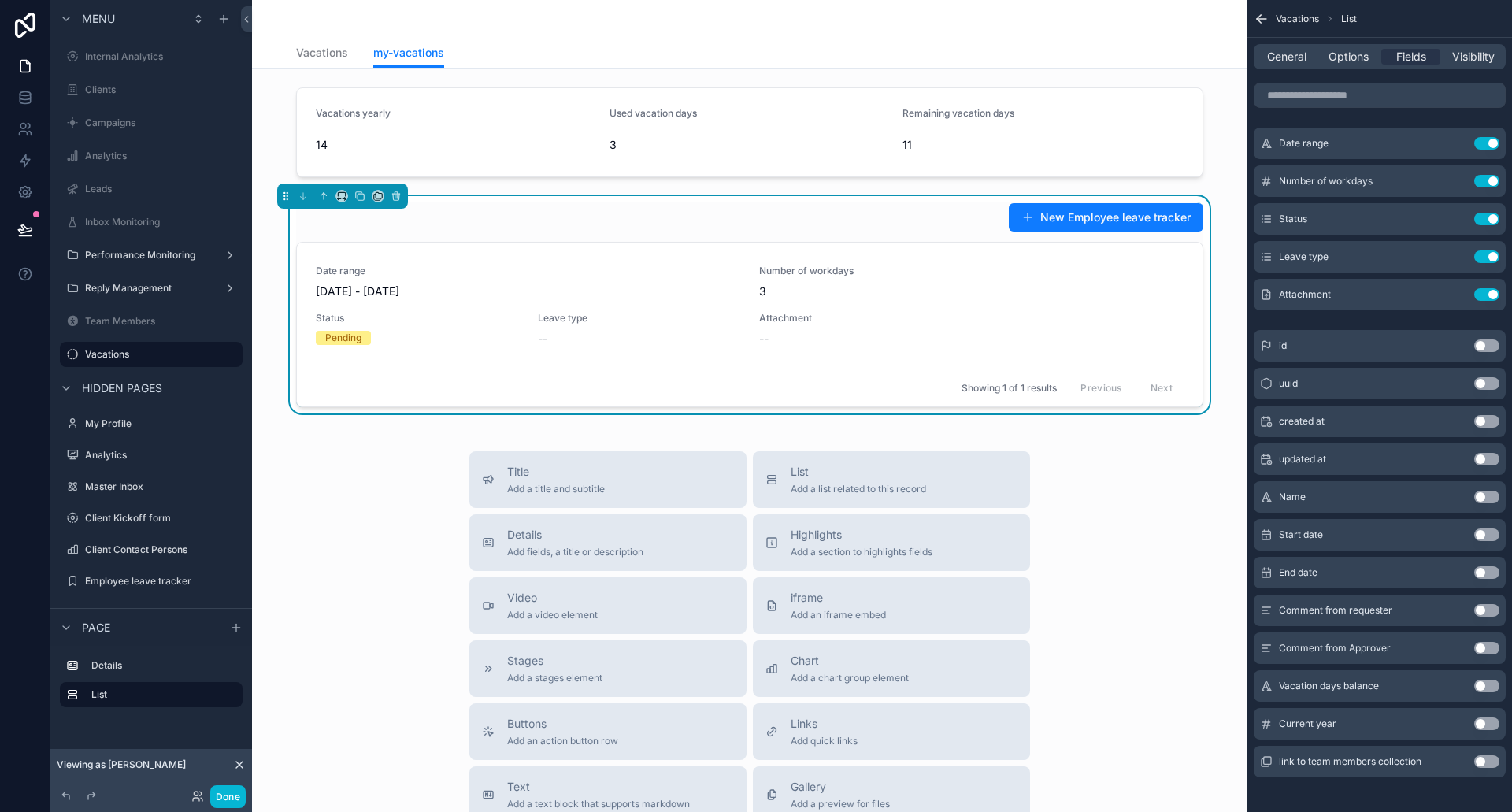
click at [1483, 646] on button "Use setting" at bounding box center [1486, 648] width 25 height 13
click at [1486, 648] on button "Use setting" at bounding box center [1486, 648] width 25 height 13
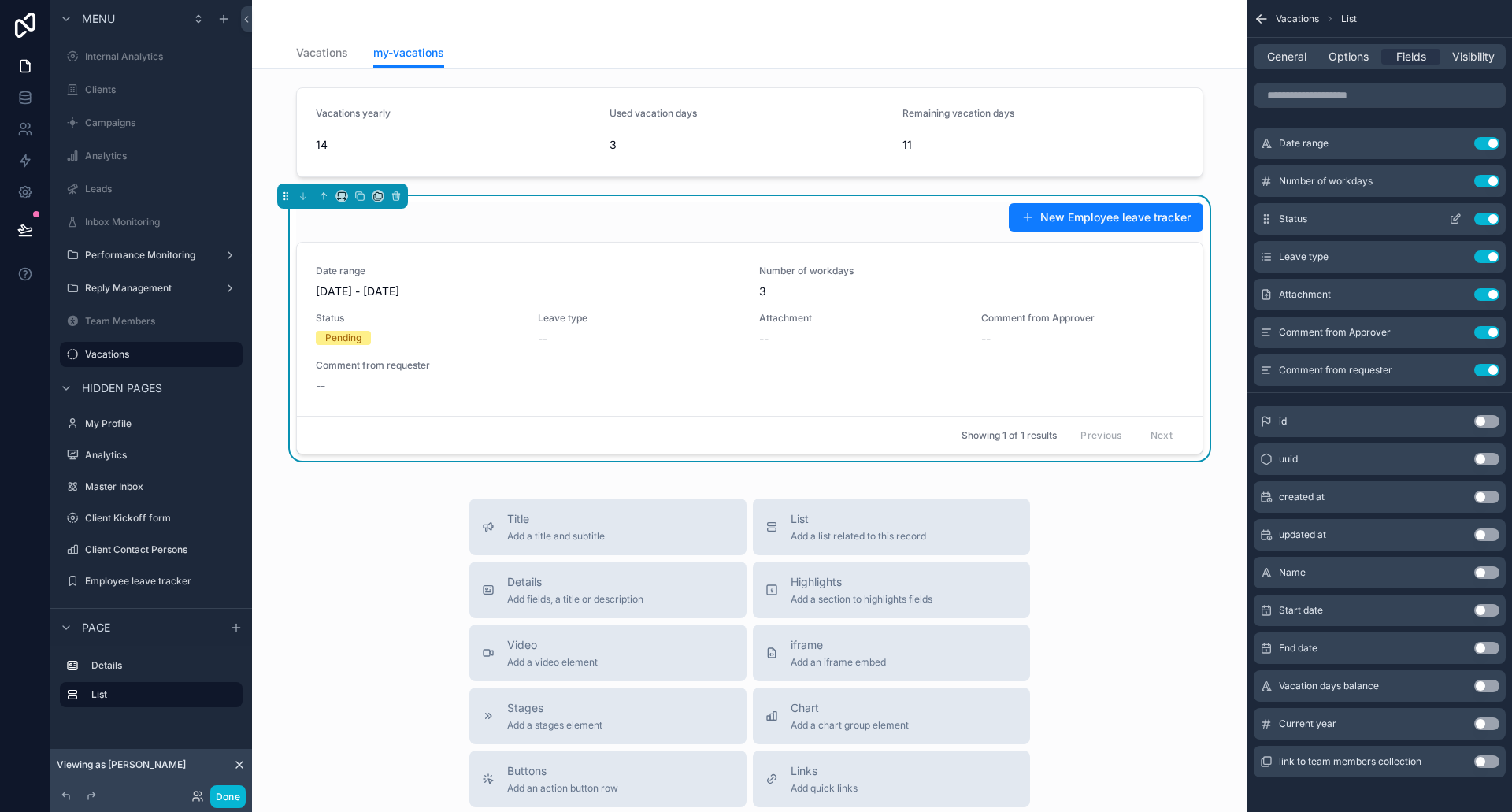
click at [1455, 219] on icon "scrollable content" at bounding box center [1455, 219] width 13 height 13
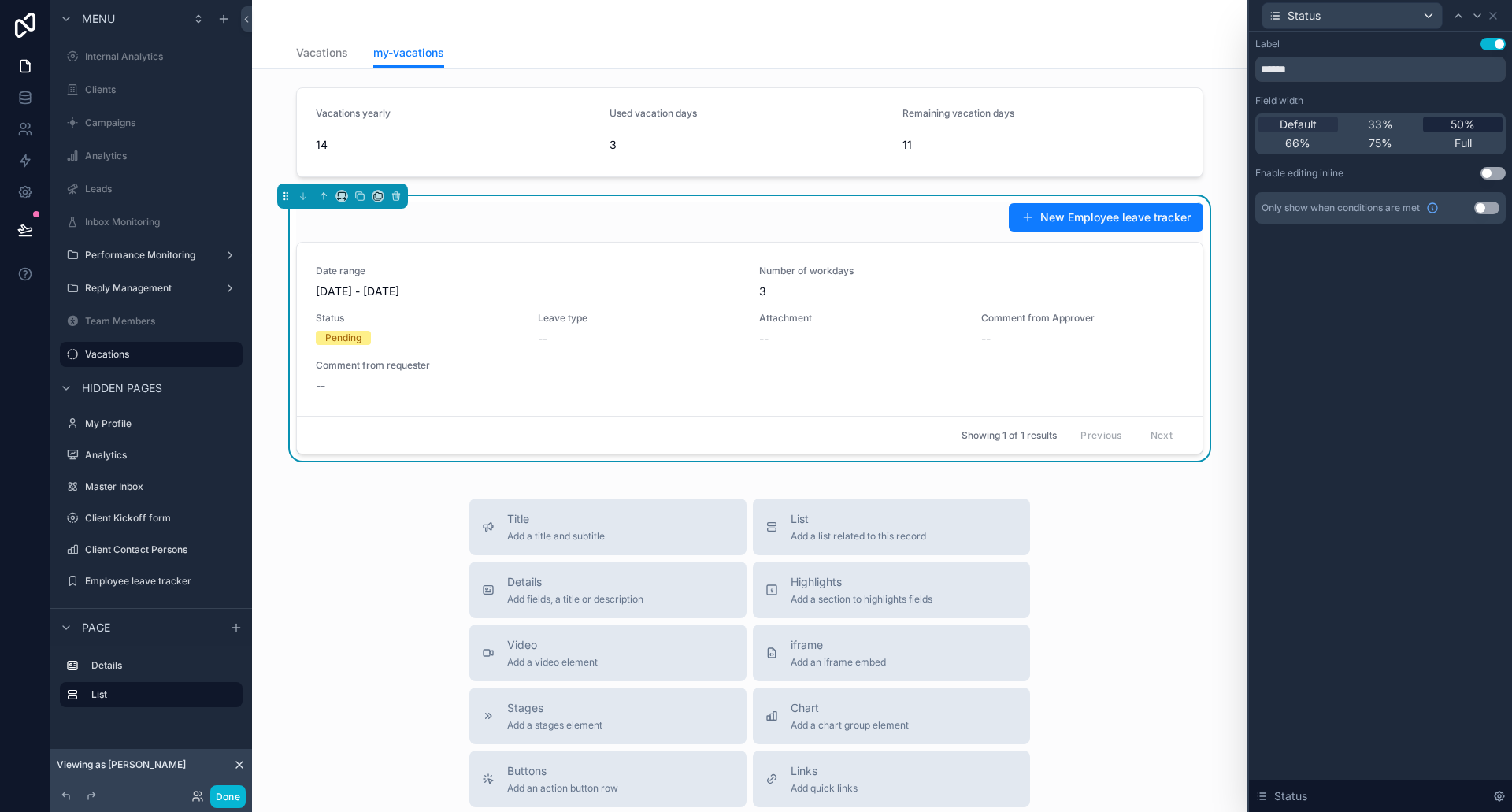
click at [1454, 130] on span "50%" at bounding box center [1463, 124] width 24 height 15
click at [1497, 9] on icon at bounding box center [1493, 15] width 13 height 13
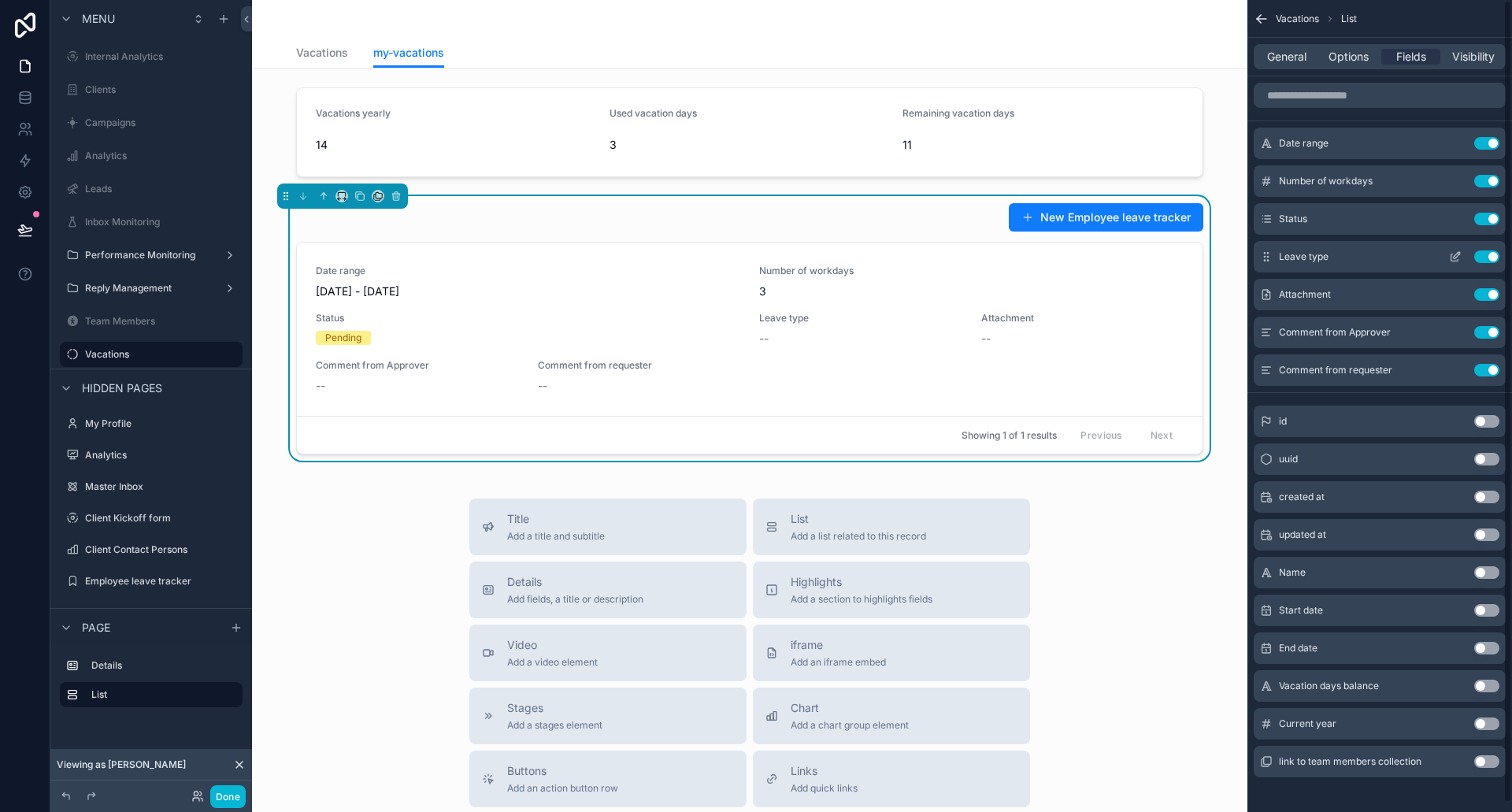
click at [1458, 251] on icon "scrollable content" at bounding box center [1455, 257] width 13 height 13
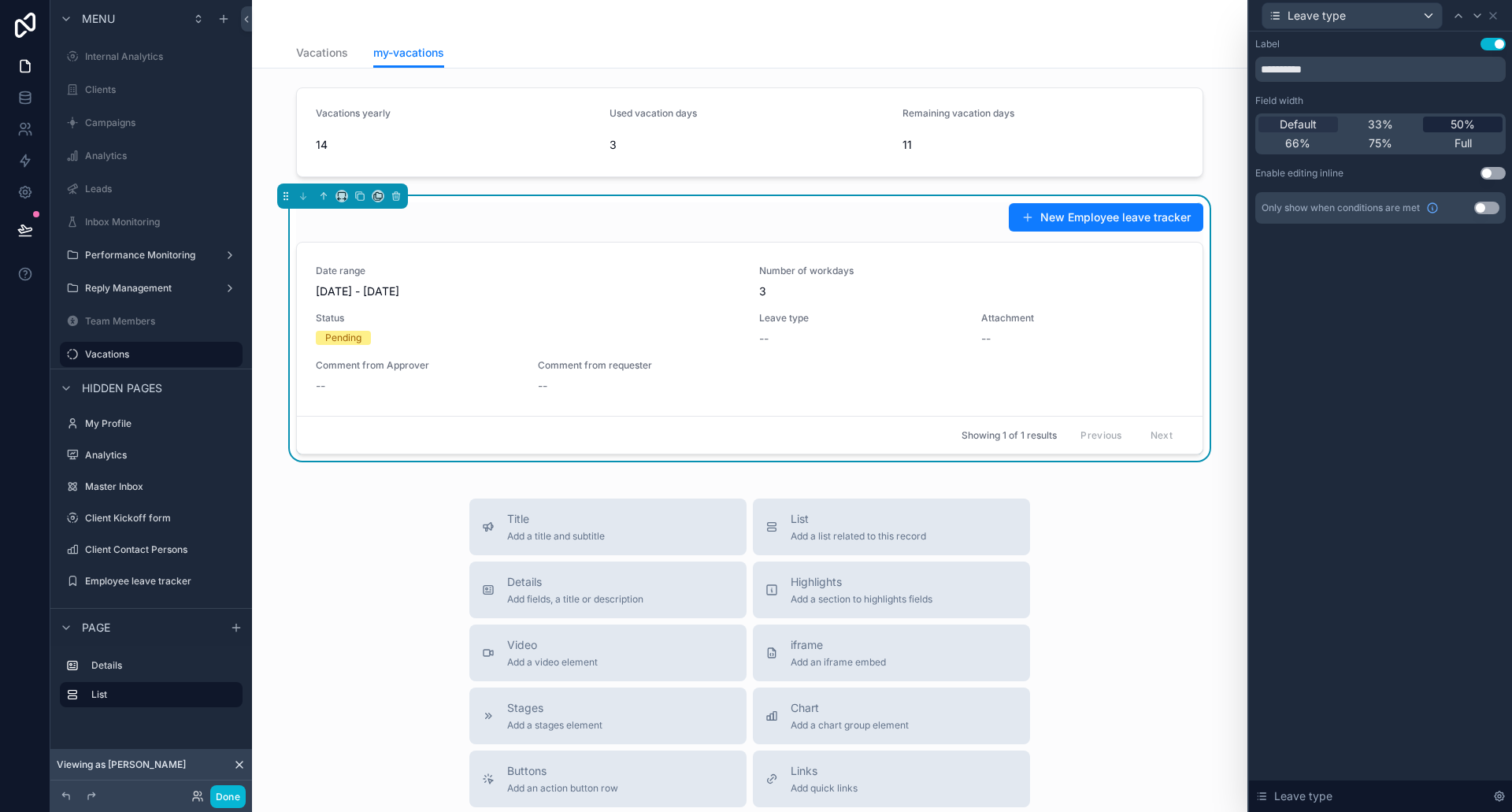
click at [1455, 124] on span "50%" at bounding box center [1463, 124] width 24 height 15
click at [1495, 12] on icon at bounding box center [1493, 15] width 13 height 13
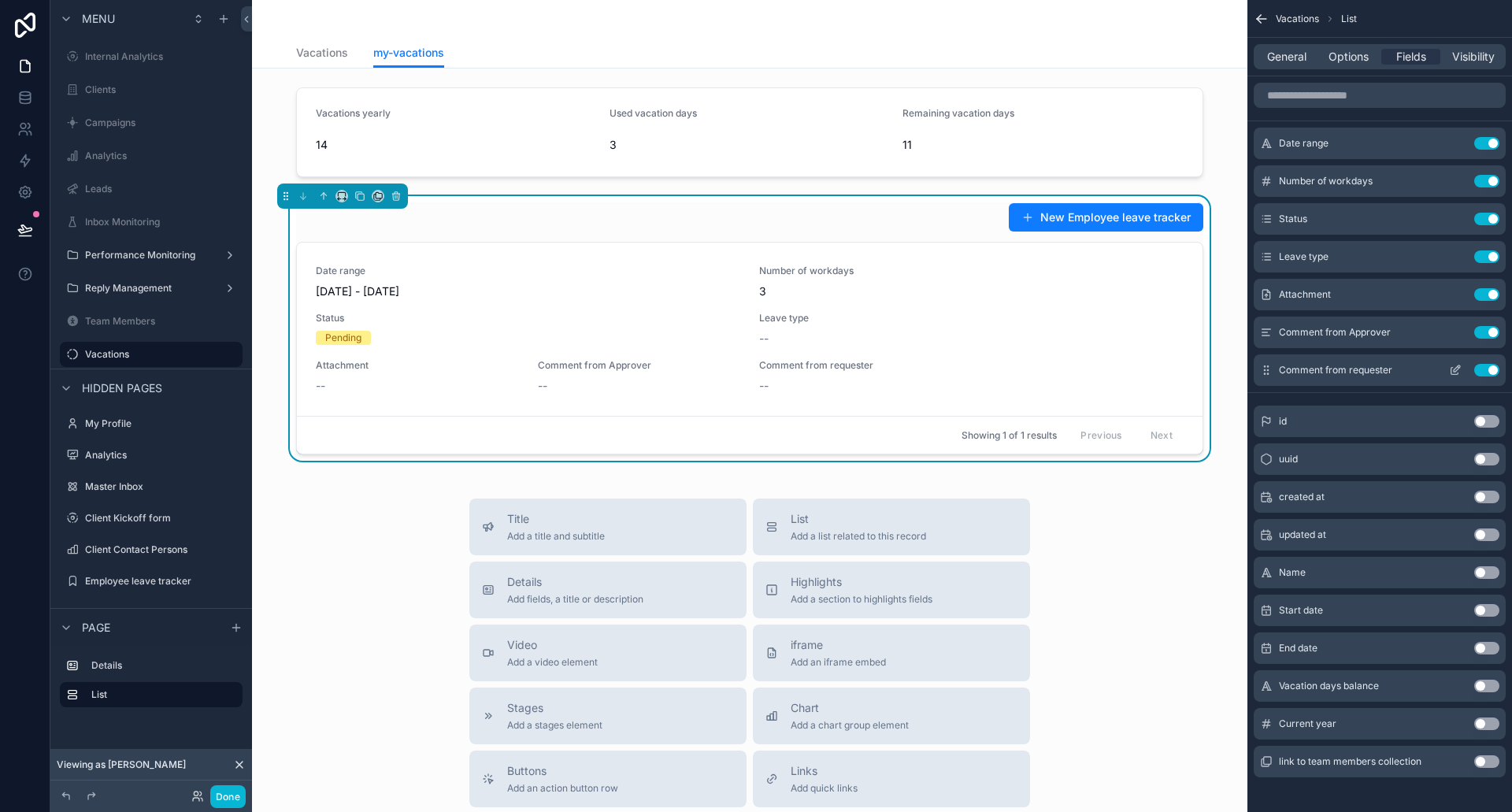
click at [1453, 369] on icon "scrollable content" at bounding box center [1455, 370] width 13 height 13
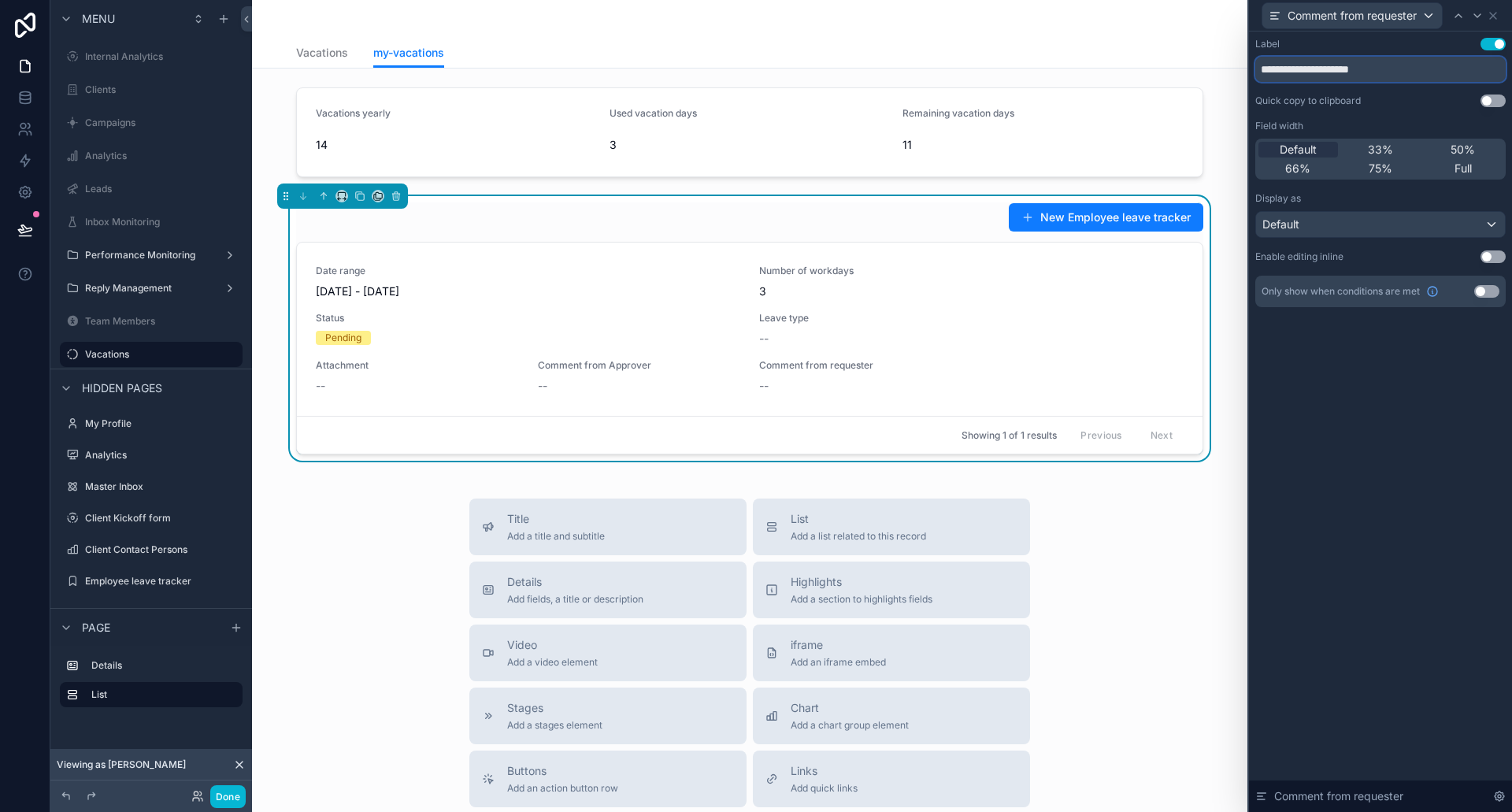
click at [1375, 76] on input "**********" at bounding box center [1381, 69] width 251 height 25
type input "**********"
click at [1497, 23] on div "Comment from requester" at bounding box center [1381, 15] width 251 height 31
click at [1497, 15] on icon at bounding box center [1493, 15] width 13 height 13
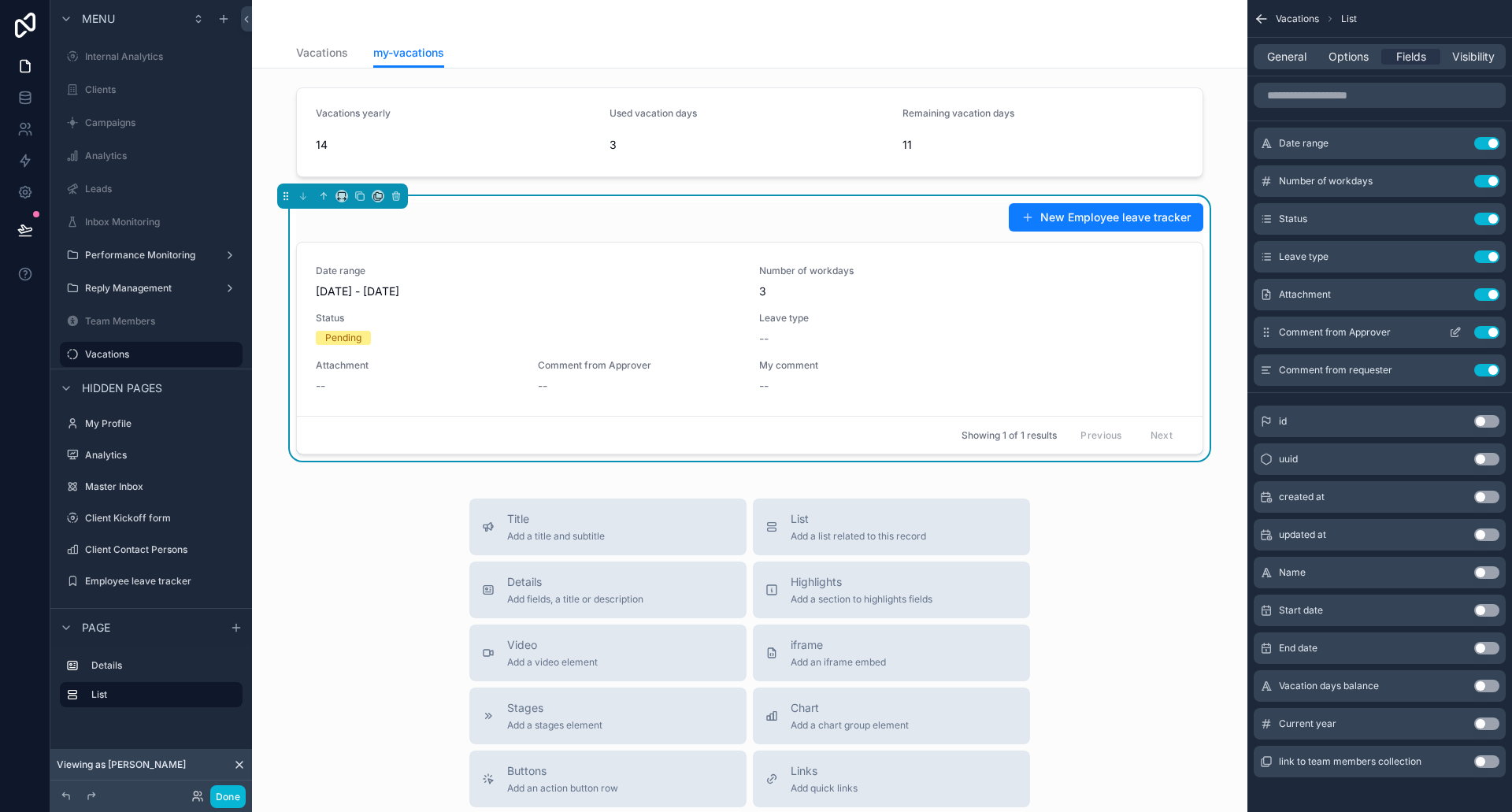
click at [1453, 332] on icon "scrollable content" at bounding box center [1455, 332] width 13 height 13
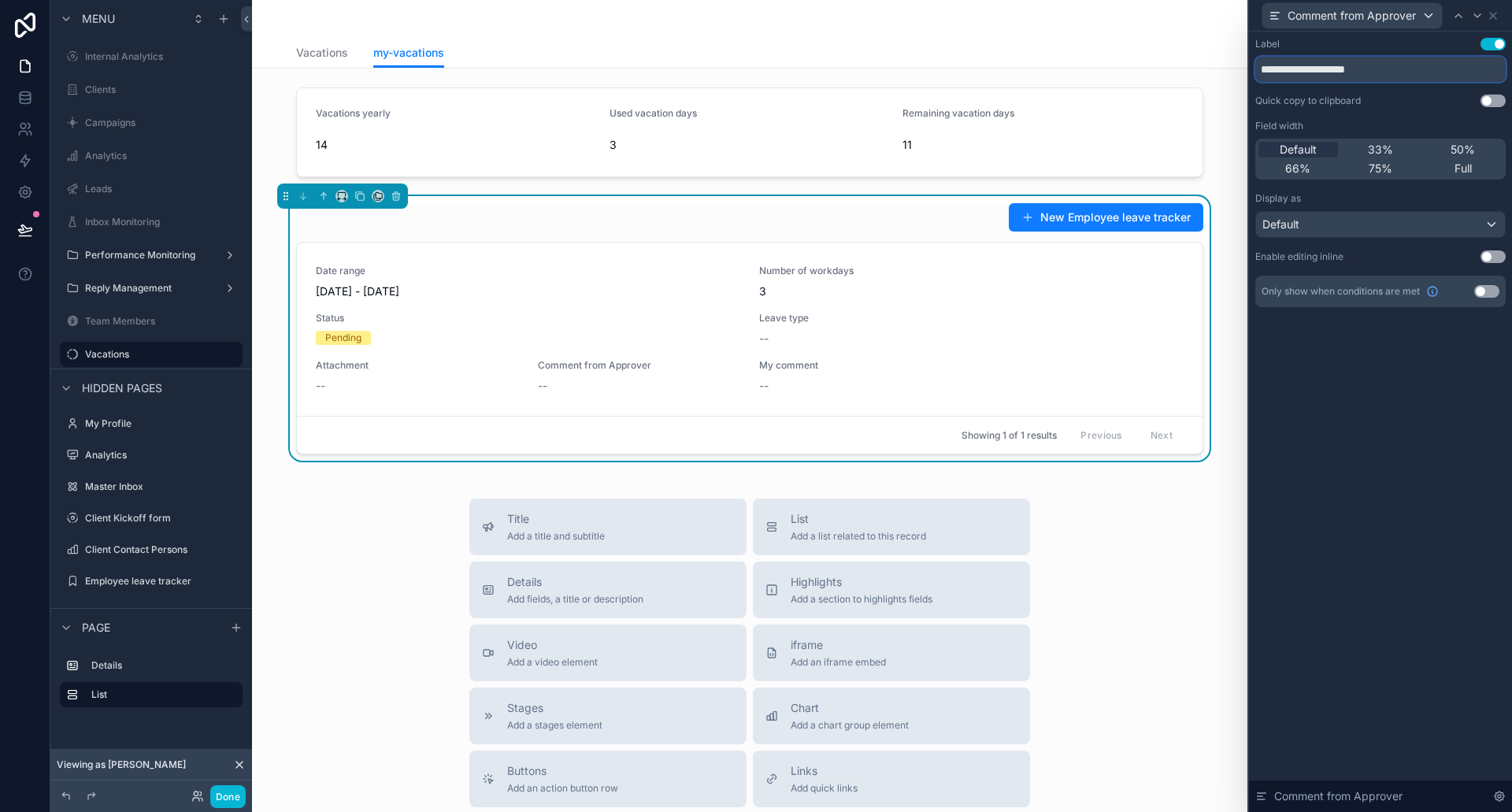
click at [1400, 67] on input "**********" at bounding box center [1381, 69] width 251 height 25
type input "**********"
click at [1354, 453] on div "**********" at bounding box center [1381, 422] width 263 height 781
click at [1497, 15] on icon at bounding box center [1493, 15] width 13 height 13
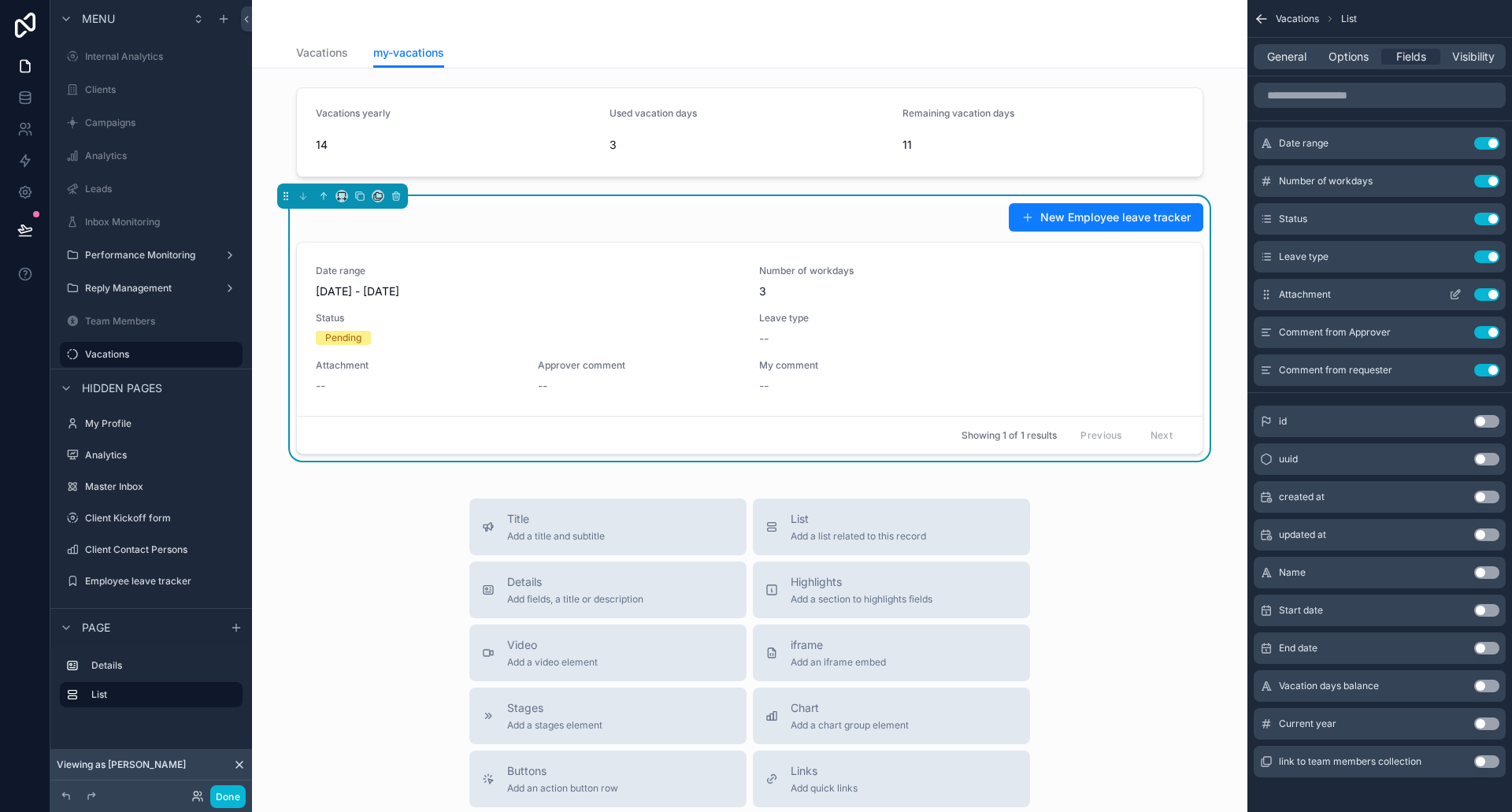
click at [1445, 295] on button "scrollable content" at bounding box center [1455, 294] width 25 height 13
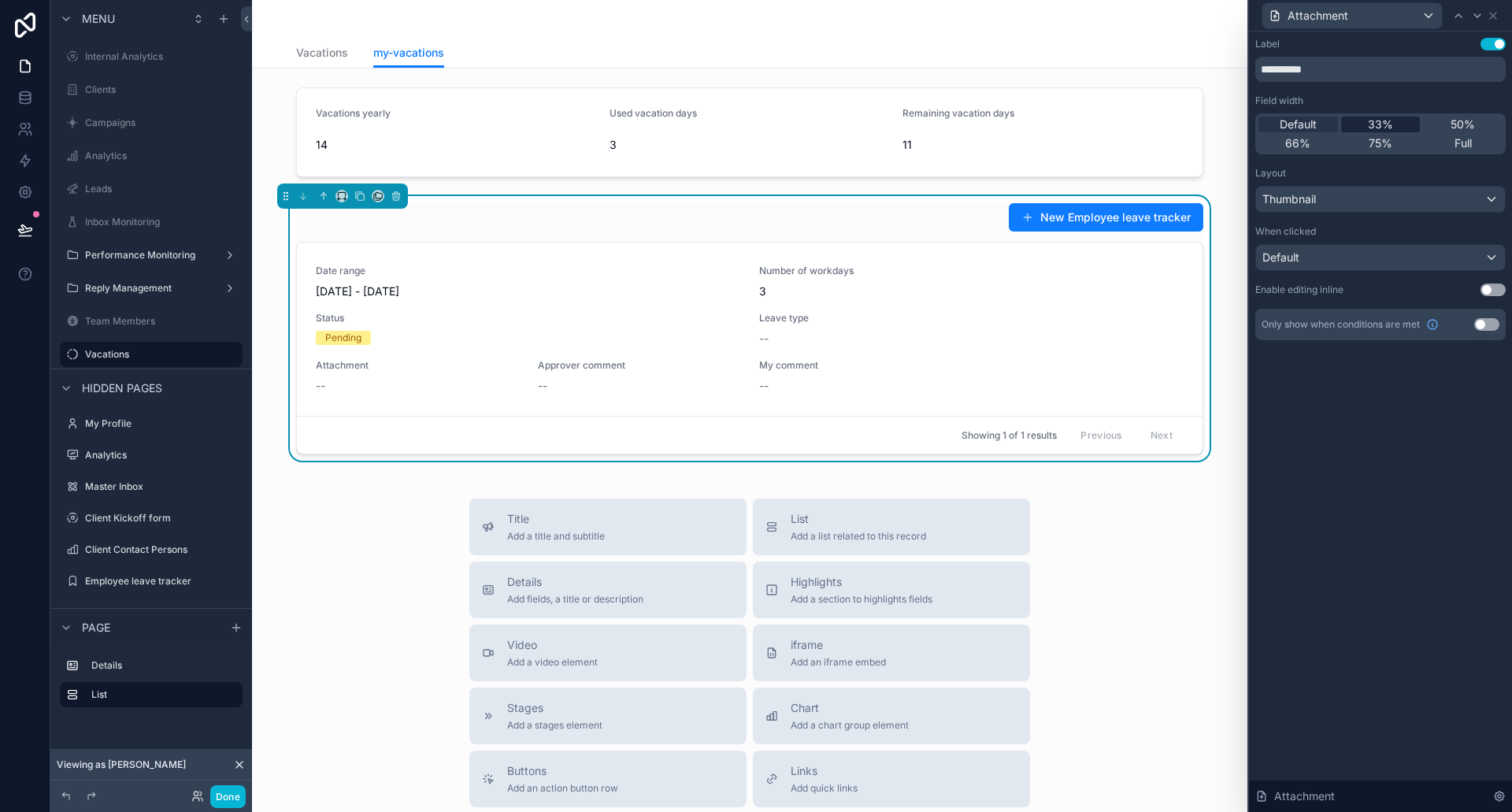
click at [1383, 129] on span "33%" at bounding box center [1380, 124] width 25 height 15
click at [1497, 13] on icon at bounding box center [1493, 15] width 6 height 6
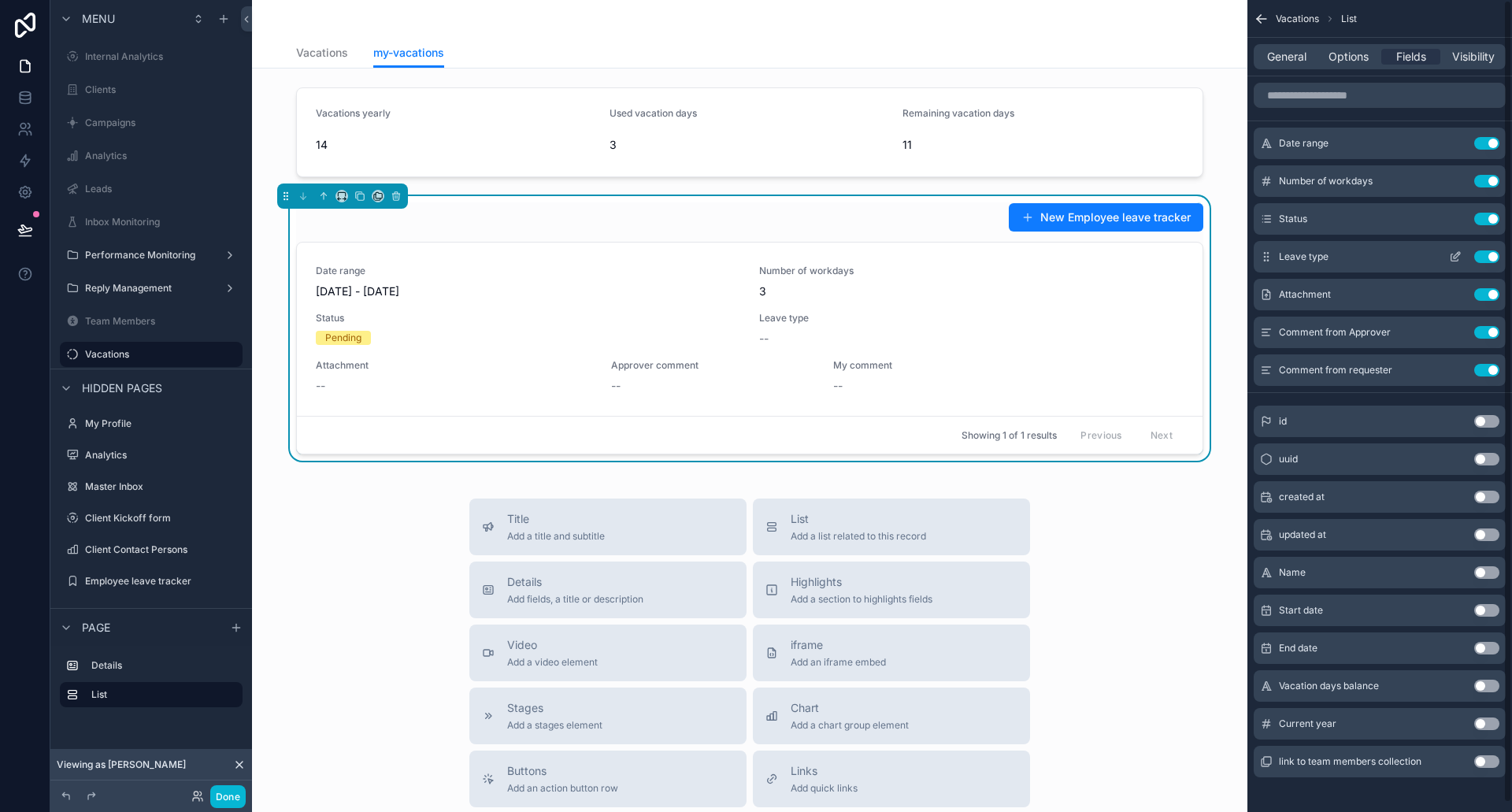
click at [1448, 250] on div "Leave type Use setting" at bounding box center [1380, 257] width 252 height 32
click at [1452, 255] on icon "scrollable content" at bounding box center [1455, 258] width 7 height 7
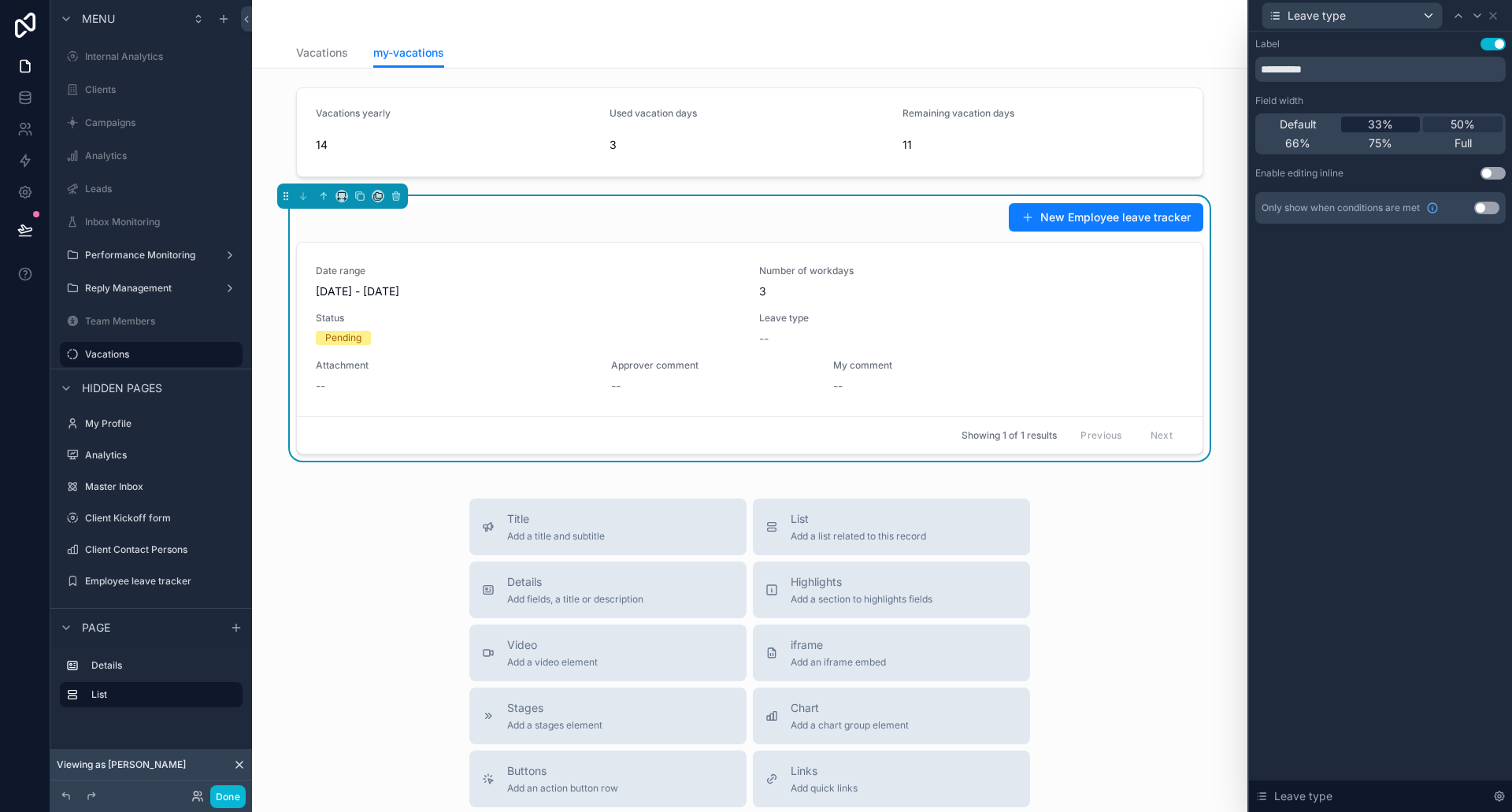
click at [1380, 130] on span "33%" at bounding box center [1380, 124] width 25 height 15
click at [1497, 14] on icon at bounding box center [1493, 15] width 13 height 13
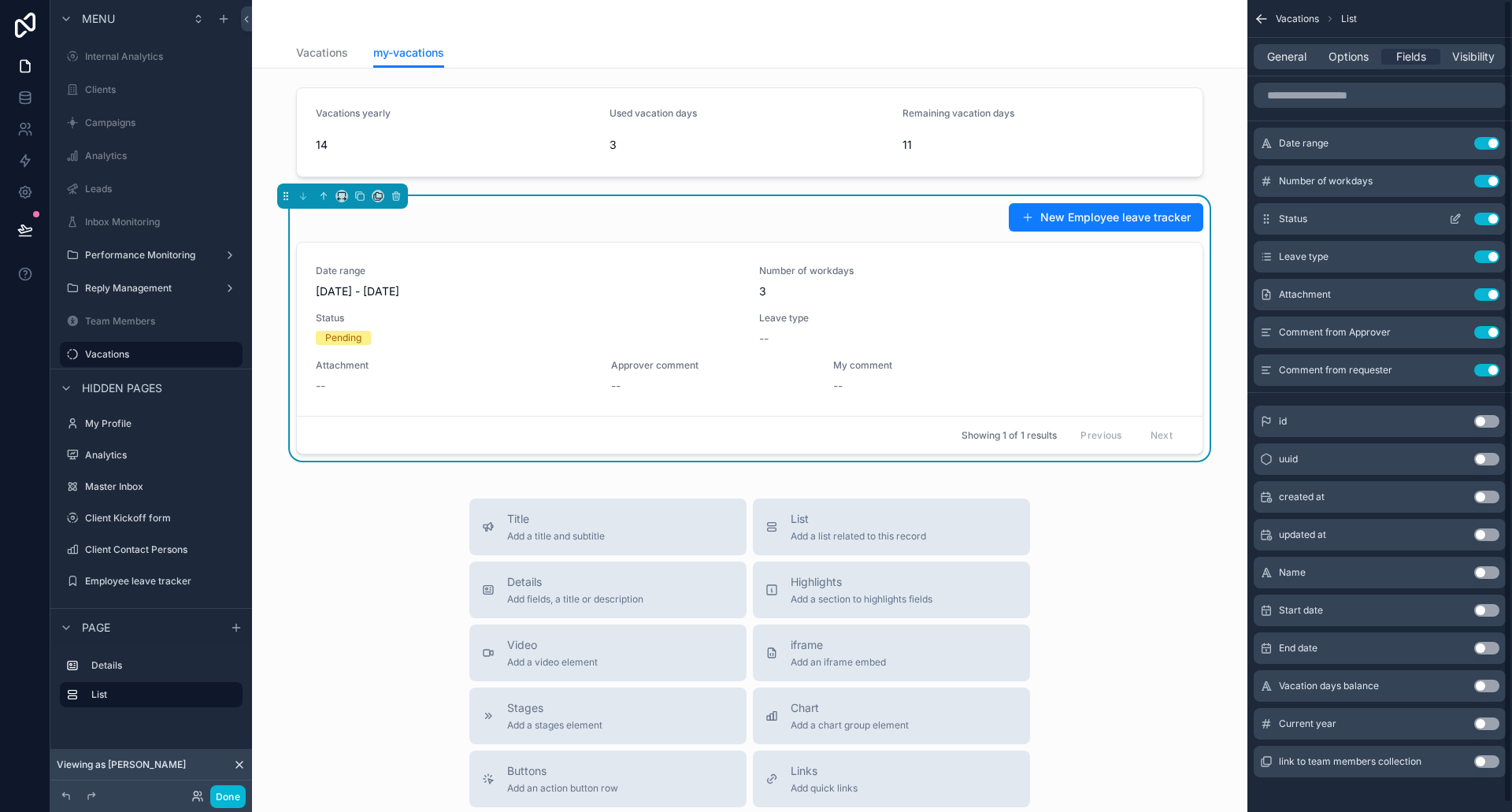
click at [1459, 213] on icon "scrollable content" at bounding box center [1455, 219] width 13 height 13
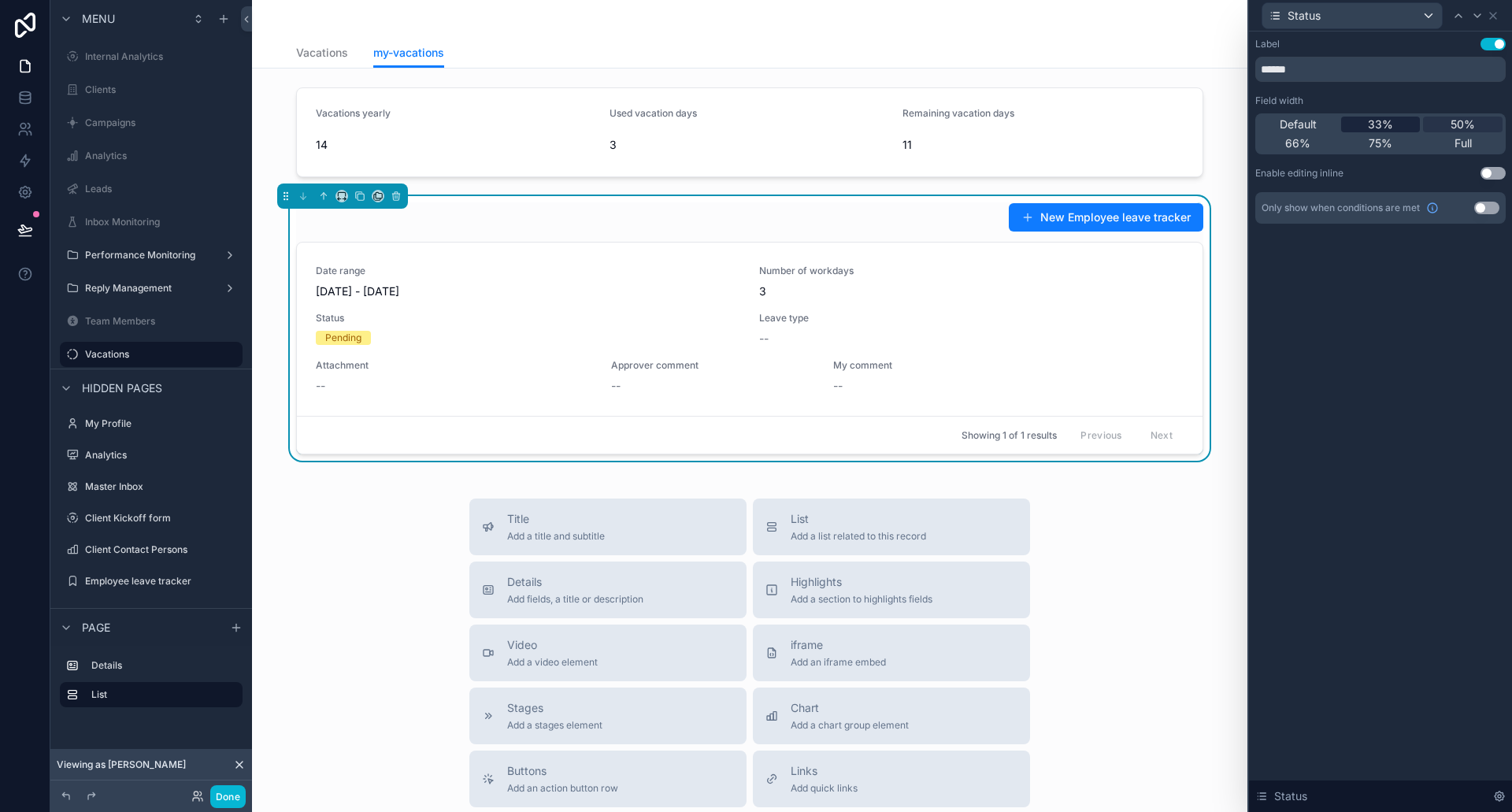
click at [1363, 124] on div "33%" at bounding box center [1381, 124] width 80 height 15
click at [1497, 14] on icon at bounding box center [1493, 15] width 13 height 13
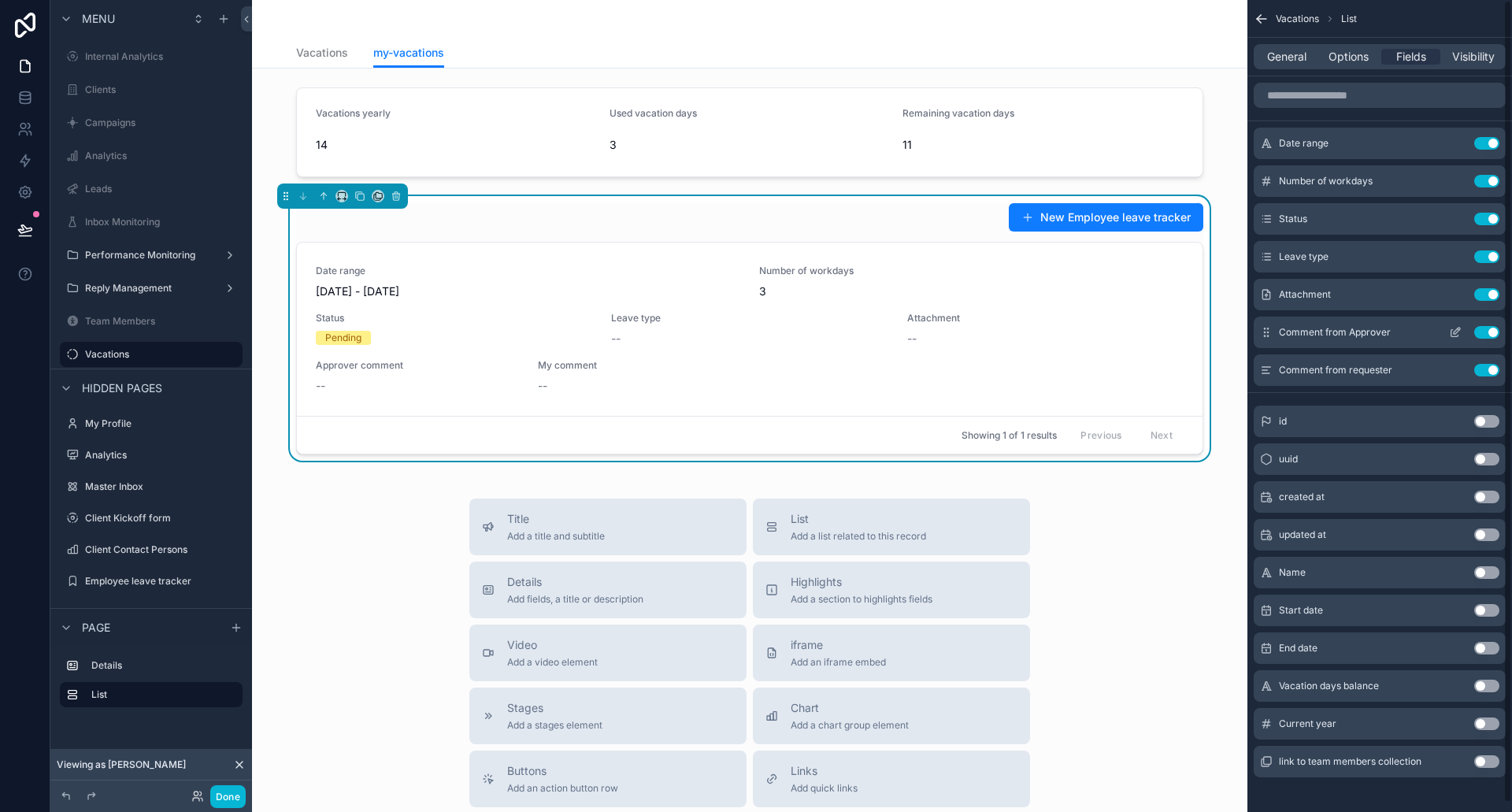
click at [1455, 335] on icon "scrollable content" at bounding box center [1455, 332] width 13 height 13
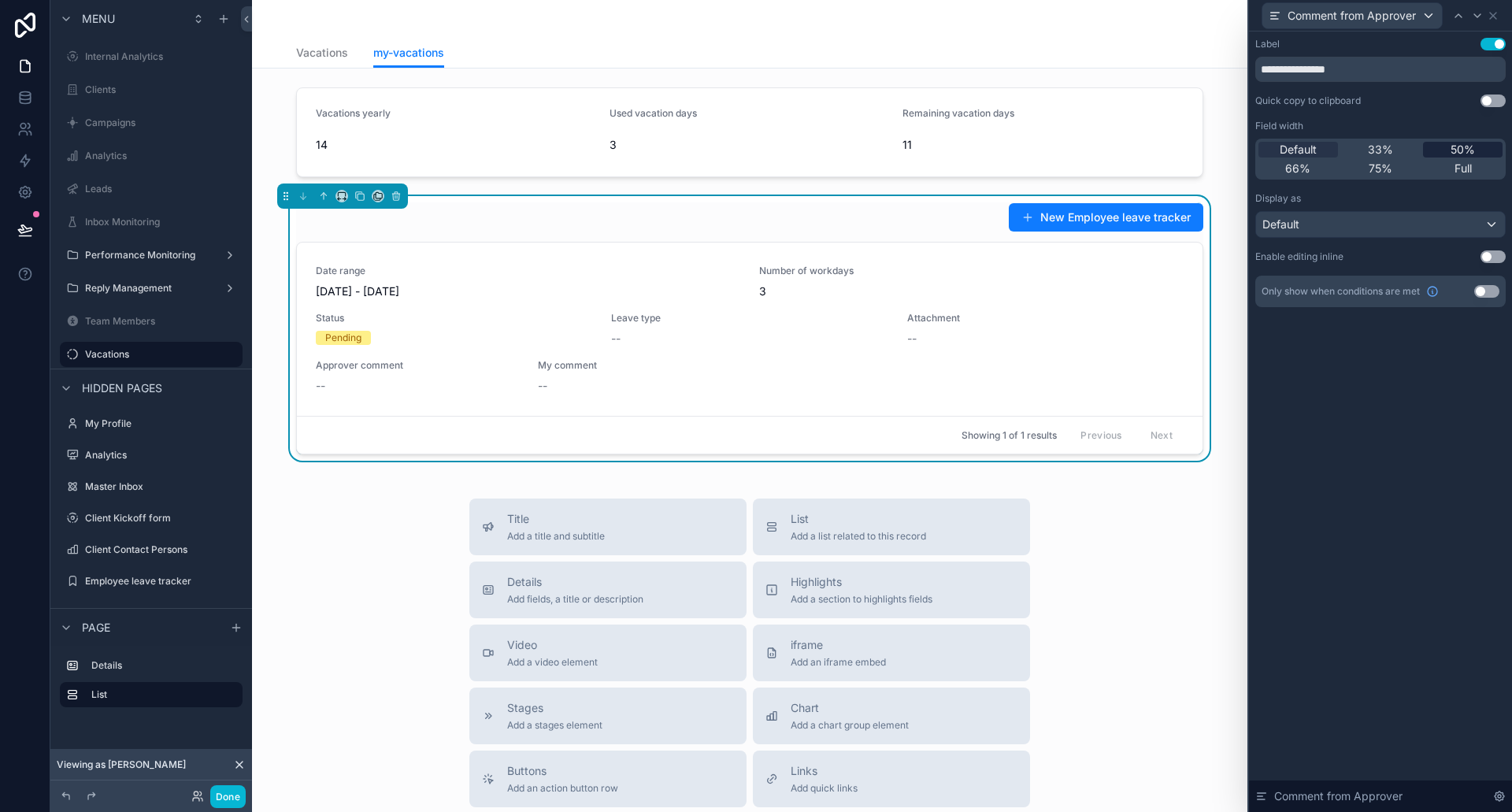
click at [1453, 149] on span "50%" at bounding box center [1463, 149] width 24 height 15
click at [1490, 15] on icon at bounding box center [1493, 15] width 13 height 13
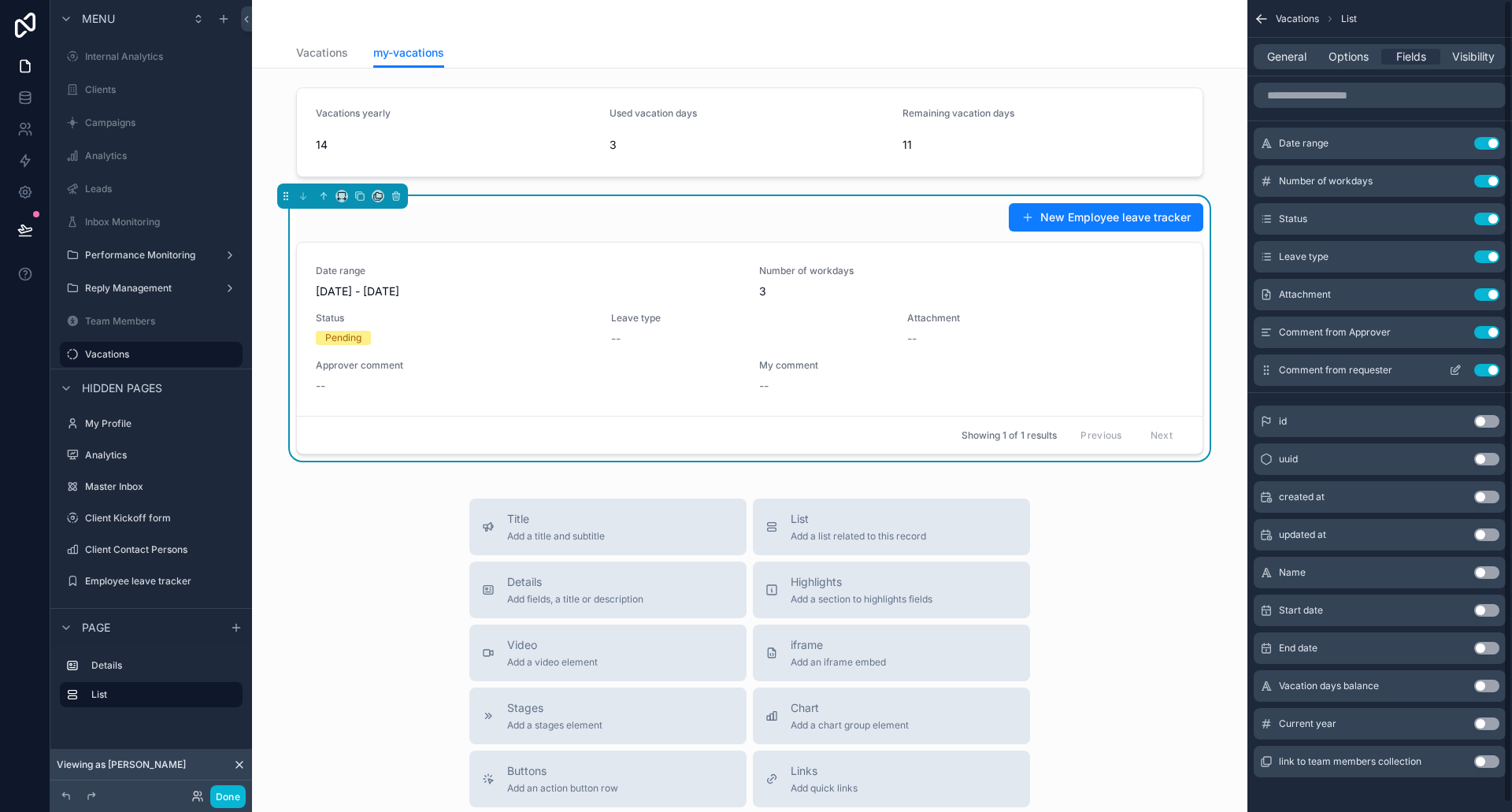
click at [1464, 369] on button "scrollable content" at bounding box center [1455, 370] width 25 height 13
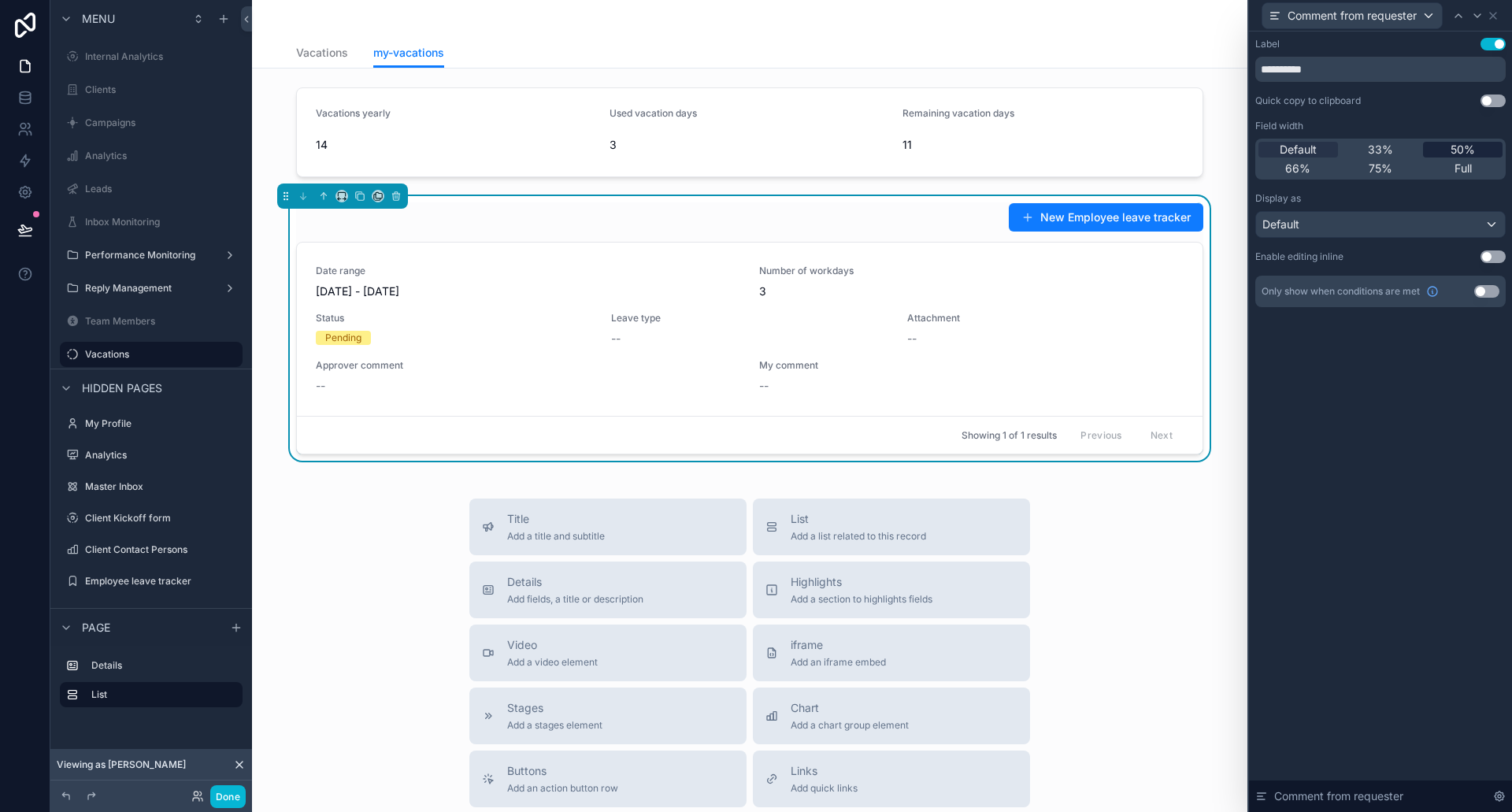
click at [1465, 148] on span "50%" at bounding box center [1463, 149] width 24 height 15
click at [1497, 19] on icon at bounding box center [1493, 15] width 6 height 6
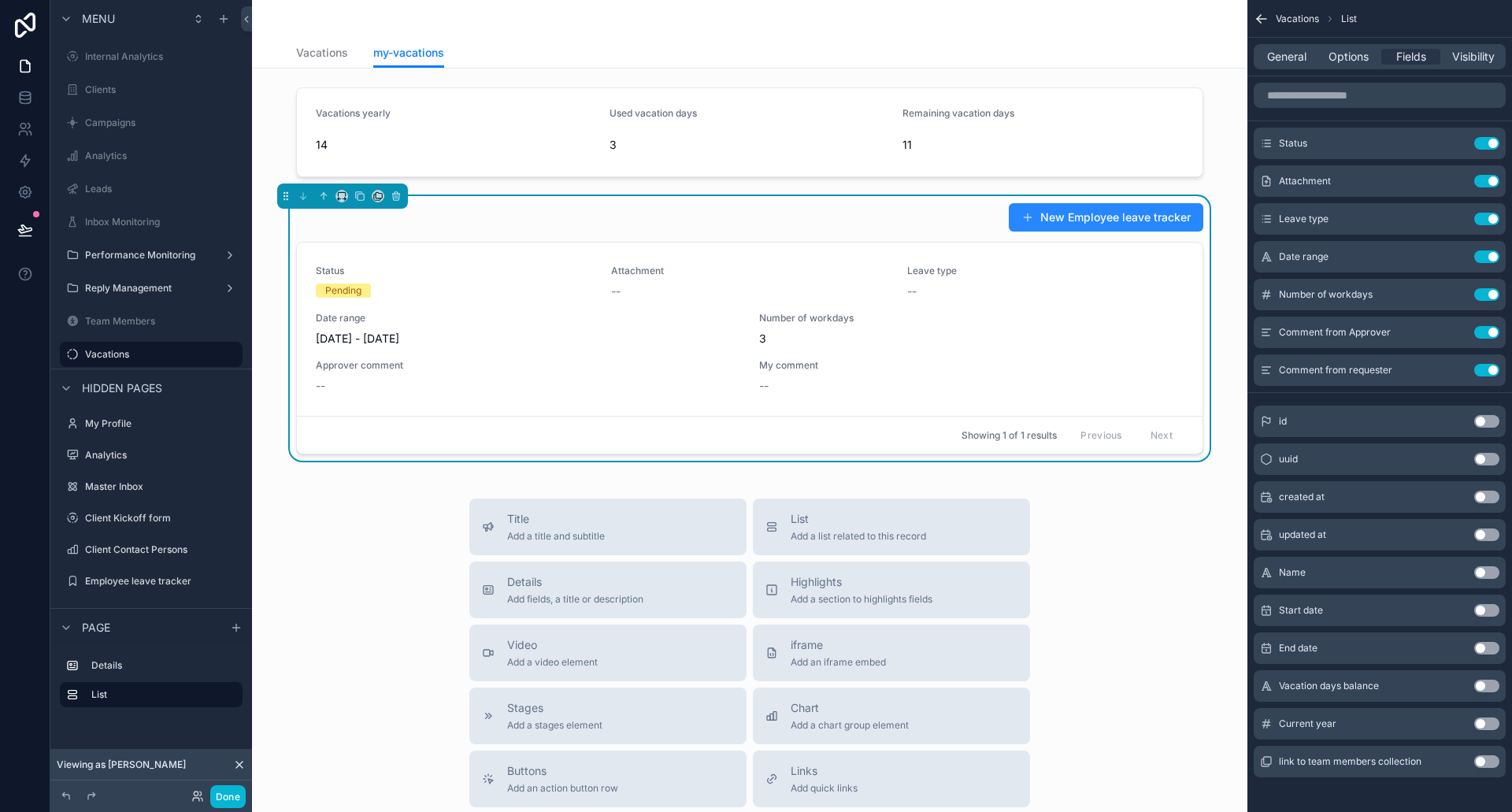
click at [1127, 222] on button "New Employee leave tracker" at bounding box center [1106, 217] width 195 height 28
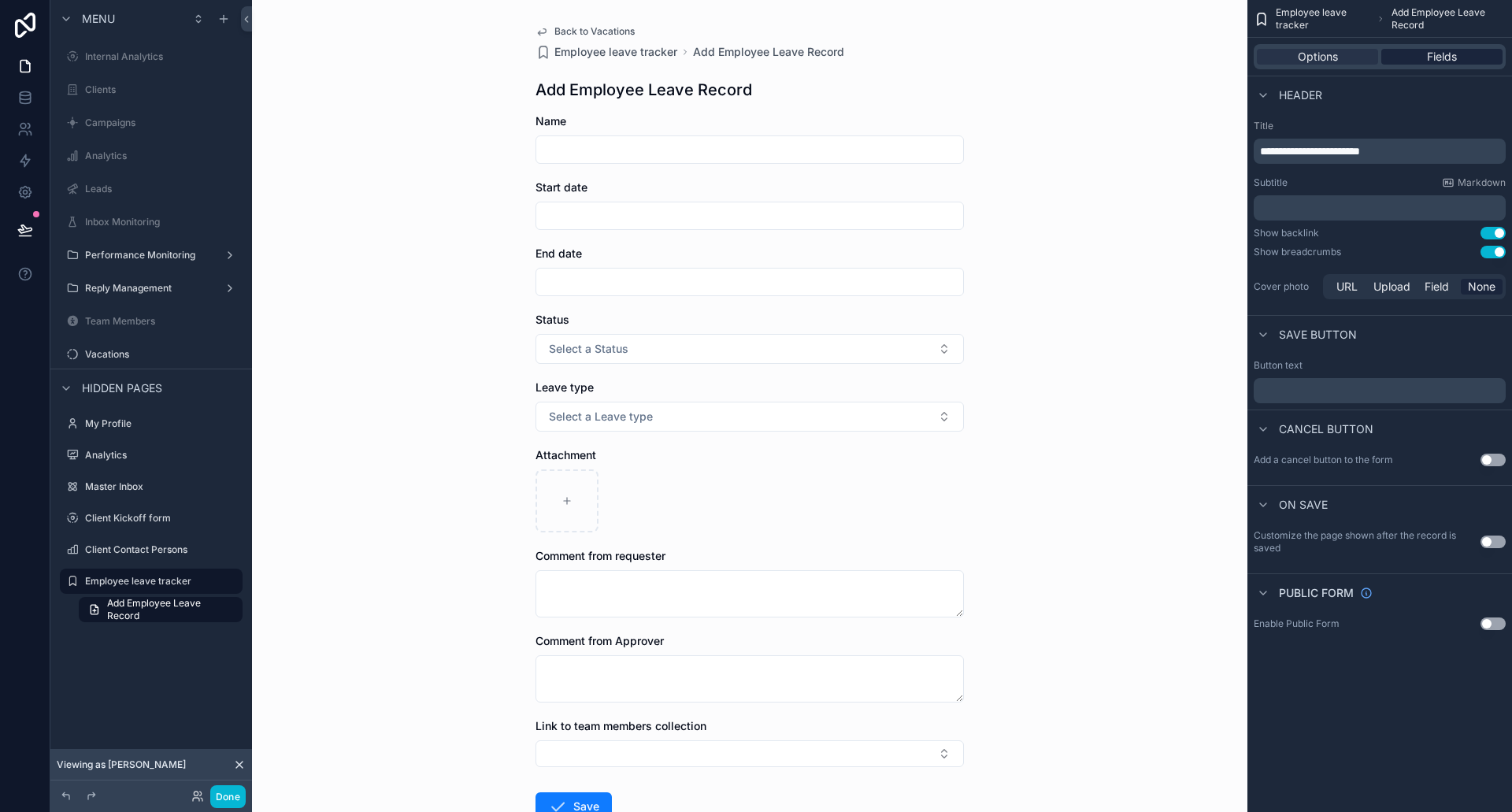
click at [1443, 58] on span "Fields" at bounding box center [1442, 57] width 30 height 15
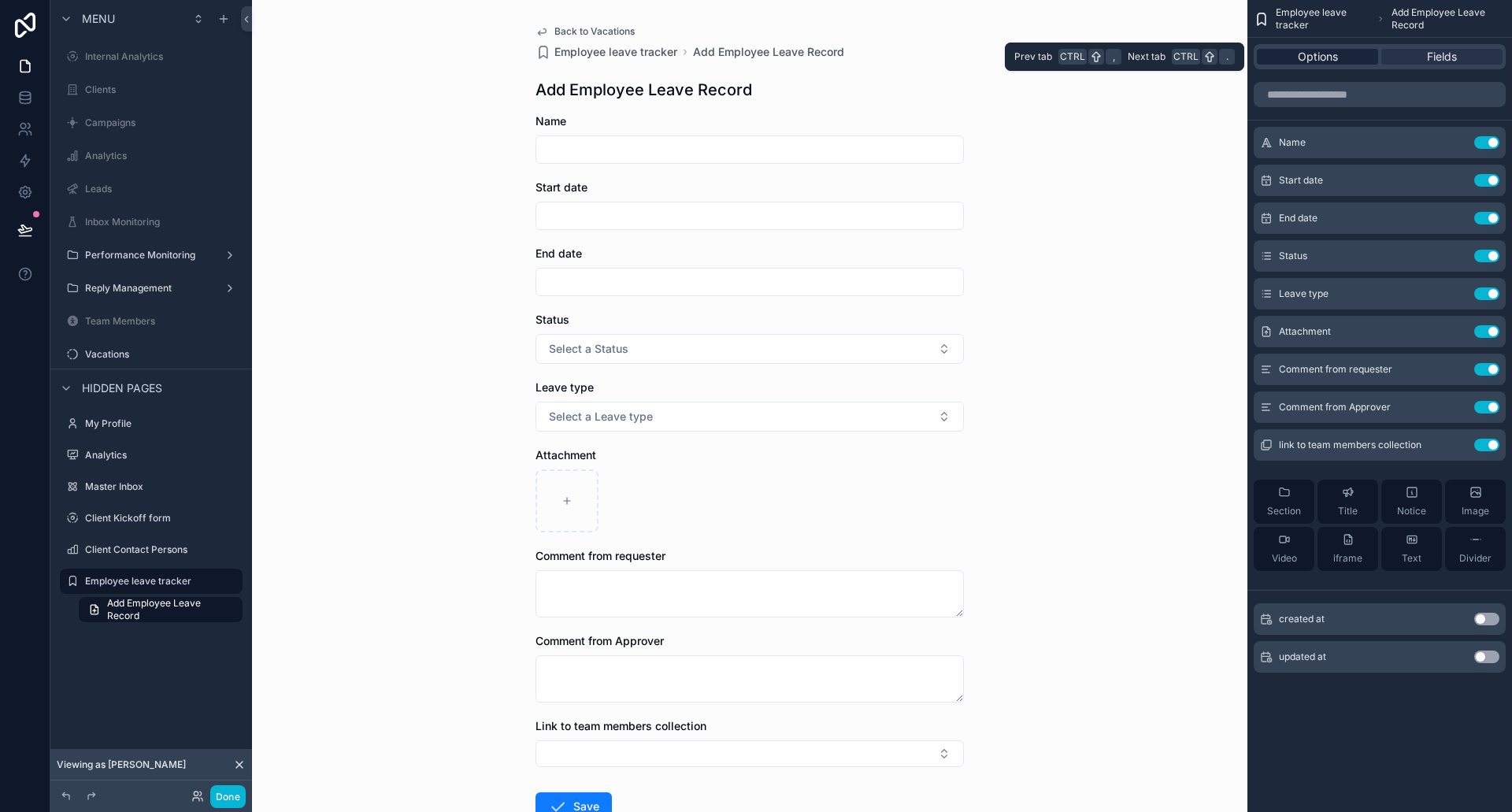
click at [1370, 54] on div "Options" at bounding box center [1317, 57] width 121 height 15
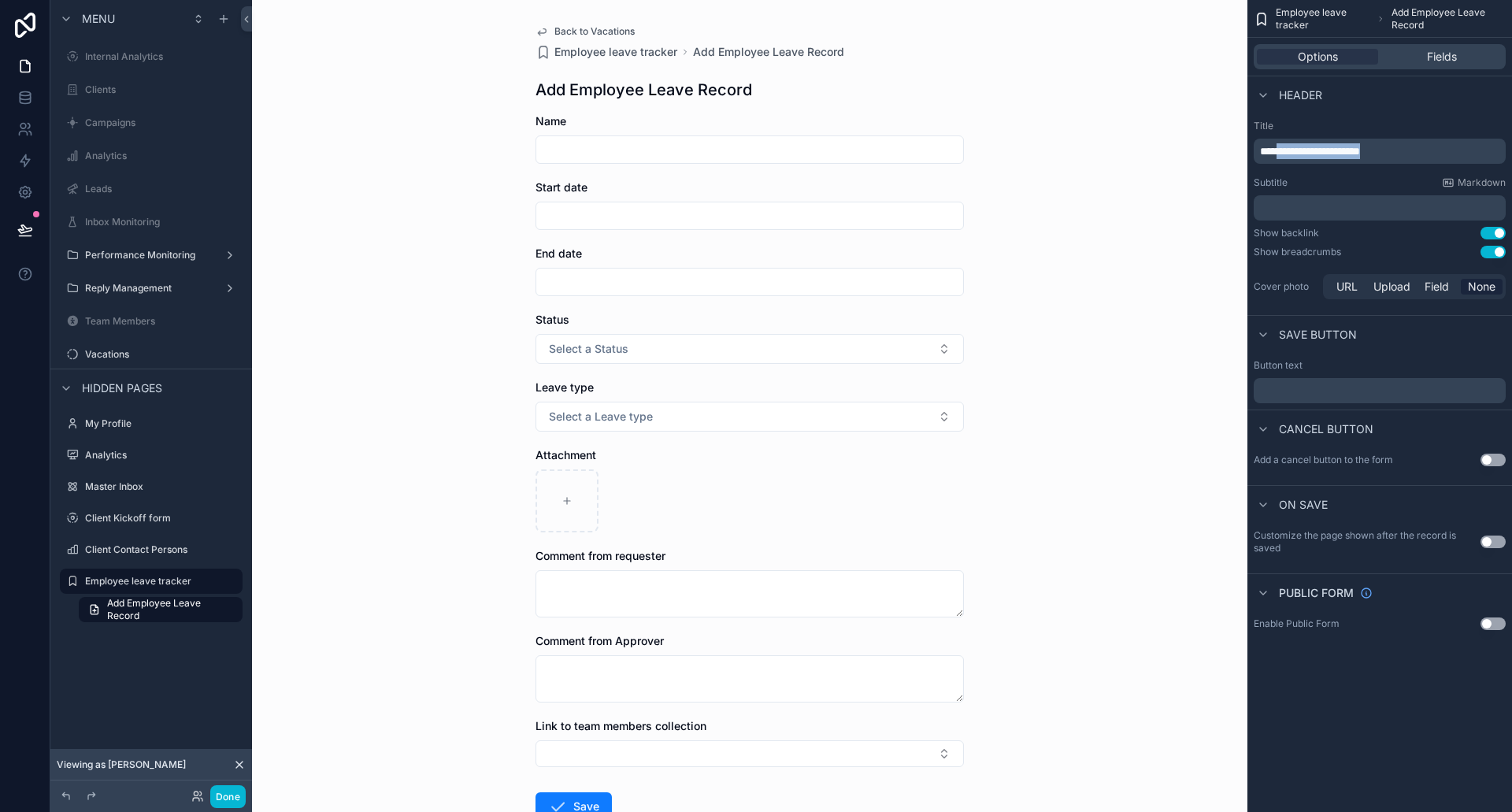
drag, startPoint x: 1442, startPoint y: 151, endPoint x: 1285, endPoint y: 157, distance: 157.1
click at [1285, 157] on p "**********" at bounding box center [1382, 151] width 243 height 15
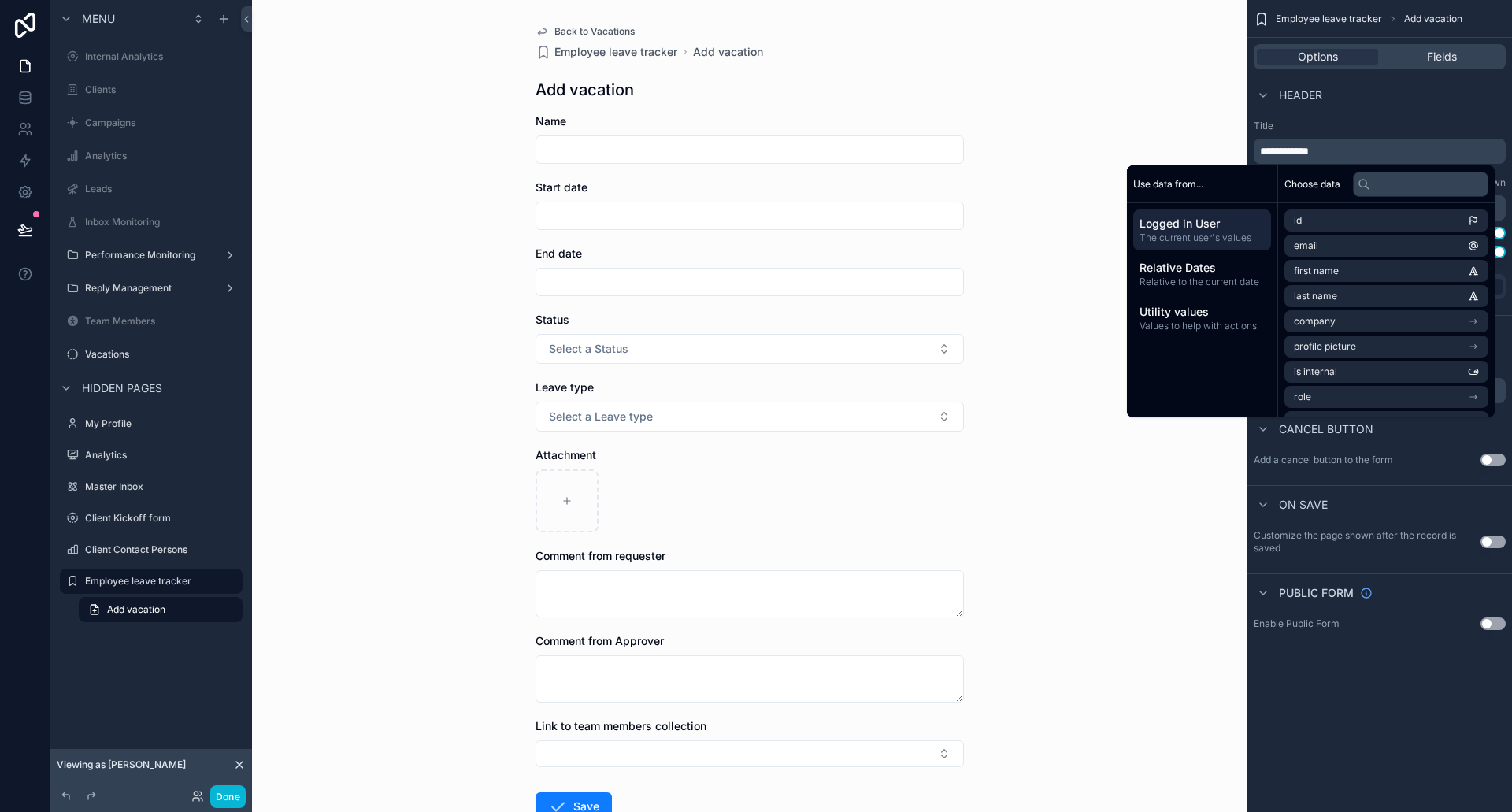
click at [1336, 148] on p "**********" at bounding box center [1382, 151] width 243 height 15
click at [1349, 130] on label "Title" at bounding box center [1380, 126] width 252 height 13
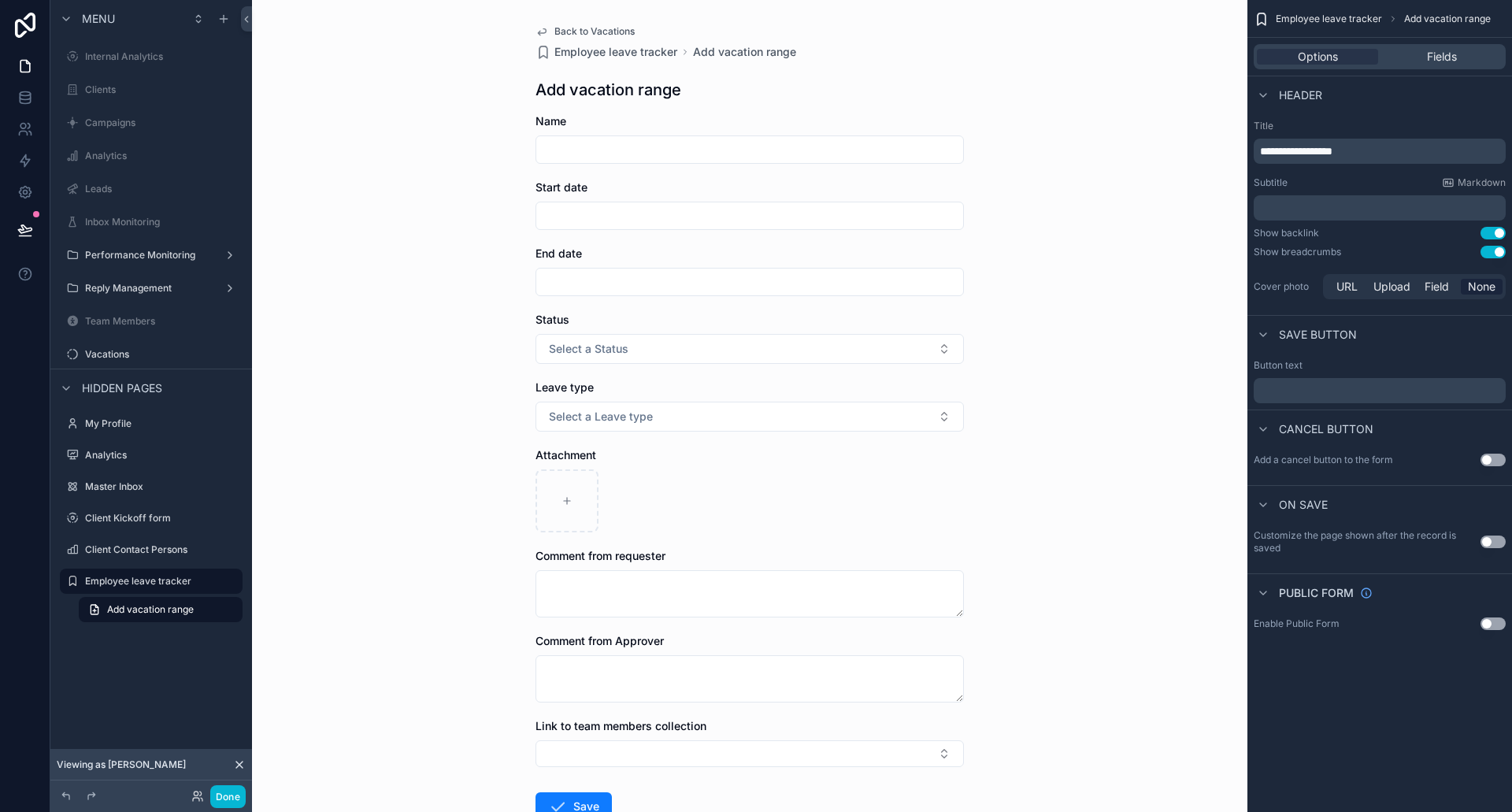
click at [1455, 35] on div "Employee leave tracker Add vacation range" at bounding box center [1380, 19] width 264 height 38
click at [1453, 49] on span "Fields" at bounding box center [1442, 57] width 30 height 15
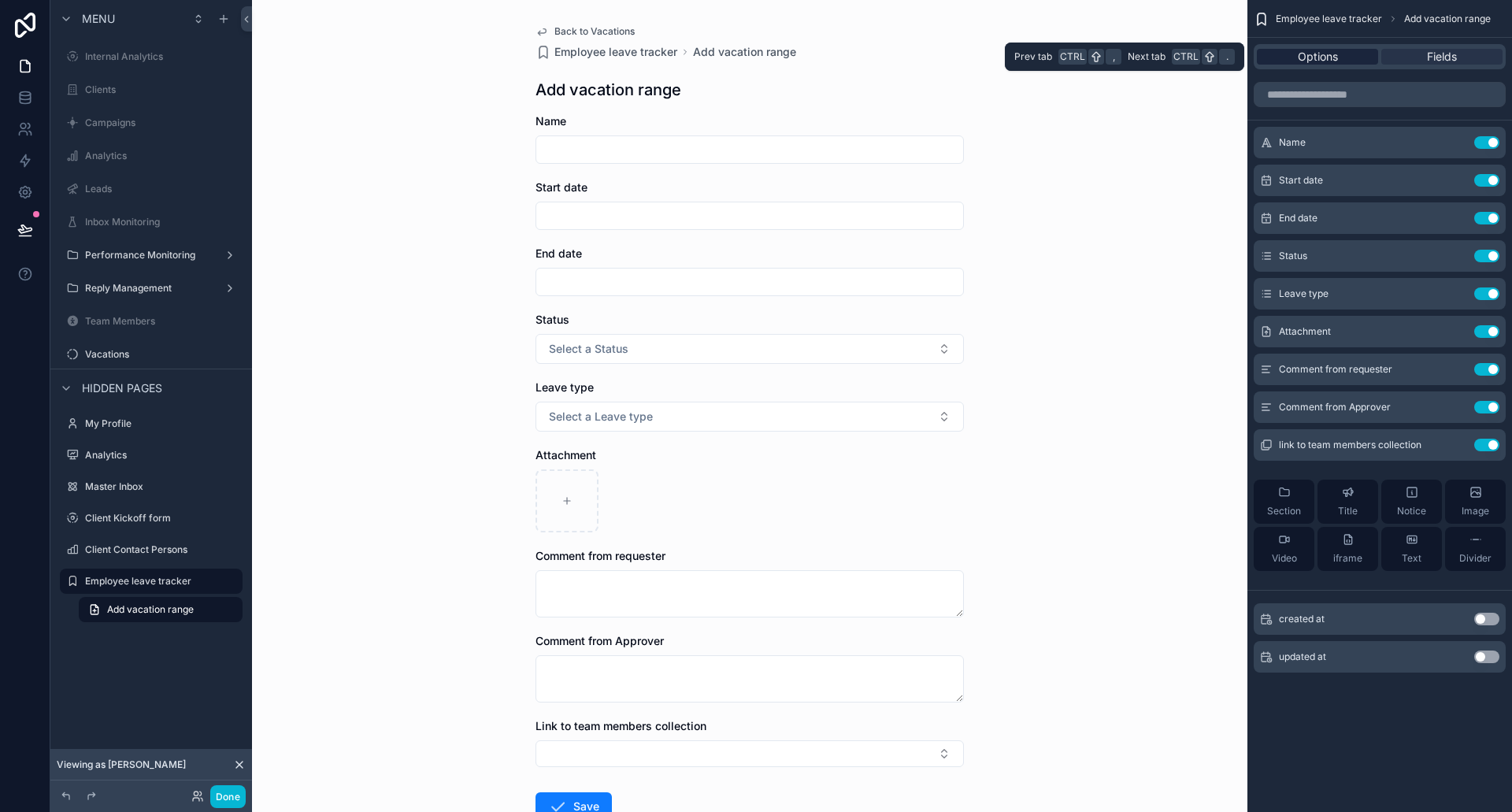
click at [1345, 55] on div "Options" at bounding box center [1317, 57] width 121 height 15
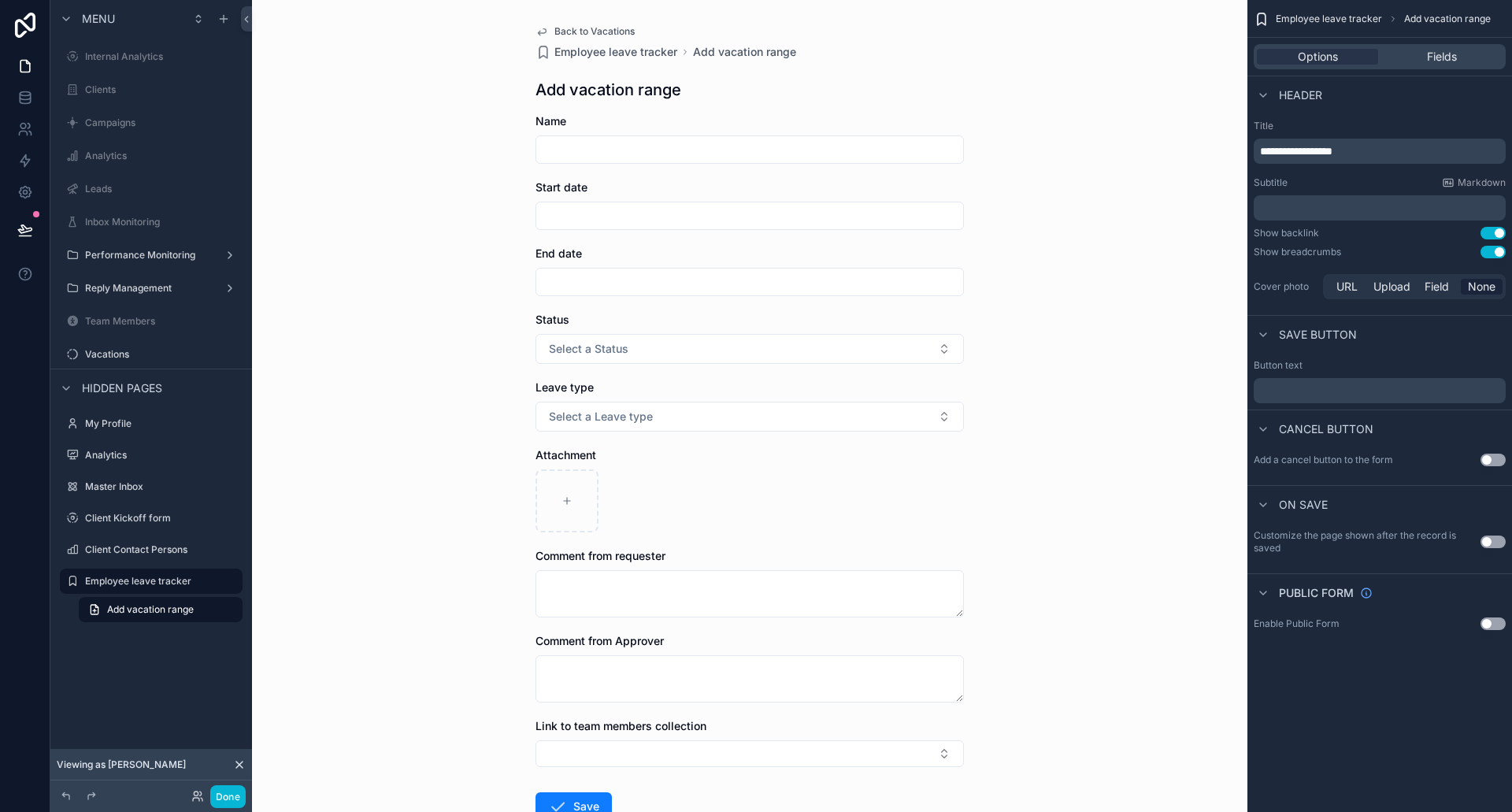
click at [1434, 48] on div "Options Fields" at bounding box center [1380, 56] width 252 height 25
click at [1433, 57] on span "Fields" at bounding box center [1442, 57] width 30 height 15
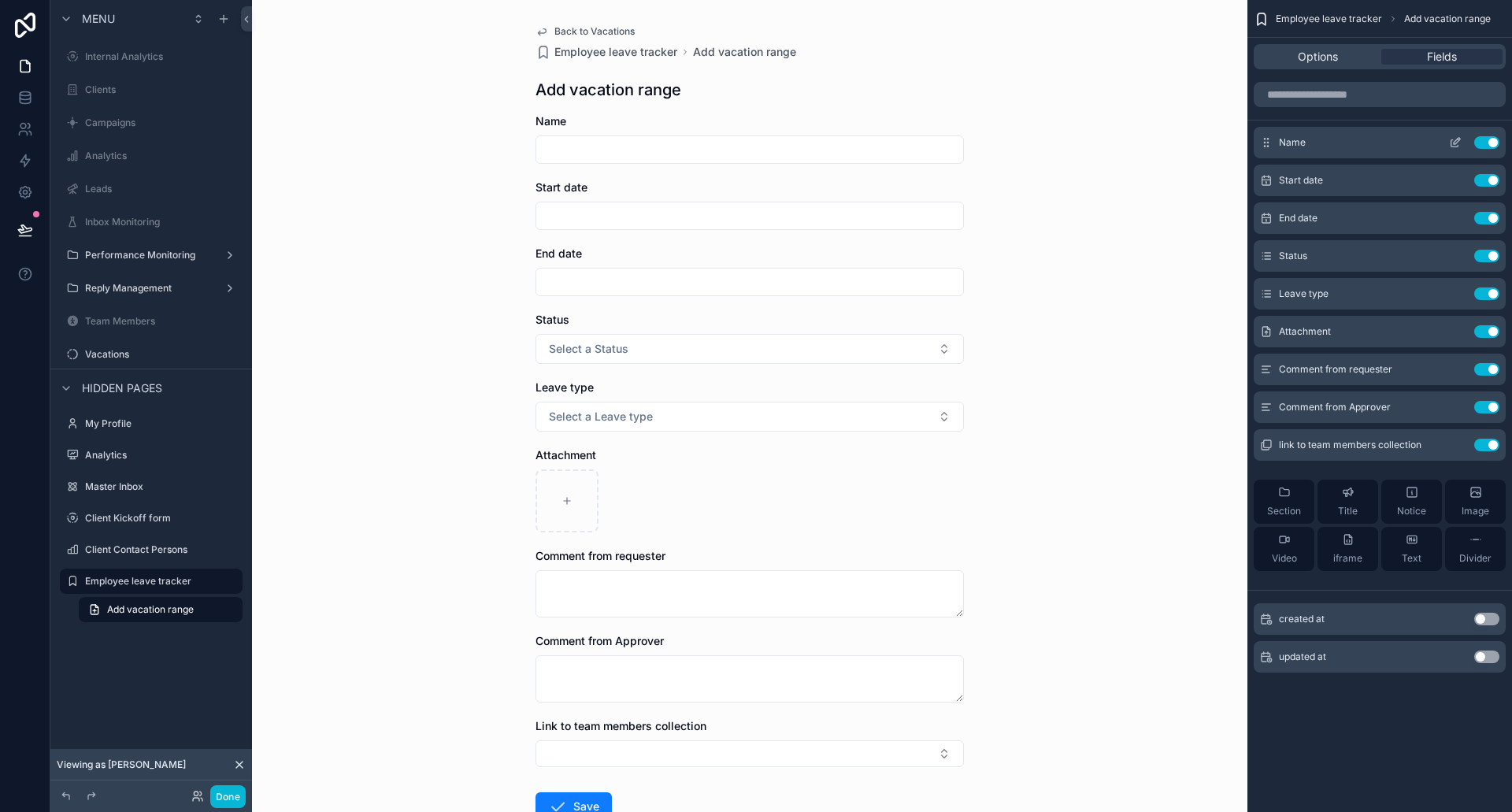
click at [1459, 141] on icon "scrollable content" at bounding box center [1456, 141] width 6 height 6
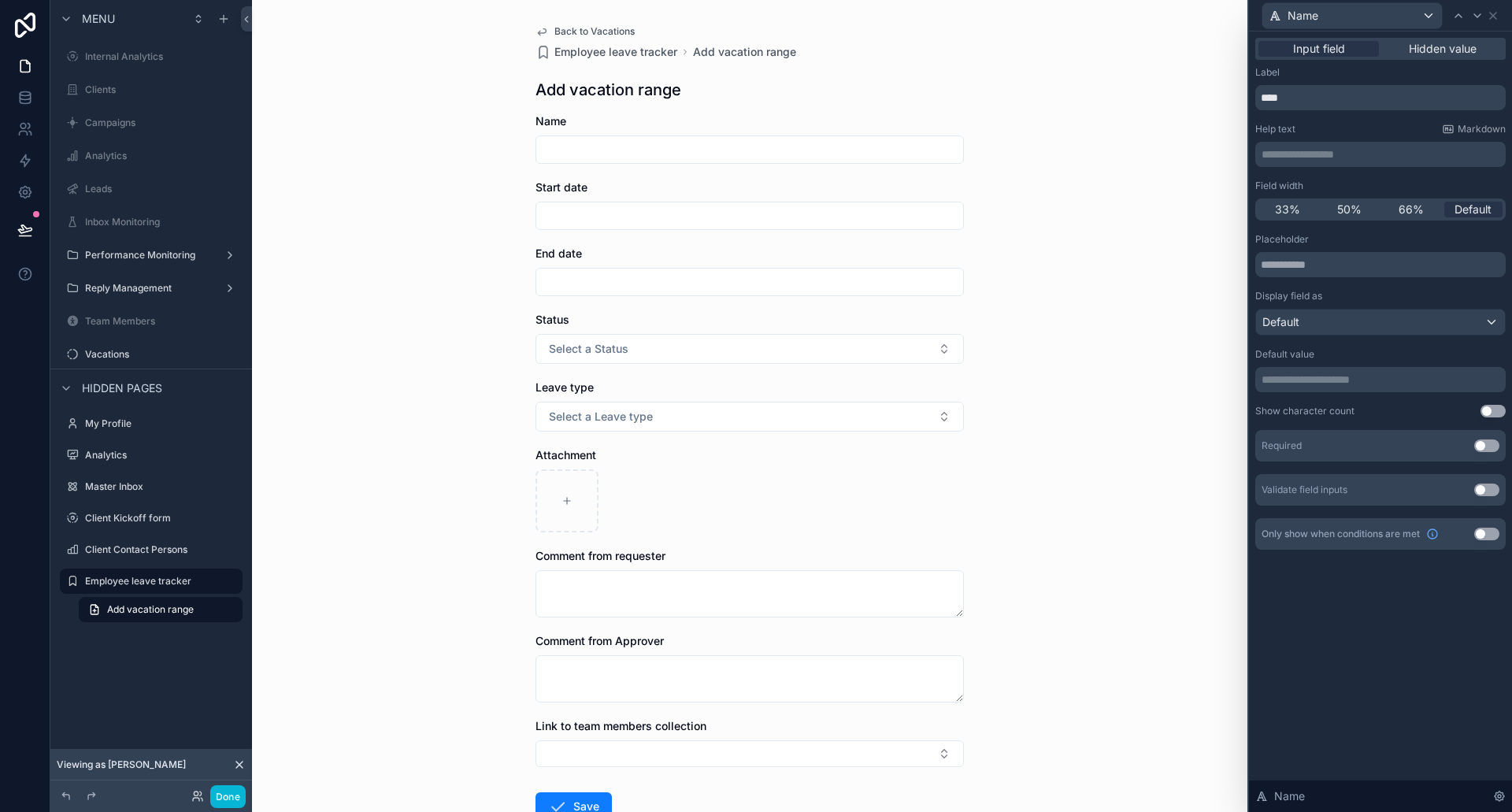
click at [1313, 380] on p "**********" at bounding box center [1382, 379] width 241 height 15
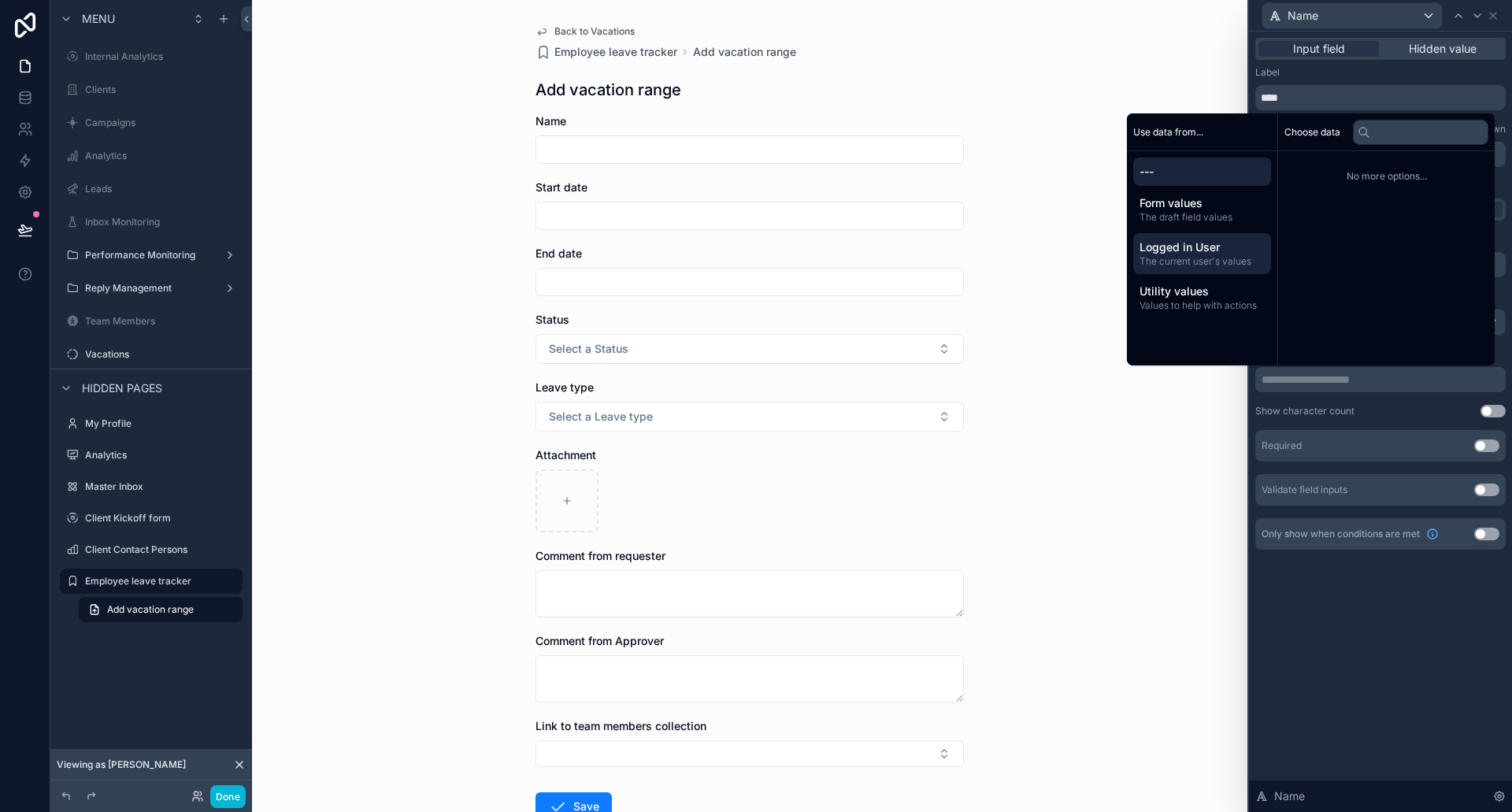
click at [1188, 256] on span "The current user's values" at bounding box center [1202, 261] width 125 height 13
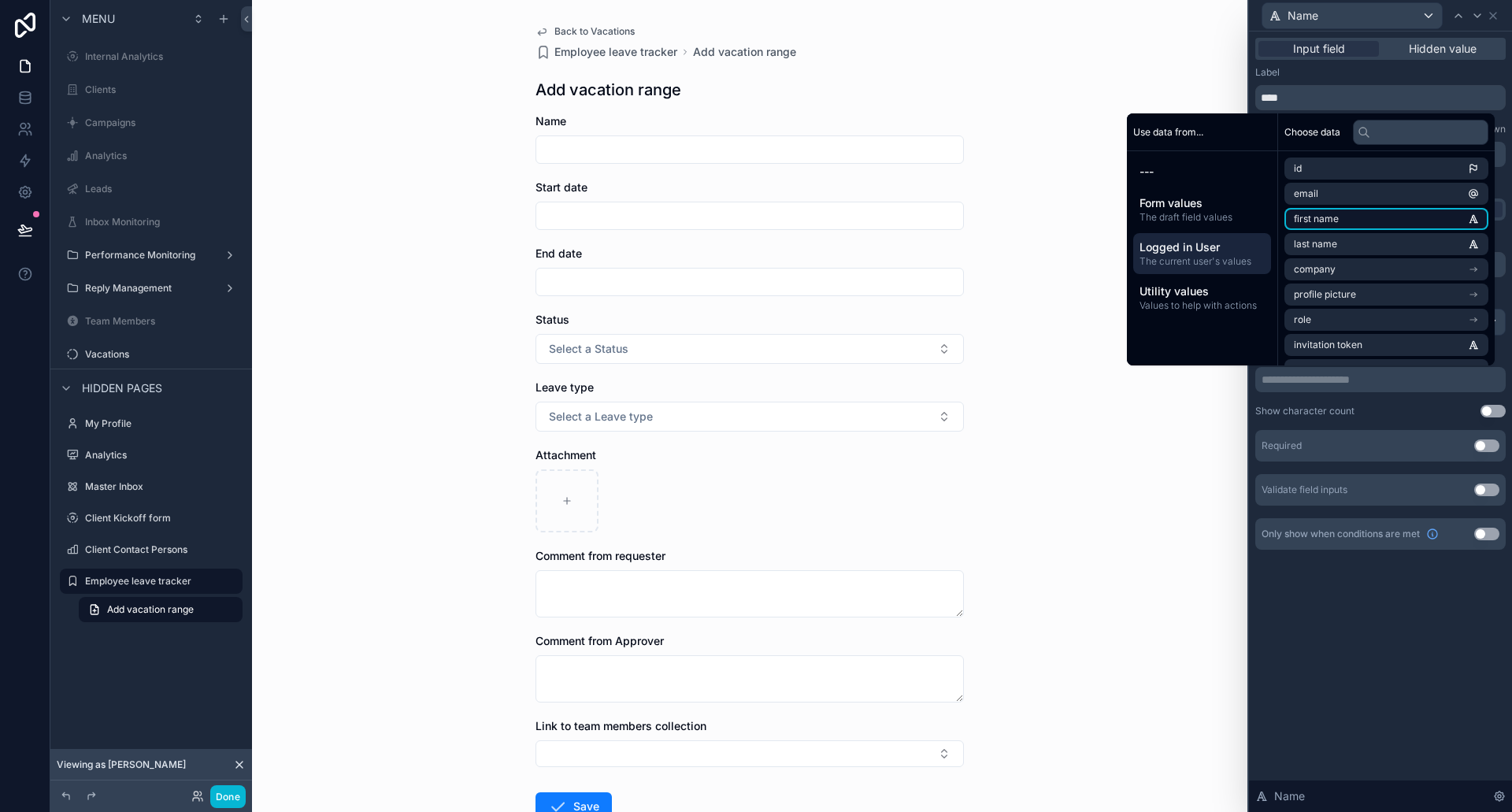
click at [1321, 220] on span "first name" at bounding box center [1316, 219] width 45 height 13
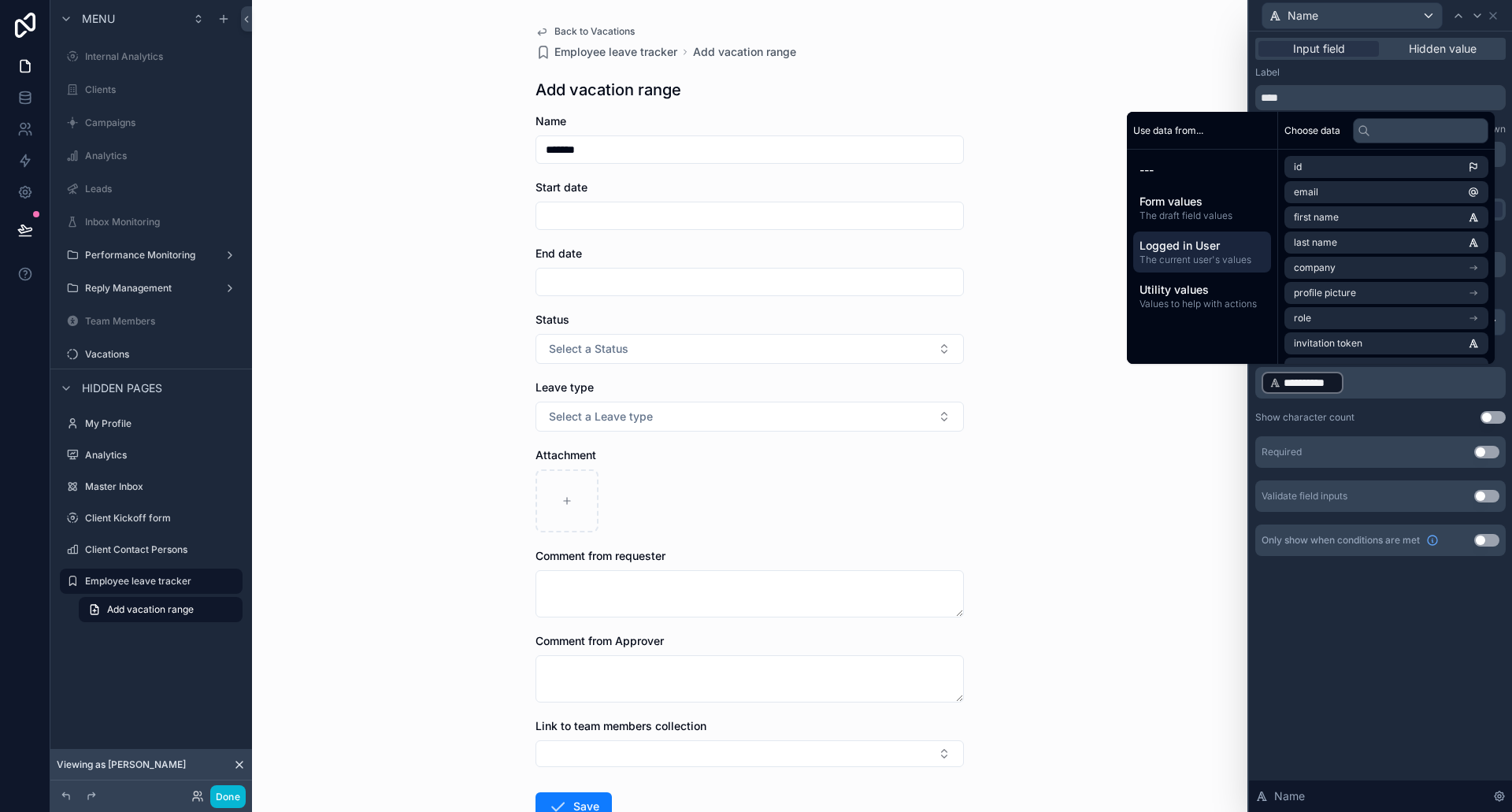
click at [1377, 667] on div "**********" at bounding box center [1381, 422] width 263 height 781
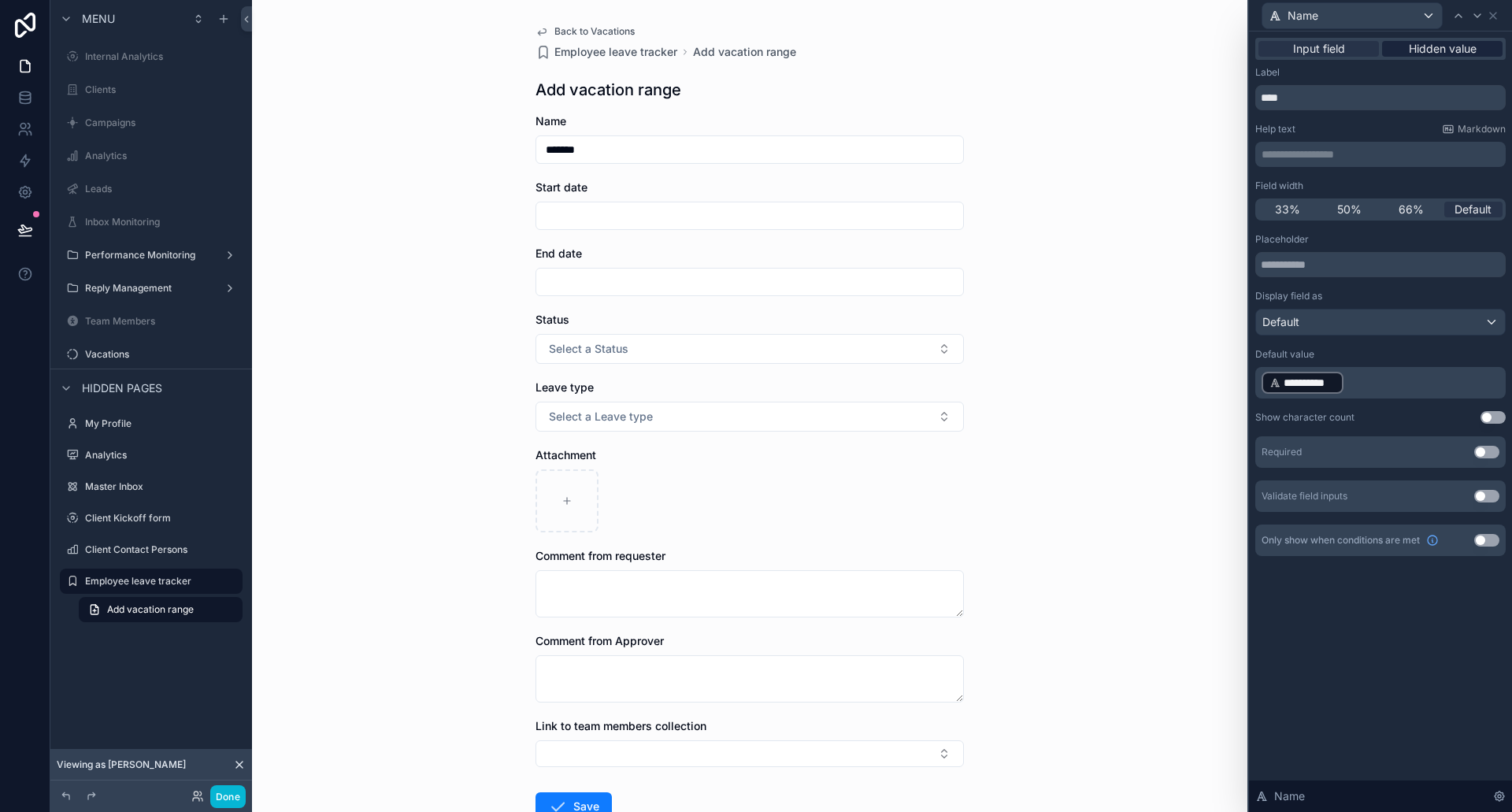
click at [1453, 49] on span "Hidden value" at bounding box center [1442, 49] width 68 height 15
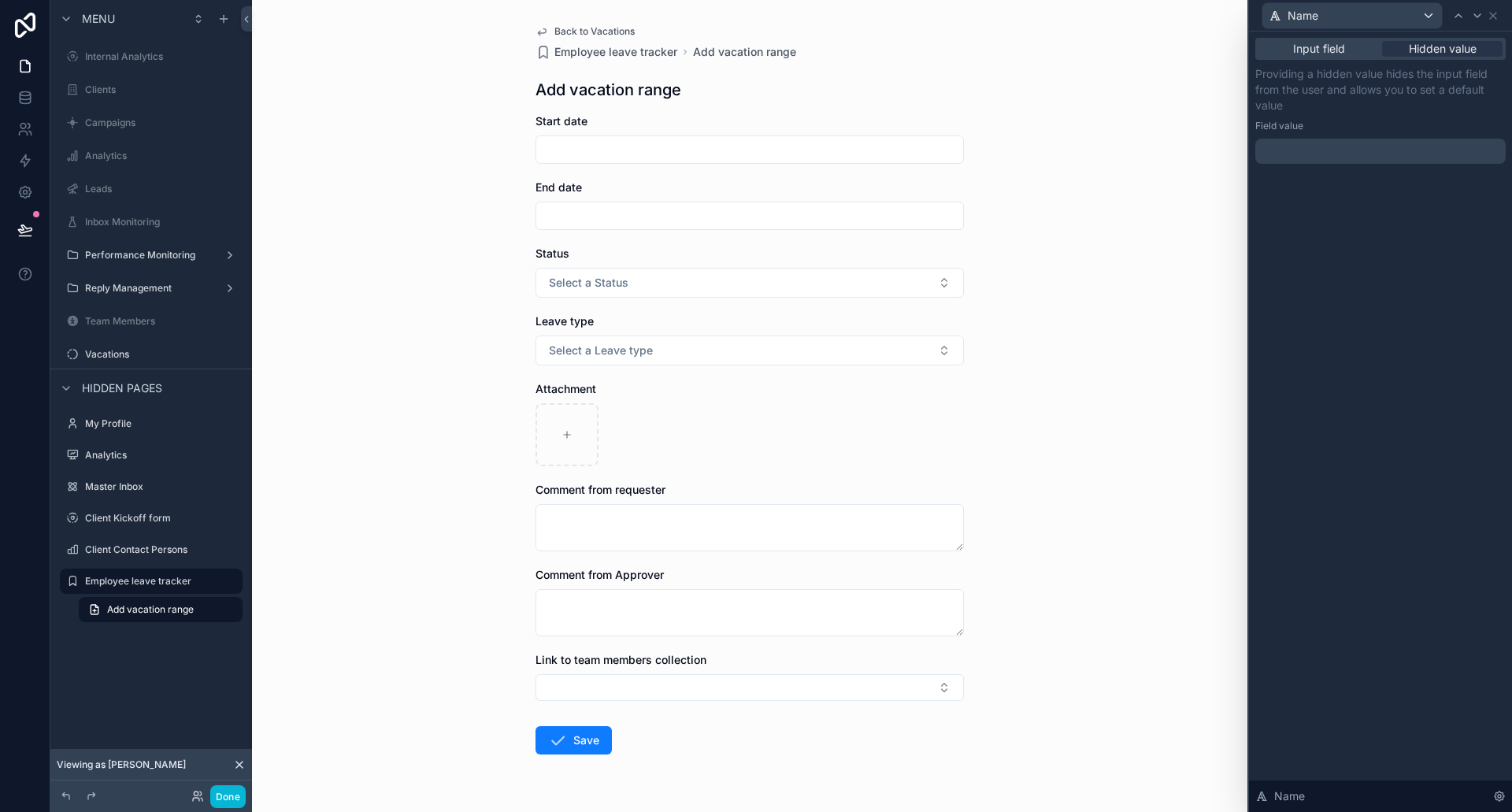
click at [1340, 156] on p "﻿" at bounding box center [1382, 151] width 241 height 15
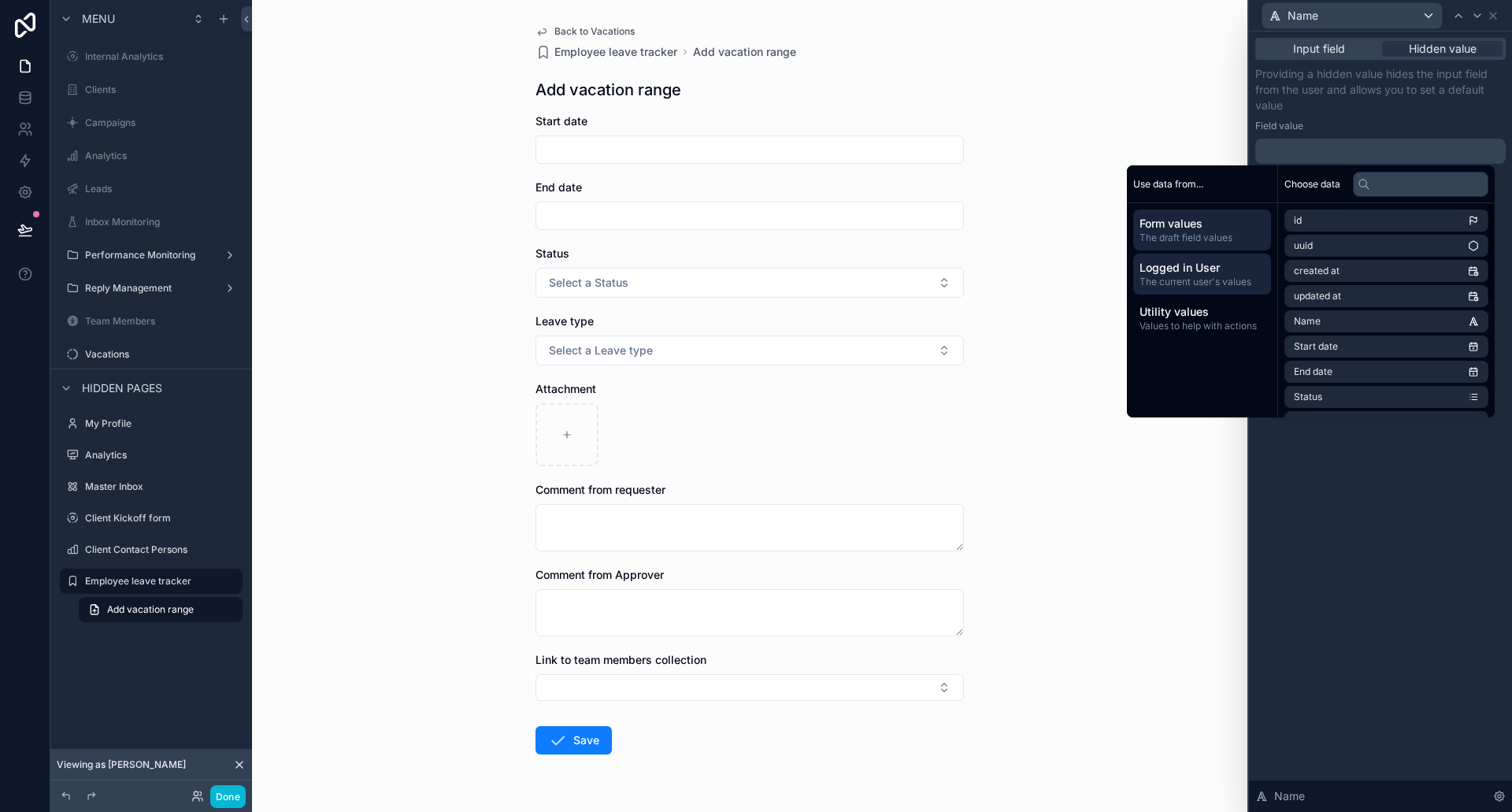
click at [1206, 276] on span "The current user's values" at bounding box center [1202, 282] width 125 height 13
click at [1341, 270] on li "first name" at bounding box center [1387, 271] width 204 height 22
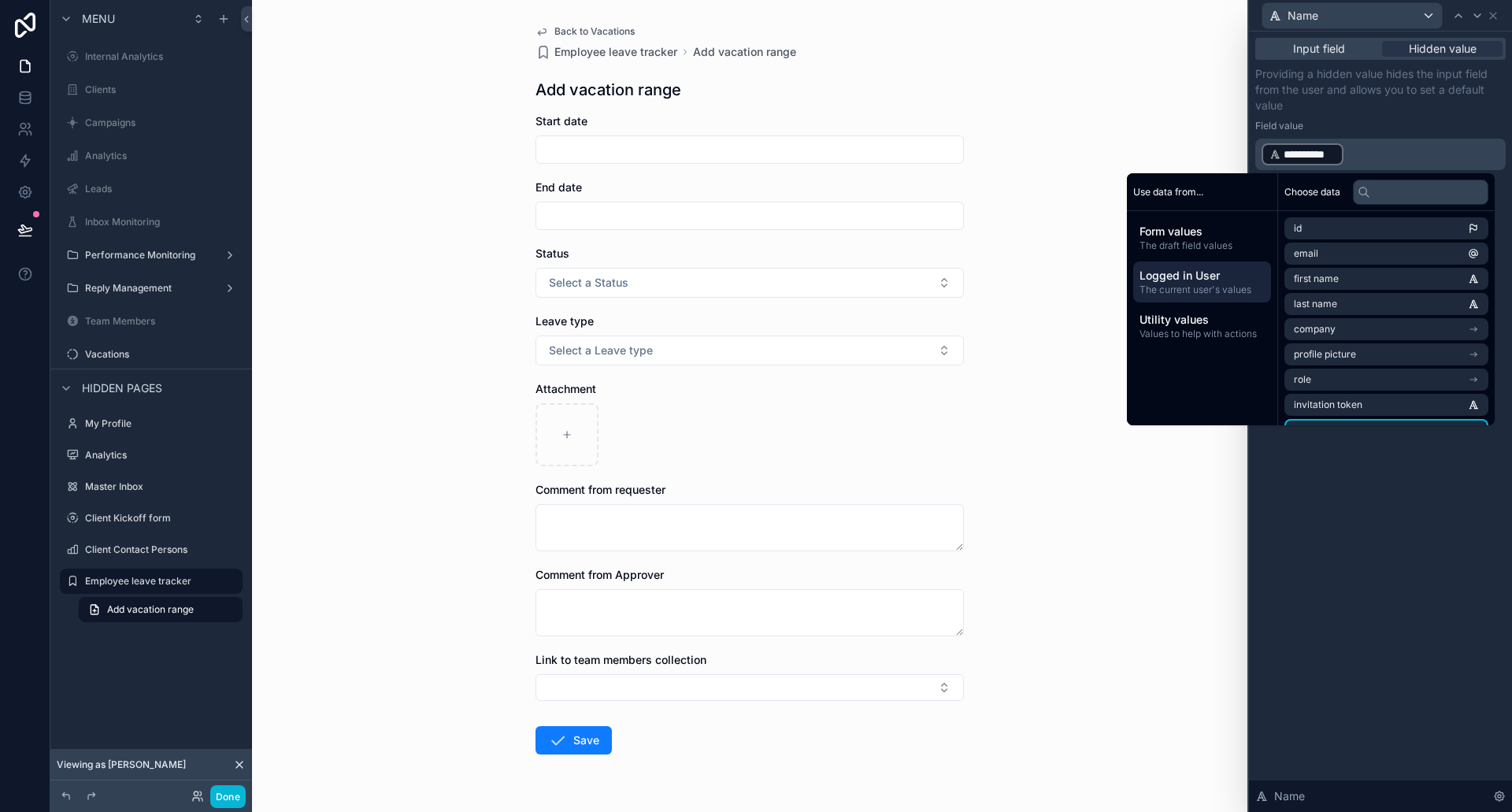
click at [1406, 544] on div "**********" at bounding box center [1381, 422] width 263 height 781
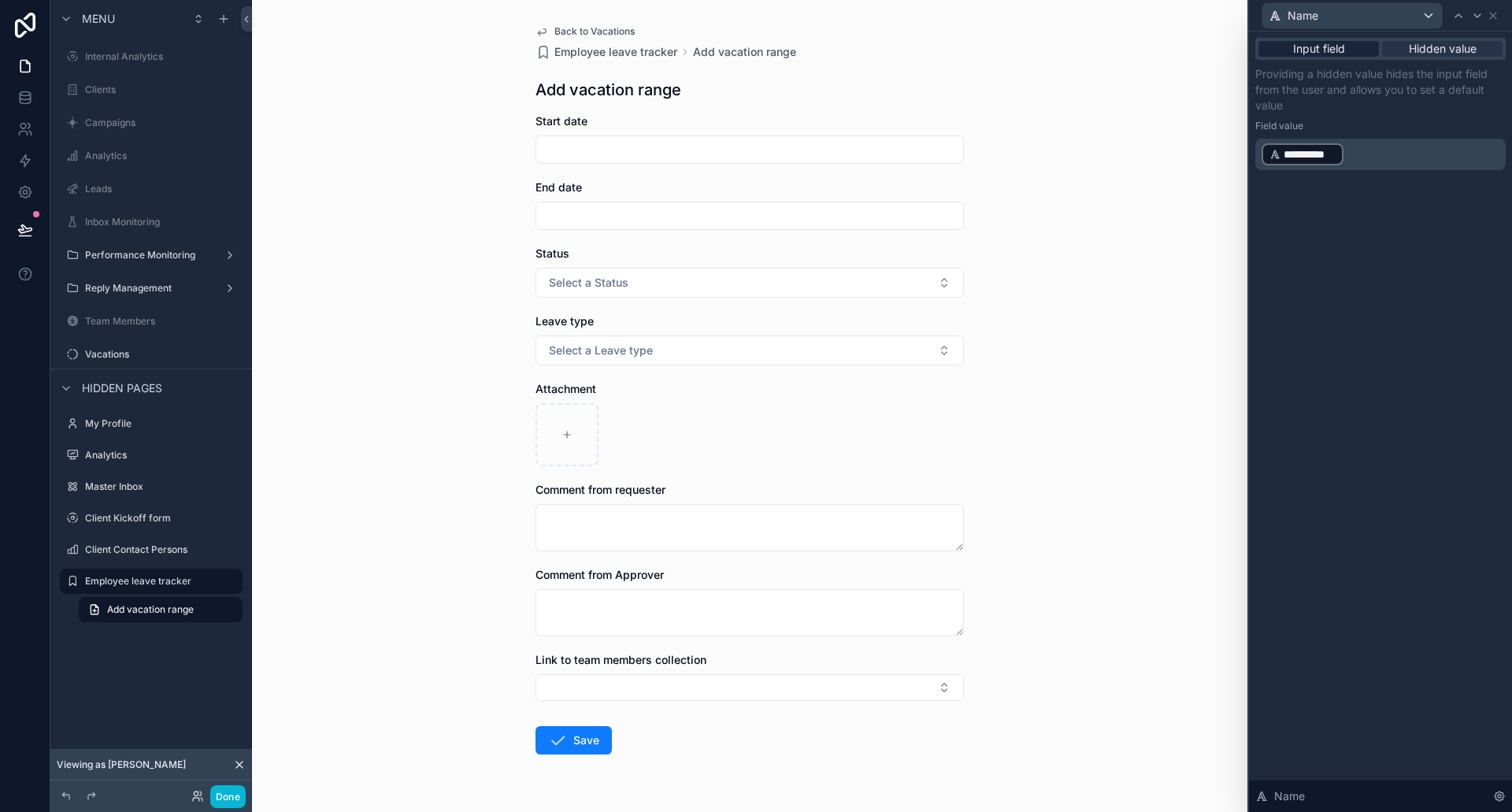
click at [1337, 52] on span "Input field" at bounding box center [1319, 49] width 52 height 15
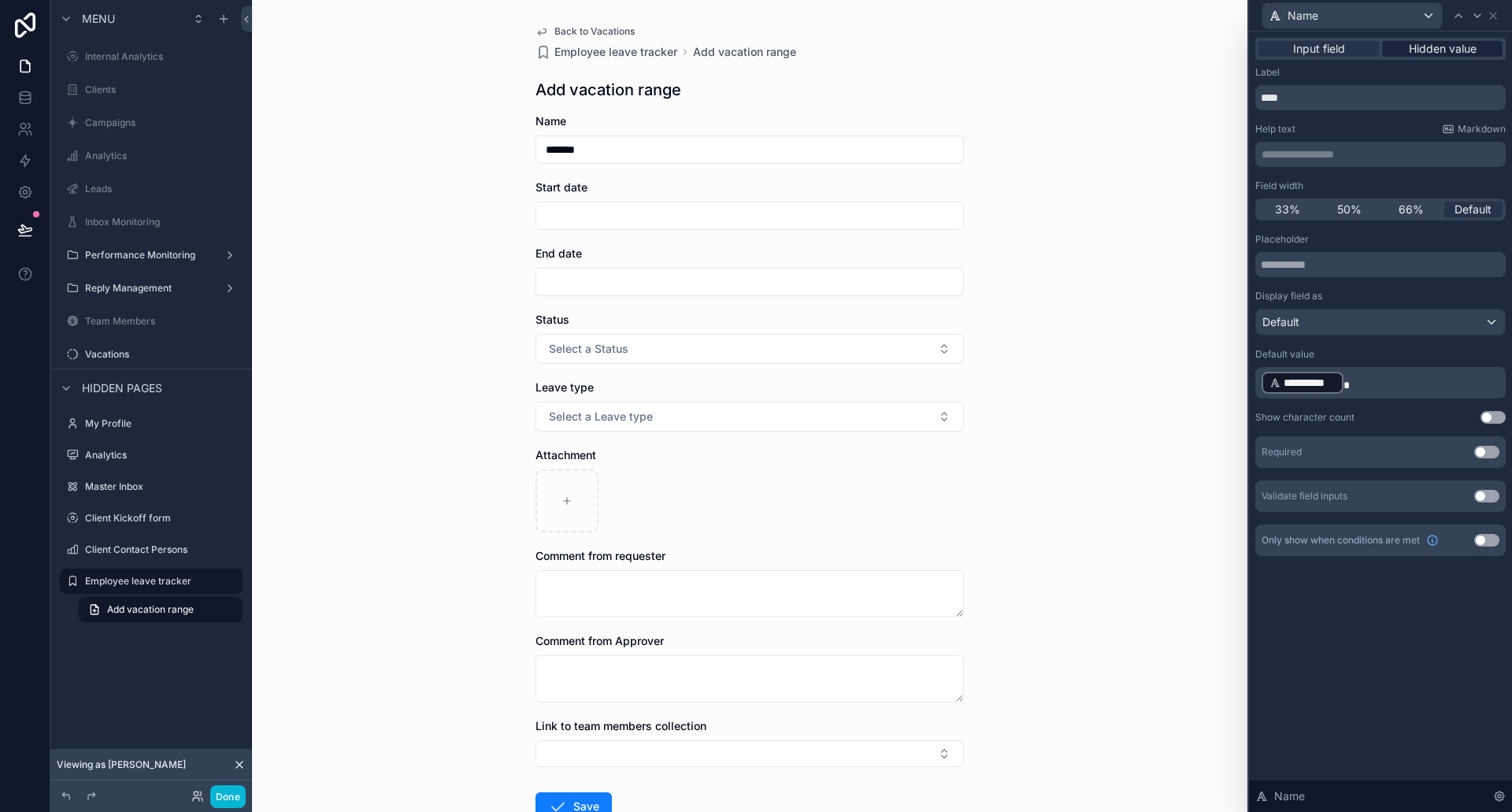
click at [1419, 43] on span "Hidden value" at bounding box center [1442, 49] width 68 height 15
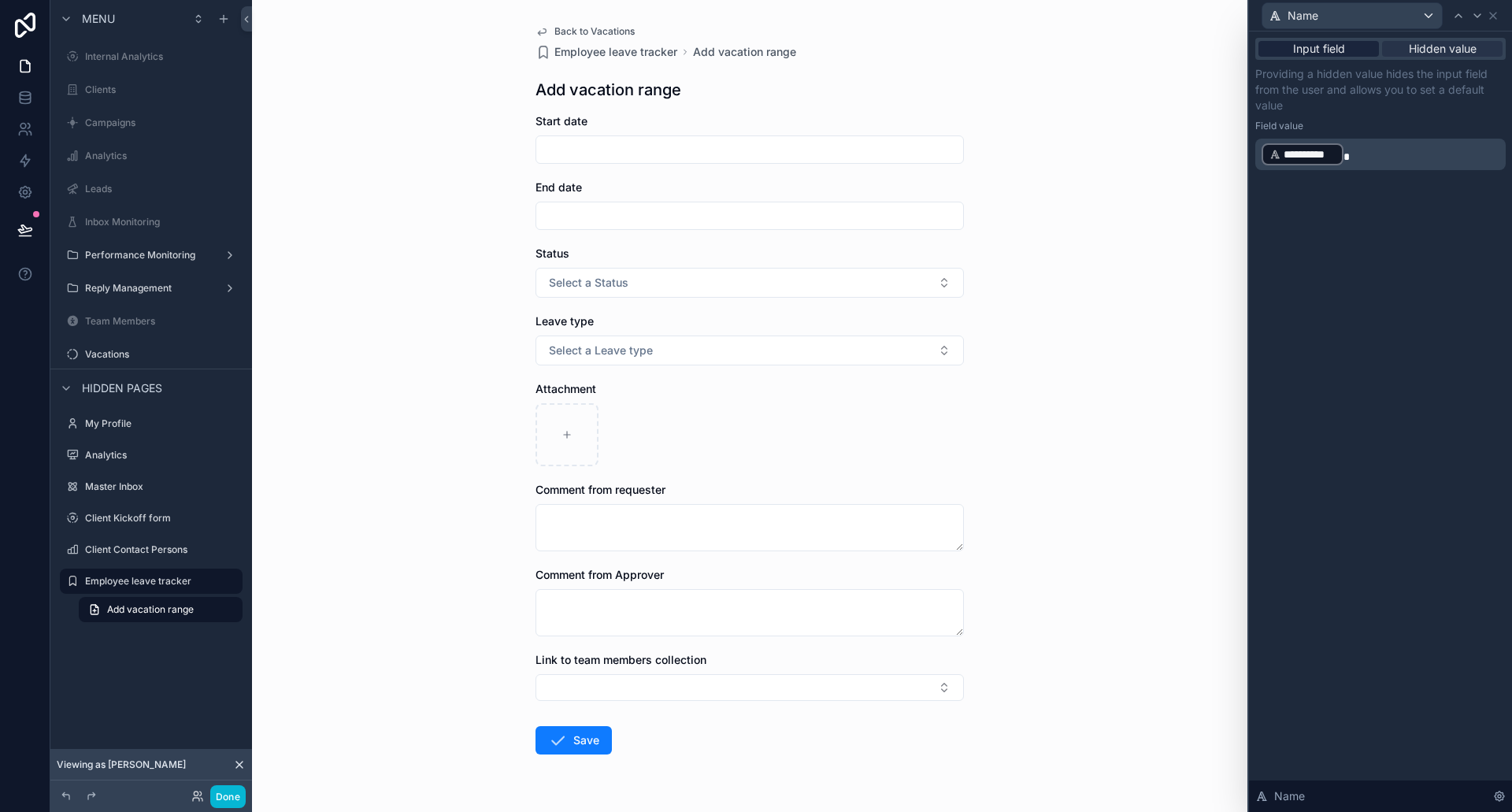
click at [1328, 46] on span "Input field" at bounding box center [1319, 49] width 52 height 15
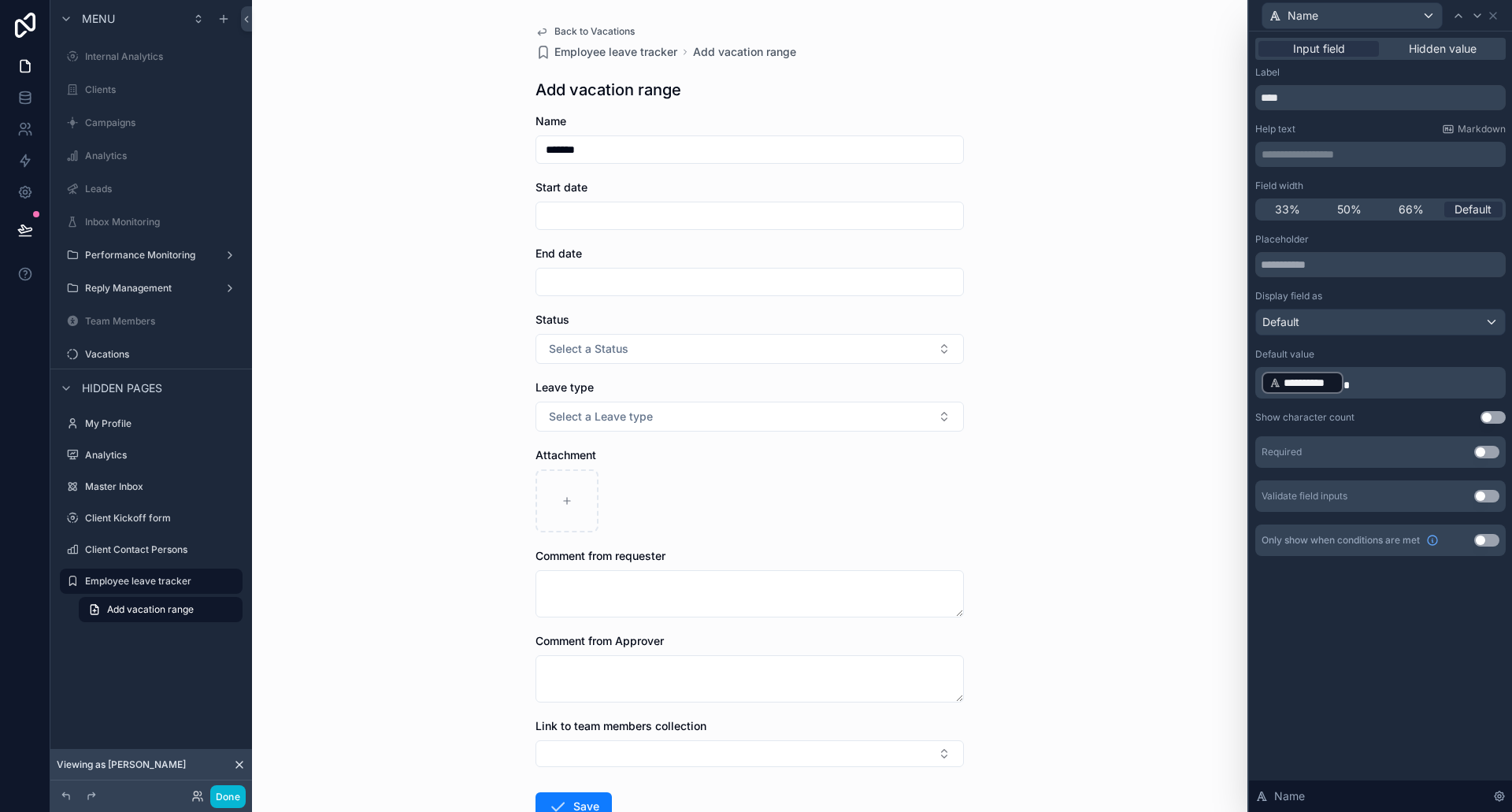
click at [1124, 155] on div "Back to Vacations Employee leave tracker Add vacation range Add vacation range …" at bounding box center [750, 406] width 995 height 812
click at [1450, 56] on span "Hidden value" at bounding box center [1442, 49] width 68 height 15
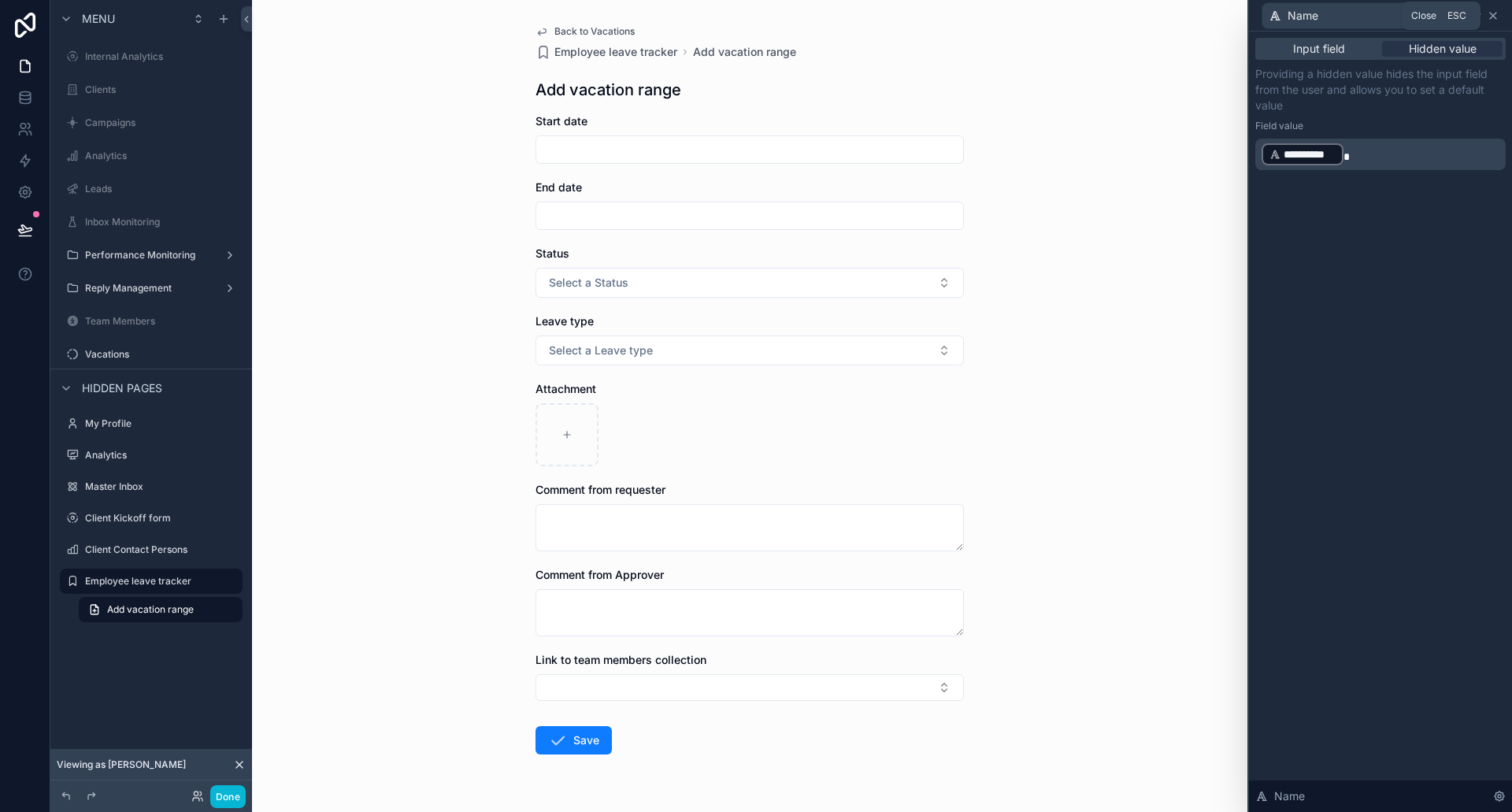
click at [1494, 17] on icon at bounding box center [1493, 15] width 13 height 13
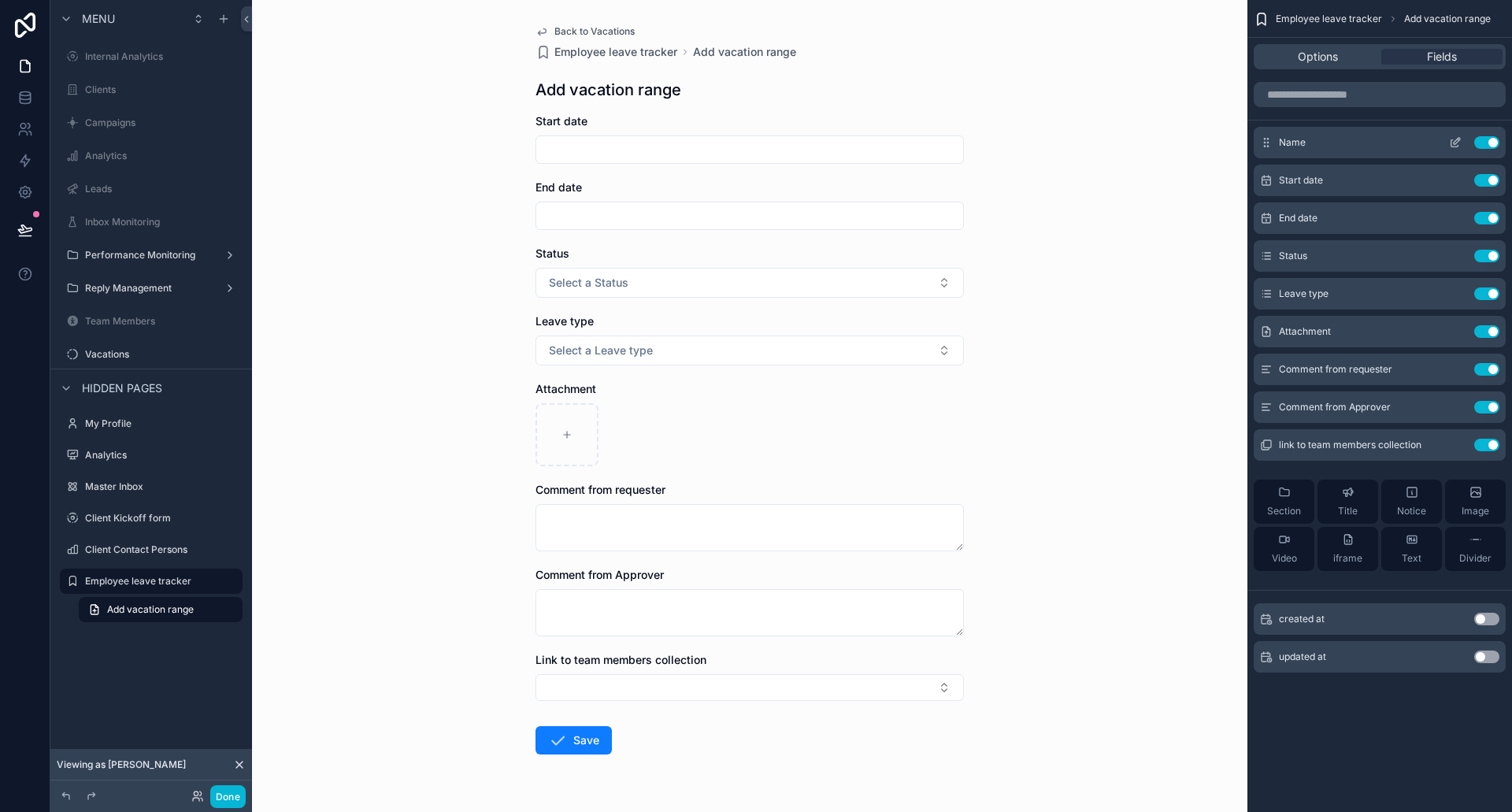
click at [1455, 139] on icon "scrollable content" at bounding box center [1455, 142] width 13 height 13
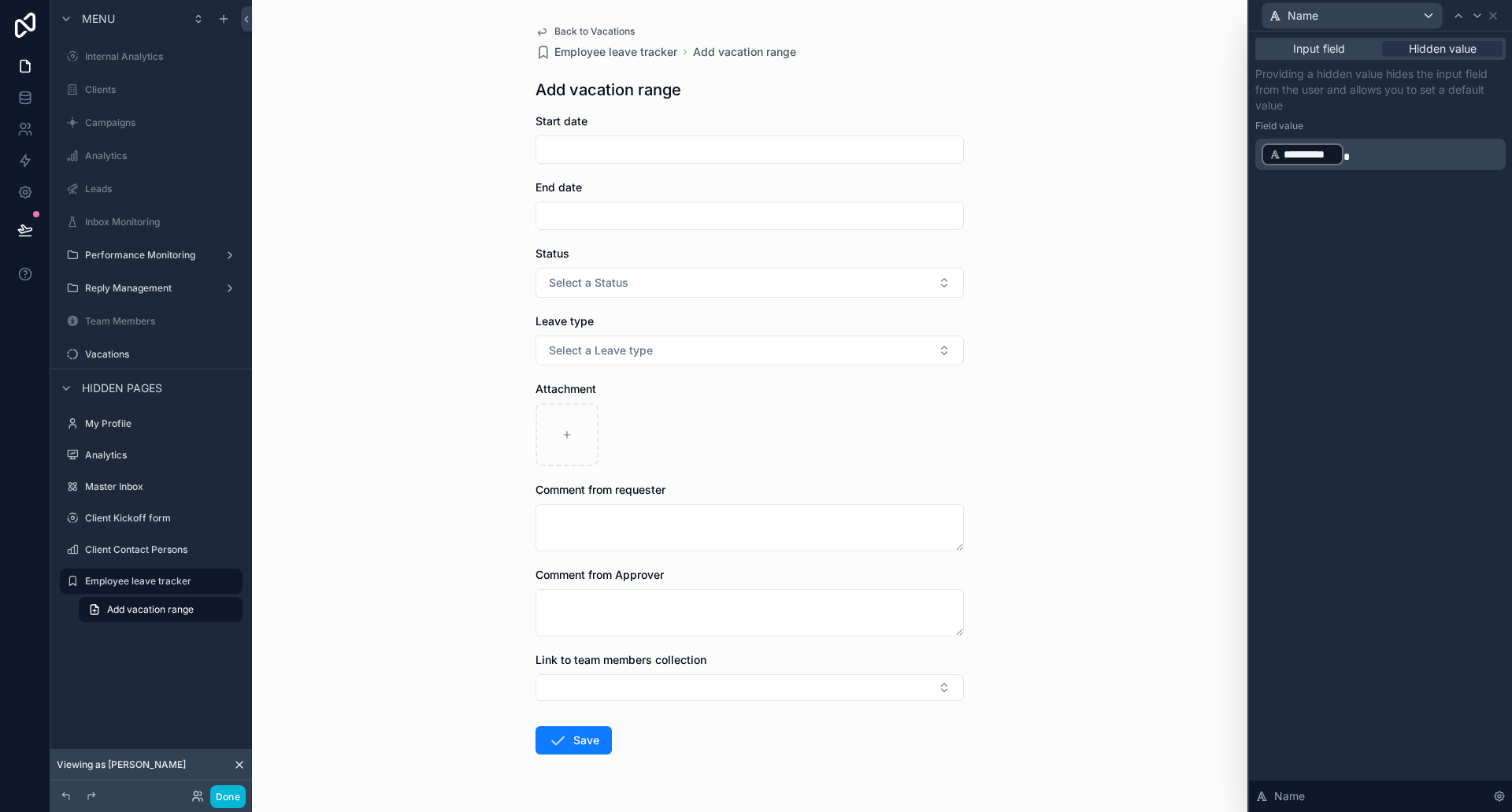
click at [1440, 58] on div "Input field Hidden value" at bounding box center [1381, 49] width 251 height 22
click at [1395, 162] on p "**********" at bounding box center [1382, 154] width 241 height 25
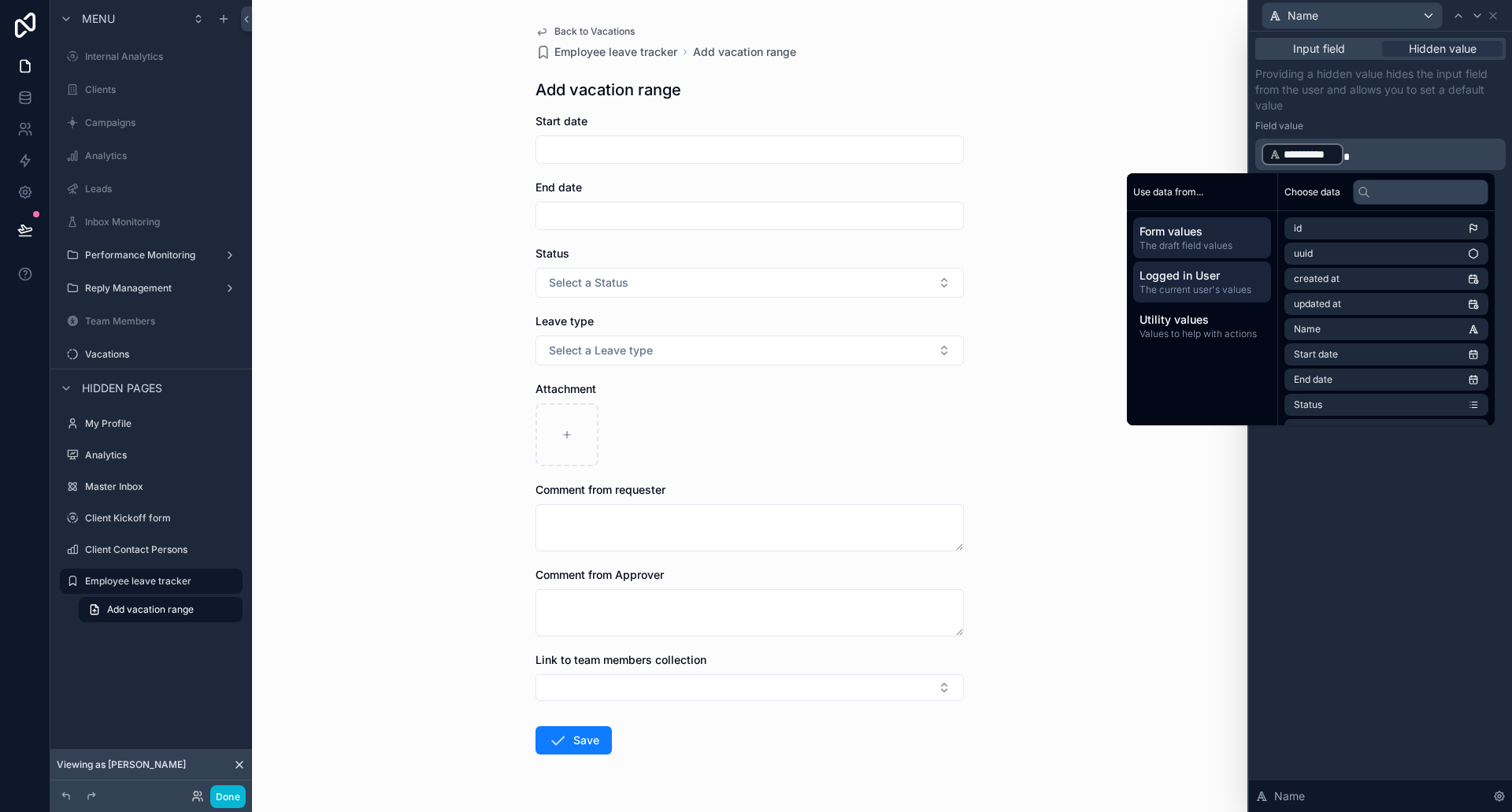
click at [1220, 279] on span "Logged in User" at bounding box center [1202, 276] width 125 height 15
click at [1351, 296] on li "last name" at bounding box center [1387, 304] width 204 height 22
click at [1442, 503] on div "**********" at bounding box center [1381, 422] width 263 height 781
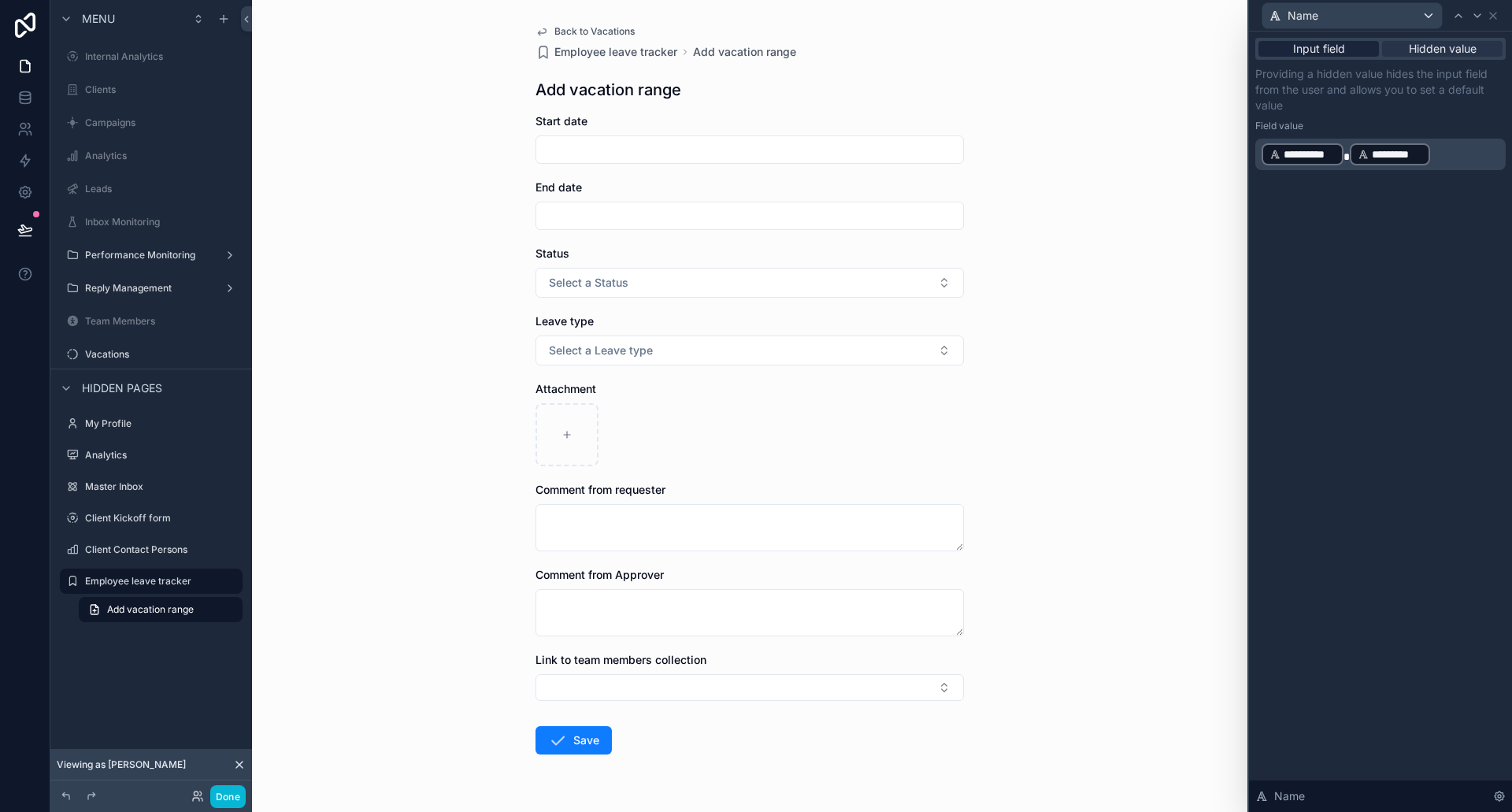
click at [1330, 52] on span "Input field" at bounding box center [1319, 49] width 52 height 15
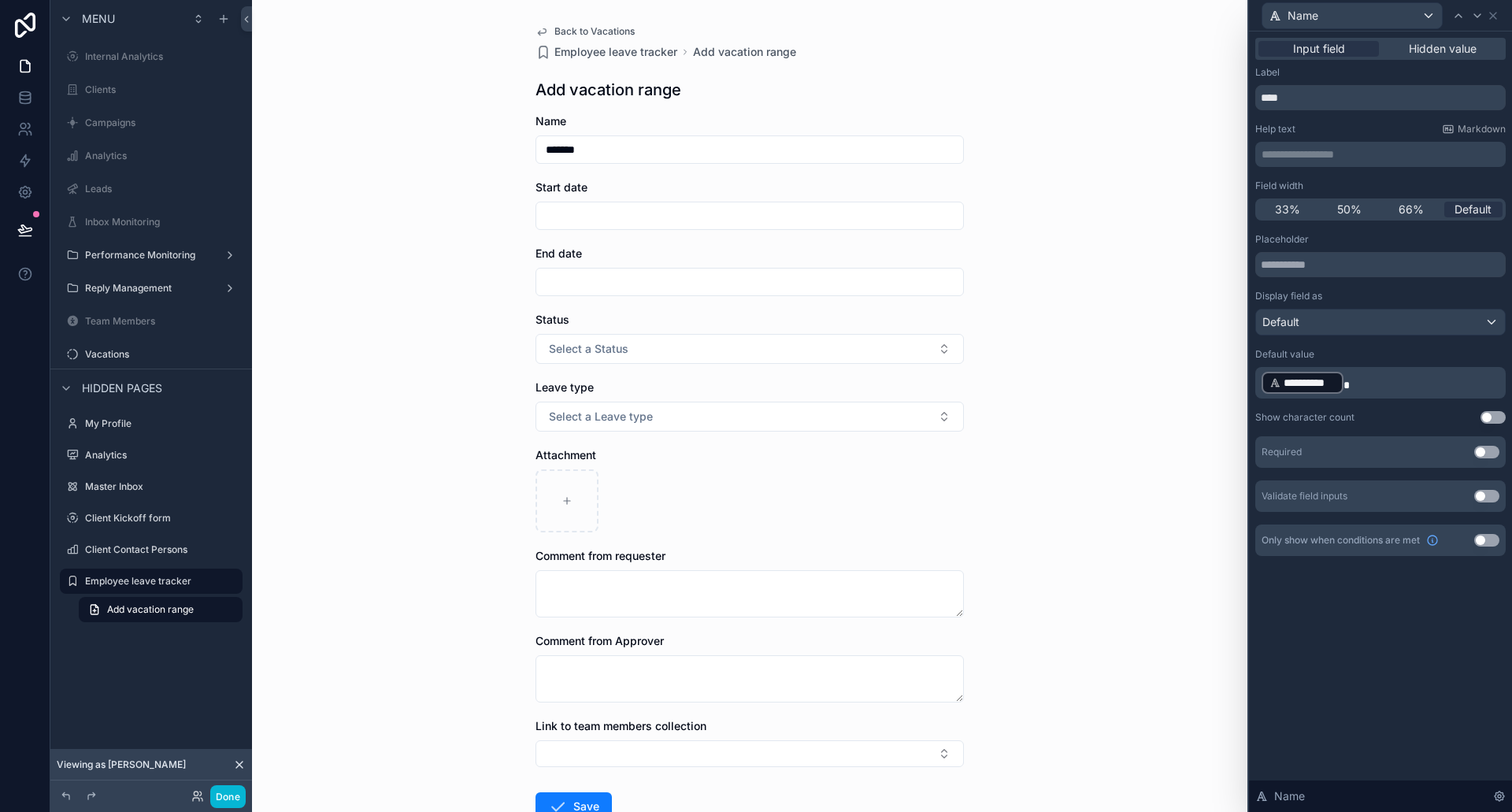
click at [1379, 387] on p "**********" at bounding box center [1382, 382] width 241 height 25
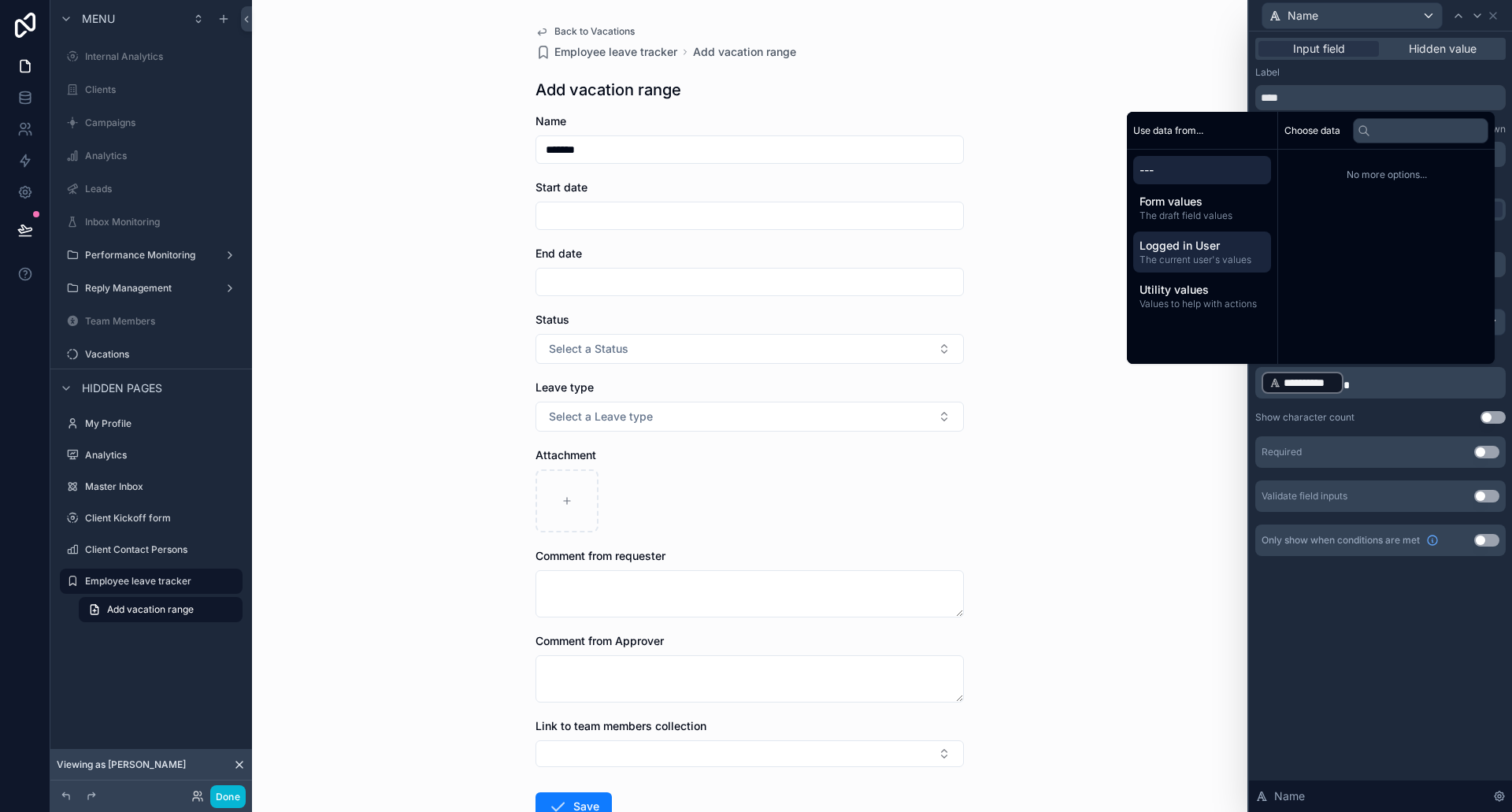
click at [1201, 259] on span "The current user's values" at bounding box center [1202, 260] width 125 height 13
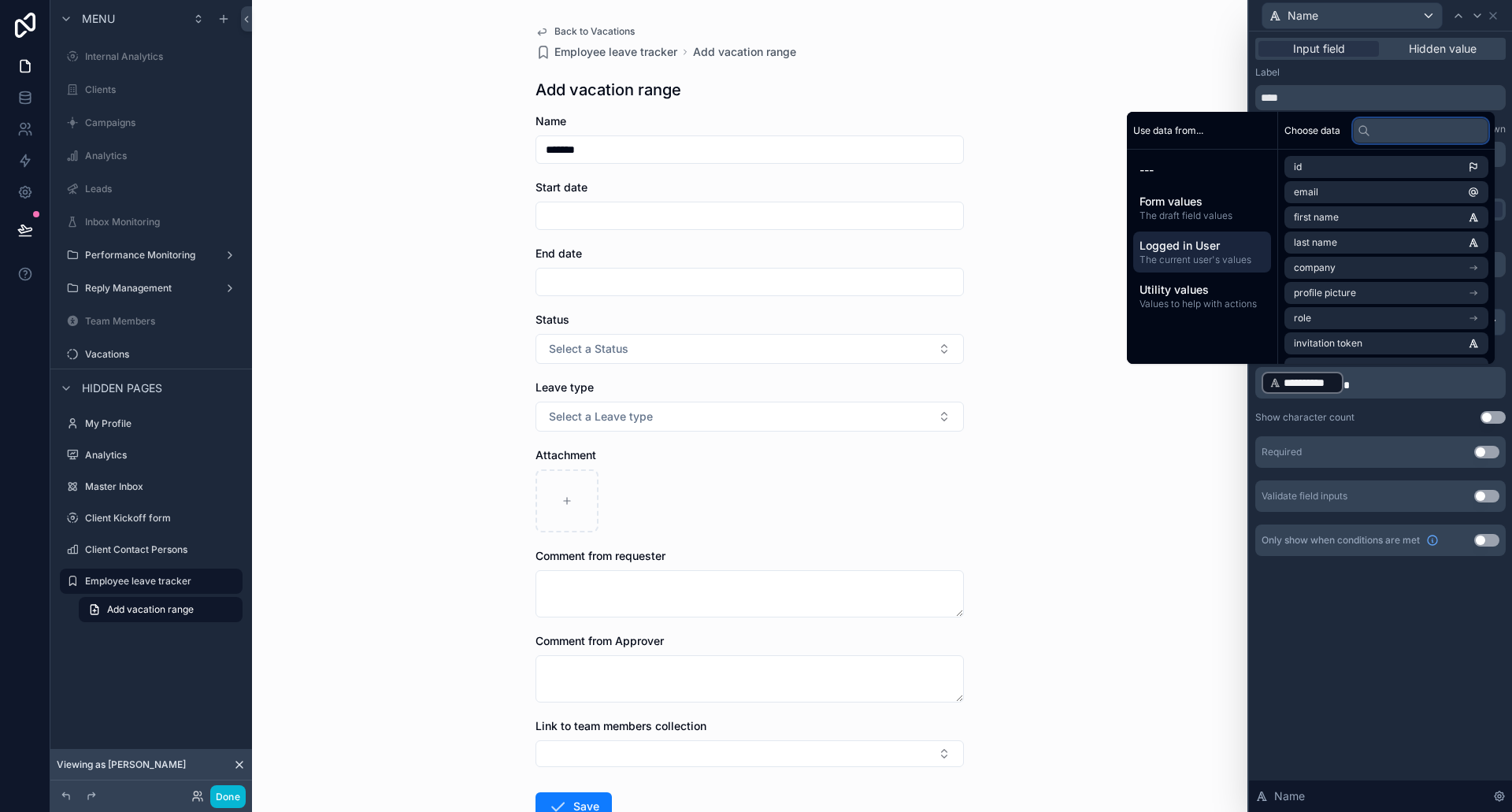
click at [1376, 133] on input "text" at bounding box center [1421, 130] width 136 height 25
type input "*"
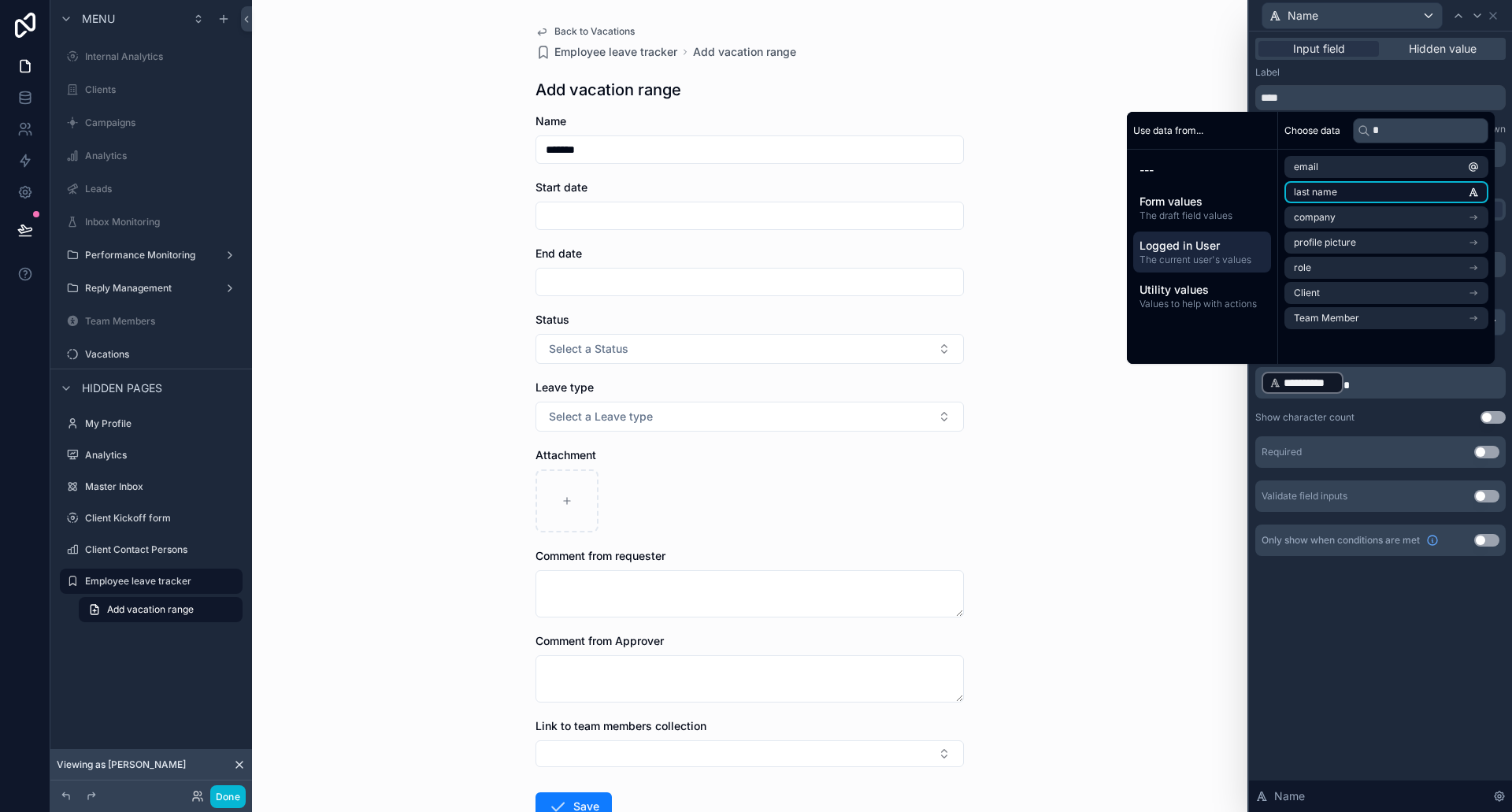
click at [1374, 196] on li "last name" at bounding box center [1387, 192] width 204 height 22
click at [1425, 671] on div "**********" at bounding box center [1381, 422] width 263 height 781
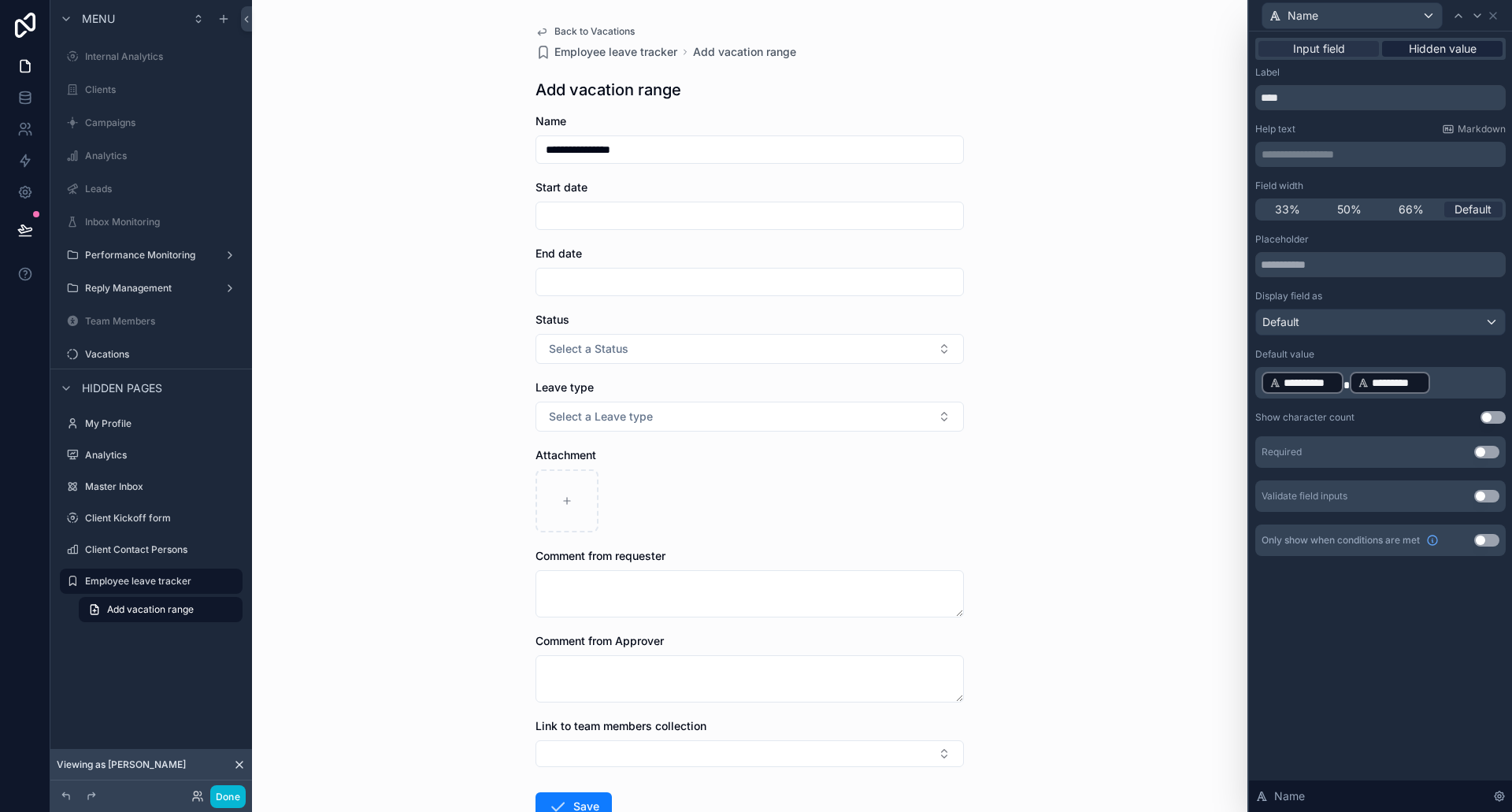
click at [1461, 50] on span "Hidden value" at bounding box center [1442, 49] width 68 height 15
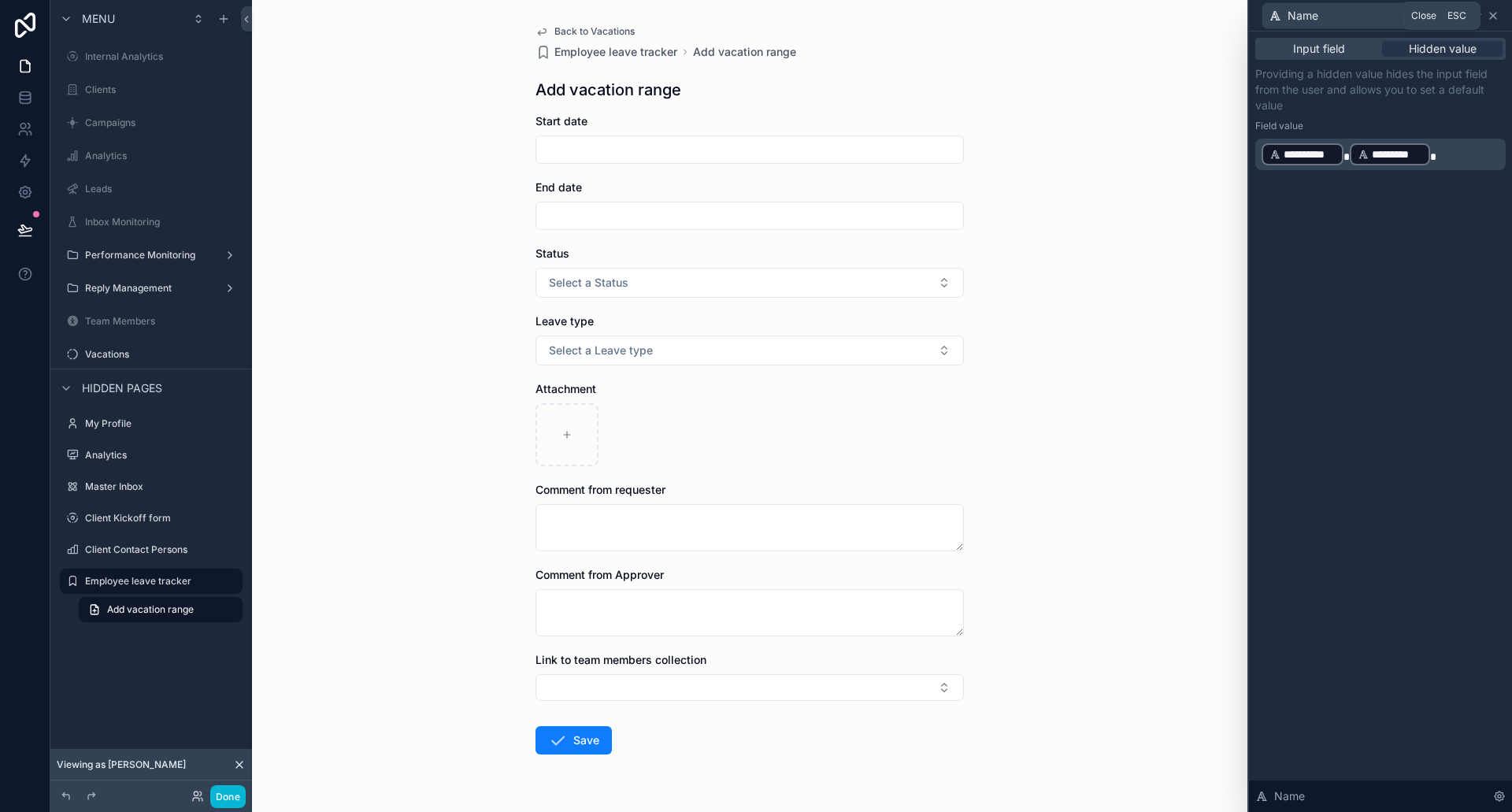
click at [1497, 16] on icon at bounding box center [1493, 15] width 13 height 13
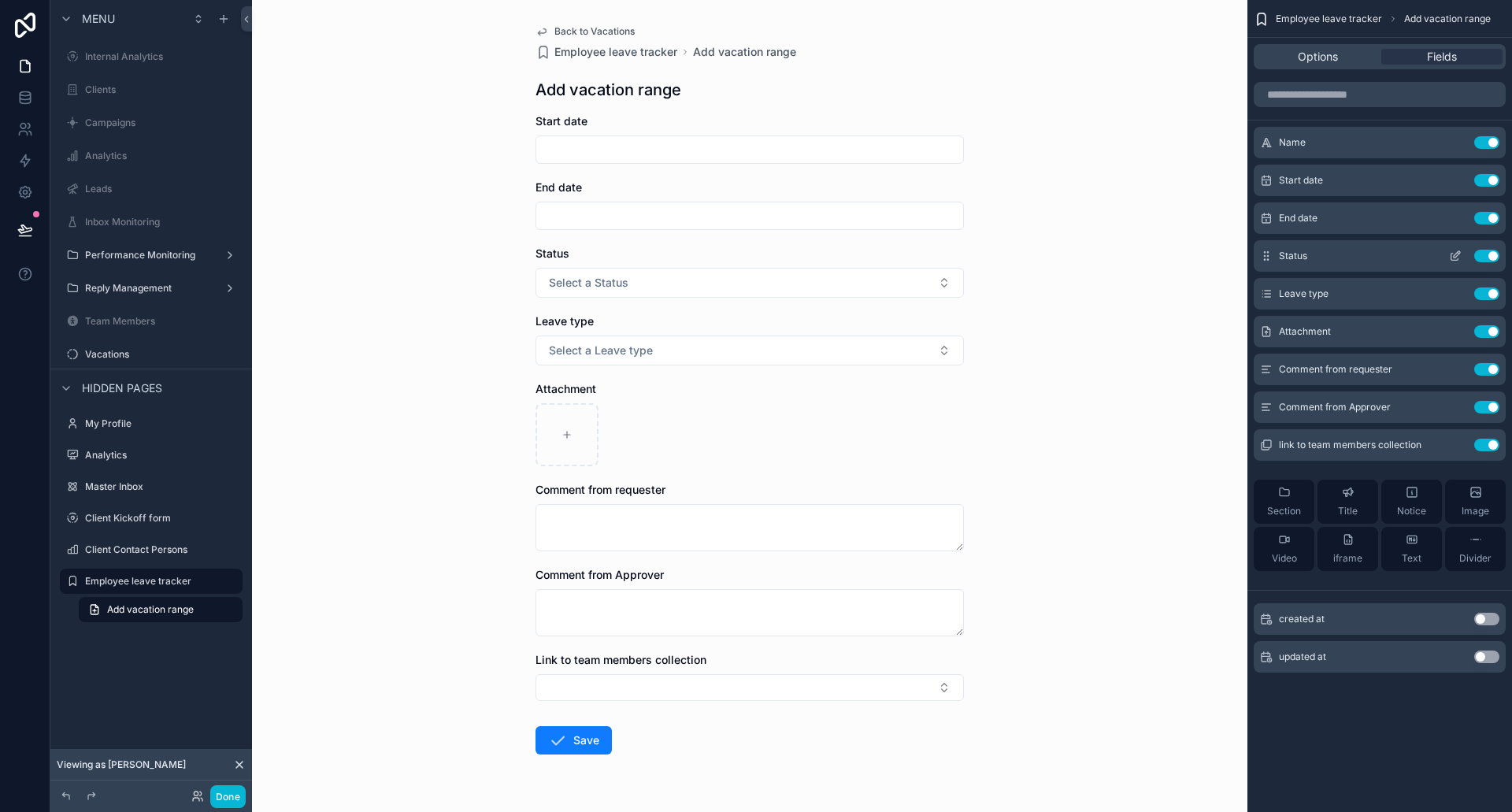
click at [1487, 256] on button "Use setting" at bounding box center [1486, 256] width 25 height 13
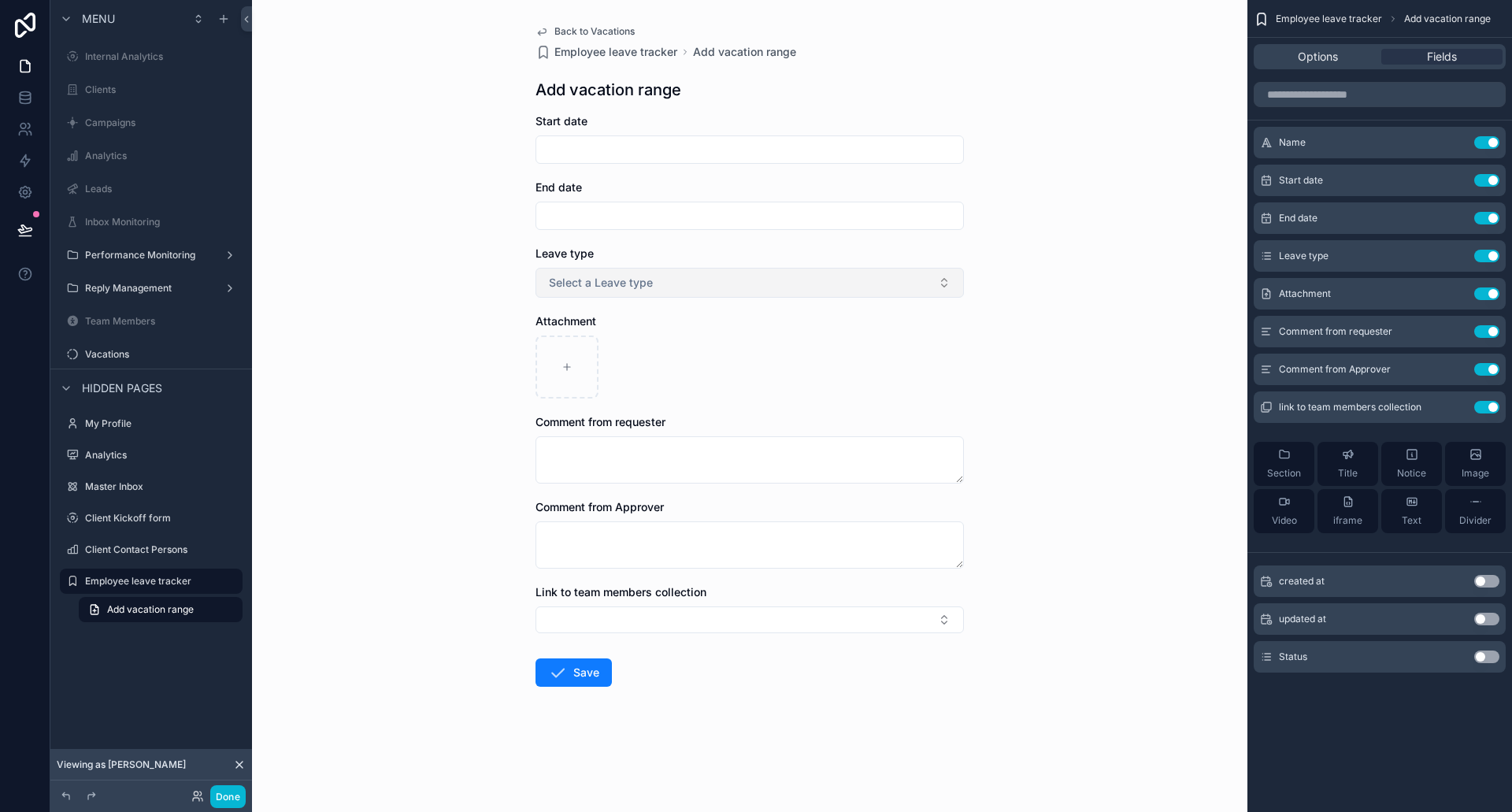
click at [761, 280] on button "Select a Leave type" at bounding box center [749, 282] width 428 height 30
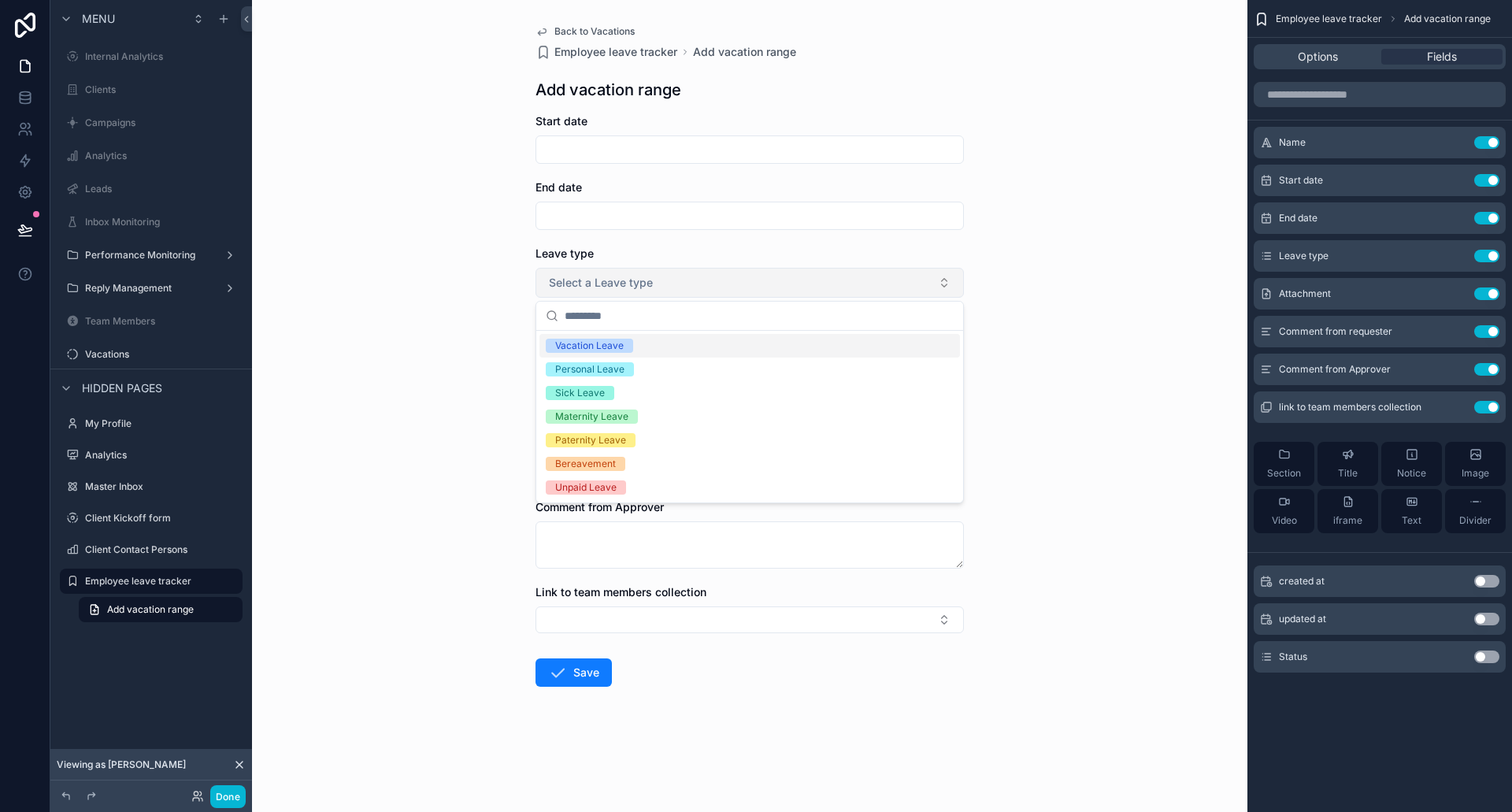
click at [761, 280] on button "Select a Leave type" at bounding box center [749, 282] width 428 height 30
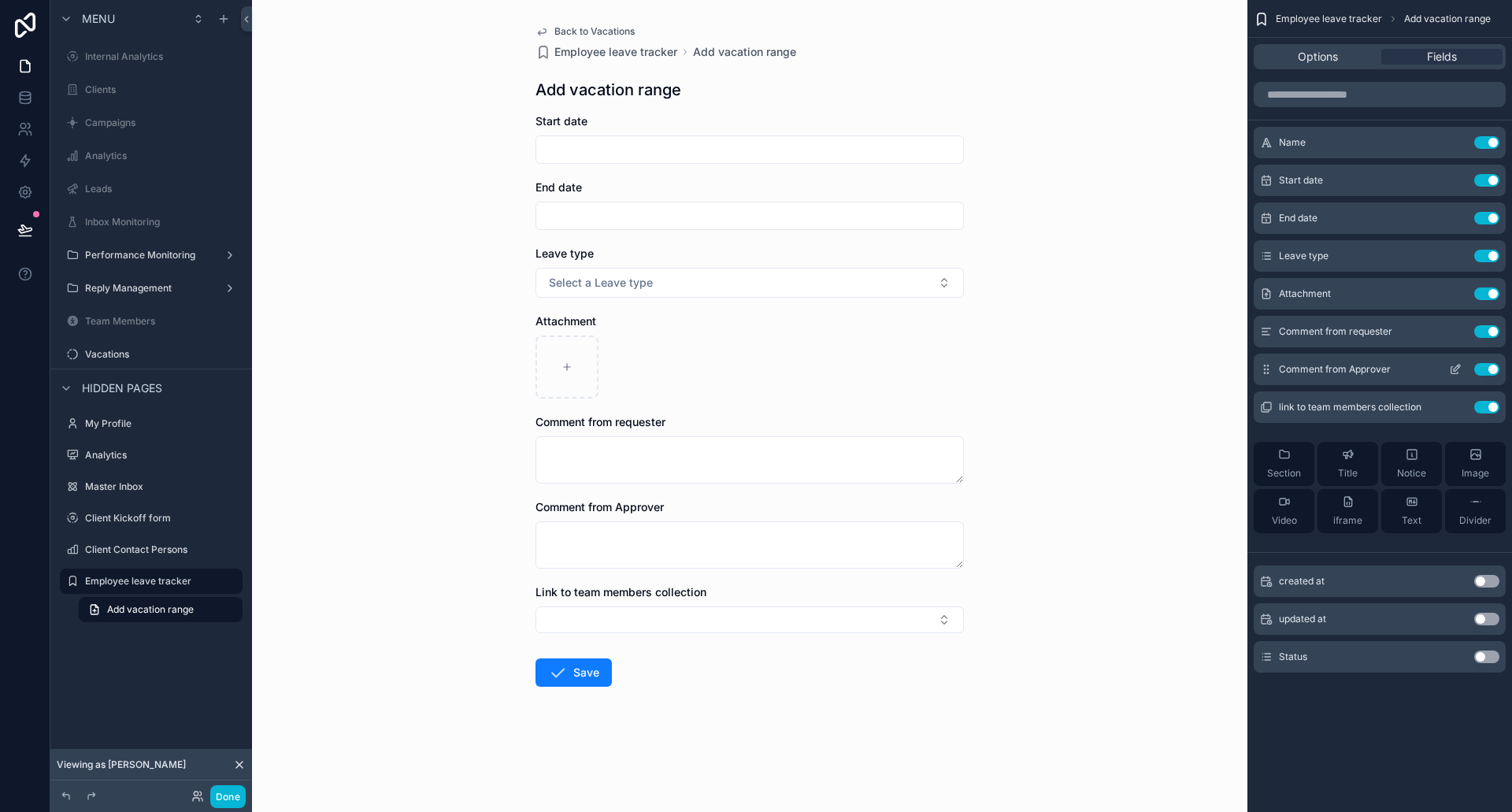
click at [1488, 368] on button "Use setting" at bounding box center [1486, 369] width 25 height 13
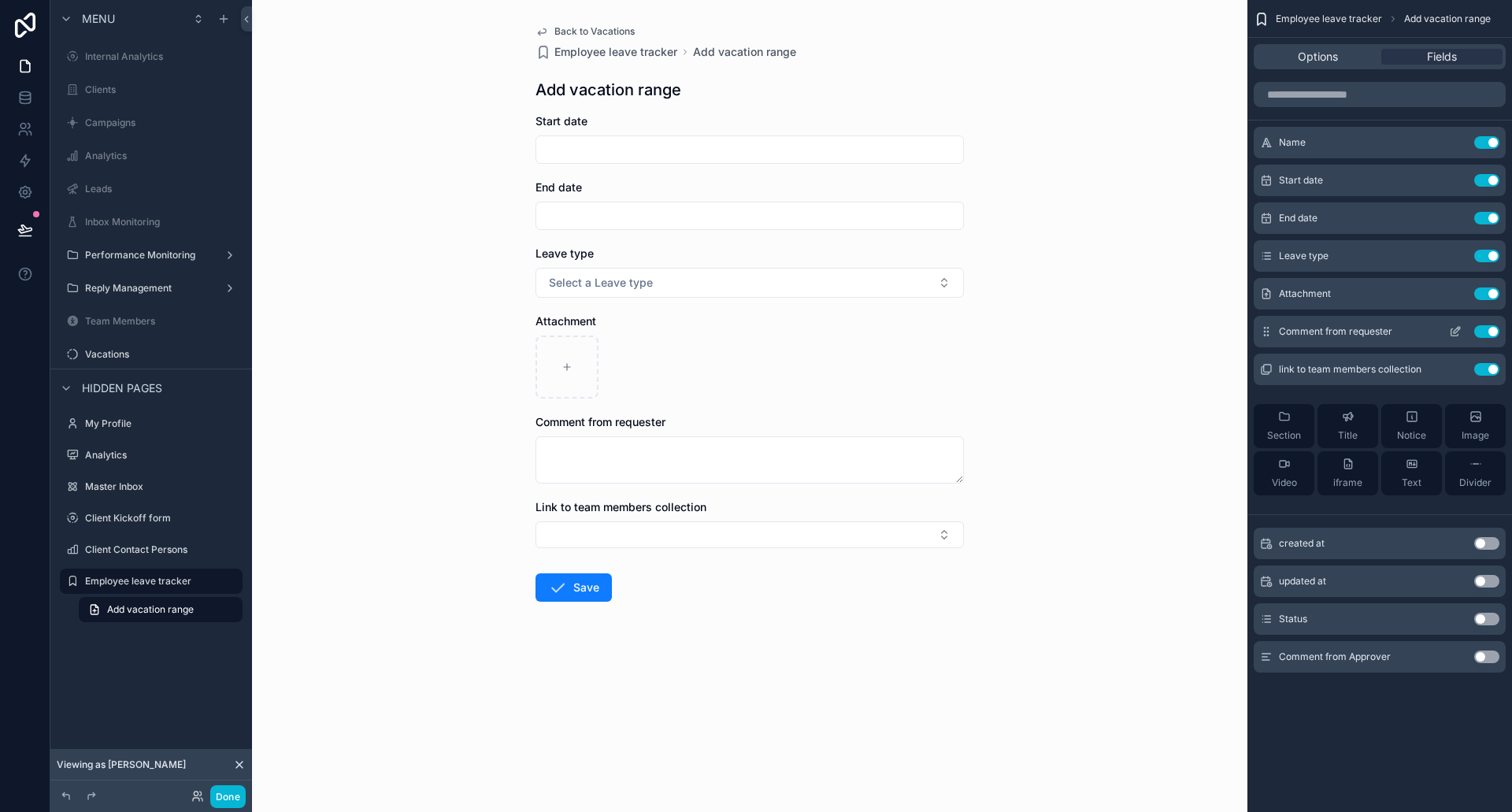
click at [1453, 326] on icon "scrollable content" at bounding box center [1455, 331] width 13 height 13
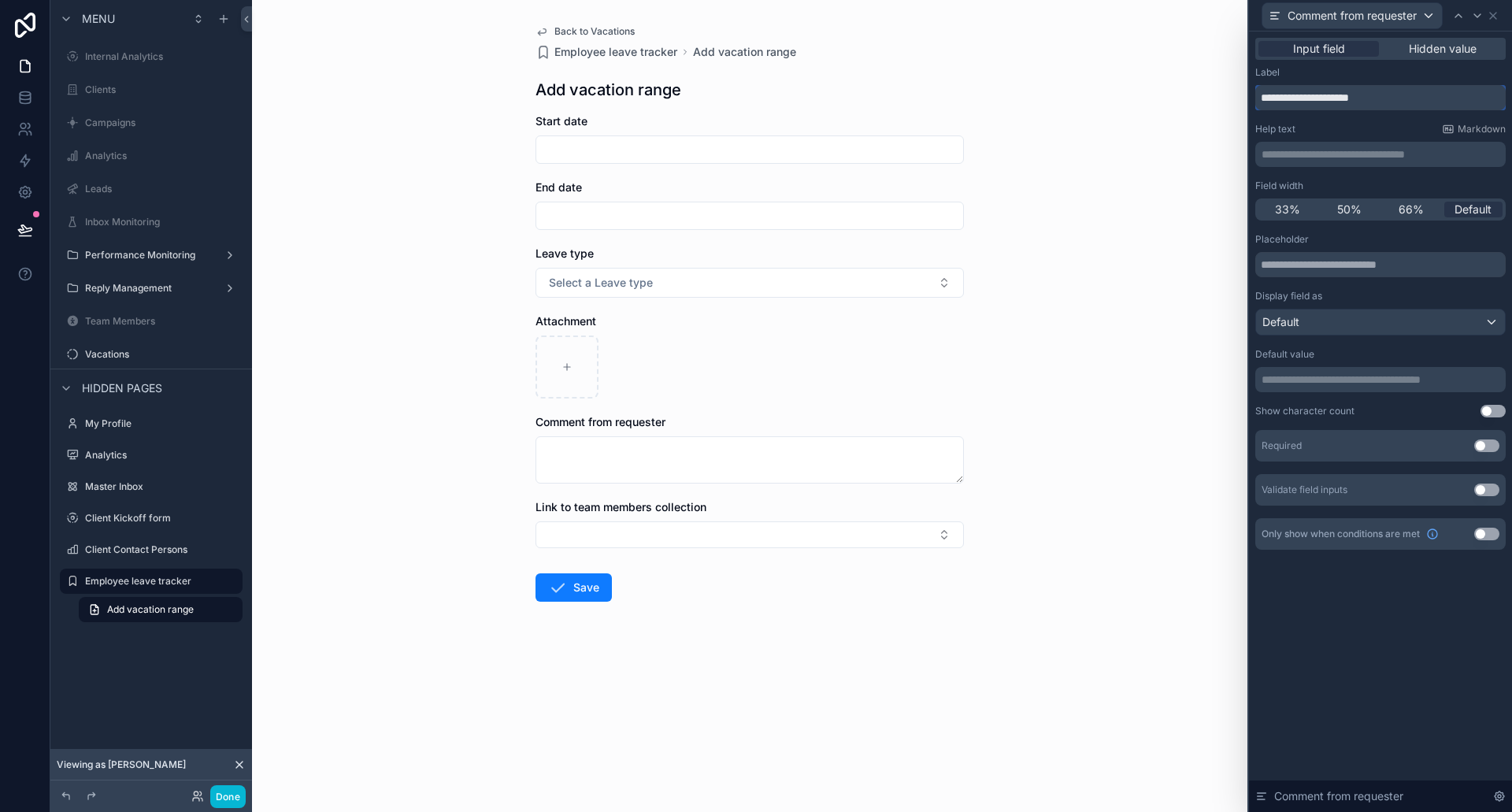
click at [1376, 100] on input "**********" at bounding box center [1381, 97] width 251 height 25
drag, startPoint x: 1402, startPoint y: 95, endPoint x: 1315, endPoint y: 99, distance: 87.1
click at [1315, 99] on input "**********" at bounding box center [1381, 97] width 251 height 25
type input "*******"
click at [1496, 13] on icon at bounding box center [1493, 15] width 6 height 6
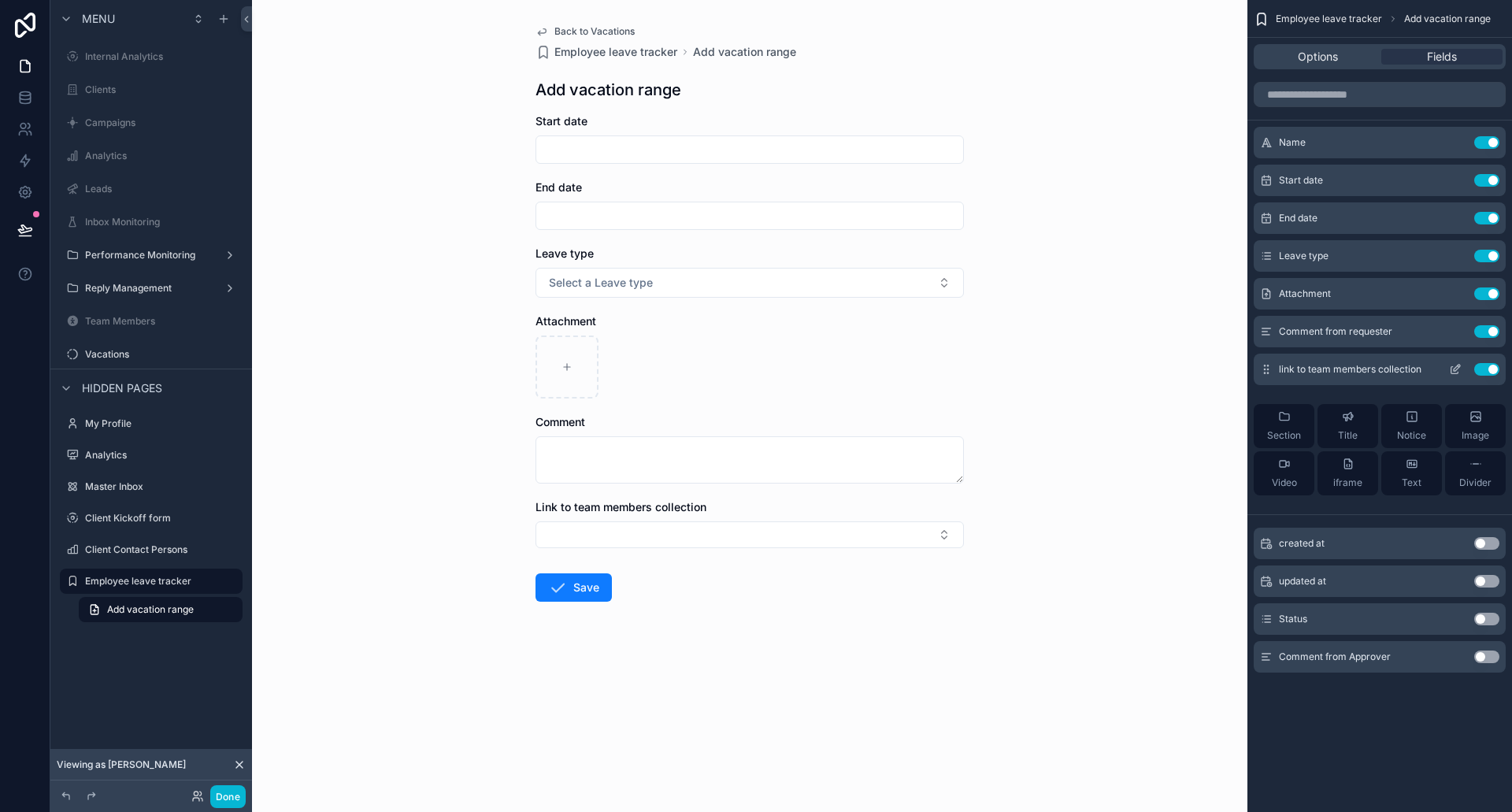
click at [1483, 371] on button "Use setting" at bounding box center [1486, 369] width 25 height 13
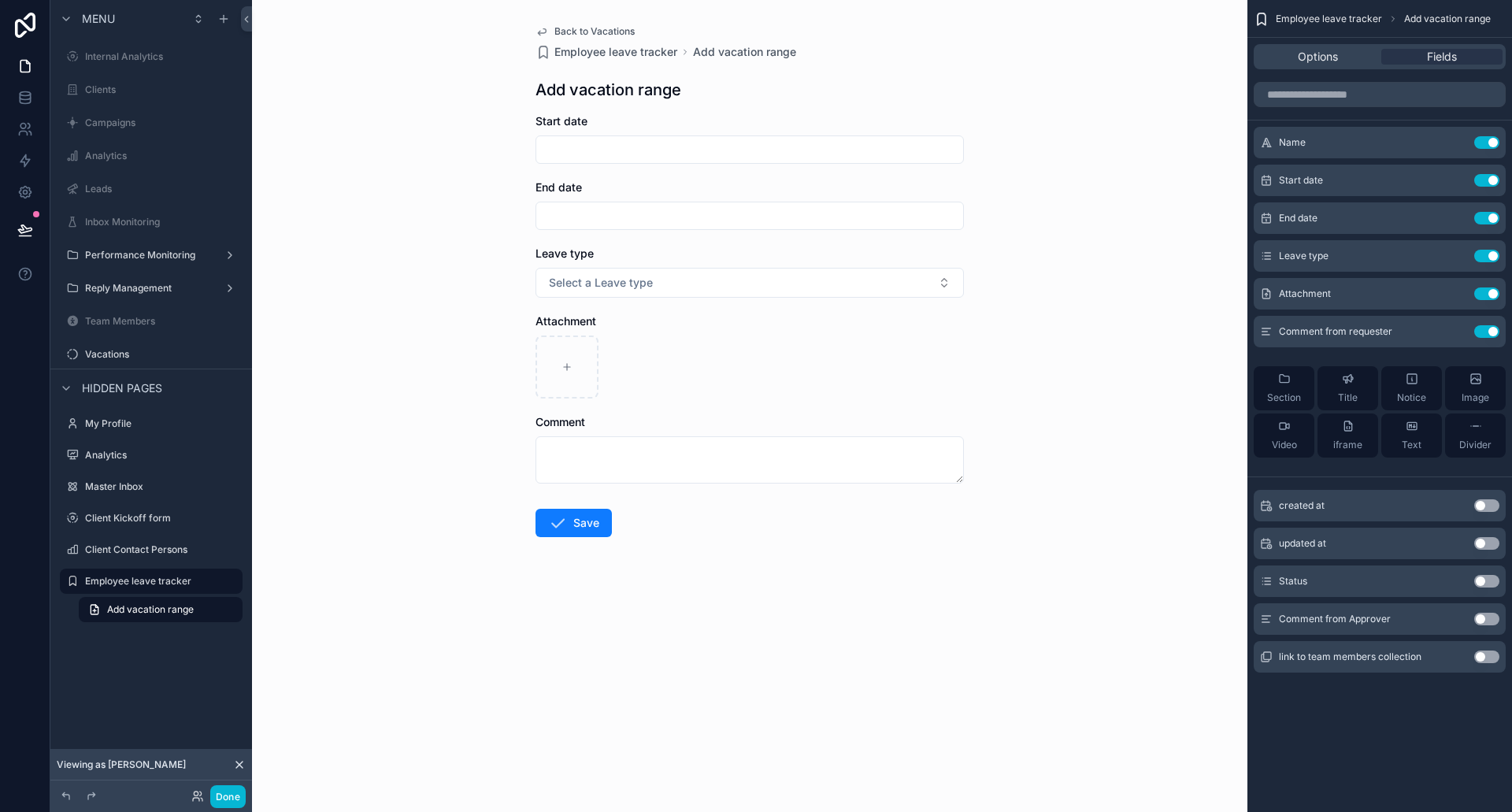
click at [590, 158] on input "scrollable content" at bounding box center [749, 150] width 426 height 22
click at [593, 141] on input "scrollable content" at bounding box center [749, 150] width 426 height 22
click at [838, 197] on button "scrollable content" at bounding box center [834, 188] width 28 height 28
click at [690, 315] on button "8" at bounding box center [692, 315] width 28 height 28
type input "********"
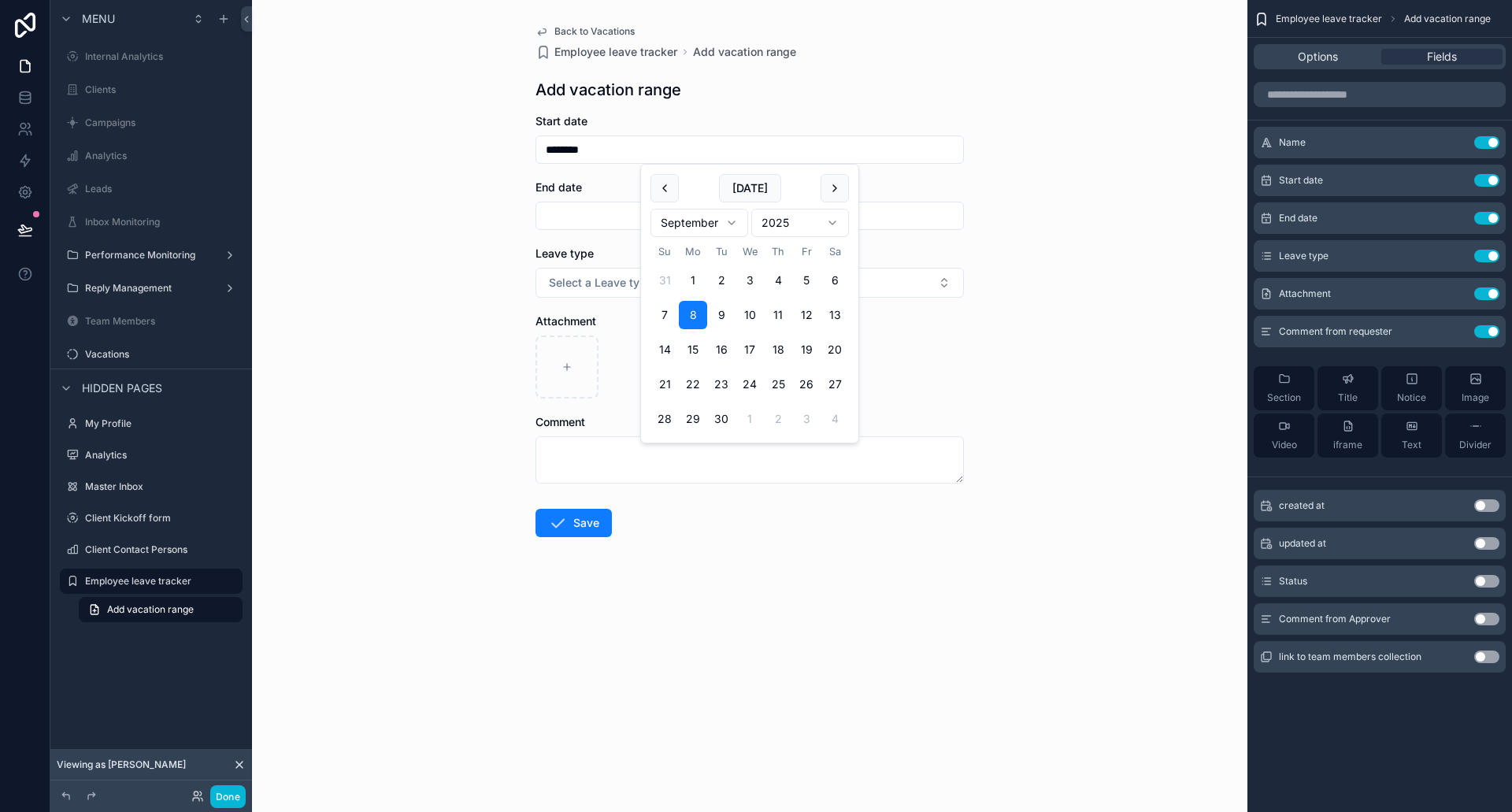
click at [572, 225] on input "scrollable content" at bounding box center [749, 216] width 426 height 22
click at [830, 254] on button "scrollable content" at bounding box center [834, 254] width 28 height 28
click at [747, 415] on button "17" at bounding box center [749, 415] width 28 height 28
type input "*********"
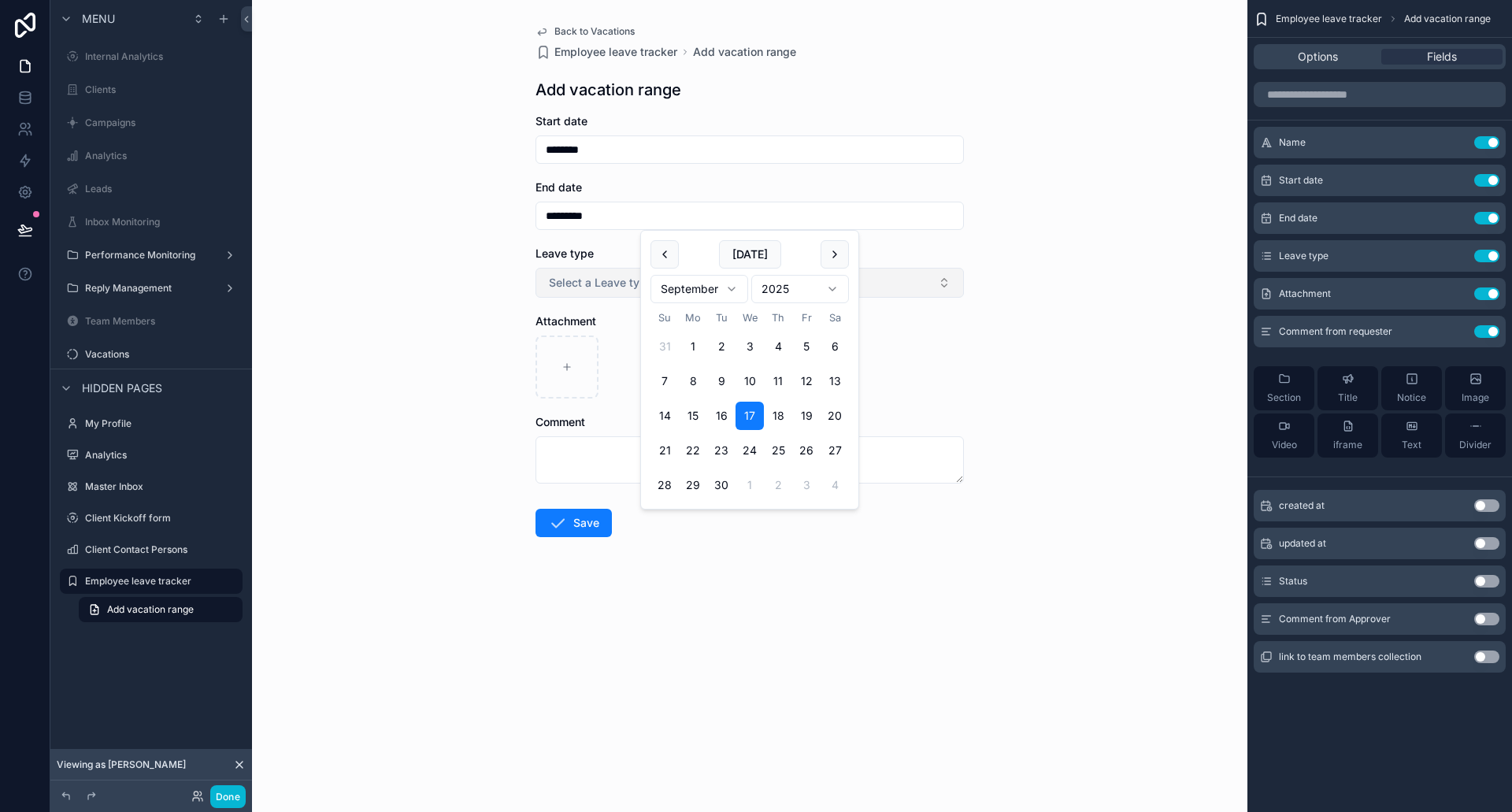
click at [578, 296] on button "Select a Leave type" at bounding box center [749, 282] width 428 height 30
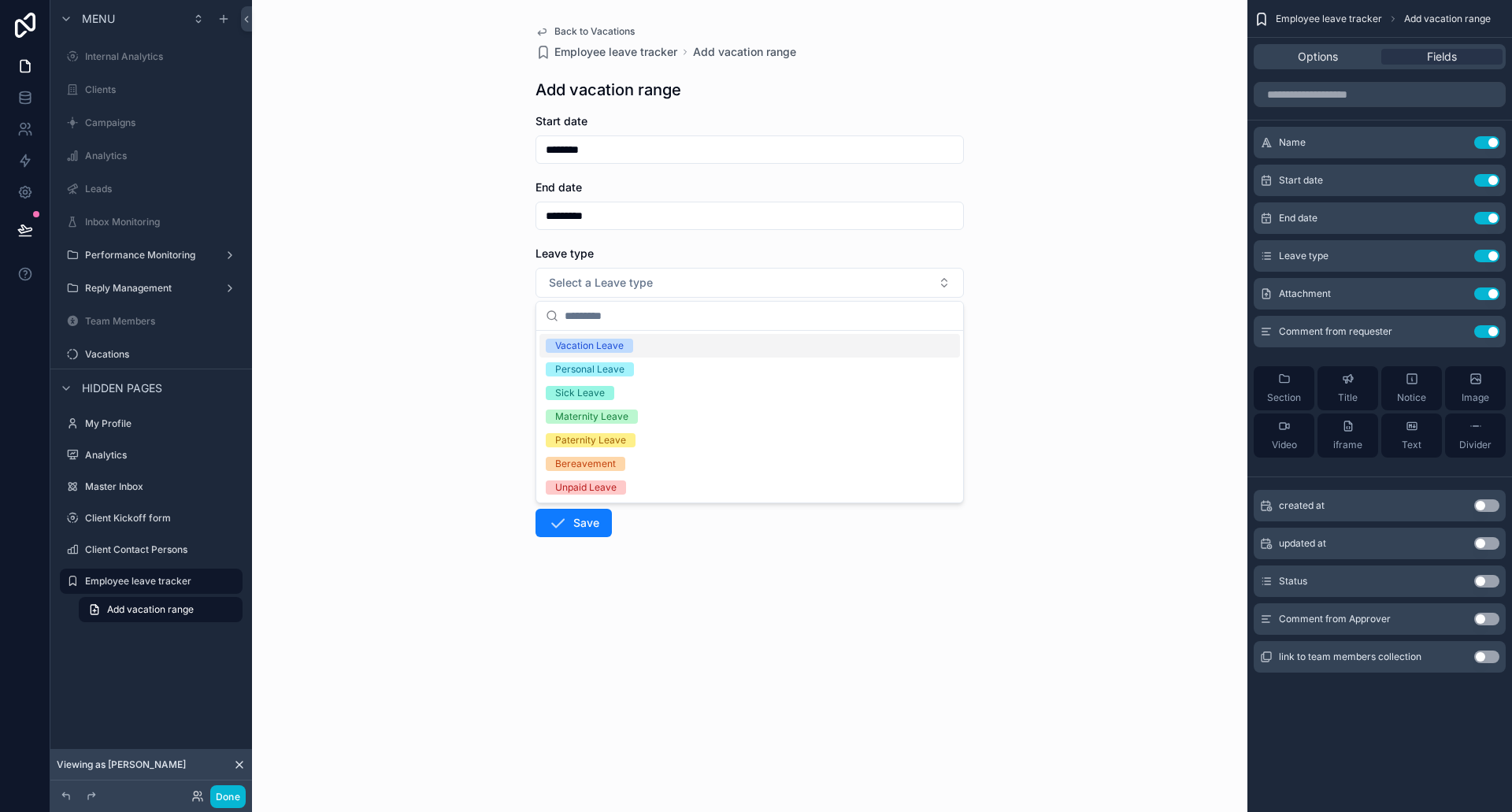
click at [594, 348] on div "Vacation Leave" at bounding box center [590, 346] width 69 height 15
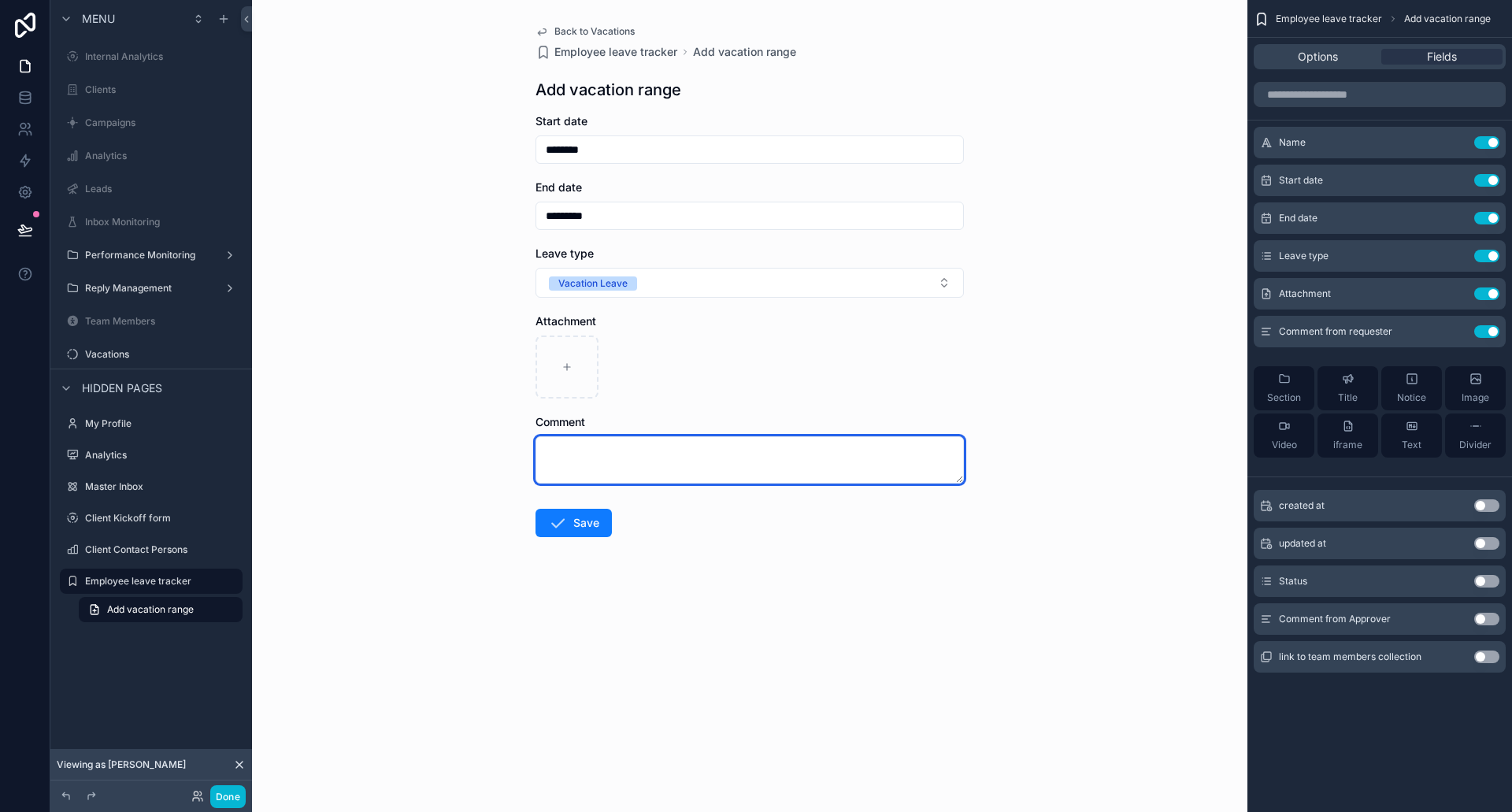
click at [600, 449] on textarea "scrollable content" at bounding box center [749, 460] width 428 height 47
type textarea "**********"
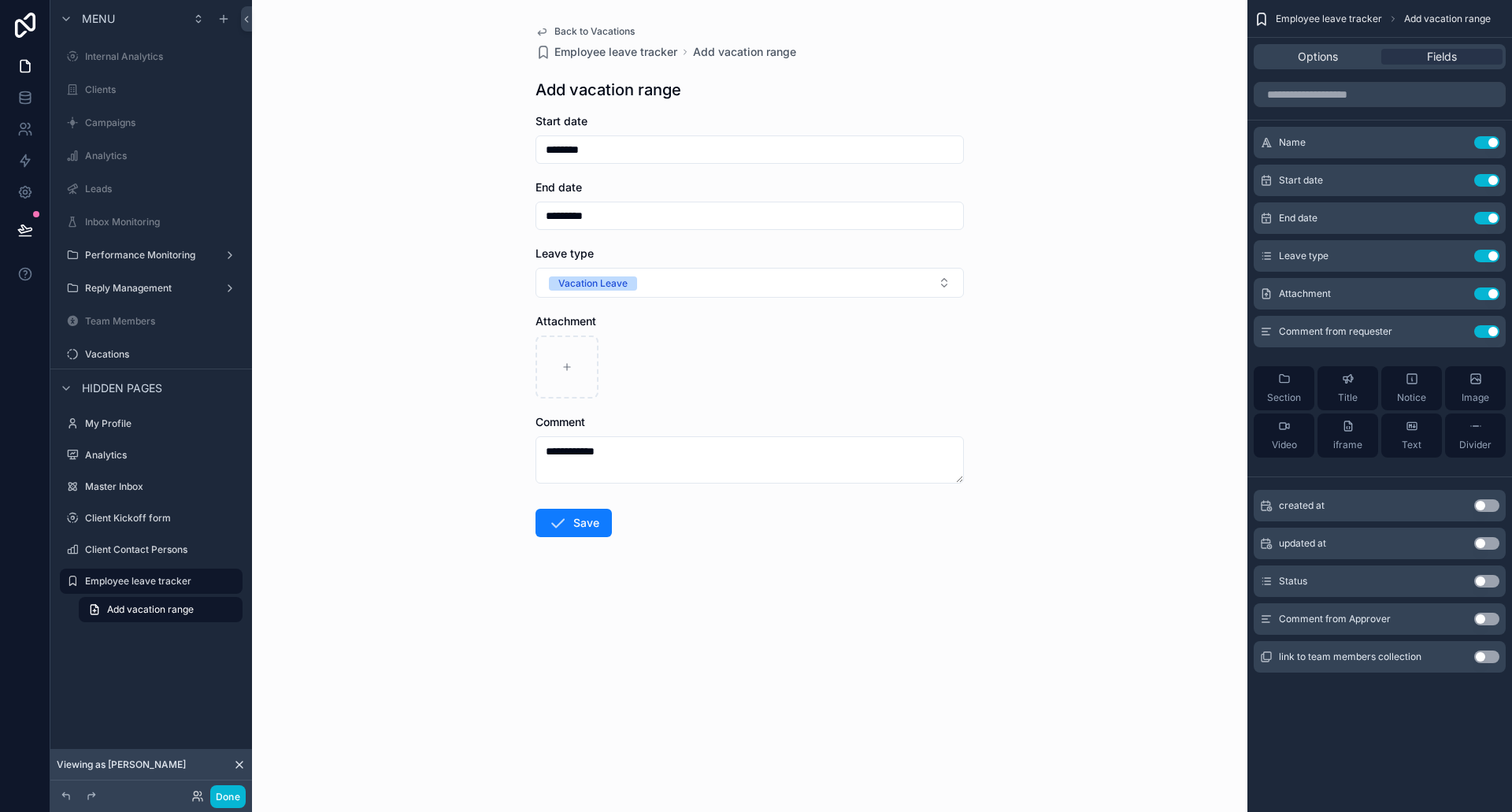
click at [554, 508] on form "**********" at bounding box center [749, 375] width 428 height 524
click at [572, 523] on button "Save" at bounding box center [573, 523] width 76 height 28
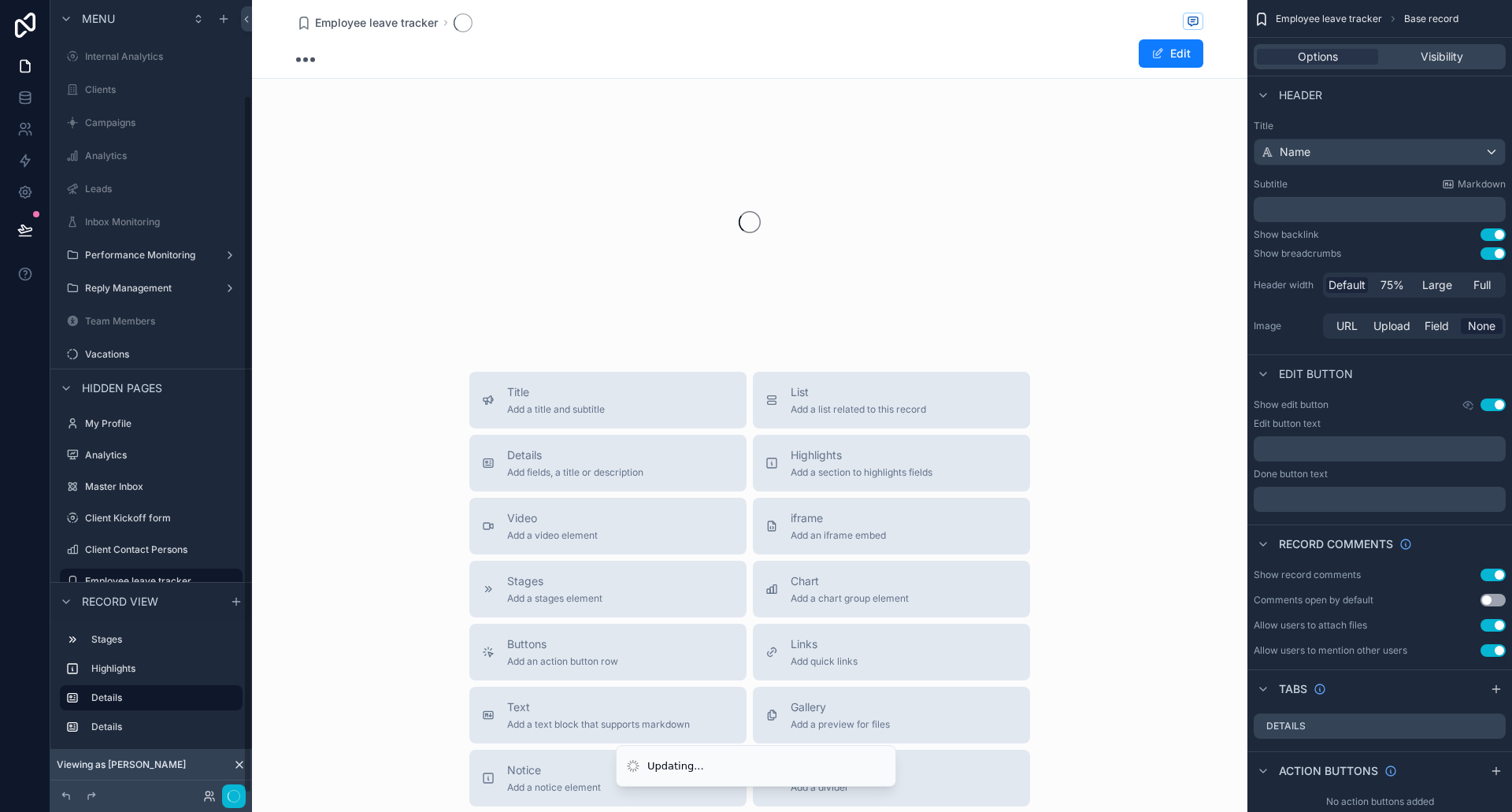
scroll to position [108, 0]
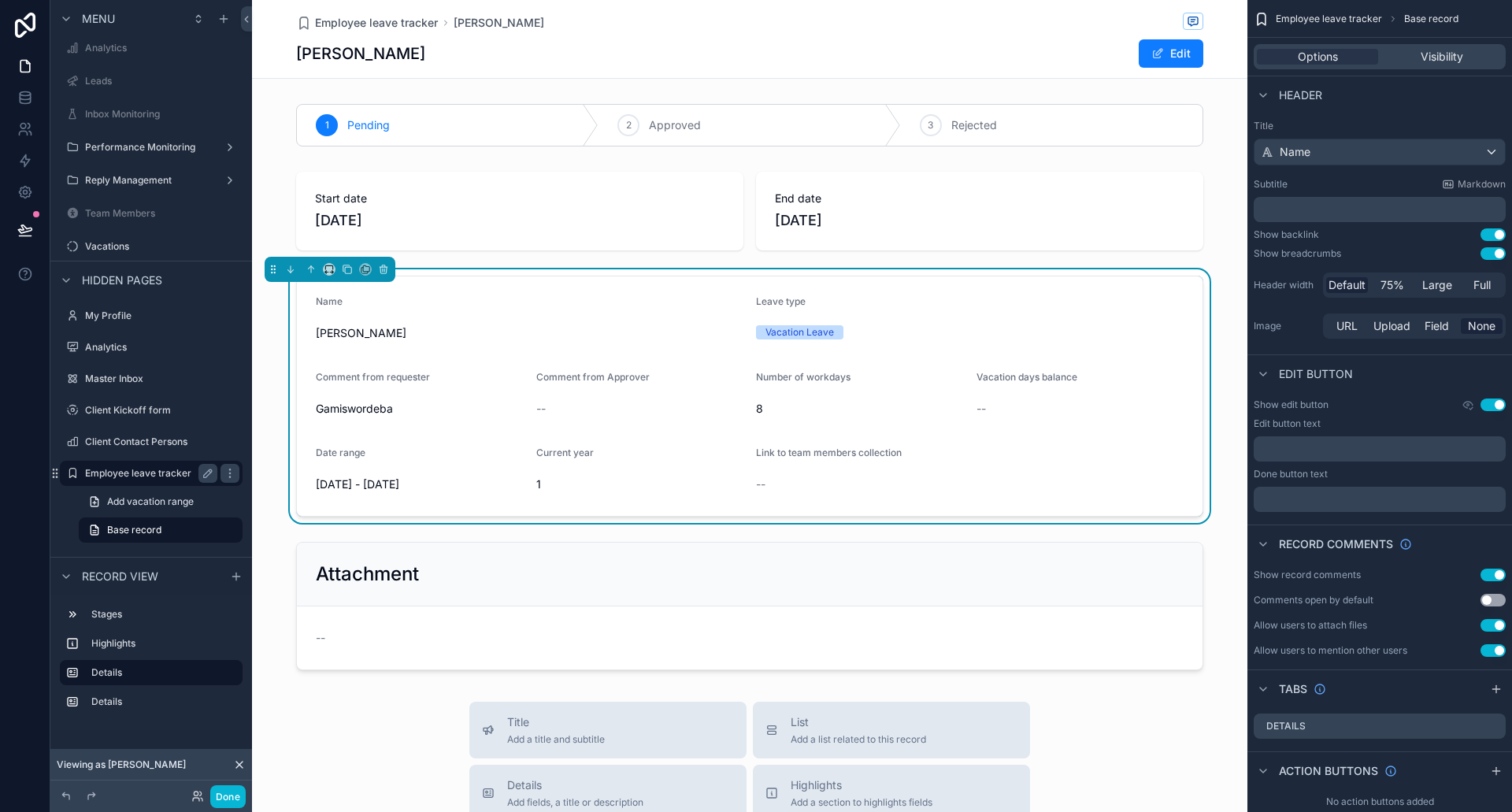
click at [104, 472] on label "Employee leave tracker" at bounding box center [148, 473] width 126 height 13
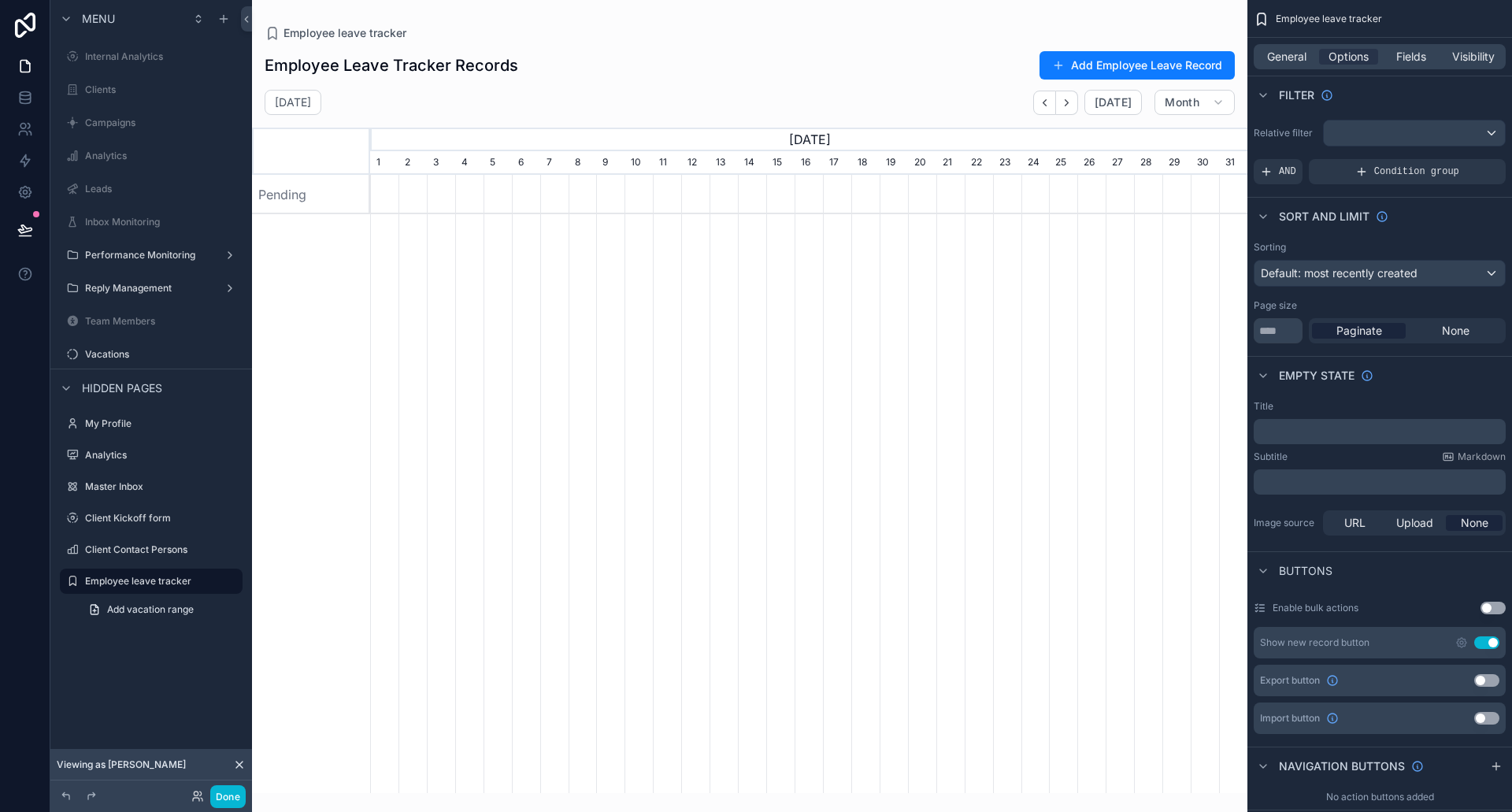
scroll to position [0, 878]
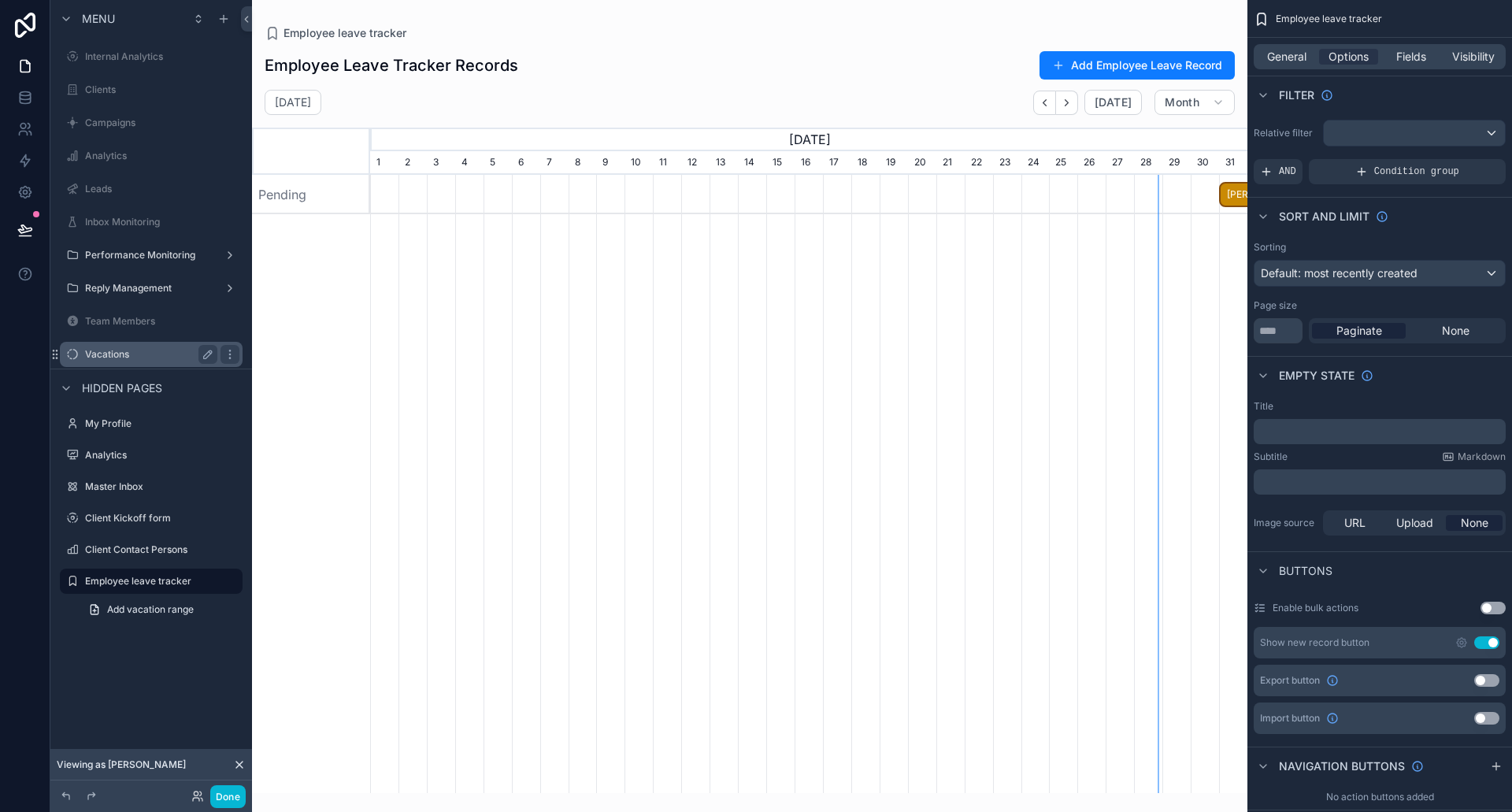
click at [134, 361] on div "Vacations" at bounding box center [151, 354] width 132 height 19
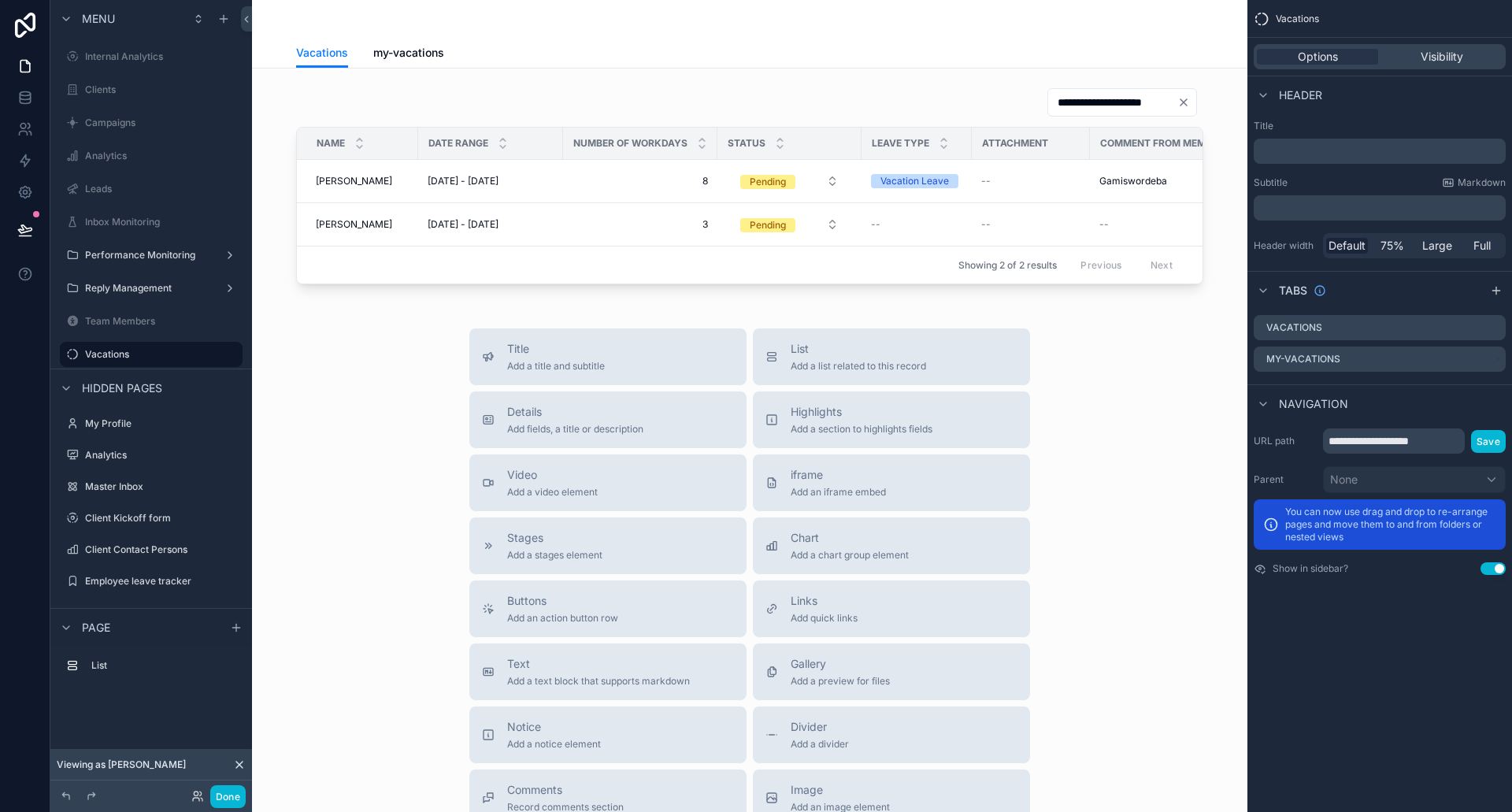
click at [440, 52] on div "Vacations my-vacations" at bounding box center [749, 52] width 907 height 30
click at [416, 56] on span "my-vacations" at bounding box center [408, 52] width 71 height 15
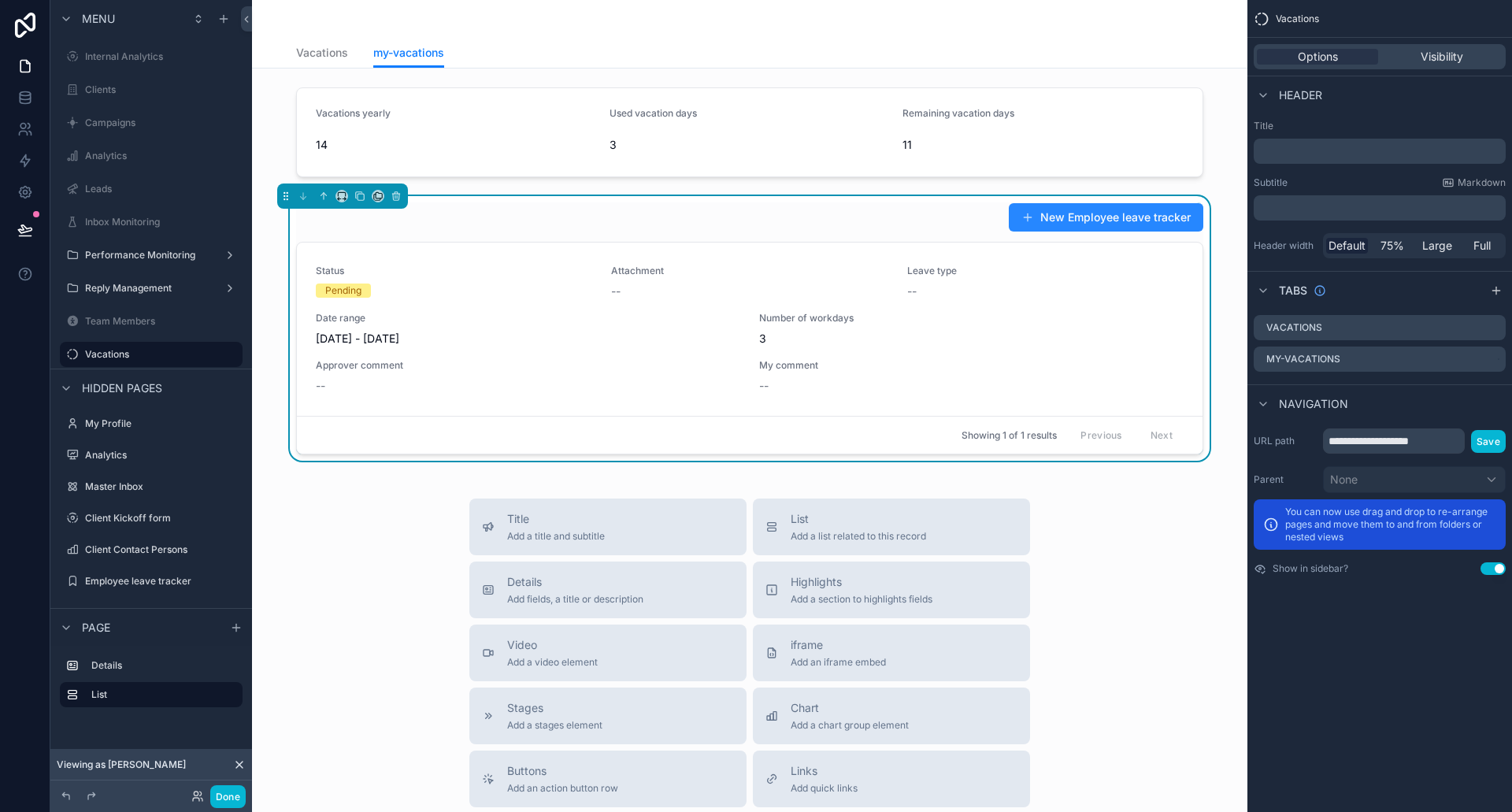
click at [1144, 221] on button "New Employee leave tracker" at bounding box center [1106, 217] width 195 height 28
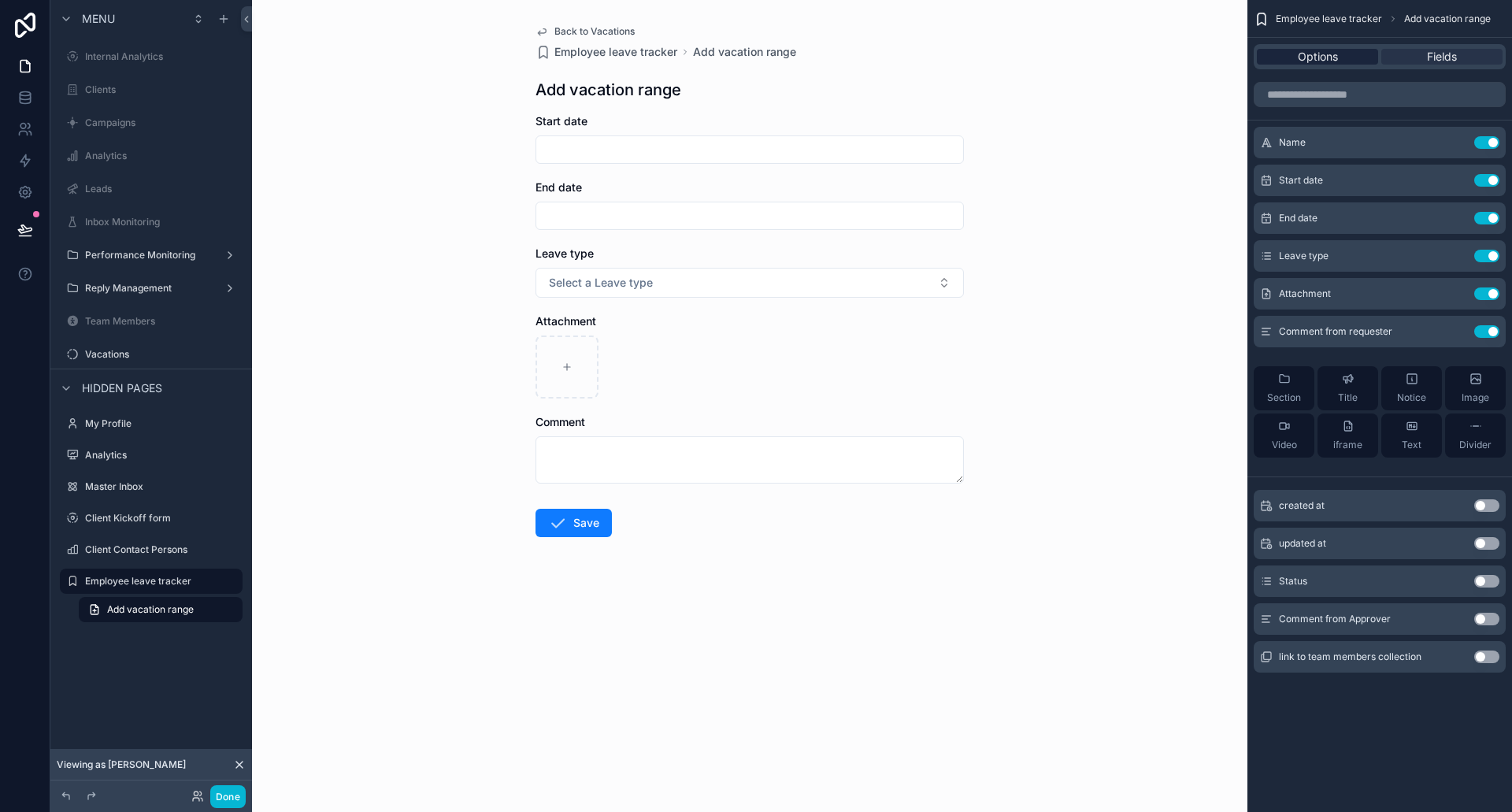
click at [1284, 57] on div "Options" at bounding box center [1317, 57] width 121 height 15
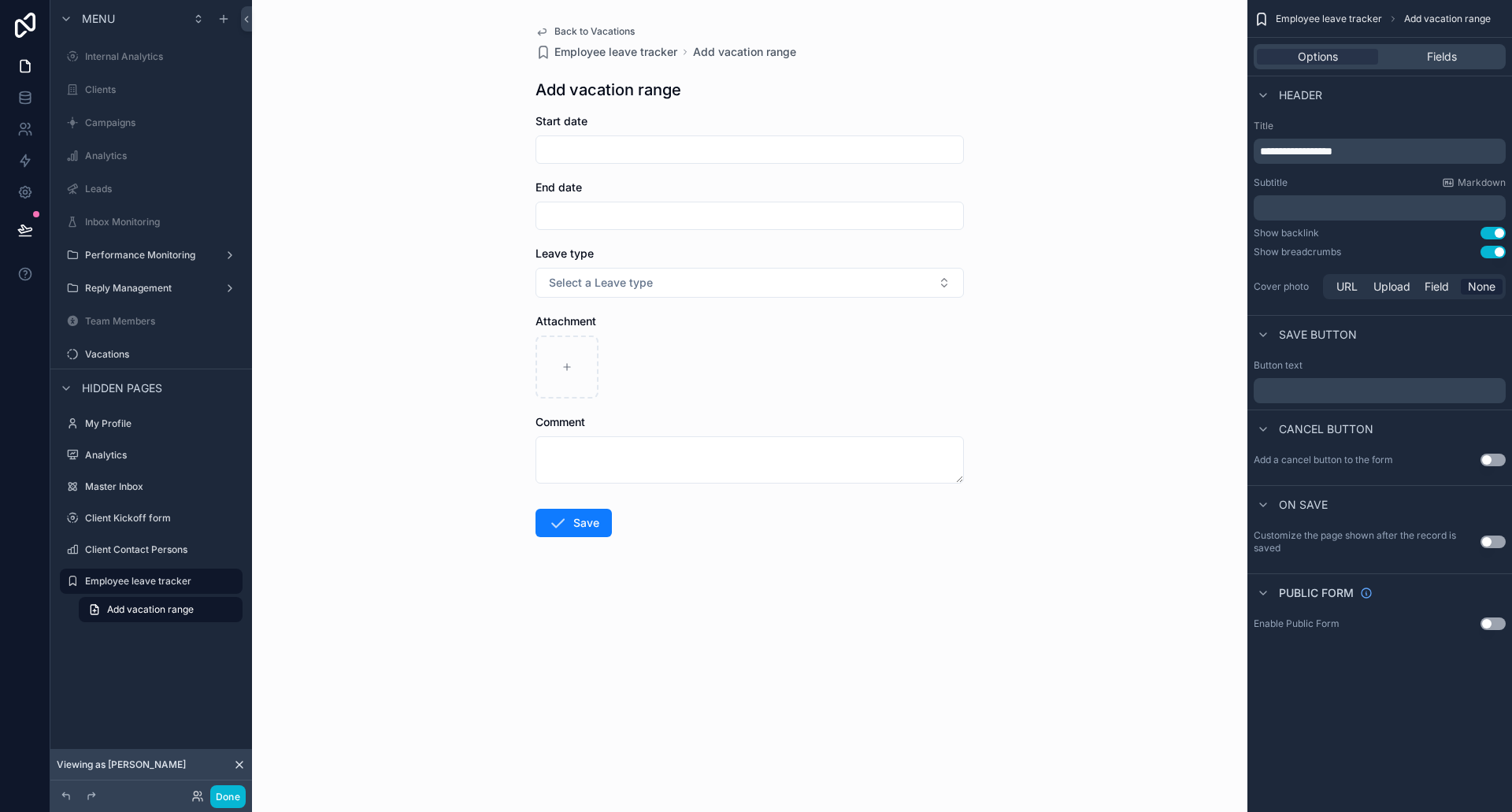
click at [1490, 541] on button "Use setting" at bounding box center [1493, 542] width 25 height 13
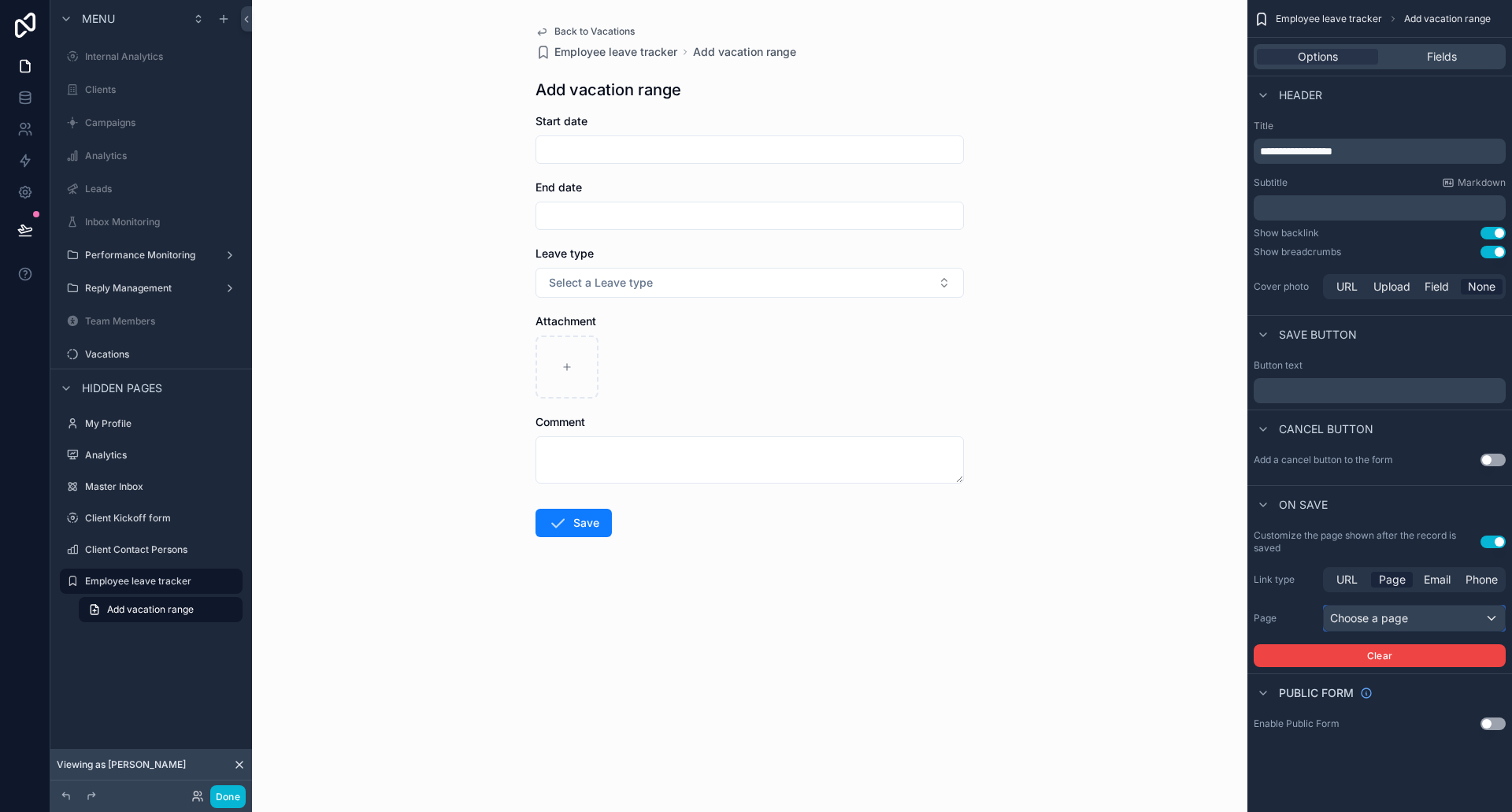
click at [1383, 615] on div "Choose a page" at bounding box center [1414, 618] width 181 height 25
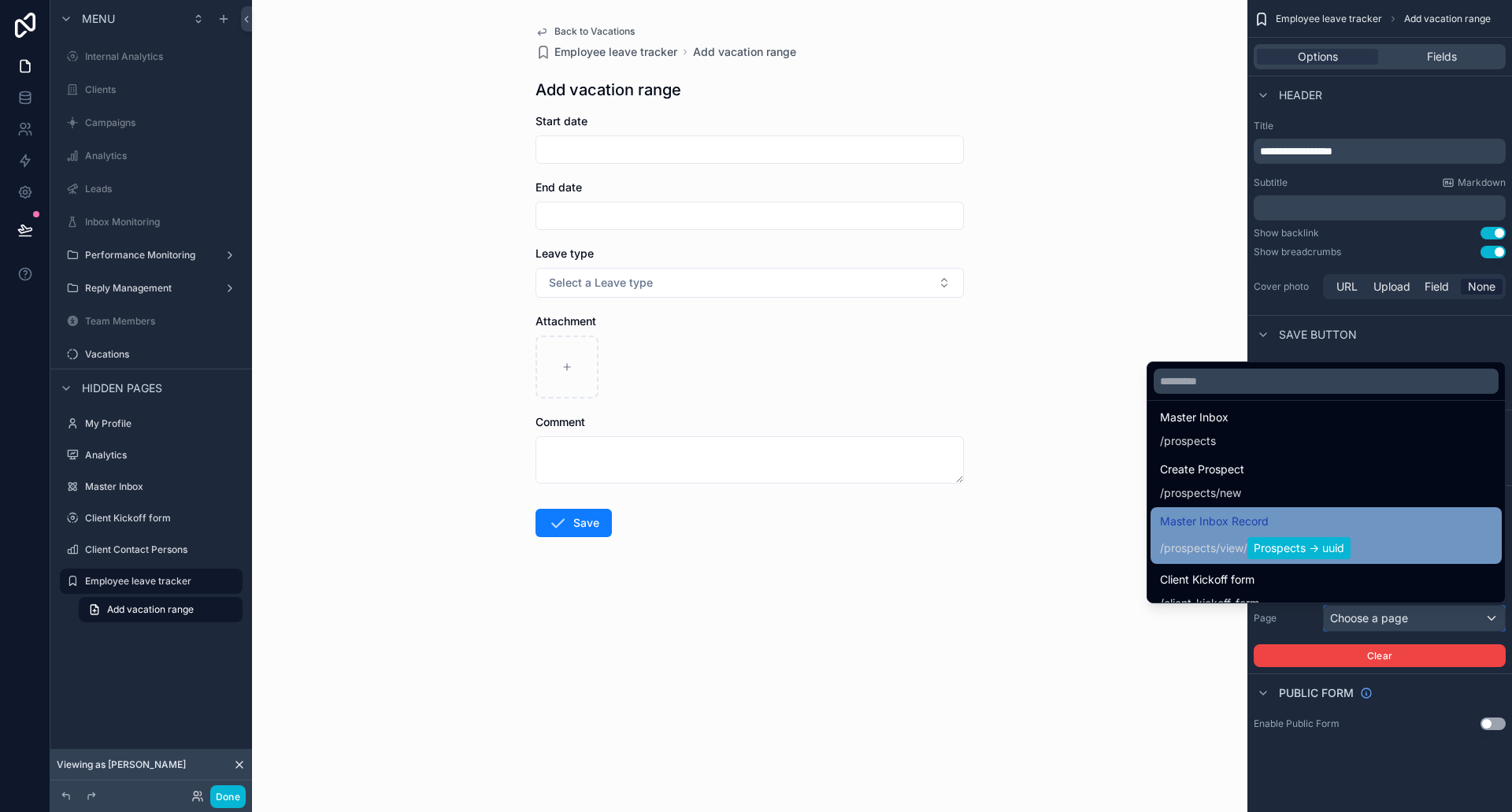
scroll to position [630, 0]
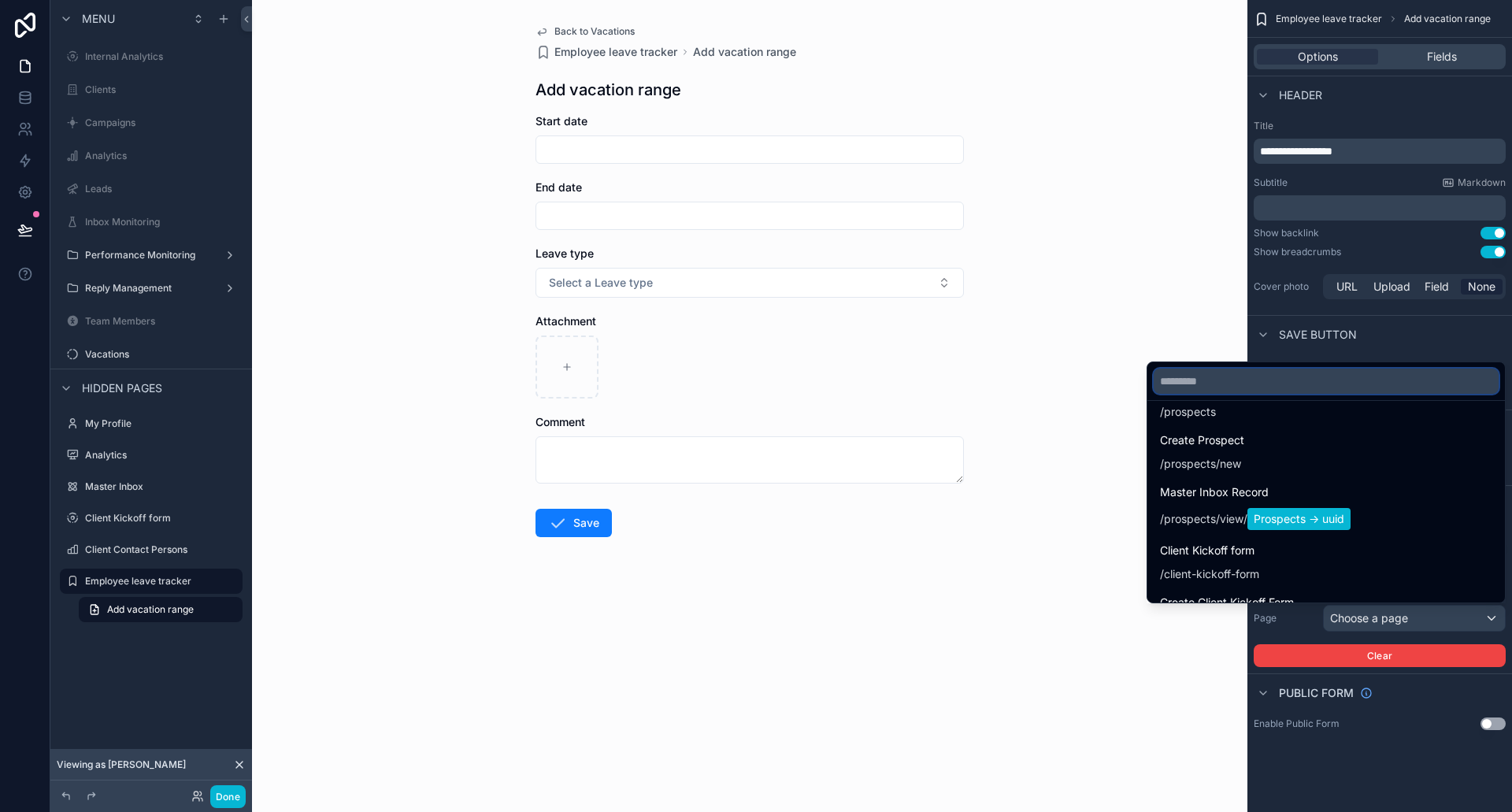
click at [1200, 385] on input "text" at bounding box center [1327, 381] width 345 height 25
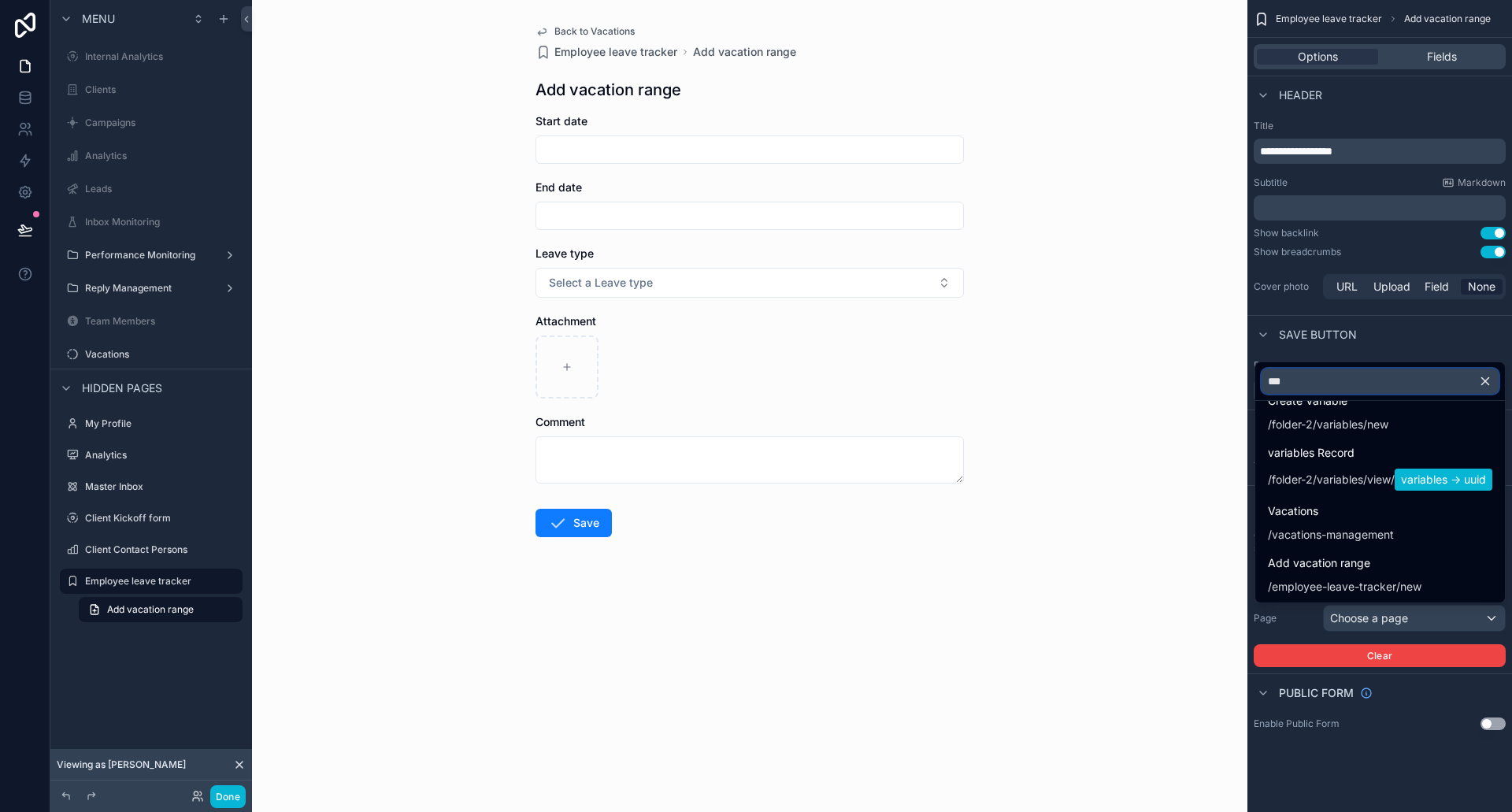
scroll to position [0, 0]
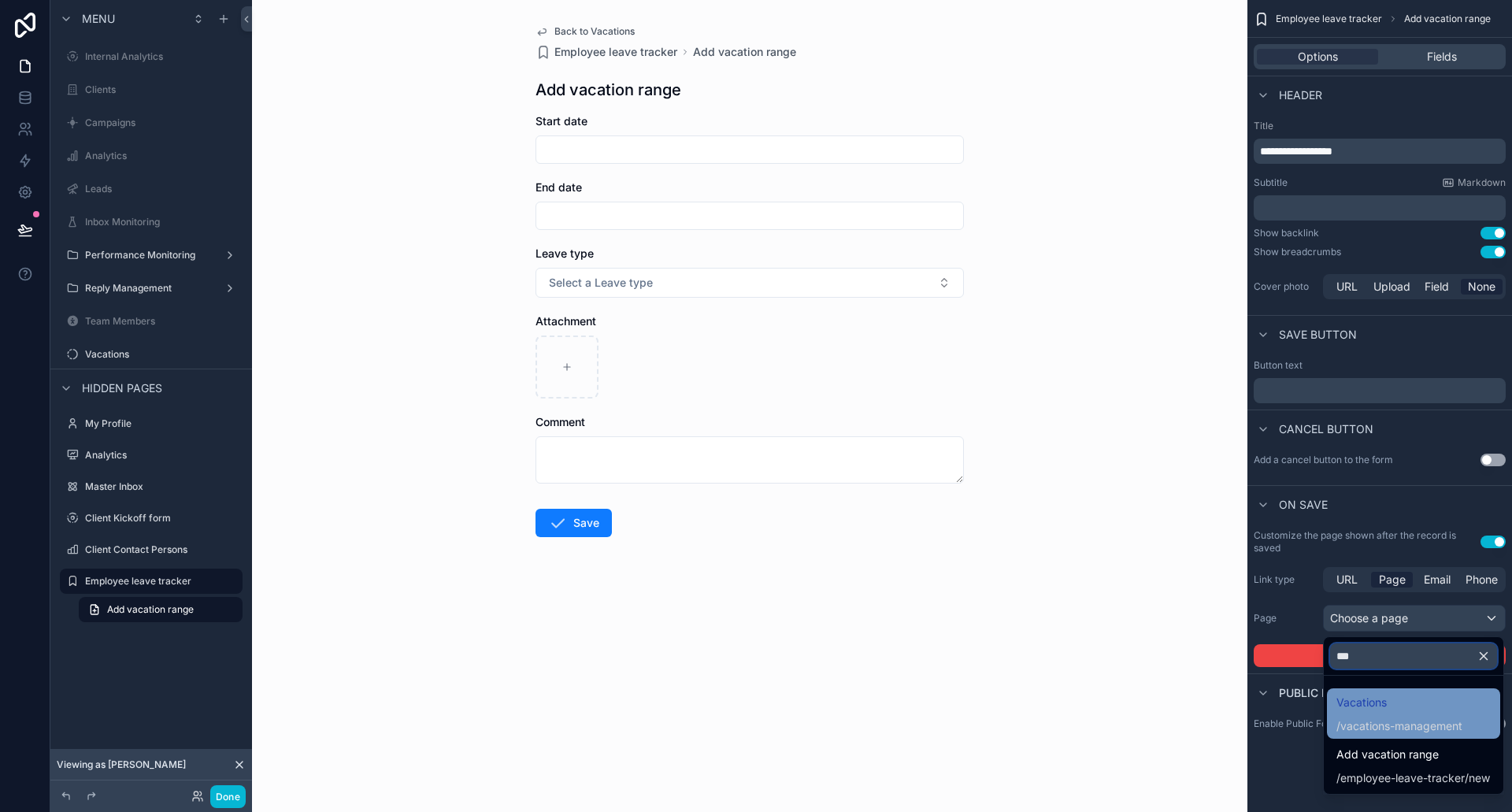
type input "***"
click at [1418, 724] on span "vacations-management" at bounding box center [1401, 726] width 122 height 15
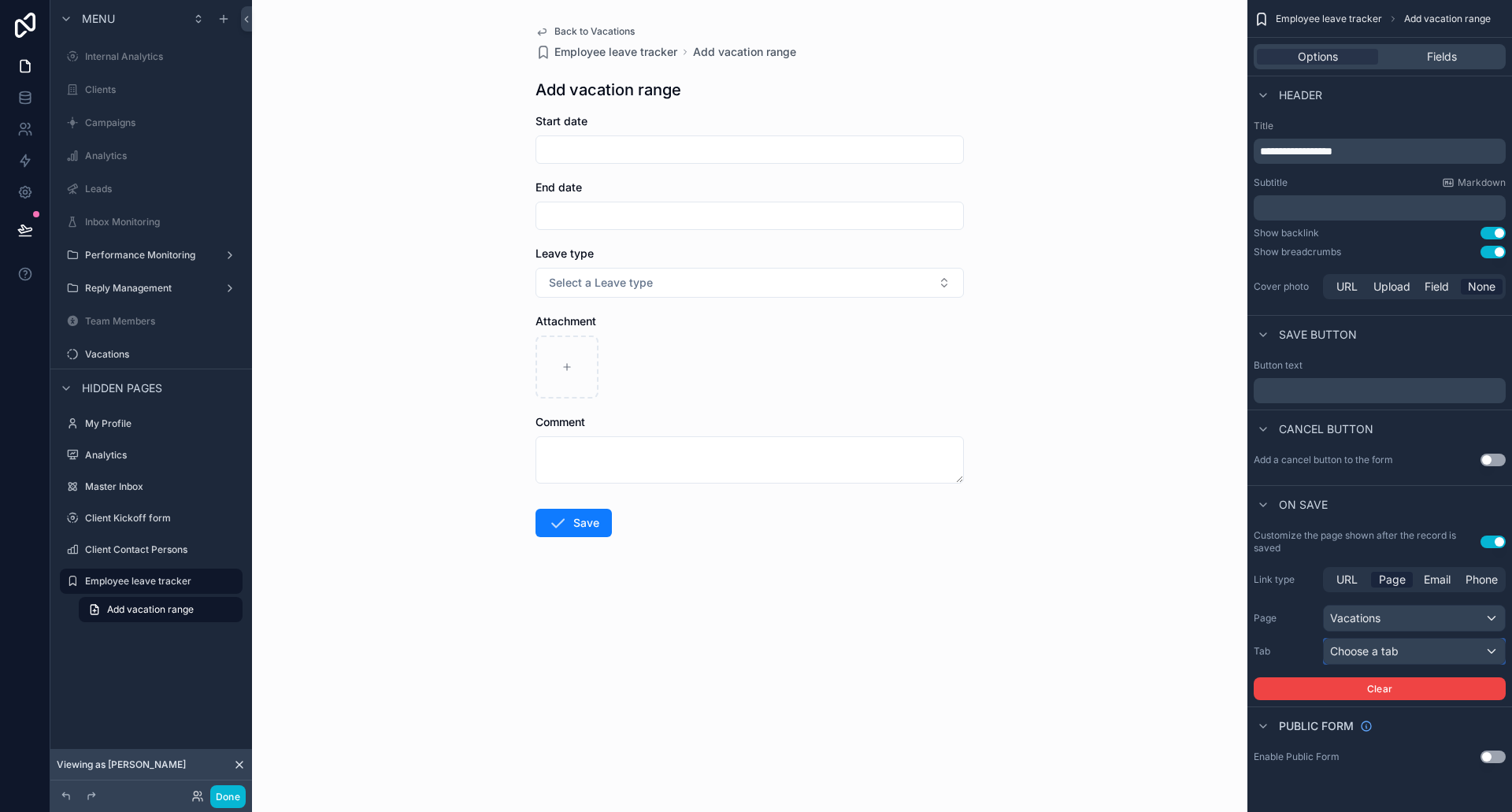
click at [1406, 648] on div "Choose a tab" at bounding box center [1414, 651] width 181 height 25
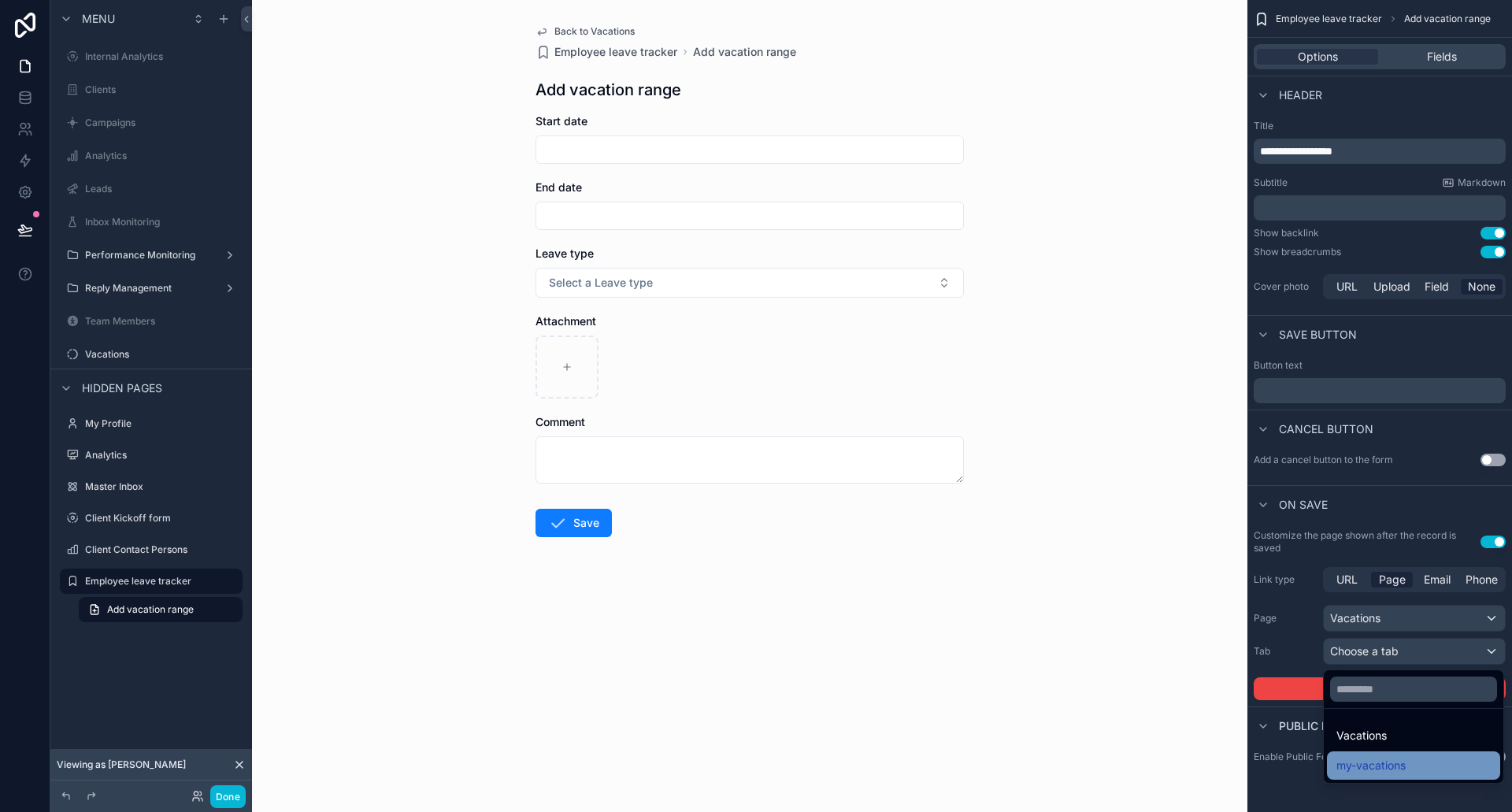
click at [1396, 766] on span "my-vacations" at bounding box center [1371, 766] width 70 height 19
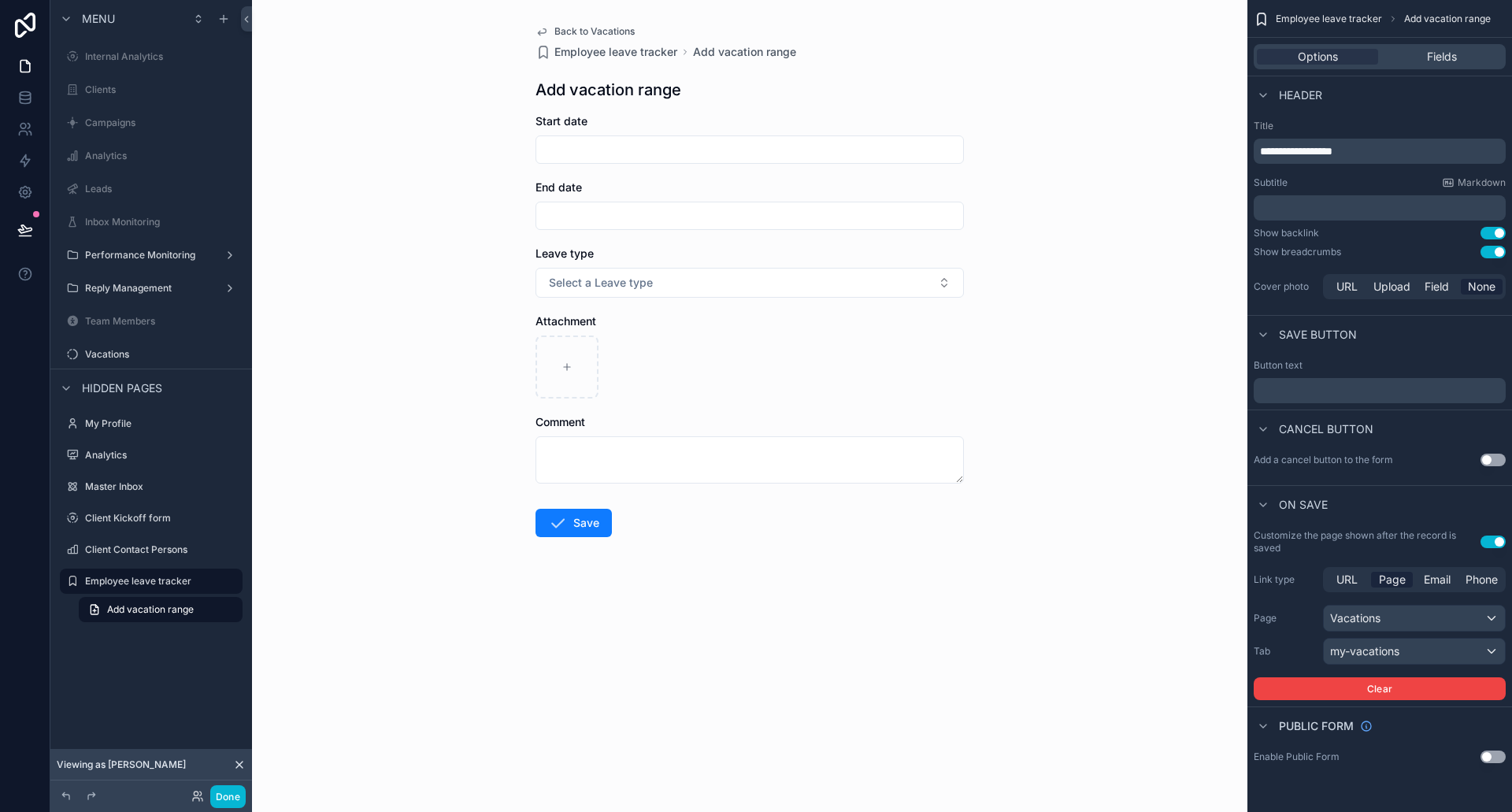
click at [686, 141] on input "scrollable content" at bounding box center [749, 150] width 426 height 22
click at [692, 157] on input "scrollable content" at bounding box center [749, 150] width 426 height 22
click at [838, 190] on button "scrollable content" at bounding box center [834, 188] width 28 height 28
click at [729, 307] on button "9" at bounding box center [721, 315] width 28 height 28
type input "********"
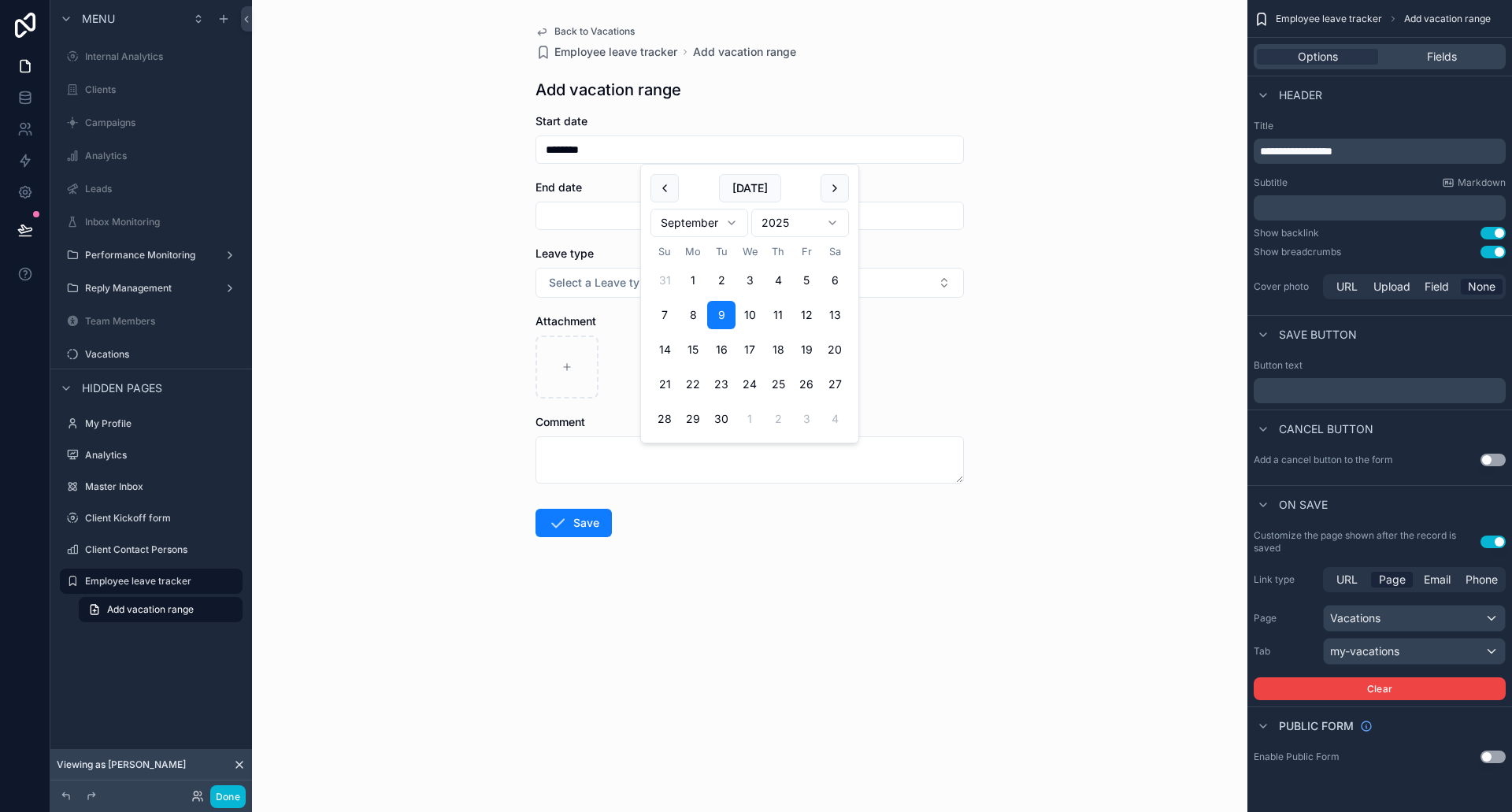
click at [586, 231] on form "Start date ******** End date Leave type Select a Leave type Attachment Comment …" at bounding box center [749, 375] width 428 height 524
click at [590, 227] on div "scrollable content" at bounding box center [749, 215] width 428 height 28
click at [688, 232] on form "Start date ******** End date Leave type Select a Leave type Attachment Comment …" at bounding box center [749, 375] width 428 height 524
click at [691, 219] on input "scrollable content" at bounding box center [749, 216] width 426 height 22
click at [836, 257] on button "scrollable content" at bounding box center [834, 254] width 28 height 28
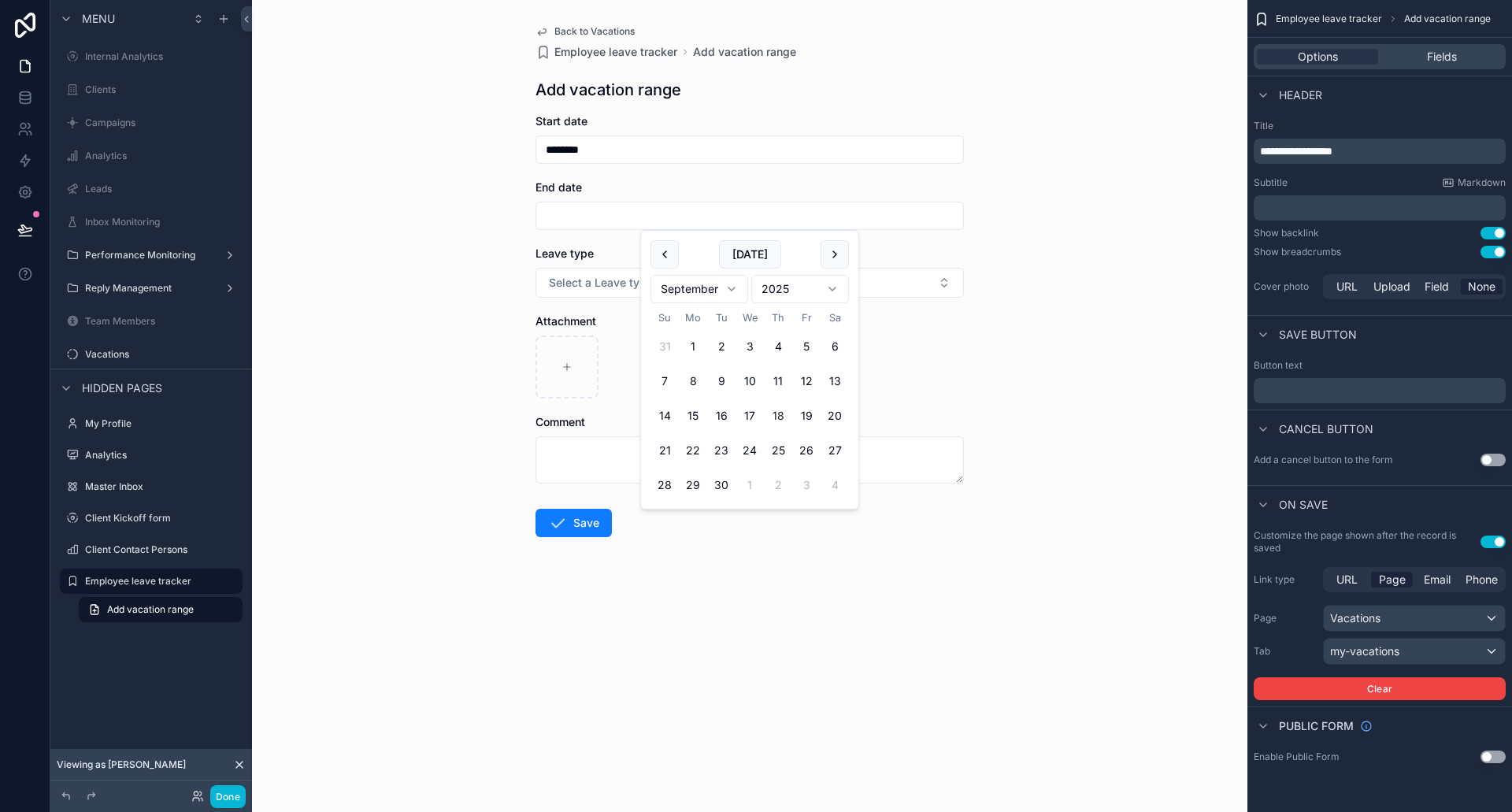
click at [789, 408] on button "18" at bounding box center [777, 415] width 28 height 28
type input "*********"
click at [1069, 338] on div "Back to Vacations Employee leave tracker Add vacation range Add vacation range …" at bounding box center [750, 406] width 995 height 812
click at [746, 299] on form "Start date ******** End date ********* Leave type Select a Leave type Attachmen…" at bounding box center [749, 375] width 428 height 524
click at [744, 291] on button "Select a Leave type" at bounding box center [749, 282] width 428 height 30
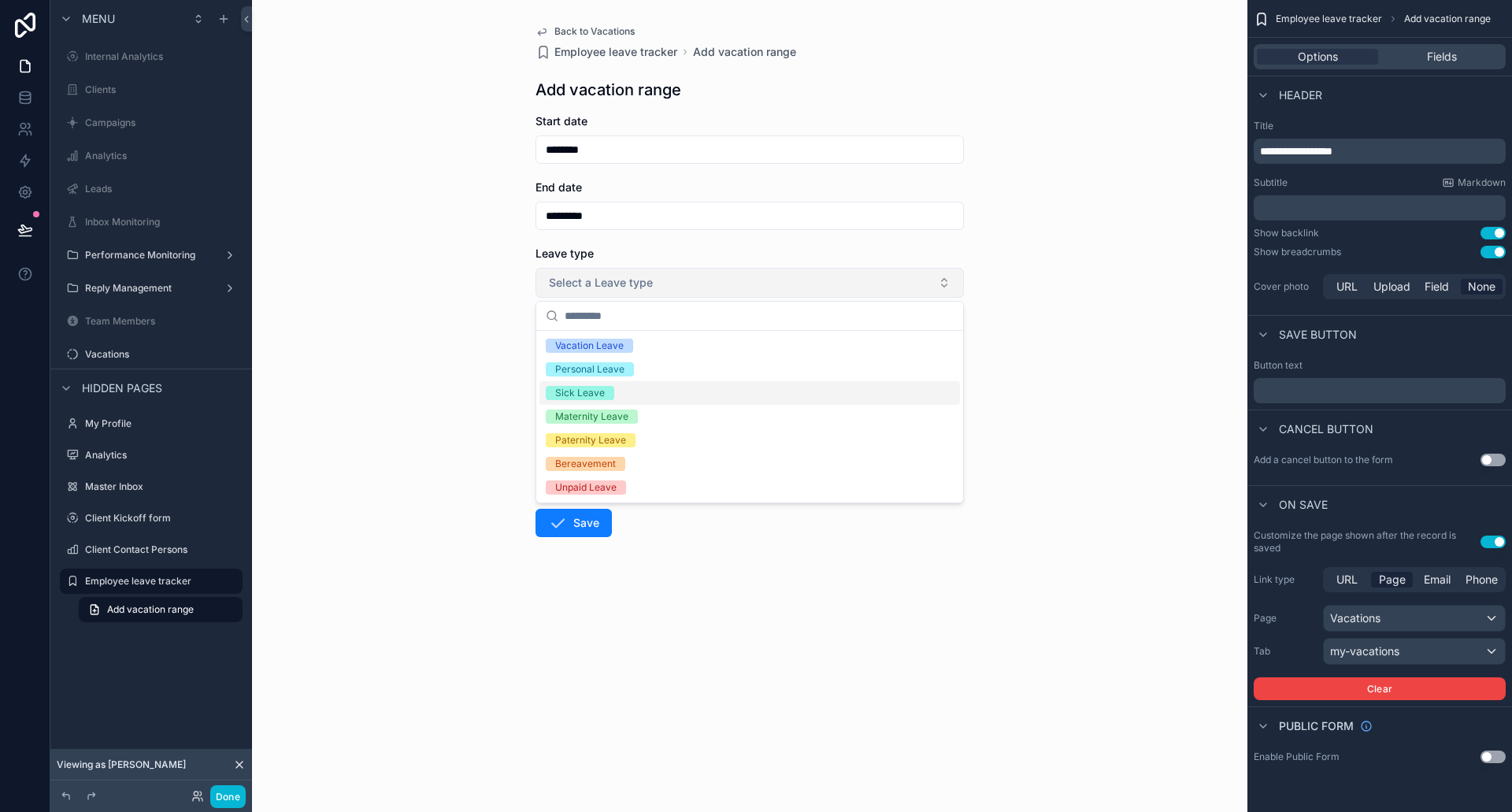
click at [705, 383] on div "Sick Leave" at bounding box center [750, 393] width 420 height 24
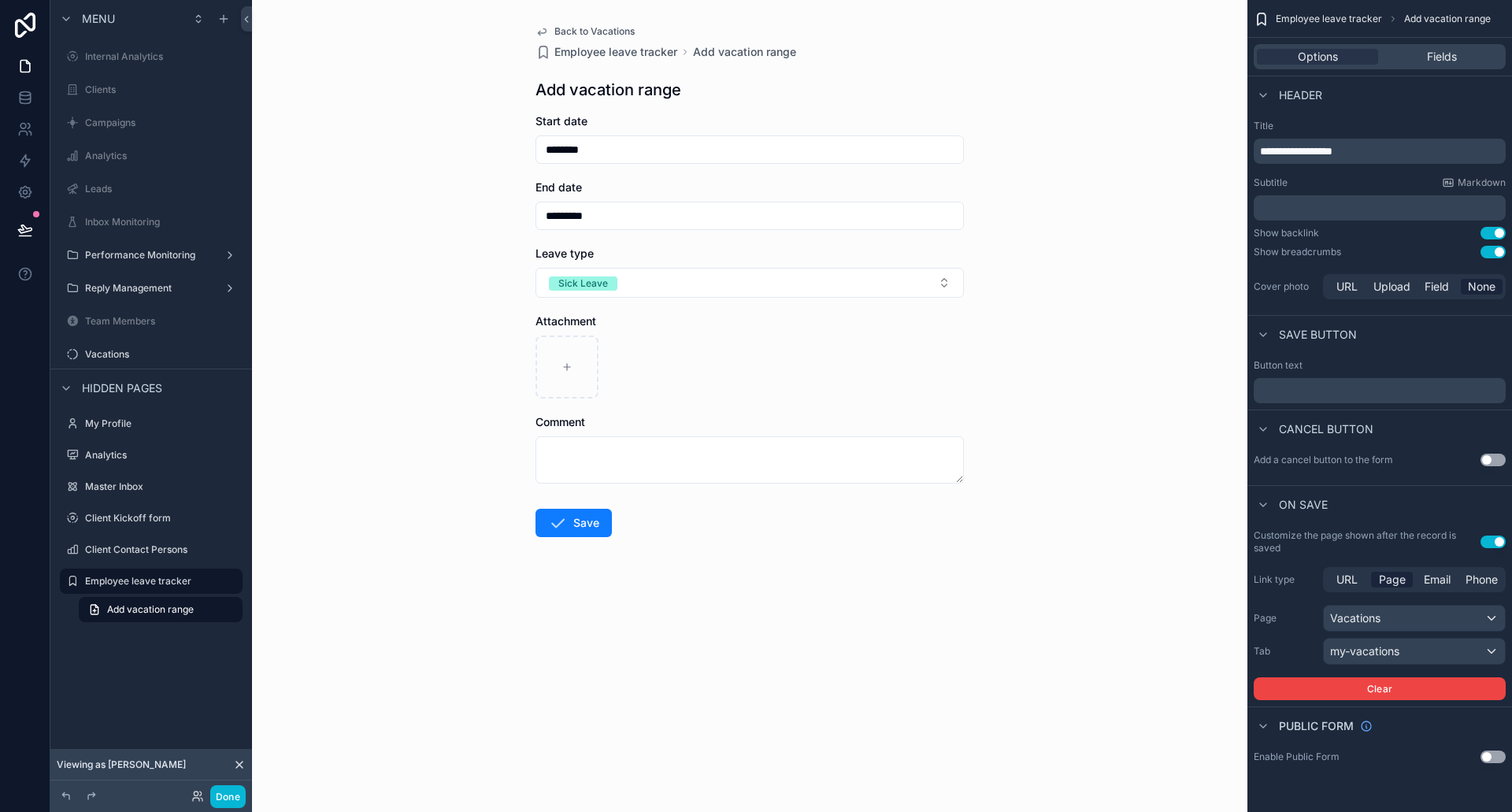
click at [713, 329] on div "Attachment" at bounding box center [749, 321] width 428 height 15
click at [614, 350] on div "scrollable content" at bounding box center [749, 367] width 428 height 63
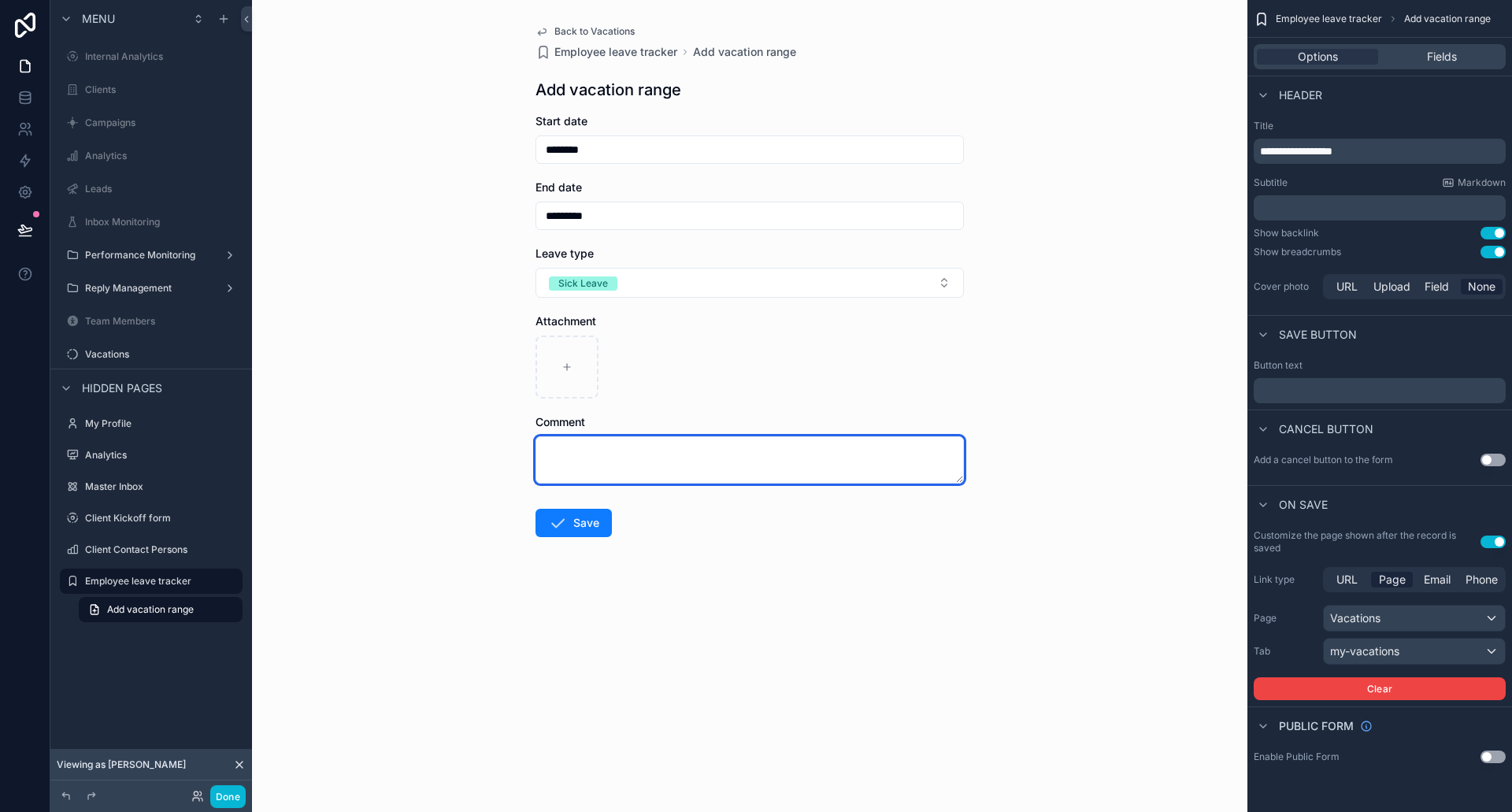
click at [658, 479] on textarea "scrollable content" at bounding box center [749, 460] width 428 height 47
type textarea "****"
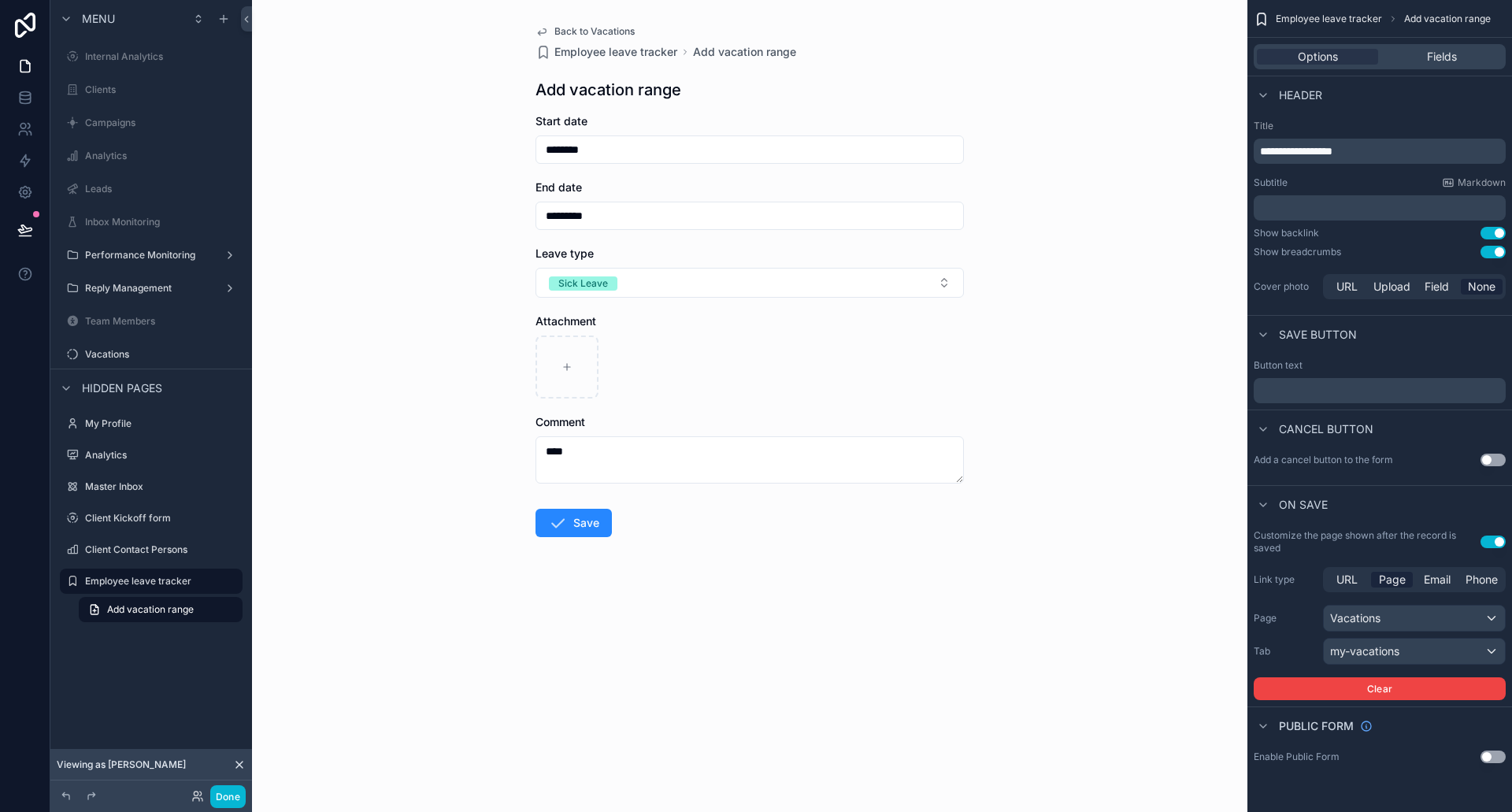
click at [573, 523] on button "Save" at bounding box center [573, 523] width 76 height 28
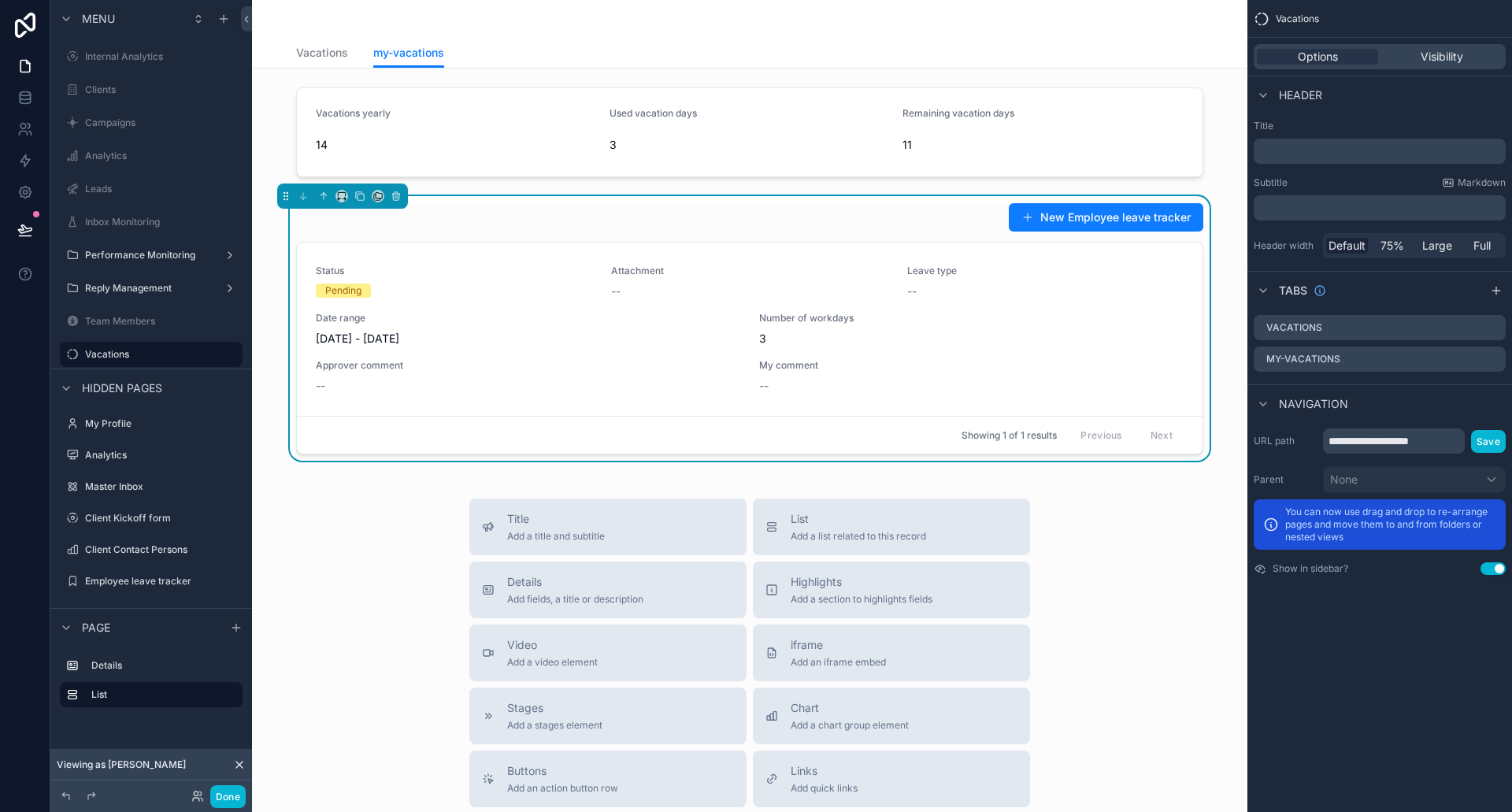
click at [372, 617] on div "Title Add a title and subtitle List Add a list related to this record Details A…" at bounding box center [749, 779] width 971 height 561
click at [239, 802] on button "Done" at bounding box center [227, 797] width 35 height 23
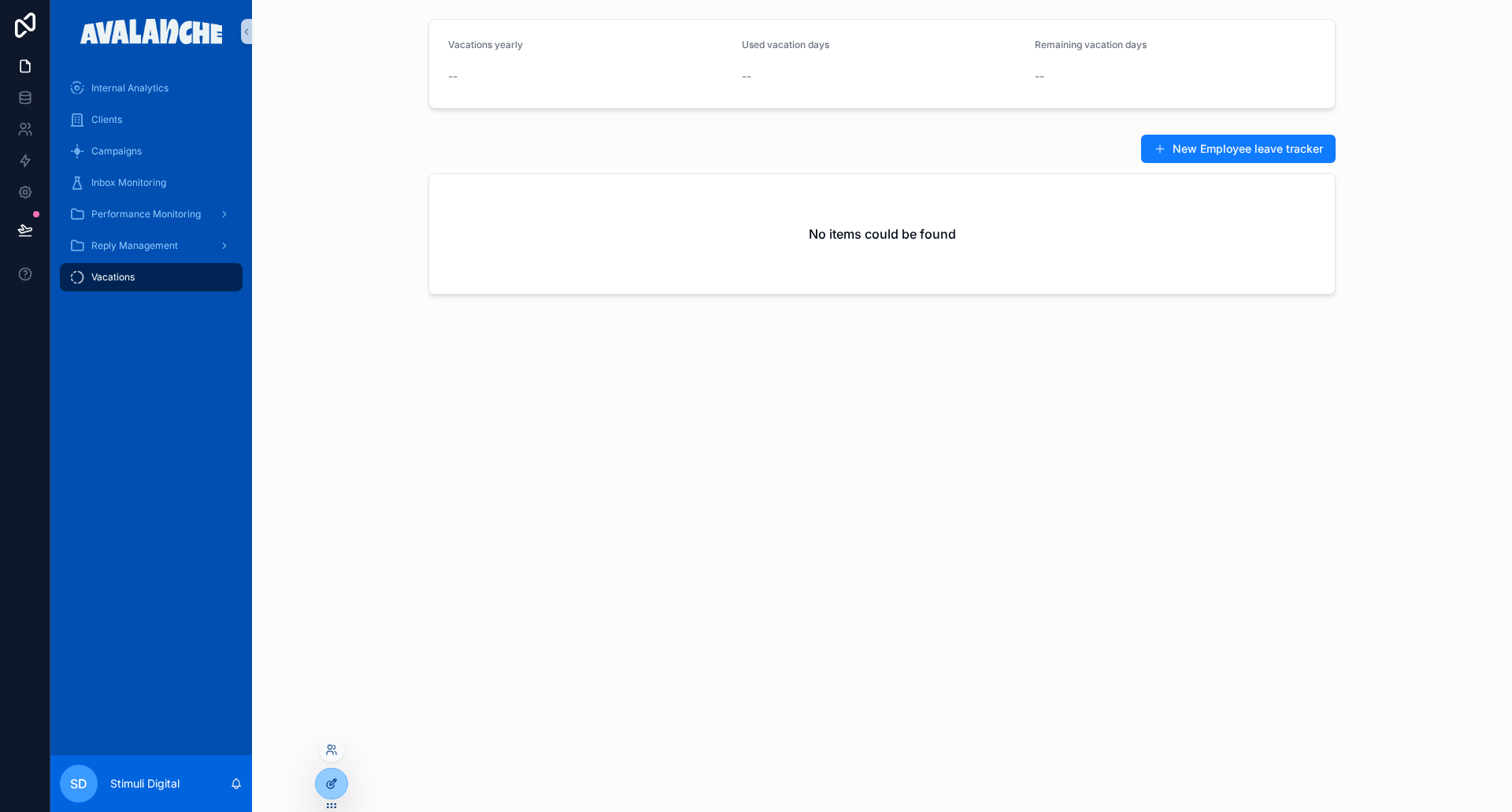
click at [325, 796] on div at bounding box center [331, 784] width 32 height 30
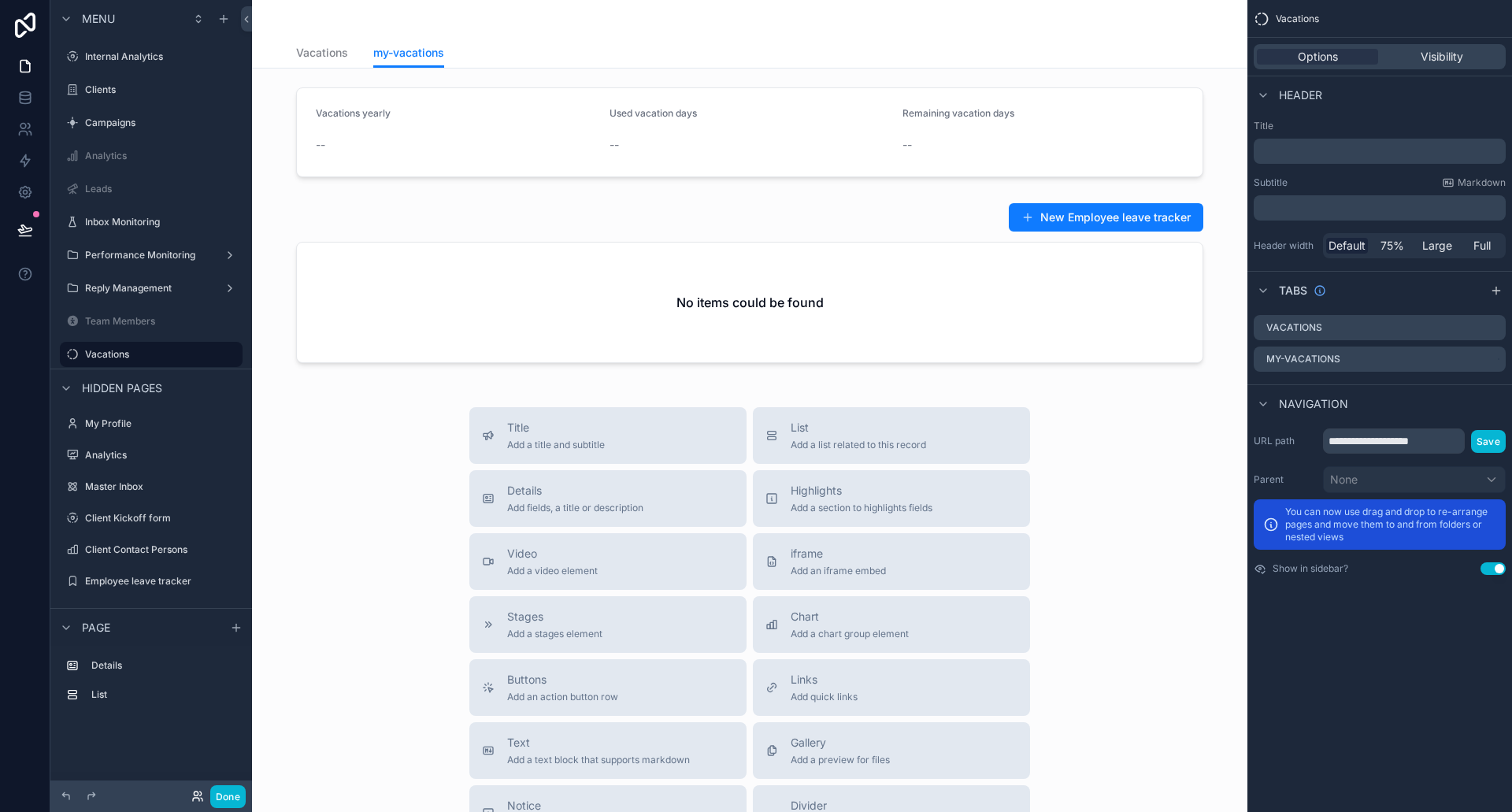
click at [198, 793] on icon at bounding box center [197, 797] width 13 height 13
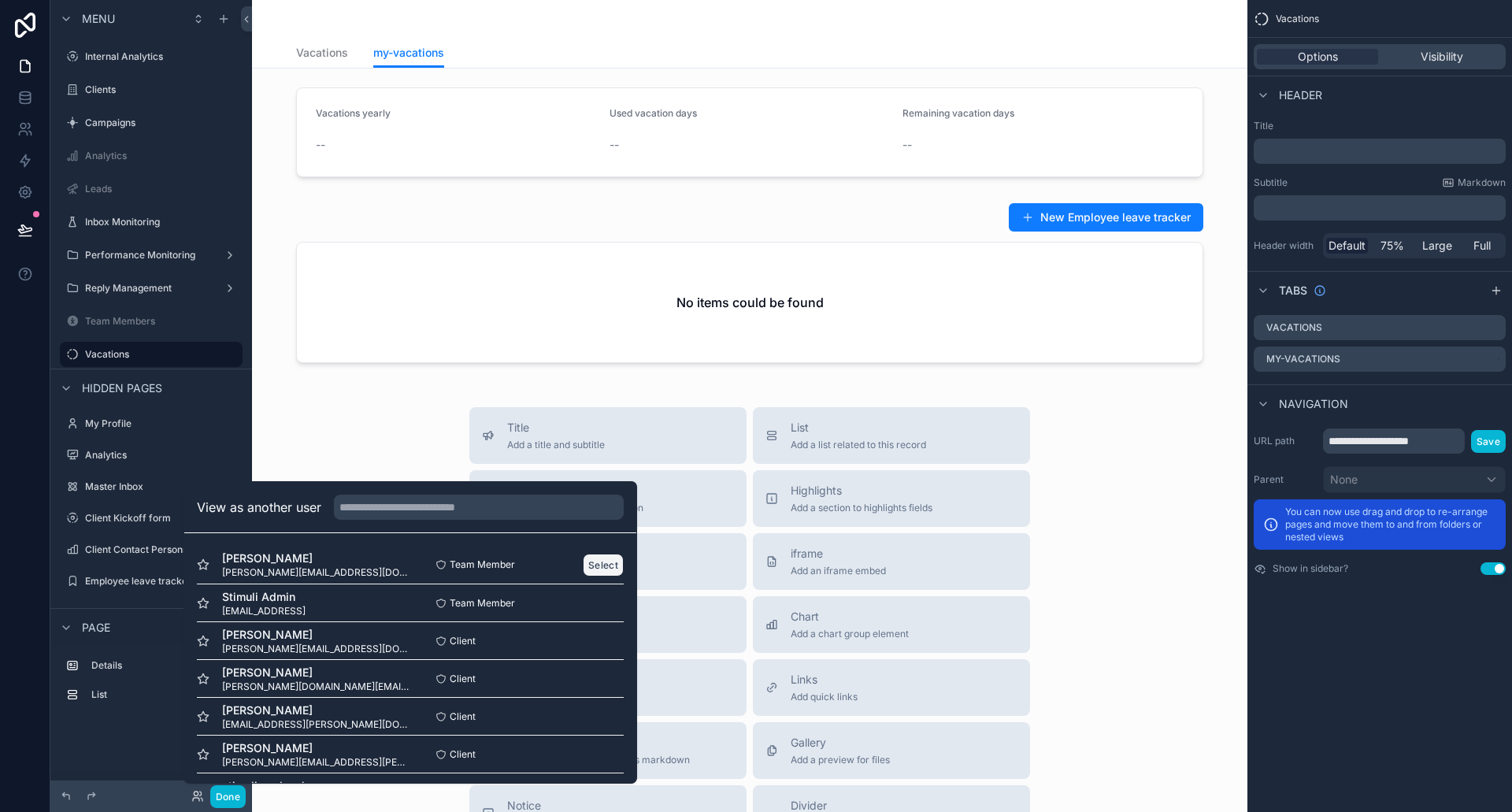
click at [607, 562] on button "Select" at bounding box center [603, 565] width 41 height 23
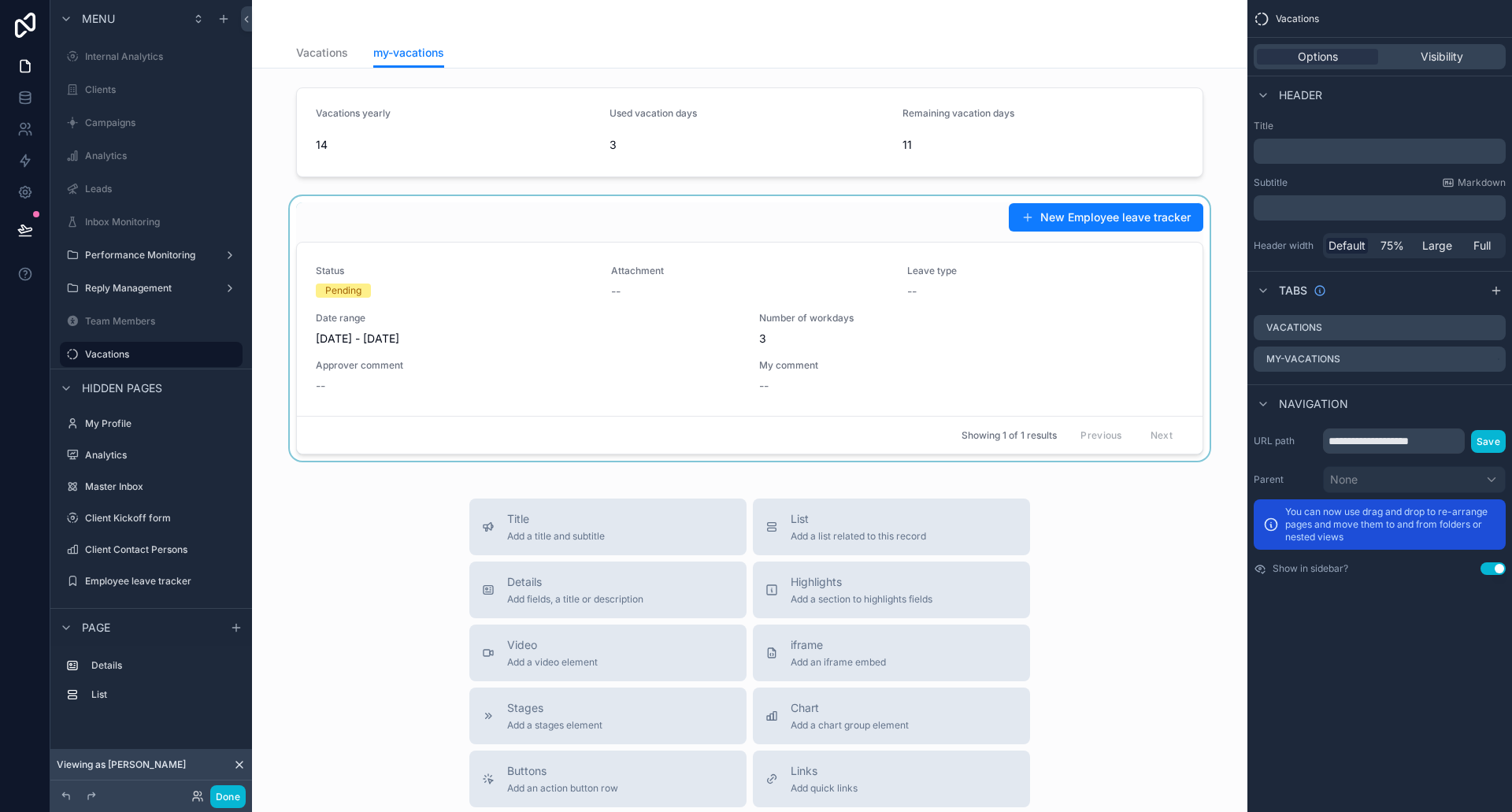
click at [507, 218] on div "scrollable content" at bounding box center [749, 329] width 971 height 264
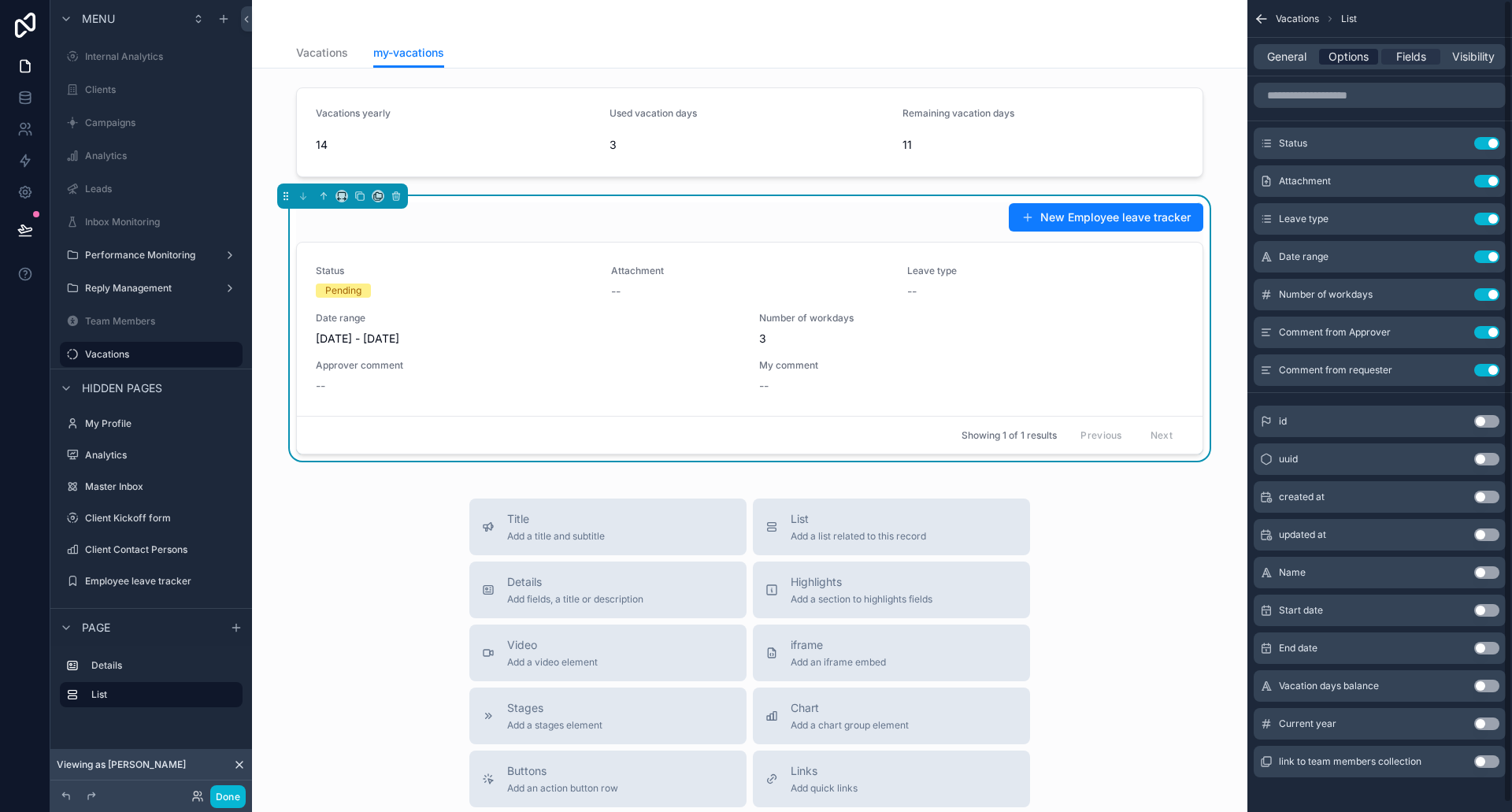
click at [1345, 58] on span "Options" at bounding box center [1348, 57] width 40 height 15
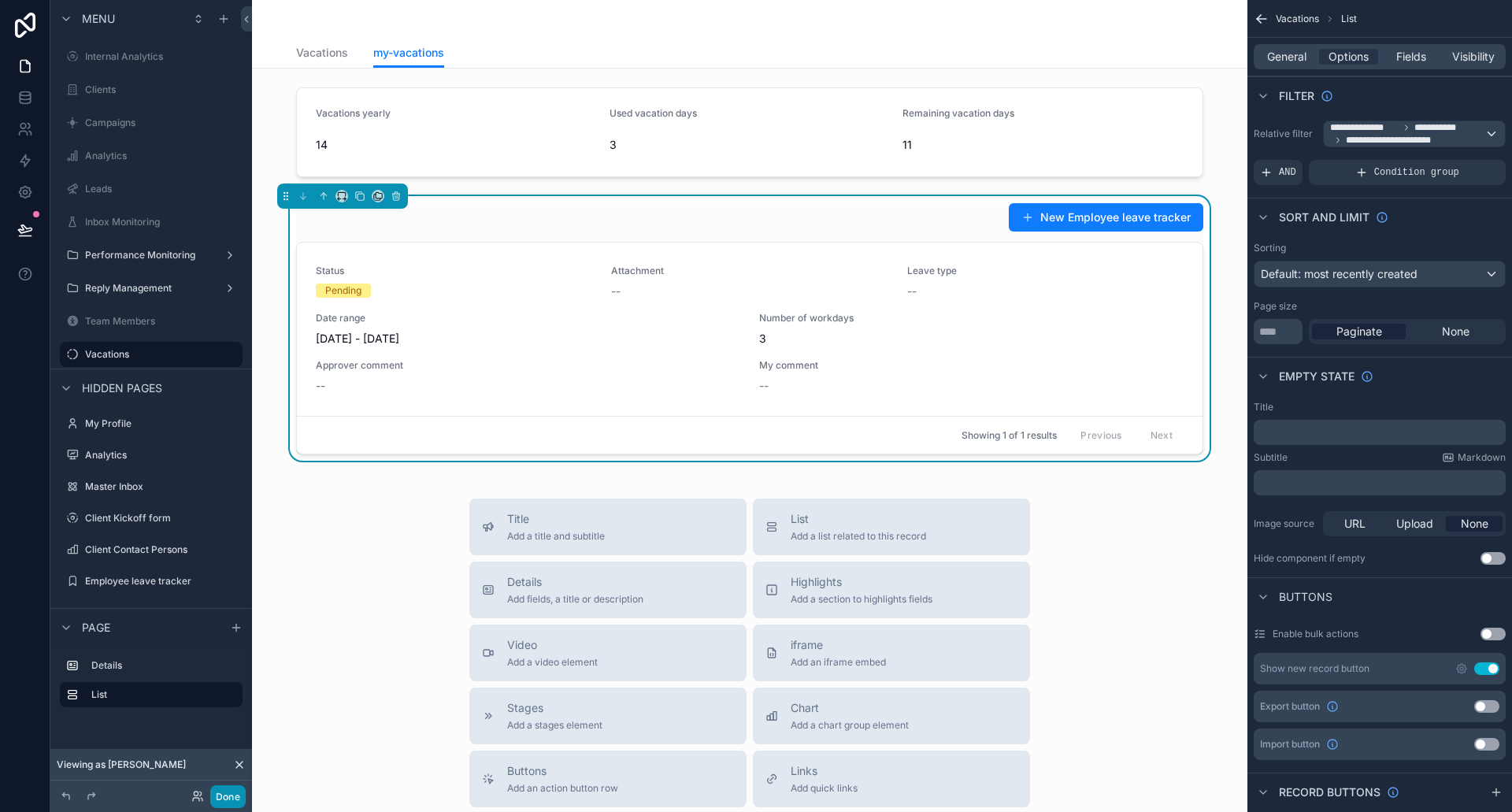
click at [227, 797] on button "Done" at bounding box center [227, 797] width 35 height 23
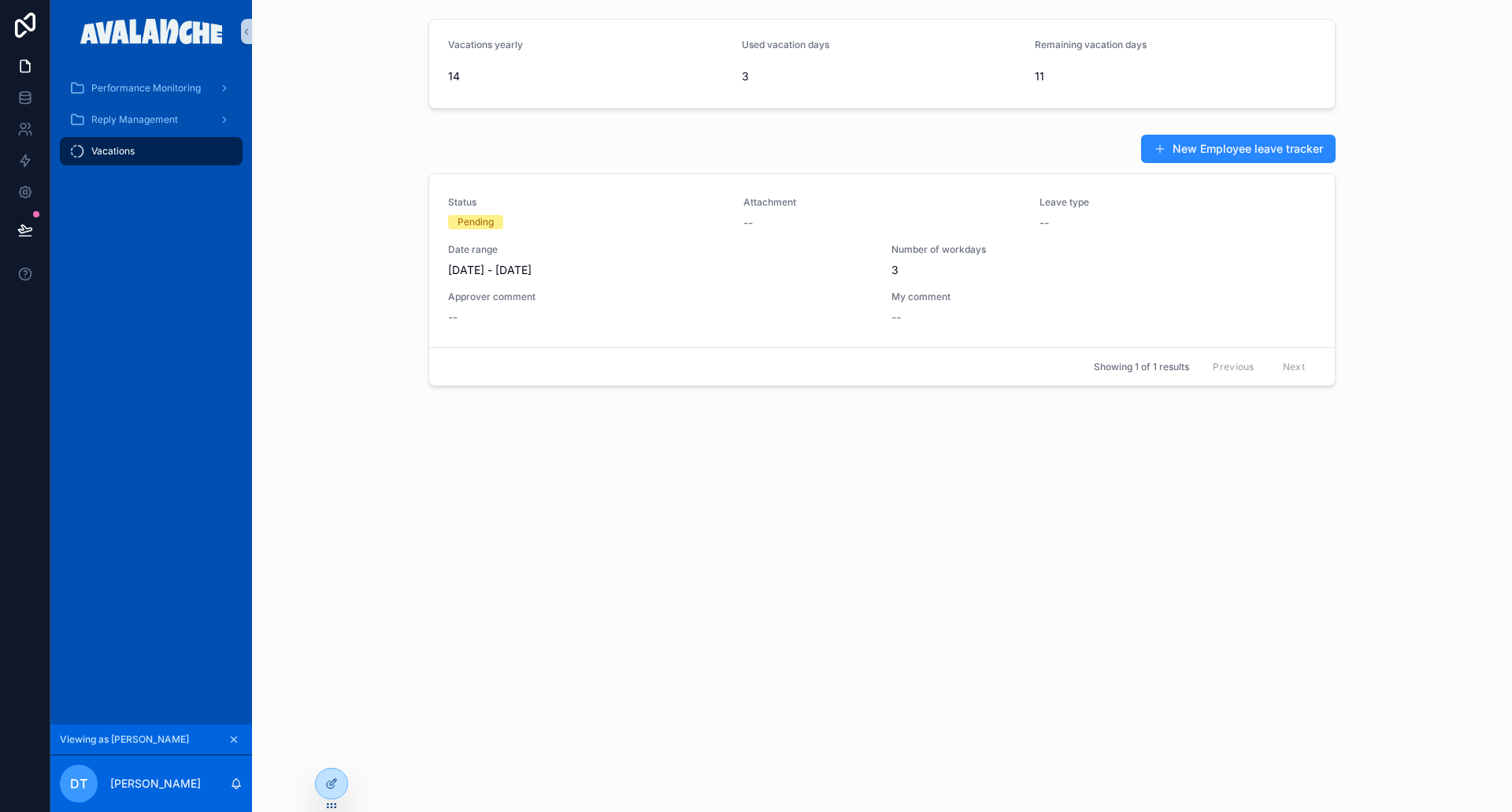
click at [1243, 157] on button "New Employee leave tracker" at bounding box center [1238, 148] width 195 height 28
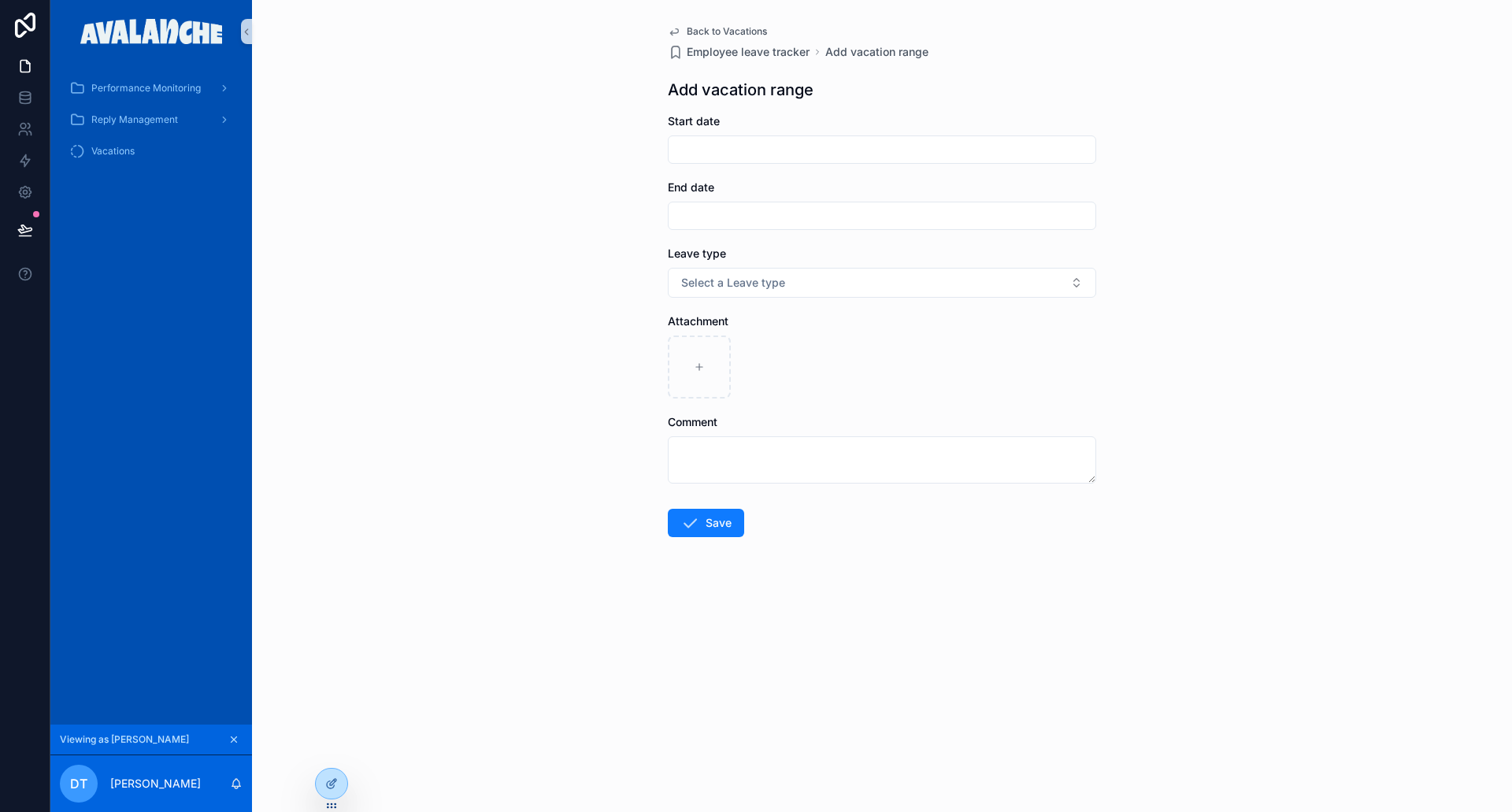
click at [693, 147] on input "scrollable content" at bounding box center [881, 150] width 426 height 22
click at [963, 192] on button "scrollable content" at bounding box center [967, 188] width 28 height 28
click at [874, 283] on button "3" at bounding box center [882, 280] width 28 height 28
type input "********"
click at [1290, 298] on div "Back to Vacations Employee leave tracker Add vacation range Add vacation range …" at bounding box center [882, 406] width 1261 height 812
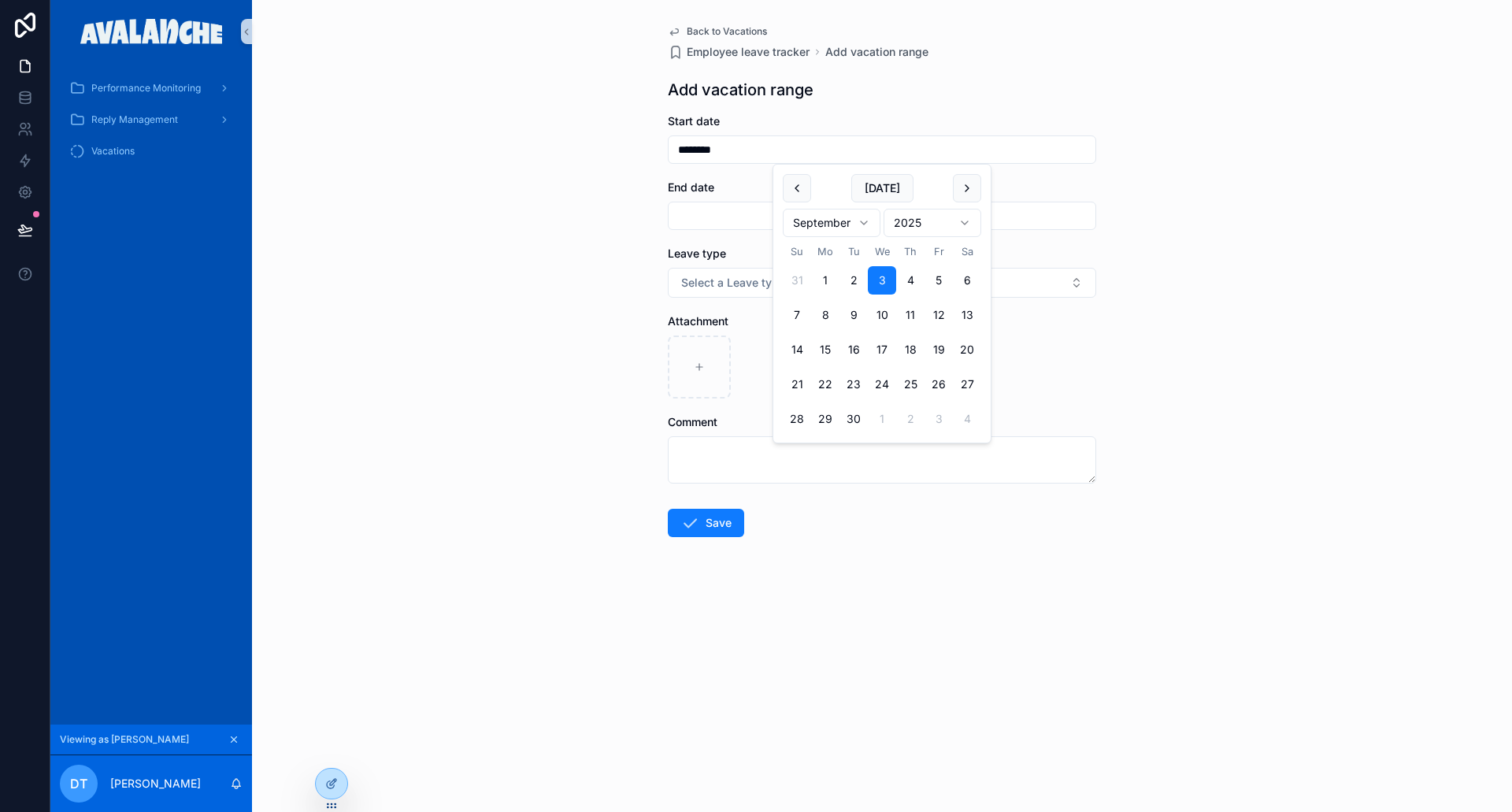
click at [874, 221] on input "scrollable content" at bounding box center [881, 216] width 426 height 22
click at [898, 446] on button "21" at bounding box center [910, 451] width 28 height 28
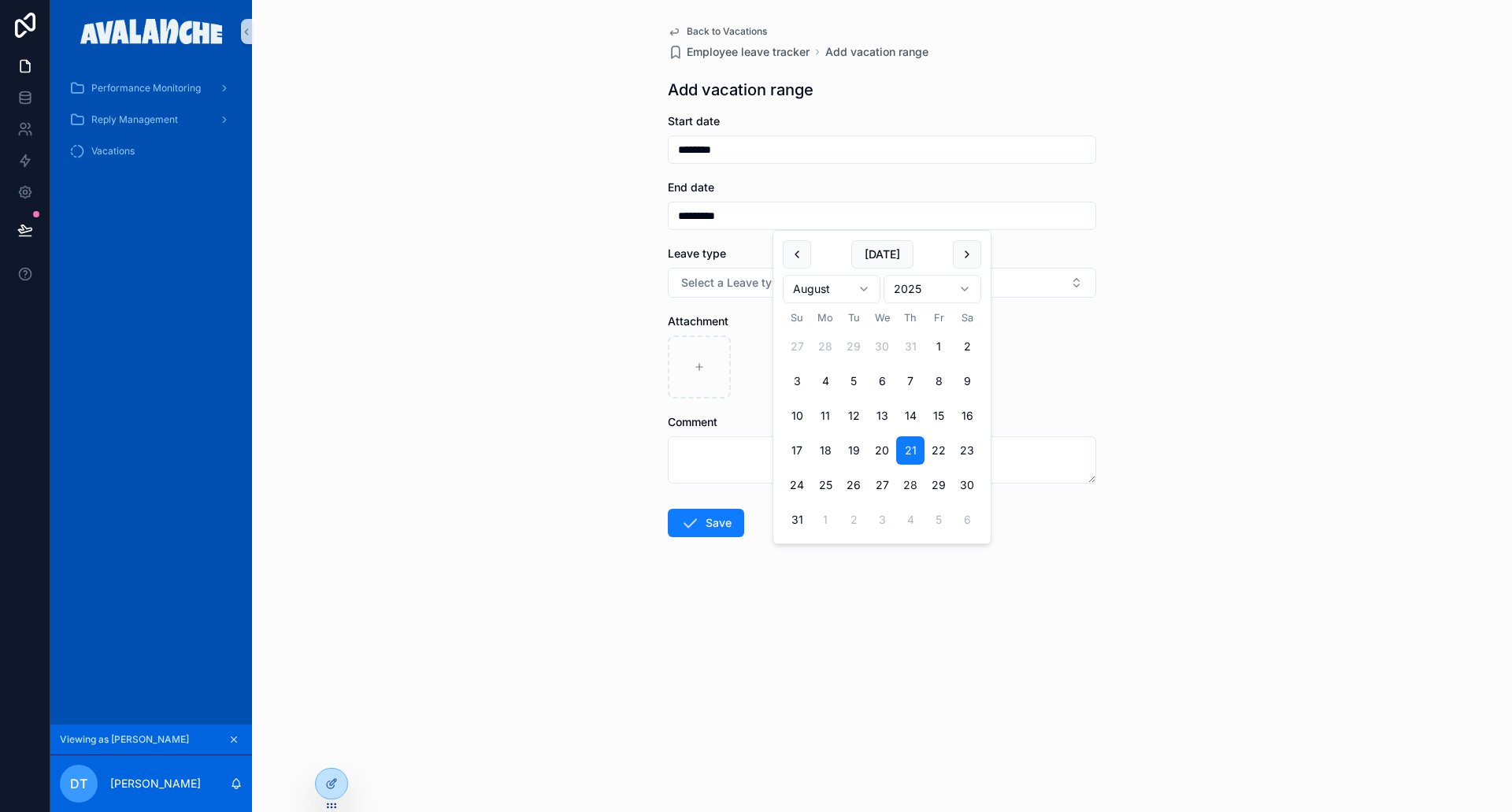
type input "*********"
click at [804, 674] on div "Back to Vacations Employee leave tracker Add vacation range Add vacation range …" at bounding box center [882, 406] width 1261 height 812
click at [837, 284] on button "Select a Leave type" at bounding box center [881, 282] width 428 height 30
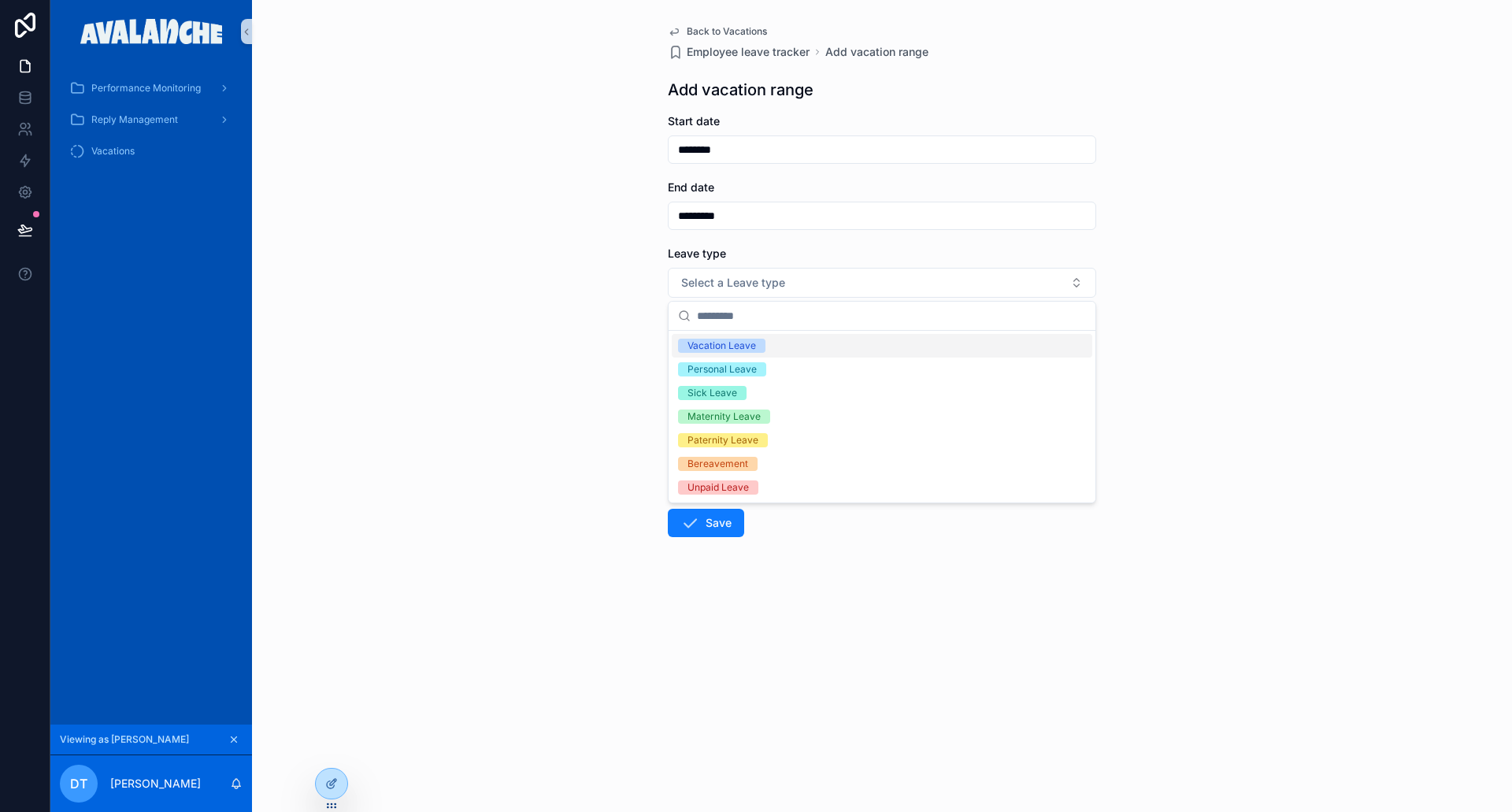
click at [810, 369] on div "Personal Leave" at bounding box center [882, 370] width 420 height 24
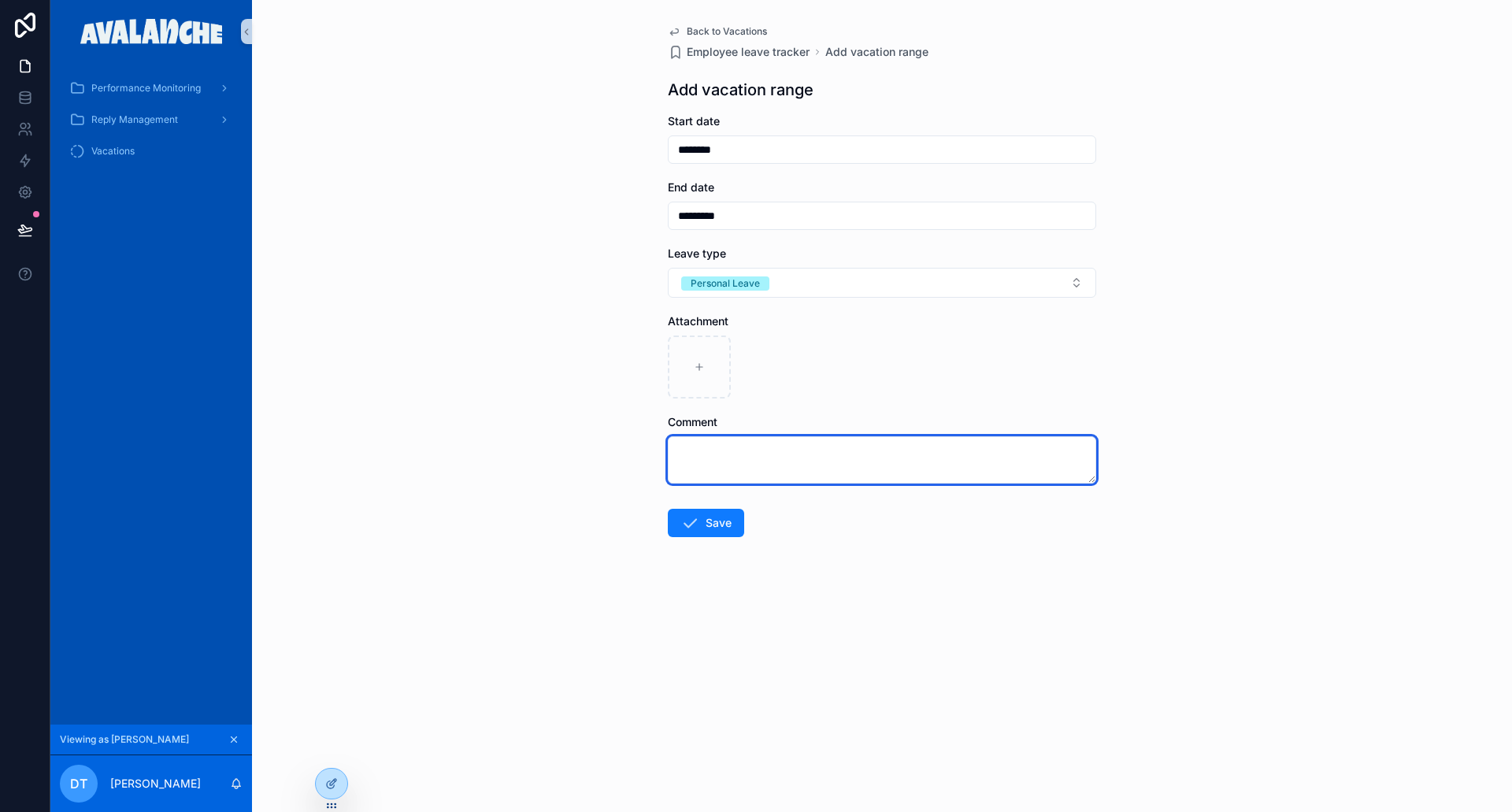
click at [801, 451] on textarea "scrollable content" at bounding box center [881, 460] width 428 height 47
type textarea "***"
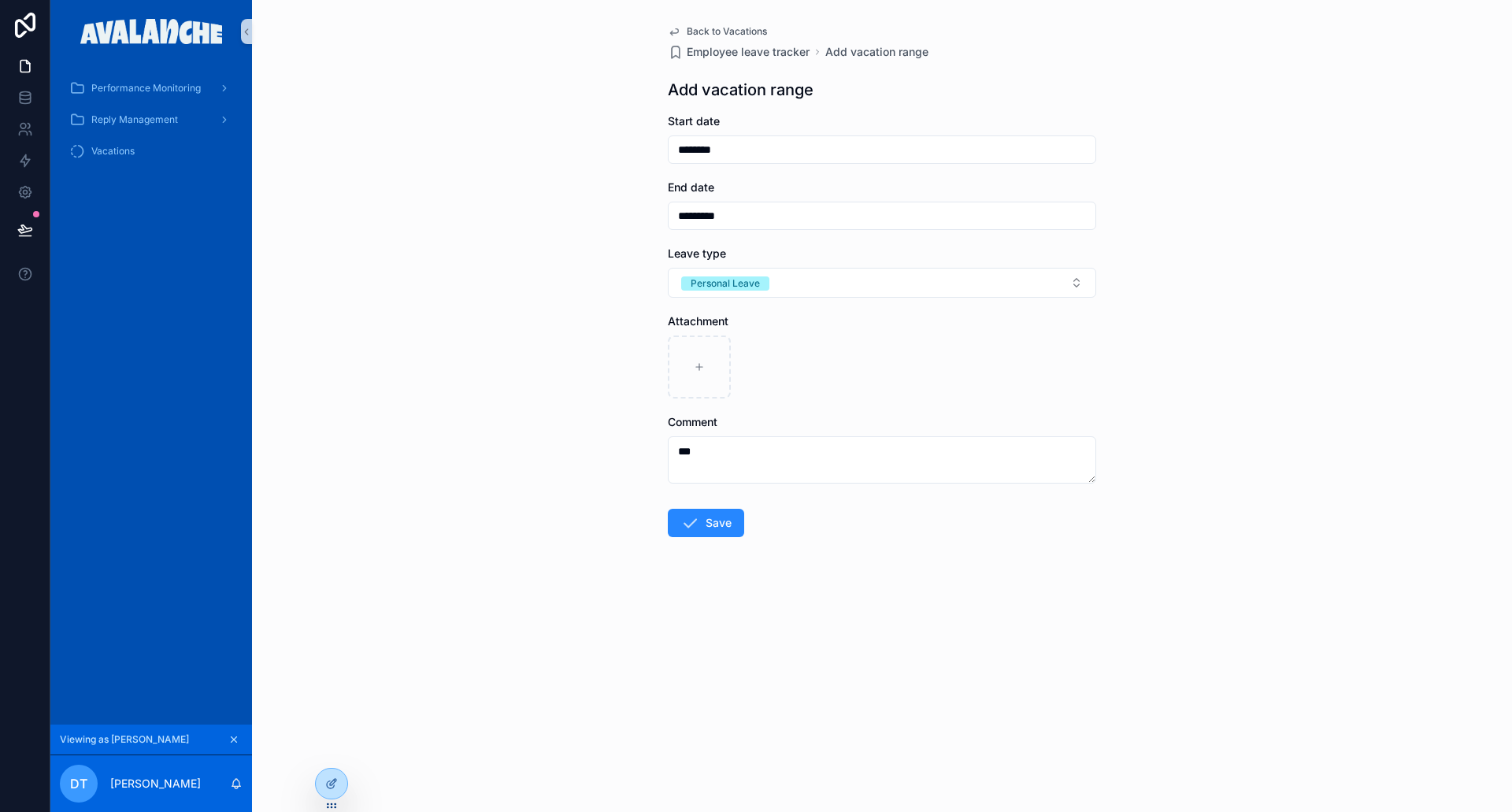
click at [716, 524] on button "Save" at bounding box center [705, 523] width 76 height 28
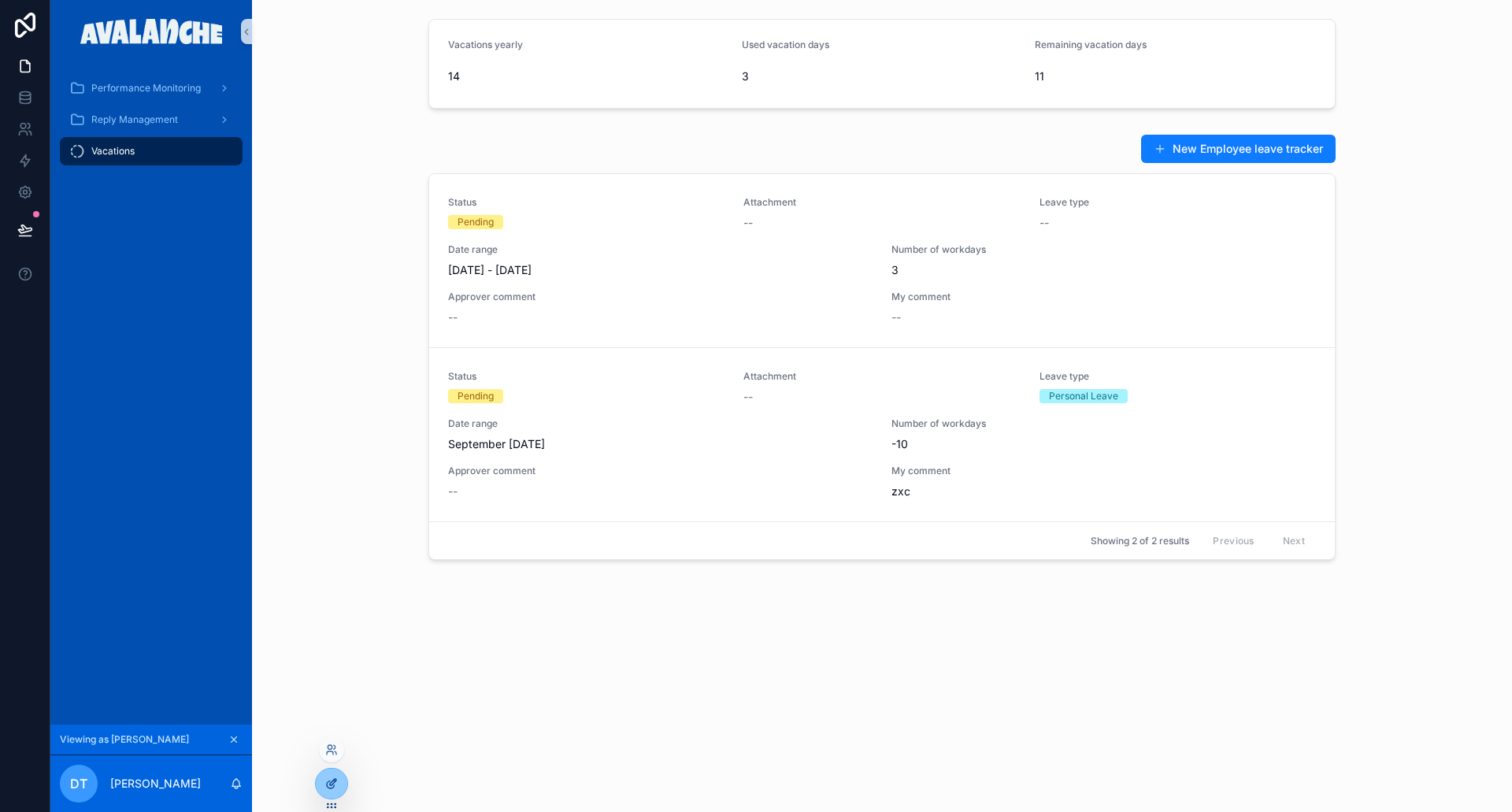
click at [337, 784] on icon at bounding box center [331, 784] width 13 height 13
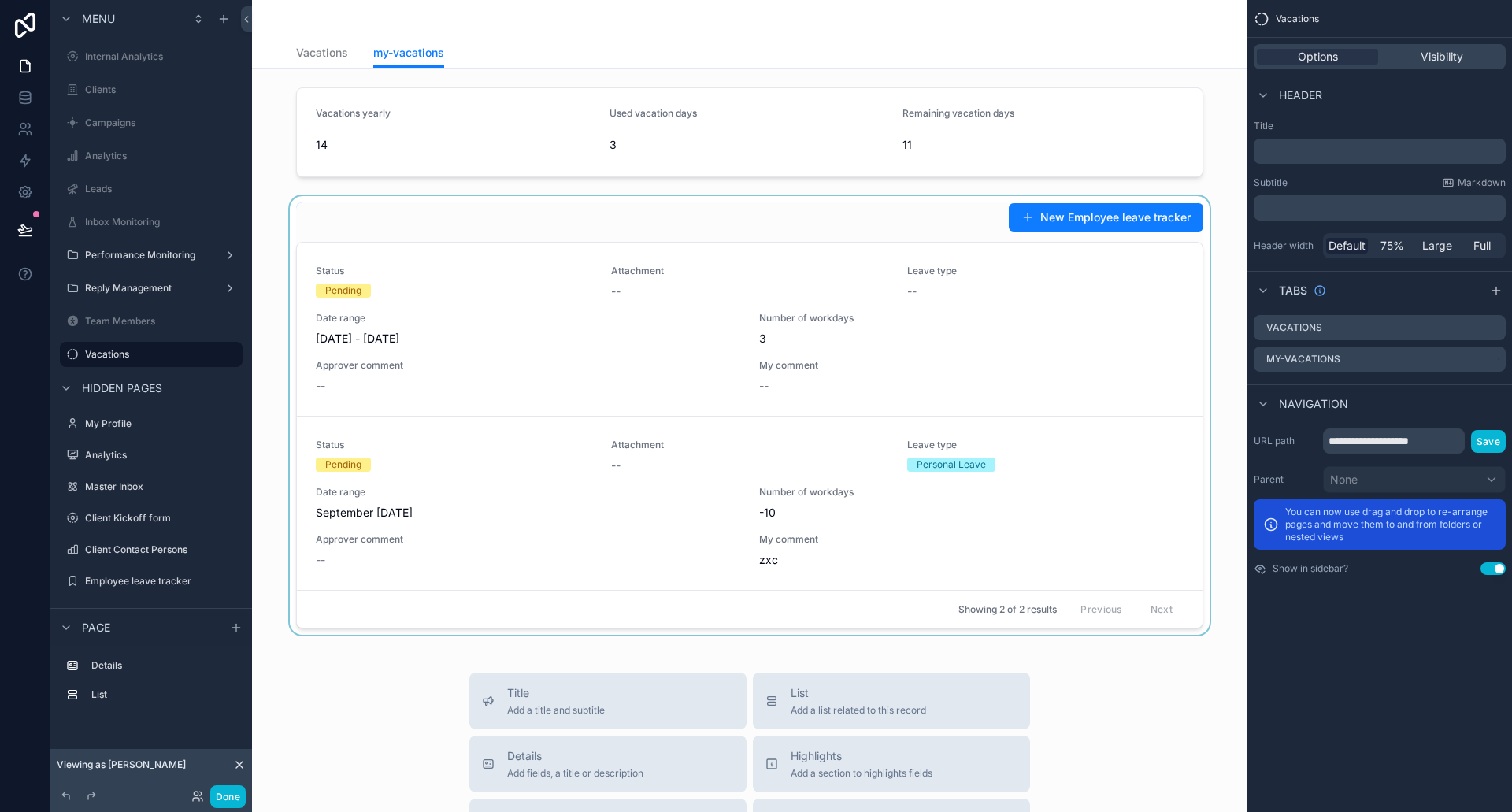
click at [605, 223] on div "scrollable content" at bounding box center [749, 415] width 971 height 439
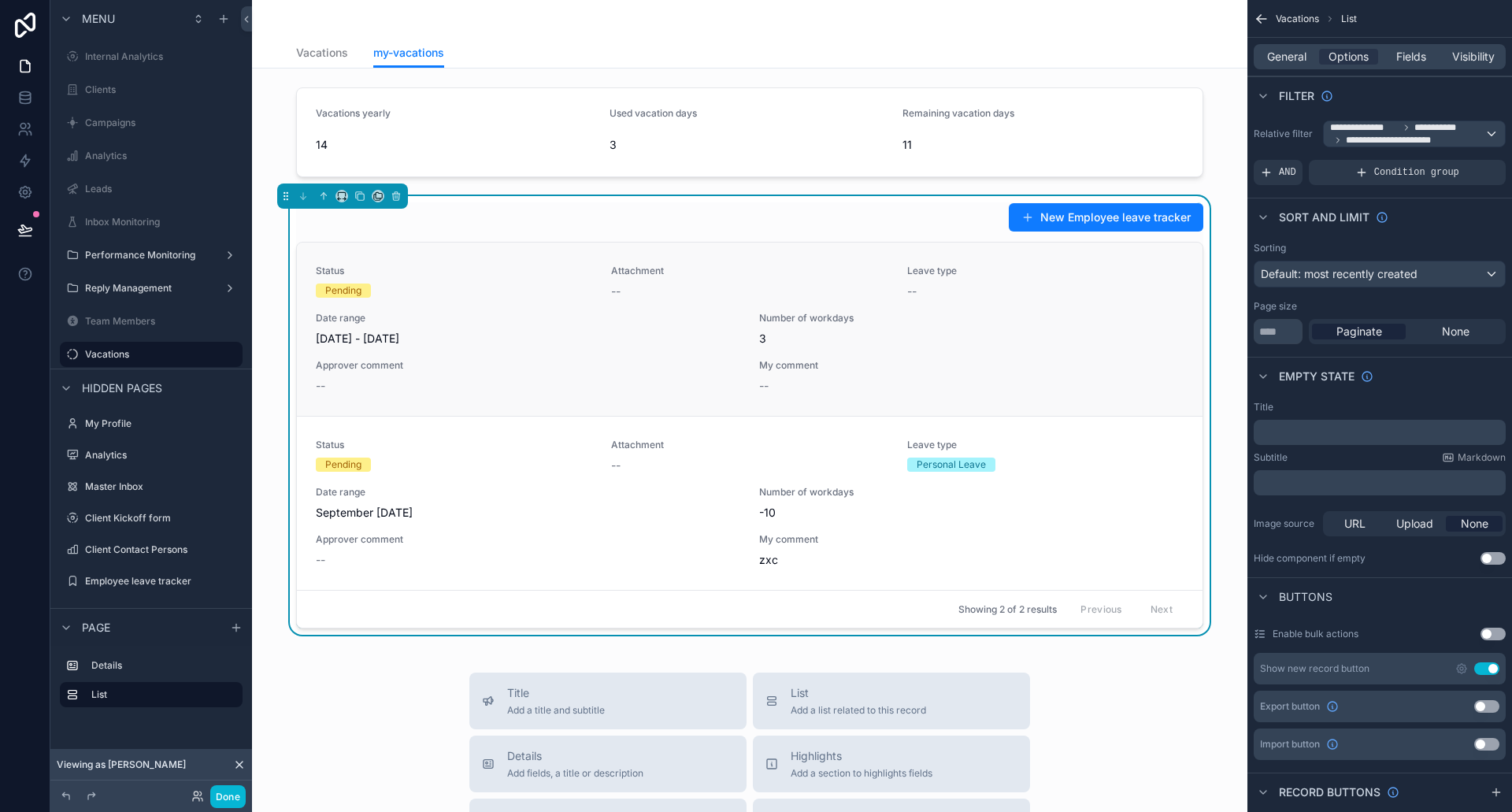
click at [559, 397] on div "Status Pending Attachment -- Leave type -- Date range [DATE] - [DATE] Number of…" at bounding box center [750, 330] width 906 height 173
click at [520, 458] on div "Pending" at bounding box center [454, 464] width 276 height 15
click at [789, 222] on div "New Employee leave tracker" at bounding box center [749, 217] width 907 height 30
click at [1418, 54] on span "Fields" at bounding box center [1411, 57] width 30 height 15
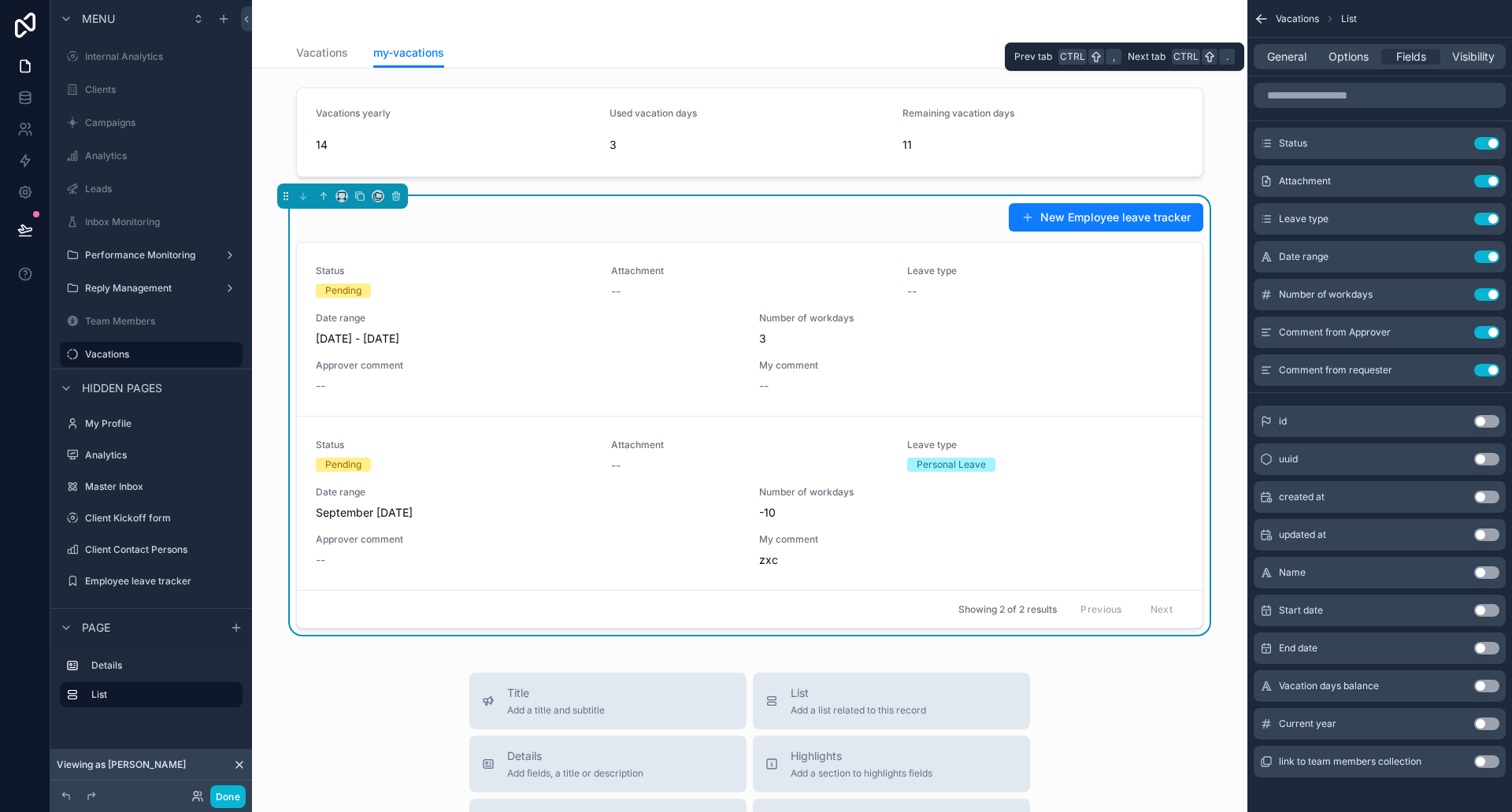
click at [1371, 43] on div "General Options Fields Visibility" at bounding box center [1380, 57] width 264 height 38
click at [1356, 49] on span "Options" at bounding box center [1348, 57] width 40 height 15
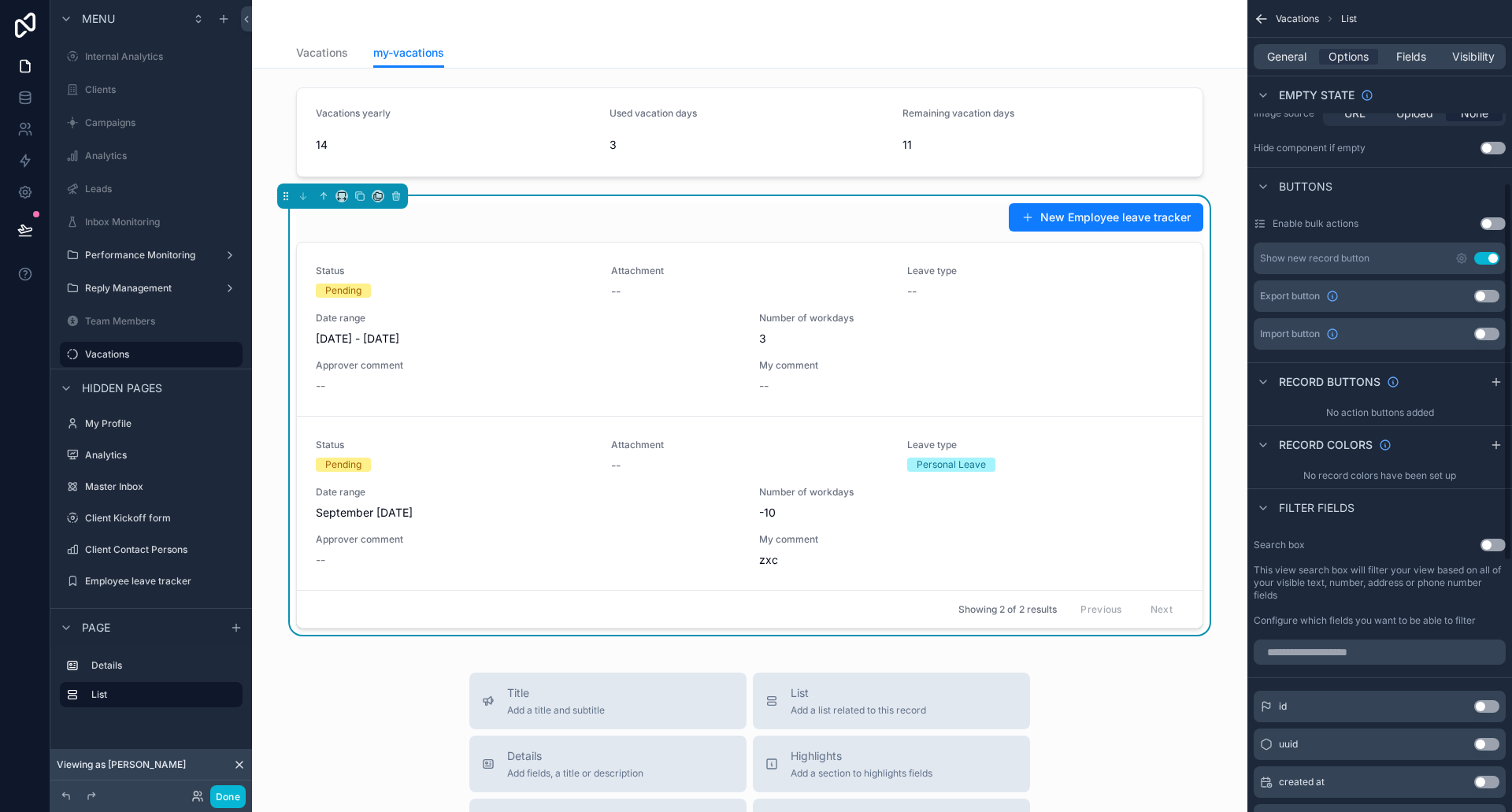
scroll to position [394, 0]
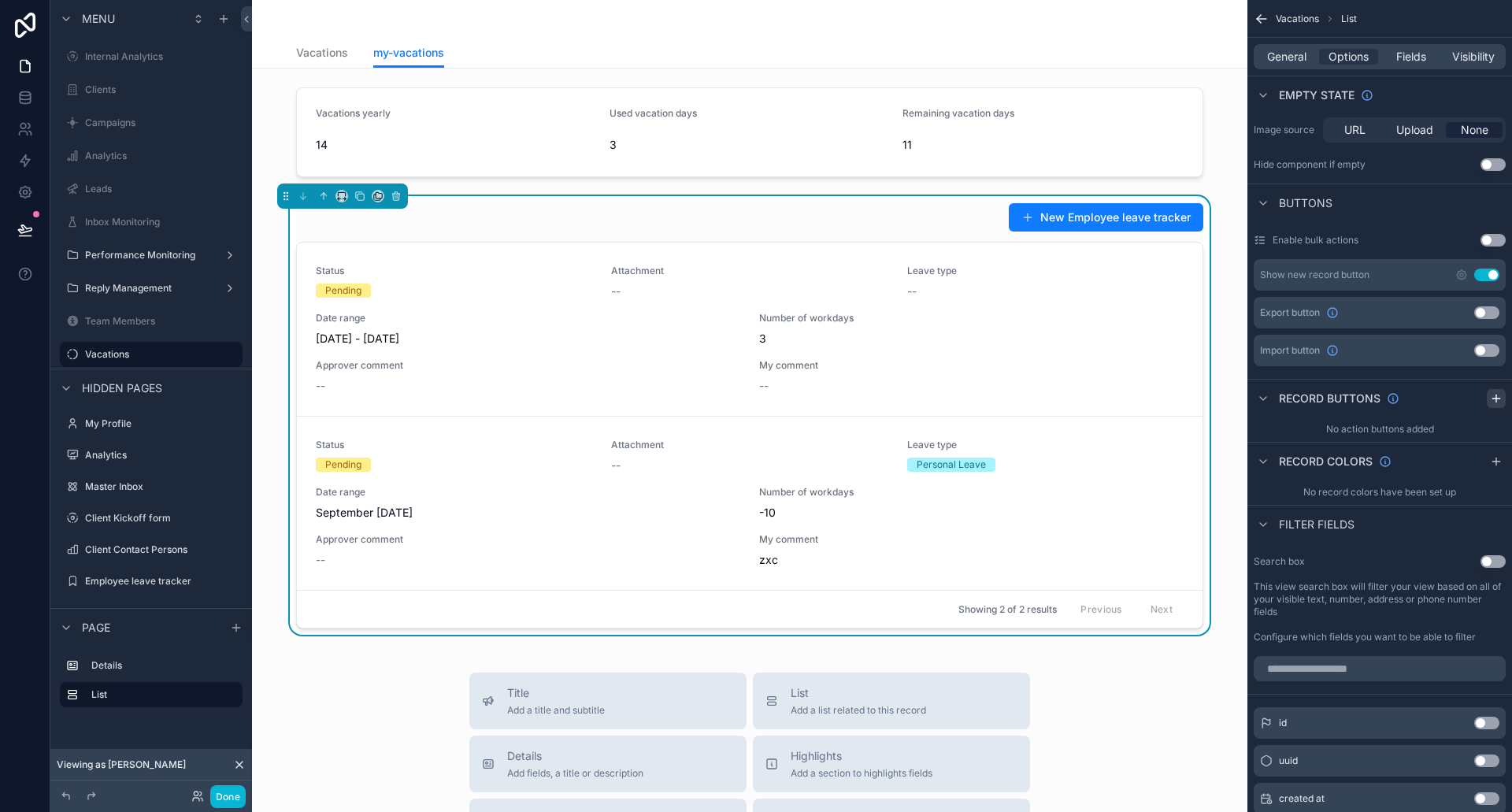
click at [1493, 396] on icon "scrollable content" at bounding box center [1497, 398] width 13 height 13
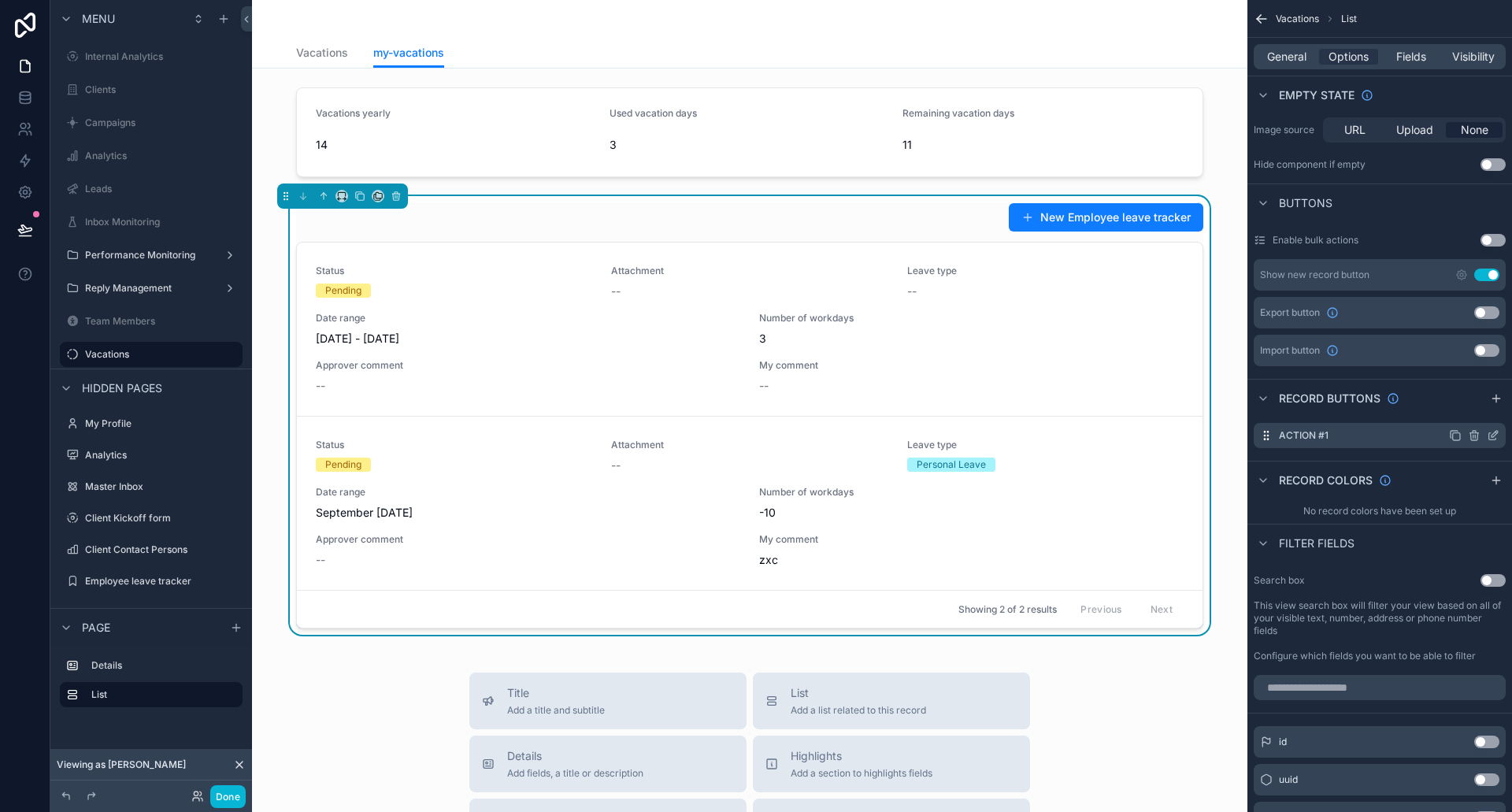
click at [1497, 433] on icon "scrollable content" at bounding box center [1497, 433] width 2 height 2
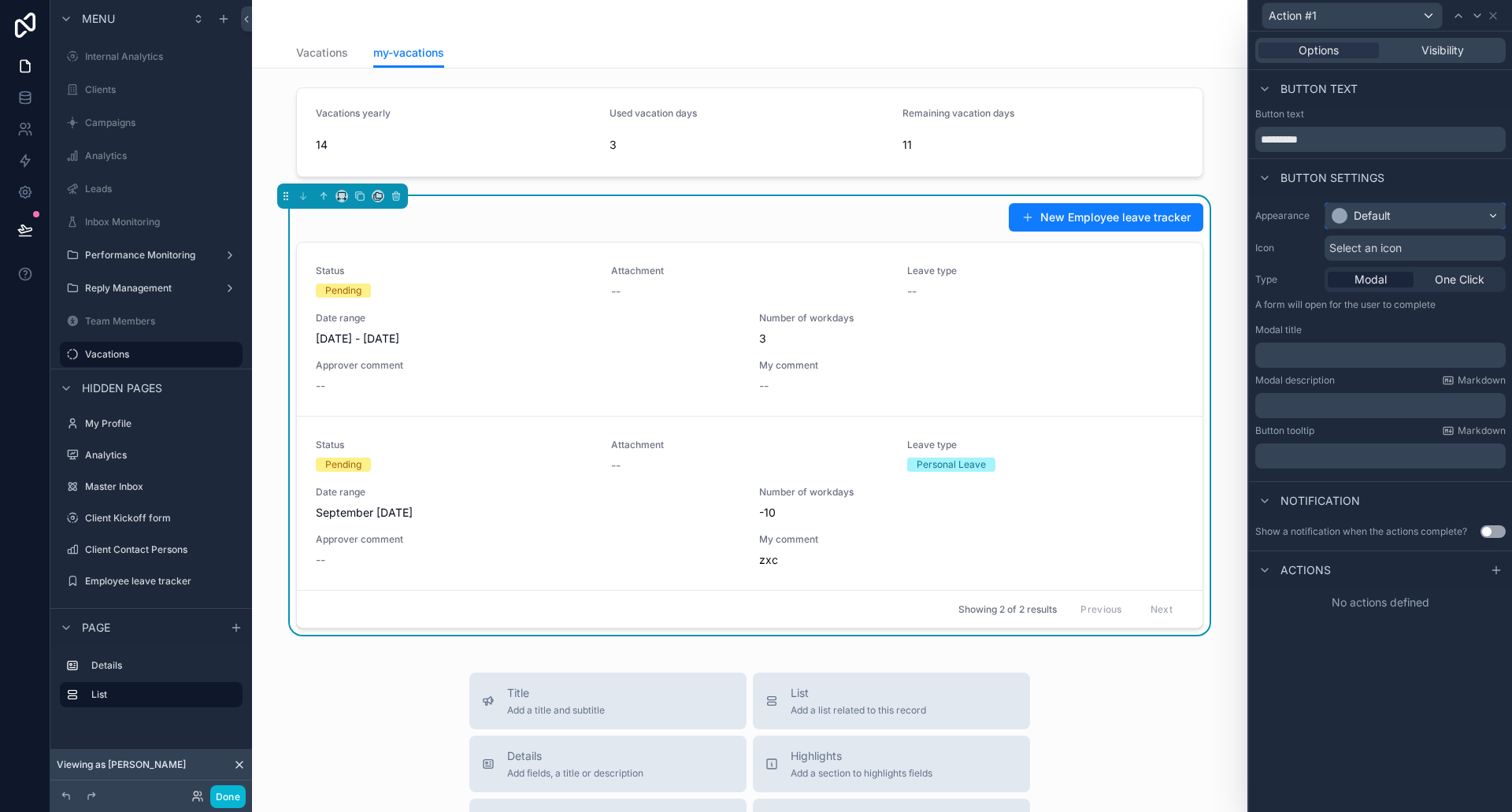
click at [1397, 210] on div "Default" at bounding box center [1415, 215] width 179 height 25
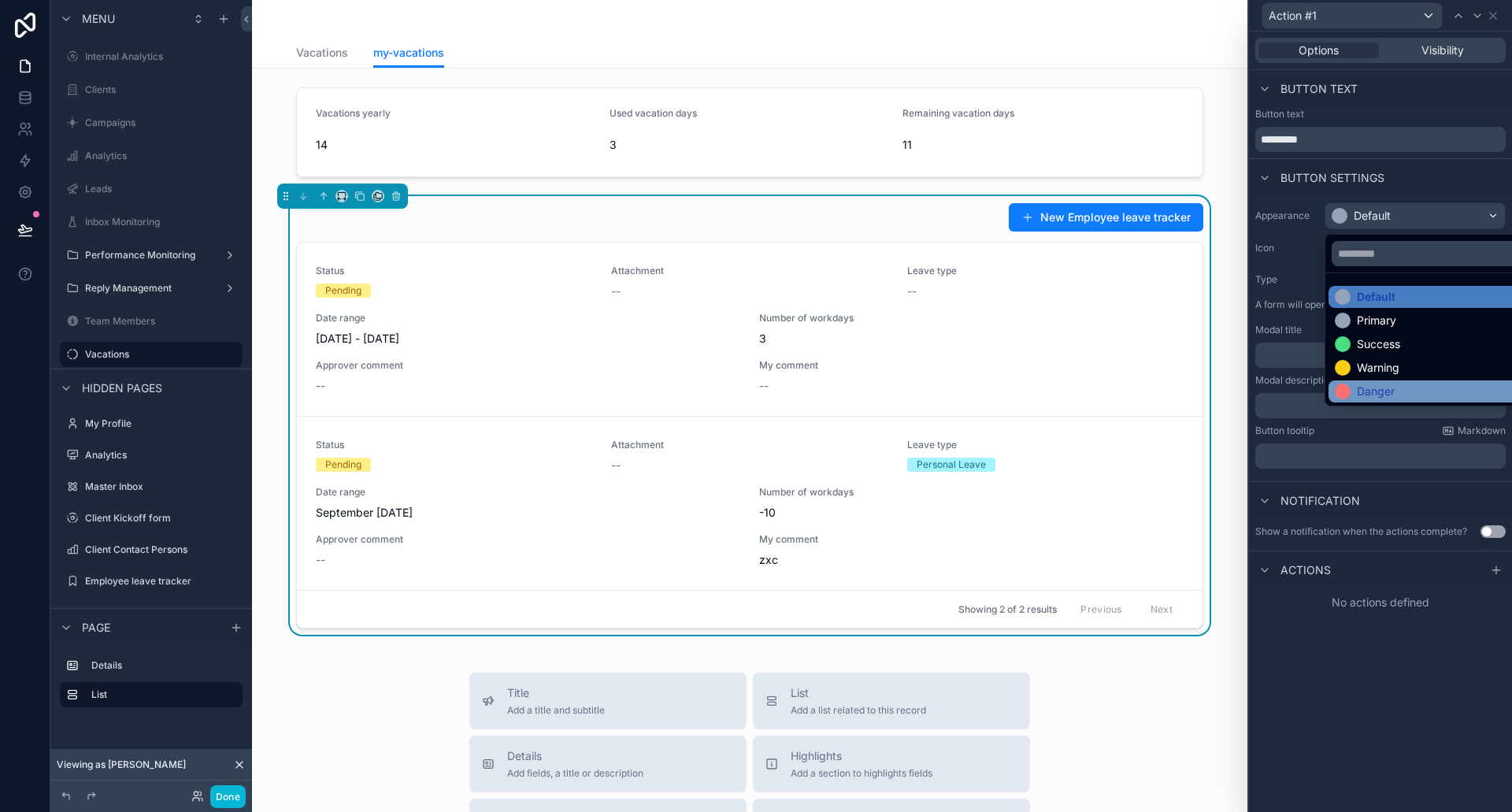
click at [1381, 381] on div "Danger" at bounding box center [1433, 391] width 209 height 22
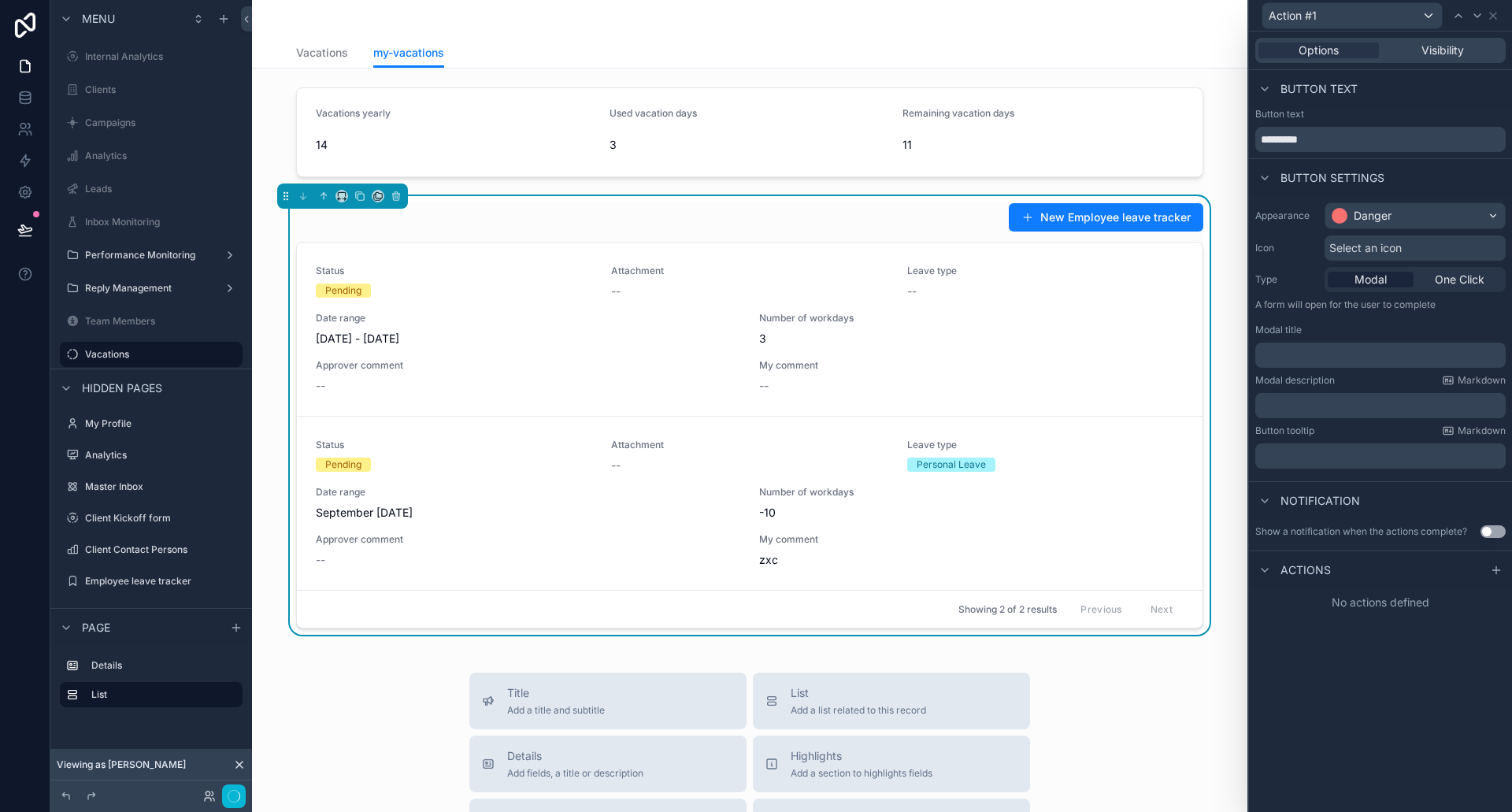
click at [1404, 240] on div "Select an icon" at bounding box center [1415, 247] width 181 height 25
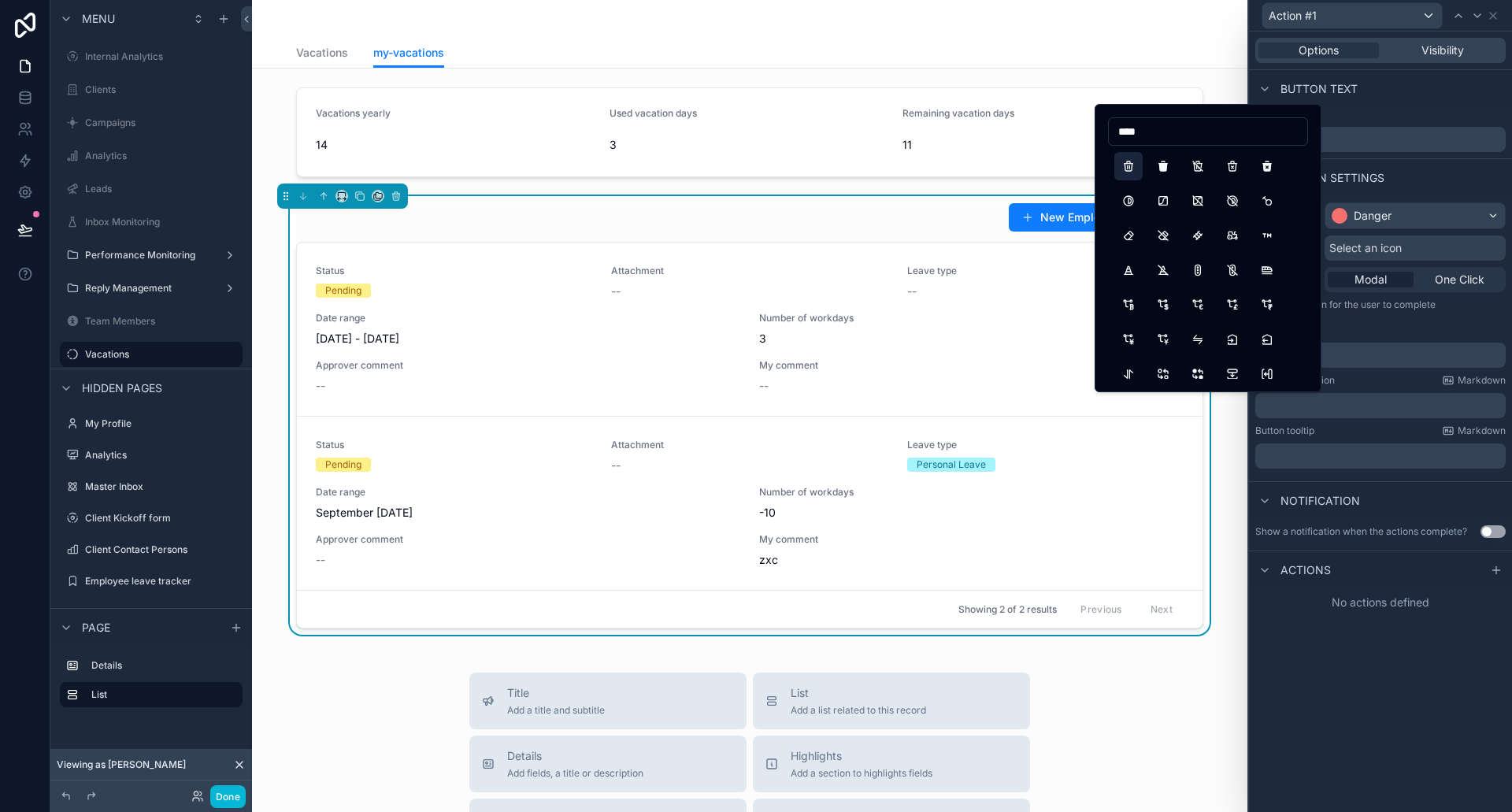
type input "****"
click at [1128, 168] on button "Trash" at bounding box center [1128, 166] width 28 height 28
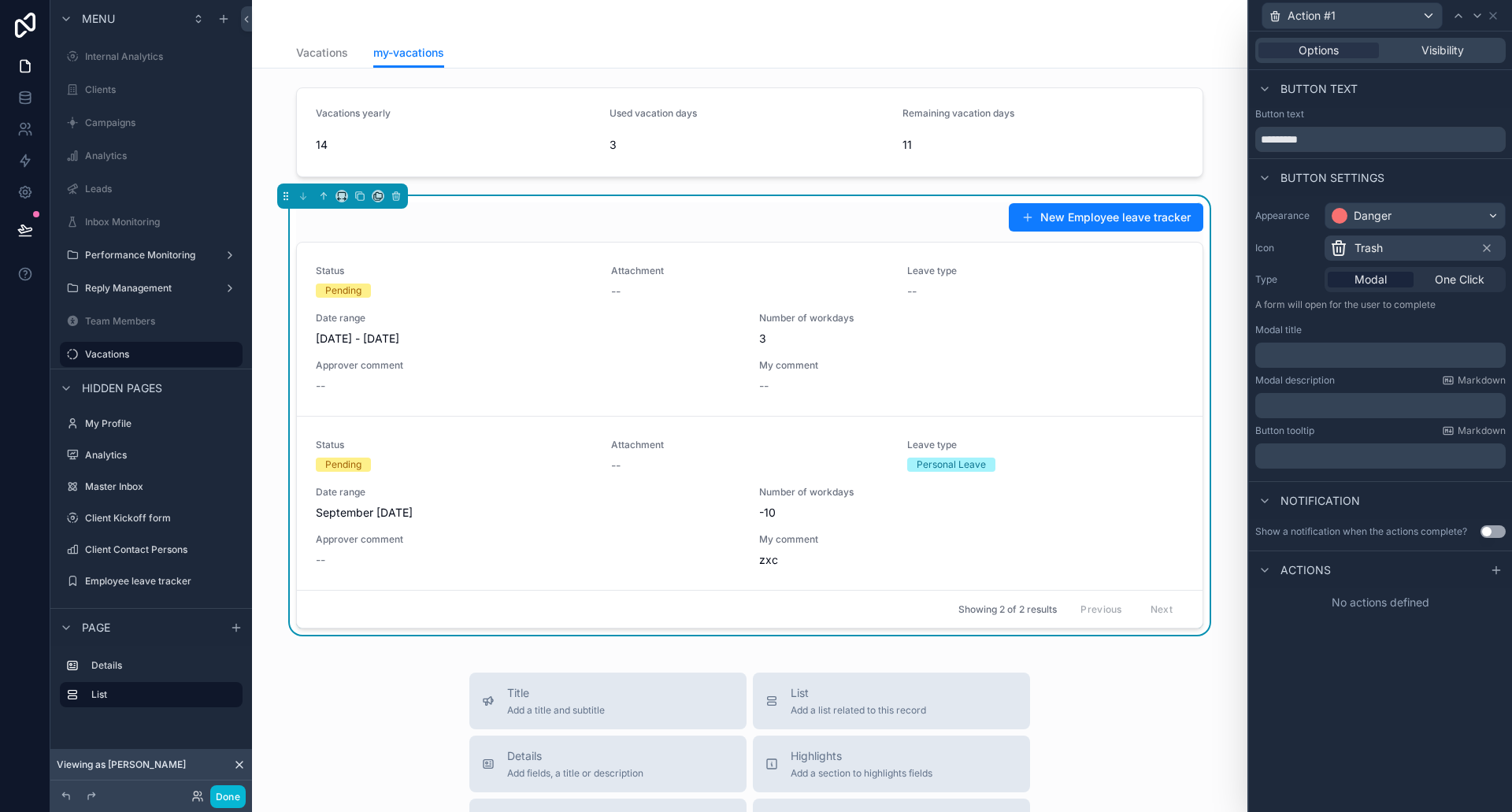
click at [1447, 27] on div "Action #1" at bounding box center [1374, 15] width 226 height 27
click at [1453, 39] on div "Options Visibility" at bounding box center [1381, 50] width 251 height 25
click at [1454, 45] on span "Visibility" at bounding box center [1443, 51] width 43 height 15
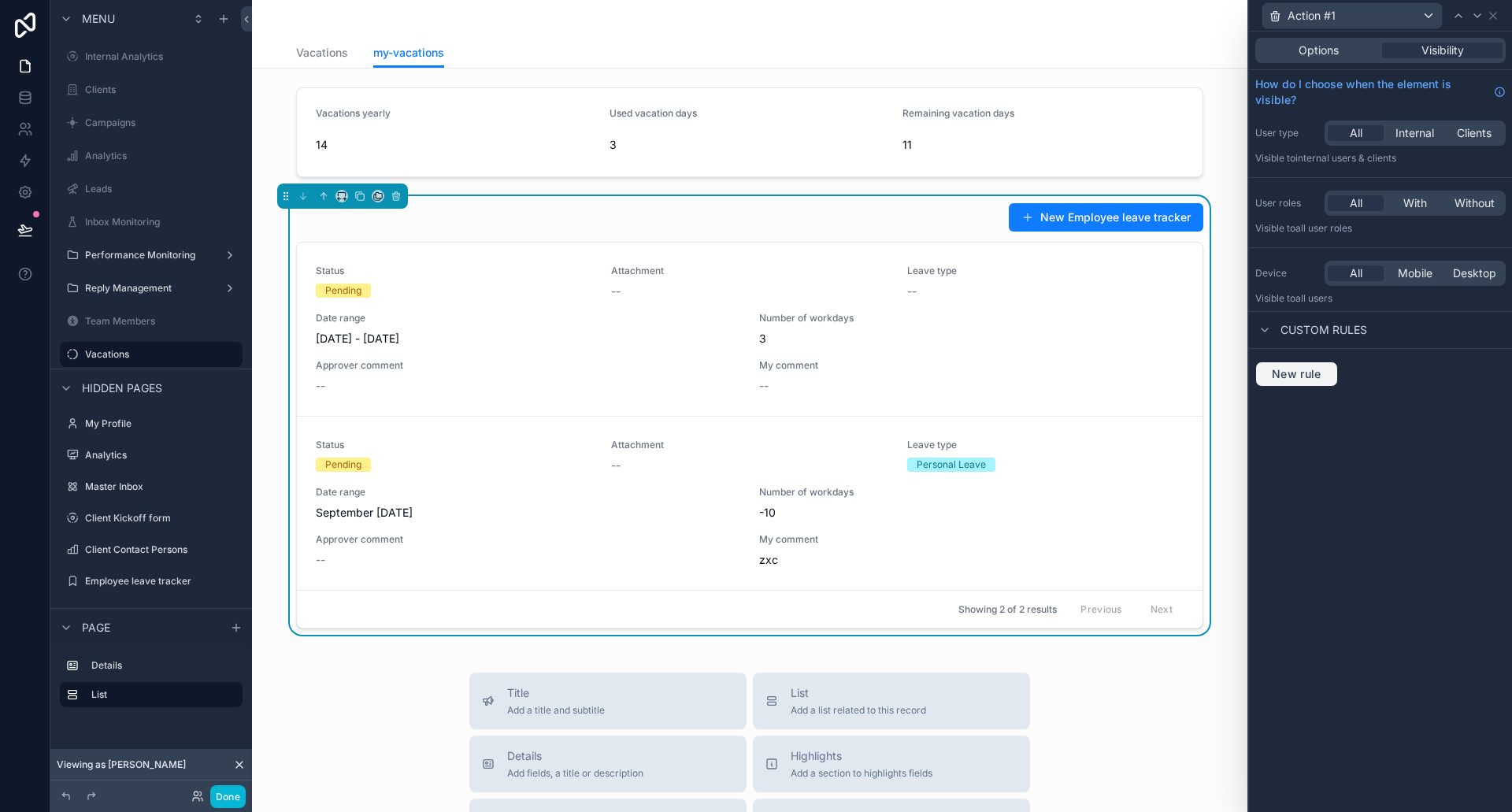
click at [1321, 370] on span "New rule" at bounding box center [1297, 374] width 63 height 15
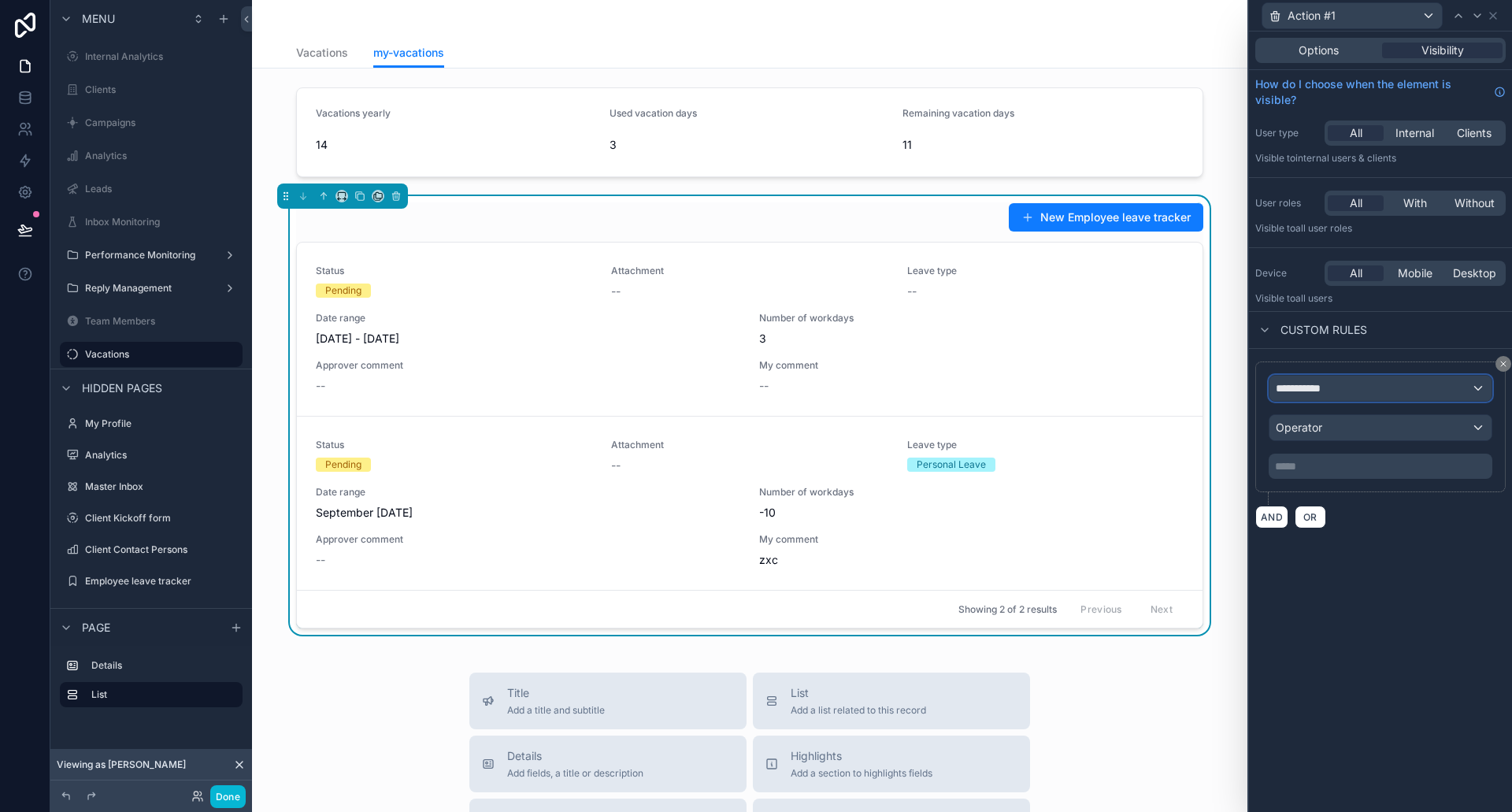
click at [1328, 392] on span "**********" at bounding box center [1305, 388] width 58 height 15
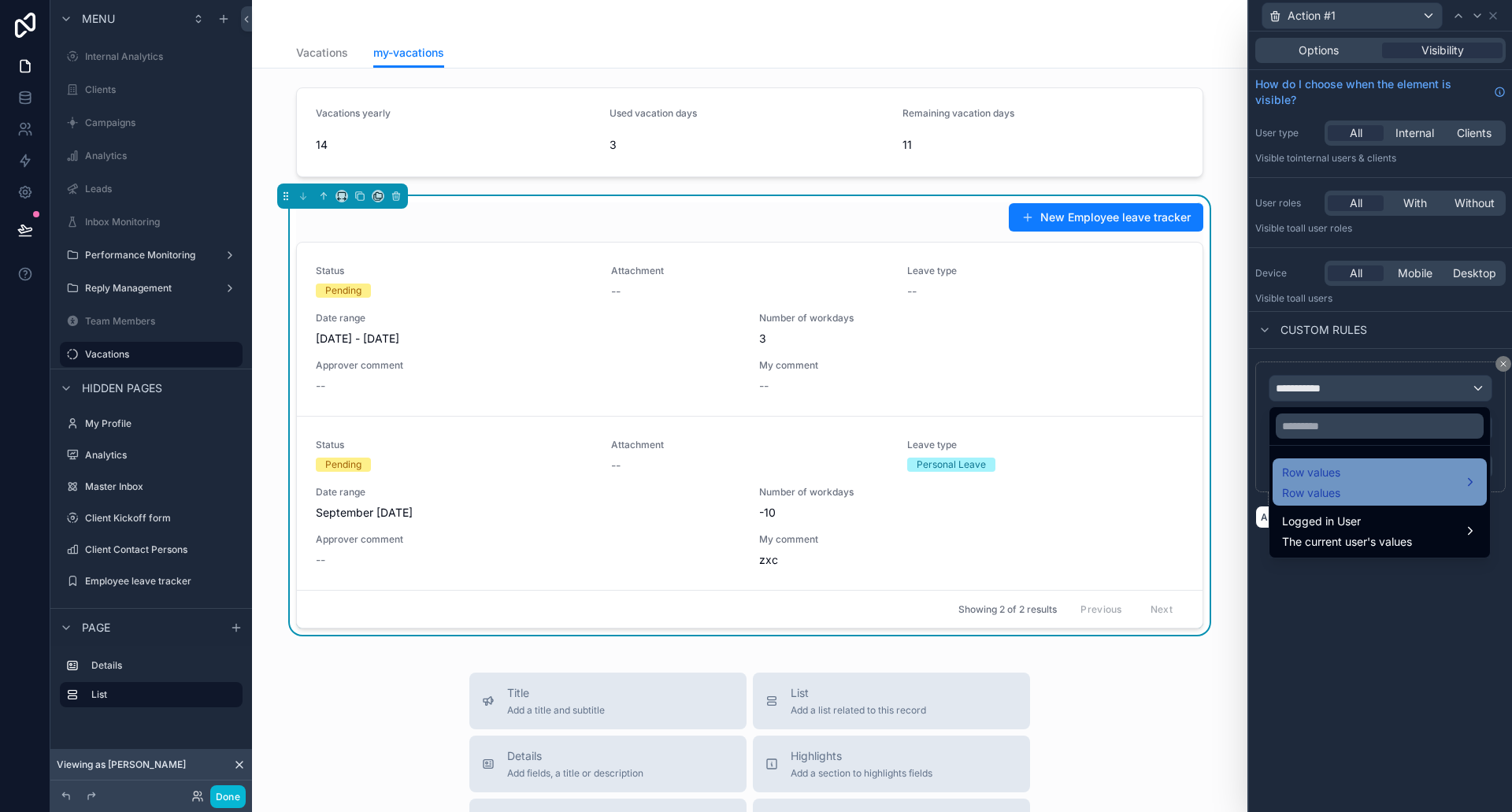
click at [1352, 476] on div "Row values Row values" at bounding box center [1380, 482] width 196 height 38
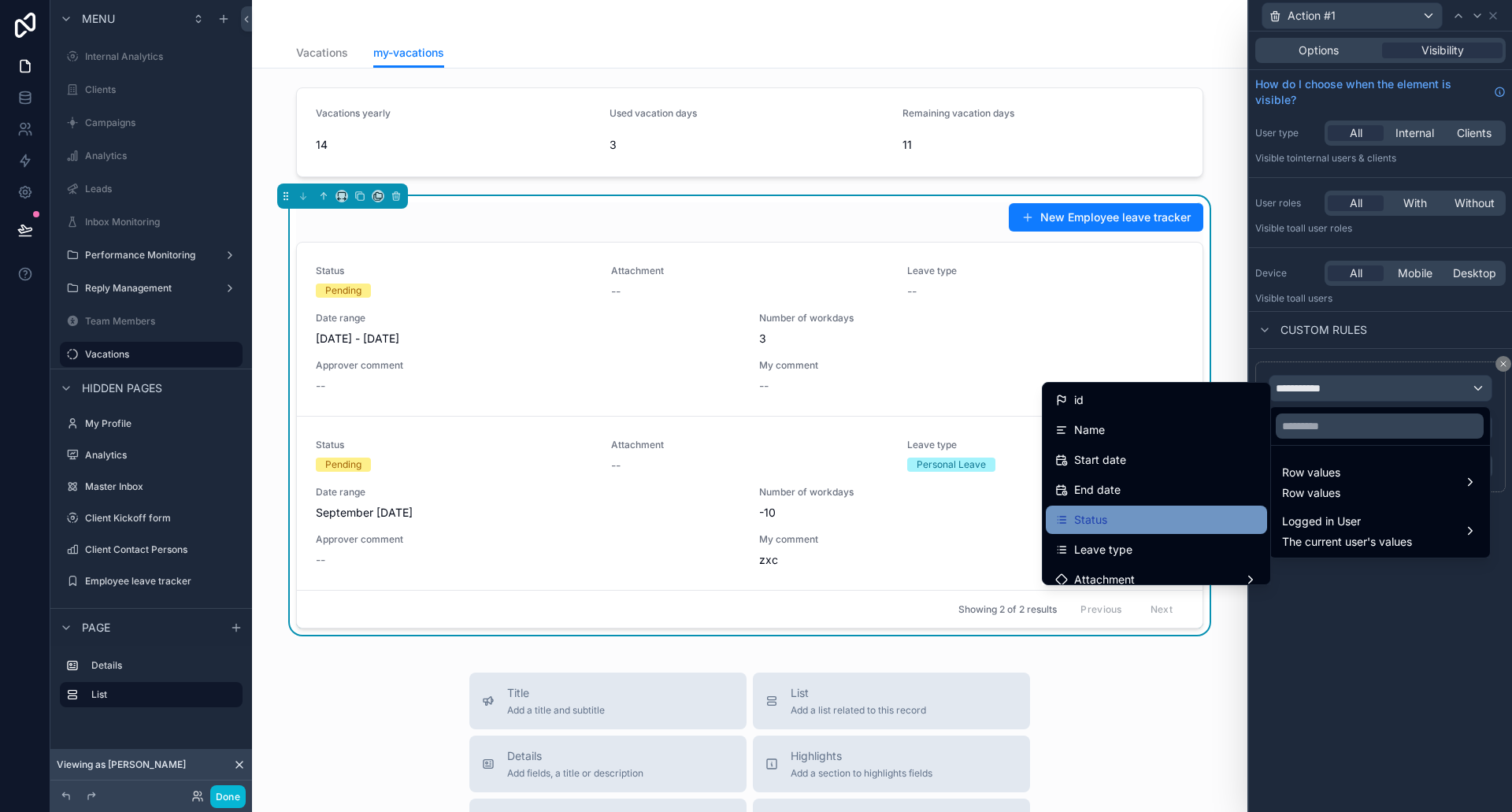
click at [1103, 525] on div "Status" at bounding box center [1157, 520] width 203 height 19
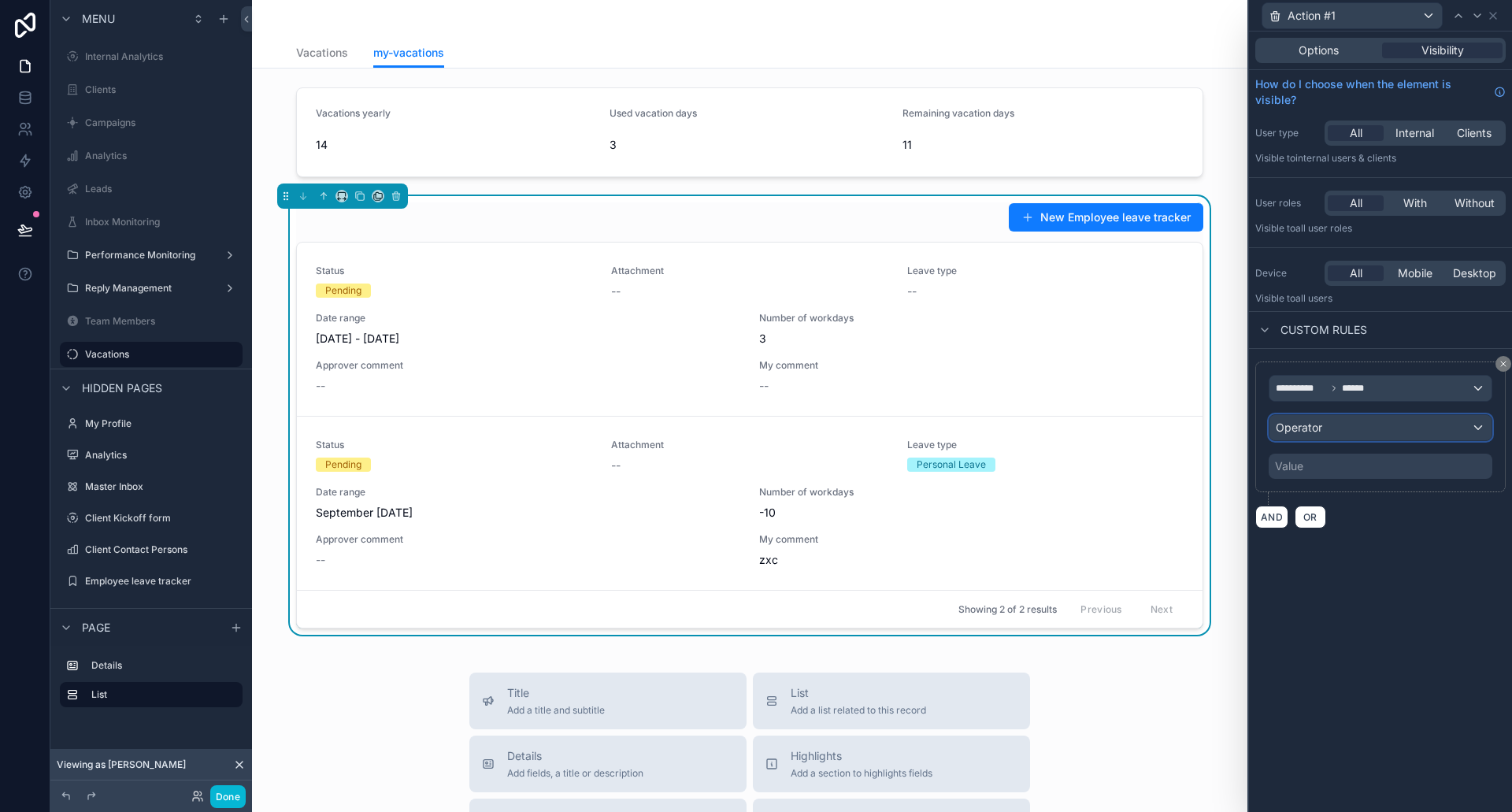
click at [1312, 429] on span "Operator" at bounding box center [1299, 427] width 46 height 14
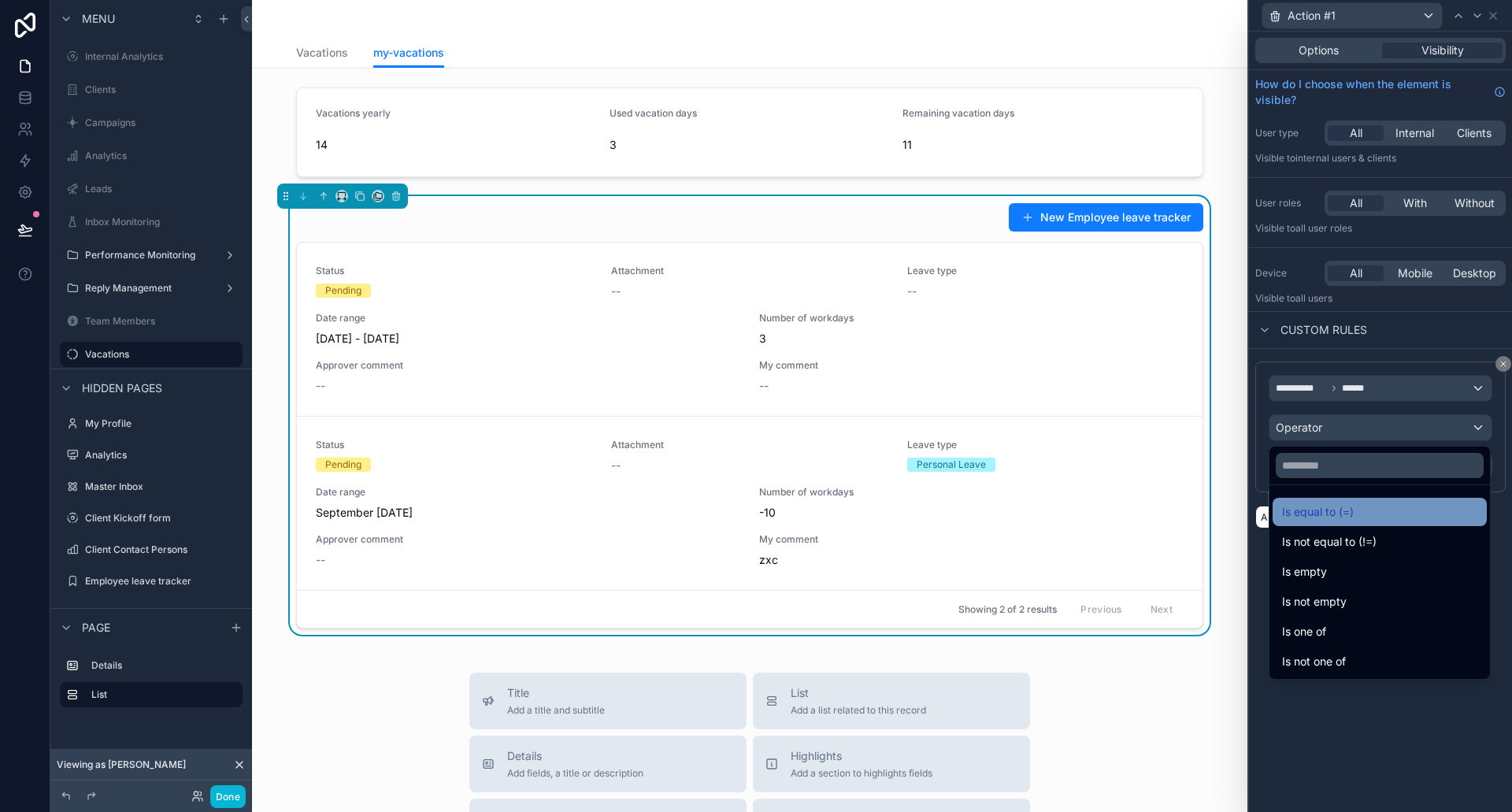
click at [1315, 510] on span "Is equal to (=)" at bounding box center [1318, 512] width 72 height 19
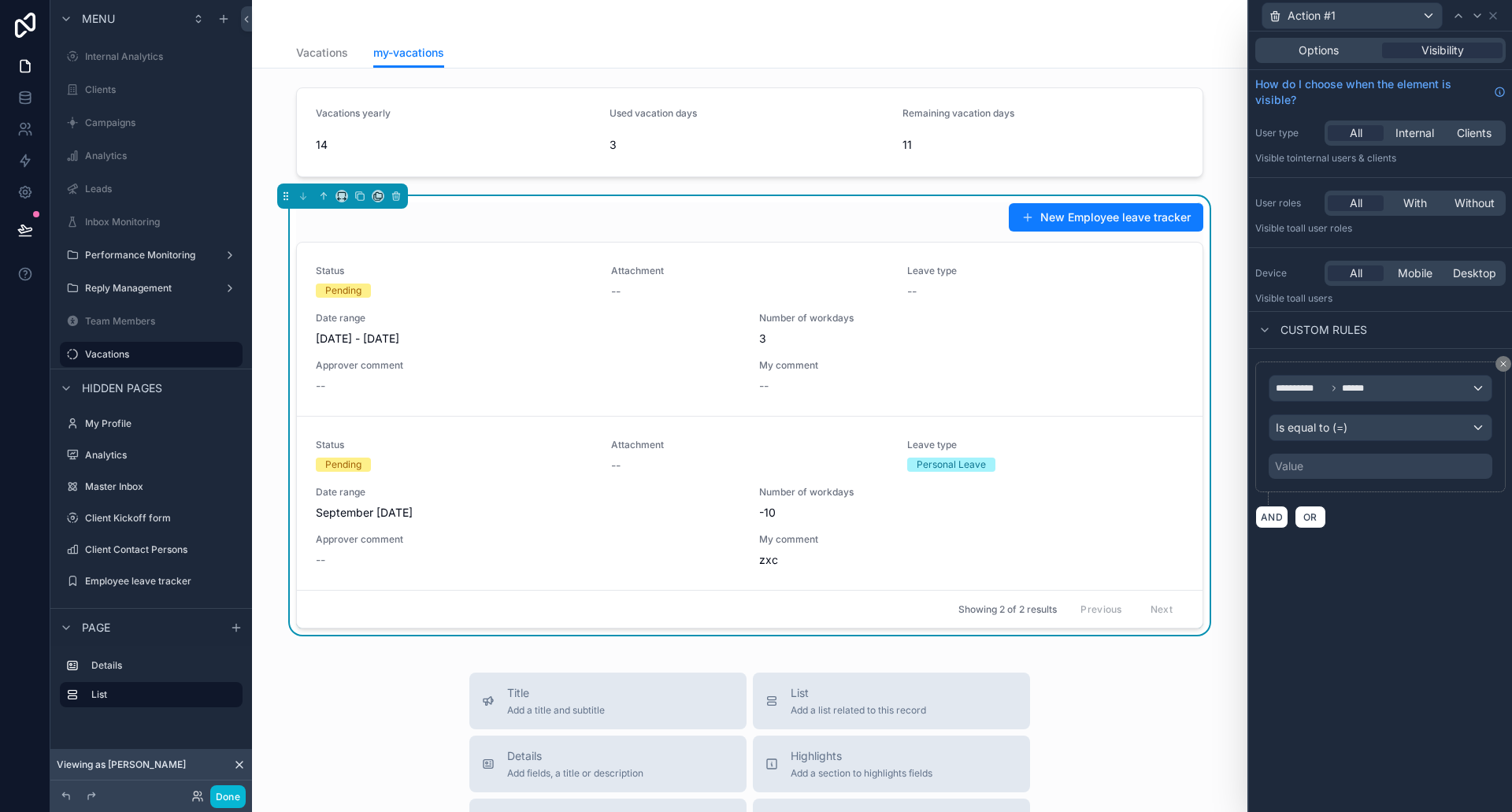
click at [1328, 464] on div "Value" at bounding box center [1381, 466] width 224 height 25
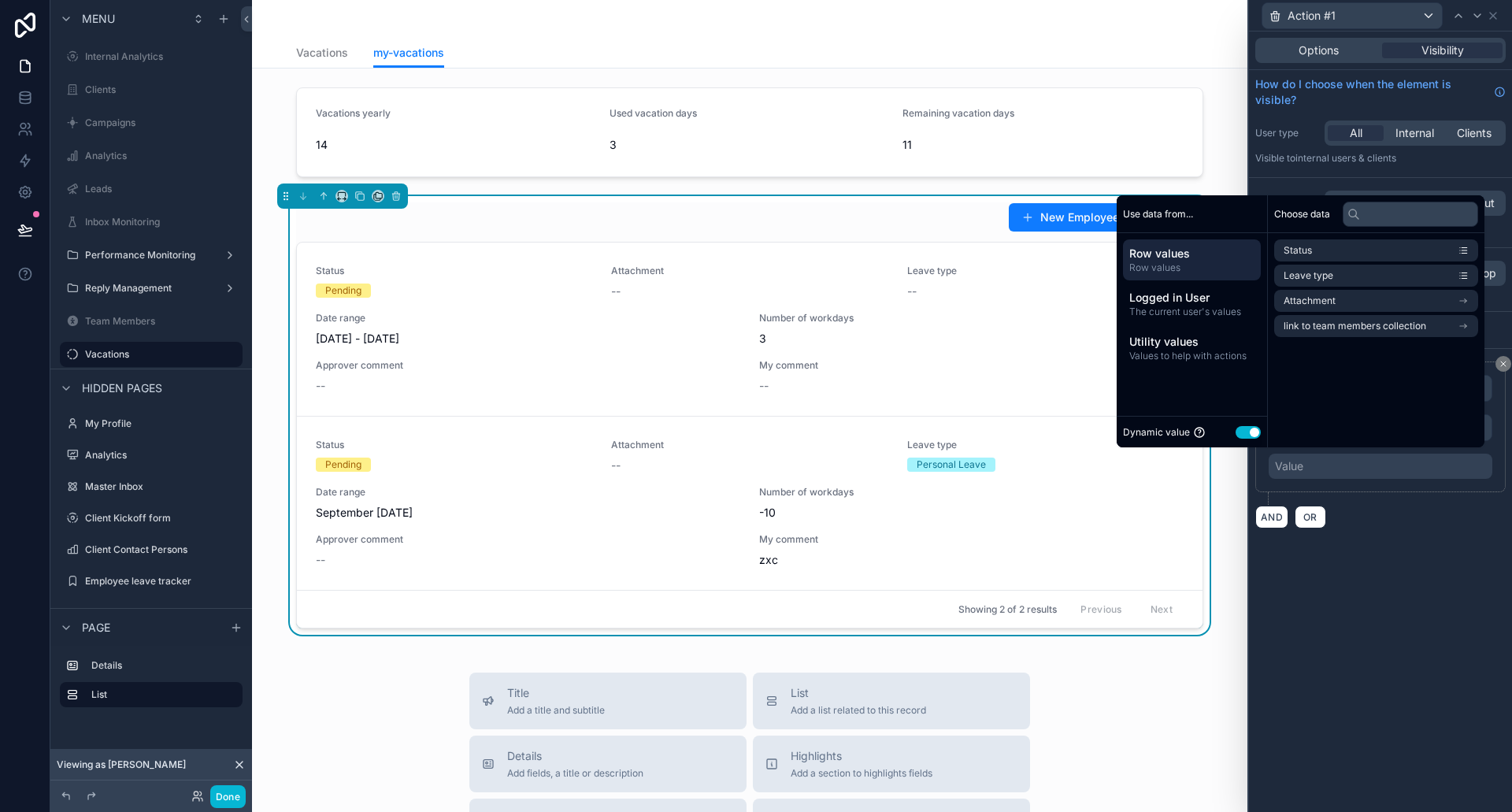
click at [1251, 431] on button "Use setting" at bounding box center [1248, 433] width 25 height 13
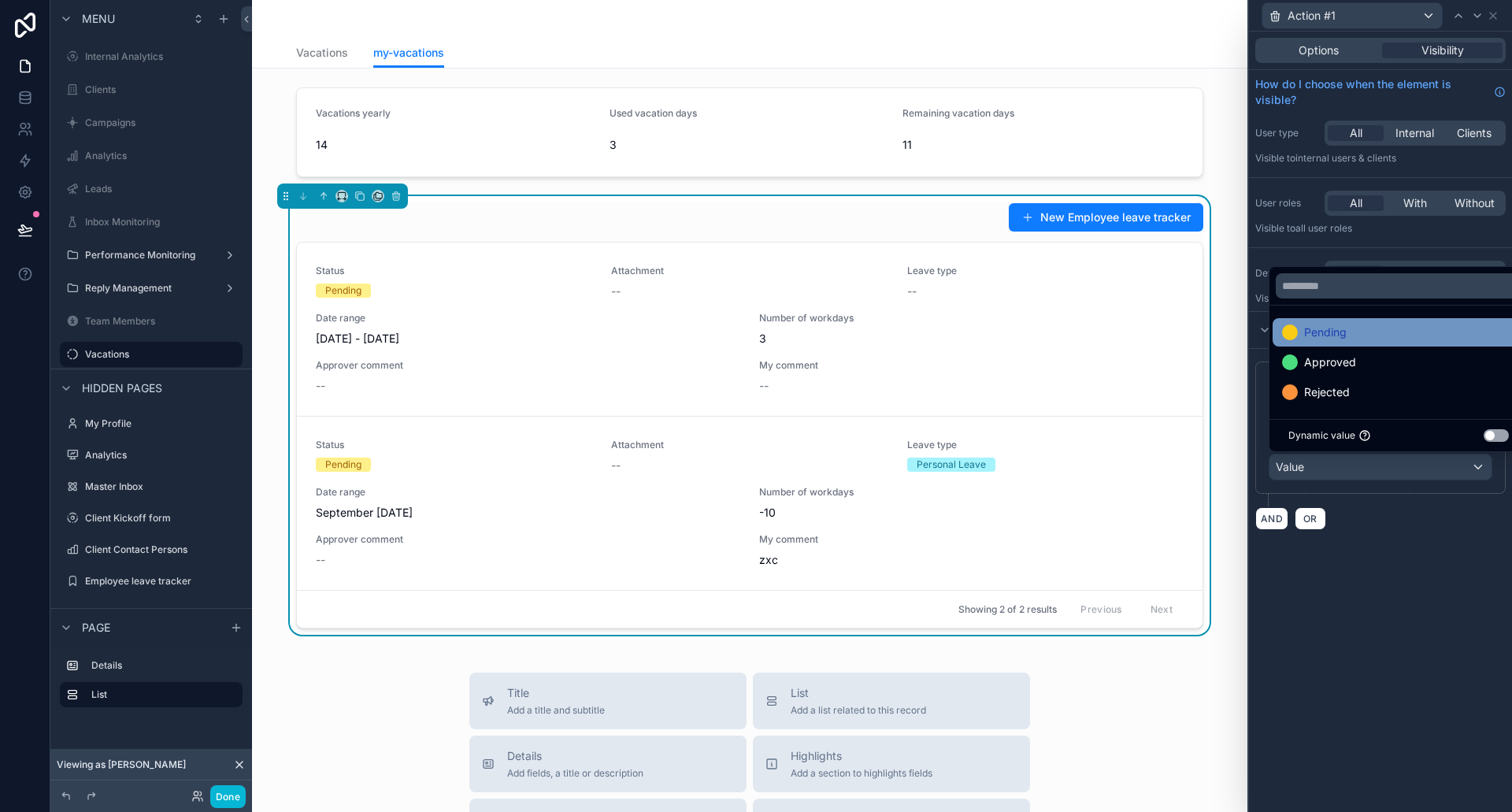
click at [1328, 332] on span "Pending" at bounding box center [1326, 332] width 43 height 19
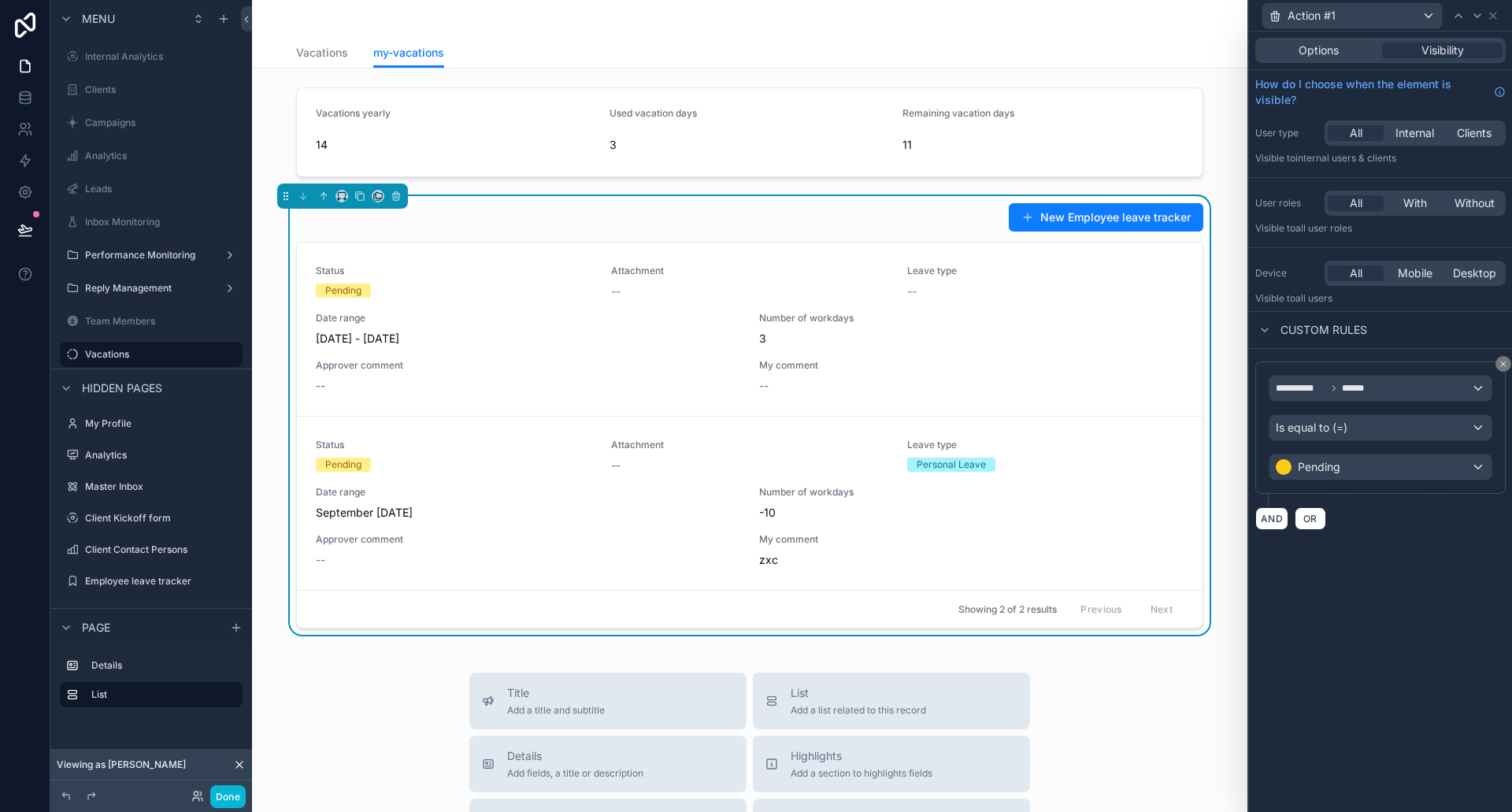
click at [1382, 573] on div "**********" at bounding box center [1381, 422] width 263 height 781
click at [1309, 54] on span "Options" at bounding box center [1319, 51] width 40 height 15
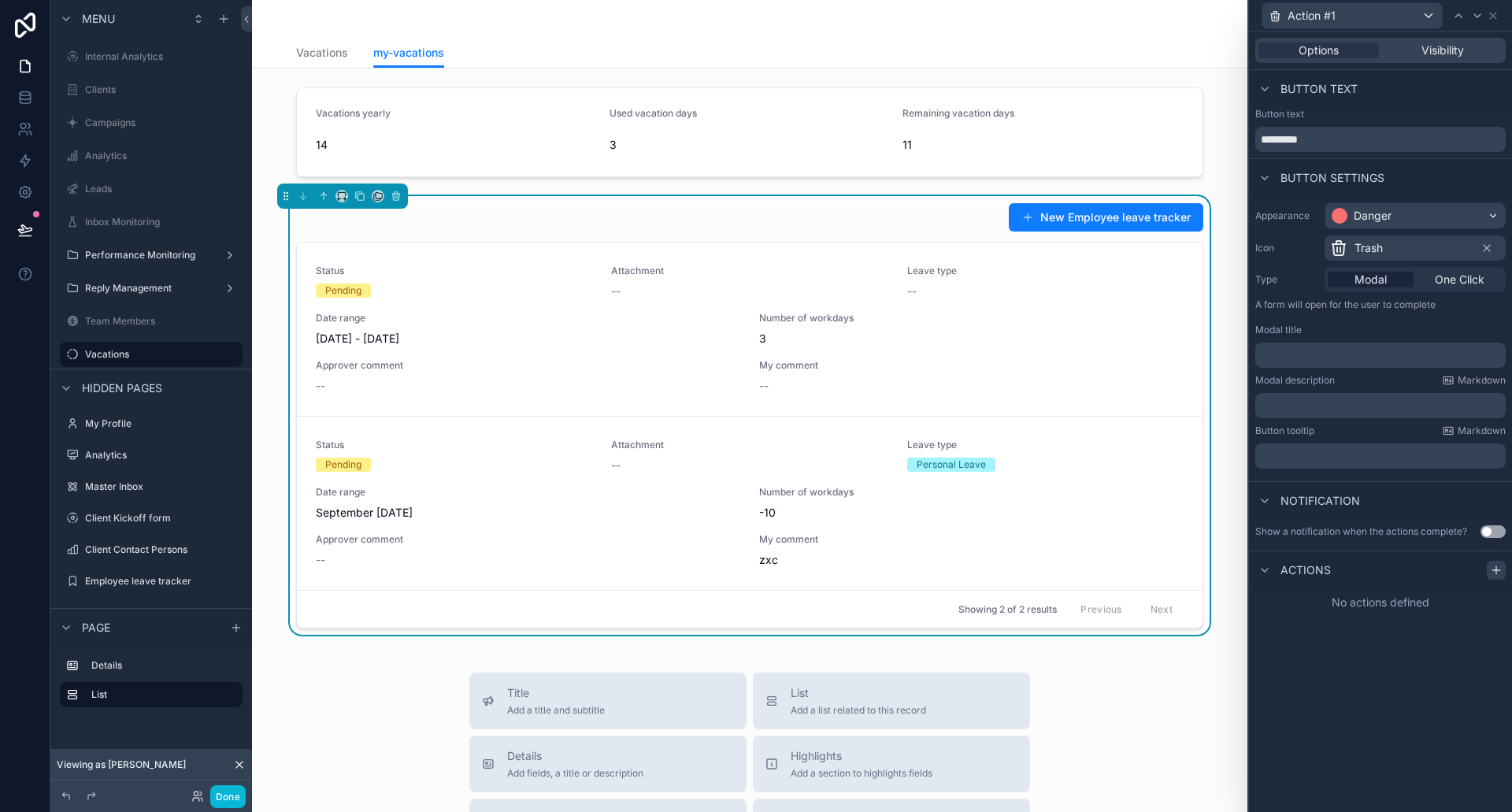
click at [1501, 569] on icon at bounding box center [1497, 570] width 13 height 13
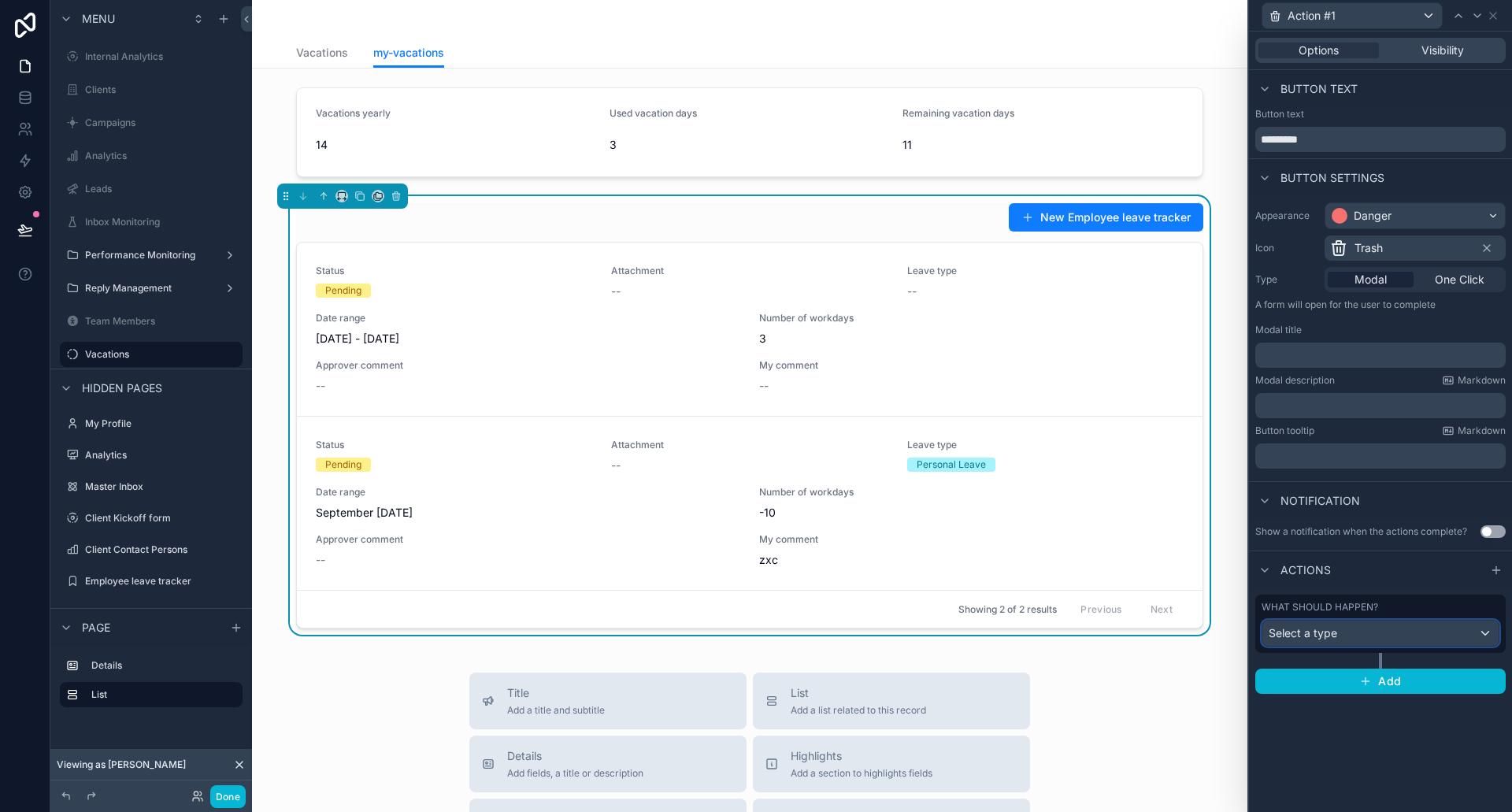
click at [1353, 642] on div "Select a type" at bounding box center [1380, 633] width 236 height 25
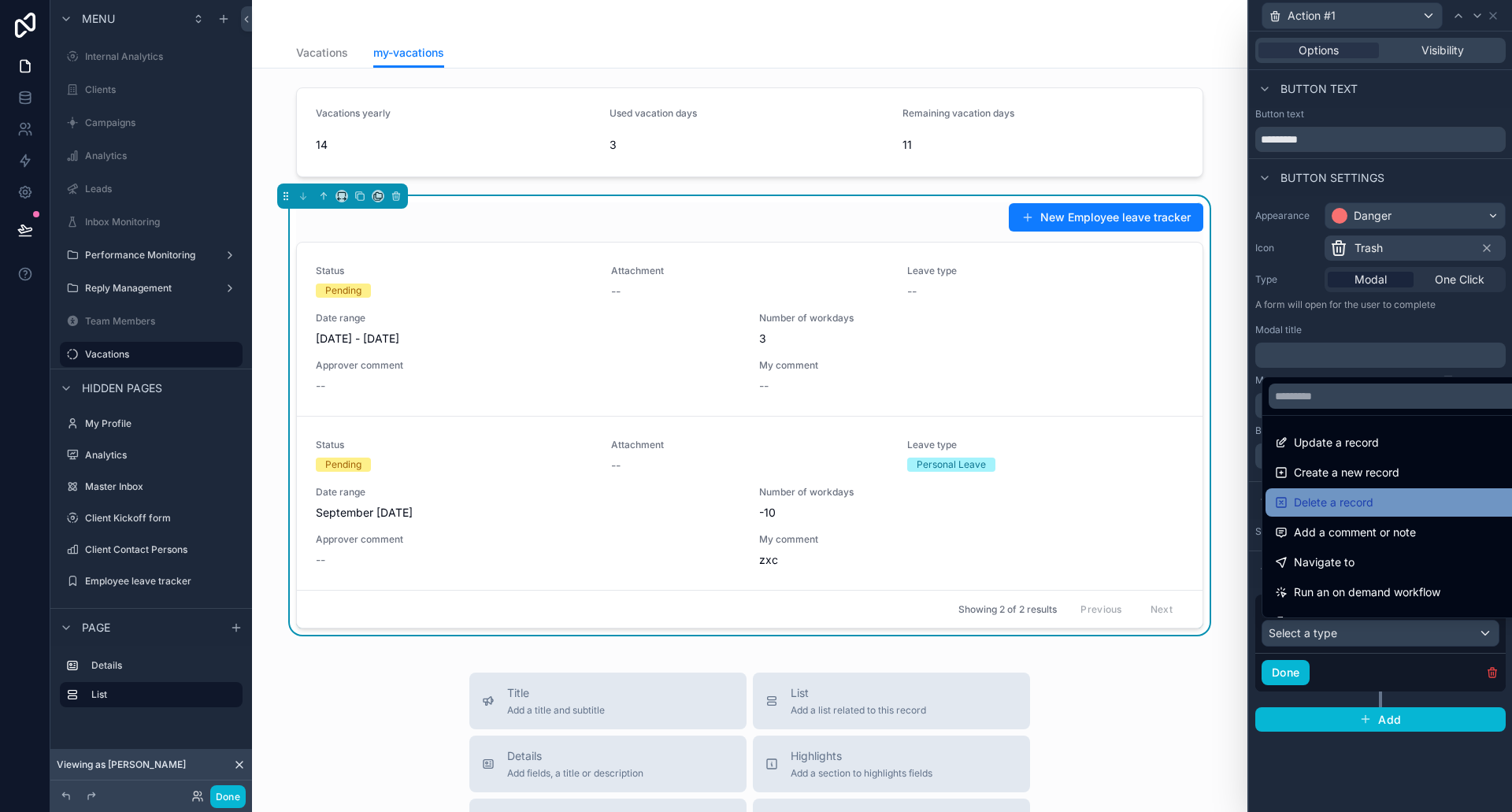
click at [1323, 495] on span "Delete a record" at bounding box center [1334, 503] width 80 height 19
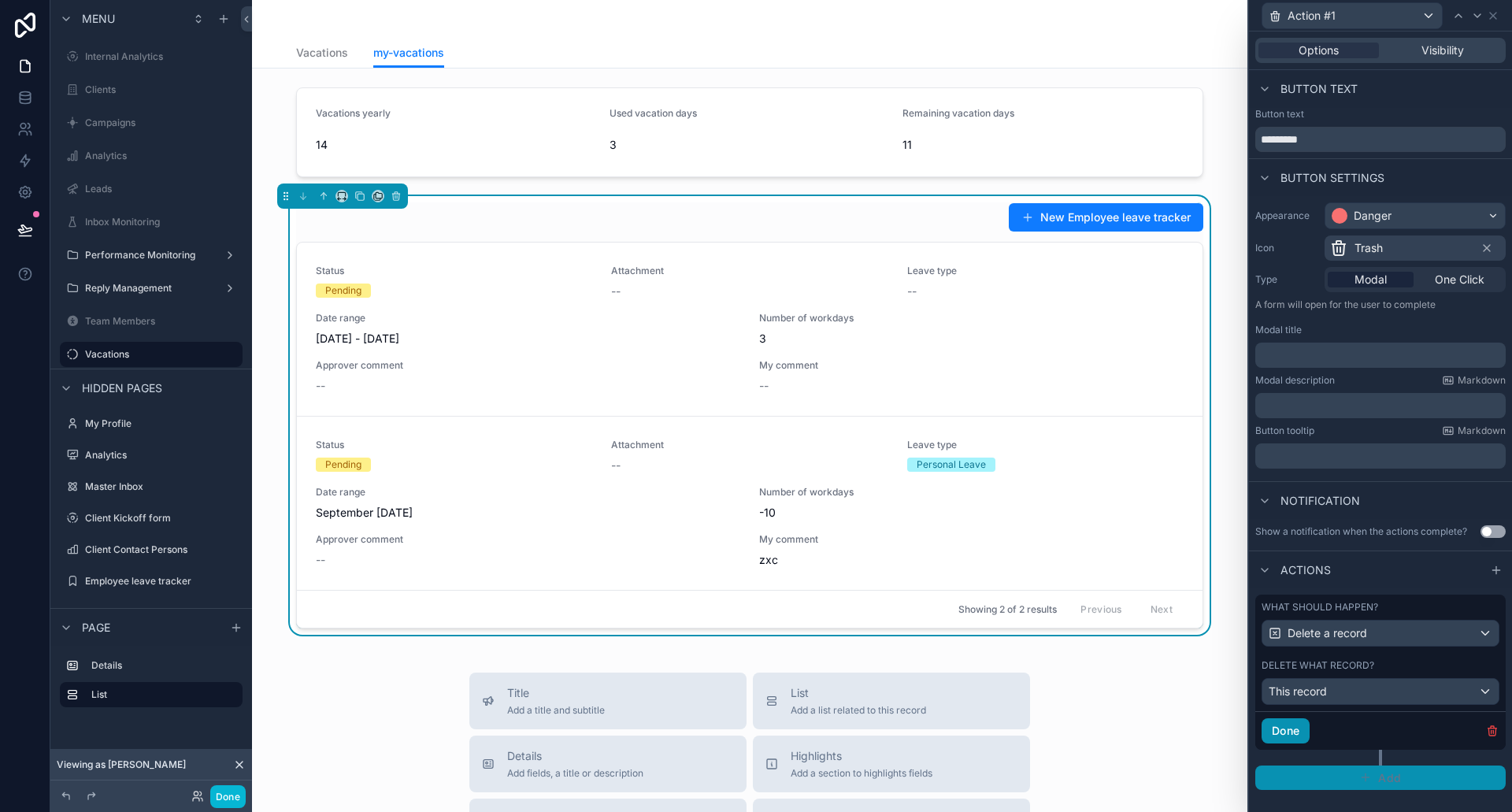
click at [1287, 735] on button "Done" at bounding box center [1285, 730] width 48 height 25
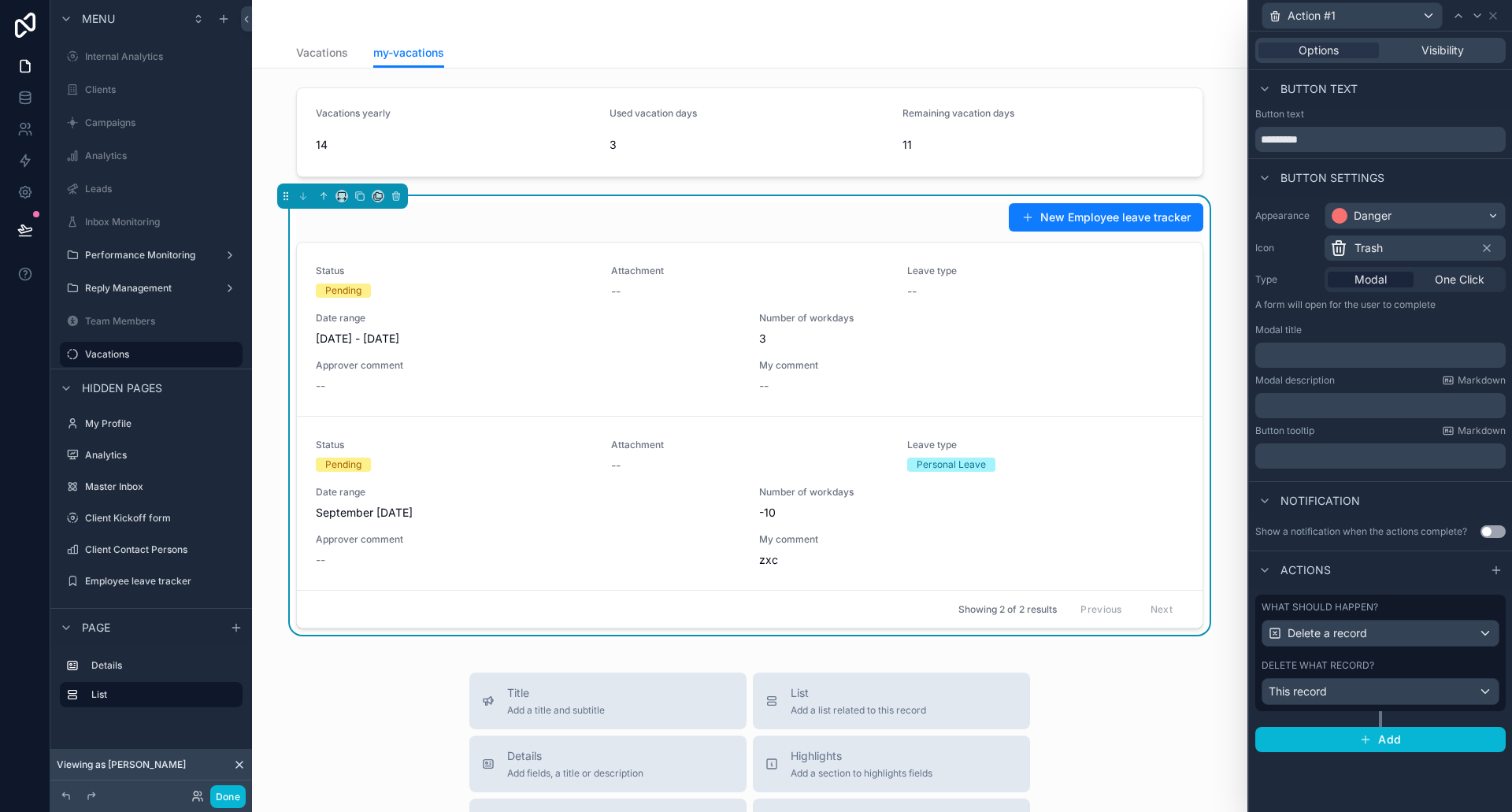
click at [1501, 531] on button "Use setting" at bounding box center [1493, 531] width 25 height 13
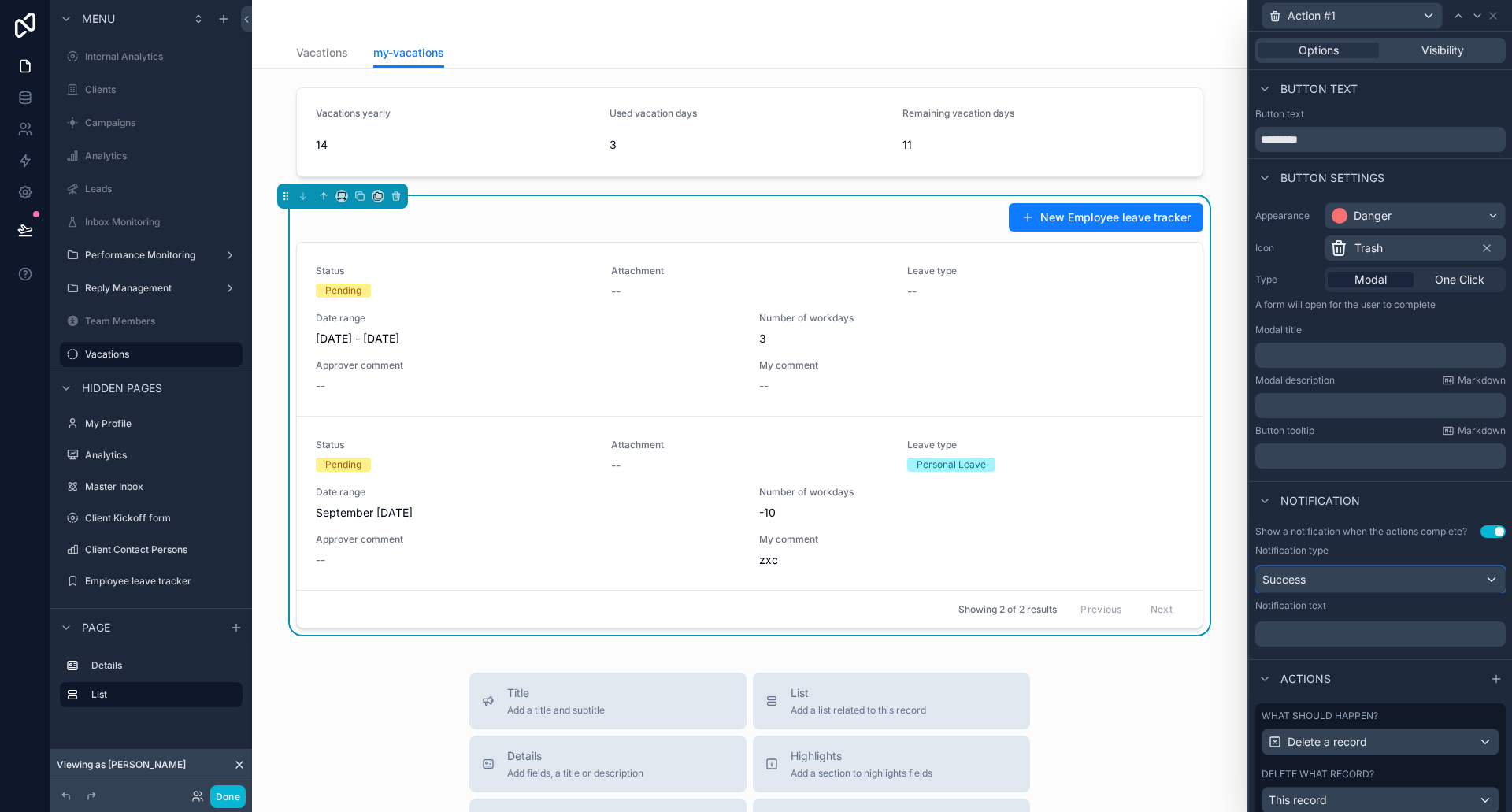
click at [1350, 575] on div "Success" at bounding box center [1381, 579] width 249 height 25
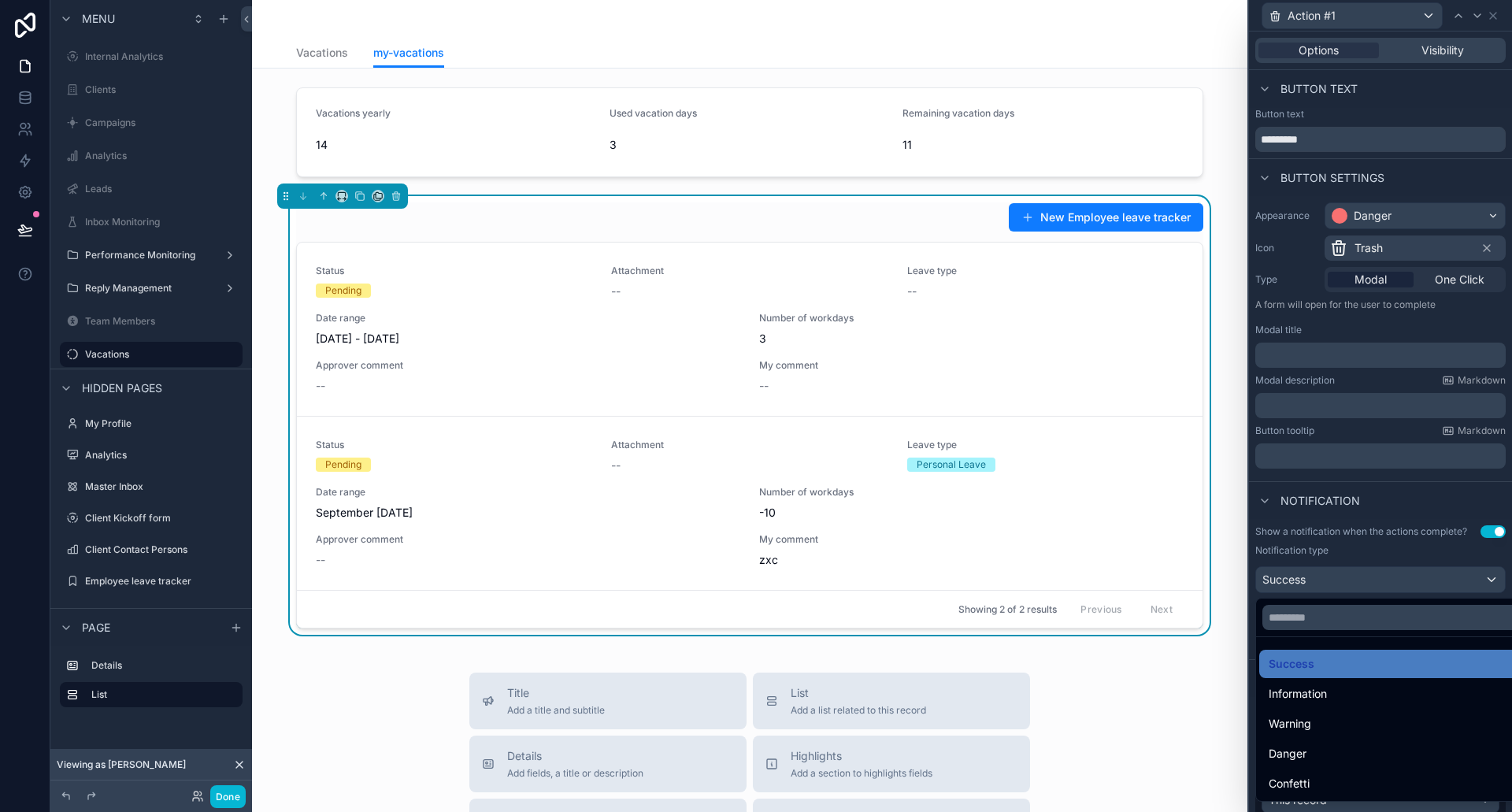
click at [1350, 575] on div at bounding box center [1381, 406] width 263 height 812
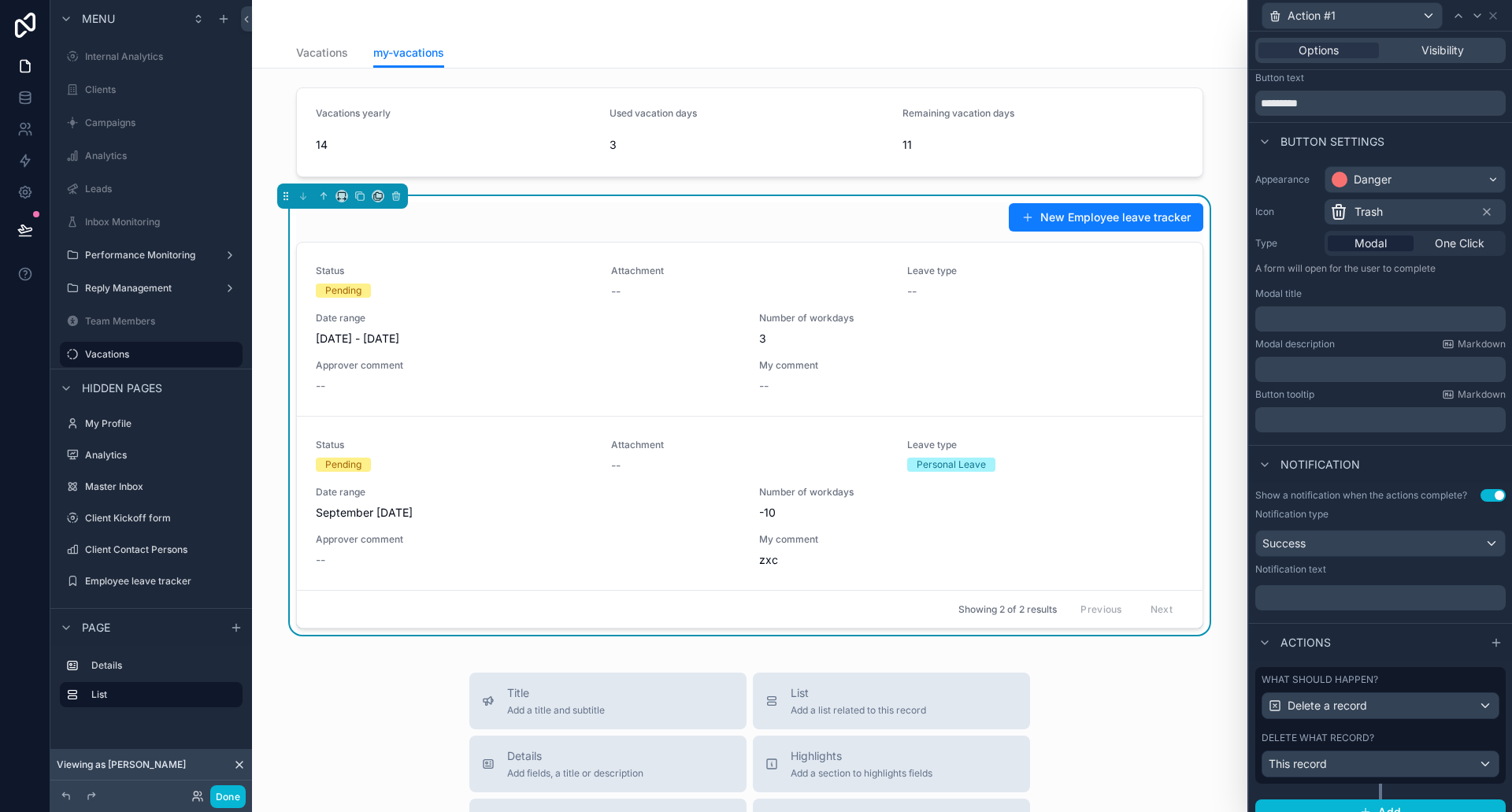
scroll to position [55, 0]
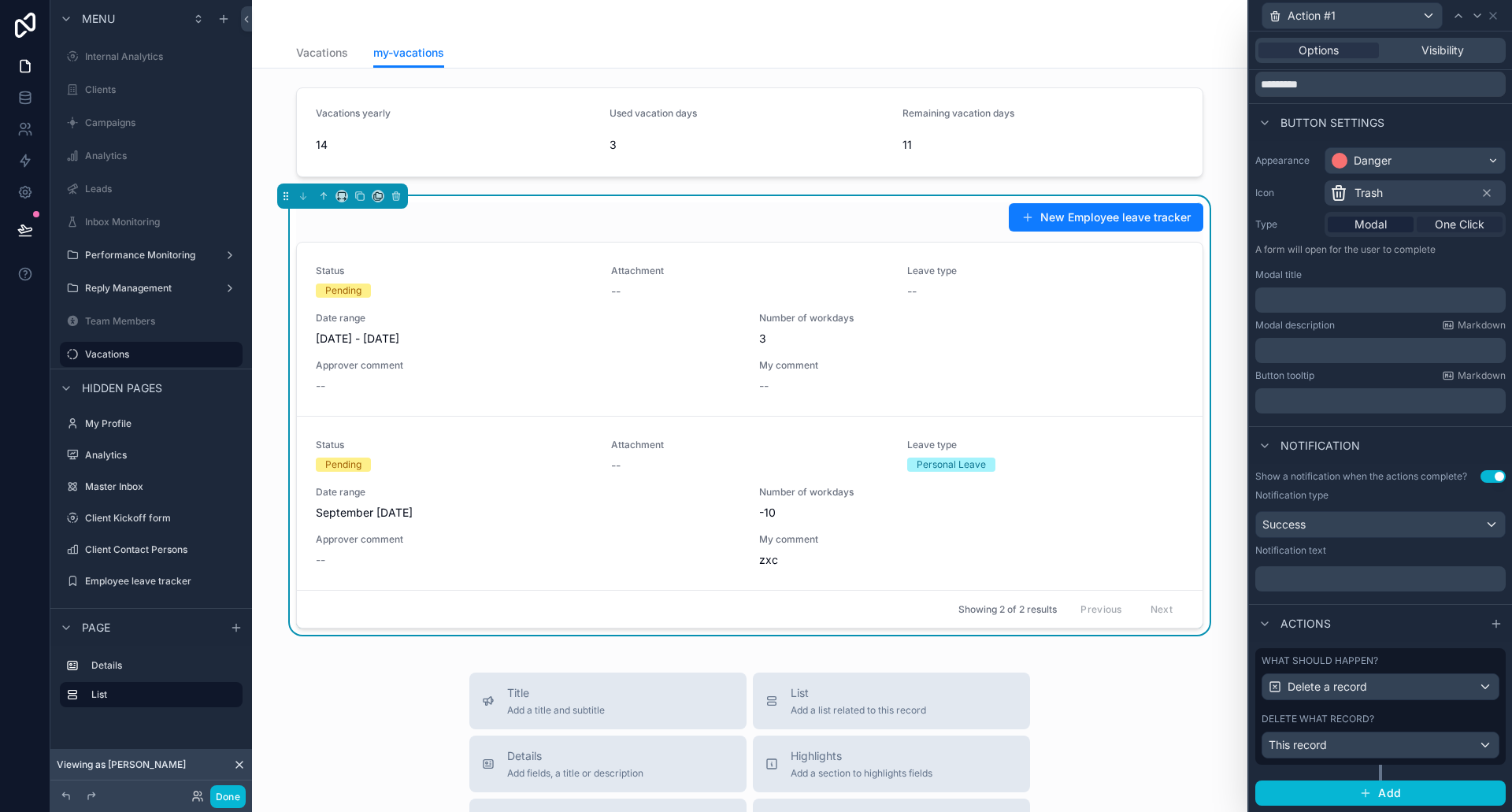
click at [1467, 227] on span "One Click" at bounding box center [1460, 224] width 50 height 15
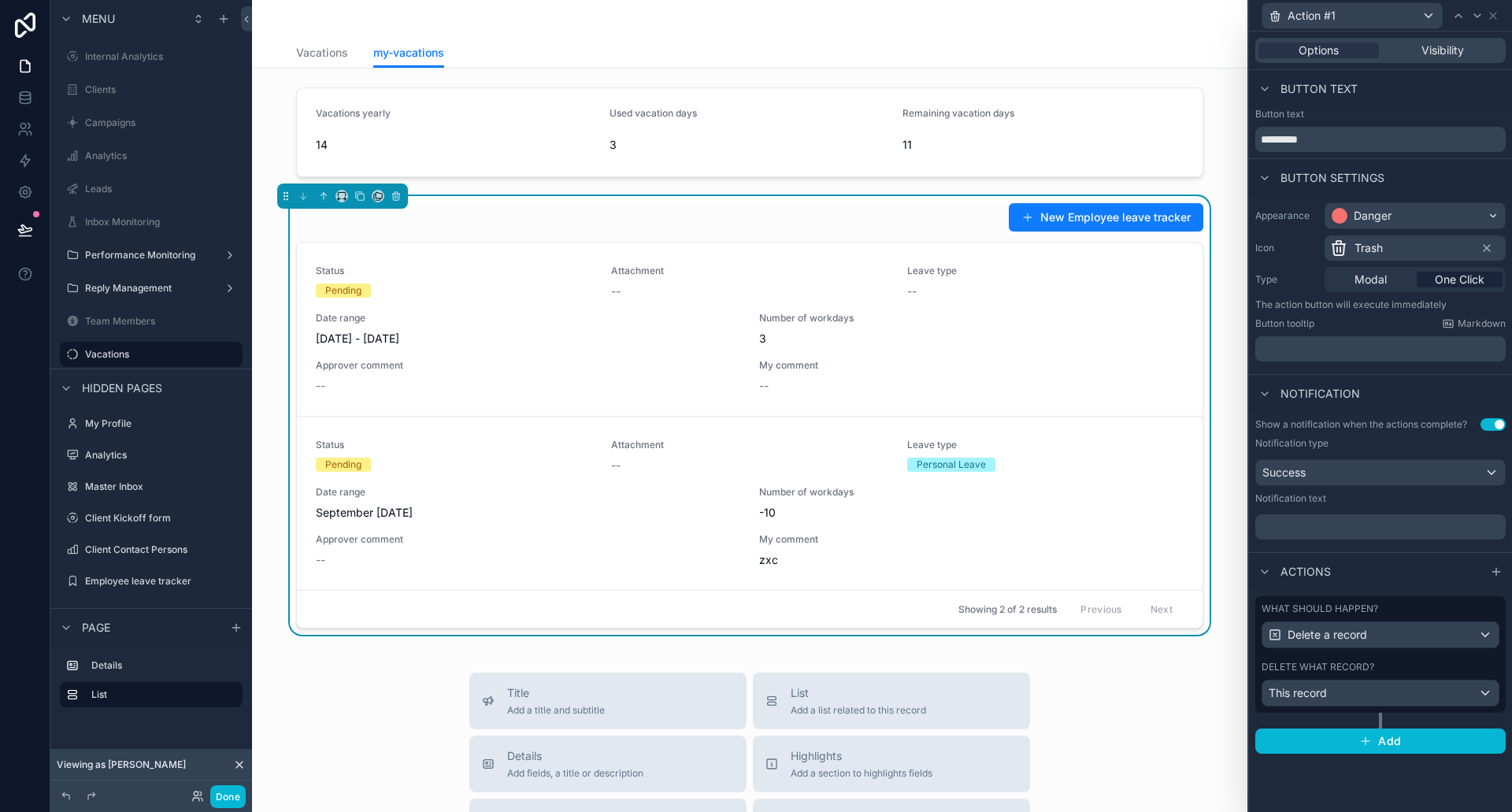
scroll to position [0, 0]
drag, startPoint x: 1342, startPoint y: 136, endPoint x: 1136, endPoint y: 136, distance: 206.0
click at [1138, 136] on div "Action #1 Options Visibility Button text Button text ********* Button settings …" at bounding box center [756, 406] width 1512 height 812
click at [1352, 100] on div "Button text" at bounding box center [1381, 89] width 263 height 38
click at [1494, 20] on icon at bounding box center [1493, 15] width 13 height 13
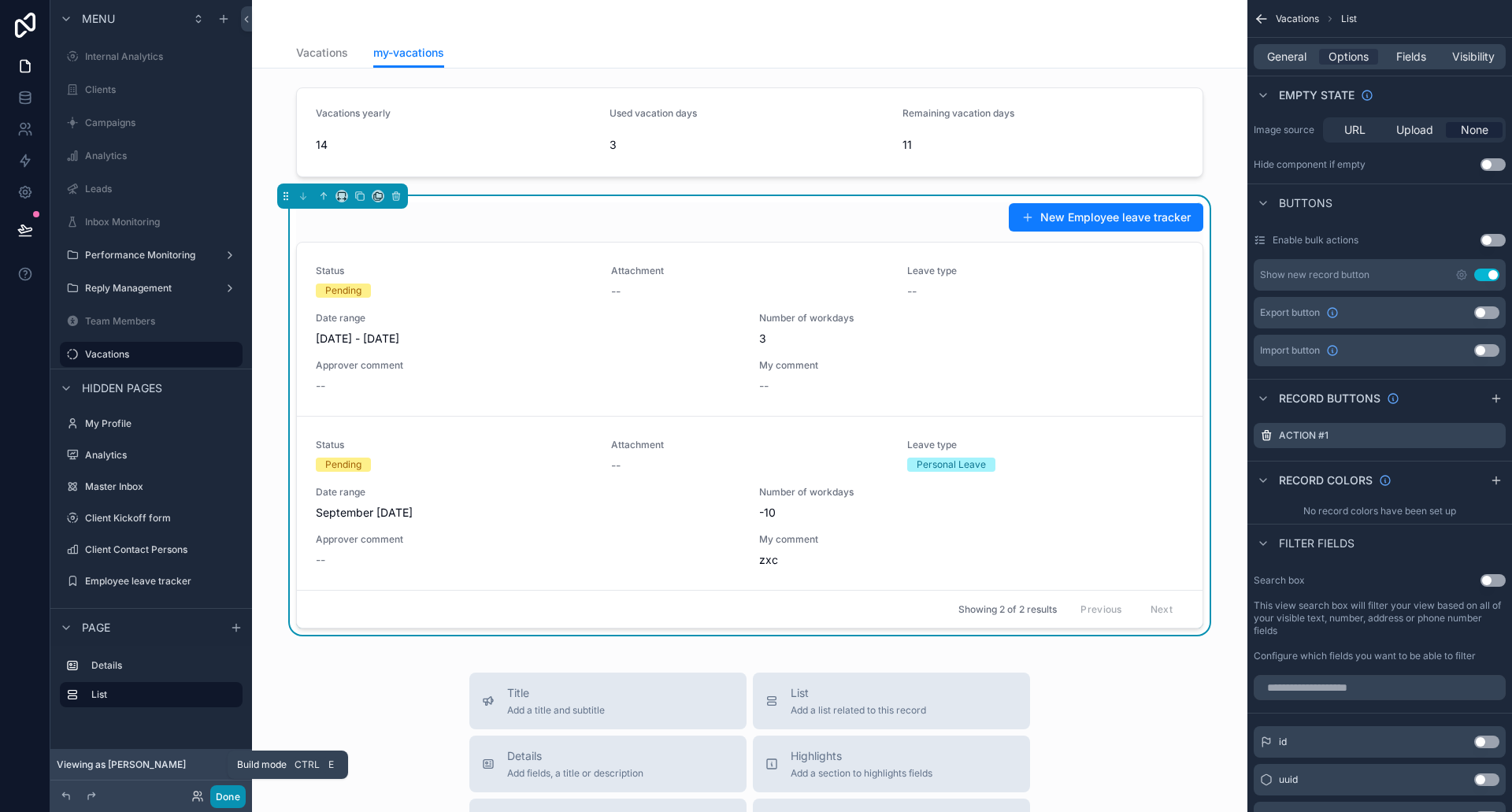
click at [230, 793] on button "Done" at bounding box center [227, 797] width 35 height 23
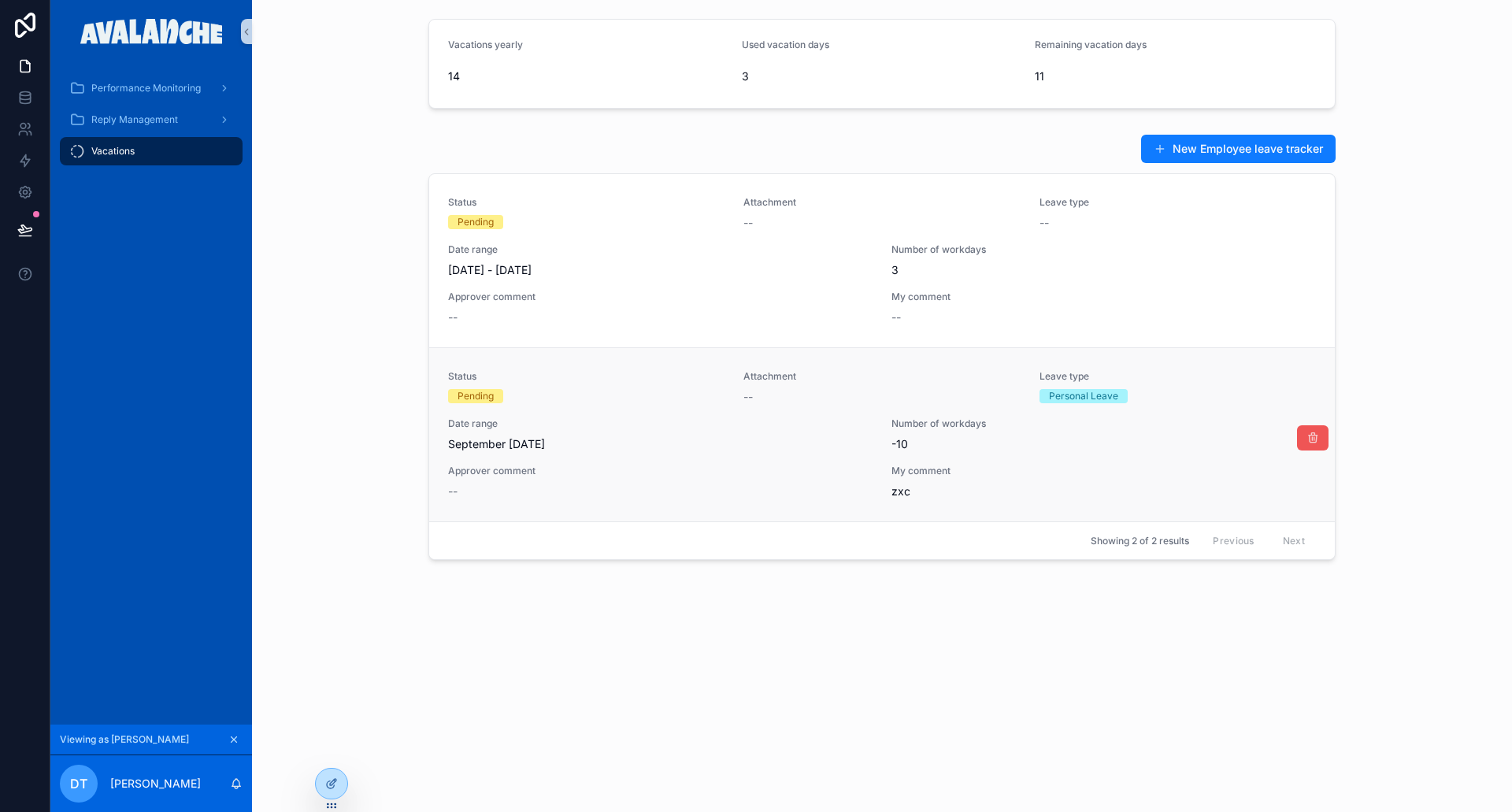
click at [1315, 438] on icon "scrollable content" at bounding box center [1313, 438] width 13 height 13
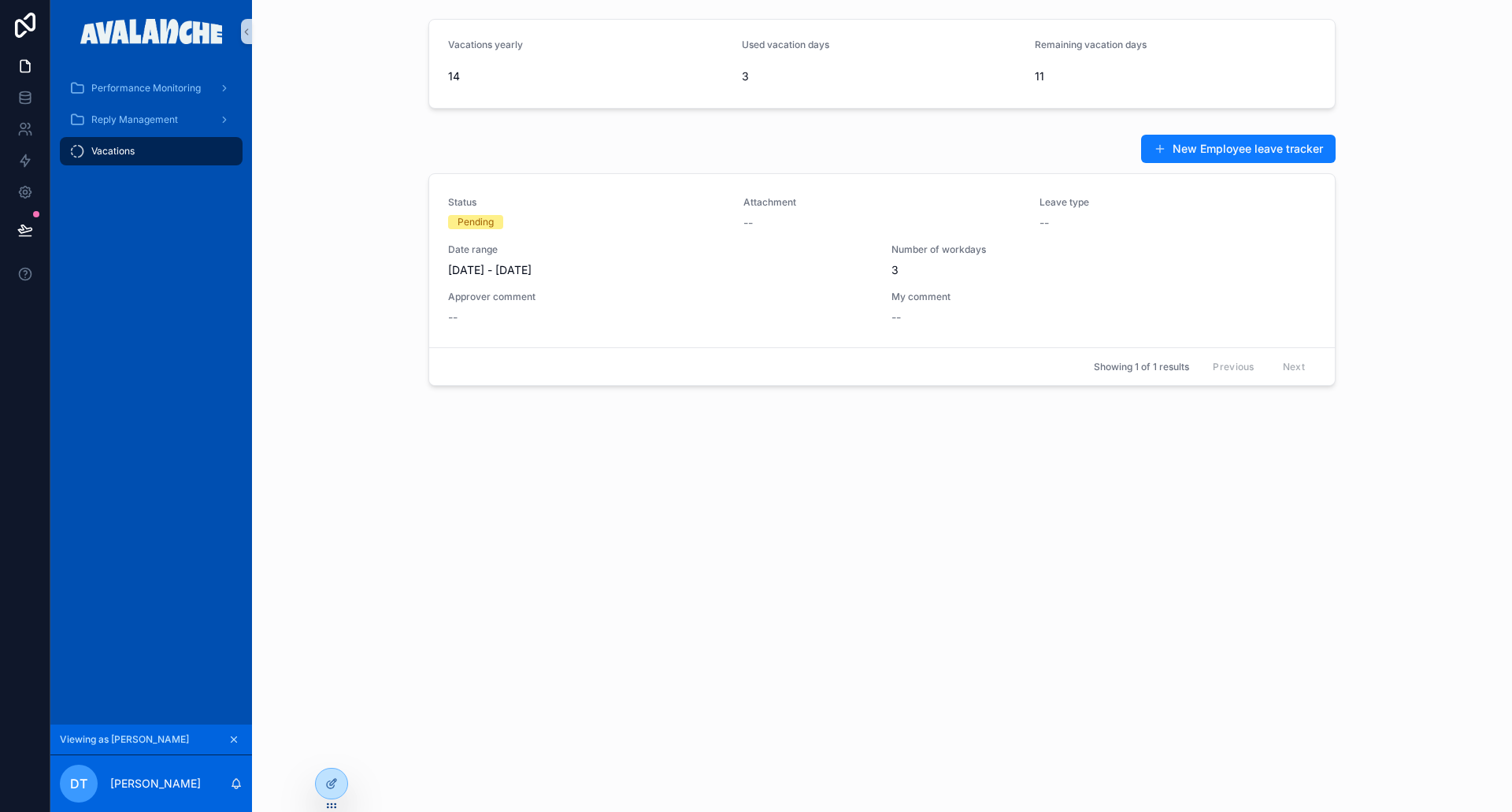
click at [1007, 515] on div "Vacations yearly 14 Used vacation days 3 Remaining vacation days 11 New Employe…" at bounding box center [882, 259] width 1261 height 518
click at [643, 312] on div "--" at bounding box center [660, 318] width 425 height 15
